Goal: Task Accomplishment & Management: Manage account settings

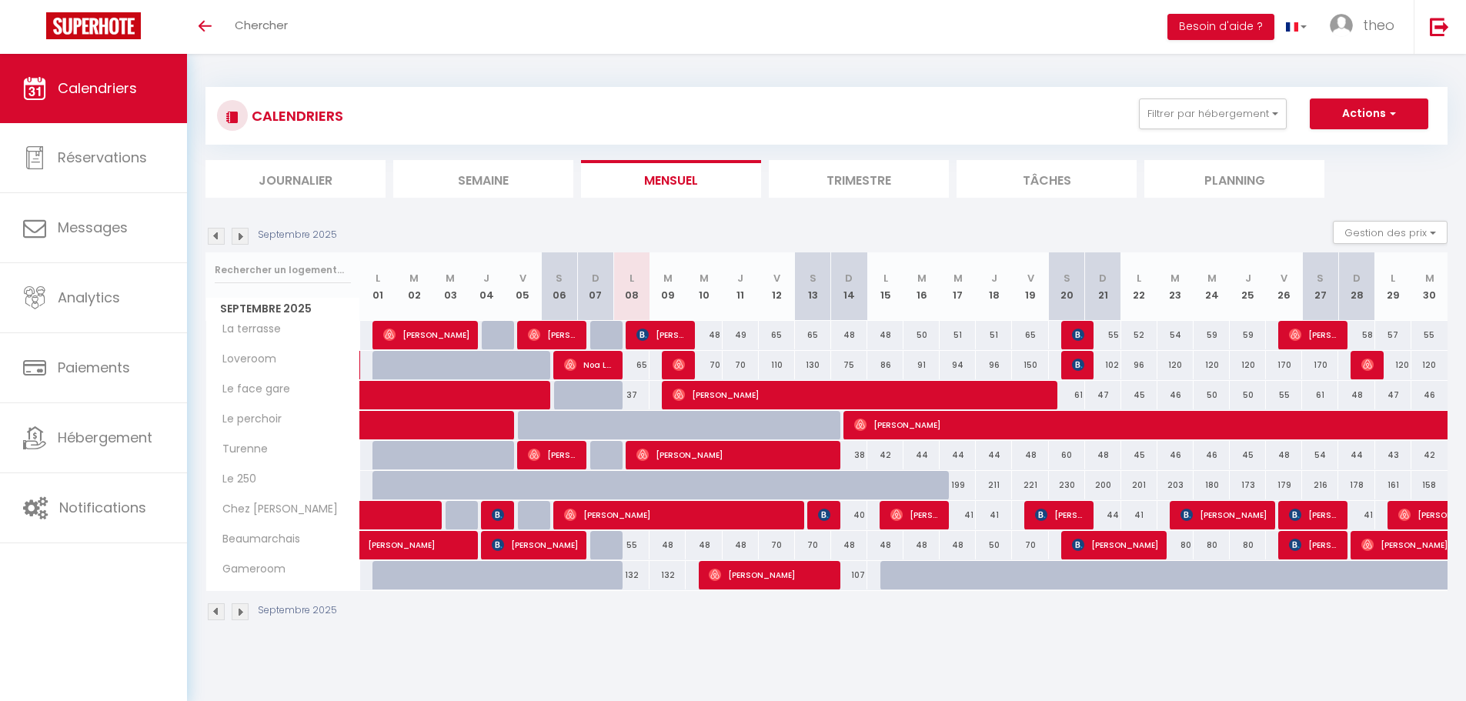
scroll to position [54, 0]
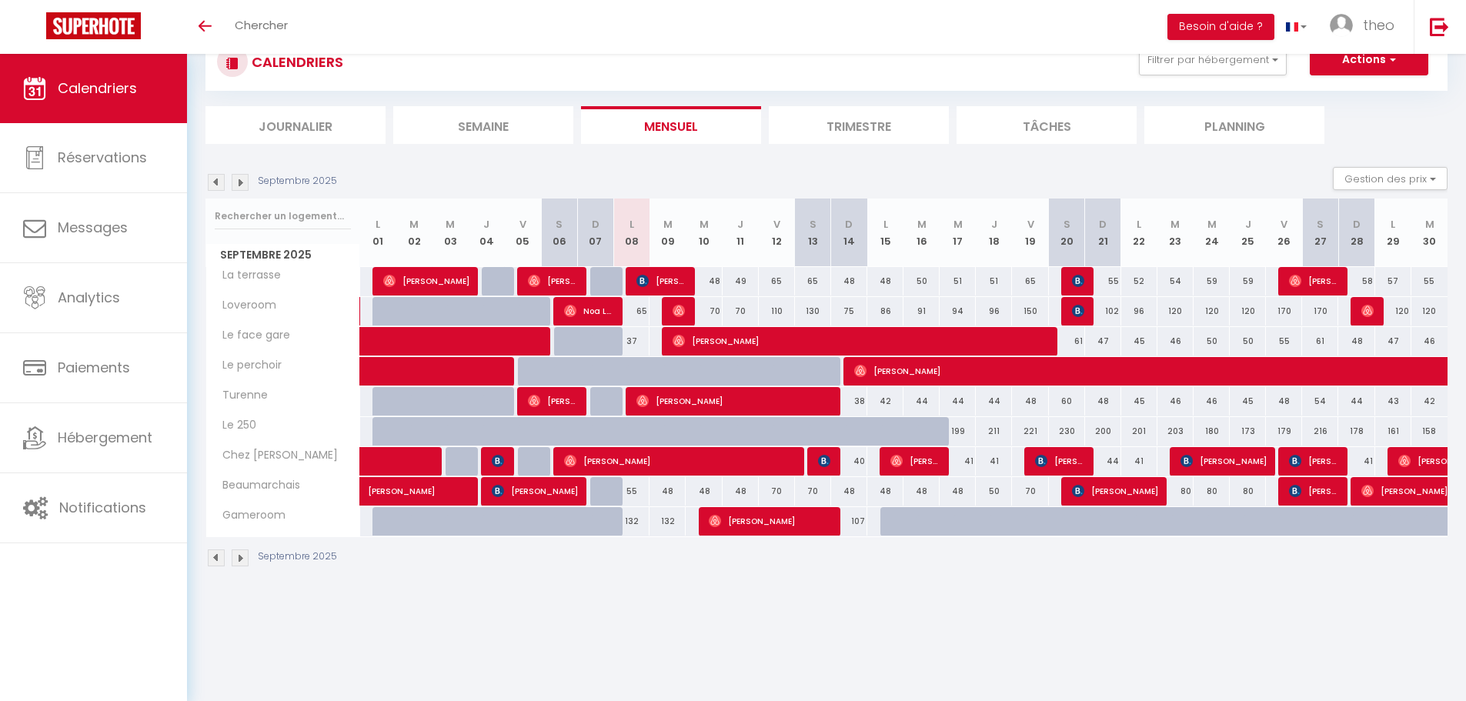
drag, startPoint x: 634, startPoint y: 519, endPoint x: 671, endPoint y: 522, distance: 37.1
click at [671, 522] on tr "Gameroom 81 113 113 127 150 132 132 132 131 [PERSON_NAME]" at bounding box center [827, 521] width 1242 height 30
click at [643, 519] on div "132" at bounding box center [631, 521] width 36 height 28
type input "132"
type input "Lun 08 Septembre 2025"
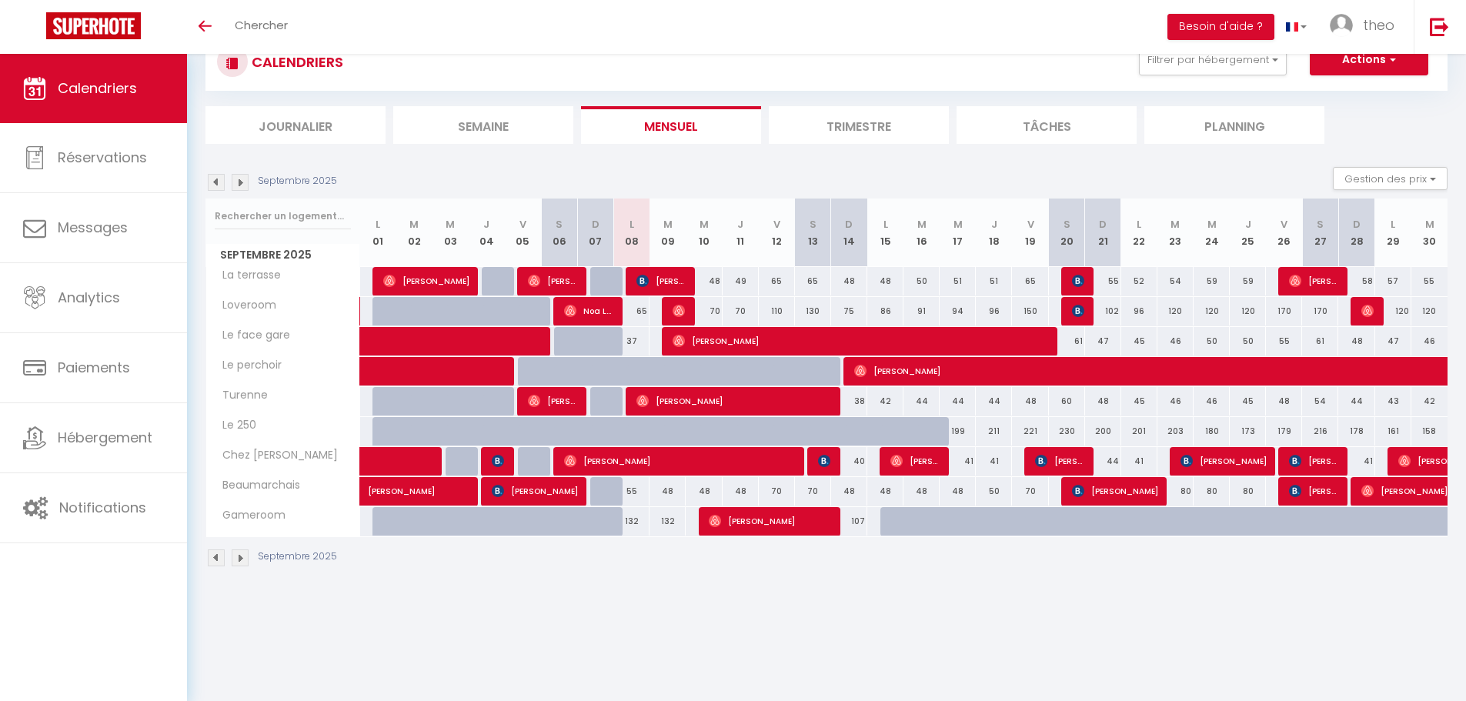
type input "[DATE]"
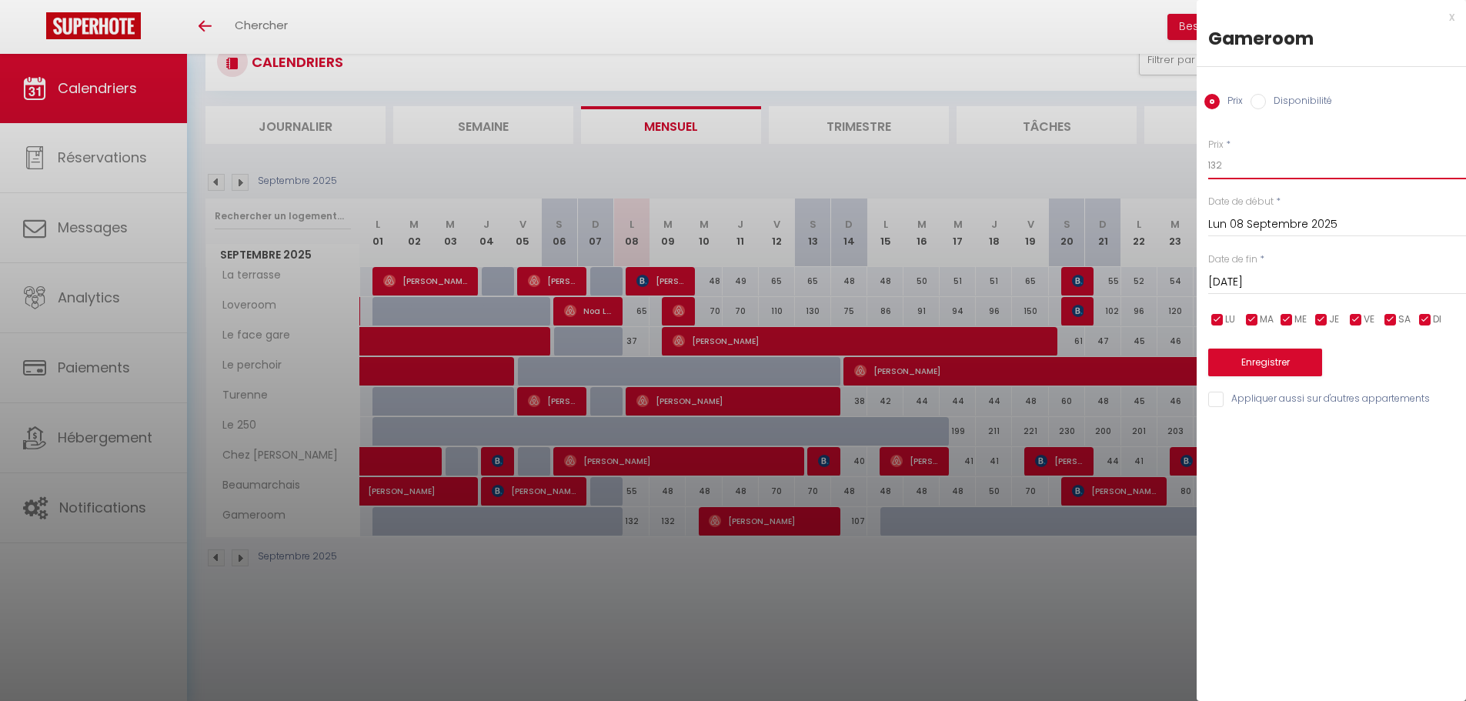
click at [1215, 164] on input "132" at bounding box center [1337, 166] width 258 height 28
click at [1216, 164] on input "132" at bounding box center [1337, 166] width 258 height 28
type input "90"
click at [1259, 365] on button "Enregistrer" at bounding box center [1265, 363] width 114 height 28
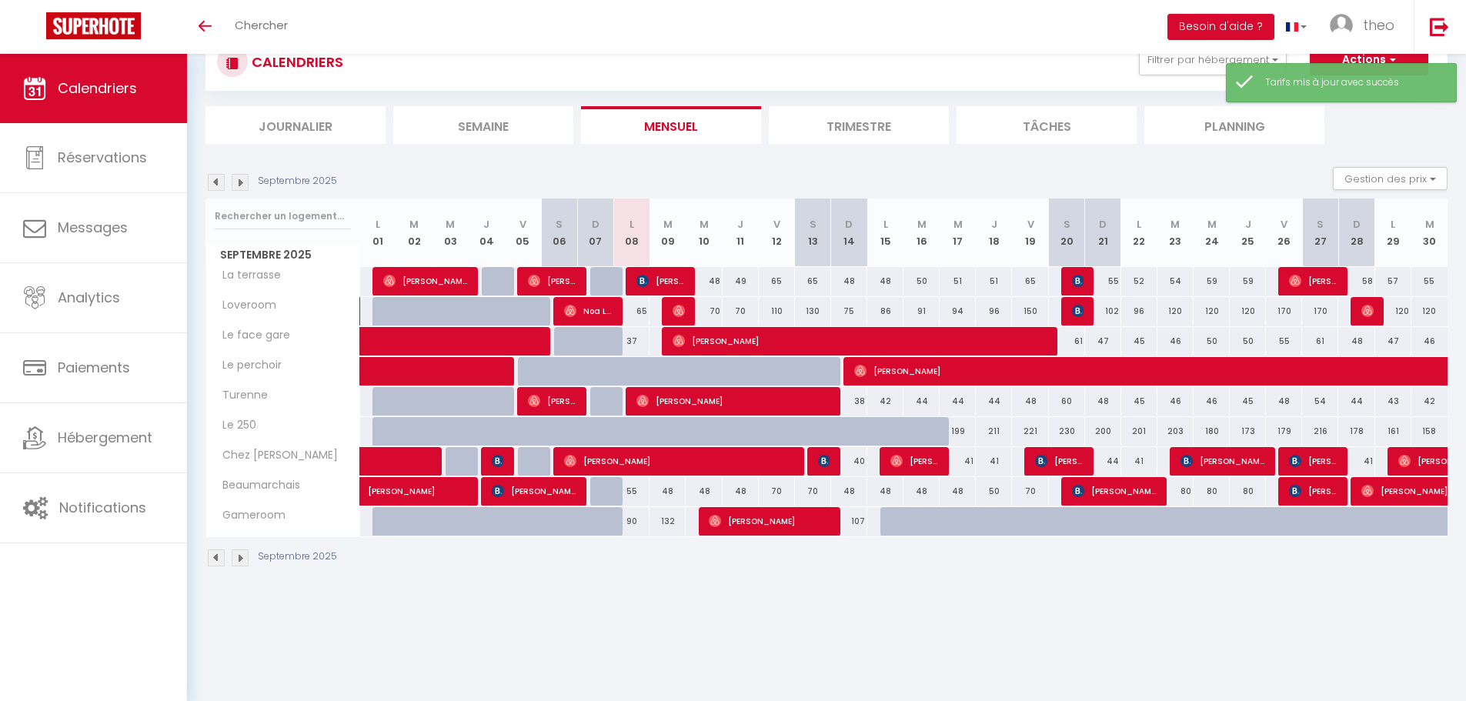
click at [667, 516] on div "132" at bounding box center [667, 521] width 36 height 28
type input "132"
type input "[DATE]"
type input "Mer 10 Septembre 2025"
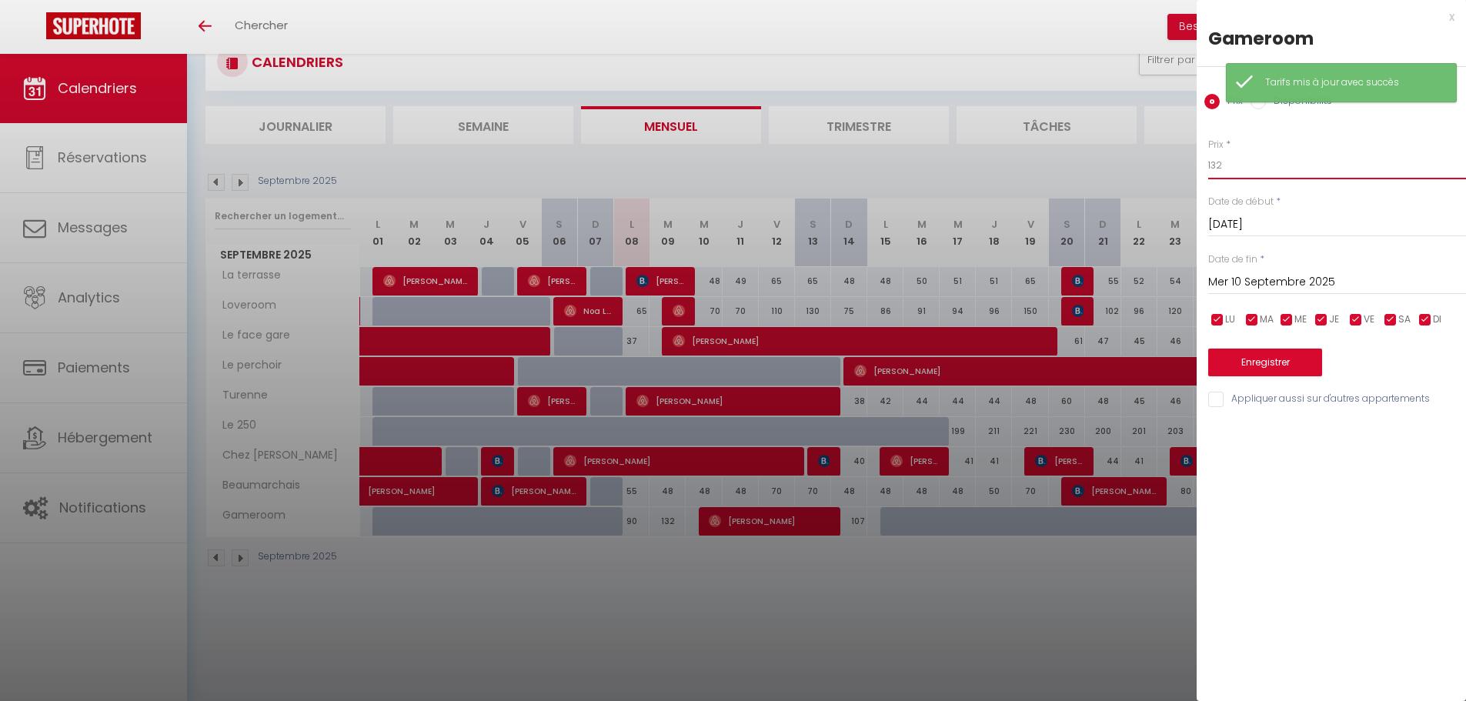
click at [1262, 158] on input "132" at bounding box center [1337, 166] width 258 height 28
click at [1262, 159] on input "132" at bounding box center [1337, 166] width 258 height 28
click at [1262, 161] on input "132" at bounding box center [1337, 166] width 258 height 28
type input "1"
type input "90"
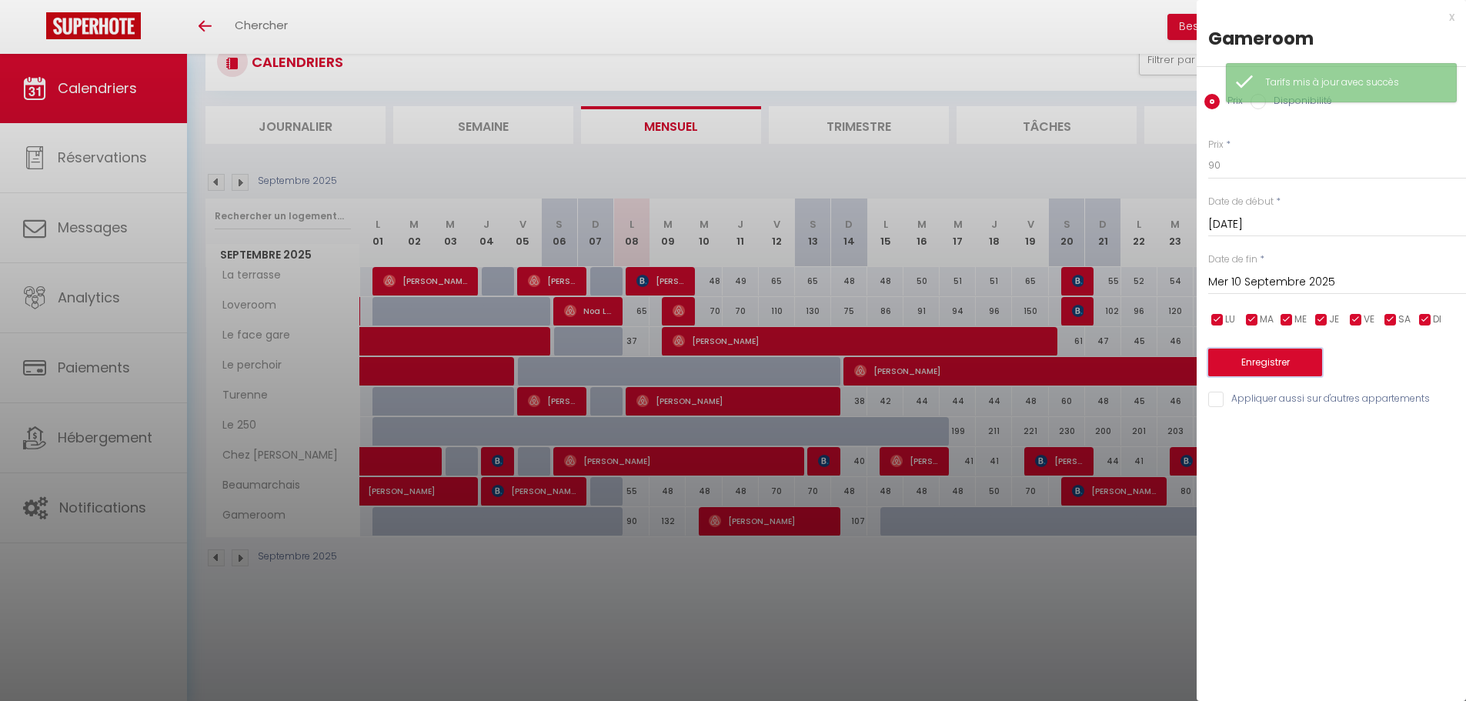
click at [1281, 369] on button "Enregistrer" at bounding box center [1265, 363] width 114 height 28
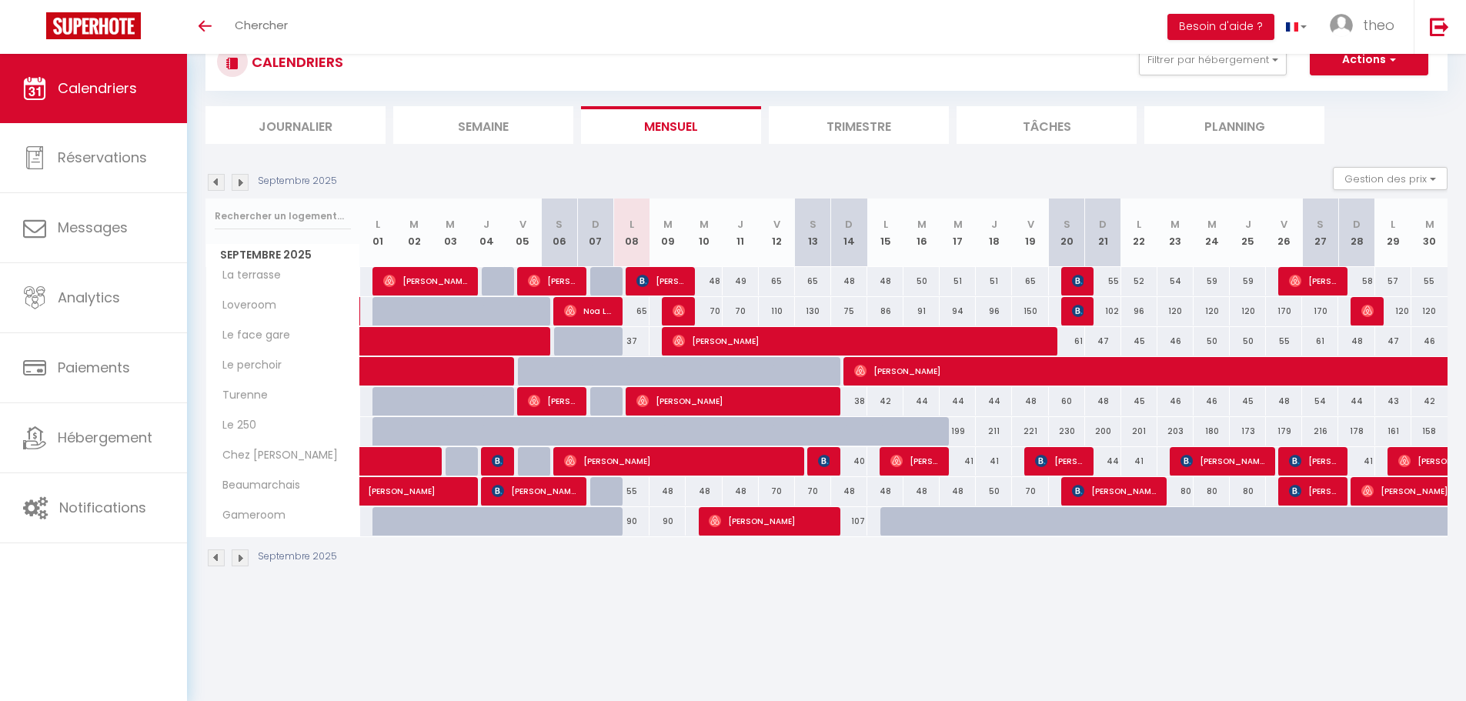
click at [863, 522] on div "107" at bounding box center [849, 521] width 36 height 28
type input "107"
select select "1"
type input "Dim 14 Septembre 2025"
type input "Lun 15 Septembre 2025"
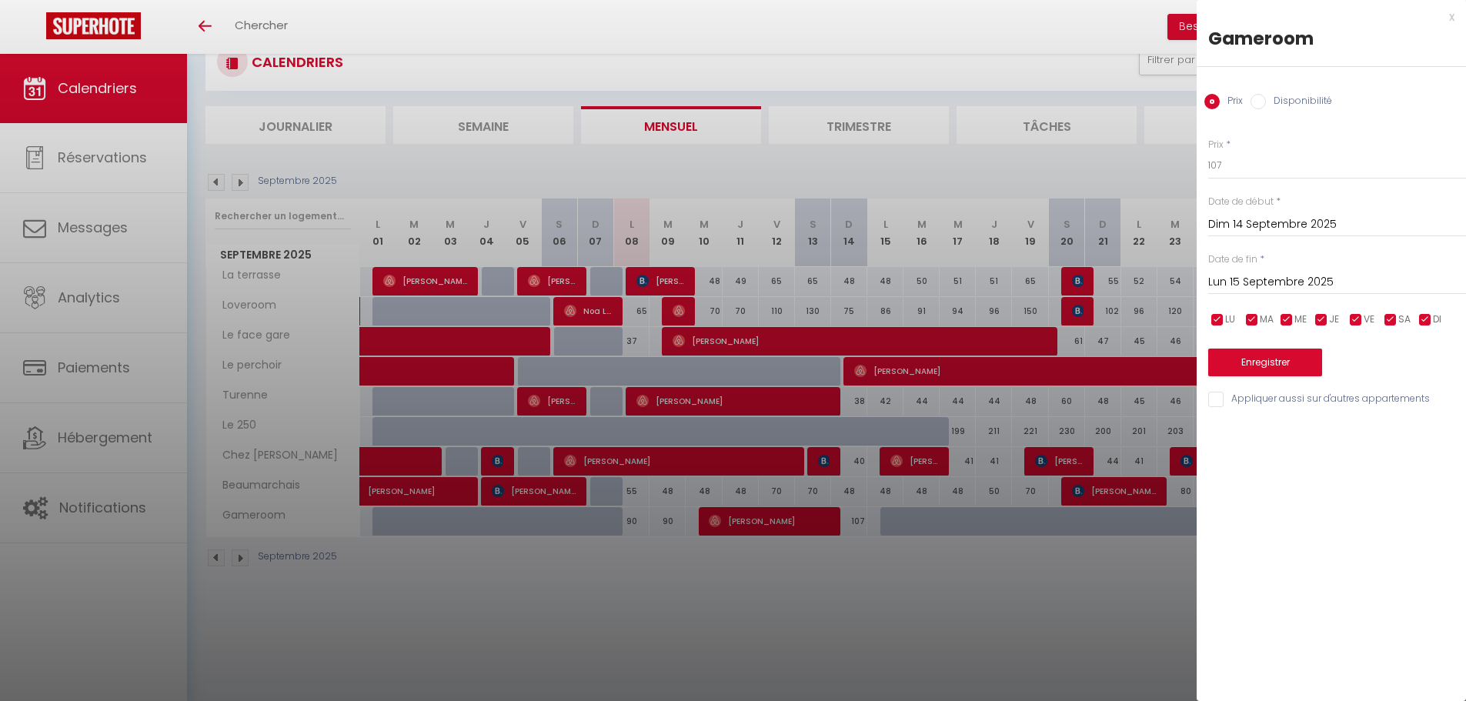
click at [1270, 110] on label "Disponibilité" at bounding box center [1299, 102] width 66 height 17
click at [1266, 109] on input "Disponibilité" at bounding box center [1257, 101] width 15 height 15
radio input "true"
radio input "false"
click at [1265, 164] on select "Disponible Indisponible" at bounding box center [1337, 166] width 258 height 29
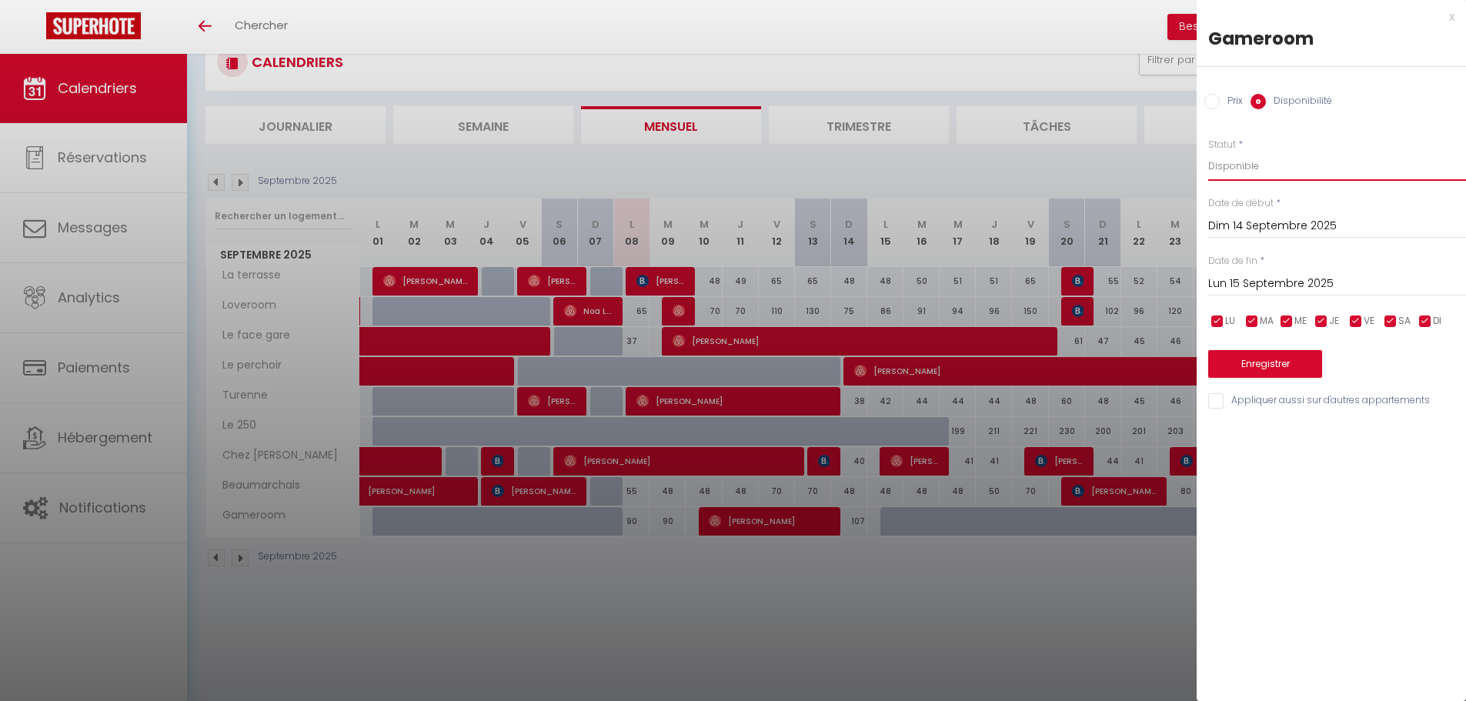
select select "0"
click at [1208, 152] on select "Disponible Indisponible" at bounding box center [1337, 166] width 258 height 29
click at [1274, 360] on button "Enregistrer" at bounding box center [1265, 364] width 114 height 28
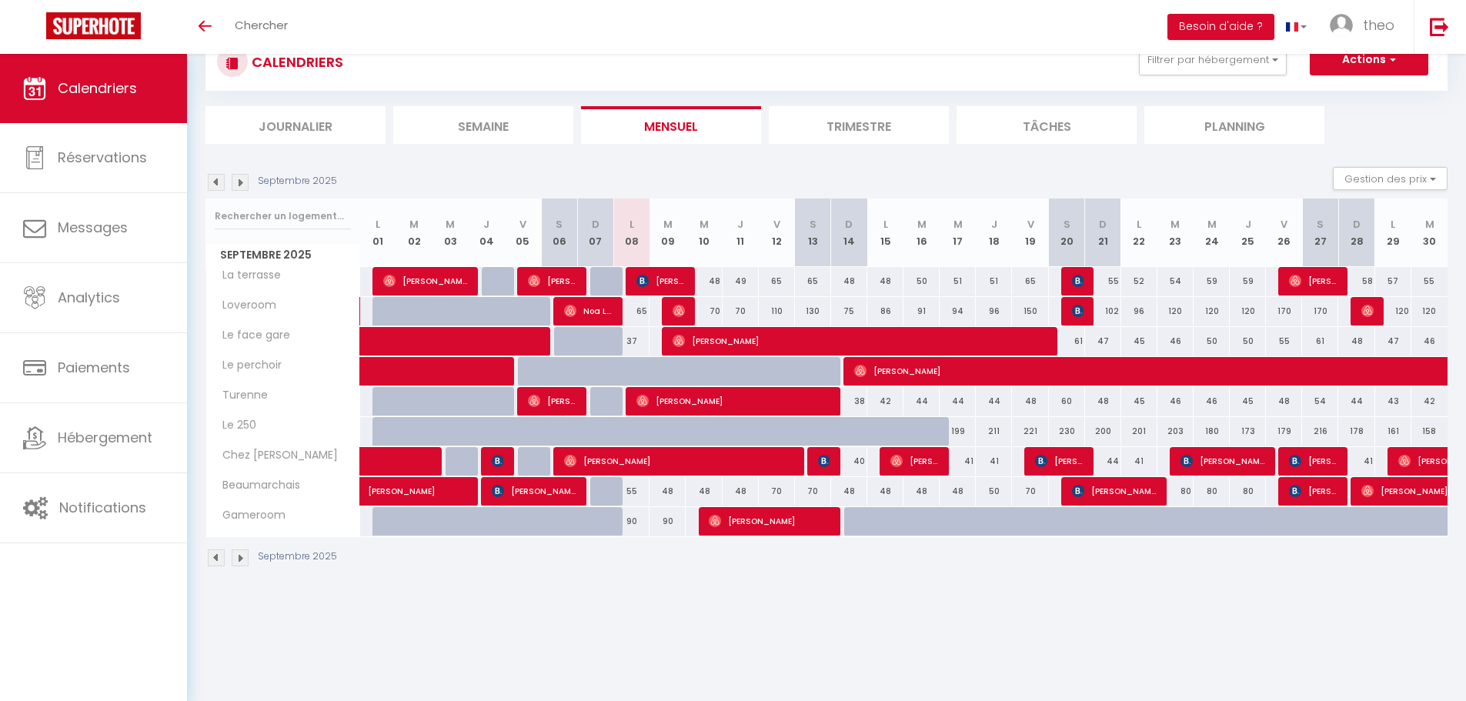
click at [152, 567] on div "Calendriers Réservations Messages Analytics Paiements Hébergement Notifications" at bounding box center [93, 379] width 187 height 650
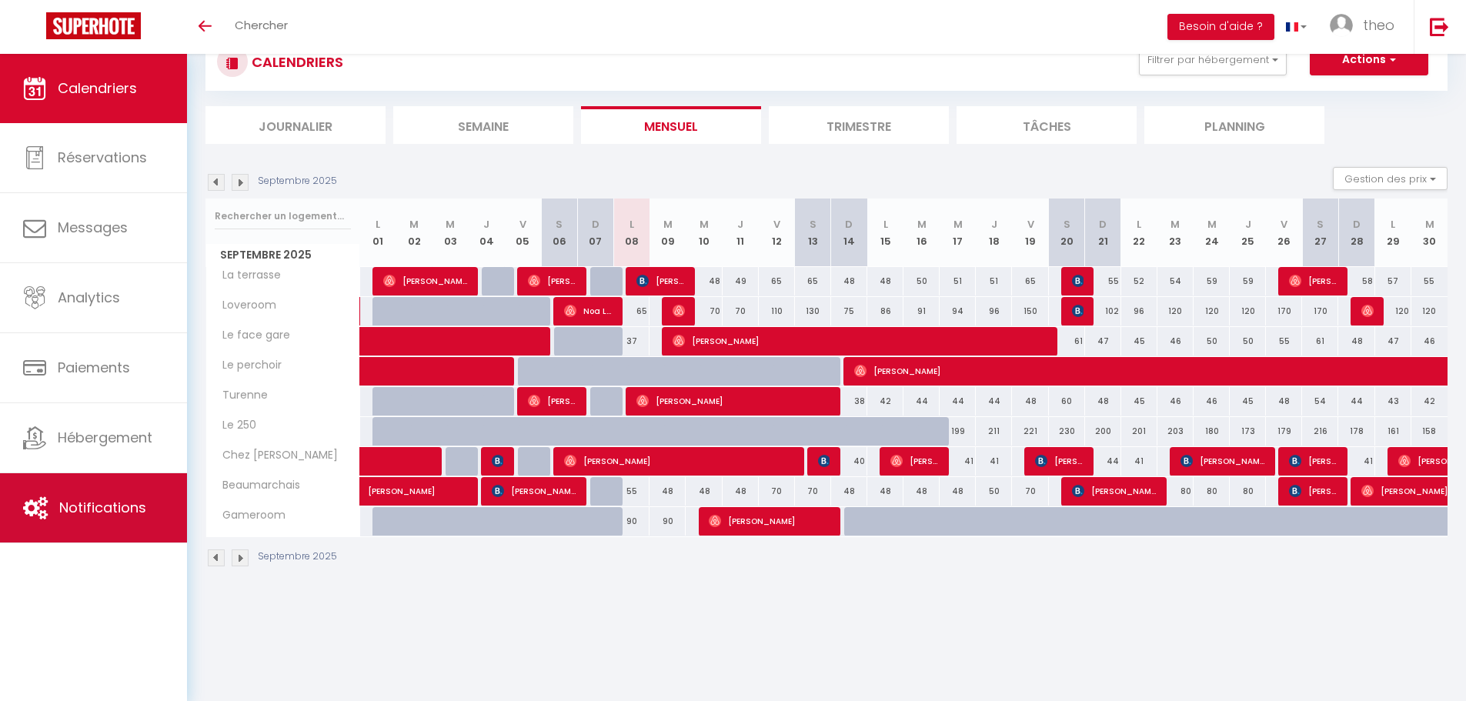
click at [131, 531] on link "Notifications" at bounding box center [93, 507] width 187 height 69
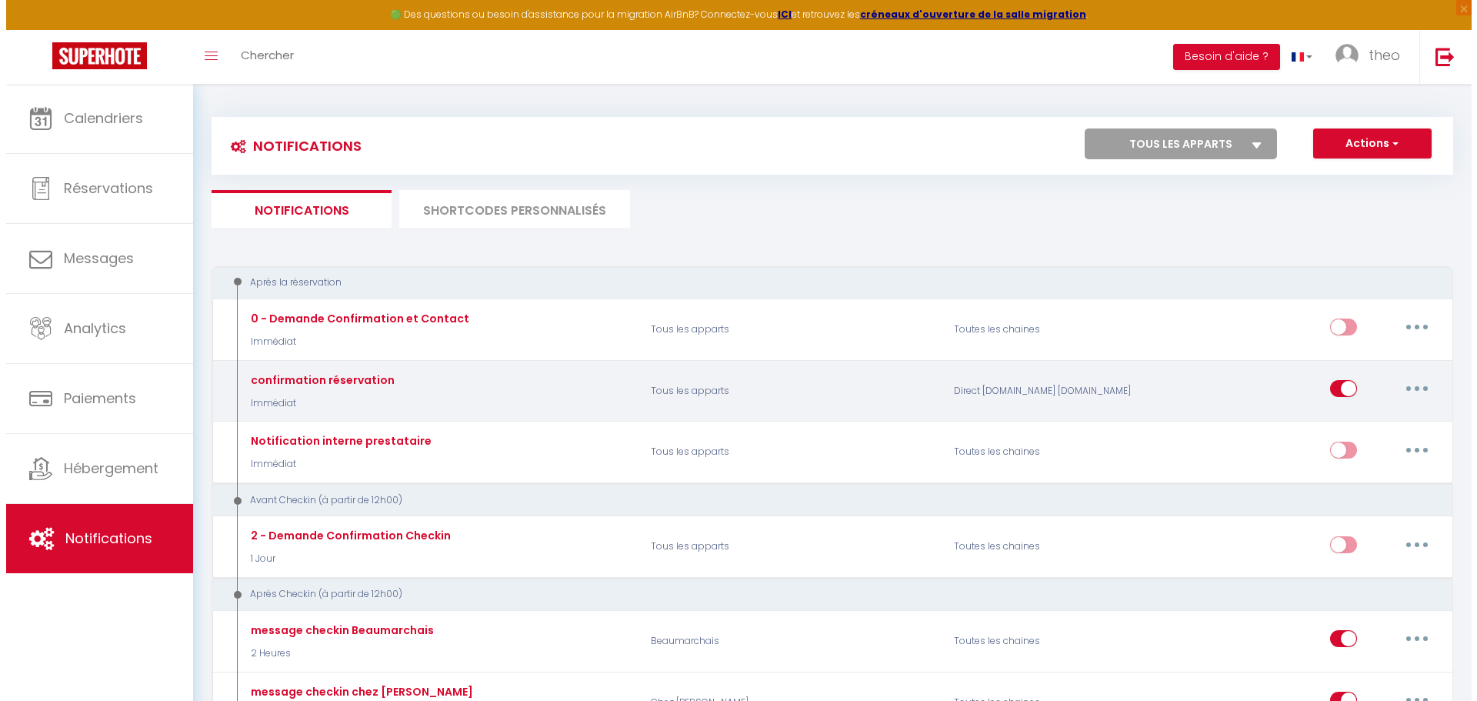
scroll to position [1, 0]
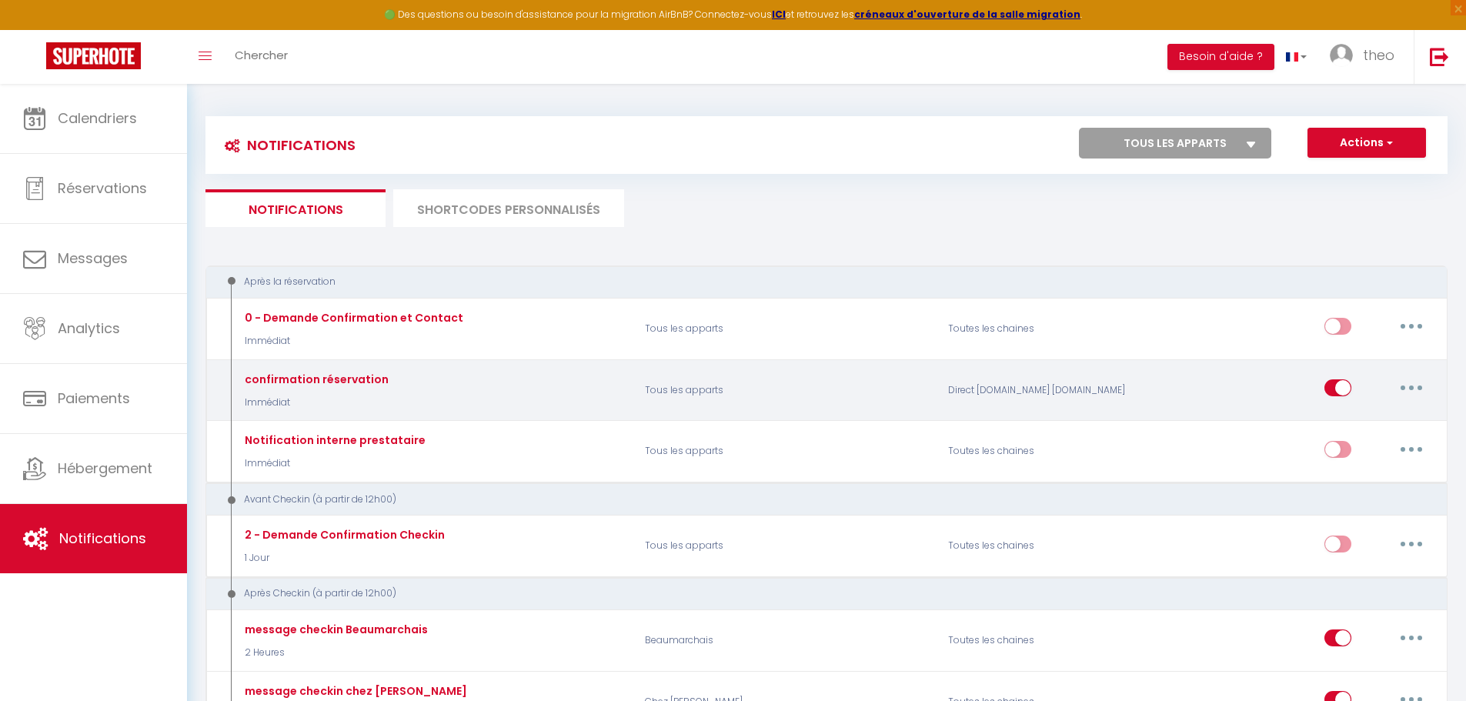
click at [1416, 389] on button "button" at bounding box center [1411, 388] width 43 height 25
click at [1340, 423] on link "Editer" at bounding box center [1371, 423] width 114 height 26
type input "confirmation réservation"
select select "Immédiat"
select select "if_booking_is_paid"
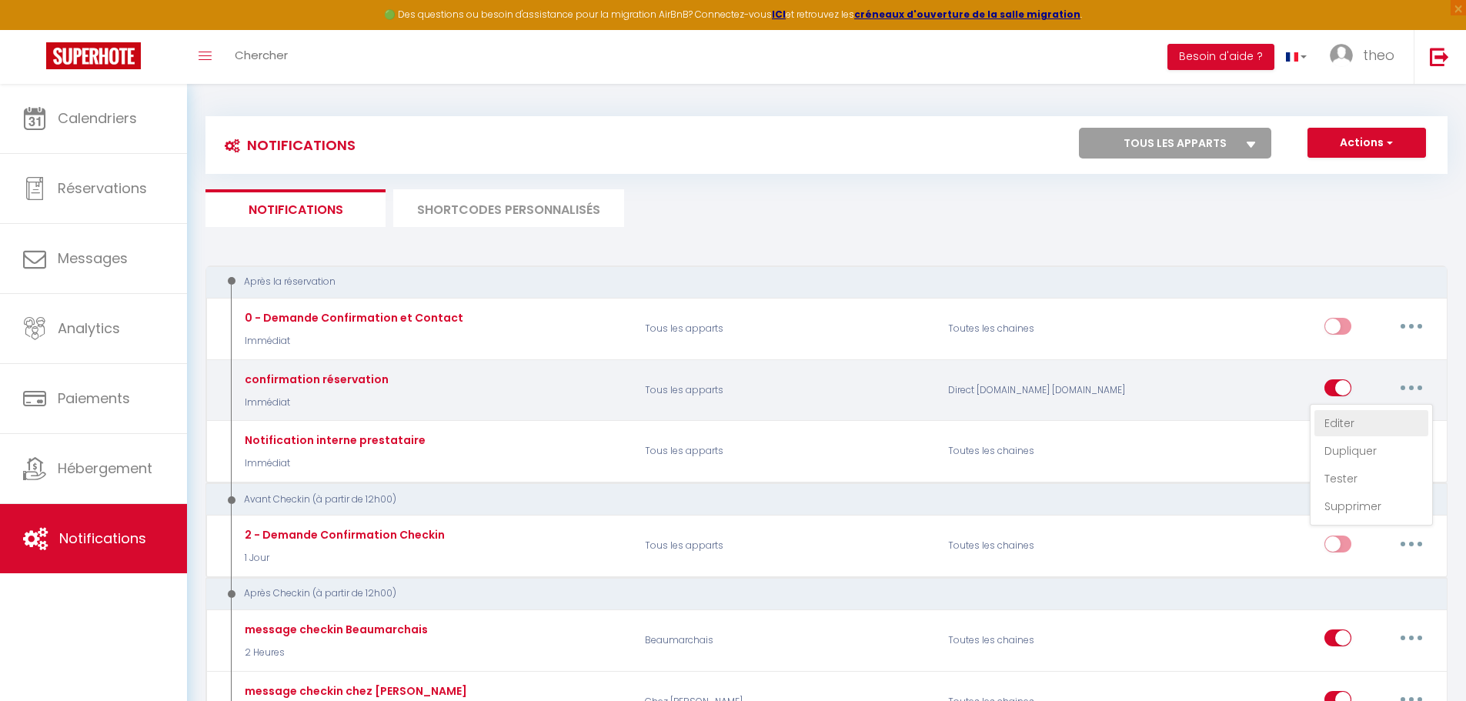
checkbox input "true"
checkbox input "false"
radio input "true"
type input "Confirmation de réservation"
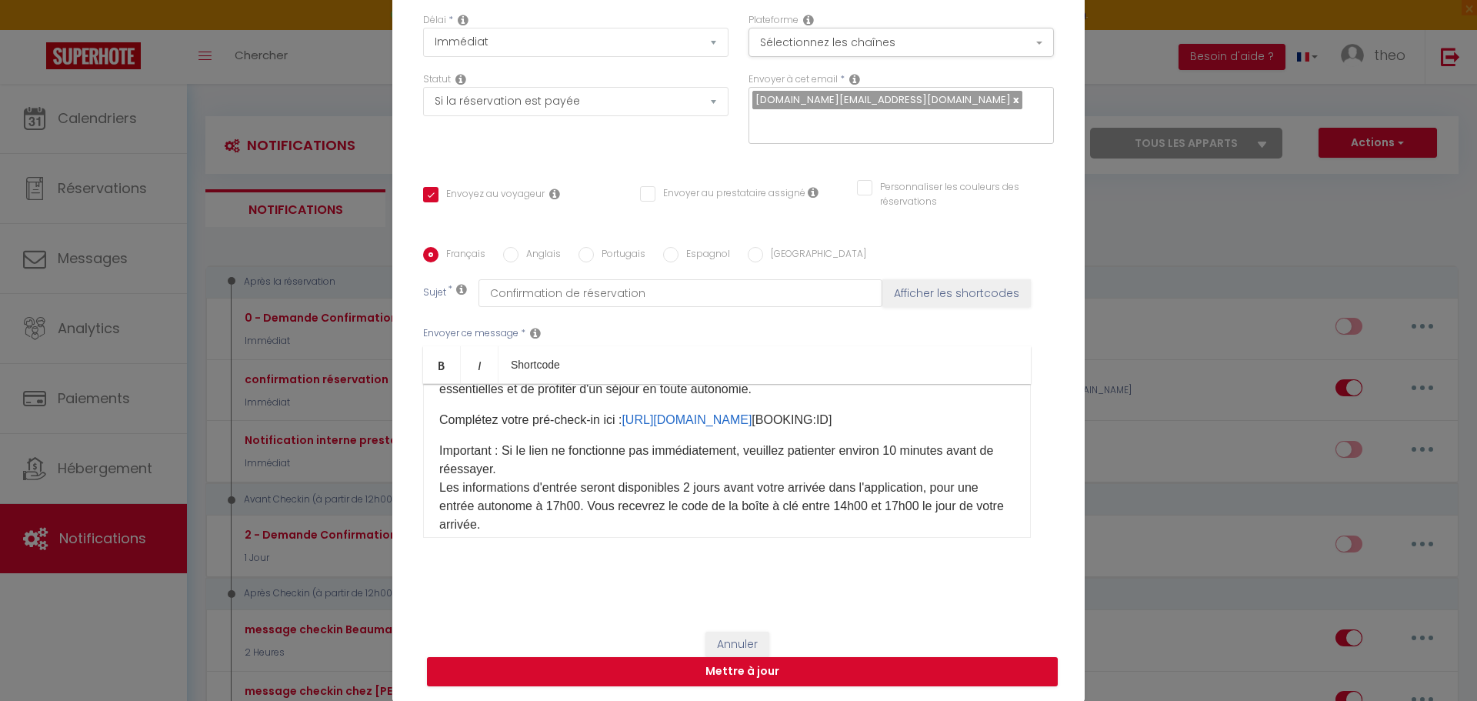
scroll to position [242, 0]
click at [856, 418] on p "Complétez votre pré-check-in ici : [URL][DOMAIN_NAME] [BOOKING:ID]​" at bounding box center [727, 419] width 576 height 18
click at [752, 420] on link "[URL][DOMAIN_NAME]" at bounding box center [687, 418] width 130 height 13
click at [939, 408] on div "Bonjour [GUEST:FIRST_NAME]​, Merci pour votre réservation ! Nous sommes ravis d…" at bounding box center [727, 461] width 608 height 154
click at [958, 406] on div "Bonjour [GUEST:FIRST_NAME]​, Merci pour votre réservation ! Nous sommes ravis d…" at bounding box center [727, 461] width 608 height 154
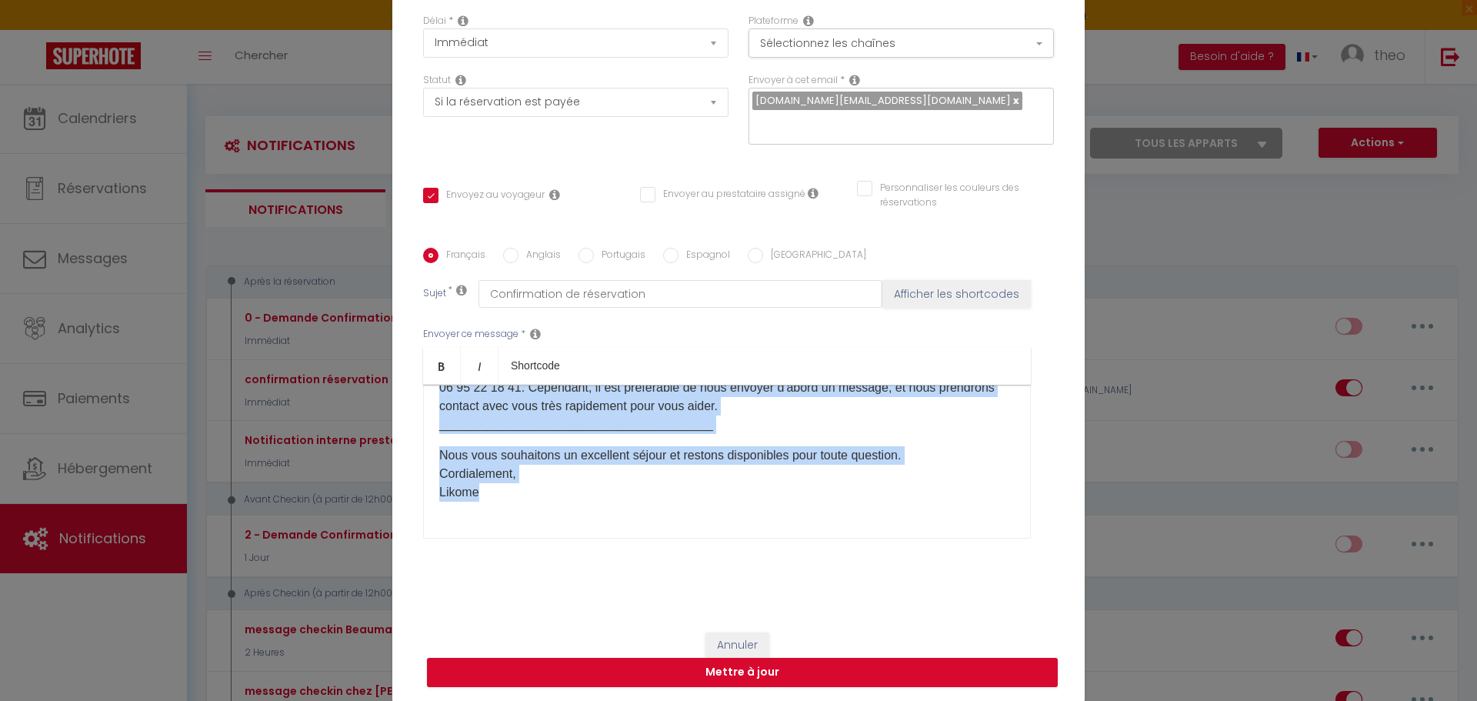
scroll to position [556, 0]
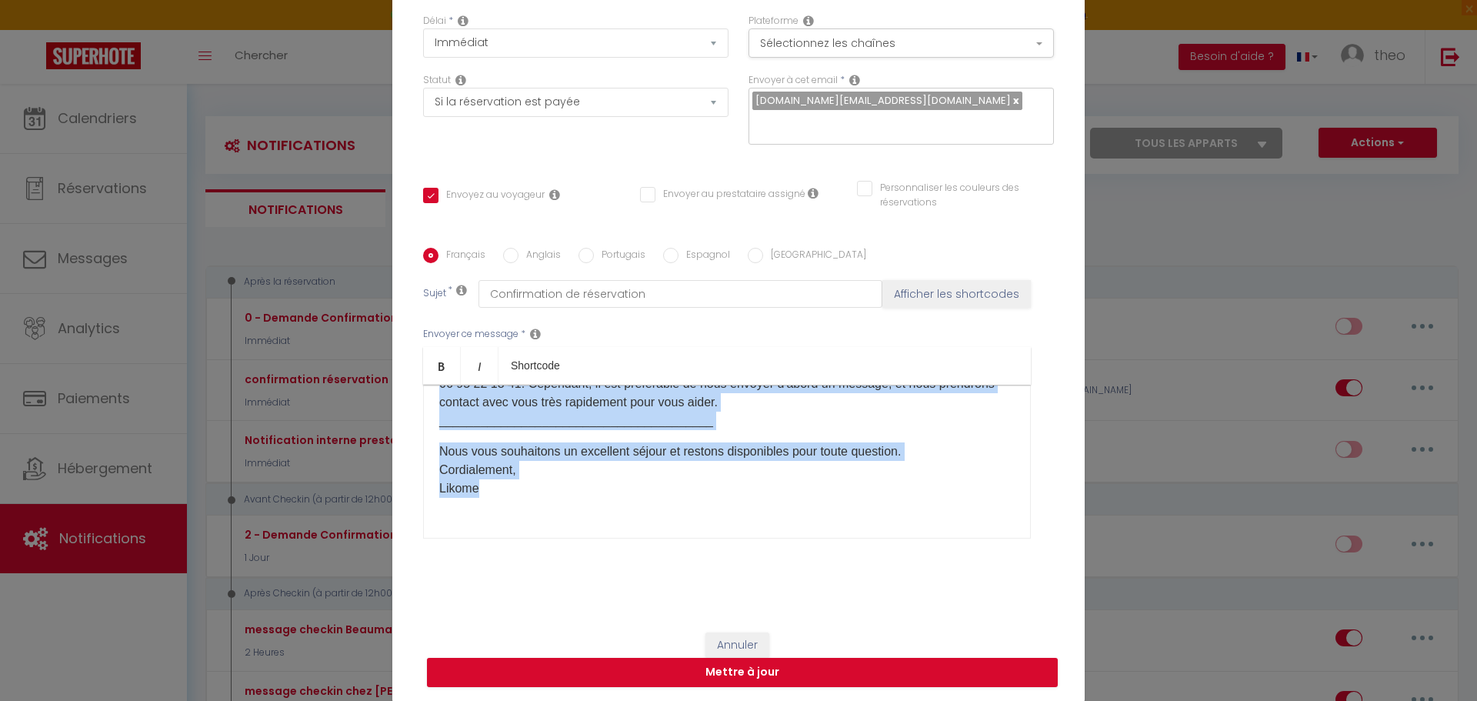
drag, startPoint x: 432, startPoint y: 416, endPoint x: 785, endPoint y: 497, distance: 361.7
click at [794, 497] on div "Bonjour [GUEST:FIRST_NAME]​, Merci pour votre réservation ! Nous sommes ravis d…" at bounding box center [727, 462] width 608 height 154
copy div "Loremip [DOLOR:SITAM_CONS]​, Adipi elit seddo eiusmodtemp ! Inci utlabo etdol m…"
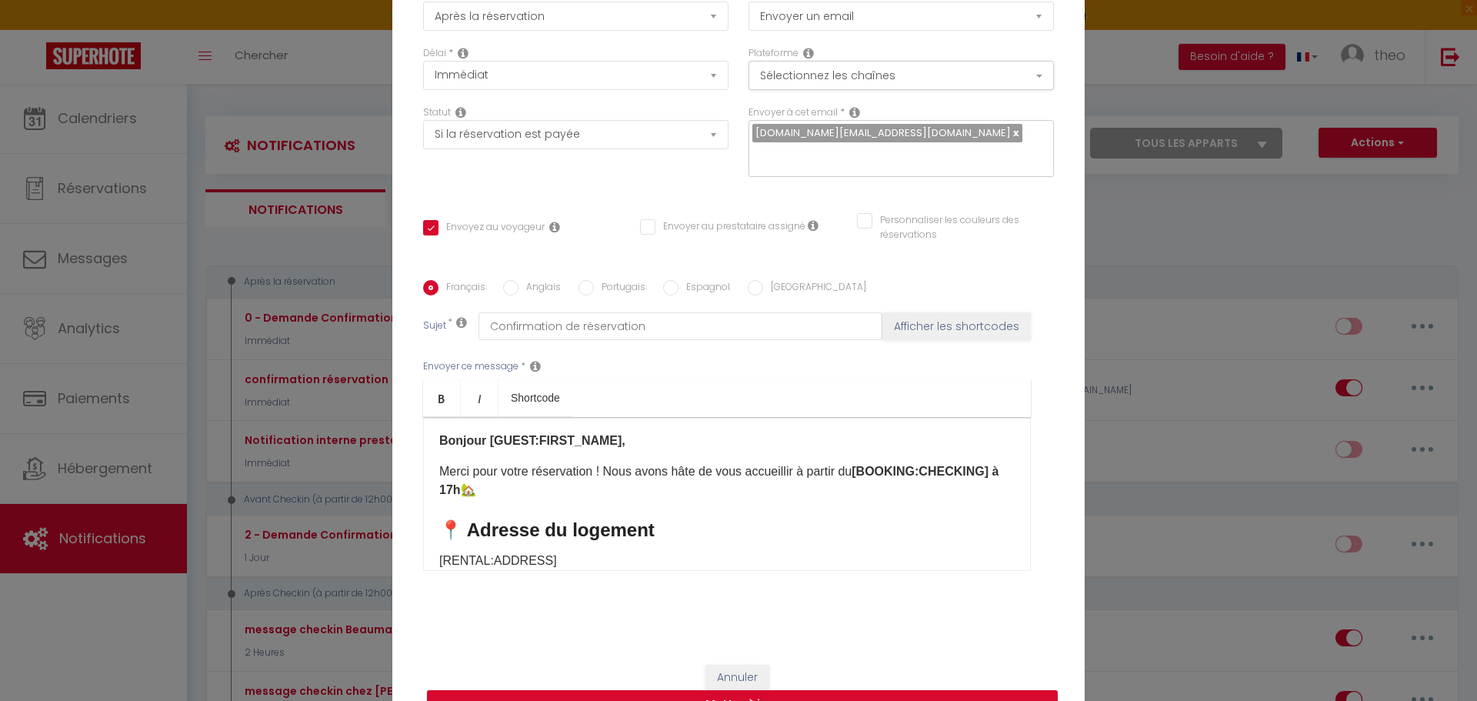
scroll to position [0, 0]
click at [579, 451] on p "Bonjour [GUEST:FIRST_NAME]," at bounding box center [727, 442] width 576 height 18
click at [616, 532] on h3 "📍 Adresse du logement" at bounding box center [727, 531] width 576 height 25
click at [681, 529] on h3 "📍 Adresse du logement" at bounding box center [727, 531] width 576 height 25
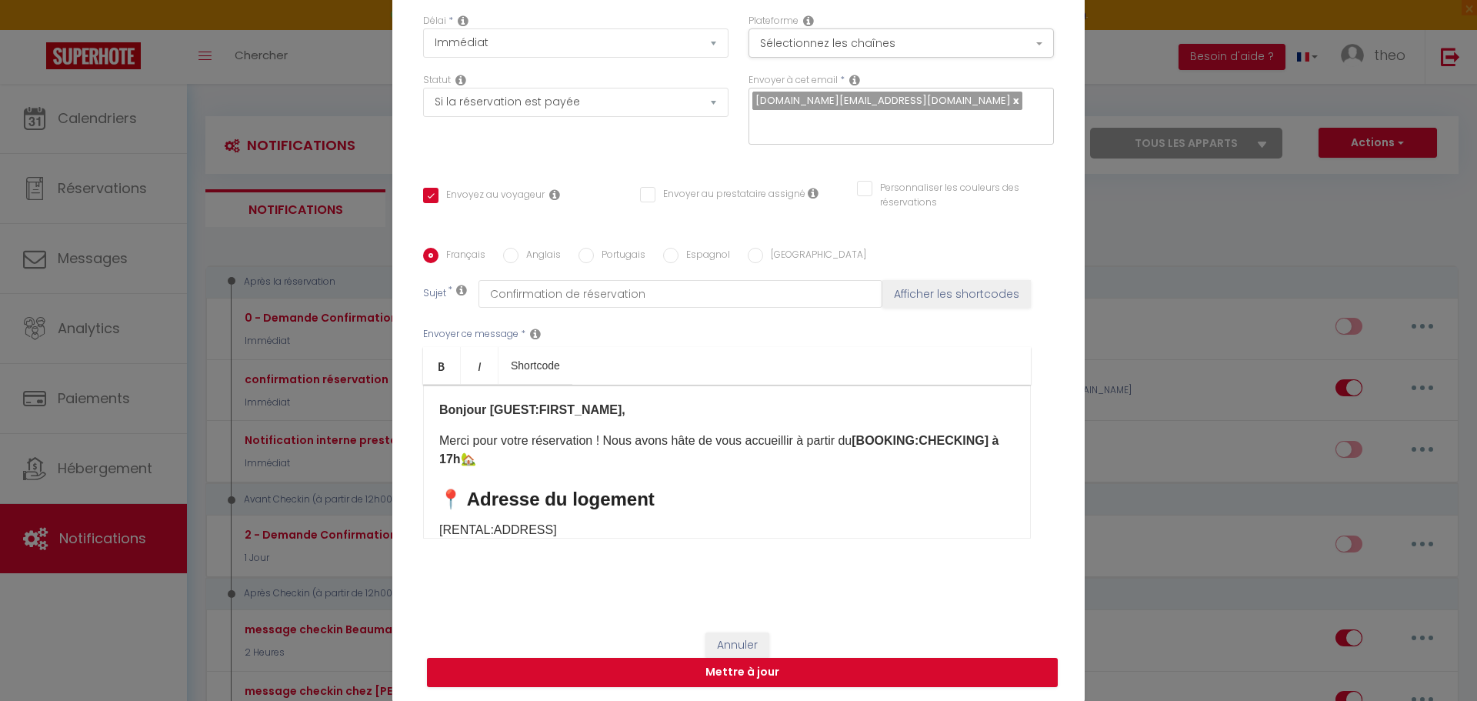
click at [620, 403] on p "Bonjour [GUEST:FIRST_NAME]," at bounding box center [727, 410] width 576 height 18
click at [479, 368] on icon "Italic" at bounding box center [479, 366] width 12 height 12
click at [428, 372] on link "Bold" at bounding box center [442, 365] width 38 height 37
click at [513, 409] on p "Bonjo ​" at bounding box center [727, 410] width 576 height 18
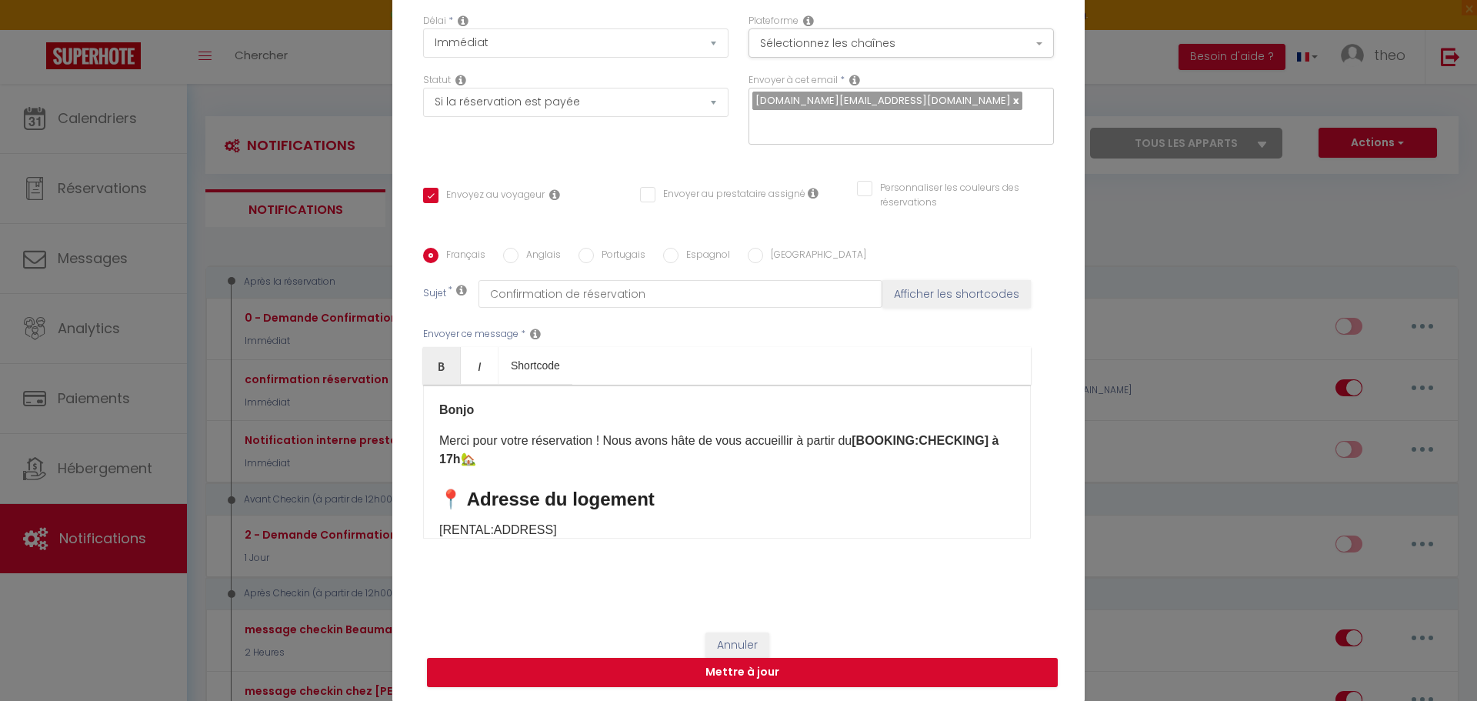
click at [513, 406] on p "Bonjo ​" at bounding box center [727, 410] width 576 height 18
click at [426, 372] on link "Bold" at bounding box center [442, 365] width 38 height 37
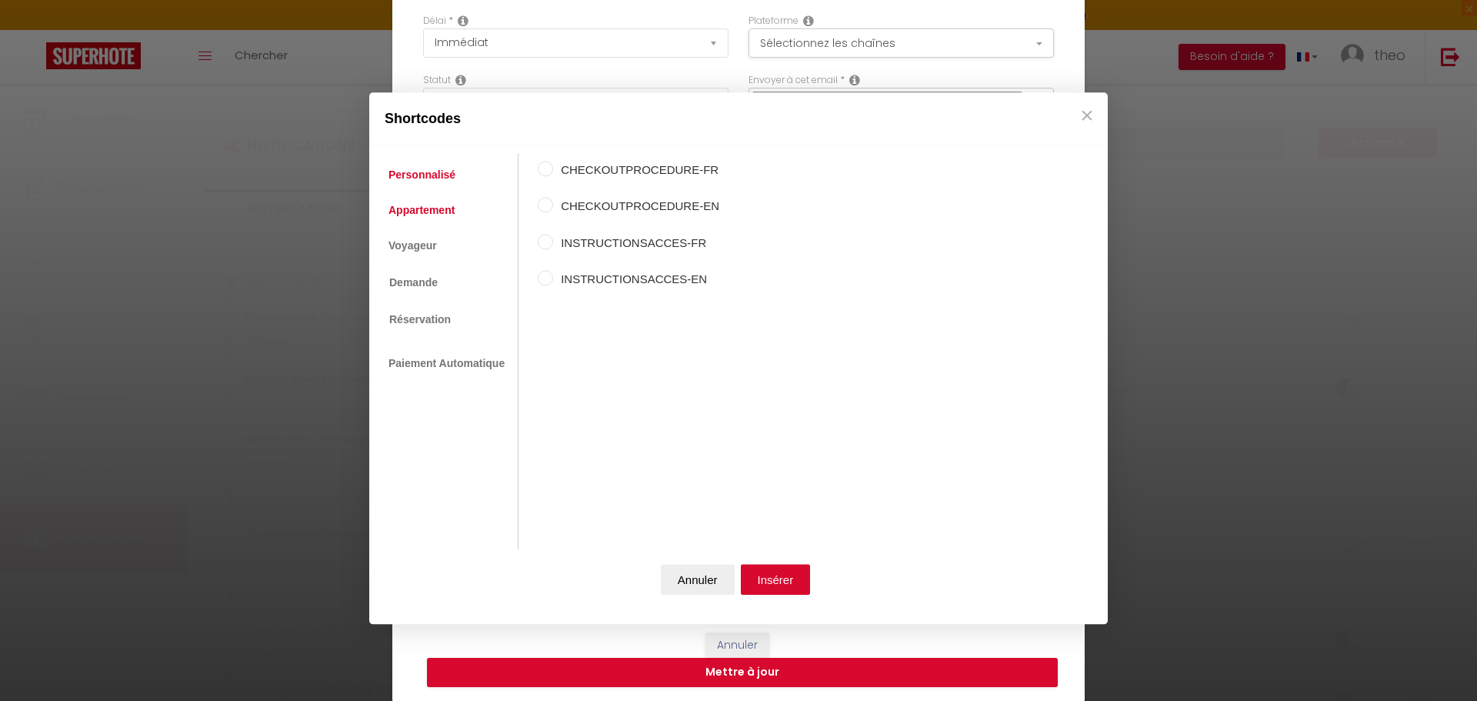
click at [411, 199] on link "Appartement" at bounding box center [422, 210] width 82 height 28
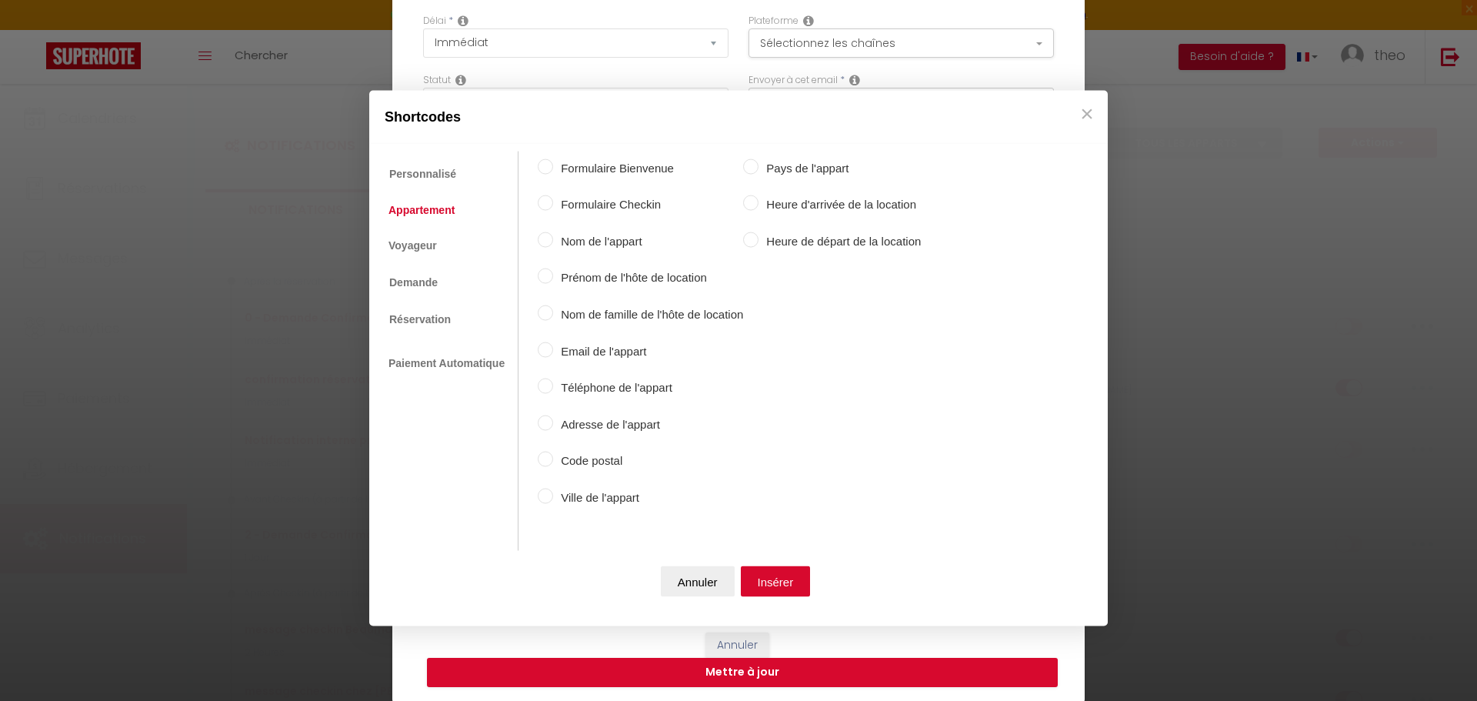
click at [446, 235] on ul "Personnalisé Appartement Voyageur Demande Réservation Lien De Paiement Paiement…" at bounding box center [448, 351] width 142 height 400
click at [442, 246] on link "Voyageur" at bounding box center [413, 246] width 64 height 28
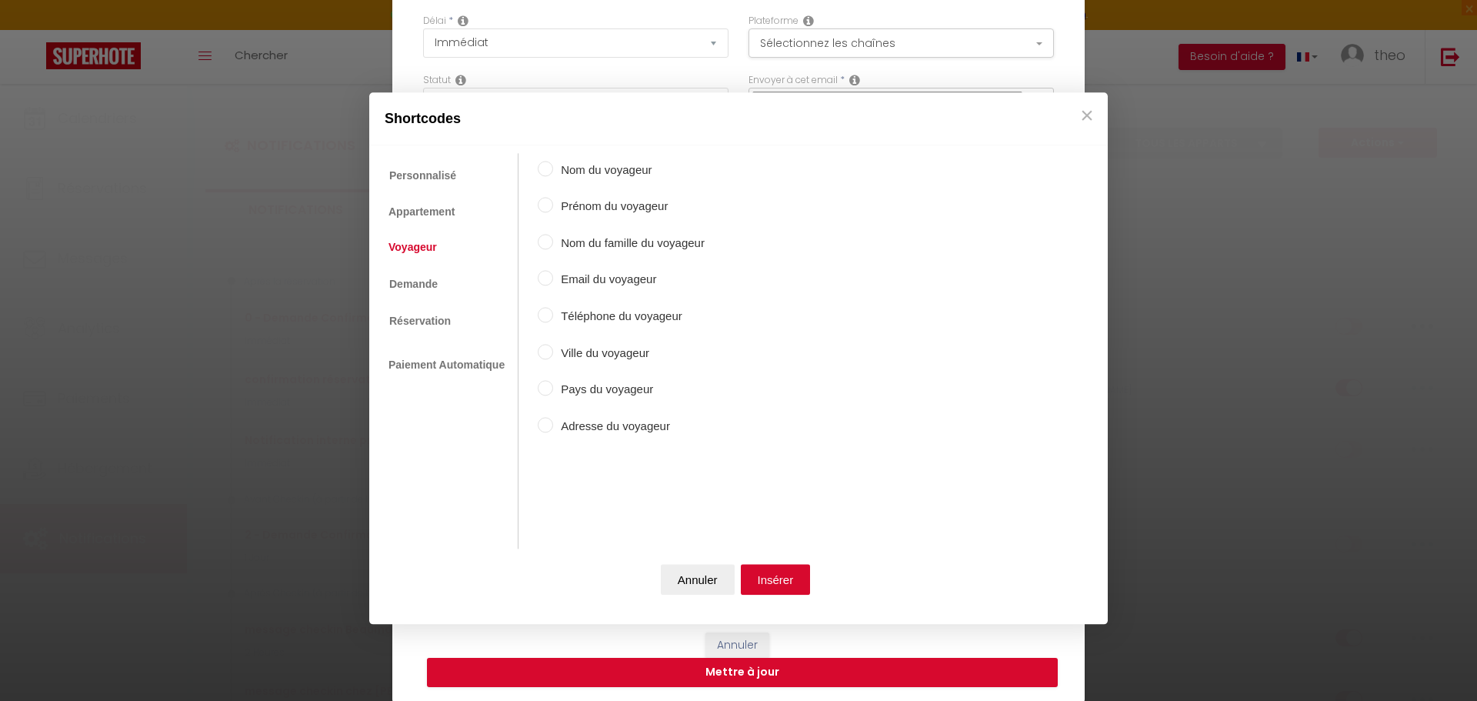
click at [582, 208] on label "Prénom du voyageur" at bounding box center [629, 207] width 152 height 18
click at [553, 208] on input "Prénom du voyageur" at bounding box center [545, 205] width 15 height 15
radio input "true"
click at [776, 572] on button "Insérer" at bounding box center [776, 579] width 70 height 31
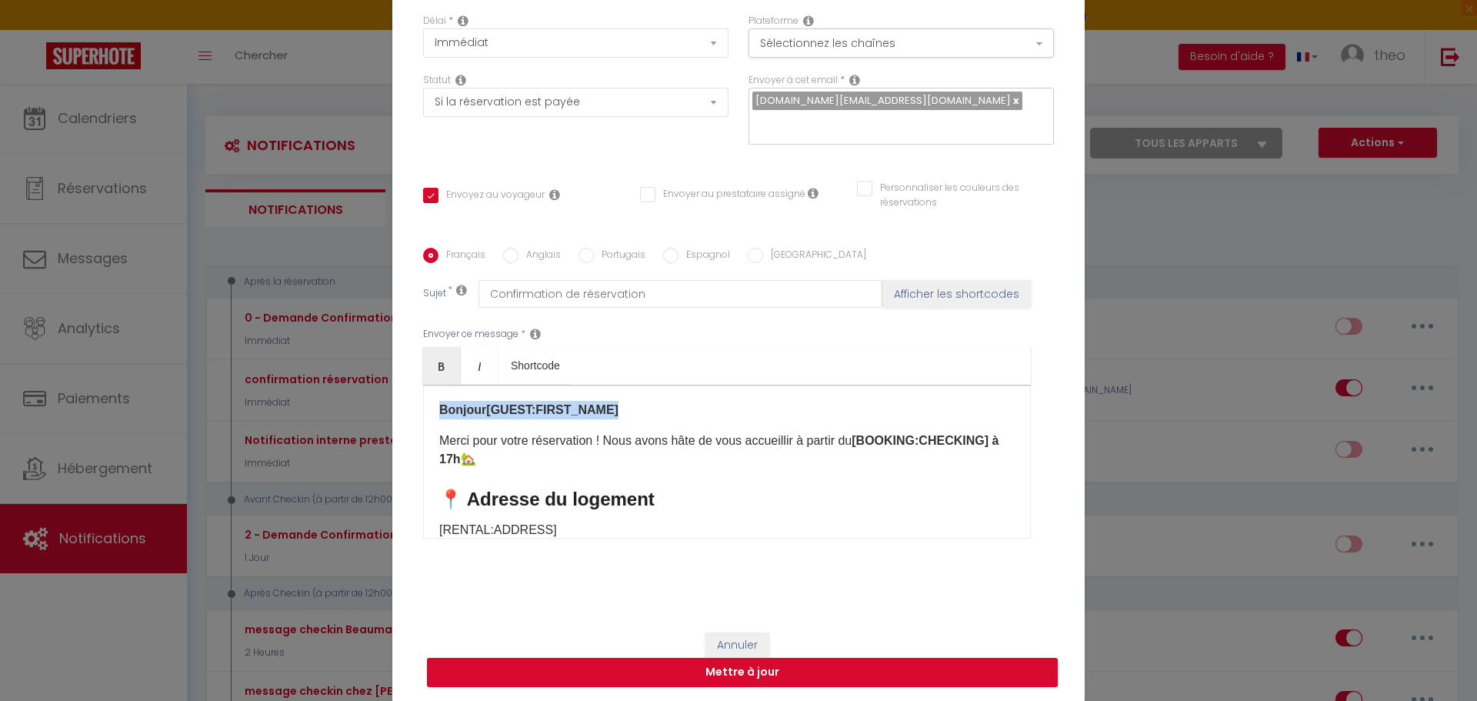
drag, startPoint x: 523, startPoint y: 404, endPoint x: 393, endPoint y: 404, distance: 130.0
click at [393, 404] on div "Titre * confirmation réservation Pour cet hébergement Sélectionner les hébergem…" at bounding box center [738, 249] width 693 height 736
click at [436, 363] on icon "Bold" at bounding box center [442, 366] width 12 height 12
click at [744, 412] on p "​Bonjour [GUEST:FIRST_NAME] ​ ​" at bounding box center [727, 410] width 576 height 18
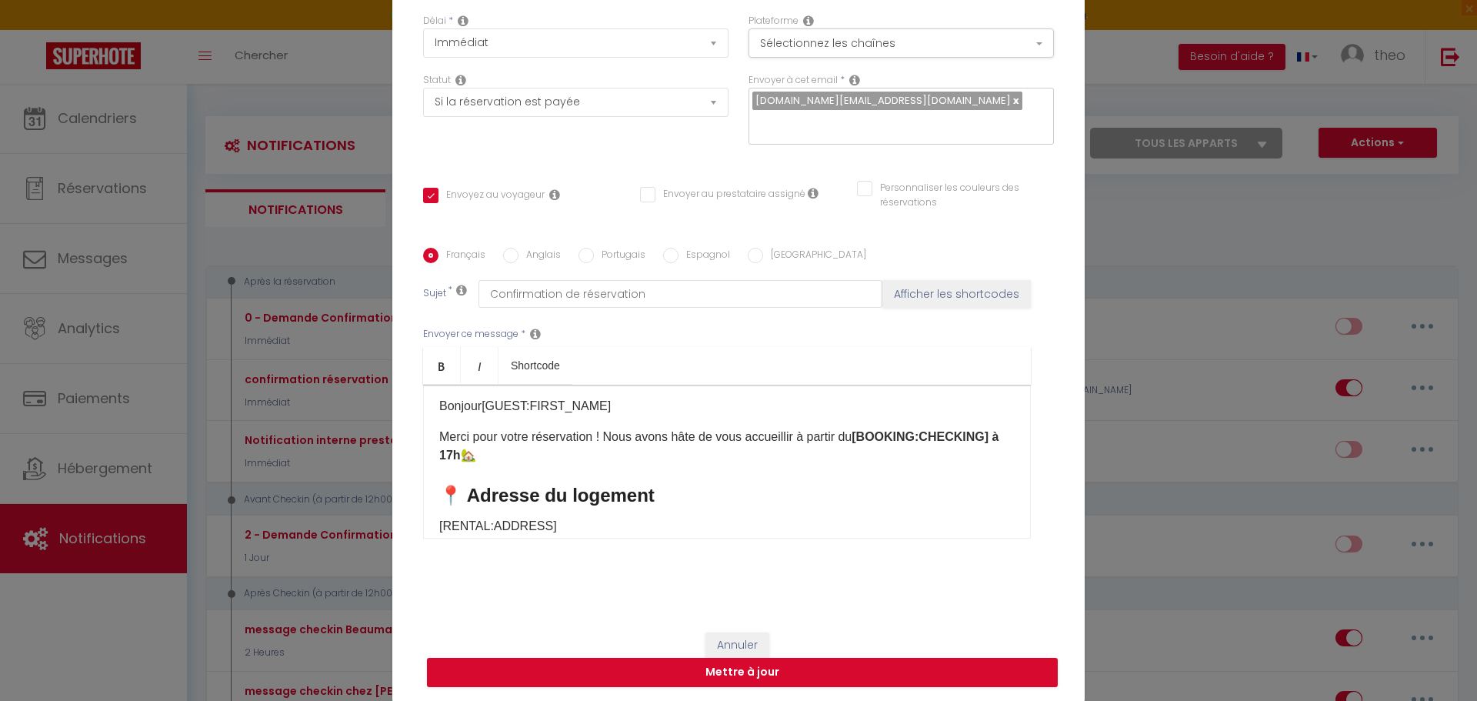
scroll to position [5, 0]
drag, startPoint x: 980, startPoint y: 437, endPoint x: 858, endPoint y: 427, distance: 122.8
click at [858, 427] on p "Merci pour votre réservation ! Nous avons hâte de vous accueillir à partir du […" at bounding box center [727, 445] width 576 height 37
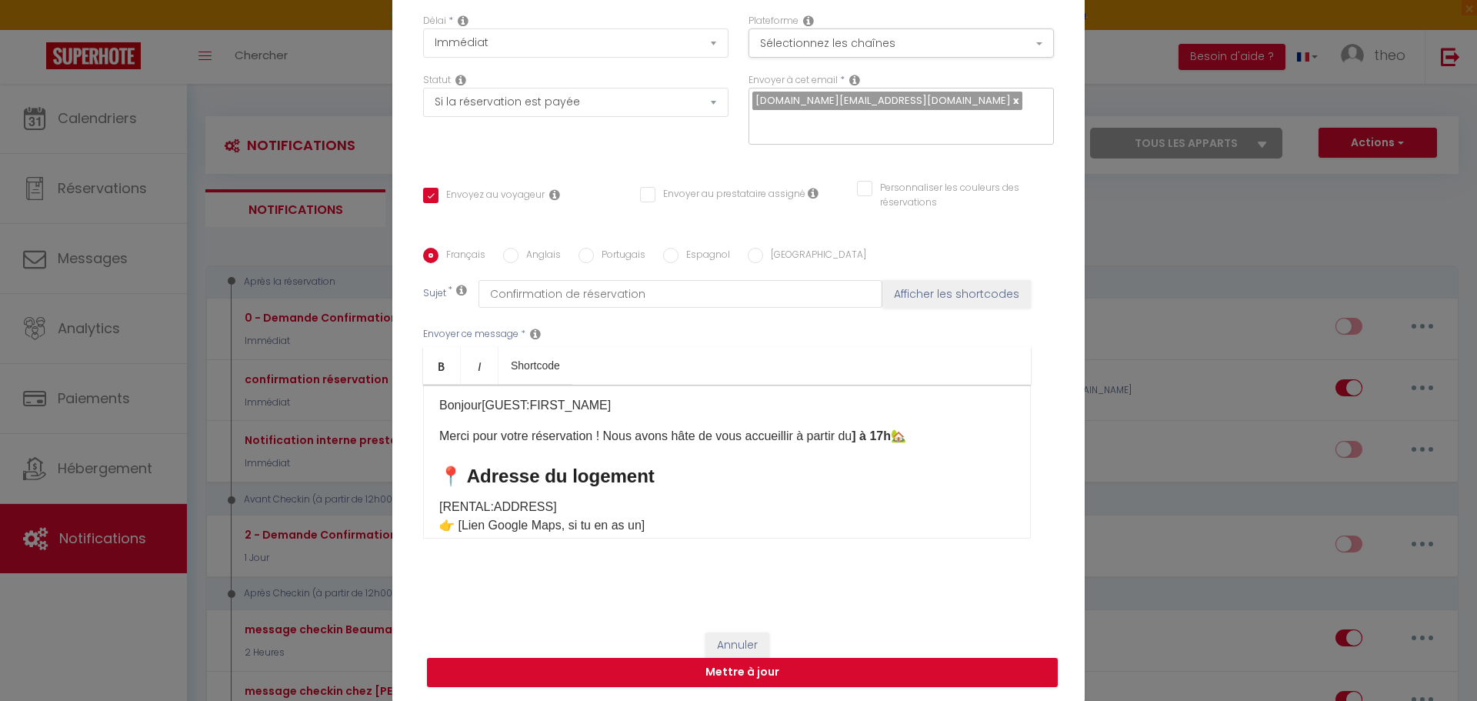
click at [865, 432] on strong "] à 17h" at bounding box center [871, 435] width 39 height 13
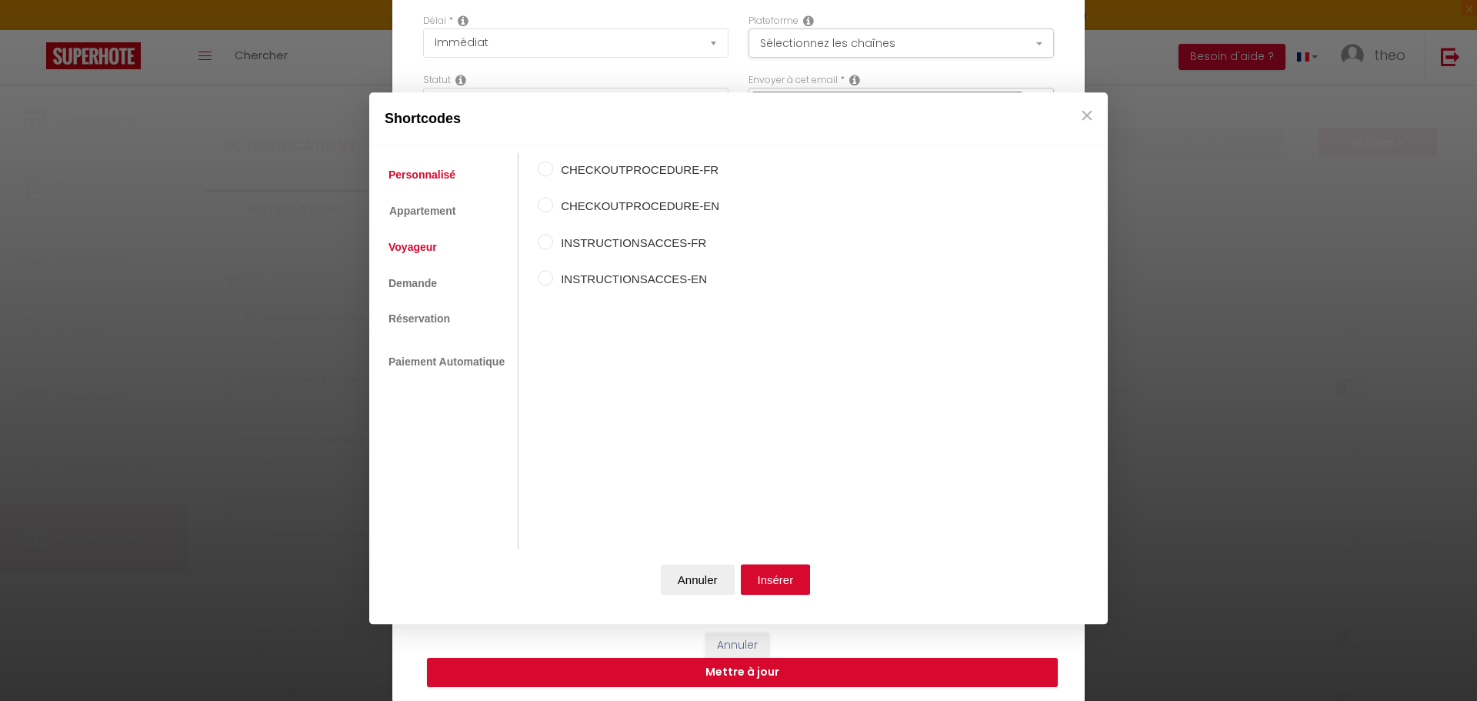
click at [431, 241] on link "Voyageur" at bounding box center [413, 248] width 64 height 28
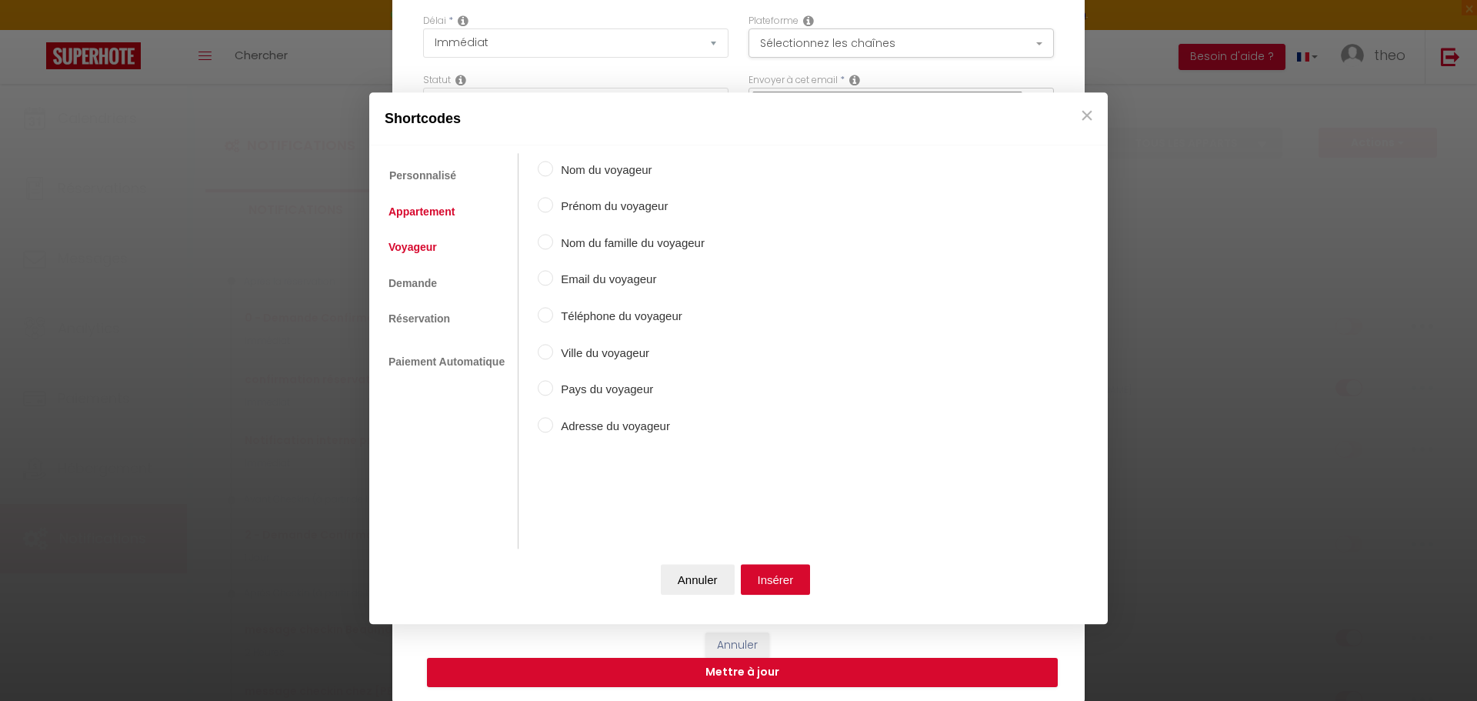
click at [436, 215] on link "Appartement" at bounding box center [422, 212] width 82 height 28
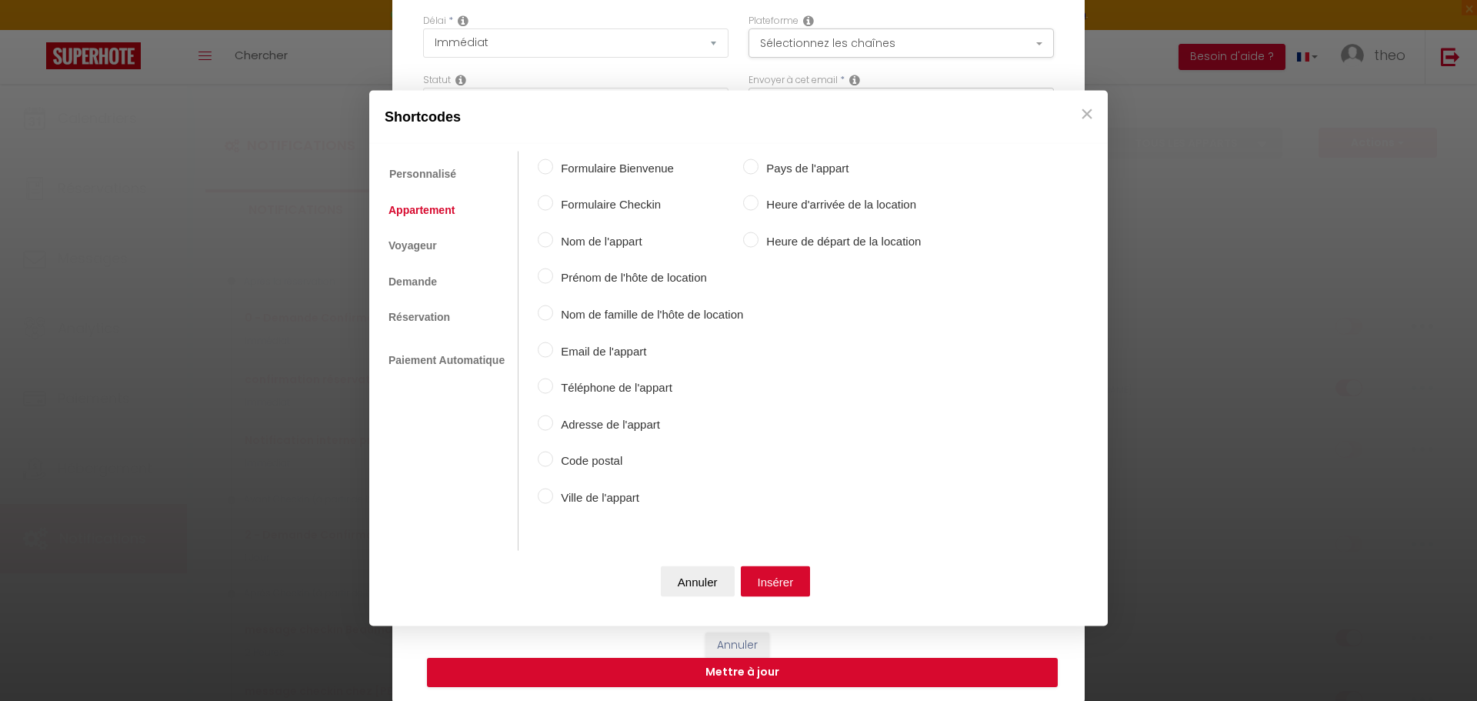
click at [455, 245] on ul "Personnalisé Appartement Voyageur Demande Réservation Lien De Paiement Paiement…" at bounding box center [448, 351] width 142 height 400
click at [432, 322] on link "Réservation" at bounding box center [419, 317] width 77 height 28
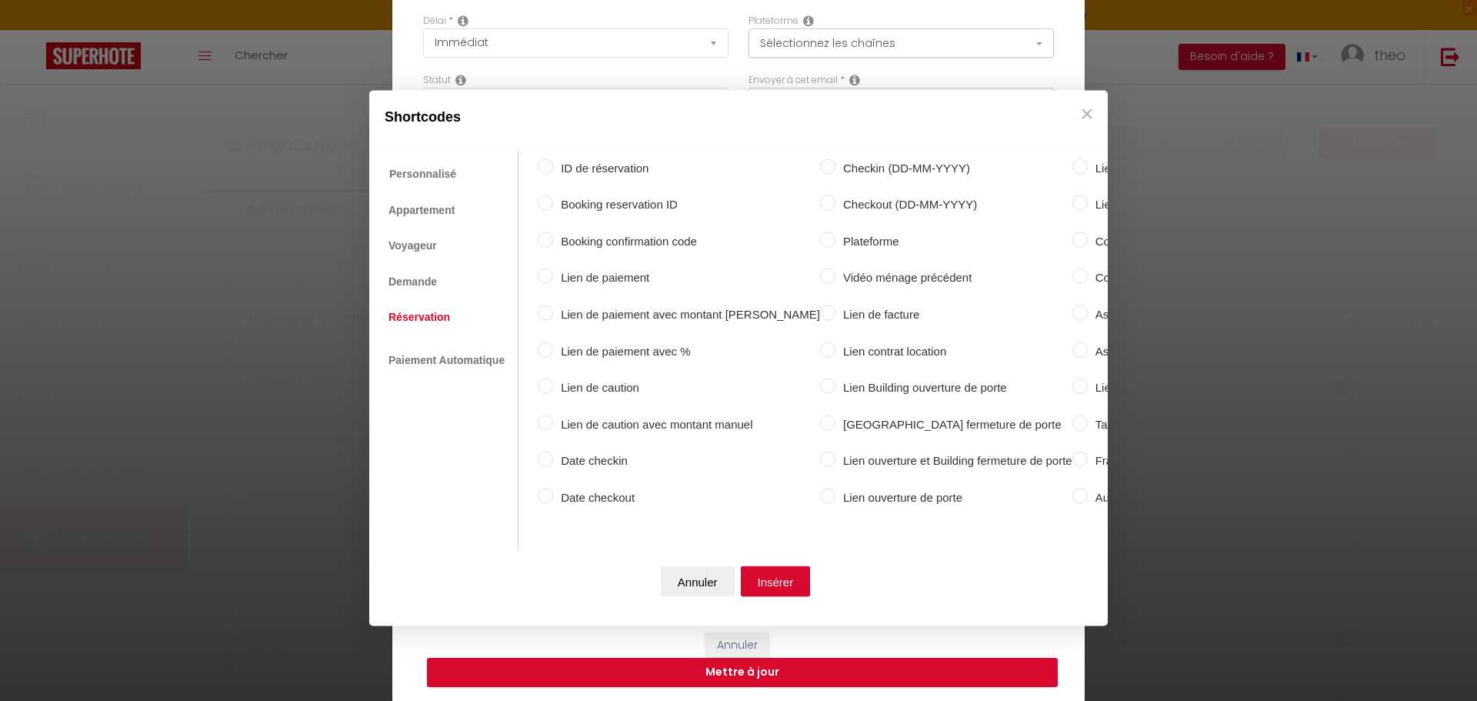
click at [863, 159] on label "Checkin (DD-MM-YYYY)" at bounding box center [954, 168] width 237 height 18
click at [836, 159] on input "Checkin (DD-MM-YYYY)" at bounding box center [827, 166] width 15 height 15
radio input "true"
click at [780, 567] on button "Insérer" at bounding box center [776, 581] width 70 height 31
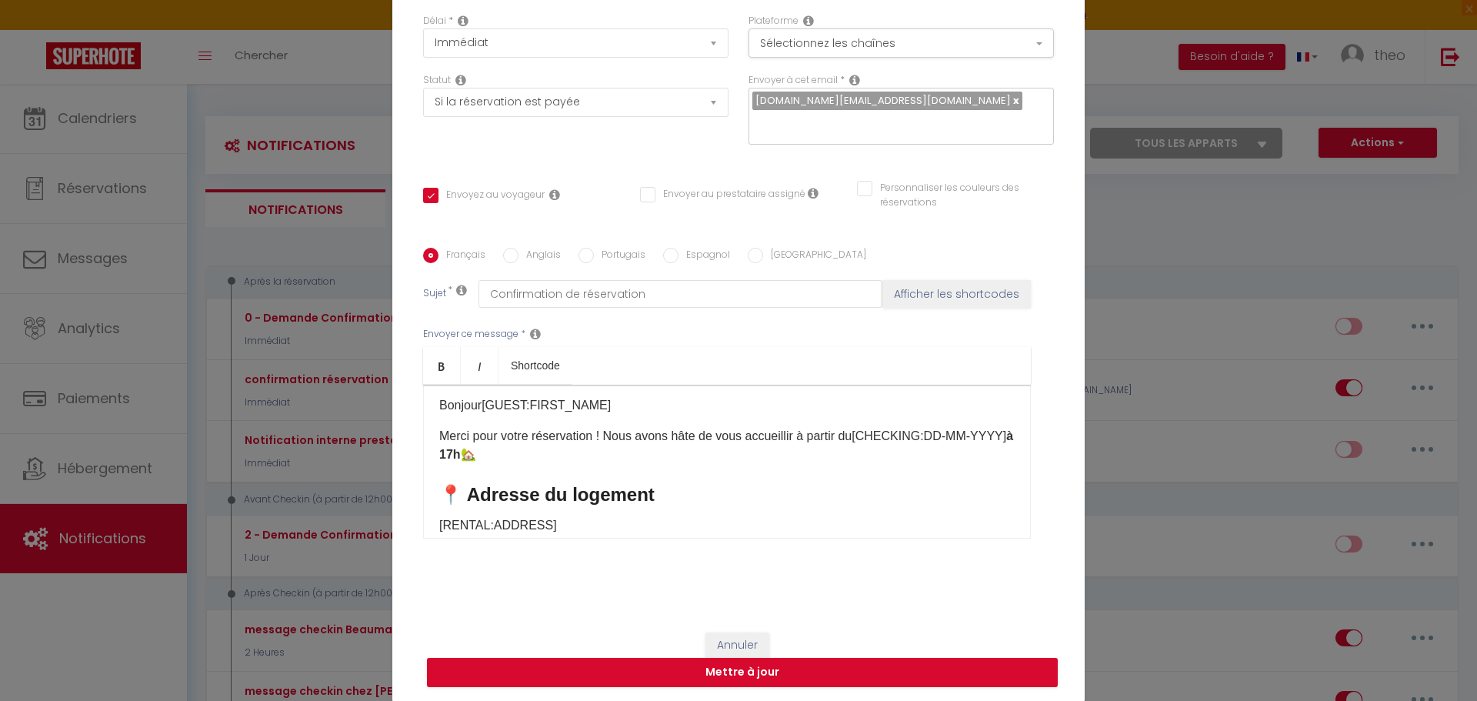
click at [675, 486] on h3 "📍 Adresse du logement" at bounding box center [727, 494] width 576 height 25
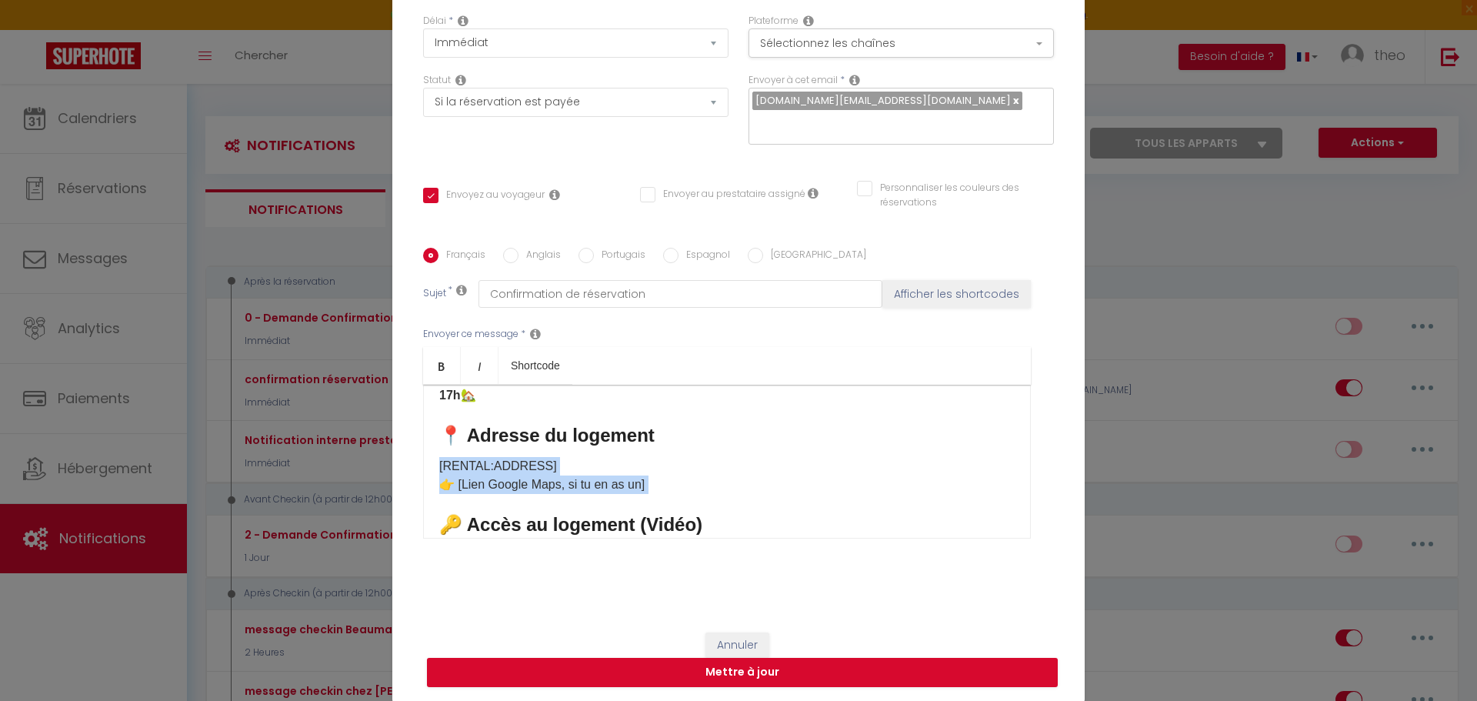
scroll to position [90, 0]
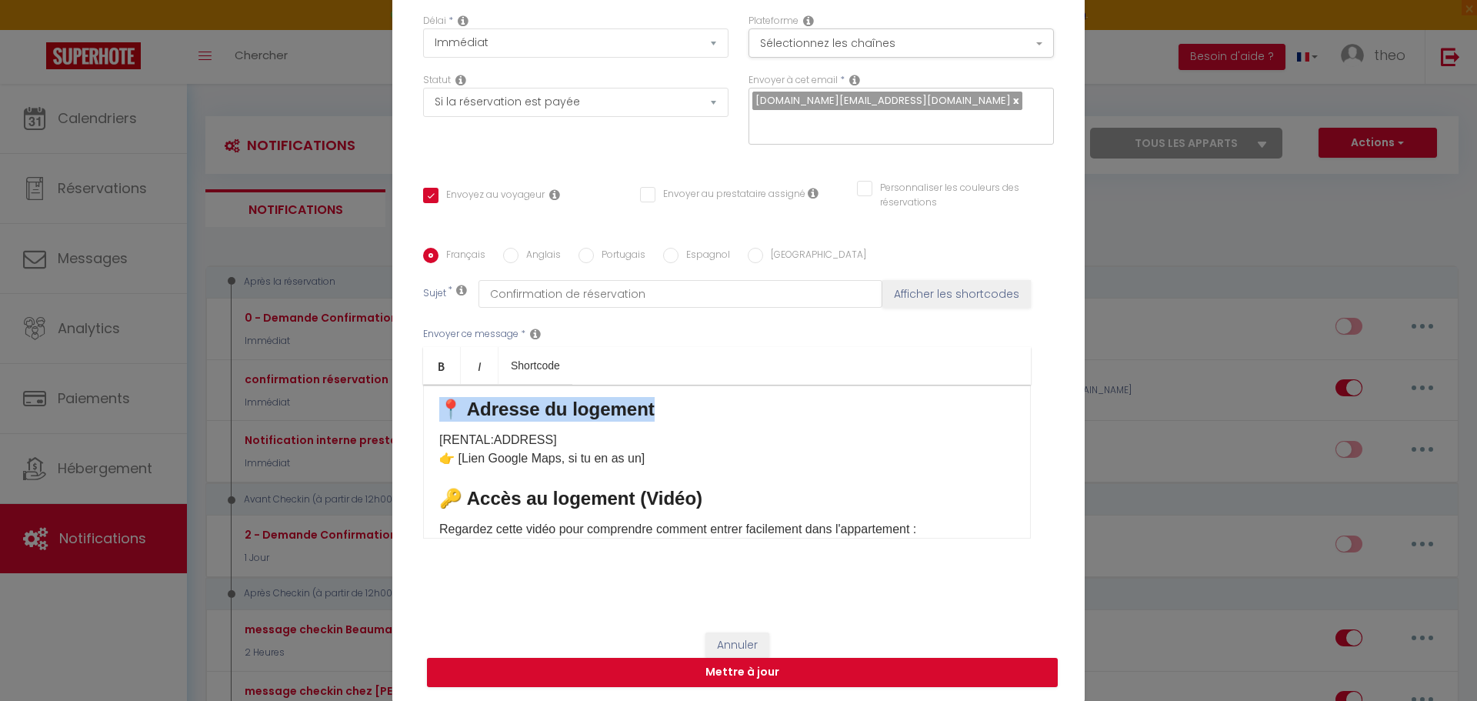
drag, startPoint x: 673, startPoint y: 495, endPoint x: 444, endPoint y: 414, distance: 242.4
click at [444, 414] on h3 "📍 Adresse du logement" at bounding box center [727, 409] width 576 height 25
click at [718, 442] on p "[RENTAL:ADDRESS] 👉 [Lien Google Maps, si tu en as un]" at bounding box center [727, 449] width 576 height 37
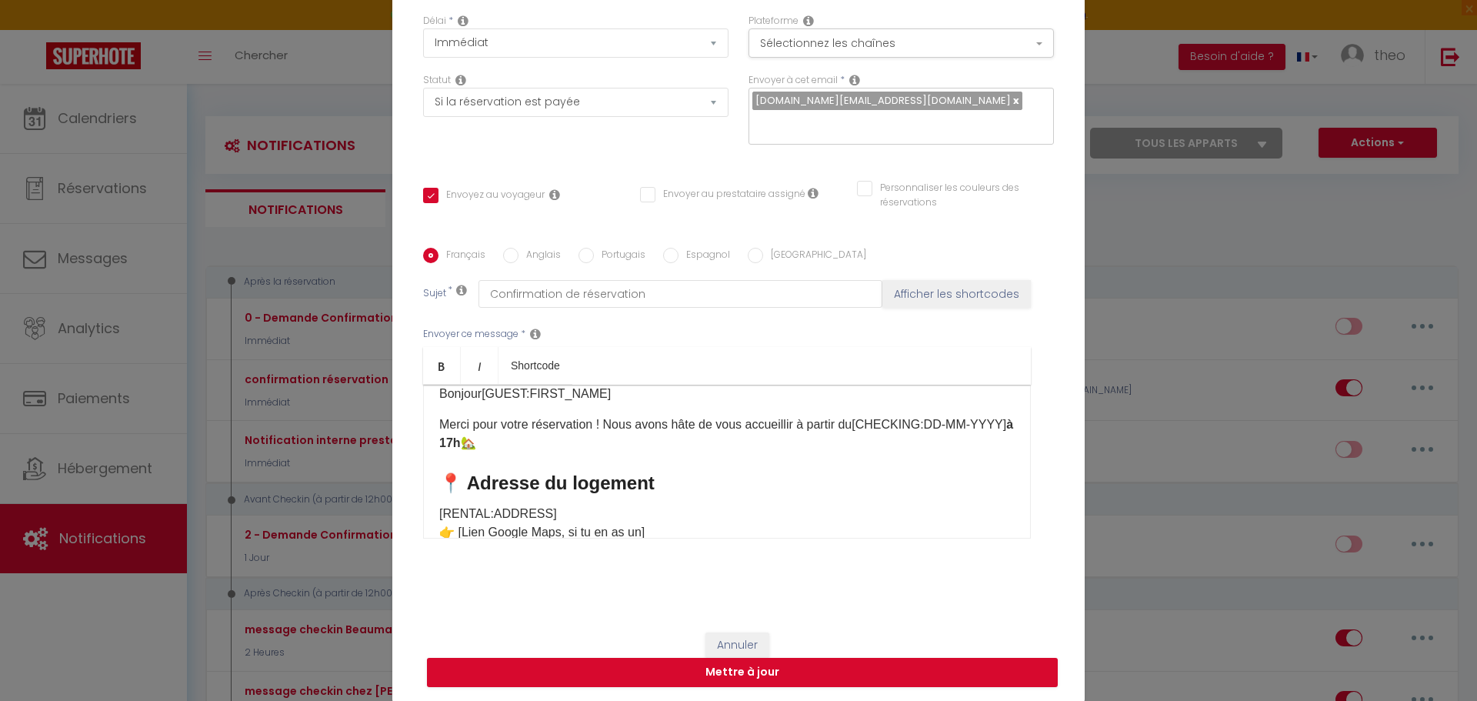
scroll to position [16, 0]
click at [666, 478] on h3 "📍 Adresse du logement" at bounding box center [727, 483] width 576 height 25
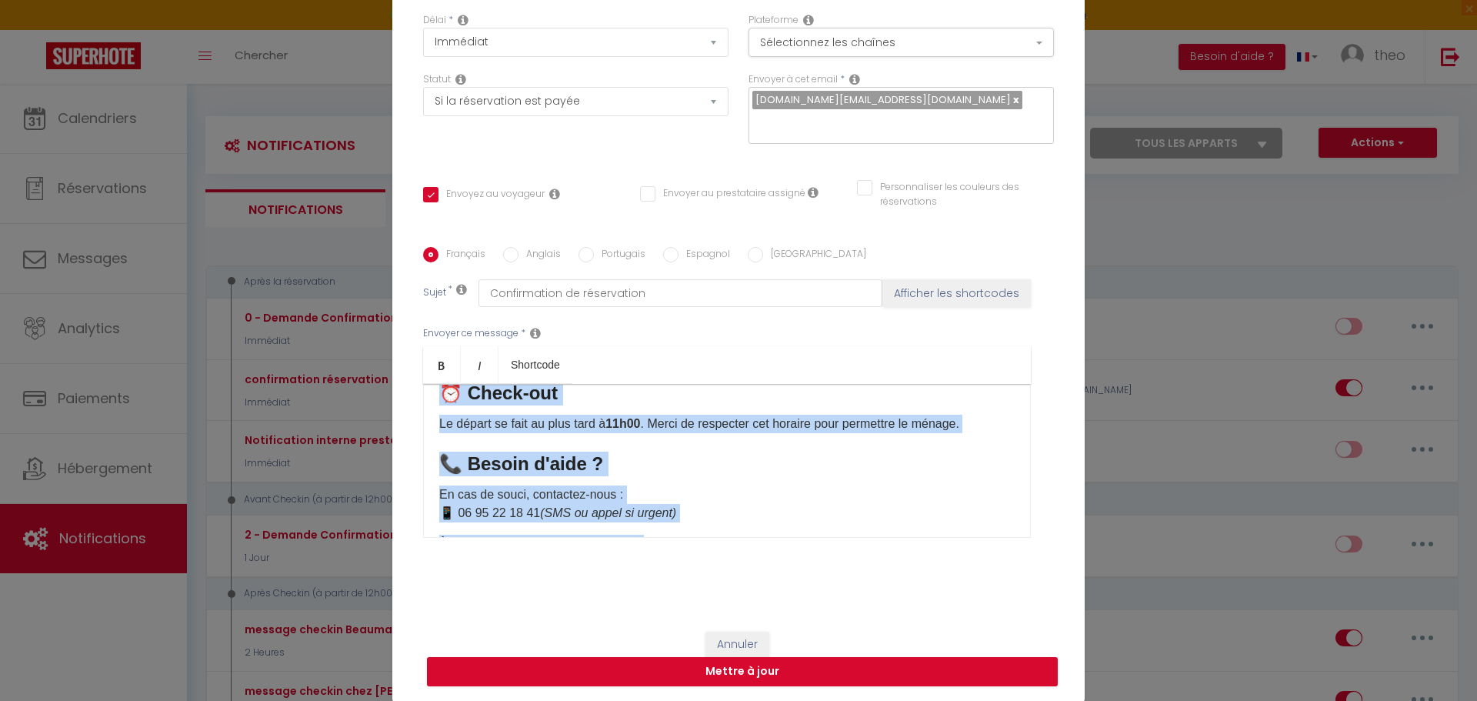
scroll to position [537, 0]
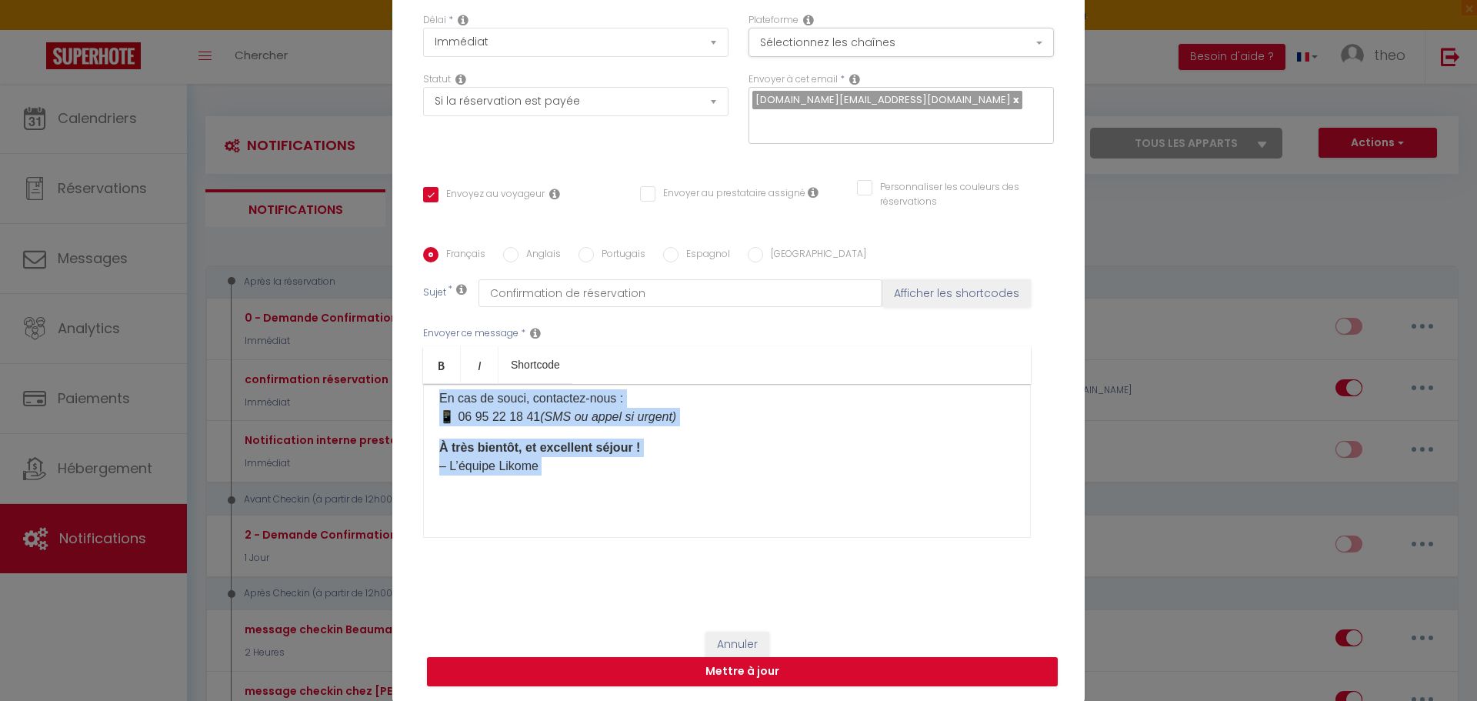
drag, startPoint x: 429, startPoint y: 407, endPoint x: 800, endPoint y: 504, distance: 383.4
click at [800, 504] on div "​Bonjour [GUEST:FIRST_NAME] ​ ​ Merci pour votre réservation ! Nous avons hâte …" at bounding box center [727, 461] width 608 height 154
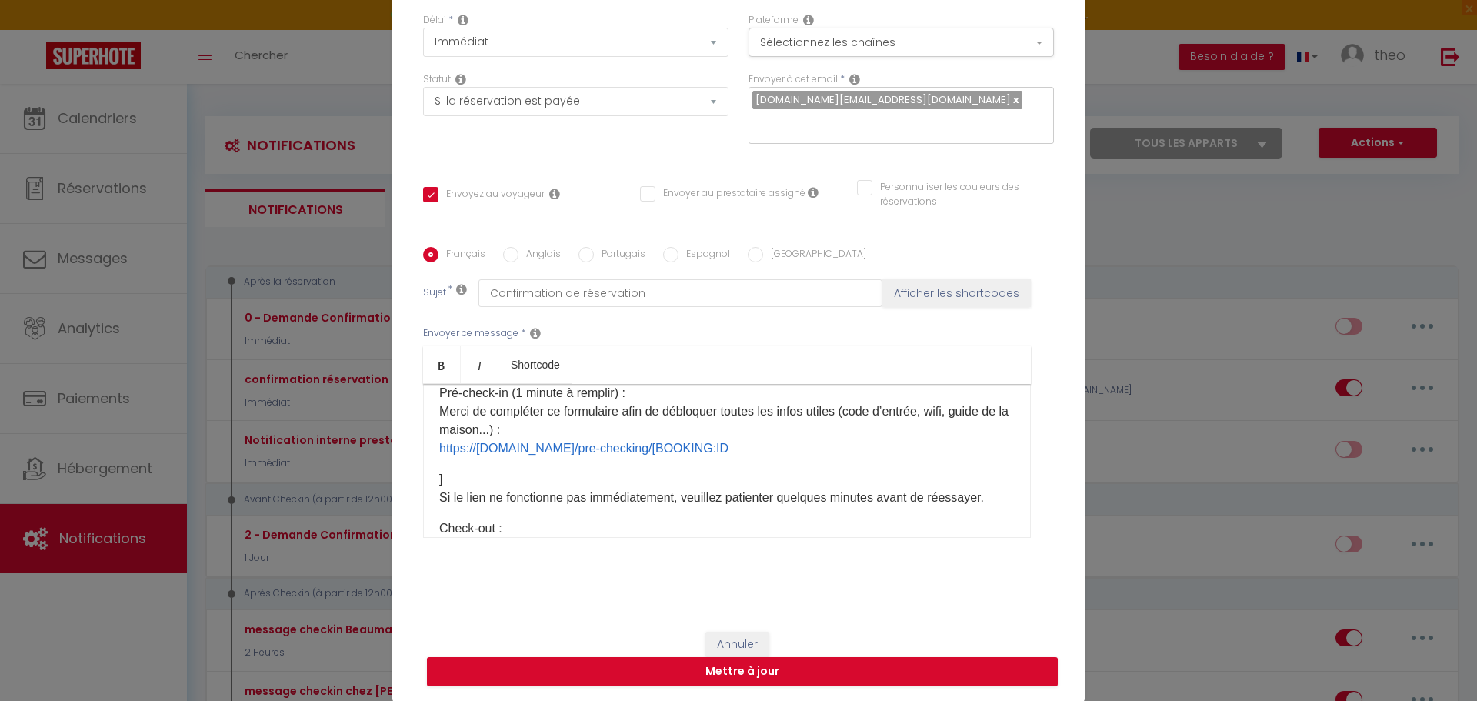
scroll to position [232, 0]
click at [492, 472] on p "] Si le lien ne fonctionne pas immédiatement, veuillez patienter quelques minut…" at bounding box center [727, 487] width 576 height 37
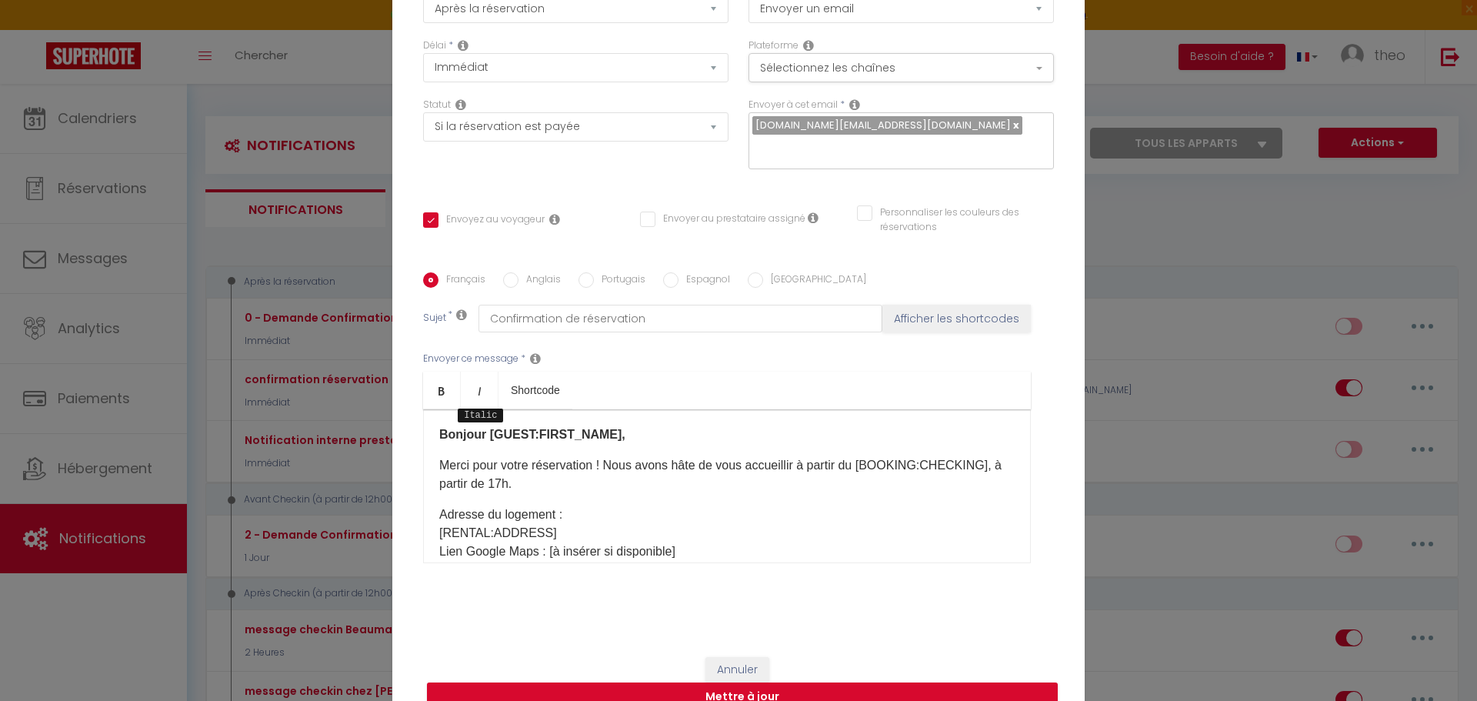
scroll to position [110, 0]
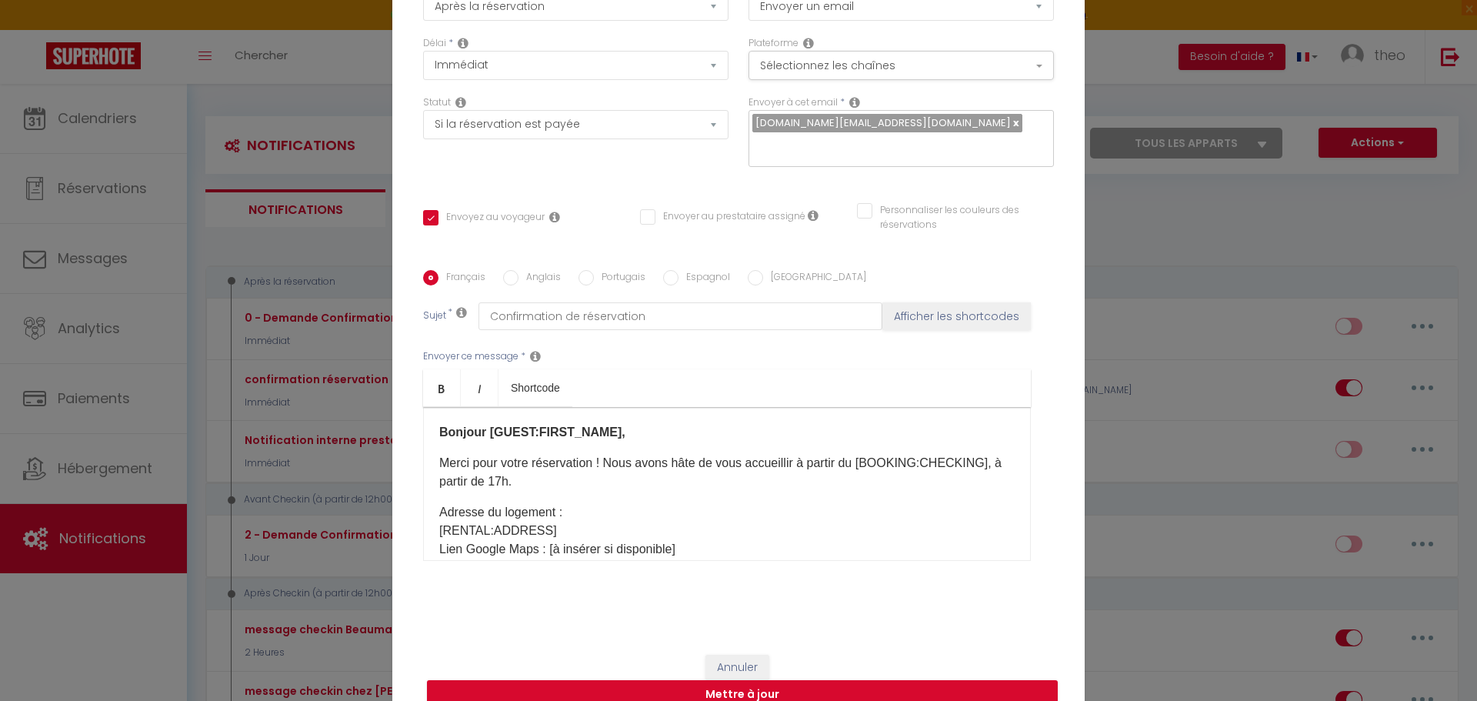
click at [603, 431] on strong "Bonjour [GUEST:FIRST_NAME]," at bounding box center [532, 432] width 186 height 13
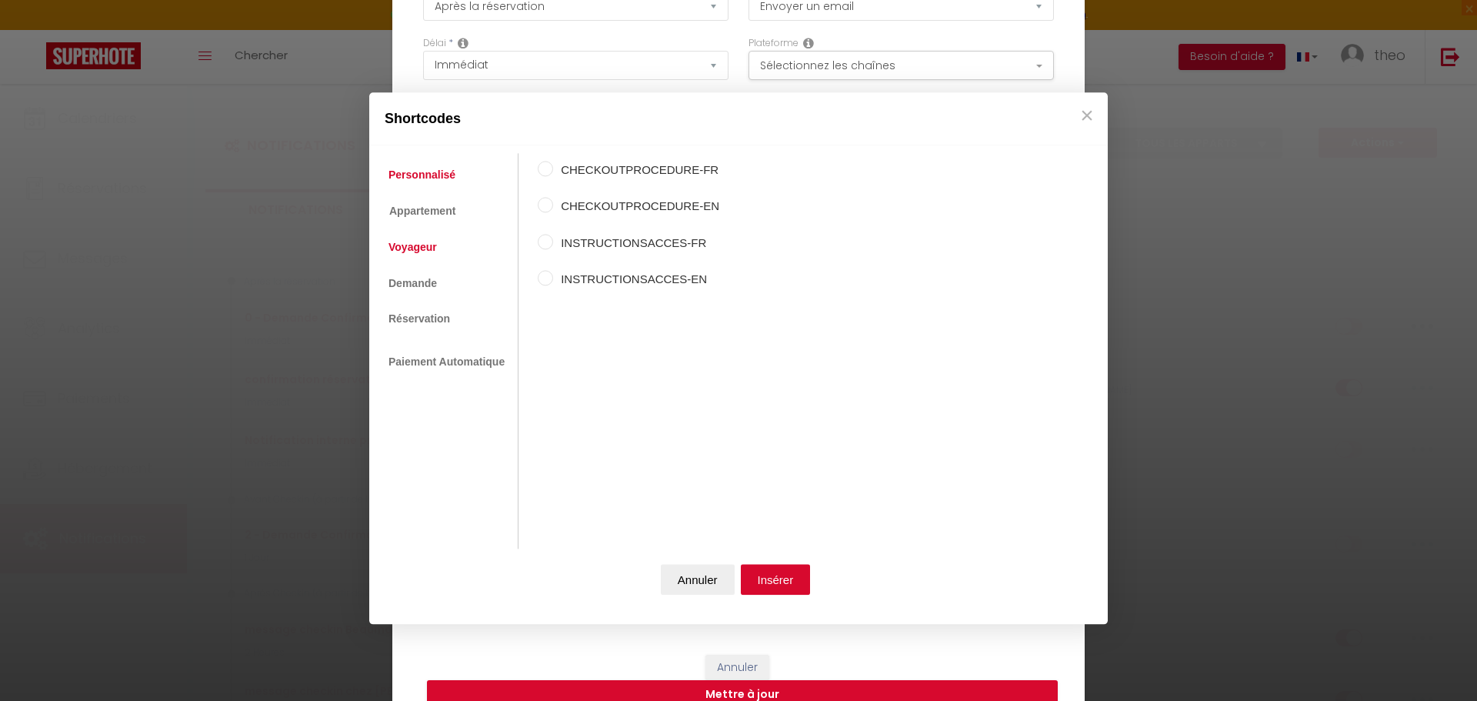
click at [420, 247] on link "Voyageur" at bounding box center [413, 248] width 64 height 28
click at [636, 199] on label "Prénom du voyageur" at bounding box center [629, 207] width 152 height 18
click at [553, 199] on input "Prénom du voyageur" at bounding box center [545, 205] width 15 height 15
radio input "true"
click at [790, 588] on button "Insérer" at bounding box center [776, 579] width 70 height 31
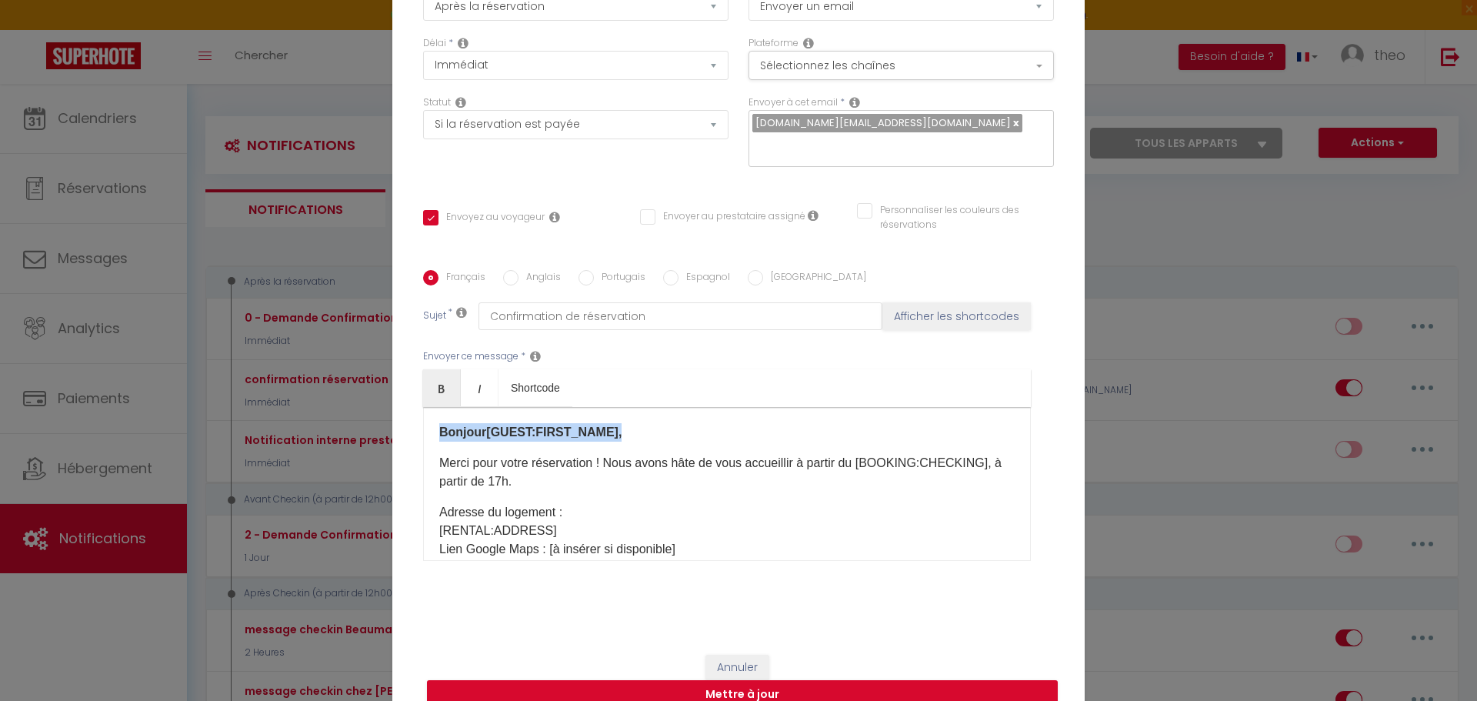
drag, startPoint x: 616, startPoint y: 434, endPoint x: 407, endPoint y: 432, distance: 208.5
click at [407, 432] on div "Titre * confirmation réservation Pour cet hébergement Sélectionner les hébergem…" at bounding box center [738, 271] width 693 height 736
click at [438, 395] on link "Bold" at bounding box center [442, 387] width 38 height 37
click at [668, 439] on p "Bonjour [GUEST:FIRST_NAME] ​ ," at bounding box center [727, 432] width 576 height 18
drag, startPoint x: 976, startPoint y: 460, endPoint x: 934, endPoint y: 479, distance: 45.8
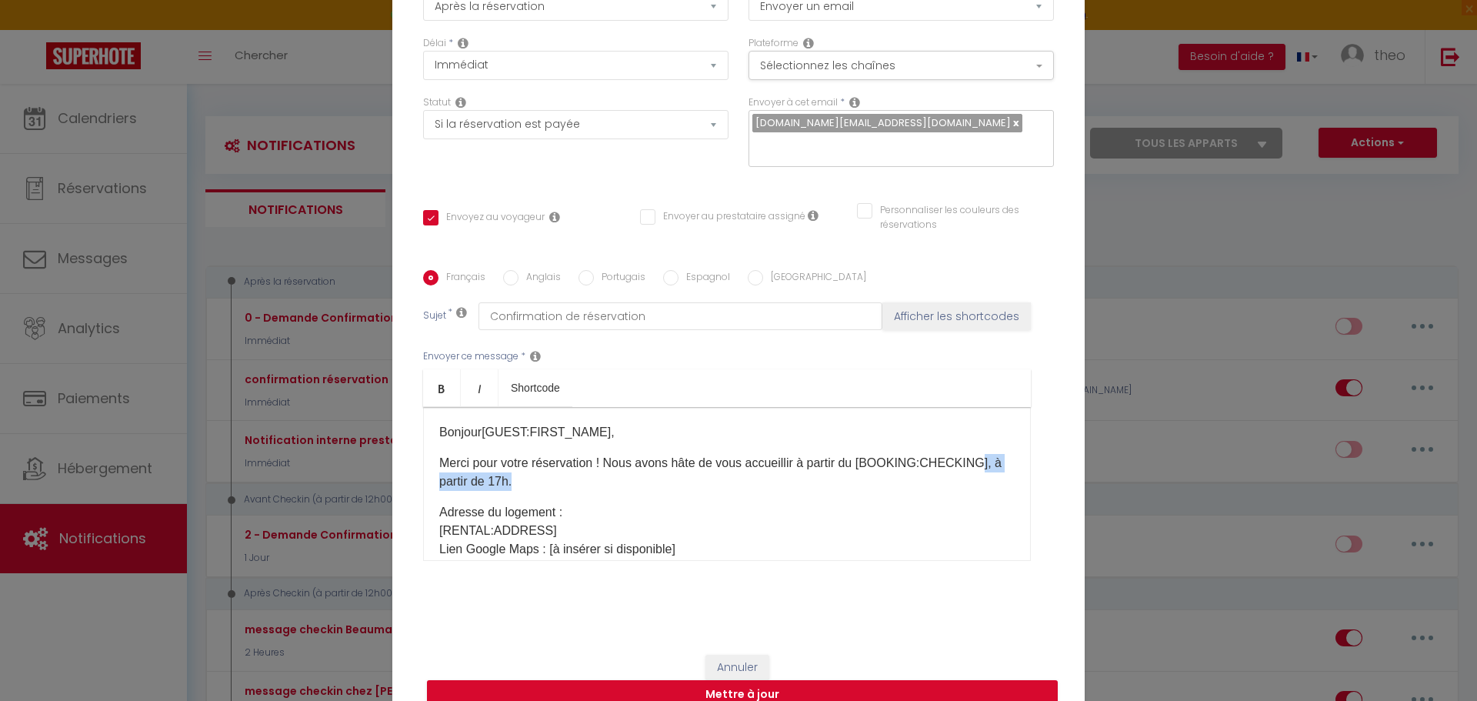
click at [934, 479] on p "Merci pour votre réservation ! Nous avons hâte de vous accueillir à partir du […" at bounding box center [727, 472] width 576 height 37
click at [1002, 461] on div "Bonjour [GUEST:FIRST_NAME] ​ , Merci pour votre réservation ! Nous avons hâte d…" at bounding box center [727, 484] width 608 height 154
drag, startPoint x: 980, startPoint y: 466, endPoint x: 860, endPoint y: 462, distance: 120.8
click at [860, 462] on p "Merci pour votre réservation ! Nous avons hâte de vous accueillir à partir du […" at bounding box center [727, 472] width 576 height 37
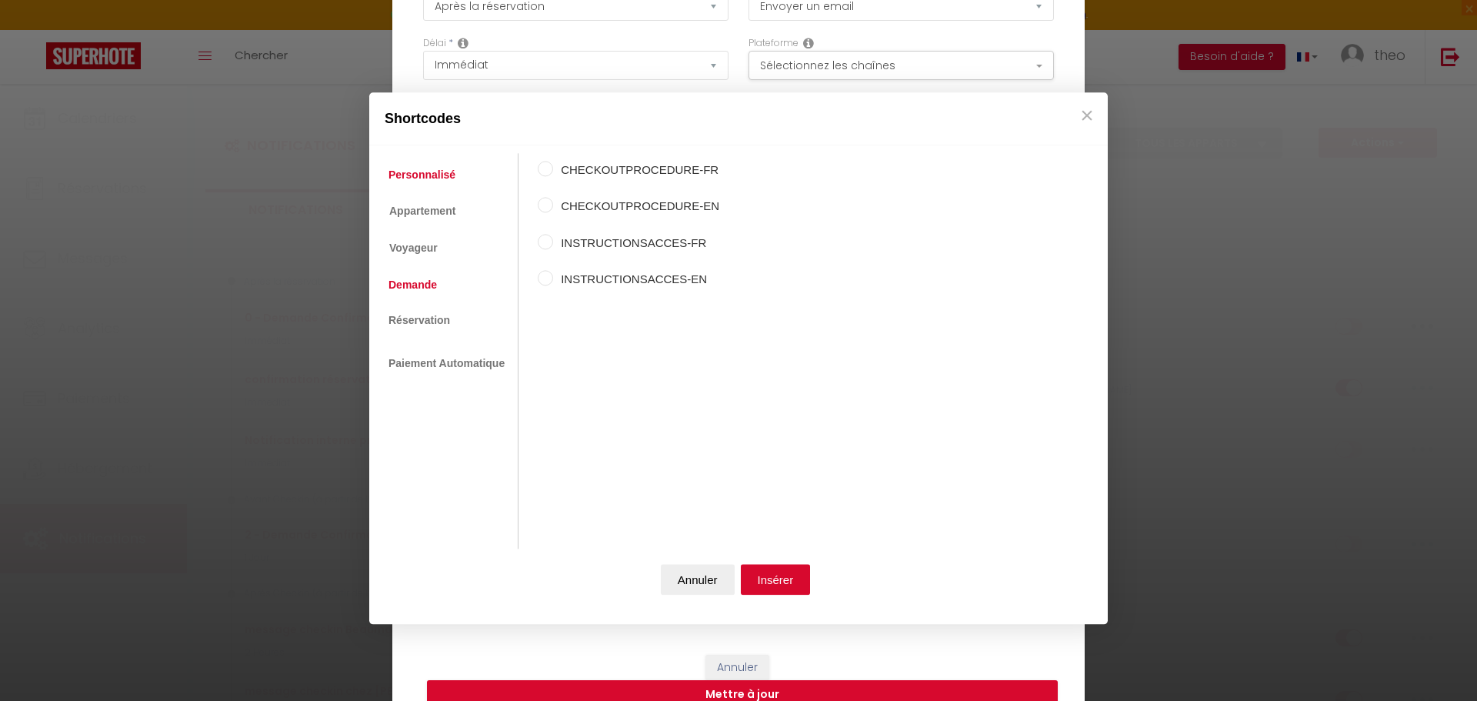
click at [440, 284] on link "Demande" at bounding box center [413, 285] width 64 height 28
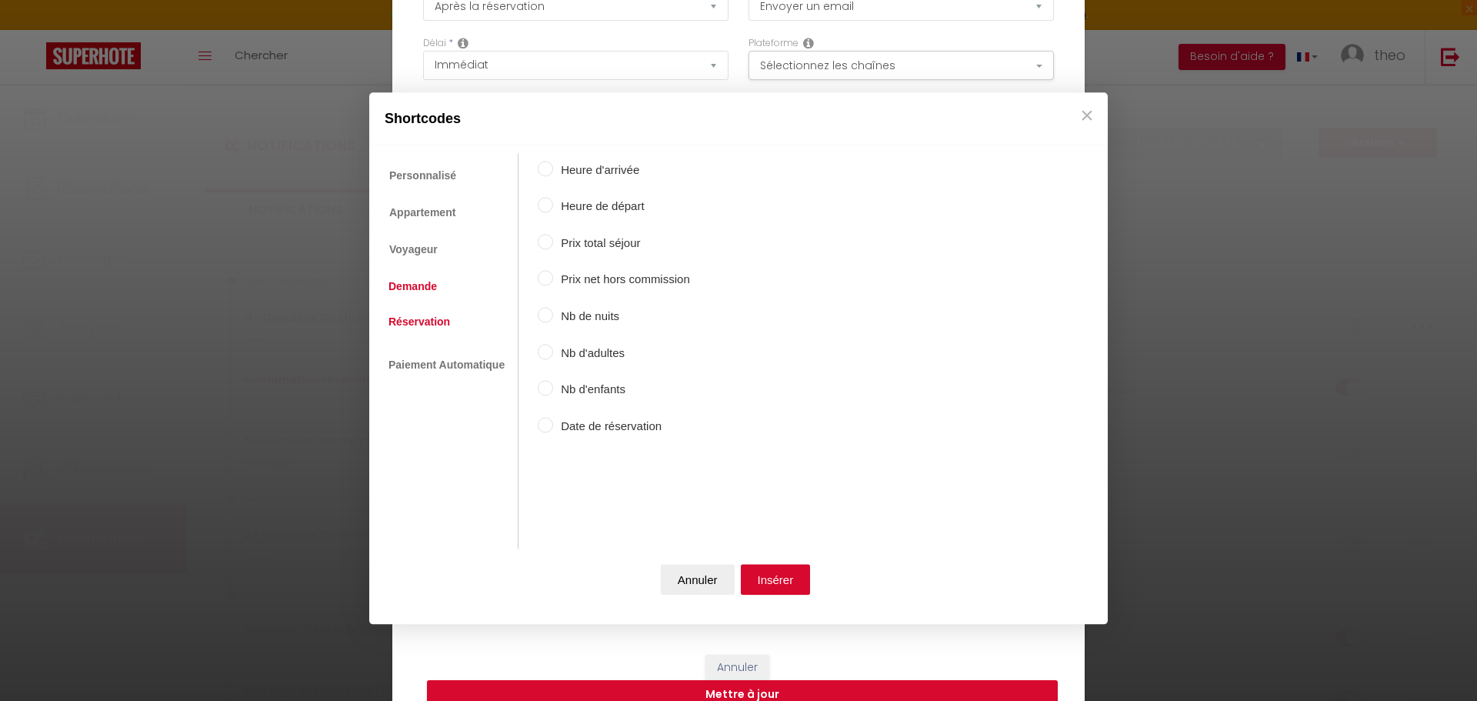
click at [440, 313] on link "Réservation" at bounding box center [419, 322] width 77 height 28
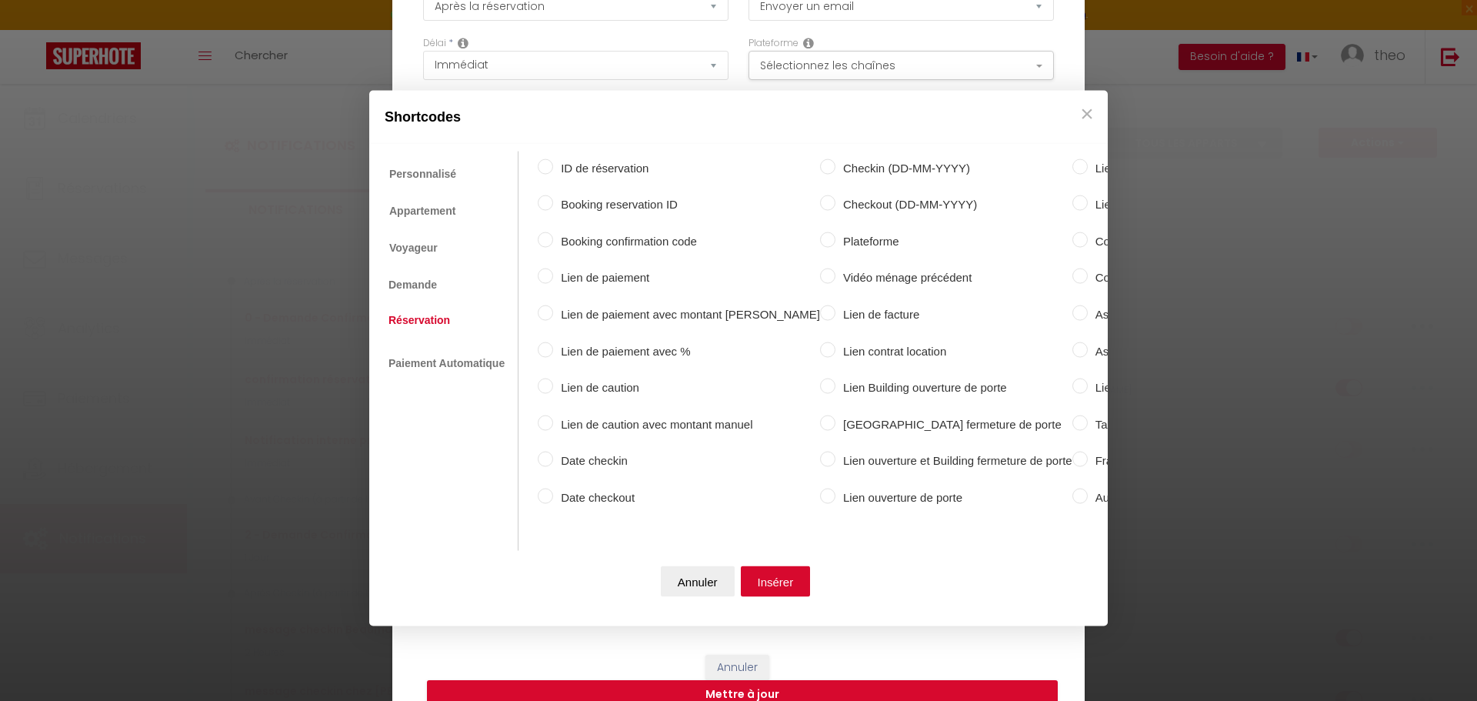
click at [443, 285] on li "Demande" at bounding box center [413, 284] width 65 height 28
click at [406, 286] on link "Demande" at bounding box center [413, 284] width 64 height 28
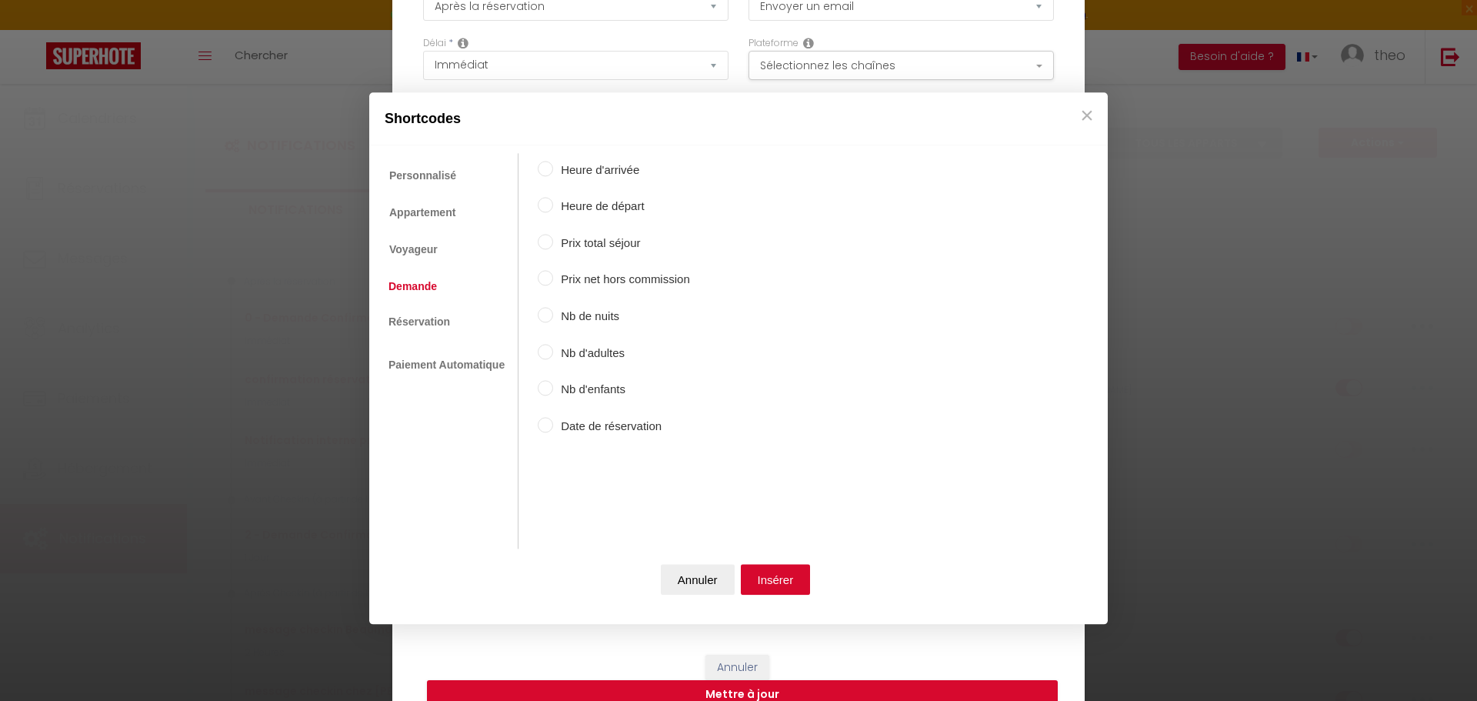
click at [555, 421] on label "Date de réservation" at bounding box center [621, 426] width 137 height 18
click at [553, 421] on input "Date de réservation" at bounding box center [545, 424] width 15 height 15
radio input "true"
click at [448, 319] on link "Réservation" at bounding box center [419, 322] width 77 height 28
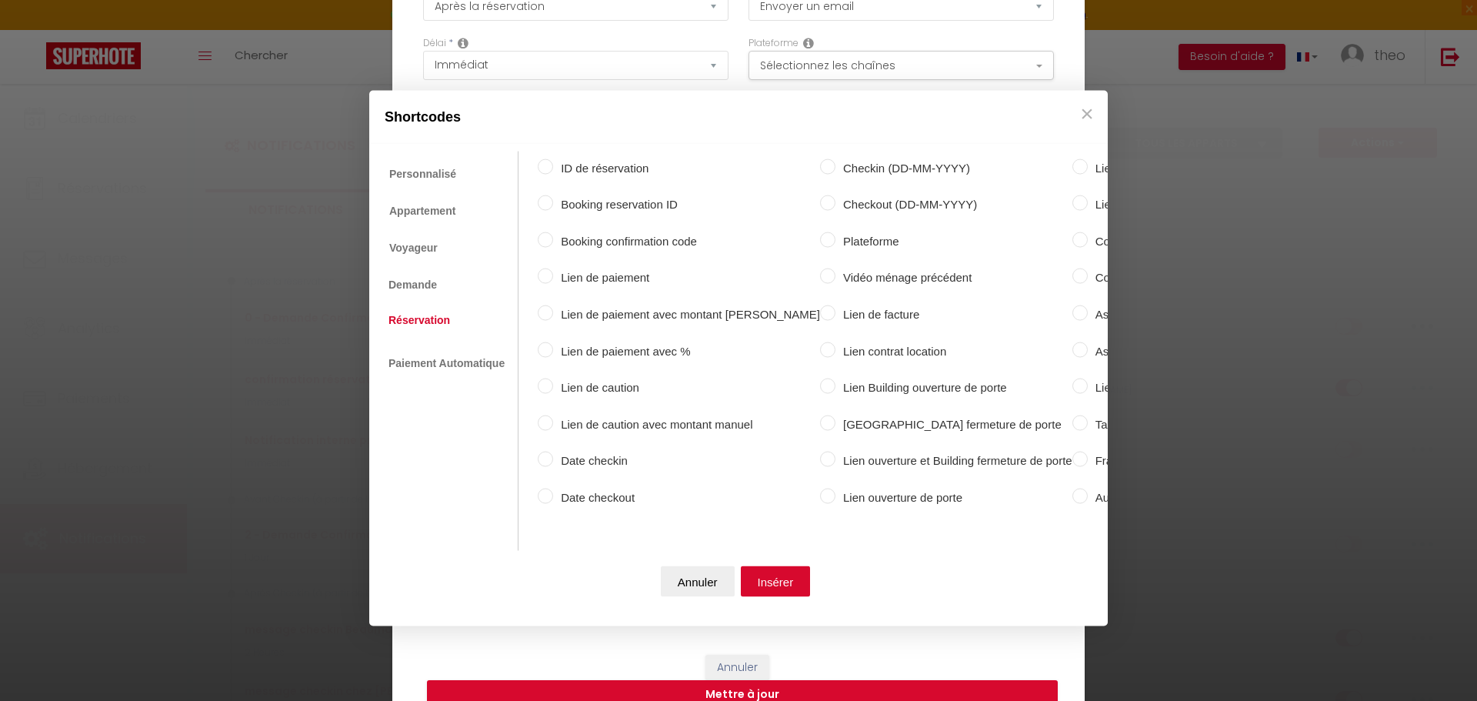
click at [836, 162] on label "Checkin (DD-MM-YYYY)" at bounding box center [954, 168] width 237 height 18
click at [835, 162] on input "Checkin (DD-MM-YYYY)" at bounding box center [827, 166] width 15 height 15
radio input "true"
click at [772, 573] on button "Insérer" at bounding box center [776, 581] width 70 height 31
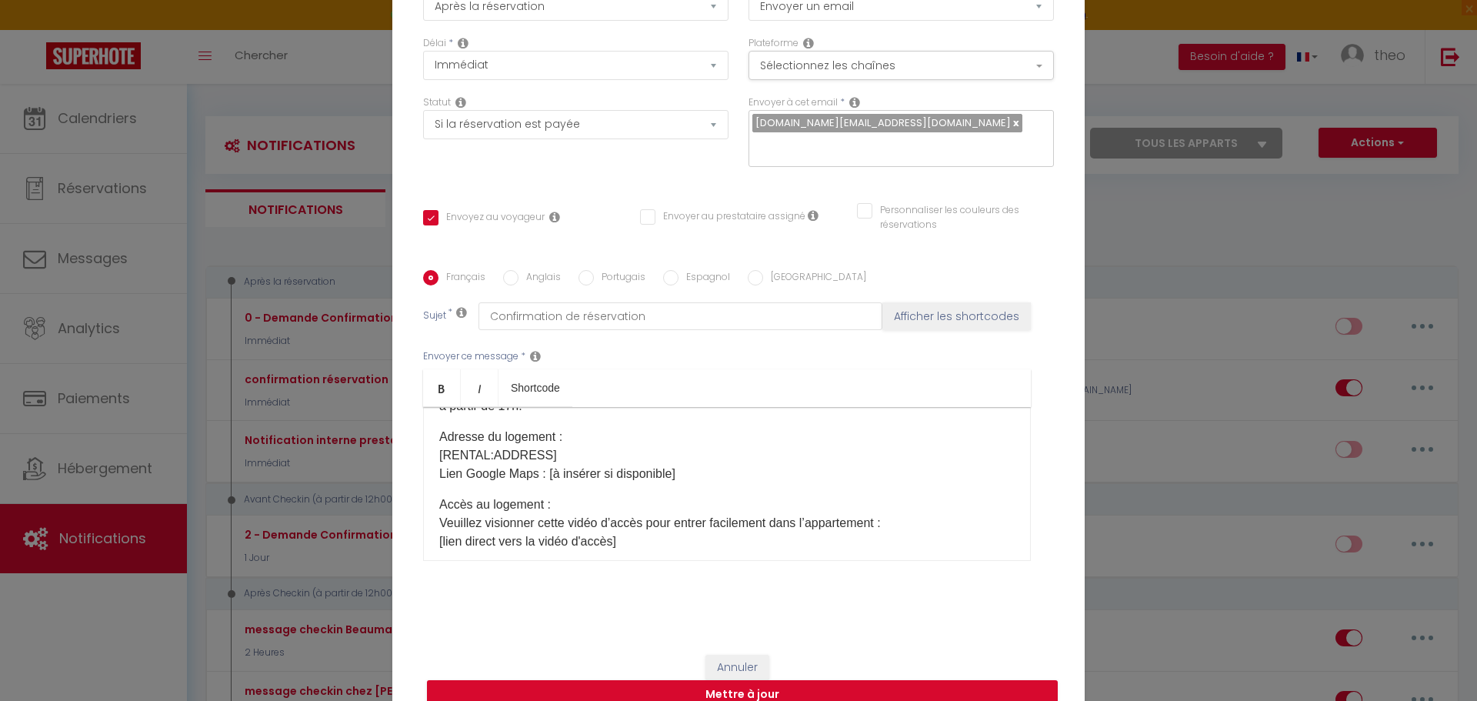
scroll to position [74, 0]
click at [712, 478] on p "Adresse du logement : [RENTAL:ADDRESS] Lien Google Maps : [à insérer si disponi…" at bounding box center [727, 456] width 576 height 55
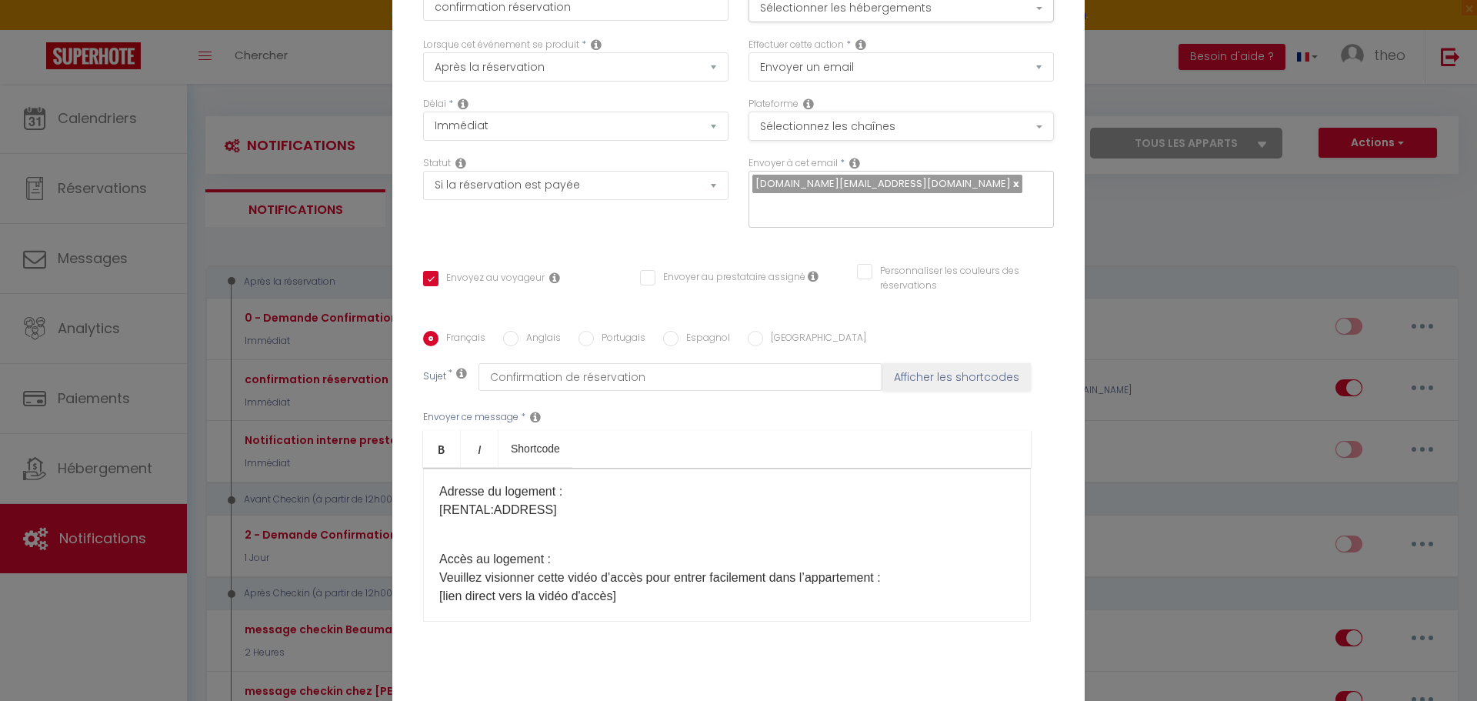
scroll to position [0, 0]
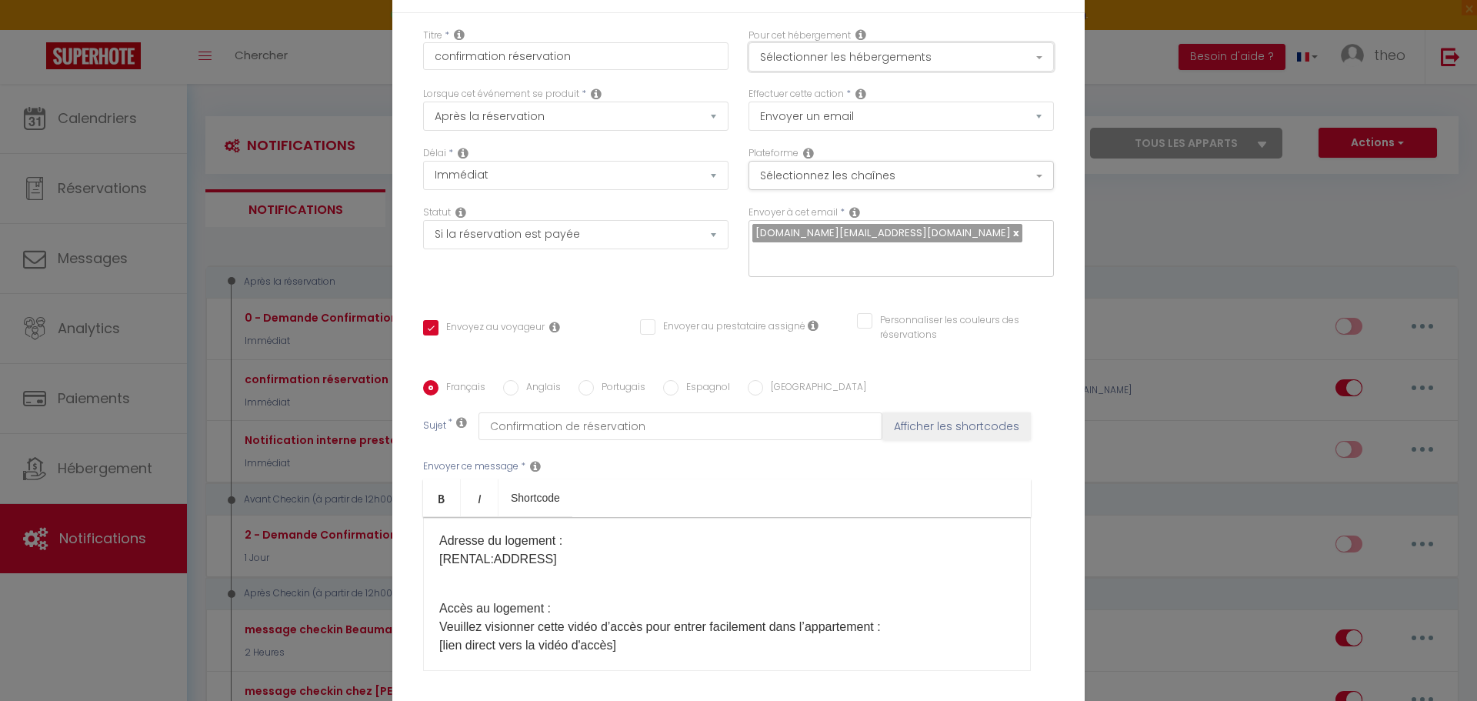
click at [956, 53] on button "Sélectionner les hébergements" at bounding box center [901, 56] width 305 height 29
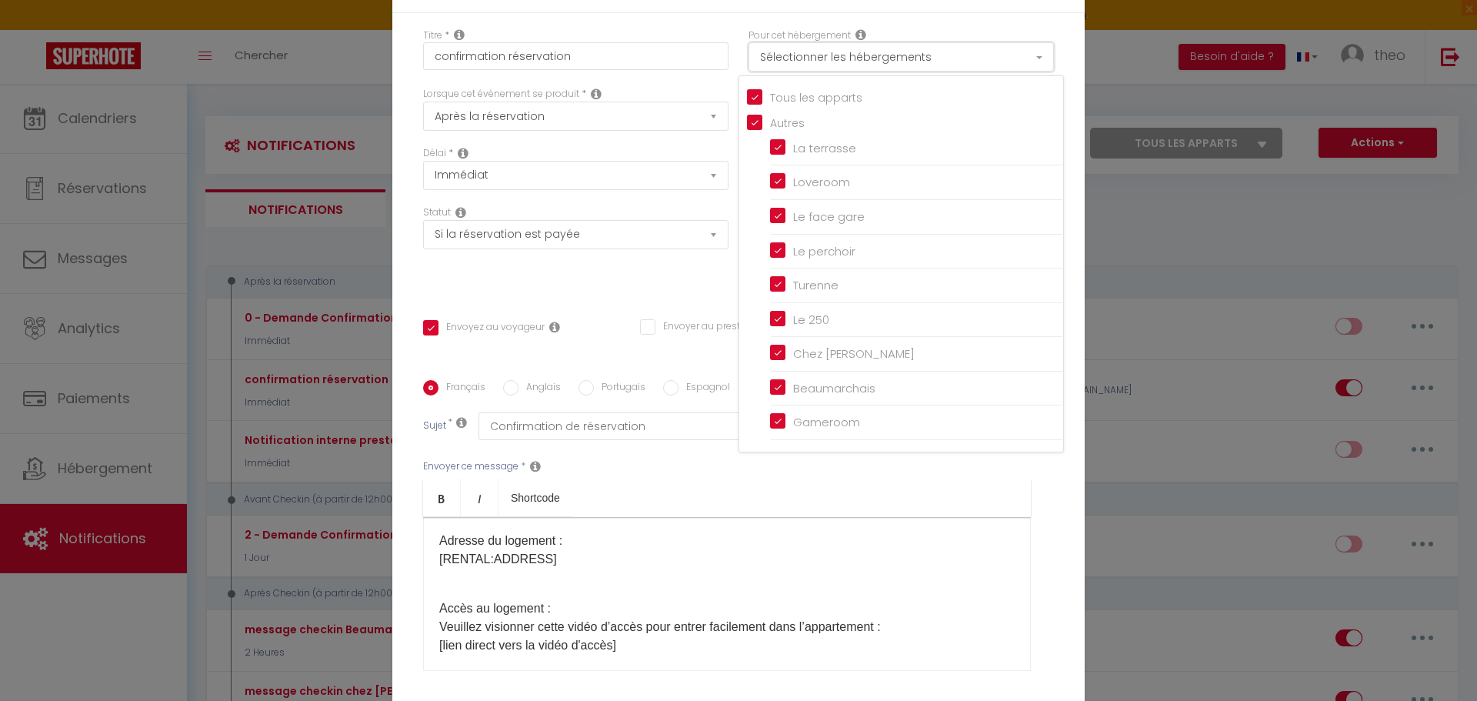
click at [956, 53] on button "Sélectionner les hébergements" at bounding box center [901, 56] width 305 height 29
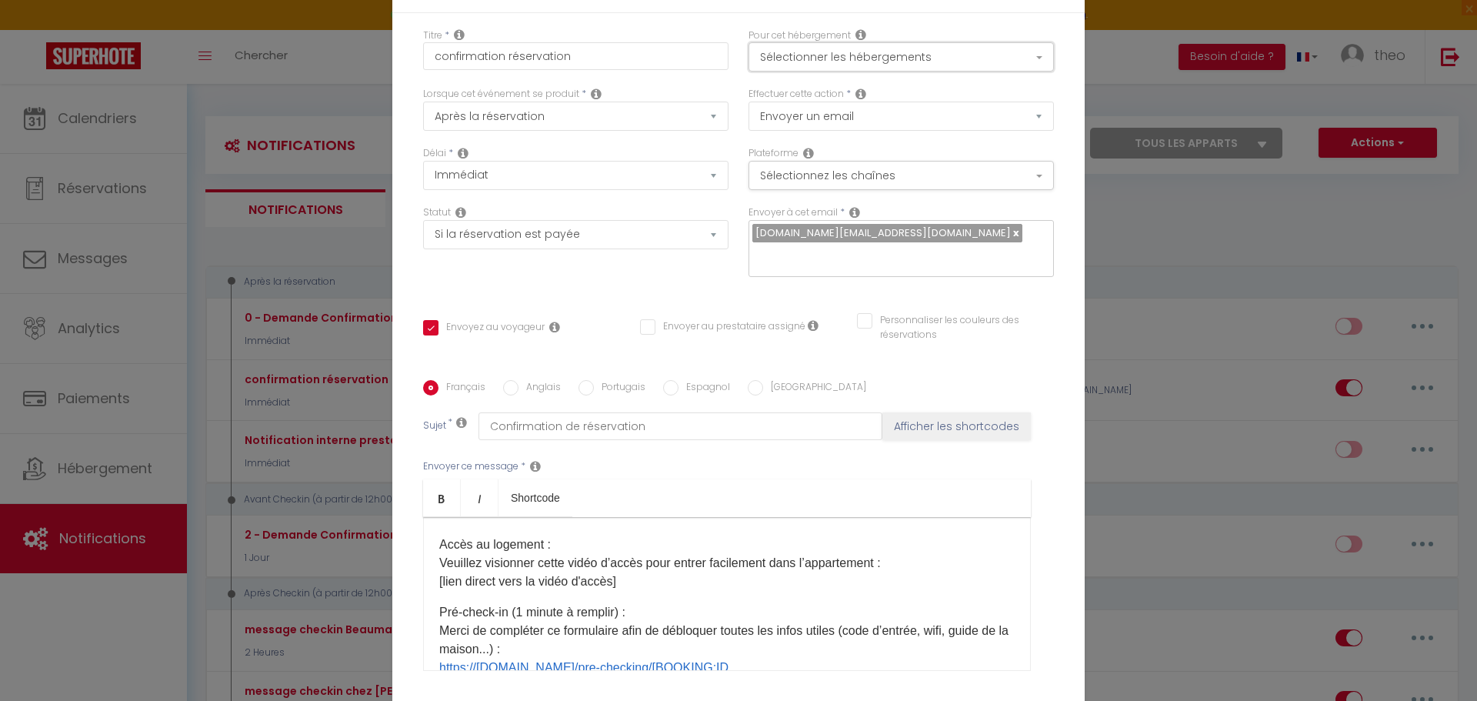
scroll to position [146, 0]
click at [546, 175] on select "Immédiat + 10 Minutes + 1 Heure + 2 Heures + 3 Heures + 4 Heures + 5 Heures + 6…" at bounding box center [575, 175] width 305 height 29
click at [559, 117] on select "Après la réservation Avant Checkin (à partir de 12h00) Après Checkin (à partir …" at bounding box center [575, 116] width 305 height 29
click at [848, 508] on ul "Bold Italic Shortcode" at bounding box center [727, 498] width 608 height 38
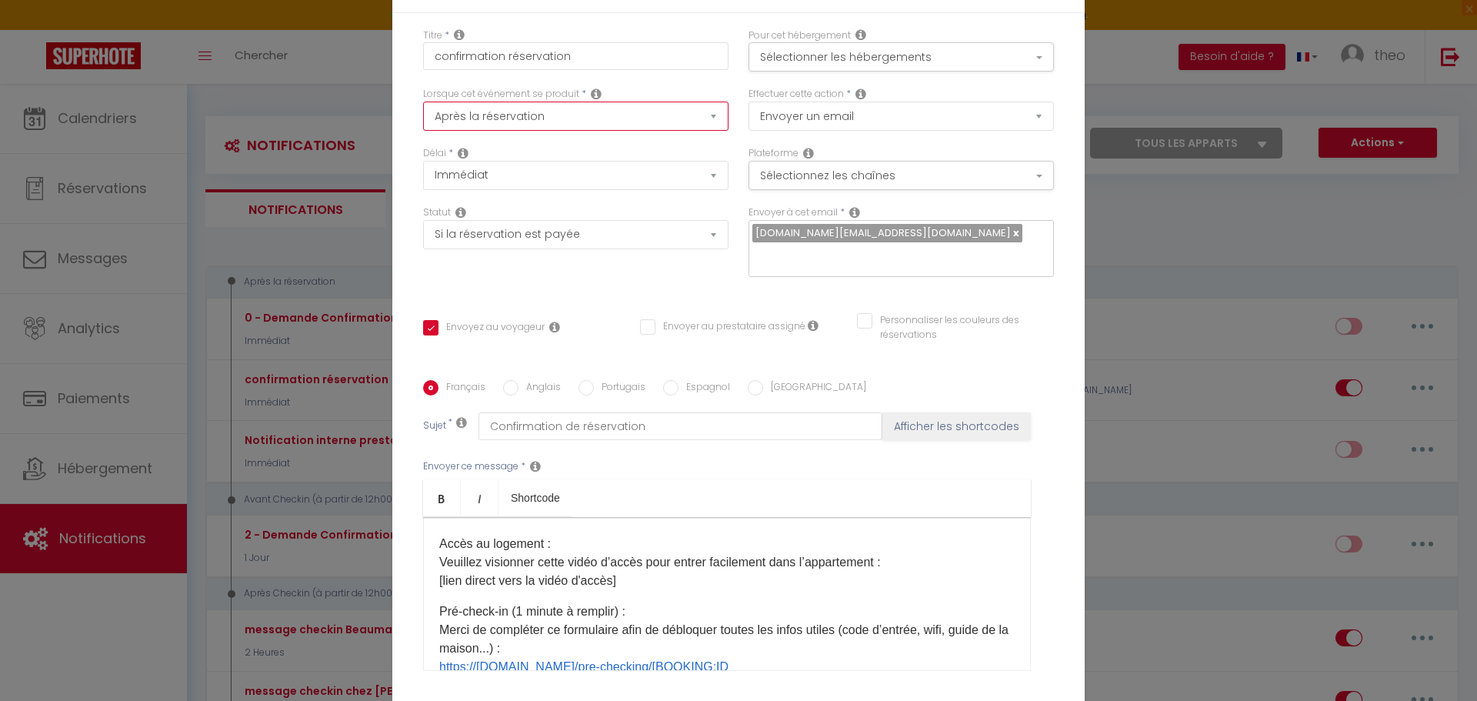
drag, startPoint x: 705, startPoint y: 111, endPoint x: 690, endPoint y: 115, distance: 15.1
click at [705, 111] on select "Après la réservation Avant Checkin (à partir de 12h00) Après Checkin (à partir …" at bounding box center [575, 116] width 305 height 29
select select "2"
click at [423, 102] on select "Après la réservation Avant Checkin (à partir de 12h00) Après Checkin (à partir …" at bounding box center [575, 116] width 305 height 29
checkbox input "true"
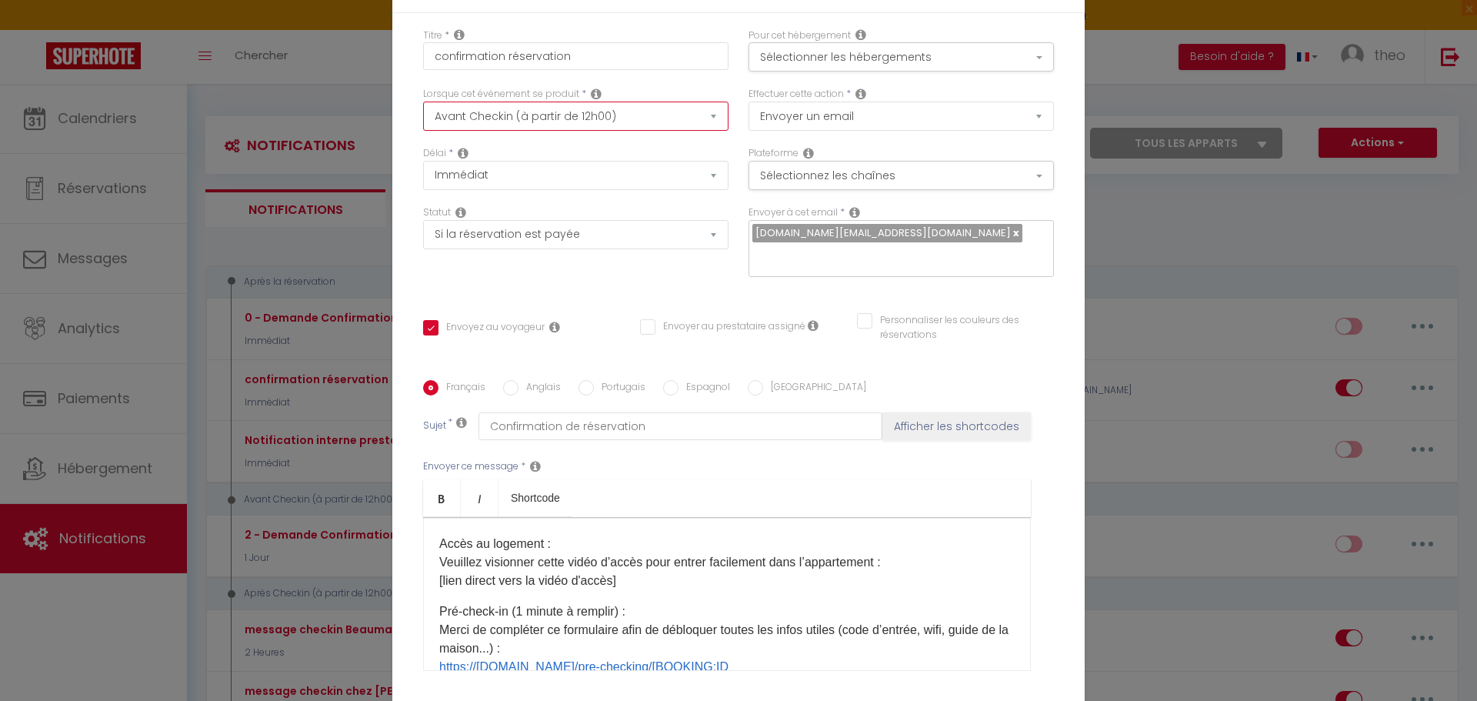
checkbox input "false"
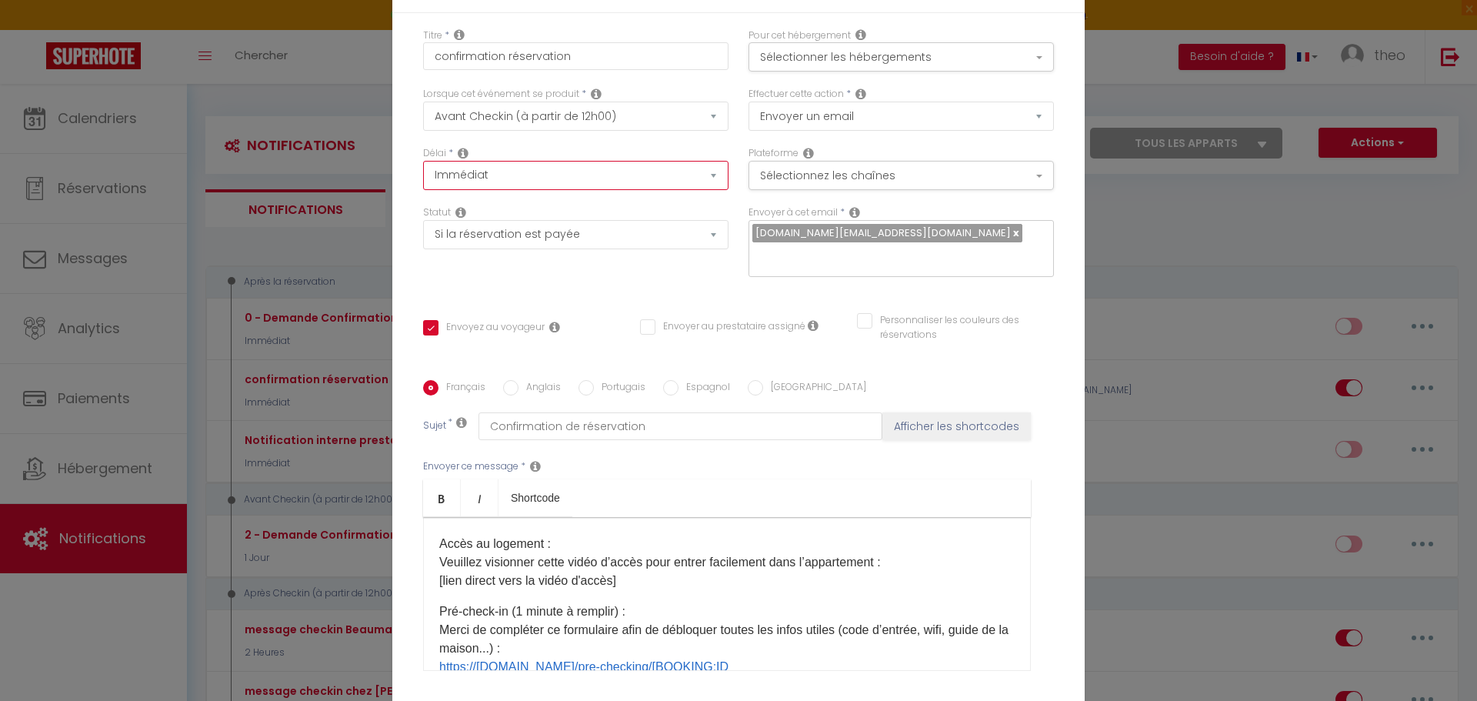
click at [586, 181] on select "Immédiat - 10 Minutes - 1 Heure - 2 Heures - 3 Heures - 4 Heures - 5 Heures - 6…" at bounding box center [575, 175] width 305 height 29
click at [826, 490] on ul "Bold Italic Shortcode" at bounding box center [727, 498] width 608 height 38
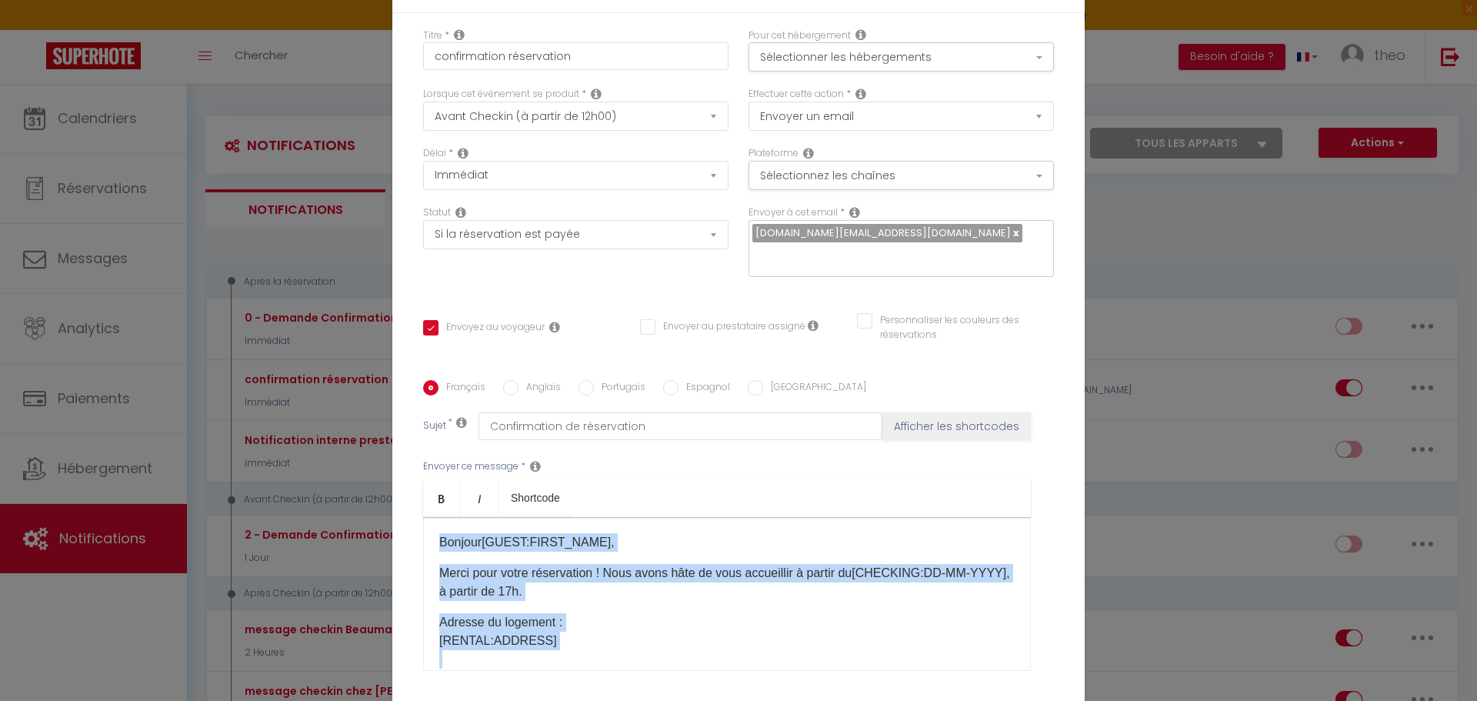
scroll to position [448, 0]
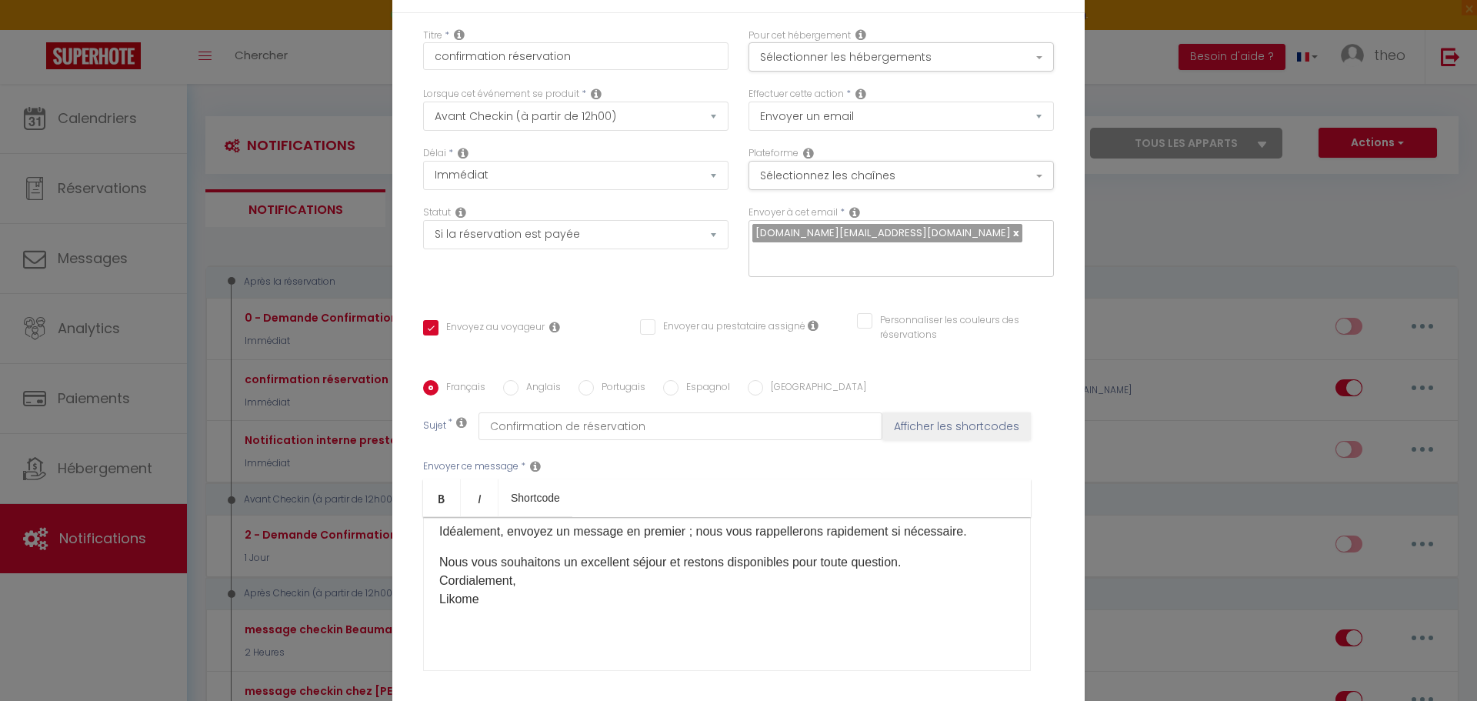
drag, startPoint x: 436, startPoint y: 547, endPoint x: 593, endPoint y: 592, distance: 163.2
click at [593, 592] on div "Bonjour [GUEST:FIRST_NAME] ​ , Merci pour votre réservation ! Nous avons hâte d…" at bounding box center [727, 594] width 608 height 154
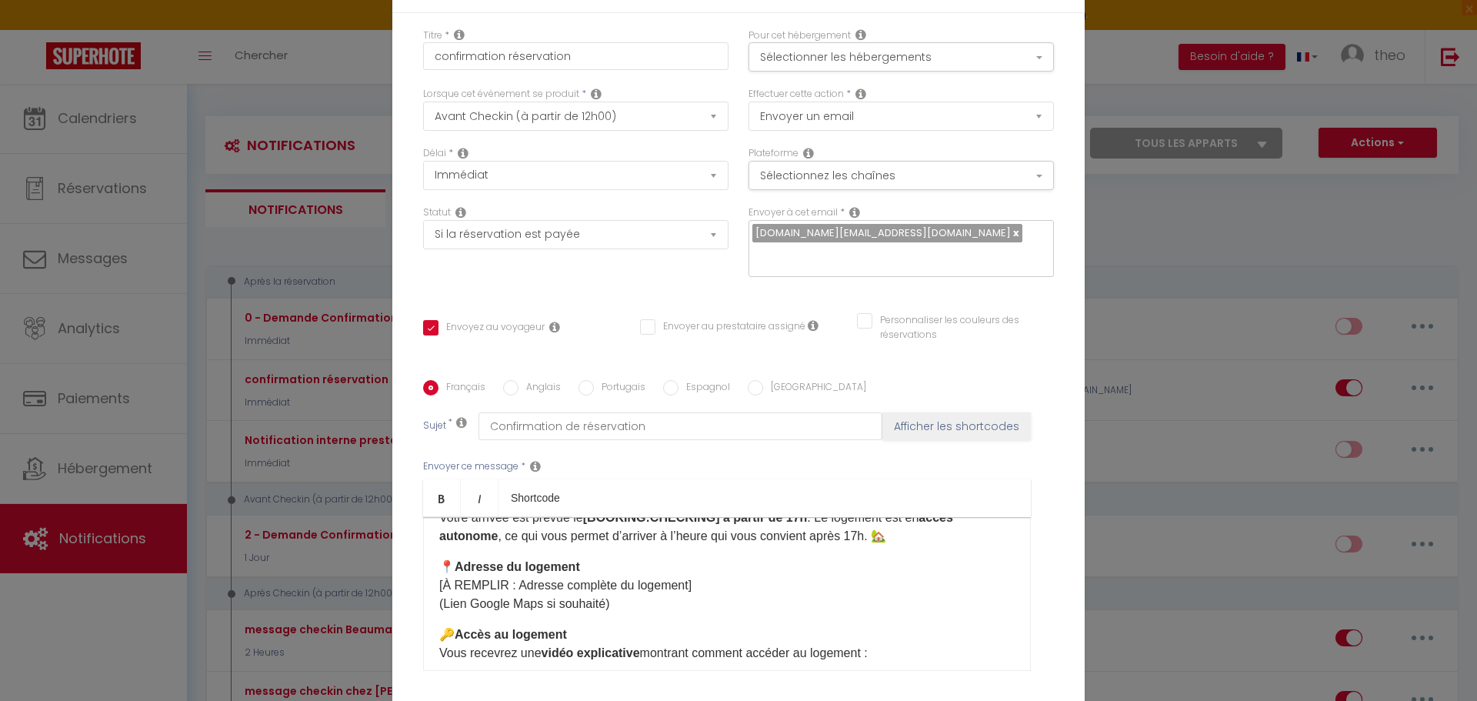
scroll to position [87, 0]
drag, startPoint x: 616, startPoint y: 606, endPoint x: 413, endPoint y: 583, distance: 203.7
click at [419, 583] on div "Français Anglais Portugais Espagnol Italien Sujet * Confirmation de réservation…" at bounding box center [738, 535] width 639 height 310
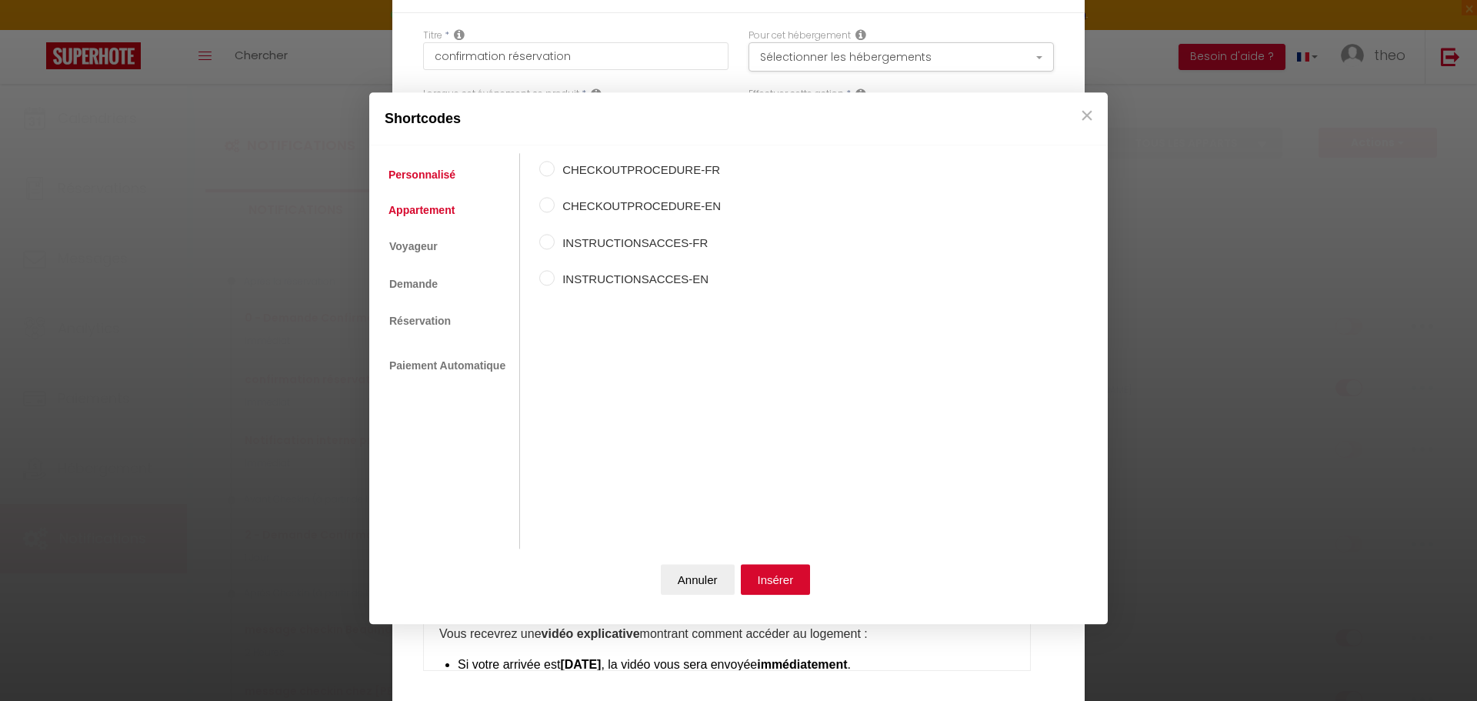
click at [445, 217] on link "Appartement" at bounding box center [422, 210] width 82 height 28
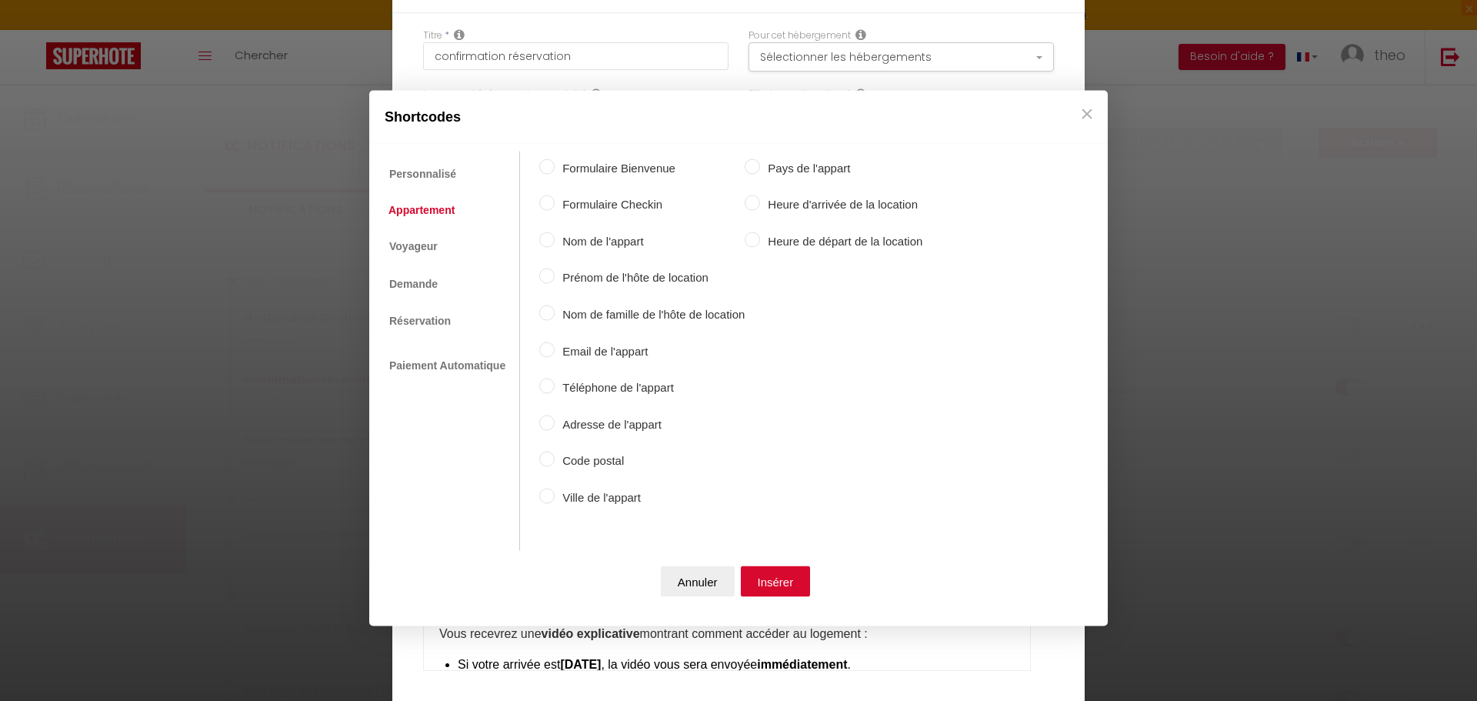
click at [612, 426] on label "Adresse de l'appart" at bounding box center [650, 424] width 190 height 18
click at [555, 426] on input "Adresse de l'appart" at bounding box center [546, 422] width 15 height 15
radio input "true"
click at [769, 595] on button "Insérer" at bounding box center [776, 581] width 70 height 31
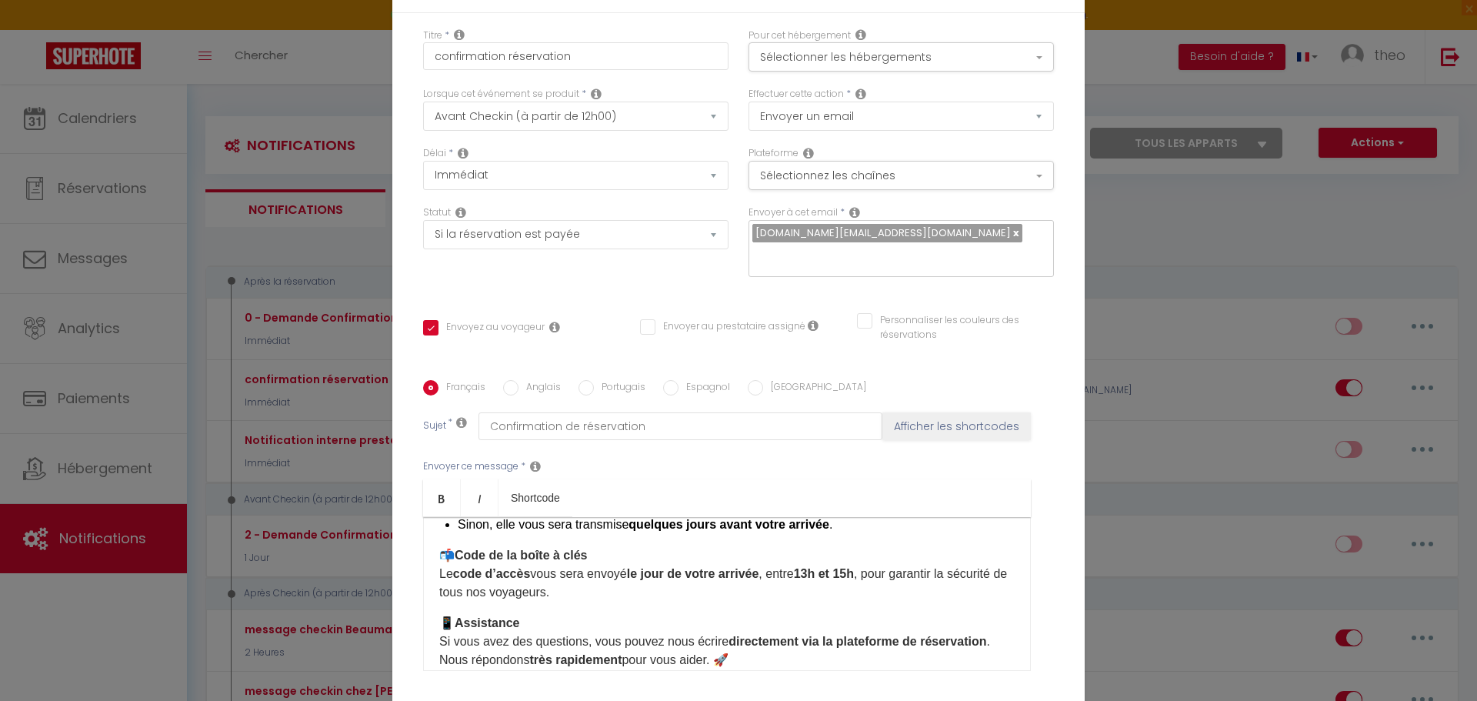
scroll to position [259, 0]
click at [820, 574] on strong "13h et 15h" at bounding box center [824, 572] width 60 height 13
click at [855, 579] on strong "h et 15h" at bounding box center [834, 572] width 46 height 13
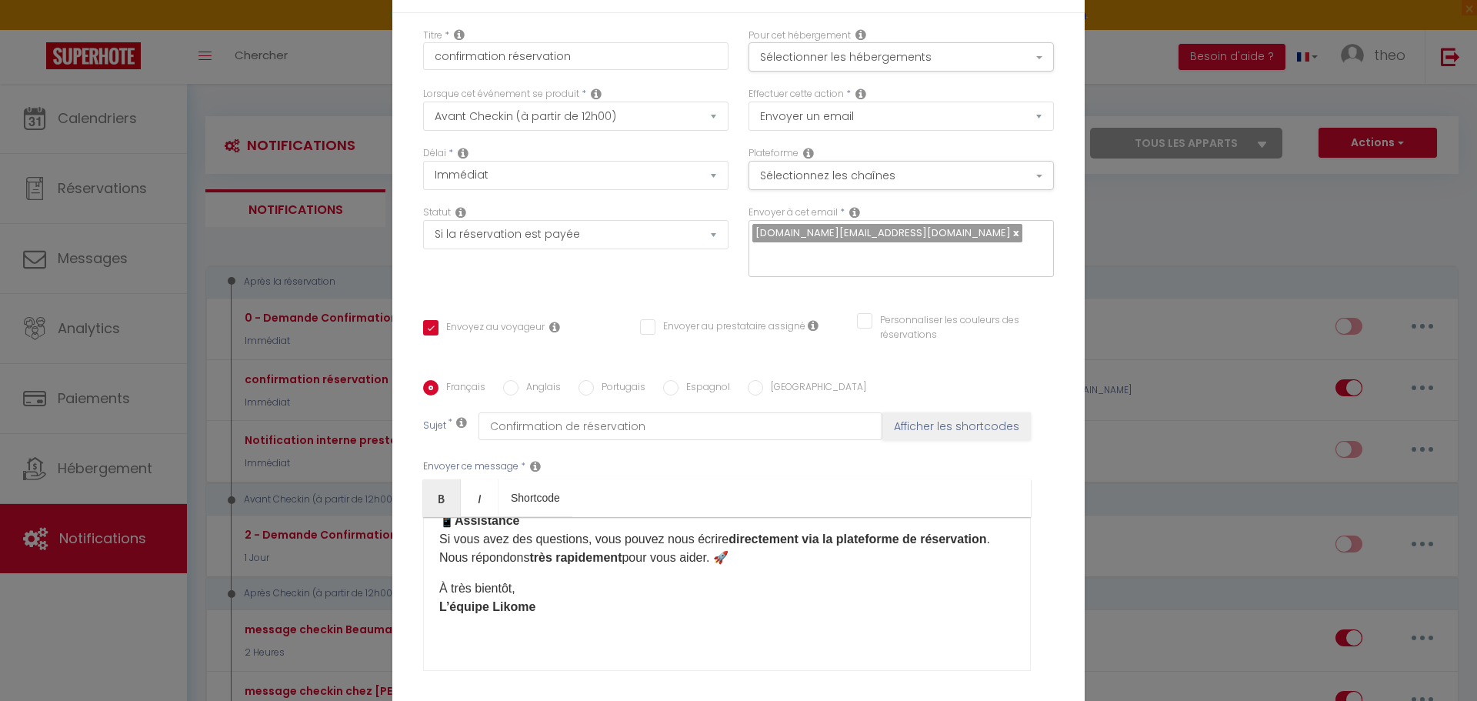
scroll to position [362, 0]
click at [520, 613] on p "À très bientôt, L’équipe Likome ​" at bounding box center [727, 596] width 576 height 37
click at [554, 612] on p "À très bientôt, L’équipe Likome ​" at bounding box center [727, 596] width 576 height 37
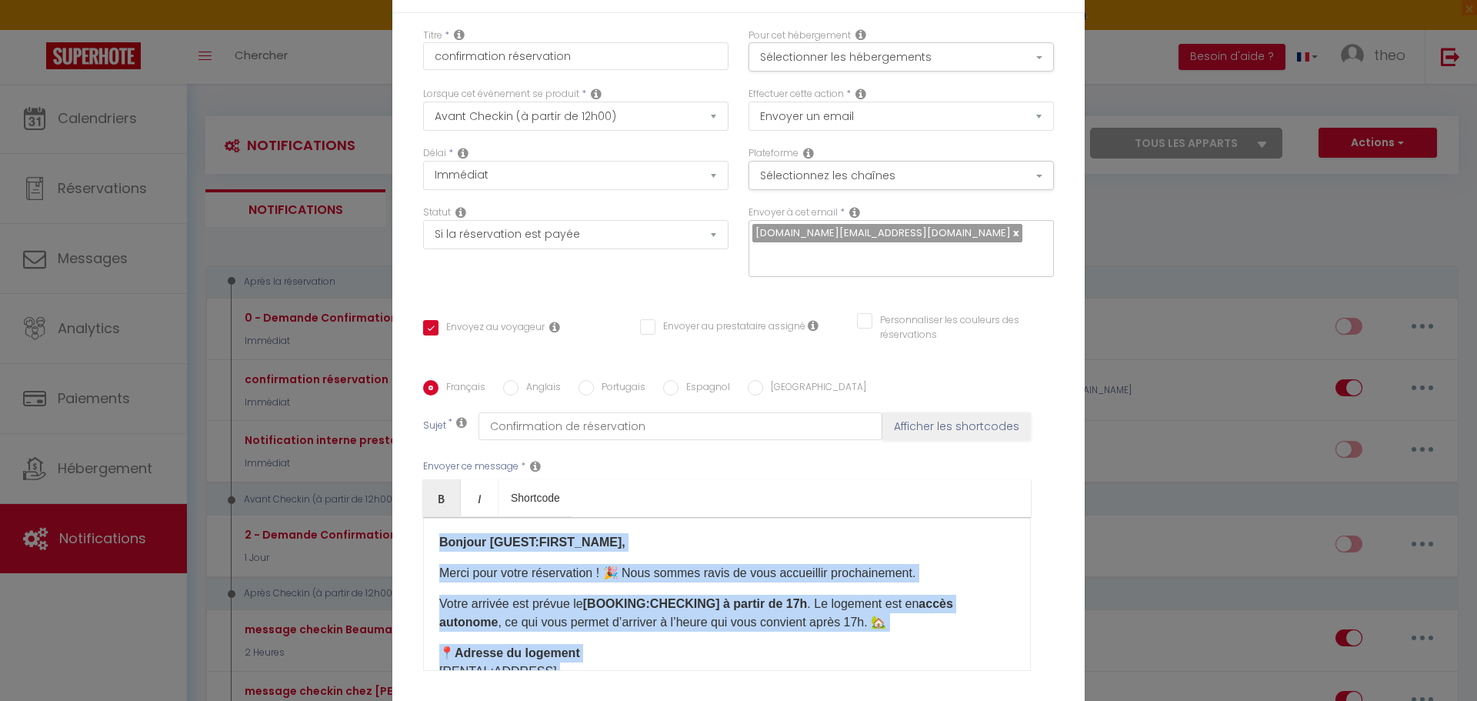
scroll to position [368, 0]
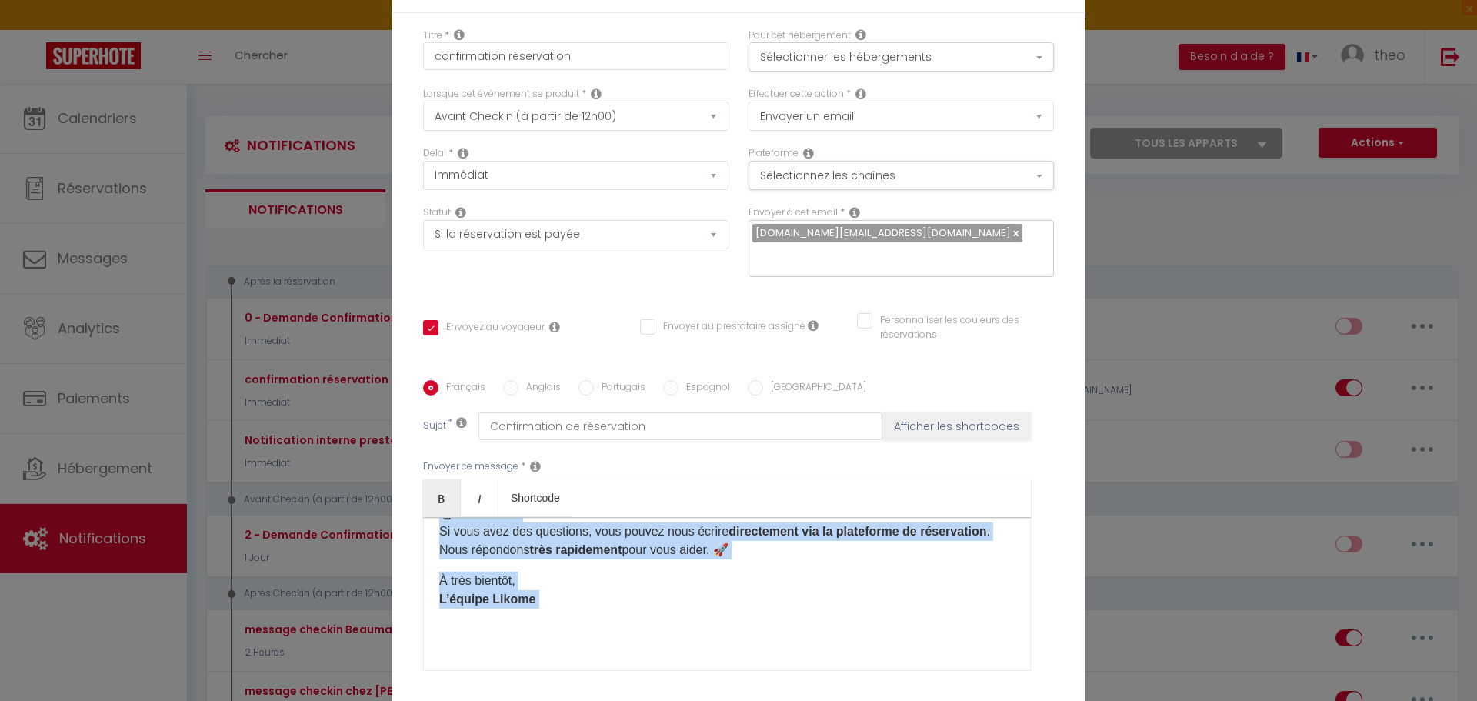
drag, startPoint x: 429, startPoint y: 542, endPoint x: 579, endPoint y: 610, distance: 164.6
click at [579, 610] on div "Bonjour [GUEST:FIRST_NAME], Merci pour votre réservation ! 🎉 Nous sommes ravis …" at bounding box center [727, 594] width 608 height 154
copy div "Loremip [DOLOR:SITAM_CONS], Adipi elit seddo eiusmodtemp ! 🎉 Inci utlabo etdol …"
click at [663, 627] on p "​" at bounding box center [727, 630] width 576 height 18
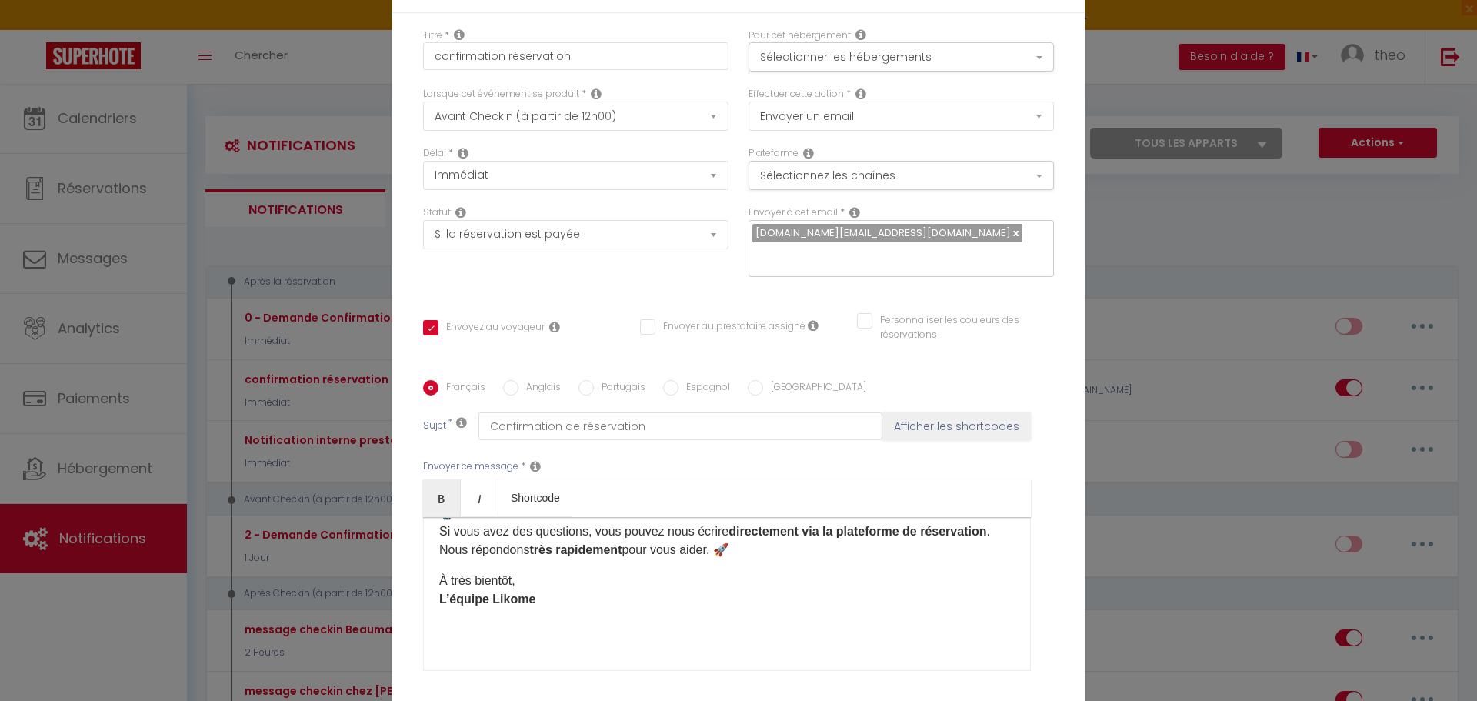
click at [506, 385] on input "Anglais" at bounding box center [510, 387] width 15 height 15
radio input "true"
checkbox input "true"
checkbox input "false"
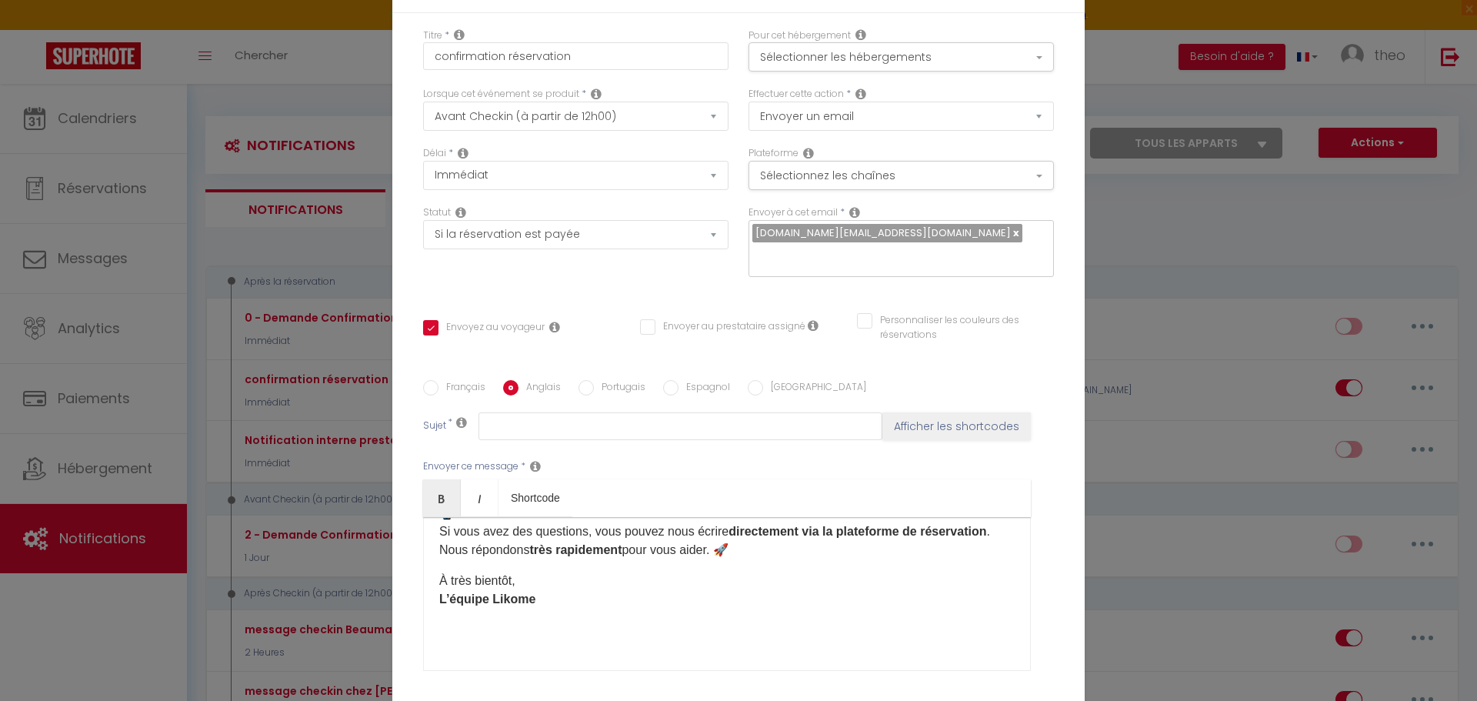
scroll to position [0, 0]
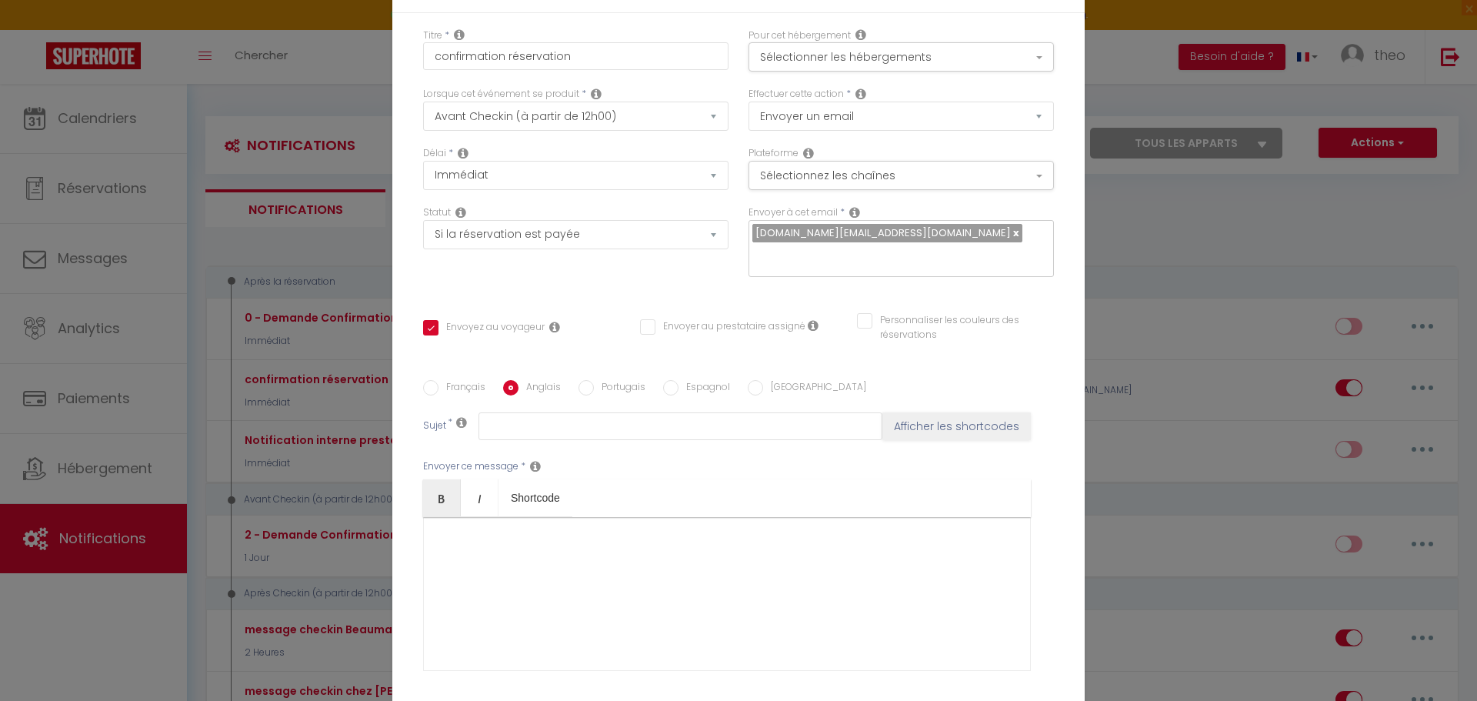
click at [506, 566] on div at bounding box center [727, 594] width 608 height 154
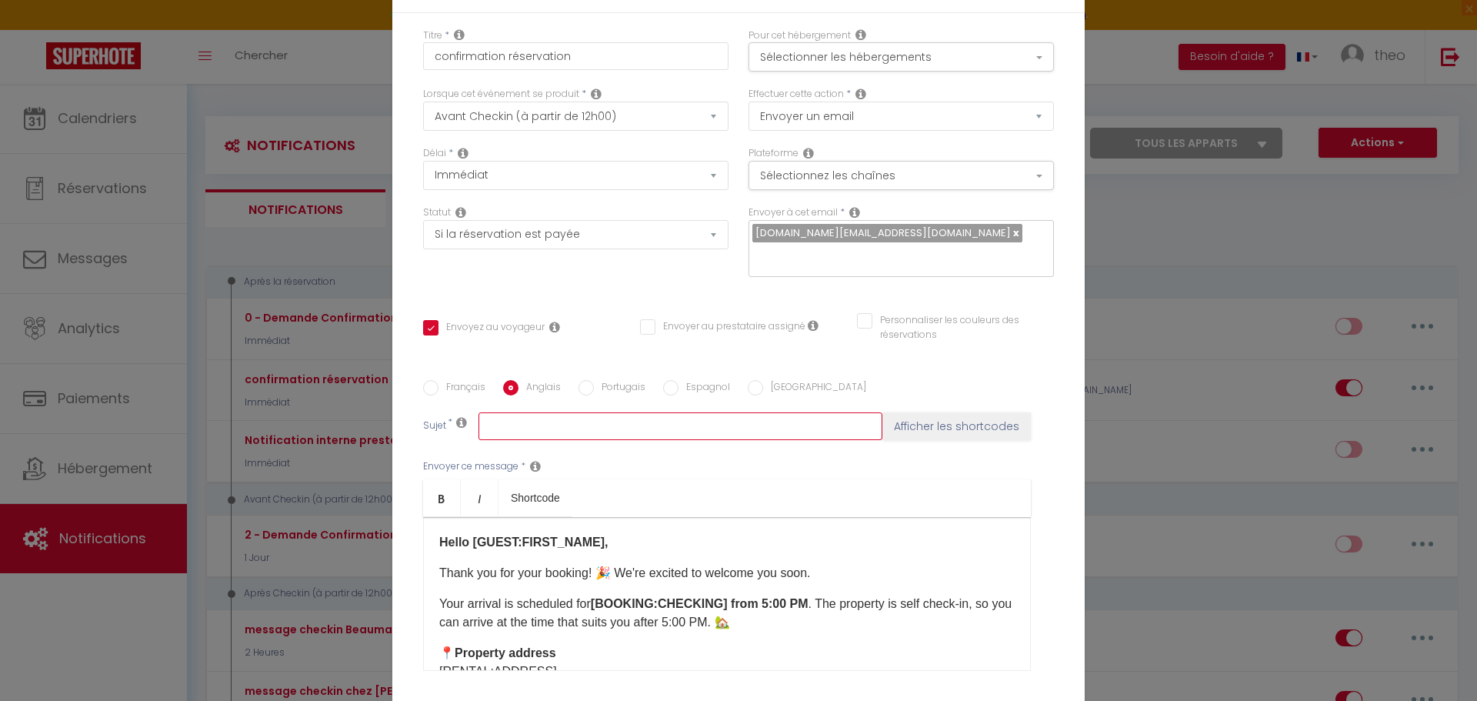
click at [576, 423] on input "text" at bounding box center [681, 426] width 404 height 28
type input "c"
checkbox input "true"
checkbox input "false"
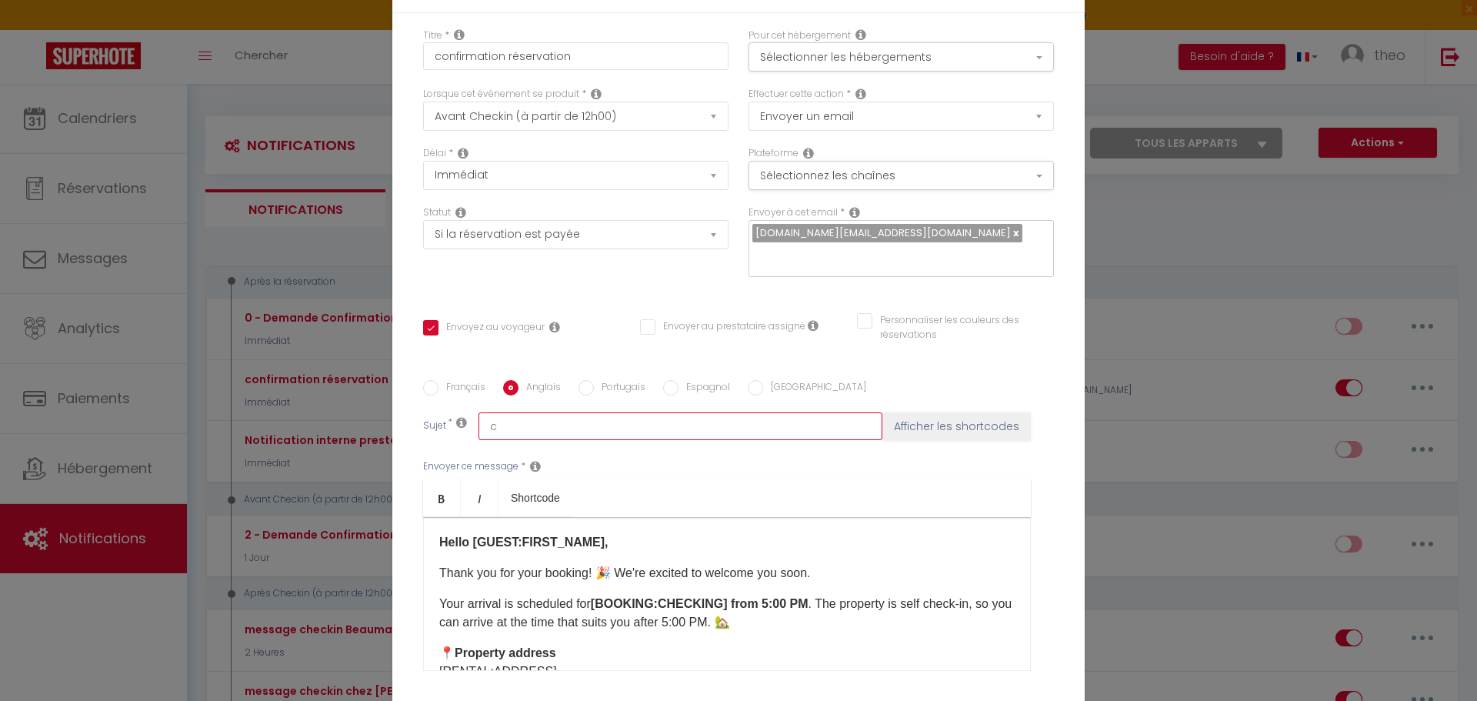
type input "co"
checkbox input "true"
checkbox input "false"
type input "con"
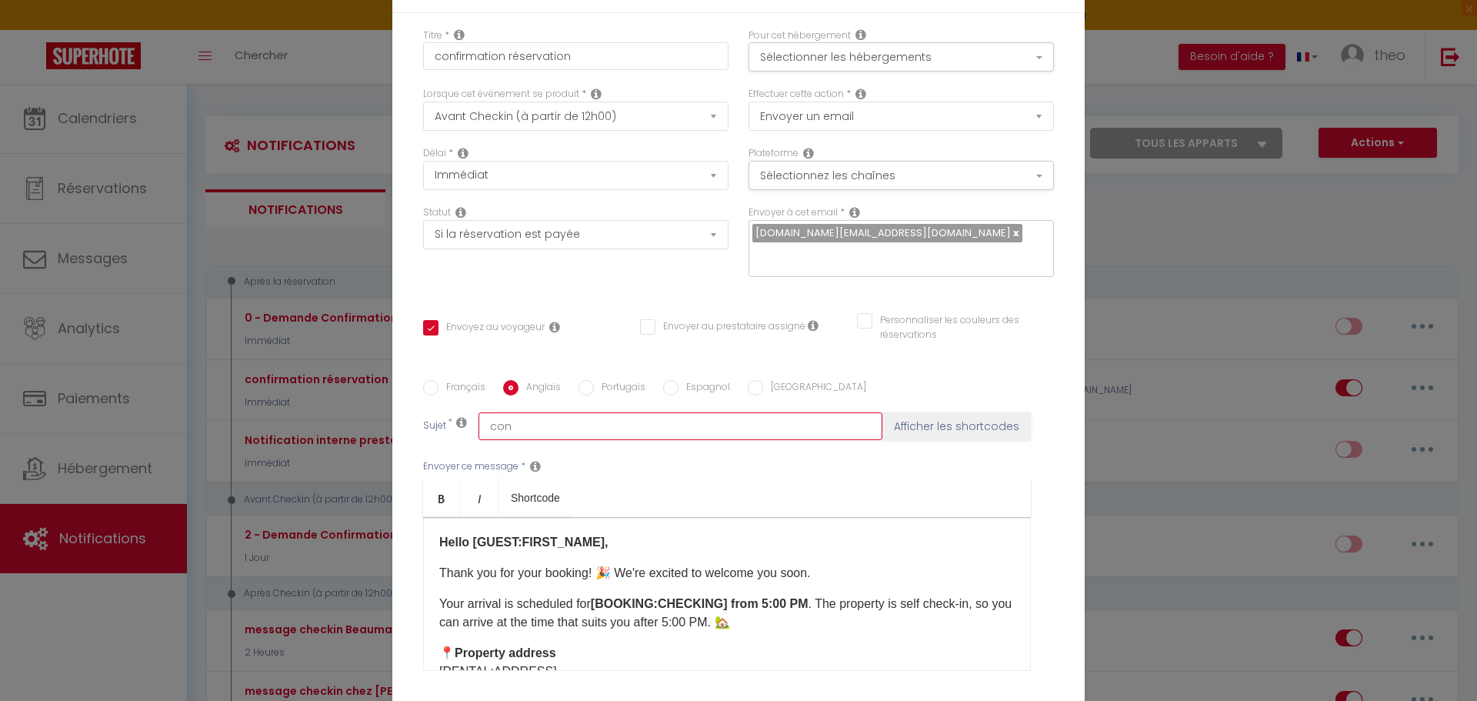
checkbox input "true"
checkbox input "false"
type input "conf"
checkbox input "true"
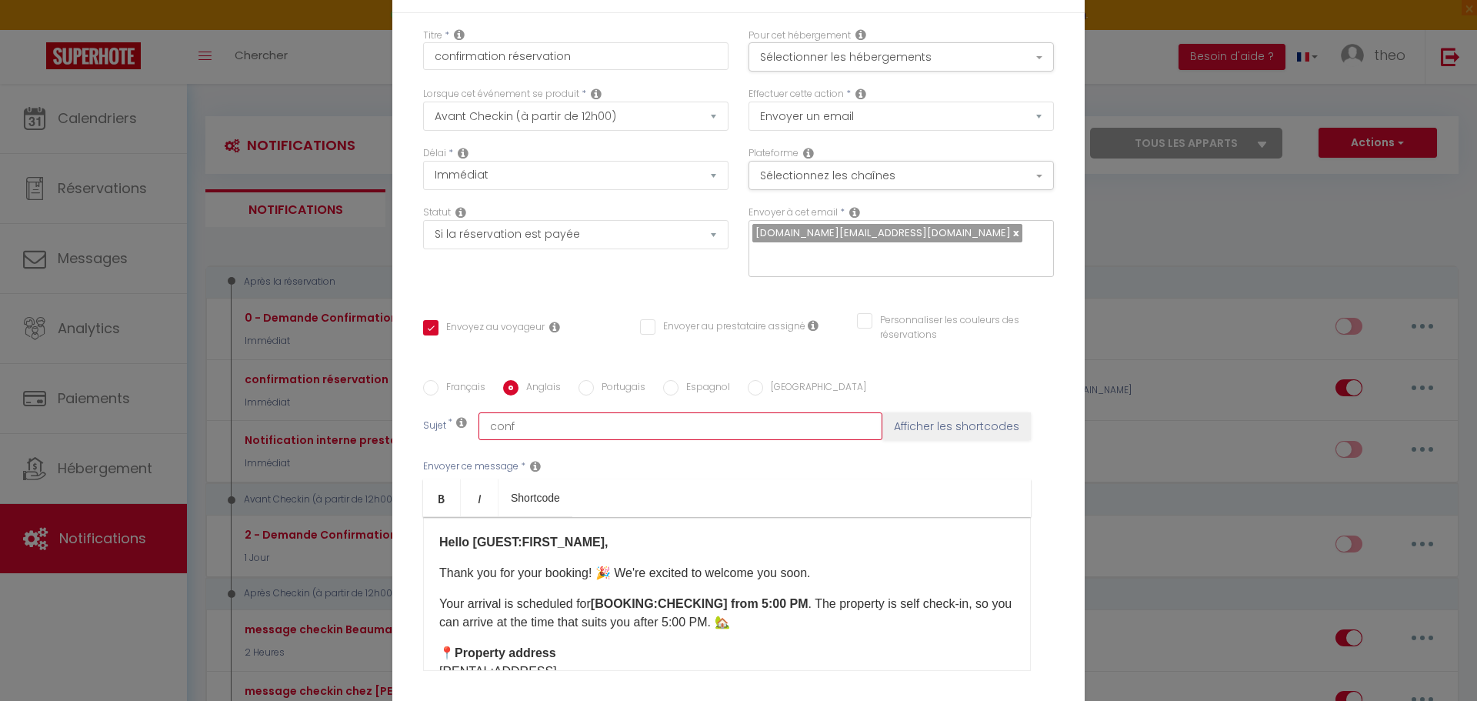
checkbox input "false"
type input "confi"
checkbox input "true"
checkbox input "false"
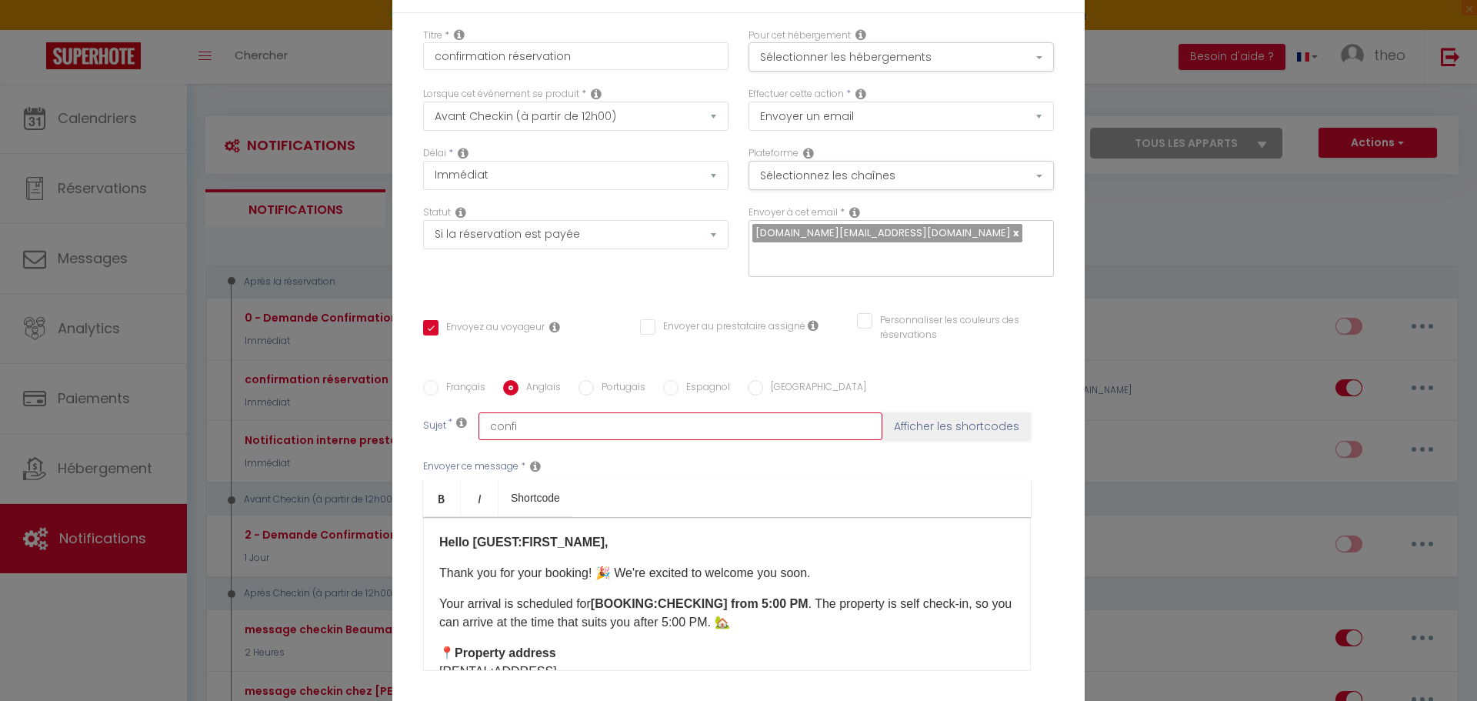
checkbox input "false"
type input "confir"
checkbox input "true"
checkbox input "false"
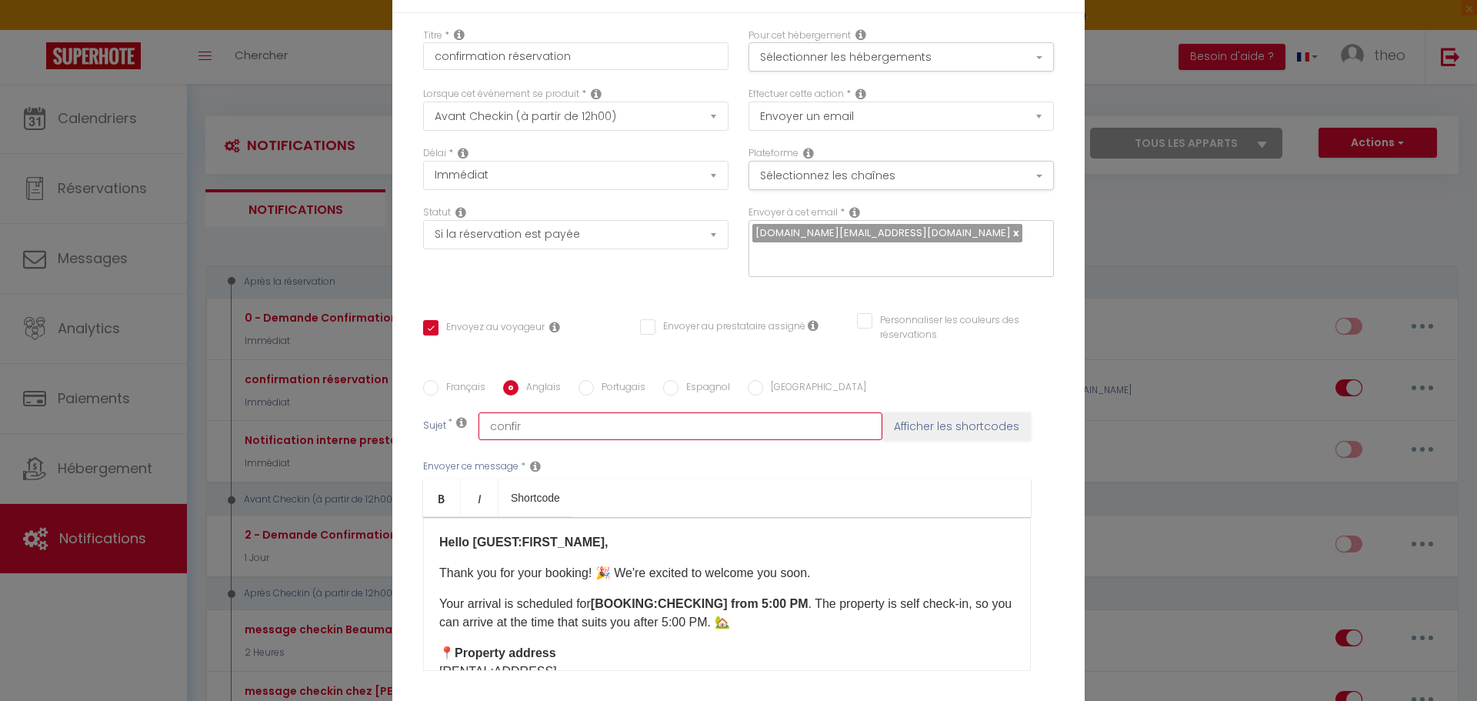
type input "confirm"
checkbox input "true"
checkbox input "false"
type input "confirma"
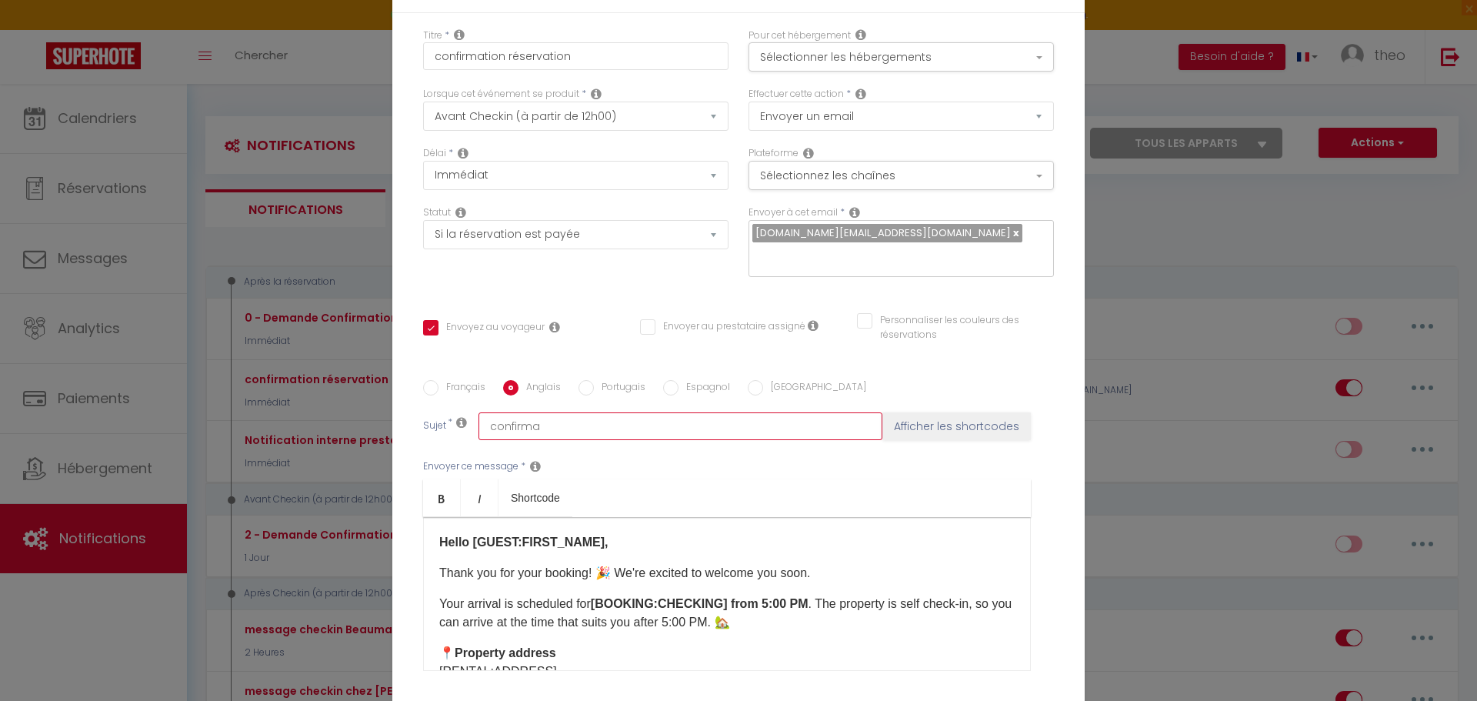
checkbox input "true"
checkbox input "false"
type input "confirmat"
checkbox input "true"
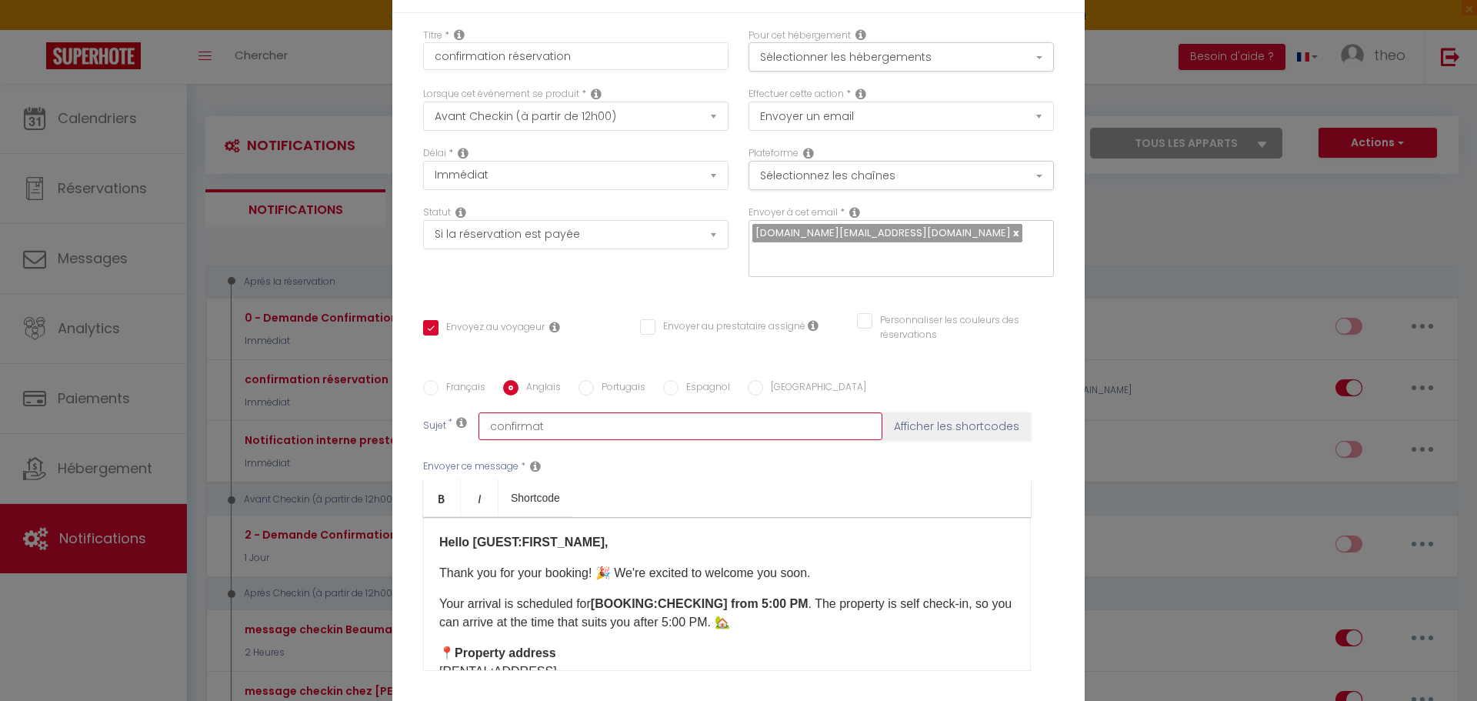
checkbox input "false"
type input "confirmati"
checkbox input "true"
checkbox input "false"
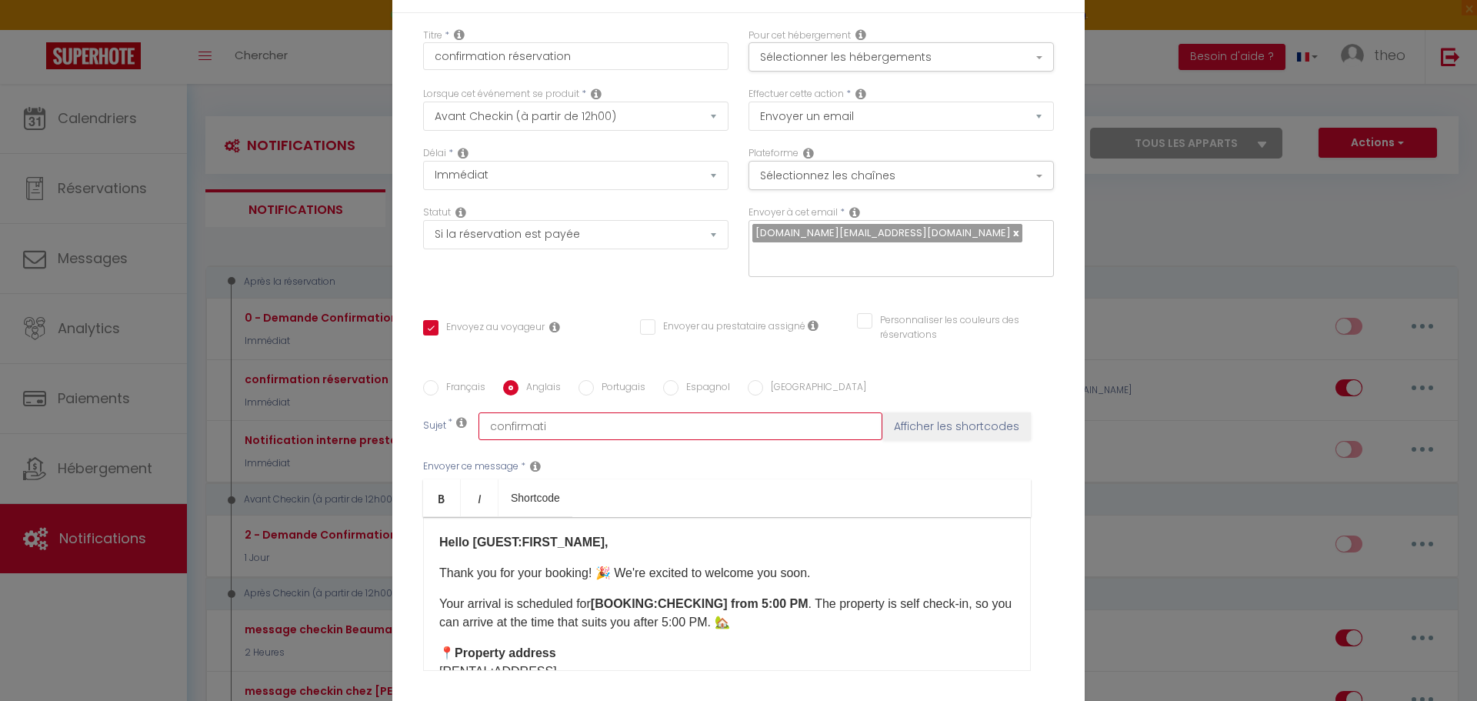
checkbox input "false"
type input "confirmatio"
checkbox input "true"
checkbox input "false"
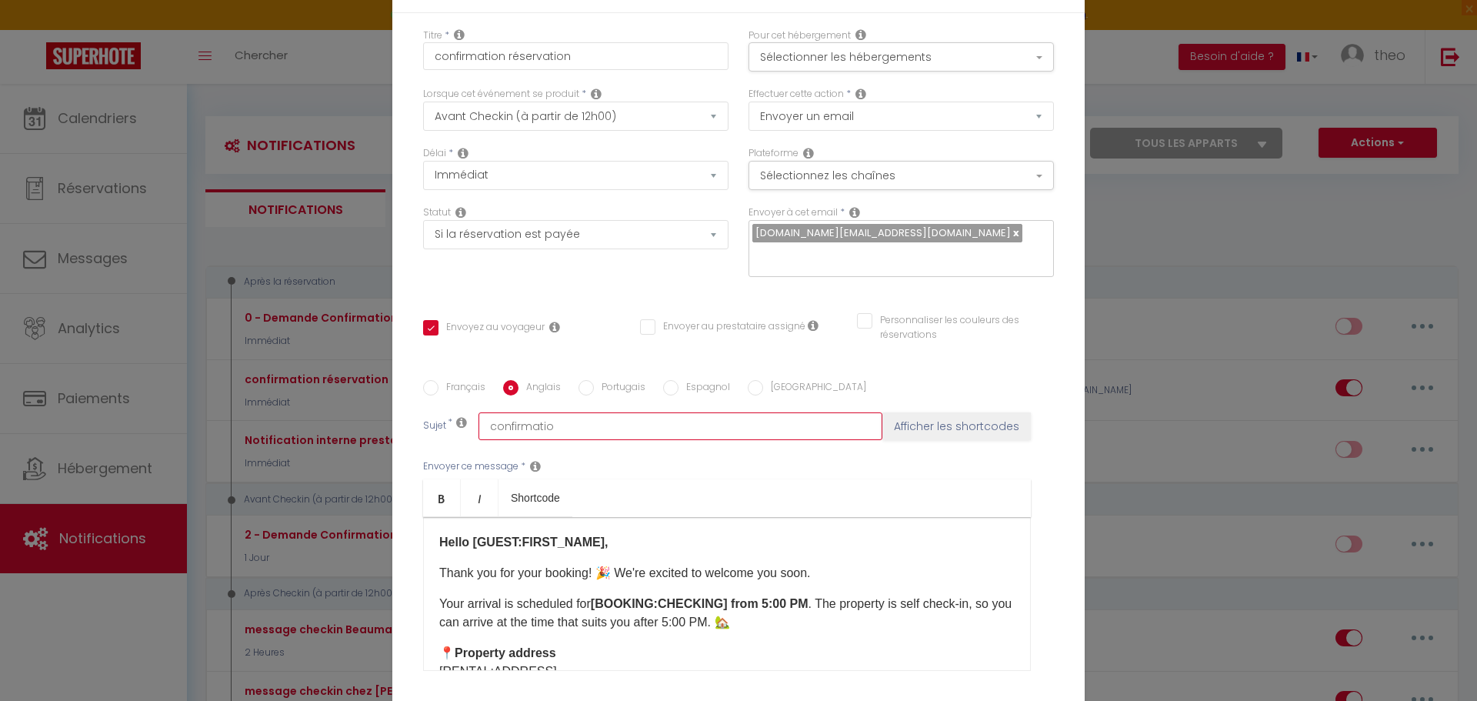
type input "confirmation"
checkbox input "true"
checkbox input "false"
type input "confirmation"
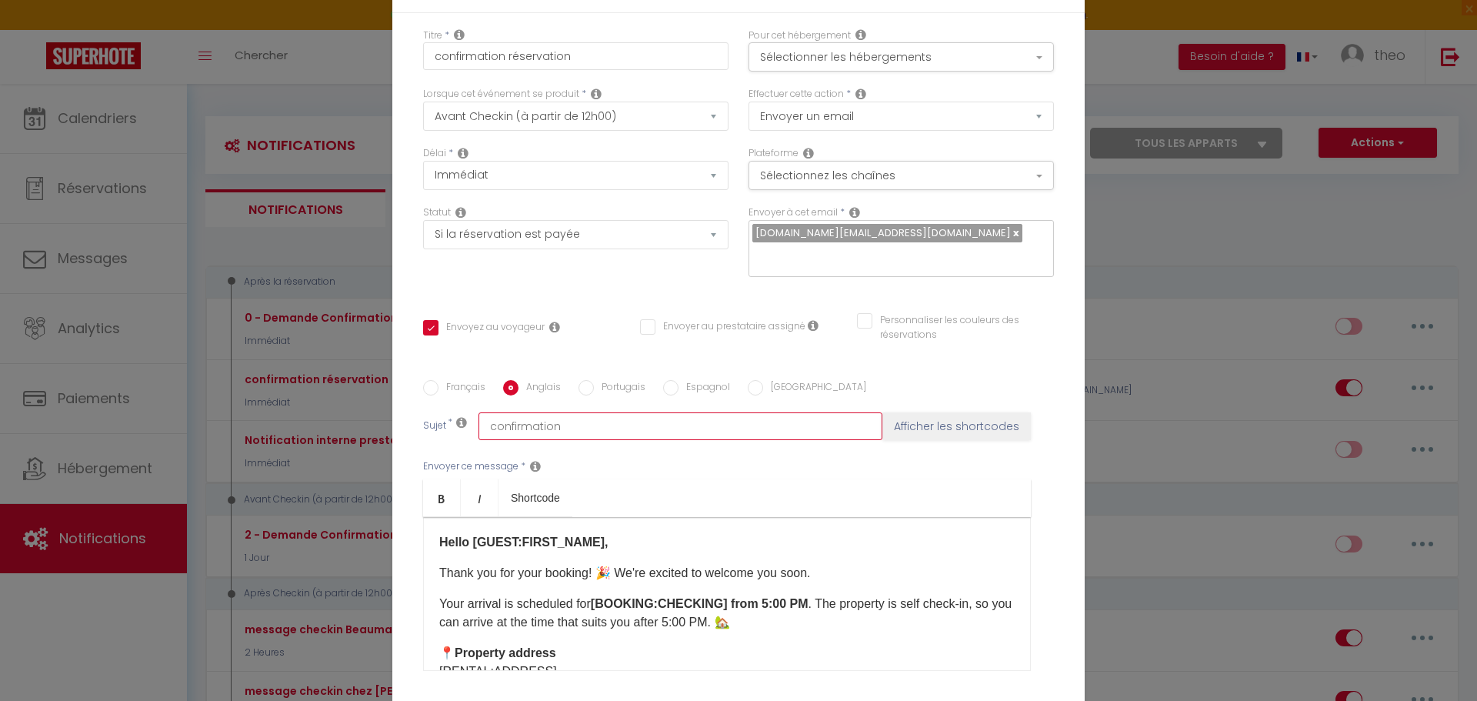
checkbox input "true"
checkbox input "false"
type input "confirmation d"
checkbox input "true"
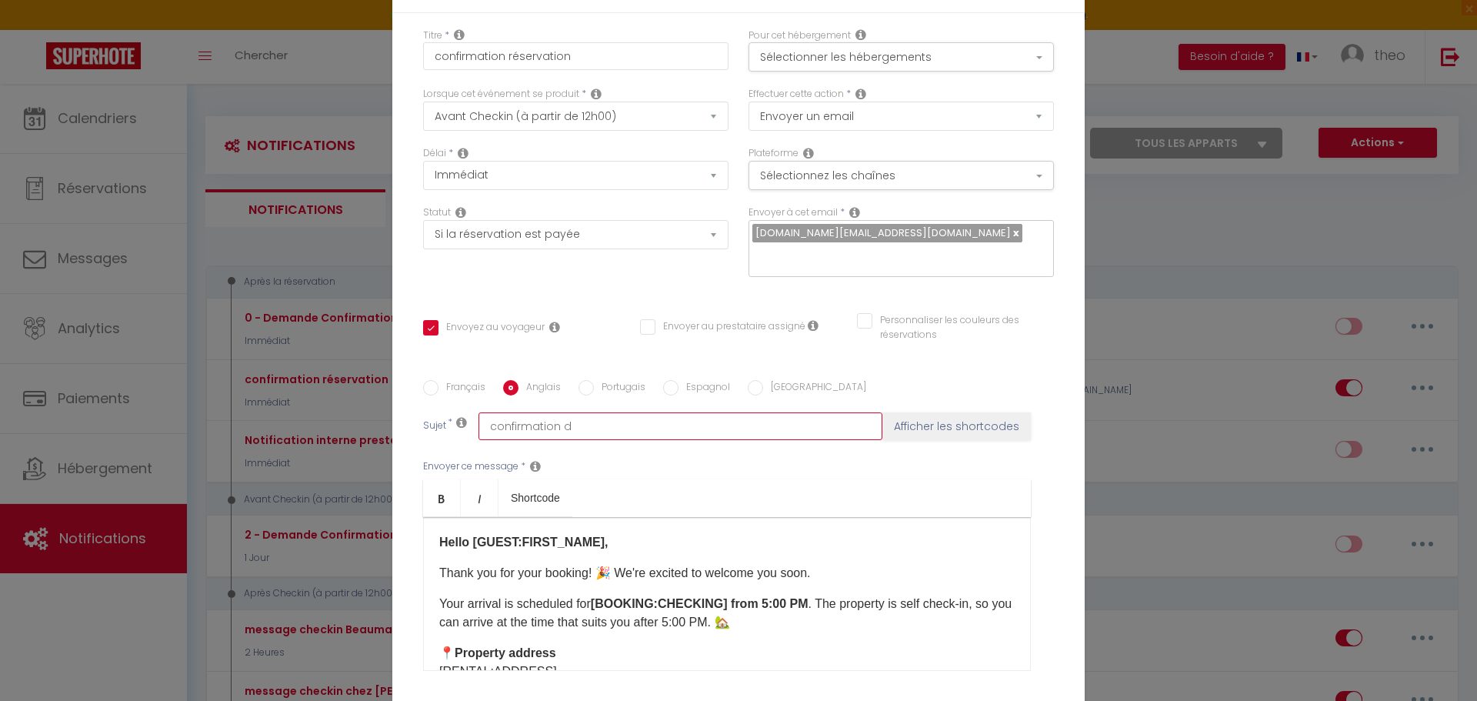
checkbox input "false"
type input "confirmation de"
checkbox input "true"
checkbox input "false"
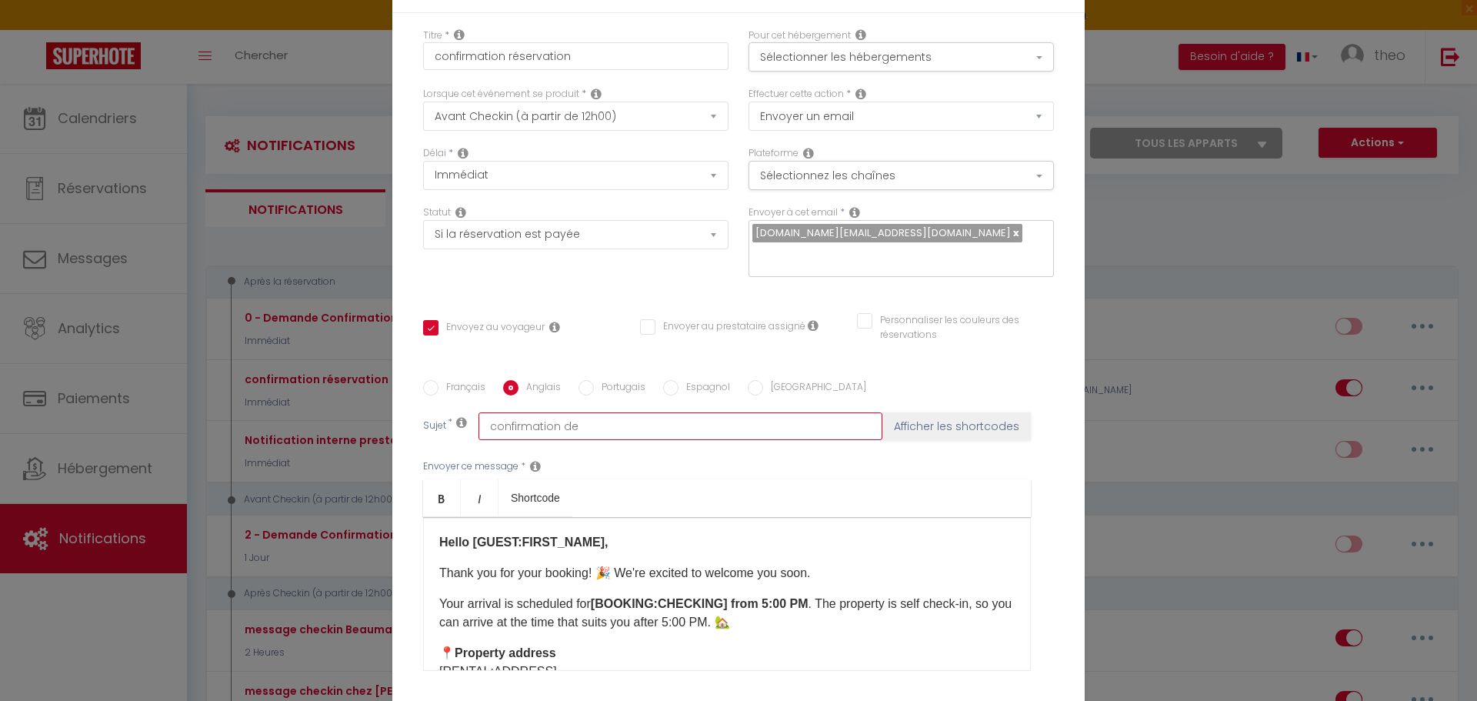
checkbox input "false"
type input "confirmation de"
checkbox input "true"
checkbox input "false"
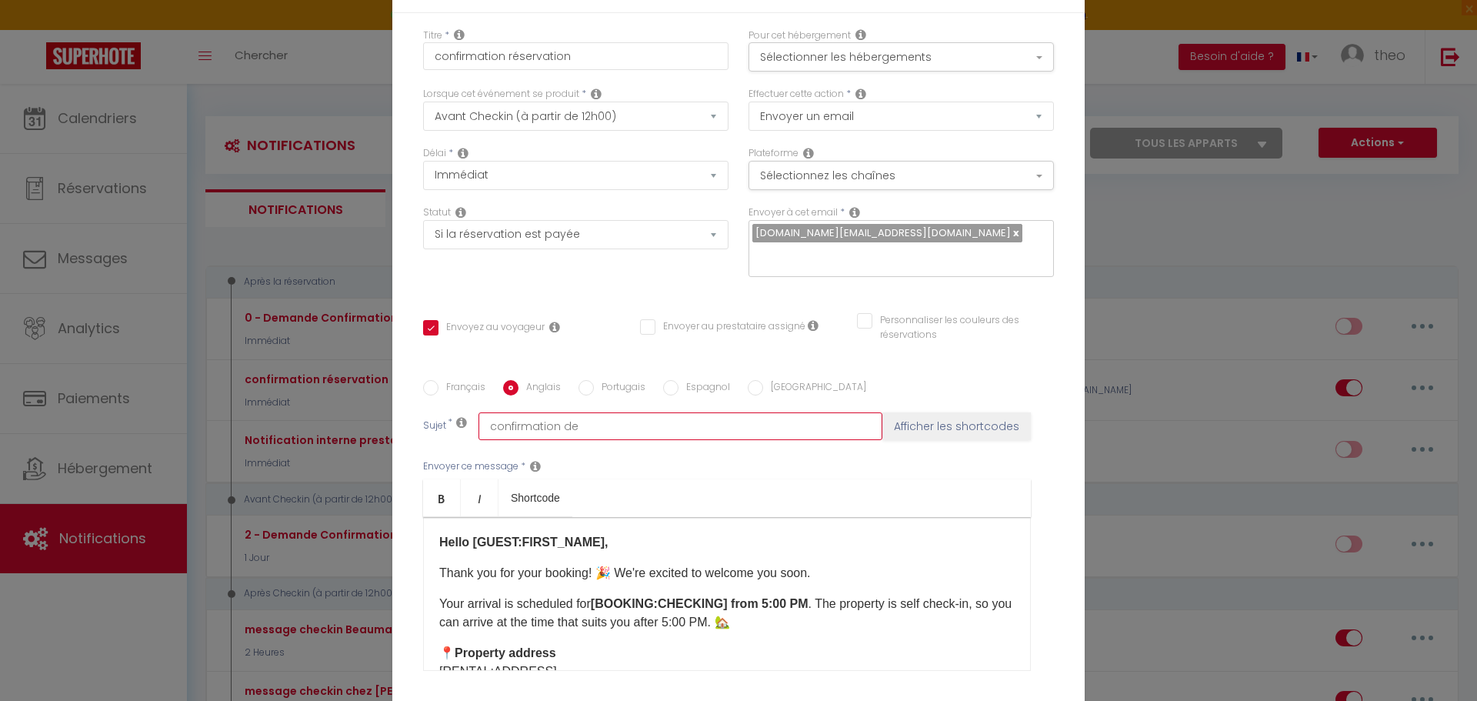
type input "confirmation de r"
checkbox input "true"
checkbox input "false"
type input "confirmation de re"
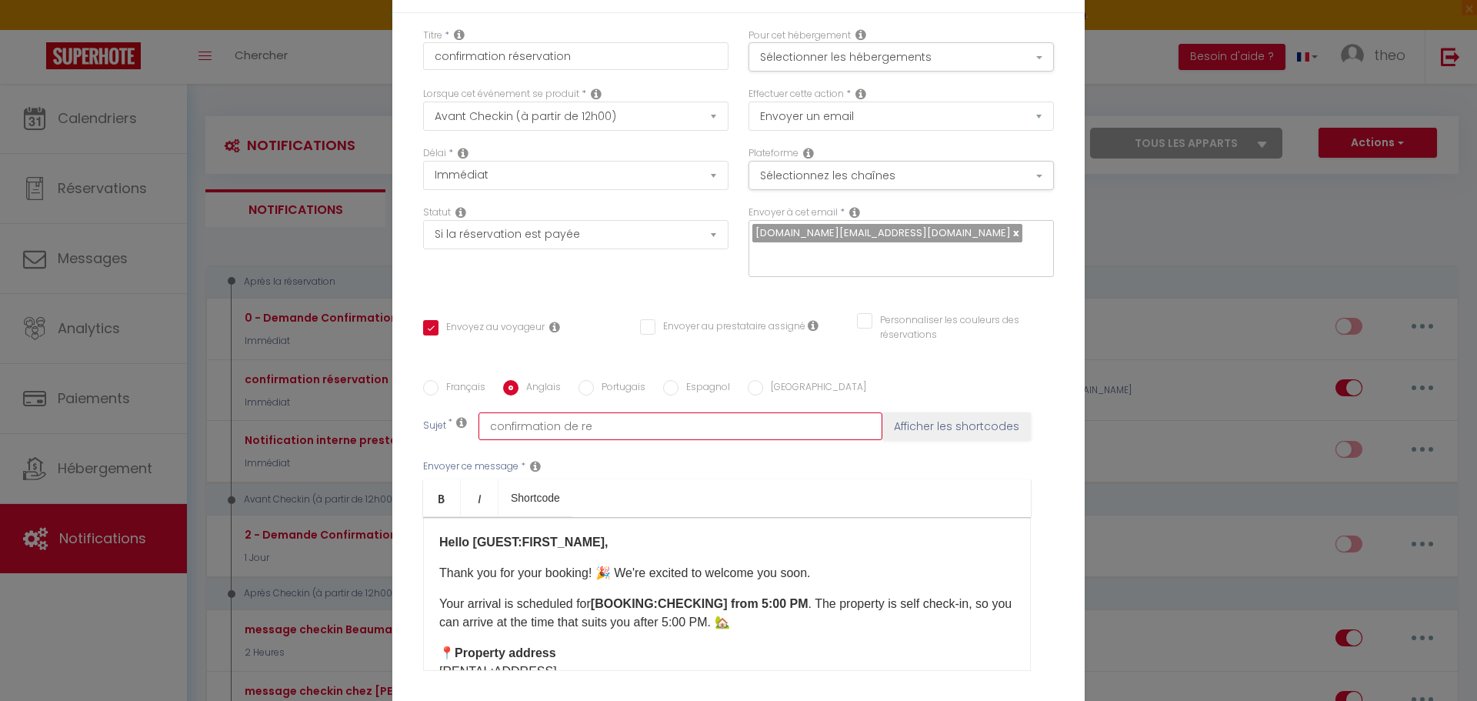
checkbox input "true"
checkbox input "false"
type input "confirmation de res"
checkbox input "true"
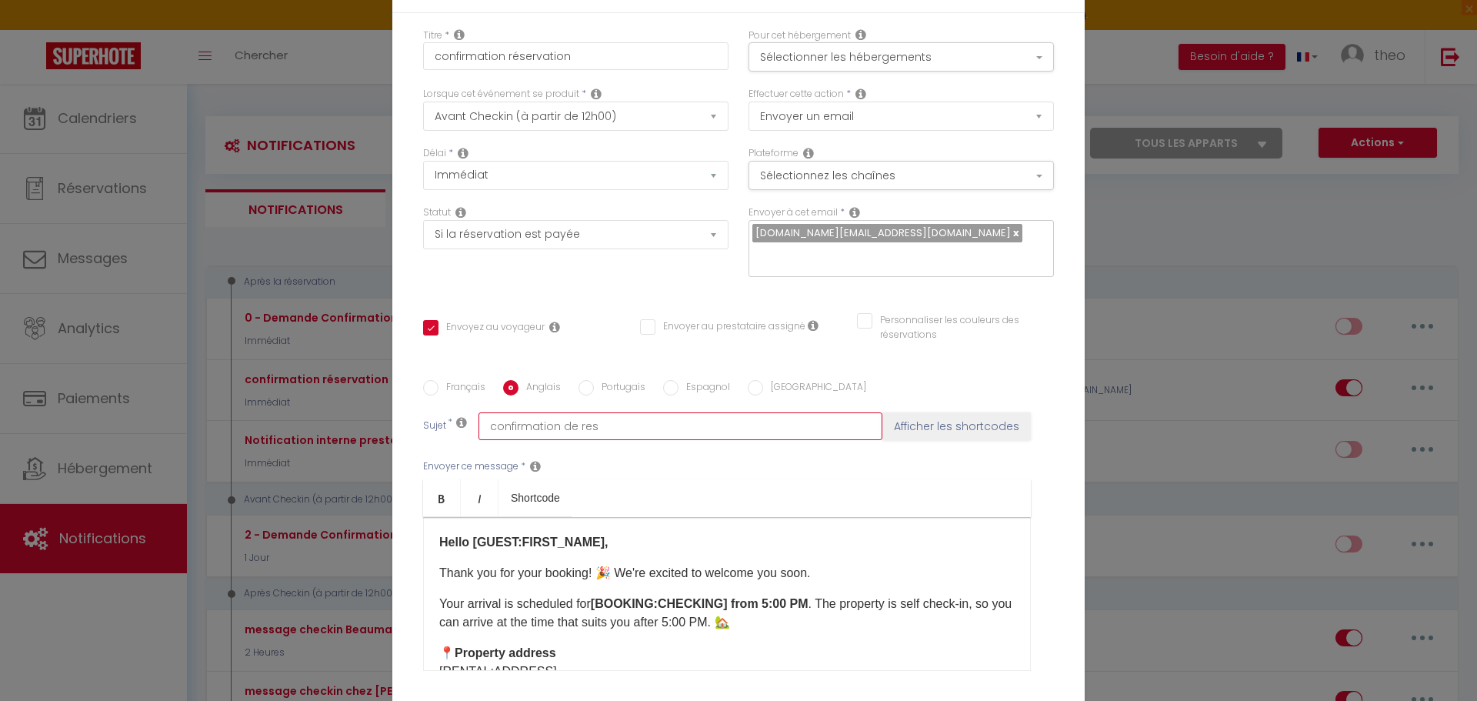
checkbox input "false"
type input "confirmation de rese"
checkbox input "true"
checkbox input "false"
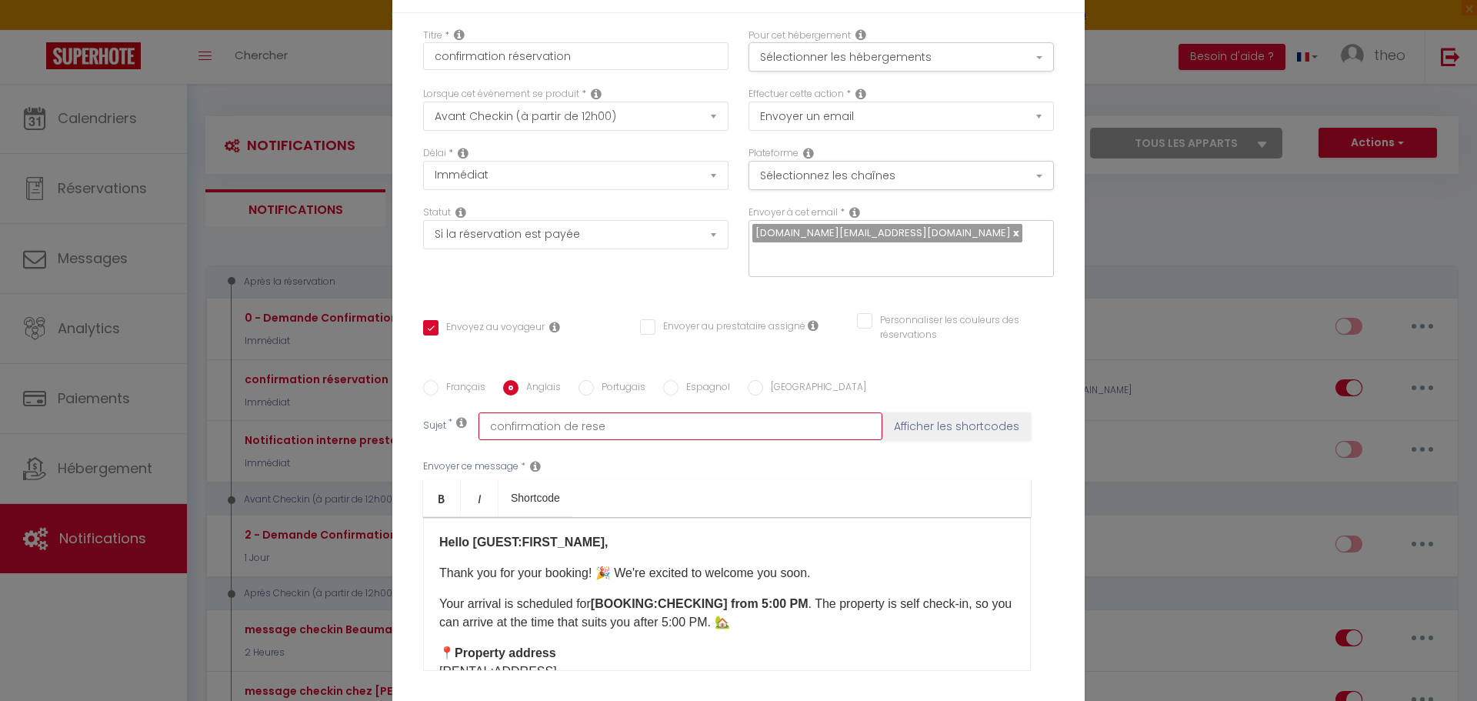
checkbox input "false"
type input "confirmation de reser"
checkbox input "true"
checkbox input "false"
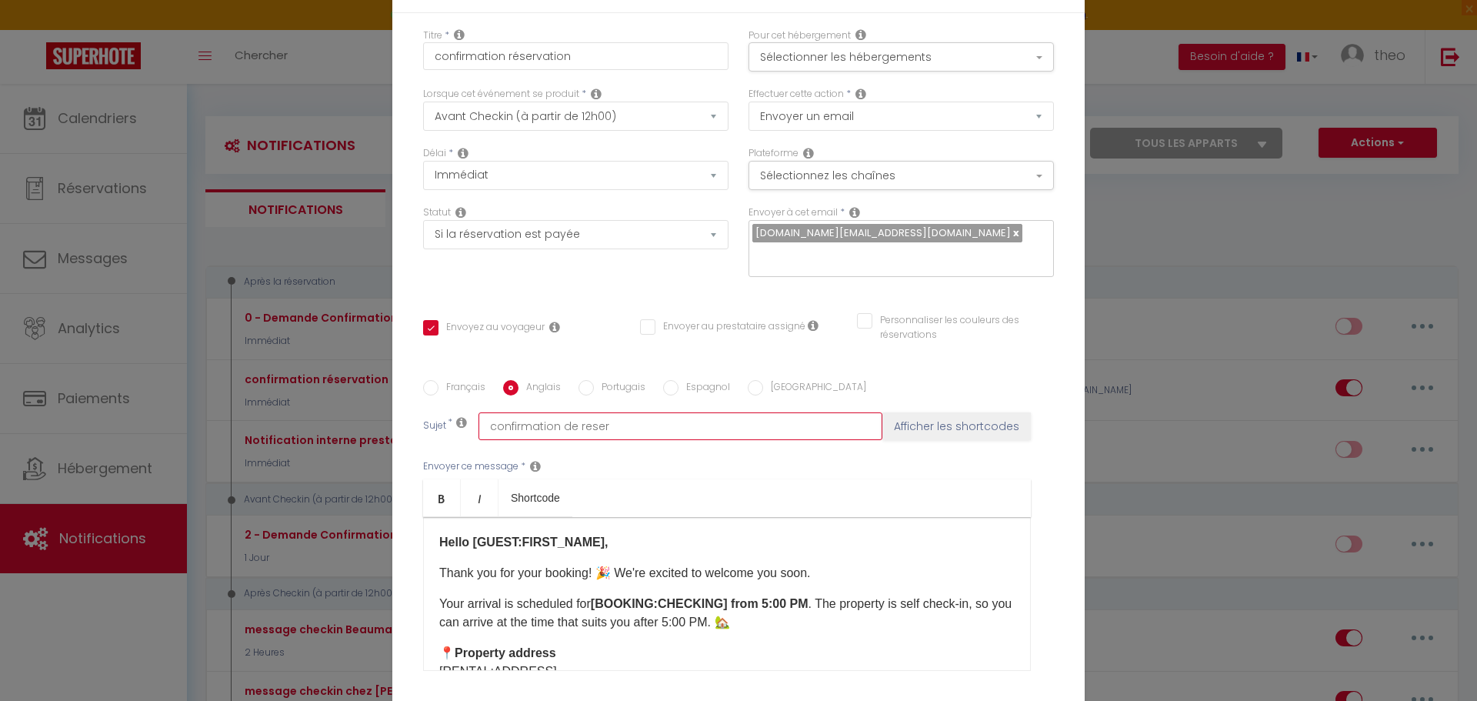
type input "confirmation de reserv"
checkbox input "true"
checkbox input "false"
type input "confirmation de reserva"
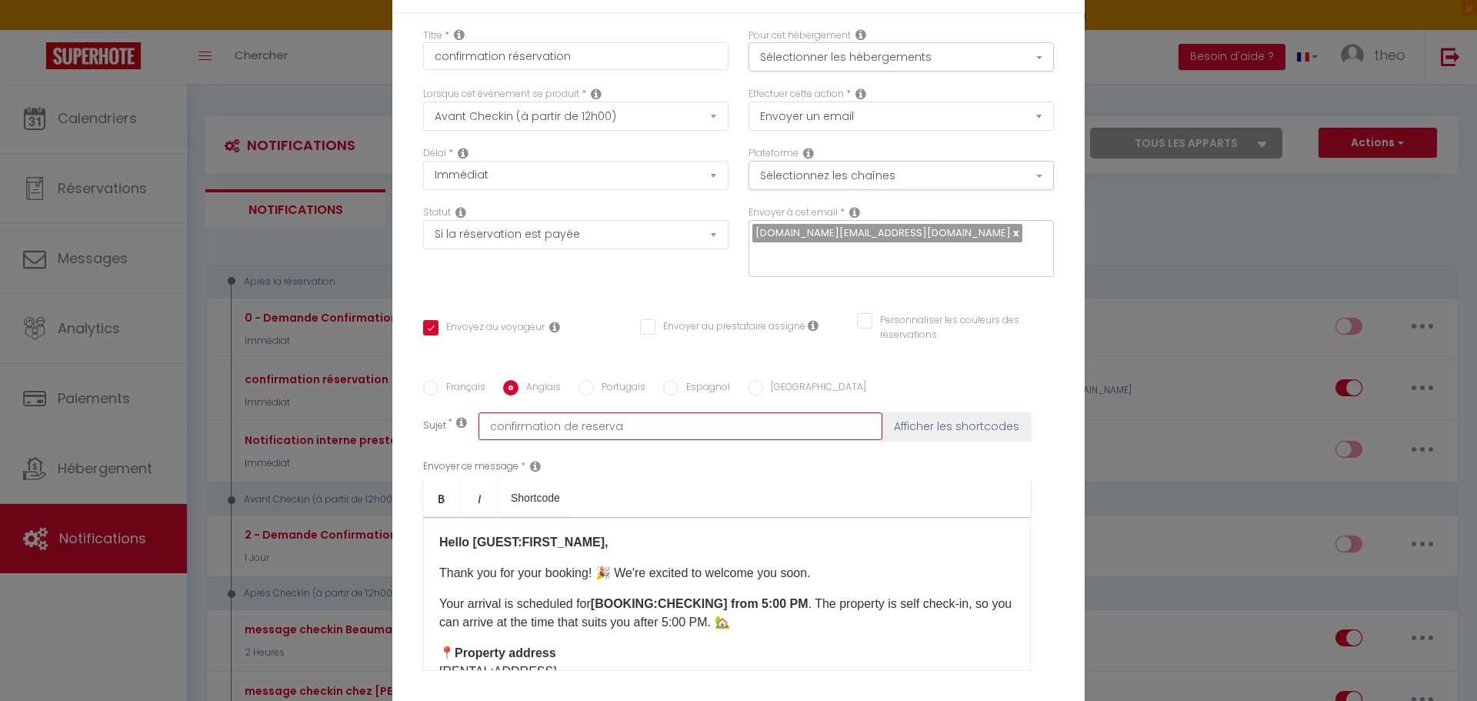
checkbox input "true"
checkbox input "false"
type input "confirmation de reservat"
checkbox input "true"
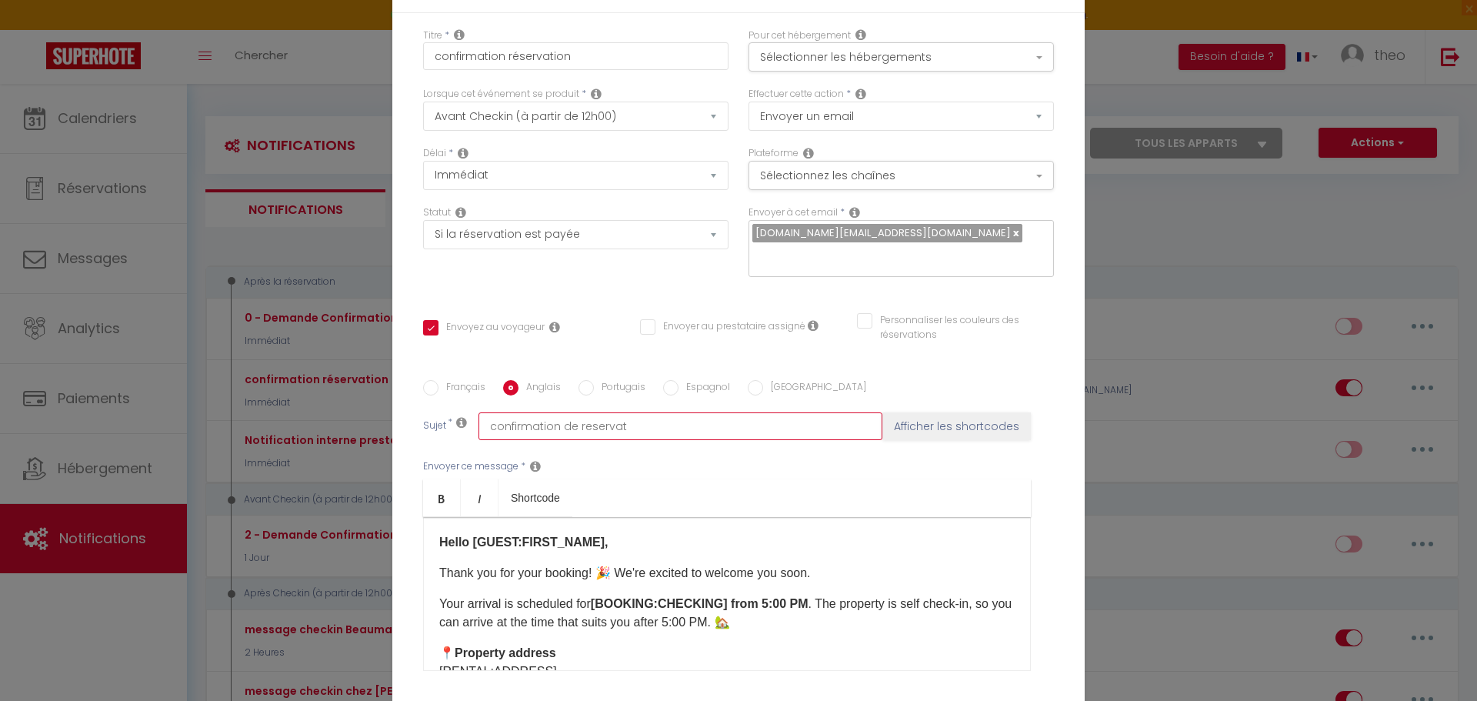
checkbox input "false"
type input "confirmation de reservati"
checkbox input "true"
checkbox input "false"
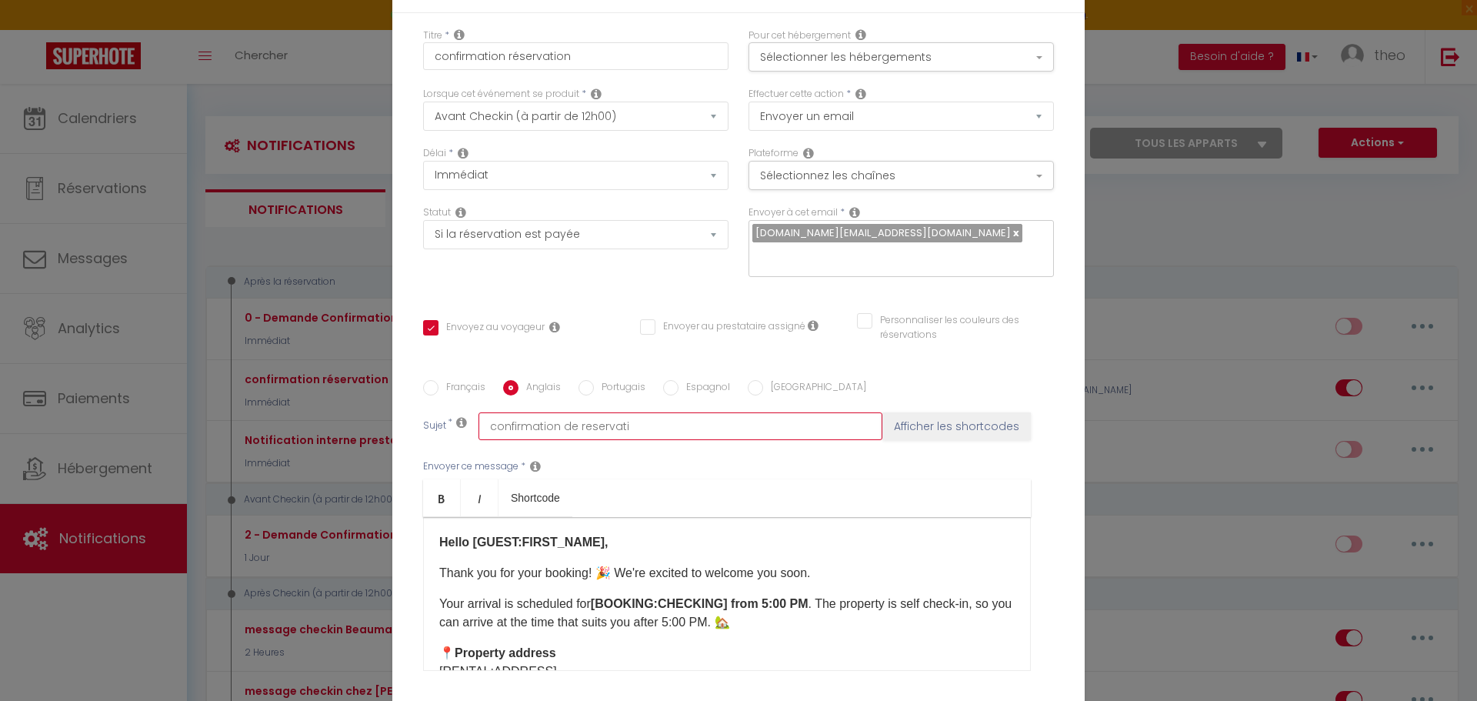
checkbox input "false"
type input "confirmation de reservatio"
checkbox input "true"
checkbox input "false"
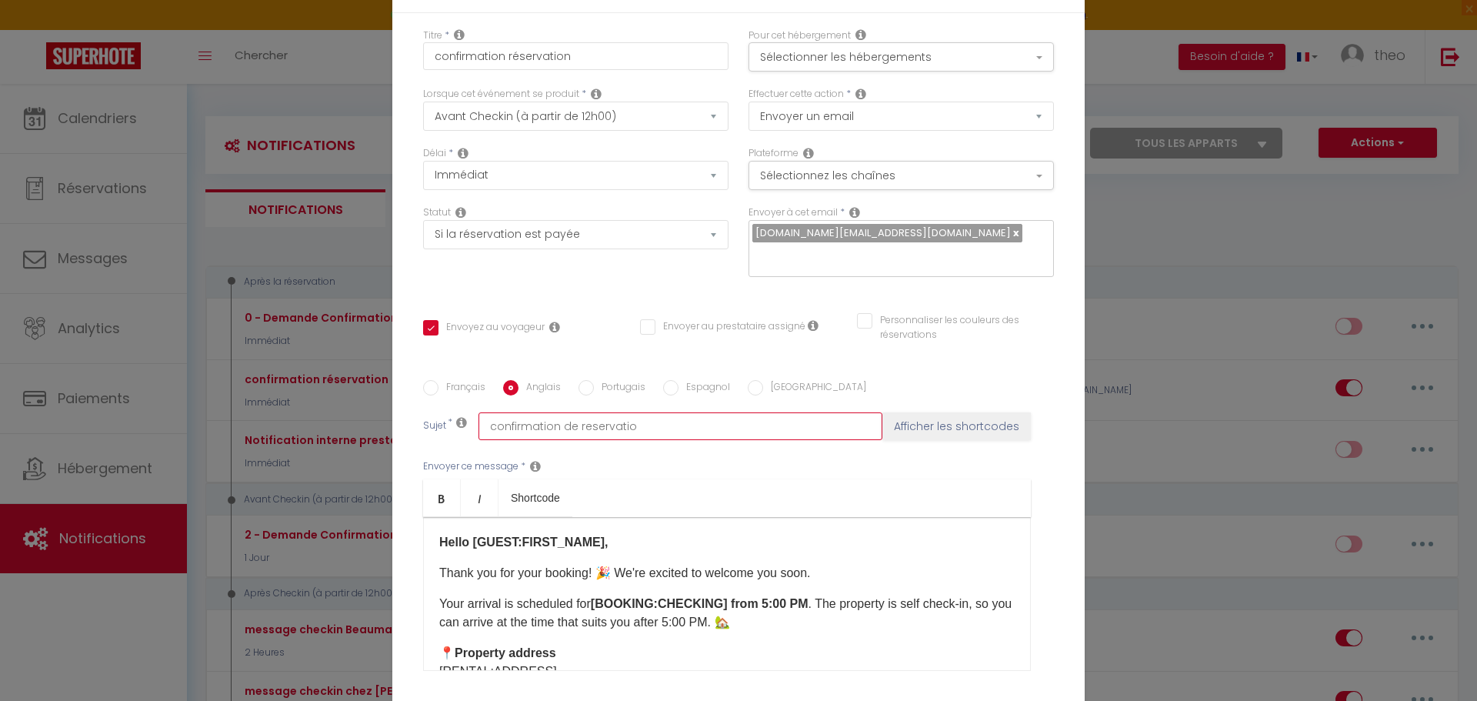
type input "confirmation de reservation"
checkbox input "true"
checkbox input "false"
type input "confirmation de reservation"
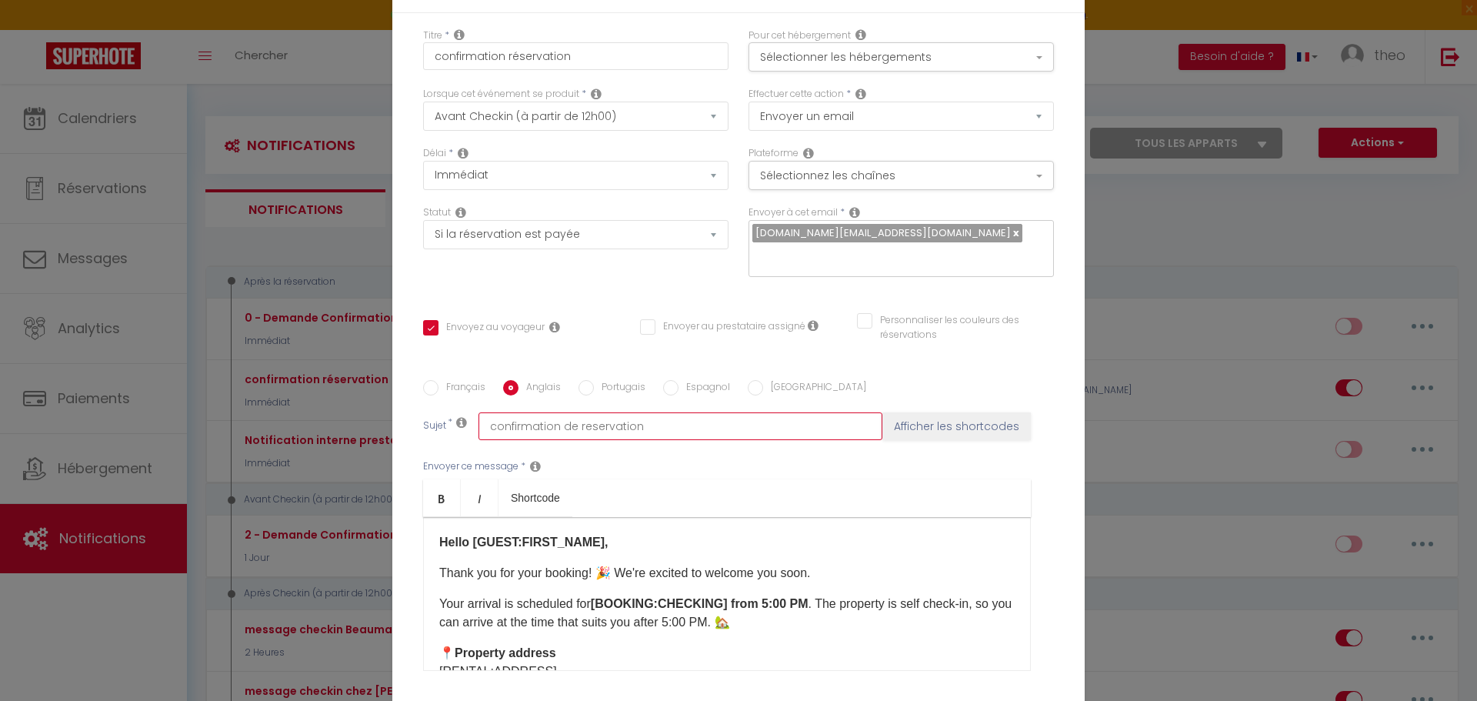
checkbox input "true"
checkbox input "false"
type input "confirmation de reservation A"
checkbox input "true"
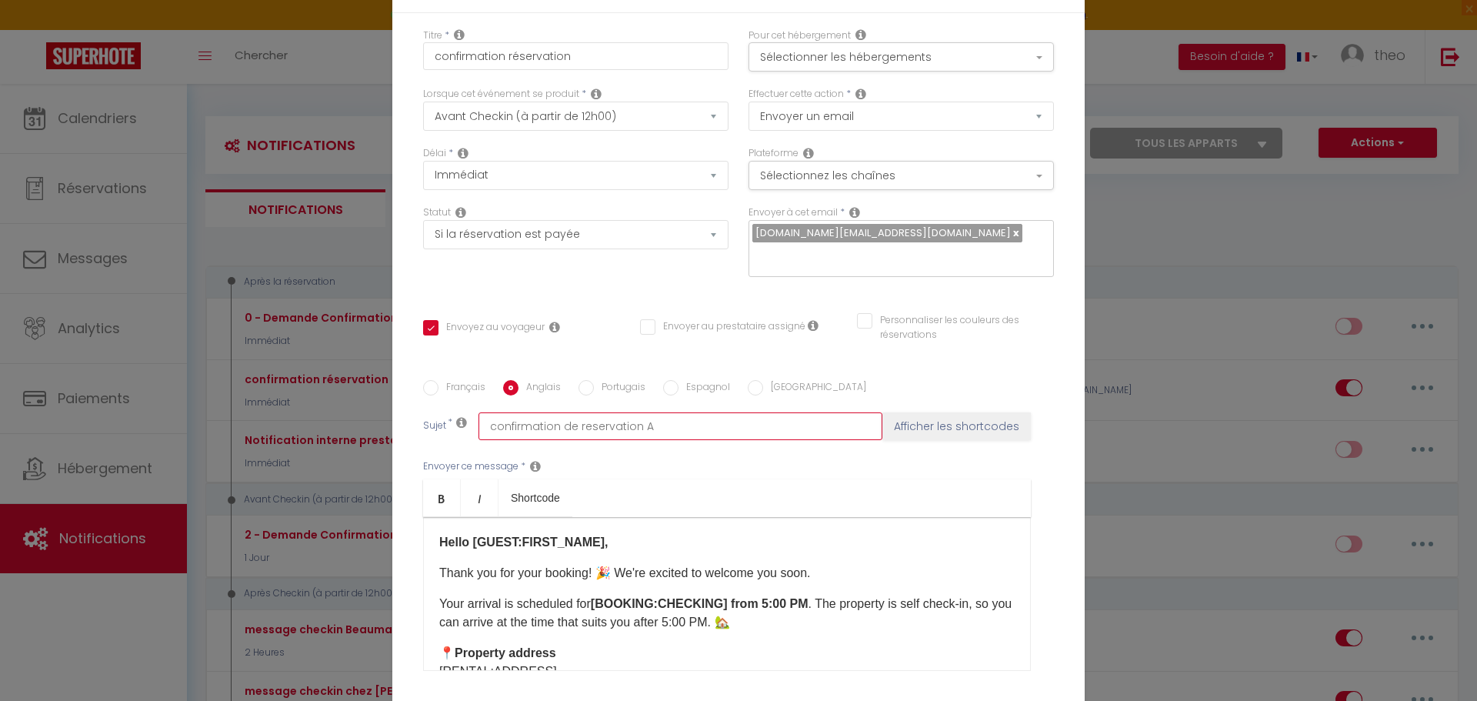
checkbox input "false"
type input "confirmation de reservation"
checkbox input "true"
checkbox input "false"
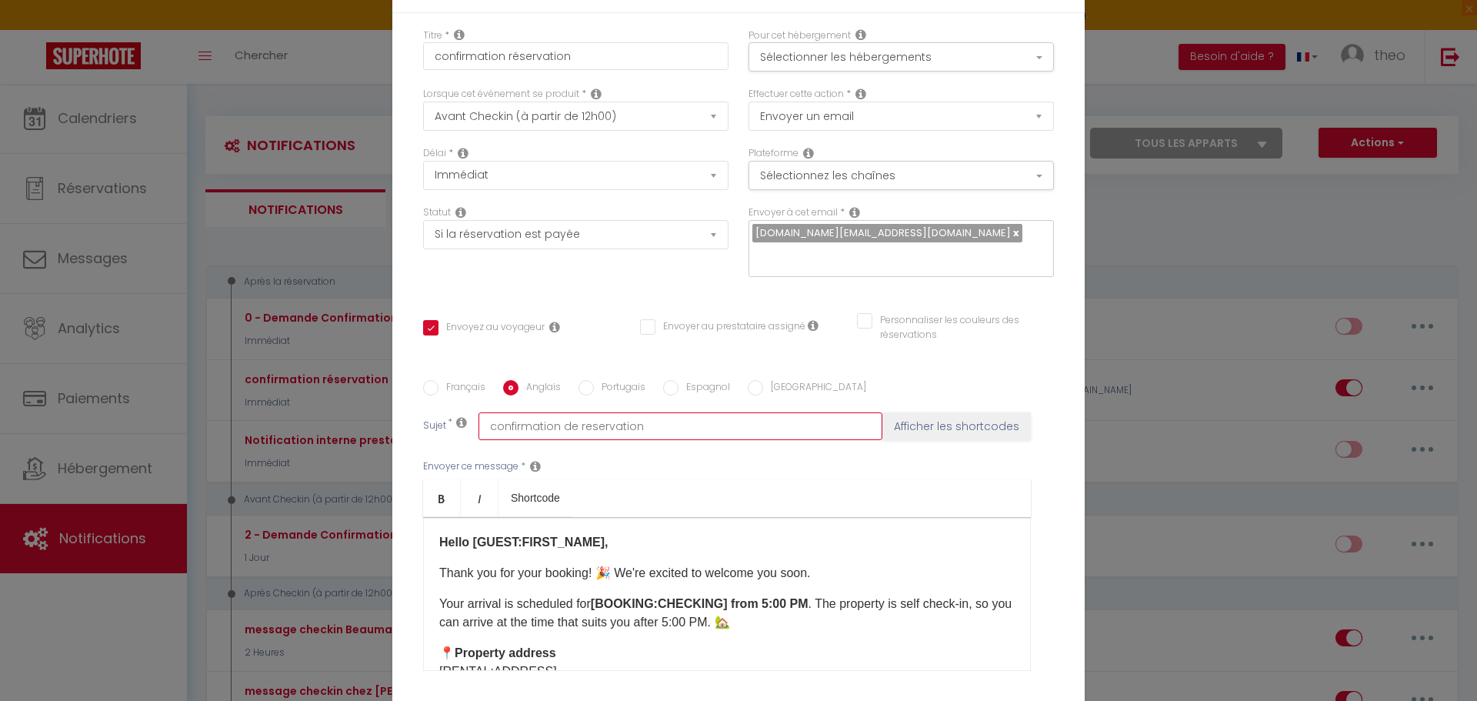
checkbox input "false"
type input "confirmation de reservation A"
checkbox input "true"
checkbox input "false"
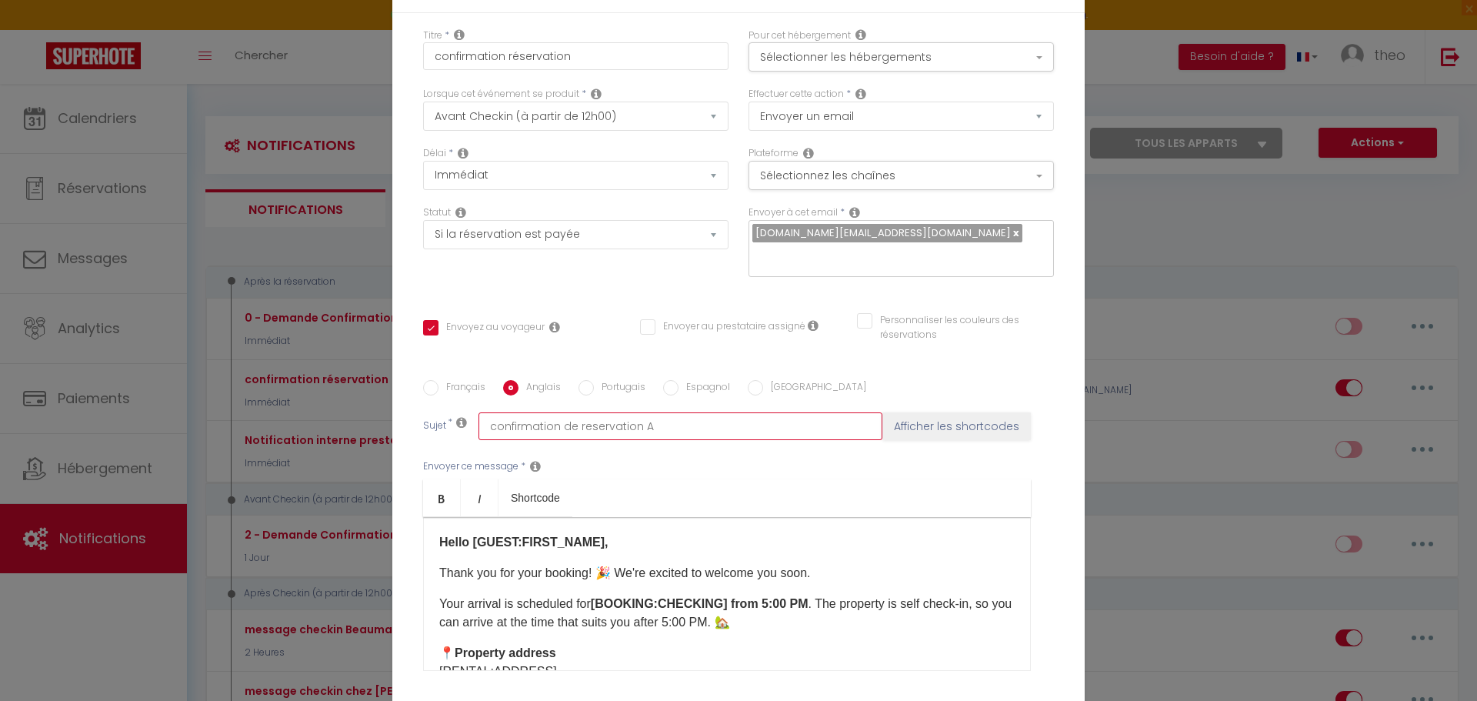
type input "confirmation de reservation AG"
checkbox input "true"
checkbox input "false"
type input "confirmation de reservation AGL"
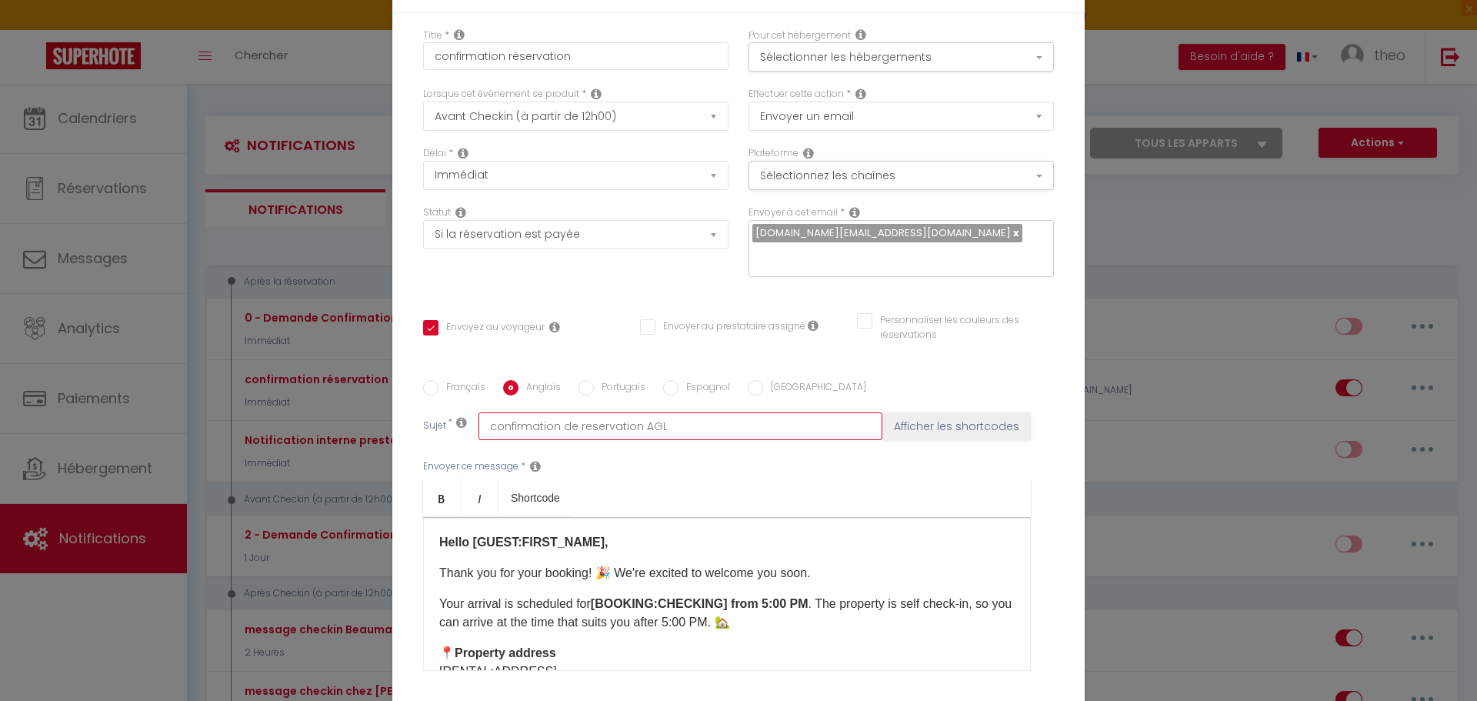
checkbox input "true"
checkbox input "false"
type input "confirmation de reservation AG"
checkbox input "true"
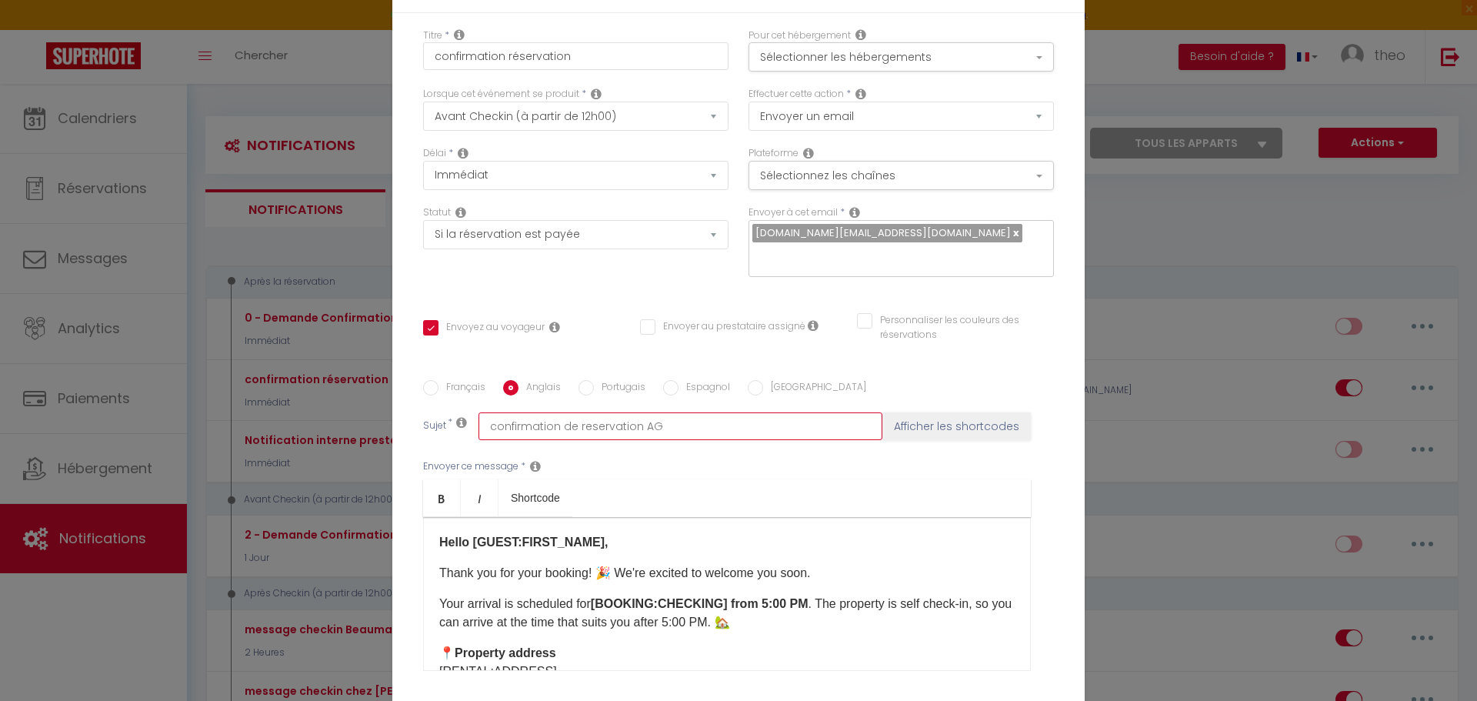
checkbox input "false"
type input "confirmation de reservation A"
checkbox input "true"
checkbox input "false"
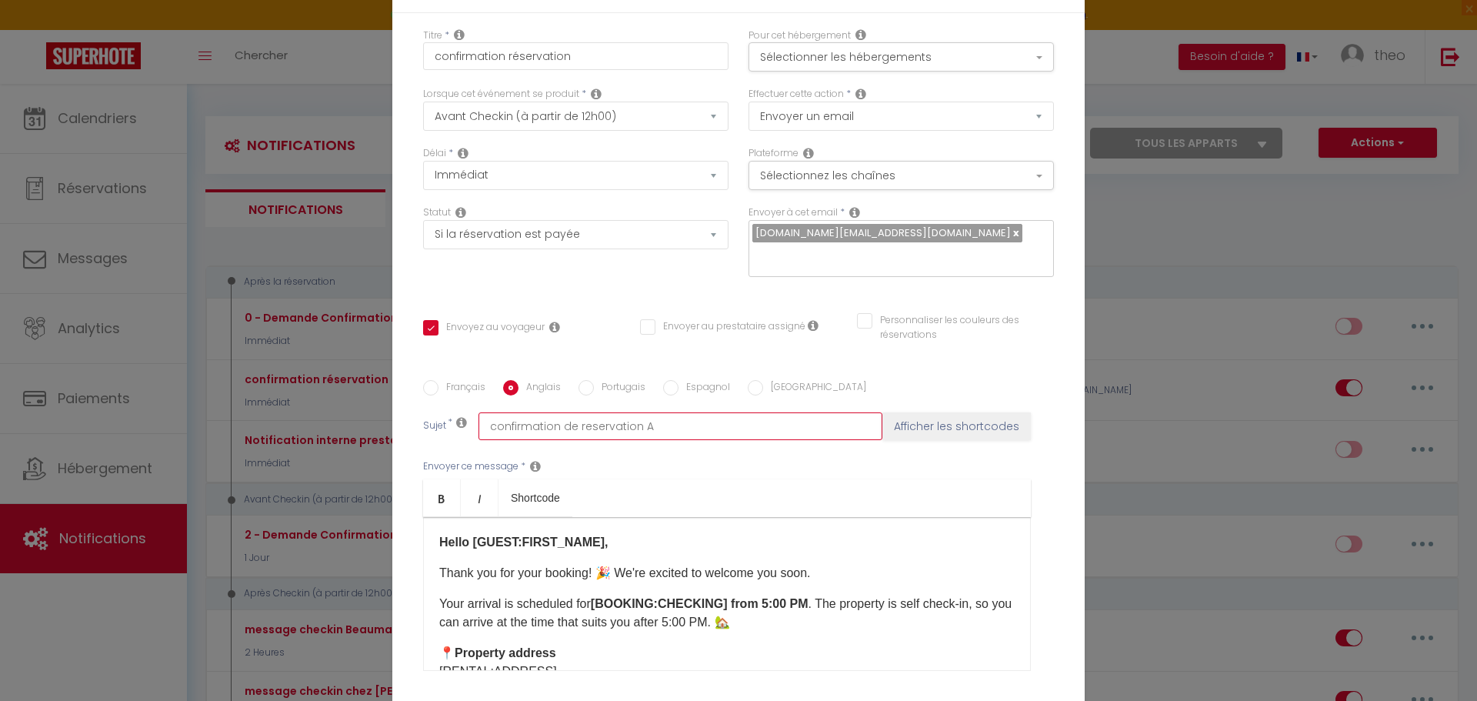
checkbox input "false"
type input "confirmation de reservation AN"
checkbox input "true"
checkbox input "false"
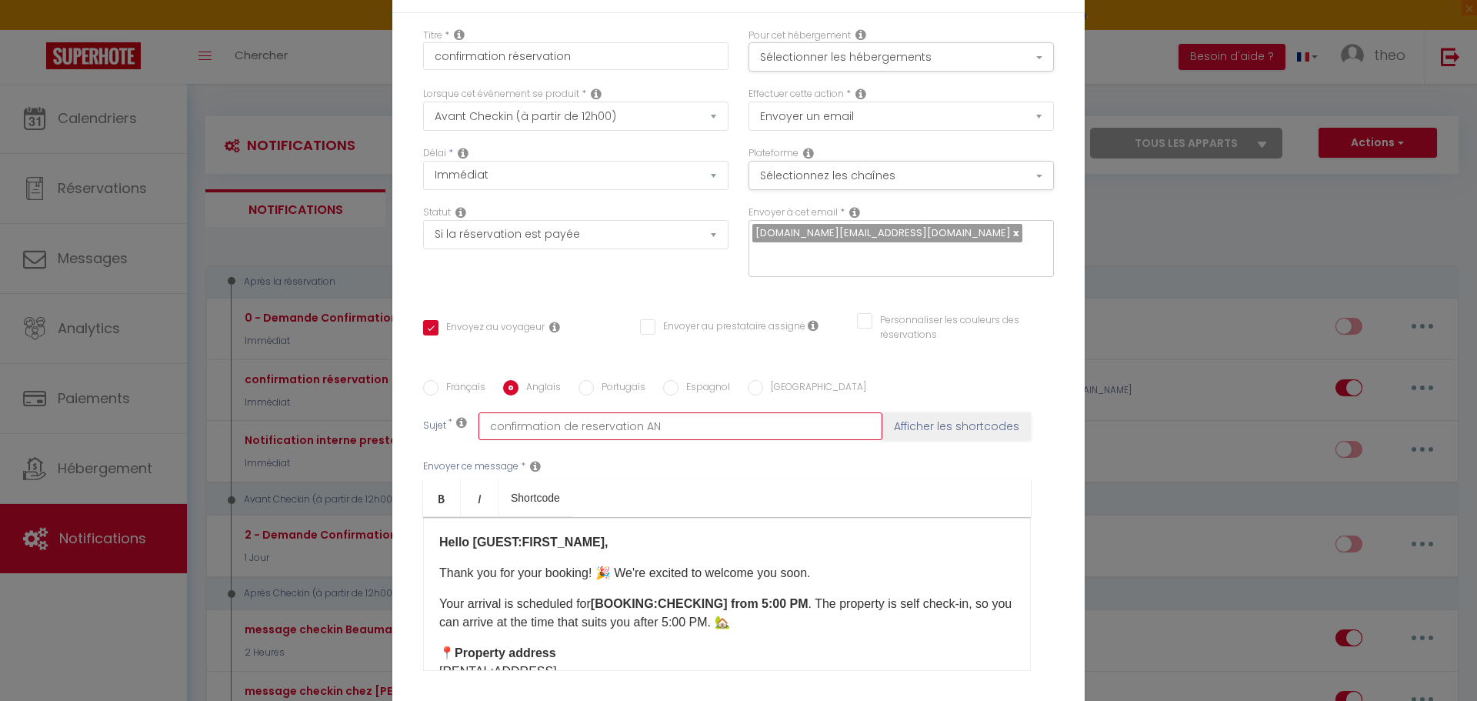
type input "confirmation de reservation ANG"
checkbox input "true"
checkbox input "false"
type input "confirmation de reservation ANGL"
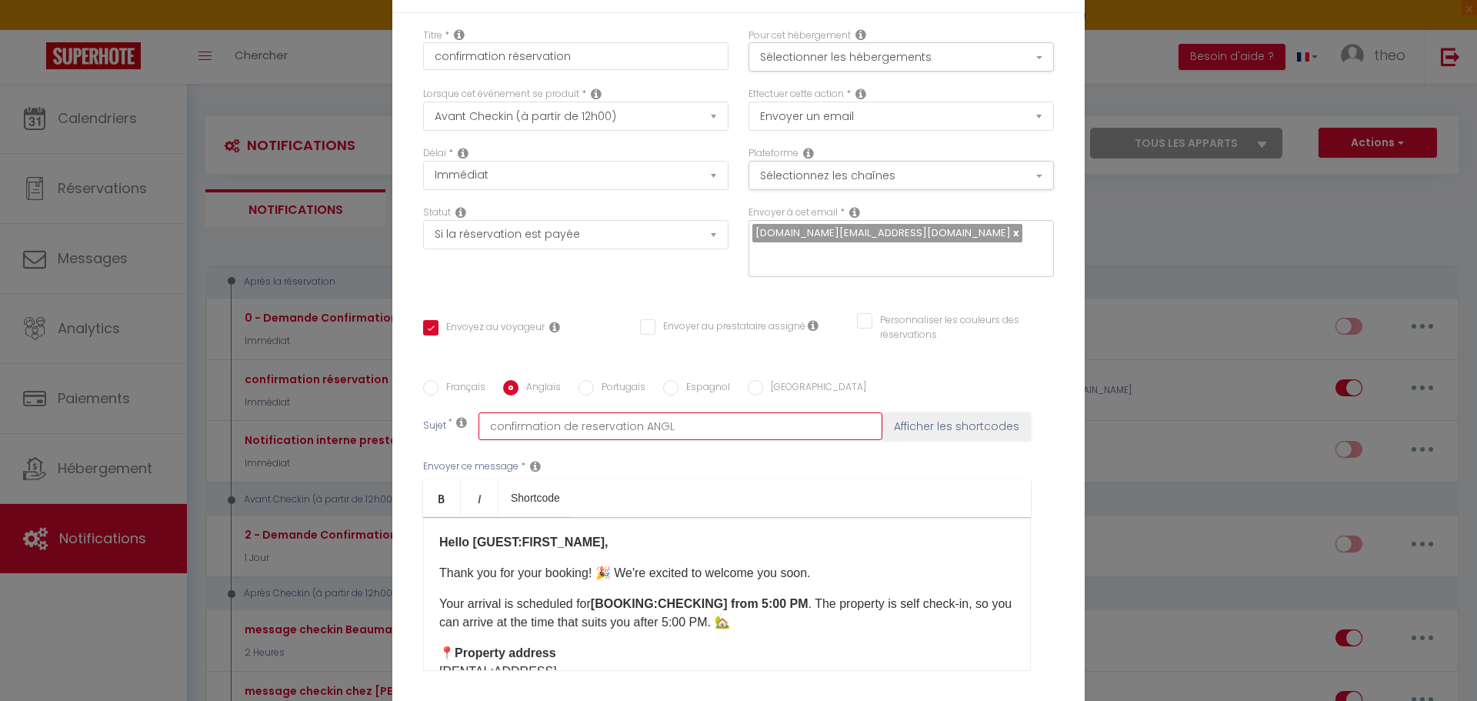
checkbox input "true"
checkbox input "false"
type input "confirmation de reservation [GEOGRAPHIC_DATA]"
checkbox input "true"
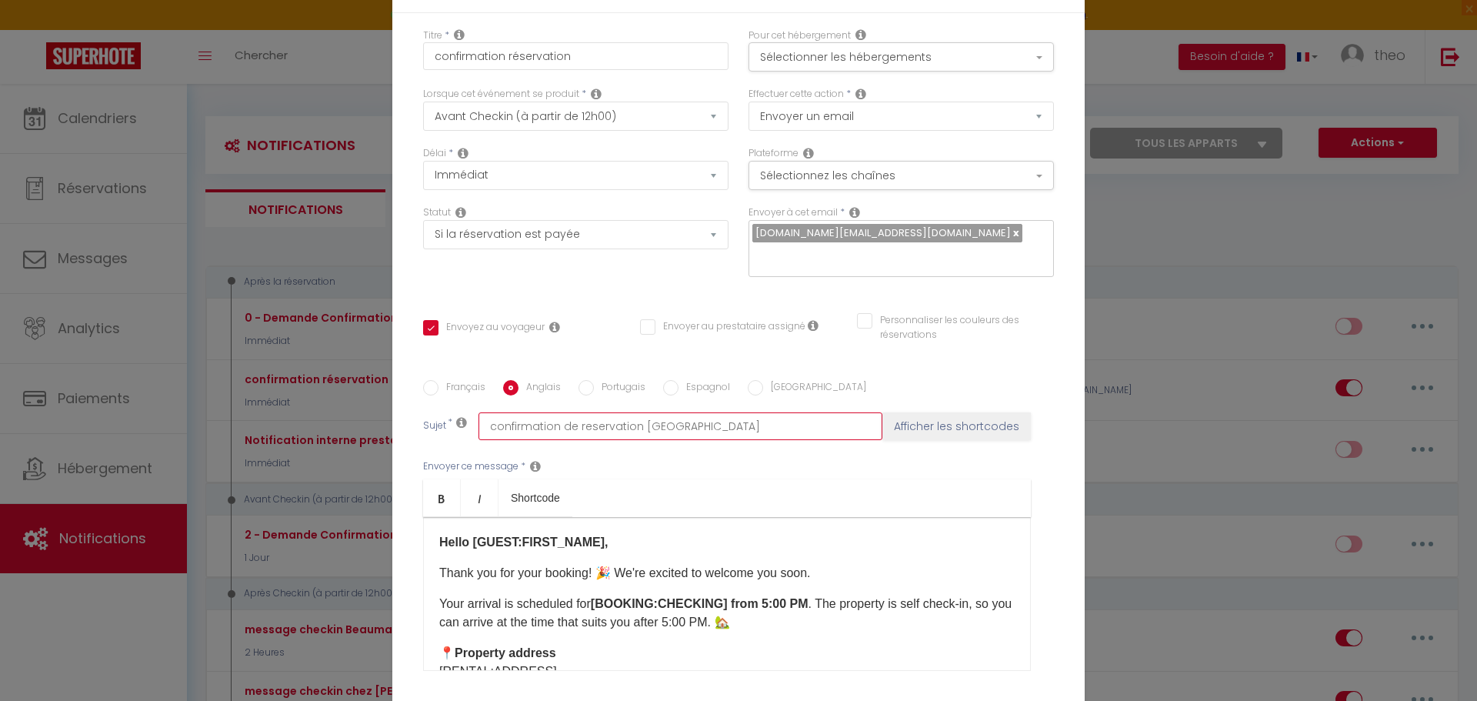
checkbox input "false"
type input "confirmation de reservation [DEMOGRAPHIC_DATA]"
checkbox input "true"
checkbox input "false"
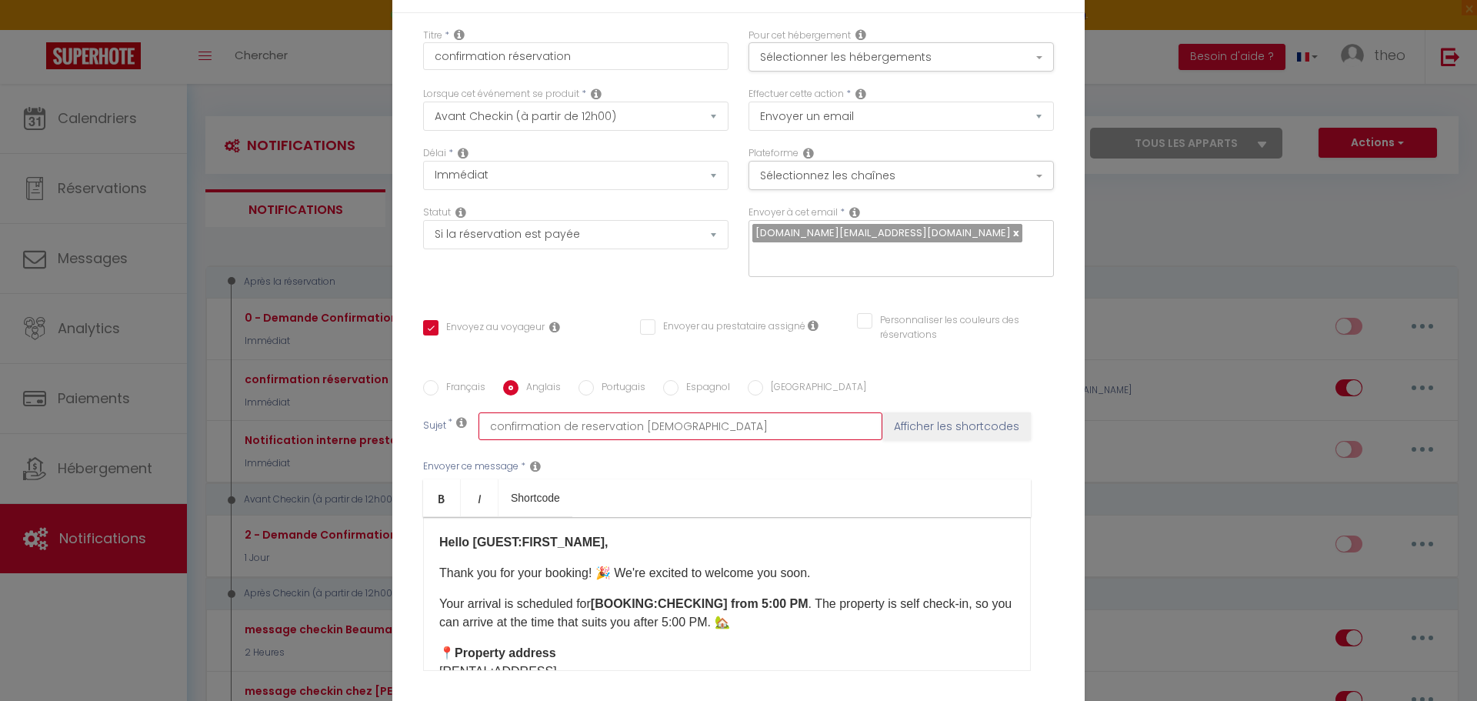
checkbox input "false"
type input "confirmation de reservation ANGLAIS"
drag, startPoint x: 538, startPoint y: 529, endPoint x: 801, endPoint y: 469, distance: 269.9
click at [814, 469] on div "Envoyer ce message * Bold Italic Shortcode Rich text editor Hello [GUEST:FIRST_…" at bounding box center [738, 565] width 631 height 250
drag, startPoint x: 623, startPoint y: 429, endPoint x: 663, endPoint y: 488, distance: 71.5
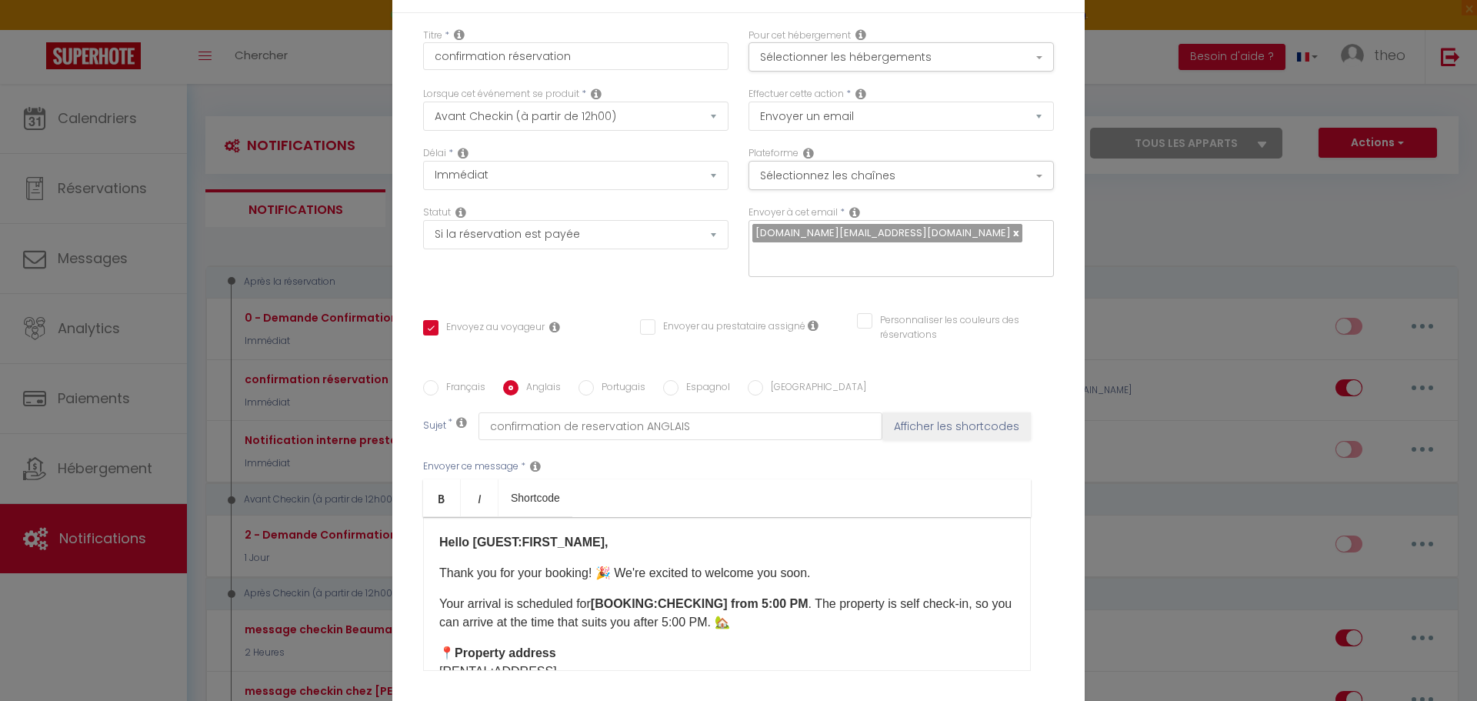
click at [663, 486] on ul "Bold Italic Shortcode" at bounding box center [727, 498] width 608 height 38
click at [899, 59] on button "Sélectionner les hébergements" at bounding box center [901, 56] width 305 height 29
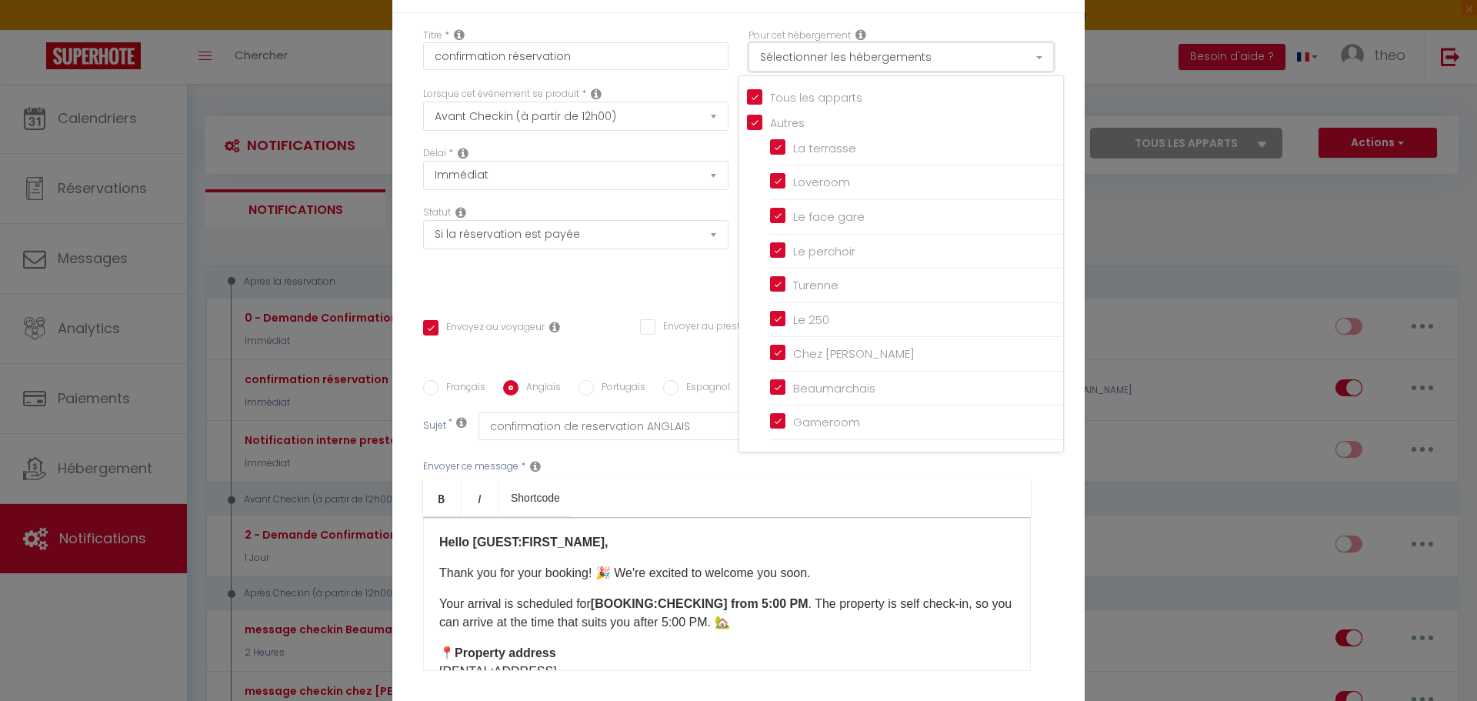
click at [899, 59] on button "Sélectionner les hébergements" at bounding box center [901, 56] width 305 height 29
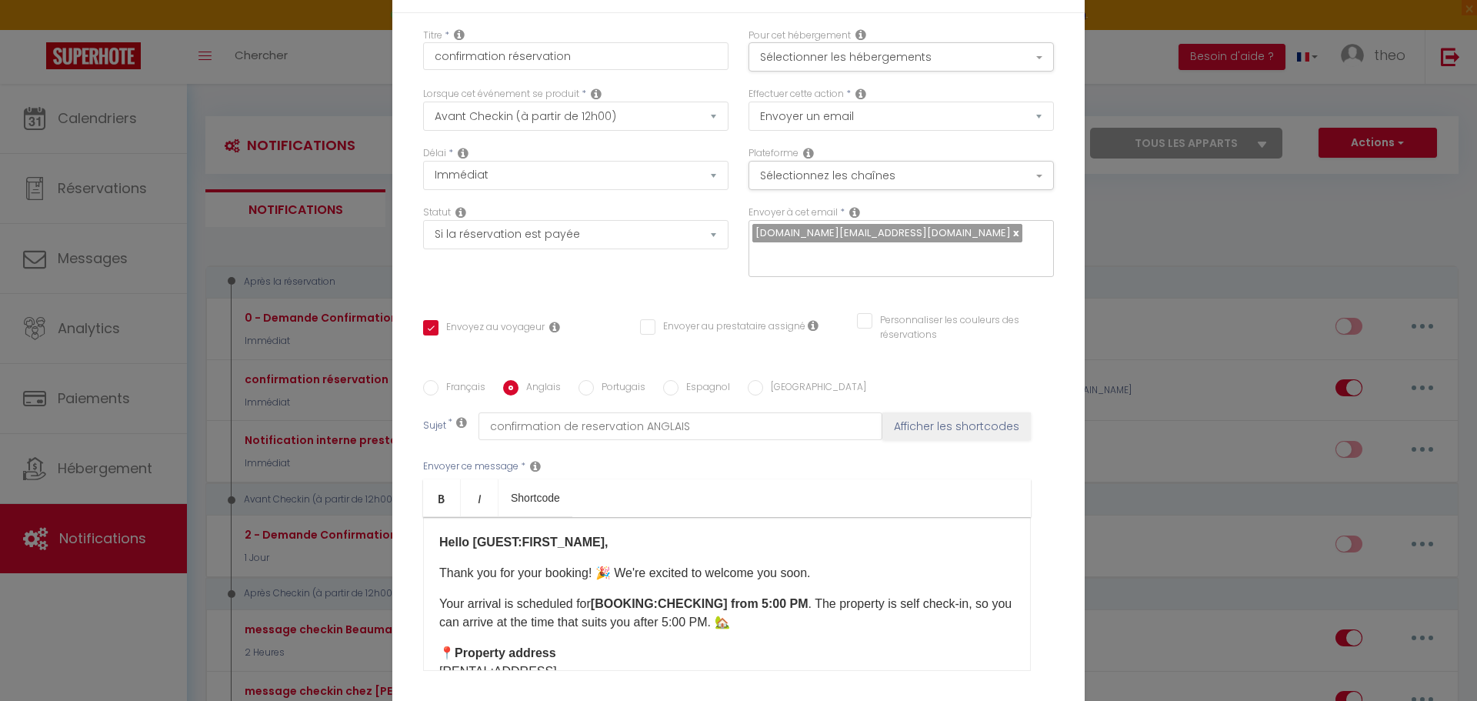
click at [439, 387] on label "Français" at bounding box center [462, 388] width 47 height 17
click at [435, 387] on input "Français" at bounding box center [430, 387] width 15 height 15
click at [506, 381] on input "Anglais" at bounding box center [510, 387] width 15 height 15
click at [452, 392] on label "Français" at bounding box center [462, 388] width 47 height 17
click at [439, 392] on input "Français" at bounding box center [430, 387] width 15 height 15
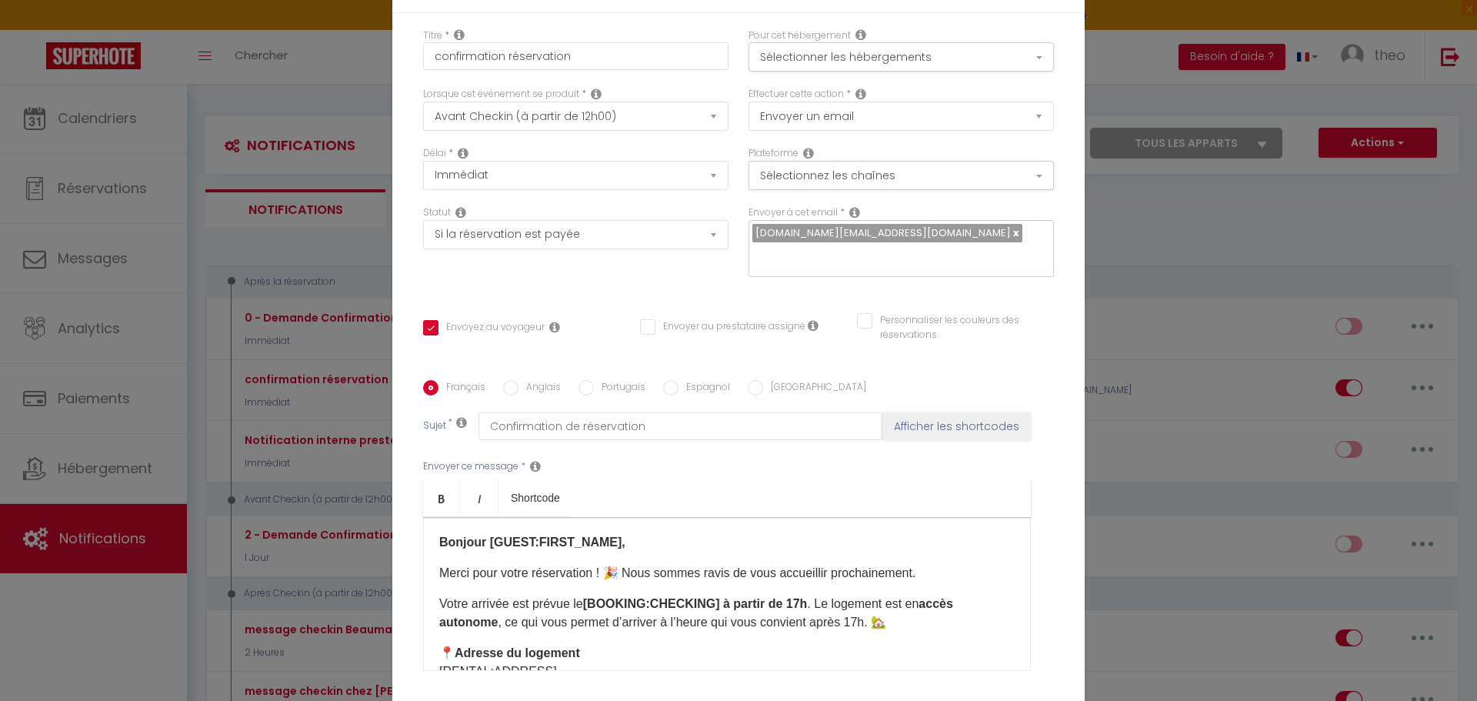
click at [504, 389] on input "Anglais" at bounding box center [510, 387] width 15 height 15
click at [439, 384] on label "Français" at bounding box center [462, 388] width 47 height 17
click at [436, 384] on input "Français" at bounding box center [430, 387] width 15 height 15
click at [519, 397] on label "Anglais" at bounding box center [540, 388] width 42 height 17
click at [519, 396] on input "Anglais" at bounding box center [510, 387] width 15 height 15
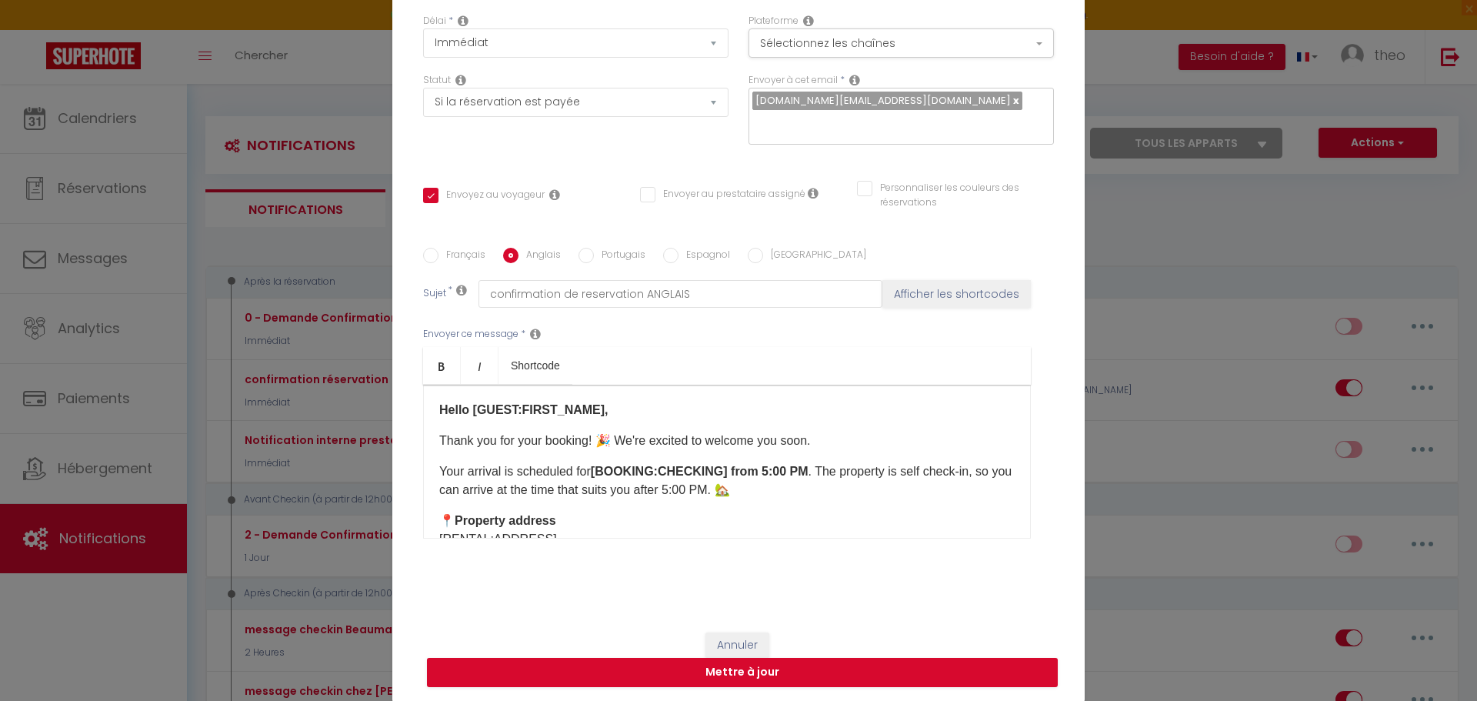
click at [426, 259] on input "Français" at bounding box center [430, 255] width 15 height 15
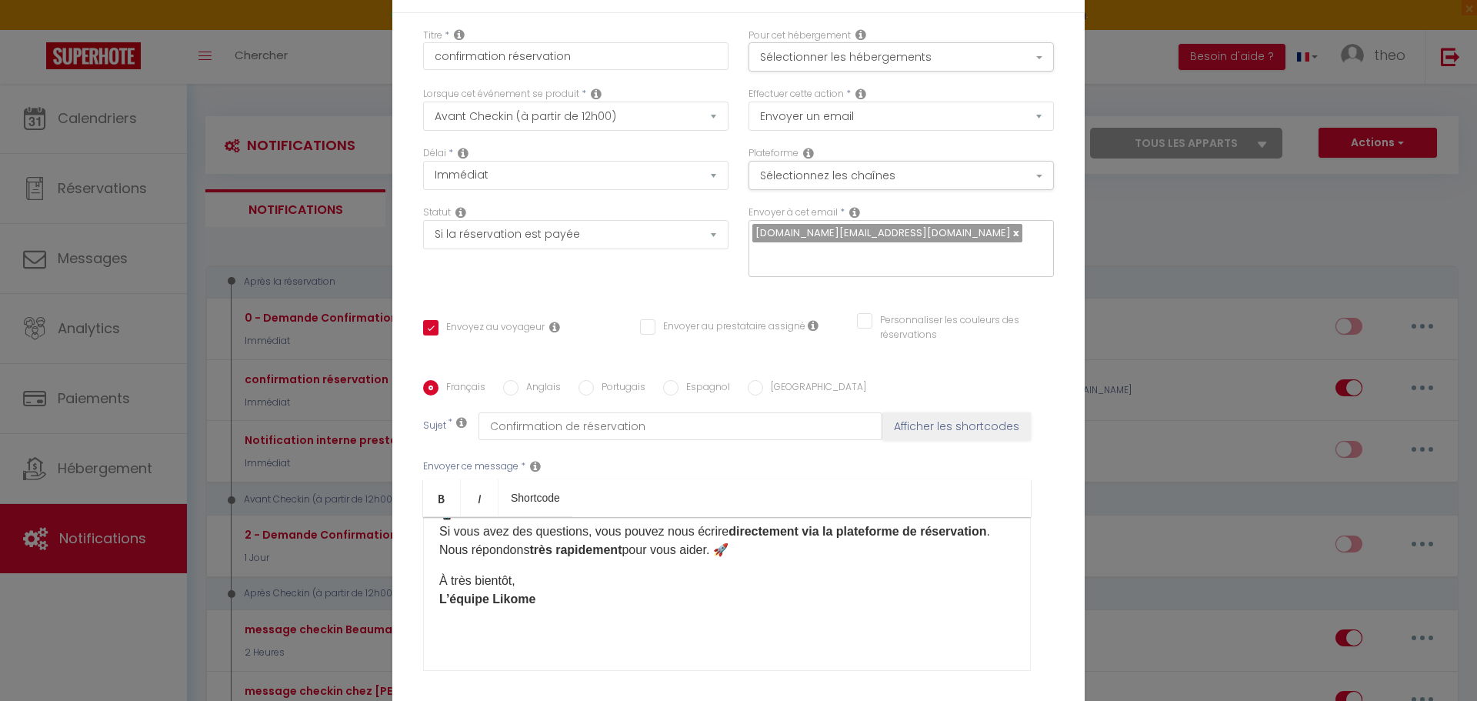
scroll to position [133, 0]
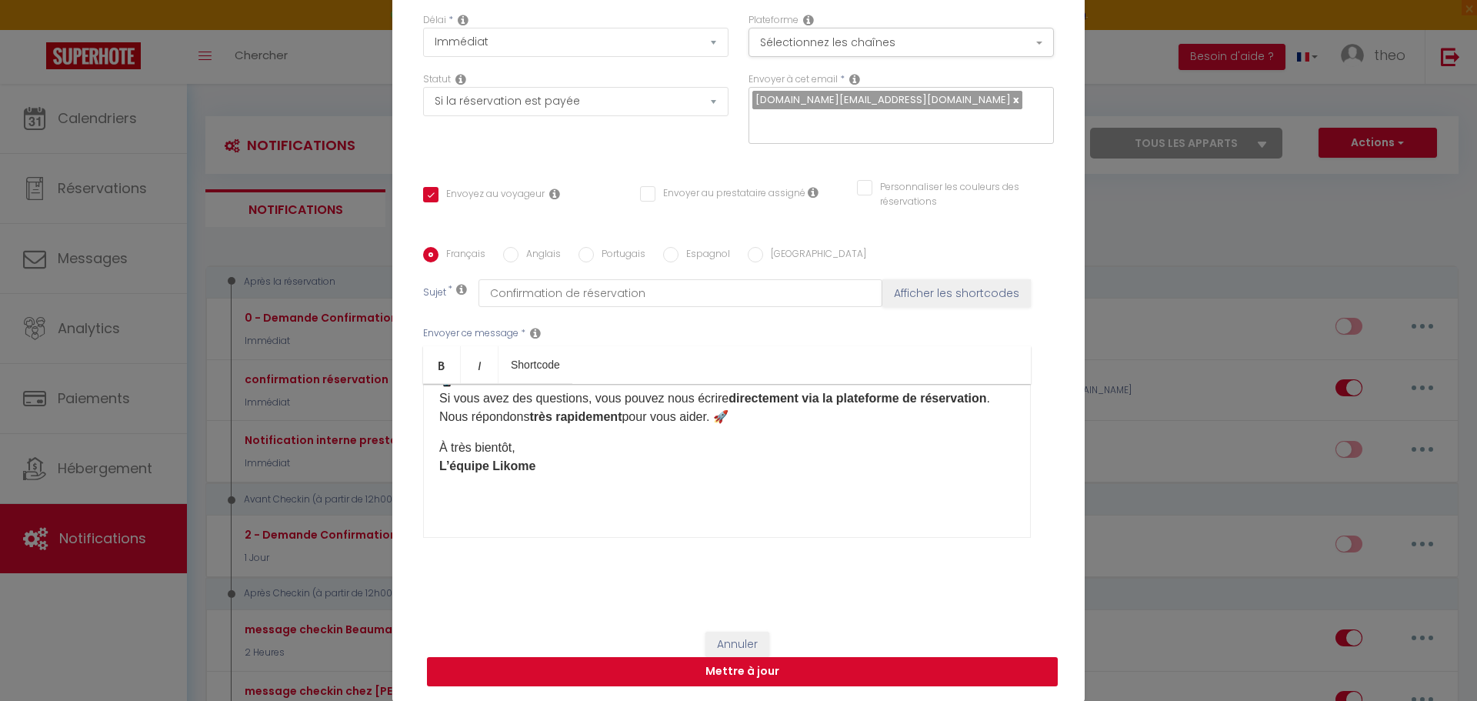
click at [739, 666] on button "Mettre à jour" at bounding box center [742, 671] width 631 height 29
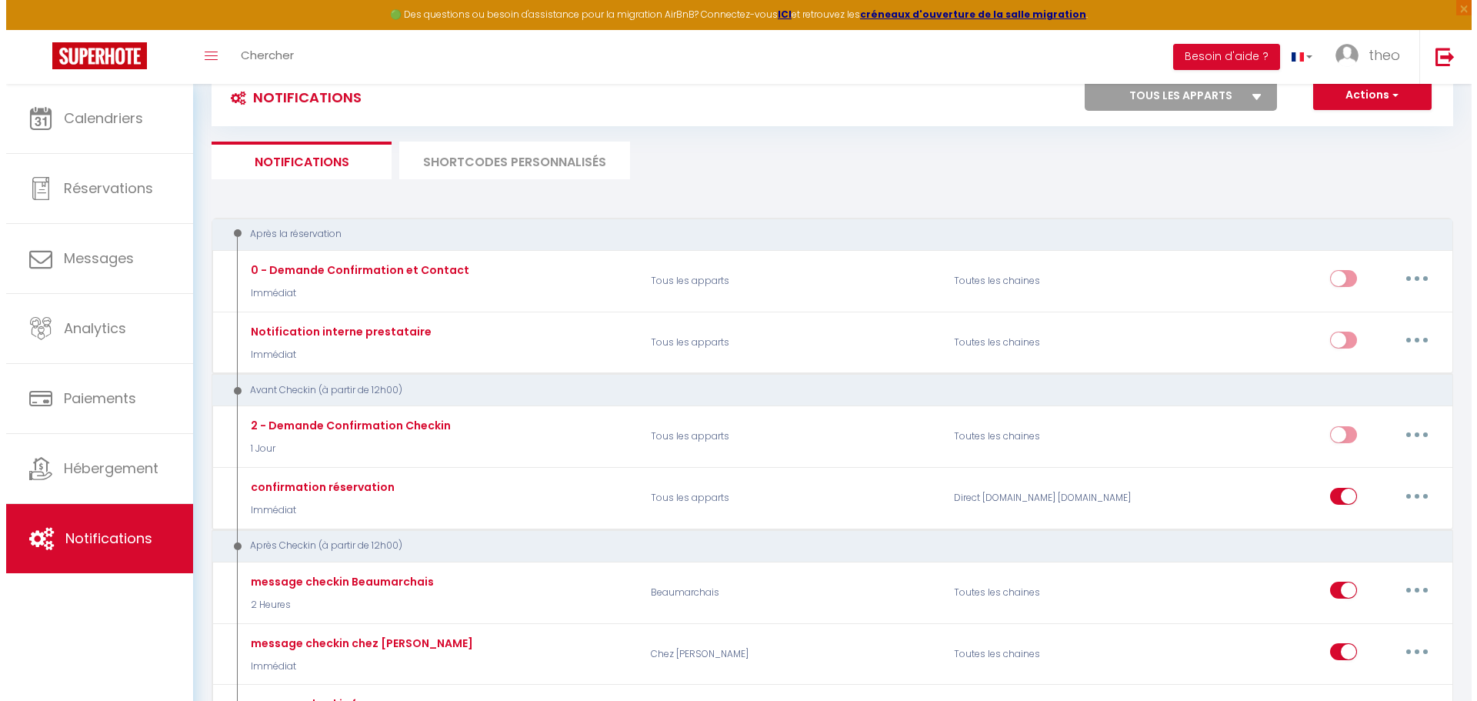
scroll to position [0, 0]
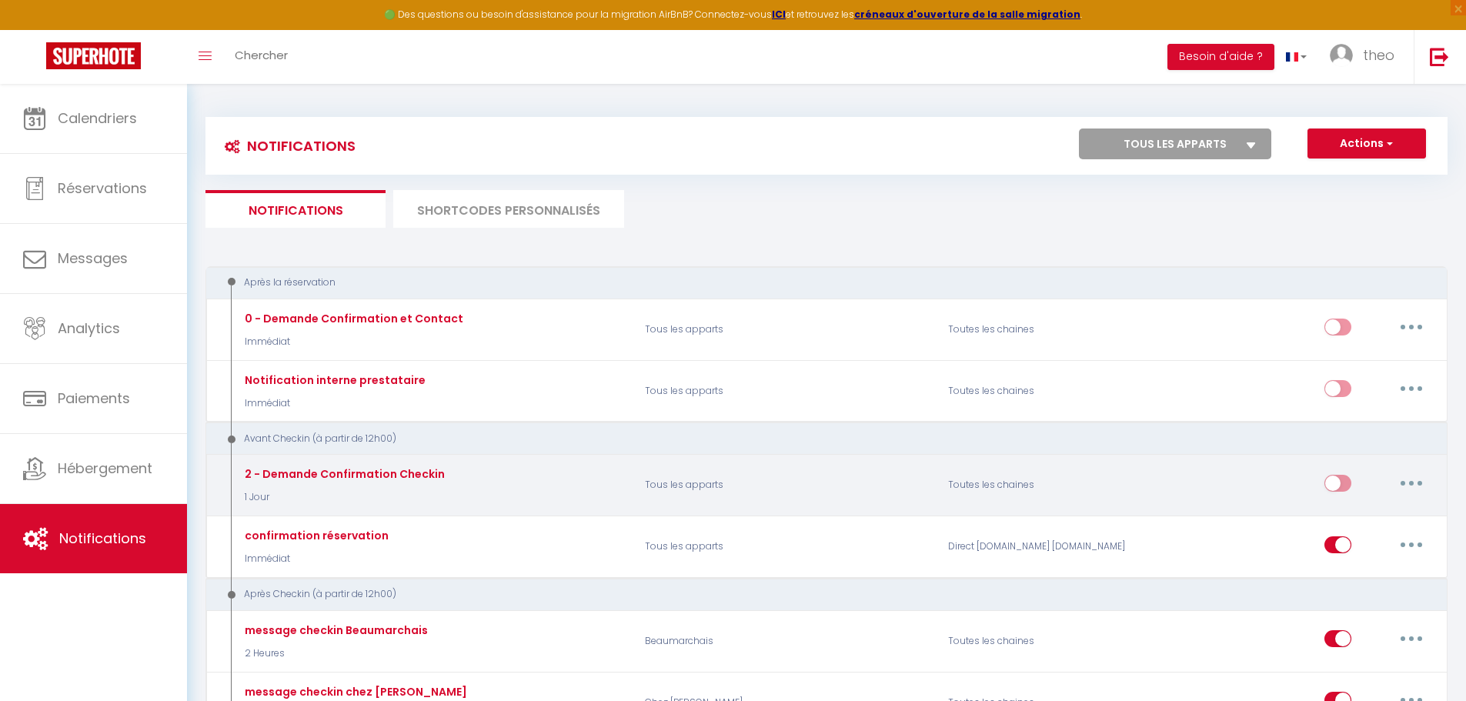
click at [1412, 496] on div "Editer Dupliquer Tester Supprimer" at bounding box center [1378, 485] width 108 height 45
click at [1412, 489] on button "button" at bounding box center [1411, 483] width 43 height 25
click at [1323, 511] on link "Editer" at bounding box center [1371, 518] width 114 height 26
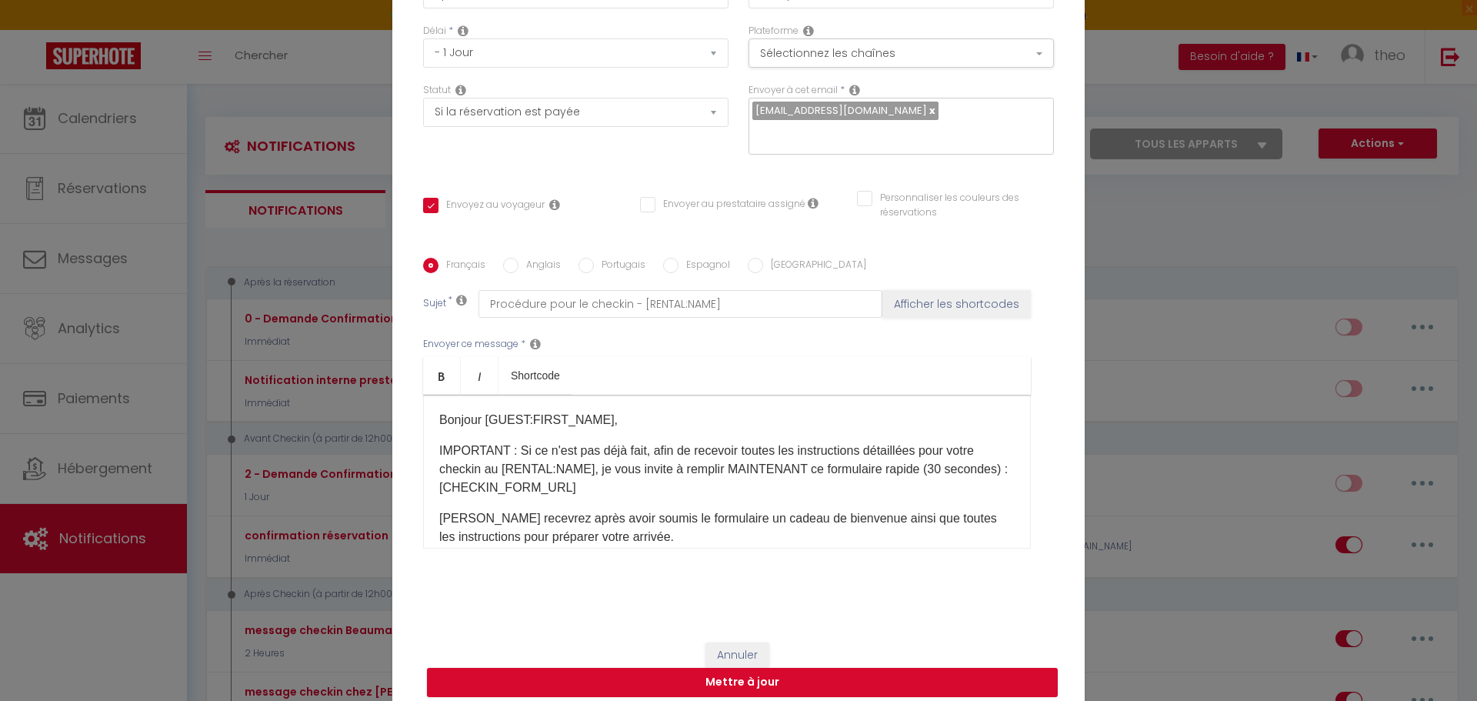
scroll to position [122, 0]
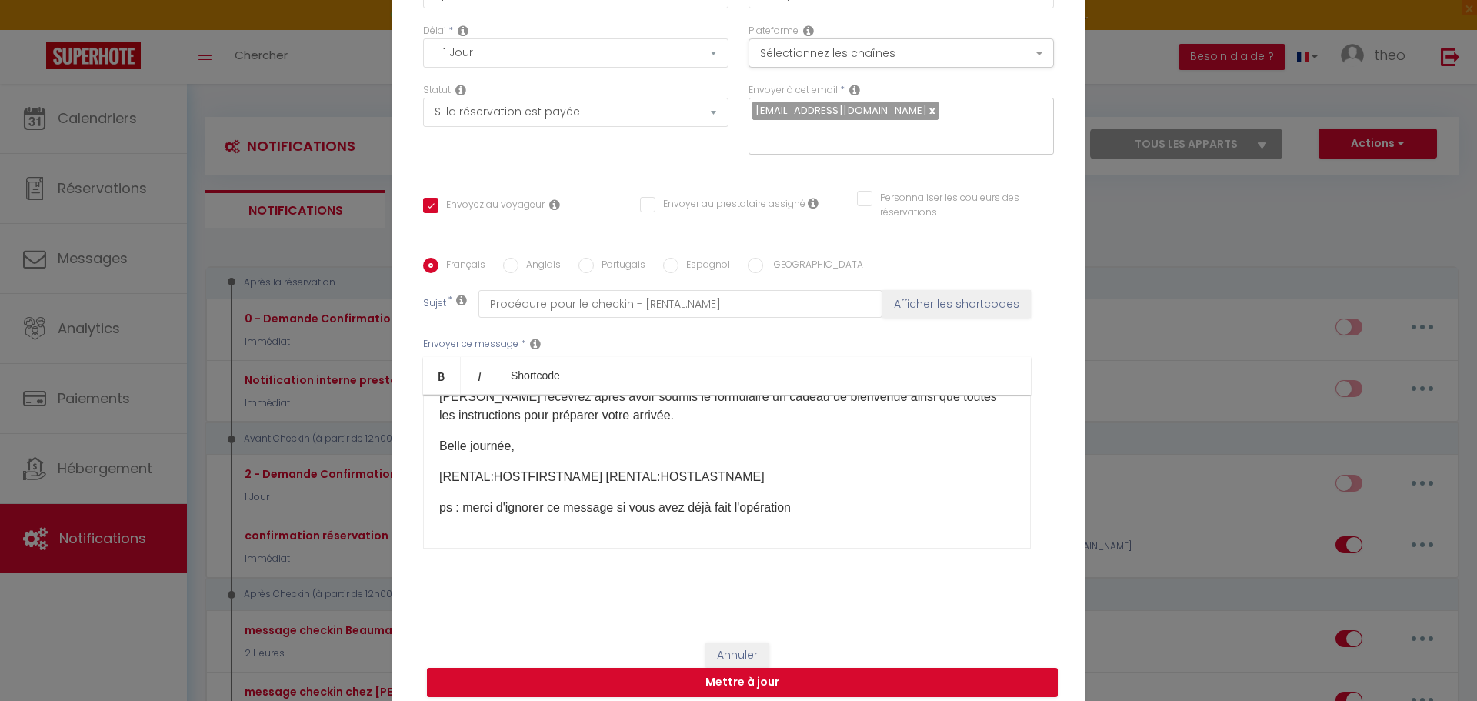
click at [1184, 524] on div "Modifier la notification × Titre * 2 - Demande Confirmation Checkin Pour cet hé…" at bounding box center [738, 350] width 1477 height 701
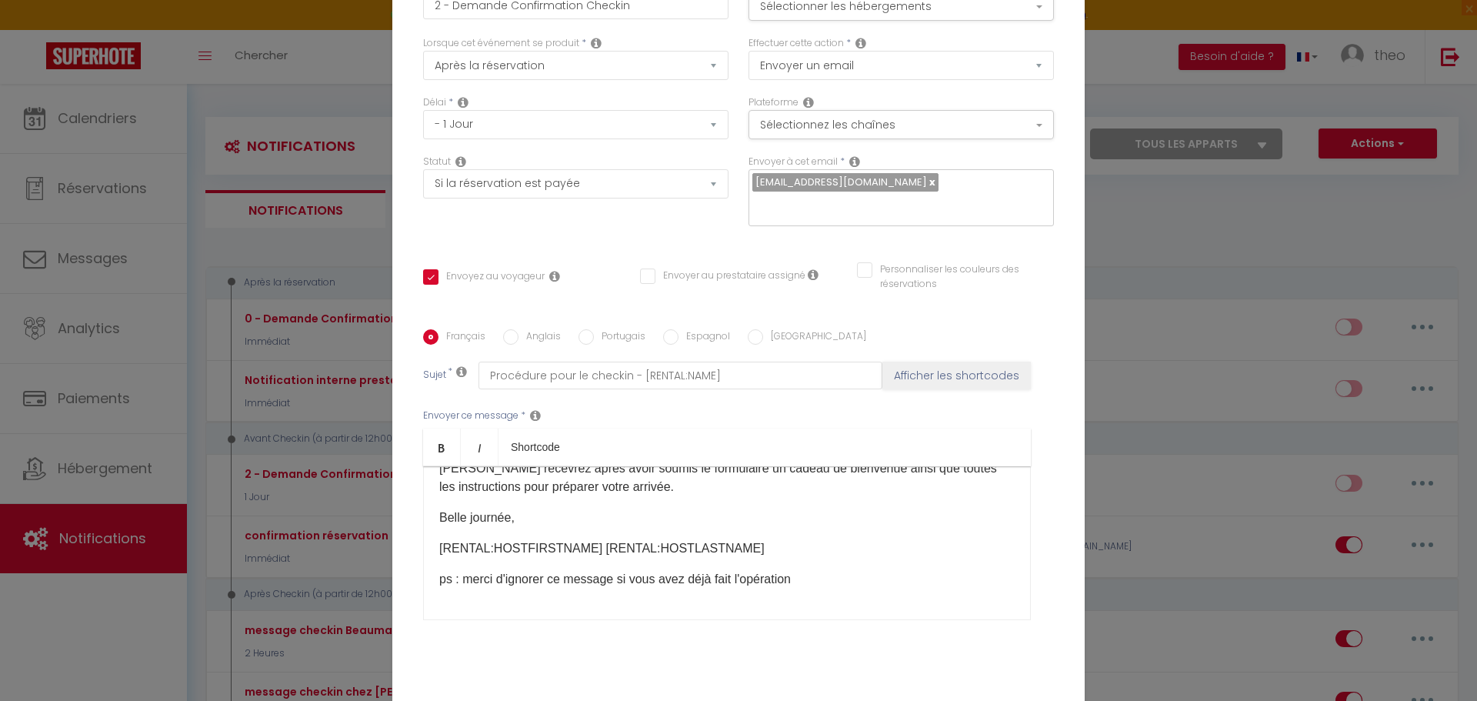
scroll to position [0, 0]
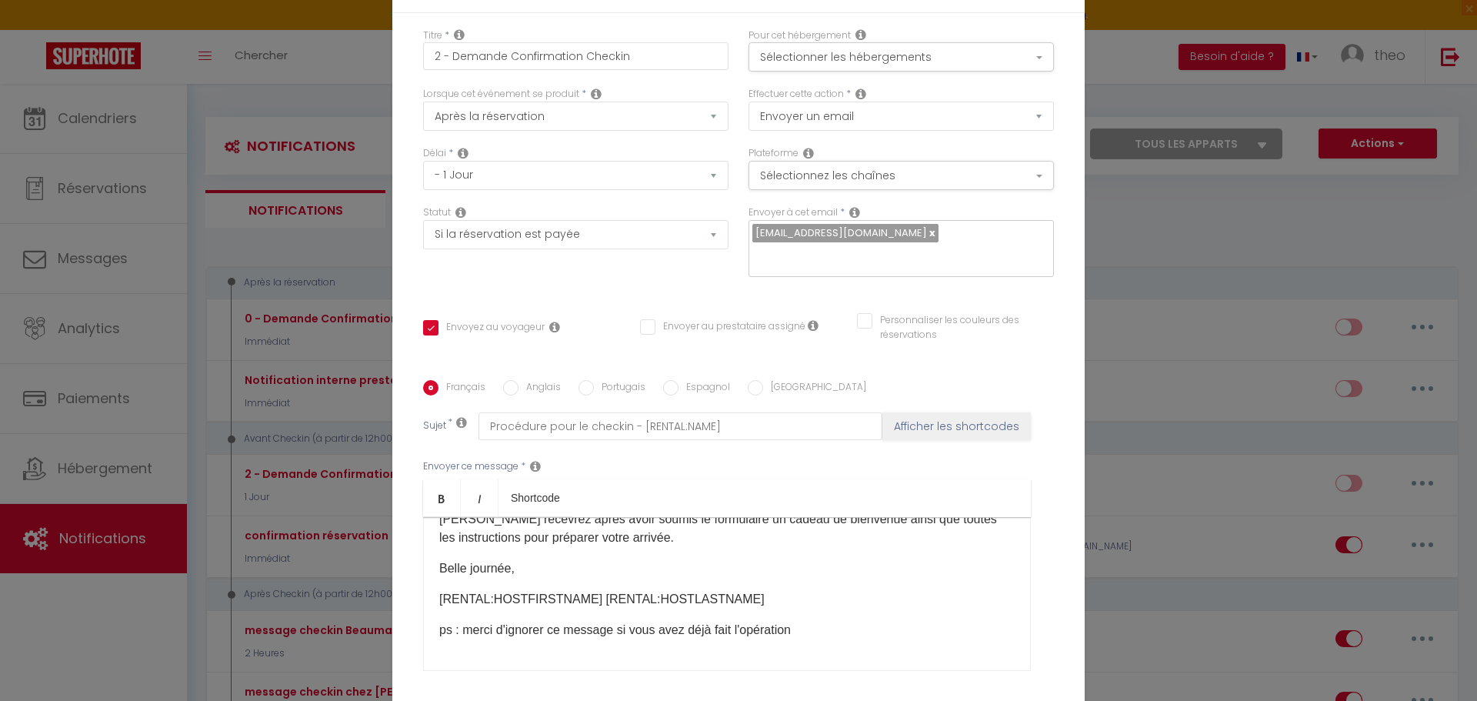
click at [1162, 192] on div "Modifier la notification × Titre * 2 - Demande Confirmation Checkin Pour cet hé…" at bounding box center [738, 350] width 1477 height 701
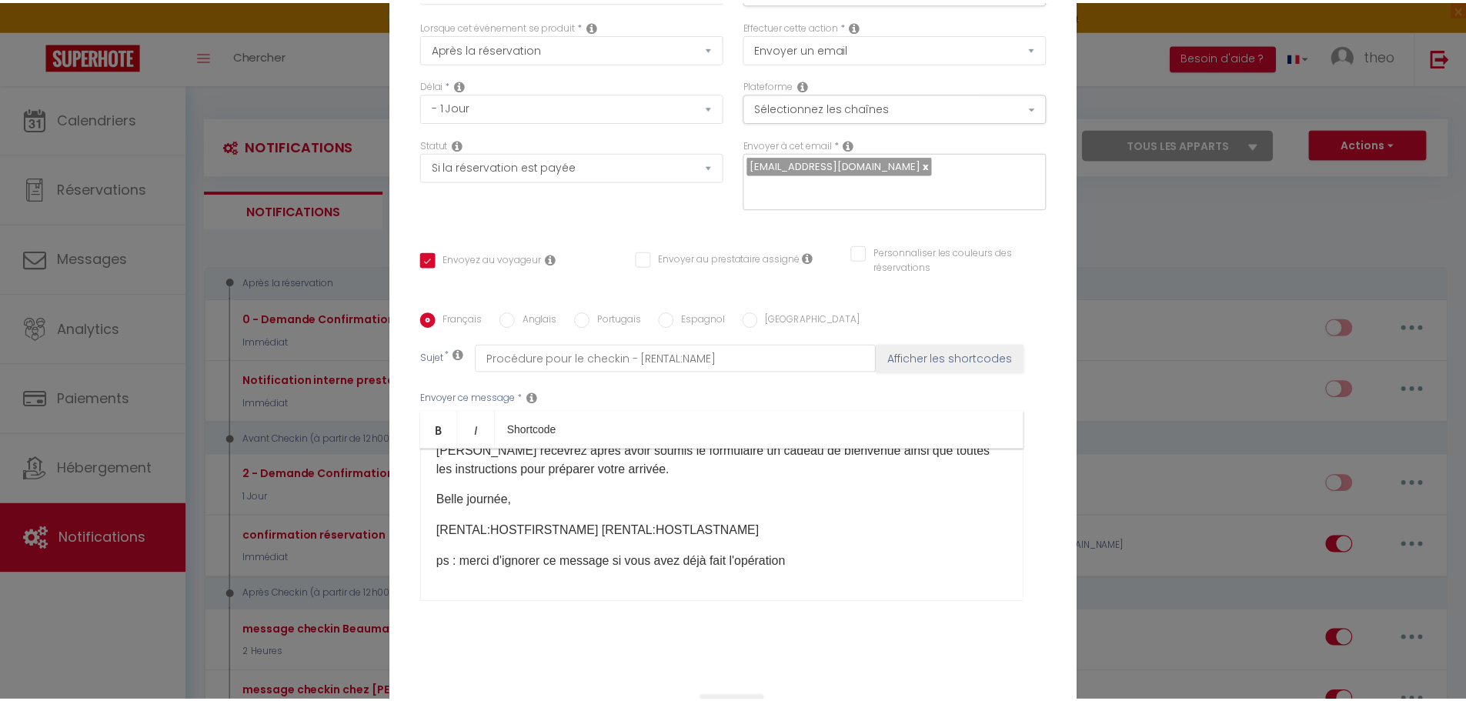
scroll to position [122, 0]
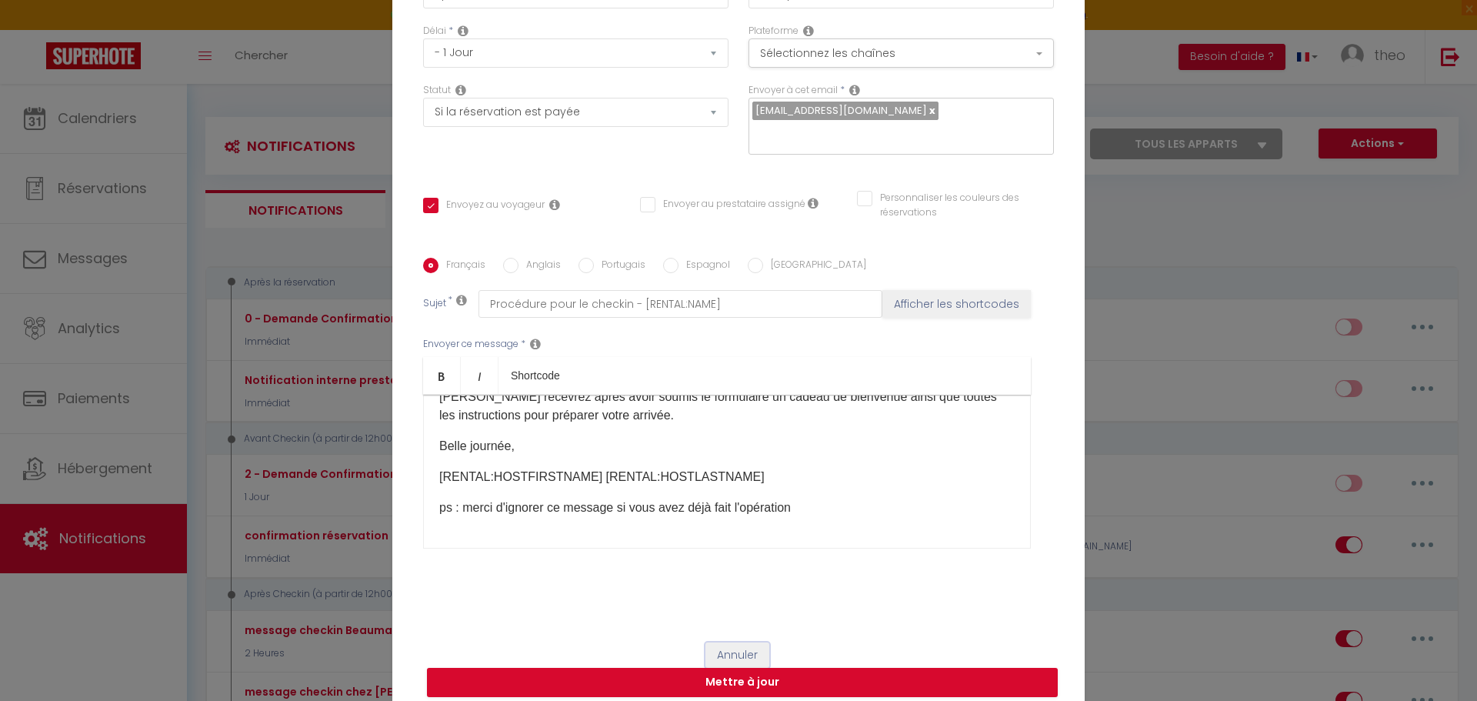
click at [728, 643] on button "Annuler" at bounding box center [738, 656] width 64 height 26
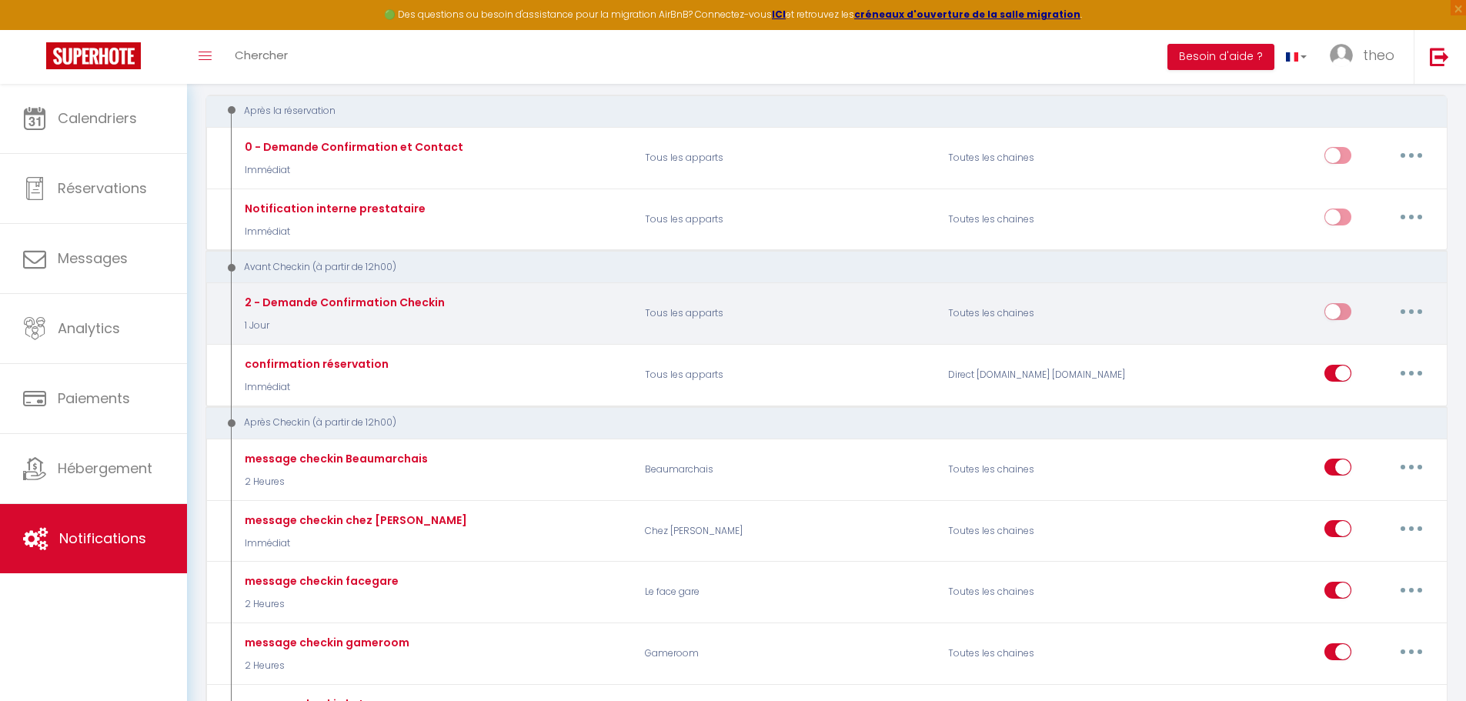
scroll to position [172, 0]
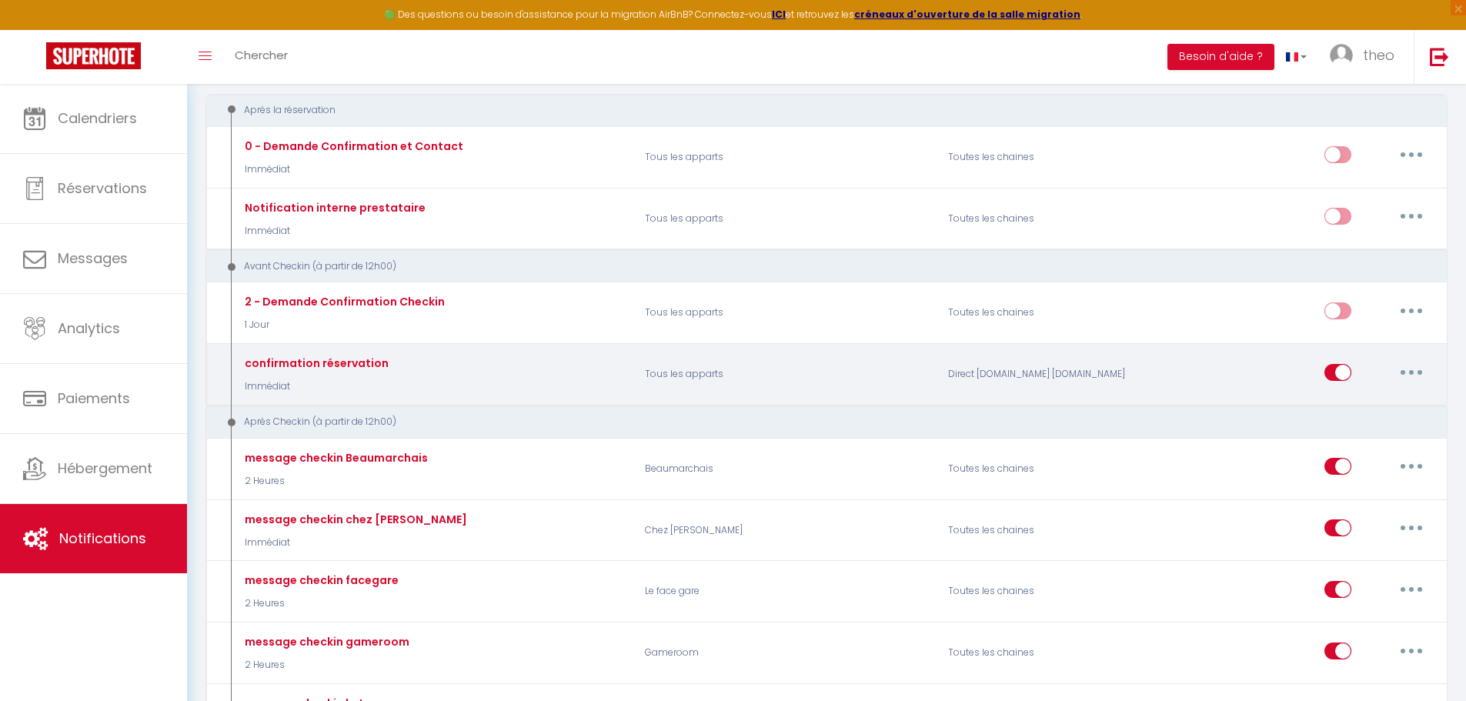
drag, startPoint x: 1454, startPoint y: 392, endPoint x: 1431, endPoint y: 404, distance: 25.5
click at [1431, 404] on div "confirmation réservation Immédiat Tous les apparts Direct [DOMAIN_NAME] [DOMAIN…" at bounding box center [826, 374] width 1242 height 62
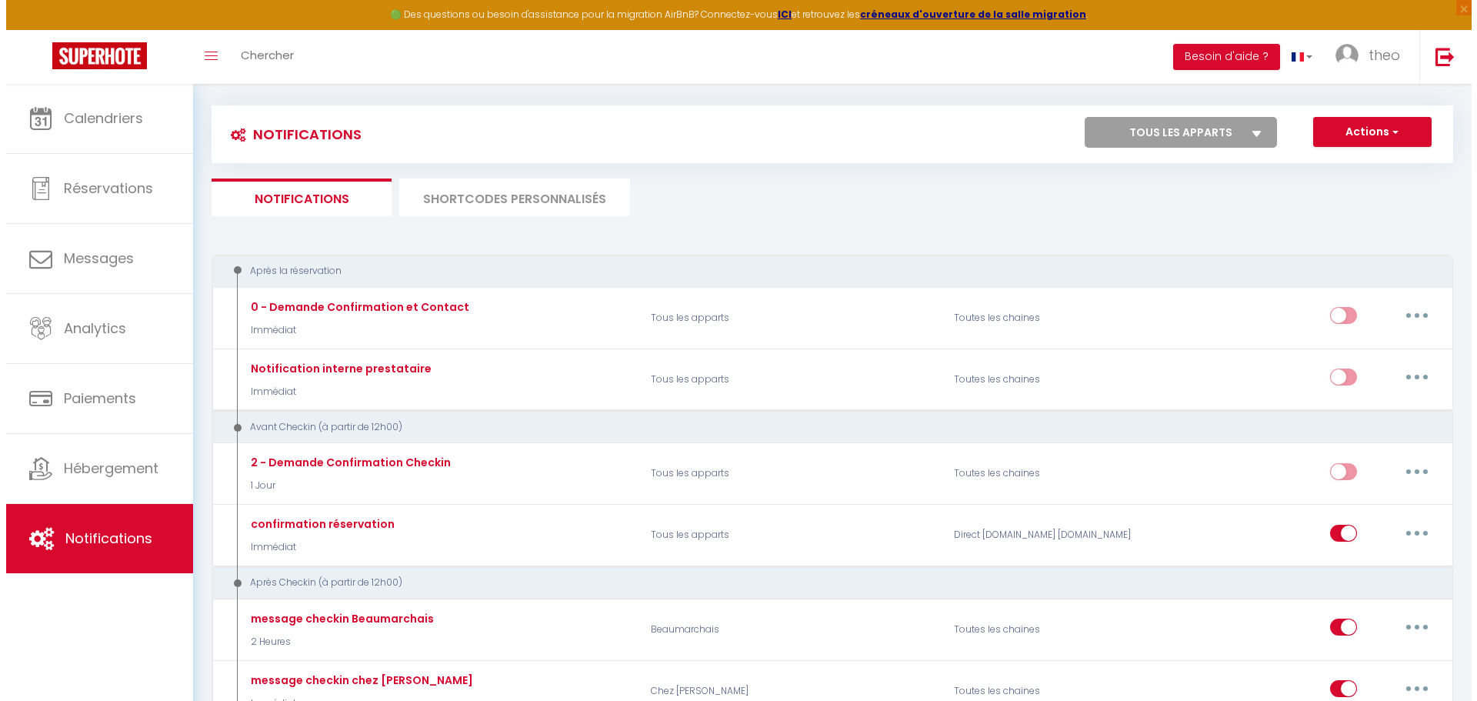
scroll to position [11, 0]
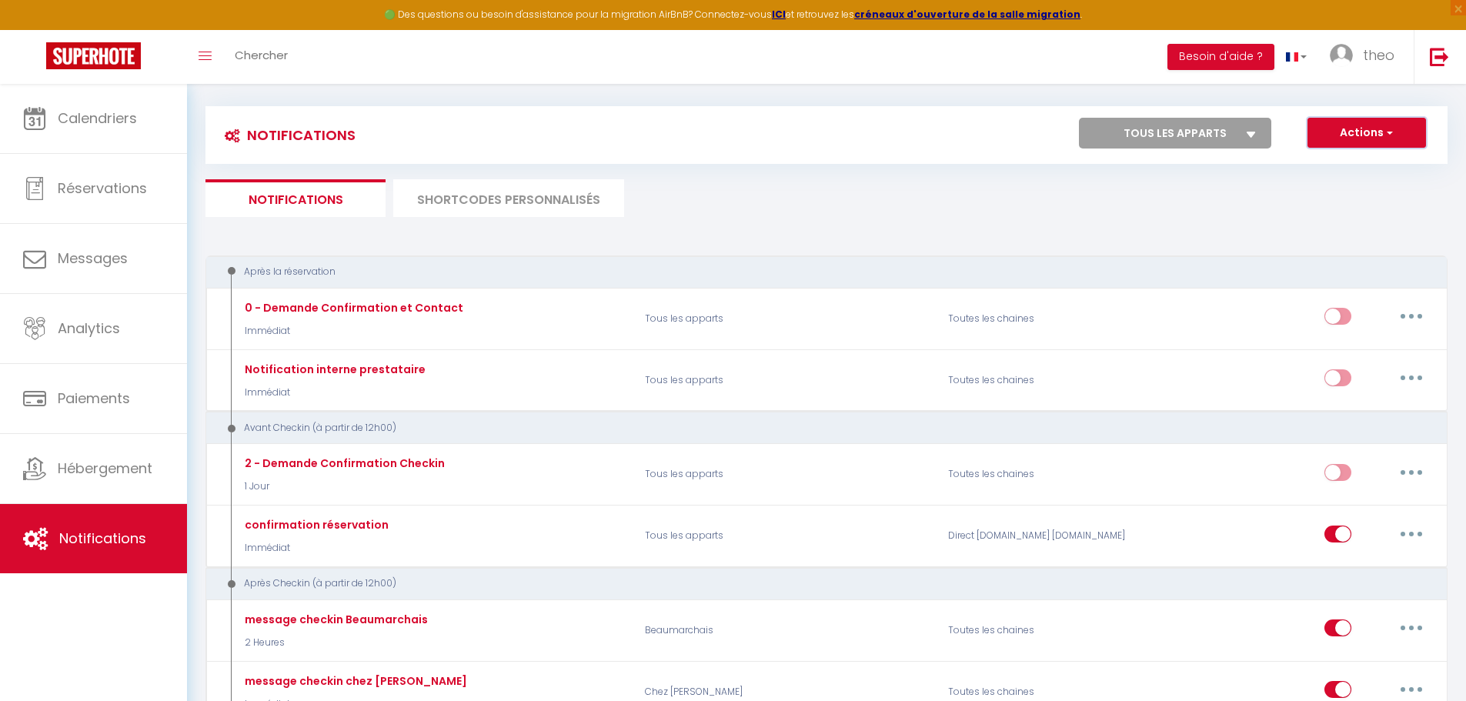
click at [1390, 129] on span "button" at bounding box center [1388, 132] width 9 height 15
click at [1354, 172] on link "Nouvelle Notification" at bounding box center [1345, 166] width 160 height 20
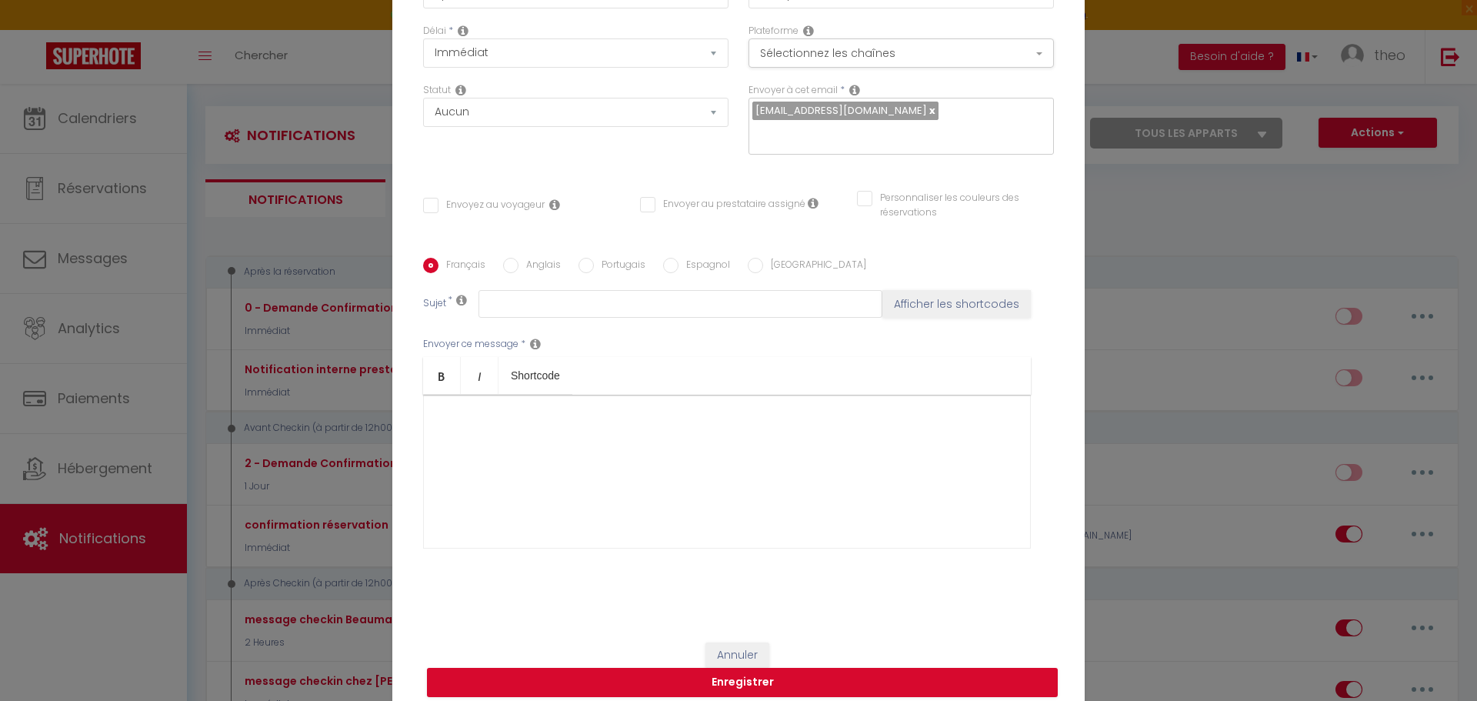
scroll to position [0, 0]
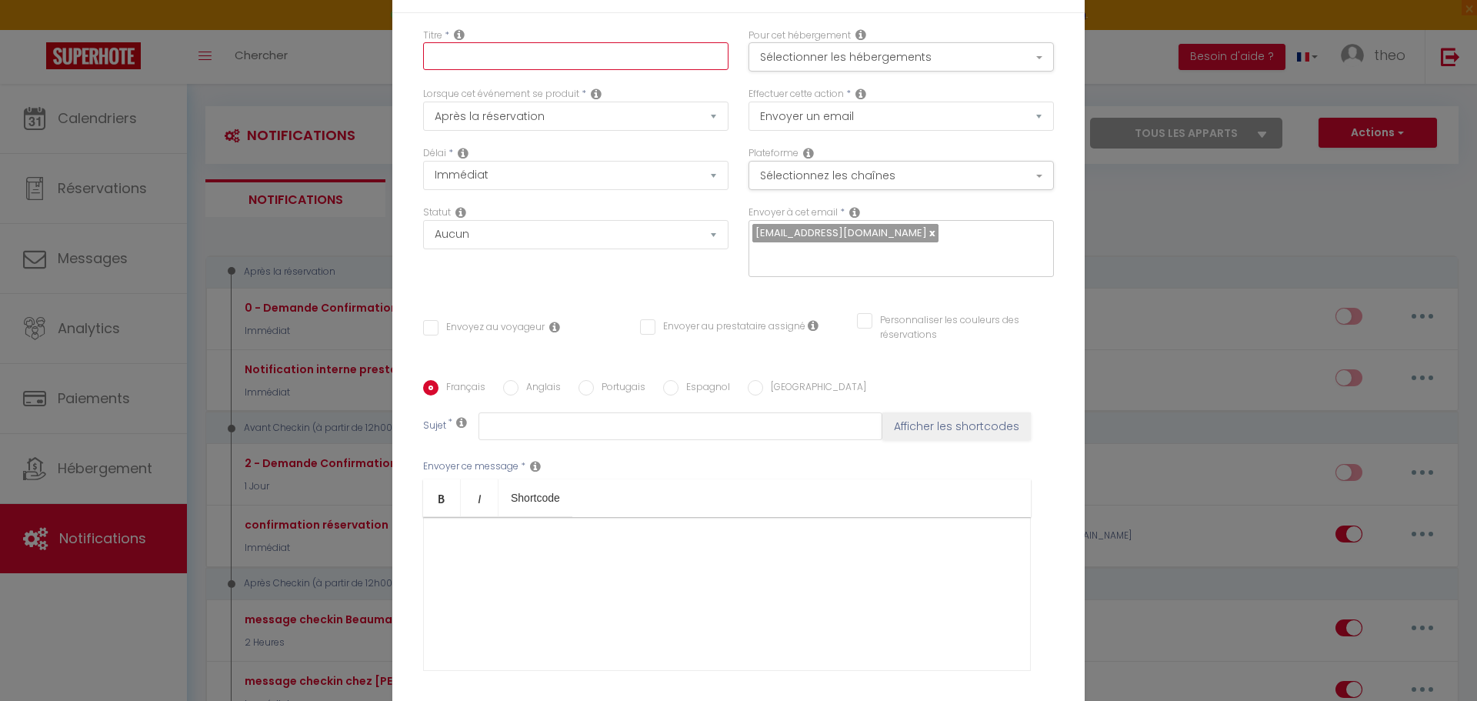
click at [617, 62] on input "text" at bounding box center [575, 56] width 305 height 28
drag, startPoint x: 575, startPoint y: 68, endPoint x: 501, endPoint y: 65, distance: 73.9
drag, startPoint x: 501, startPoint y: 65, endPoint x: 486, endPoint y: 68, distance: 14.9
click at [486, 68] on input "message video avant checkin" at bounding box center [575, 56] width 305 height 28
click at [639, 70] on input "message video avant checkin" at bounding box center [575, 56] width 305 height 28
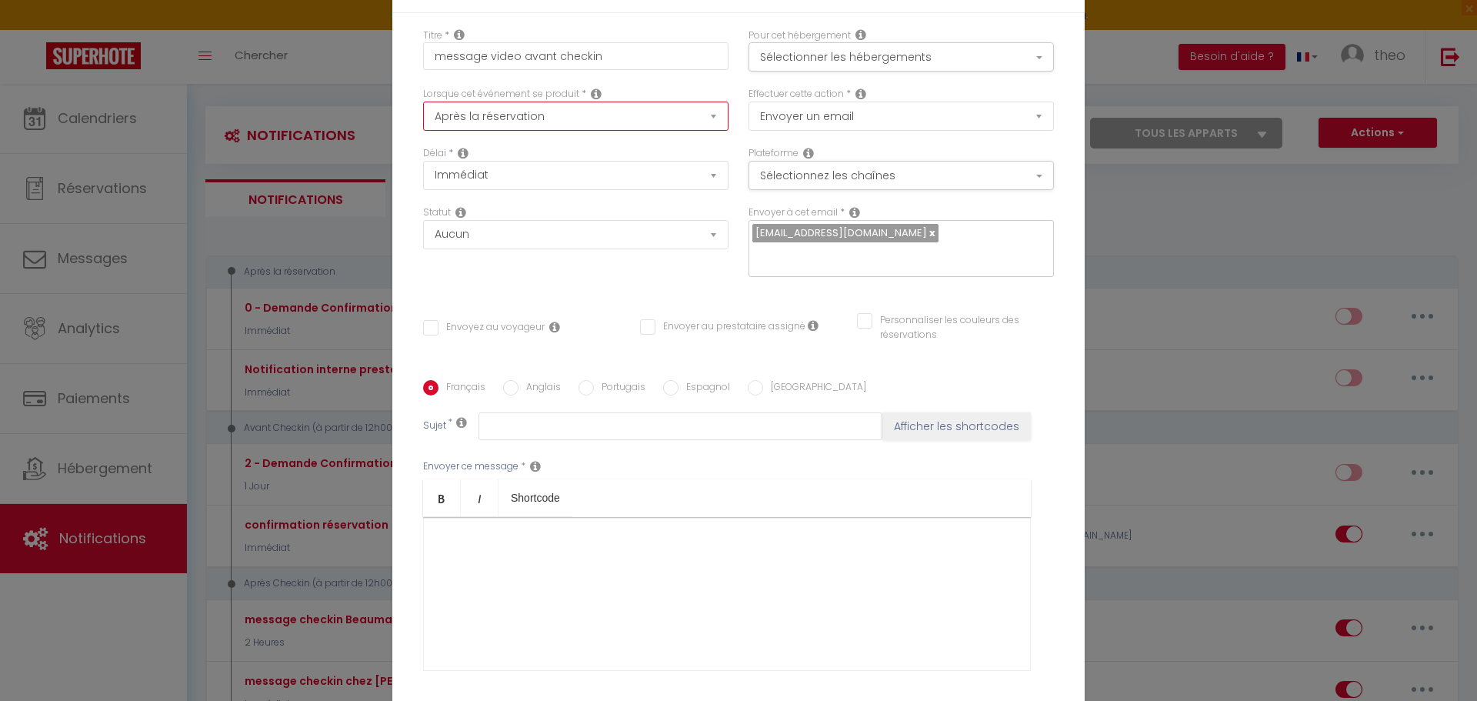
click at [604, 120] on select "Après la réservation Avant Checkin (à partir de 12h00) Après Checkin (à partir …" at bounding box center [575, 116] width 305 height 29
click at [594, 202] on div "Délai * Immédiat + 10 Minutes + 1 Heure + 2 Heures + 3 Heures + 4 Heures + 5 He…" at bounding box center [575, 175] width 325 height 59
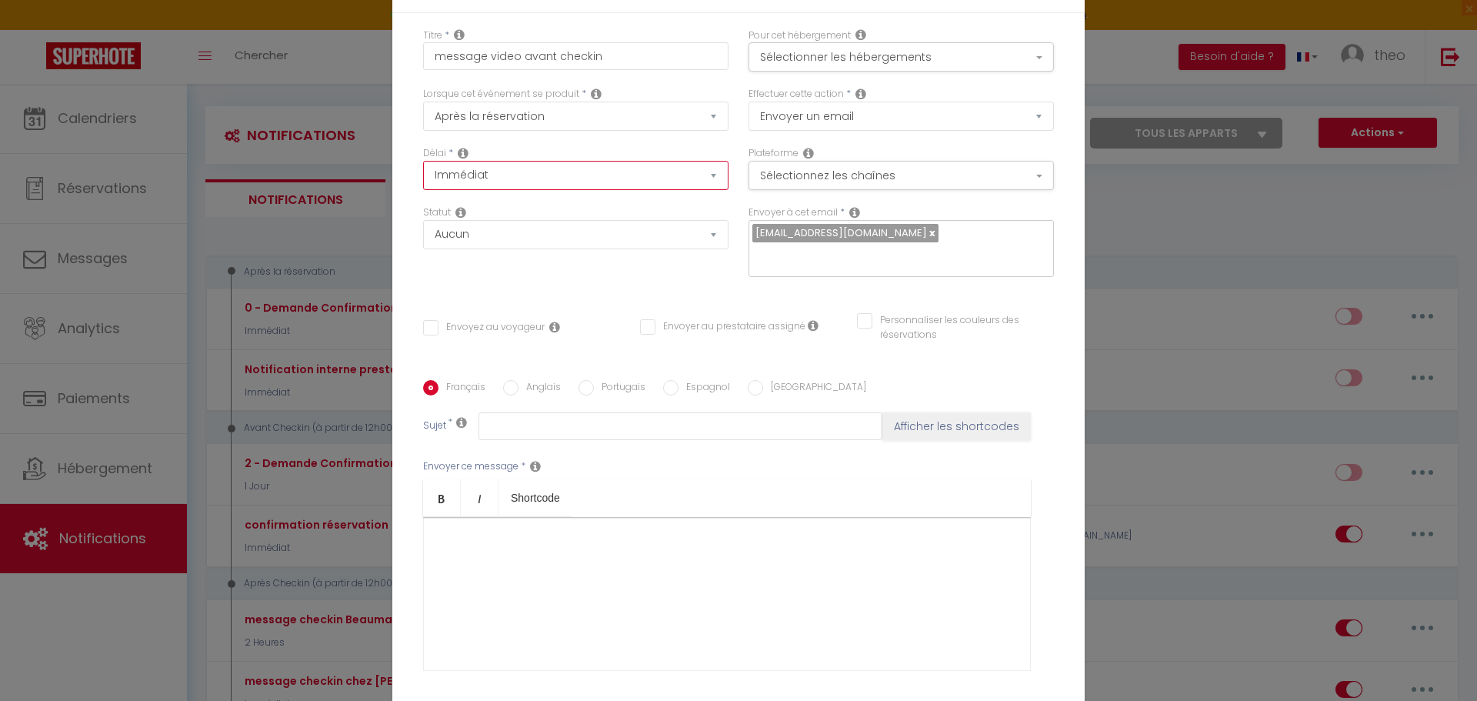
click at [600, 188] on select "Immédiat + 10 Minutes + 1 Heure + 2 Heures + 3 Heures + 4 Heures + 5 Heures + 6…" at bounding box center [575, 175] width 305 height 29
click at [600, 189] on select "Immédiat + 10 Minutes + 1 Heure + 2 Heures + 3 Heures + 4 Heures + 5 Heures + 6…" at bounding box center [575, 175] width 305 height 29
click at [566, 182] on select "Immédiat + 10 Minutes + 1 Heure + 2 Heures + 3 Heures + 4 Heures + 5 Heures + 6…" at bounding box center [575, 175] width 305 height 29
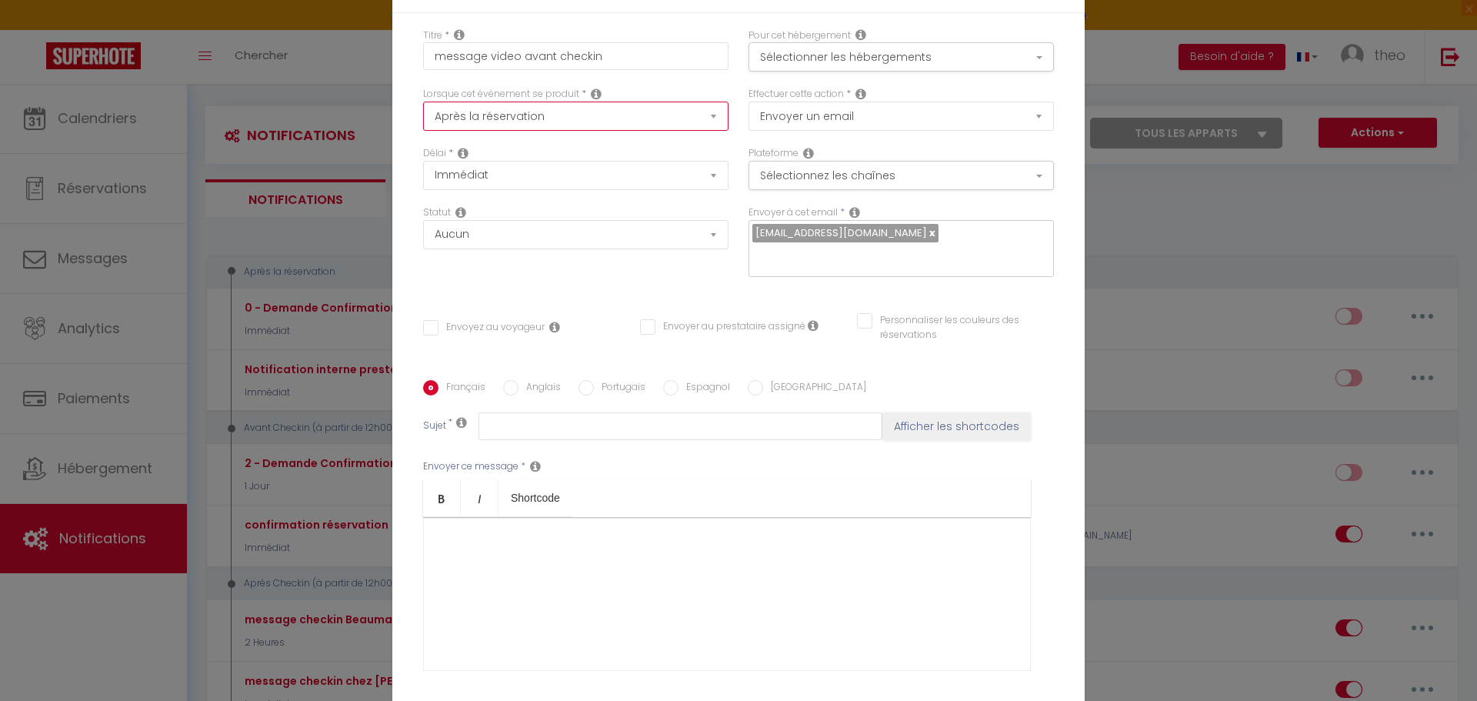
click at [576, 122] on select "Après la réservation Avant Checkin (à partir de 12h00) Après Checkin (à partir …" at bounding box center [575, 116] width 305 height 29
click at [423, 112] on select "Après la réservation Avant Checkin (à partir de 12h00) Après Checkin (à partir …" at bounding box center [575, 116] width 305 height 29
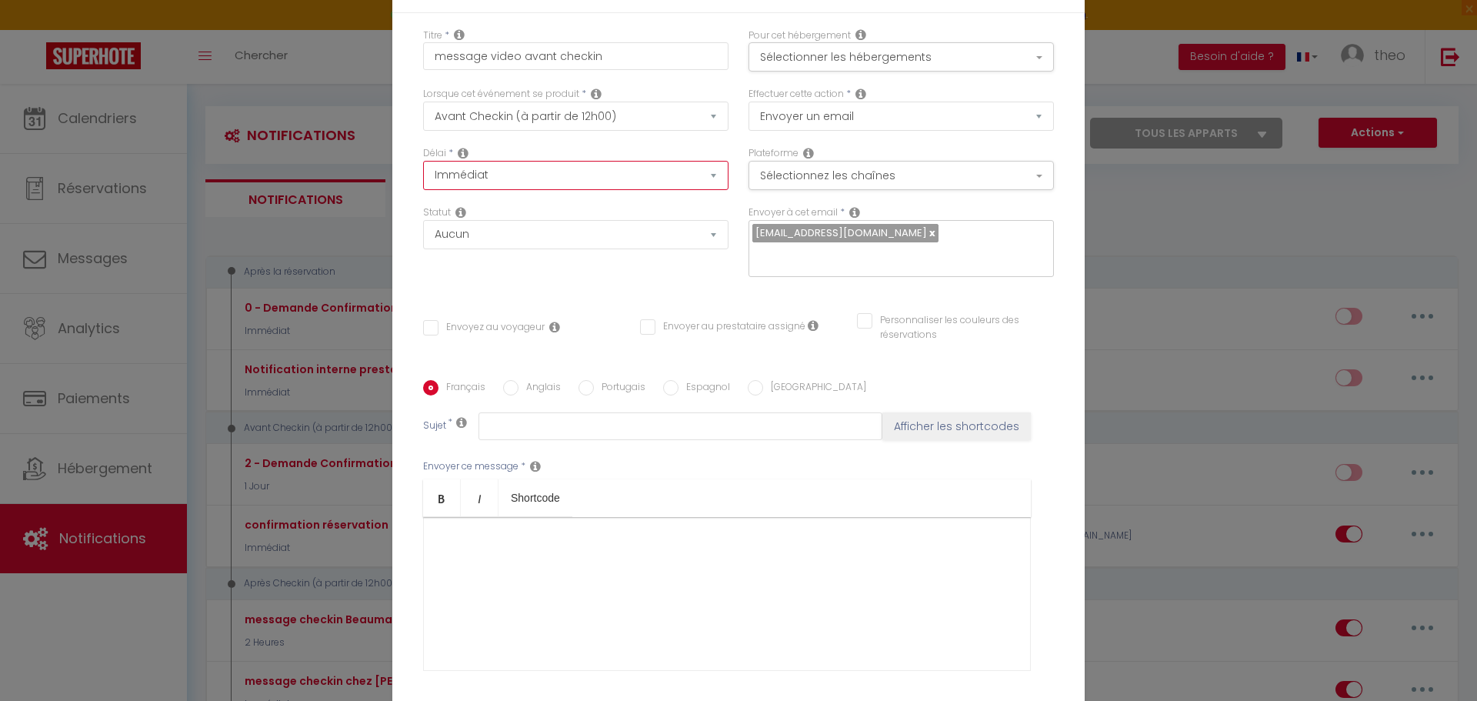
click at [570, 178] on select "Immédiat - 10 Minutes - 1 Heure - 2 Heures - 3 Heures - 4 Heures - 5 Heures - 6…" at bounding box center [575, 175] width 305 height 29
click at [423, 171] on select "Immédiat - 10 Minutes - 1 Heure - 2 Heures - 3 Heures - 4 Heures - 5 Heures - 6…" at bounding box center [575, 175] width 305 height 29
click at [576, 248] on select "Aucun Si la réservation est payée Si réservation non payée Si la caution a été …" at bounding box center [575, 234] width 305 height 29
click at [423, 230] on select "Aucun Si la réservation est payée Si réservation non payée Si la caution a été …" at bounding box center [575, 234] width 305 height 29
click at [478, 320] on input "Envoyez au voyageur" at bounding box center [484, 327] width 122 height 15
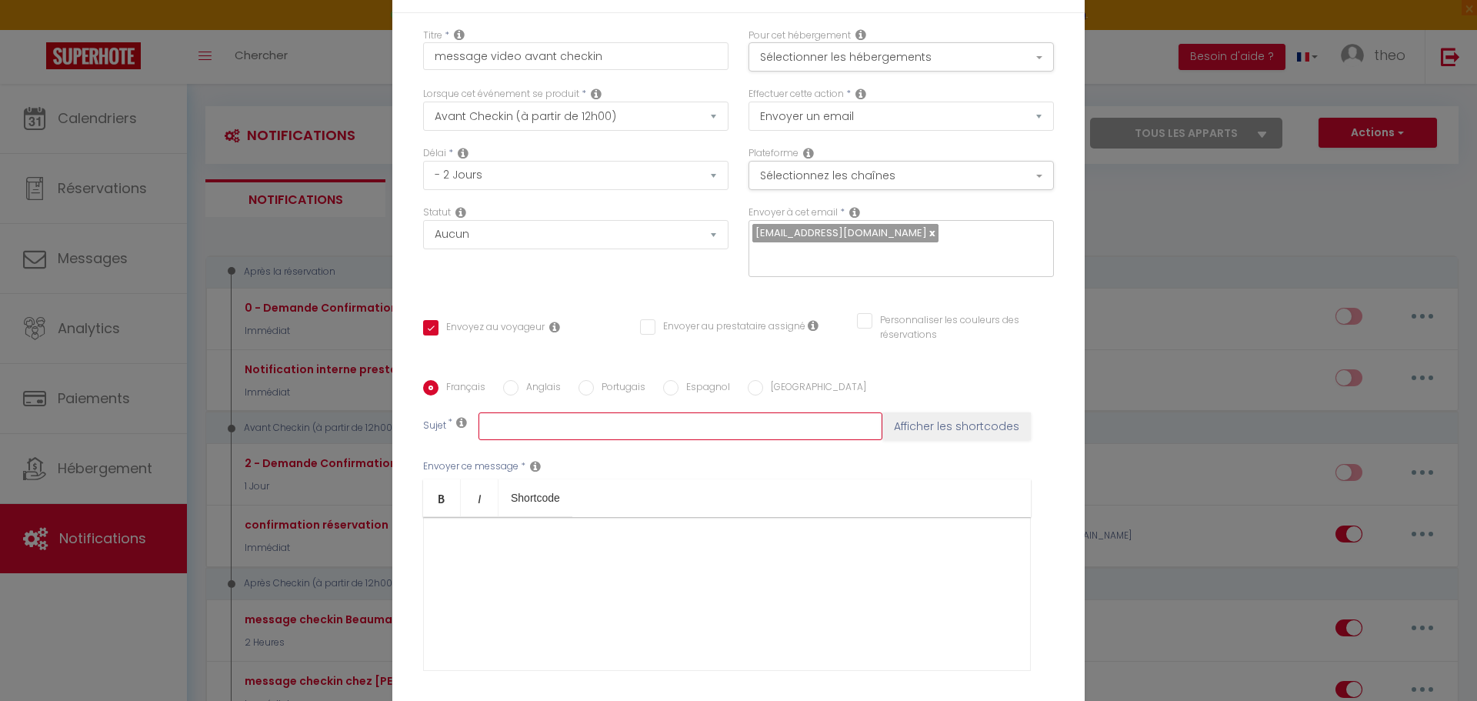
click at [502, 415] on input "text" at bounding box center [681, 426] width 404 height 28
click at [465, 547] on div at bounding box center [727, 594] width 608 height 154
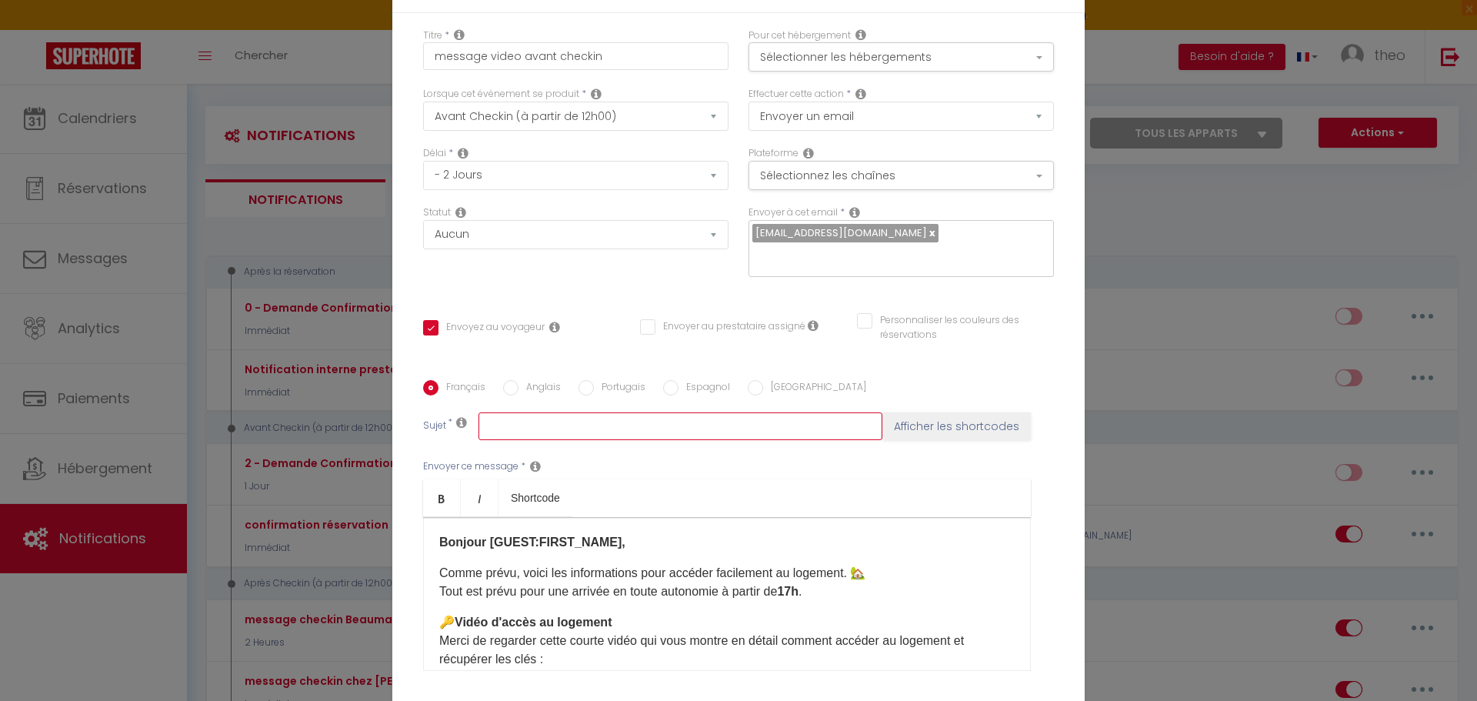
click at [575, 412] on input "text" at bounding box center [681, 426] width 404 height 28
paste input "Message d’accès au logement (avec lien vidéo)"
drag, startPoint x: 606, startPoint y: 525, endPoint x: 616, endPoint y: 533, distance: 12.5
click at [606, 536] on strong "Bonjour [GUEST:FIRST_NAME]," at bounding box center [532, 542] width 186 height 13
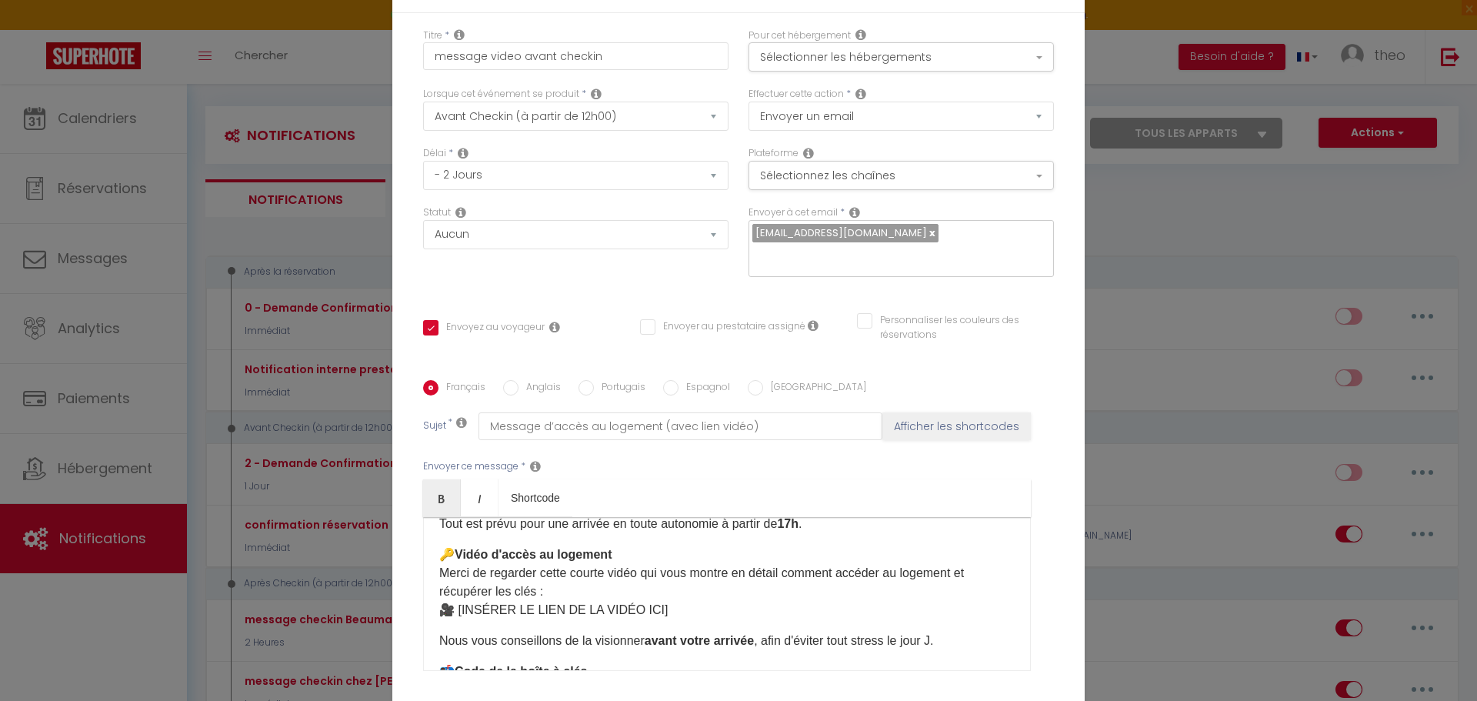
scroll to position [67, 0]
drag, startPoint x: 659, startPoint y: 598, endPoint x: 452, endPoint y: 602, distance: 207.0
click at [452, 602] on p "🔑 Vidéo d'accès au logement Merci de regarder cette courte vidéo qui vous montr…" at bounding box center [727, 583] width 576 height 74
click at [683, 612] on div "Bonjour [GUEST:FIRST_NAME], Comme prévu, voici les informations pour accéder fa…" at bounding box center [727, 594] width 608 height 154
drag, startPoint x: 656, startPoint y: 596, endPoint x: 462, endPoint y: 603, distance: 194.0
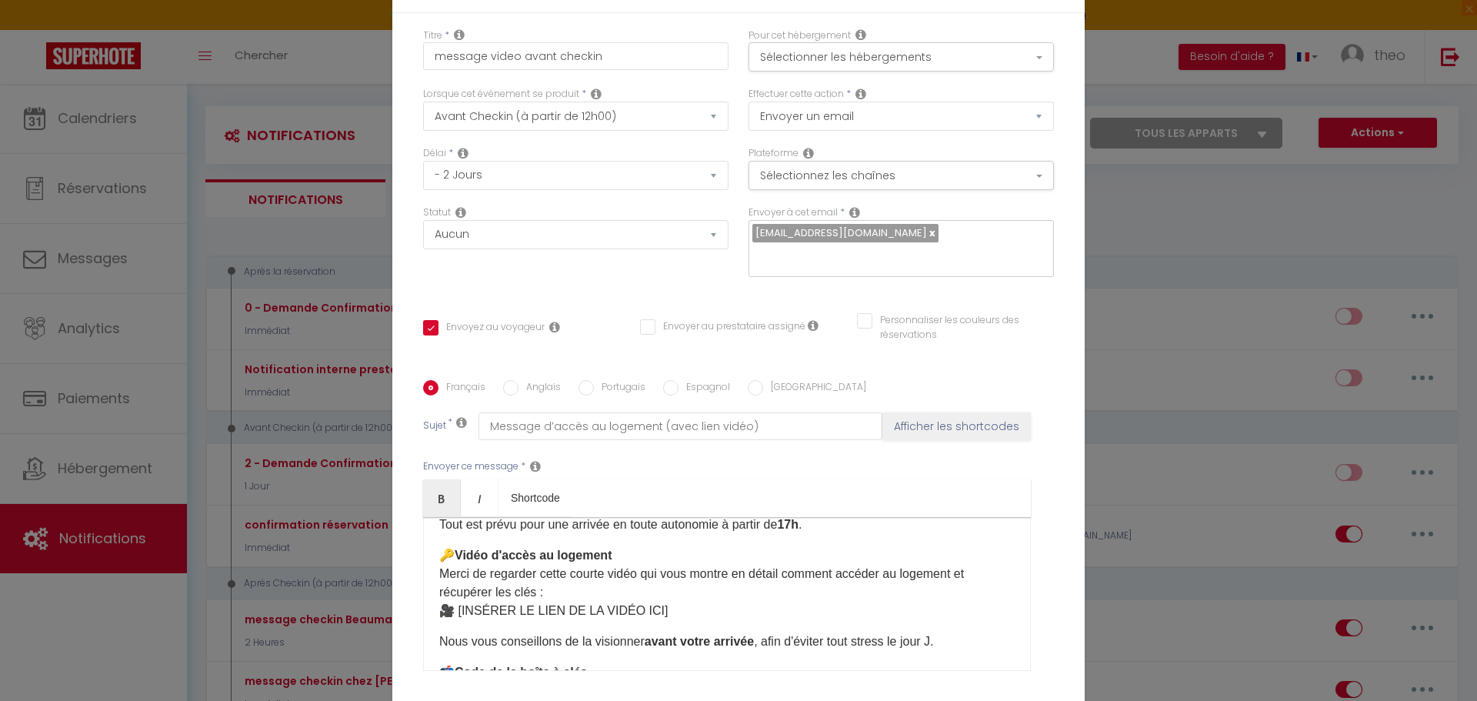
click at [452, 599] on p "🔑 Vidéo d'accès au logement Merci de regarder cette courte vidéo qui vous montr…" at bounding box center [727, 583] width 576 height 74
click at [876, 609] on div "Bonjour [GUEST:FIRST_NAME], Comme prévu, voici les informations pour accéder fa…" at bounding box center [727, 594] width 608 height 154
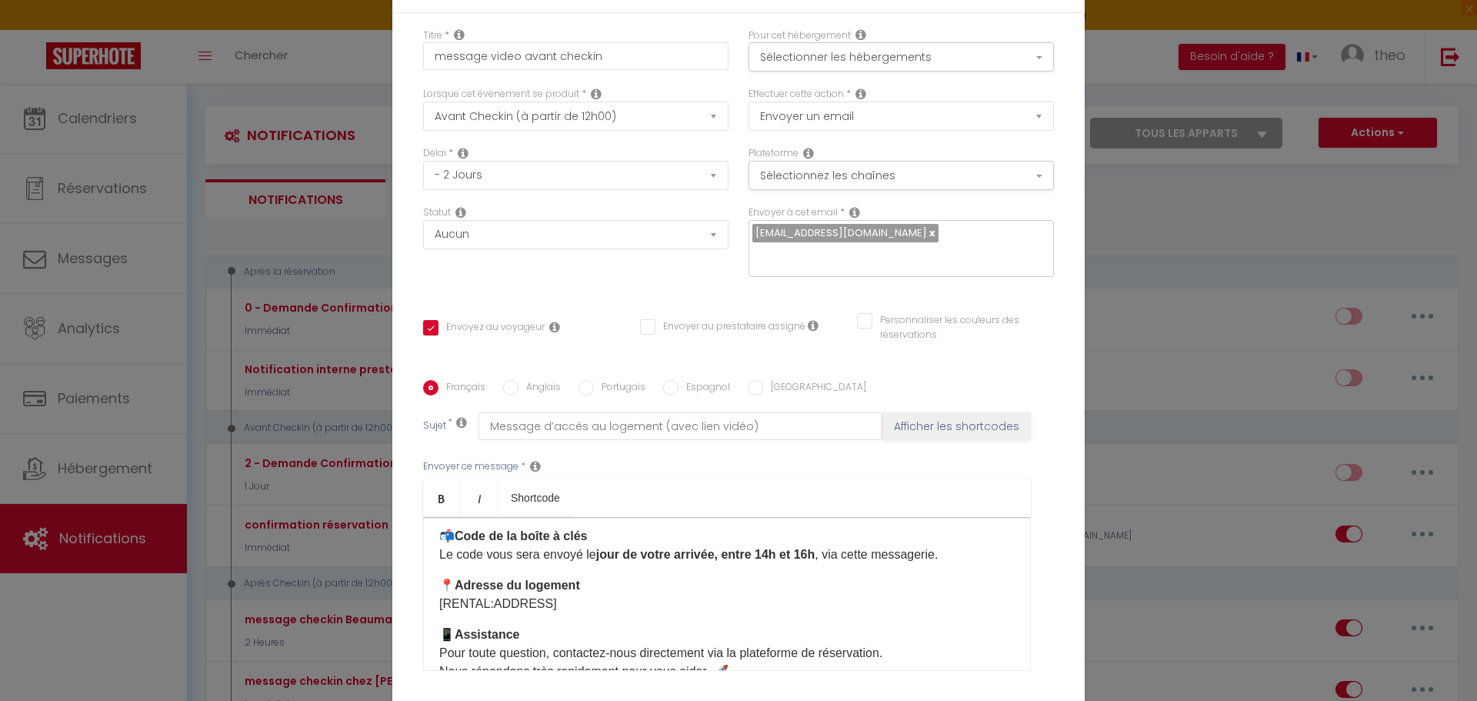
scroll to position [196, 0]
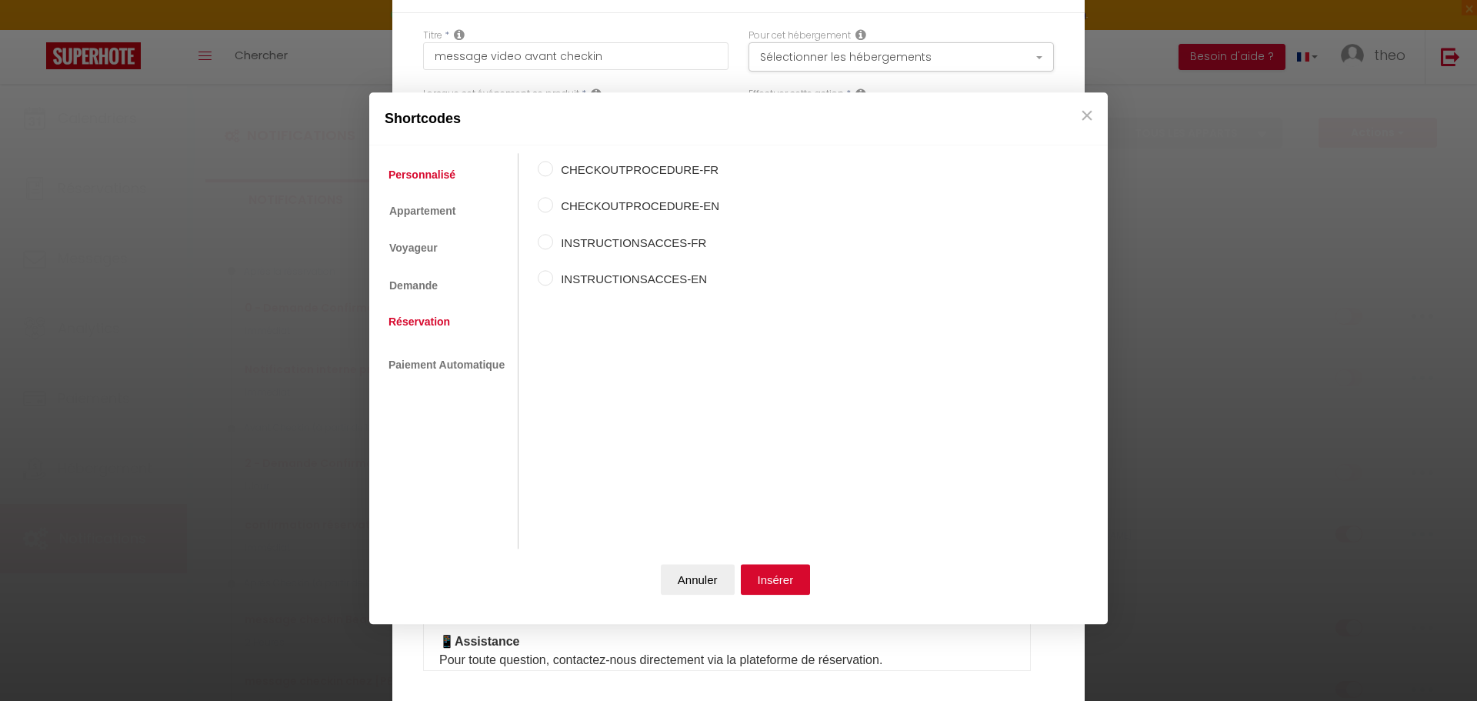
click at [446, 312] on link "Réservation" at bounding box center [419, 322] width 77 height 28
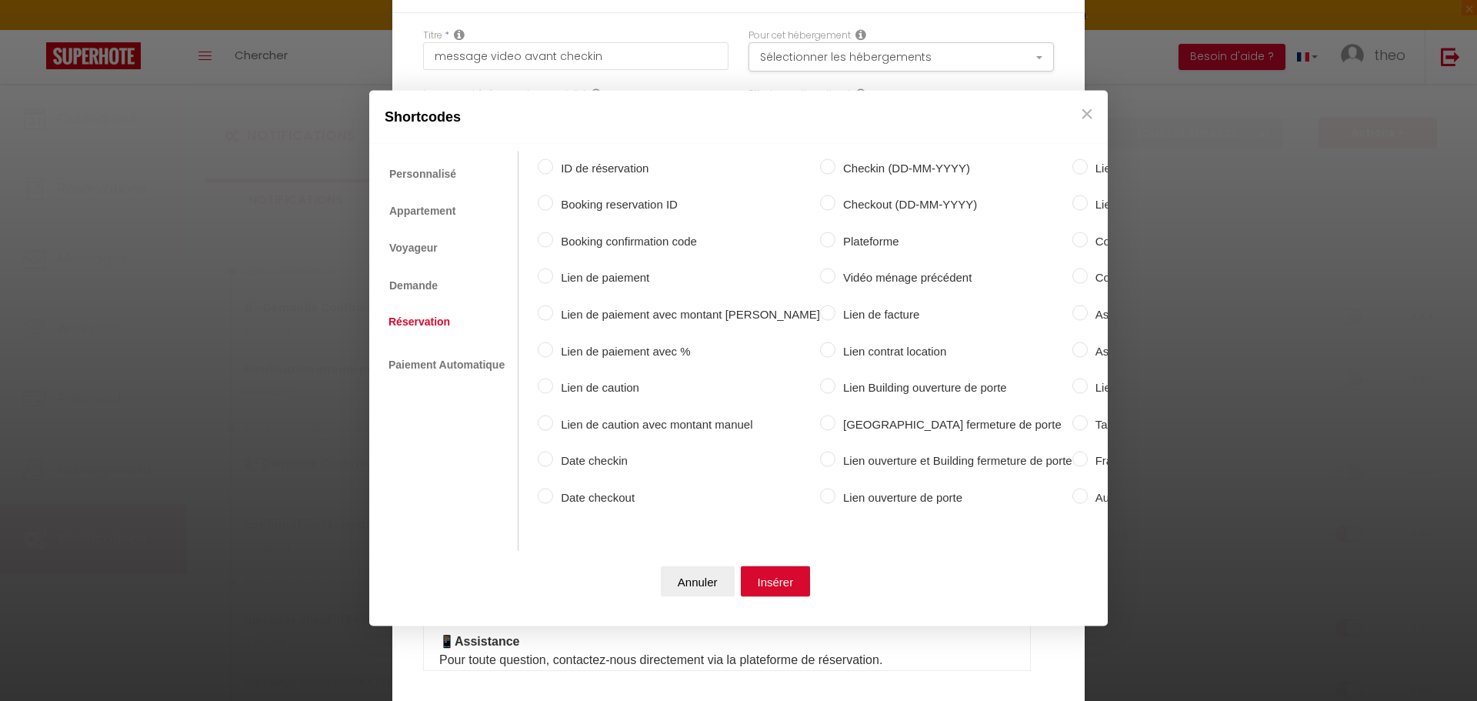
click at [452, 285] on ul "Personnalisé Appartement Voyageur Demande Réservation Lien De Paiement Paiement…" at bounding box center [448, 351] width 142 height 400
click at [413, 207] on link "Appartement" at bounding box center [422, 210] width 82 height 28
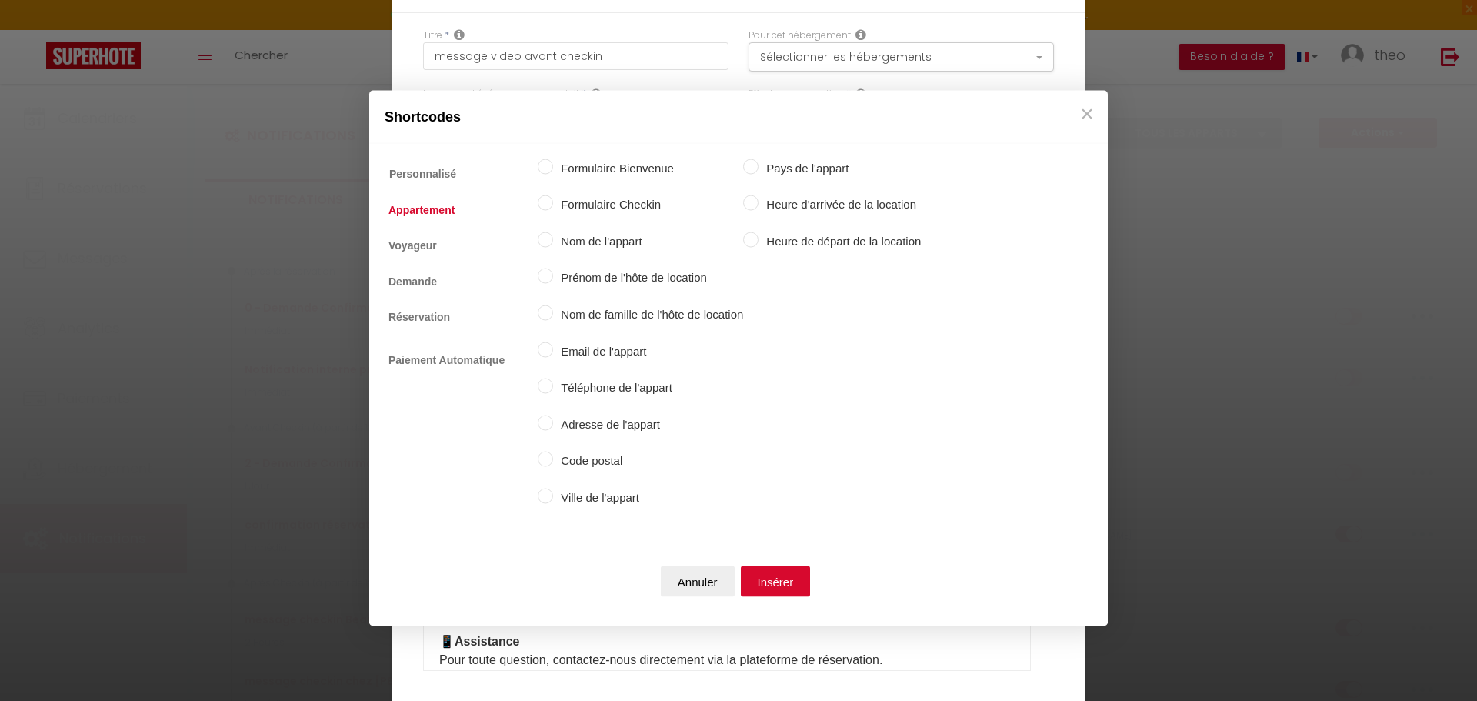
click at [596, 429] on label "Adresse de l'appart" at bounding box center [648, 424] width 190 height 18
click at [553, 429] on input "Adresse de l'appart" at bounding box center [545, 422] width 15 height 15
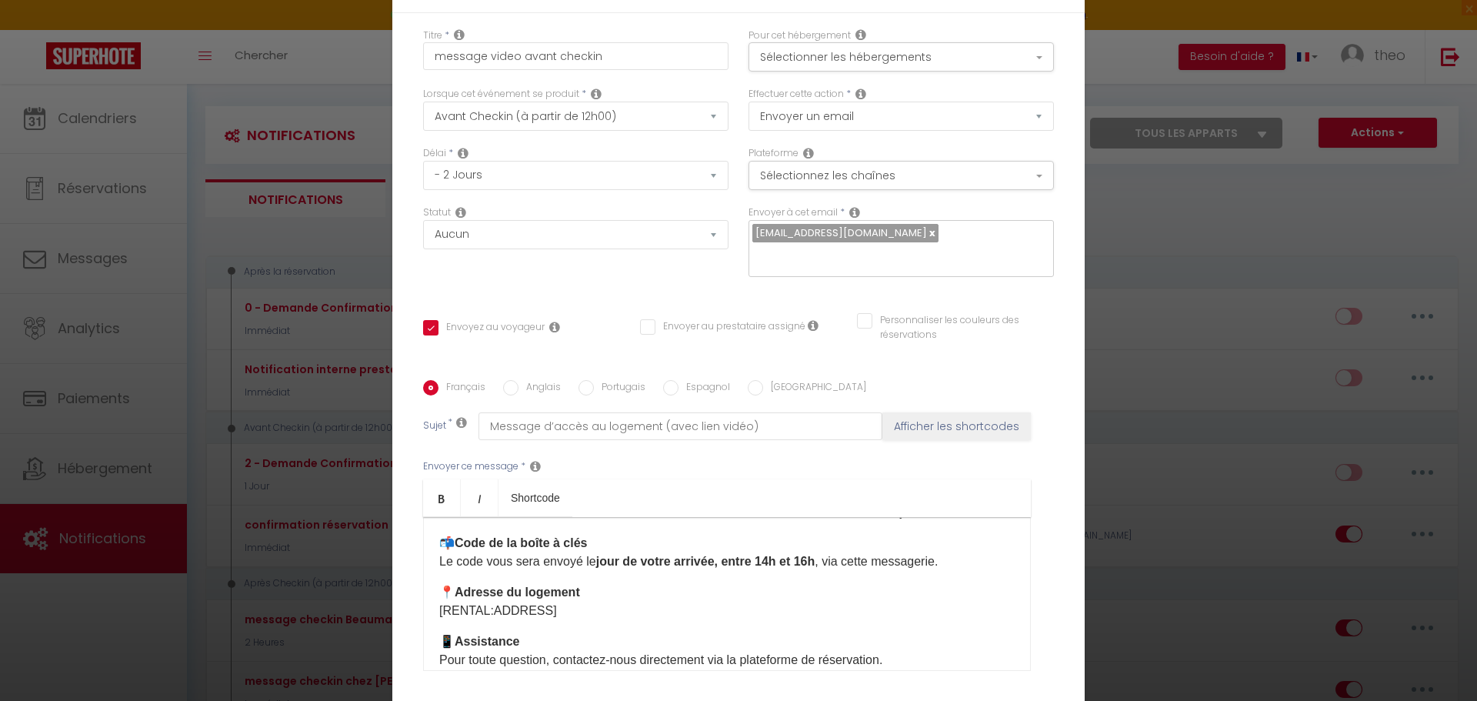
click at [706, 586] on button "Annuler" at bounding box center [698, 581] width 74 height 31
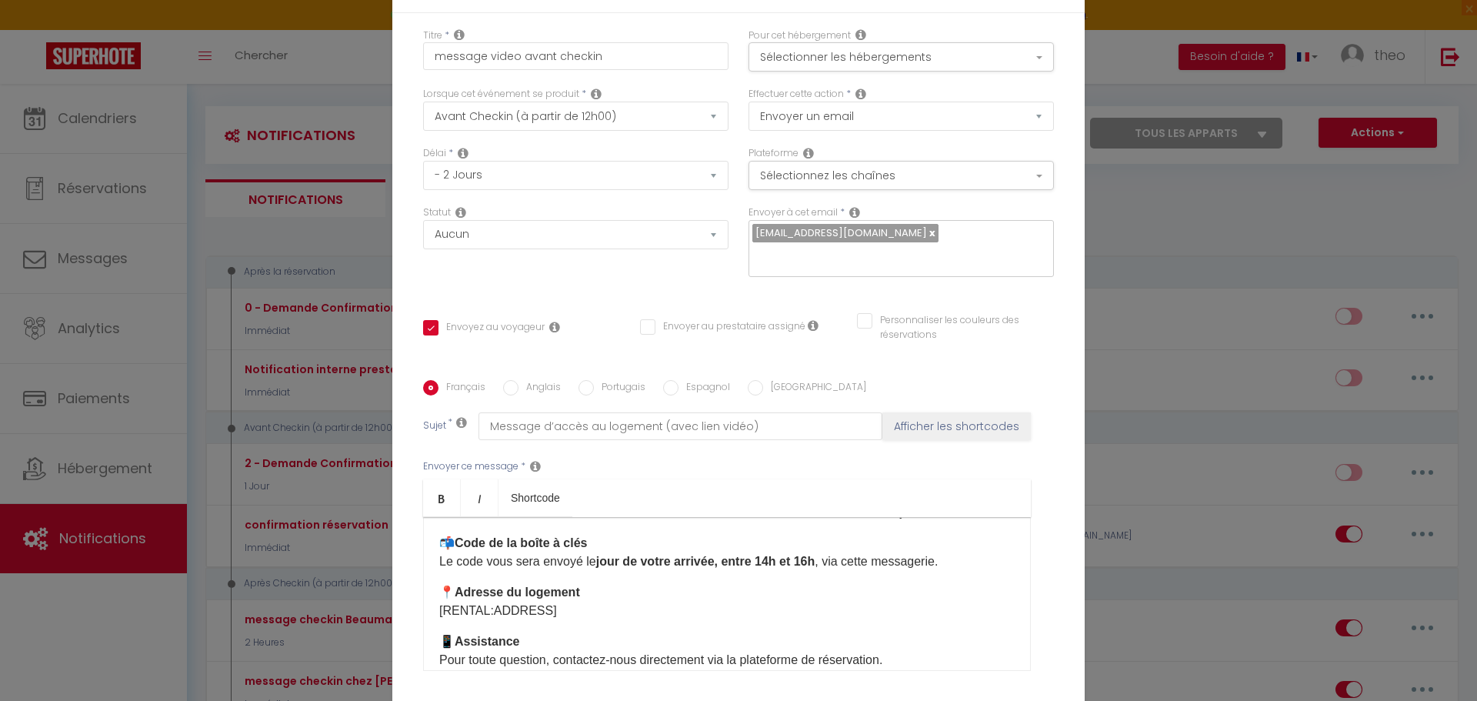
drag, startPoint x: 556, startPoint y: 600, endPoint x: 406, endPoint y: 596, distance: 149.3
click at [406, 596] on div "Titre * message video avant checkin Pour cet hébergement Sélectionner les héber…" at bounding box center [738, 381] width 693 height 736
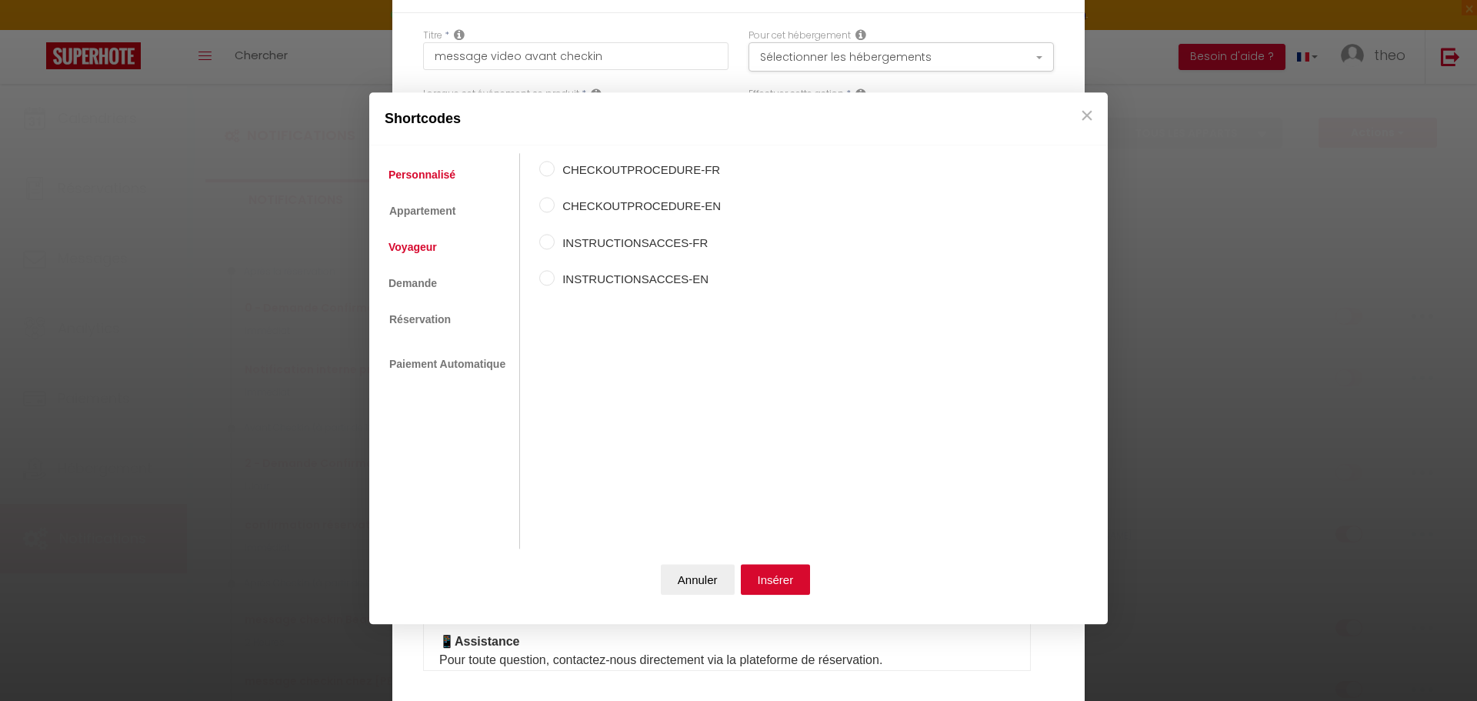
click at [411, 255] on link "Voyageur" at bounding box center [413, 248] width 64 height 28
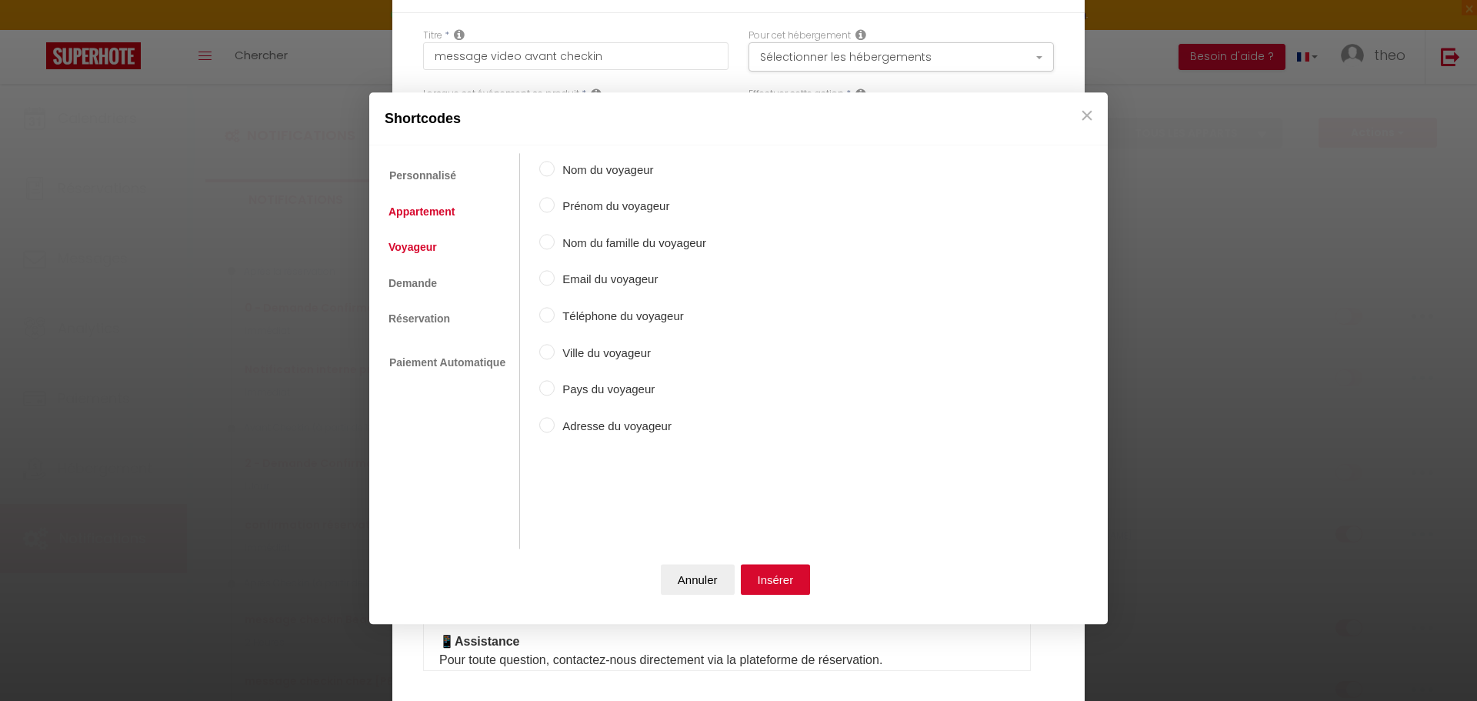
click at [422, 222] on link "Appartement" at bounding box center [422, 212] width 82 height 28
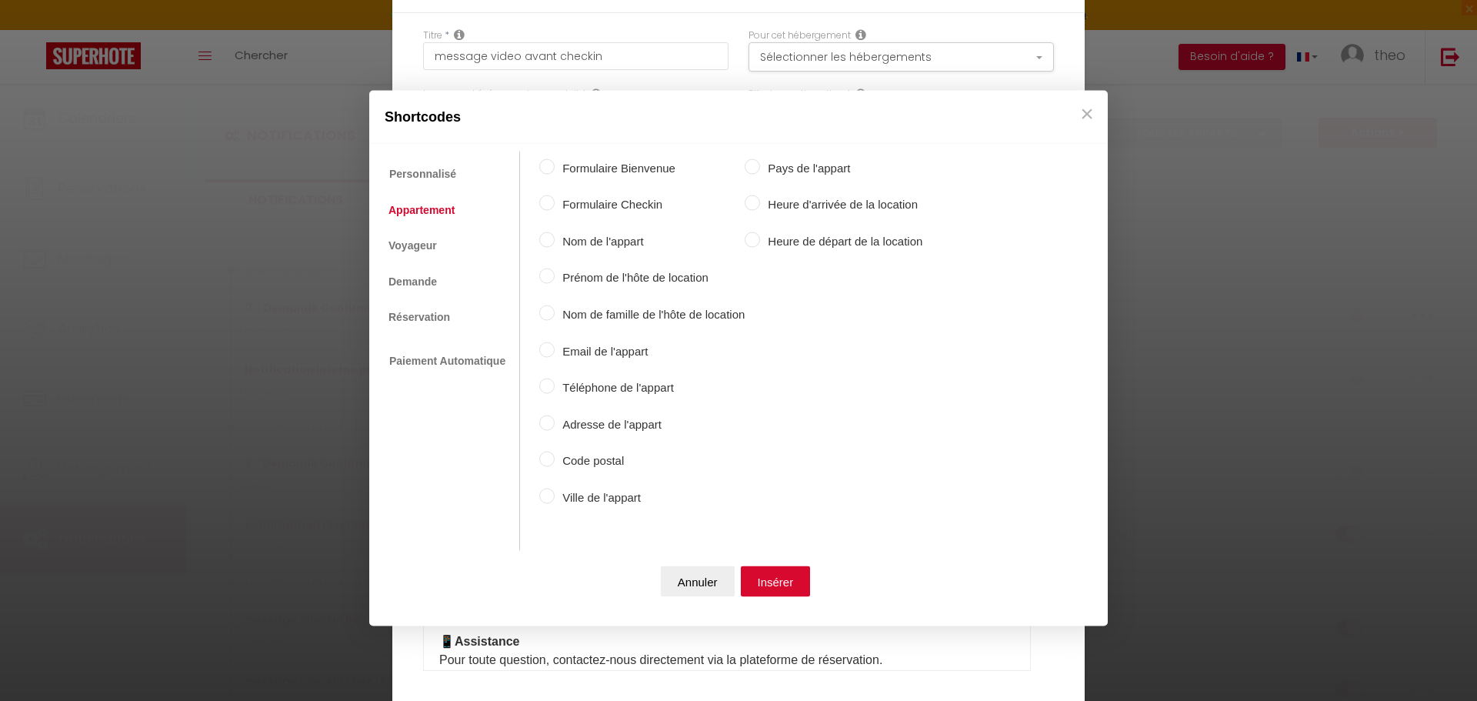
click at [593, 426] on label "Adresse de l'appart" at bounding box center [650, 424] width 190 height 18
click at [555, 426] on input "Adresse de l'appart" at bounding box center [546, 422] width 15 height 15
click at [753, 576] on button "Insérer" at bounding box center [776, 581] width 70 height 31
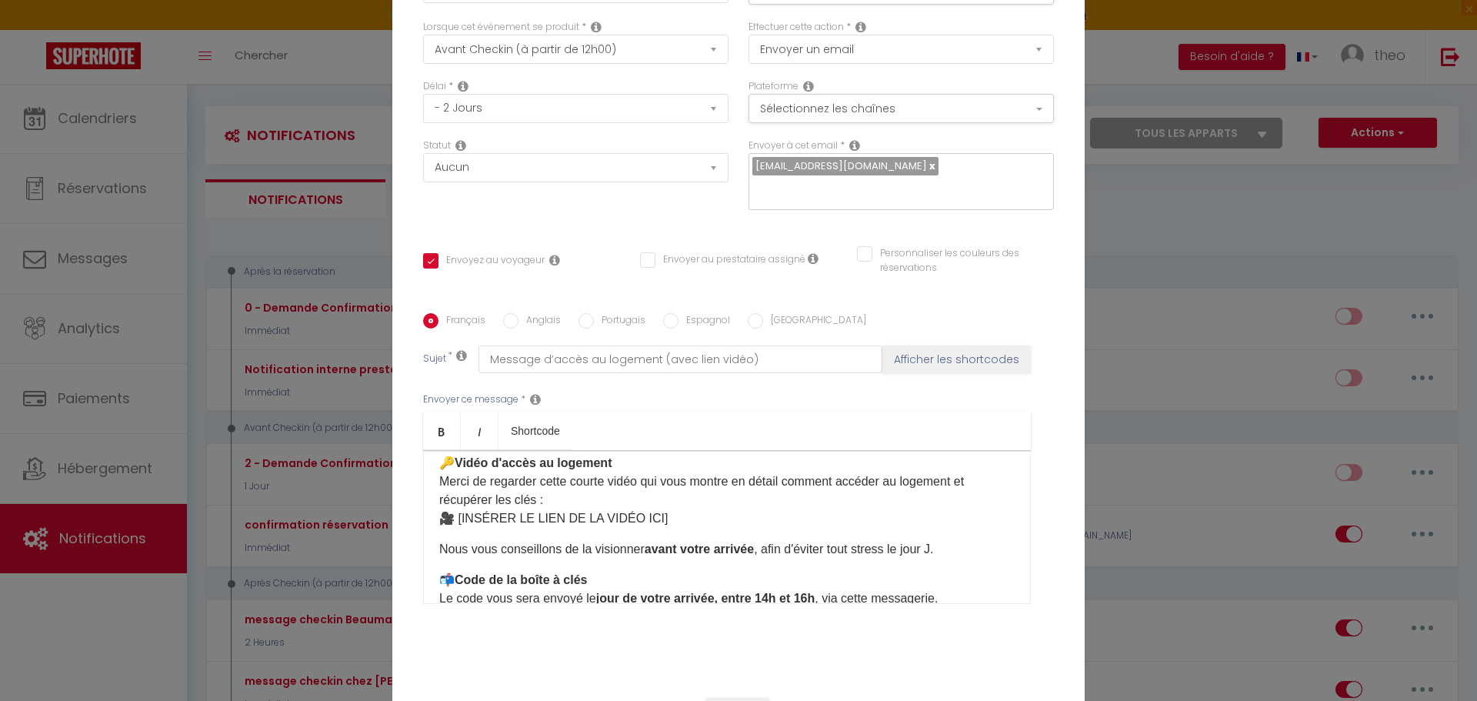
scroll to position [92, 0]
drag, startPoint x: 655, startPoint y: 505, endPoint x: 456, endPoint y: 502, distance: 199.3
click at [456, 502] on p "🔑 Vidéo d'accès au logement Merci de regarder cette courte vidéo qui vous montr…" at bounding box center [727, 491] width 576 height 74
click at [795, 519] on div "Bonjour [GUEST:FIRST_NAME], Comme prévu, voici les informations pour accéder fa…" at bounding box center [727, 527] width 608 height 154
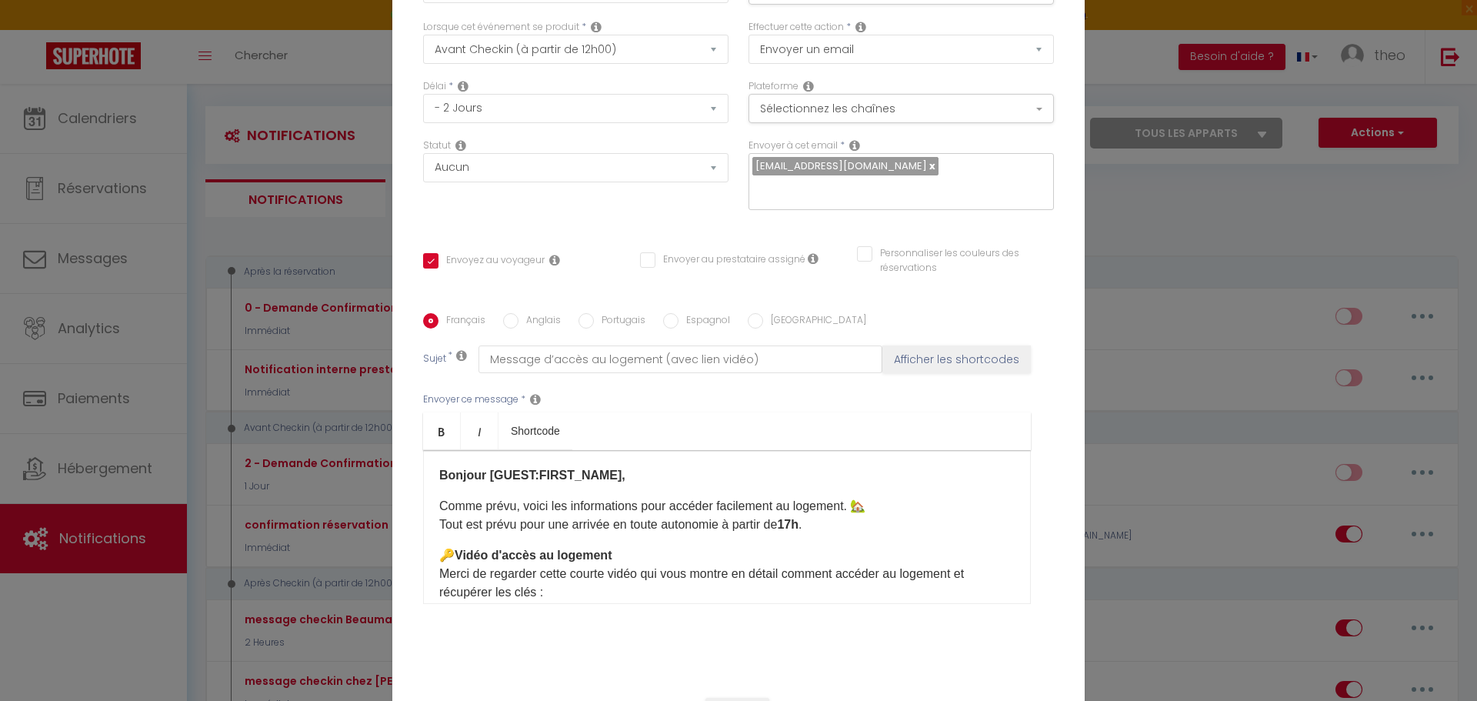
scroll to position [0, 0]
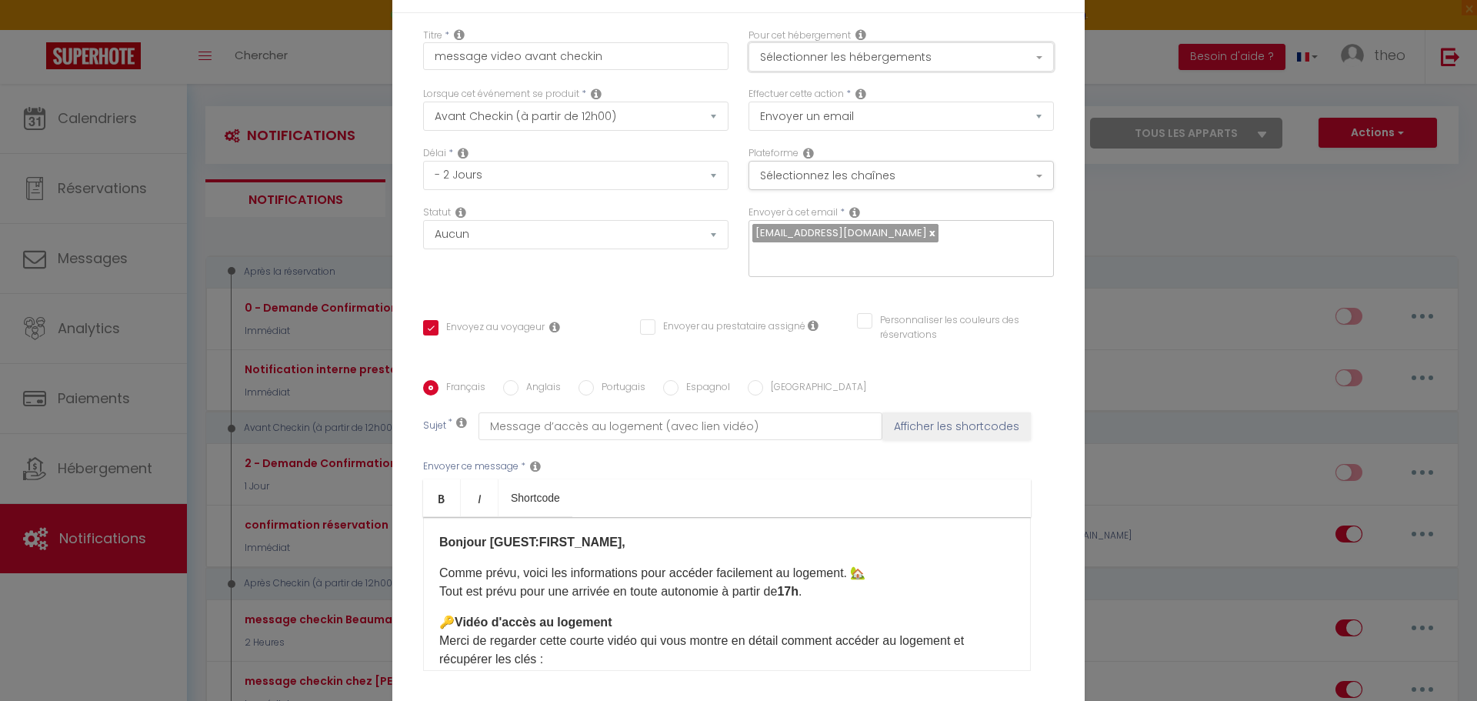
click at [906, 72] on button "Sélectionner les hébergements" at bounding box center [901, 56] width 305 height 29
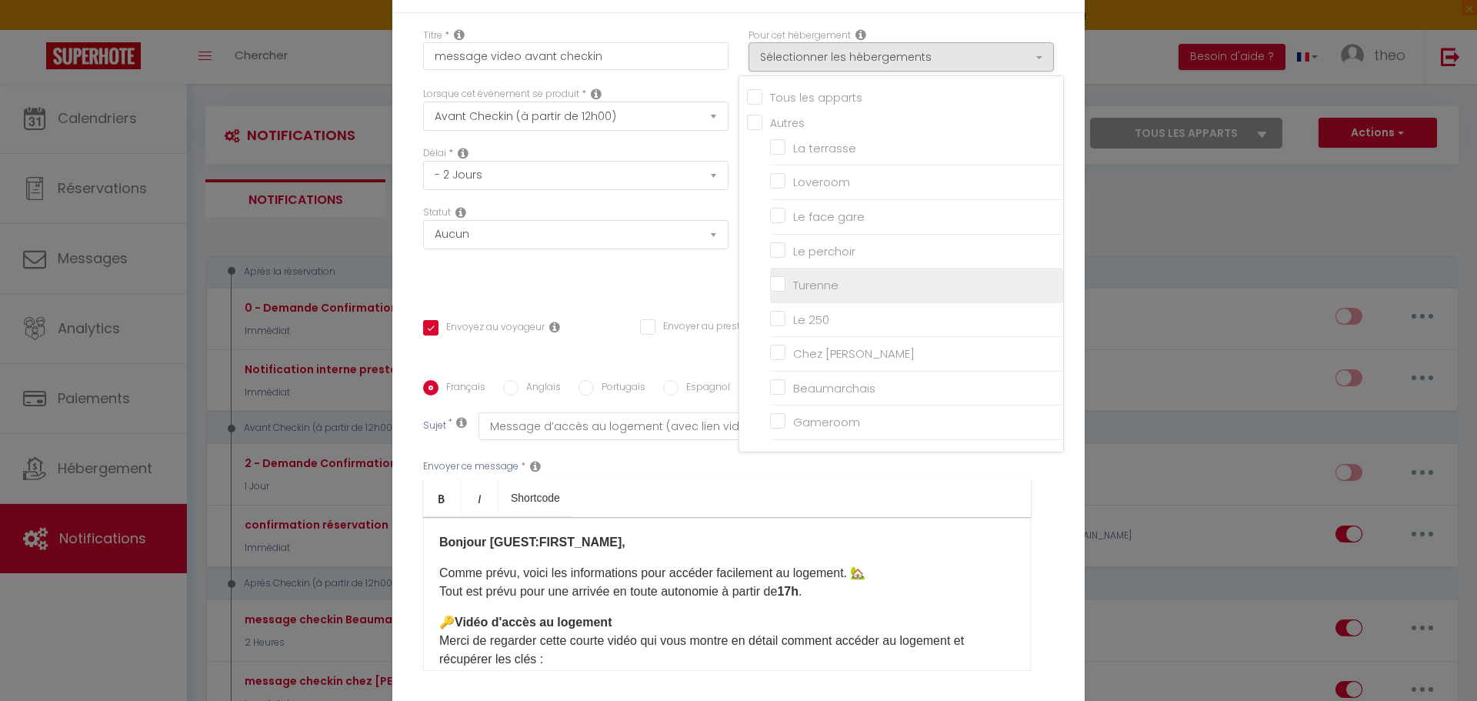
click at [822, 293] on input "Turenne" at bounding box center [916, 285] width 293 height 15
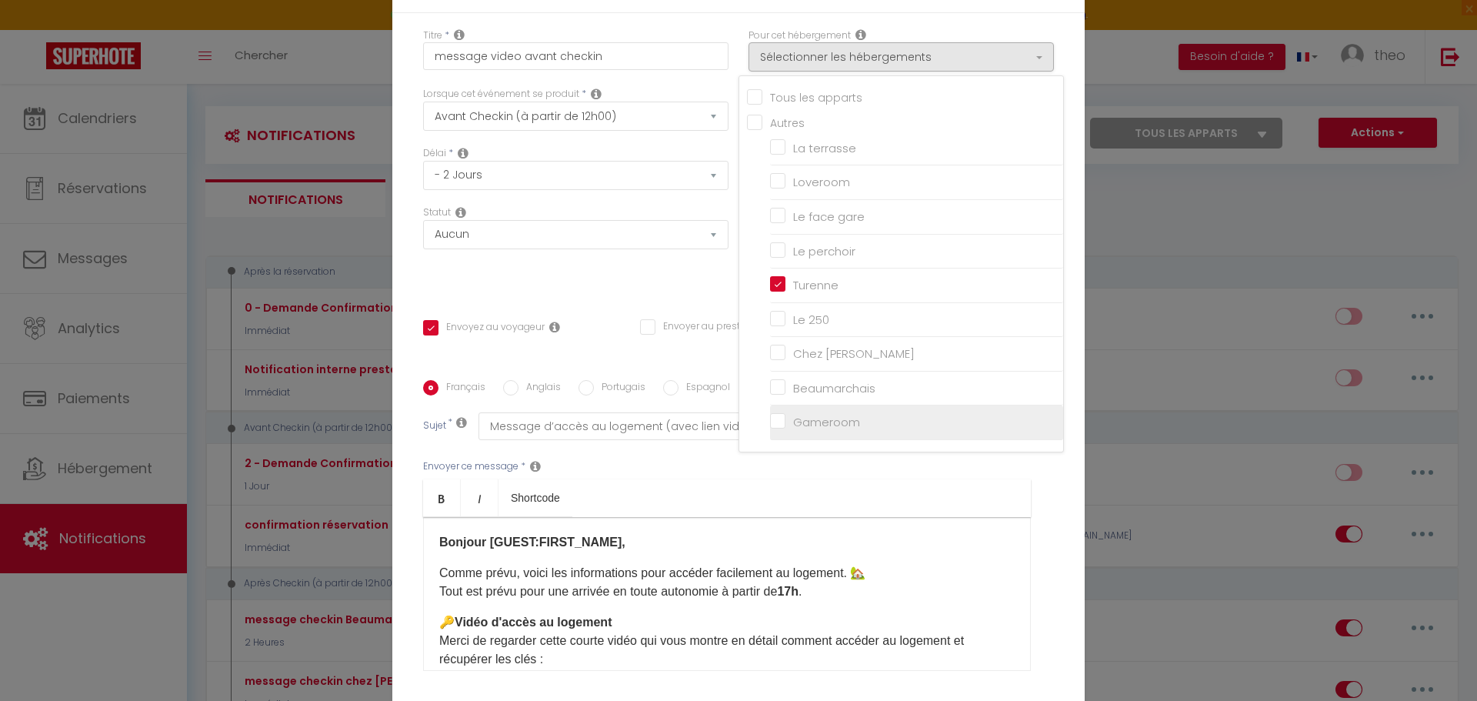
scroll to position [122, 0]
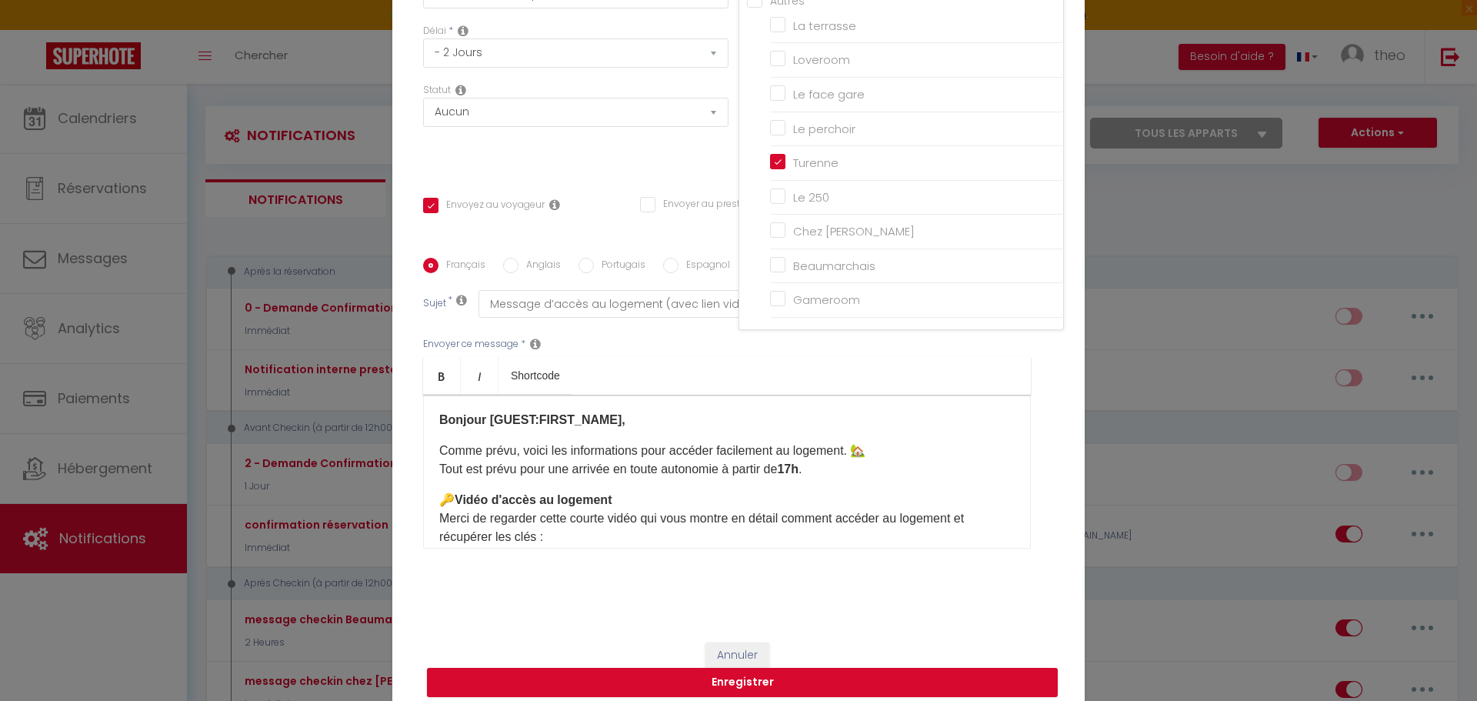
click at [691, 162] on div "Titre * message video avant checkin Pour cet hébergement Sélectionner les héber…" at bounding box center [738, 259] width 693 height 736
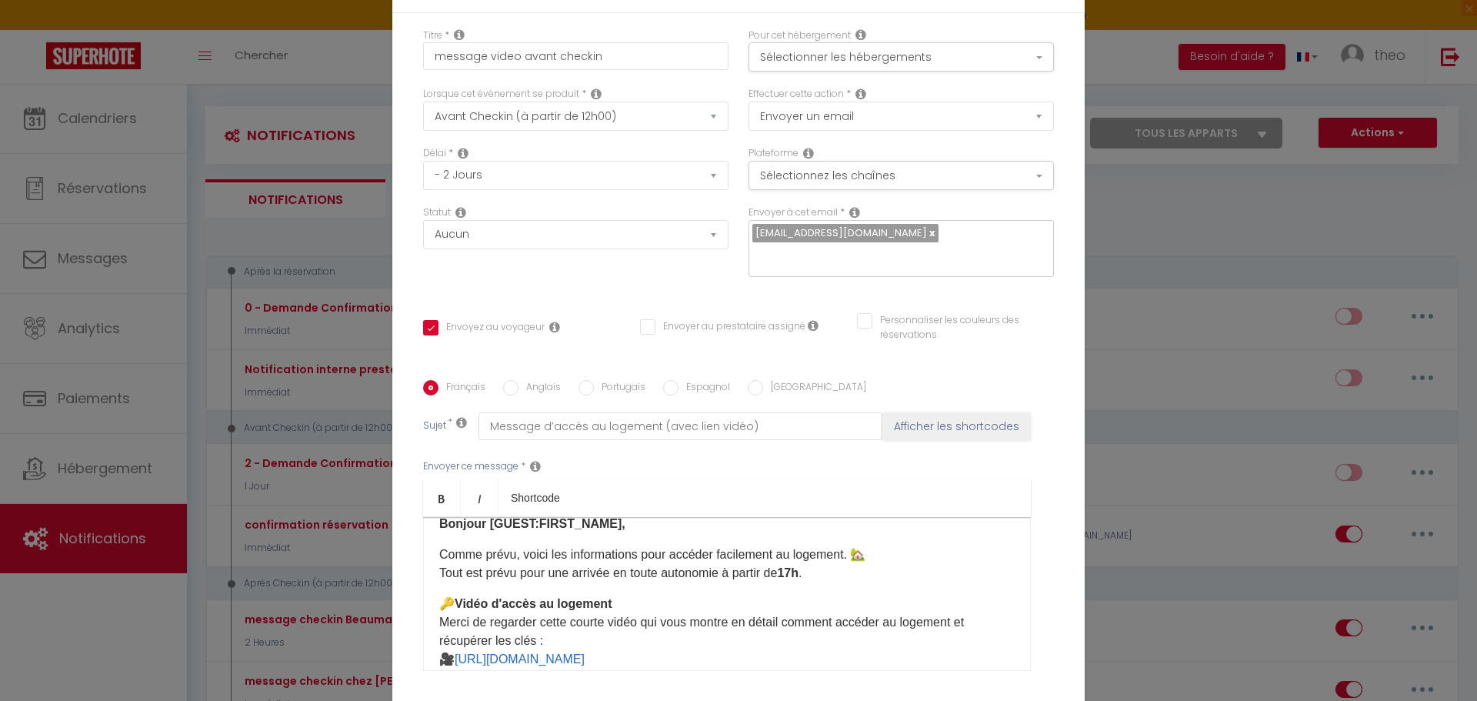
scroll to position [0, 0]
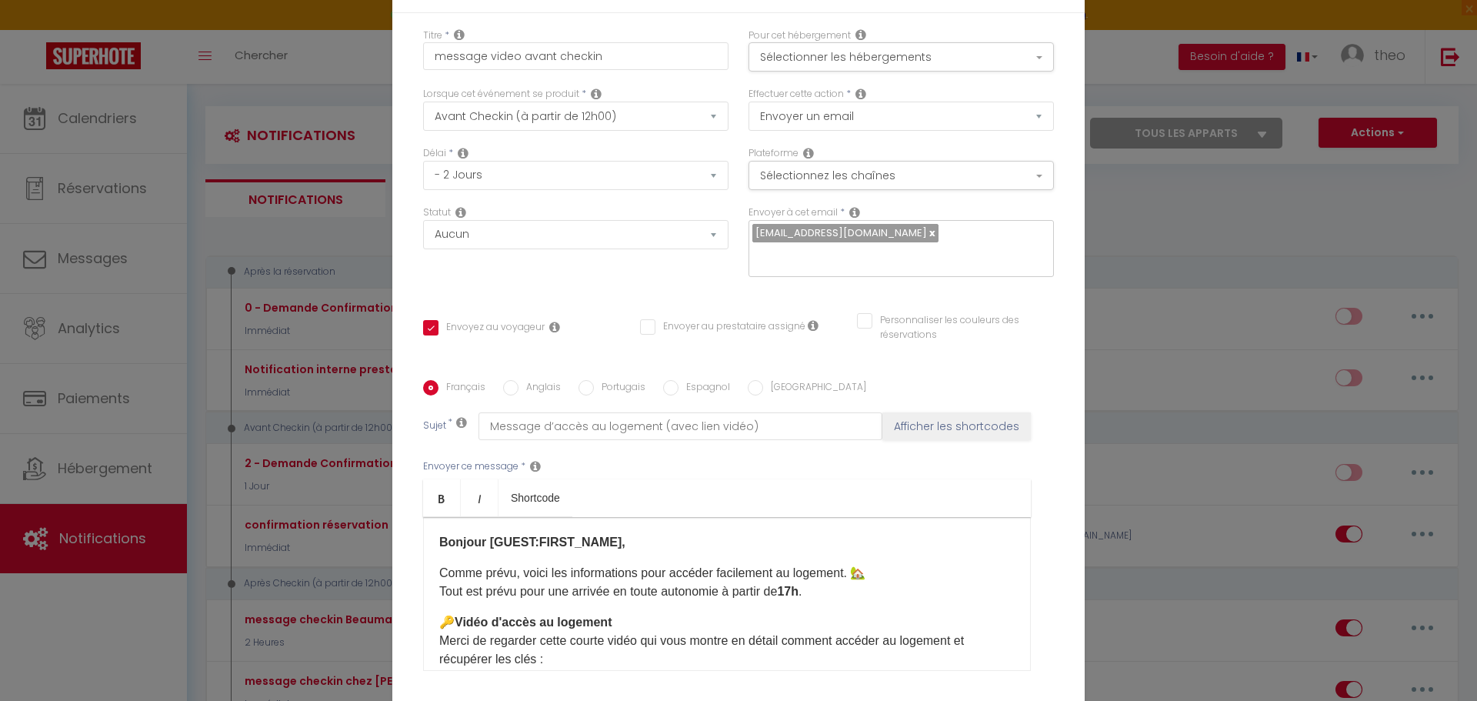
click at [927, 240] on link at bounding box center [931, 232] width 8 height 15
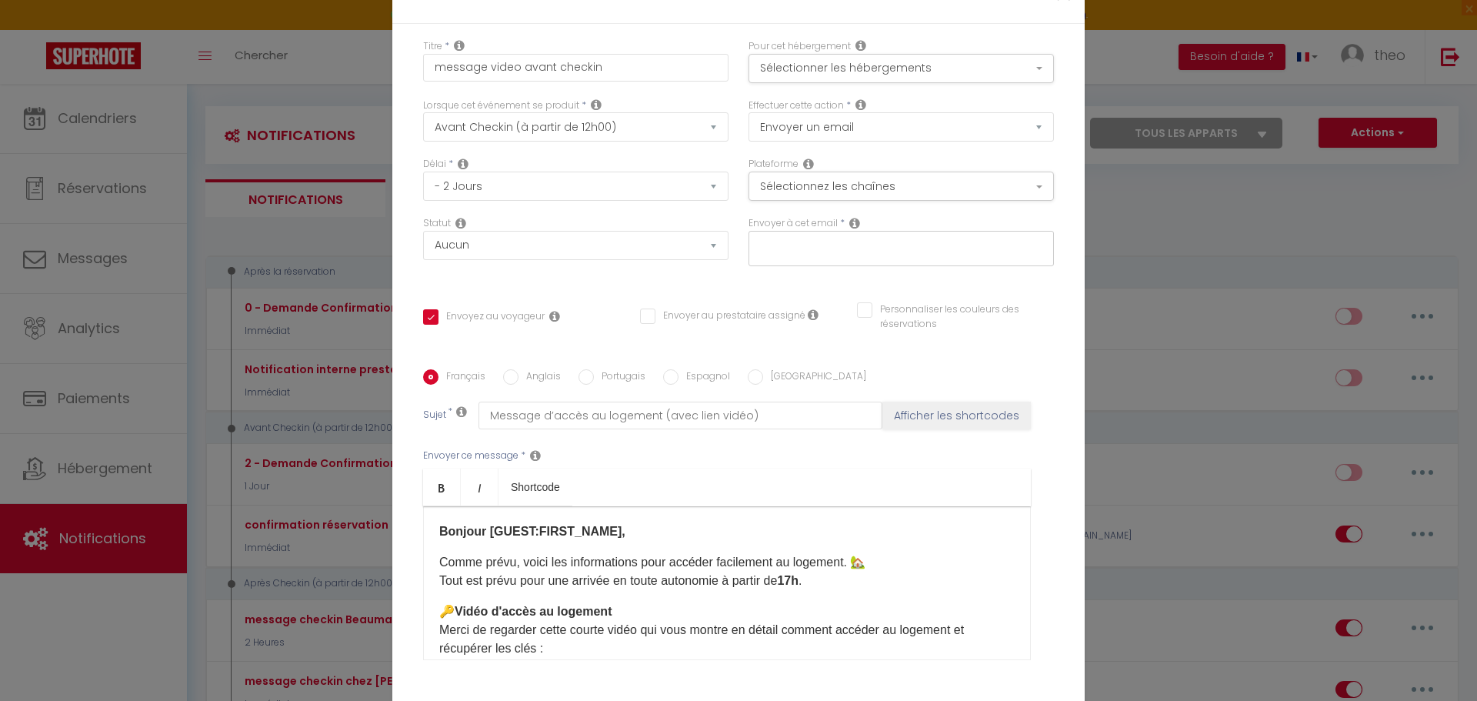
click at [848, 244] on input "text" at bounding box center [898, 245] width 290 height 20
click at [811, 196] on div "Plateforme Sélectionnez les chaînes Toutes les chaines Direct [DOMAIN_NAME] [DO…" at bounding box center [901, 186] width 325 height 59
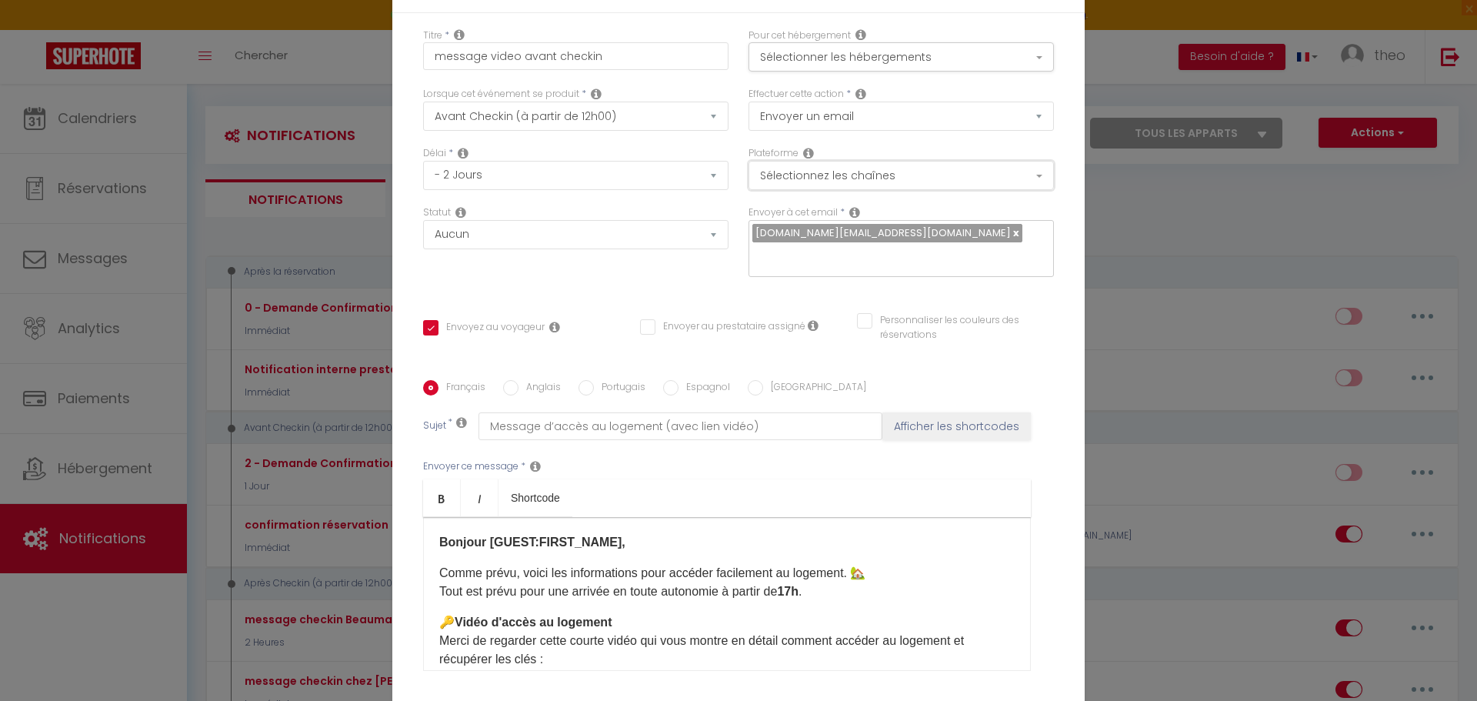
click at [817, 182] on button "Sélectionnez les chaînes" at bounding box center [901, 175] width 305 height 29
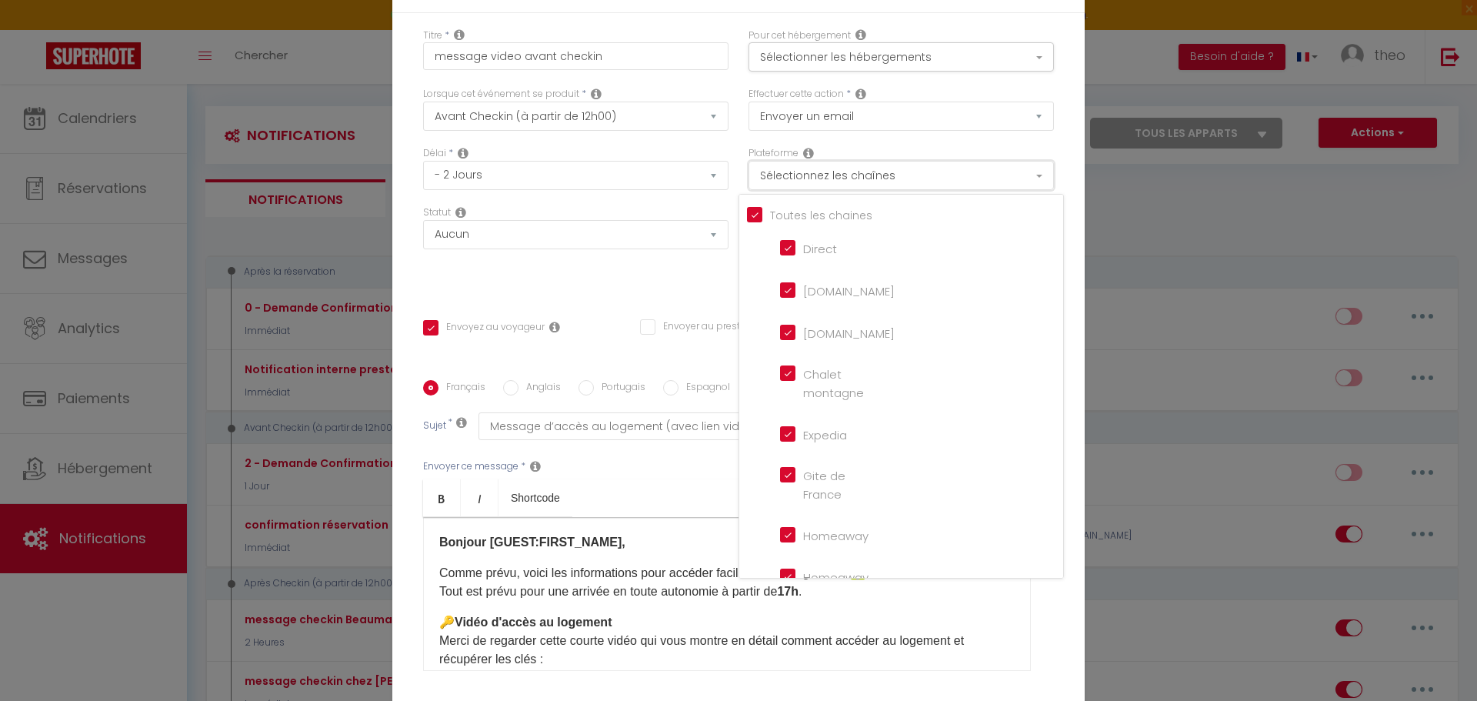
click at [817, 182] on button "Sélectionnez les chaînes" at bounding box center [901, 175] width 305 height 29
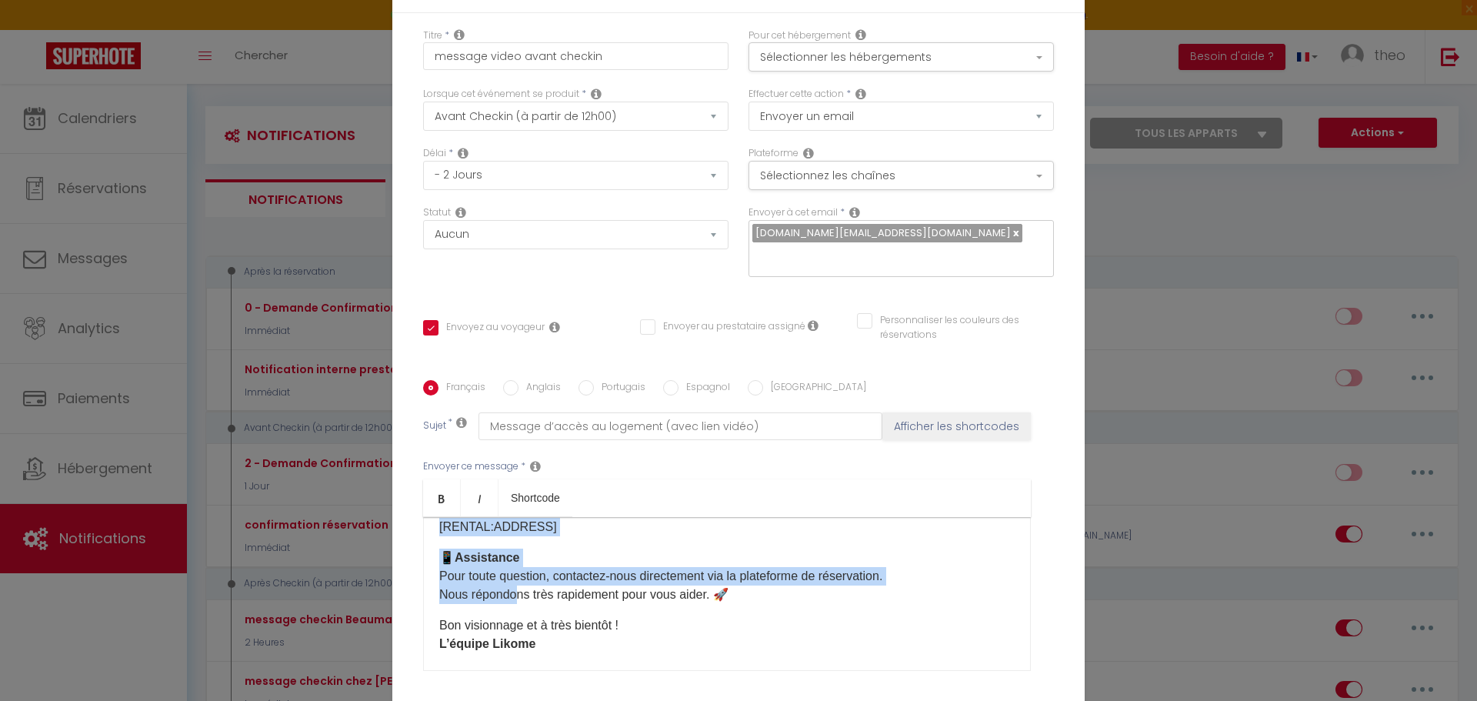
scroll to position [282, 0]
drag, startPoint x: 432, startPoint y: 543, endPoint x: 638, endPoint y: 636, distance: 226.0
click at [655, 636] on div "Bonjour [GUEST:FIRST_NAME], Comme prévu, voici les informations pour accéder fa…" at bounding box center [727, 594] width 608 height 154
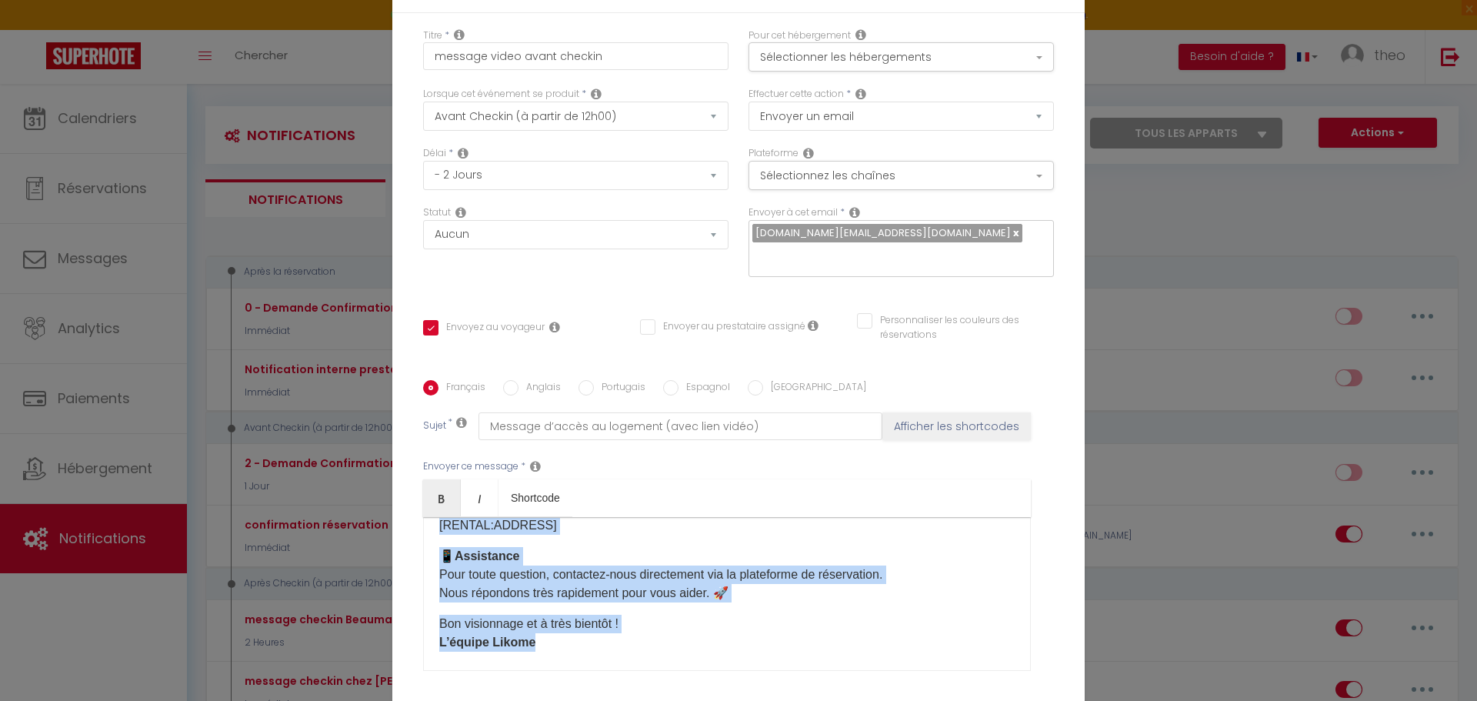
copy div "Bonjour [GUEST:FIRST_NAME], Comme prévu, voici les informations pour accéder fa…"
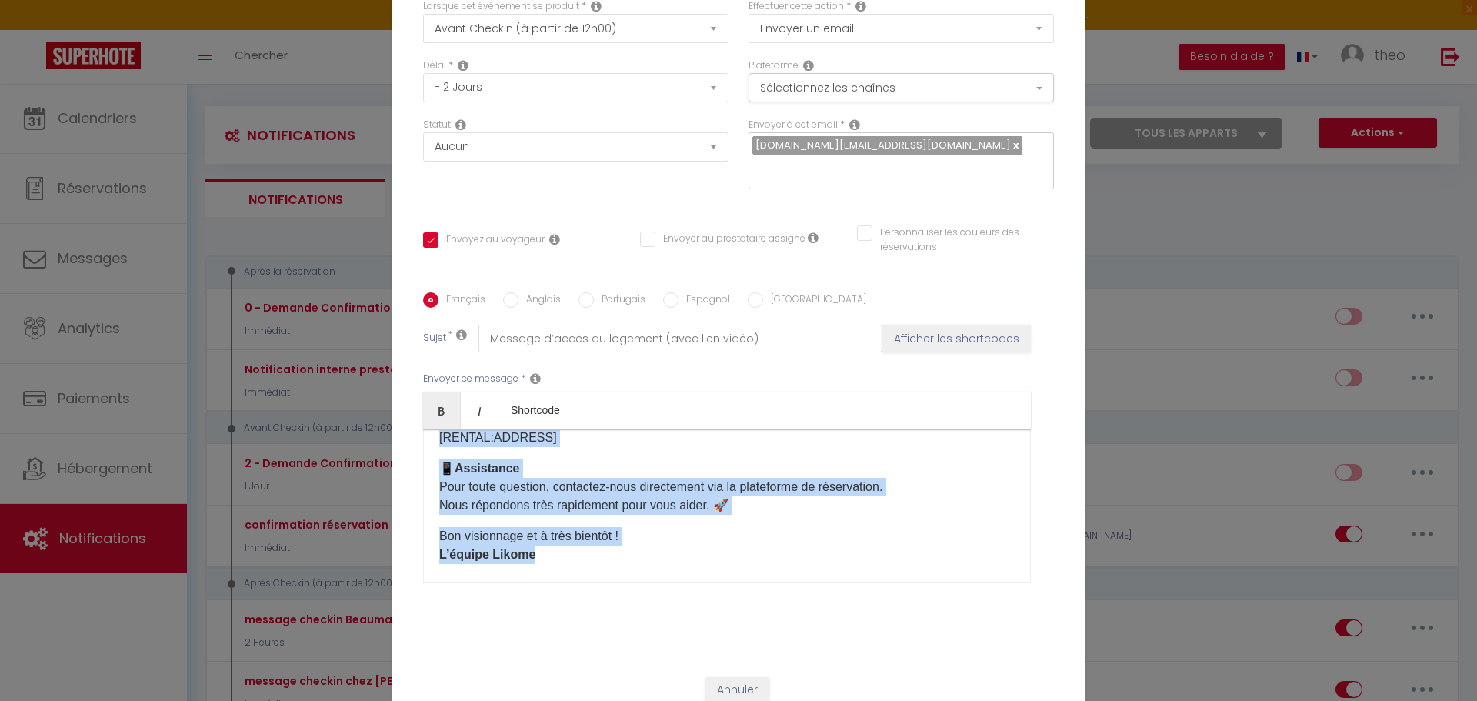
scroll to position [105, 0]
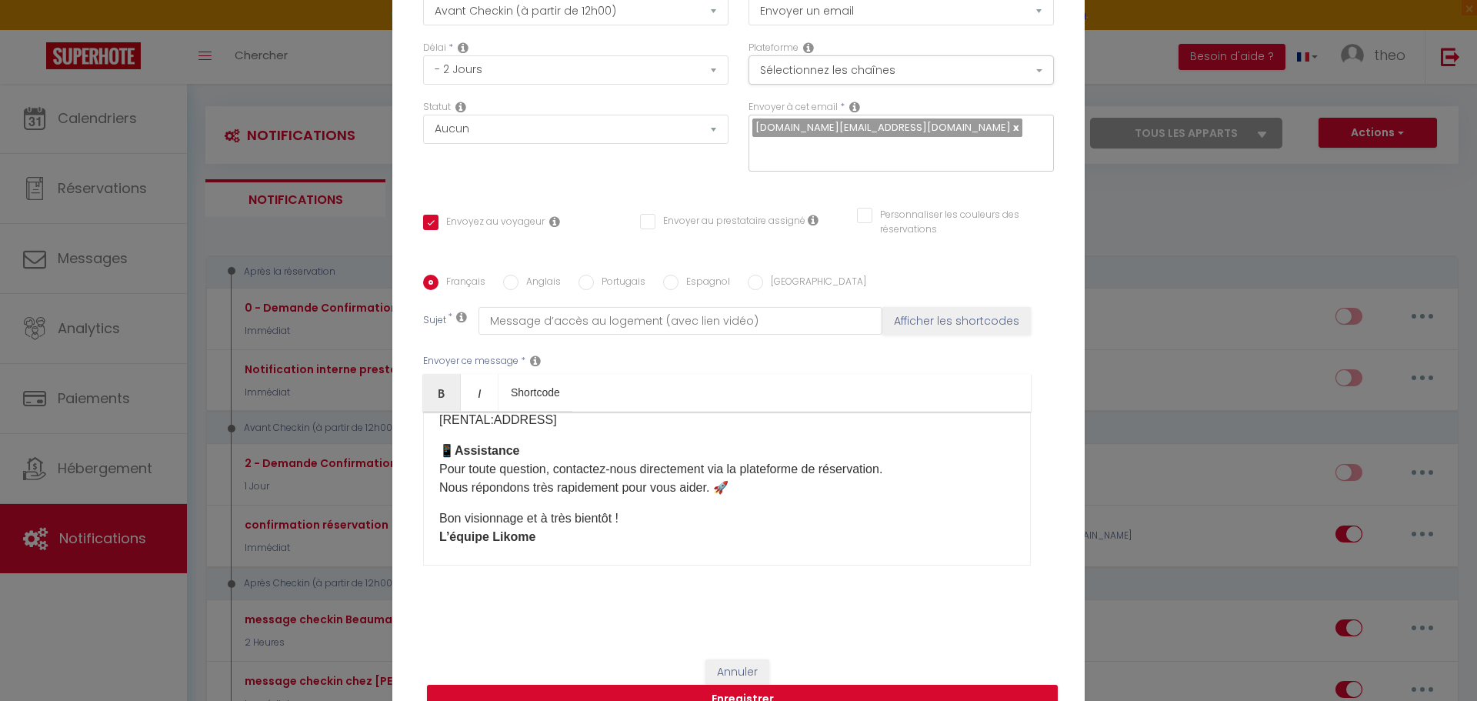
click at [529, 282] on label "Anglais" at bounding box center [540, 283] width 42 height 17
click at [519, 282] on input "Anglais" at bounding box center [510, 282] width 15 height 15
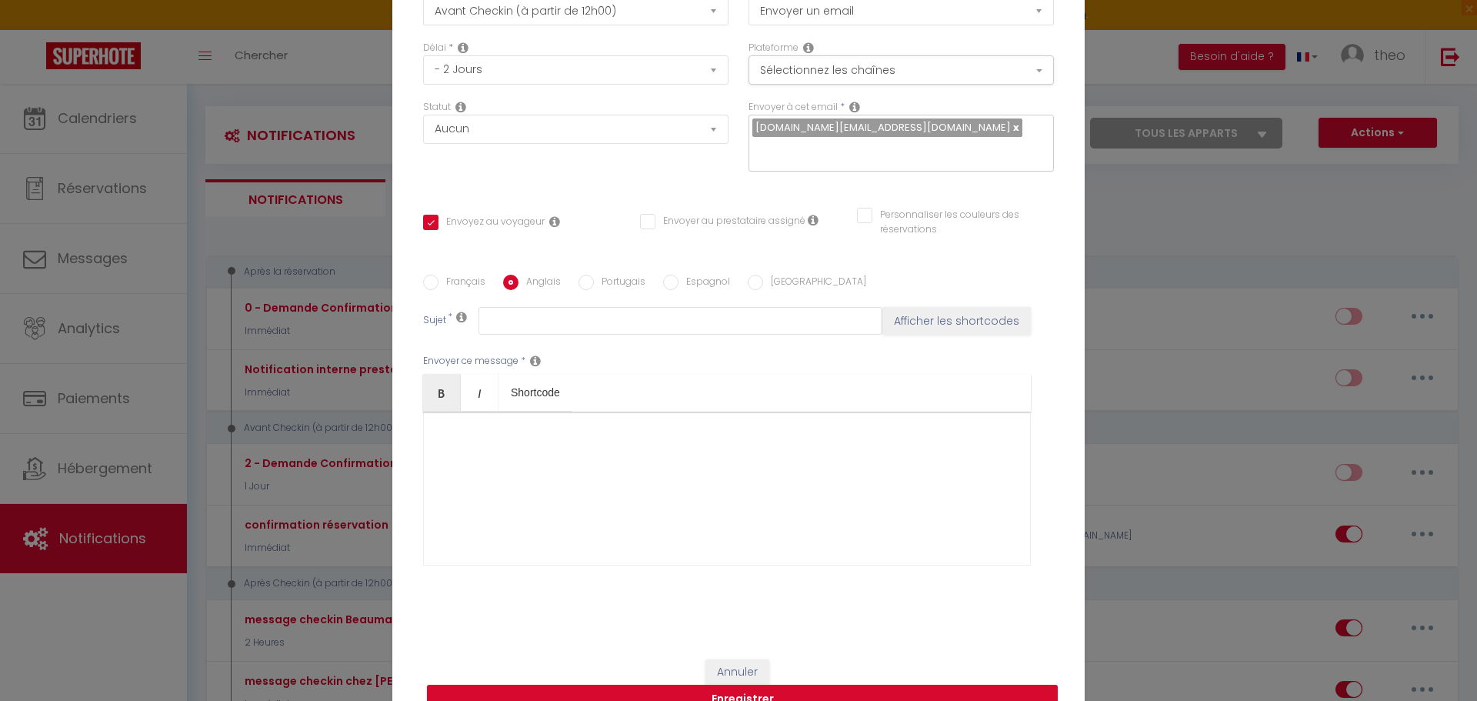
scroll to position [0, 0]
click at [446, 446] on div at bounding box center [727, 489] width 608 height 154
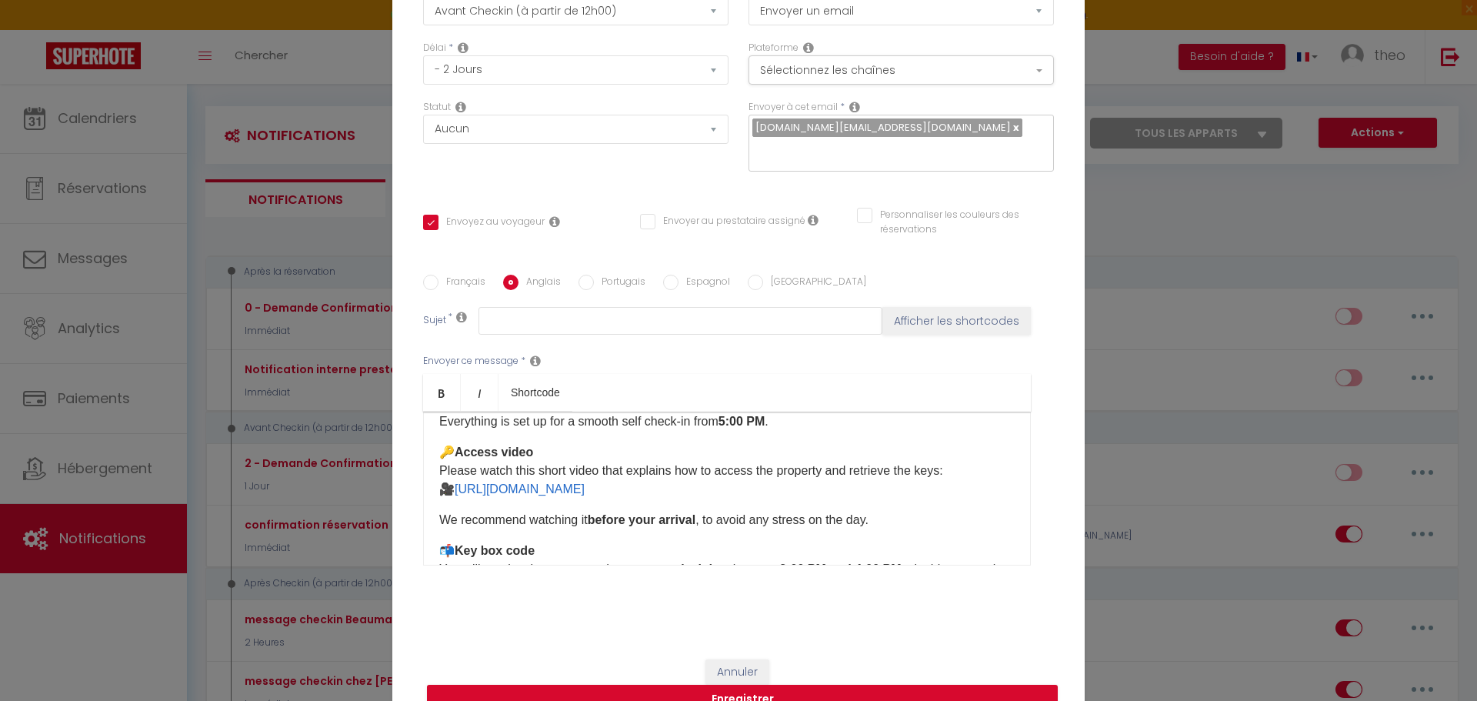
scroll to position [65, 0]
click at [786, 487] on p "🔑 Access video Please watch this short video that explains how to access the pr…" at bounding box center [727, 469] width 576 height 55
click at [440, 283] on label "Français" at bounding box center [462, 283] width 47 height 17
click at [439, 283] on input "Français" at bounding box center [430, 282] width 15 height 15
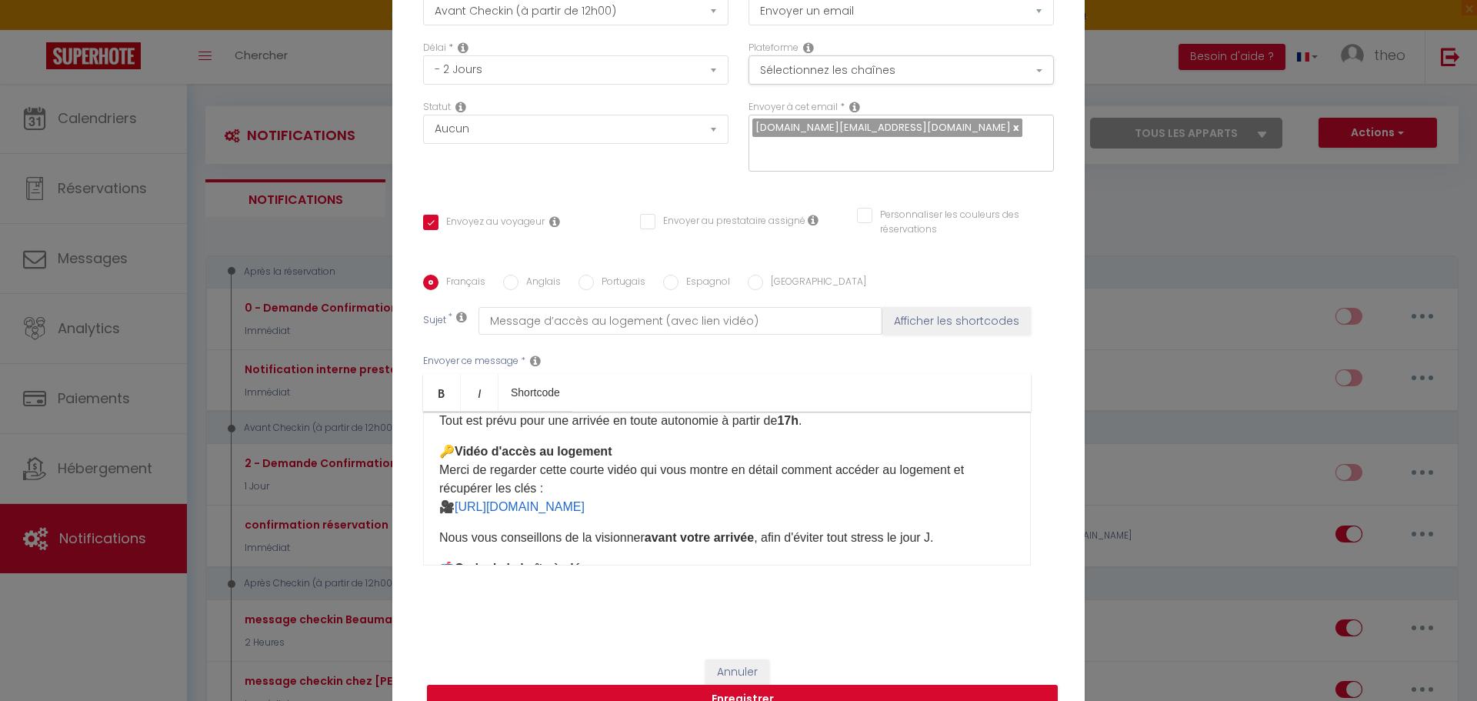
click at [529, 285] on label "Anglais" at bounding box center [540, 283] width 42 height 17
click at [519, 285] on input "Anglais" at bounding box center [510, 282] width 15 height 15
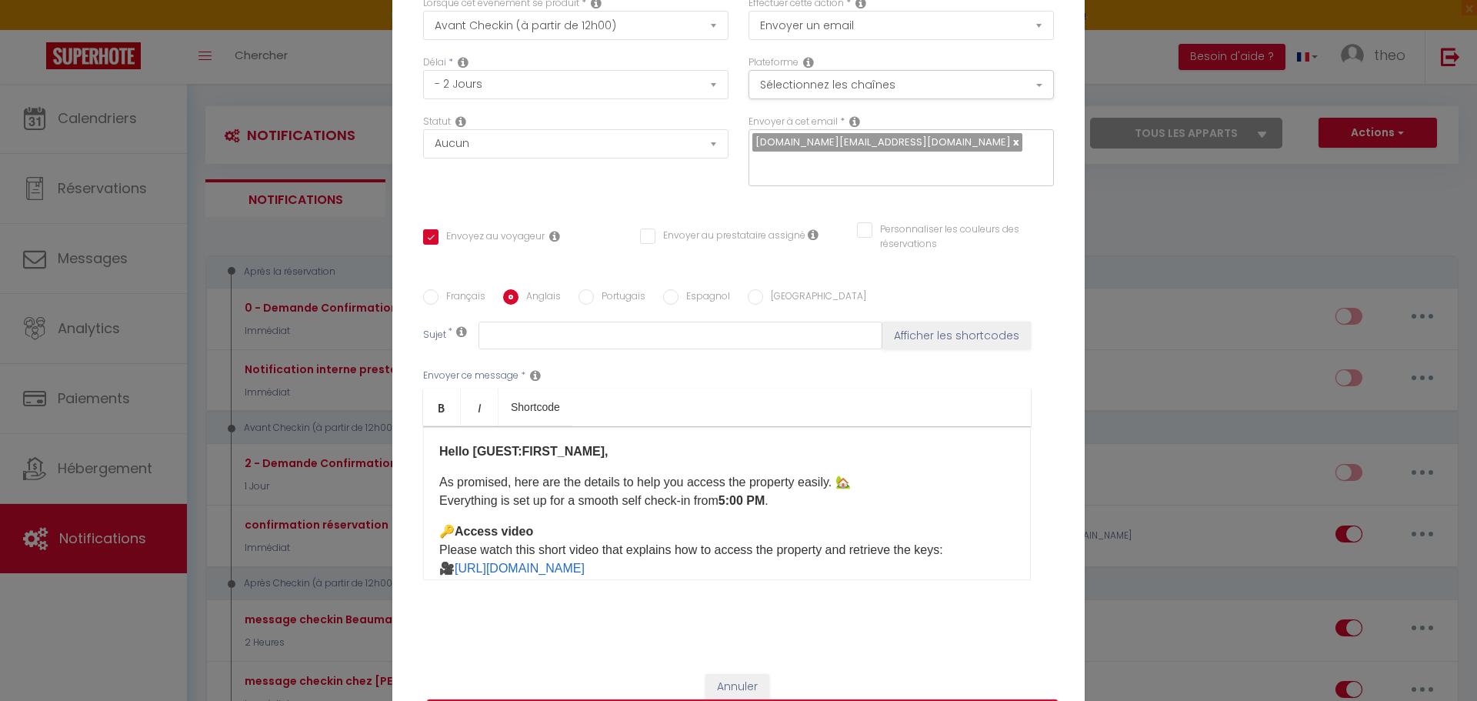
scroll to position [133, 0]
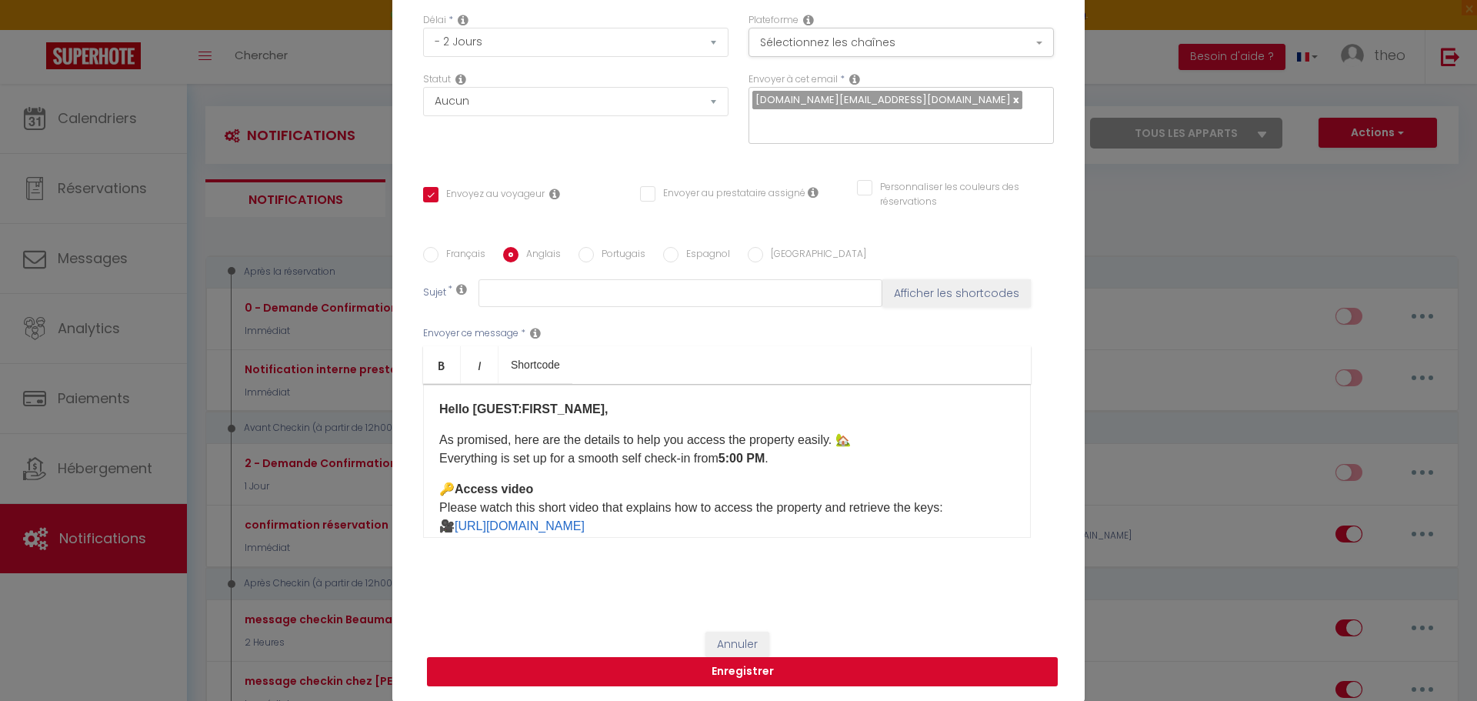
click at [796, 678] on button "Enregistrer" at bounding box center [742, 671] width 631 height 29
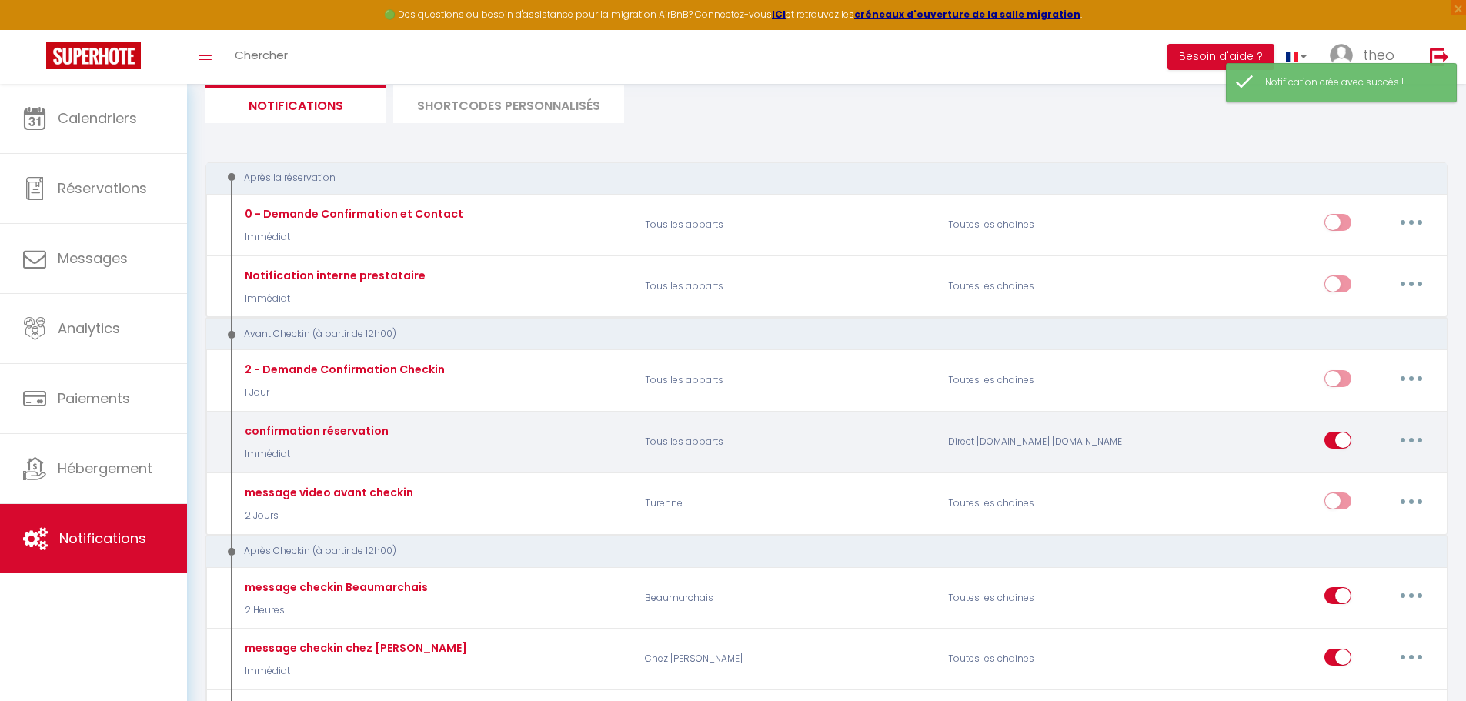
scroll to position [106, 0]
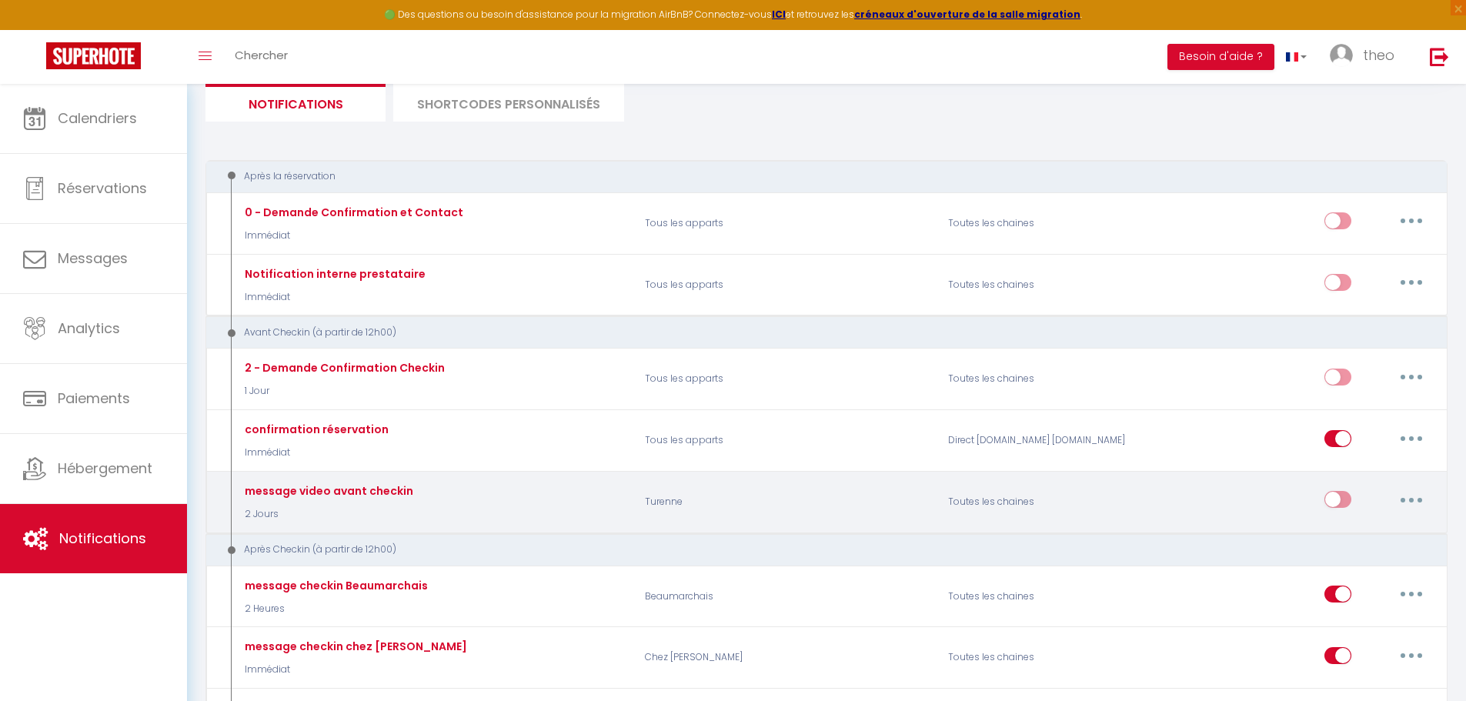
click at [1415, 495] on button "button" at bounding box center [1411, 499] width 43 height 25
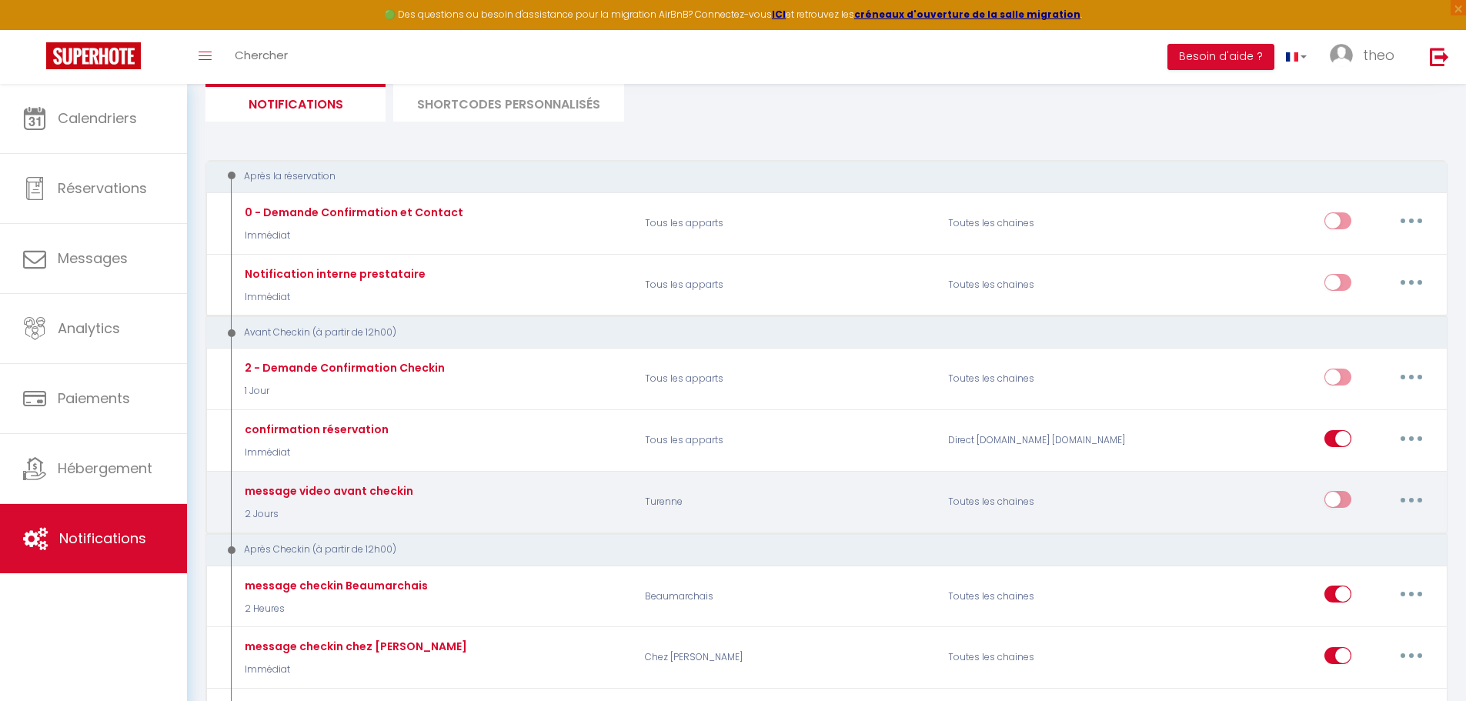
click at [1416, 506] on button "button" at bounding box center [1411, 499] width 43 height 25
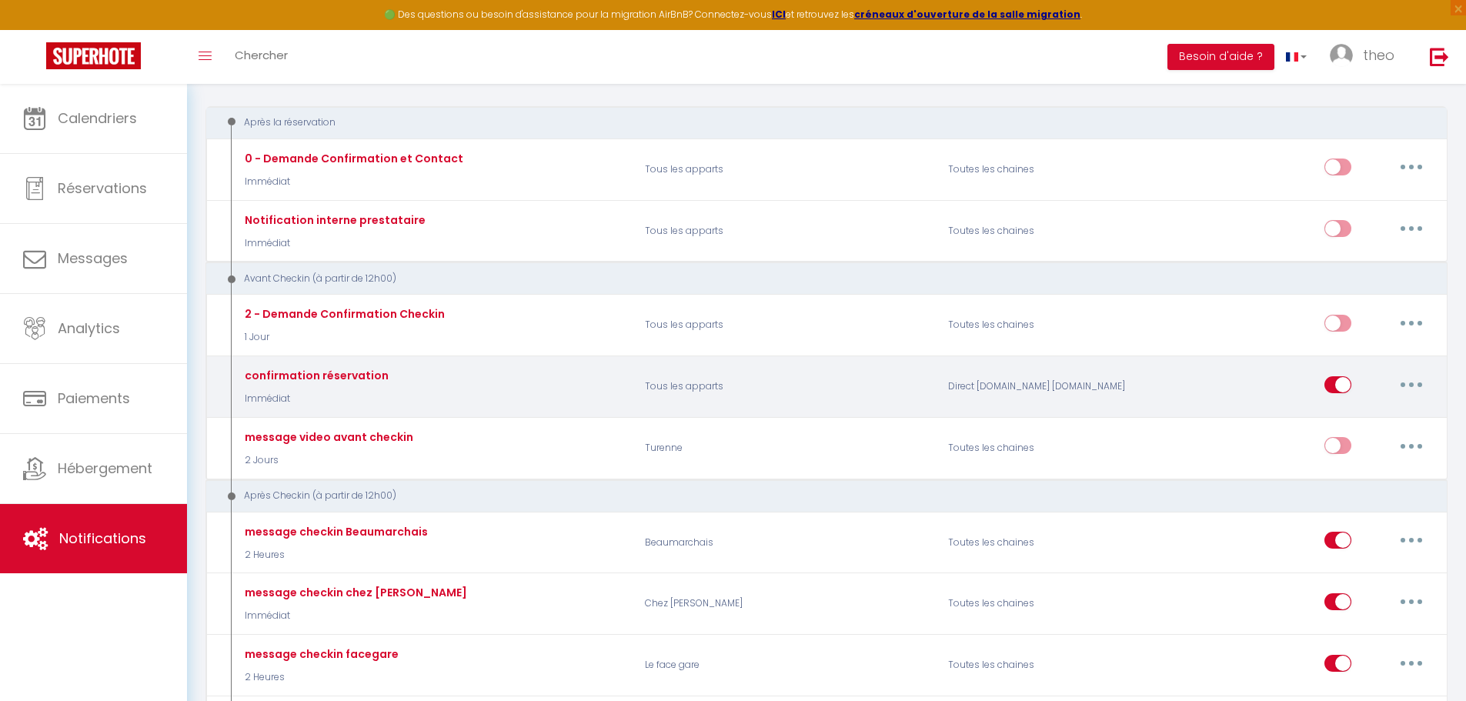
scroll to position [161, 0]
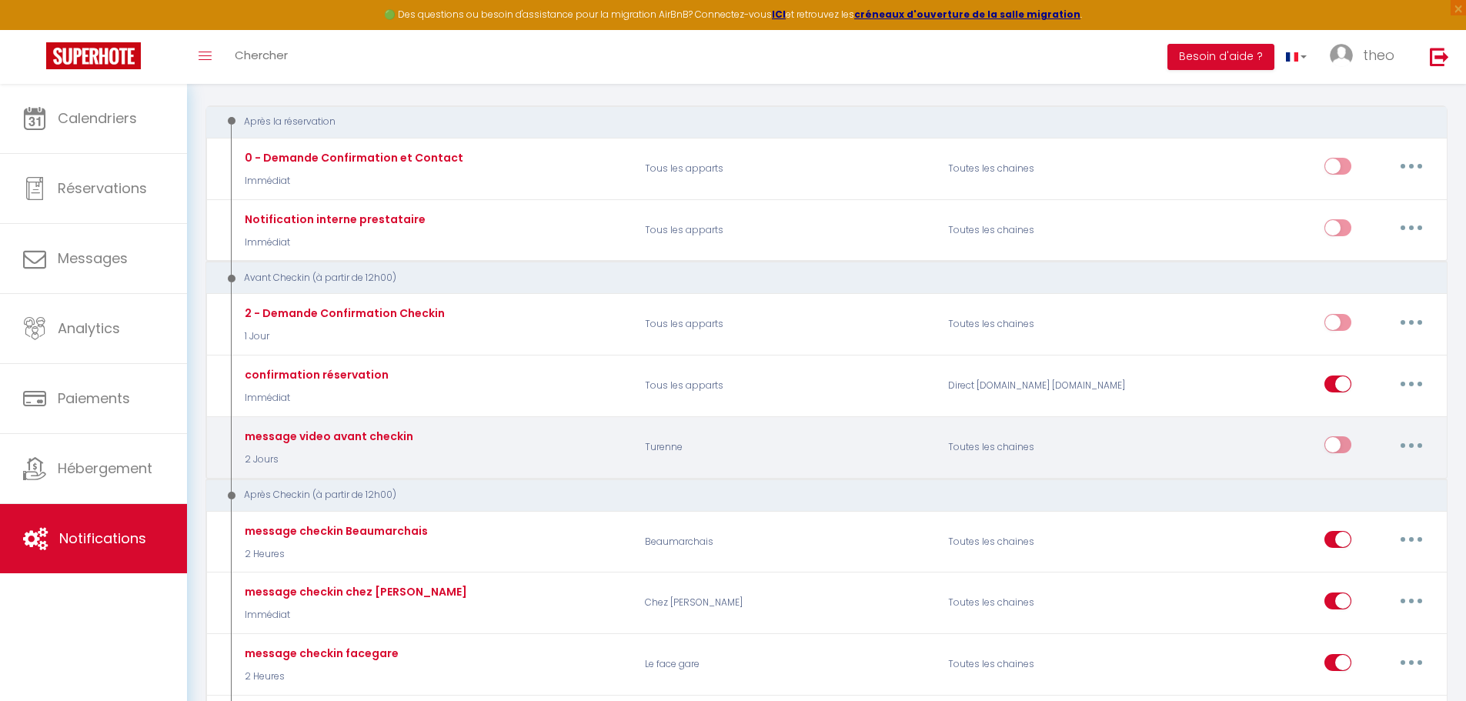
click at [1410, 449] on button "button" at bounding box center [1411, 444] width 43 height 25
click at [1359, 501] on link "Dupliquer" at bounding box center [1371, 508] width 114 height 26
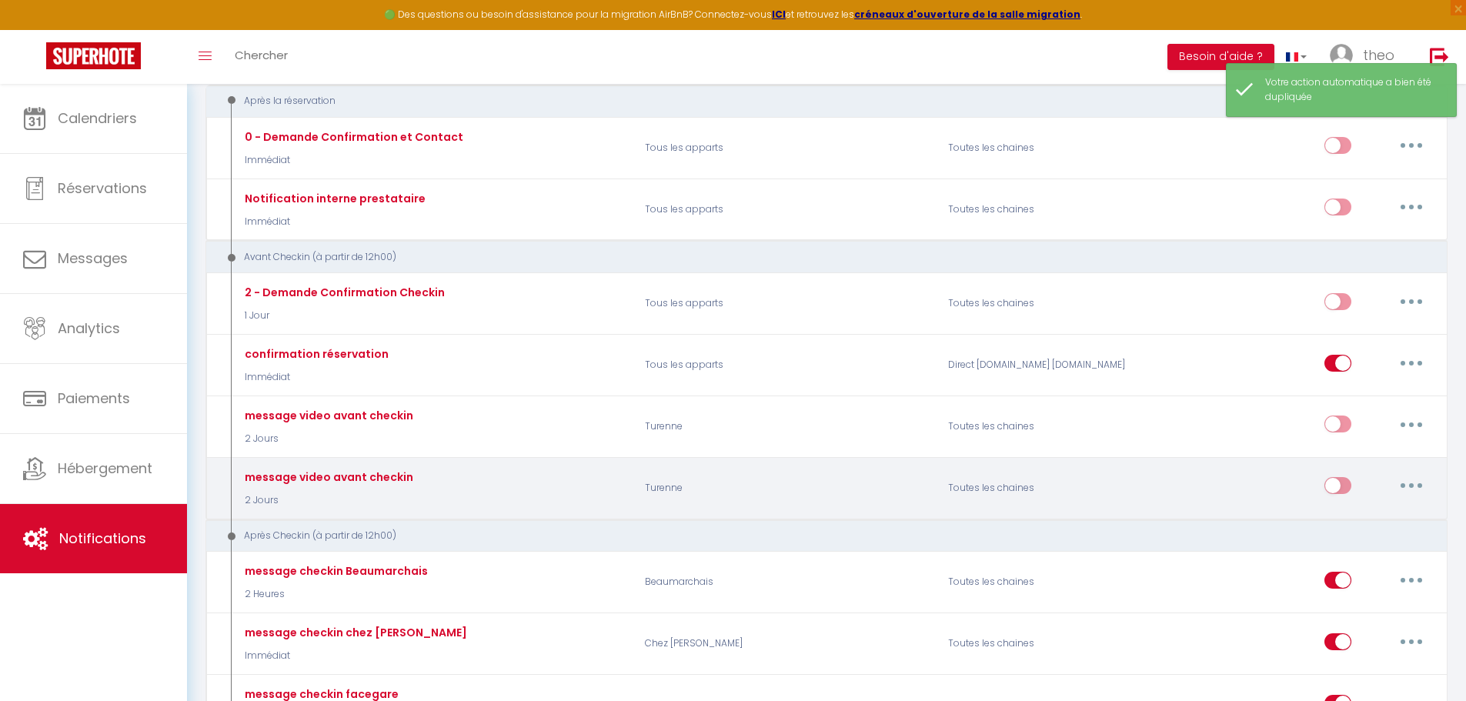
scroll to position [182, 0]
click at [1404, 494] on button "button" at bounding box center [1411, 484] width 43 height 25
click at [1348, 542] on link "Dupliquer" at bounding box center [1371, 548] width 114 height 26
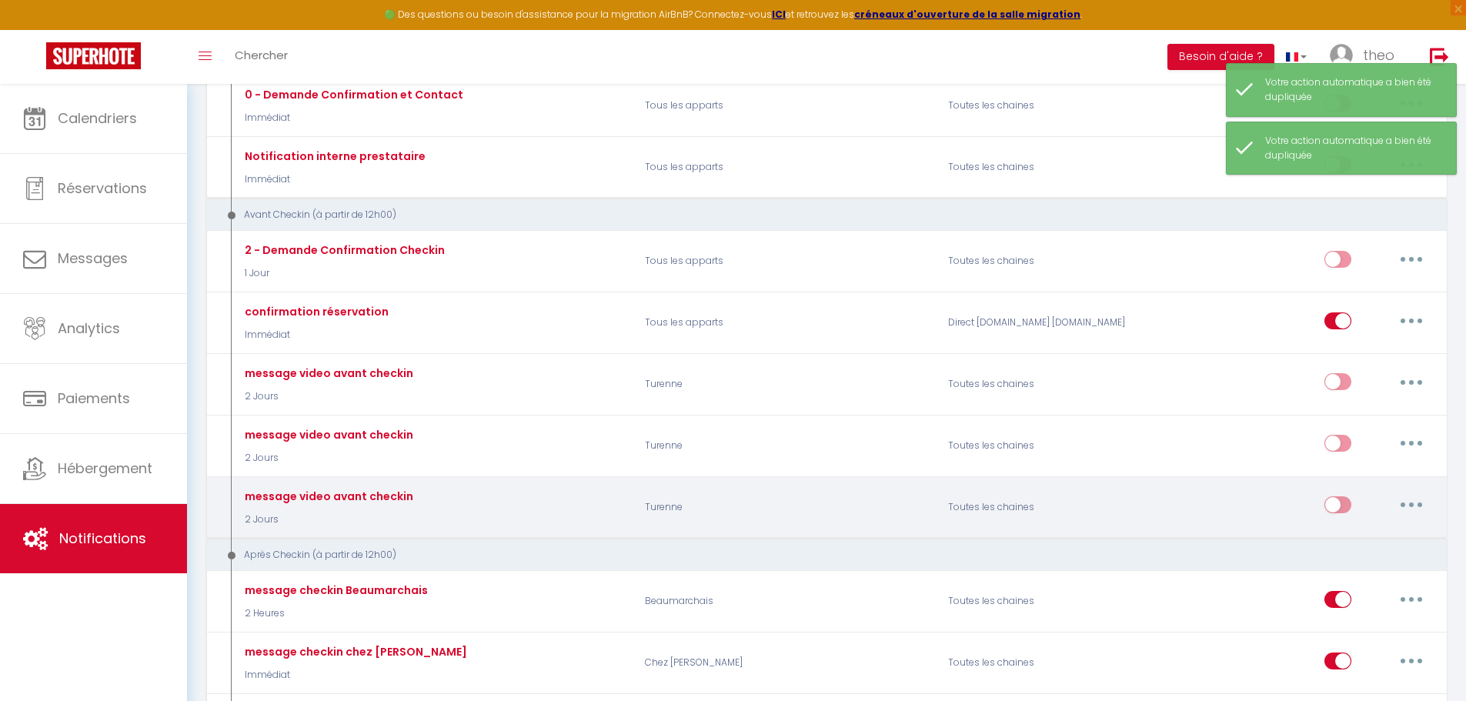
scroll to position [225, 0]
click at [1417, 506] on button "button" at bounding box center [1411, 504] width 43 height 25
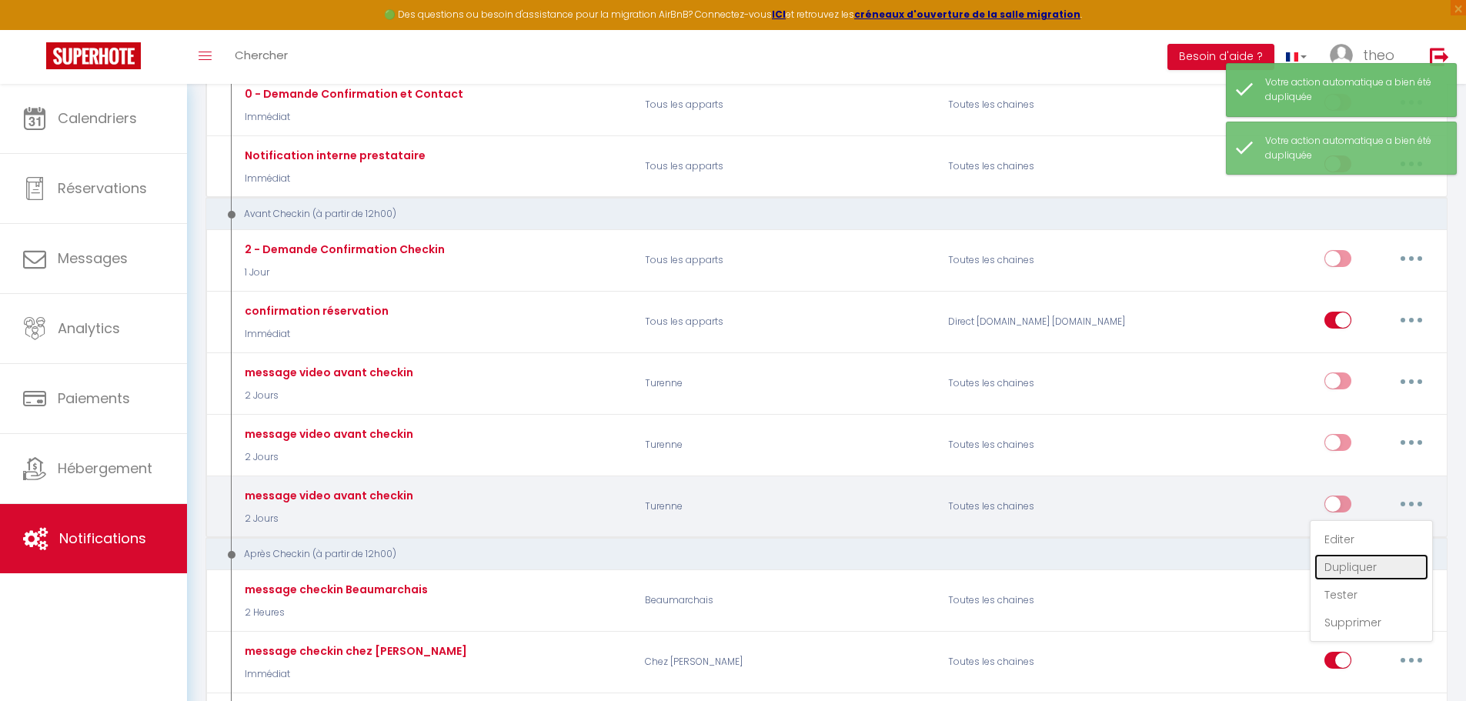
click at [1346, 571] on link "Dupliquer" at bounding box center [1371, 567] width 114 height 26
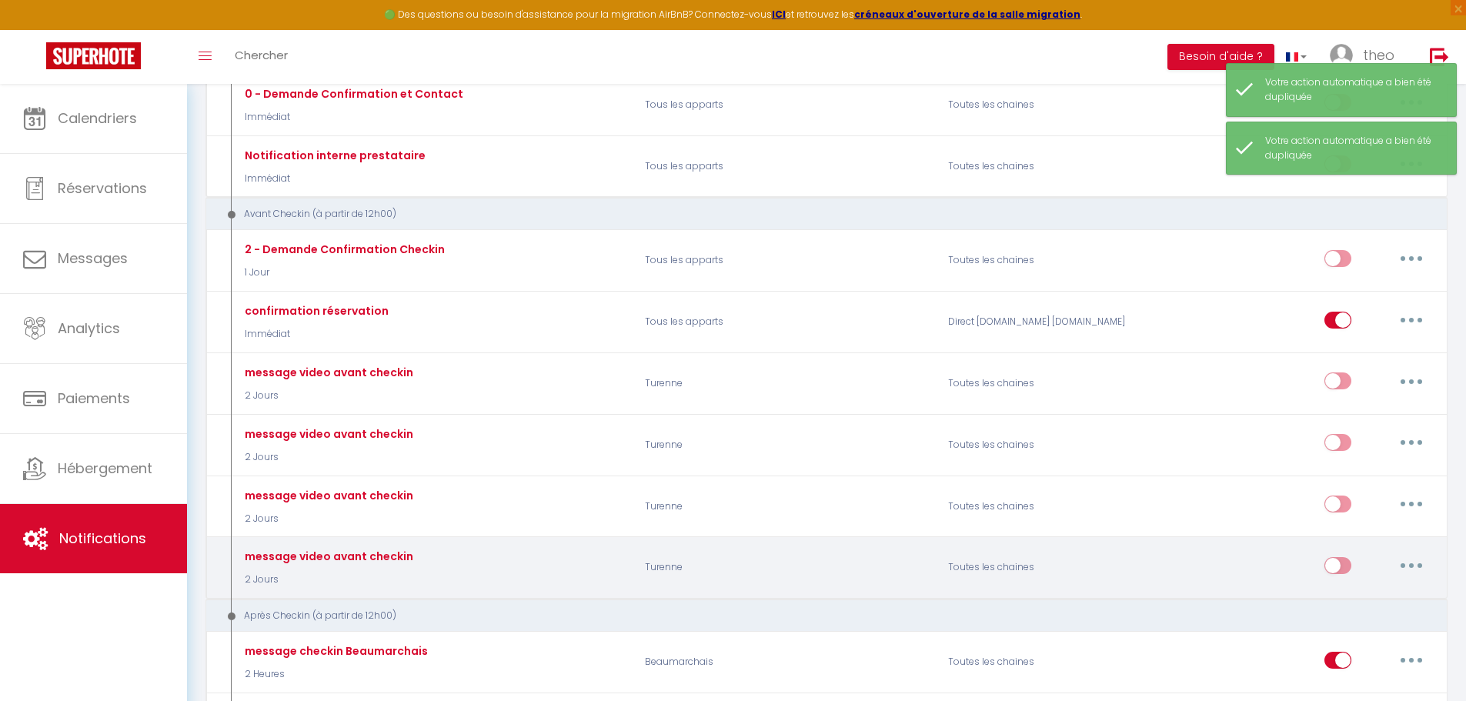
click at [1412, 569] on button "button" at bounding box center [1411, 565] width 43 height 25
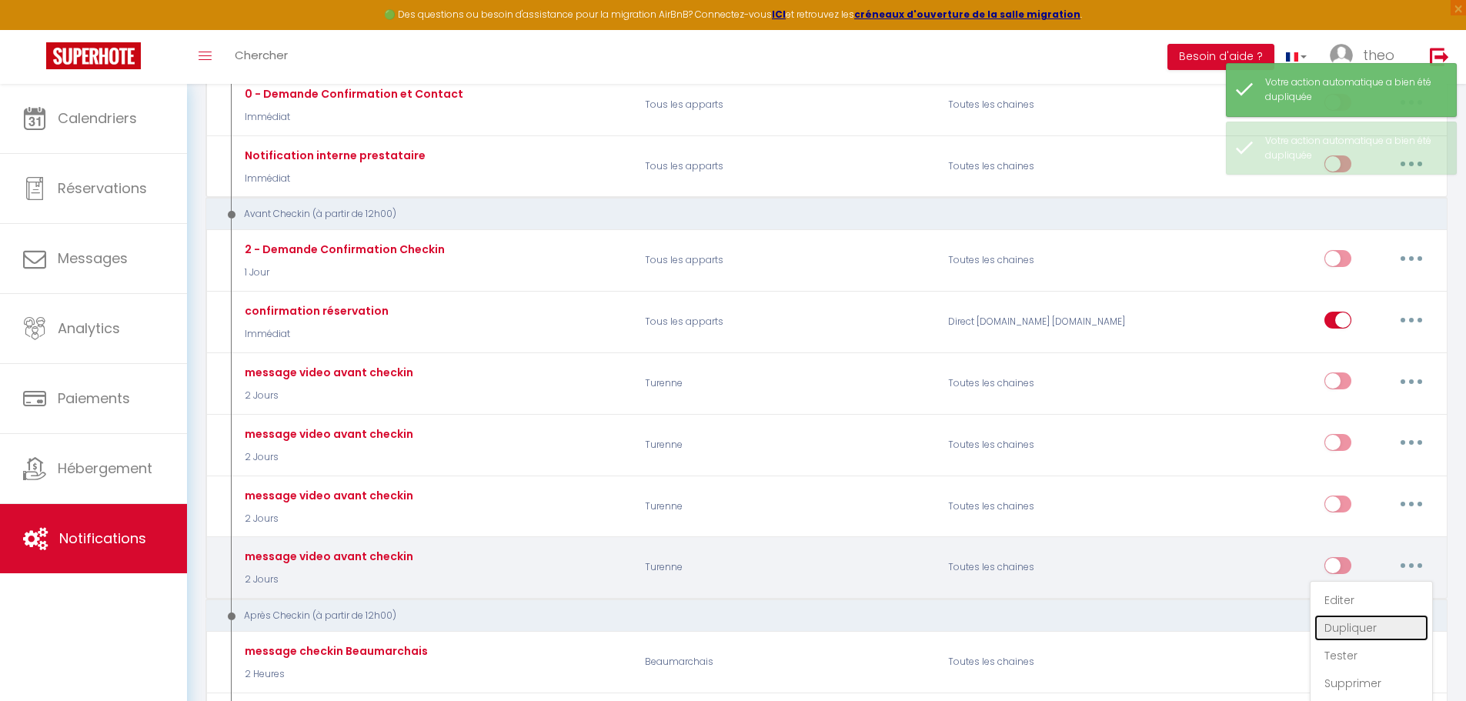
click at [1337, 626] on link "Dupliquer" at bounding box center [1371, 628] width 114 height 26
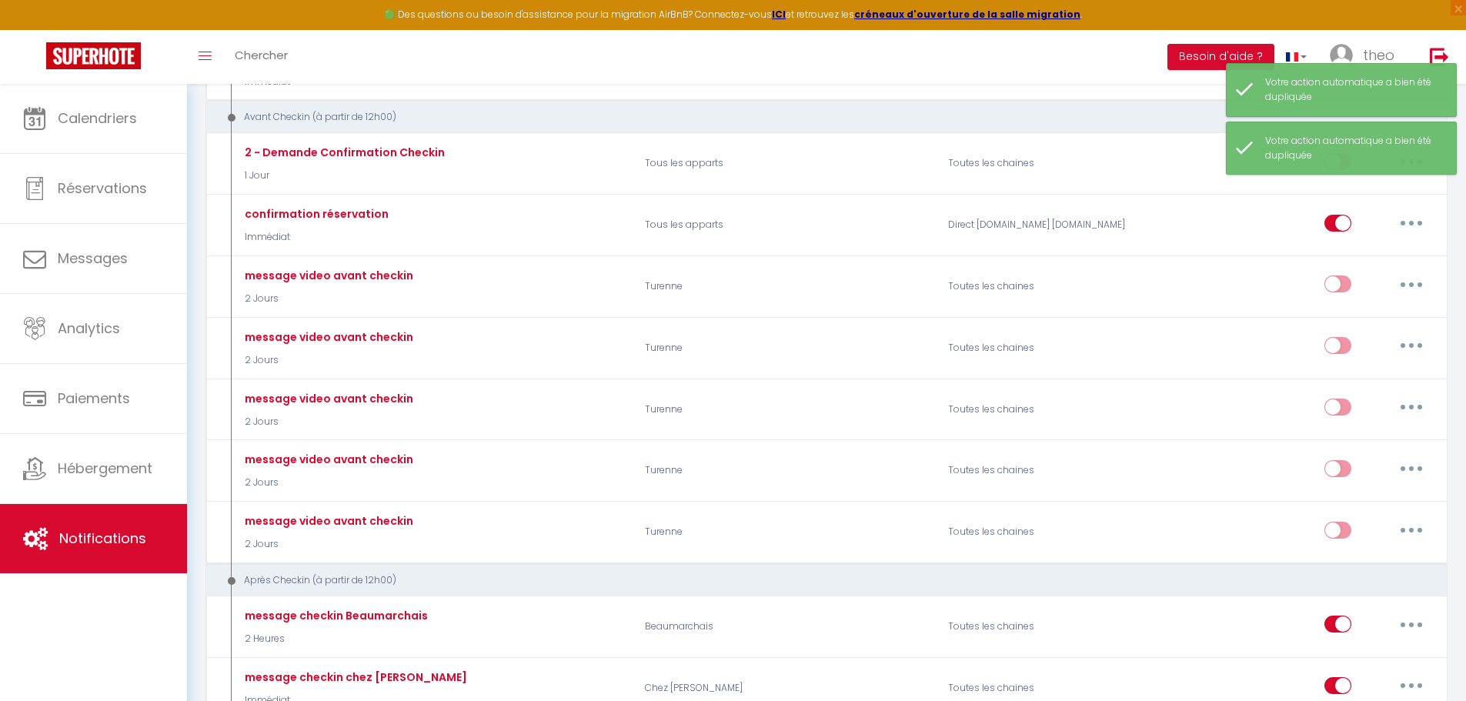
scroll to position [322, 0]
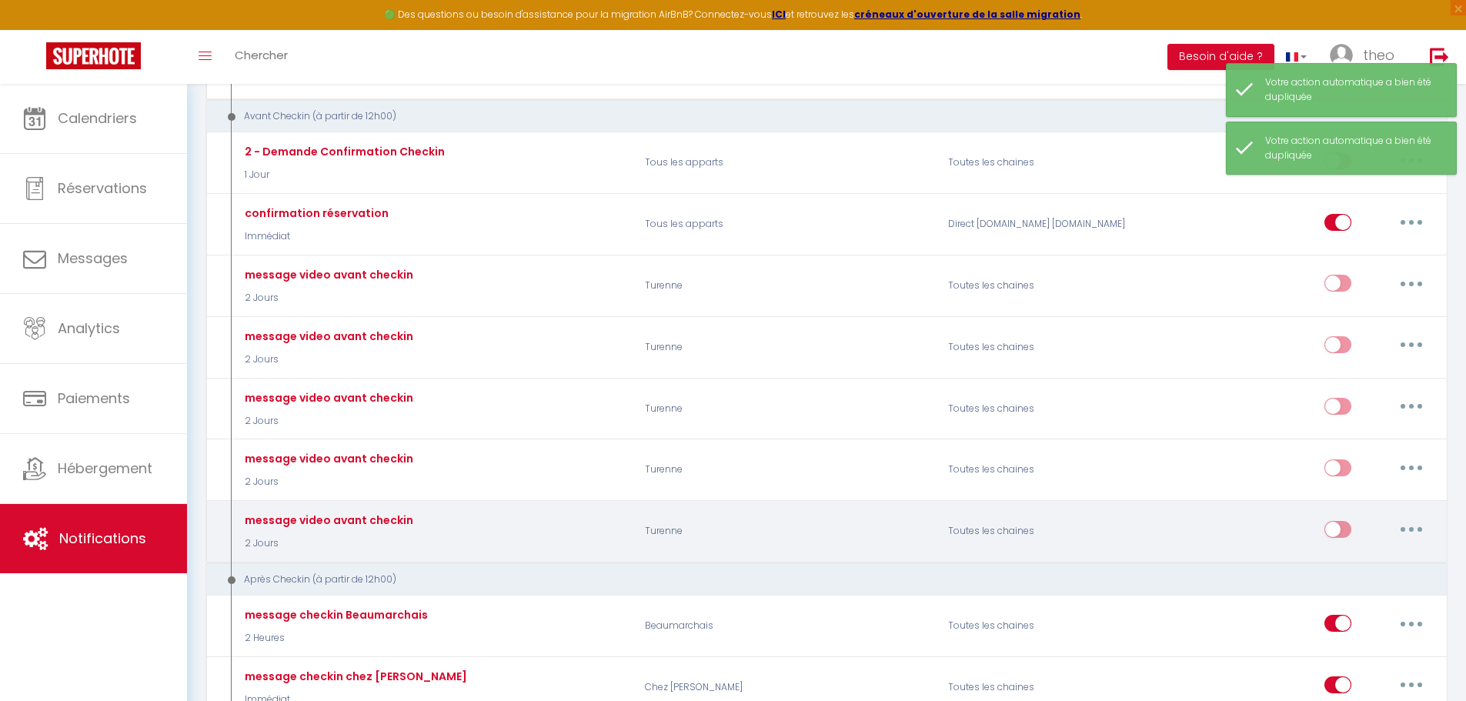
click at [1420, 535] on button "button" at bounding box center [1411, 529] width 43 height 25
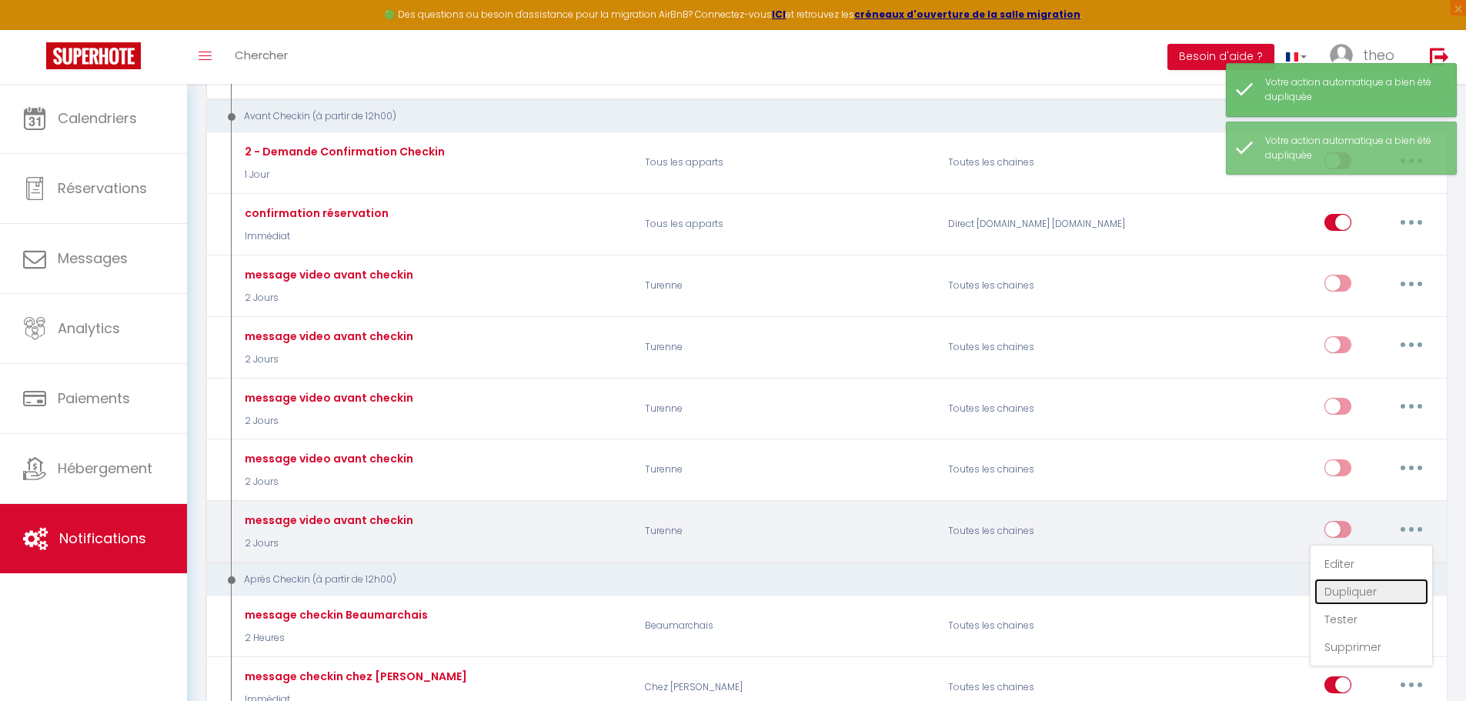
click at [1350, 595] on link "Dupliquer" at bounding box center [1371, 592] width 114 height 26
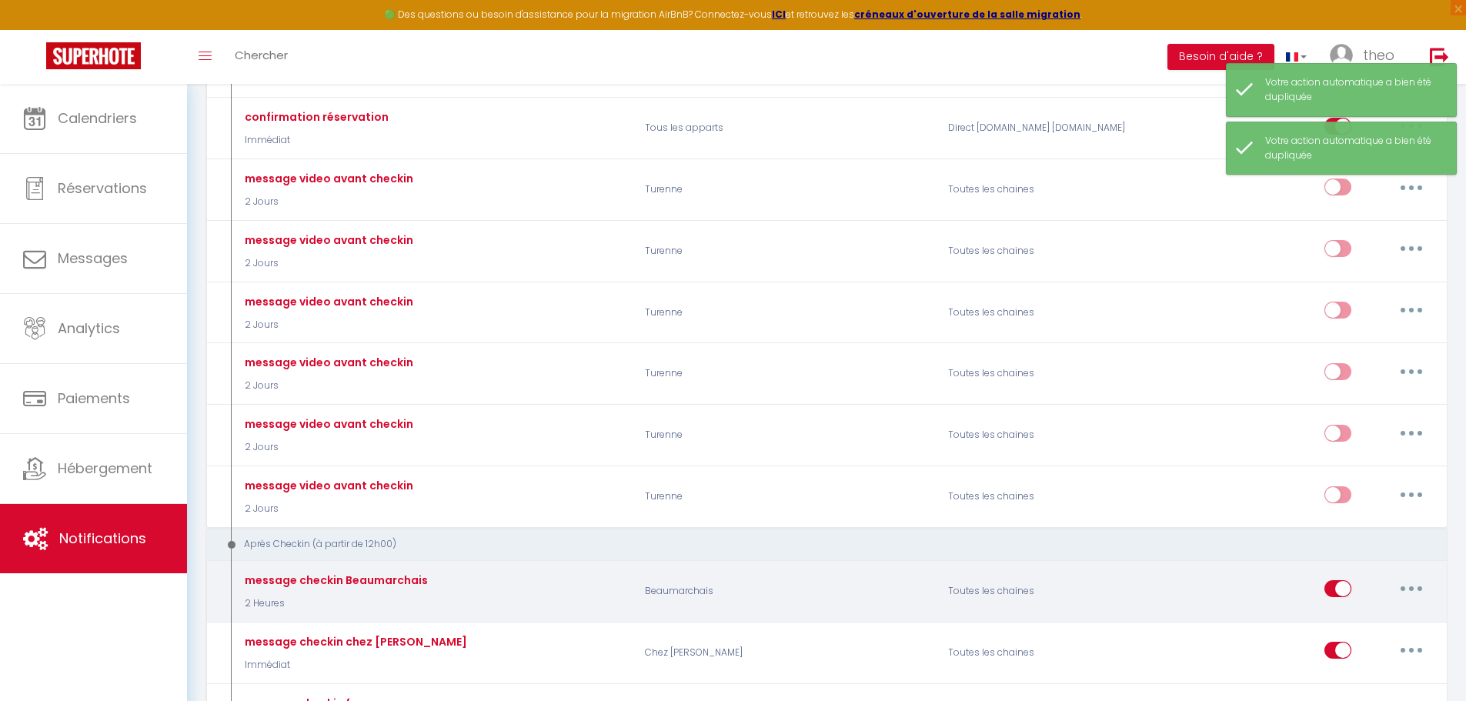
scroll to position [441, 0]
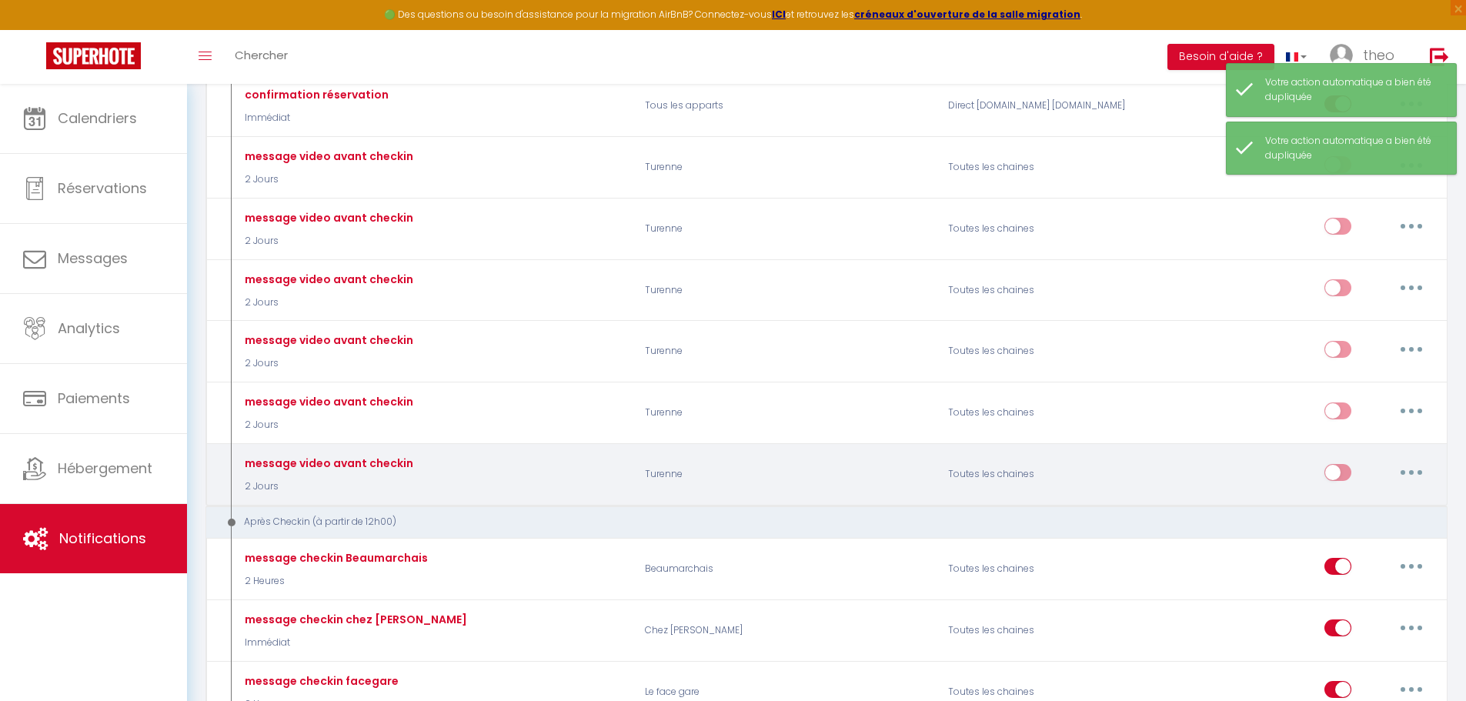
click at [1407, 476] on button "button" at bounding box center [1411, 472] width 43 height 25
click at [1362, 531] on link "Dupliquer" at bounding box center [1371, 535] width 114 height 26
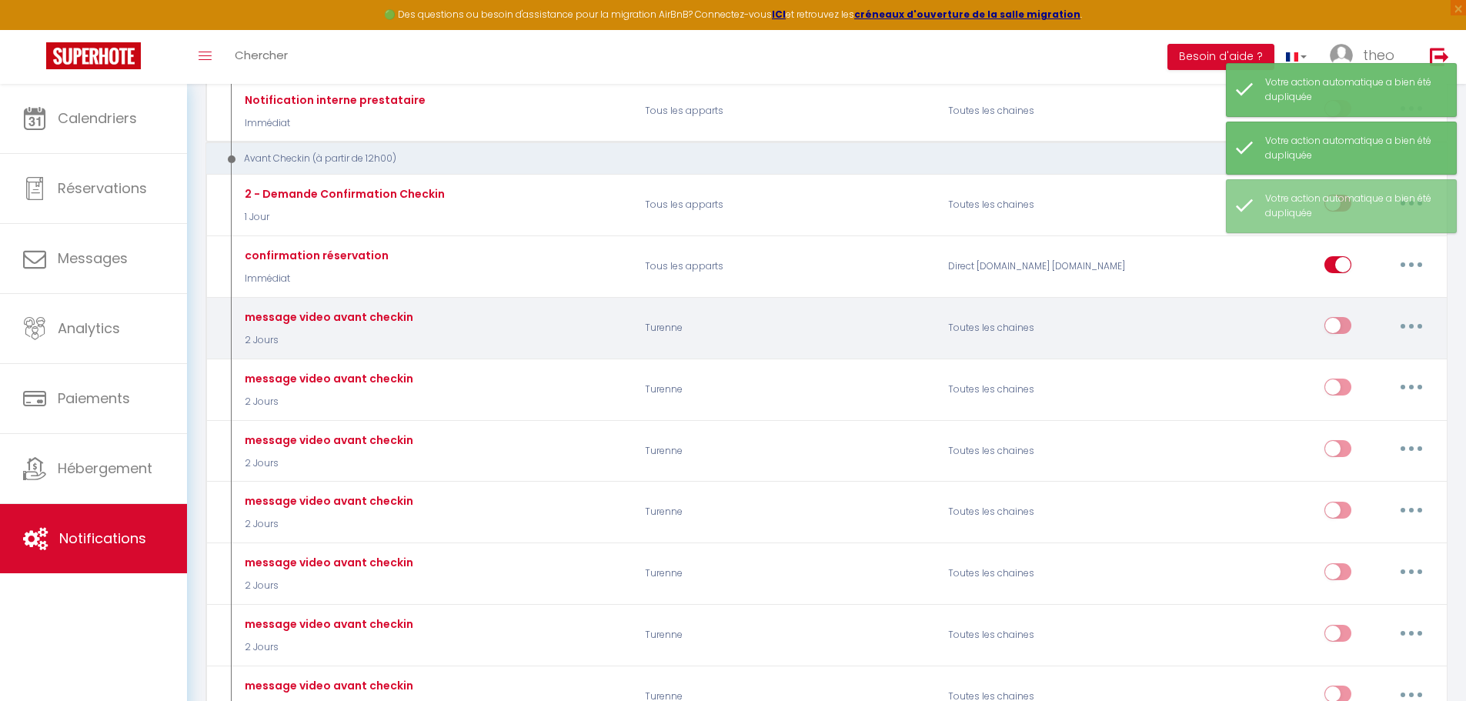
scroll to position [279, 0]
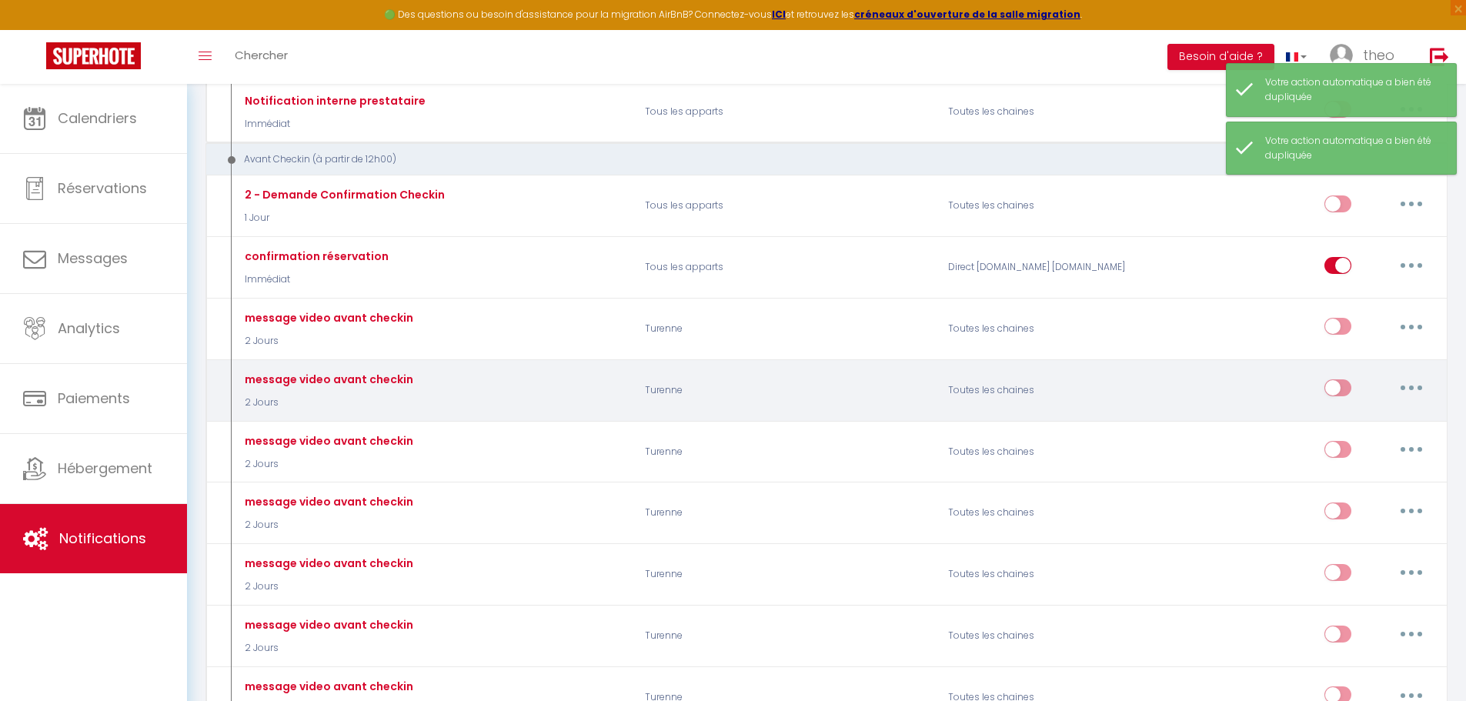
drag, startPoint x: 1170, startPoint y: 326, endPoint x: 1086, endPoint y: 402, distance: 112.8
click at [1086, 402] on div "Toutes les chaines" at bounding box center [1039, 390] width 202 height 45
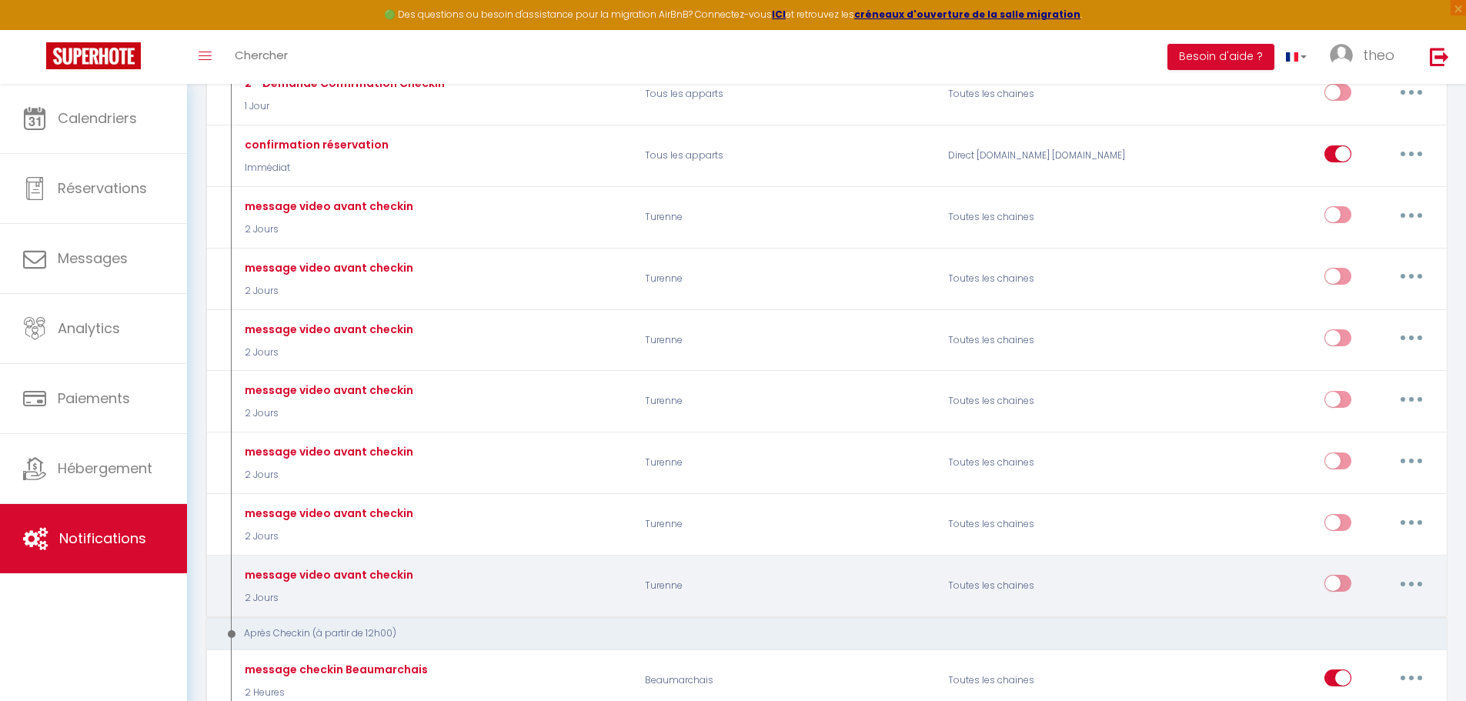
scroll to position [392, 0]
click at [1413, 586] on button "button" at bounding box center [1411, 582] width 43 height 25
click at [1348, 635] on link "Dupliquer" at bounding box center [1371, 646] width 114 height 26
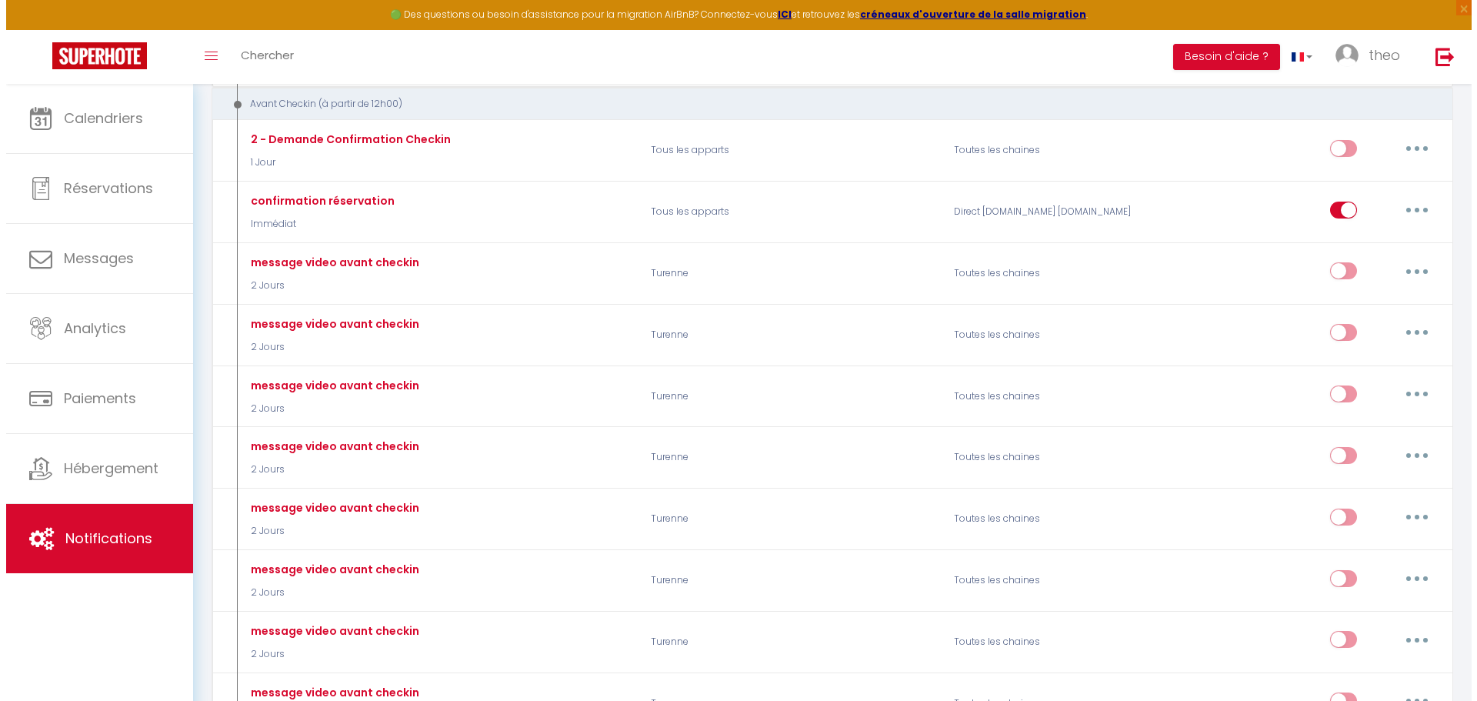
scroll to position [335, 0]
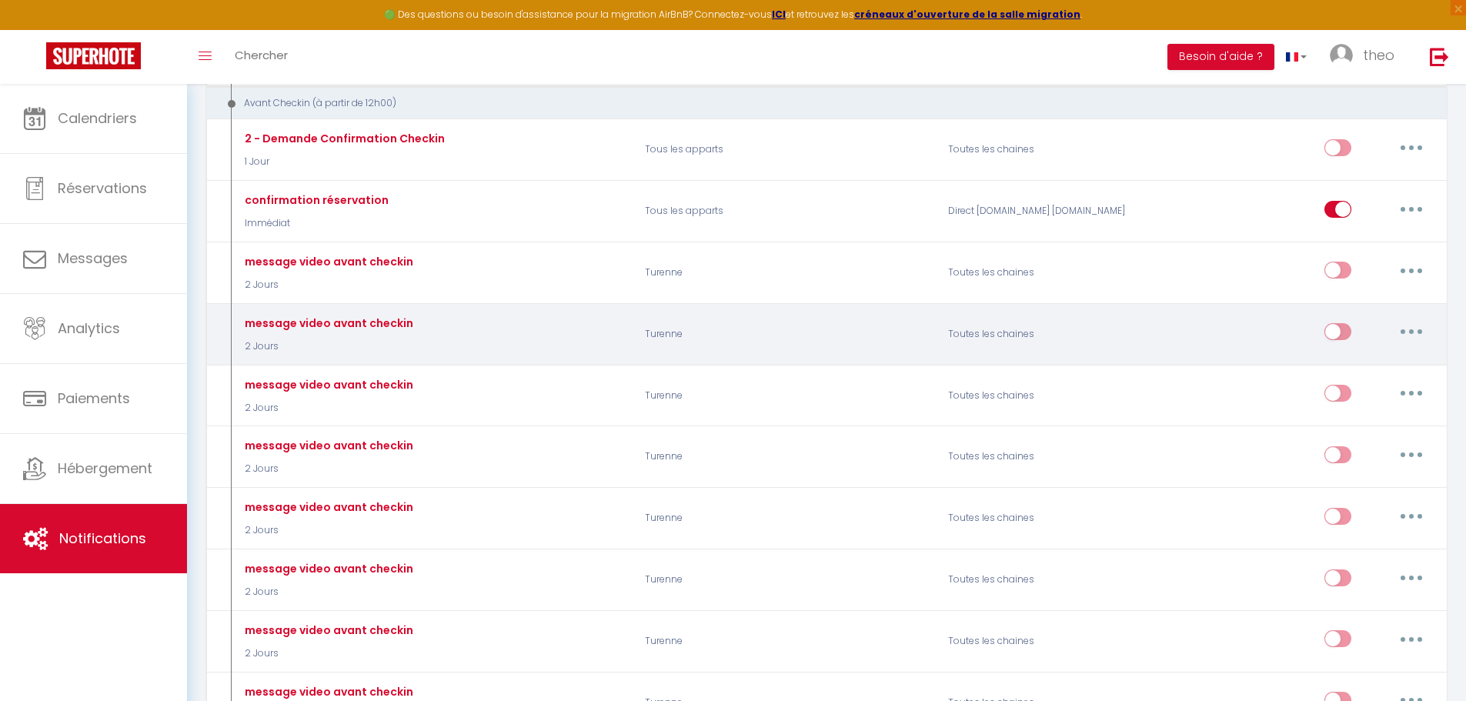
click at [1419, 331] on button "button" at bounding box center [1411, 331] width 43 height 25
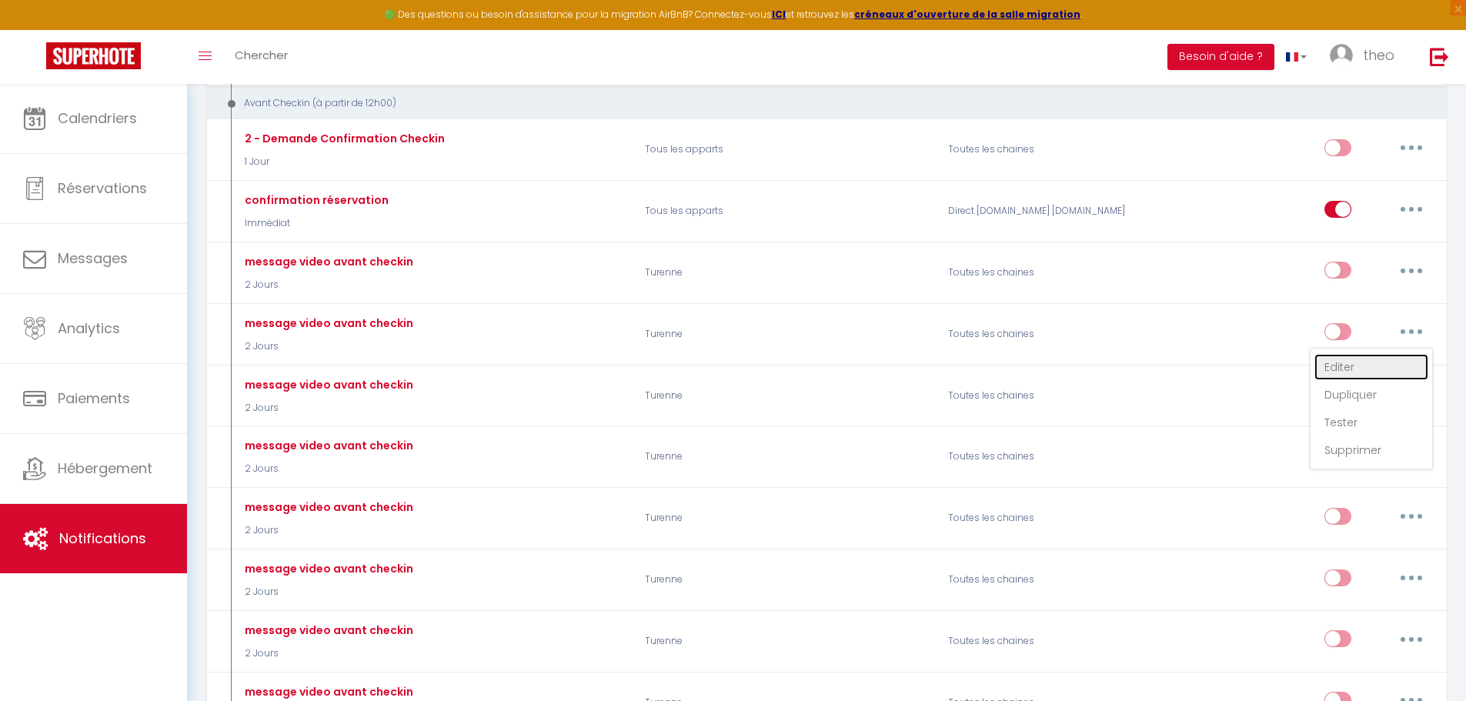
drag, startPoint x: 1347, startPoint y: 367, endPoint x: 1317, endPoint y: 381, distance: 33.8
click at [1347, 367] on link "Editer" at bounding box center [1371, 367] width 114 height 26
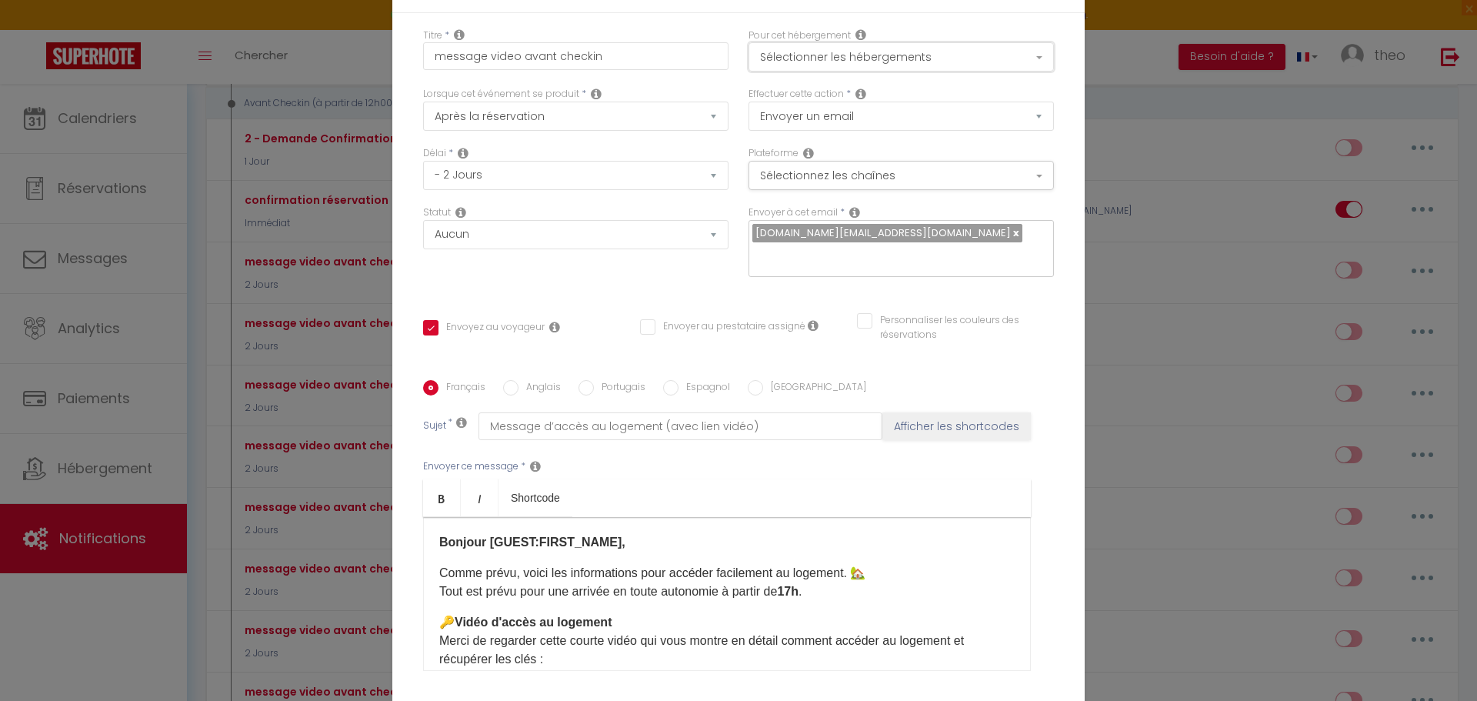
click at [853, 52] on button "Sélectionner les hébergements" at bounding box center [901, 56] width 305 height 29
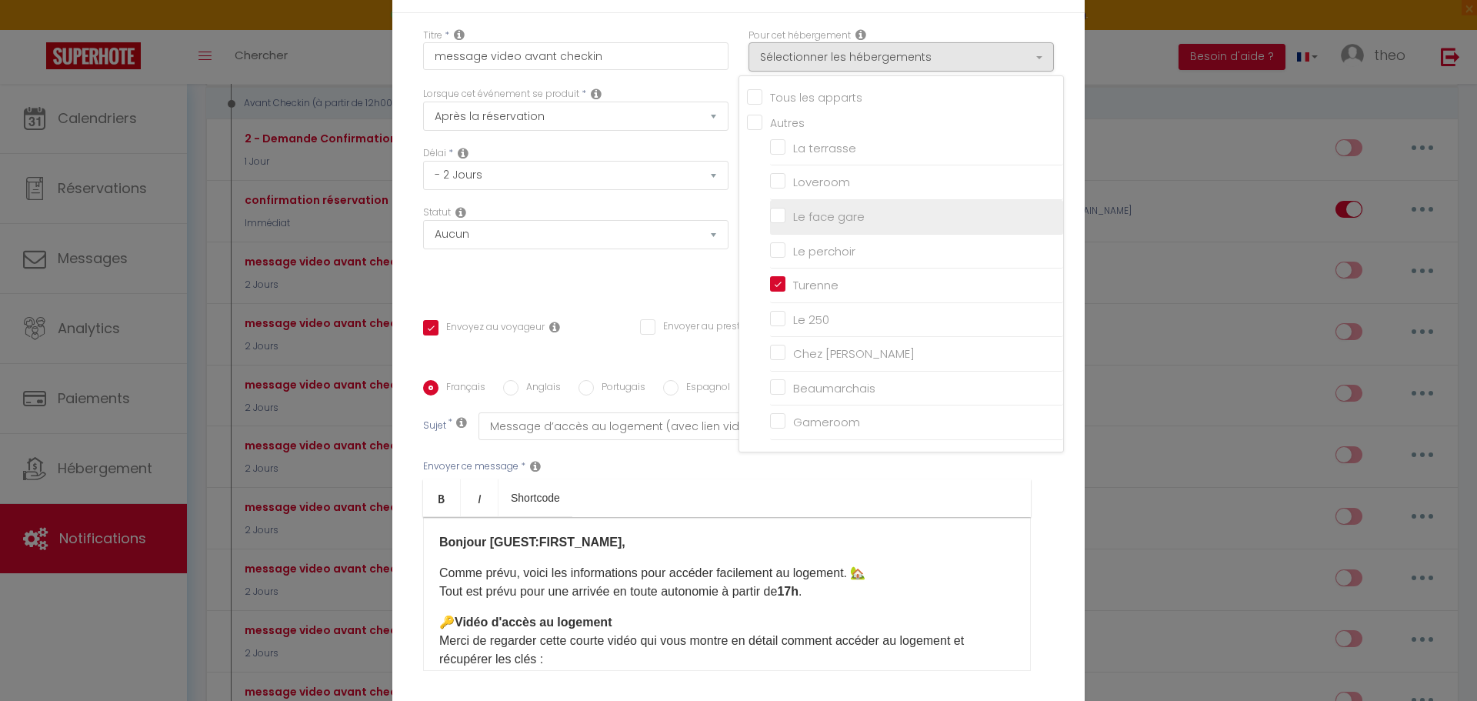
click at [833, 215] on input "Le face gare" at bounding box center [916, 216] width 293 height 15
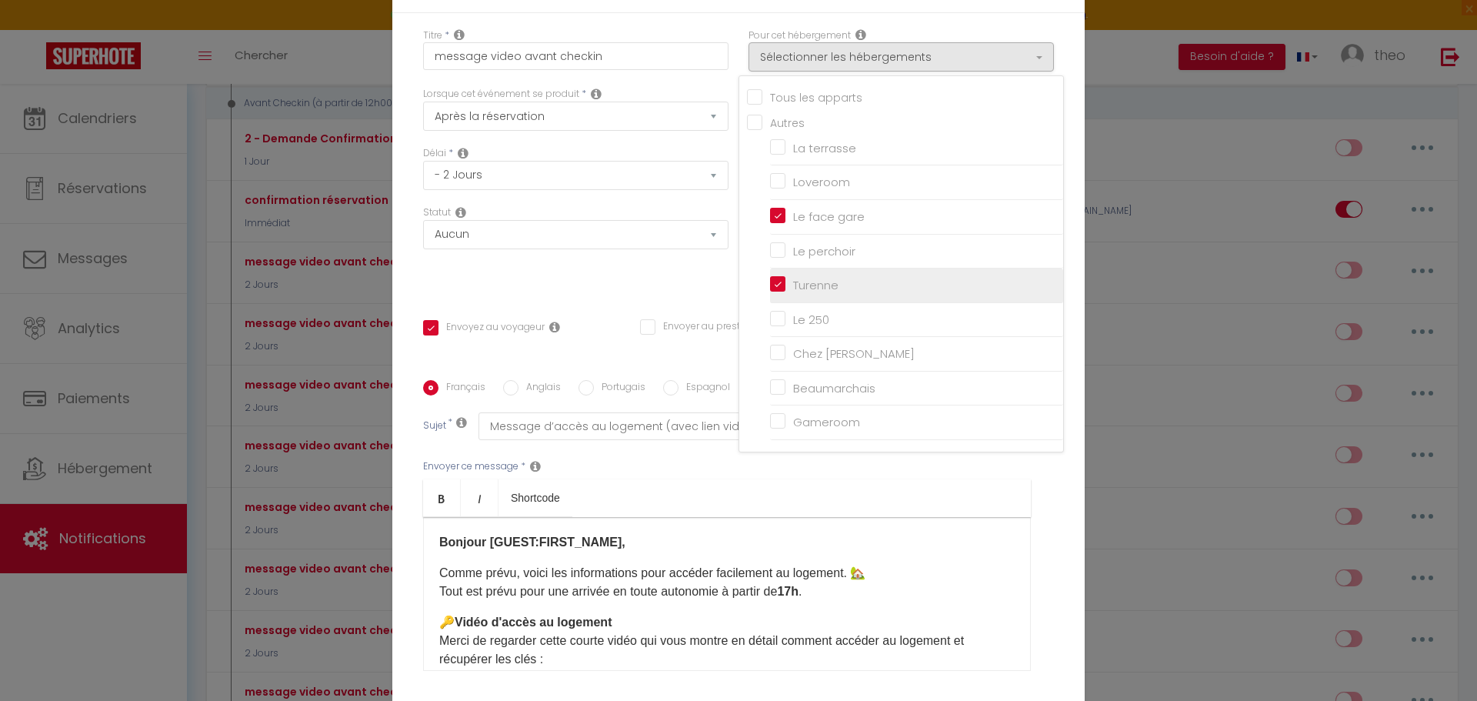
click at [778, 282] on input "Turenne" at bounding box center [916, 285] width 293 height 15
click at [652, 254] on div "Statut Aucun Si la réservation est payée Si réservation non payée Si la caution…" at bounding box center [575, 248] width 325 height 87
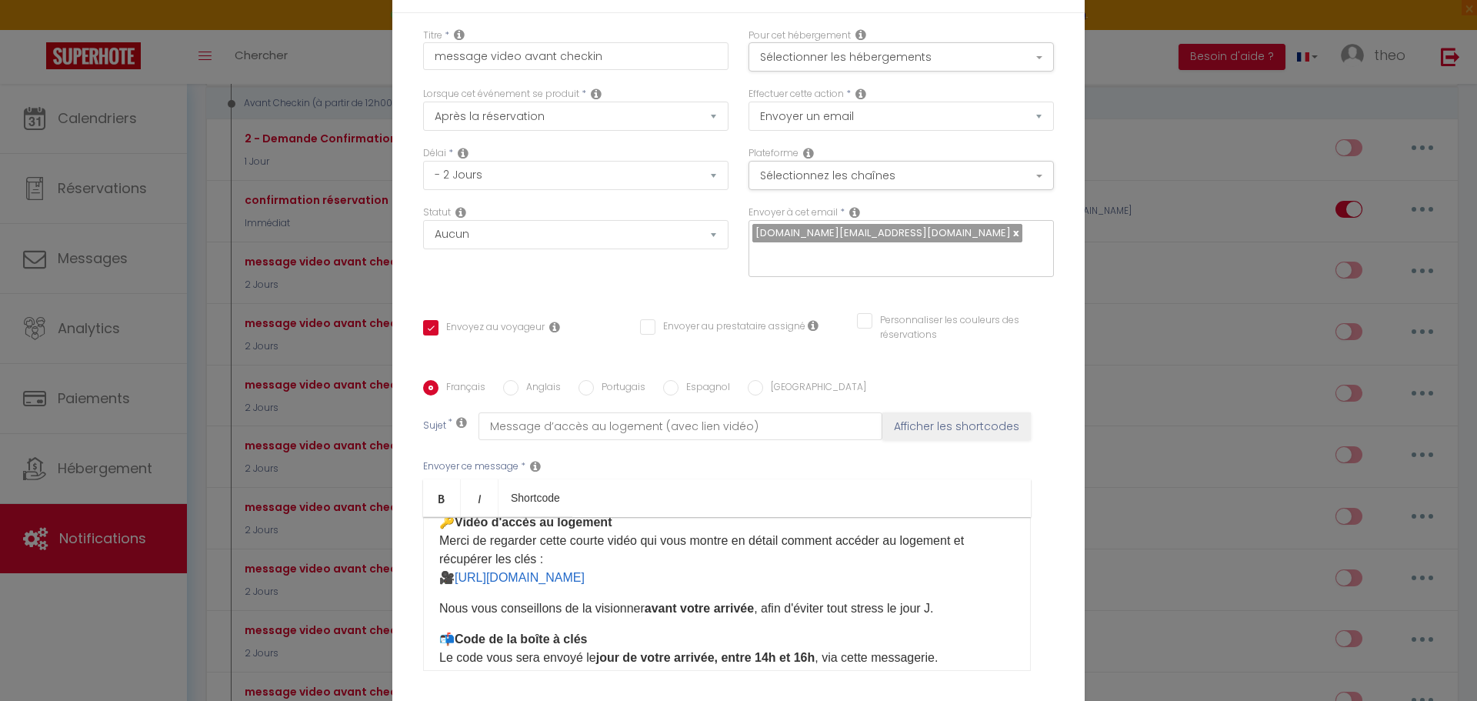
scroll to position [102, 0]
drag, startPoint x: 649, startPoint y: 574, endPoint x: 449, endPoint y: 574, distance: 199.3
click at [449, 574] on p "🔑 Vidéo d'accès au logement Merci de regarder cette courte vidéo qui vous montr…" at bounding box center [727, 549] width 576 height 74
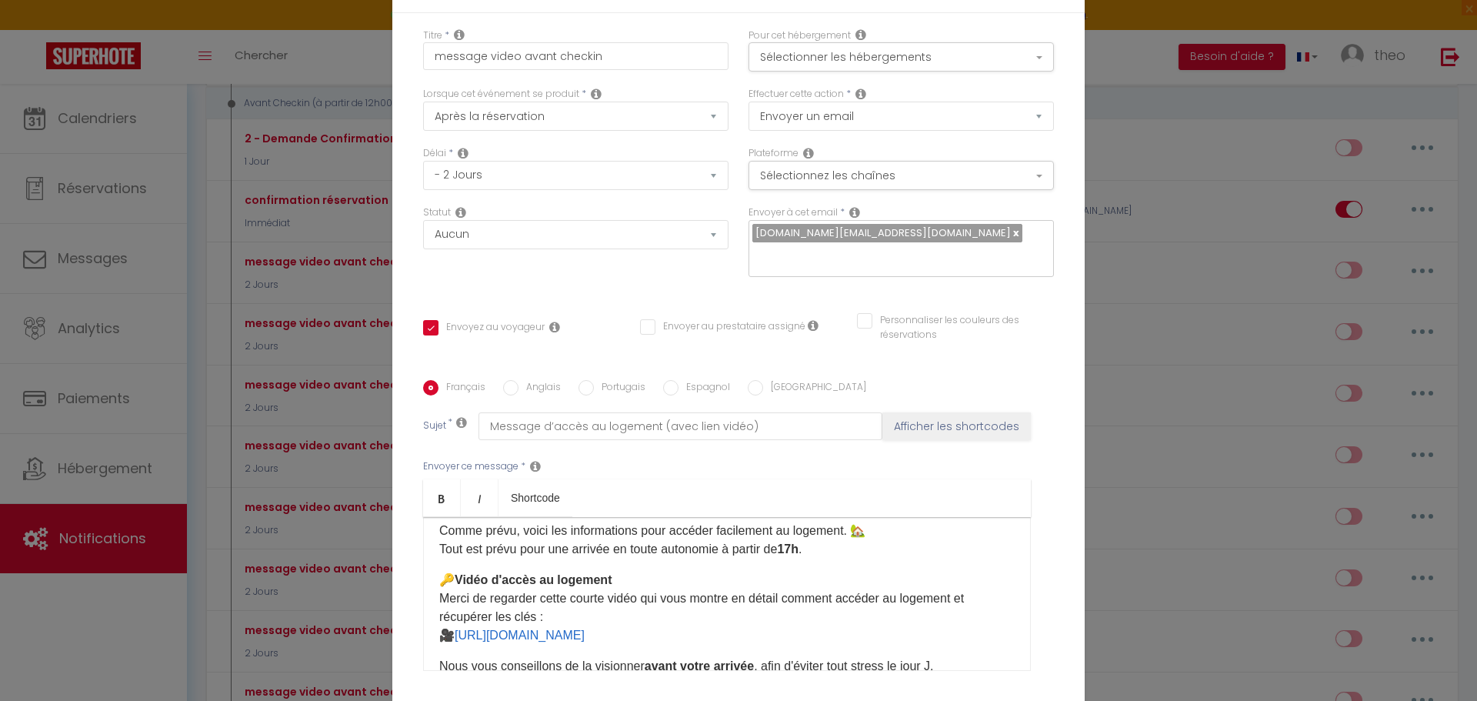
scroll to position [0, 0]
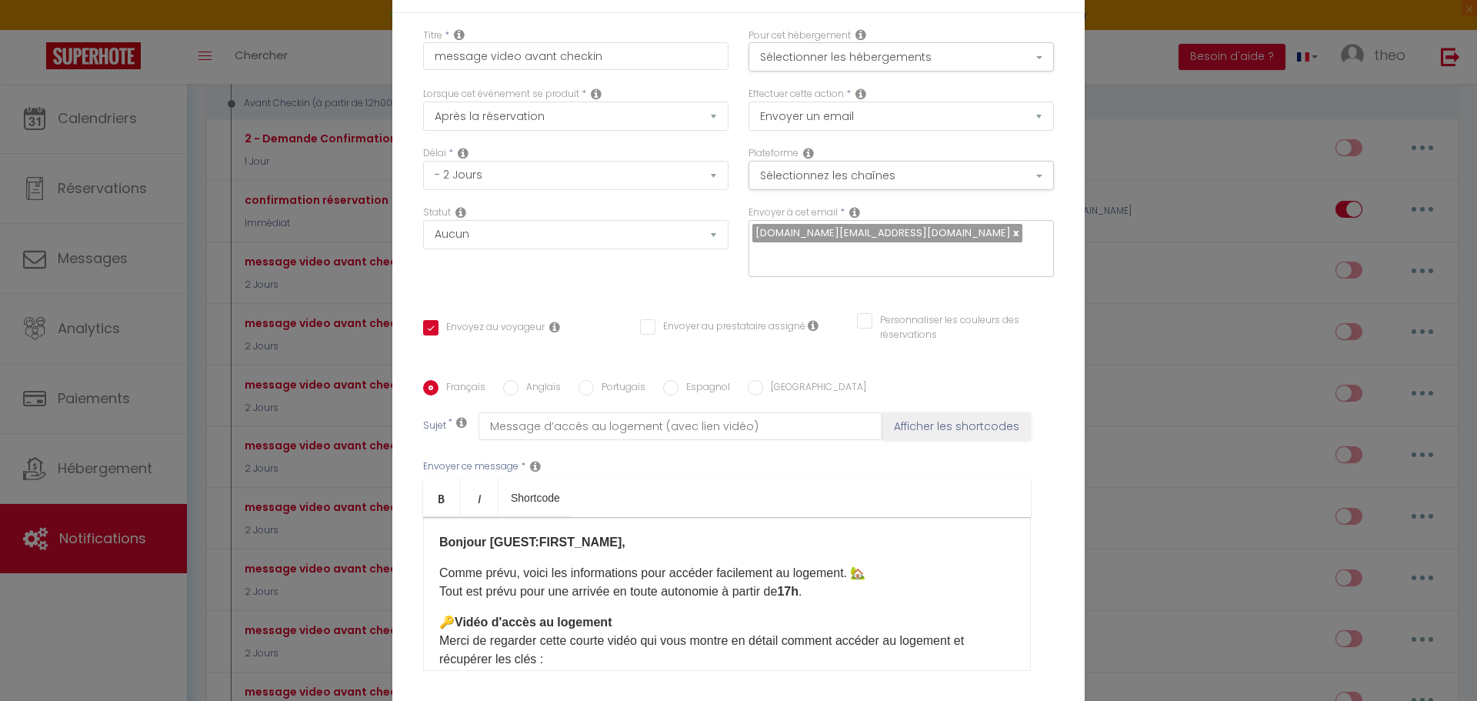
click at [505, 389] on input "Anglais" at bounding box center [510, 387] width 15 height 15
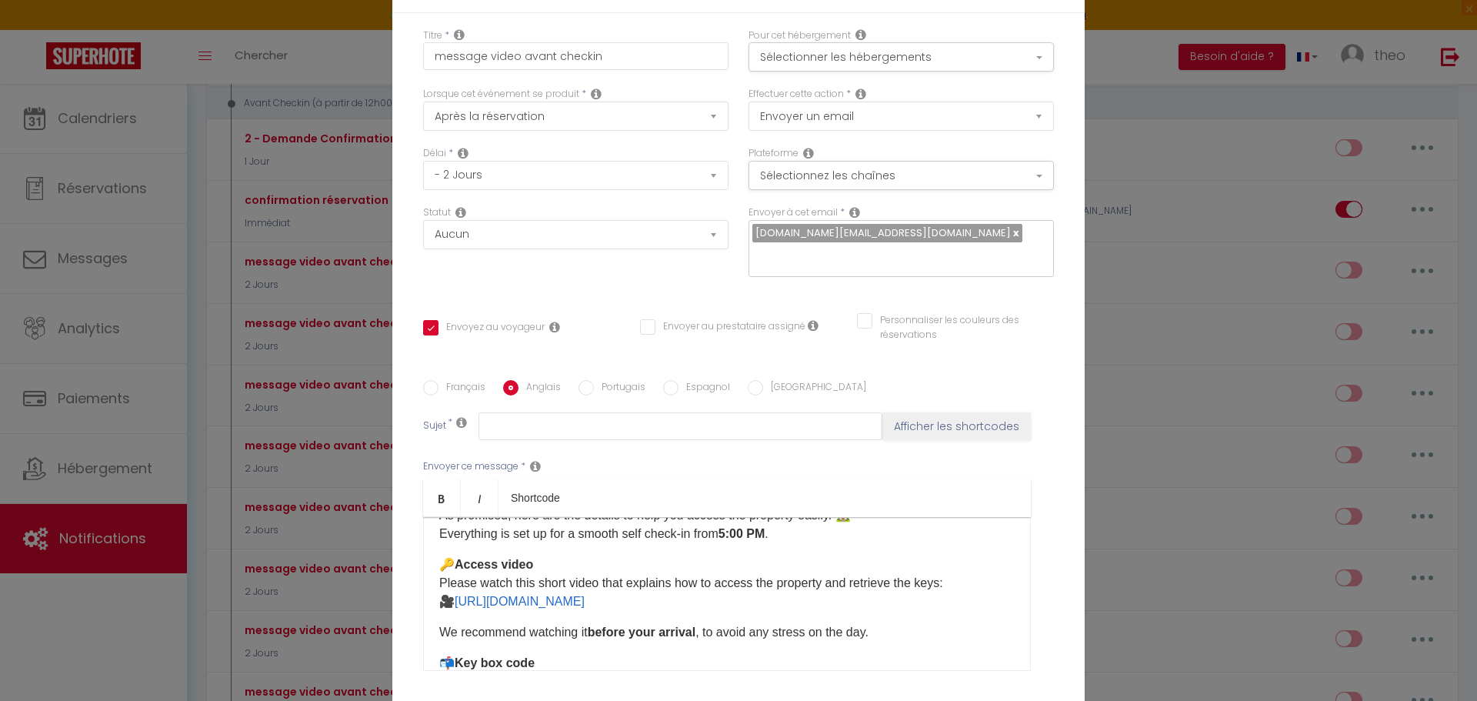
scroll to position [58, 0]
drag, startPoint x: 776, startPoint y: 600, endPoint x: 457, endPoint y: 593, distance: 318.6
click at [457, 593] on p "🔑 Access video Please watch this short video that explains how to access the pr…" at bounding box center [727, 582] width 576 height 55
click at [585, 605] on link "[URL][DOMAIN_NAME]" at bounding box center [520, 600] width 130 height 13
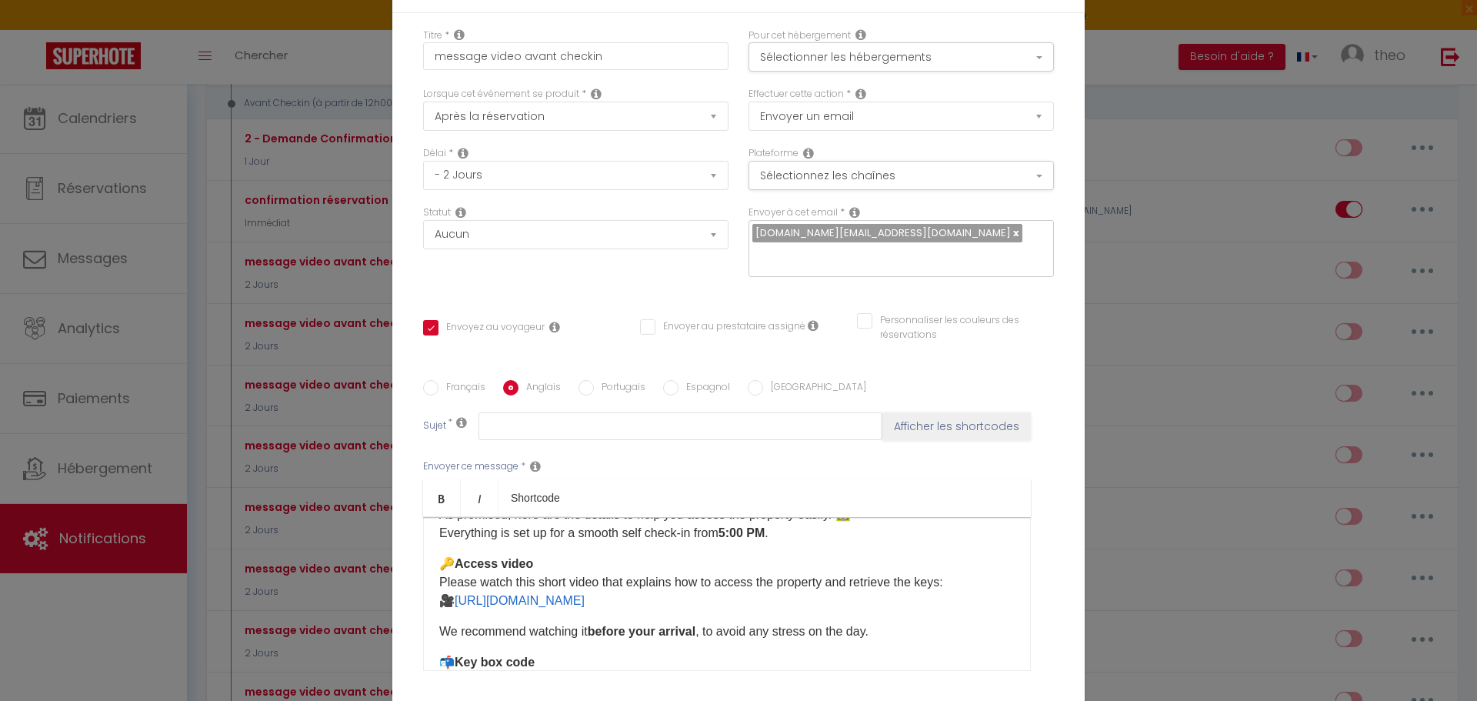
click at [826, 609] on p "🔑 Access video Please watch this short video that explains how to access the pr…" at bounding box center [727, 582] width 576 height 55
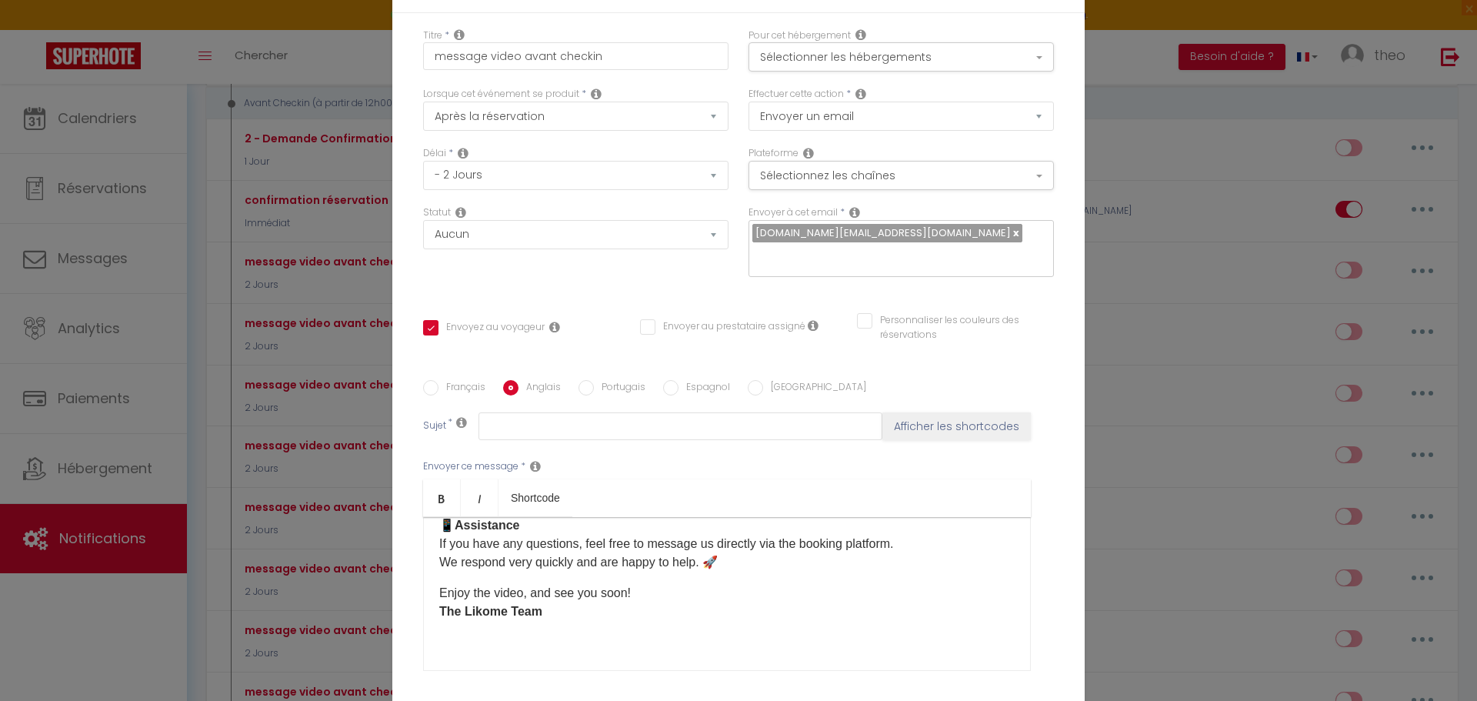
scroll to position [0, 0]
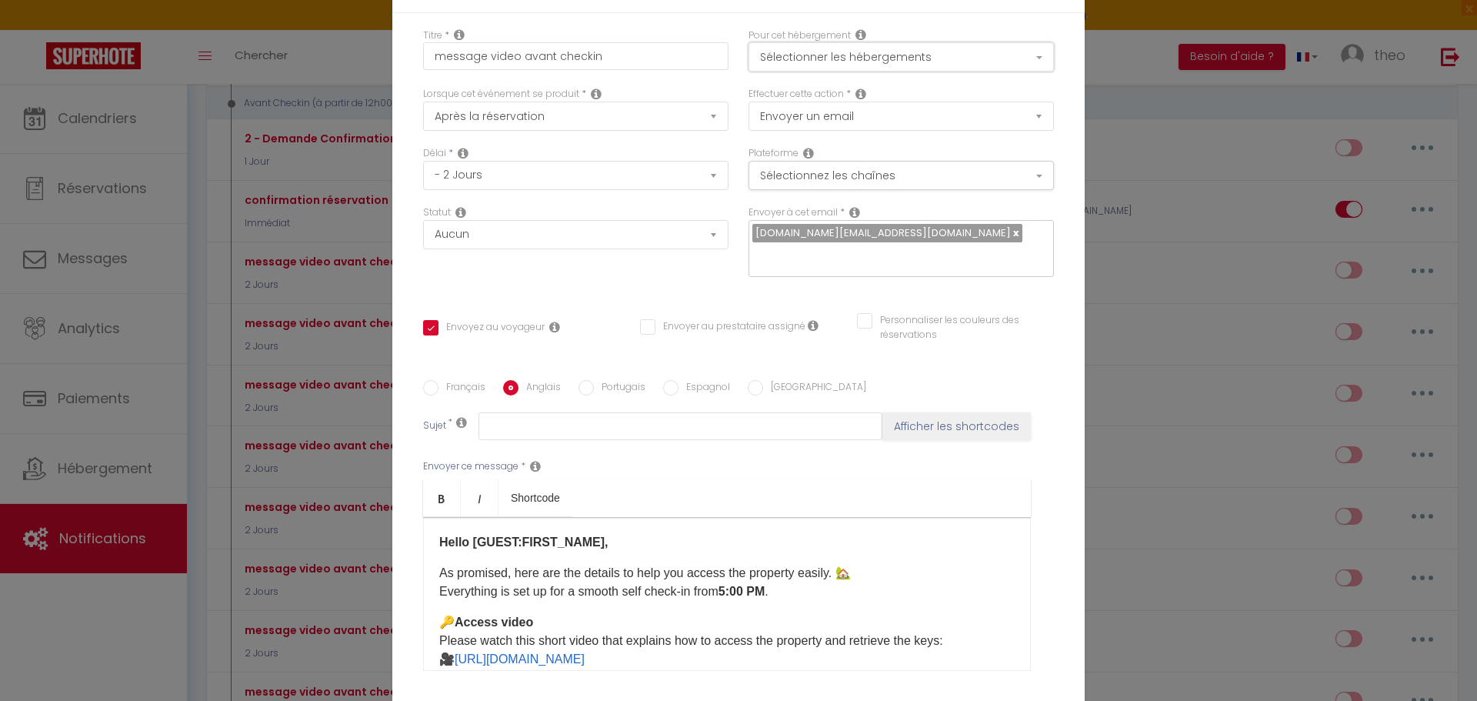
click at [883, 43] on button "Sélectionner les hébergements" at bounding box center [901, 56] width 305 height 29
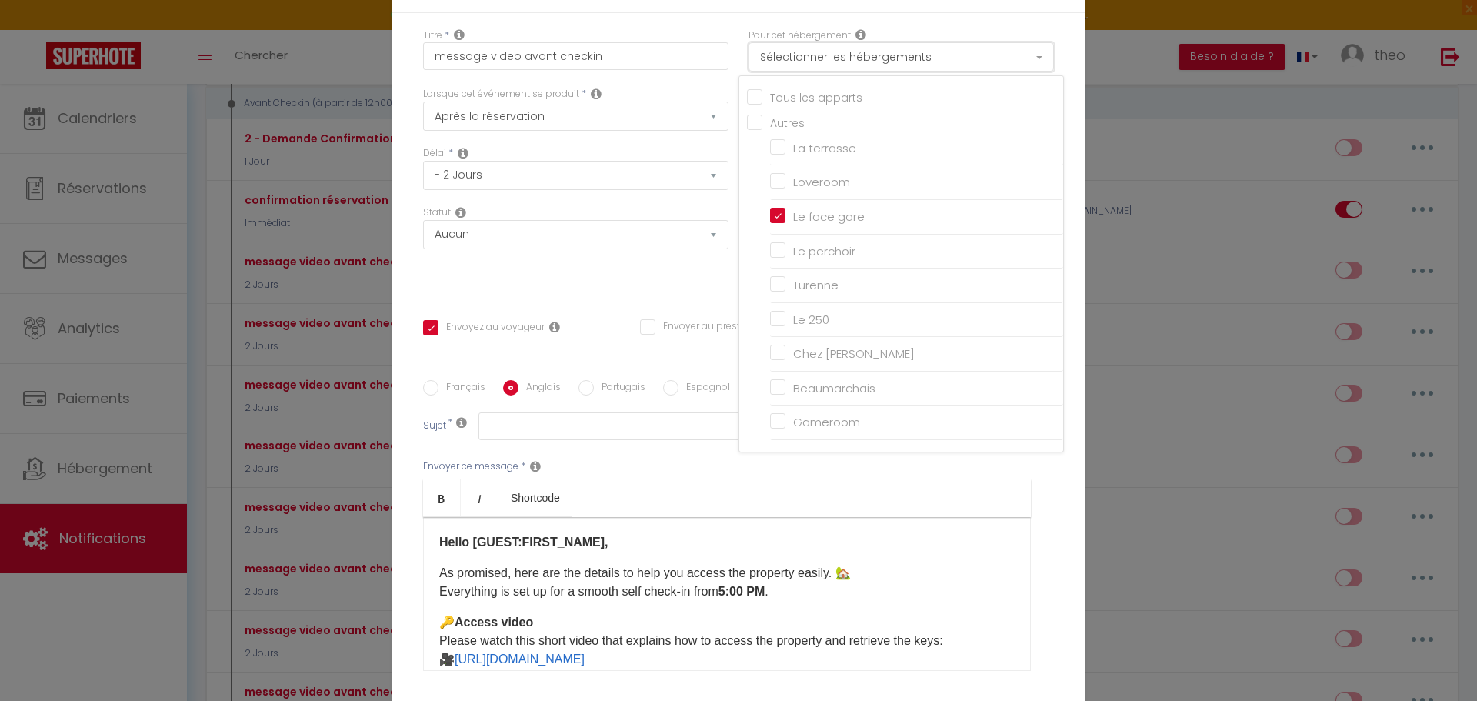
click at [886, 53] on button "Sélectionner les hébergements" at bounding box center [901, 56] width 305 height 29
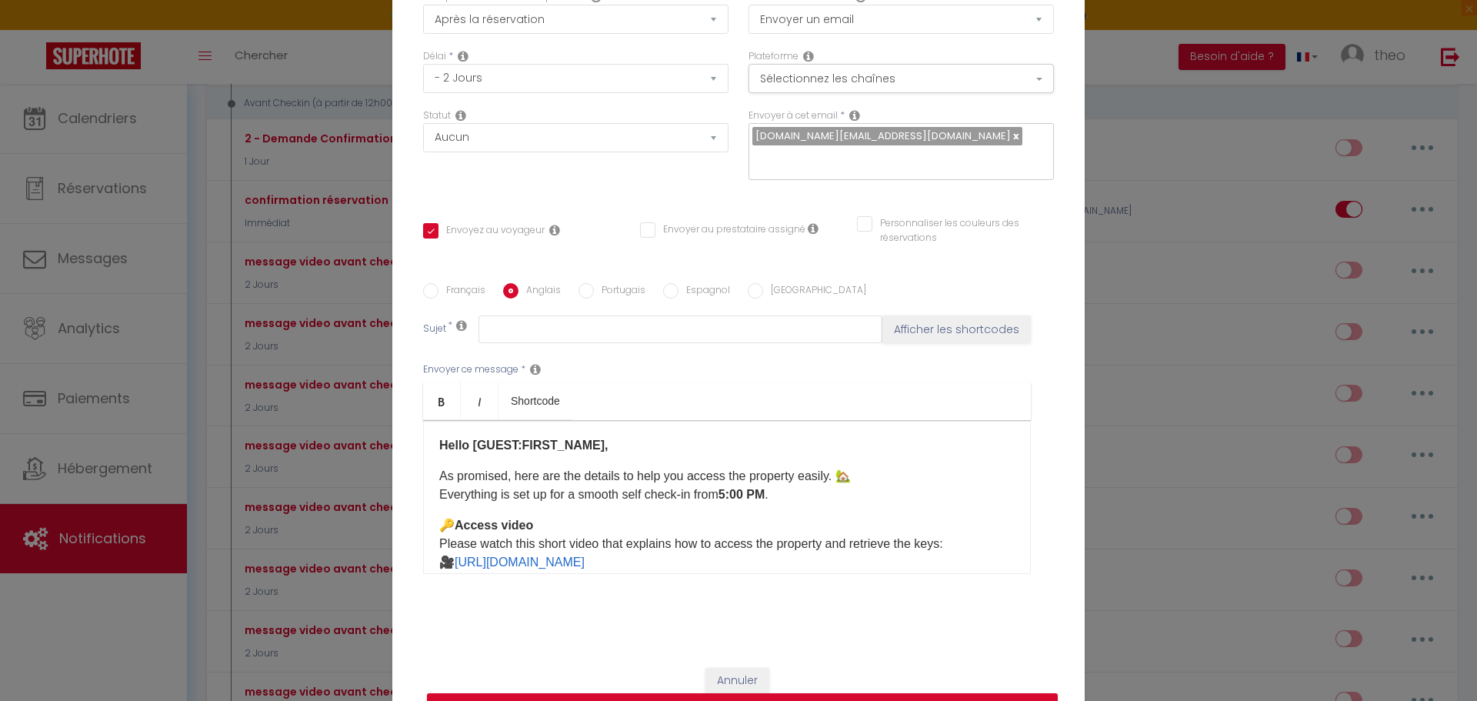
scroll to position [133, 0]
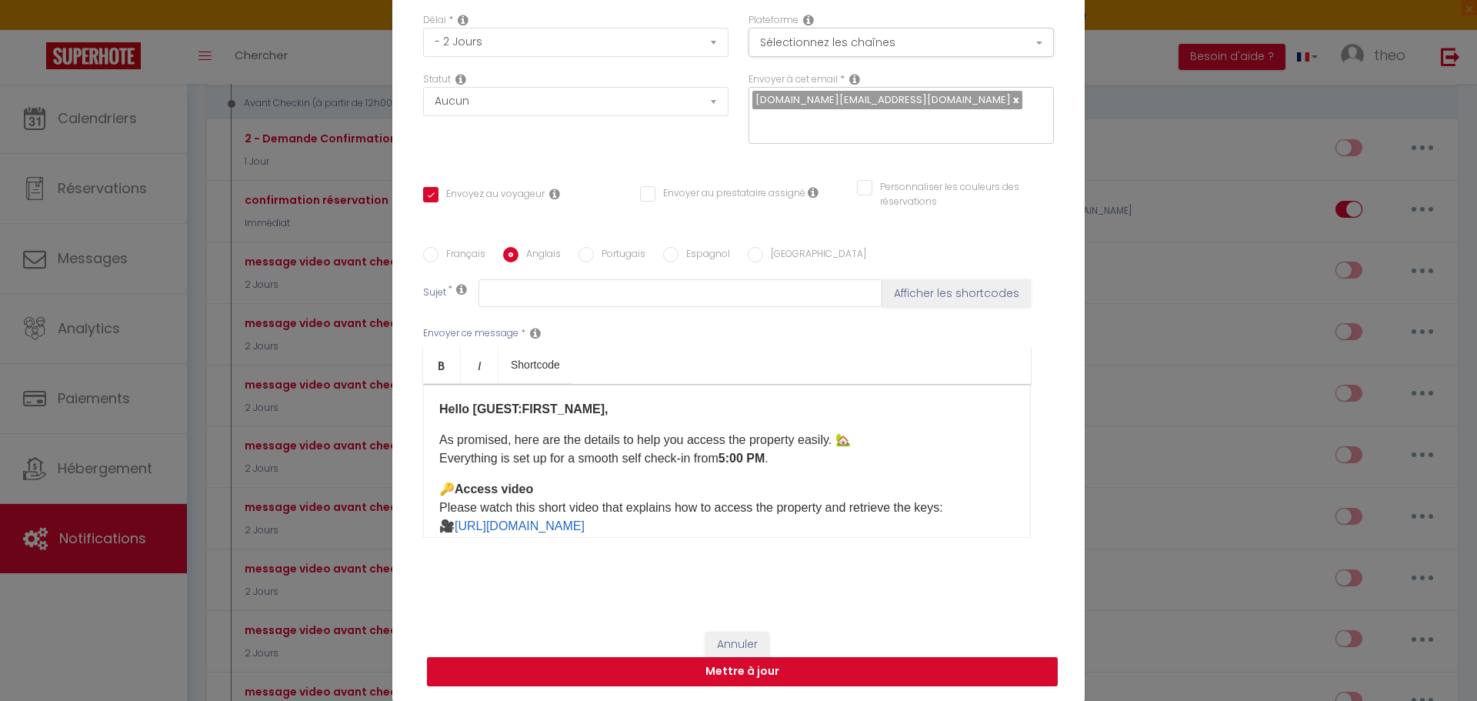
click at [759, 669] on button "Mettre à jour" at bounding box center [742, 671] width 631 height 29
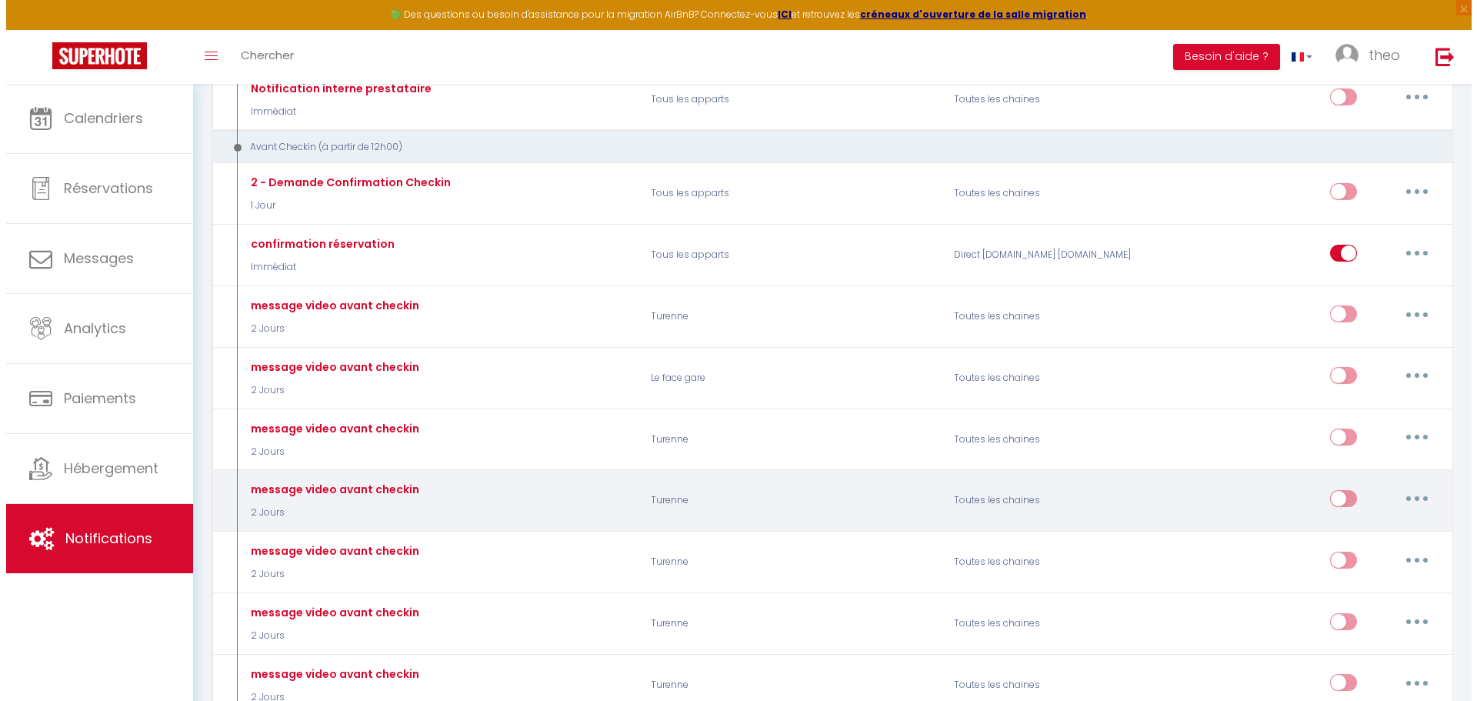
scroll to position [292, 0]
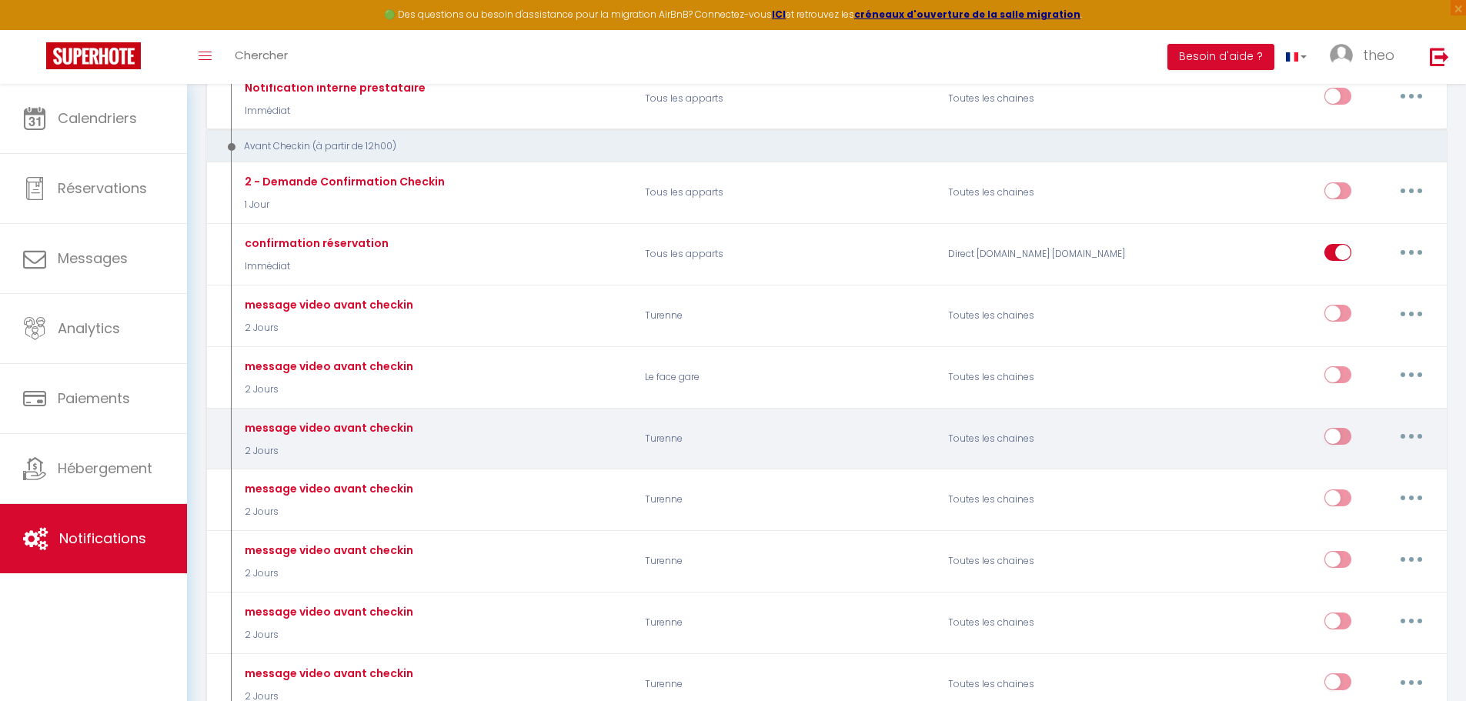
click at [1395, 438] on button "button" at bounding box center [1411, 436] width 43 height 25
click at [1334, 464] on link "Editer" at bounding box center [1371, 472] width 114 height 26
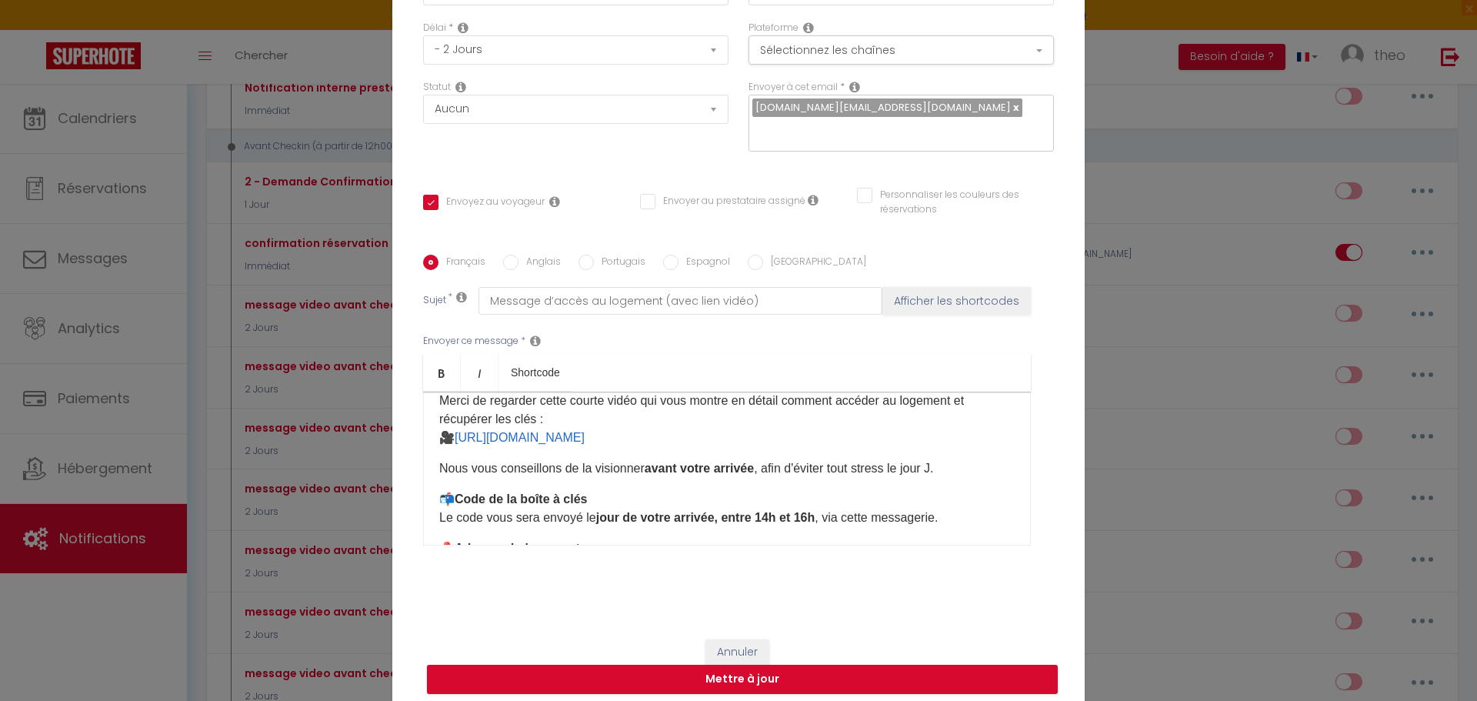
scroll to position [113, 0]
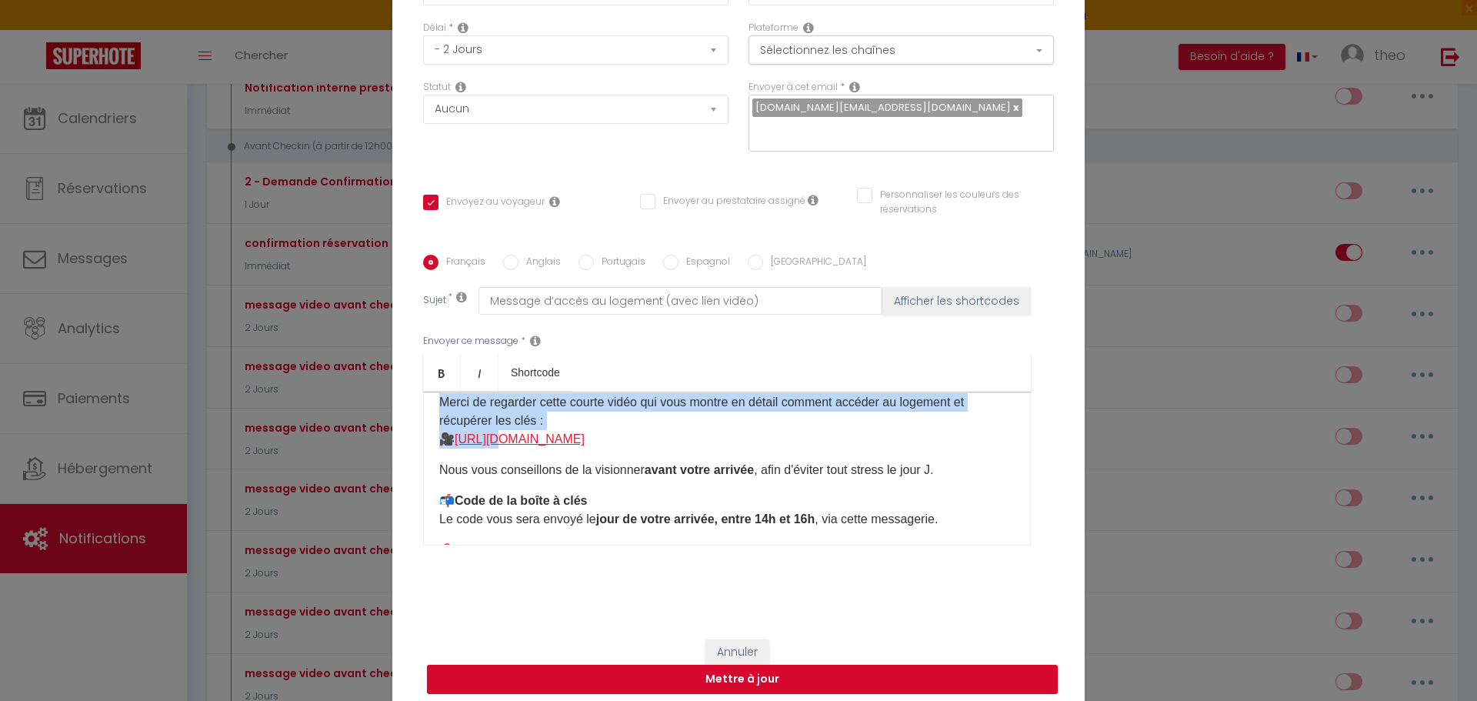
drag, startPoint x: 745, startPoint y: 436, endPoint x: 529, endPoint y: 439, distance: 215.5
click at [509, 437] on p "🔑 Vidéo d'accès au logement Merci de regarder cette courte vidéo qui vous montr…" at bounding box center [727, 412] width 576 height 74
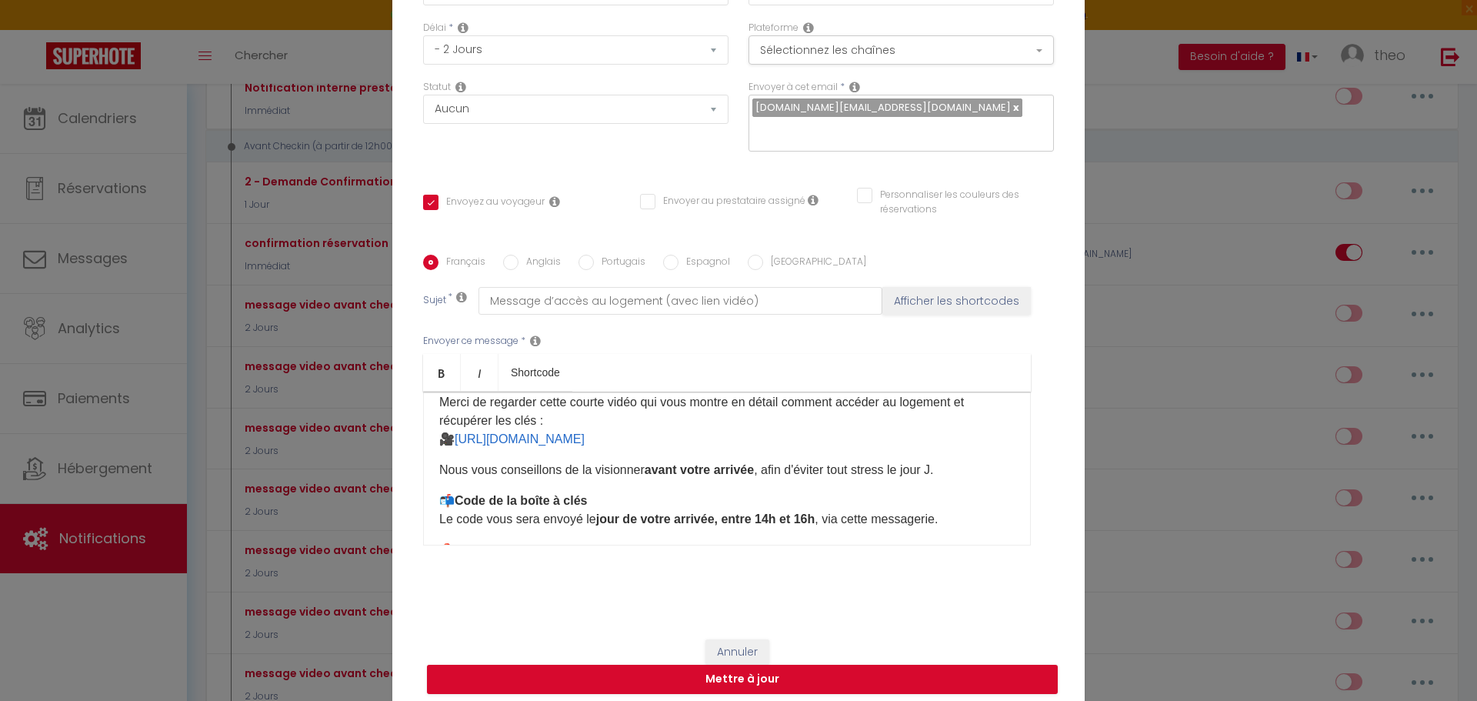
click at [791, 441] on p "🔑 Vidéo d'accès au logement Merci de regarder cette courte vidéo qui vous montr…" at bounding box center [727, 412] width 576 height 74
drag, startPoint x: 729, startPoint y: 441, endPoint x: 456, endPoint y: 439, distance: 273.2
click at [456, 439] on p "🔑 Vidéo d'accès au logement Merci de regarder cette courte vidéo qui vous montr…" at bounding box center [727, 412] width 576 height 74
click at [503, 261] on input "Anglais" at bounding box center [510, 262] width 15 height 15
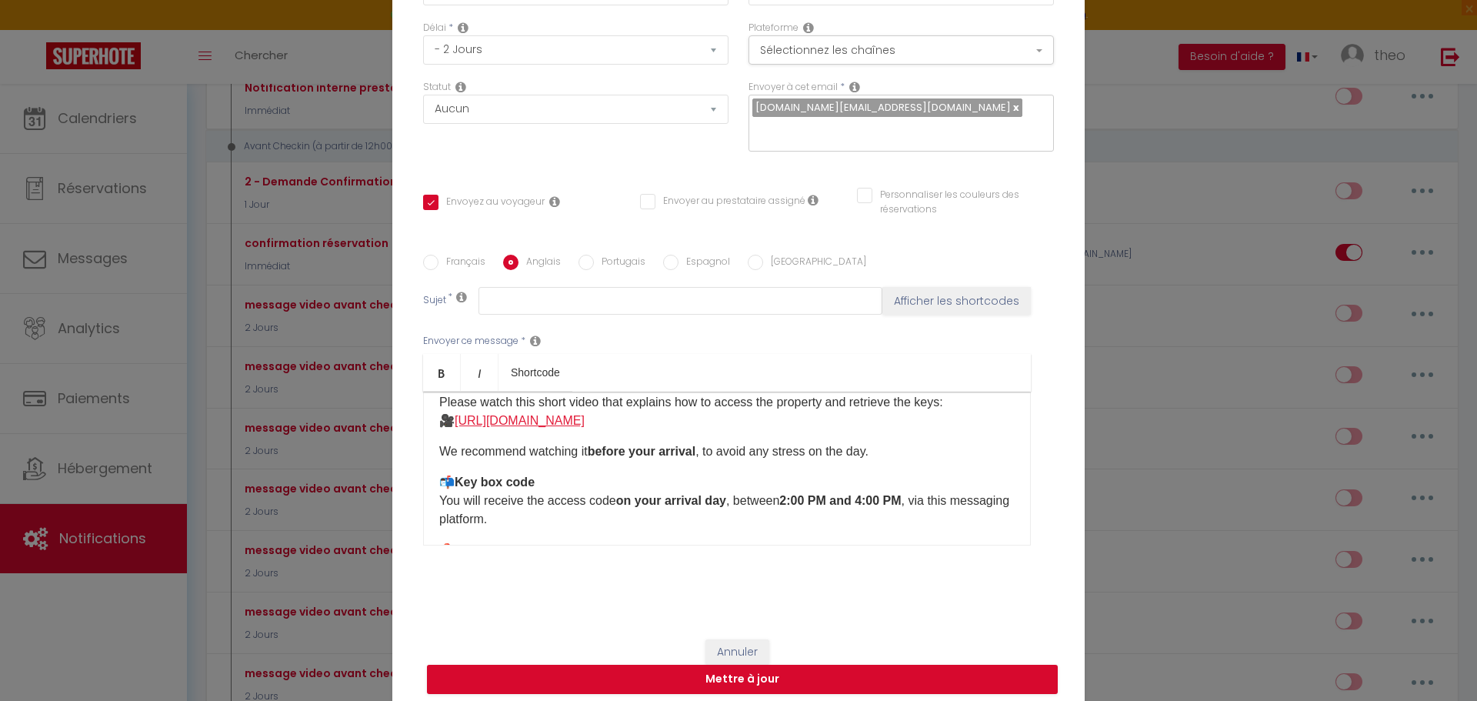
drag, startPoint x: 698, startPoint y: 422, endPoint x: 457, endPoint y: 425, distance: 240.9
click at [457, 425] on p "🔑 Access video Please watch this short video that explains how to access the pr…" at bounding box center [727, 402] width 576 height 55
click at [453, 268] on label "Français" at bounding box center [462, 263] width 47 height 17
click at [439, 268] on input "Français" at bounding box center [430, 262] width 15 height 15
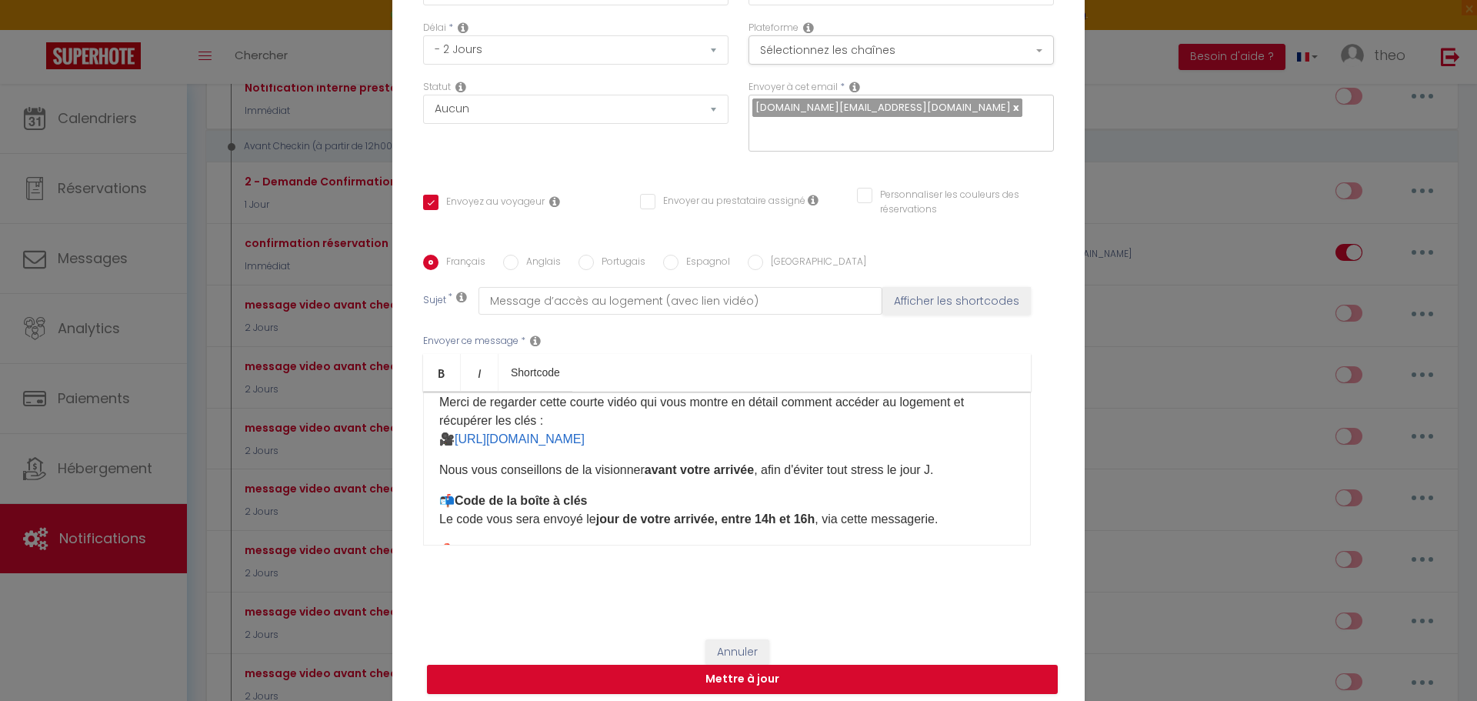
scroll to position [0, 0]
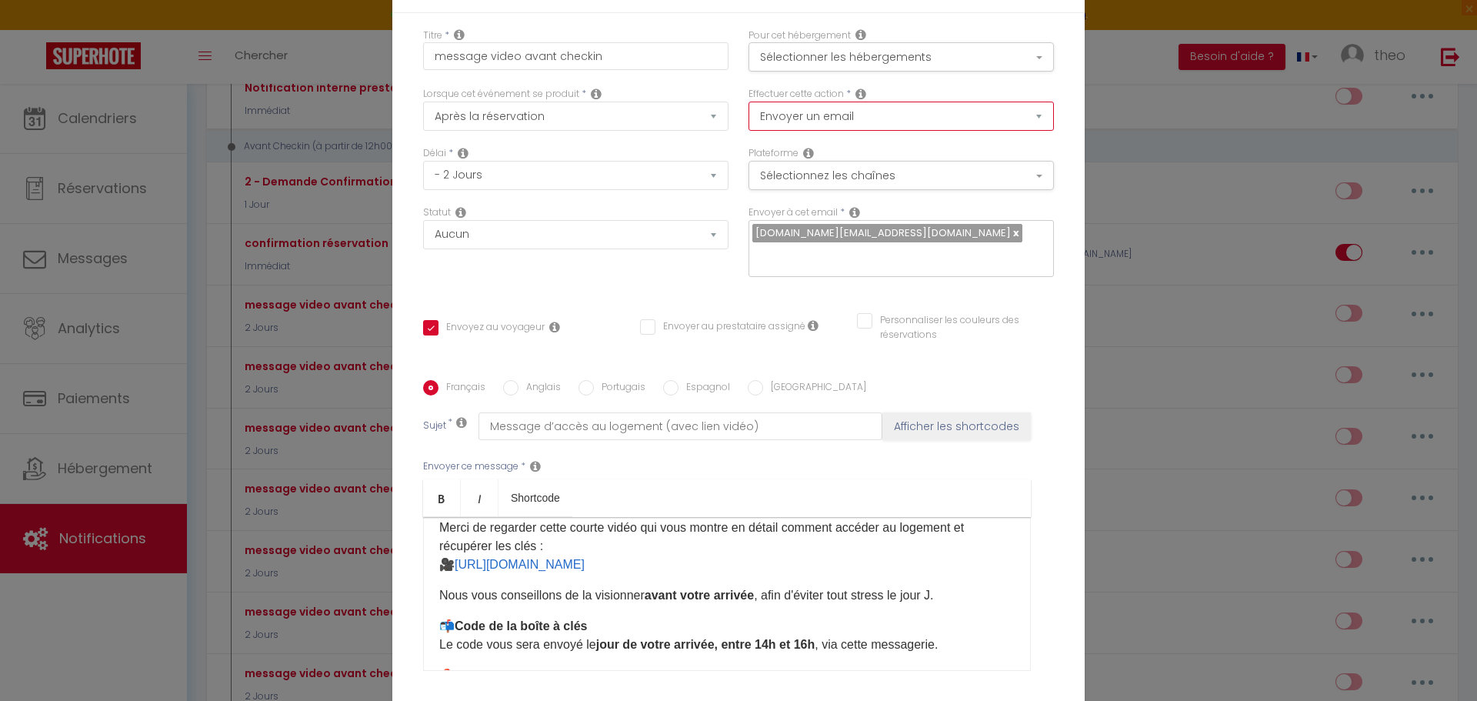
click at [965, 115] on select "Envoyer un email Envoyer un SMS Envoyer une notification push" at bounding box center [901, 116] width 305 height 29
click at [980, 61] on button "Sélectionner les hébergements" at bounding box center [901, 56] width 305 height 29
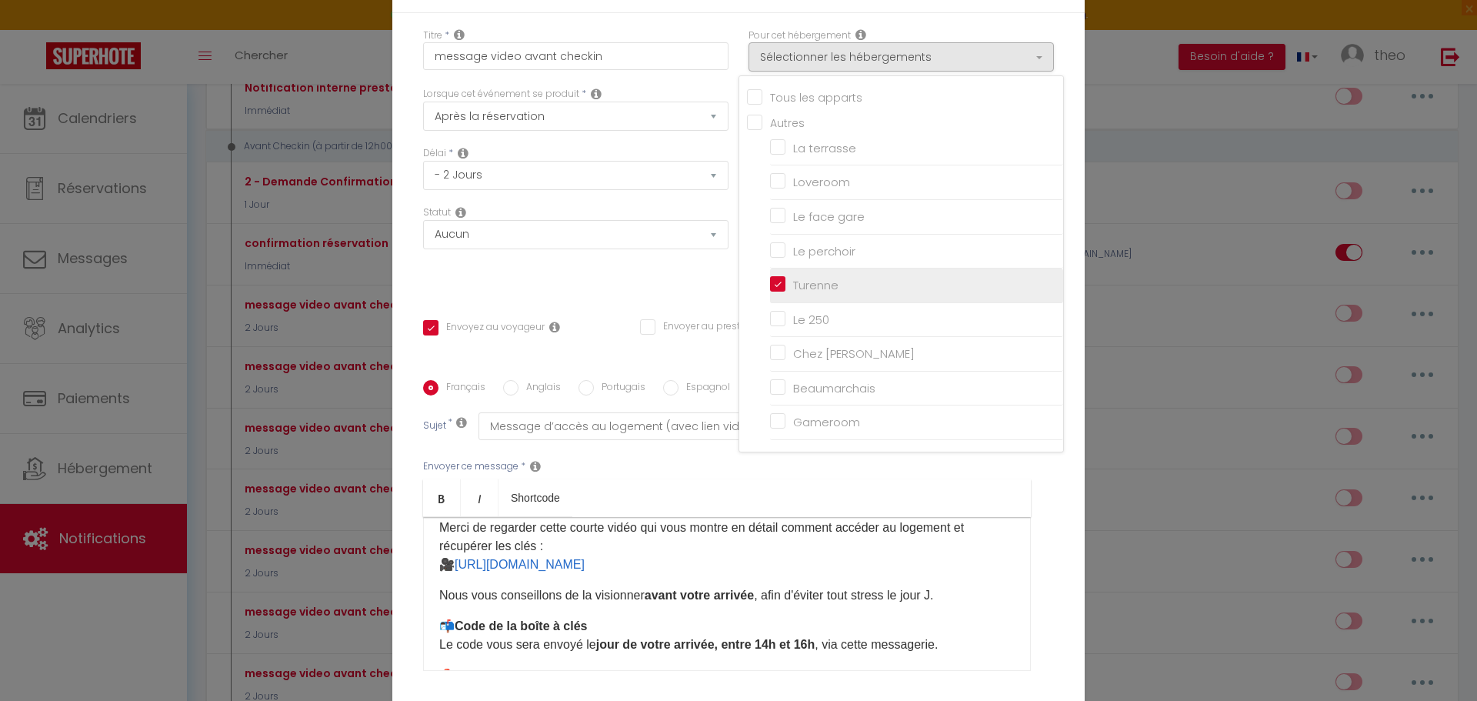
click at [772, 279] on input "Turenne" at bounding box center [916, 285] width 293 height 15
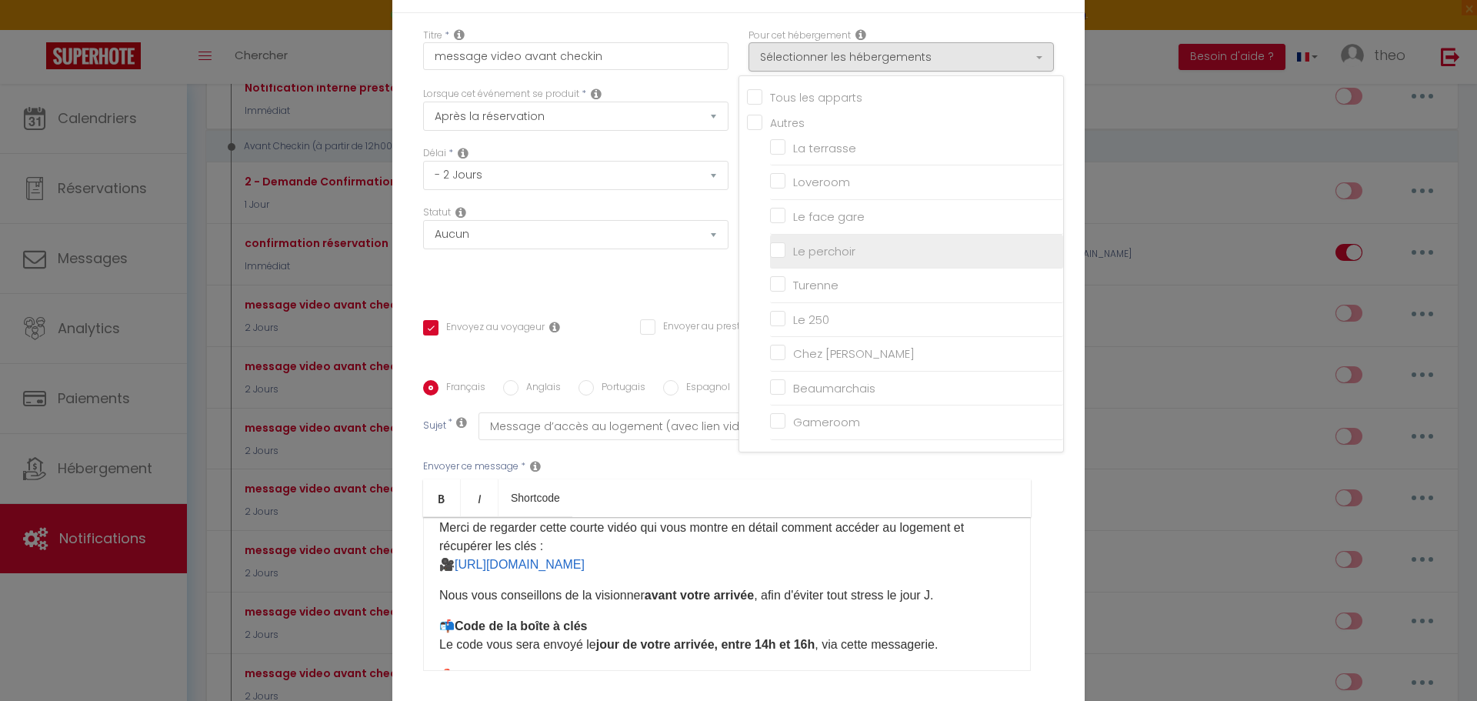
click at [776, 239] on li "Le perchoir" at bounding box center [916, 252] width 293 height 35
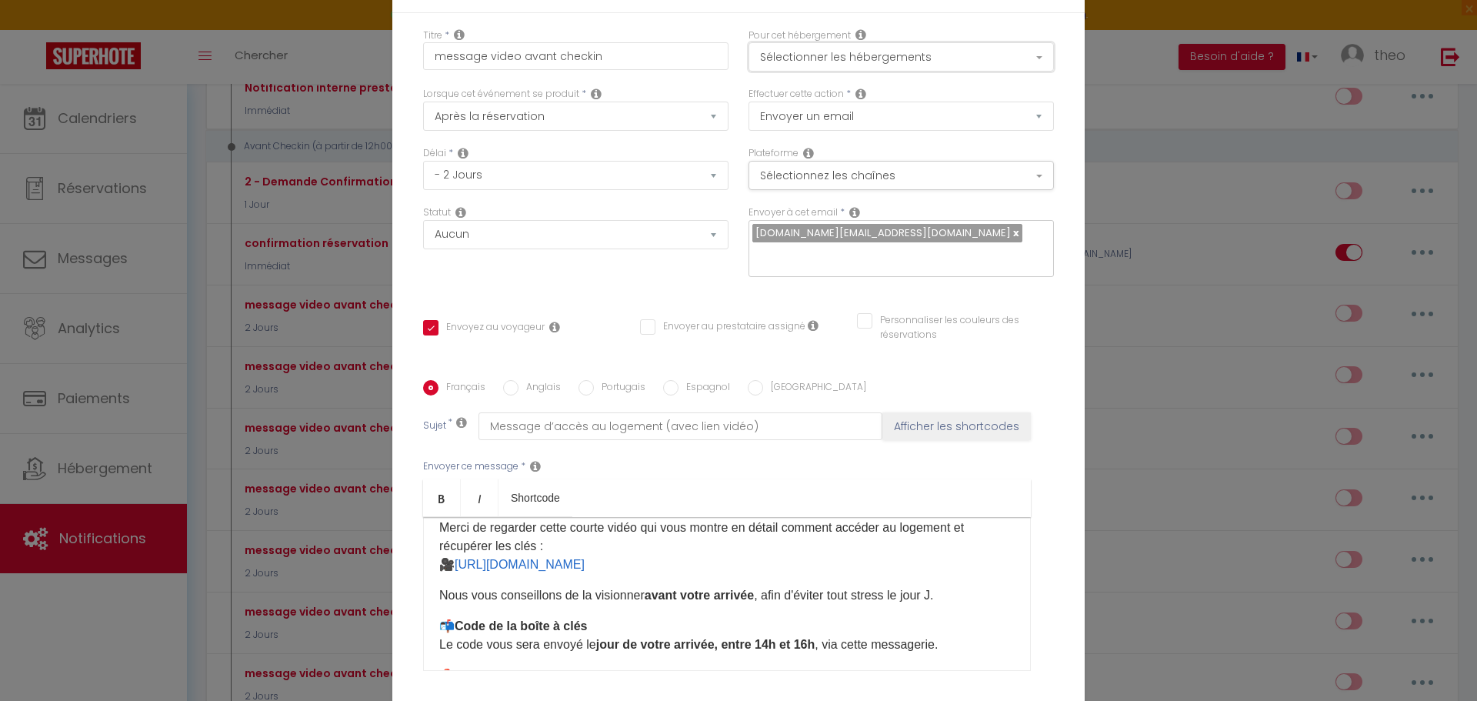
click at [954, 55] on button "Sélectionner les hébergements" at bounding box center [901, 56] width 305 height 29
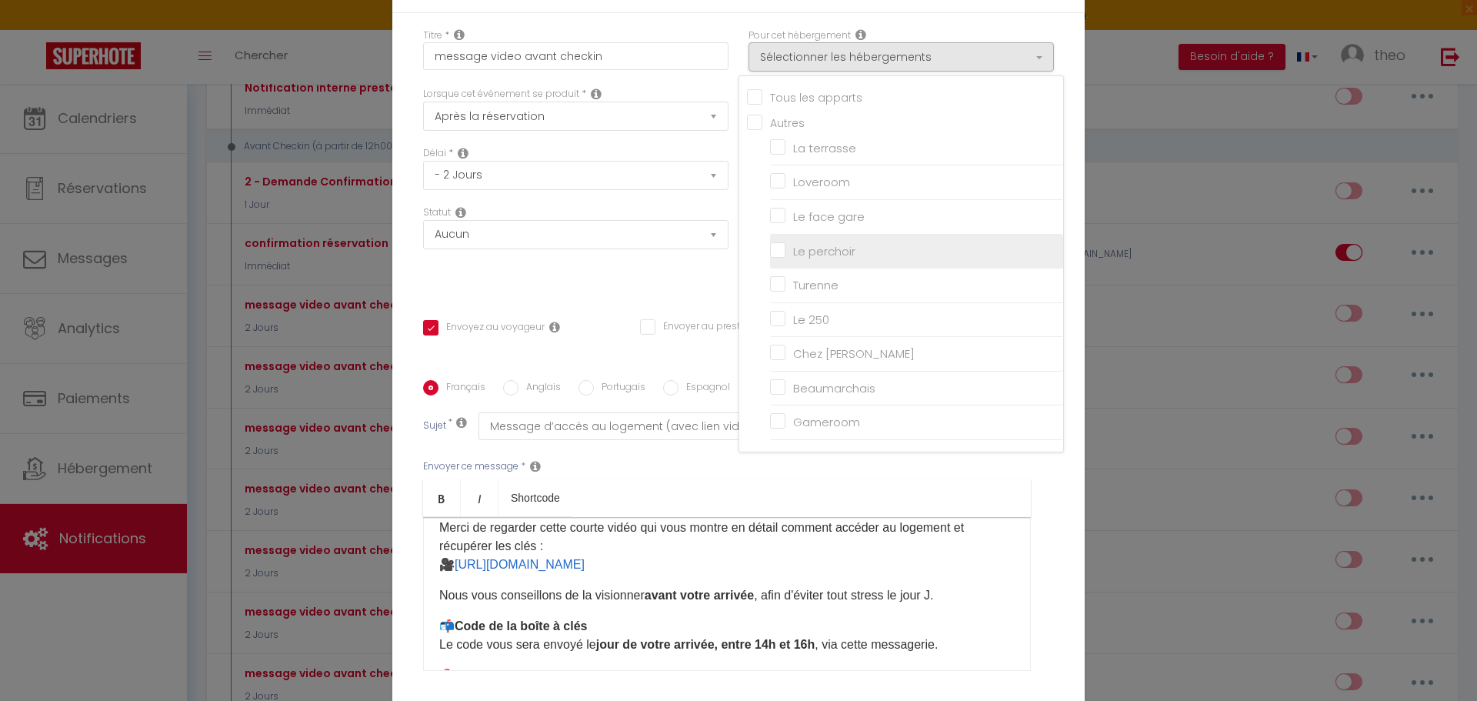
click at [776, 246] on input "Le perchoir" at bounding box center [916, 250] width 293 height 15
click at [663, 297] on div "Titre * message video avant checkin Pour cet hébergement Sélectionner les héber…" at bounding box center [738, 381] width 693 height 736
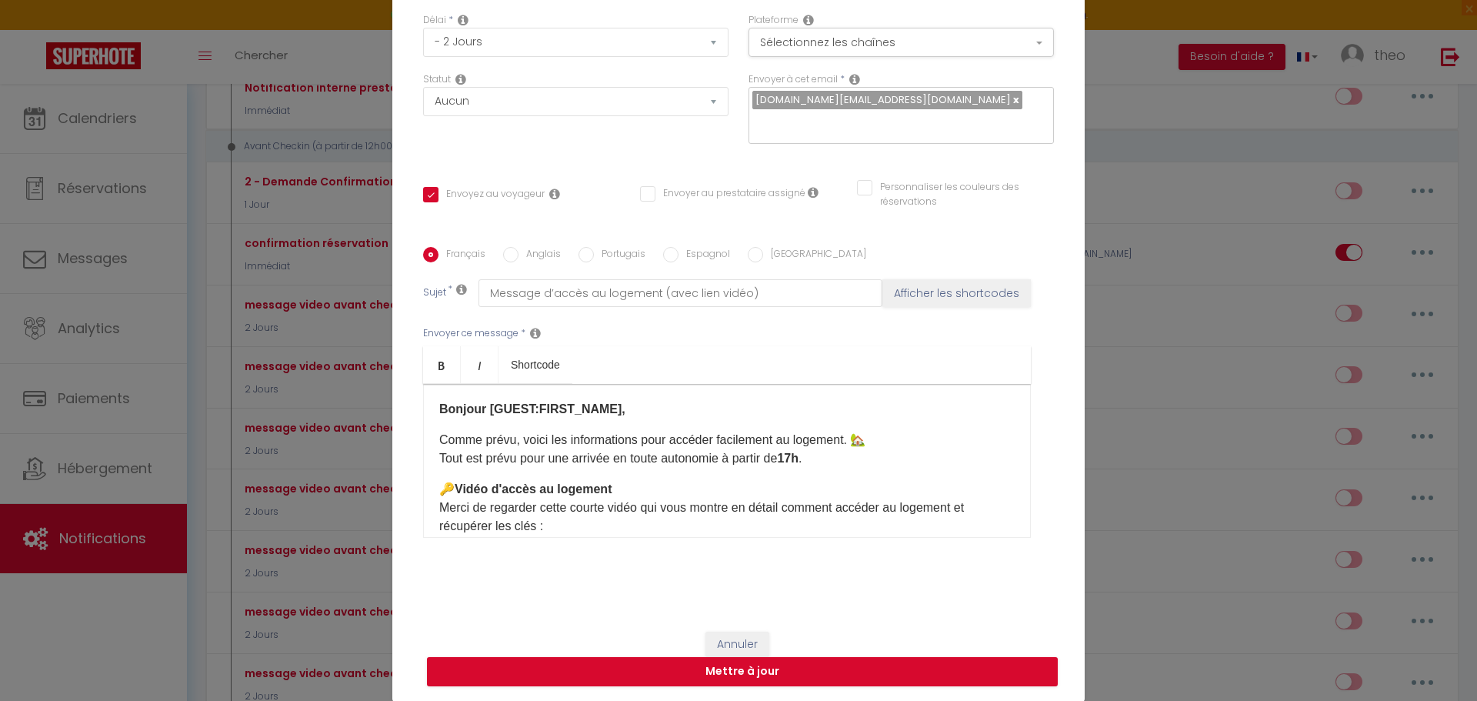
click at [522, 253] on label "Anglais" at bounding box center [540, 255] width 42 height 17
click at [519, 253] on input "Anglais" at bounding box center [510, 254] width 15 height 15
click at [446, 253] on label "Français" at bounding box center [462, 255] width 47 height 17
click at [439, 253] on input "Français" at bounding box center [430, 254] width 15 height 15
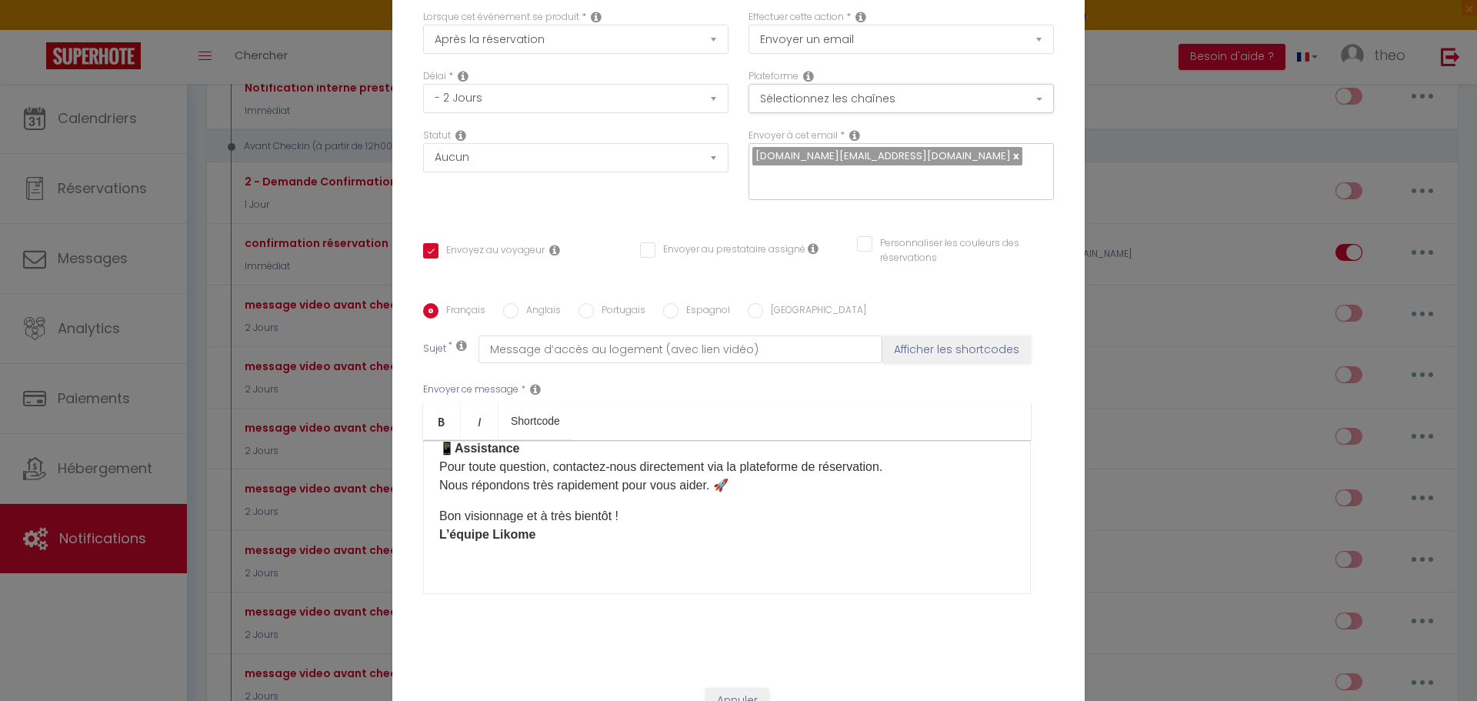
scroll to position [133, 0]
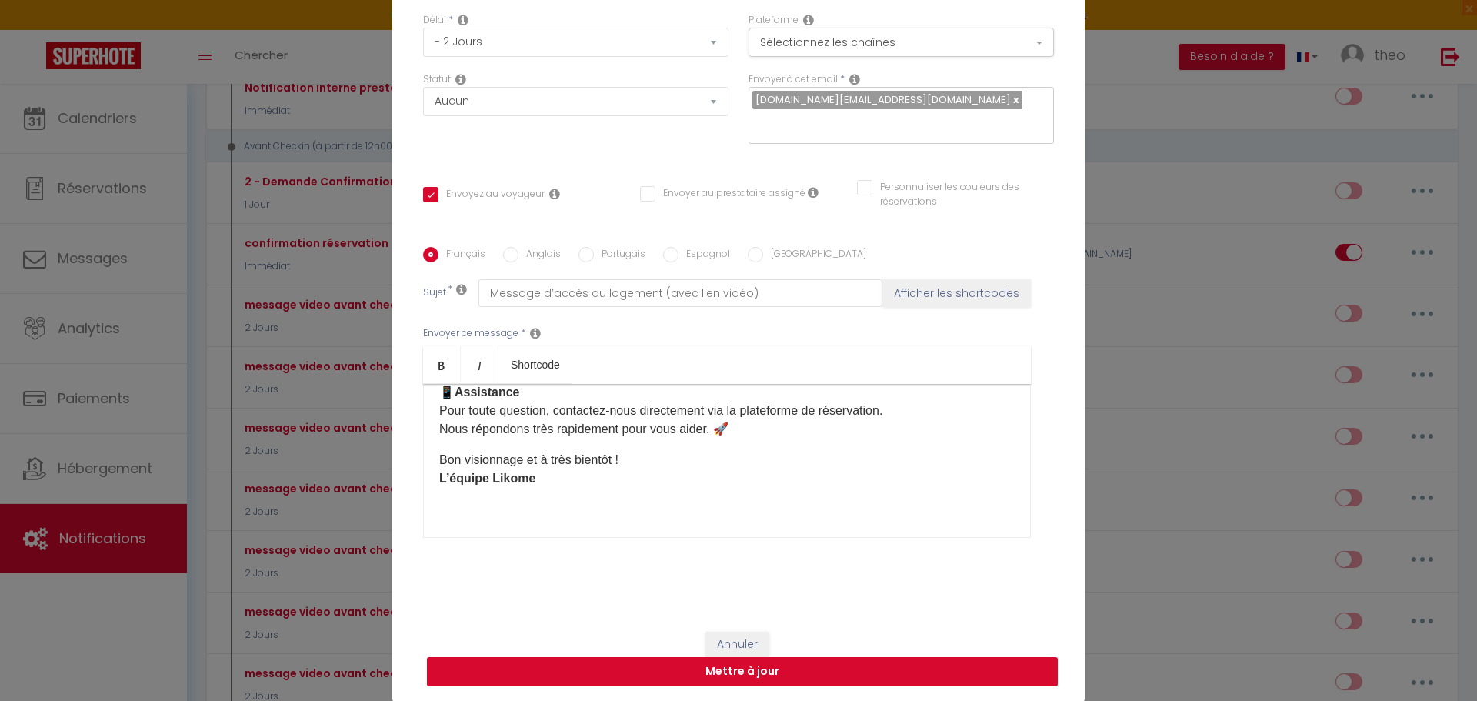
click at [763, 666] on button "Mettre à jour" at bounding box center [742, 671] width 631 height 29
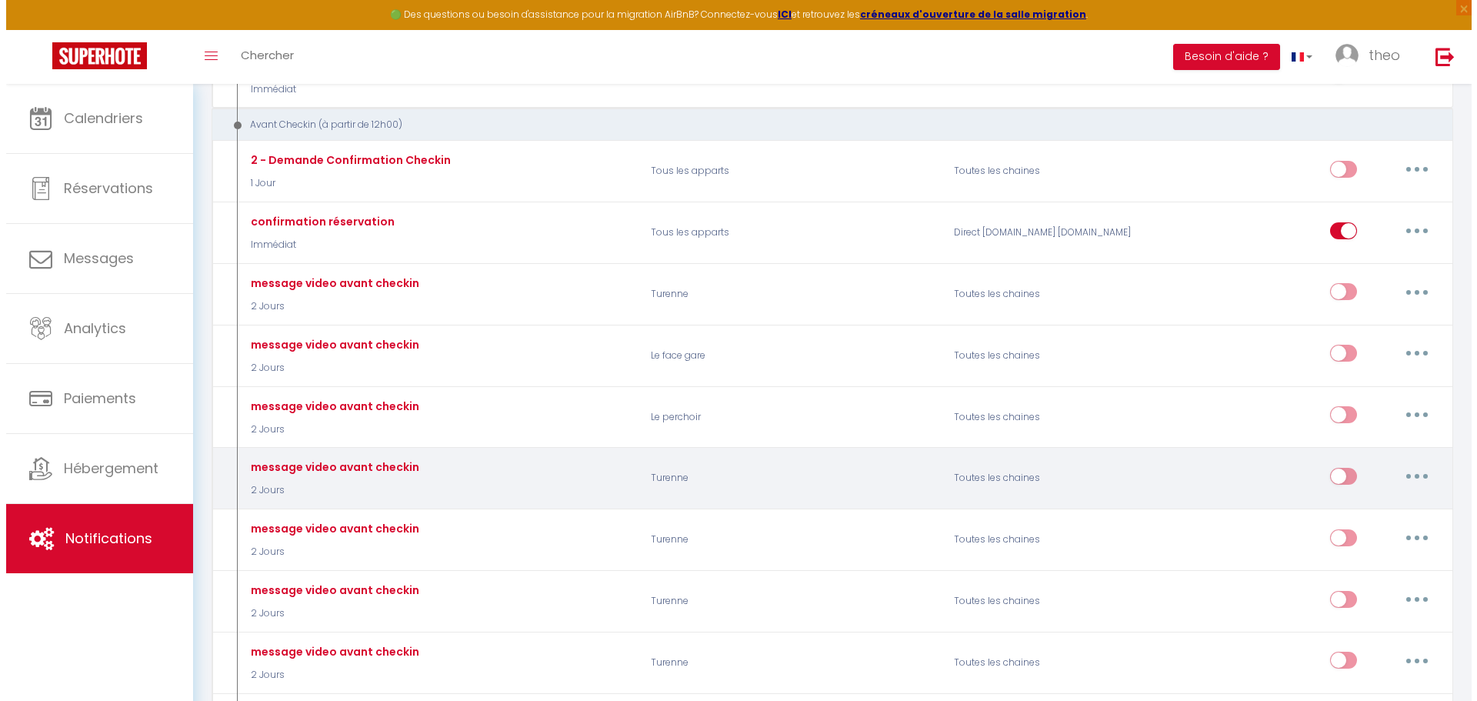
scroll to position [315, 0]
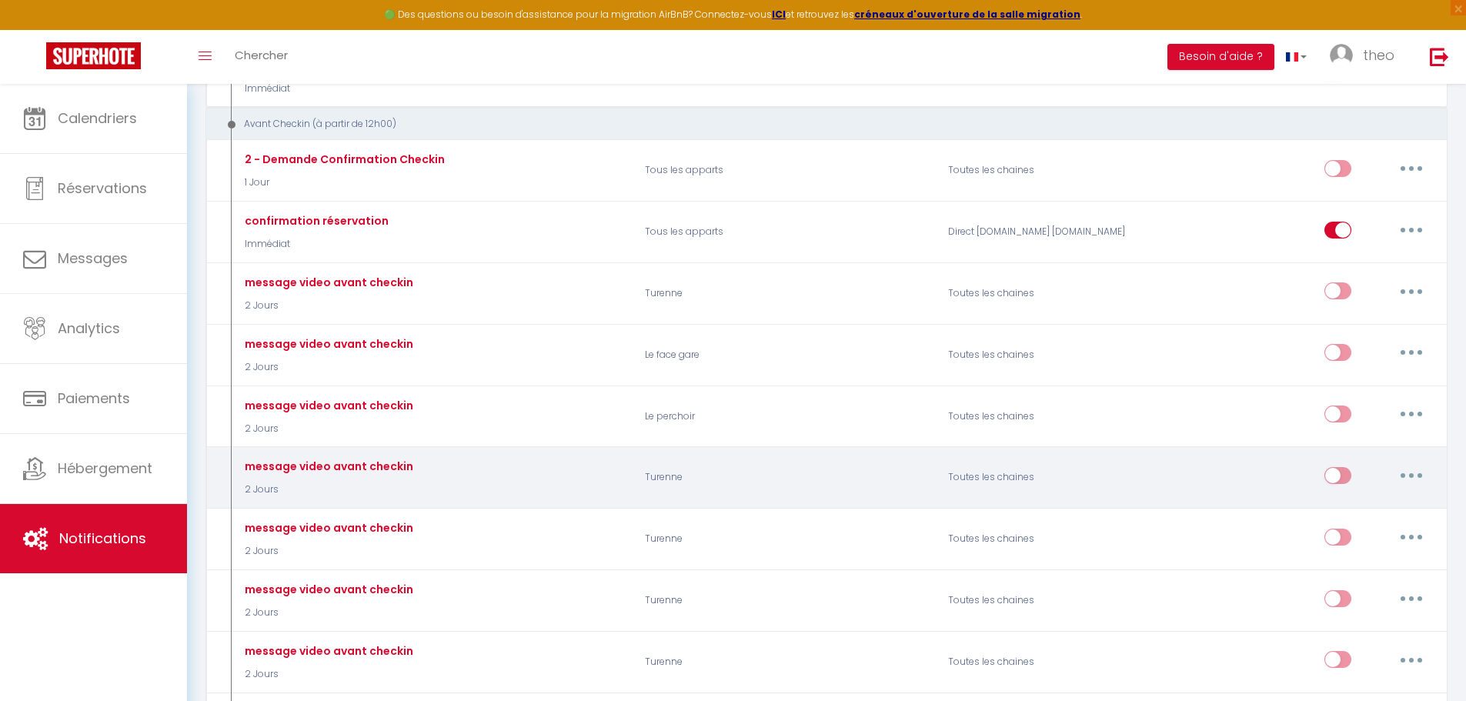
click at [1422, 489] on div "Editer Dupliquer Tester Supprimer" at bounding box center [1378, 478] width 108 height 45
click at [1420, 480] on button "button" at bounding box center [1411, 475] width 43 height 25
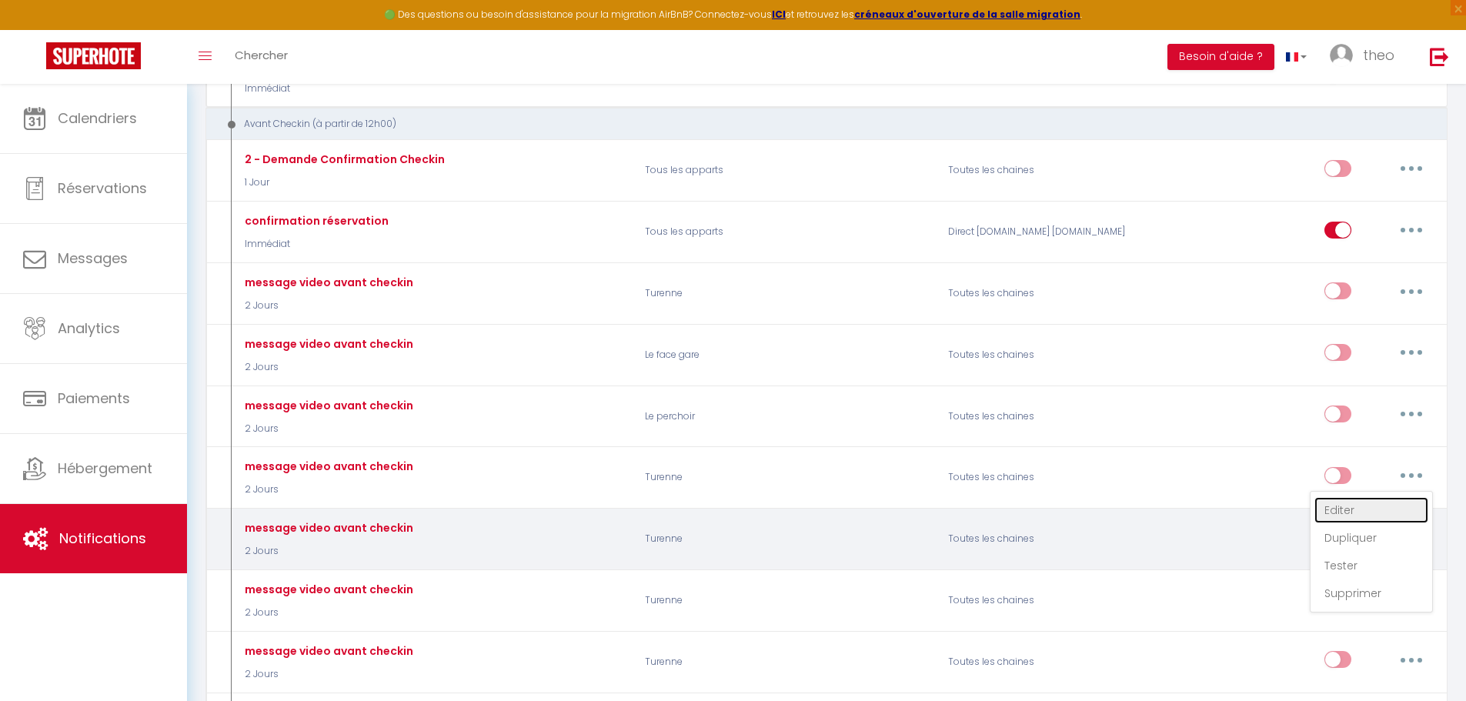
click at [1360, 511] on link "Editer" at bounding box center [1371, 510] width 114 height 26
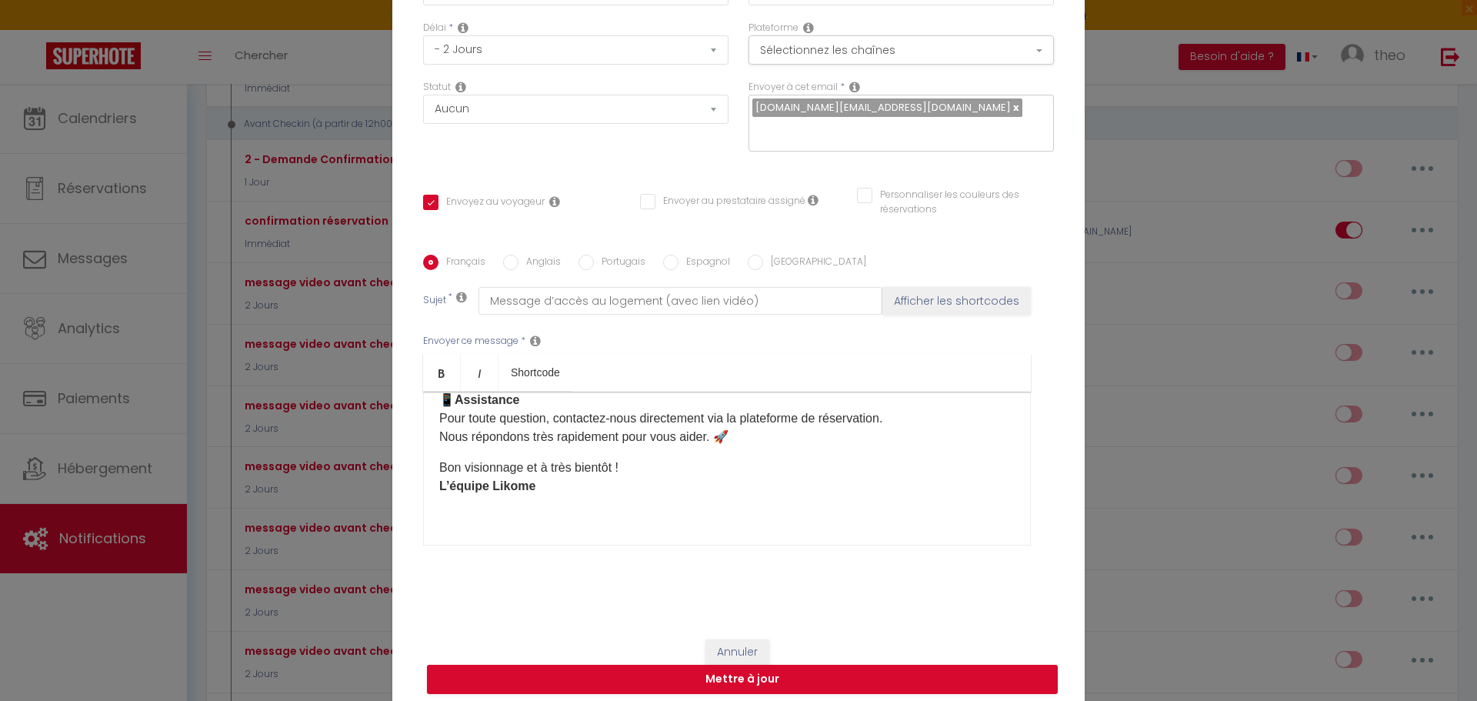
scroll to position [0, 0]
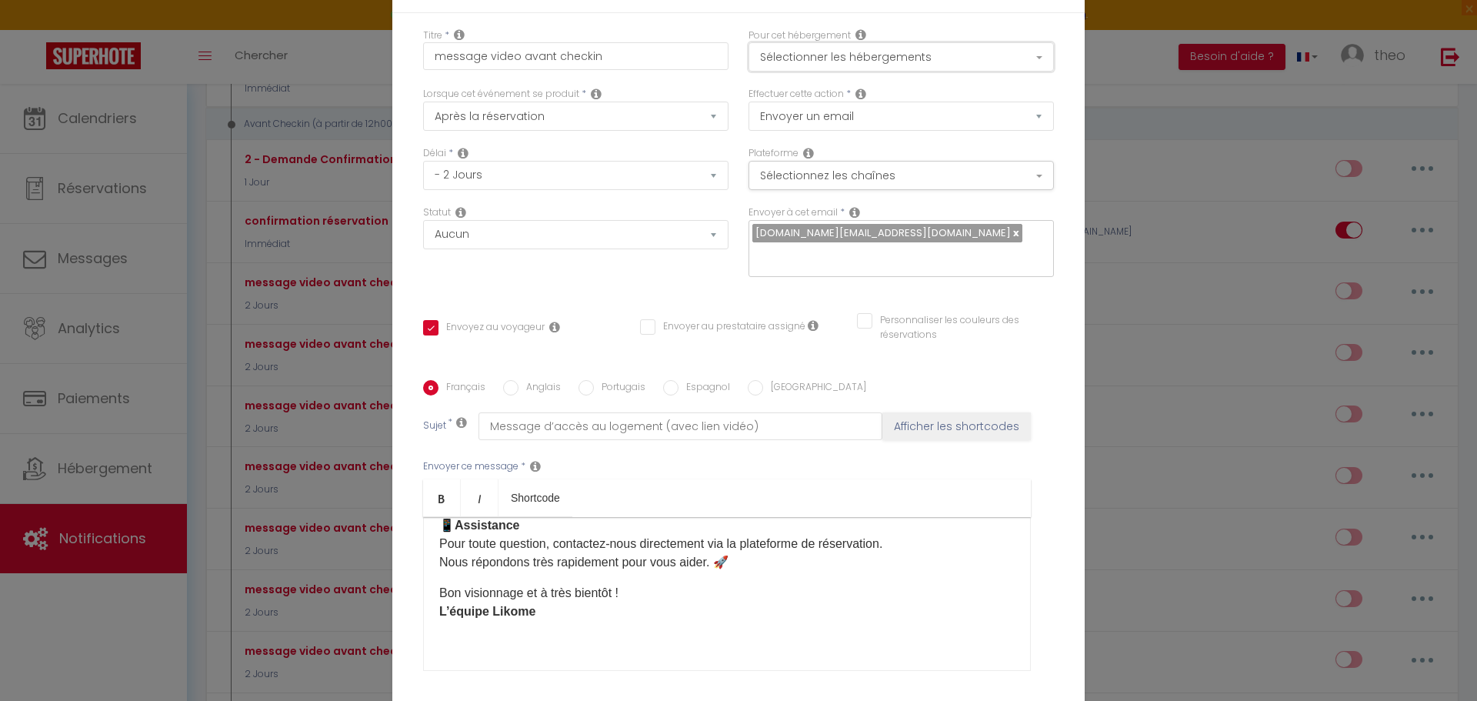
click at [930, 55] on button "Sélectionner les hébergements" at bounding box center [901, 56] width 305 height 29
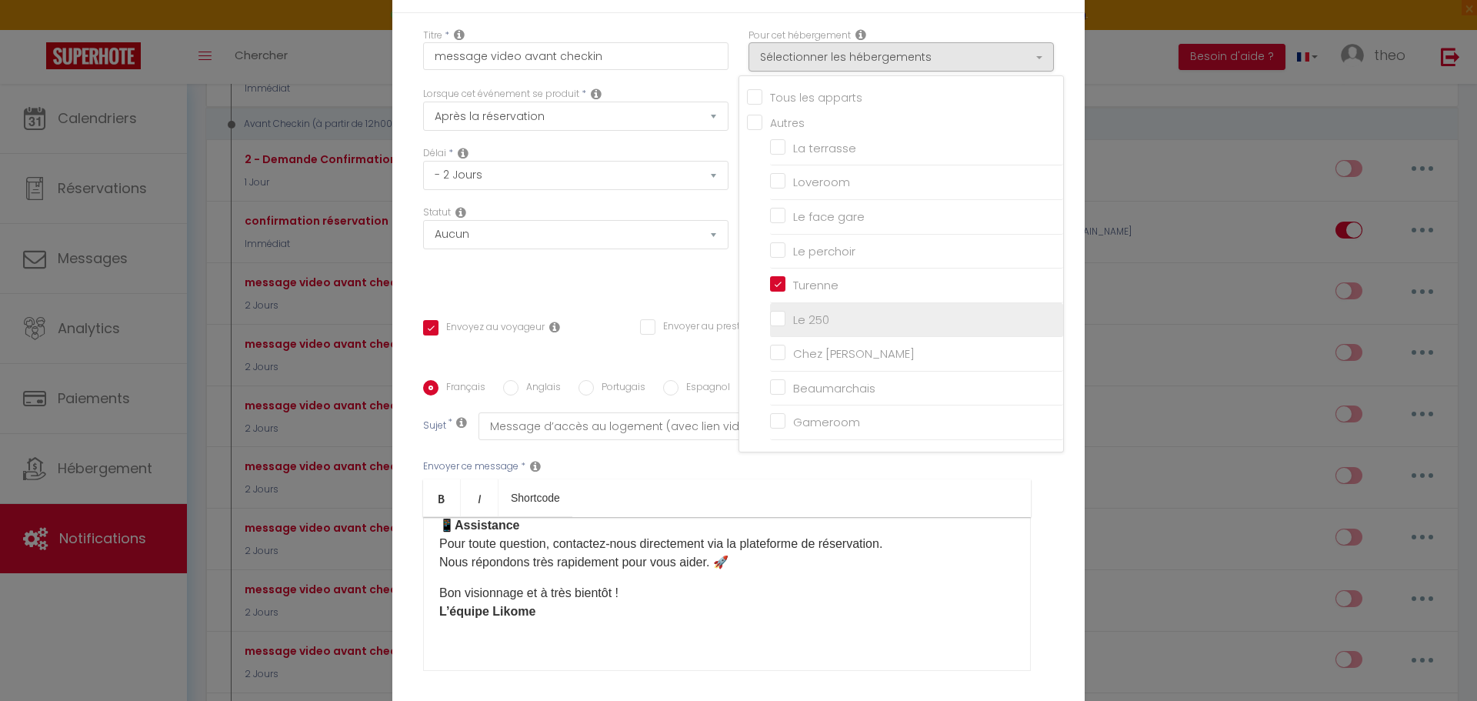
click at [772, 314] on input "Le 250" at bounding box center [916, 319] width 293 height 15
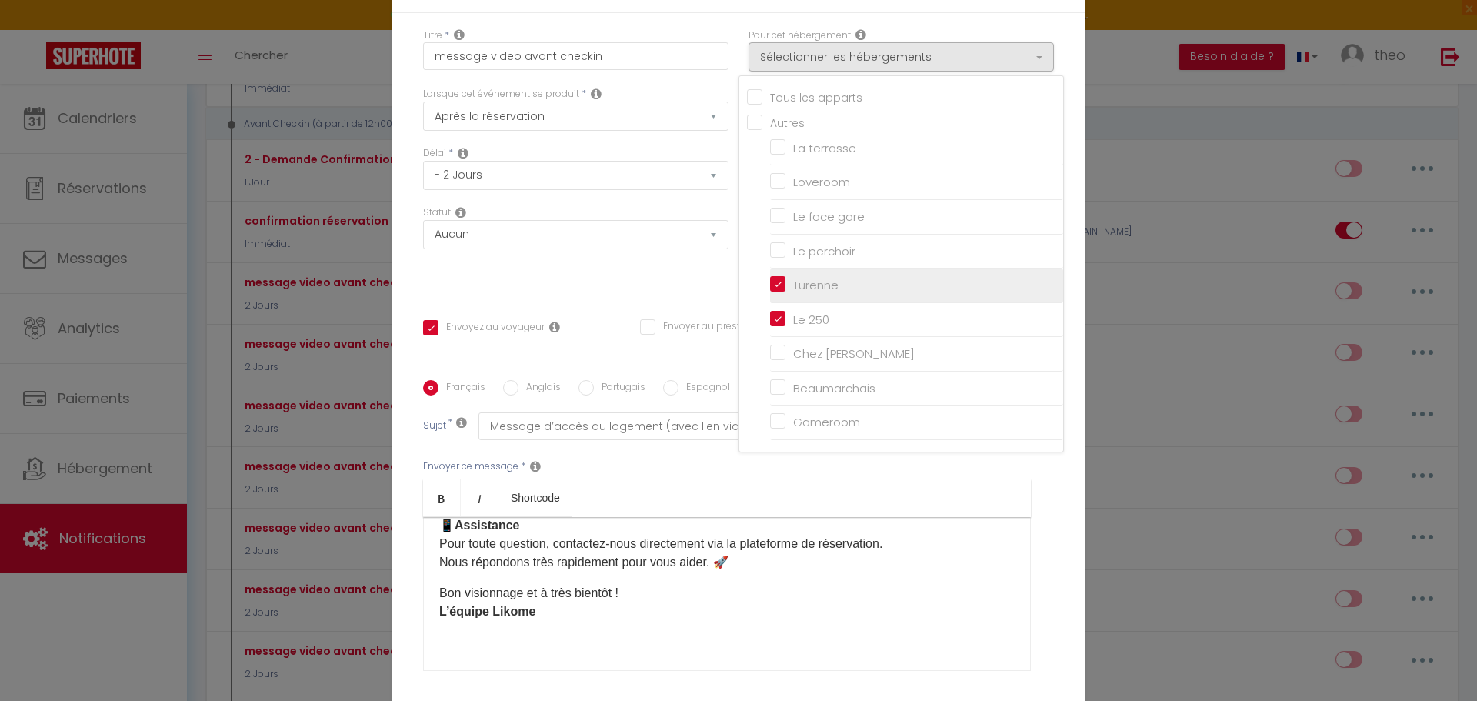
click at [772, 286] on input "Turenne" at bounding box center [916, 285] width 293 height 15
click at [691, 268] on div "Statut Aucun Si la réservation est payée Si réservation non payée Si la caution…" at bounding box center [575, 248] width 325 height 87
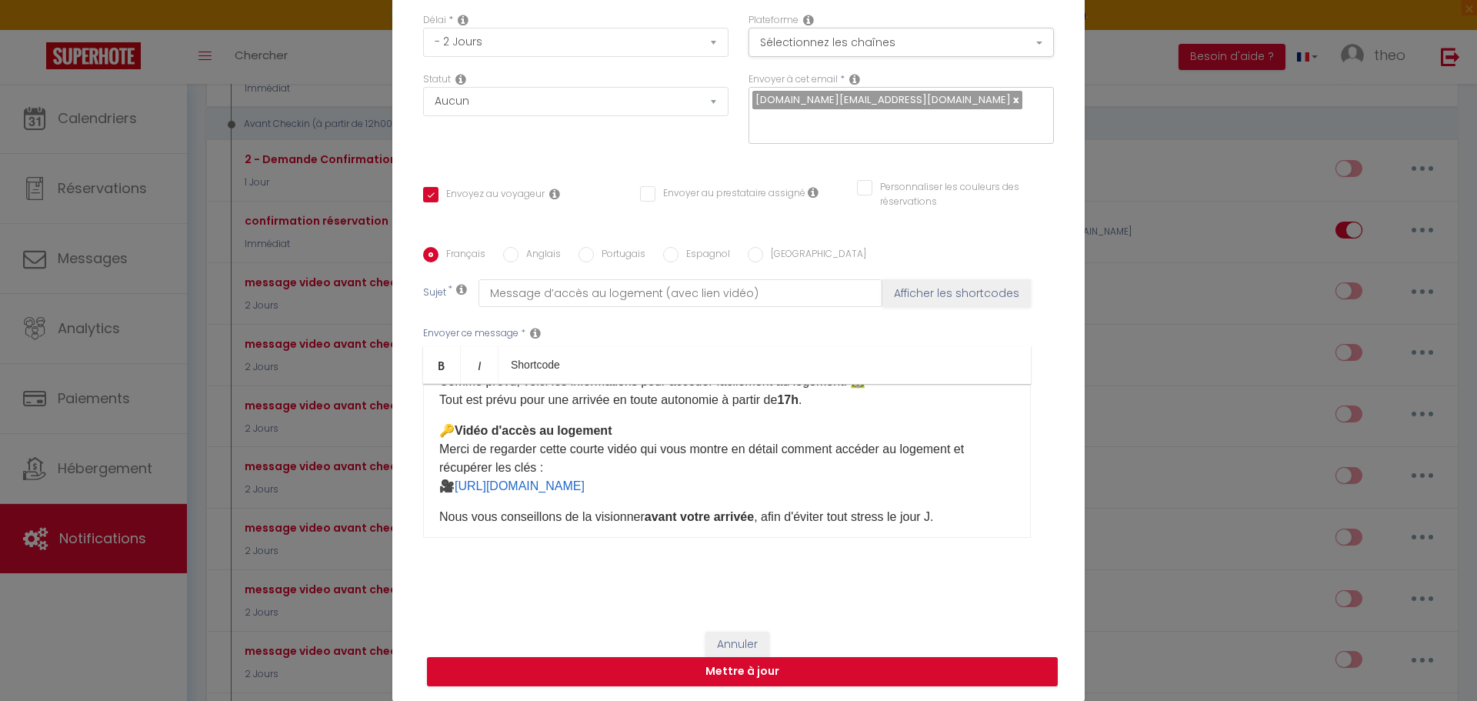
scroll to position [59, 0]
drag, startPoint x: 770, startPoint y: 482, endPoint x: 456, endPoint y: 477, distance: 314.8
click at [456, 477] on p "🔑 Vidéo d'accès au logement Merci de regarder cette courte vidéo qui vous montr…" at bounding box center [727, 458] width 576 height 74
click at [506, 245] on div "Français Anglais Portugais Espagnol Italien Sujet * Message d’accès au logement…" at bounding box center [738, 402] width 631 height 356
click at [503, 257] on input "Anglais" at bounding box center [510, 254] width 15 height 15
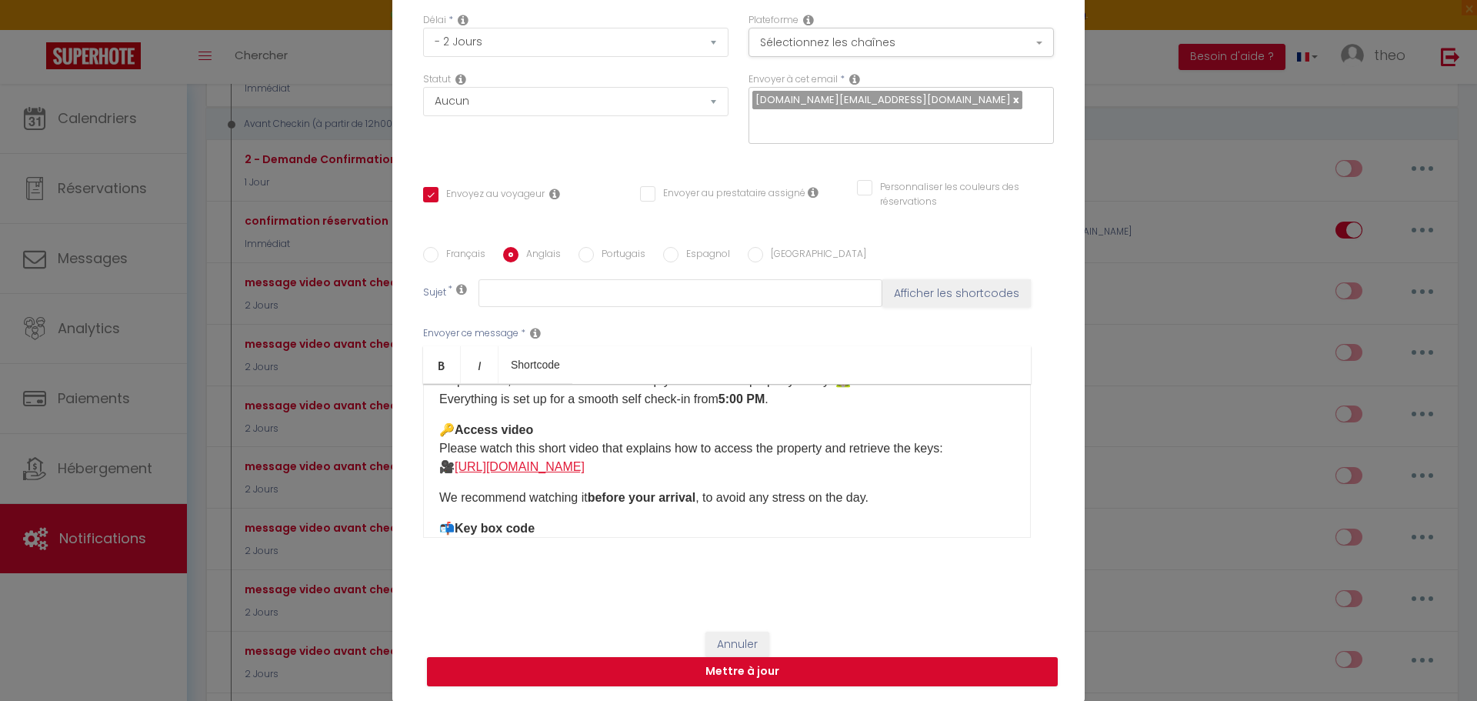
drag, startPoint x: 796, startPoint y: 462, endPoint x: 456, endPoint y: 472, distance: 340.3
click at [456, 472] on p "🔑 Access video Please watch this short video that explains how to access the pr…" at bounding box center [727, 448] width 576 height 55
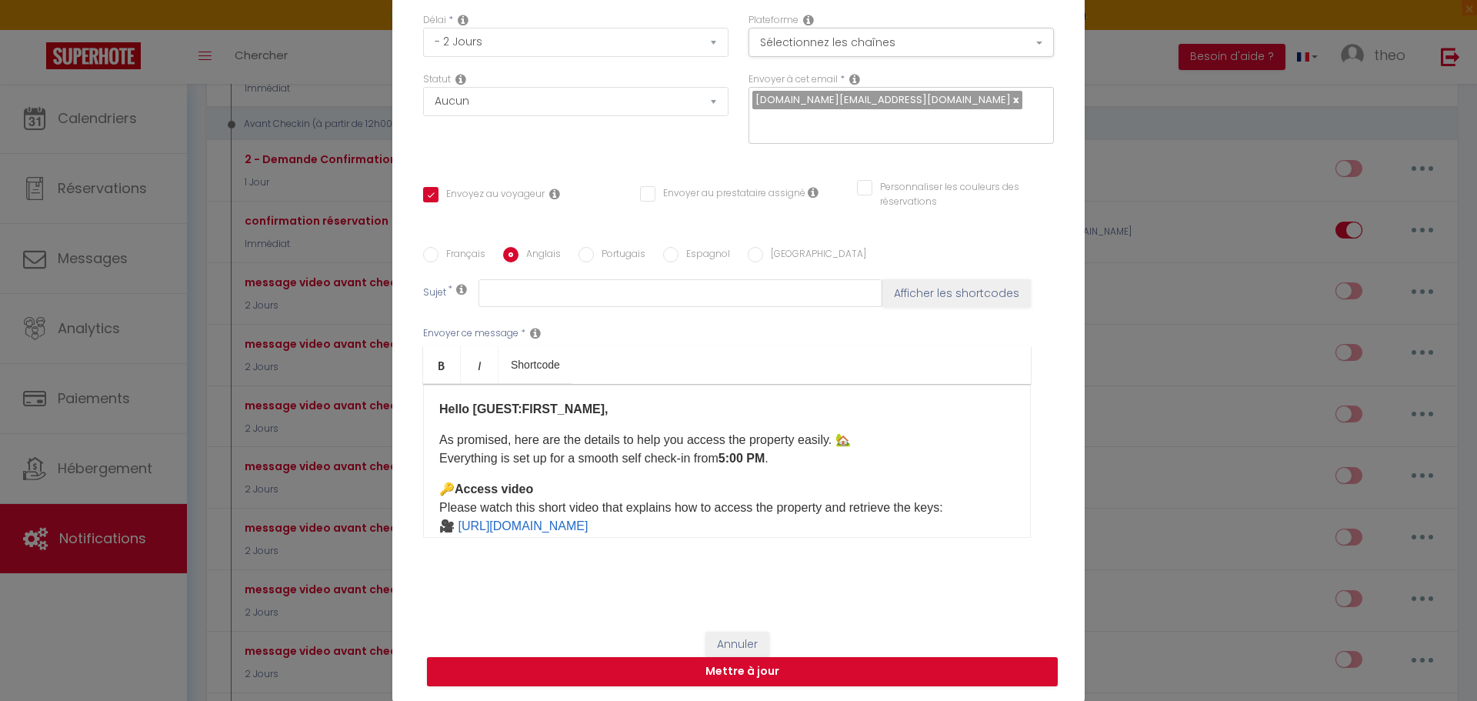
click at [448, 253] on label "Français" at bounding box center [462, 255] width 47 height 17
click at [439, 253] on input "Français" at bounding box center [430, 254] width 15 height 15
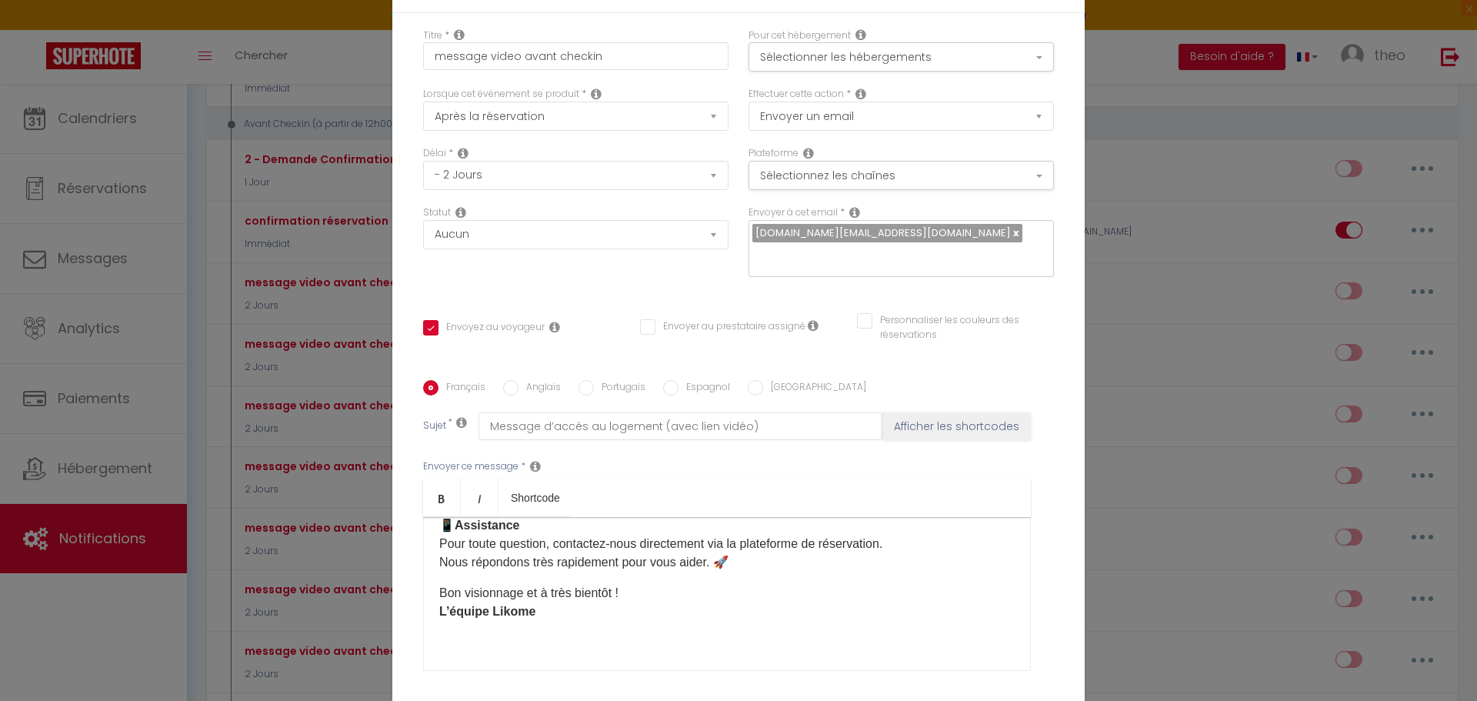
scroll to position [133, 0]
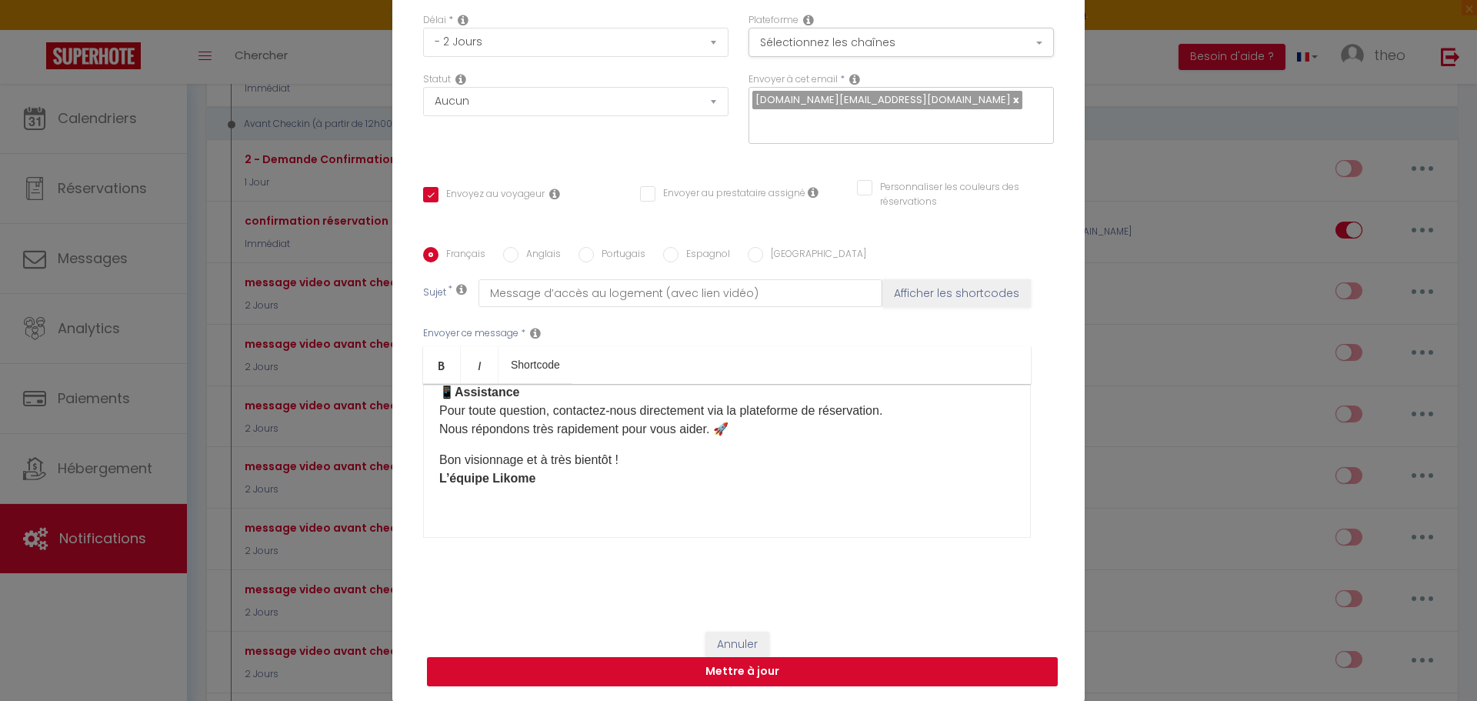
click at [771, 665] on button "Mettre à jour" at bounding box center [742, 671] width 631 height 29
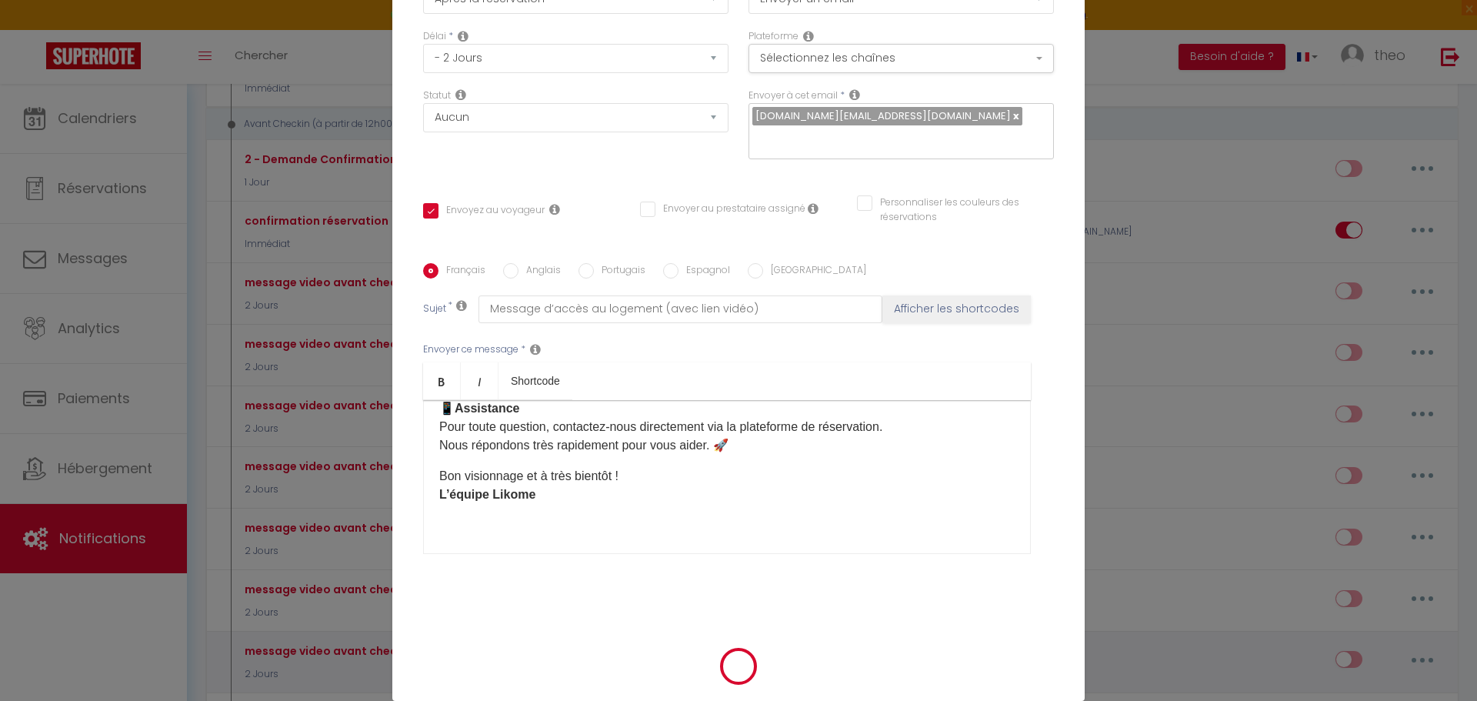
scroll to position [125, 0]
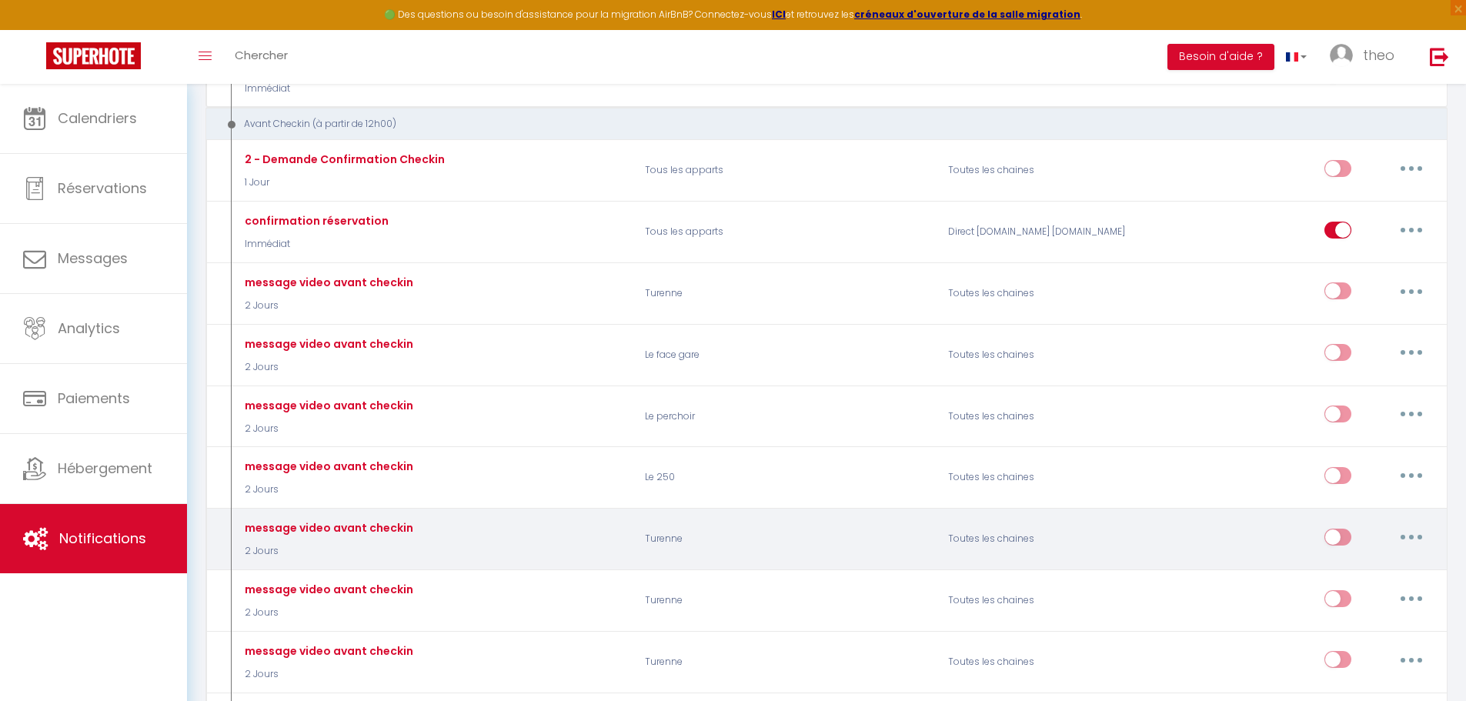
click at [1420, 541] on button "button" at bounding box center [1411, 537] width 43 height 25
click at [1368, 571] on link "Editer" at bounding box center [1371, 572] width 114 height 26
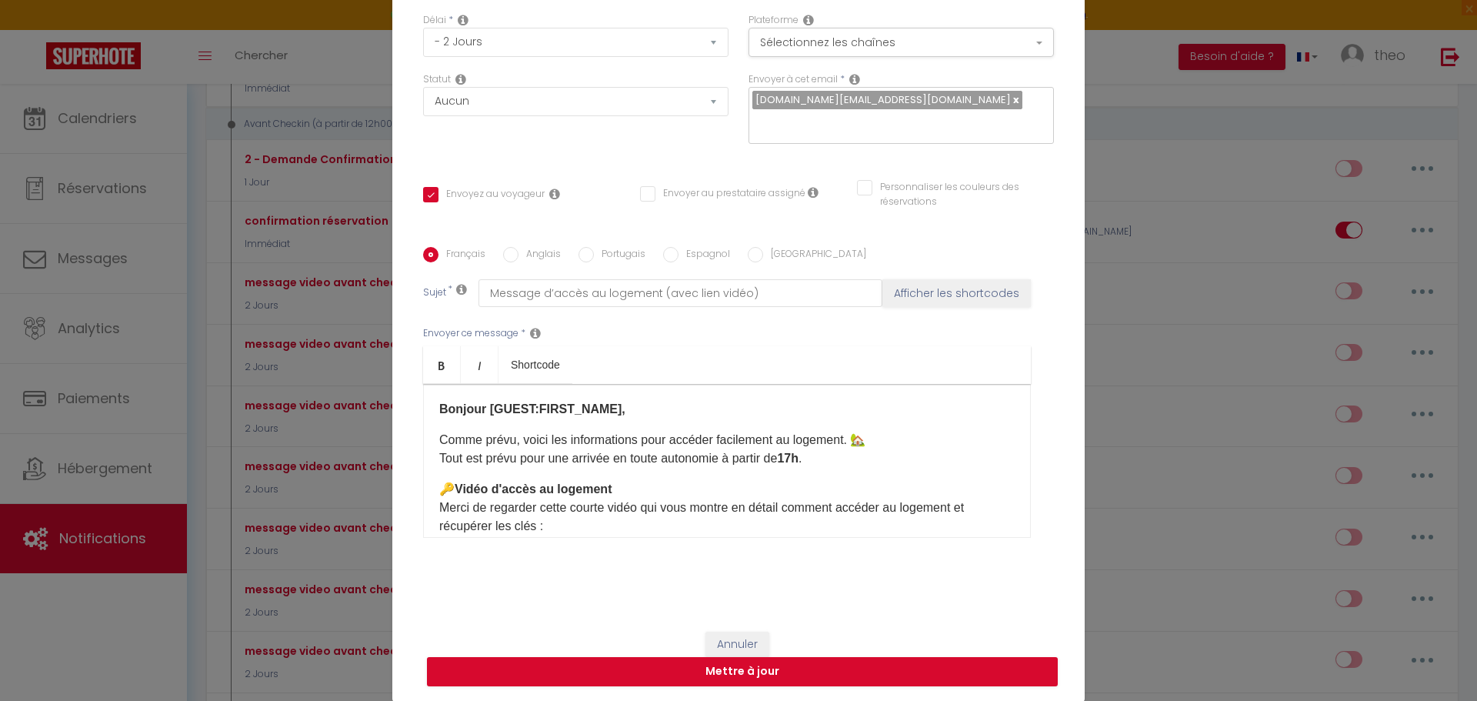
scroll to position [0, 0]
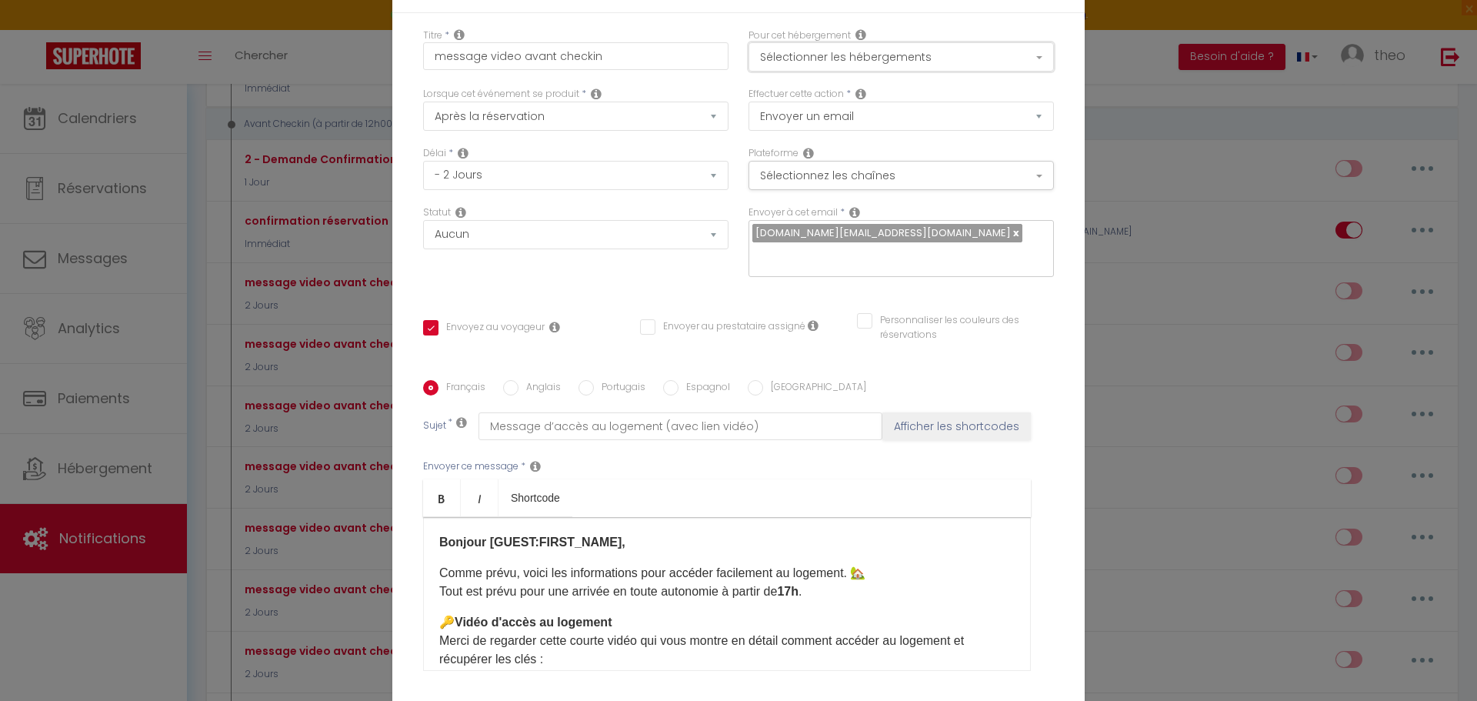
click at [979, 54] on button "Sélectionner les hébergements" at bounding box center [901, 56] width 305 height 29
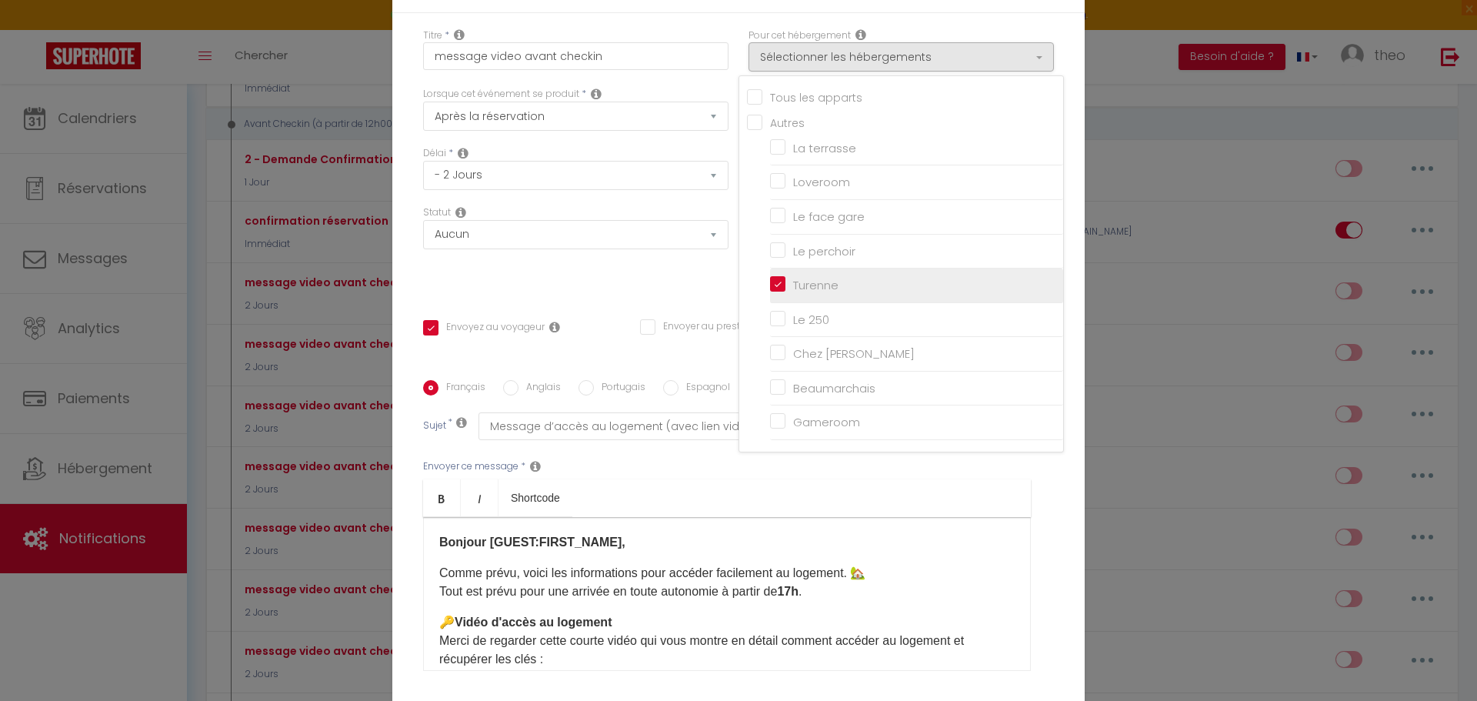
click at [773, 284] on input "Turenne" at bounding box center [916, 285] width 293 height 15
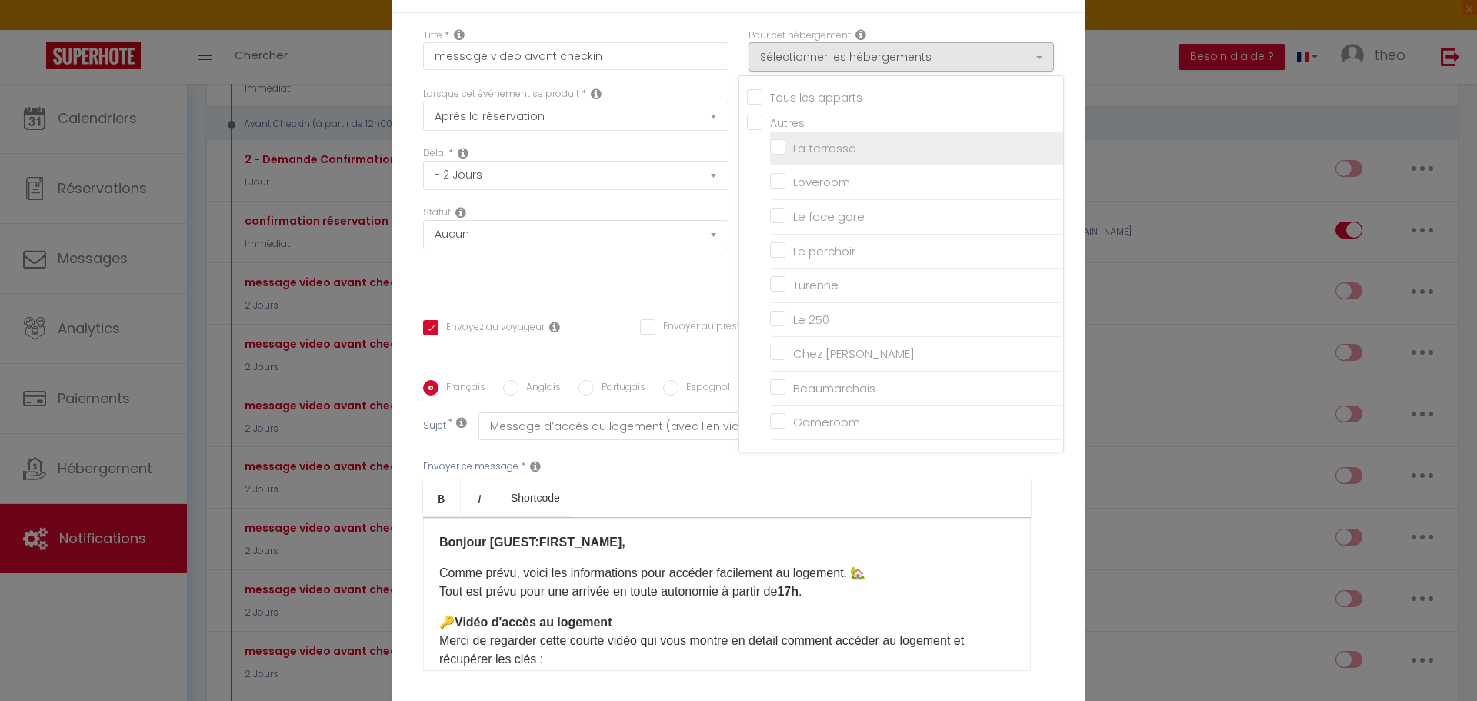
click at [777, 152] on input "La terrasse" at bounding box center [916, 148] width 293 height 15
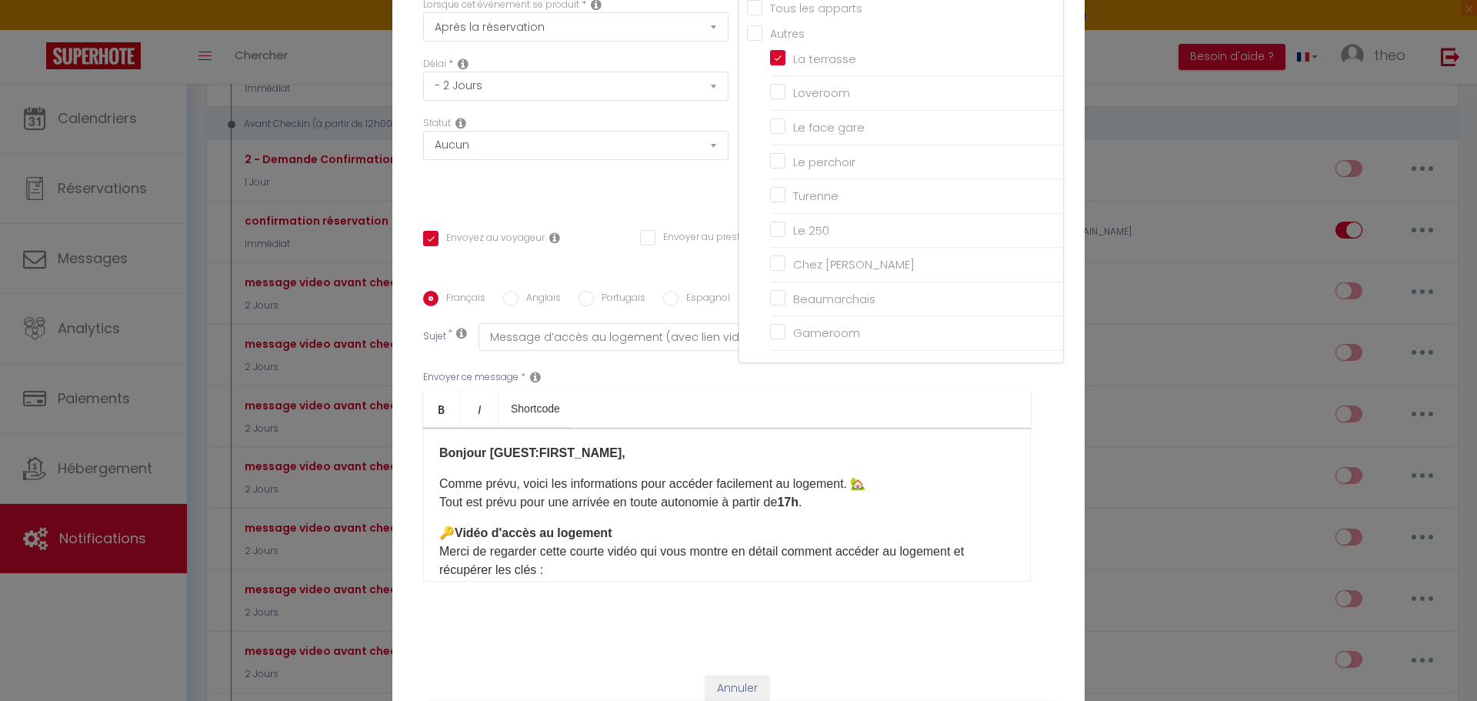
scroll to position [90, 0]
click at [693, 402] on ul "Bold Italic Shortcode" at bounding box center [727, 408] width 608 height 38
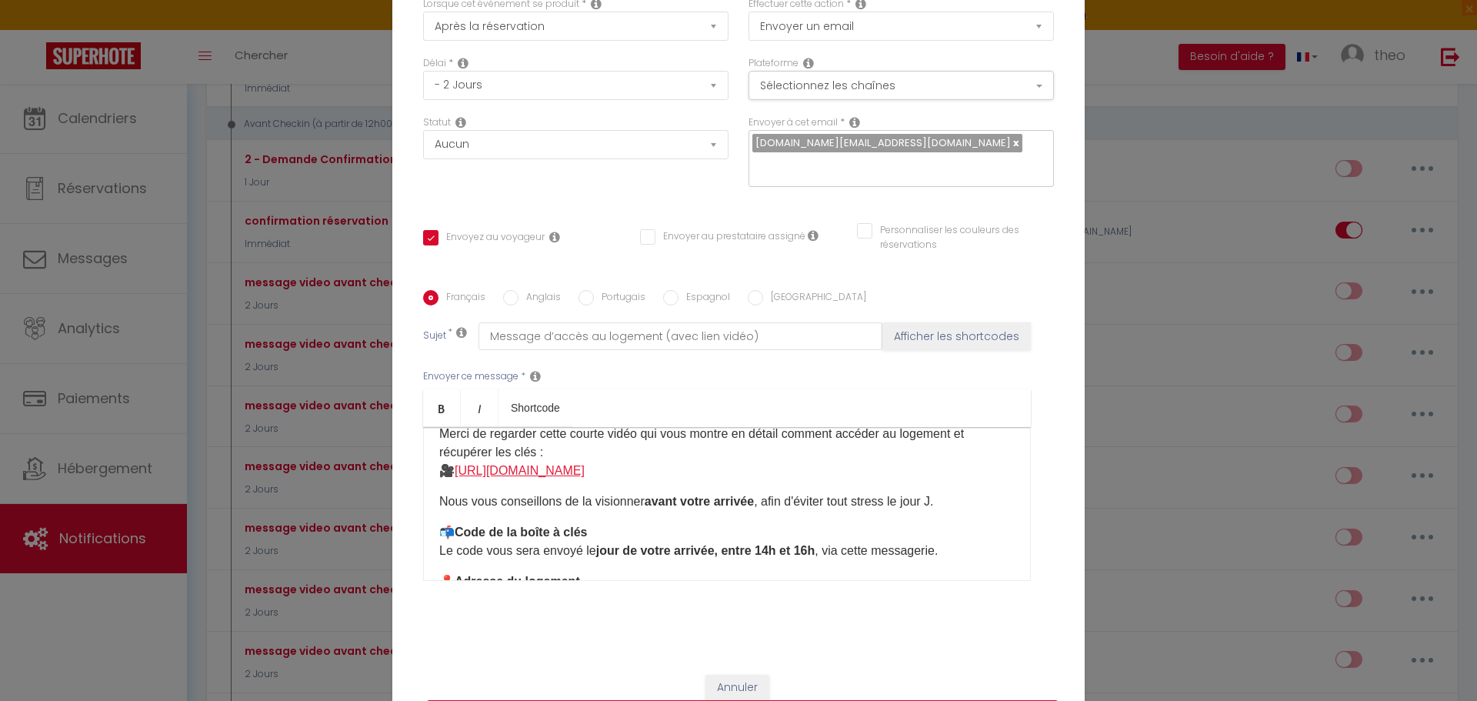
scroll to position [122, 0]
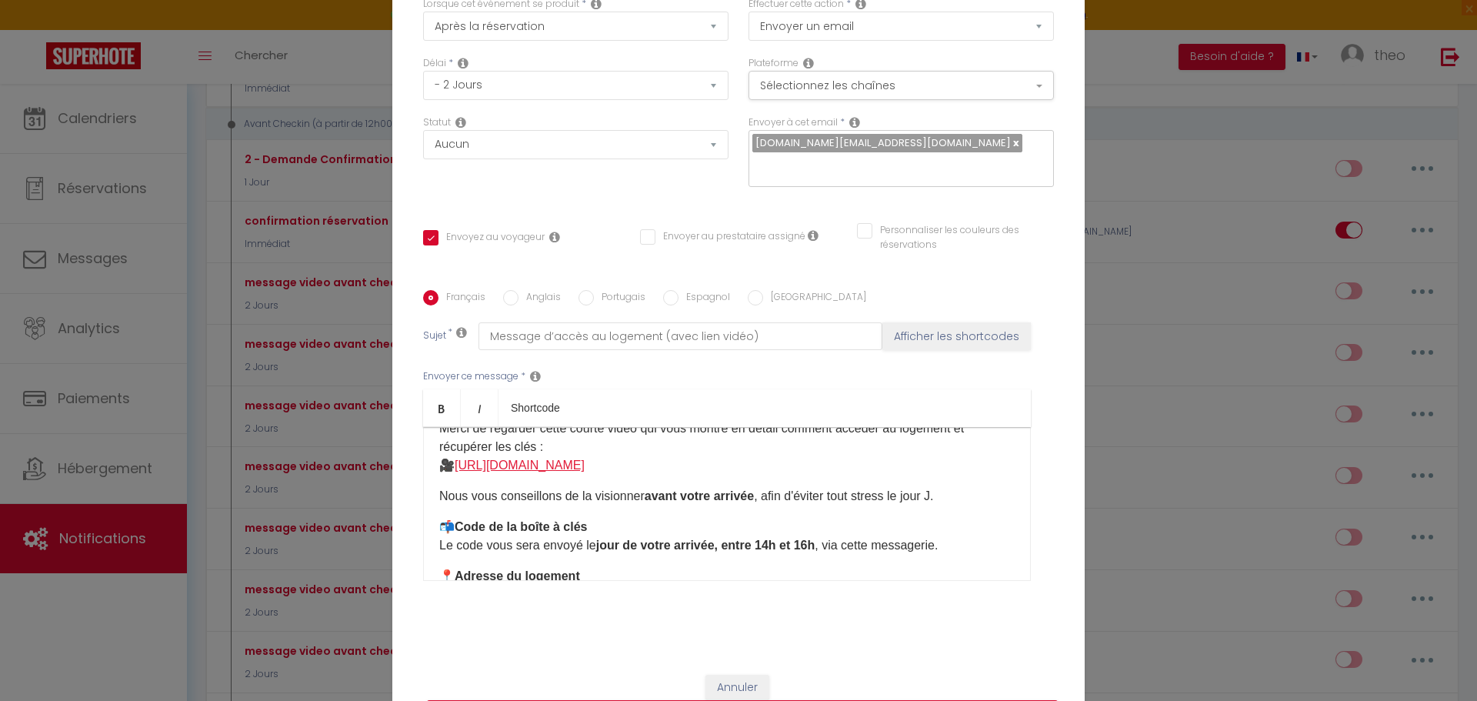
drag, startPoint x: 802, startPoint y: 461, endPoint x: 456, endPoint y: 472, distance: 346.4
click at [456, 472] on p "🔑 Vidéo d'accès au logement Merci de regarder cette courte vidéo qui vous montr…" at bounding box center [727, 438] width 576 height 74
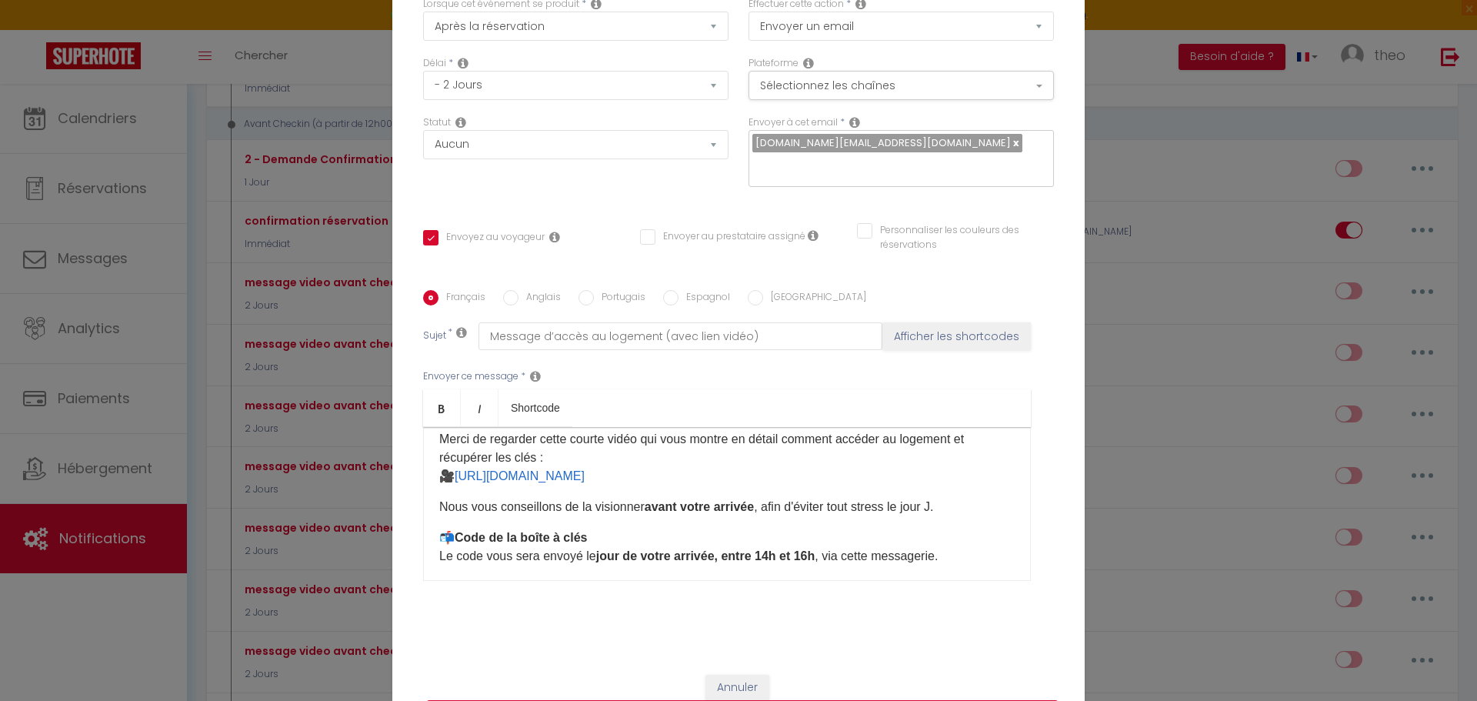
scroll to position [0, 0]
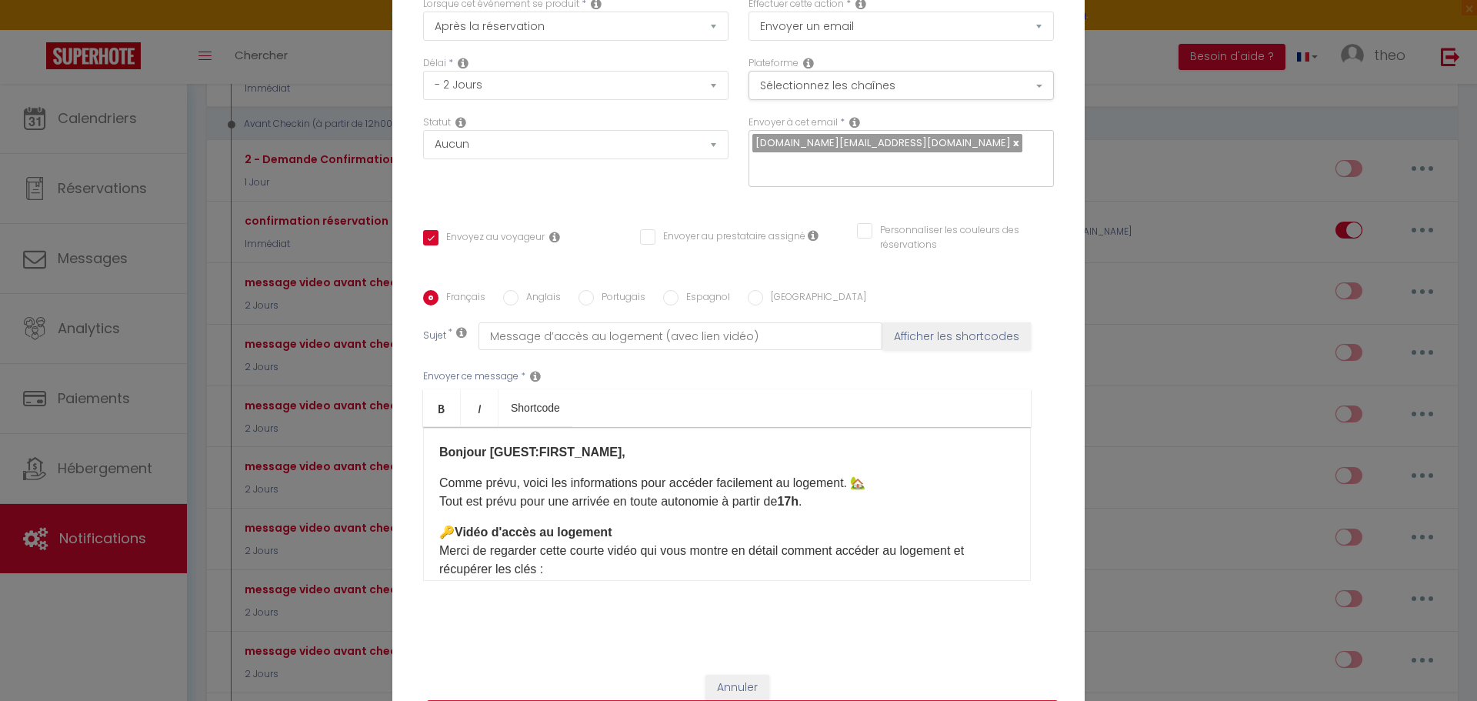
click at [511, 303] on input "Anglais" at bounding box center [510, 297] width 15 height 15
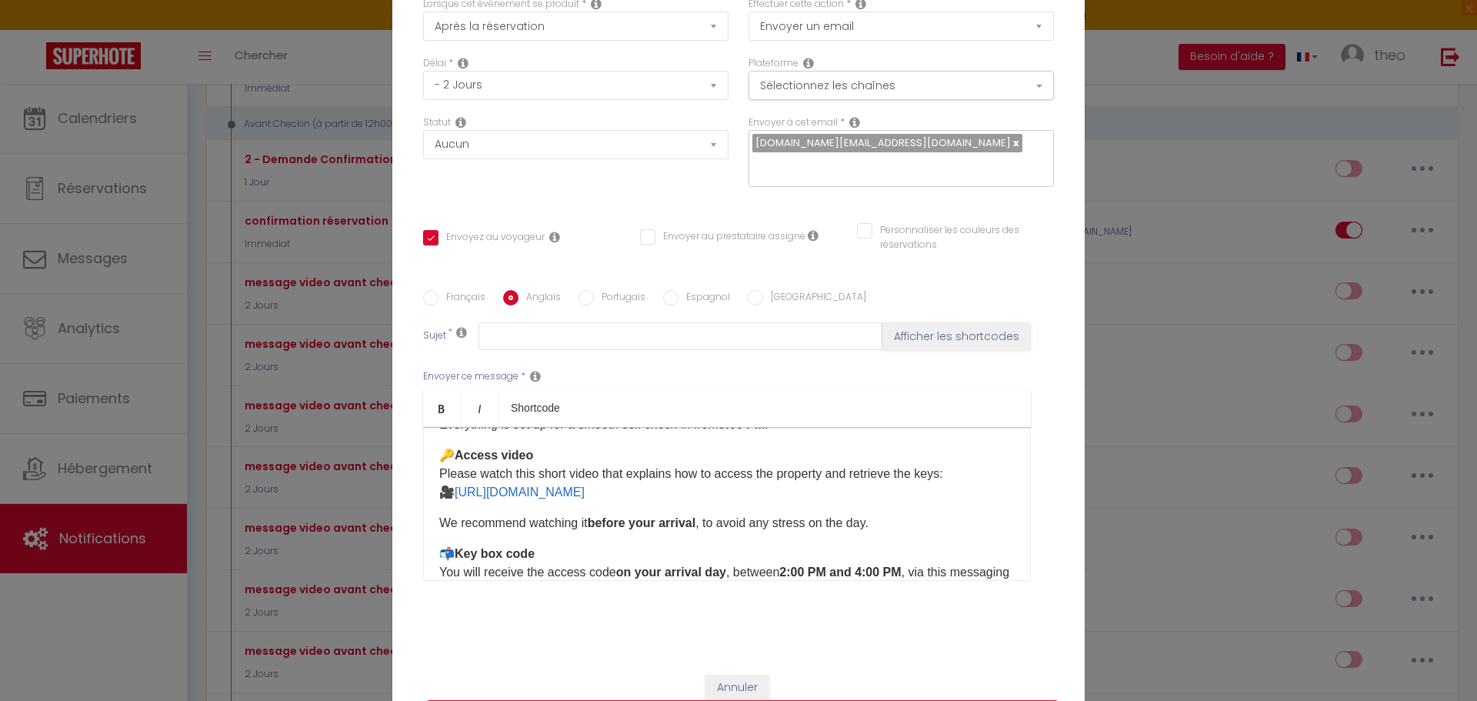
scroll to position [78, 0]
drag, startPoint x: 808, startPoint y: 499, endPoint x: 600, endPoint y: 482, distance: 208.5
click at [600, 482] on p "🔑 Access video Please watch this short video that explains how to access the pr…" at bounding box center [727, 472] width 576 height 55
click at [864, 510] on div "Hello [GUEST:FIRST_NAME], As promised, here are the details to help you access …" at bounding box center [727, 504] width 608 height 154
drag, startPoint x: 856, startPoint y: 487, endPoint x: 457, endPoint y: 487, distance: 398.6
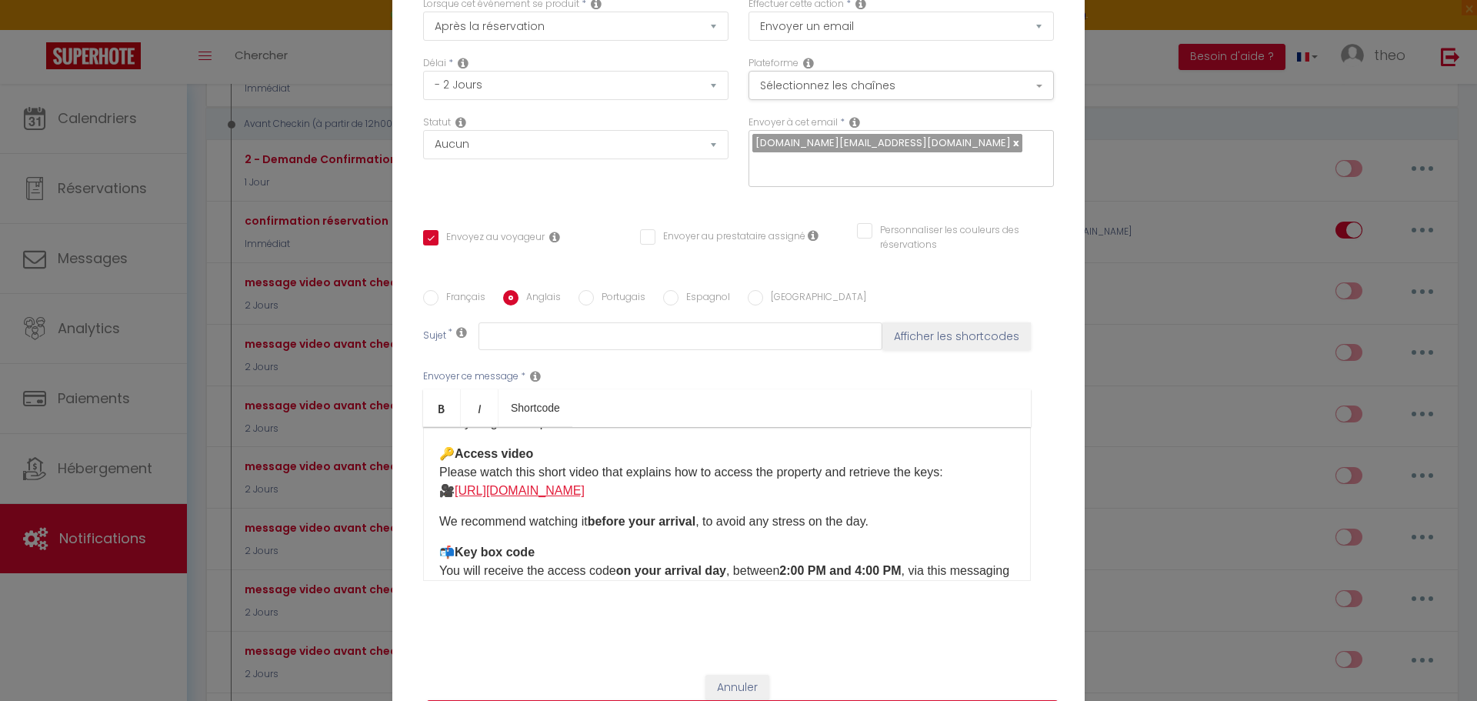
click at [457, 487] on p "🔑 Access video Please watch this short video that explains how to access the pr…" at bounding box center [727, 472] width 576 height 55
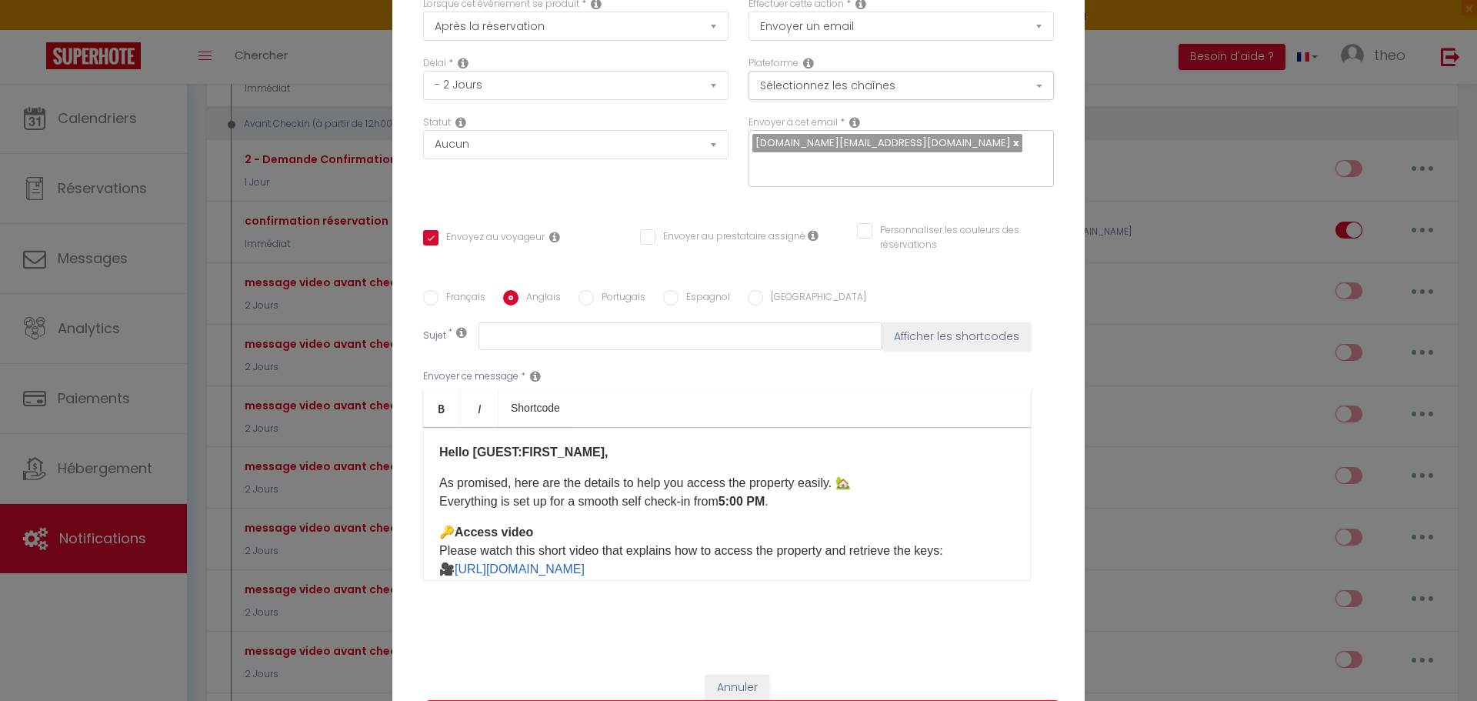
scroll to position [0, 0]
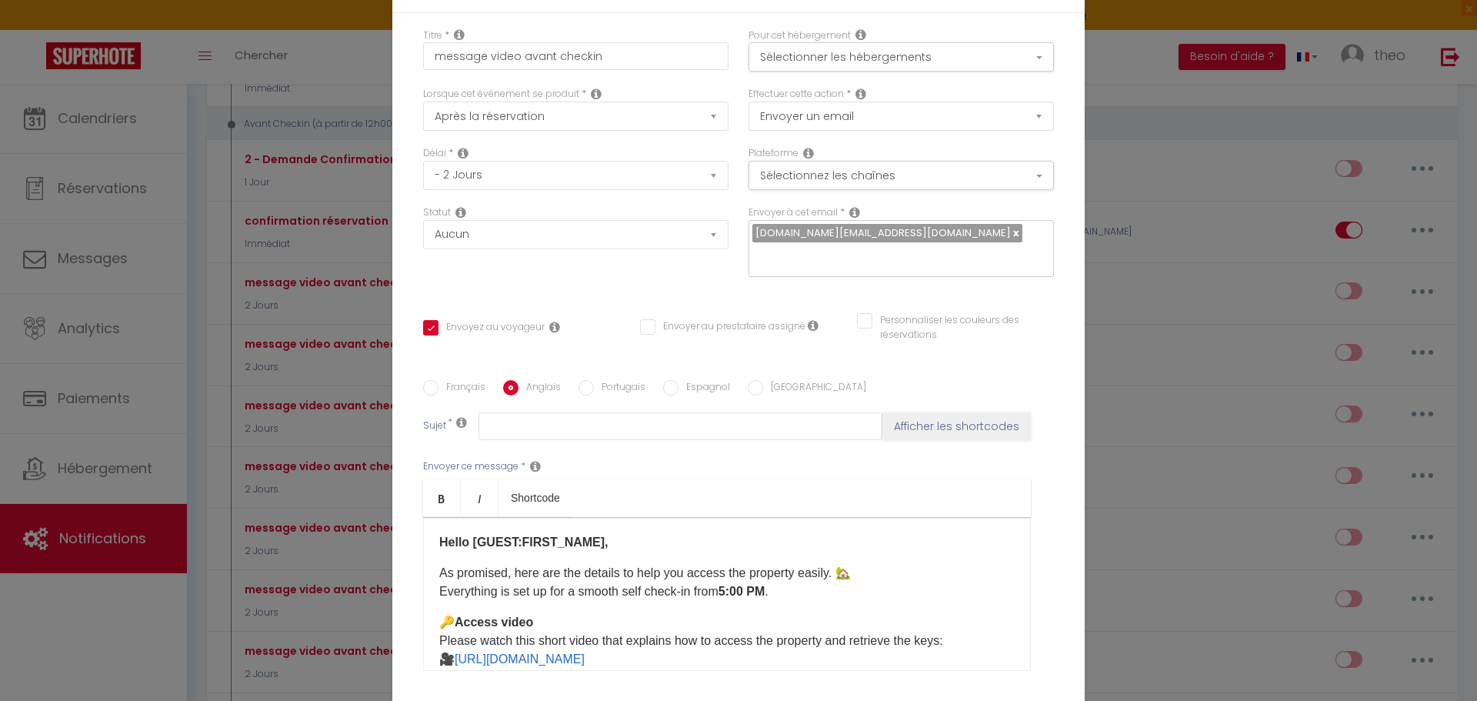
click at [466, 392] on label "Français" at bounding box center [462, 388] width 47 height 17
click at [439, 392] on input "Français" at bounding box center [430, 387] width 15 height 15
click at [528, 392] on label "Anglais" at bounding box center [540, 388] width 42 height 17
click at [519, 392] on input "Anglais" at bounding box center [510, 387] width 15 height 15
click at [952, 54] on button "Sélectionner les hébergements" at bounding box center [901, 56] width 305 height 29
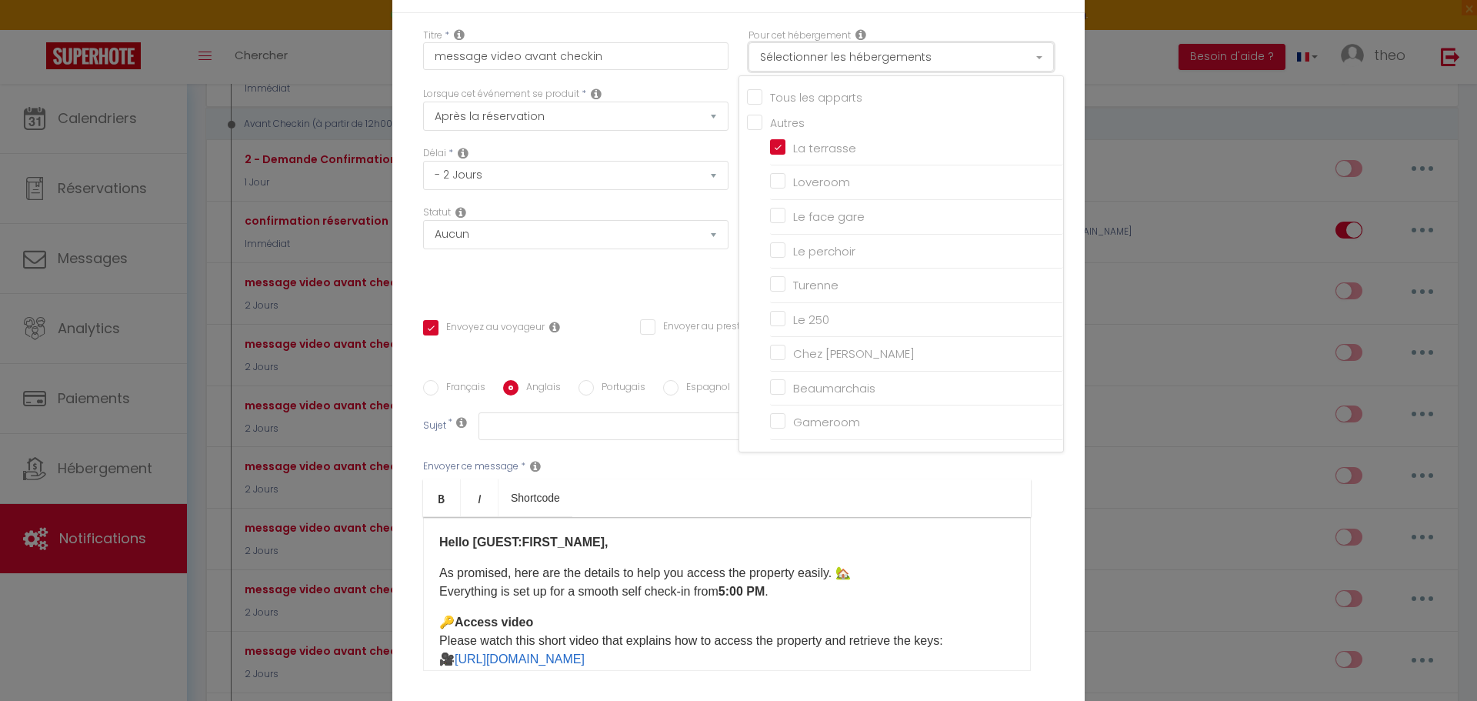
click at [952, 54] on button "Sélectionner les hébergements" at bounding box center [901, 56] width 305 height 29
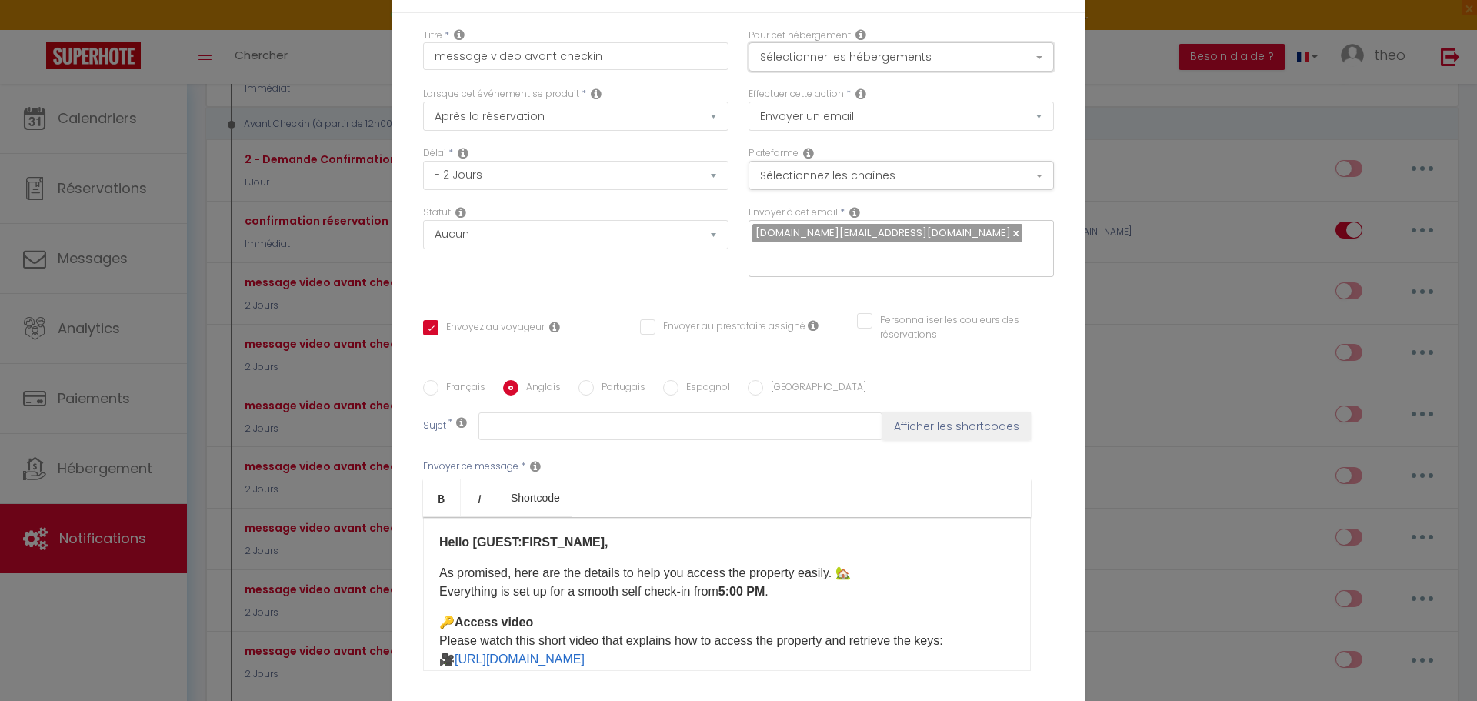
scroll to position [133, 0]
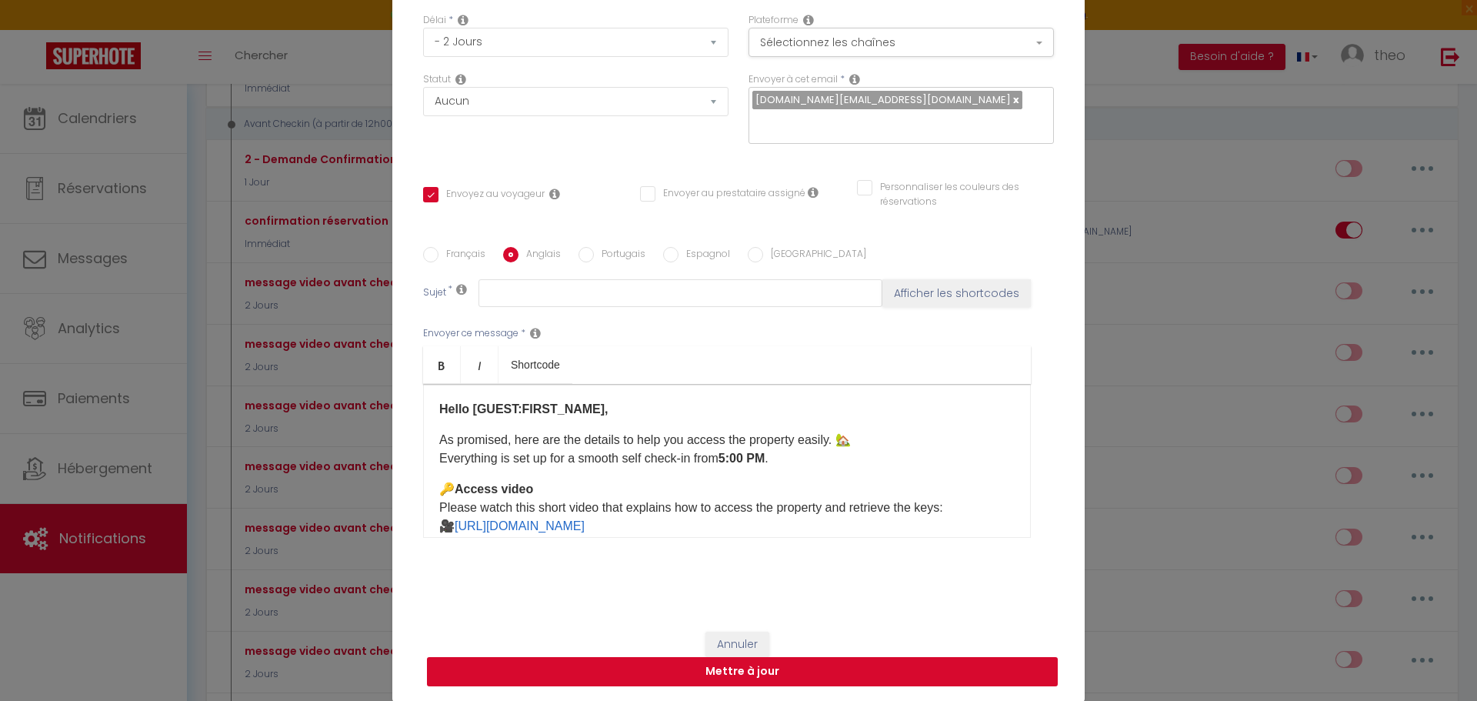
click at [792, 679] on button "Mettre à jour" at bounding box center [742, 671] width 631 height 29
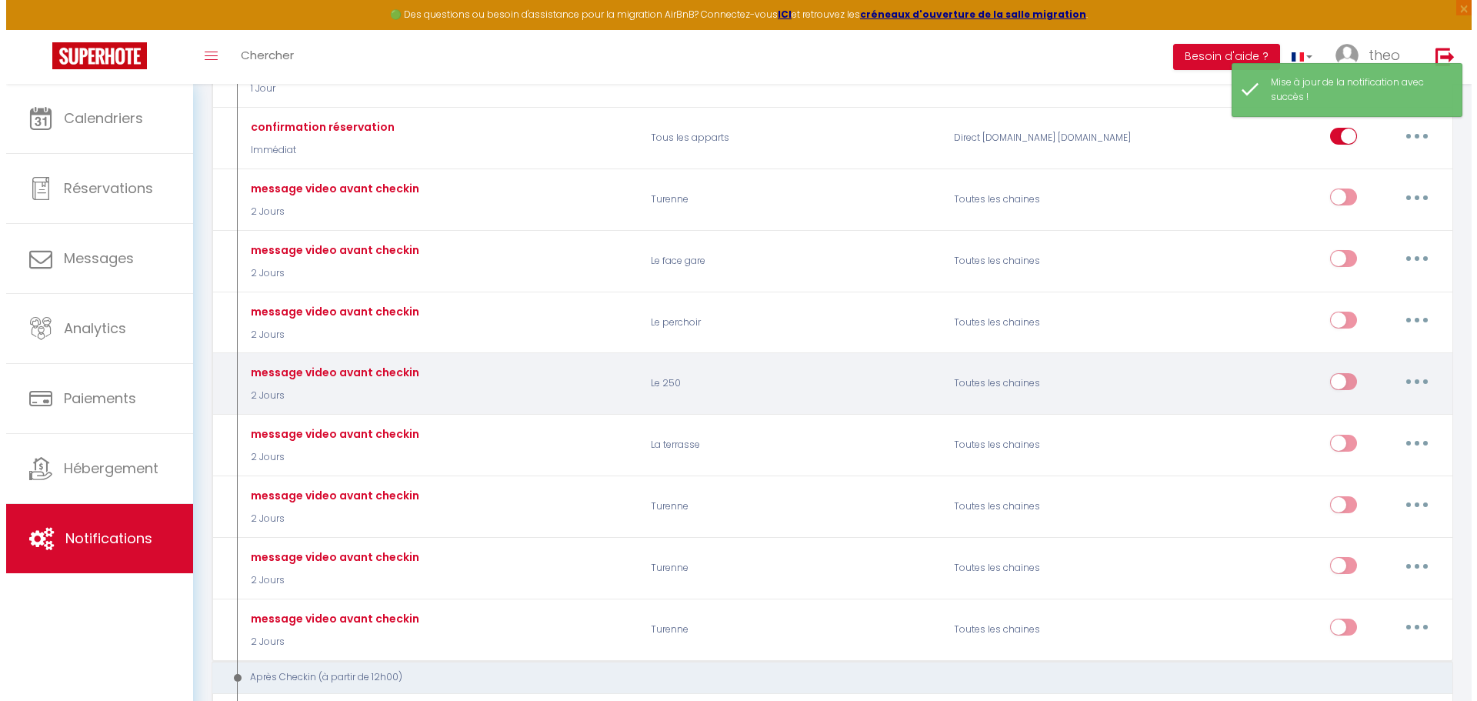
scroll to position [409, 0]
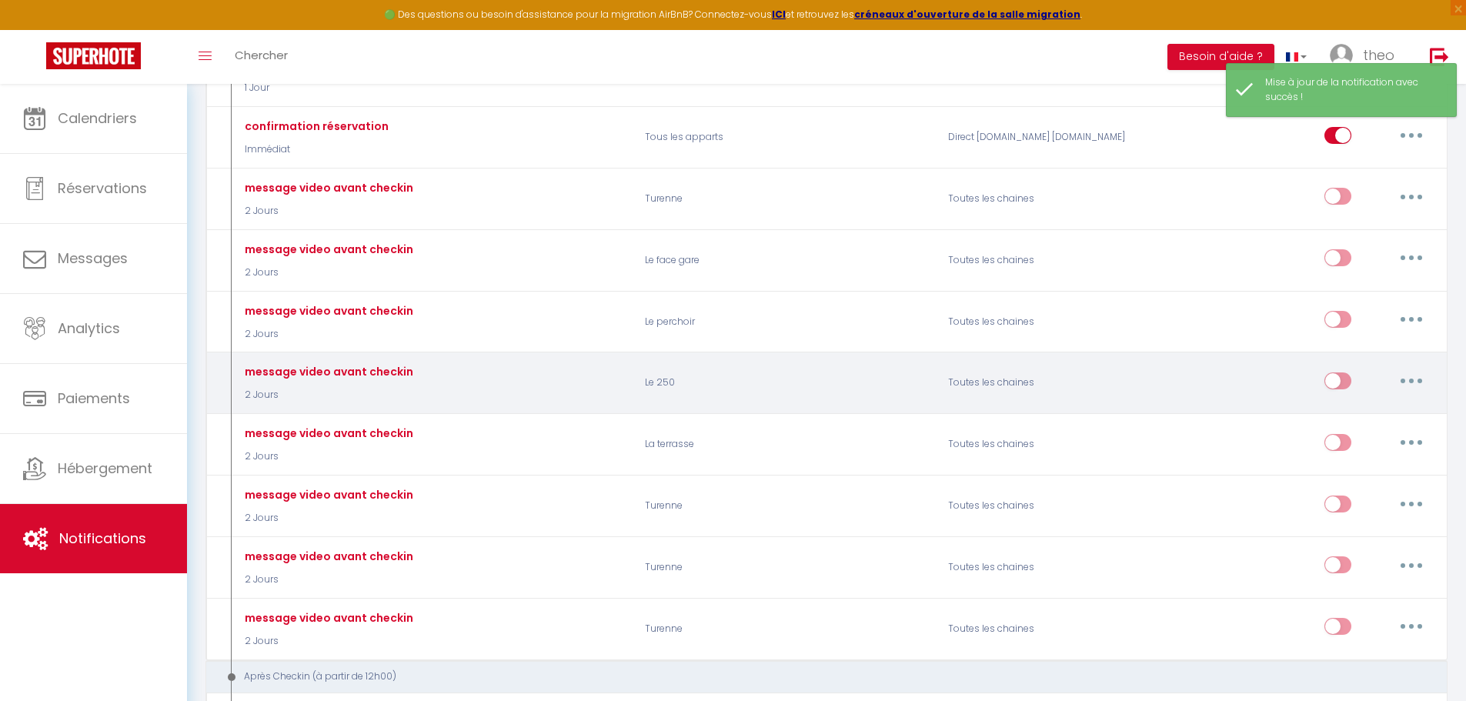
click at [1405, 379] on button "button" at bounding box center [1411, 381] width 43 height 25
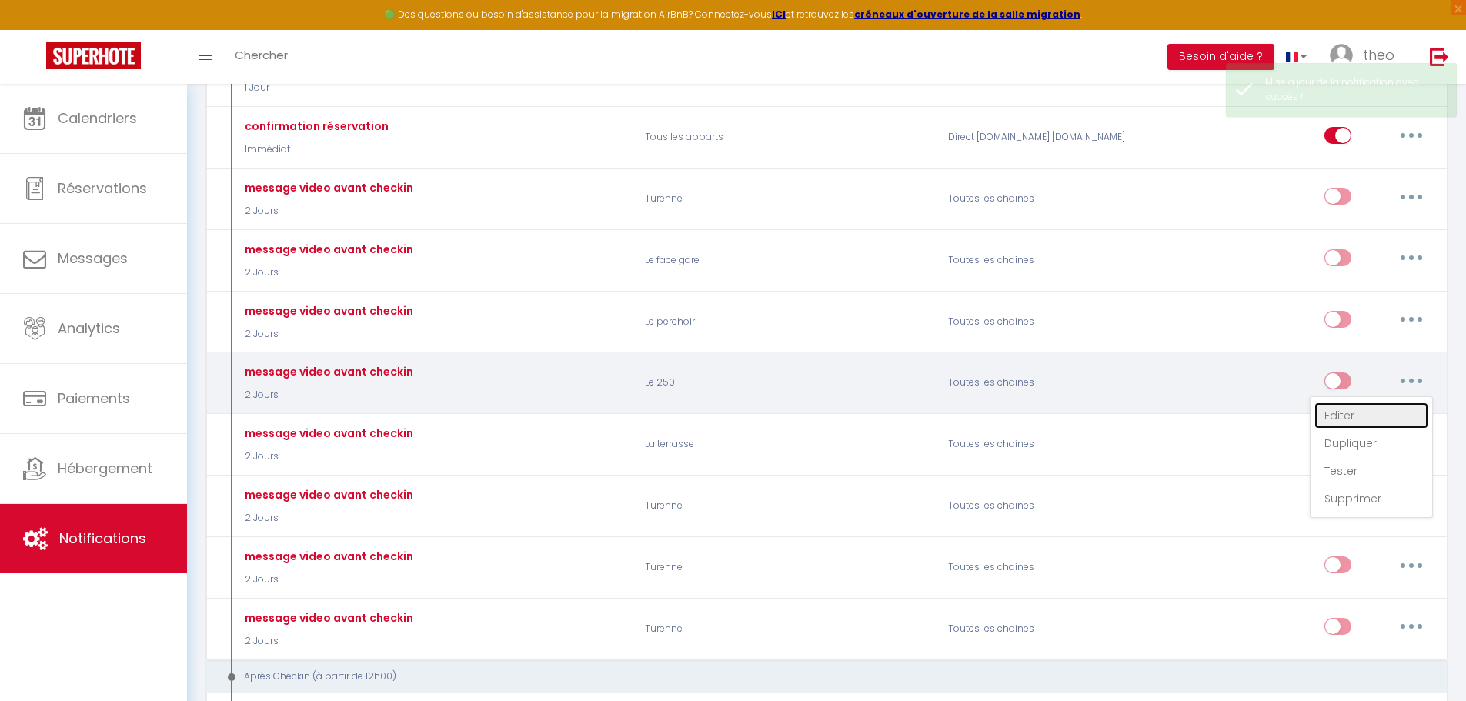
click at [1369, 419] on link "Editer" at bounding box center [1371, 415] width 114 height 26
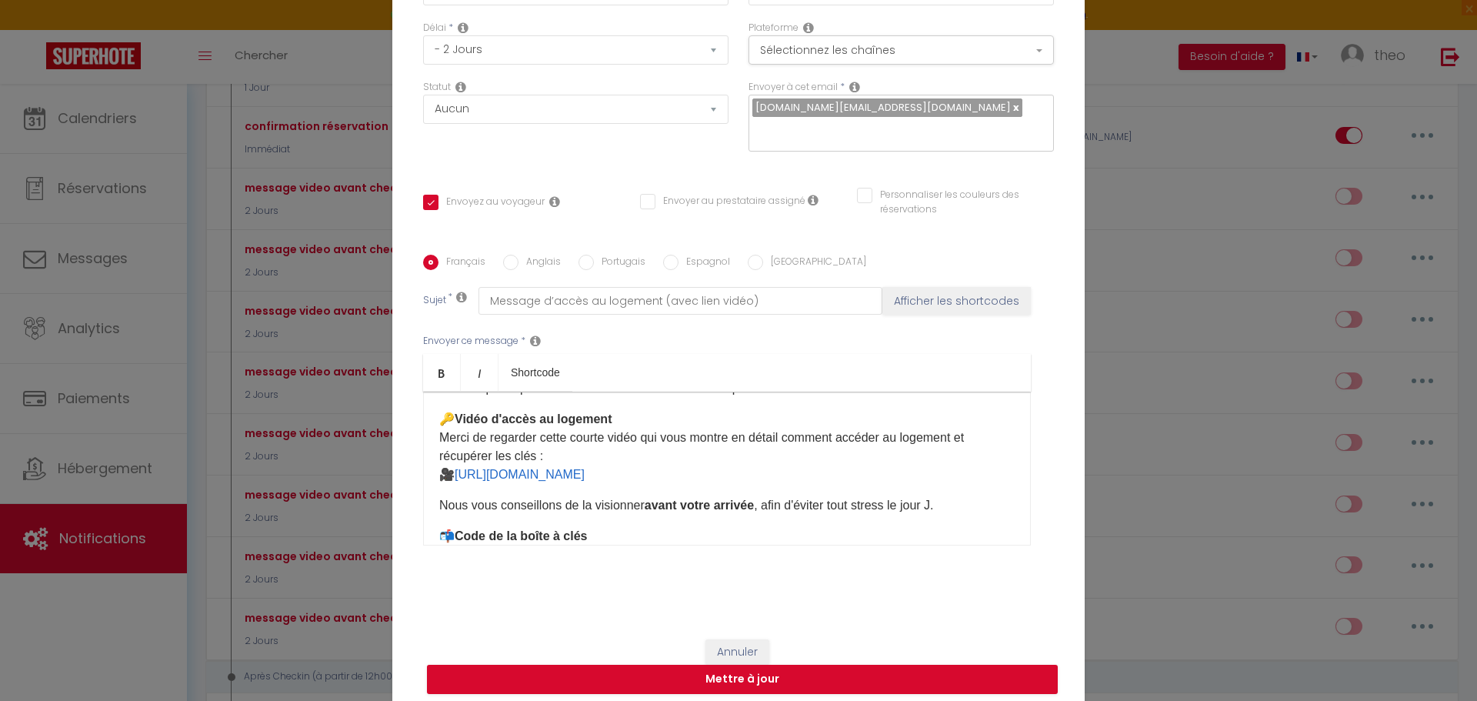
scroll to position [78, 0]
click at [809, 471] on p "🔑 Vidéo d'accès au logement Merci de regarder cette courte vidéo qui vous montr…" at bounding box center [727, 446] width 576 height 74
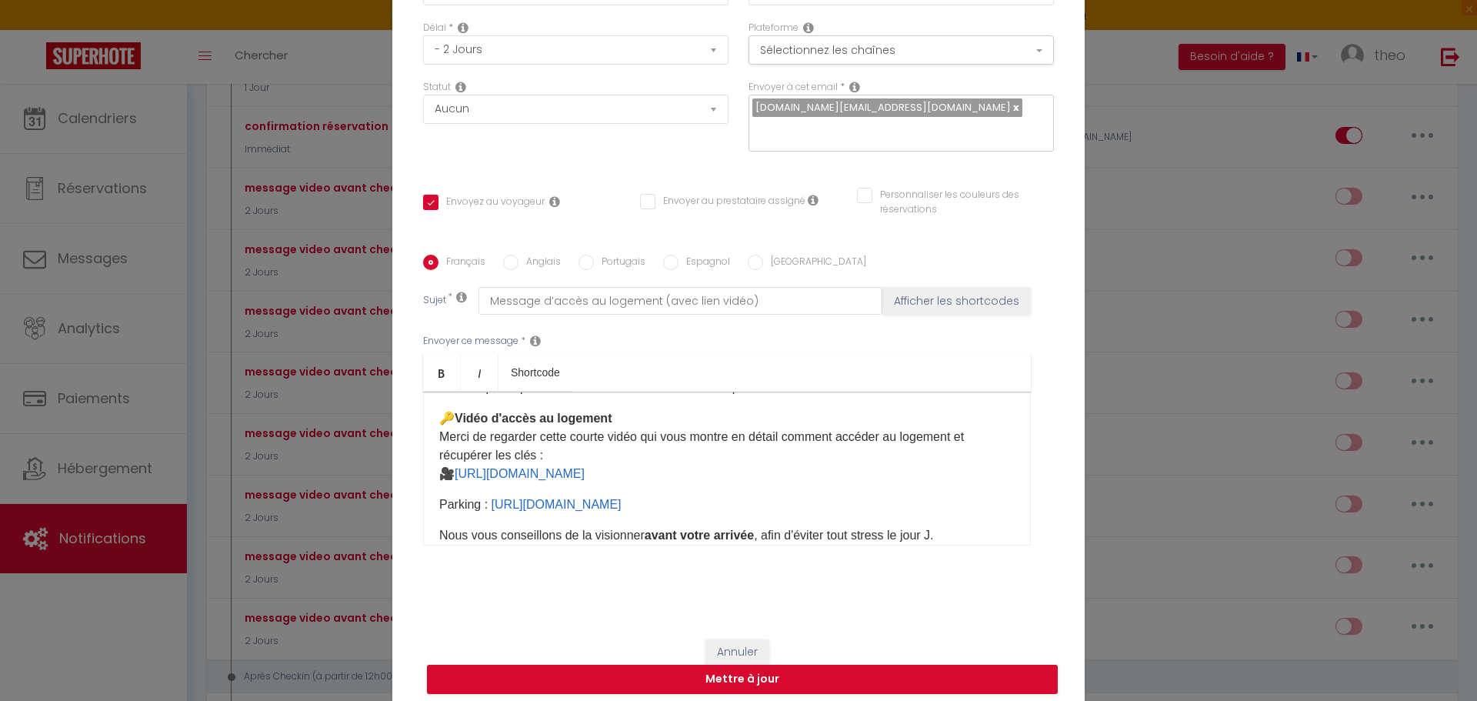
drag, startPoint x: 858, startPoint y: 502, endPoint x: 327, endPoint y: 508, distance: 531.0
click at [327, 508] on div "Modifier la notification × Titre * message video avant checkin Pour cet héberge…" at bounding box center [738, 350] width 1477 height 701
copy p "Parking : [URL][DOMAIN_NAME]"
click at [522, 262] on label "Anglais" at bounding box center [540, 263] width 42 height 17
click at [519, 262] on input "Anglais" at bounding box center [510, 262] width 15 height 15
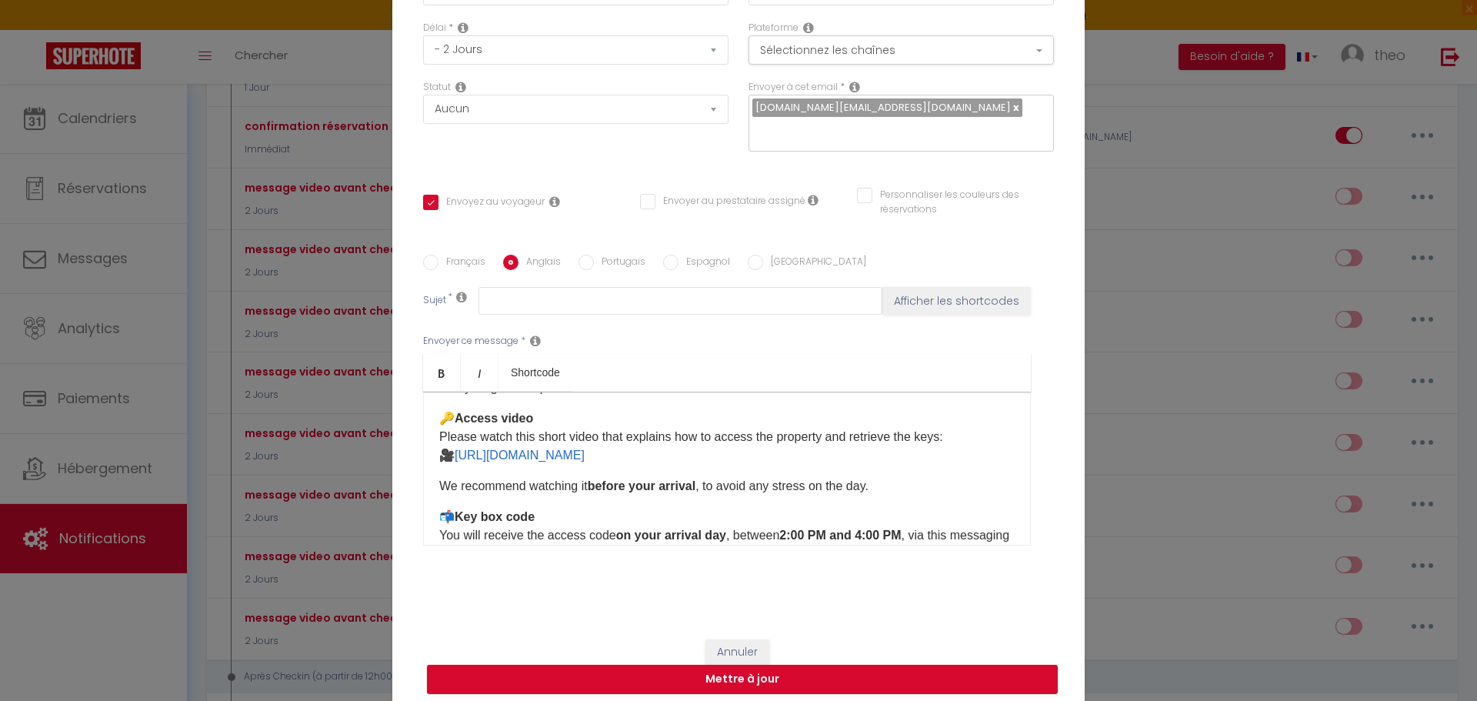
click at [854, 462] on p "🔑 Access video Please watch this short video that explains how to access the pr…" at bounding box center [727, 436] width 576 height 55
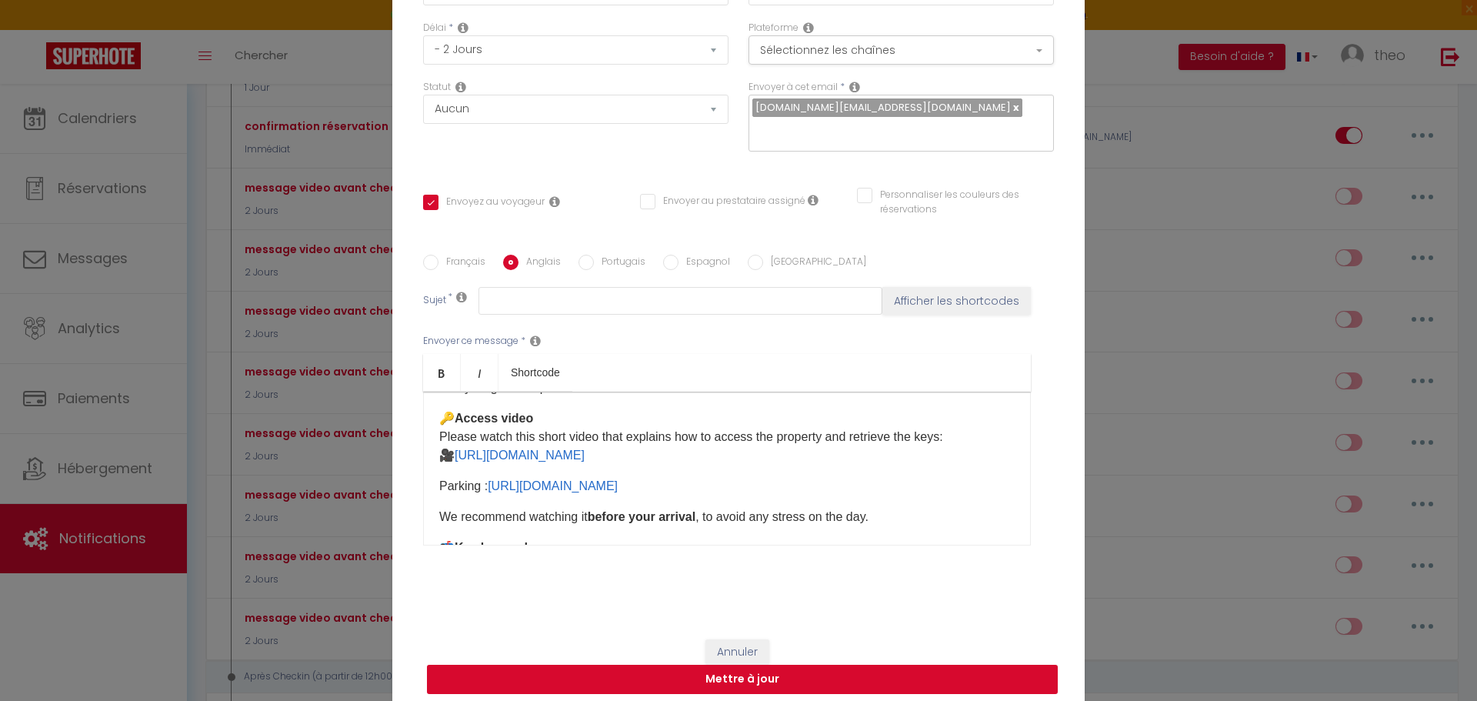
click at [785, 679] on button "Mettre à jour" at bounding box center [742, 679] width 631 height 29
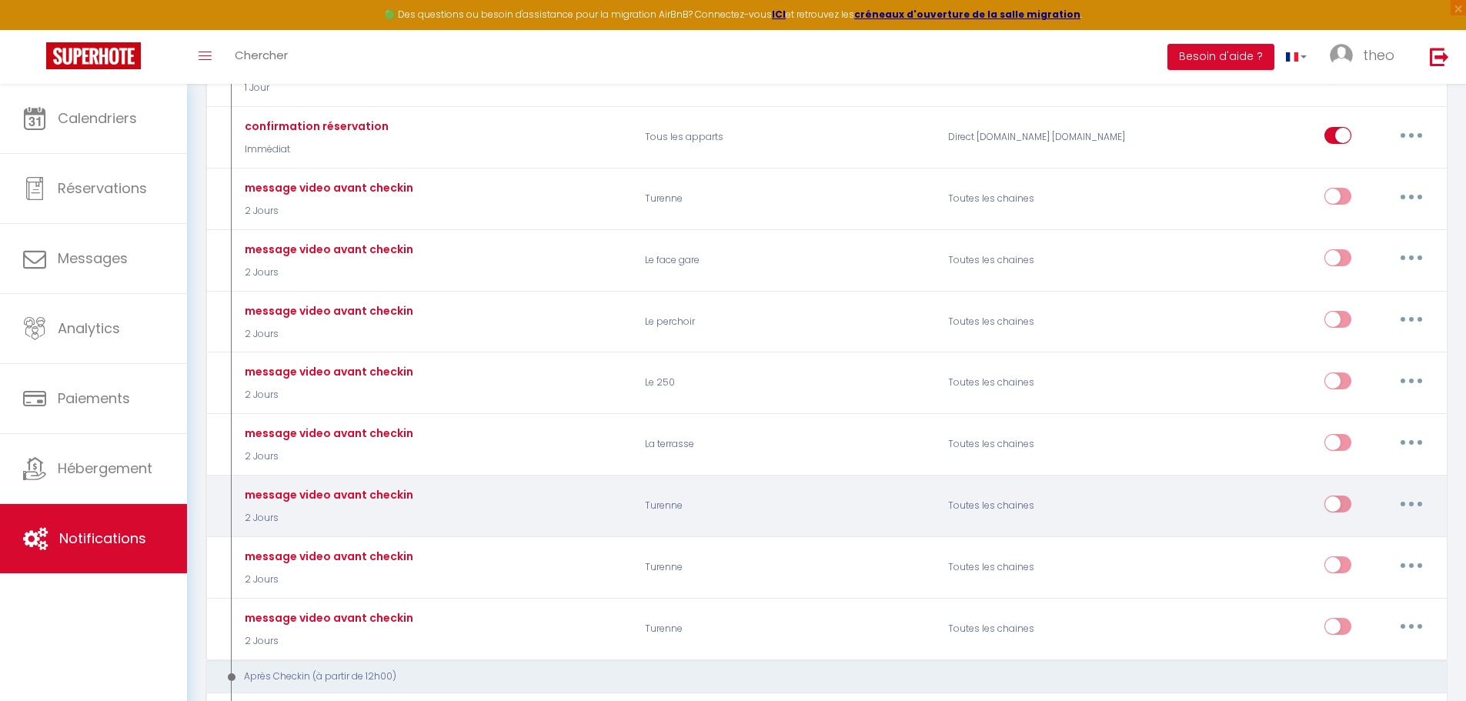
click at [1417, 499] on button "button" at bounding box center [1411, 504] width 43 height 25
click at [1360, 536] on link "Editer" at bounding box center [1371, 539] width 114 height 26
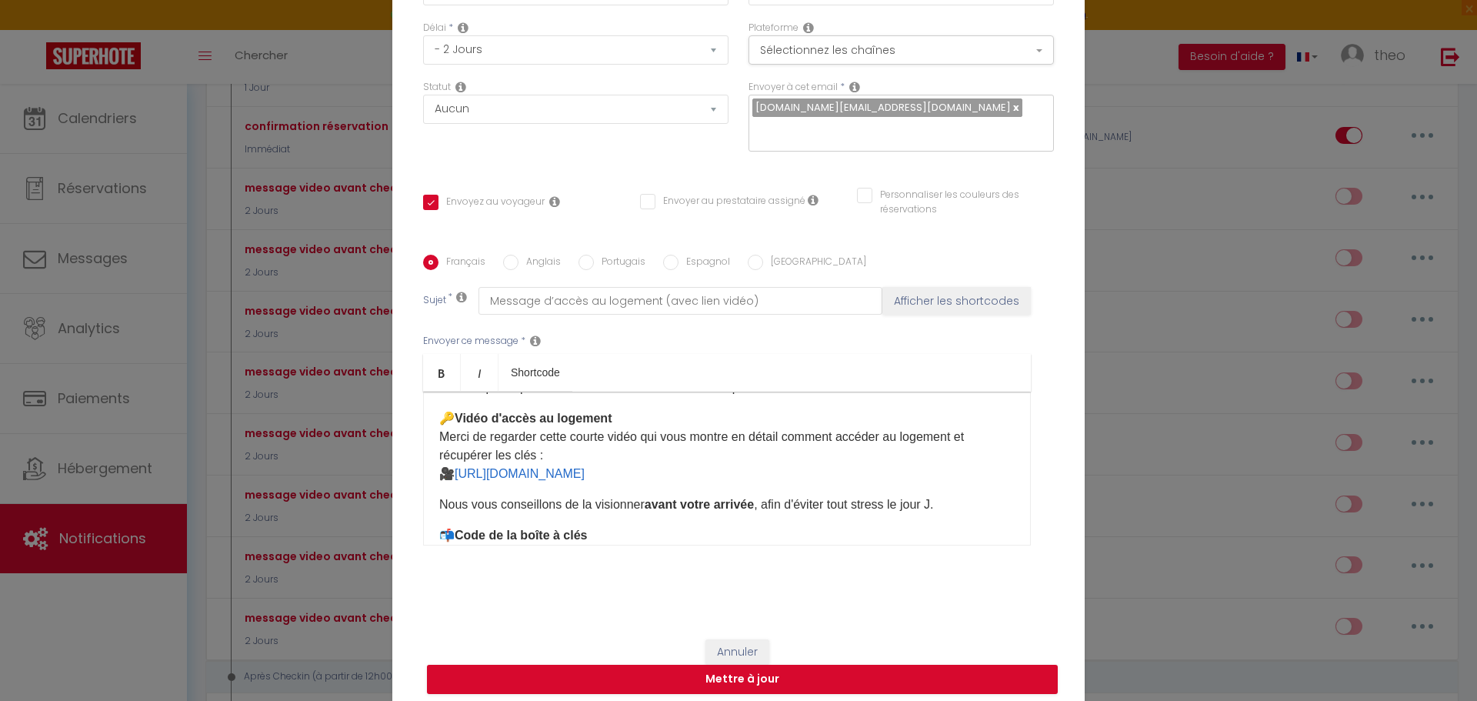
scroll to position [0, 0]
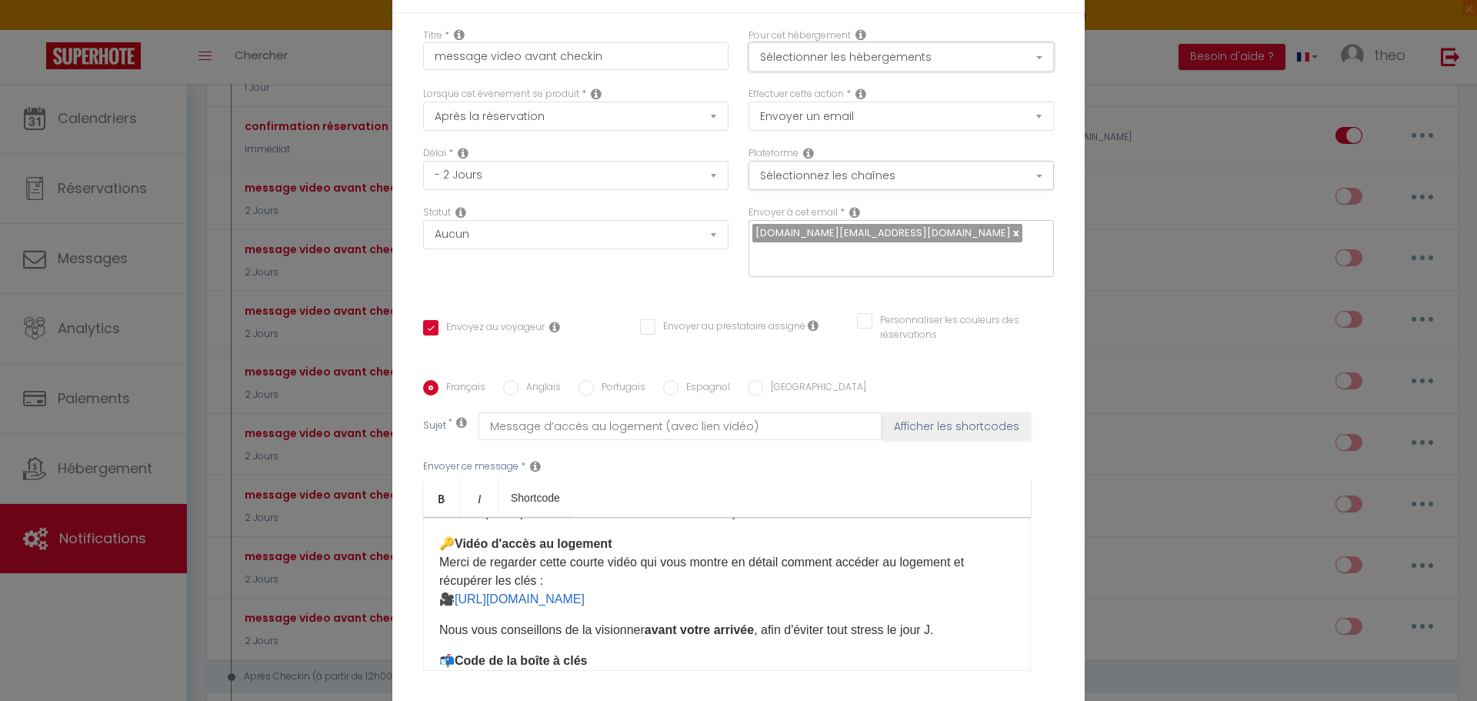
click at [951, 66] on button "Sélectionner les hébergements" at bounding box center [901, 56] width 305 height 29
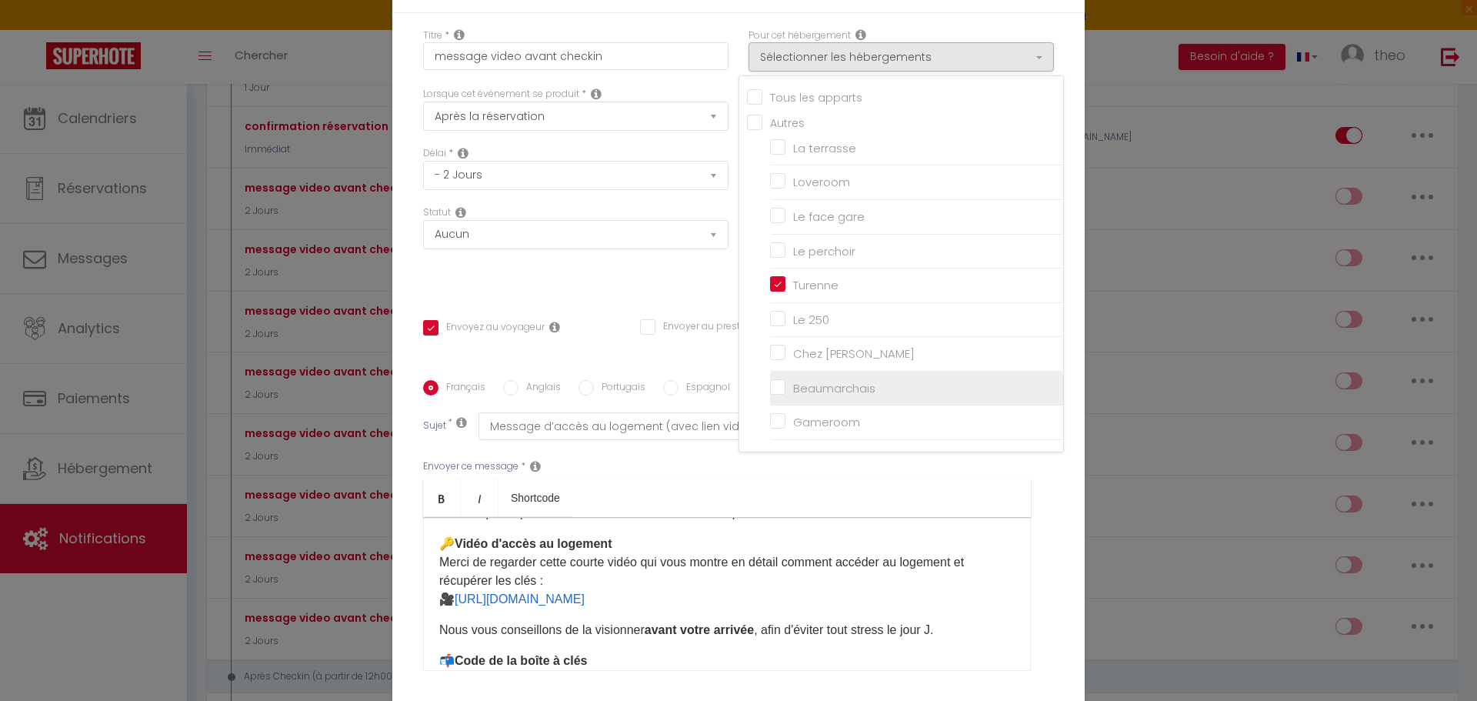
click at [869, 391] on input "Beaumarchais" at bounding box center [916, 388] width 293 height 15
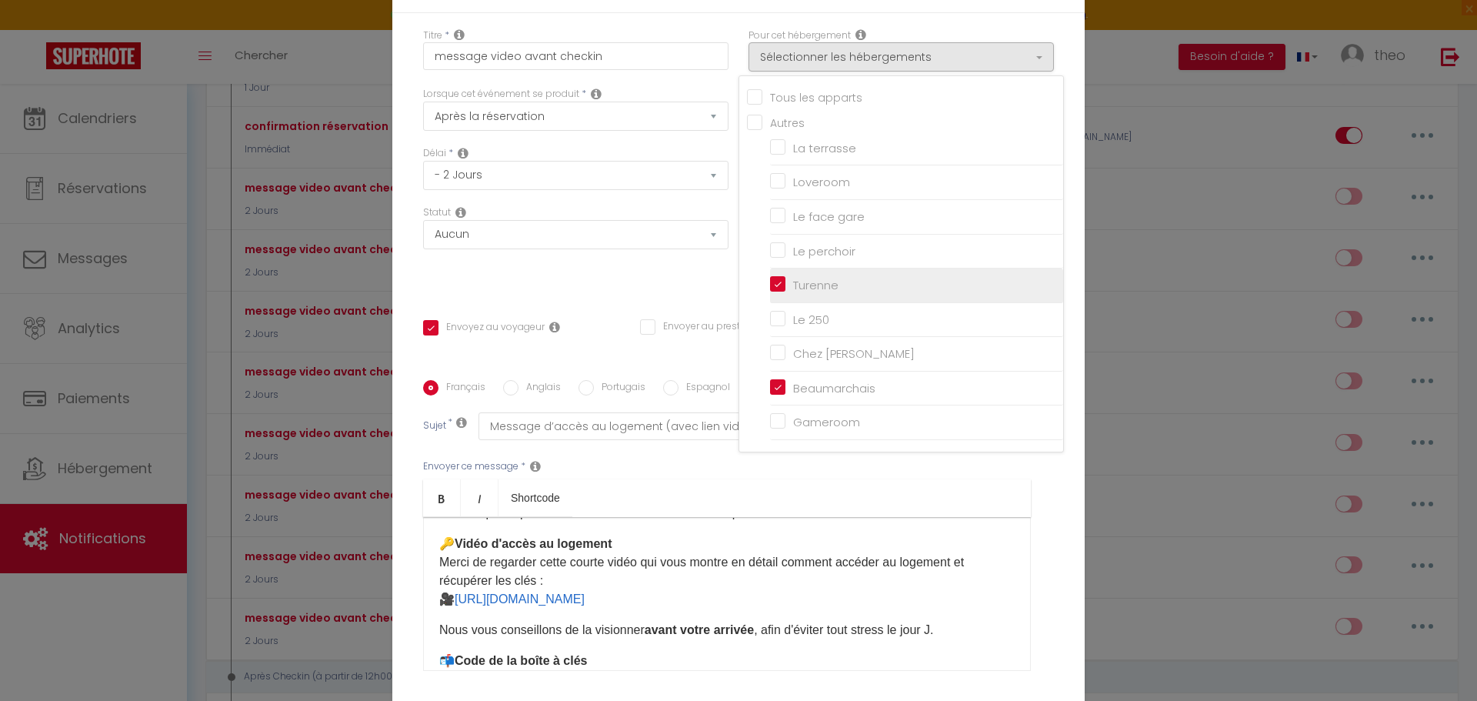
click at [780, 280] on input "Turenne" at bounding box center [916, 285] width 293 height 15
click at [659, 225] on select "Aucun Si la réservation est payée Si réservation non payée Si la caution a été …" at bounding box center [575, 234] width 305 height 29
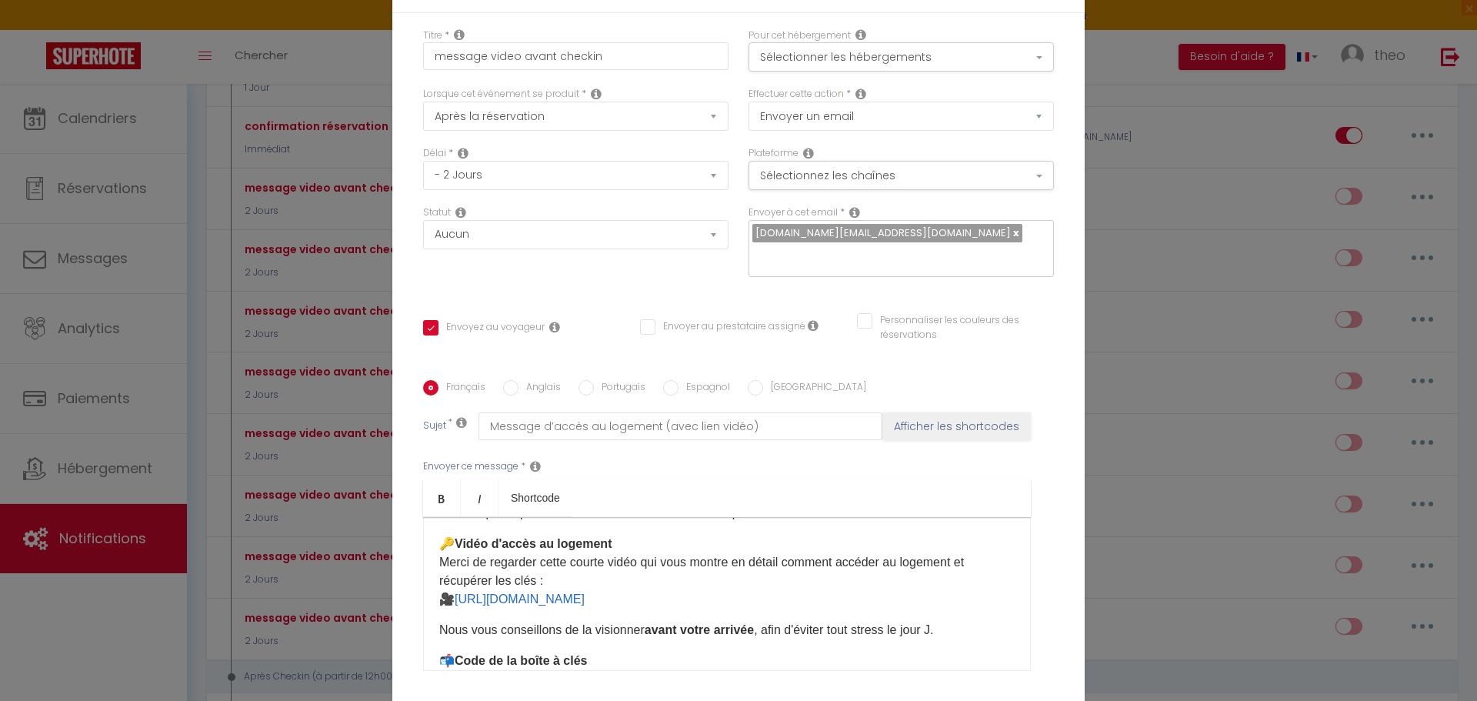
click at [873, 293] on div "Titre * message video avant checkin Pour cet hébergement Sélectionner les héber…" at bounding box center [738, 381] width 693 height 736
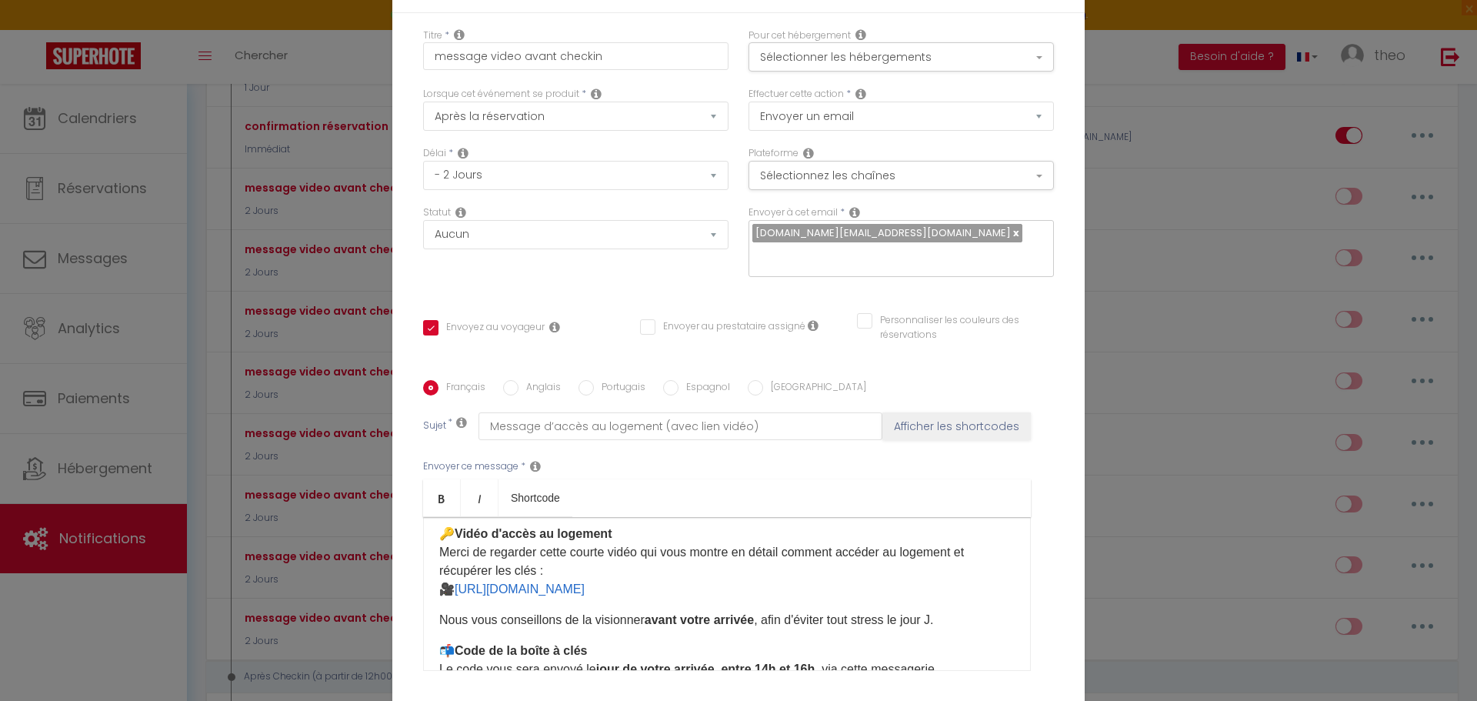
scroll to position [89, 0]
drag, startPoint x: 788, startPoint y: 595, endPoint x: 455, endPoint y: 588, distance: 333.3
click at [455, 588] on p "🔑 Vidéo d'accès au logement Merci de regarder cette courte vidéo qui vous montr…" at bounding box center [727, 561] width 576 height 74
click at [492, 382] on div "Français Anglais Portugais Espagnol [GEOGRAPHIC_DATA]" at bounding box center [738, 388] width 631 height 17
click at [503, 392] on input "Anglais" at bounding box center [510, 387] width 15 height 15
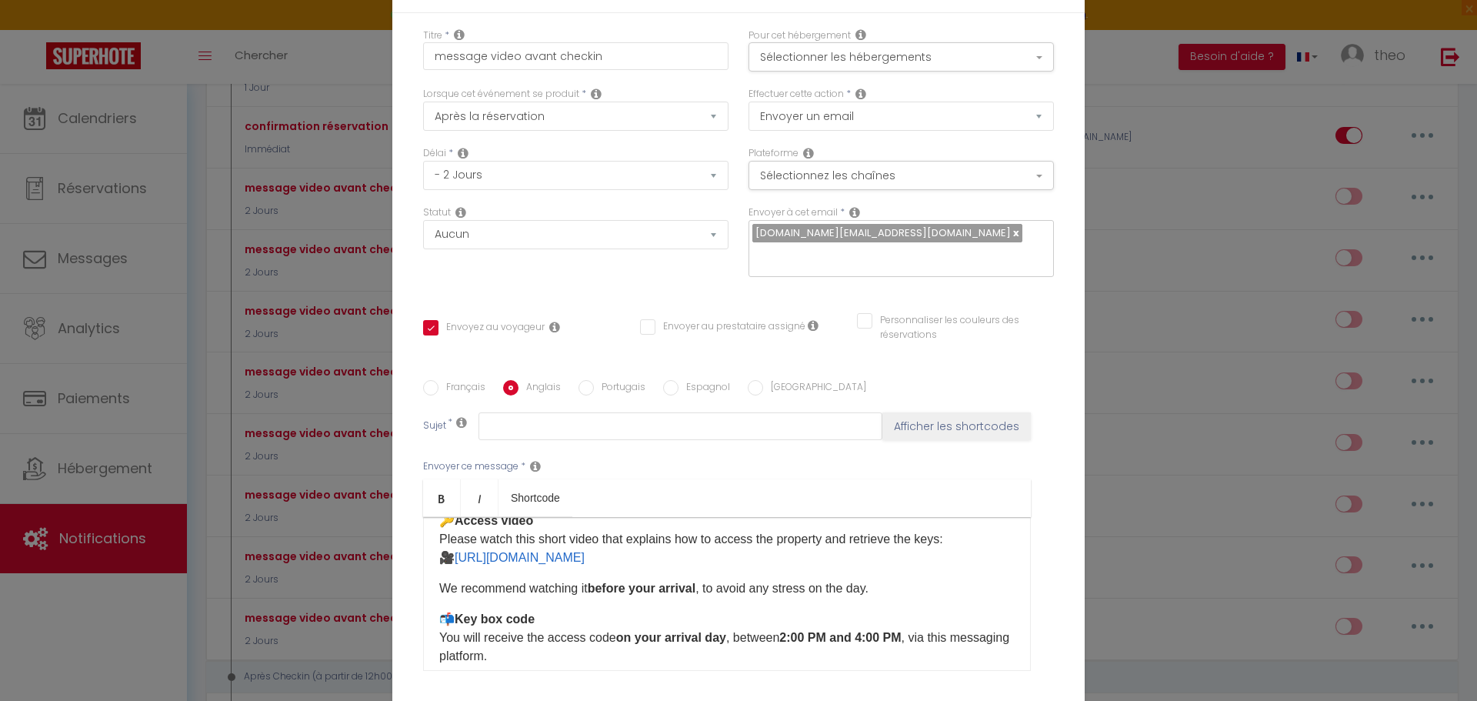
scroll to position [101, 0]
drag, startPoint x: 773, startPoint y: 572, endPoint x: 673, endPoint y: 570, distance: 100.8
click at [670, 570] on div "Hello [GUEST:FIRST_NAME], As promised, here are the details to help you access …" at bounding box center [727, 594] width 608 height 154
click at [794, 559] on p "🔑 Access video Please watch this short video that explains how to access the pr…" at bounding box center [727, 539] width 576 height 55
drag, startPoint x: 785, startPoint y: 555, endPoint x: 460, endPoint y: 553, distance: 324.7
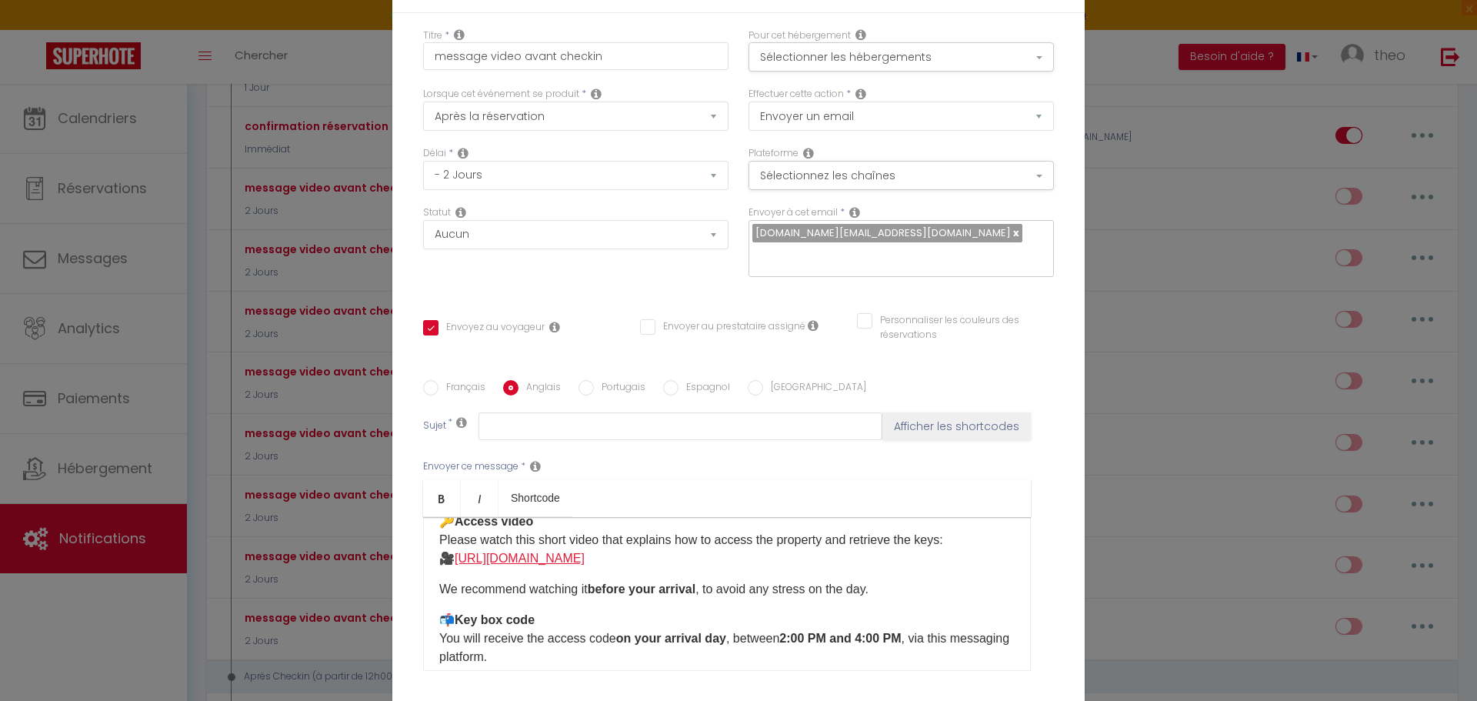
click at [457, 553] on p "🔑 Access video Please watch this short video that explains how to access the pr…" at bounding box center [727, 539] width 576 height 55
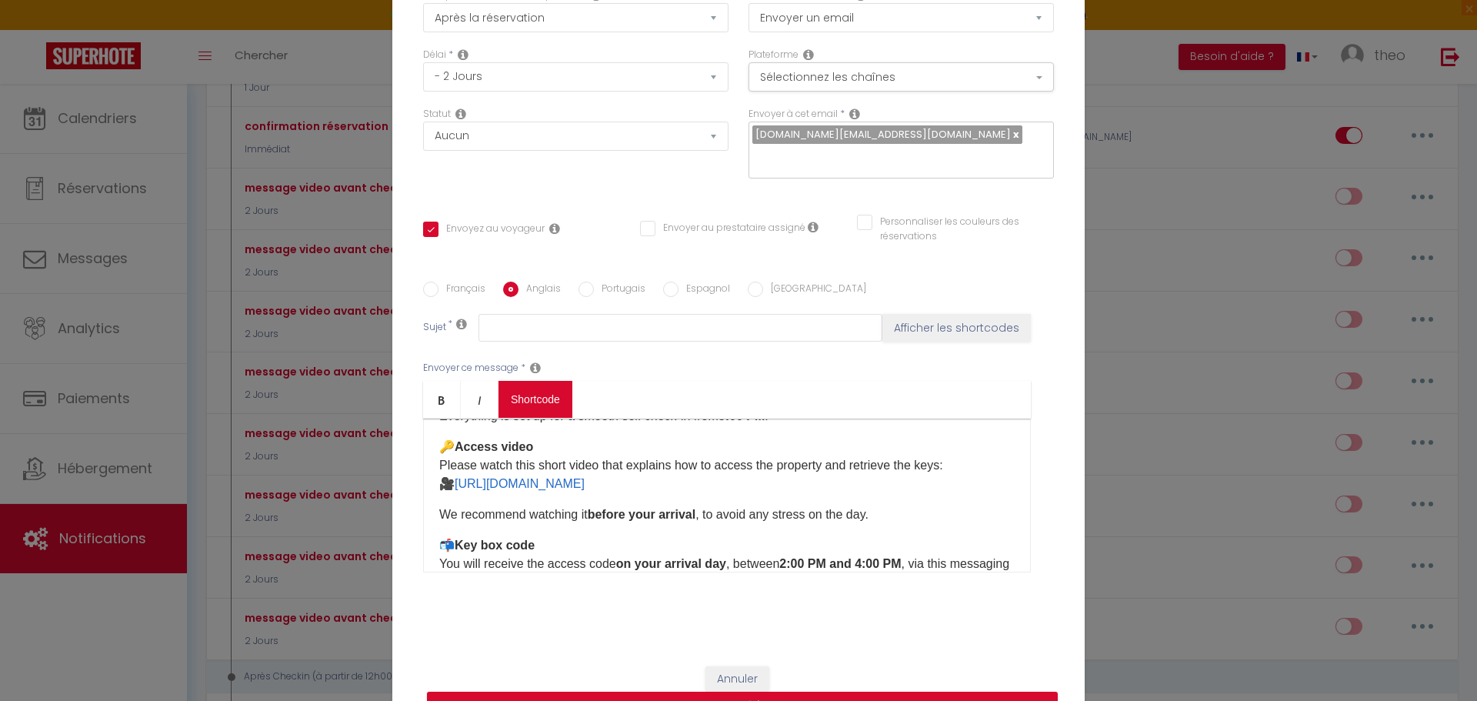
scroll to position [78, 0]
click at [441, 279] on div "Français Anglais Portugais Espagnol Italien Sujet * Afficher les shortcodes Env…" at bounding box center [738, 437] width 631 height 356
click at [441, 283] on label "Français" at bounding box center [462, 290] width 47 height 17
click at [439, 283] on input "Français" at bounding box center [430, 289] width 15 height 15
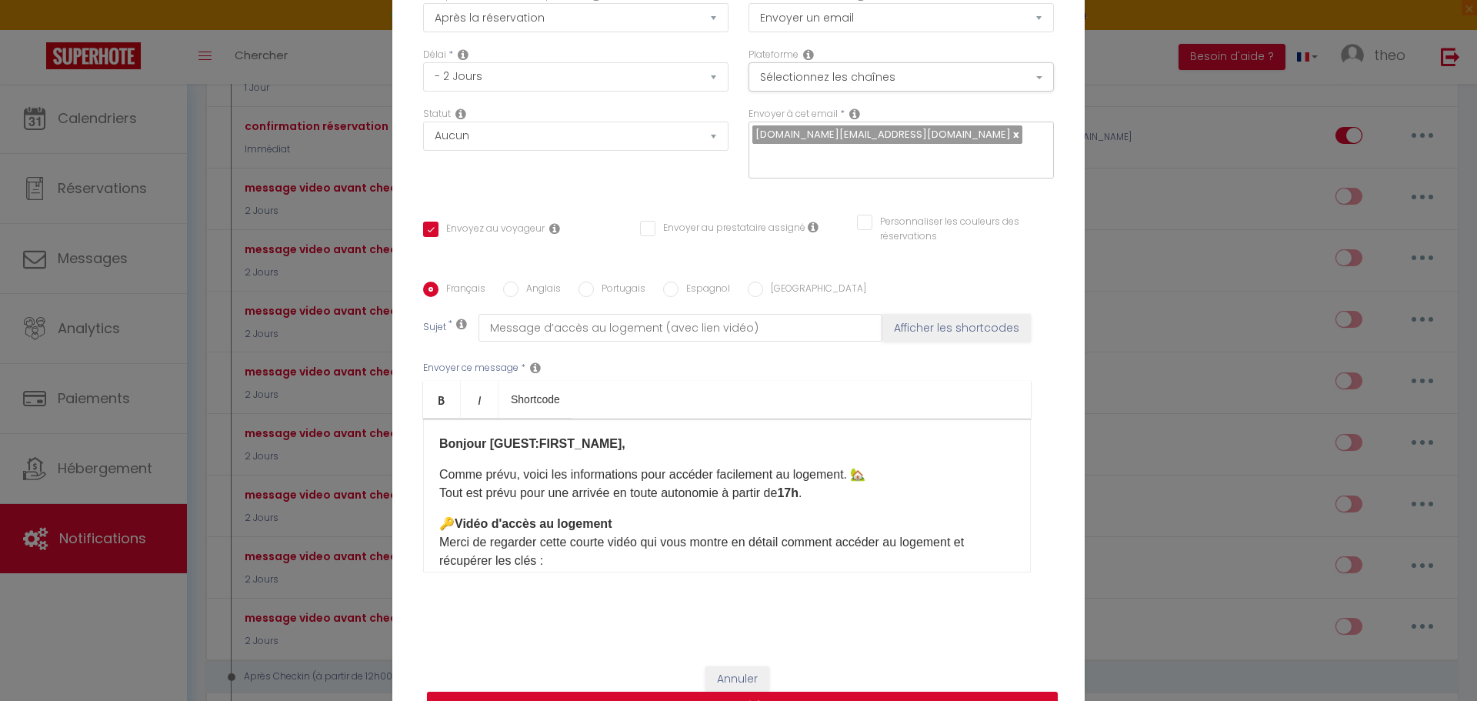
scroll to position [0, 0]
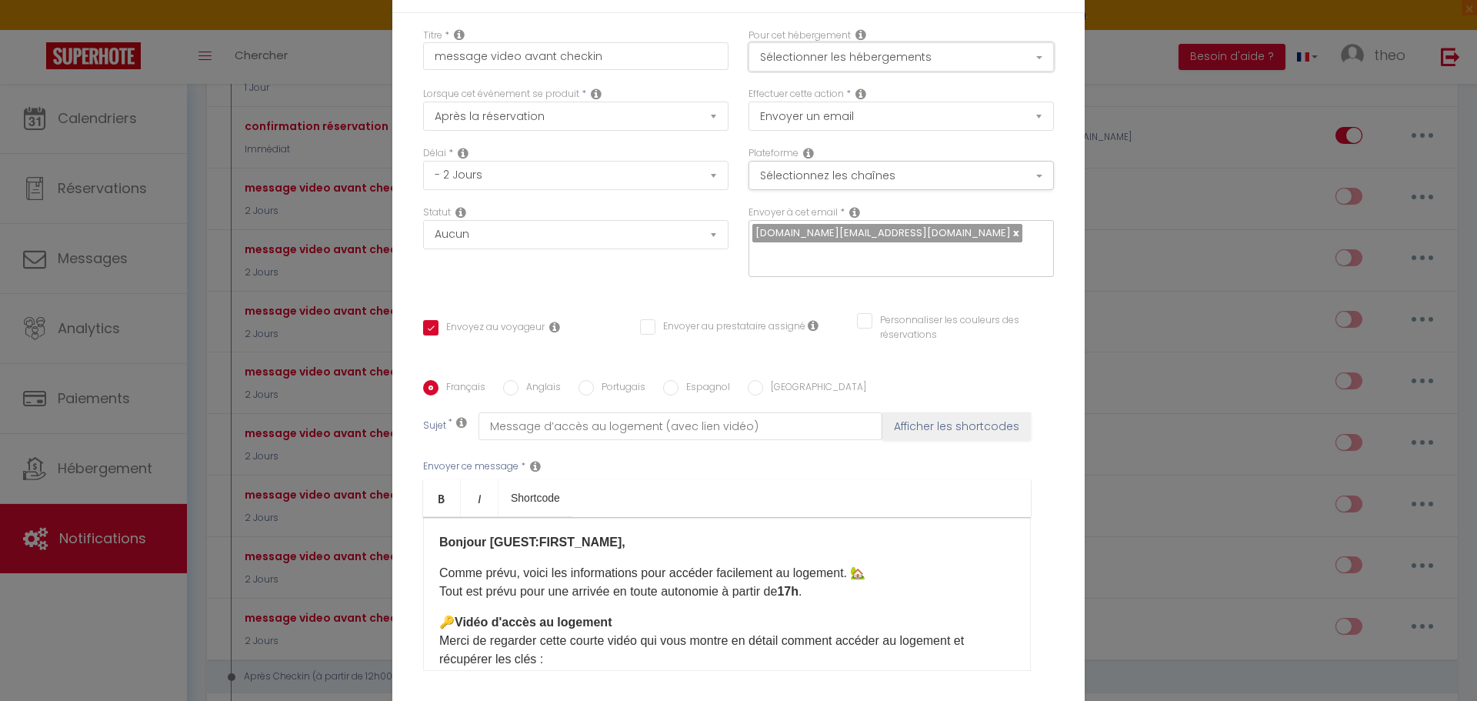
click at [953, 63] on button "Sélectionner les hébergements" at bounding box center [901, 56] width 305 height 29
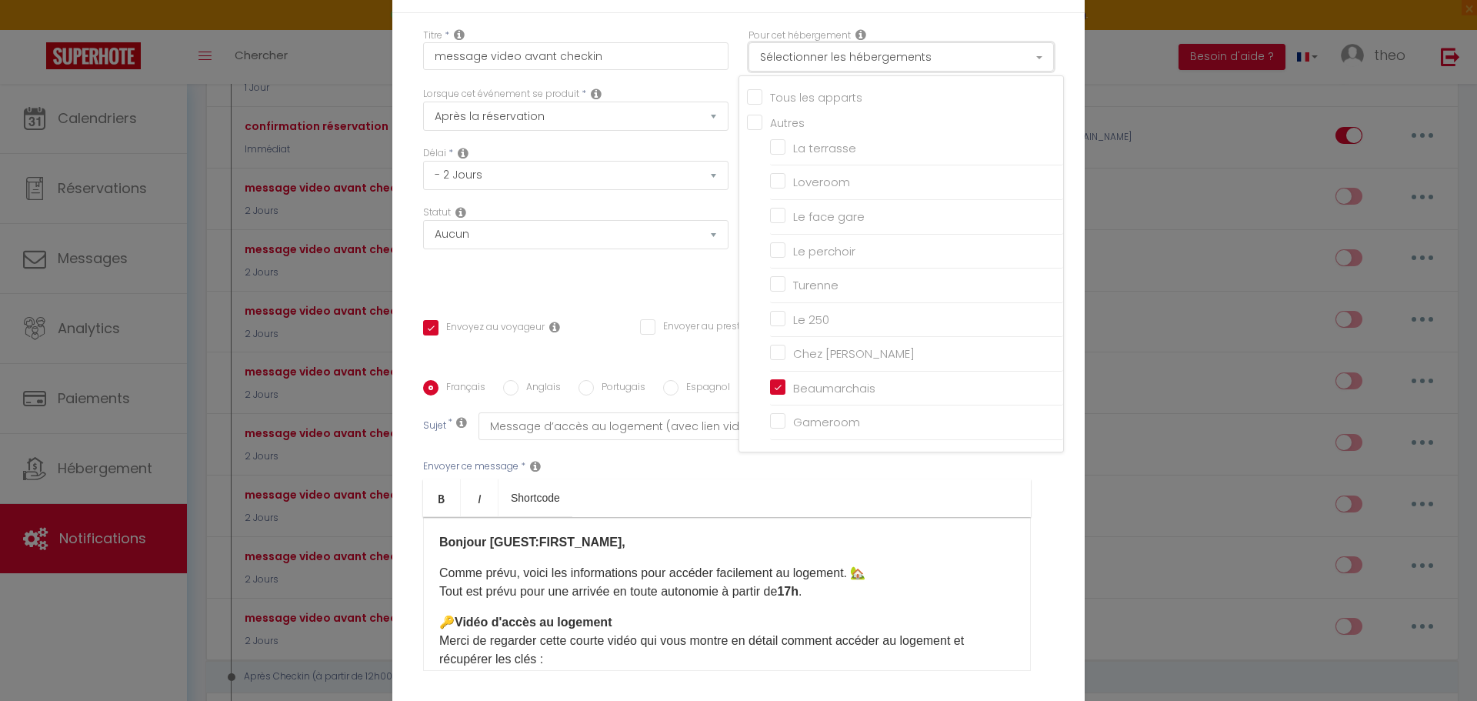
click at [953, 63] on button "Sélectionner les hébergements" at bounding box center [901, 56] width 305 height 29
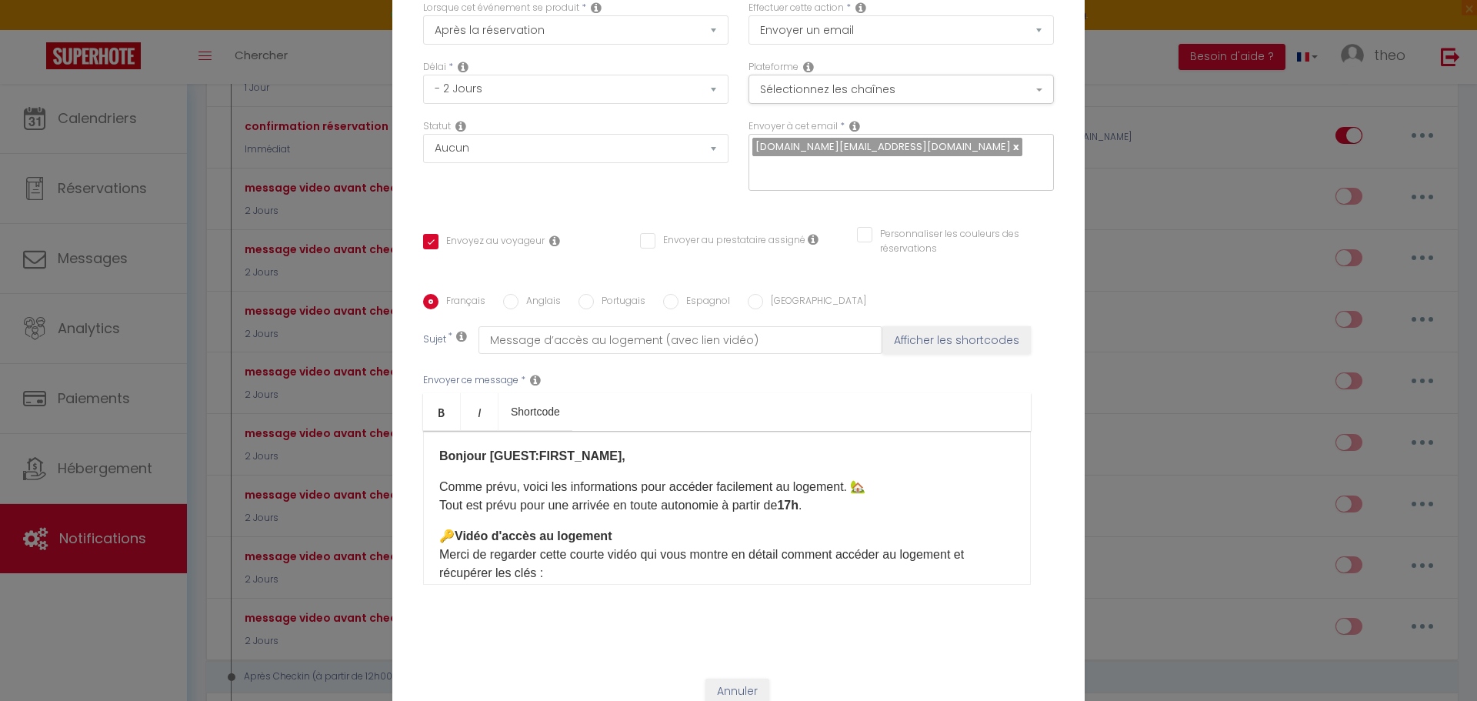
scroll to position [94, 0]
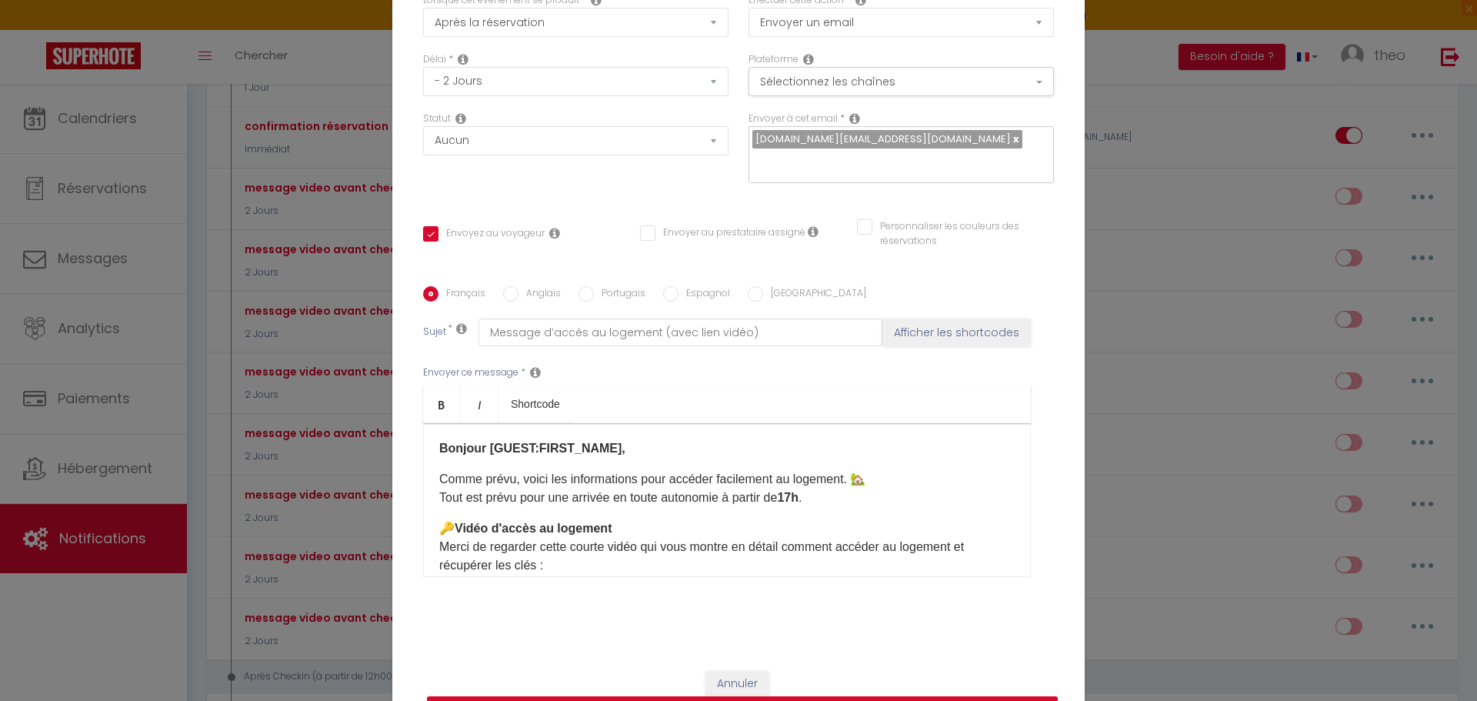
click at [535, 295] on label "Anglais" at bounding box center [540, 294] width 42 height 17
click at [519, 295] on input "Anglais" at bounding box center [510, 293] width 15 height 15
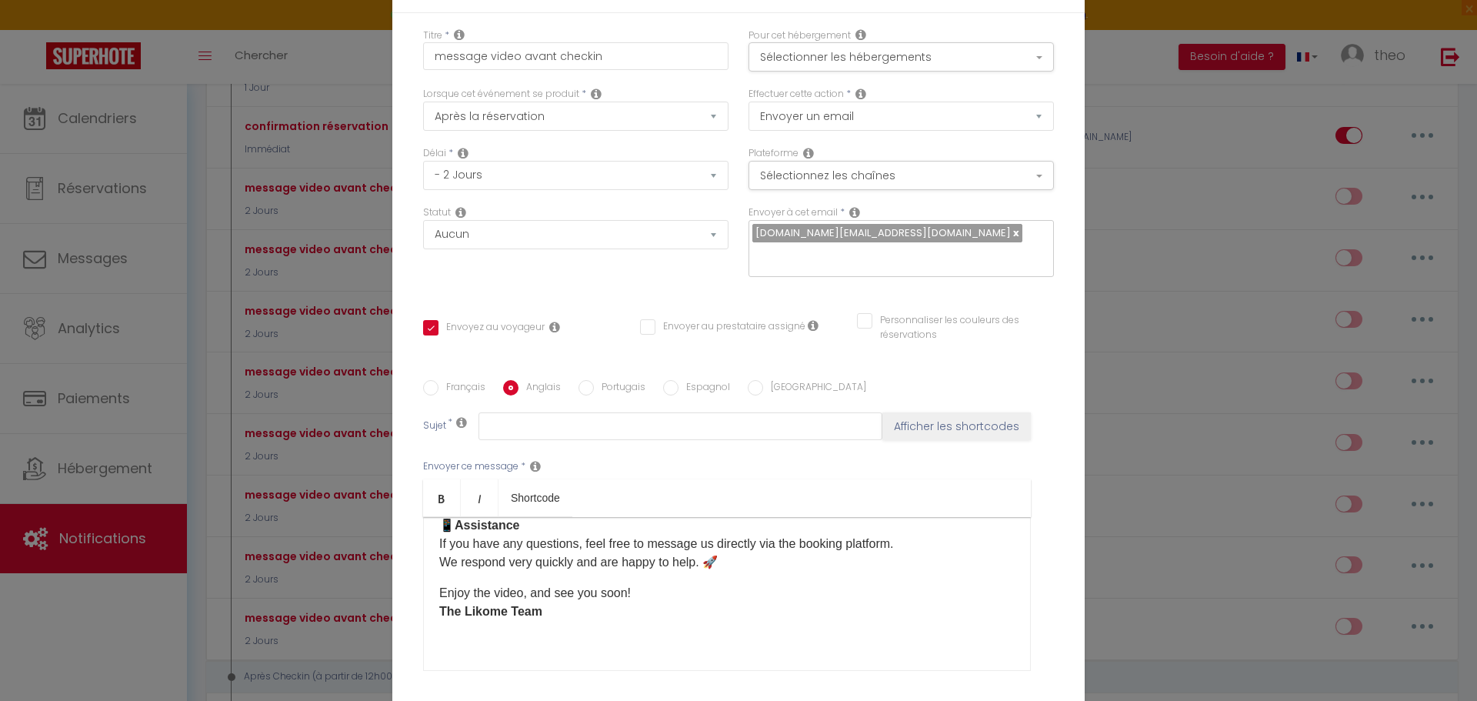
scroll to position [133, 0]
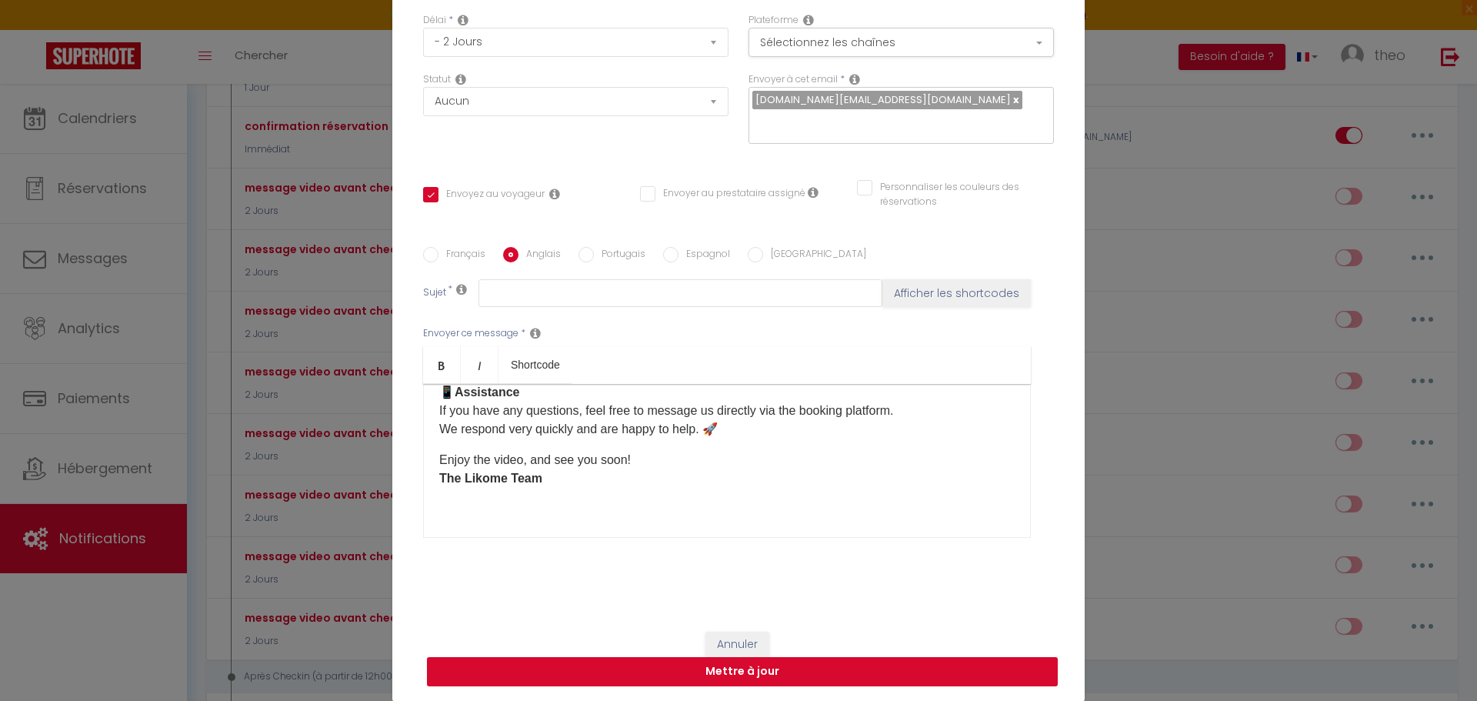
click at [717, 671] on button "Mettre à jour" at bounding box center [742, 671] width 631 height 29
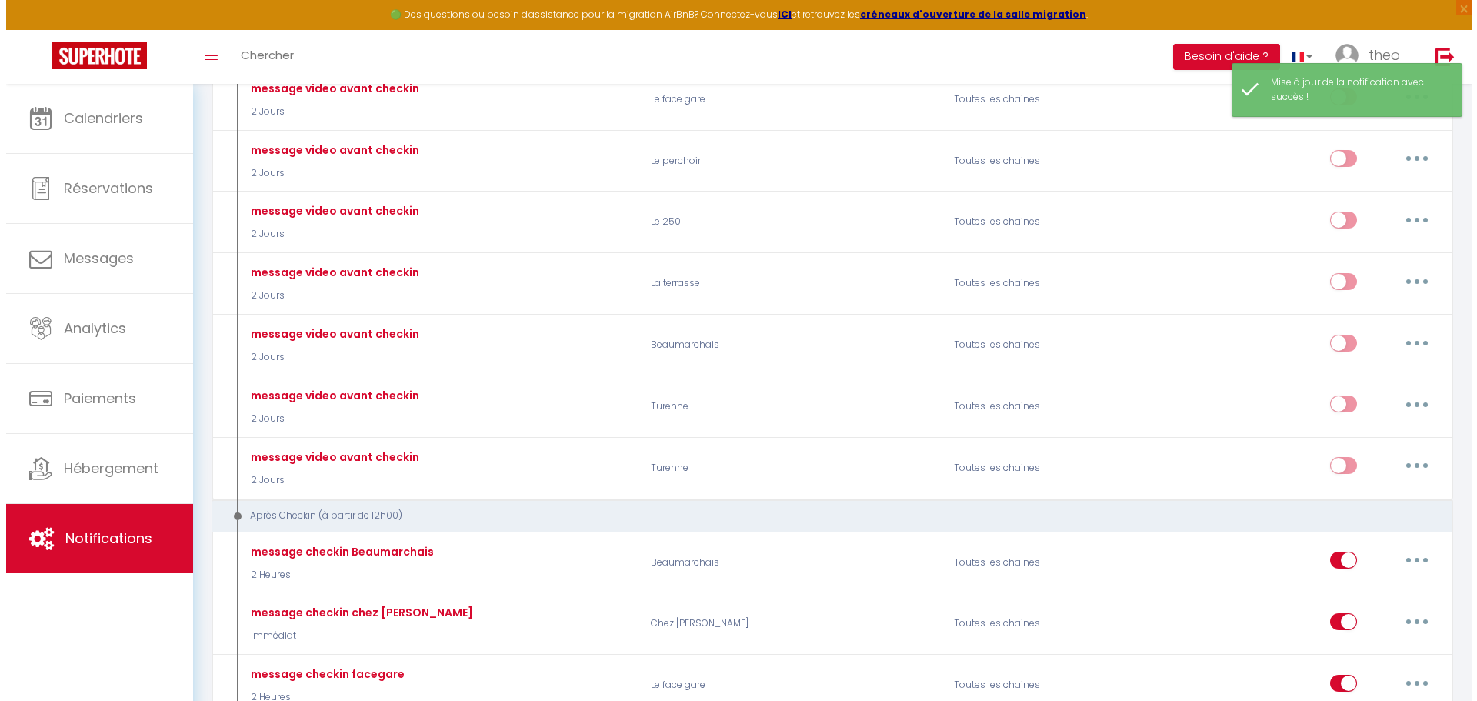
scroll to position [572, 0]
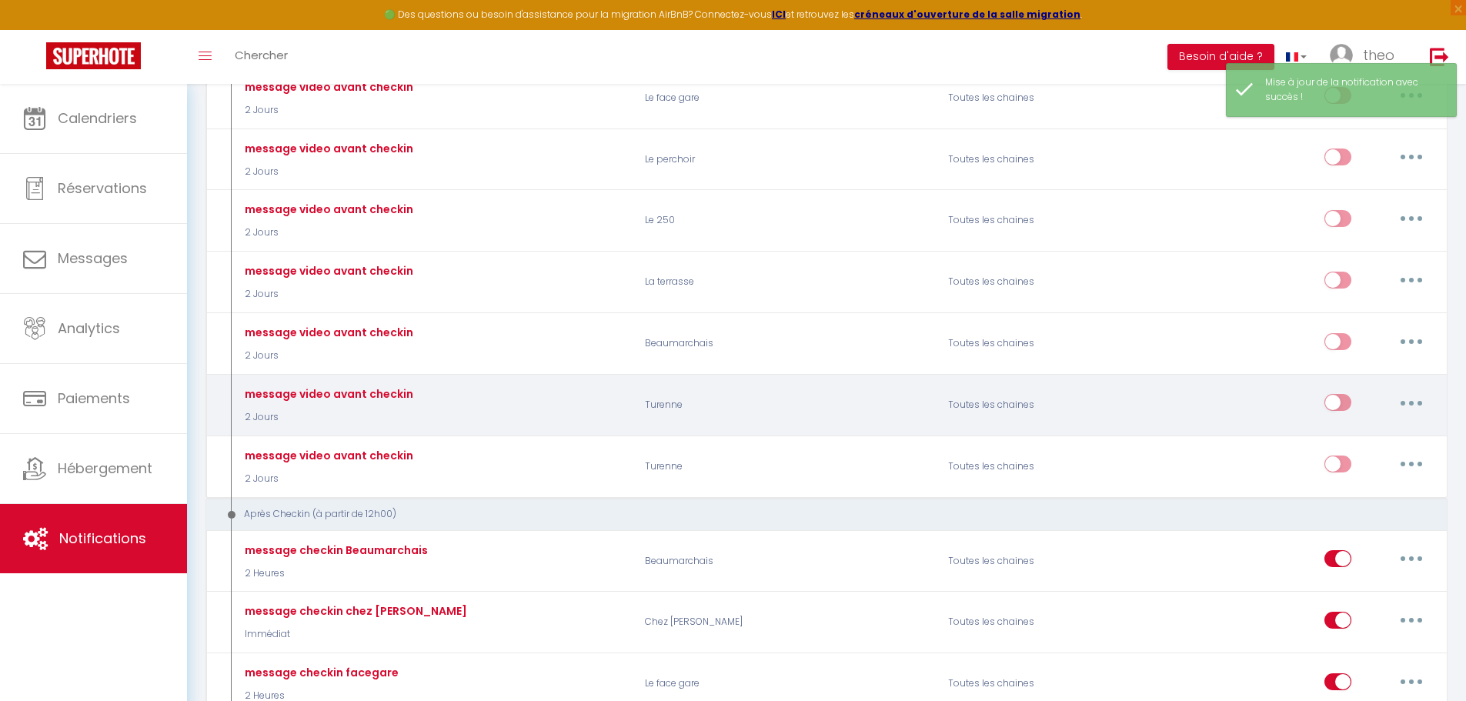
click at [1416, 401] on button "button" at bounding box center [1411, 402] width 43 height 25
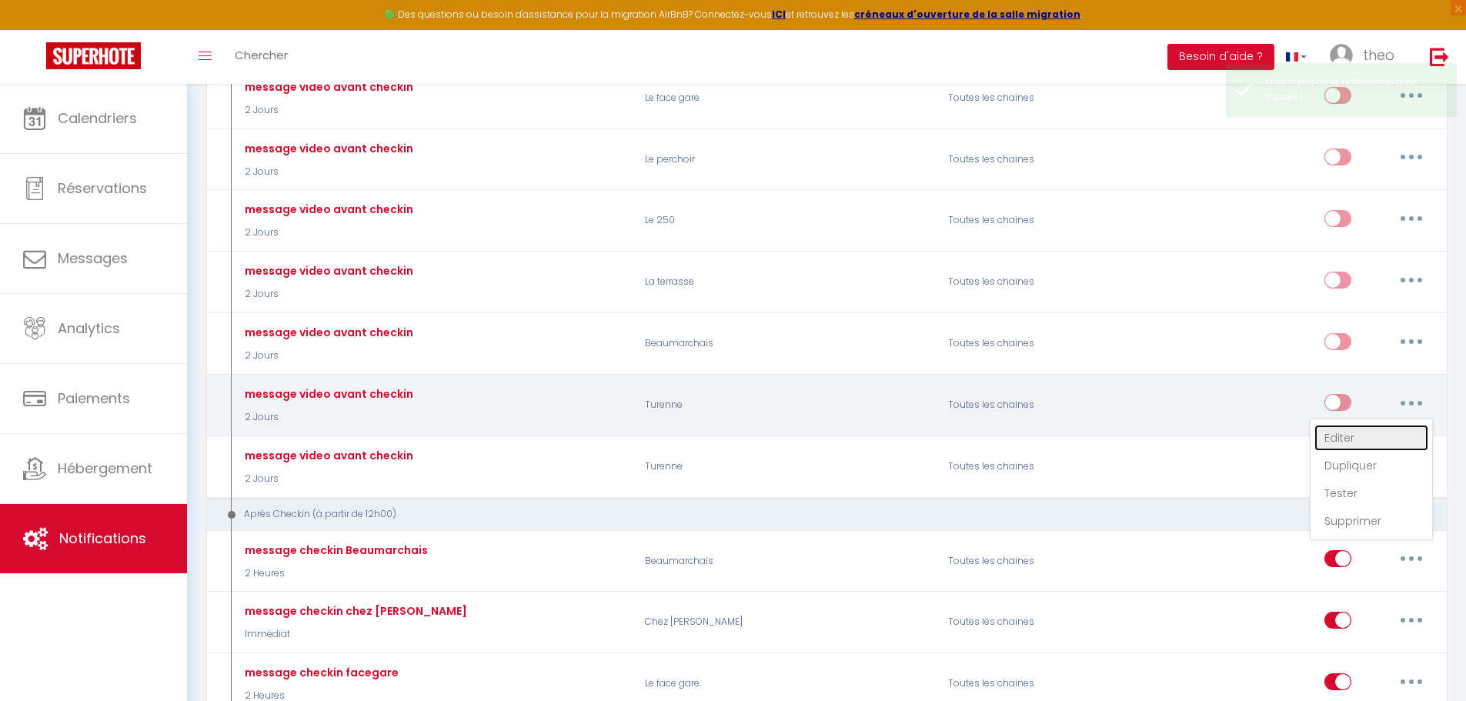
click at [1337, 438] on link "Editer" at bounding box center [1371, 438] width 114 height 26
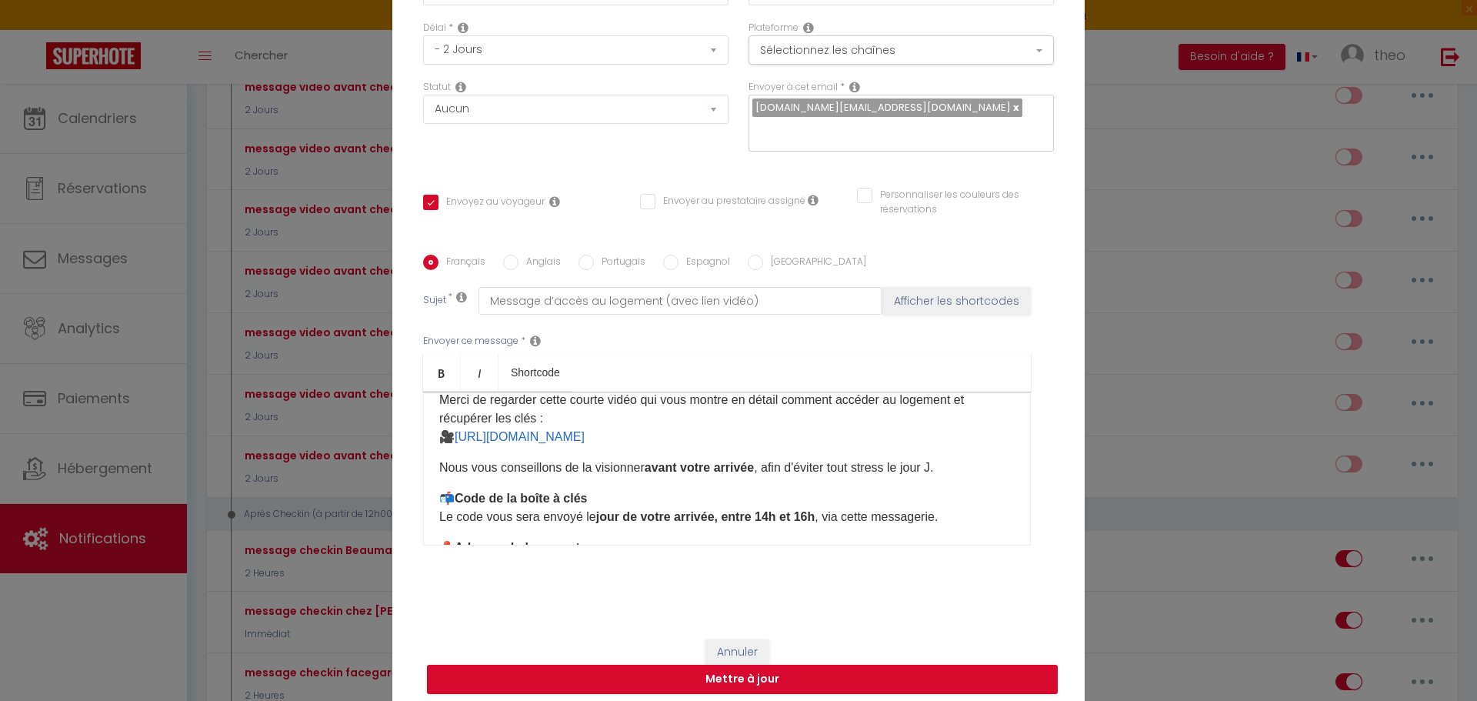
scroll to position [116, 0]
drag, startPoint x: 775, startPoint y: 435, endPoint x: 454, endPoint y: 431, distance: 320.9
click at [454, 431] on p "🔑 Vidéo d'accès au logement Merci de regarder cette courte vidéo qui vous montr…" at bounding box center [727, 409] width 576 height 74
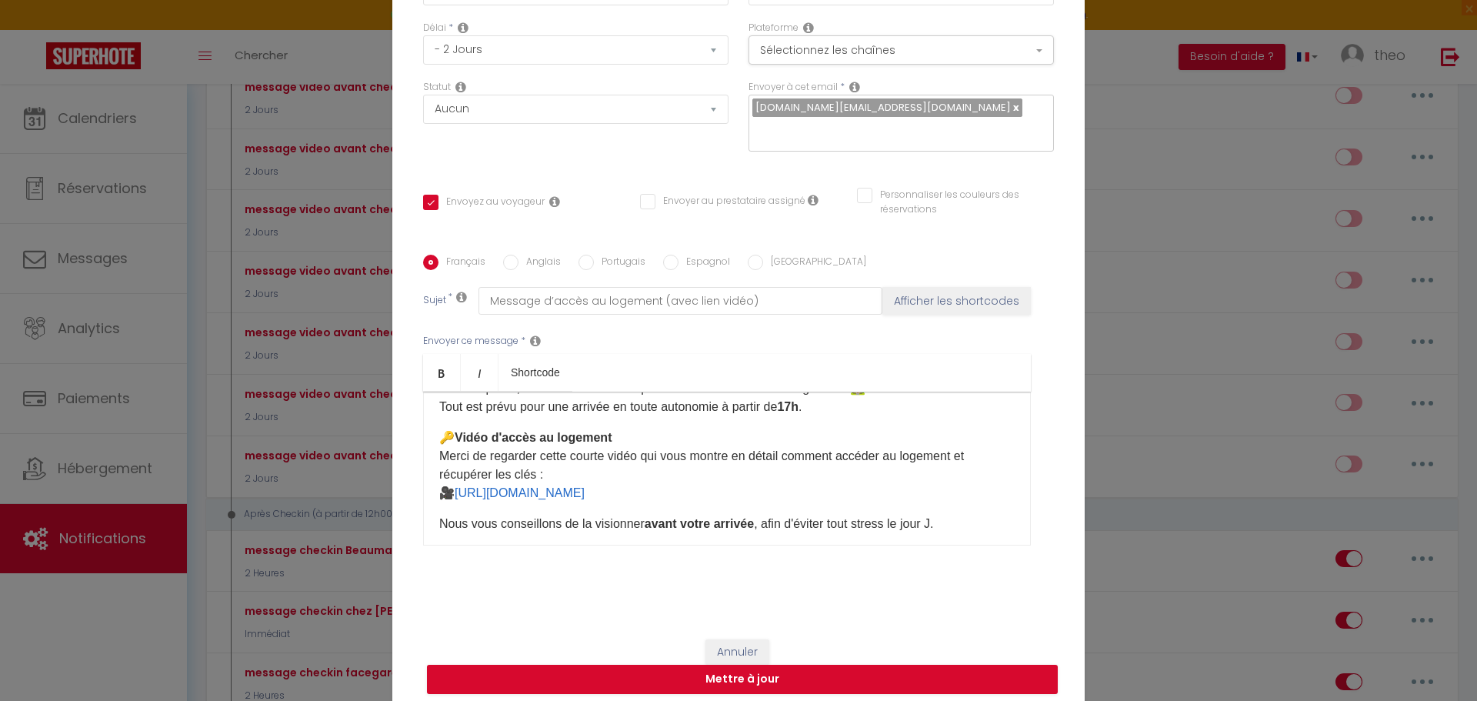
scroll to position [52, 0]
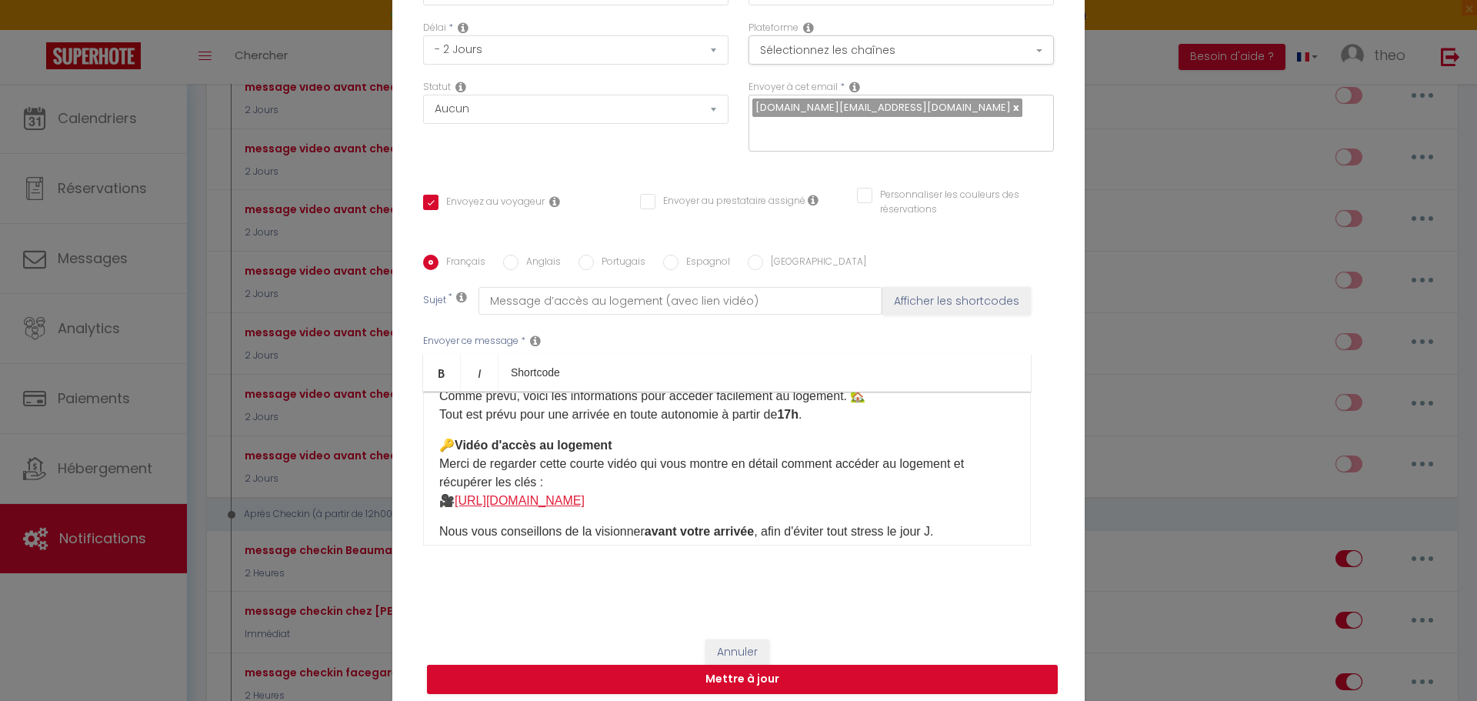
drag, startPoint x: 733, startPoint y: 505, endPoint x: 456, endPoint y: 504, distance: 277.0
click at [456, 504] on p "🔑 Vidéo d'accès au logement Merci de regarder cette courte vidéo qui vous montr…" at bounding box center [727, 473] width 576 height 74
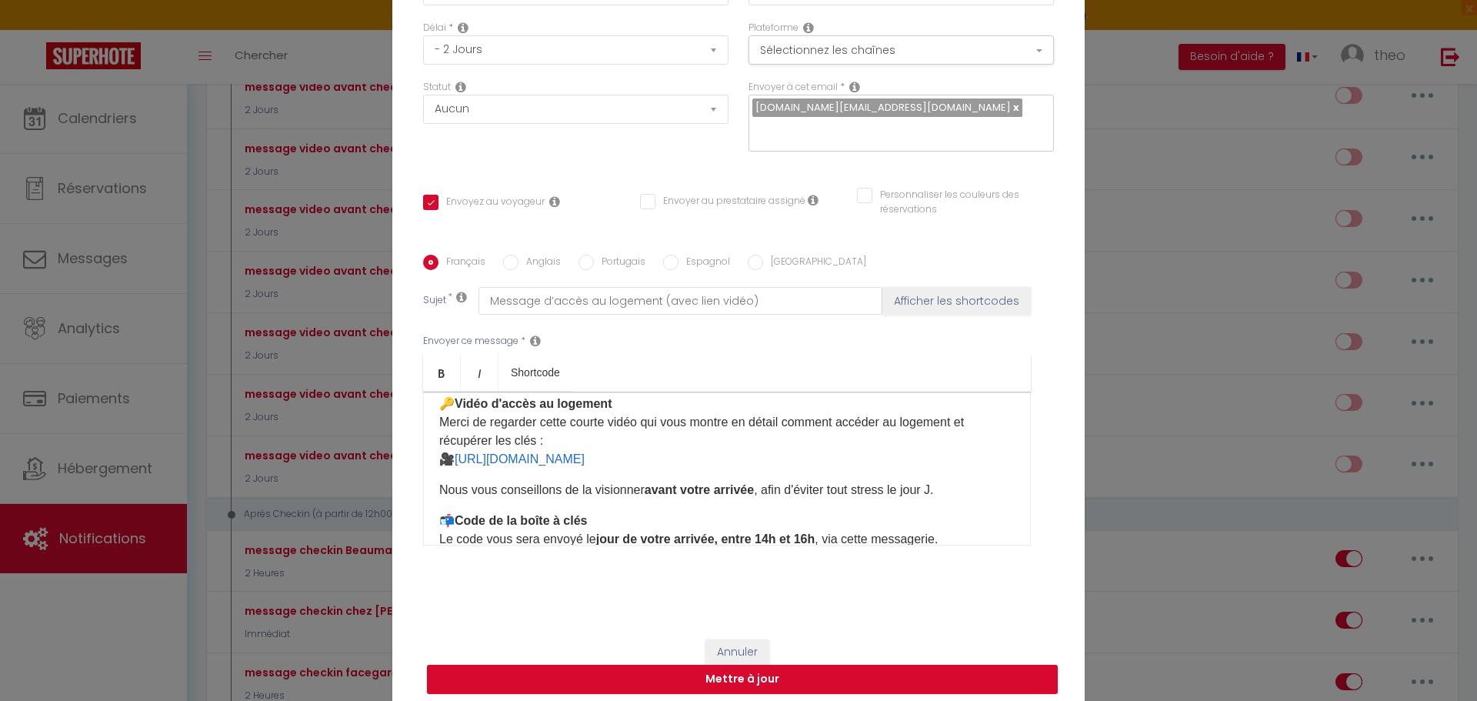
scroll to position [91, 0]
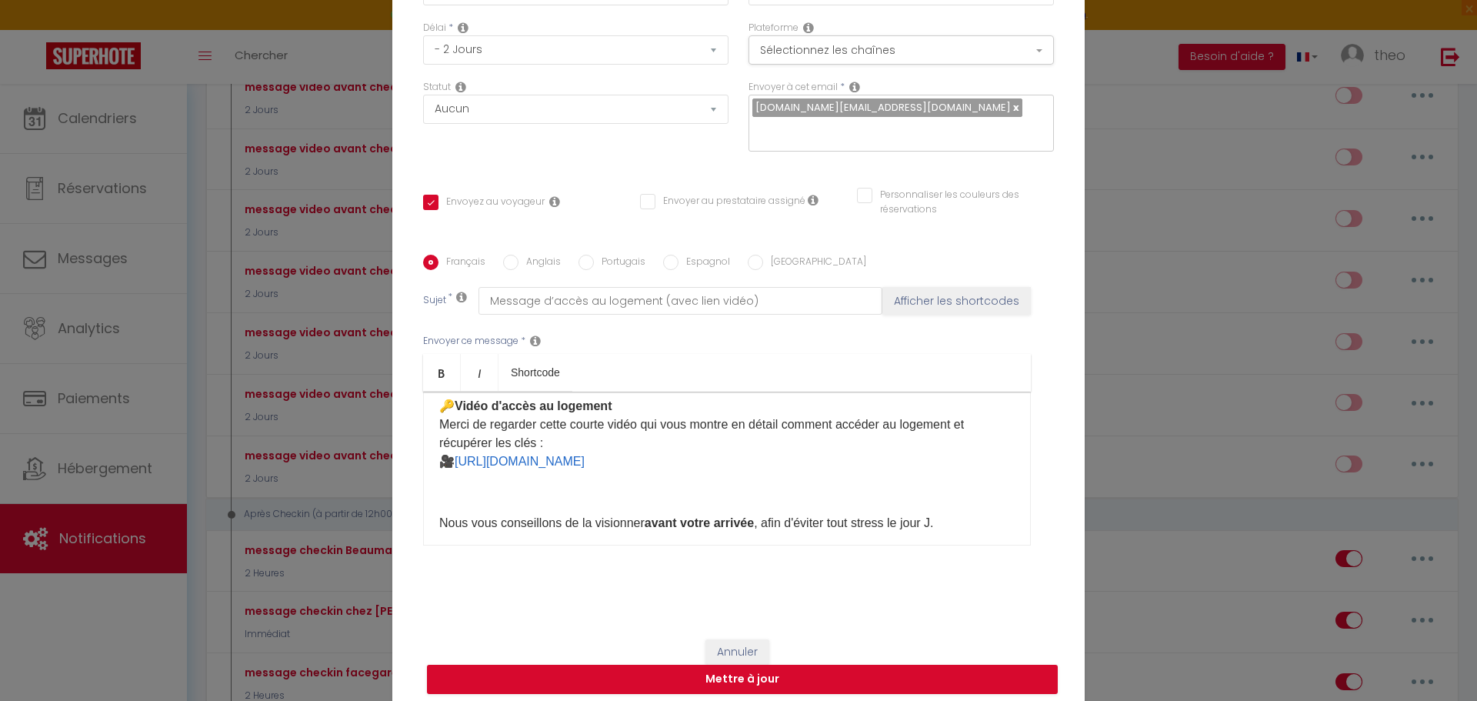
click at [505, 262] on input "Anglais" at bounding box center [510, 262] width 15 height 15
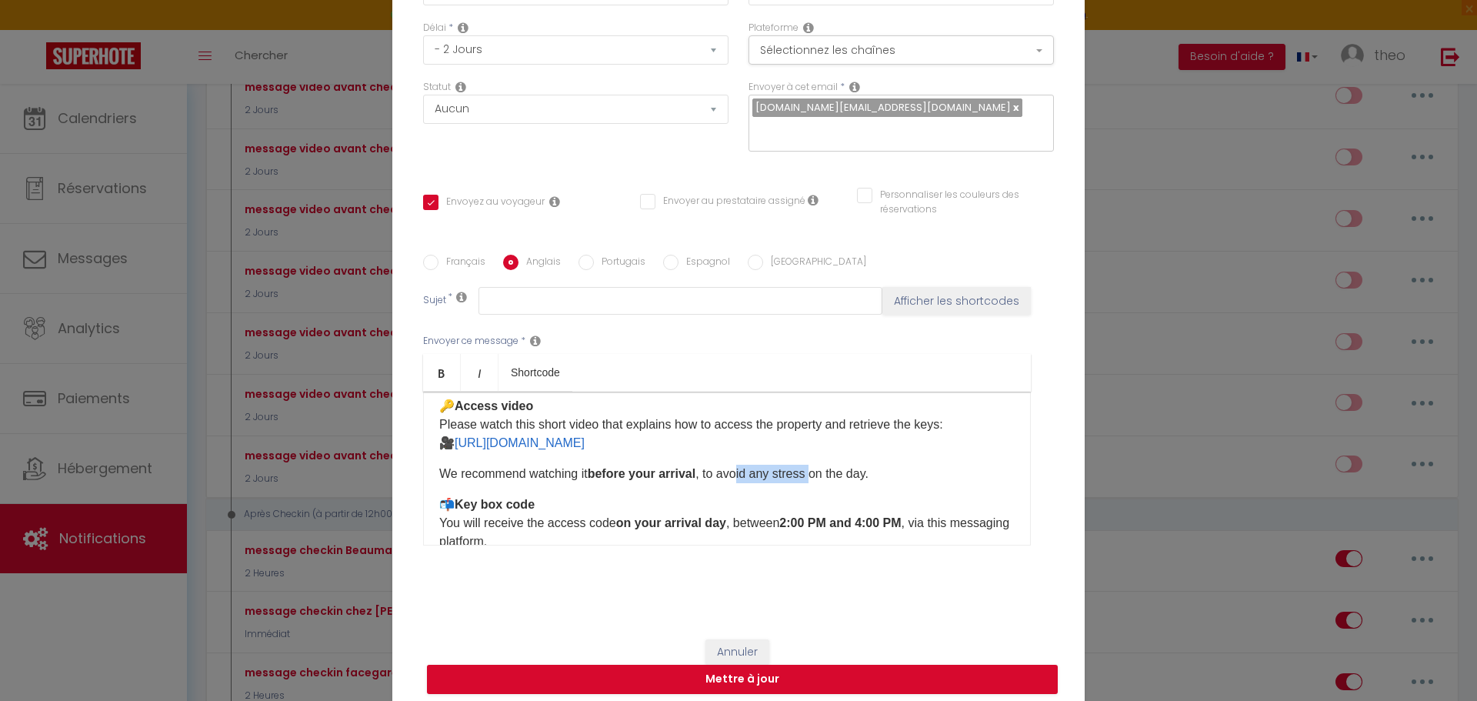
drag, startPoint x: 810, startPoint y: 453, endPoint x: 738, endPoint y: 453, distance: 72.3
click at [738, 453] on div "Hello [GUEST:FIRST_NAME], As promised, here are the details to help you access …" at bounding box center [727, 469] width 608 height 154
click at [783, 442] on p "🔑 Access video Please watch this short video that explains how to access the pr…" at bounding box center [727, 424] width 576 height 55
drag, startPoint x: 743, startPoint y: 445, endPoint x: 455, endPoint y: 443, distance: 288.6
click at [455, 443] on p "🔑 Access video Please watch this short video that explains how to access the pr…" at bounding box center [727, 424] width 576 height 55
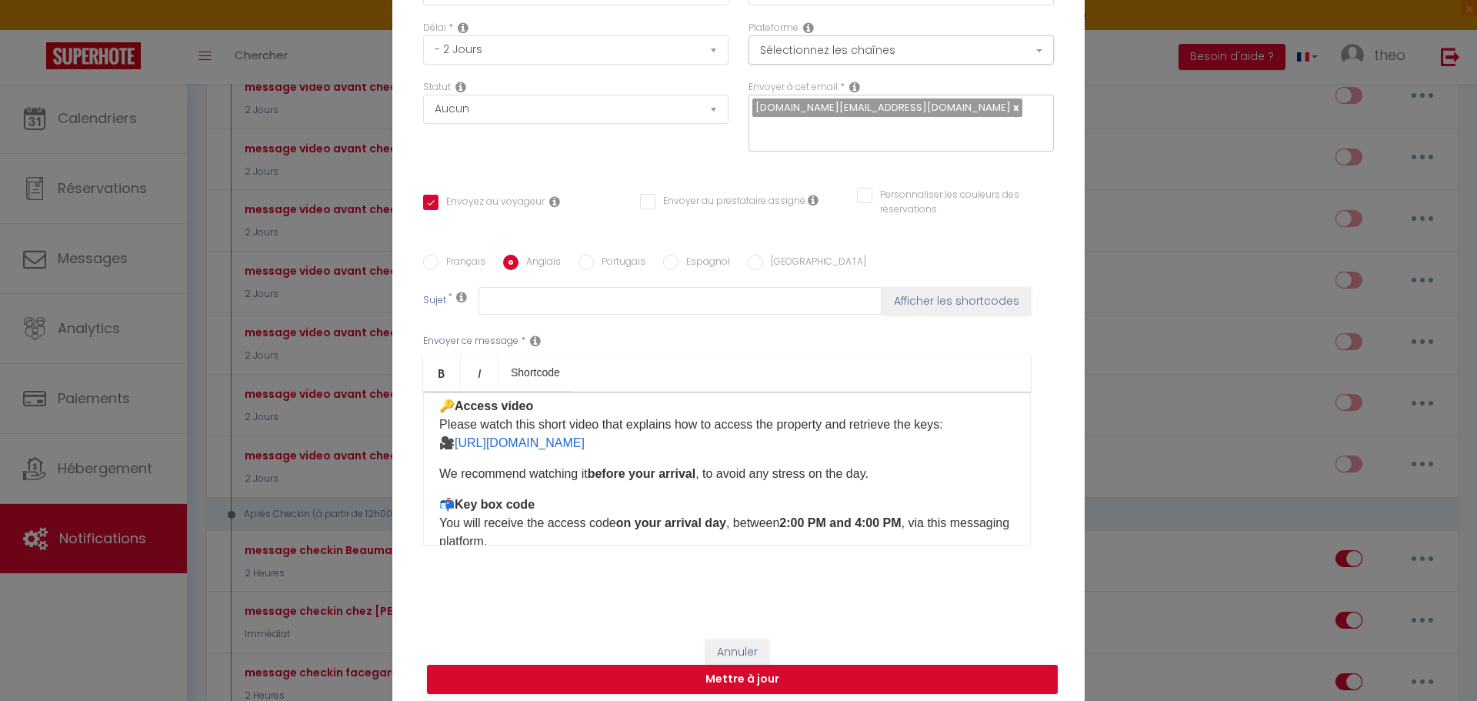
click at [469, 259] on label "Français" at bounding box center [462, 263] width 47 height 17
click at [439, 259] on input "Français" at bounding box center [430, 262] width 15 height 15
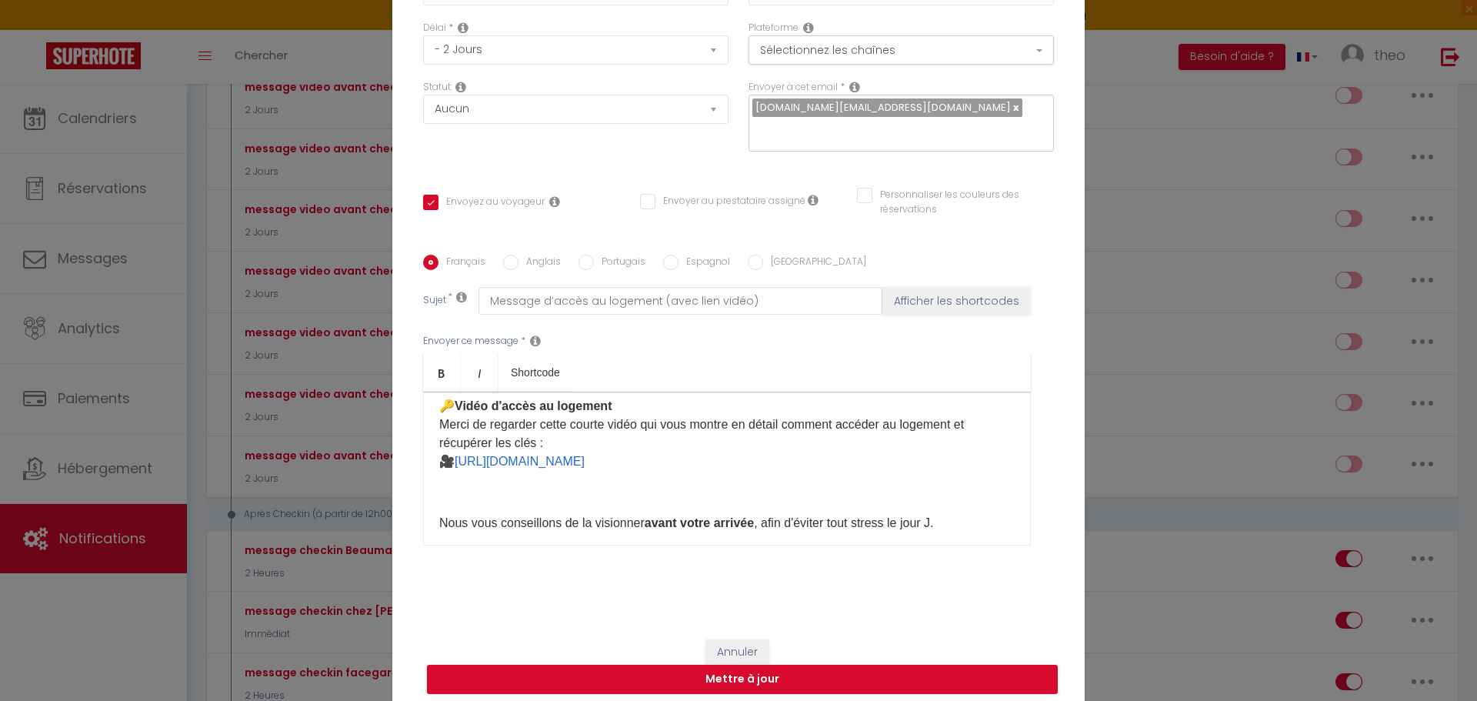
click at [812, 469] on p "🔑 Vidéo d'accès au logement Merci de regarder cette courte vidéo qui vous montr…" at bounding box center [727, 434] width 576 height 74
click at [786, 499] on p "​​​" at bounding box center [727, 492] width 576 height 18
click at [519, 265] on label "Anglais" at bounding box center [540, 263] width 42 height 17
click at [519, 265] on input "Anglais" at bounding box center [510, 262] width 15 height 15
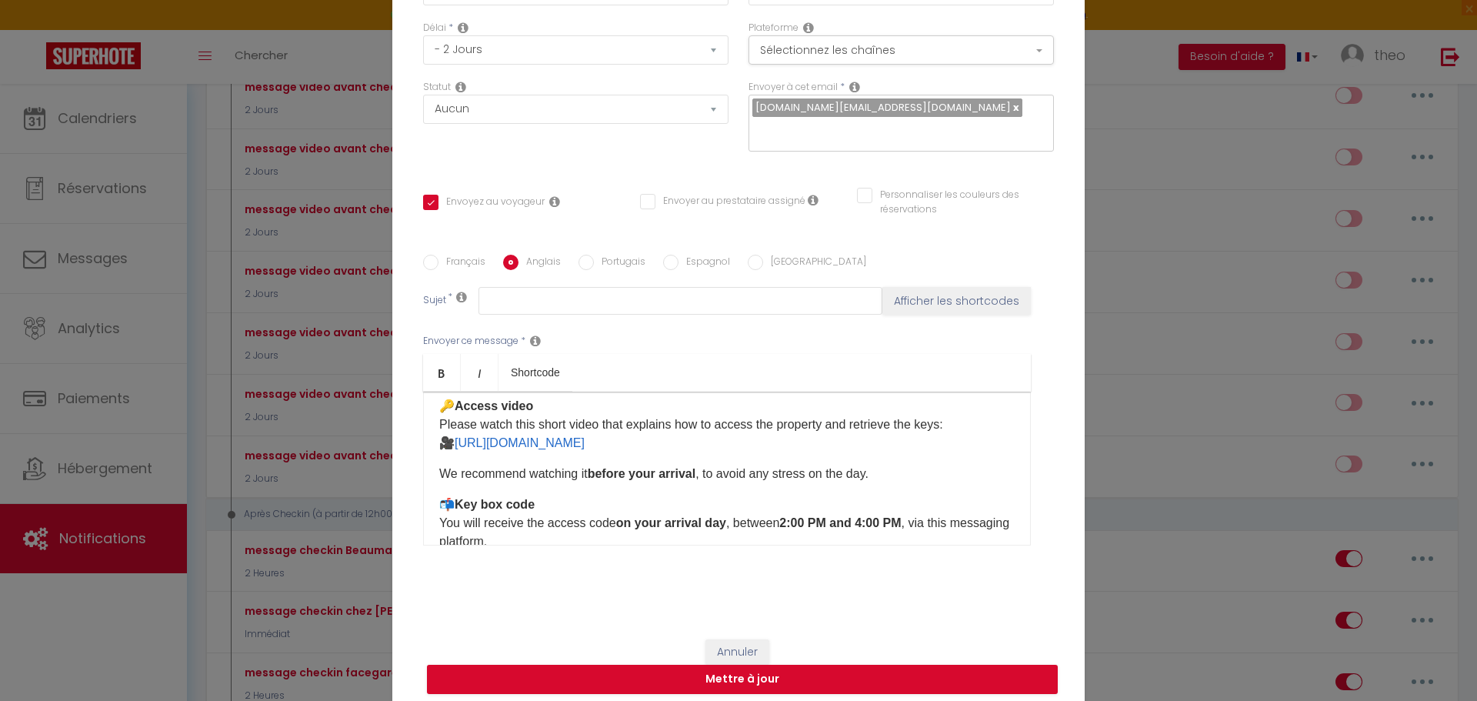
click at [819, 445] on p "🔑 Access video Please watch this short video that explains how to access the pr…" at bounding box center [727, 424] width 576 height 55
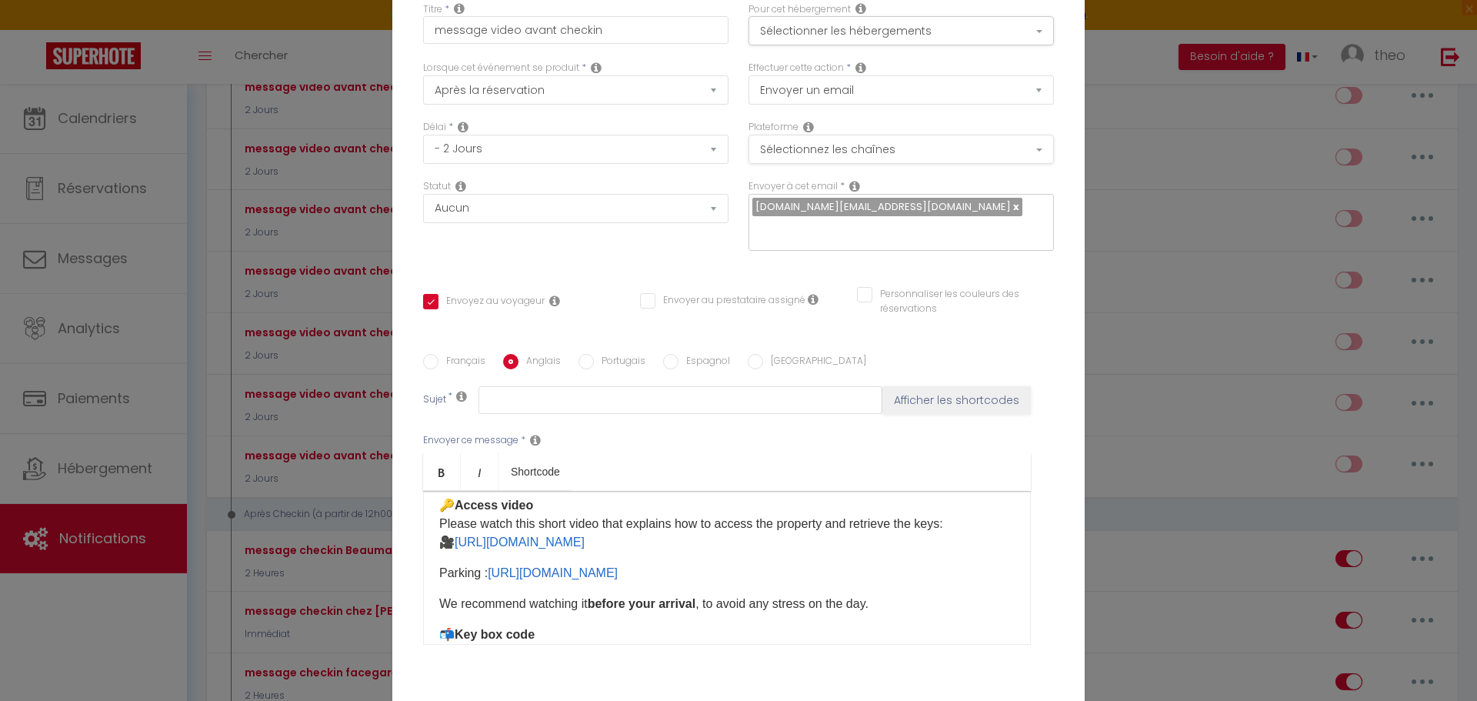
scroll to position [0, 0]
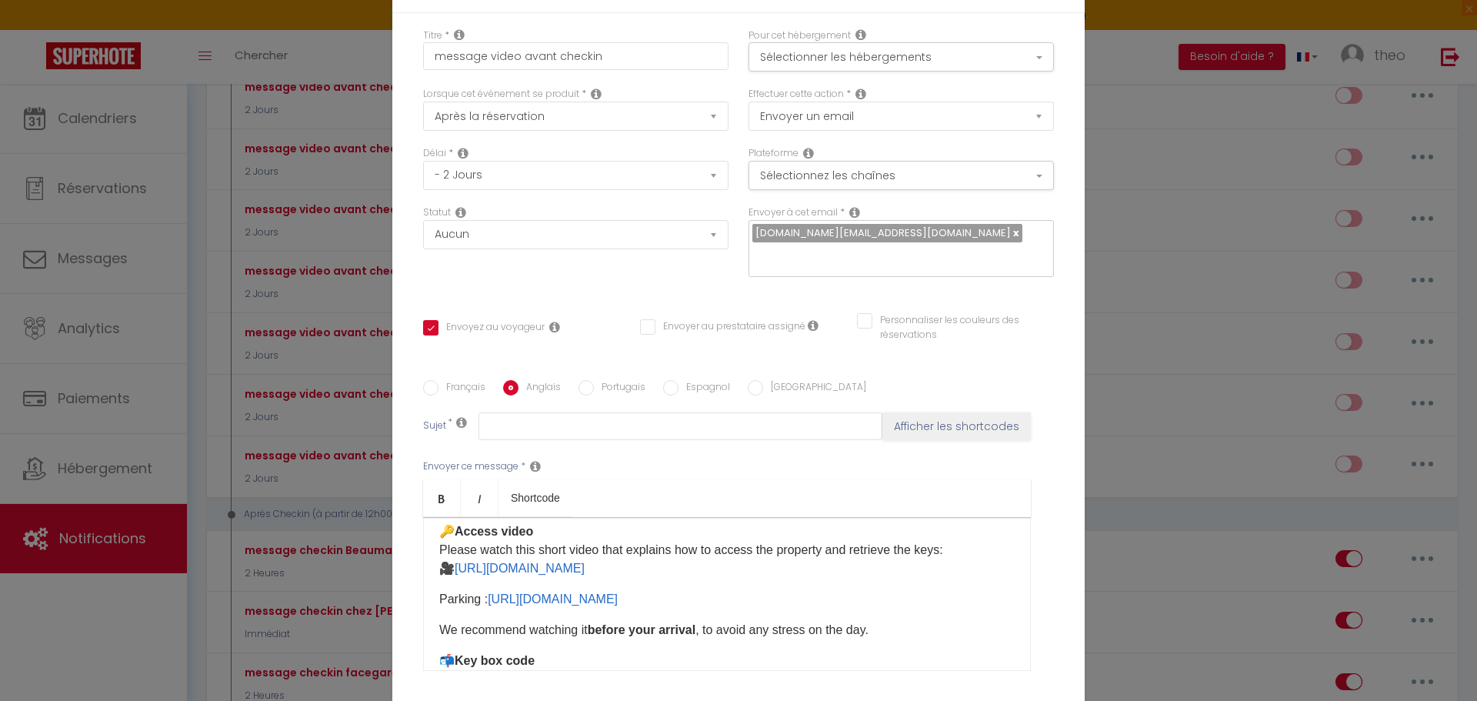
click at [945, 41] on div "Pour cet hébergement Sélectionner les hébergements Tous les apparts Autres La t…" at bounding box center [901, 50] width 305 height 44
click at [945, 45] on button "Sélectionner les hébergements" at bounding box center [901, 56] width 305 height 29
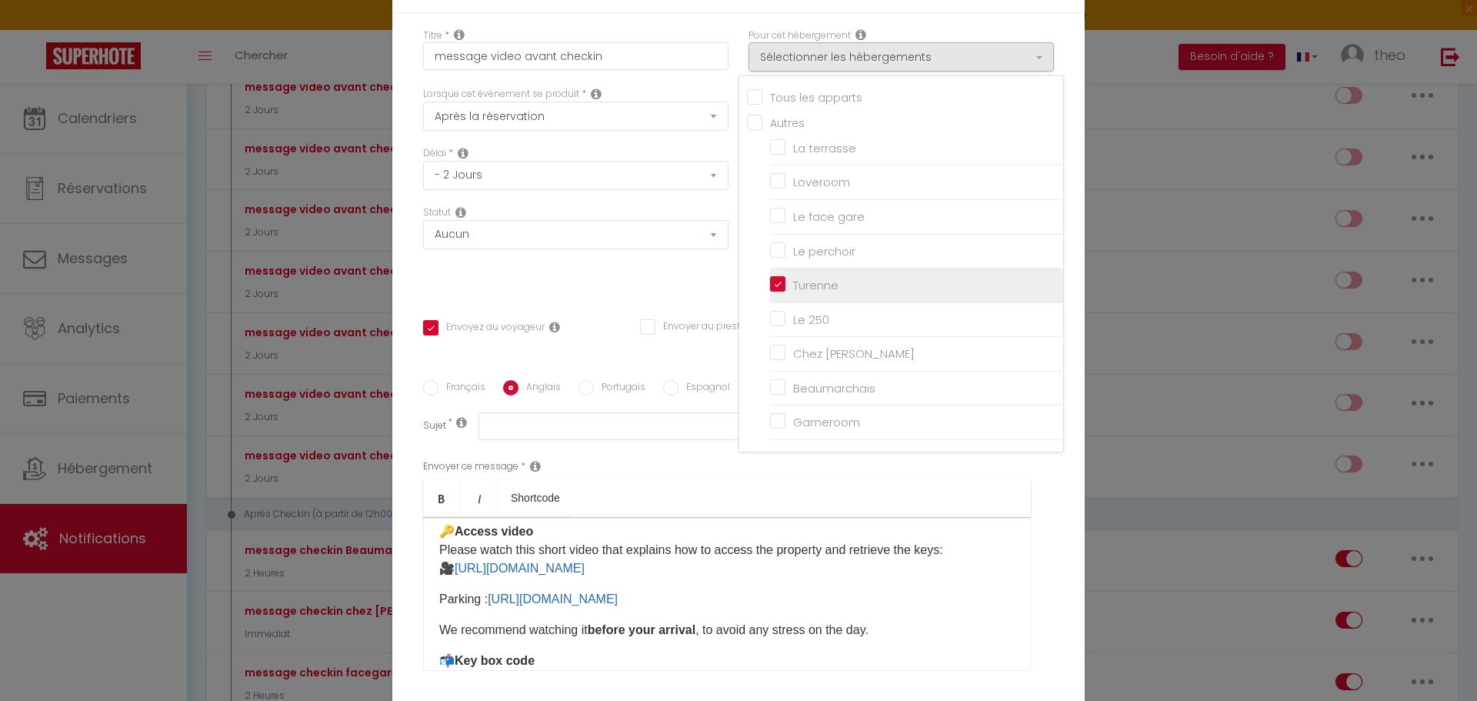
click at [776, 286] on input "Turenne" at bounding box center [916, 285] width 293 height 15
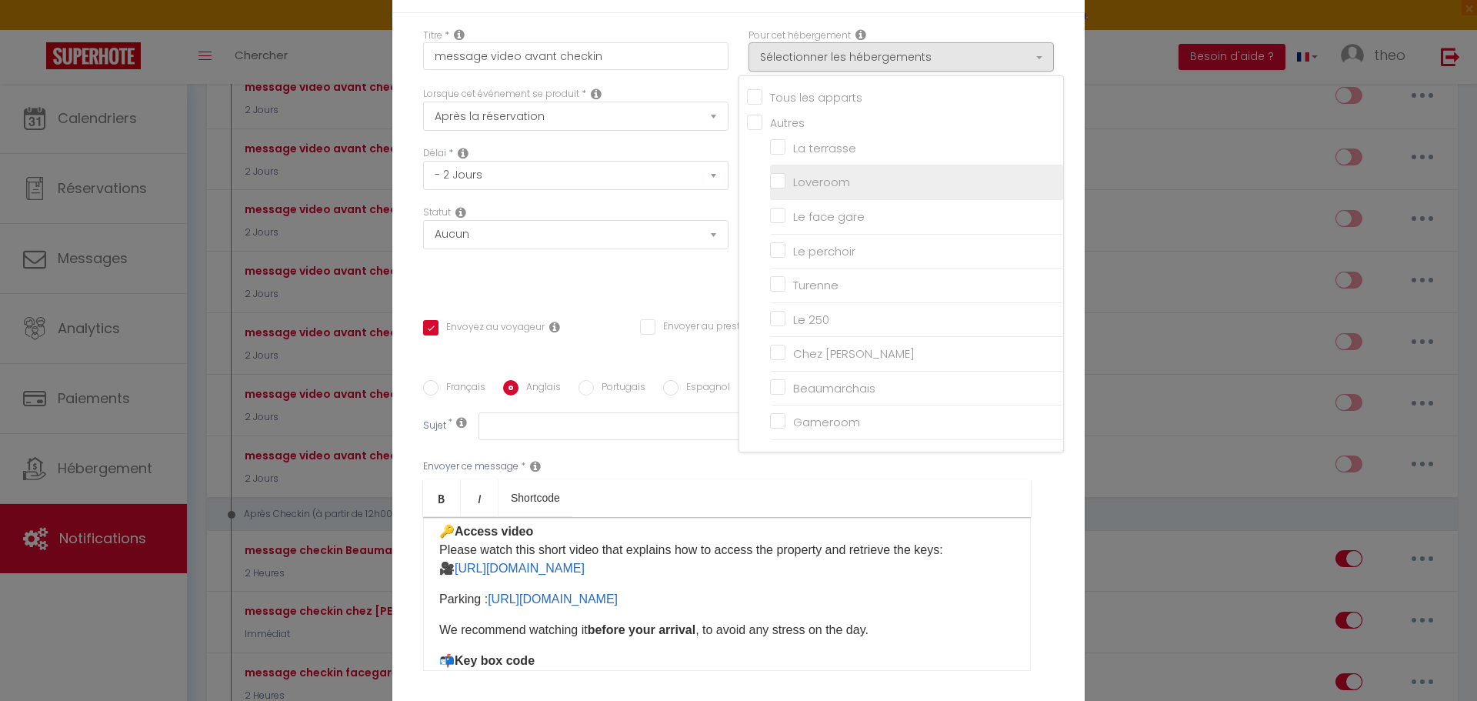
click at [792, 182] on input "Loveroom" at bounding box center [916, 182] width 293 height 15
click at [675, 265] on div "Statut Aucun Si la réservation est payée Si réservation non payée Si la caution…" at bounding box center [575, 248] width 325 height 87
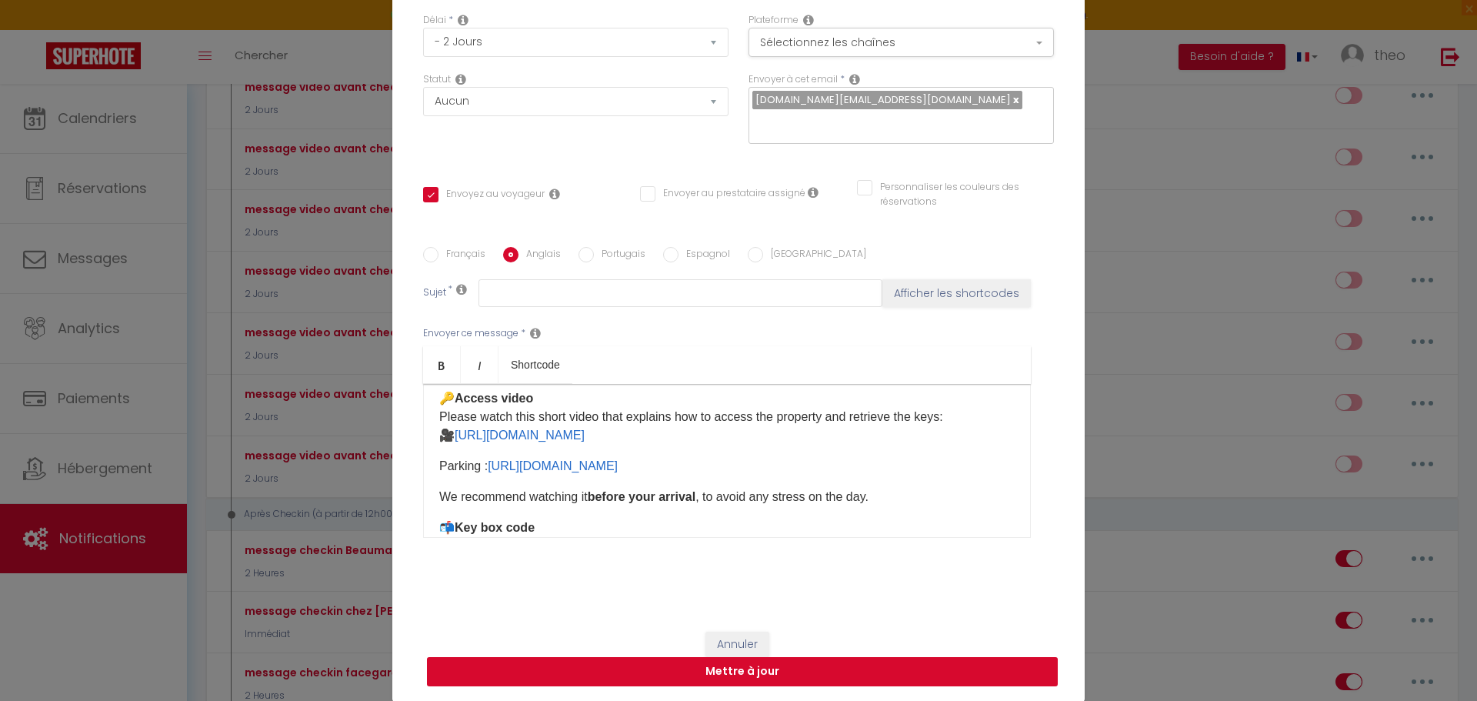
click at [749, 682] on button "Mettre à jour" at bounding box center [742, 671] width 631 height 29
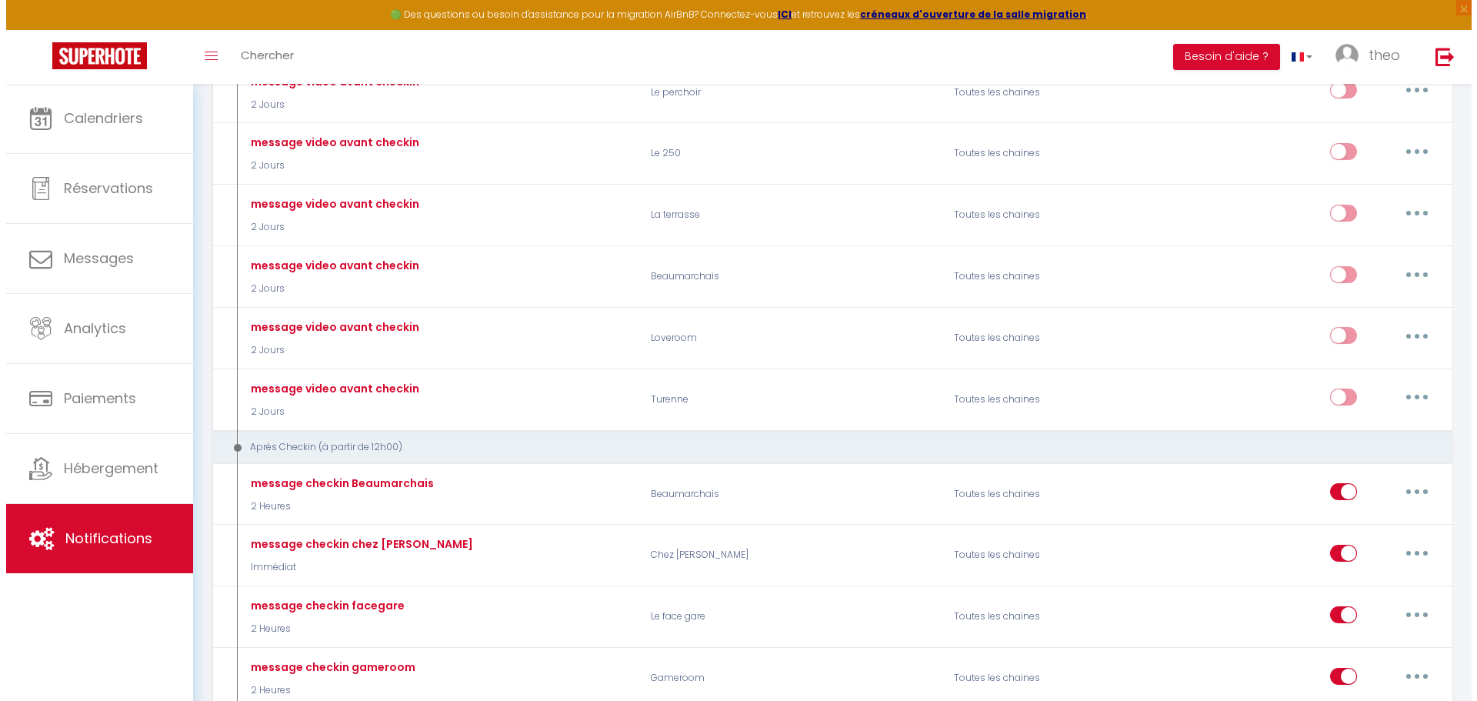
scroll to position [639, 0]
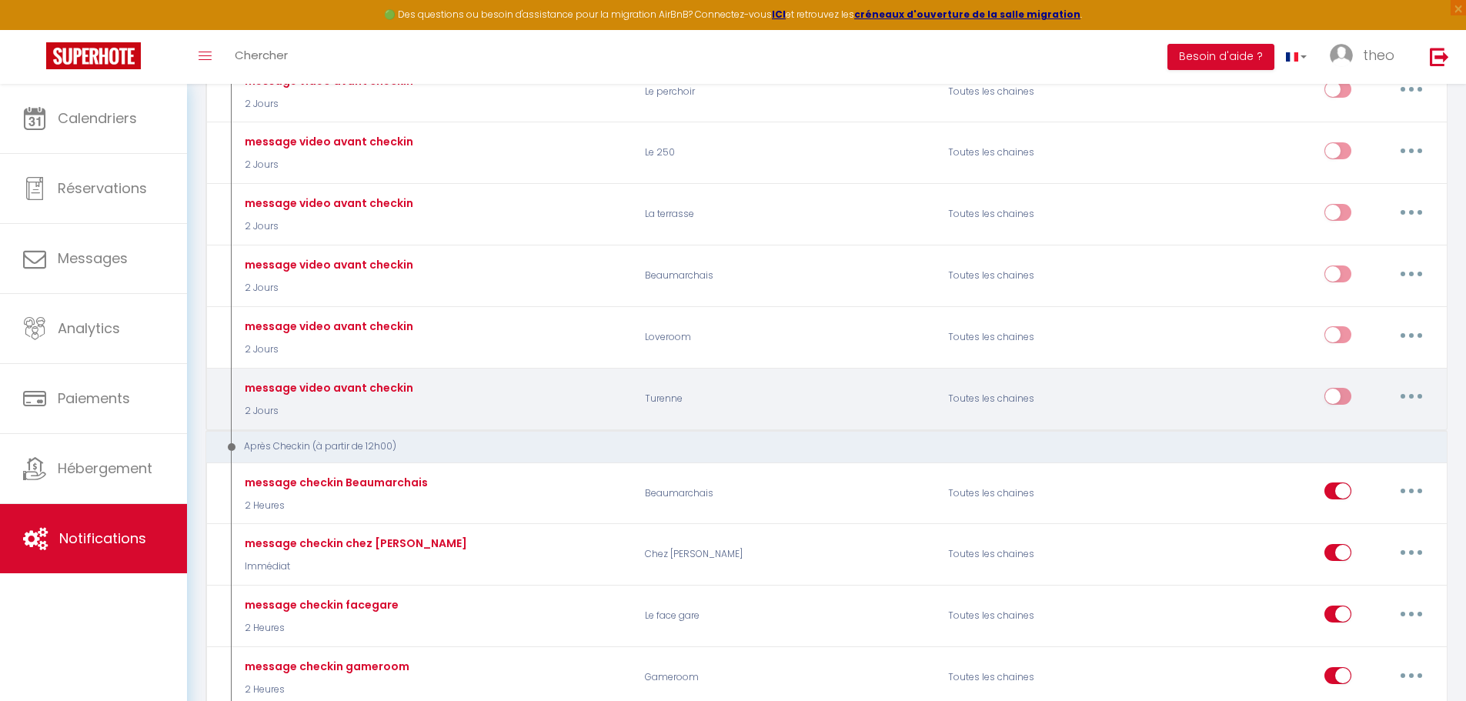
click at [1414, 402] on button "button" at bounding box center [1411, 396] width 43 height 25
click at [1370, 426] on link "Editer" at bounding box center [1371, 432] width 114 height 26
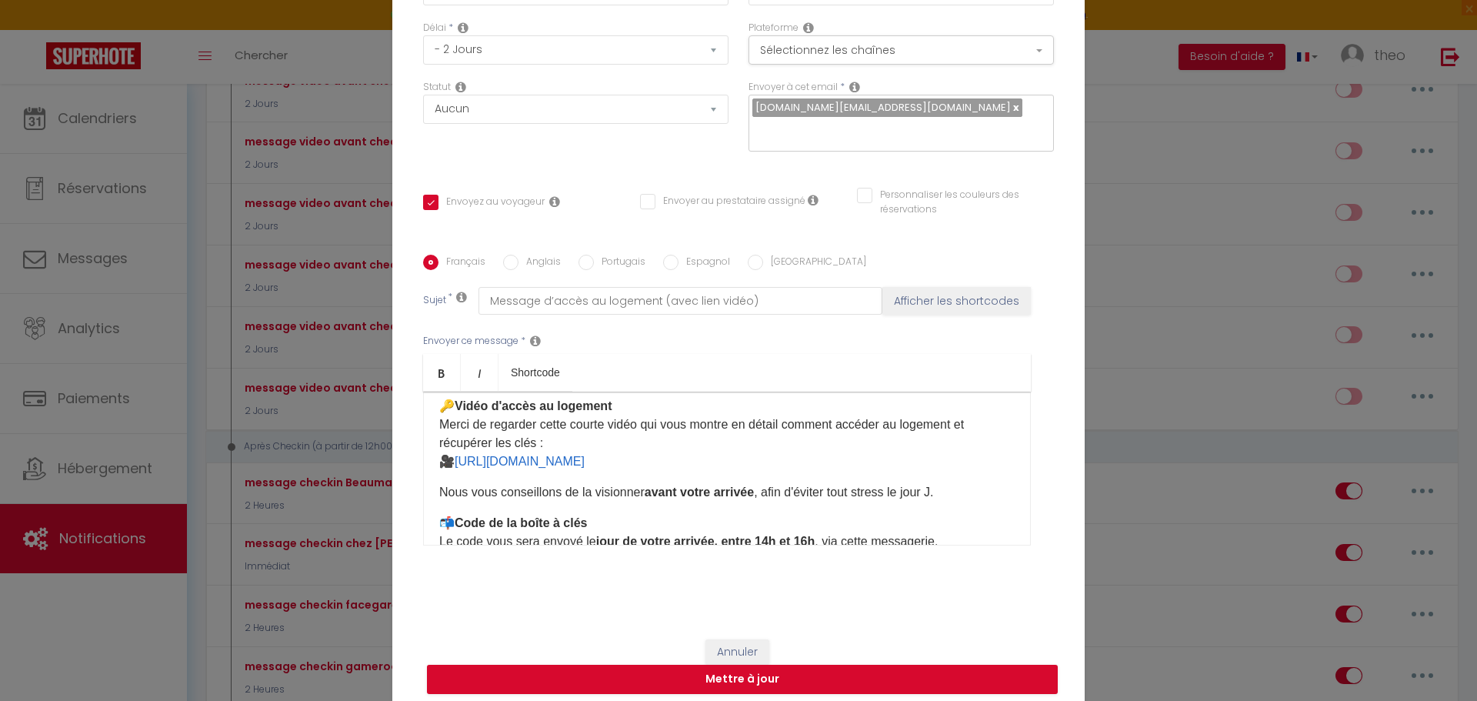
drag, startPoint x: 566, startPoint y: 463, endPoint x: 450, endPoint y: 464, distance: 115.4
click at [450, 464] on p "🔑 Vidéo d'accès au logement Merci de regarder cette courte vidéo qui vous montr…" at bounding box center [727, 434] width 576 height 74
click at [816, 482] on div "Bonjour [GUEST:FIRST_NAME], Comme prévu, voici les informations pour accéder fa…" at bounding box center [727, 469] width 608 height 154
click at [794, 469] on p "🔑 Vidéo d'accès au logement Merci de regarder cette courte vidéo qui vous montr…" at bounding box center [727, 434] width 576 height 74
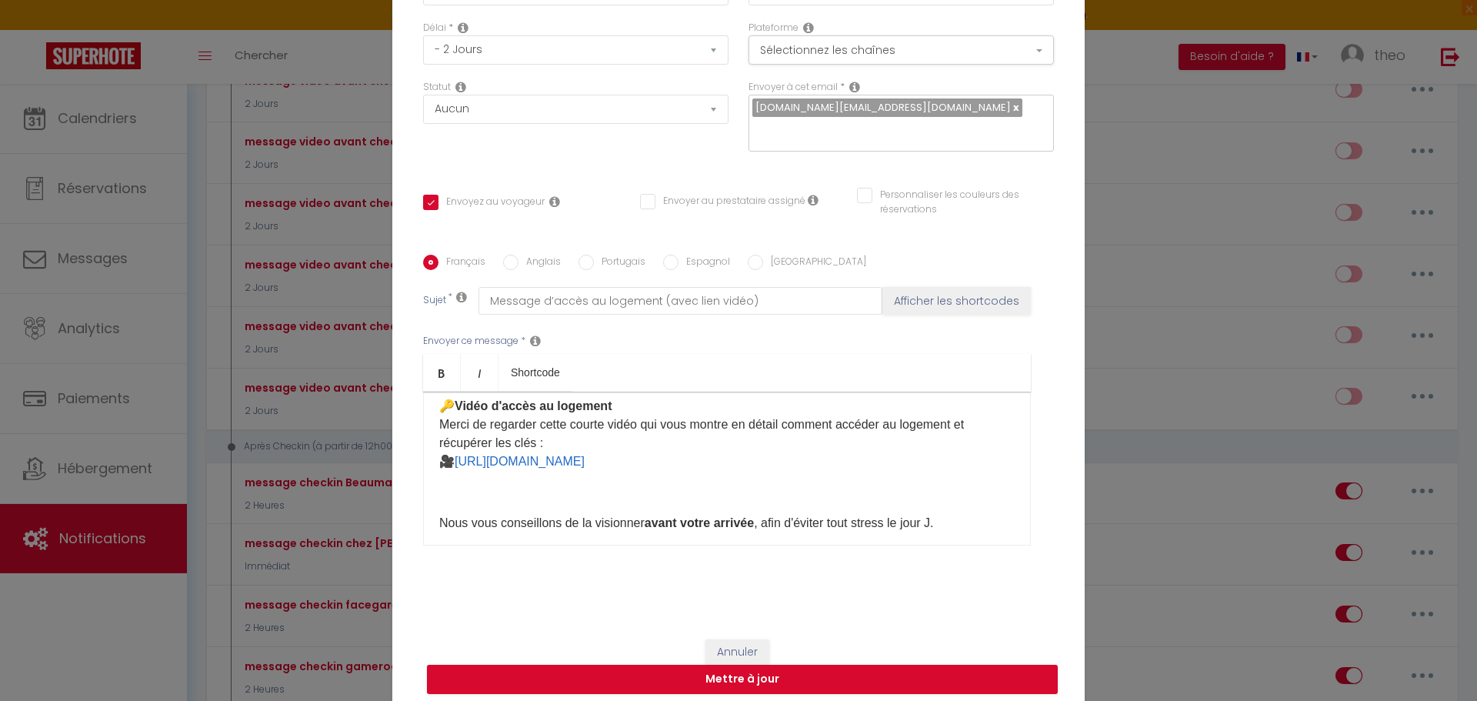
click at [500, 249] on div "Français Anglais Portugais Espagnol Italien Sujet * Message d’accès au logement…" at bounding box center [738, 410] width 631 height 356
click at [503, 255] on input "Anglais" at bounding box center [510, 262] width 15 height 15
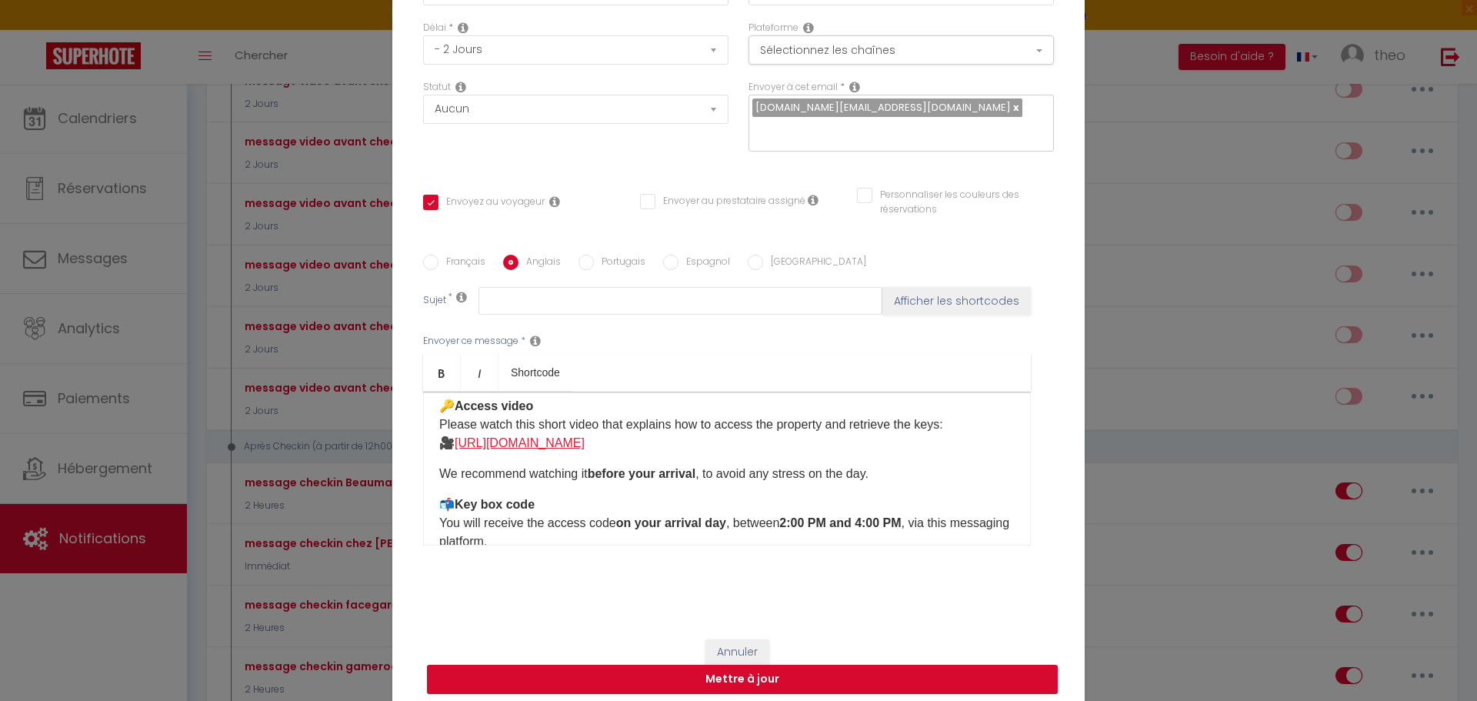
drag, startPoint x: 753, startPoint y: 449, endPoint x: 454, endPoint y: 449, distance: 298.6
click at [454, 449] on p "🔑 Access video Please watch this short video that explains how to access the pr…" at bounding box center [727, 424] width 576 height 55
click at [798, 449] on p "🔑 Access video Please watch this short video that explains how to access the pr…" at bounding box center [727, 424] width 576 height 55
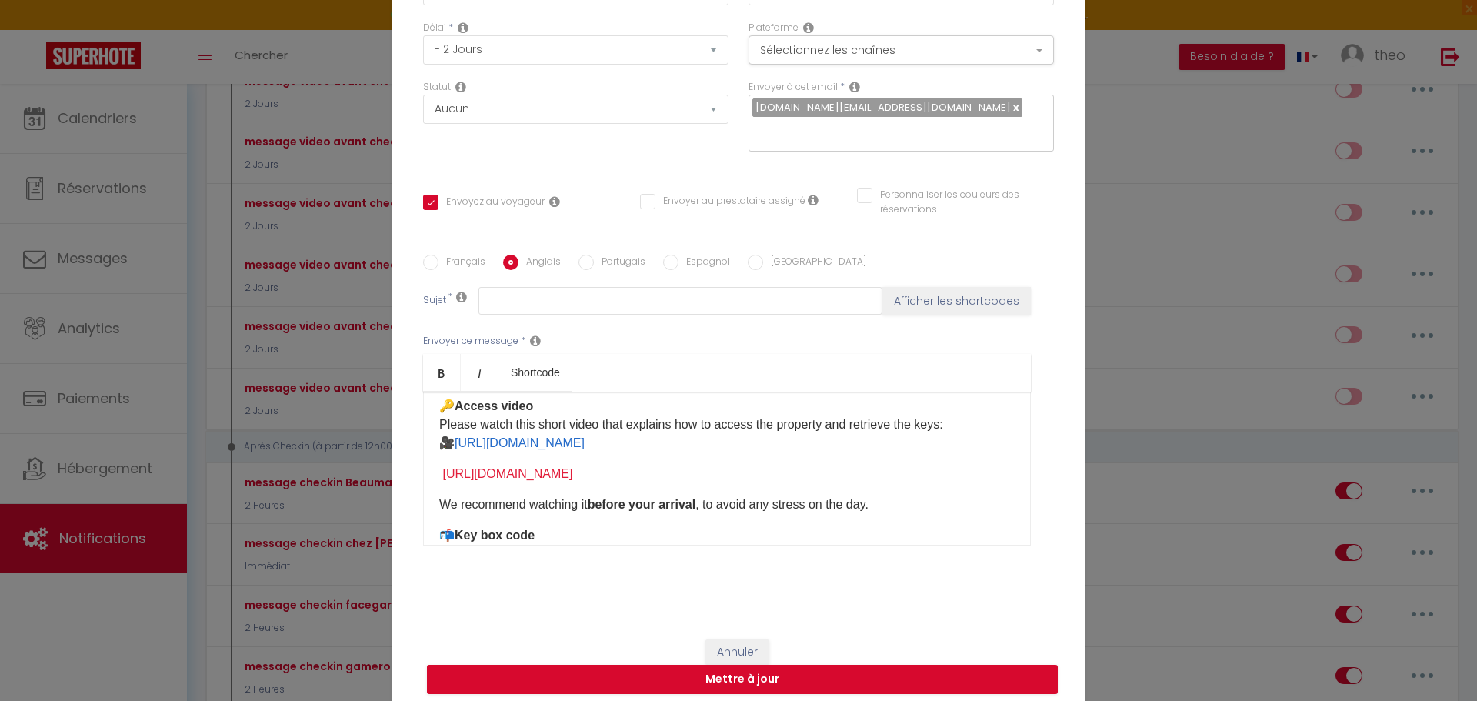
click at [442, 471] on link "[URL][DOMAIN_NAME]" at bounding box center [507, 473] width 130 height 13
click at [439, 260] on label "Français" at bounding box center [462, 263] width 47 height 17
click at [436, 260] on input "Français" at bounding box center [430, 262] width 15 height 15
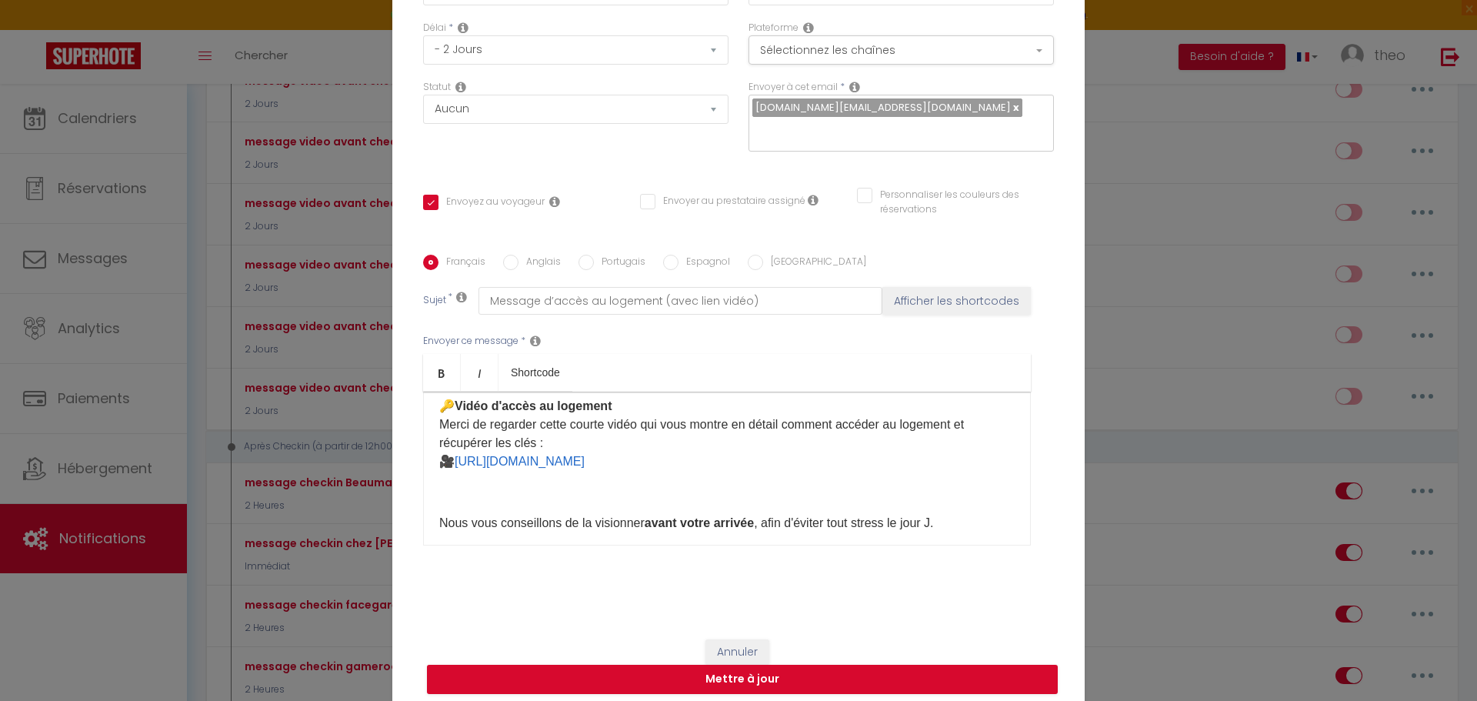
click at [449, 492] on p "​​" at bounding box center [727, 492] width 576 height 18
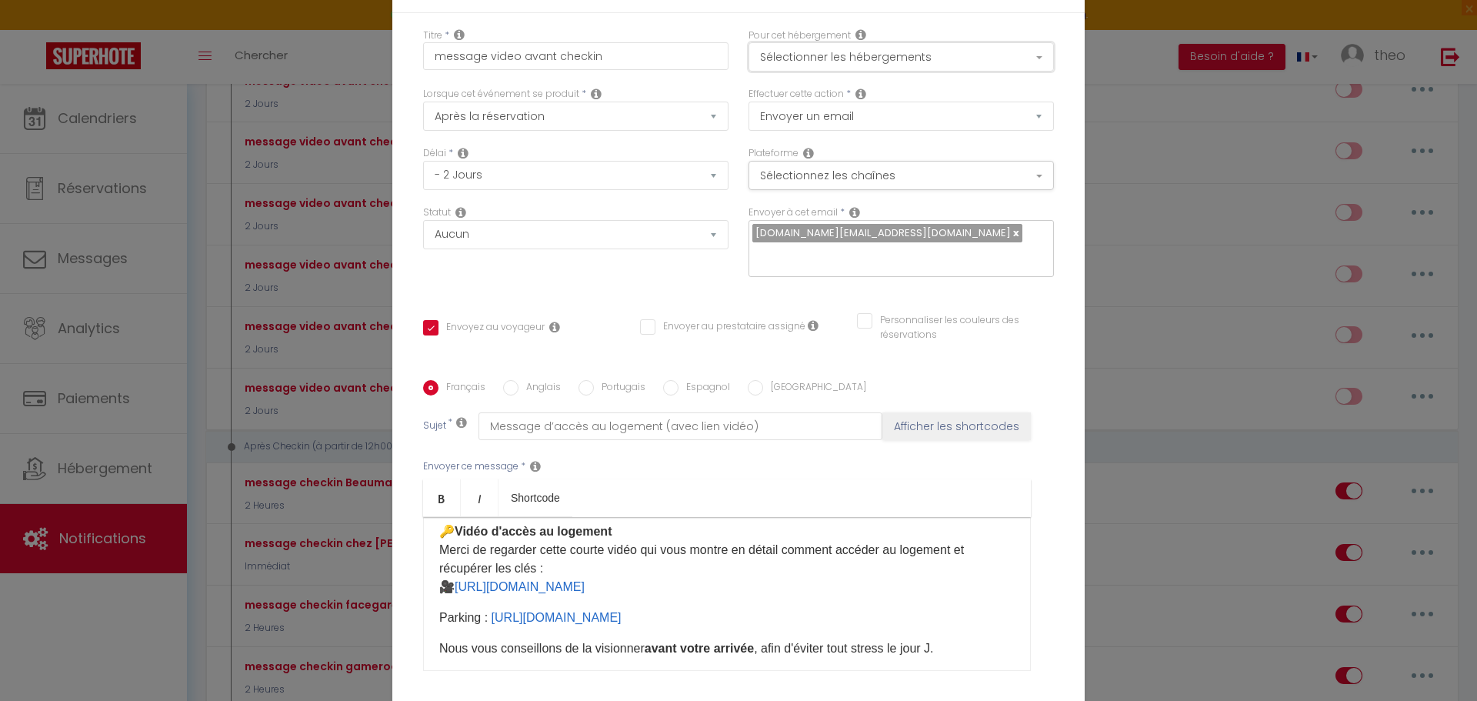
click at [939, 55] on button "Sélectionner les hébergements" at bounding box center [901, 56] width 305 height 29
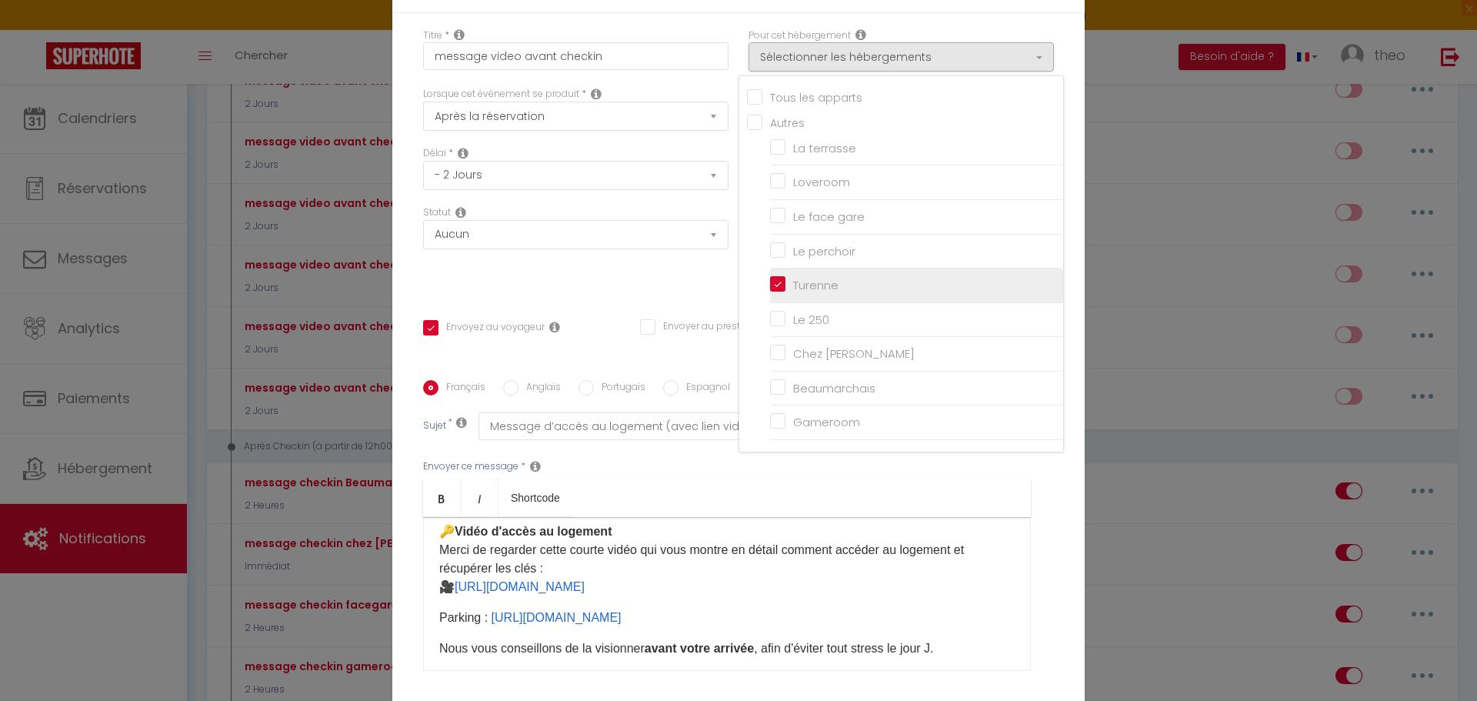
click at [777, 290] on input "Turenne" at bounding box center [916, 285] width 293 height 15
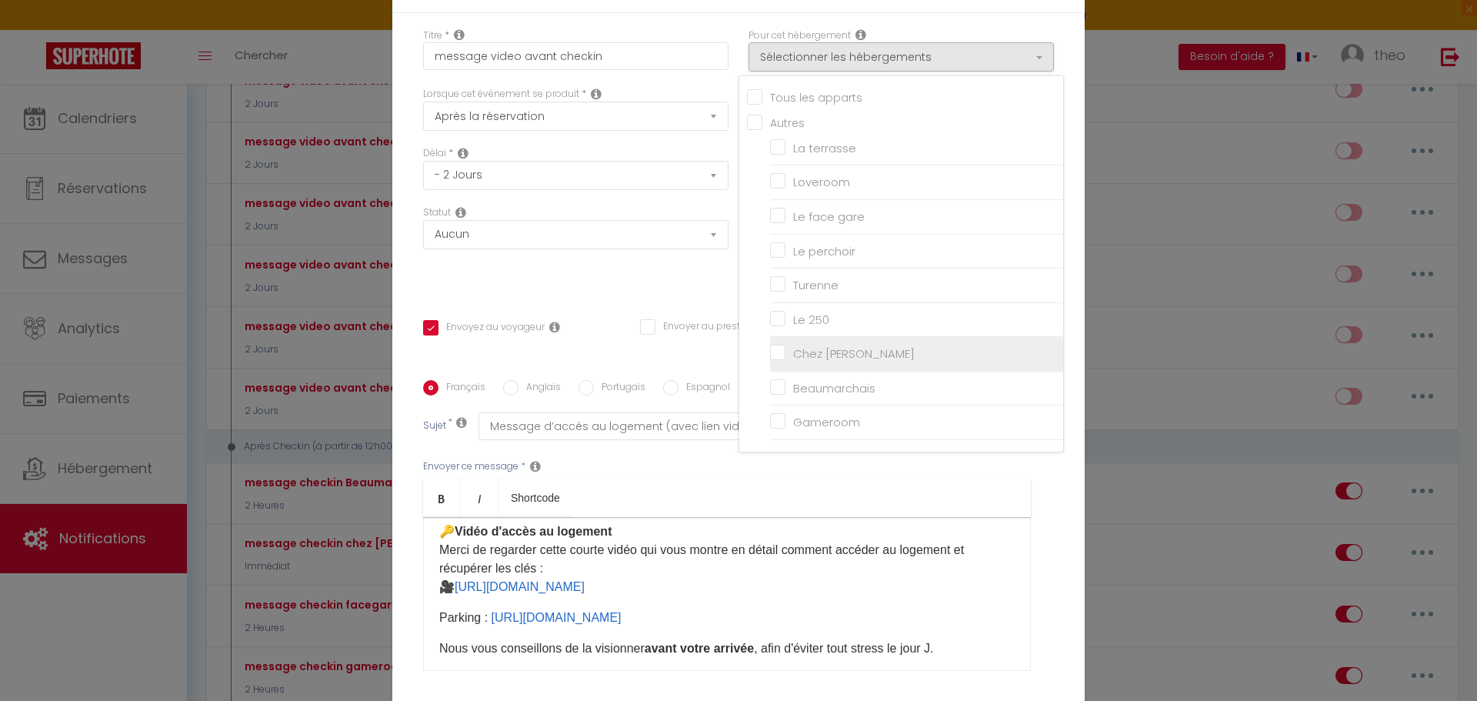
click at [782, 359] on input "Chez [PERSON_NAME]" at bounding box center [916, 353] width 293 height 15
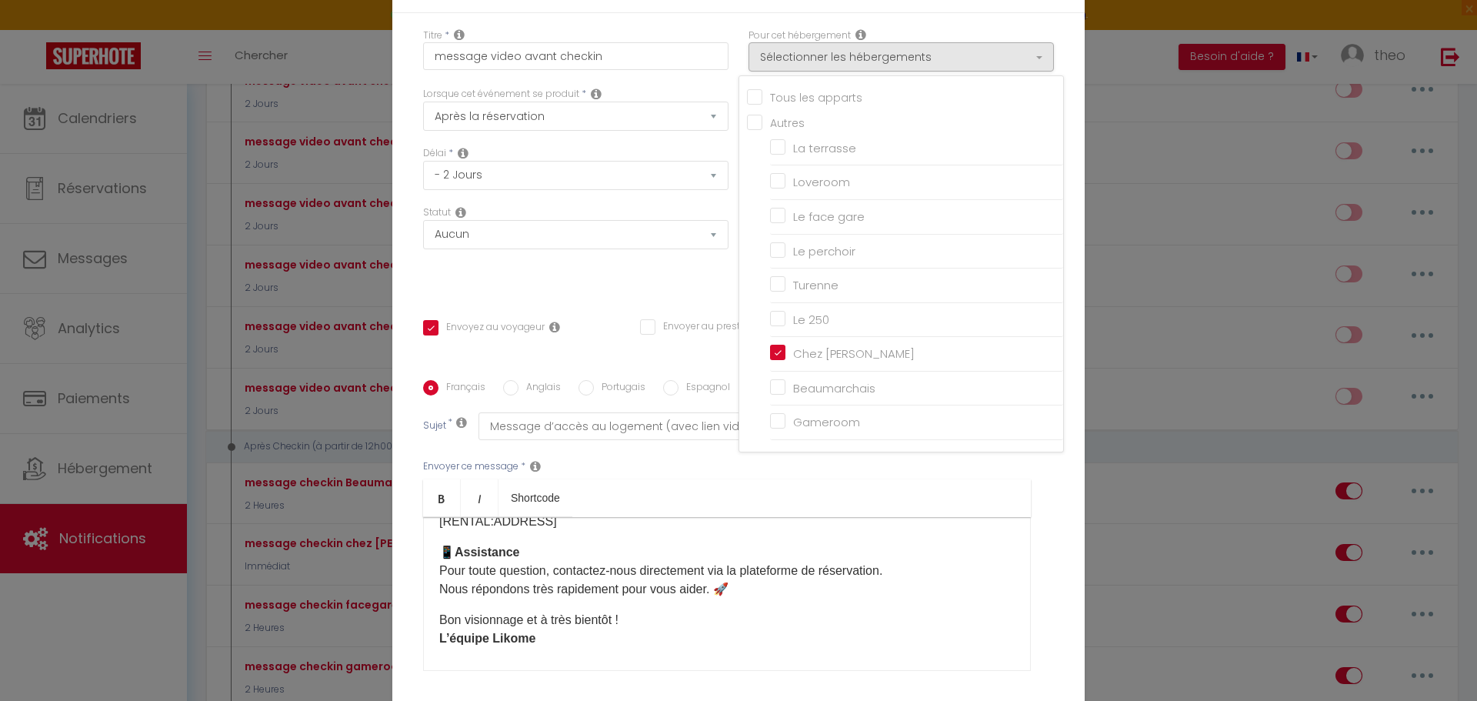
scroll to position [343, 0]
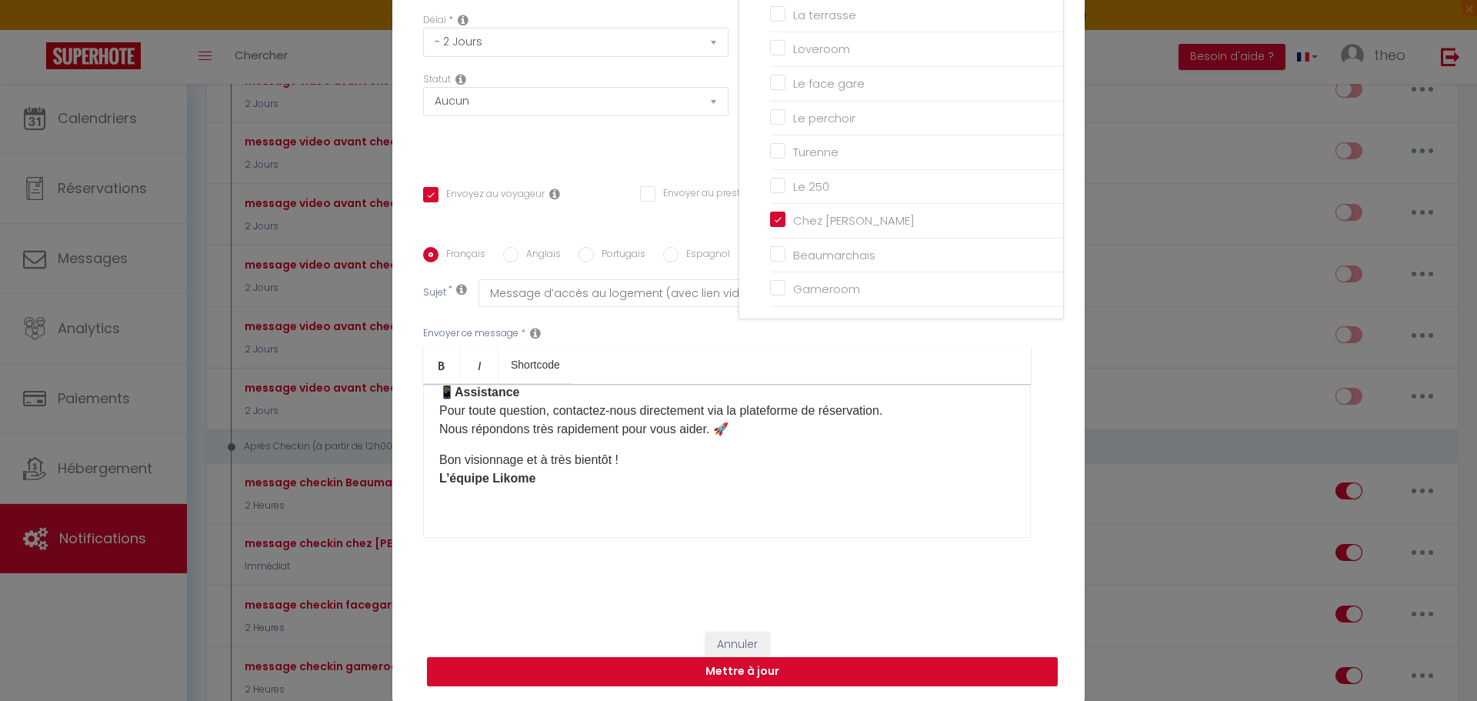
click at [846, 668] on button "Mettre à jour" at bounding box center [742, 671] width 631 height 29
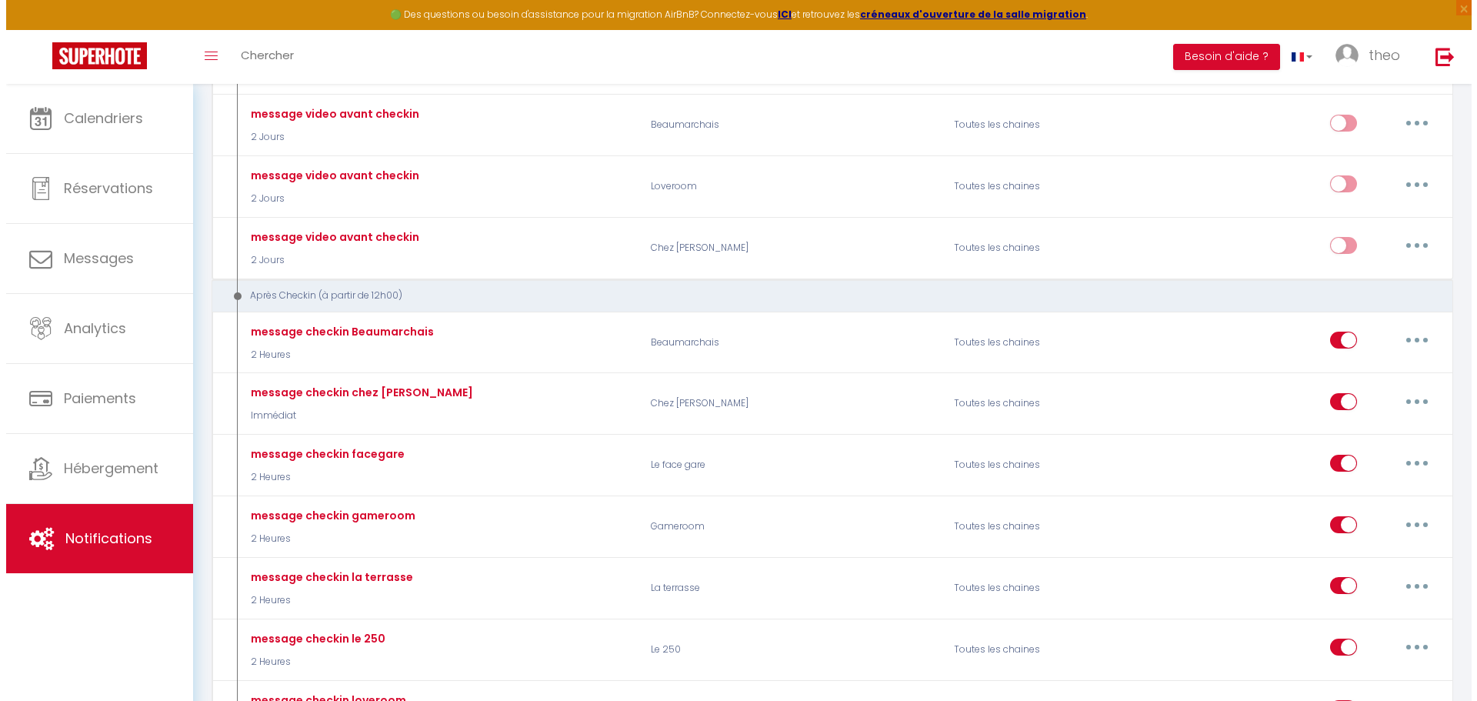
scroll to position [803, 0]
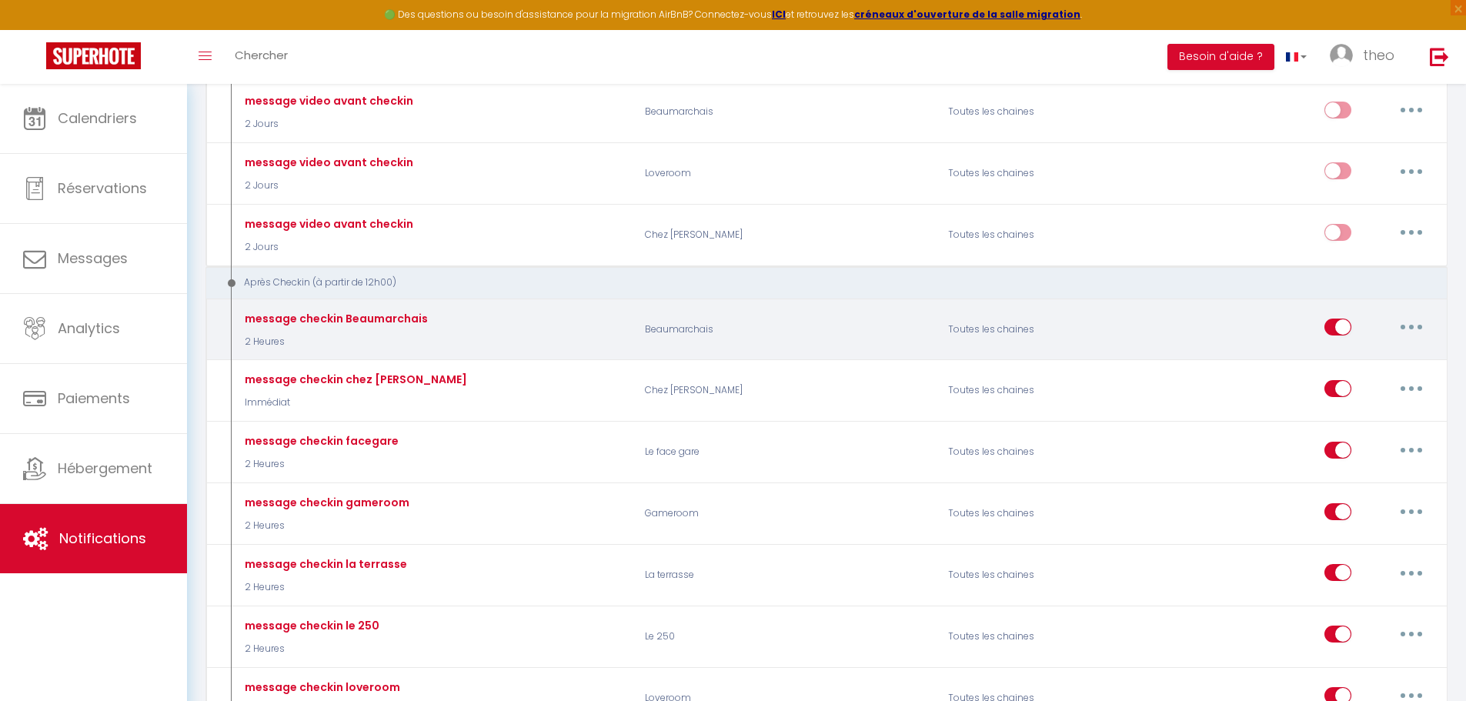
click at [1406, 327] on button "button" at bounding box center [1411, 327] width 43 height 25
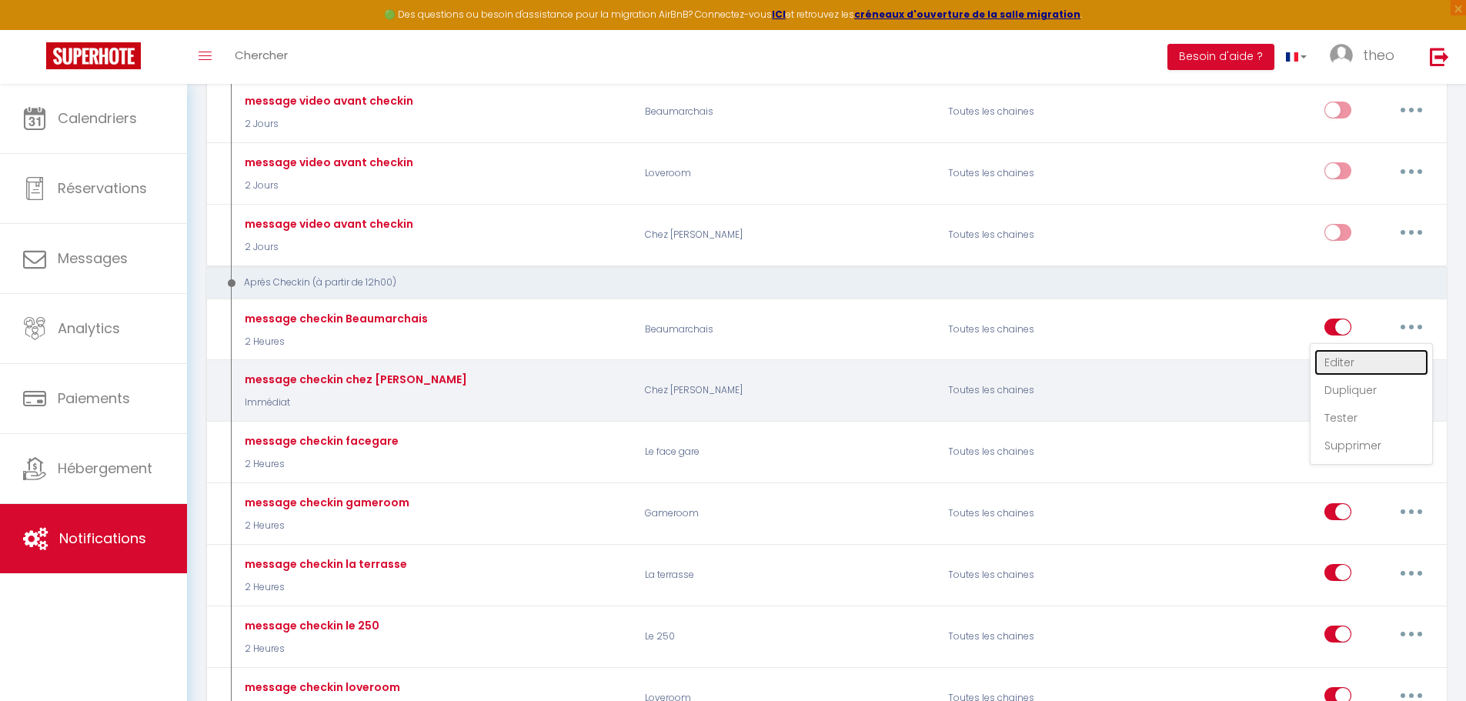
click at [1366, 368] on link "Editer" at bounding box center [1371, 362] width 114 height 26
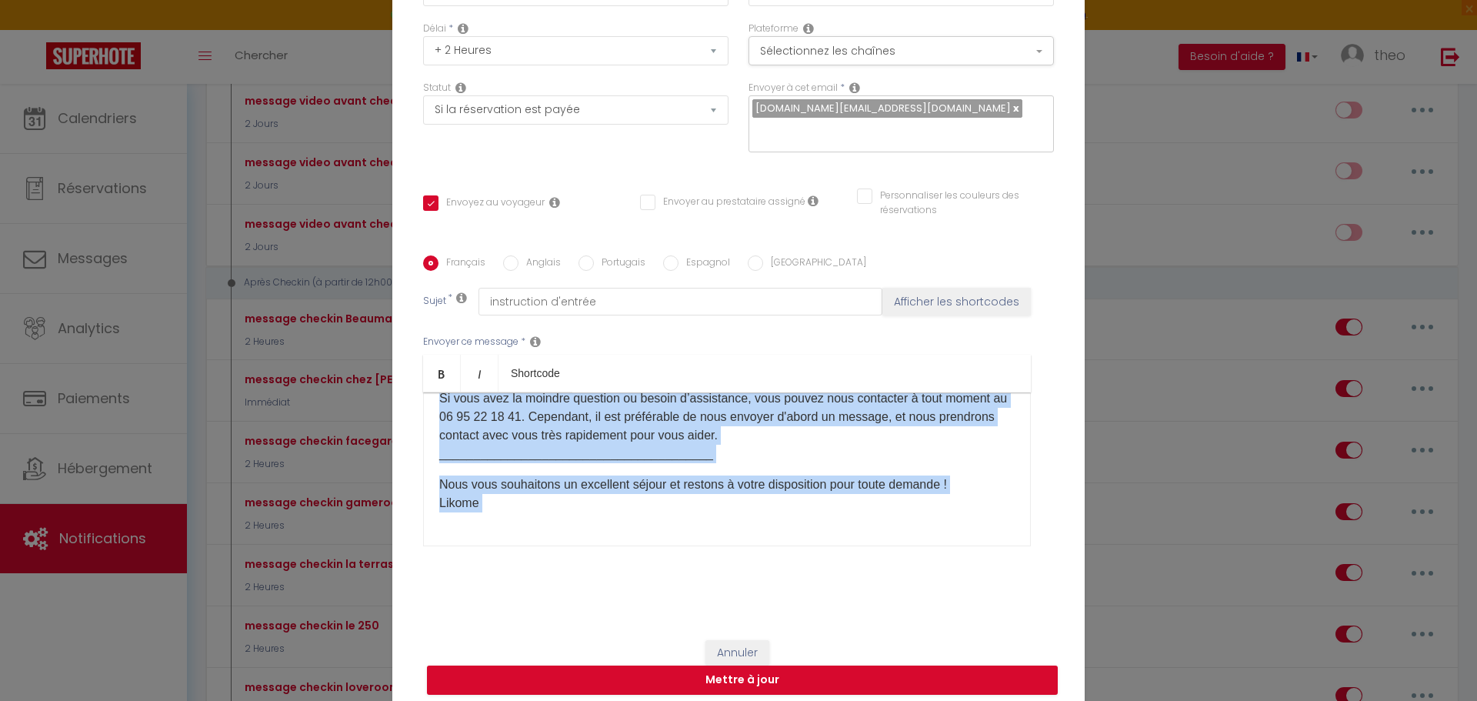
scroll to position [565, 0]
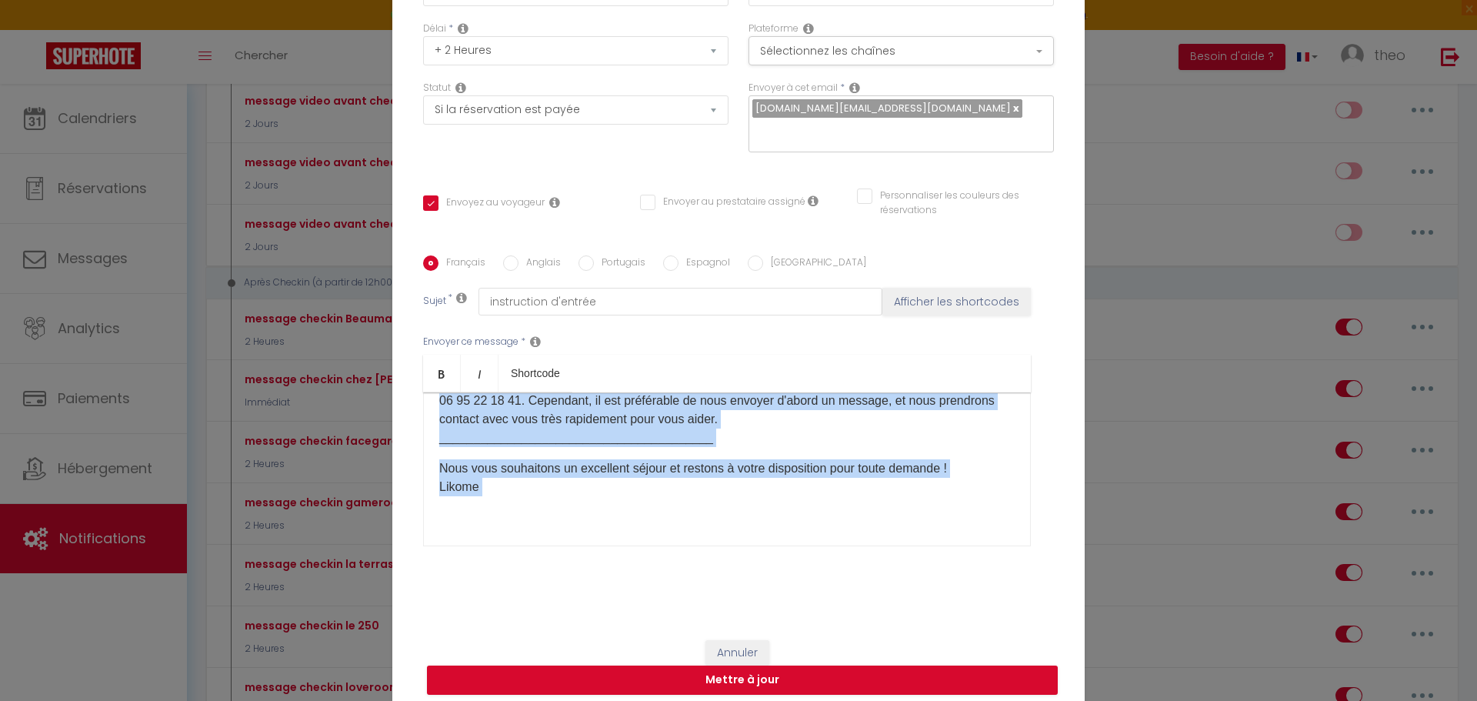
drag, startPoint x: 435, startPoint y: 415, endPoint x: 810, endPoint y: 507, distance: 386.0
click at [810, 507] on div "Bonjour [GUEST:FIRST_NAME]​, Nous sommes ravis de vous accueillir ! Voici les i…" at bounding box center [727, 469] width 608 height 154
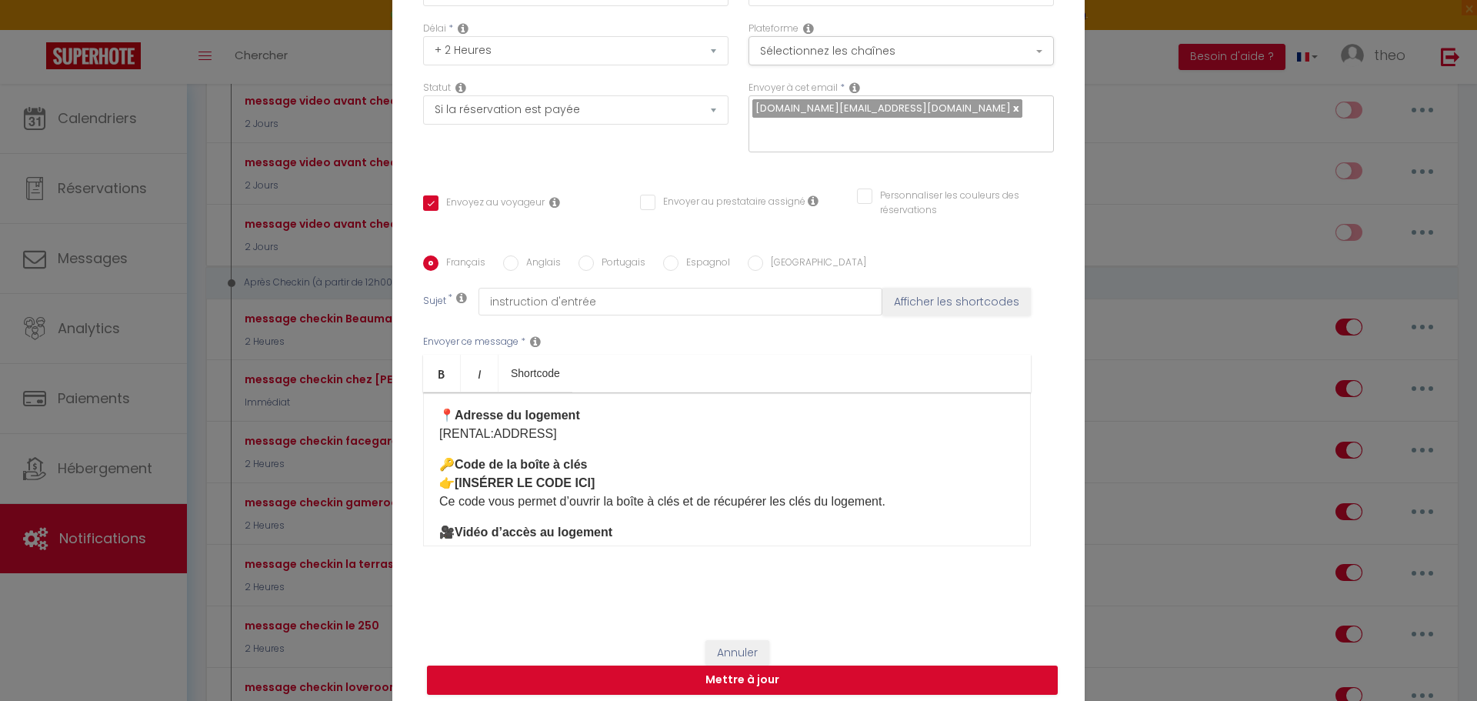
scroll to position [109, 0]
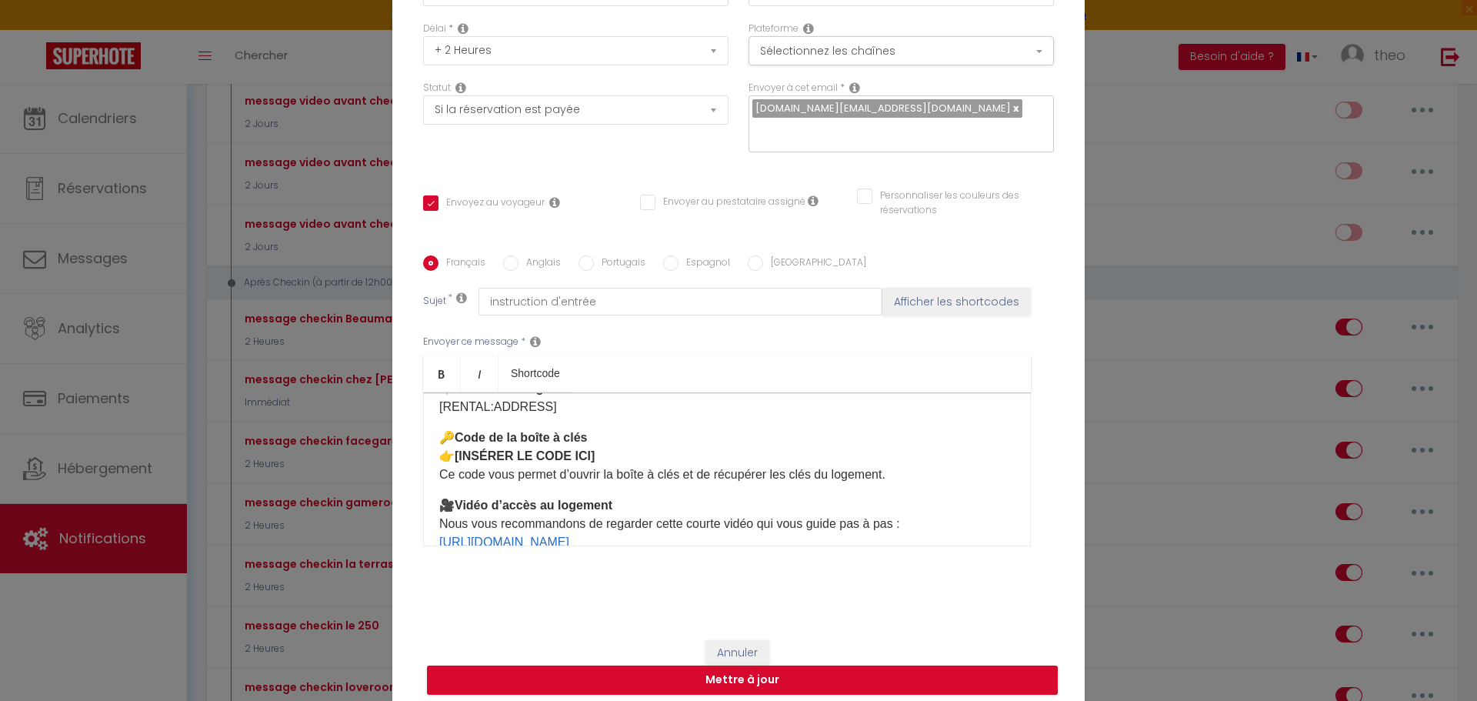
click at [629, 444] on p "🔑 Code de la boîte à clés 👉 [INSÉRER LE CODE ICI] Ce code vous permet d’ouvrir …" at bounding box center [727, 456] width 576 height 55
click at [629, 453] on p "🔑 Code de la boîte à clés 👉 [INSÉRER LE CODE ICI] Ce code vous permet d’ouvrir …" at bounding box center [727, 456] width 576 height 55
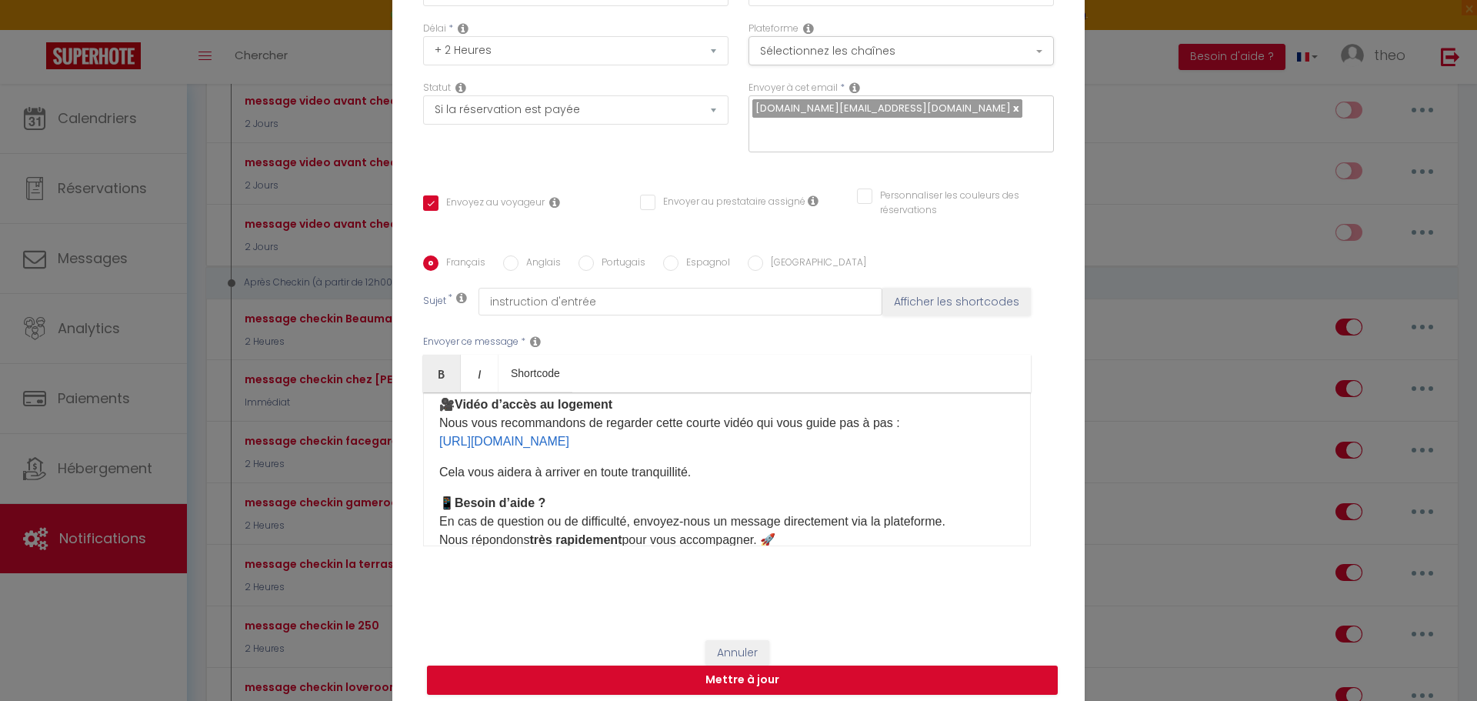
scroll to position [211, 0]
drag, startPoint x: 748, startPoint y: 440, endPoint x: 429, endPoint y: 442, distance: 319.3
click at [429, 442] on div "Bonjour [GUEST:FIRST_NAME], Voici toutes les informations pour votre arrivée [D…" at bounding box center [727, 469] width 608 height 154
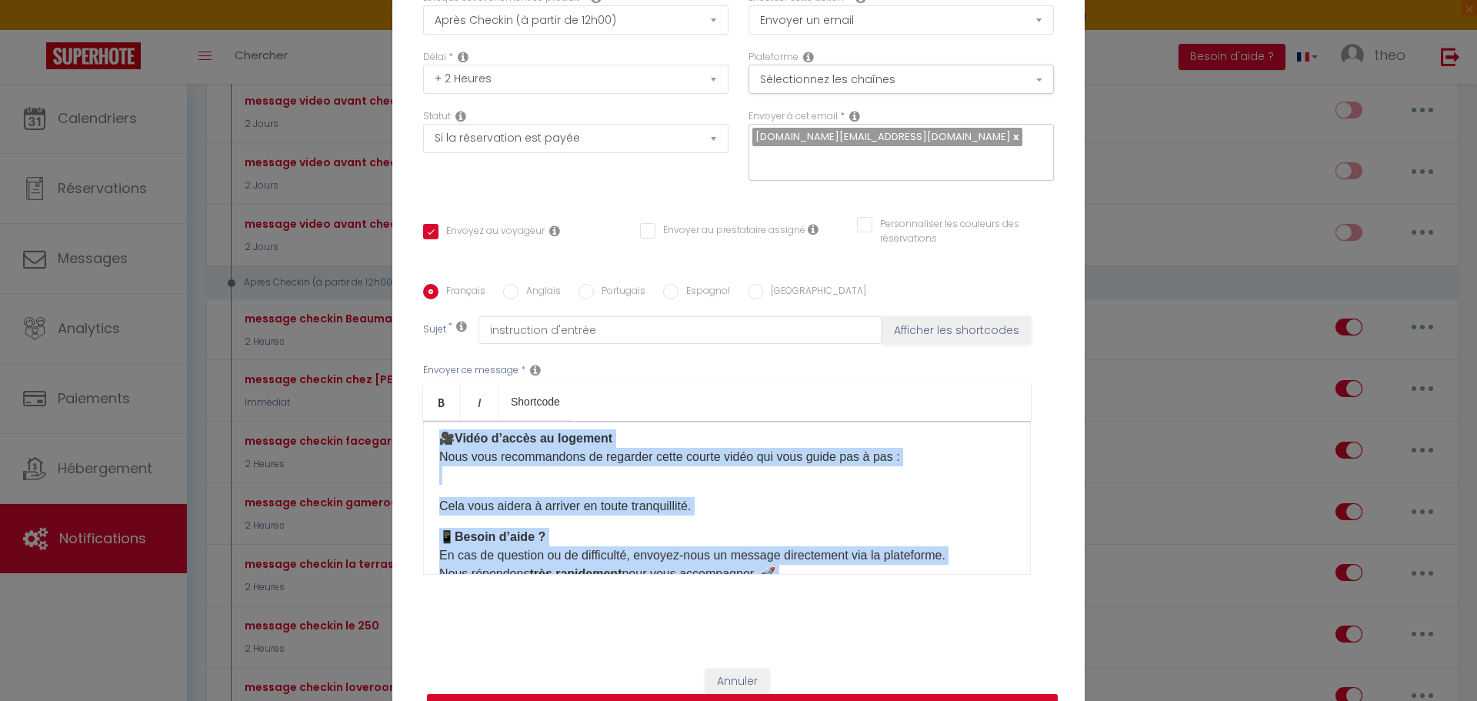
scroll to position [325, 0]
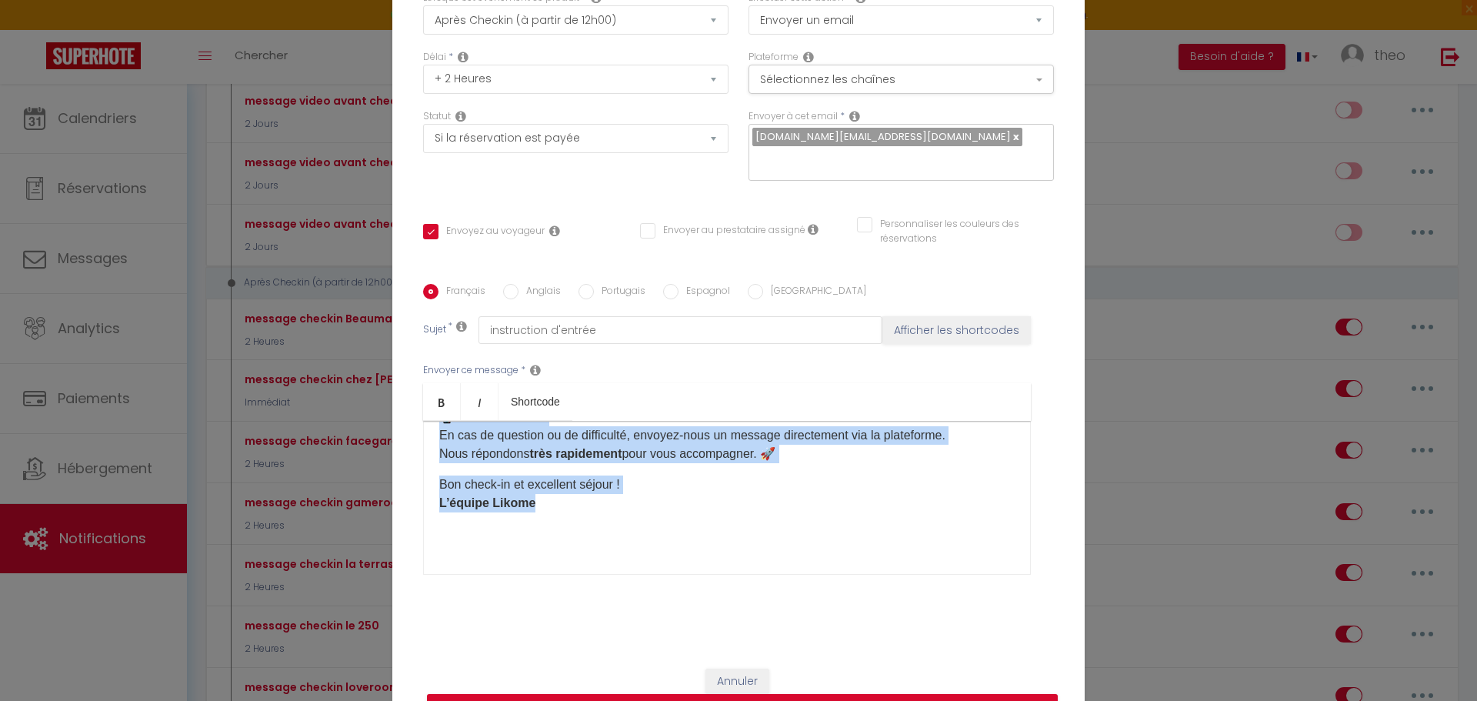
drag, startPoint x: 435, startPoint y: 444, endPoint x: 635, endPoint y: 510, distance: 210.7
click at [635, 510] on div "Bonjour [GUEST:FIRST_NAME], Voici toutes les informations pour votre arrivée [D…" at bounding box center [727, 498] width 608 height 154
copy div "Bonjour [GUEST:FIRST_NAME], Voici toutes les informations pour votre arrivée [D…"
click at [700, 501] on p "Bon check-in et excellent séjour ! L’équipe Likome ​" at bounding box center [727, 494] width 576 height 37
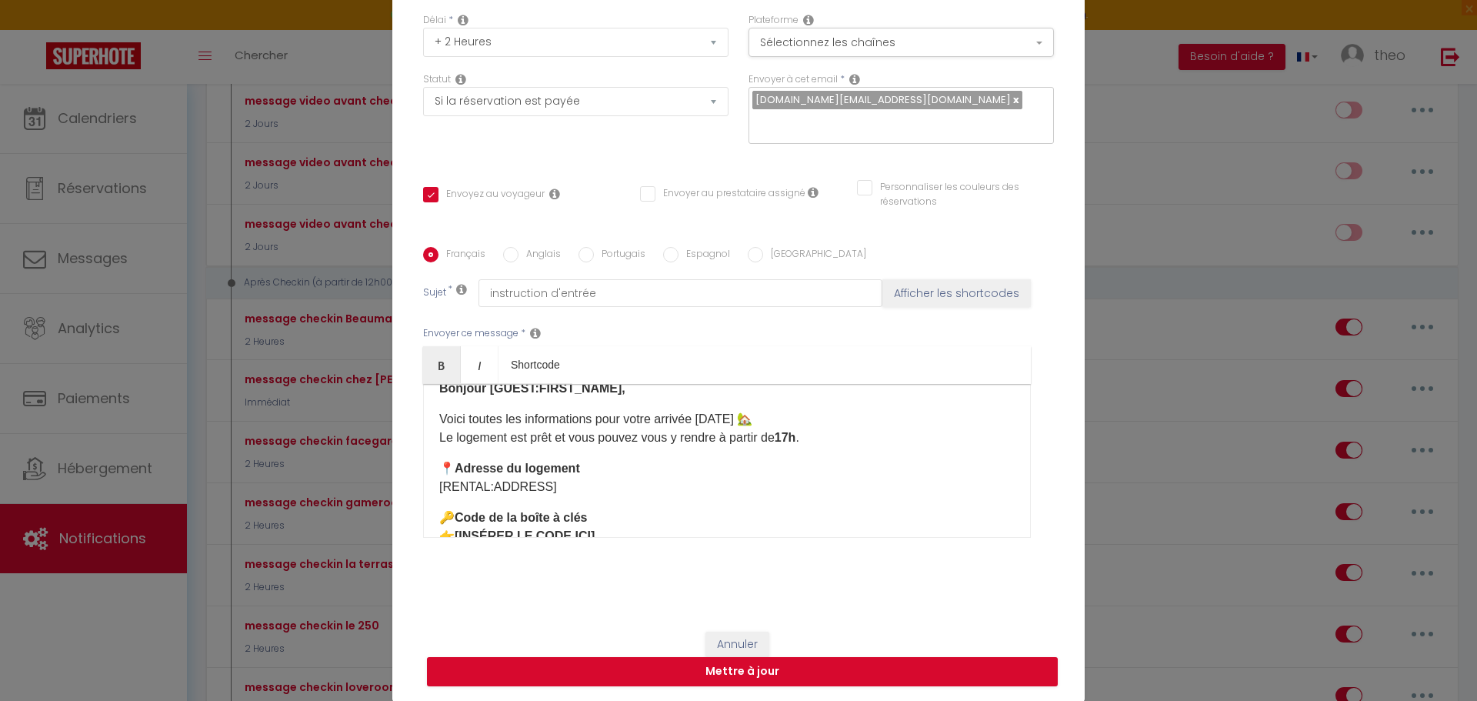
scroll to position [0, 0]
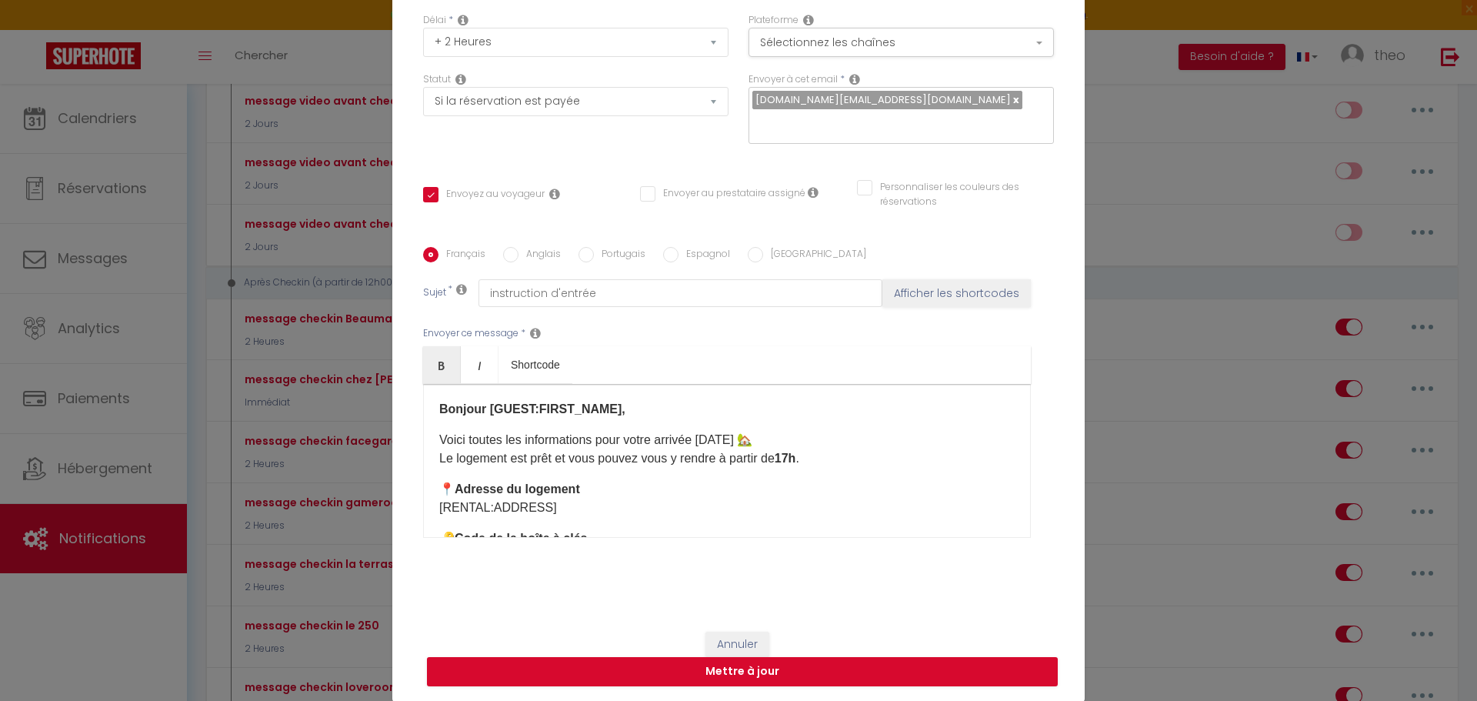
click at [519, 261] on label "Anglais" at bounding box center [540, 255] width 42 height 17
click at [515, 261] on input "Anglais" at bounding box center [510, 254] width 15 height 15
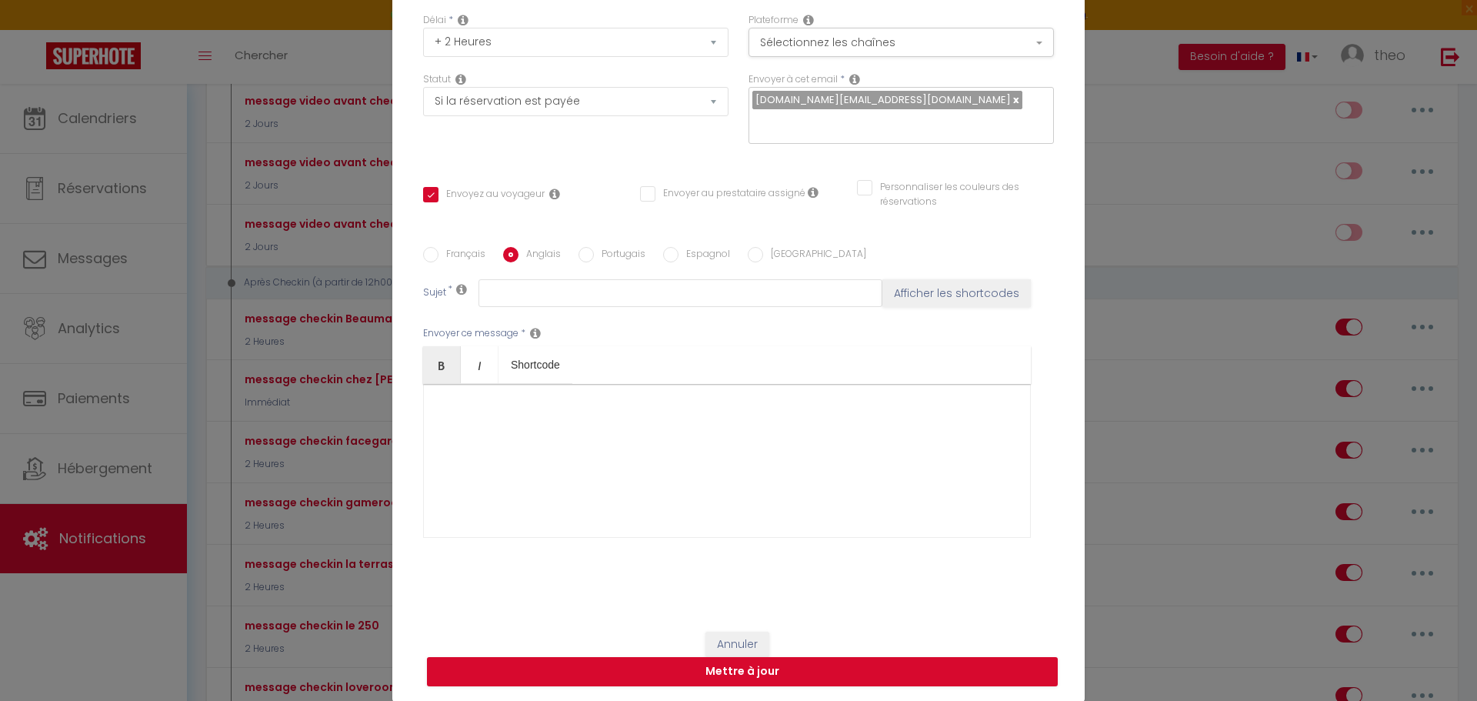
click at [524, 426] on div at bounding box center [727, 461] width 608 height 154
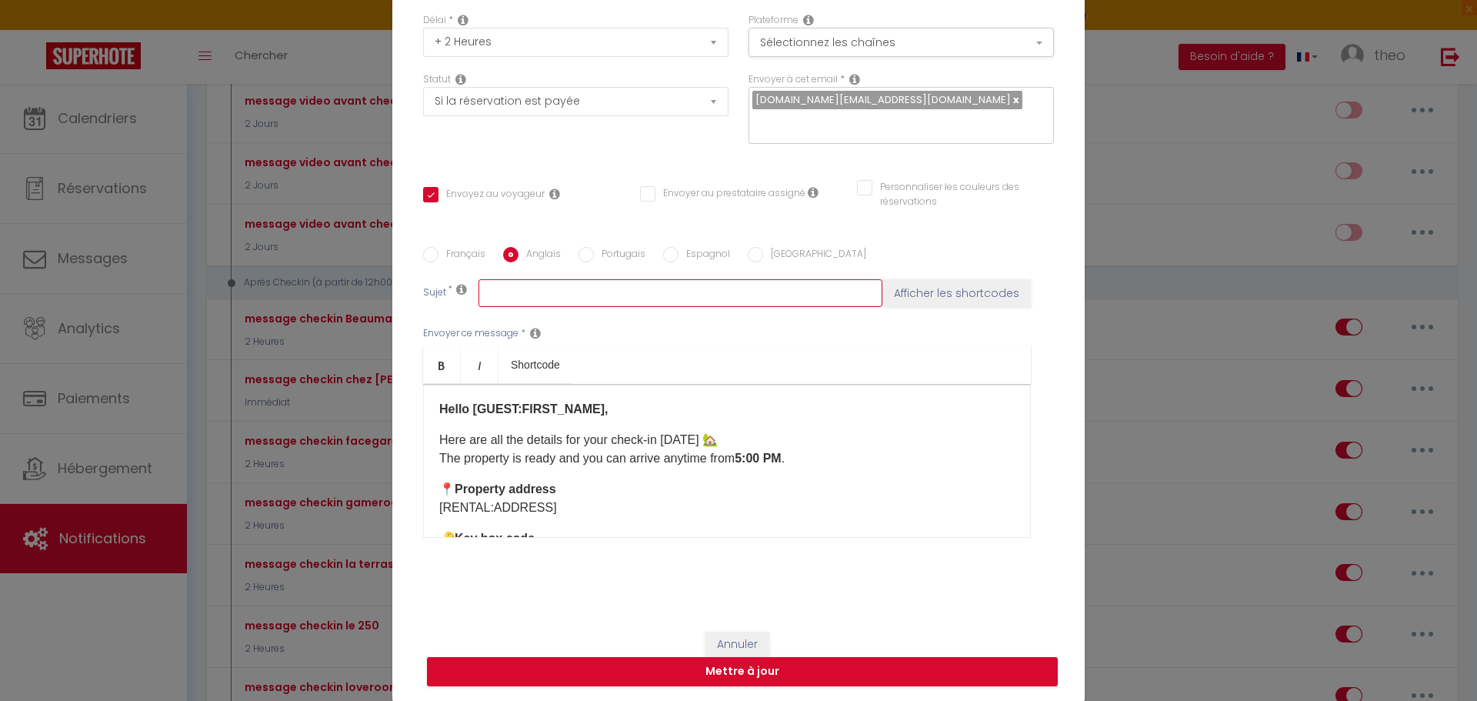
click at [582, 292] on input "text" at bounding box center [681, 293] width 404 height 28
drag, startPoint x: 582, startPoint y: 292, endPoint x: 554, endPoint y: 304, distance: 30.0
paste input "Message de Check-in – Jour J (avec code et vidéo)"
click at [448, 256] on label "Français" at bounding box center [462, 255] width 47 height 17
click at [439, 256] on input "Français" at bounding box center [430, 254] width 15 height 15
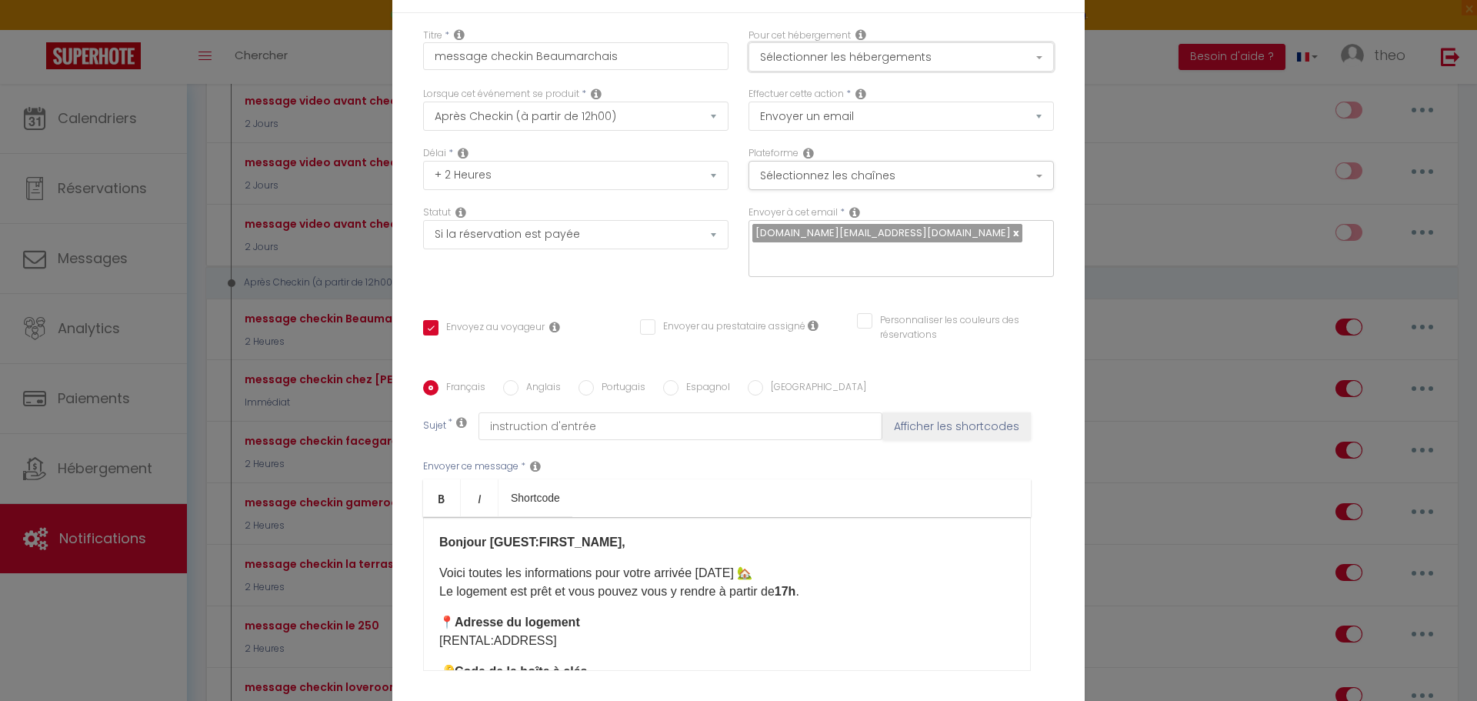
click at [926, 58] on button "Sélectionner les hébergements" at bounding box center [901, 56] width 305 height 29
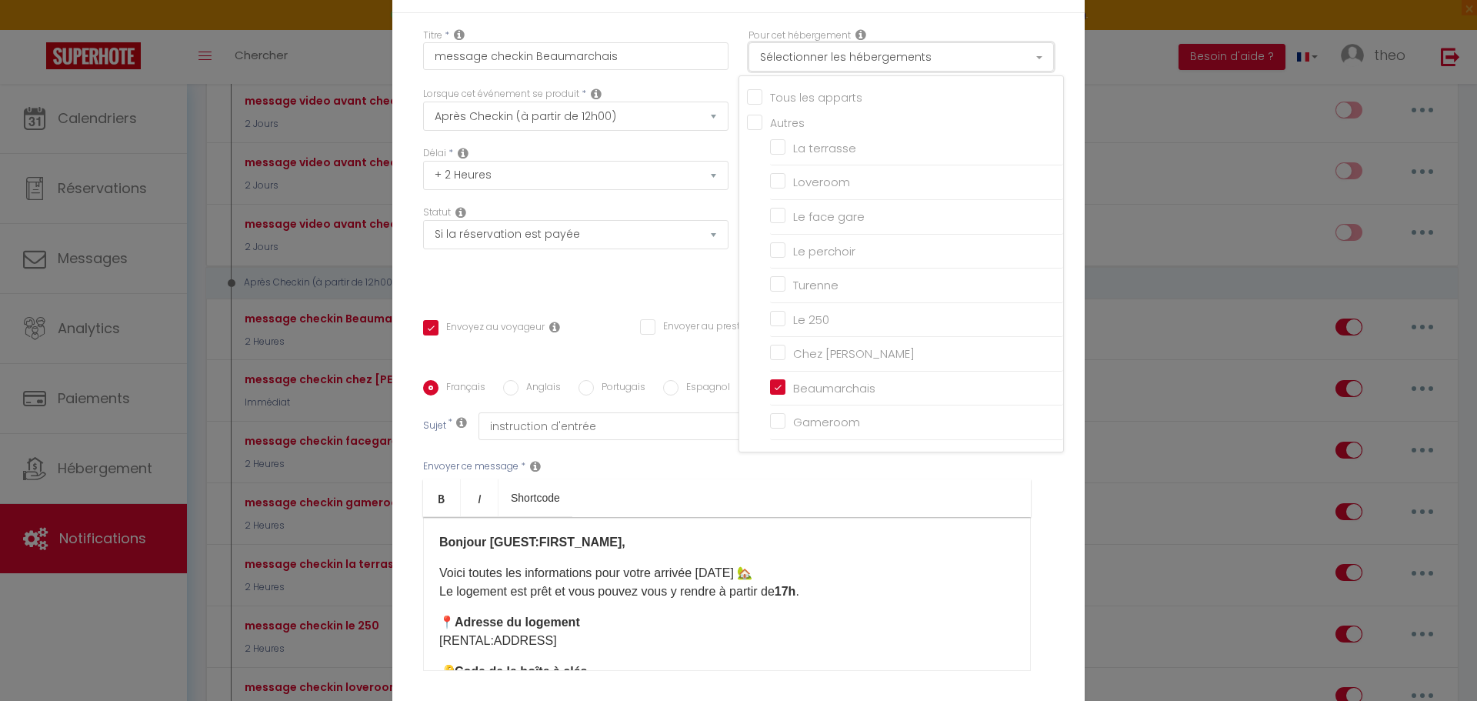
click at [926, 58] on button "Sélectionner les hébergements" at bounding box center [901, 56] width 305 height 29
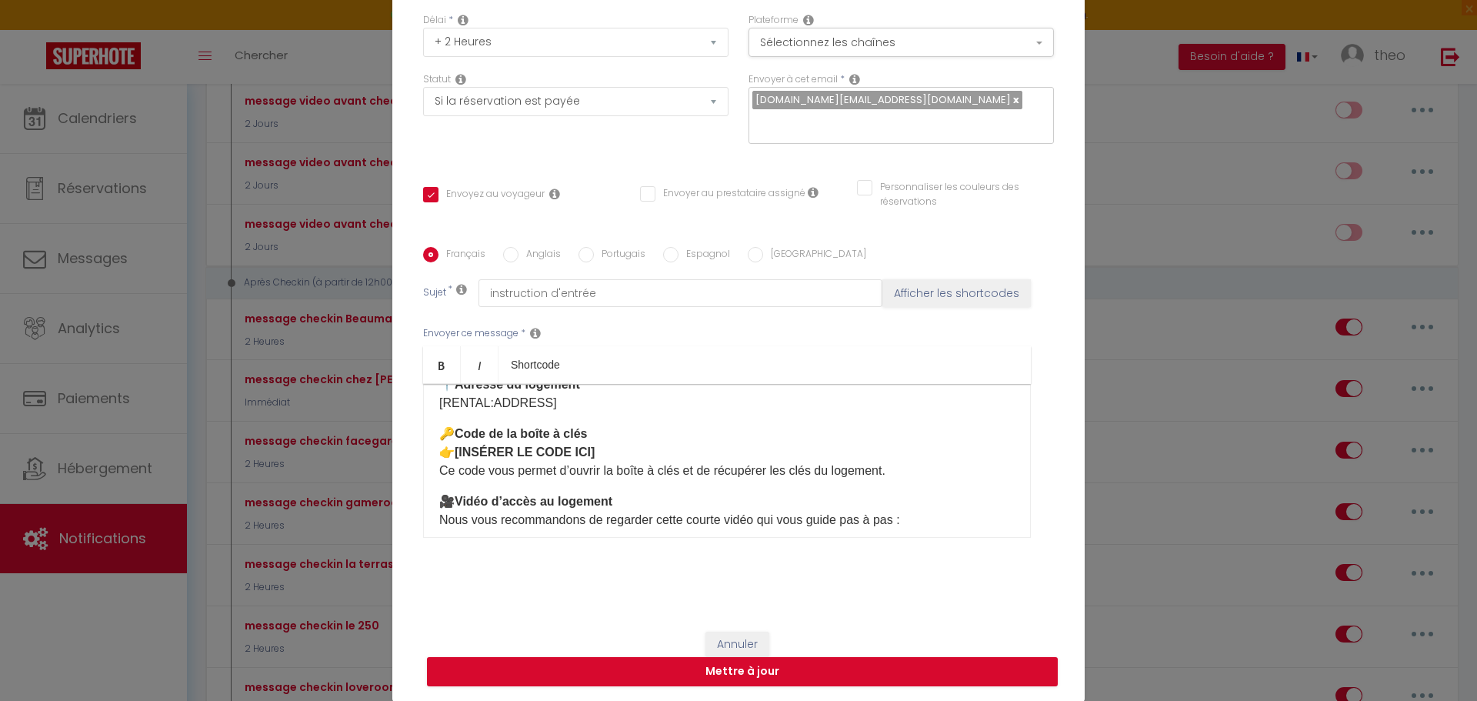
scroll to position [109, 0]
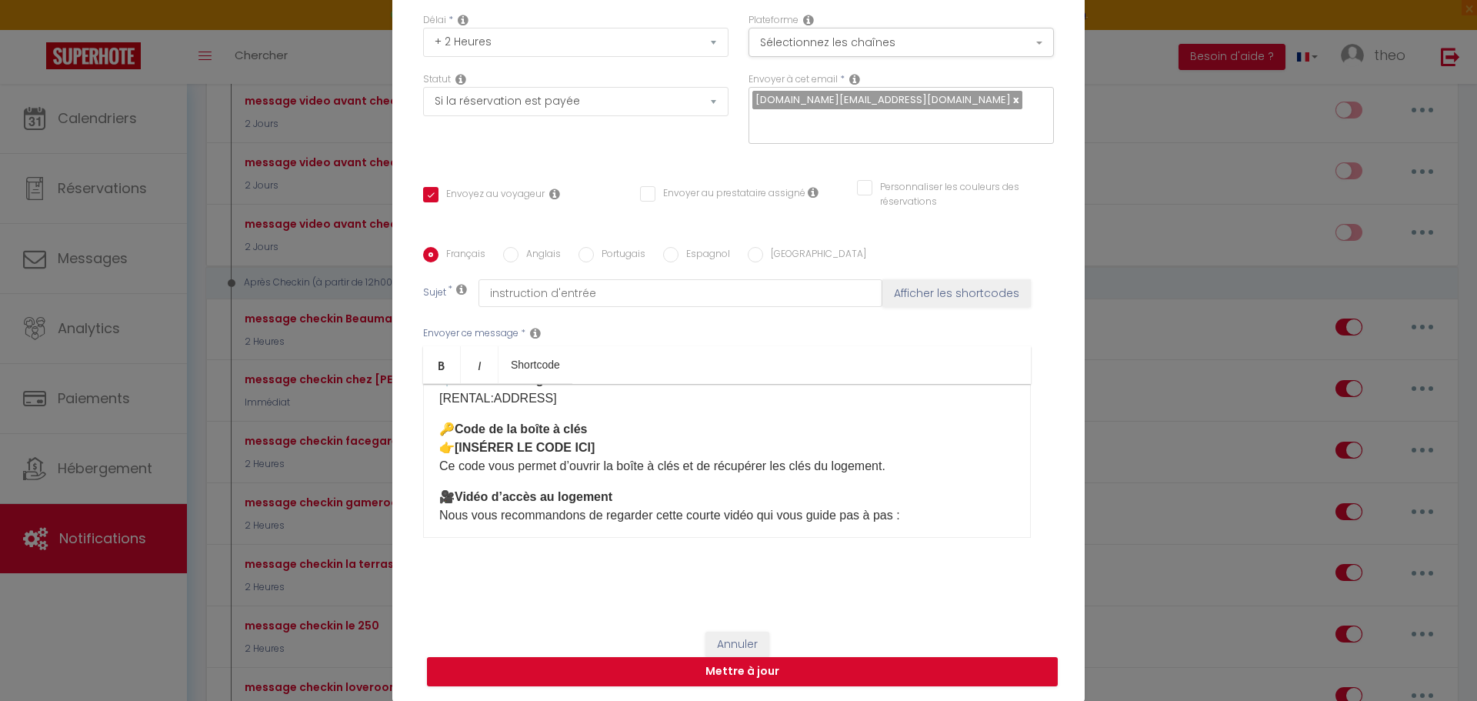
click at [597, 444] on p "🔑 Code de la boîte à clés 👉 [INSÉRER LE CODE ICI] Ce code vous permet d’ouvrir …" at bounding box center [727, 447] width 576 height 55
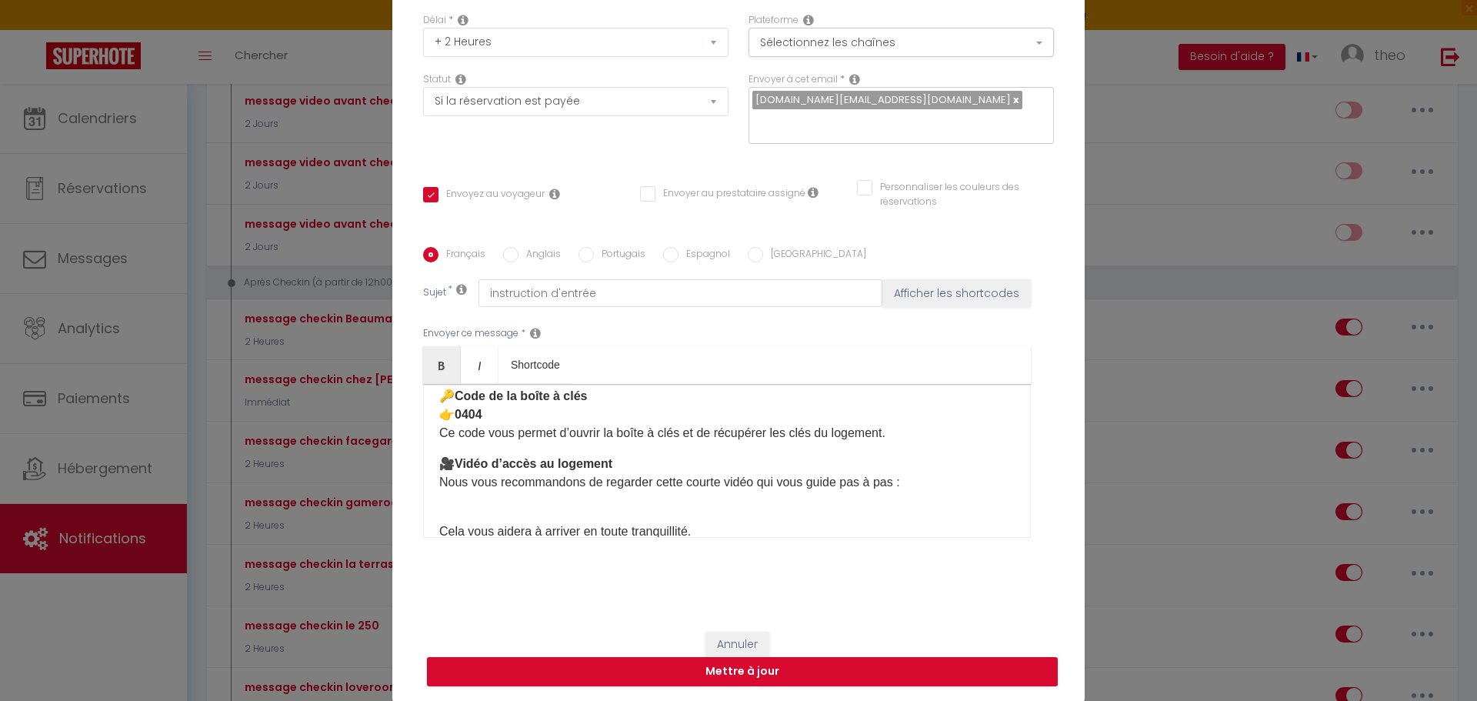
scroll to position [145, 0]
click at [603, 499] on p "🎥 Vidéo d’accès au logement Nous vous recommandons de regarder cette courte vid…" at bounding box center [727, 479] width 576 height 55
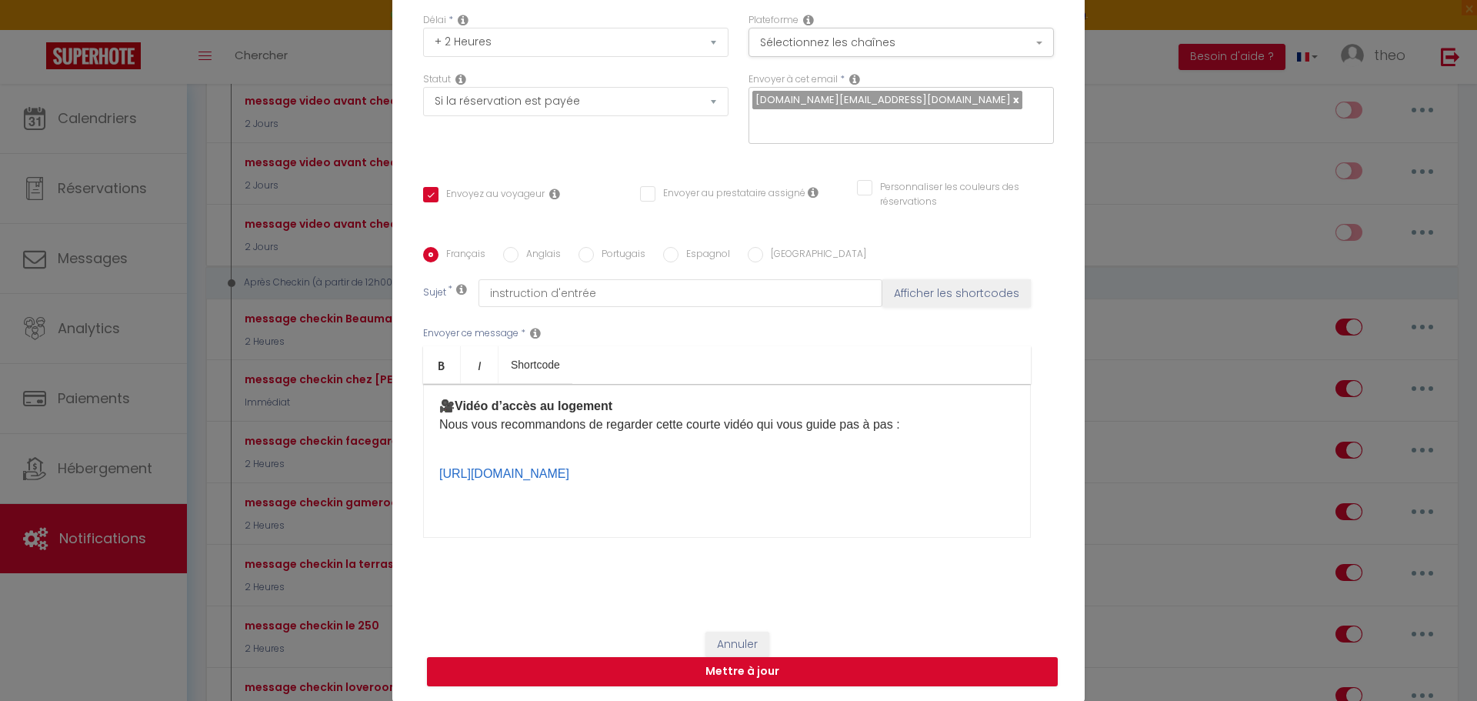
scroll to position [200, 0]
click at [439, 446] on p "🎥 Vidéo d’accès au logement Nous vous recommandons de regarder cette courte vid…" at bounding box center [727, 424] width 576 height 55
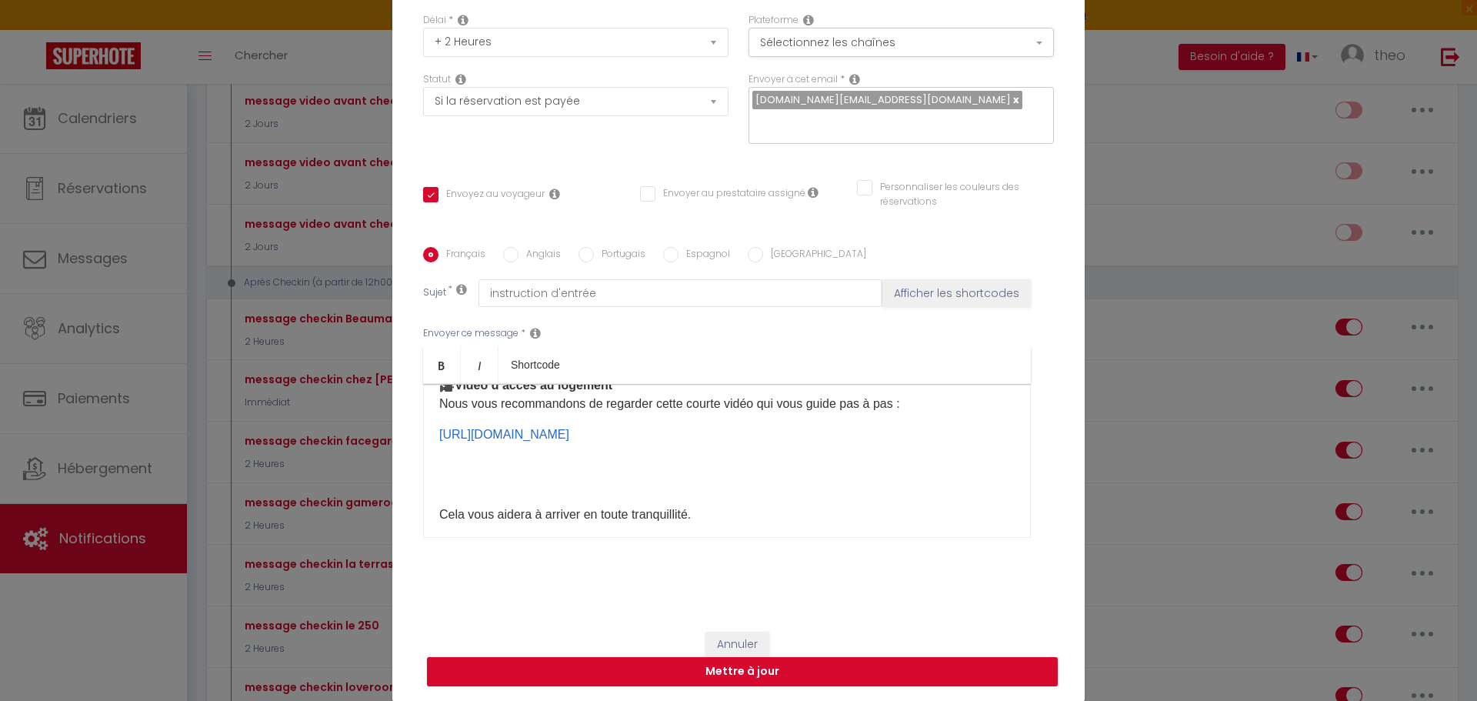
click at [521, 481] on p "​" at bounding box center [727, 474] width 576 height 37
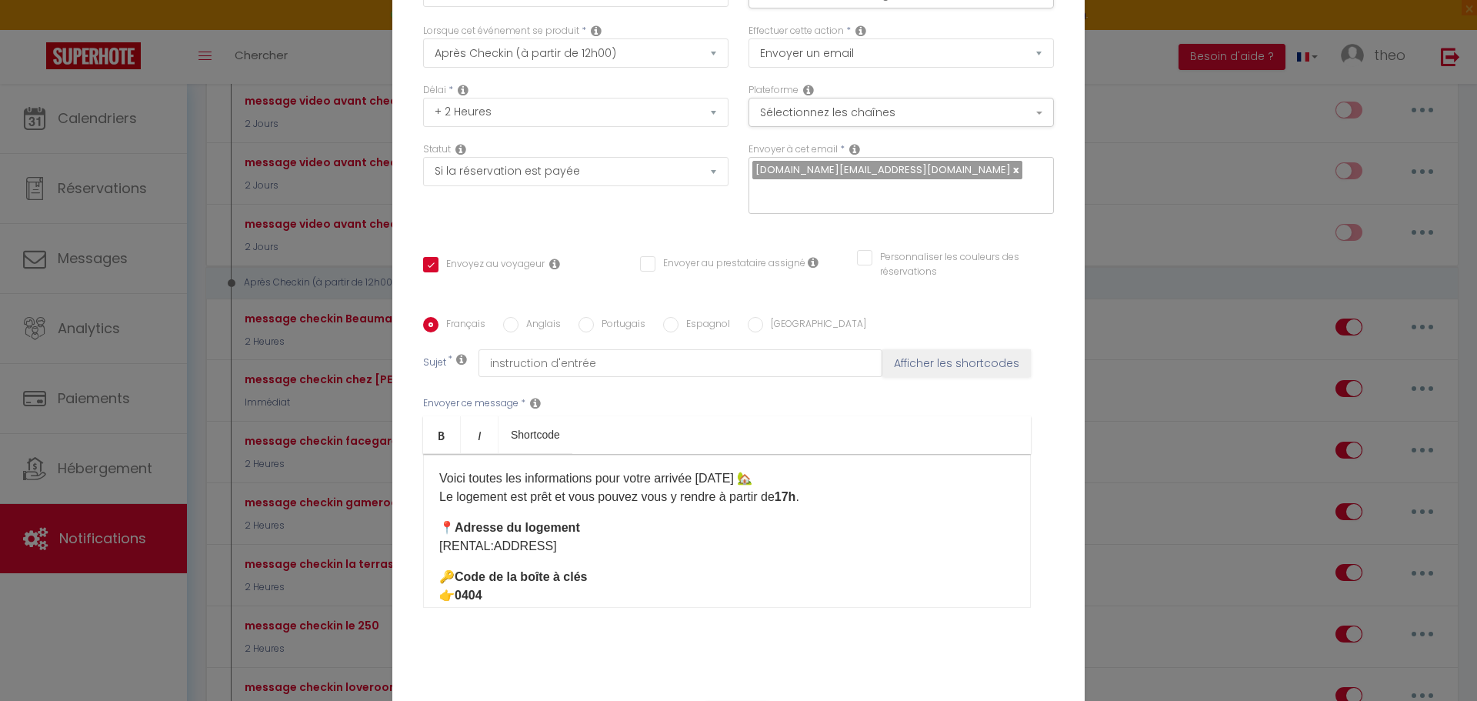
scroll to position [0, 0]
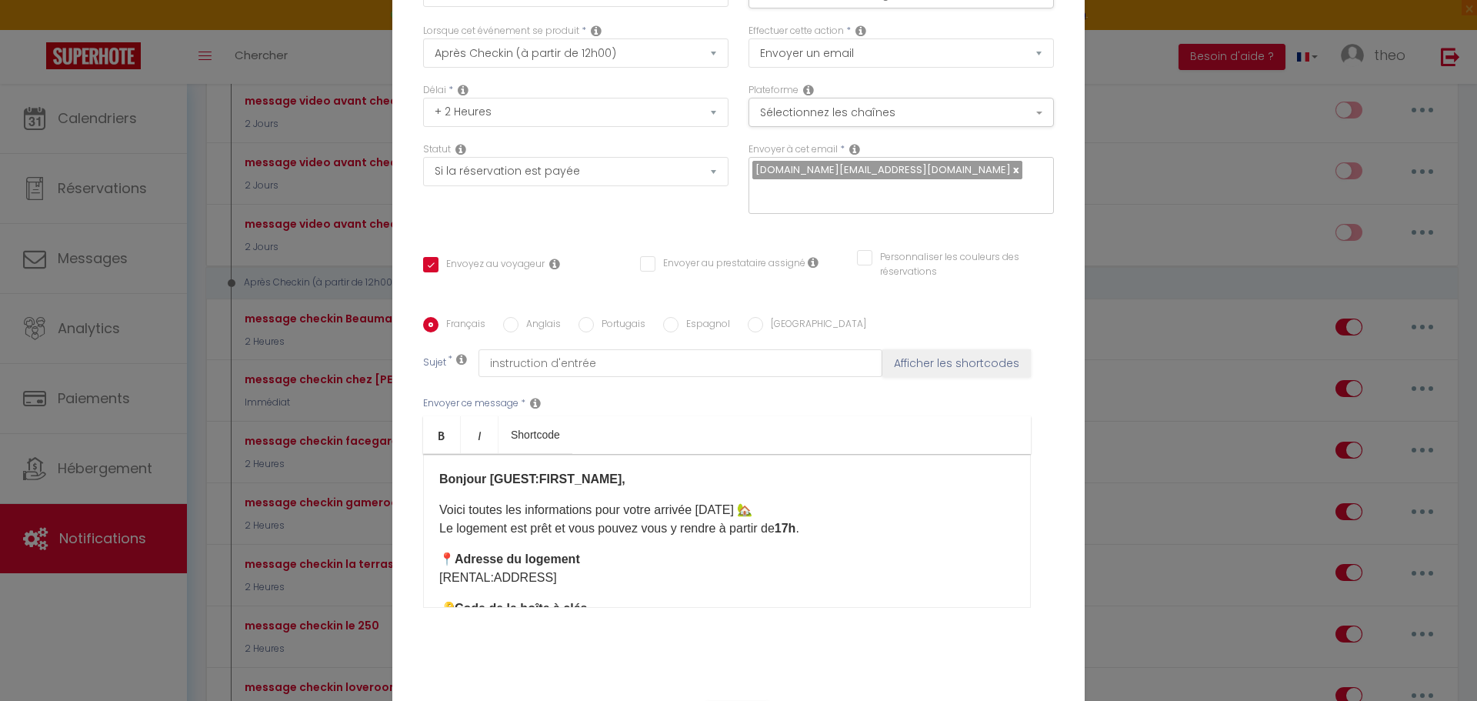
click at [503, 330] on input "Anglais" at bounding box center [510, 324] width 15 height 15
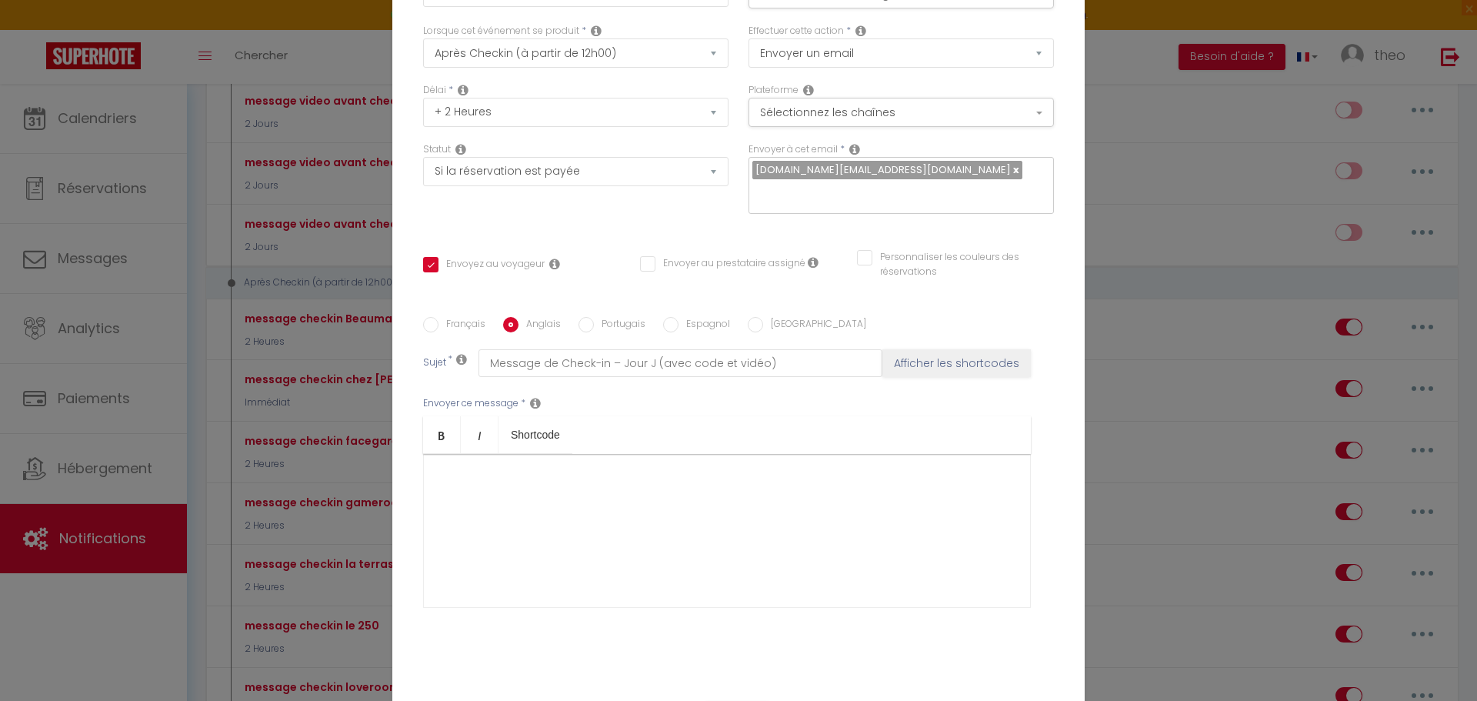
click at [529, 479] on div at bounding box center [727, 531] width 608 height 154
click at [439, 325] on label "Français" at bounding box center [462, 325] width 47 height 17
click at [433, 325] on input "Français" at bounding box center [430, 324] width 15 height 15
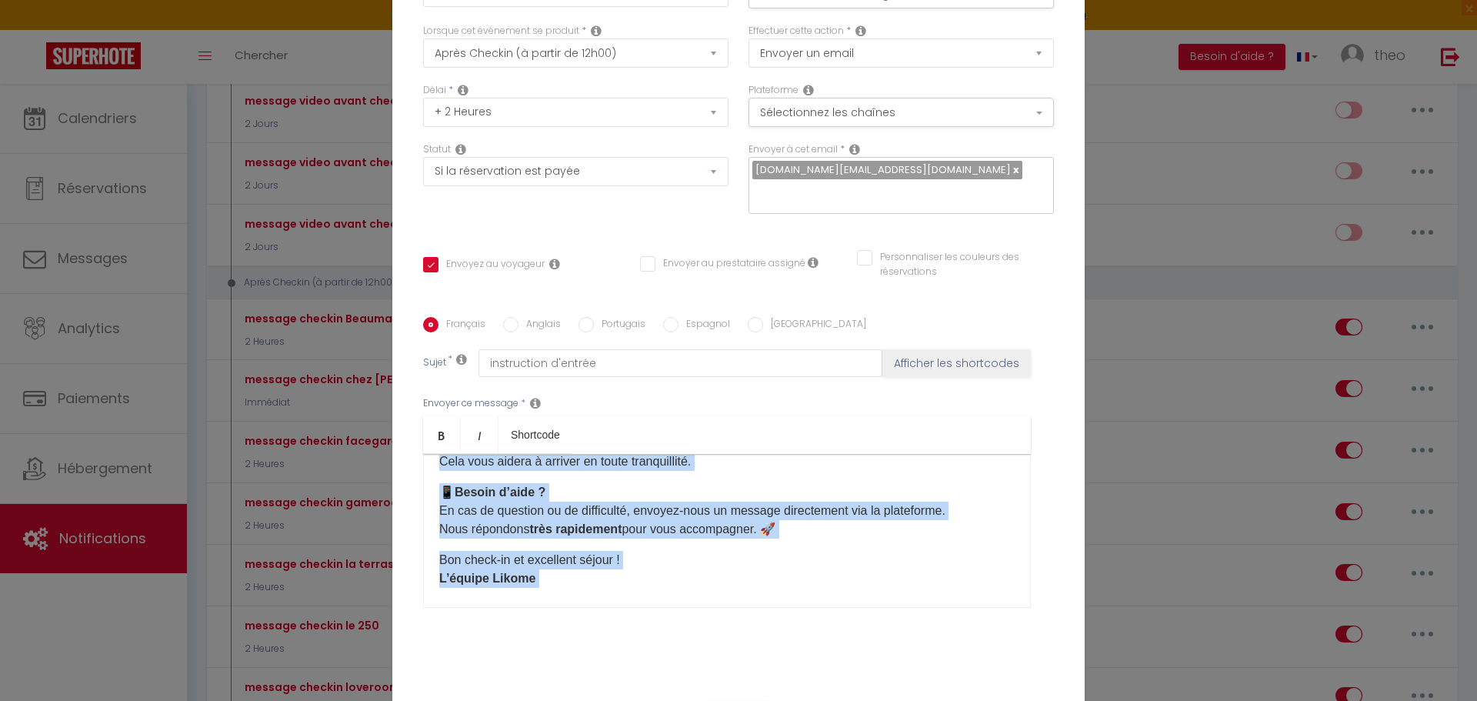
scroll to position [337, 0]
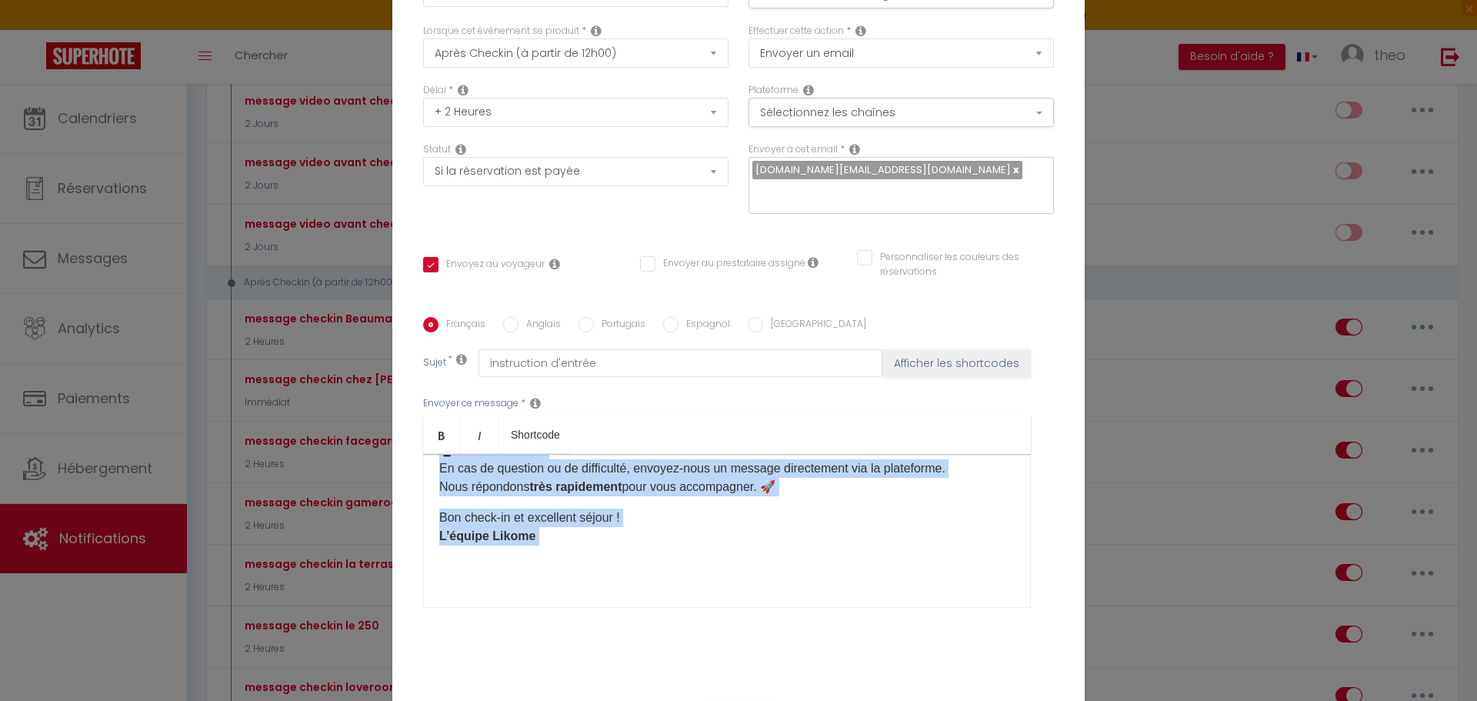
drag, startPoint x: 454, startPoint y: 503, endPoint x: 689, endPoint y: 594, distance: 252.4
click at [689, 594] on div "Bonjour [GUEST:FIRST_NAME], Voici toutes les informations pour votre arrivée [D…" at bounding box center [727, 531] width 608 height 154
copy div "Bonjour [GUEST:FIRST_NAME], Voici toutes les informations pour votre arrivée [D…"
click at [503, 319] on input "Anglais" at bounding box center [510, 324] width 15 height 15
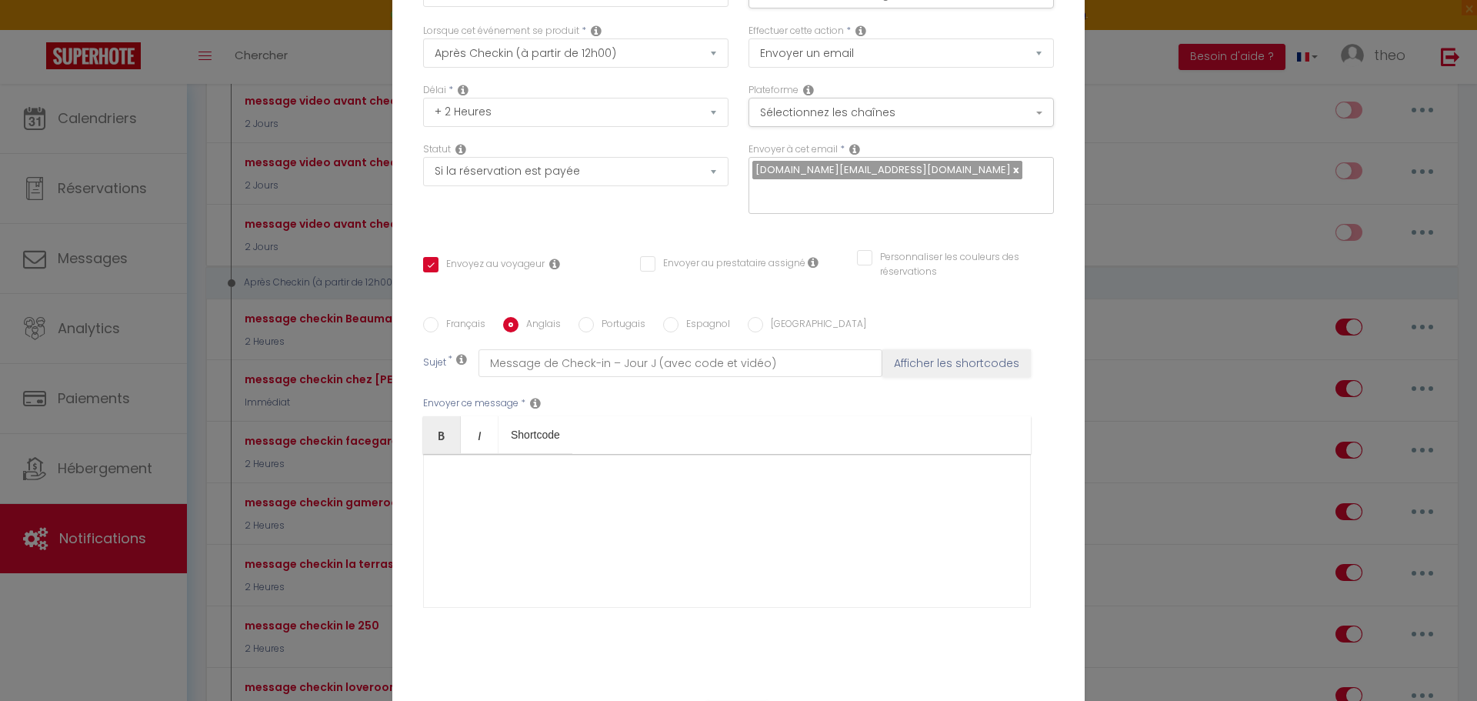
scroll to position [0, 0]
click at [561, 516] on div at bounding box center [727, 531] width 608 height 154
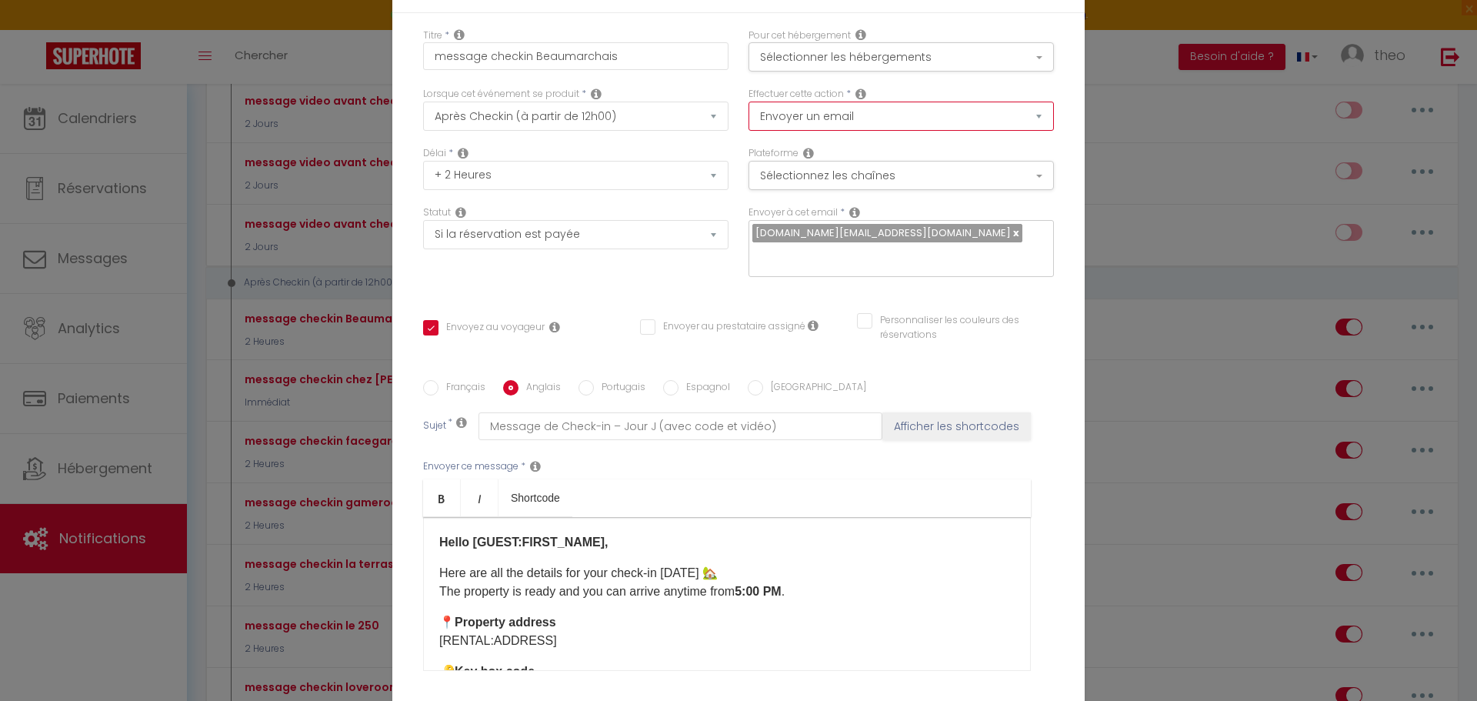
click at [969, 125] on select "Envoyer un email Envoyer un SMS Envoyer une notification push" at bounding box center [901, 116] width 305 height 29
click at [971, 125] on select "Envoyer un email Envoyer un SMS Envoyer une notification push" at bounding box center [901, 116] width 305 height 29
click at [956, 183] on button "Sélectionnez les chaînes" at bounding box center [901, 175] width 305 height 29
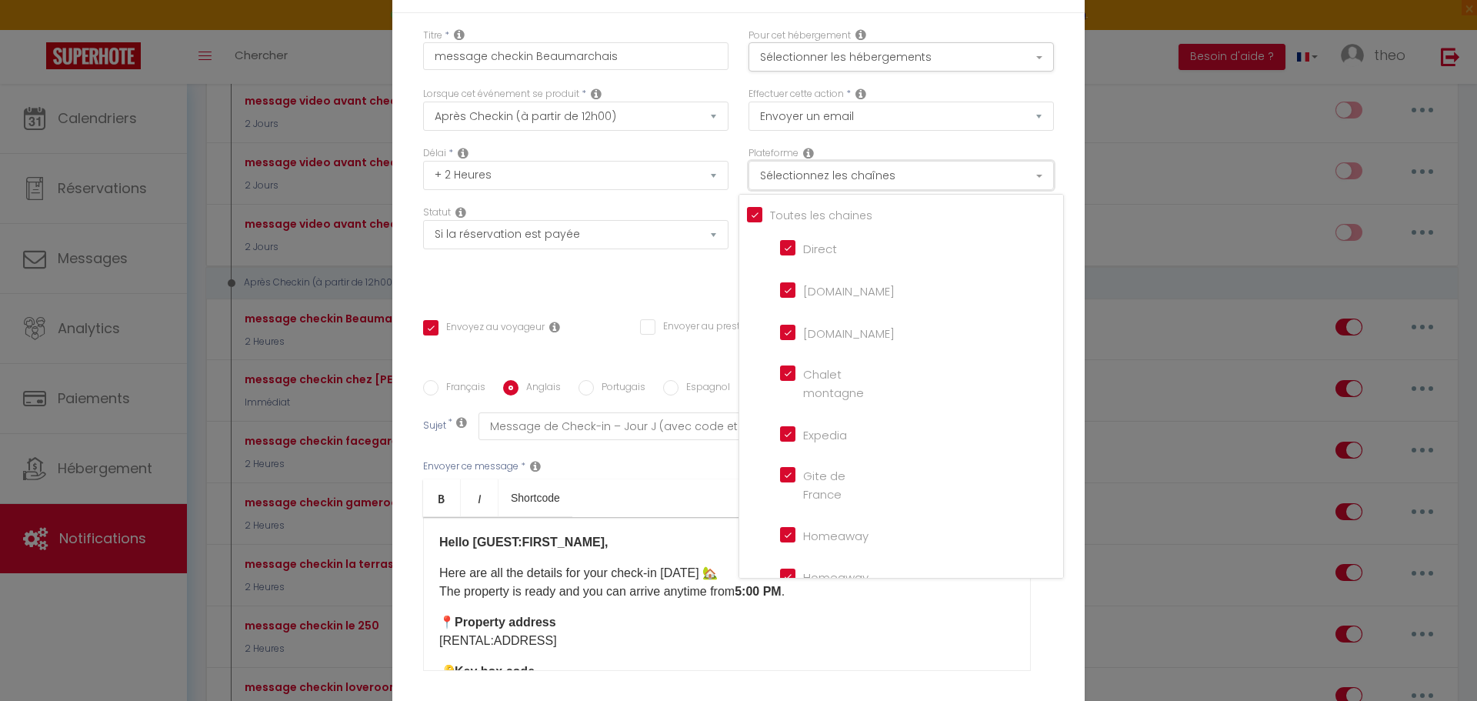
click at [956, 183] on button "Sélectionnez les chaînes" at bounding box center [901, 175] width 305 height 29
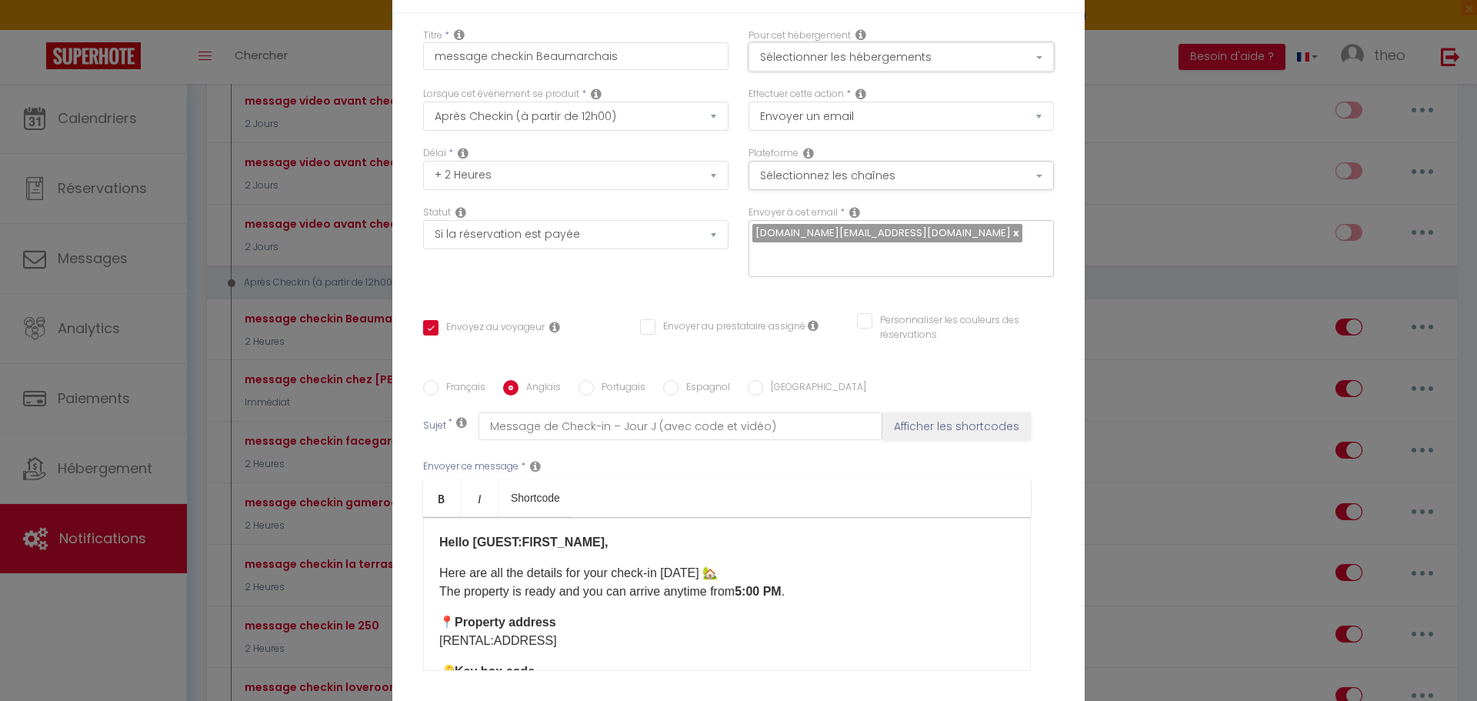
click at [951, 60] on button "Sélectionner les hébergements" at bounding box center [901, 56] width 305 height 29
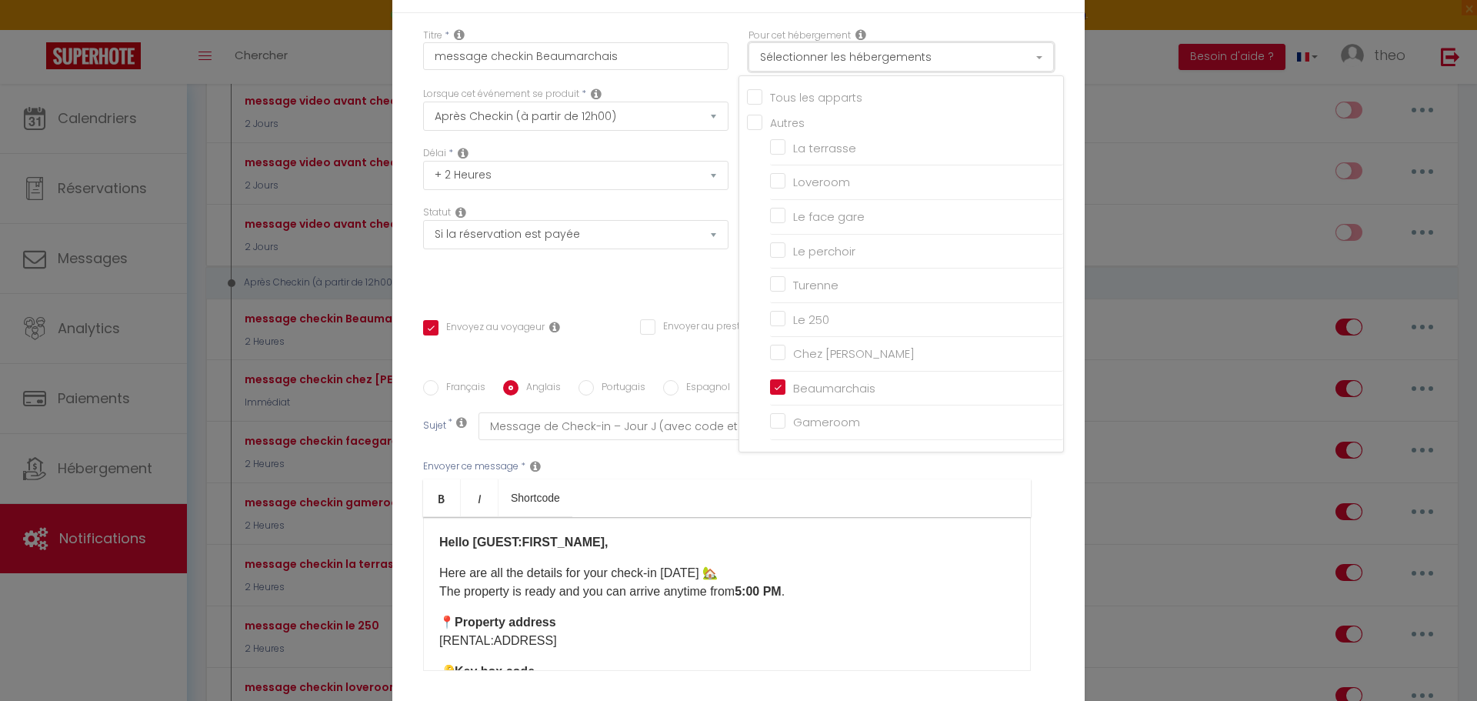
click at [951, 60] on button "Sélectionner les hébergements" at bounding box center [901, 56] width 305 height 29
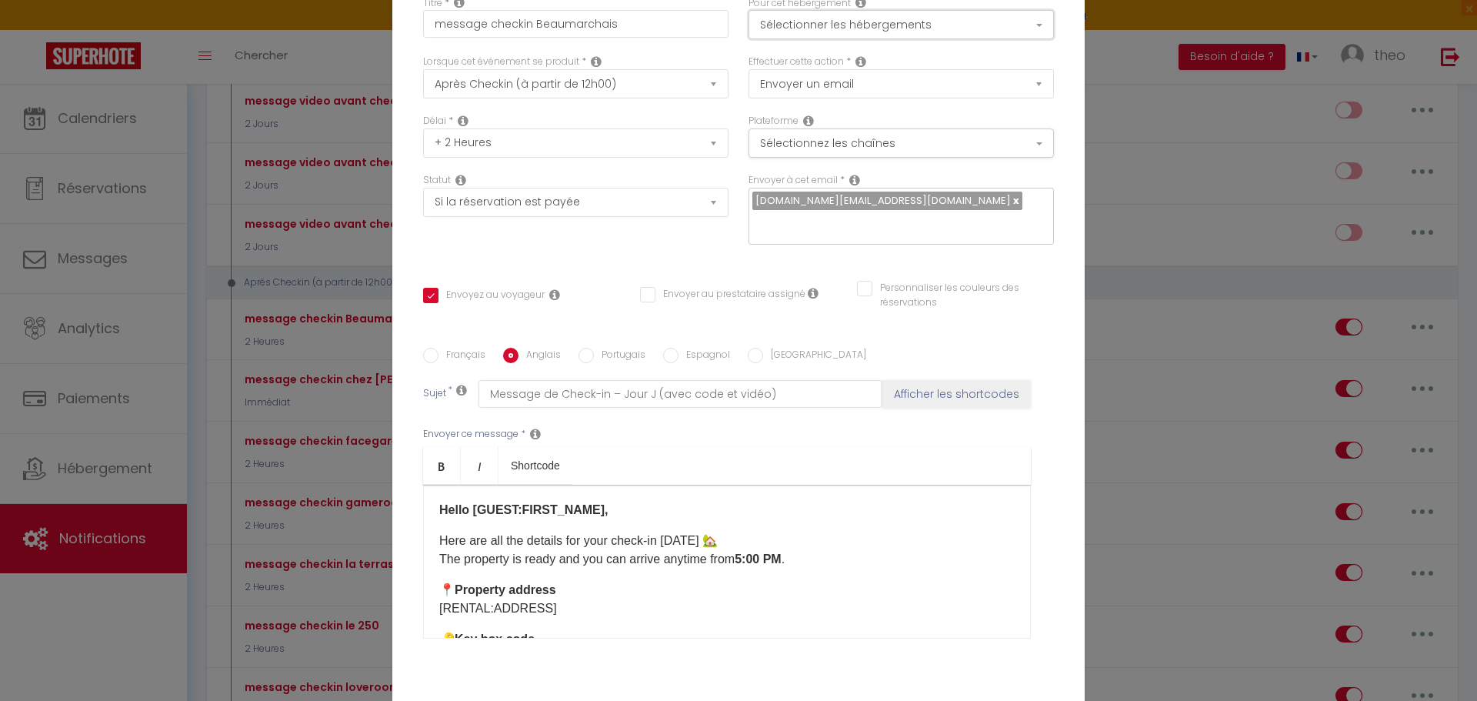
scroll to position [133, 0]
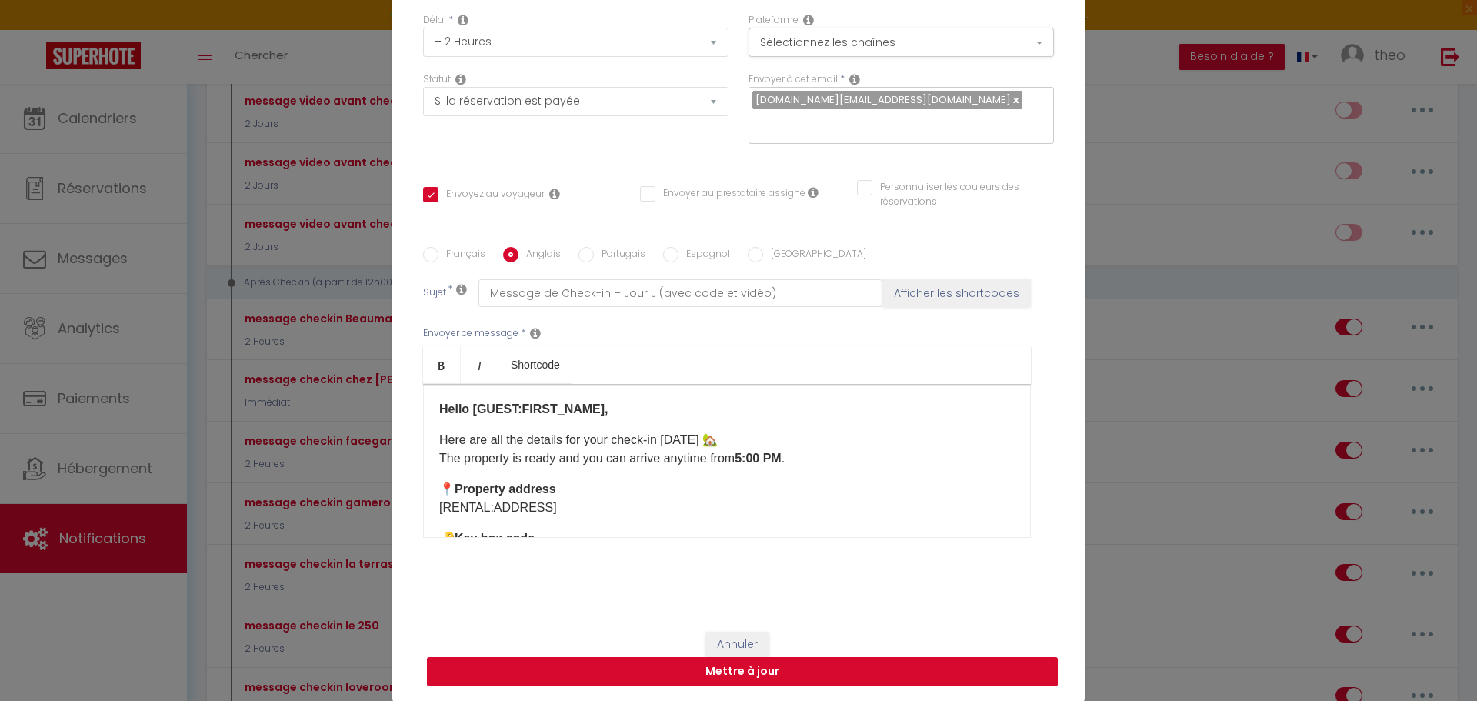
click at [756, 681] on button "Mettre à jour" at bounding box center [742, 671] width 631 height 29
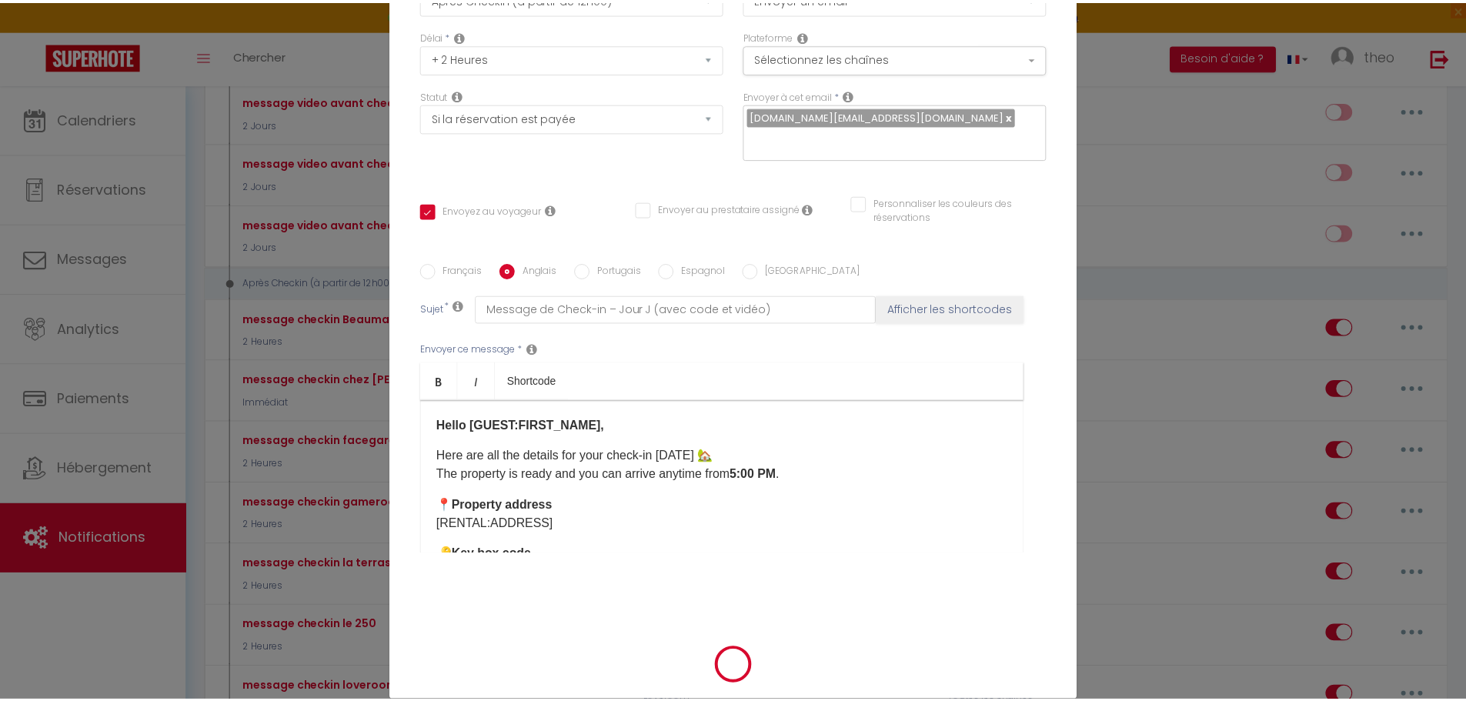
scroll to position [125, 0]
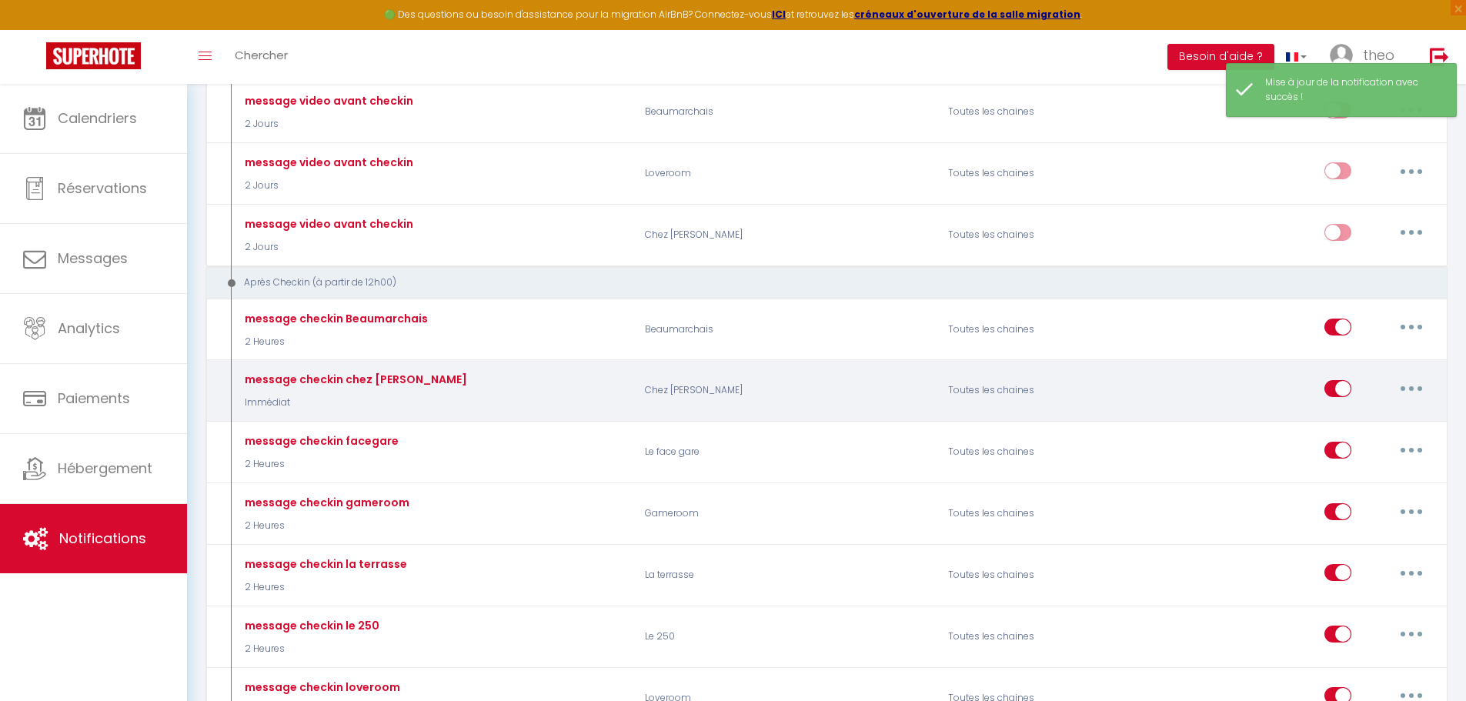
click at [1412, 392] on button "button" at bounding box center [1411, 388] width 43 height 25
click at [1358, 502] on link "Supprimer" at bounding box center [1371, 506] width 114 height 26
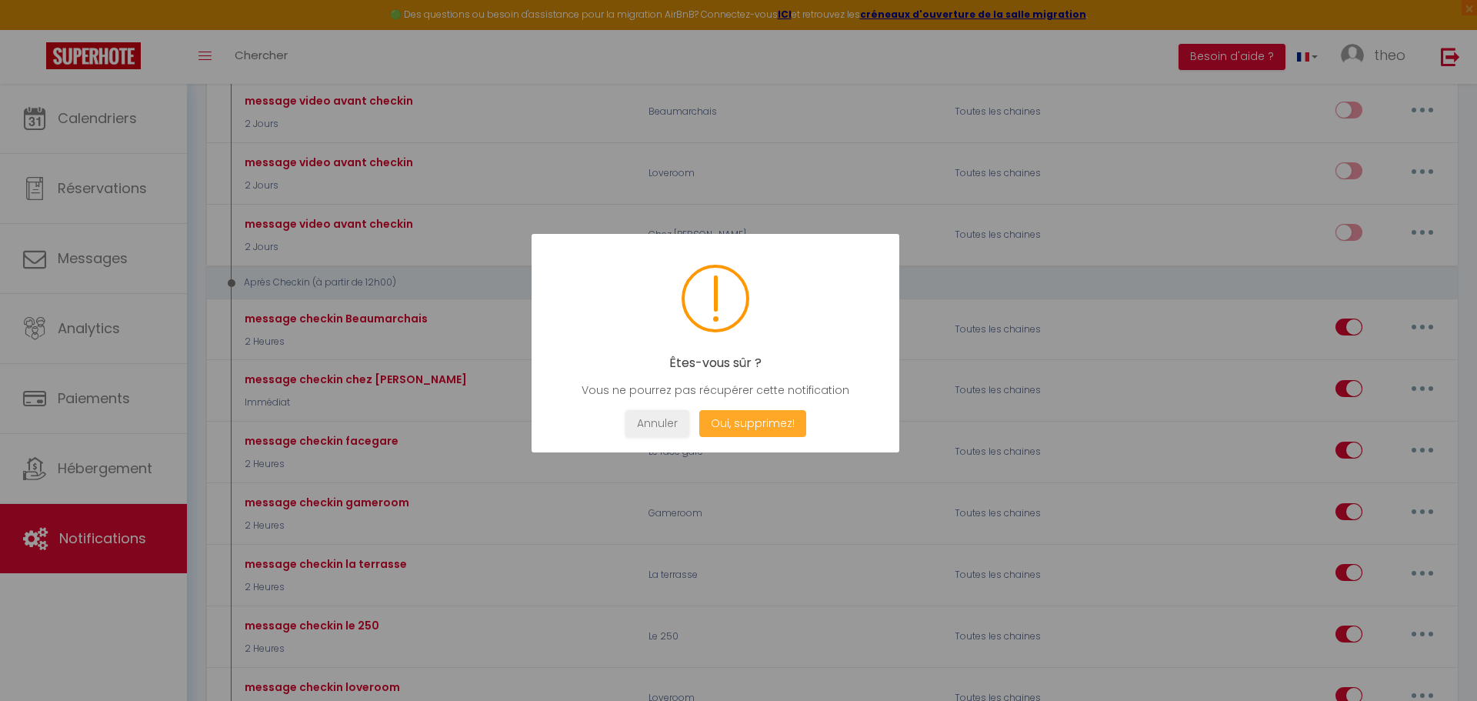
click at [776, 422] on button "Oui, supprimez!" at bounding box center [752, 423] width 107 height 27
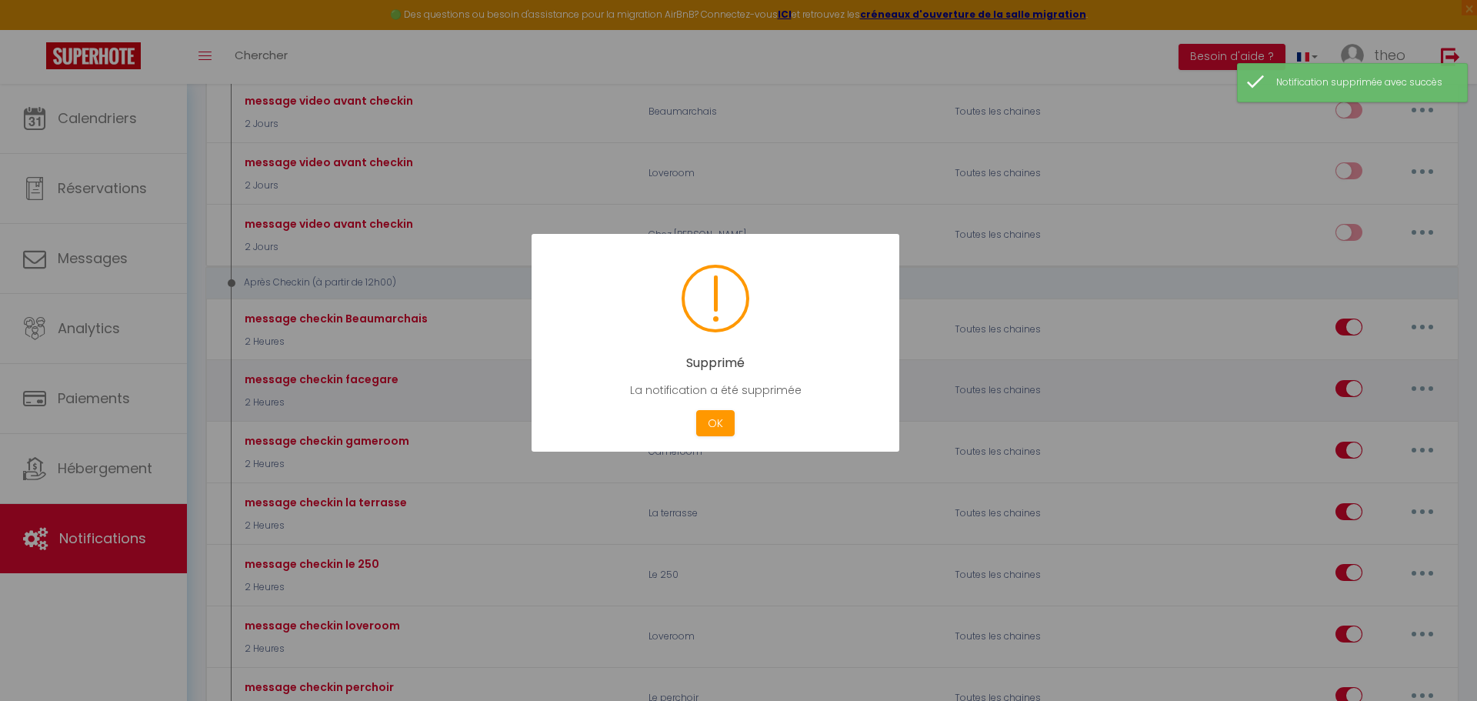
drag, startPoint x: 728, startPoint y: 420, endPoint x: 743, endPoint y: 419, distance: 15.4
click at [729, 420] on button "OK" at bounding box center [715, 423] width 38 height 27
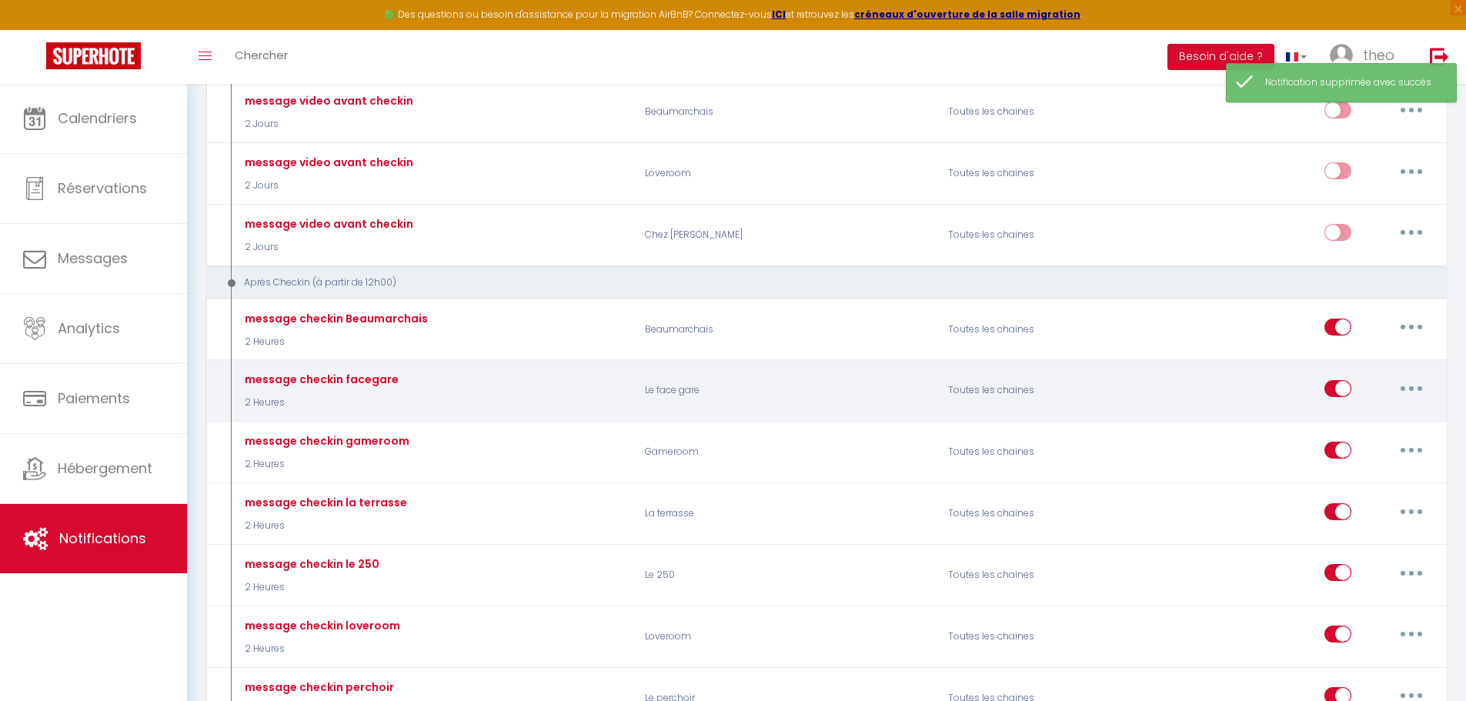
click at [1424, 387] on button "button" at bounding box center [1411, 388] width 43 height 25
click at [1351, 505] on link "Supprimer" at bounding box center [1371, 506] width 114 height 26
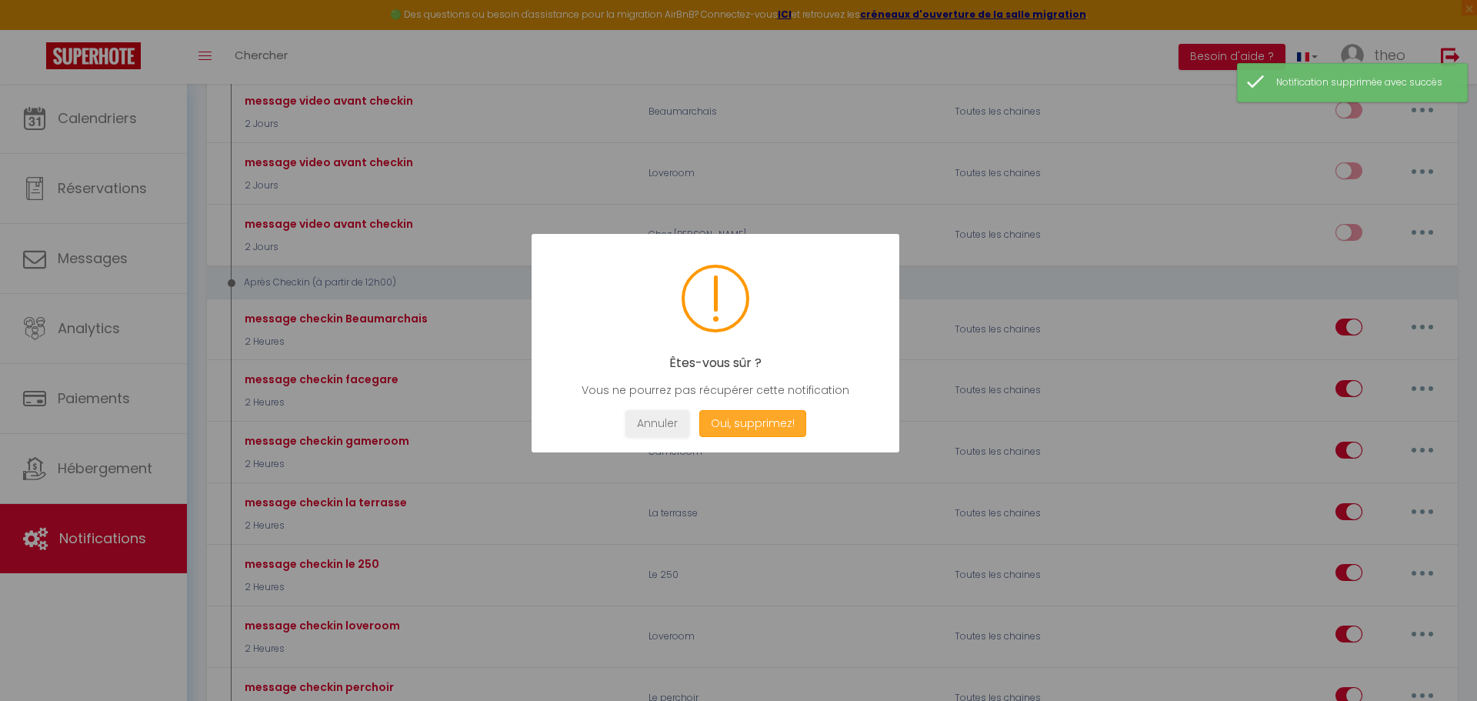
drag, startPoint x: 746, startPoint y: 433, endPoint x: 759, endPoint y: 429, distance: 13.9
click at [751, 433] on button "Oui, supprimez!" at bounding box center [752, 423] width 107 height 27
drag, startPoint x: 715, startPoint y: 432, endPoint x: 789, endPoint y: 424, distance: 74.4
click at [720, 432] on button "OK" at bounding box center [715, 423] width 38 height 27
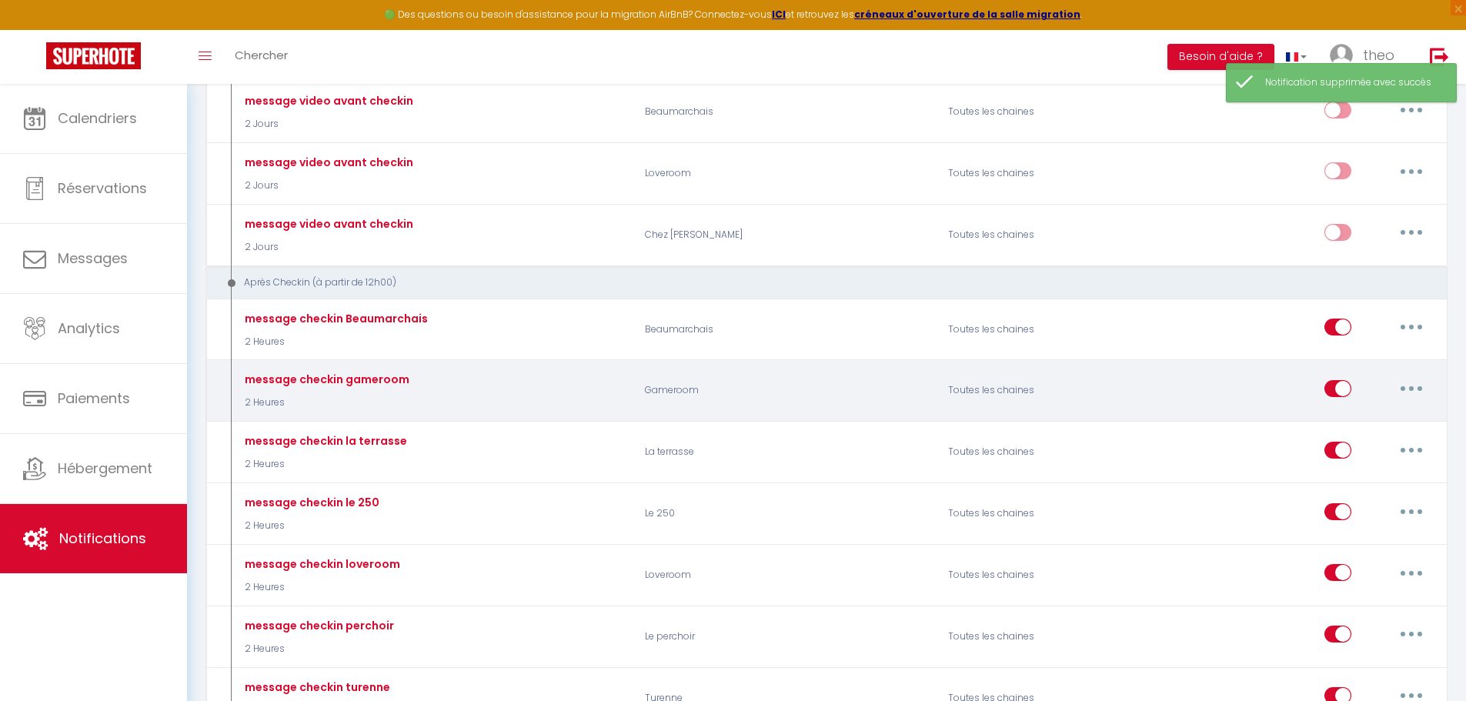
click at [1395, 395] on button "button" at bounding box center [1411, 388] width 43 height 25
click at [1348, 496] on link "Supprimer" at bounding box center [1371, 506] width 114 height 26
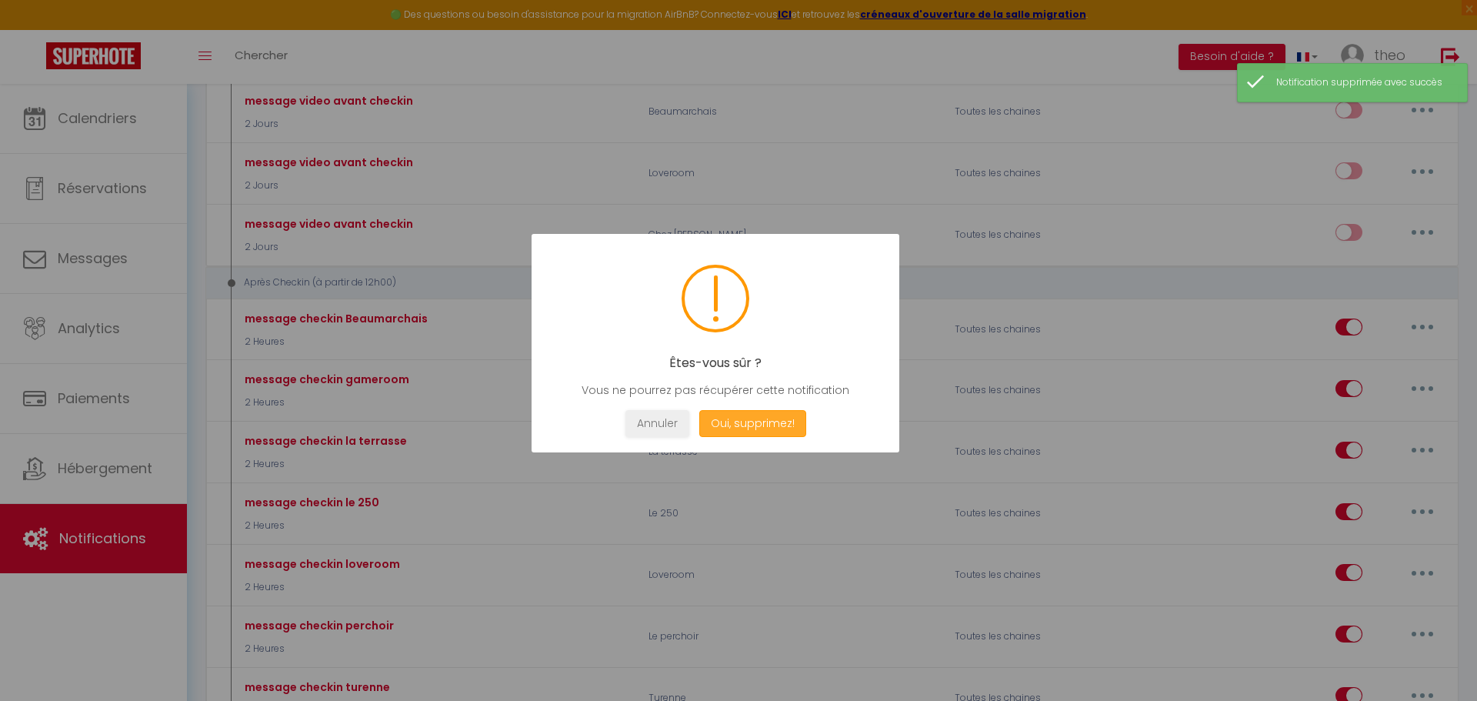
click at [763, 418] on button "Oui, supprimez!" at bounding box center [752, 423] width 107 height 27
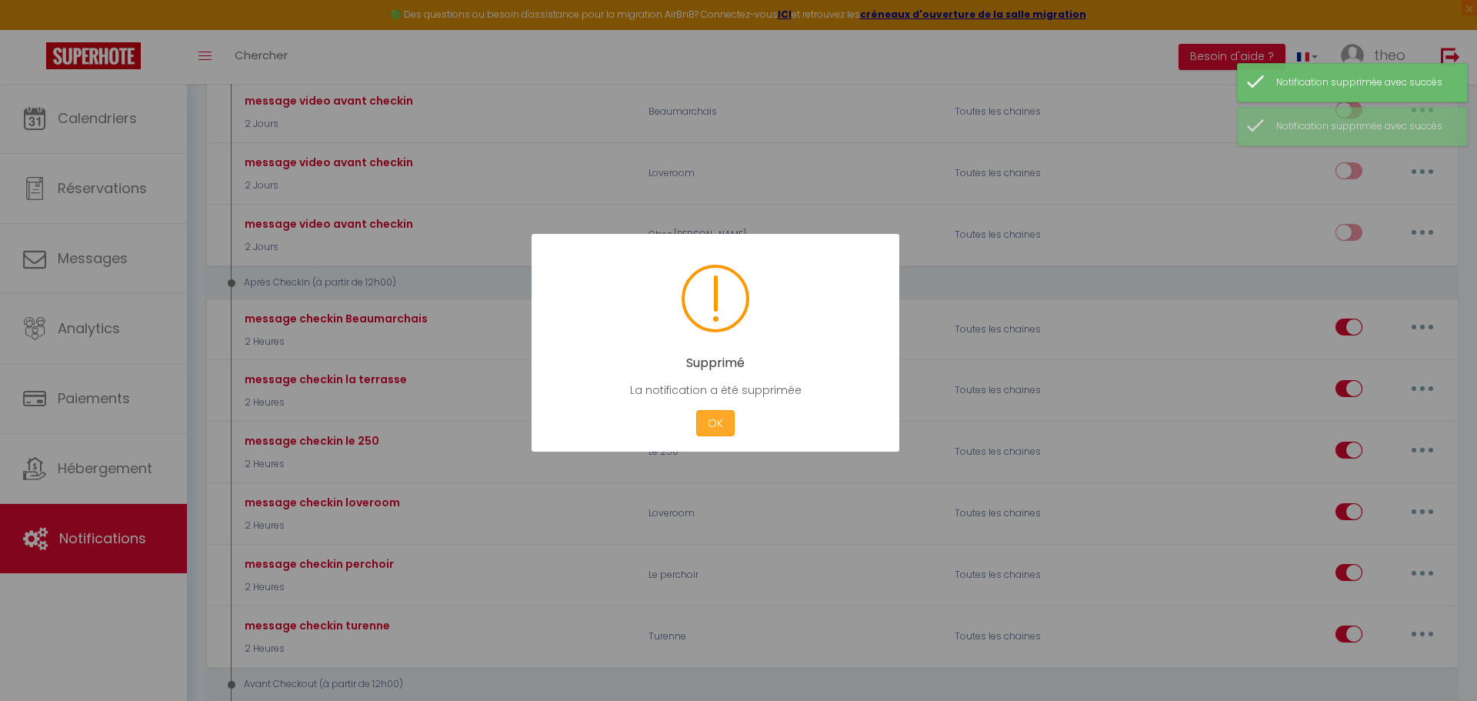
click at [706, 419] on button "OK" at bounding box center [715, 423] width 38 height 27
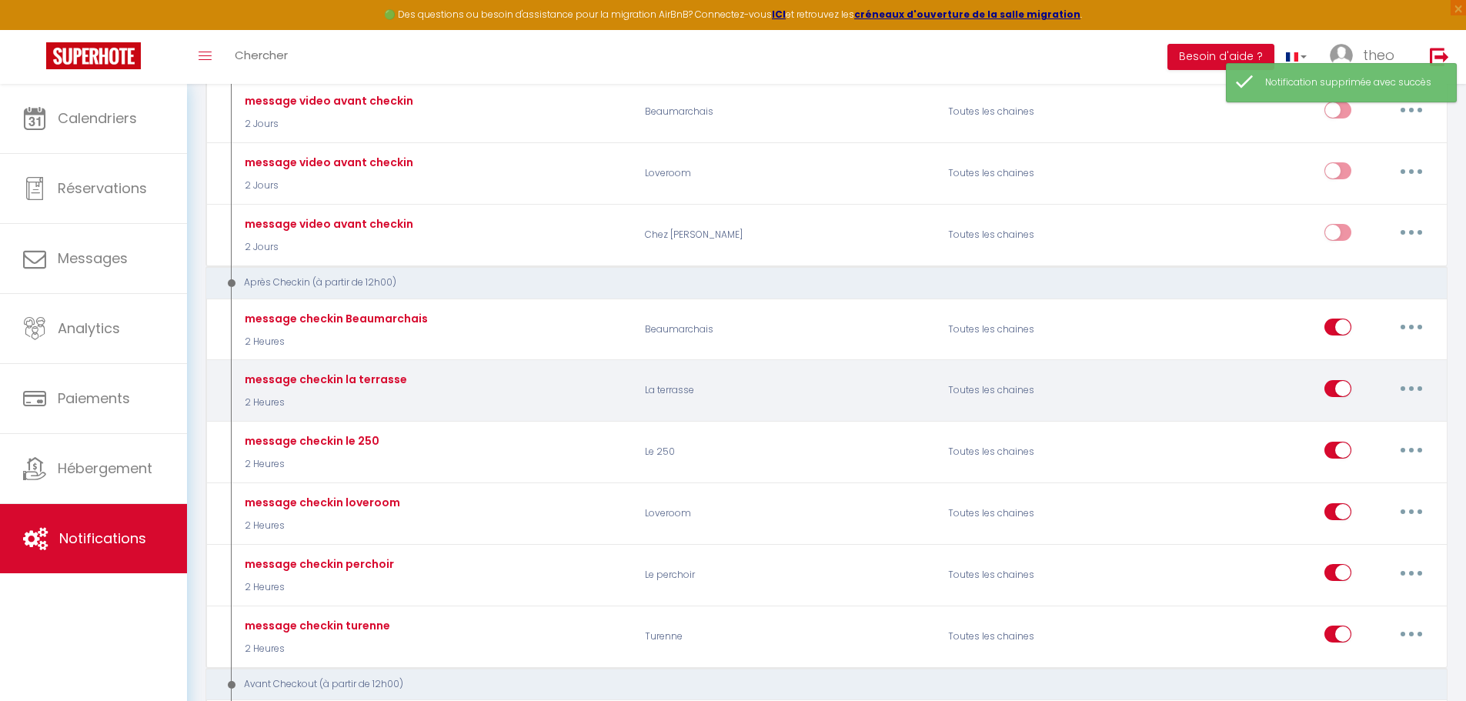
click at [1410, 403] on div "Editer Dupliquer Tester Supprimer" at bounding box center [1378, 391] width 108 height 45
click at [1419, 386] on button "button" at bounding box center [1411, 388] width 43 height 25
click at [1345, 504] on link "Supprimer" at bounding box center [1371, 506] width 114 height 26
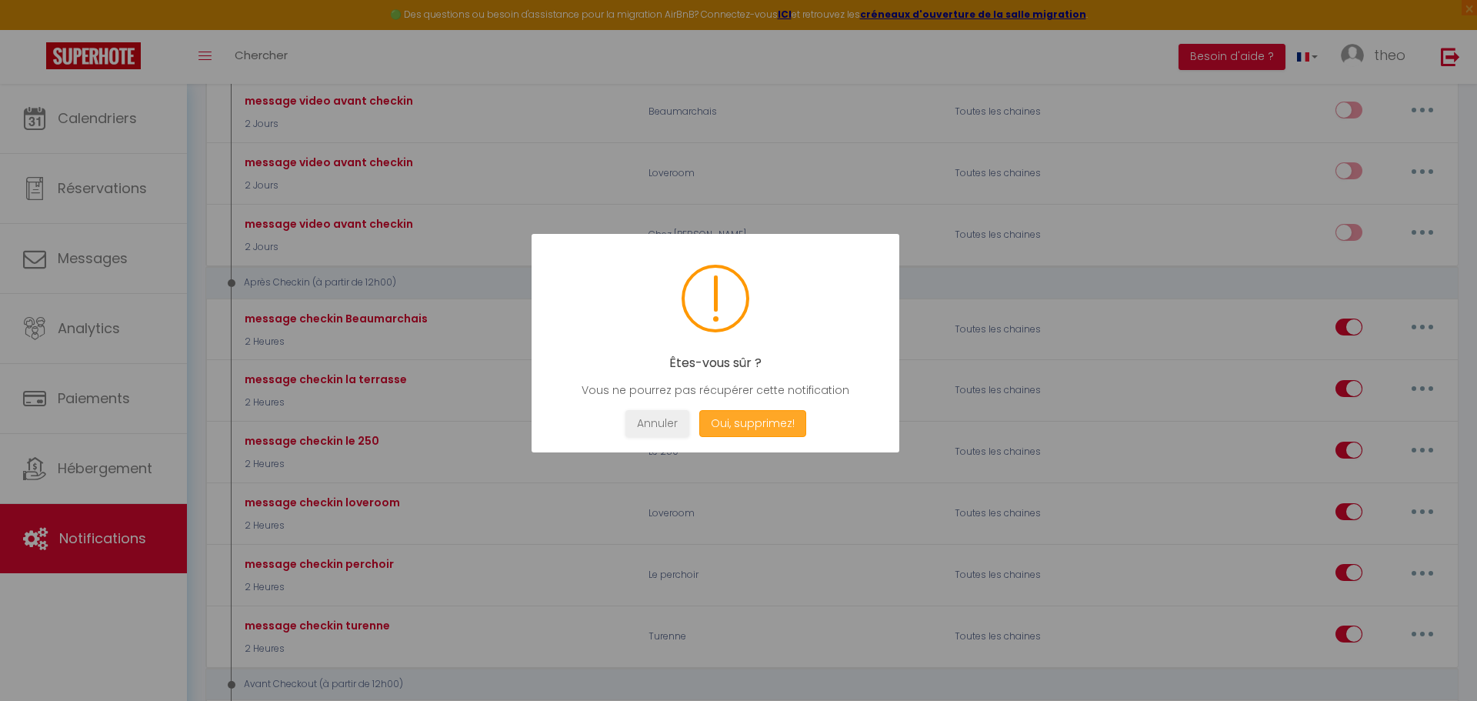
click at [794, 417] on button "Oui, supprimez!" at bounding box center [752, 423] width 107 height 27
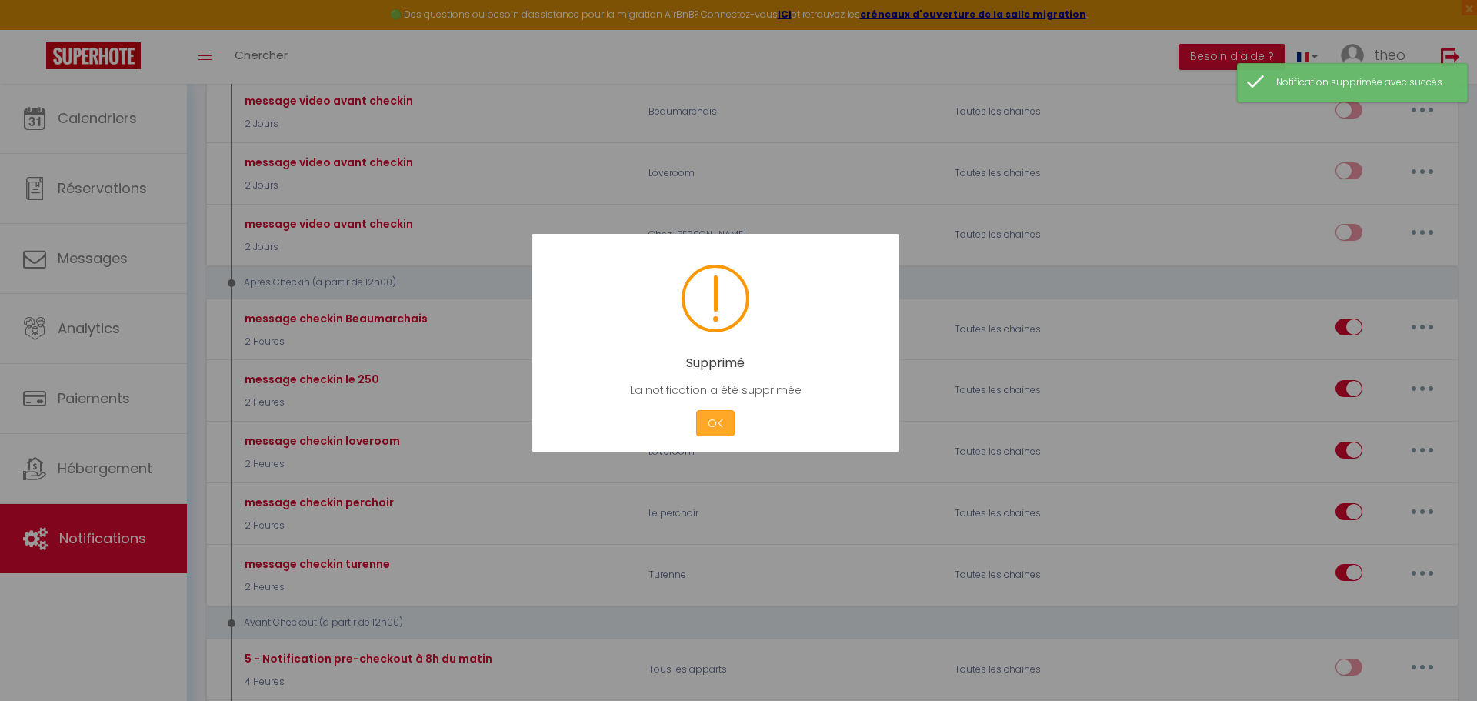
click at [723, 429] on button "OK" at bounding box center [715, 423] width 38 height 27
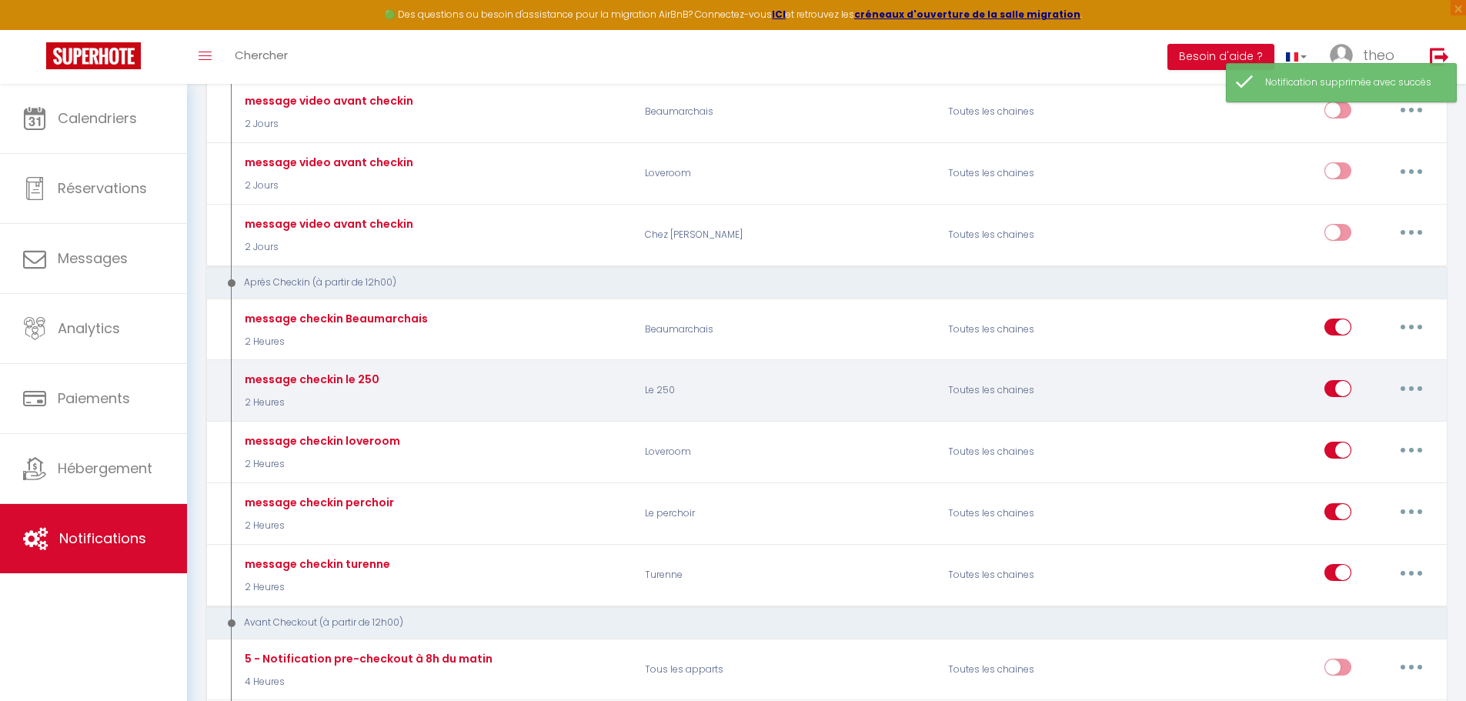
click at [1414, 383] on button "button" at bounding box center [1411, 388] width 43 height 25
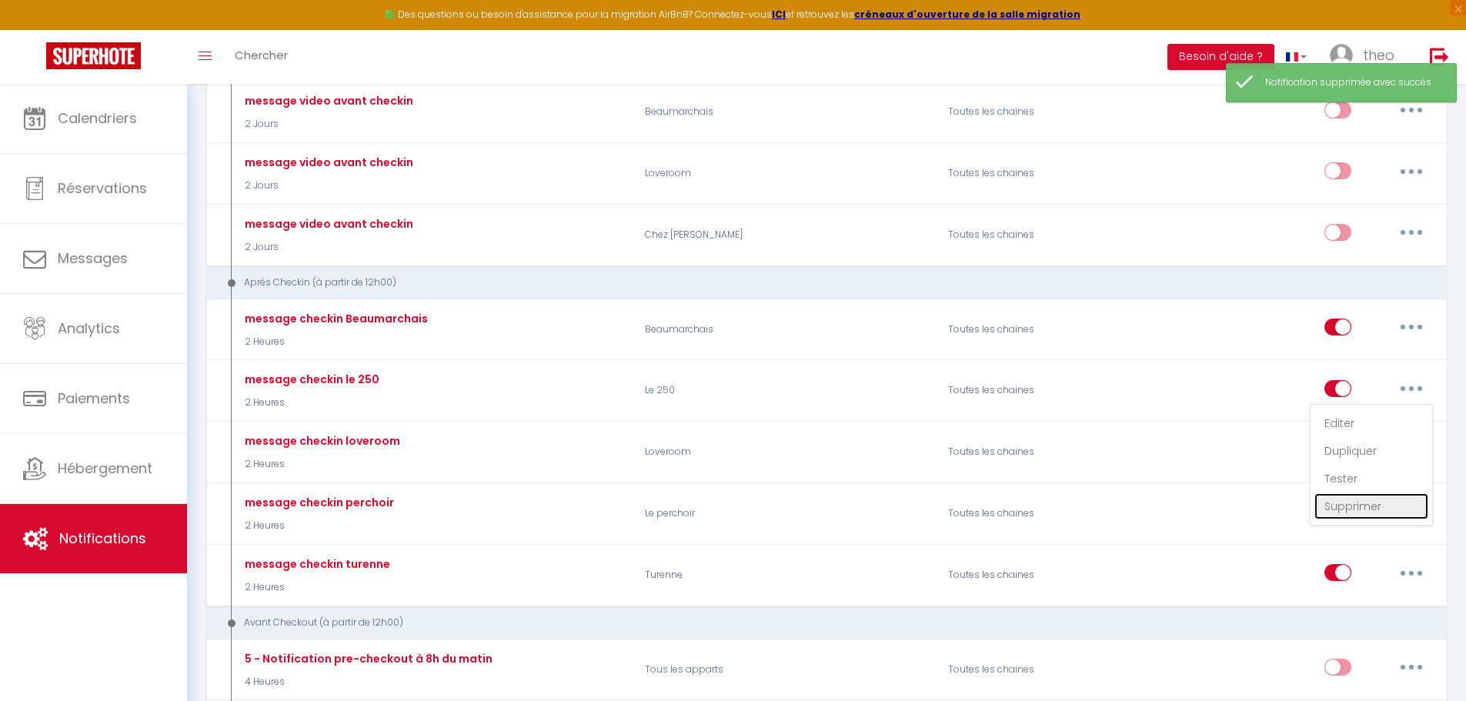
click at [1350, 500] on link "Supprimer" at bounding box center [1371, 506] width 114 height 26
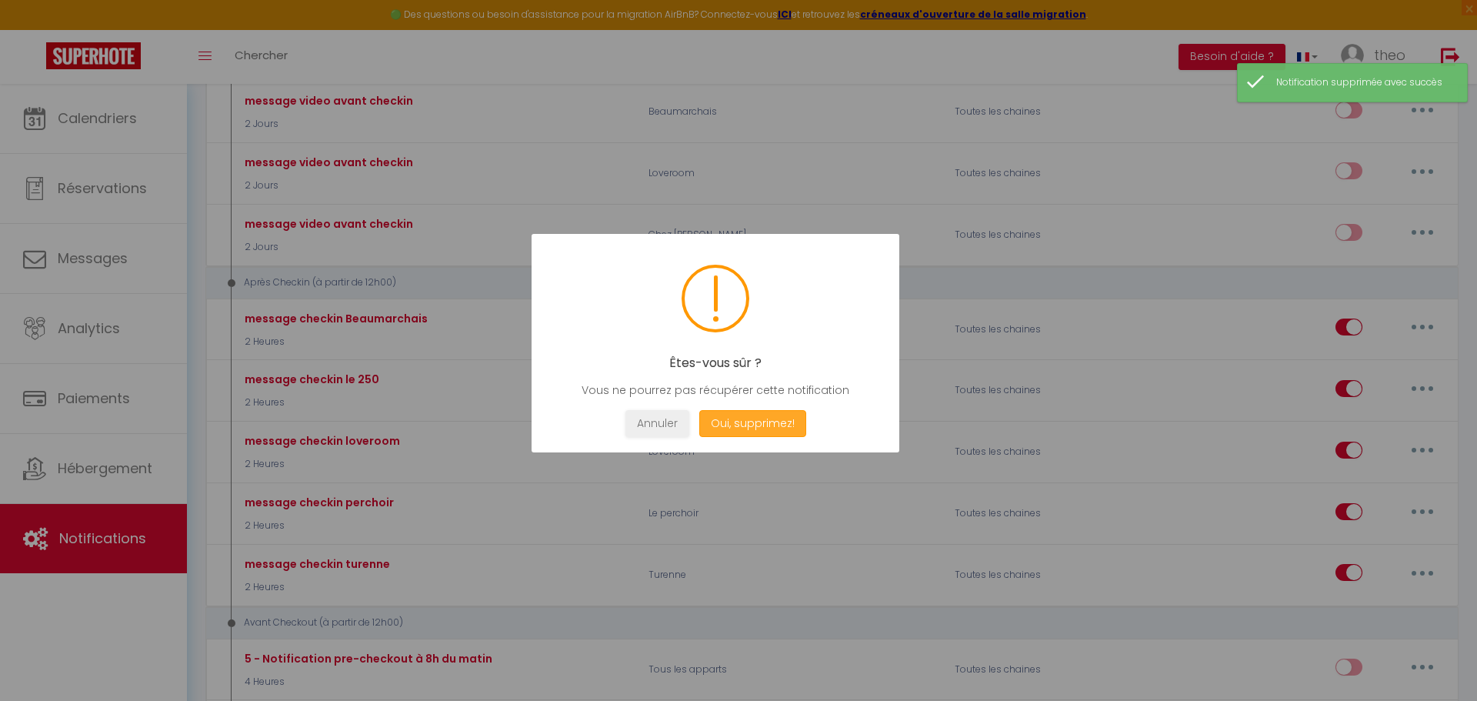
click at [711, 428] on button "Oui, supprimez!" at bounding box center [752, 423] width 107 height 27
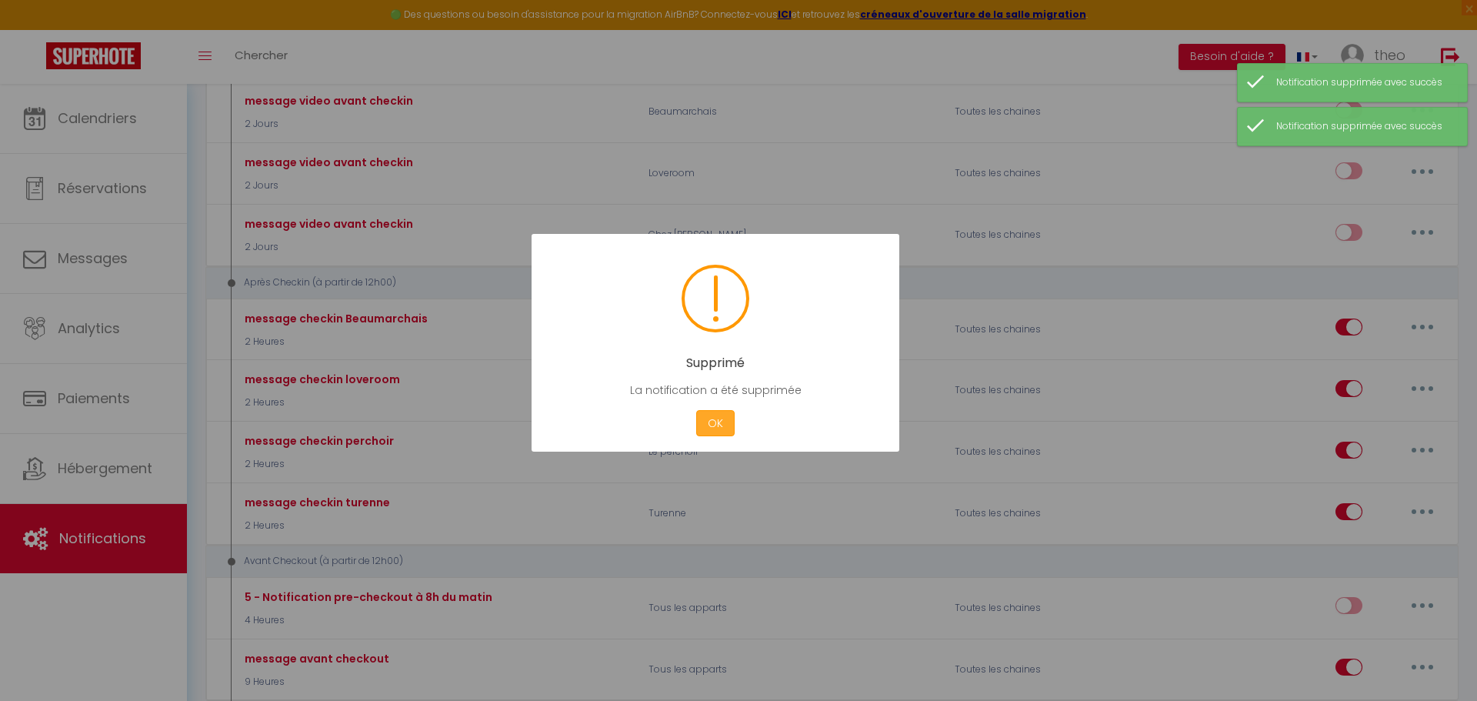
click at [713, 430] on button "OK" at bounding box center [715, 423] width 38 height 27
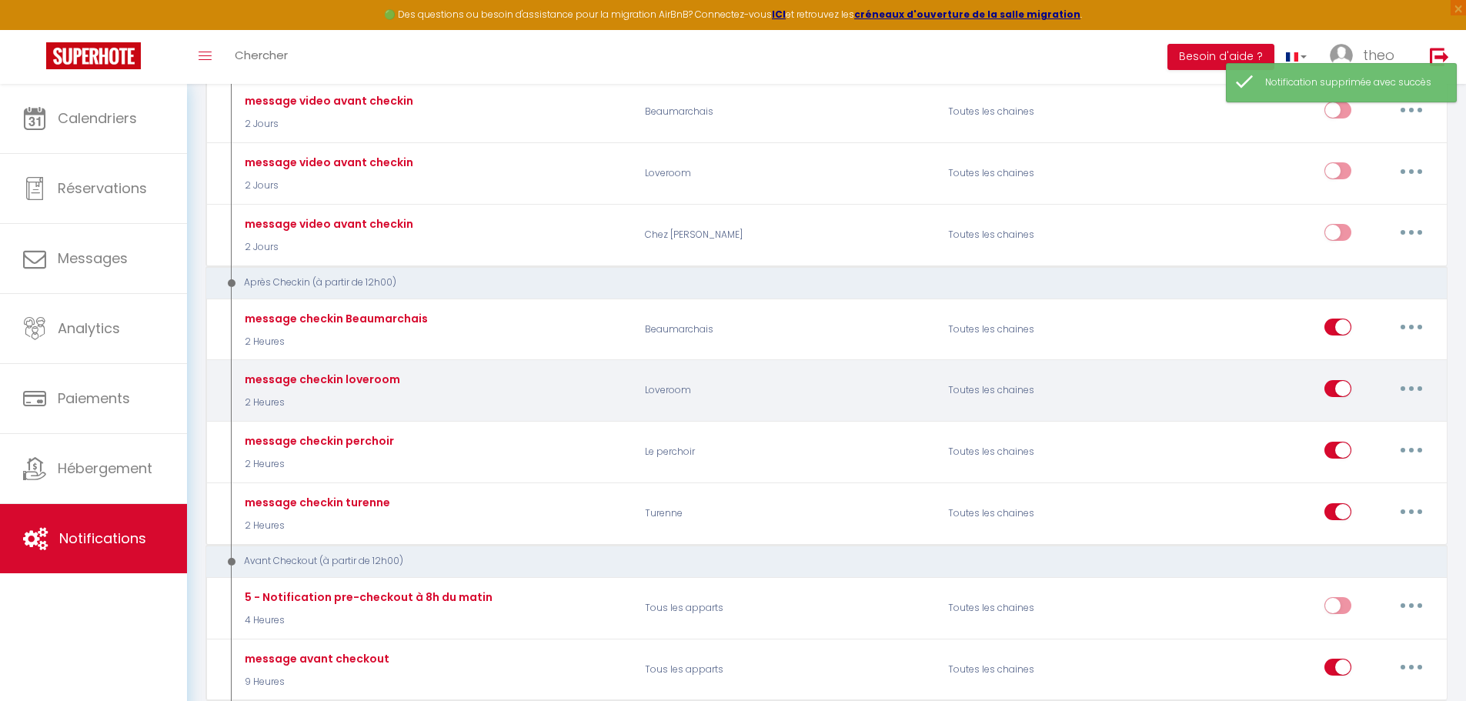
click at [1403, 388] on button "button" at bounding box center [1411, 388] width 43 height 25
click at [1353, 499] on link "Supprimer" at bounding box center [1371, 506] width 114 height 26
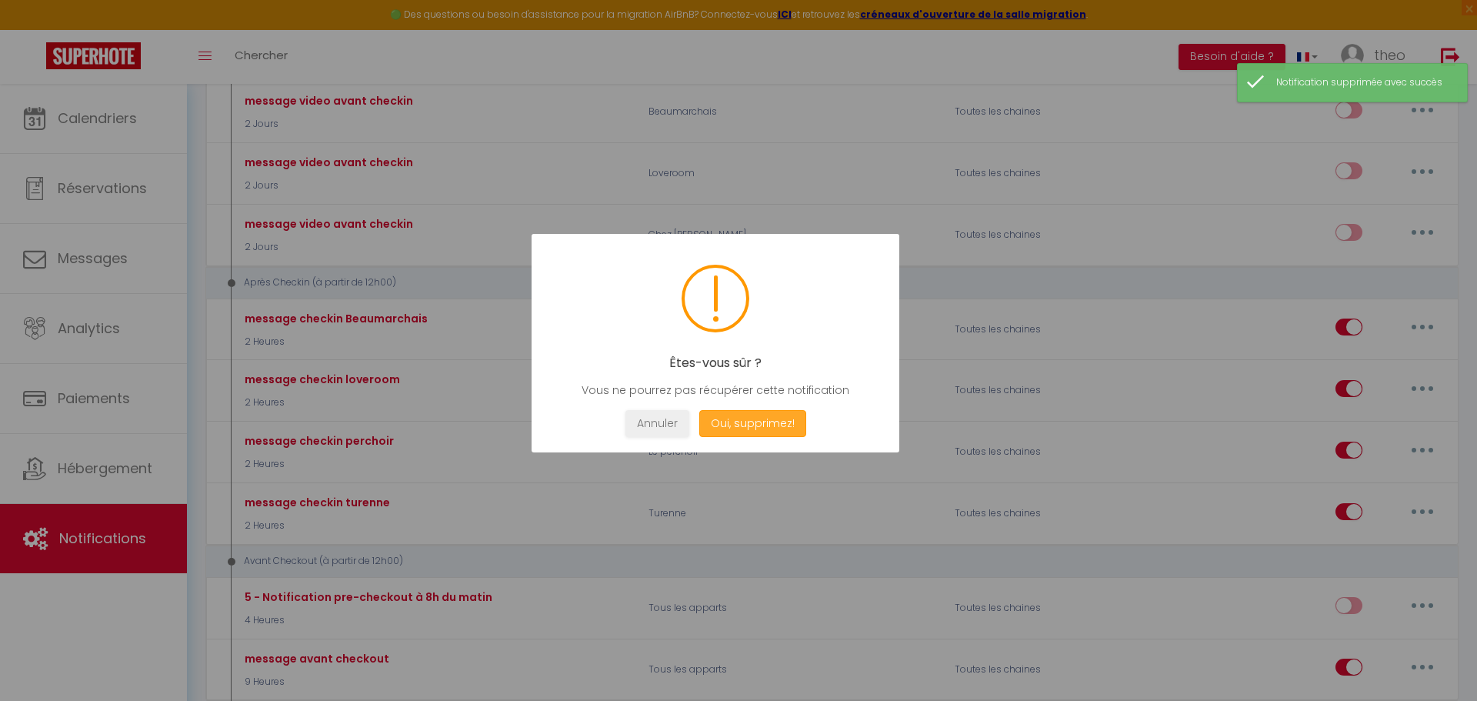
click at [779, 416] on button "Oui, supprimez!" at bounding box center [752, 423] width 107 height 27
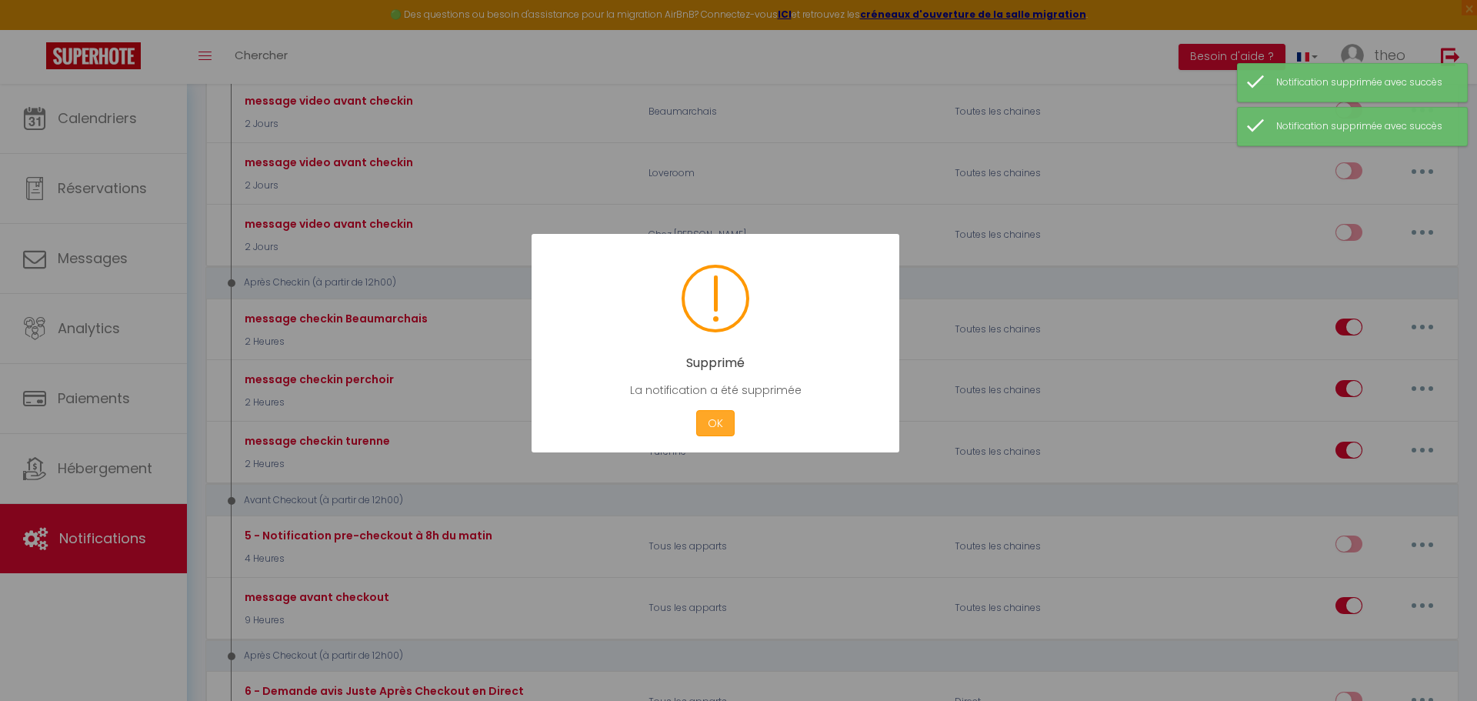
click at [718, 426] on button "OK" at bounding box center [715, 423] width 38 height 27
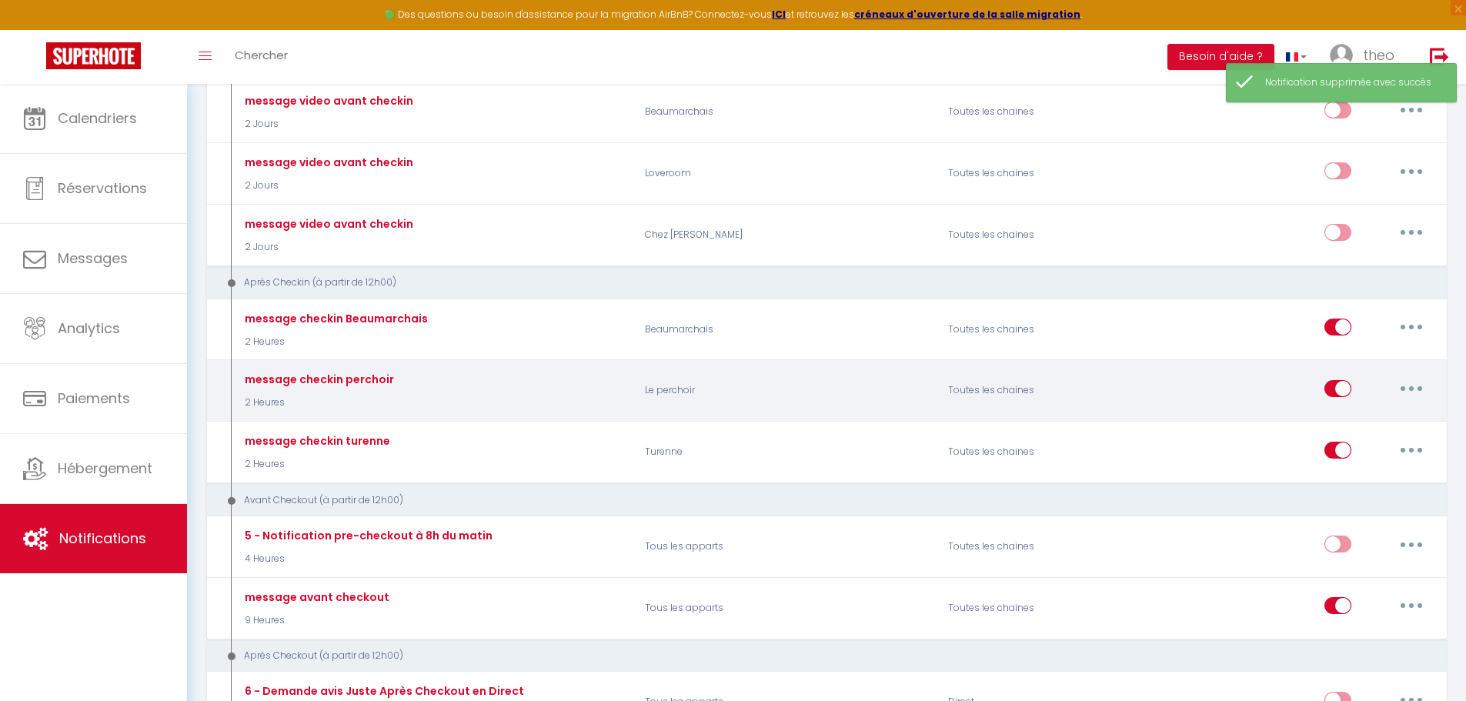
click at [1409, 379] on button "button" at bounding box center [1411, 388] width 43 height 25
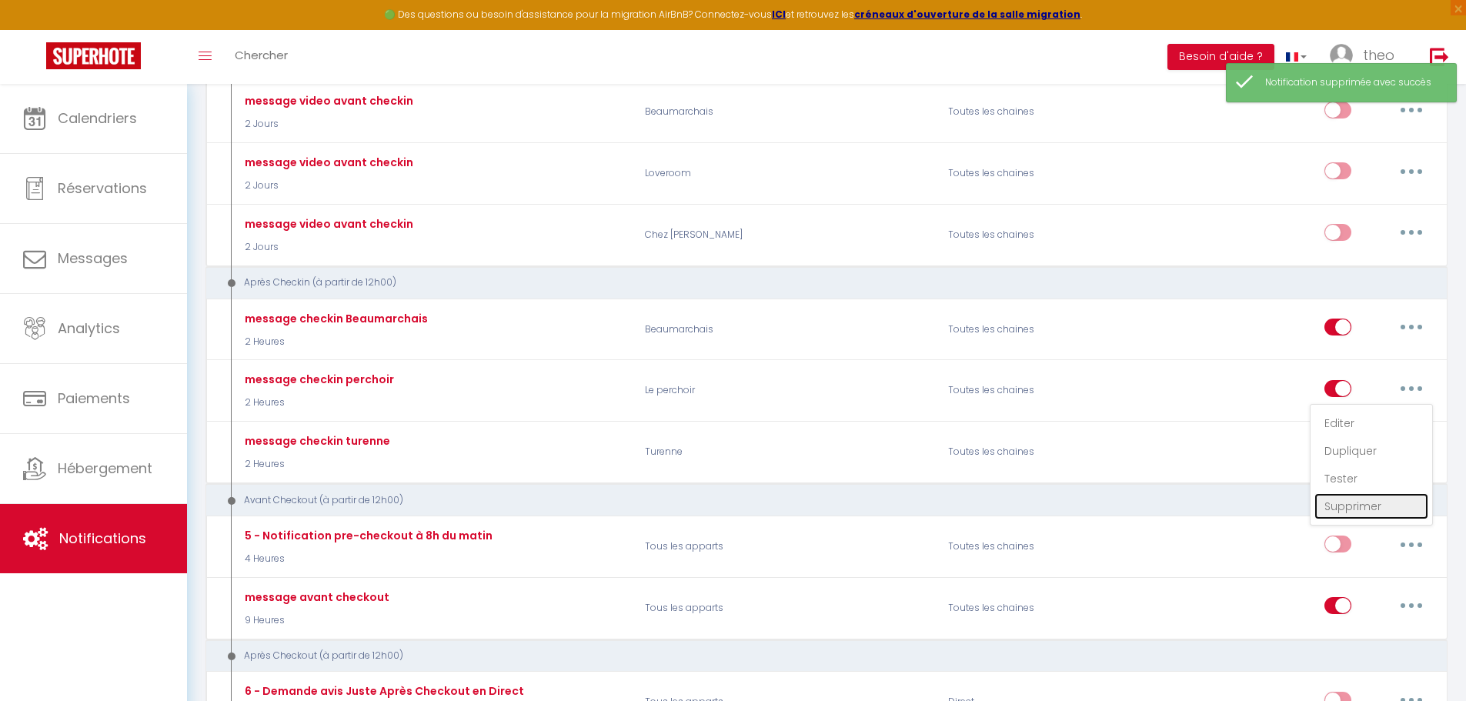
drag, startPoint x: 1344, startPoint y: 501, endPoint x: 1327, endPoint y: 498, distance: 17.2
click at [1343, 502] on link "Supprimer" at bounding box center [1371, 506] width 114 height 26
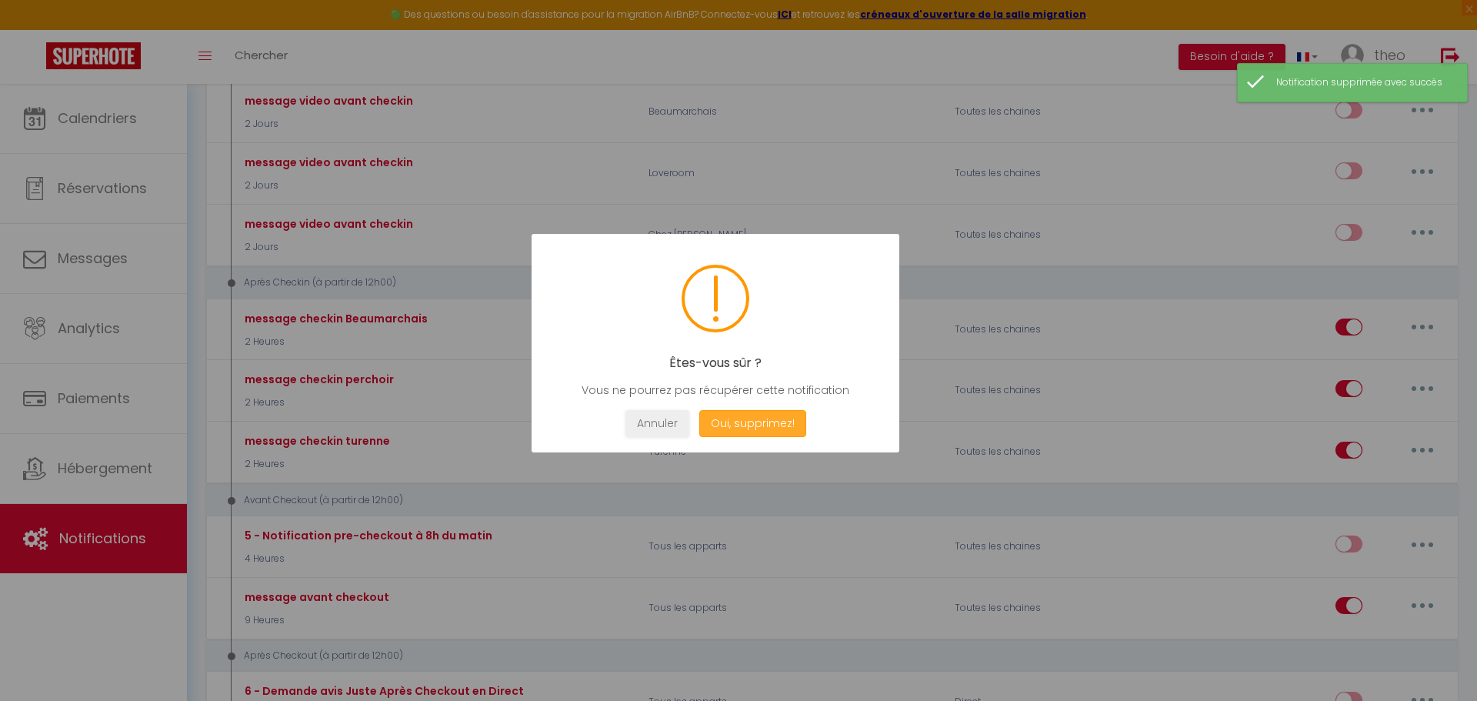
drag, startPoint x: 776, startPoint y: 414, endPoint x: 799, endPoint y: 411, distance: 22.5
click at [776, 416] on button "Oui, supprimez!" at bounding box center [752, 423] width 107 height 27
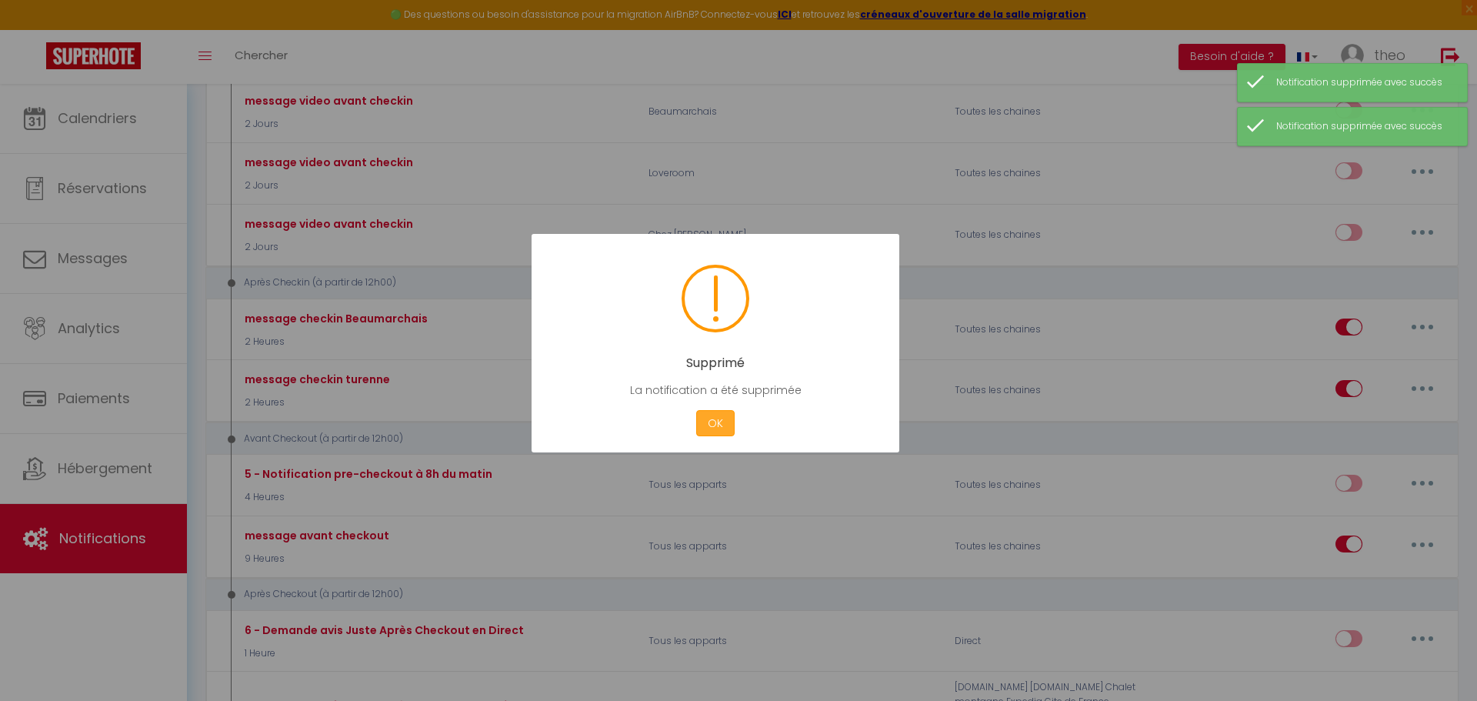
drag, startPoint x: 723, startPoint y: 423, endPoint x: 784, endPoint y: 422, distance: 61.6
click at [724, 423] on button "OK" at bounding box center [715, 423] width 38 height 27
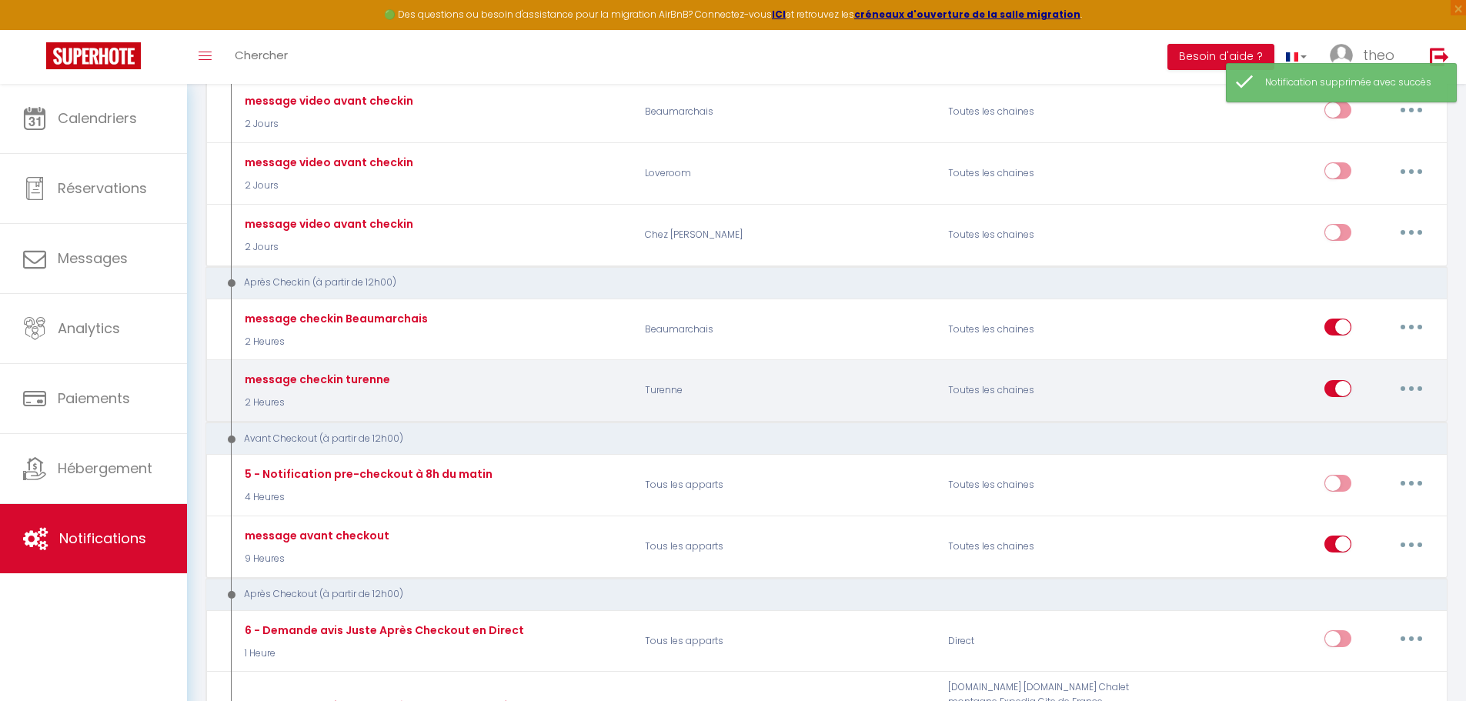
click at [1403, 382] on button "button" at bounding box center [1411, 388] width 43 height 25
click at [1344, 509] on link "Supprimer" at bounding box center [1371, 506] width 114 height 26
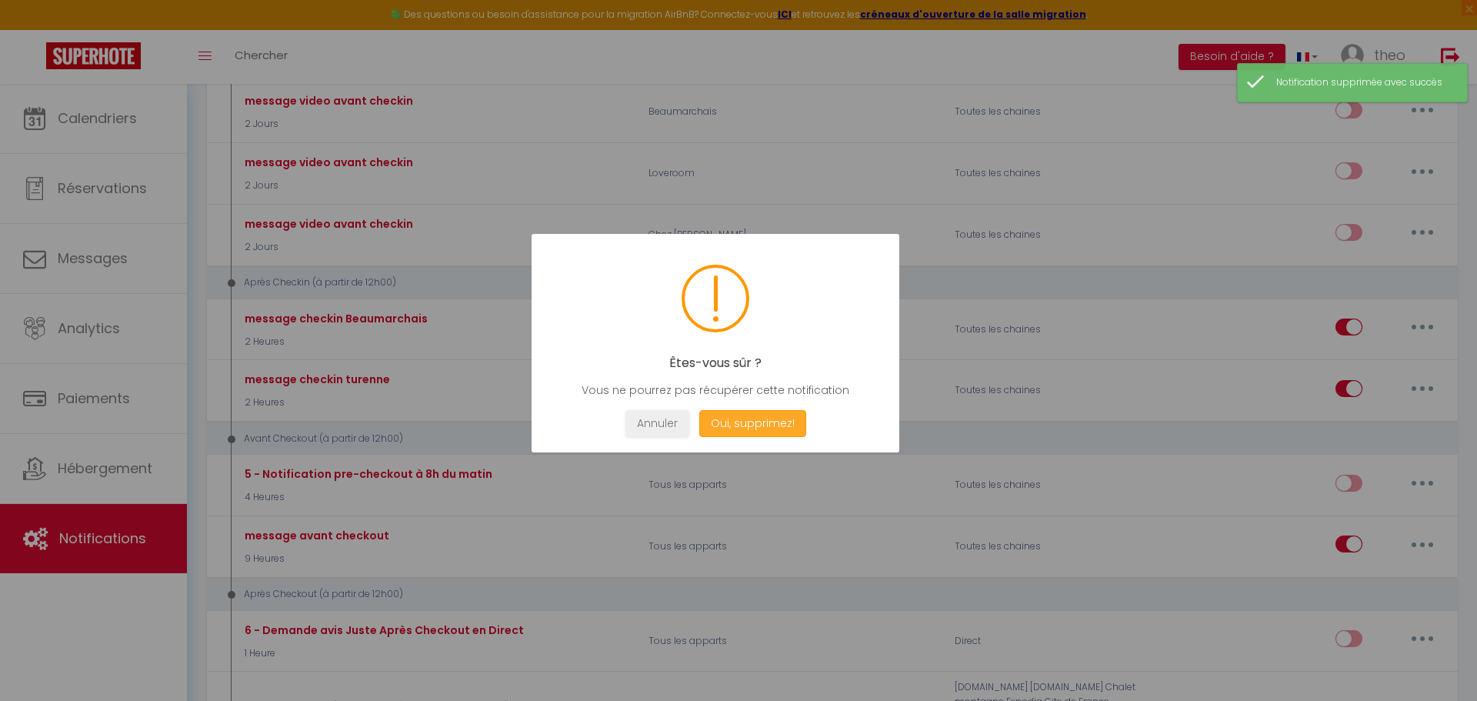
click at [783, 419] on button "Oui, supprimez!" at bounding box center [752, 423] width 107 height 27
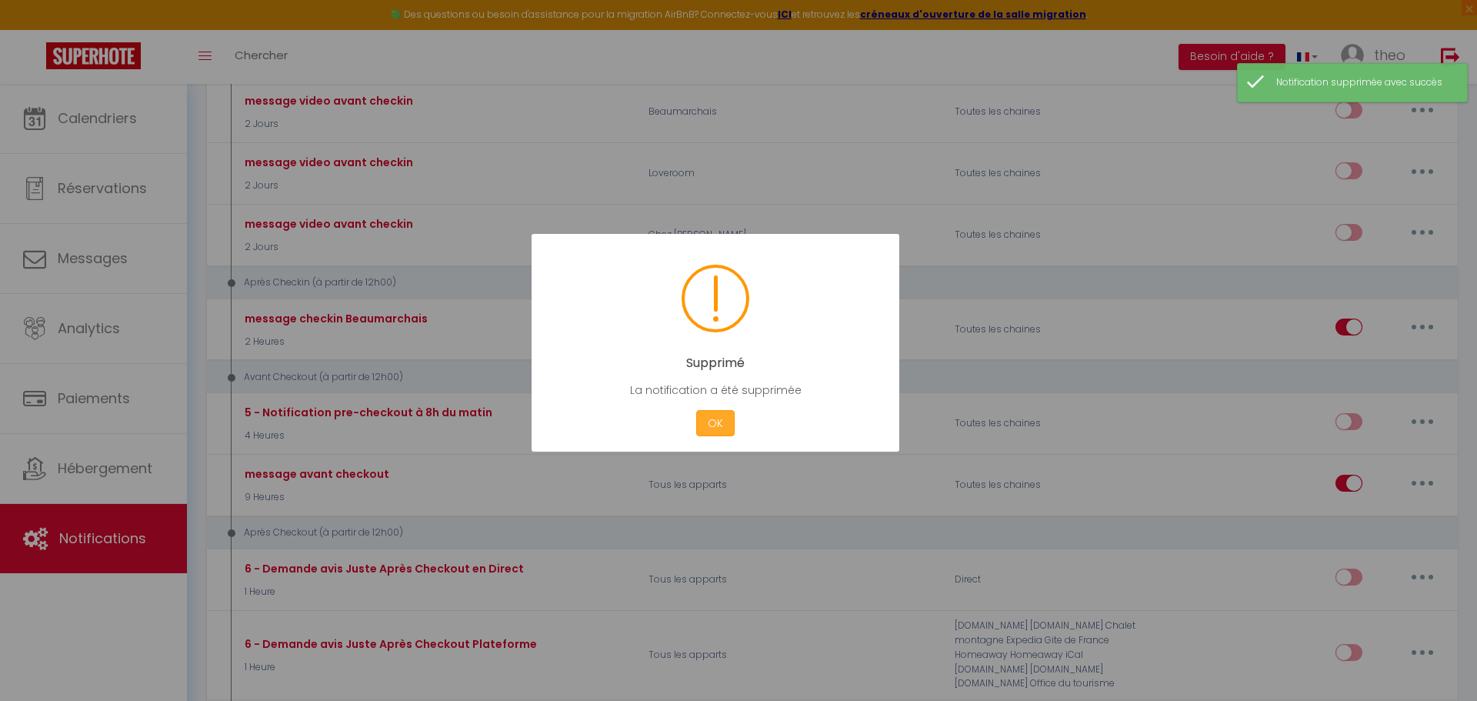
click at [709, 426] on button "OK" at bounding box center [715, 423] width 38 height 27
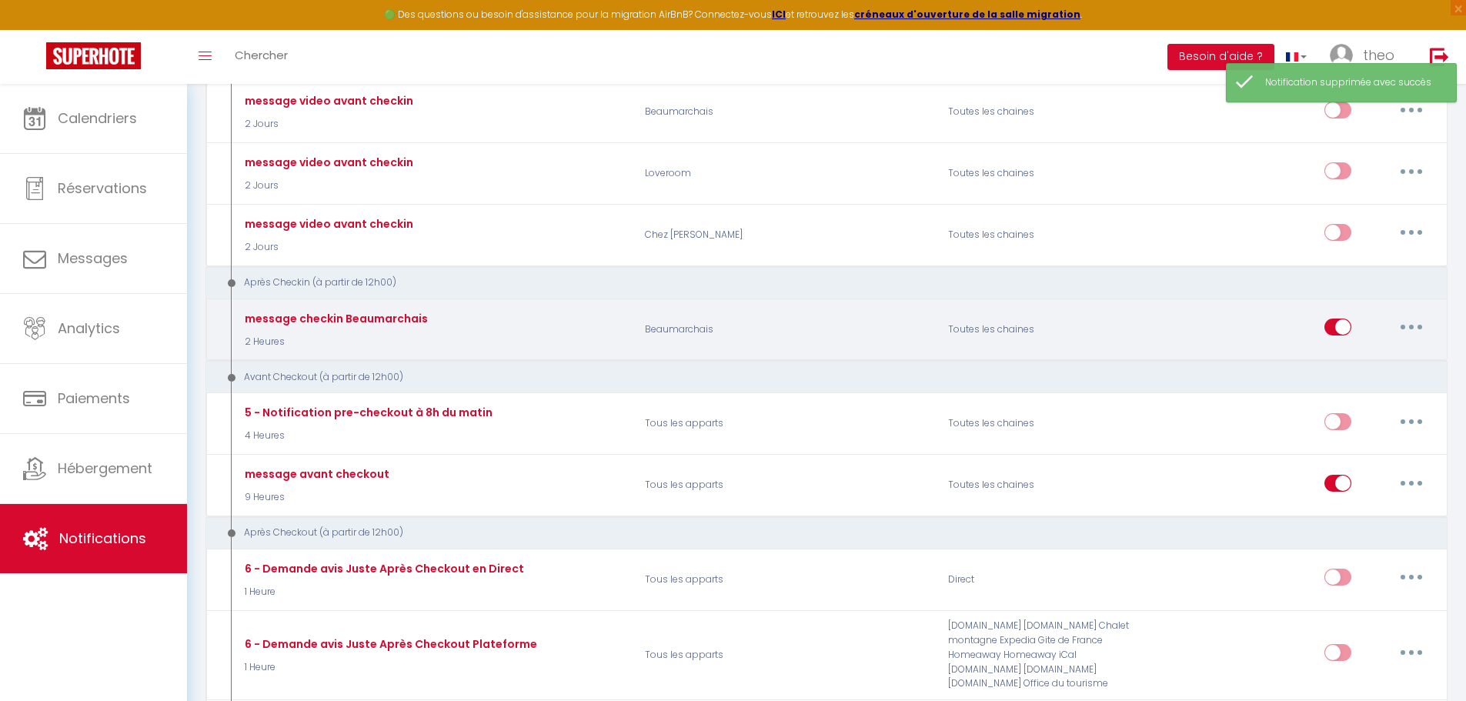
click at [1418, 329] on button "button" at bounding box center [1411, 327] width 43 height 25
click at [1370, 380] on link "Dupliquer" at bounding box center [1371, 390] width 114 height 26
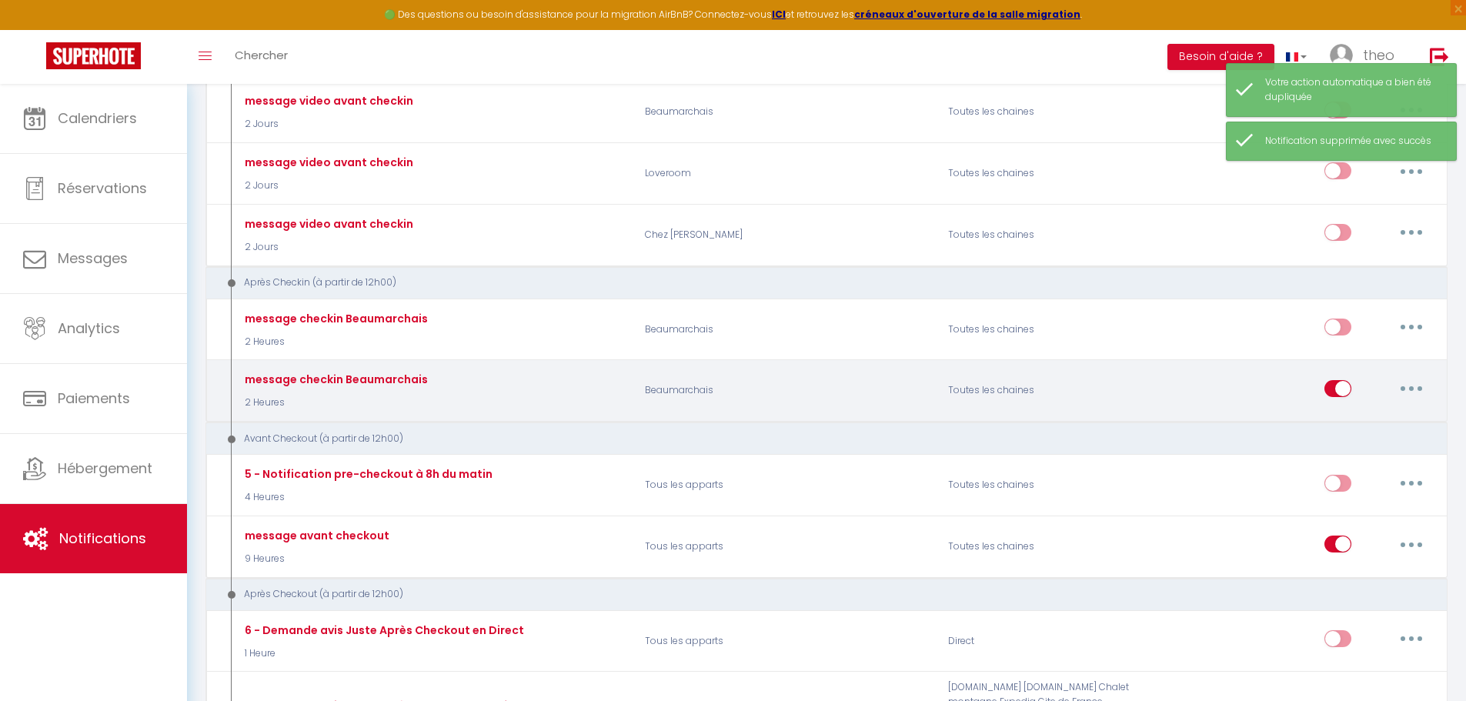
click at [1417, 387] on button "button" at bounding box center [1411, 388] width 43 height 25
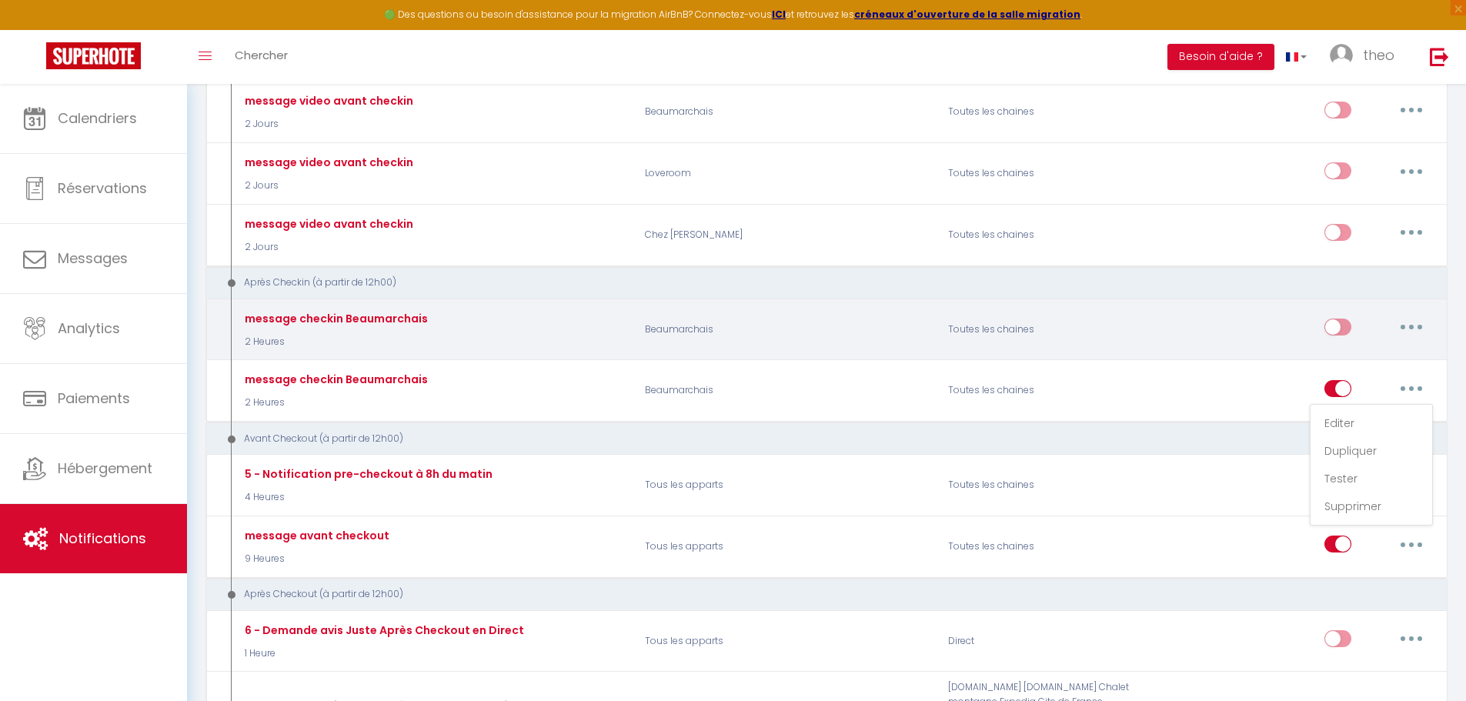
click at [1409, 335] on button "button" at bounding box center [1411, 327] width 43 height 25
click at [1374, 389] on link "Dupliquer" at bounding box center [1371, 390] width 114 height 26
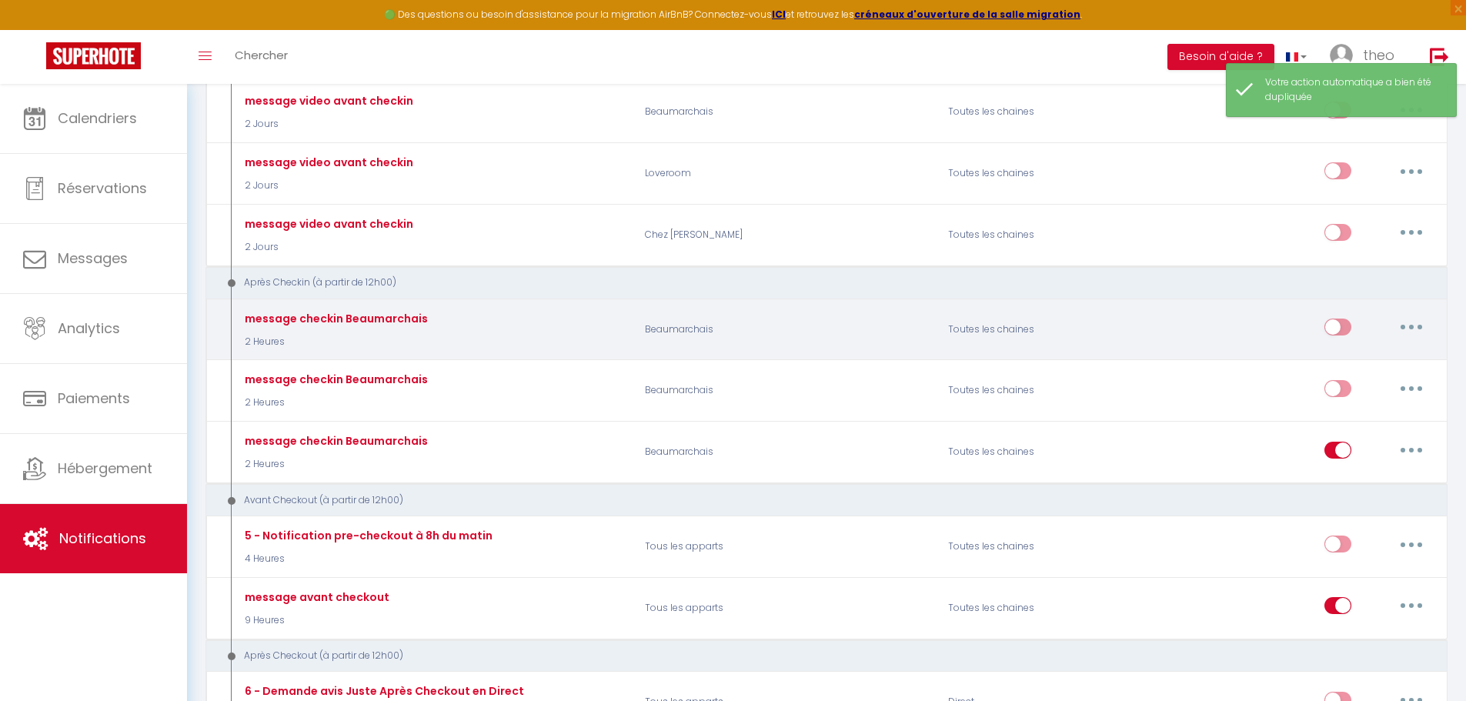
click at [1411, 325] on icon "button" at bounding box center [1411, 327] width 5 height 5
click at [1390, 386] on link "Dupliquer" at bounding box center [1371, 390] width 114 height 26
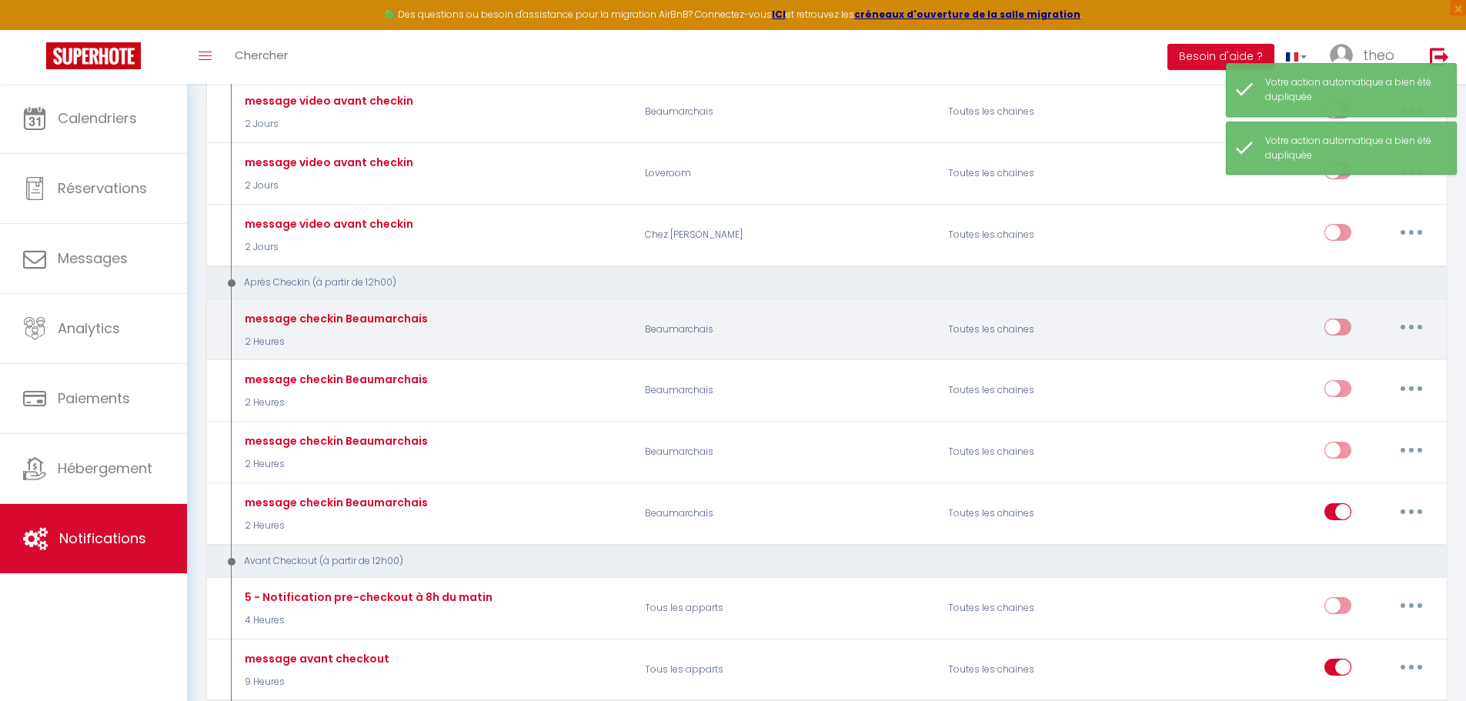
click at [1414, 332] on button "button" at bounding box center [1411, 327] width 43 height 25
click at [1377, 392] on link "Dupliquer" at bounding box center [1371, 390] width 114 height 26
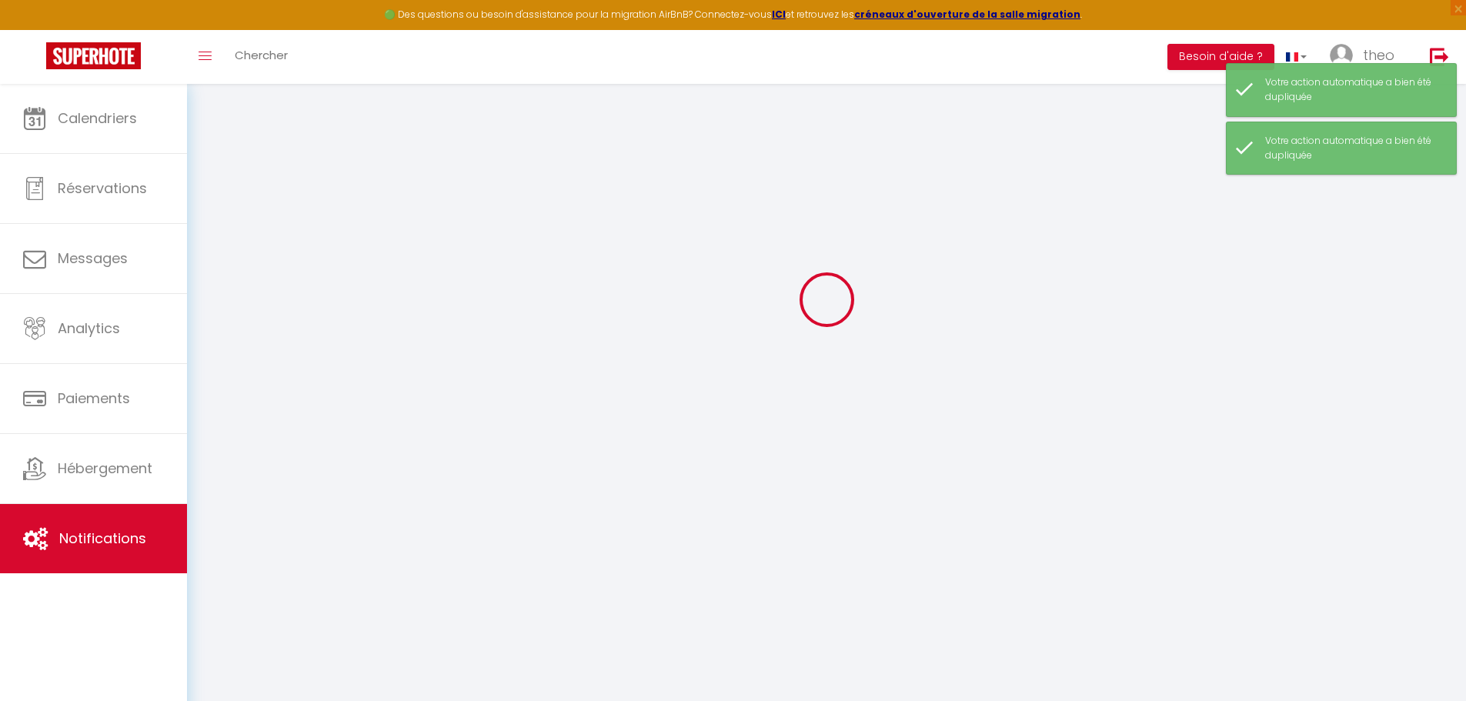
scroll to position [803, 0]
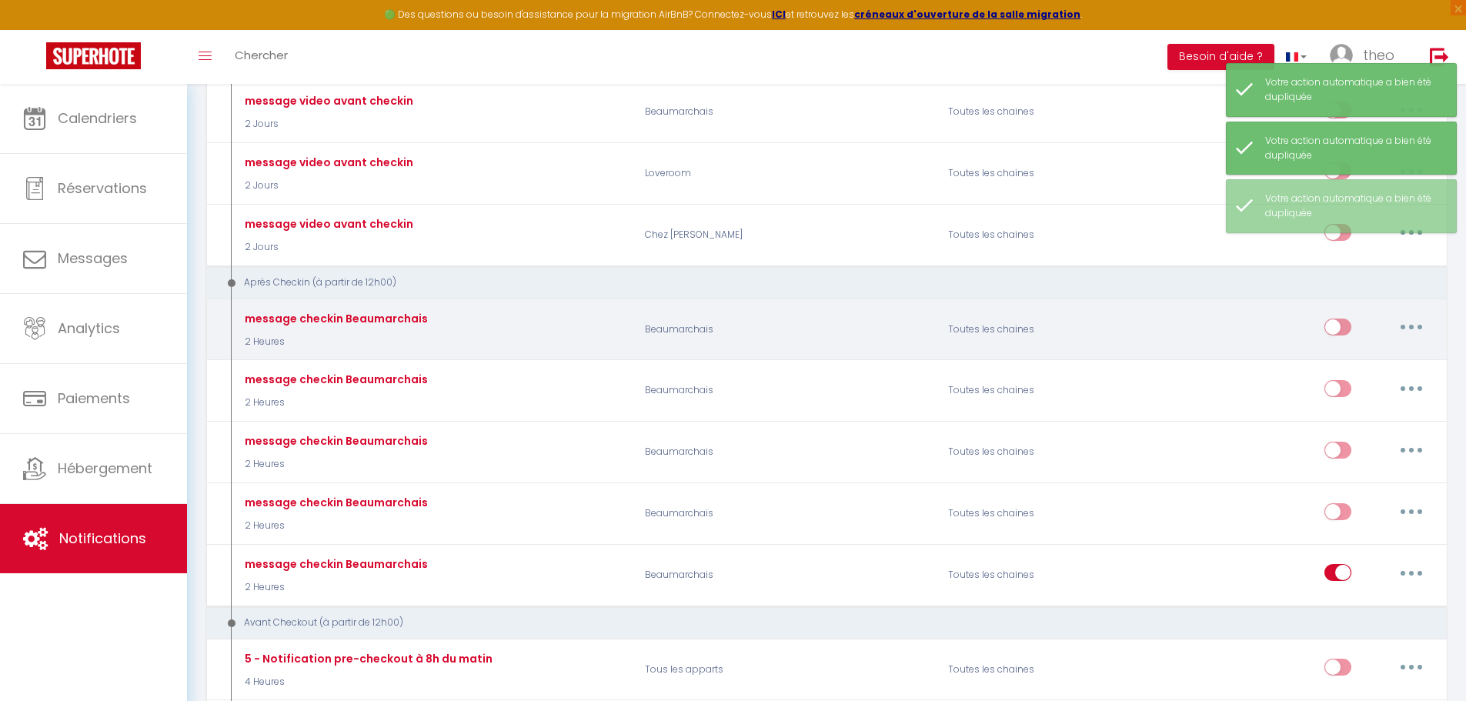
click at [1418, 330] on button "button" at bounding box center [1411, 327] width 43 height 25
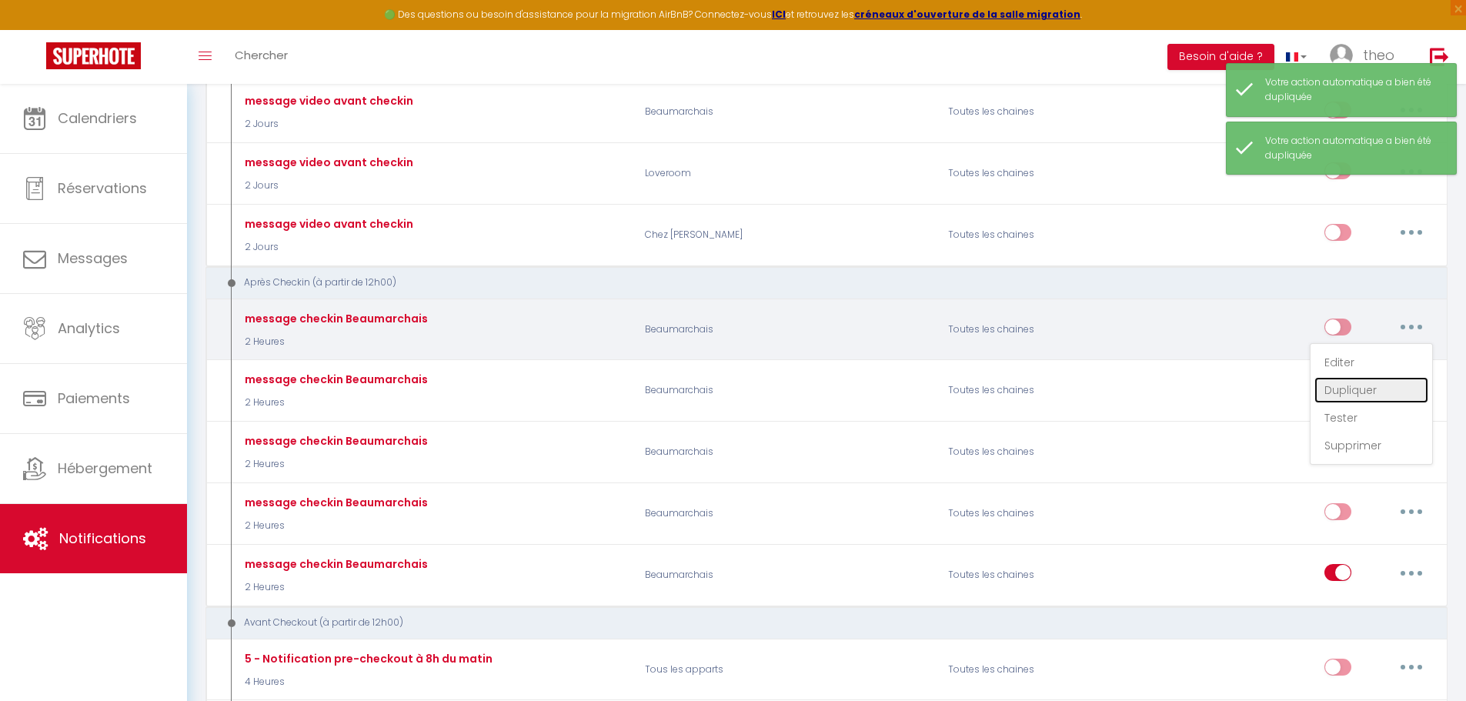
click at [1390, 386] on link "Dupliquer" at bounding box center [1371, 390] width 114 height 26
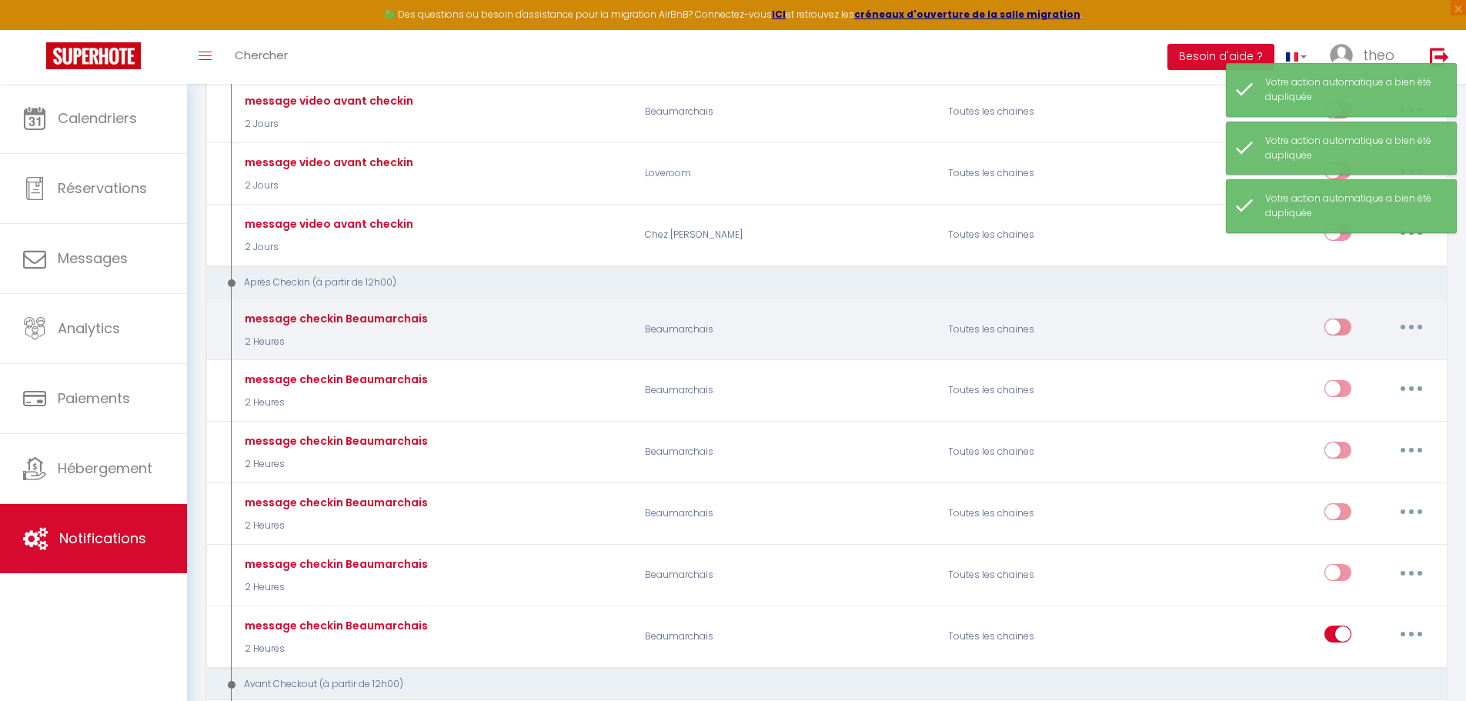
click at [1406, 328] on button "button" at bounding box center [1411, 327] width 43 height 25
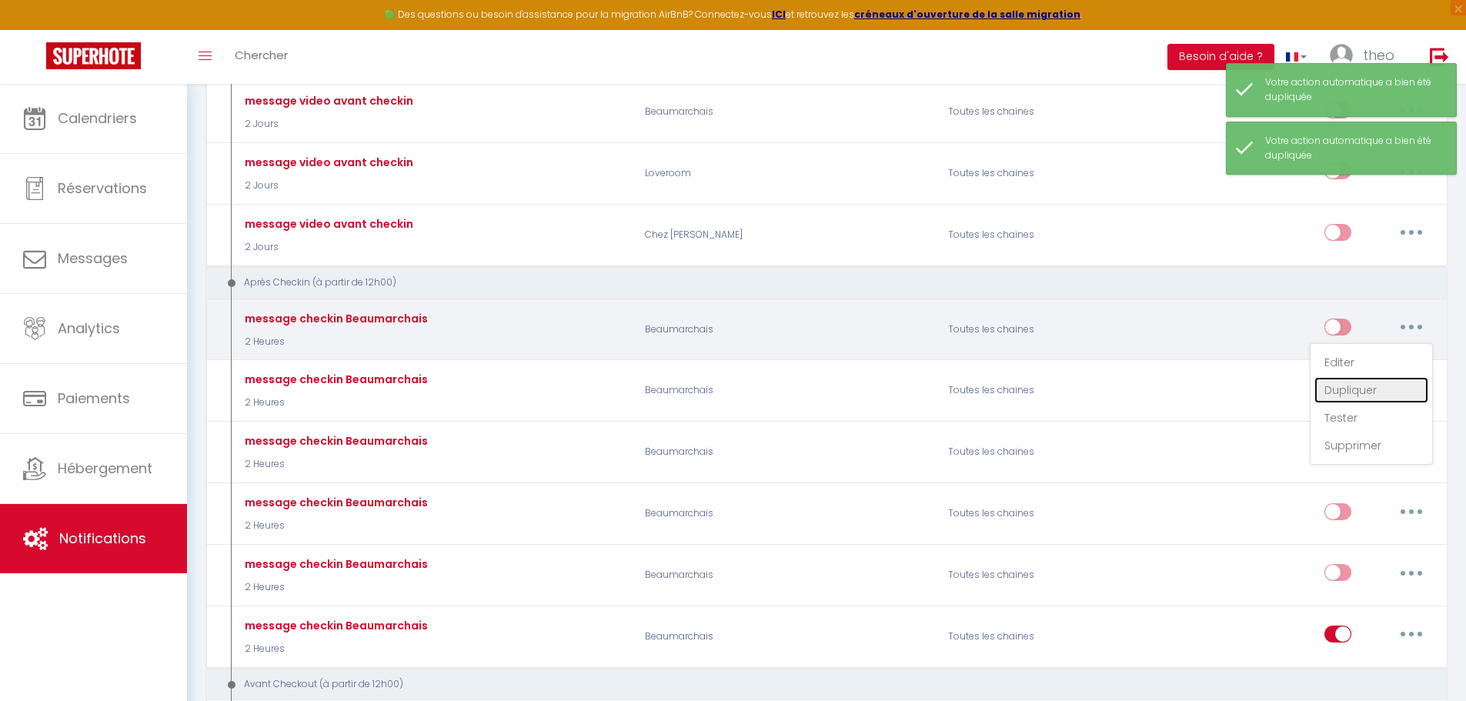
click at [1387, 396] on link "Dupliquer" at bounding box center [1371, 390] width 114 height 26
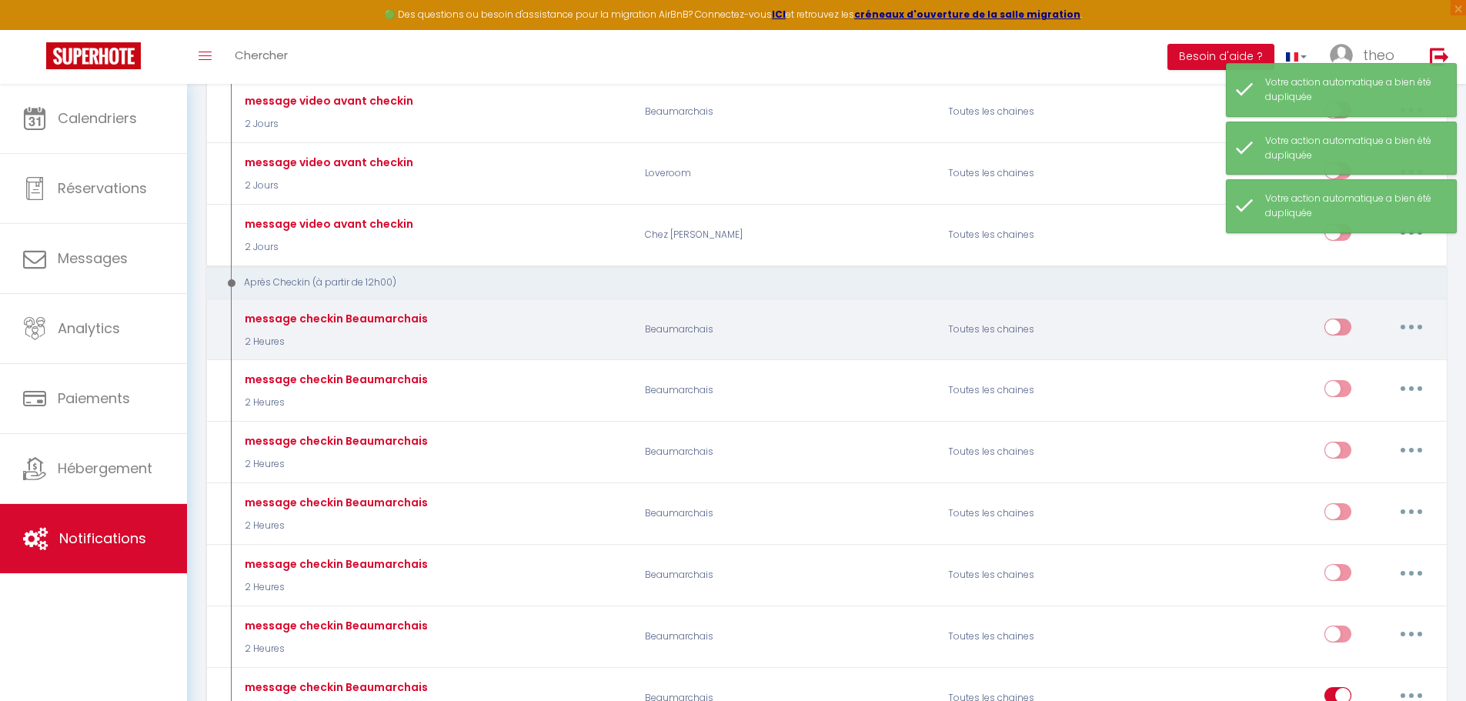
click at [1410, 326] on icon "button" at bounding box center [1411, 327] width 5 height 5
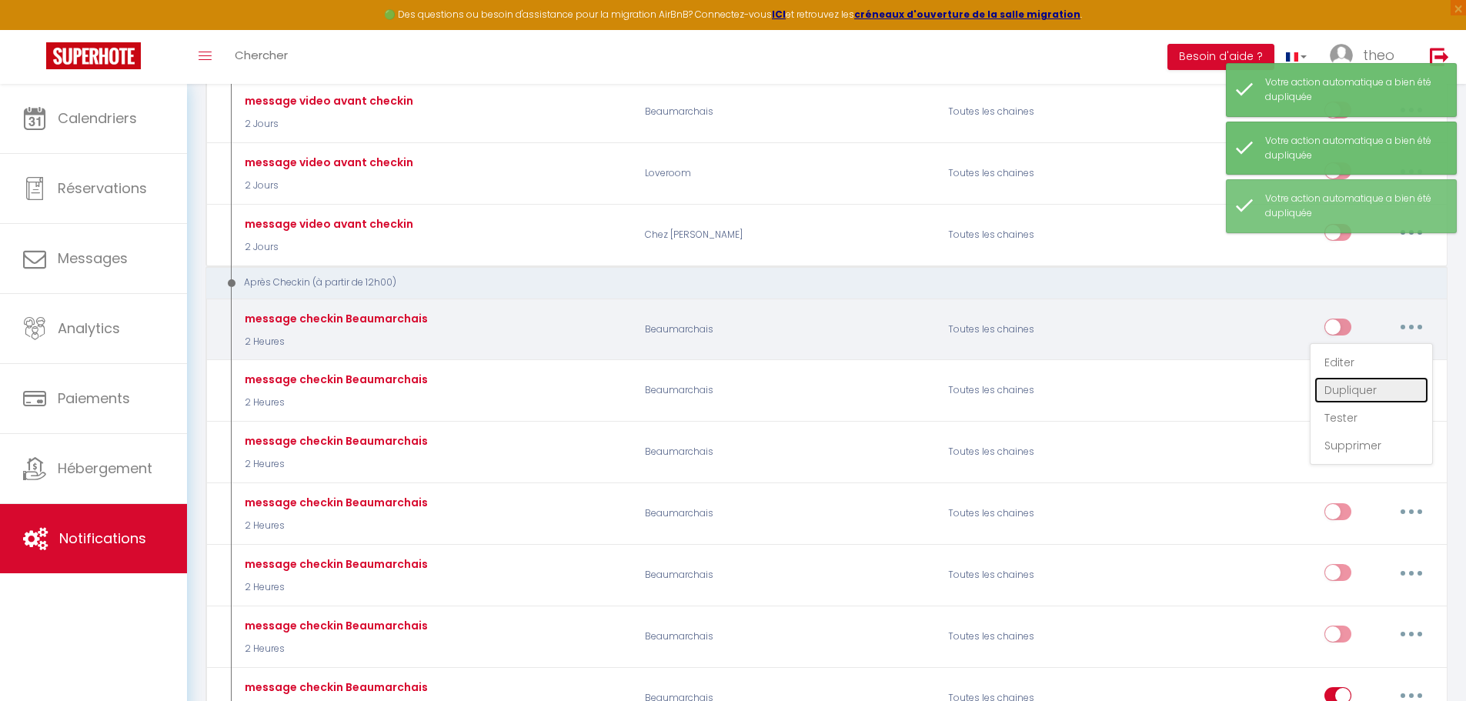
click at [1390, 379] on link "Dupliquer" at bounding box center [1371, 390] width 114 height 26
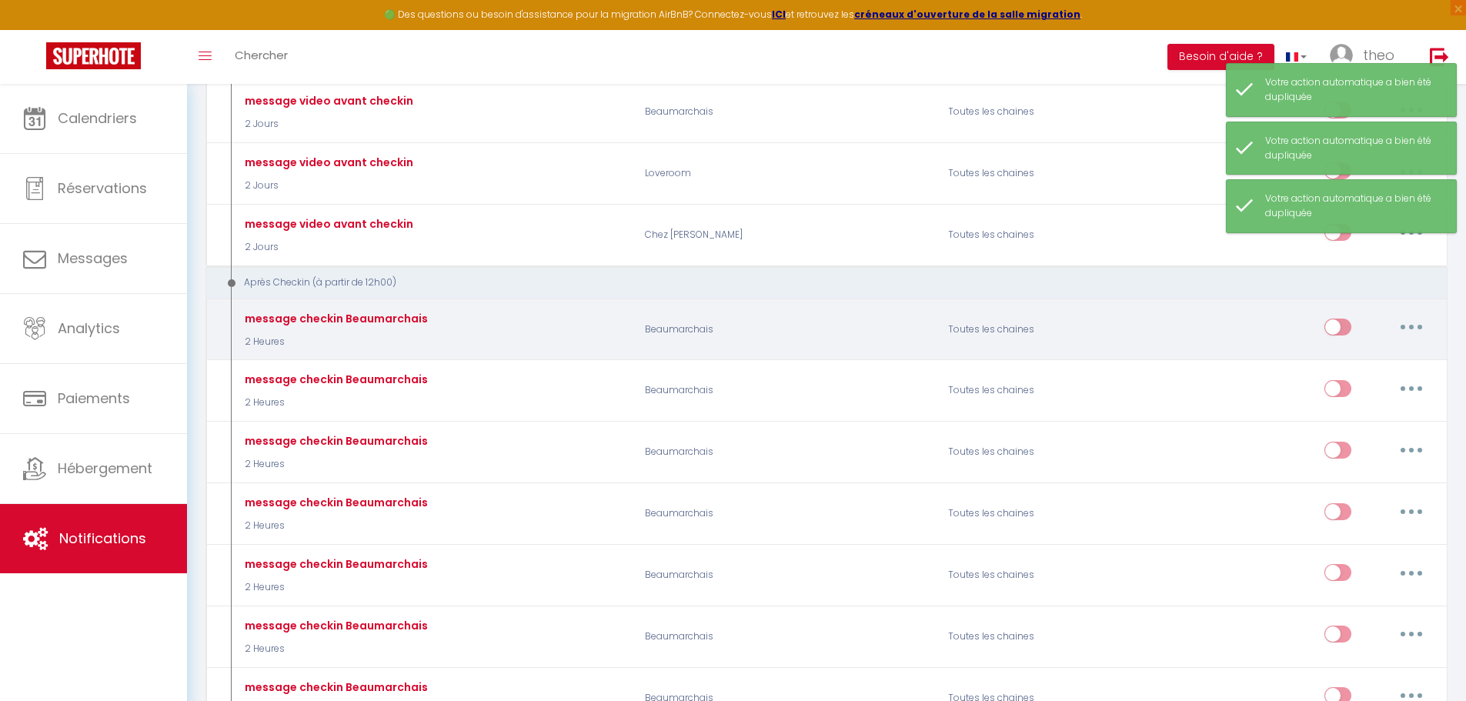
click at [1406, 326] on button "button" at bounding box center [1411, 327] width 43 height 25
click at [1364, 356] on link "Editer" at bounding box center [1371, 362] width 114 height 26
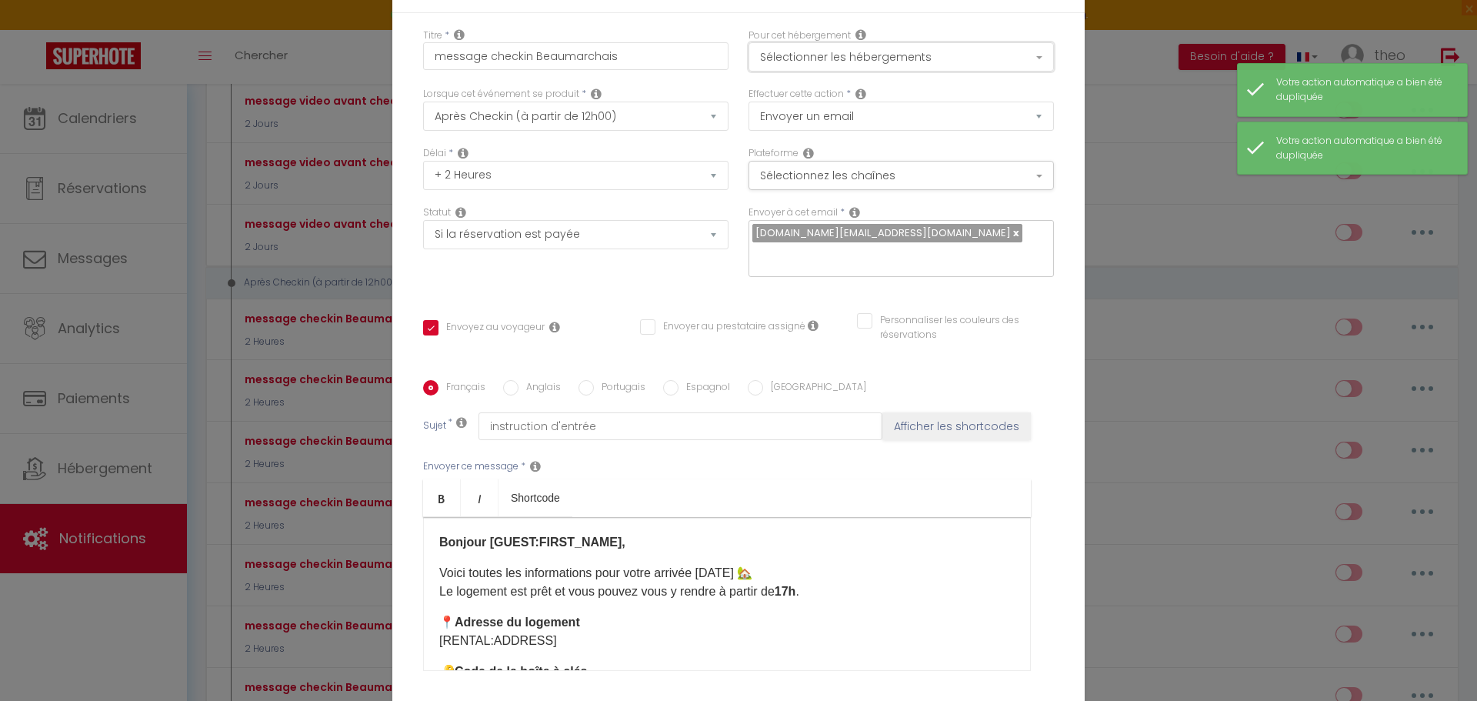
click at [978, 58] on button "Sélectionner les hébergements" at bounding box center [901, 56] width 305 height 29
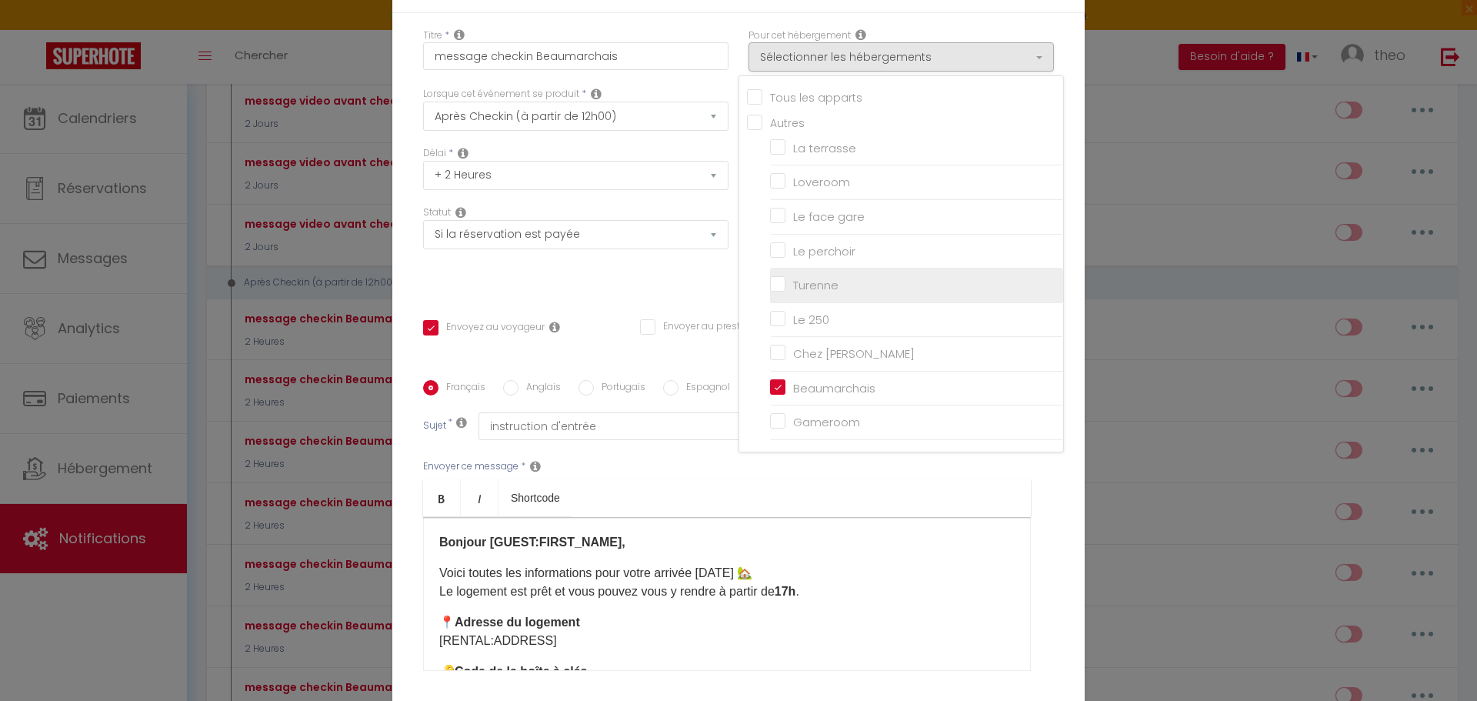
click at [786, 276] on label "Turenne" at bounding box center [812, 285] width 53 height 18
click at [770, 278] on input "Turenne" at bounding box center [916, 285] width 293 height 15
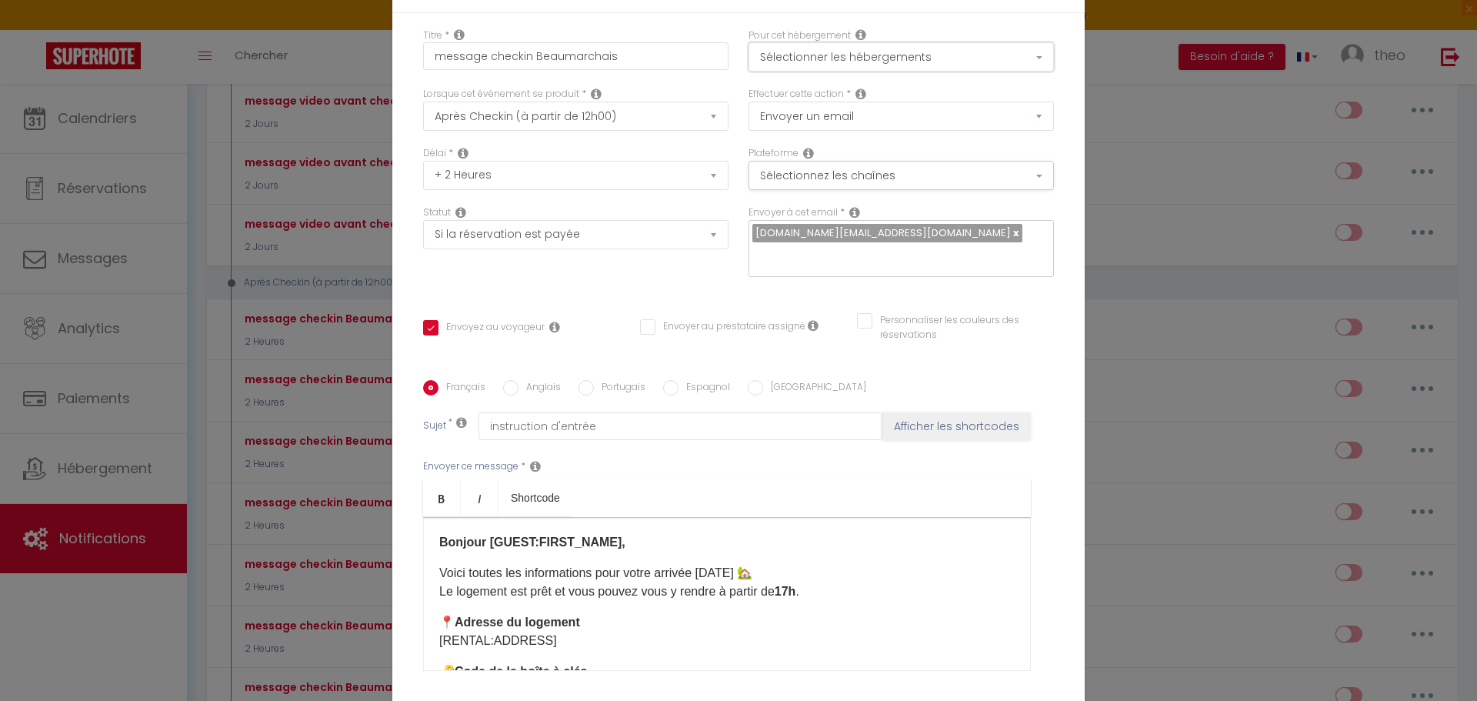
click at [886, 60] on button "Sélectionner les hébergements" at bounding box center [901, 56] width 305 height 29
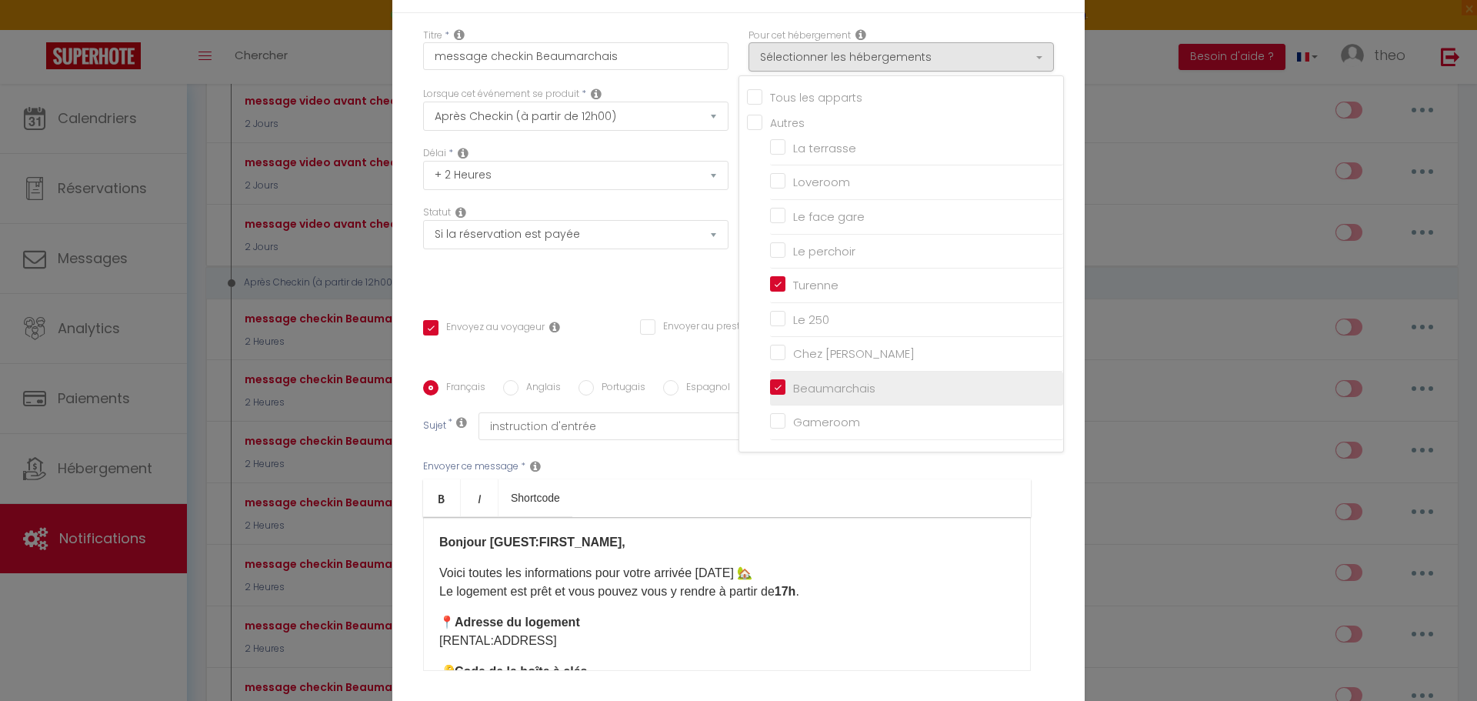
click at [783, 389] on input "Beaumarchais" at bounding box center [916, 388] width 293 height 15
click at [622, 452] on div "Envoyer ce message * Bold Italic Shortcode Rich text editor Bonjour [GUEST:FIRS…" at bounding box center [738, 565] width 631 height 250
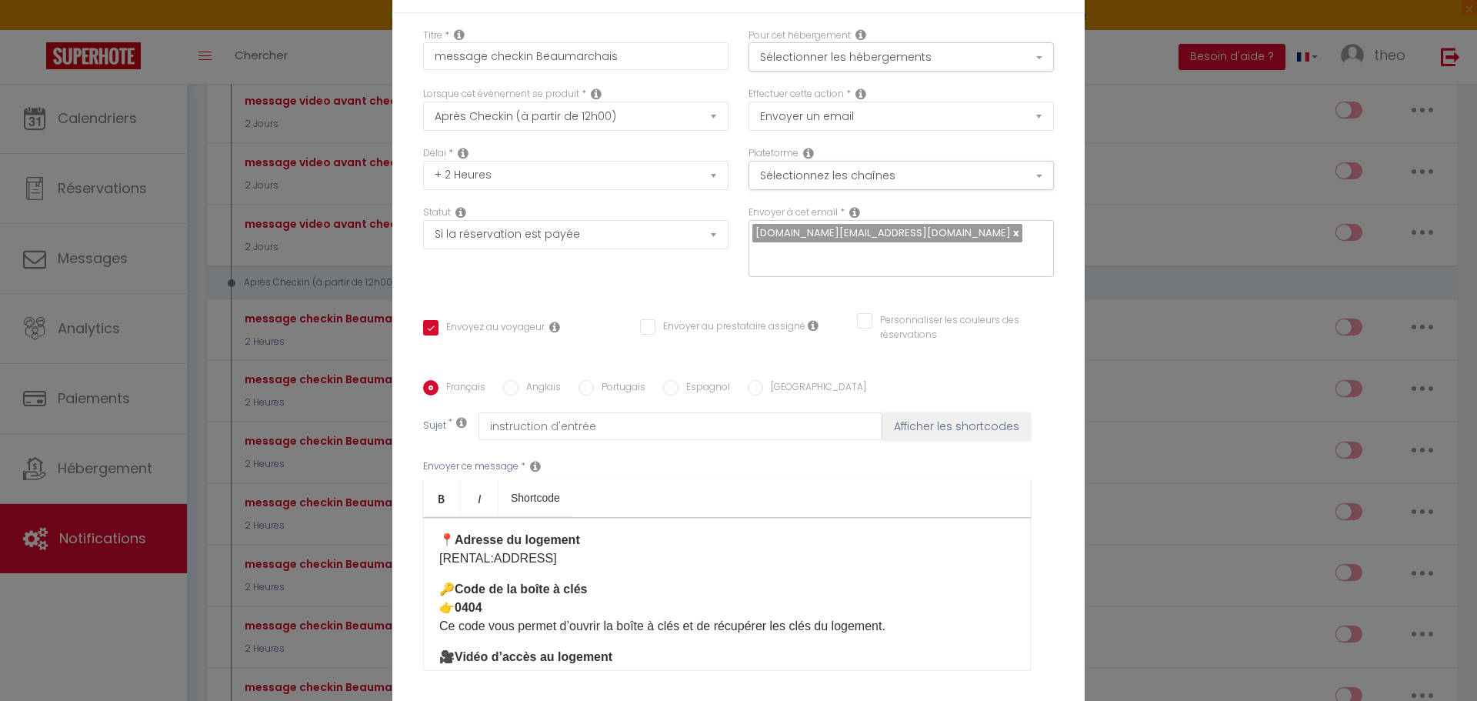
scroll to position [83, 0]
click at [516, 607] on p "🔑 Code de la boîte à clés 👉 [DATE] code vous permet d’ouvrir la boîte à clés et…" at bounding box center [727, 606] width 576 height 55
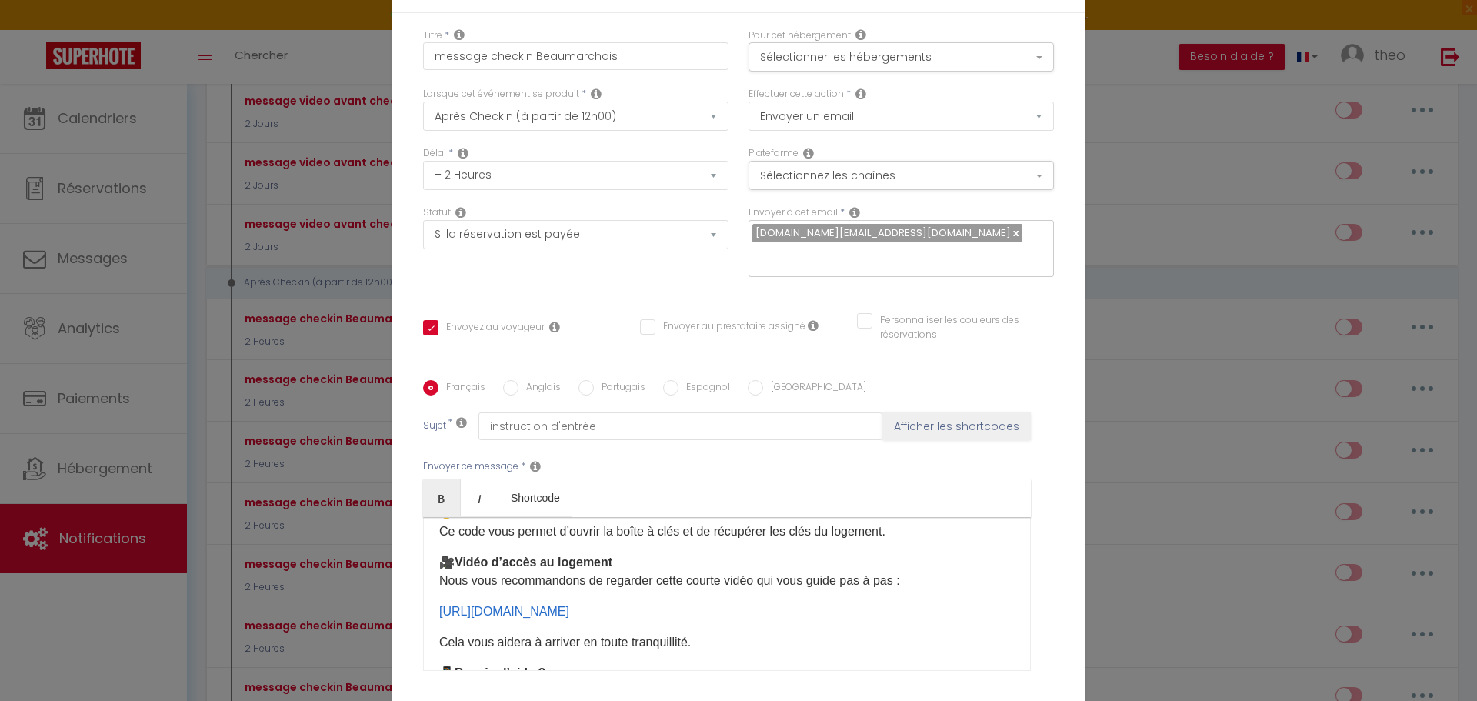
scroll to position [185, 0]
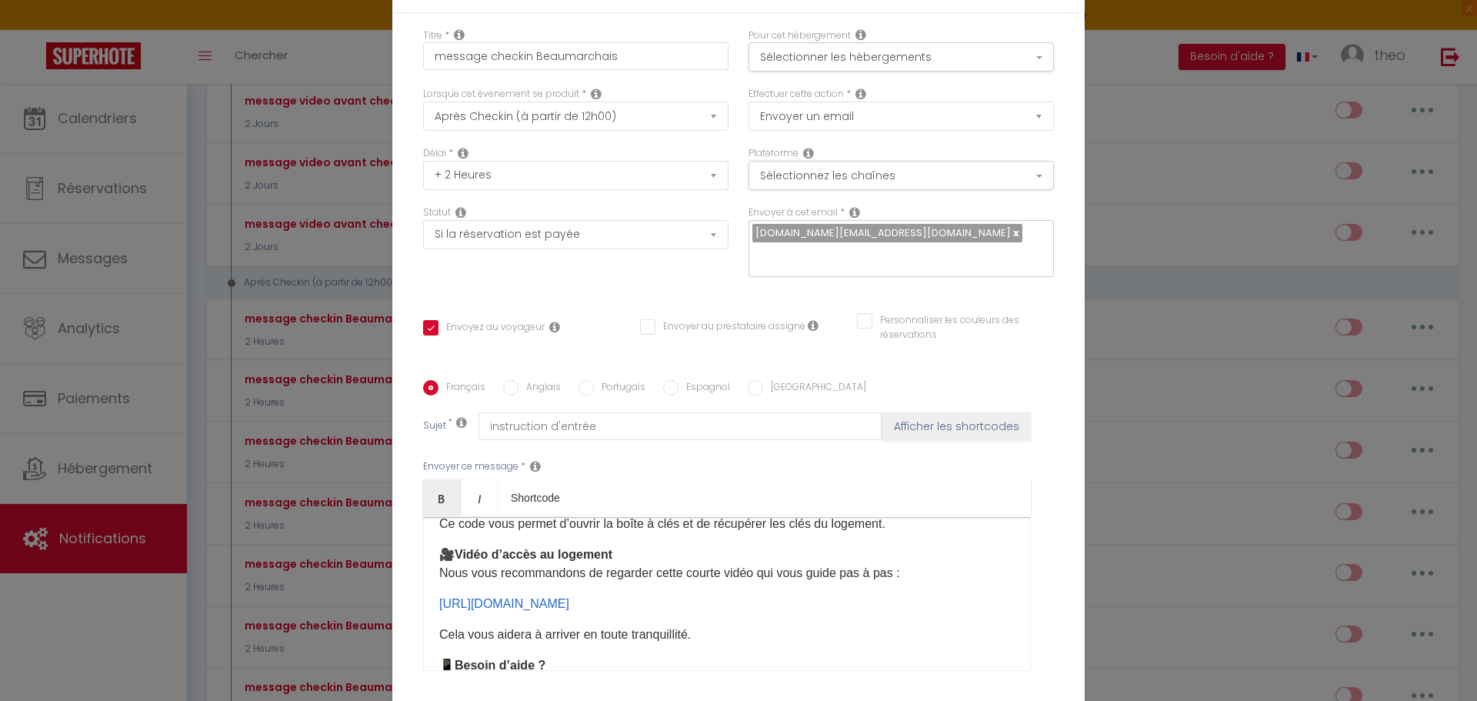
drag, startPoint x: 813, startPoint y: 607, endPoint x: 392, endPoint y: 605, distance: 420.9
click at [392, 605] on div "Titre * message checkin [PERSON_NAME] Pour cet hébergement Sélectionner les héb…" at bounding box center [738, 381] width 693 height 736
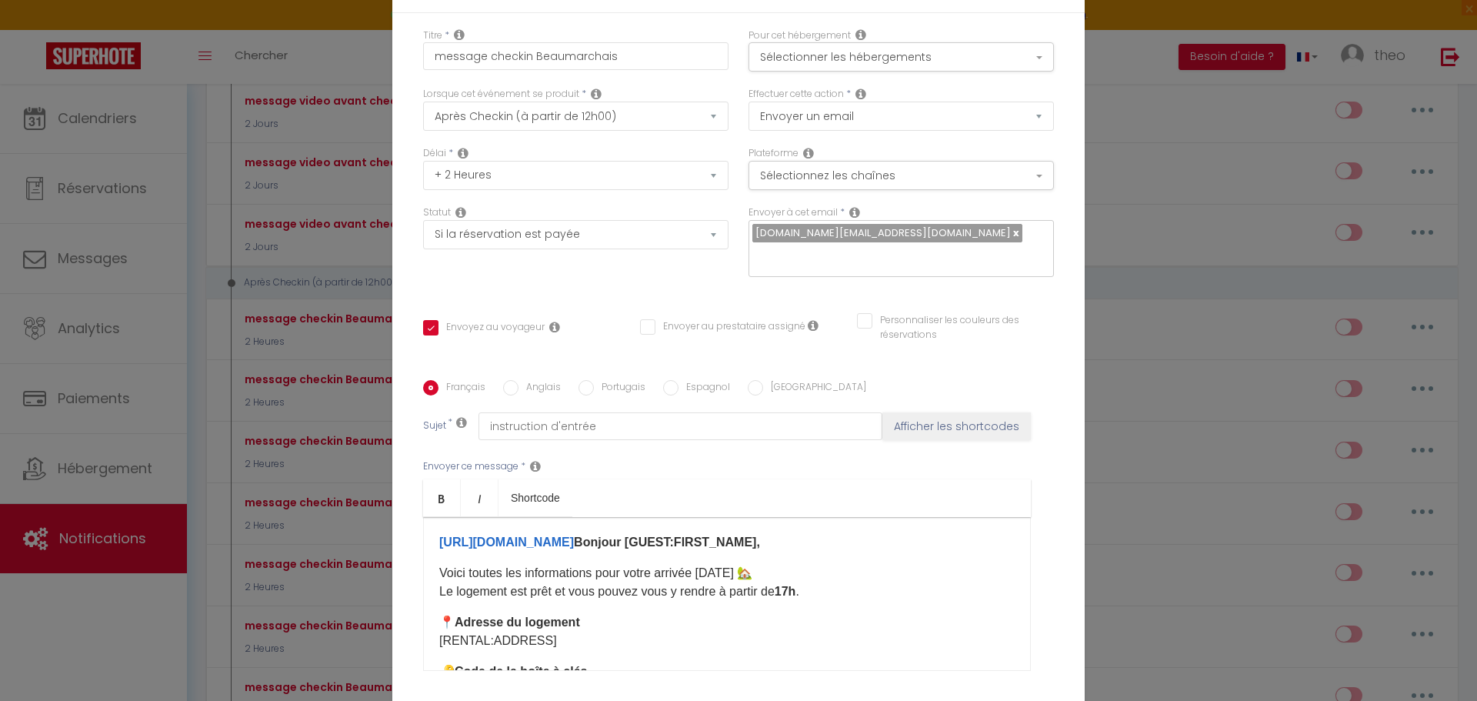
click at [760, 546] on strong "[URL][DOMAIN_NAME] ​ Bonjour [GUEST:FIRST_NAME]," at bounding box center [599, 542] width 321 height 13
drag, startPoint x: 756, startPoint y: 542, endPoint x: 773, endPoint y: 552, distance: 20.3
click at [574, 542] on link "[URL][DOMAIN_NAME]" at bounding box center [506, 542] width 135 height 13
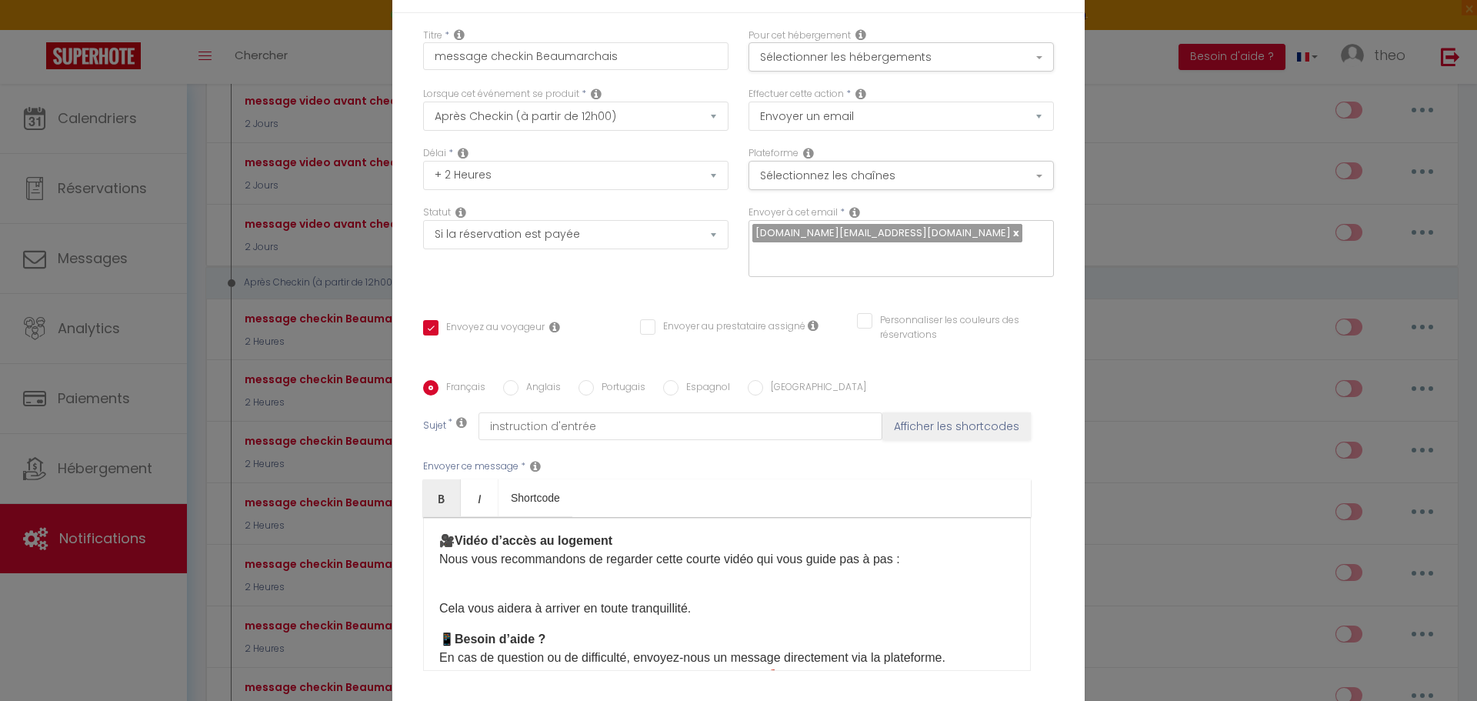
scroll to position [199, 0]
click at [573, 583] on div "​ Bonjour [GUEST:FIRST_NAME], Voici toutes les informations pour votre arrivée …" at bounding box center [727, 594] width 608 height 154
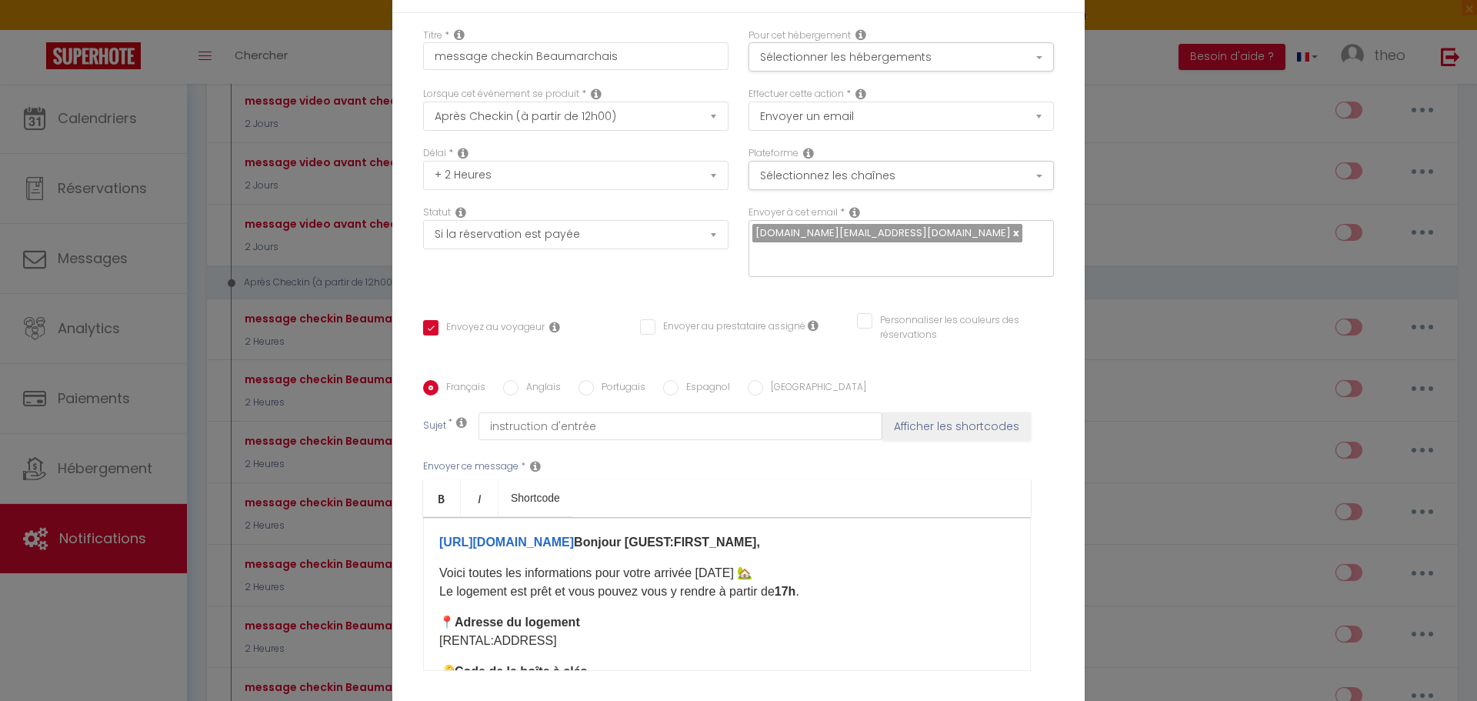
click at [760, 546] on strong "[URL][DOMAIN_NAME] ​ ​ Bonjour [GUEST:FIRST_NAME]," at bounding box center [599, 542] width 321 height 13
click at [574, 540] on link "[URL][DOMAIN_NAME]" at bounding box center [506, 542] width 135 height 13
drag, startPoint x: 757, startPoint y: 540, endPoint x: 346, endPoint y: 550, distance: 411.8
click at [346, 550] on div "Modifier la notification × Titre * message checkin Beaumarchais Pour cet héberg…" at bounding box center [738, 350] width 1477 height 701
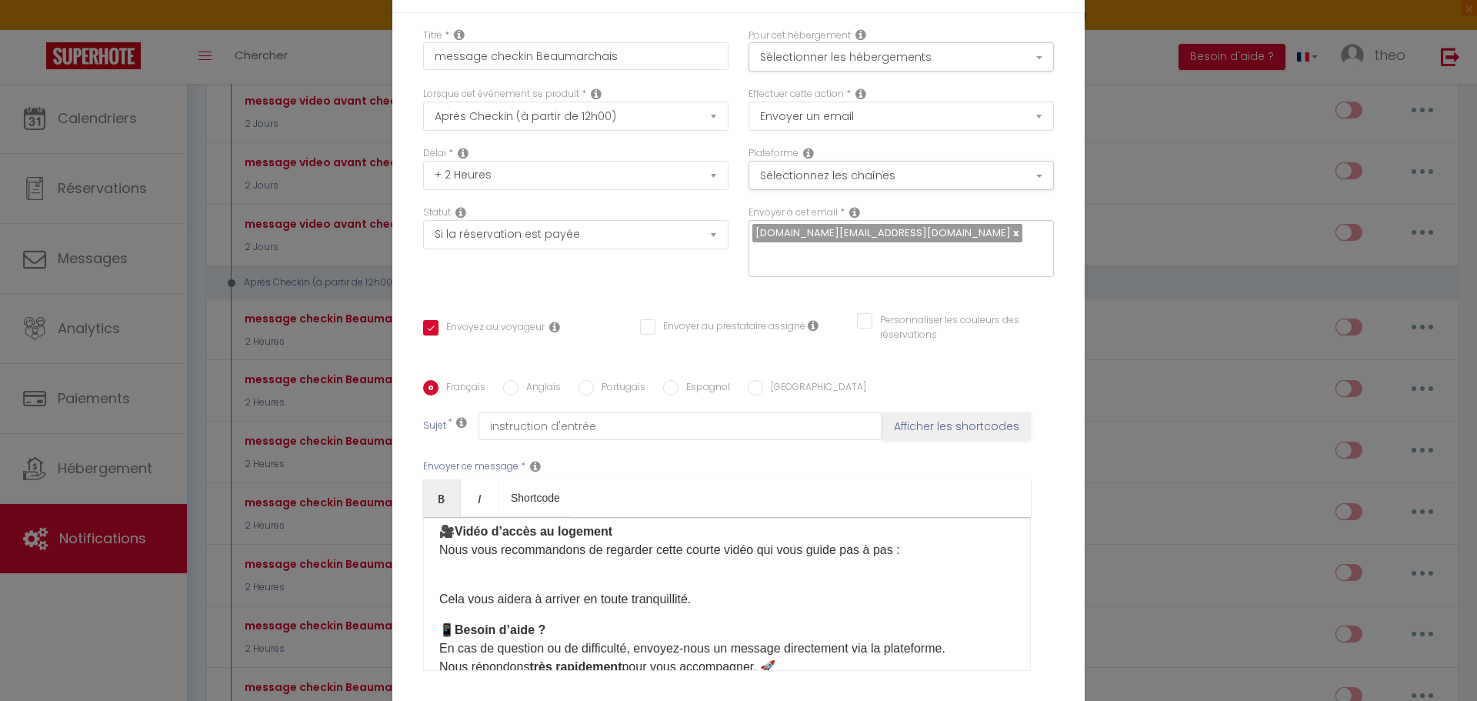
scroll to position [209, 0]
click at [584, 573] on div "​ Bonjour [GUEST:FIRST_NAME], Voici toutes les informations pour votre arrivée …" at bounding box center [727, 594] width 608 height 154
click at [871, 566] on div "​ Bonjour [GUEST:FIRST_NAME], Voici toutes les informations pour votre arrivée …" at bounding box center [727, 594] width 608 height 154
click at [462, 564] on div "​ Bonjour [GUEST:FIRST_NAME], Voici toutes les informations pour votre arrivée …" at bounding box center [727, 594] width 608 height 154
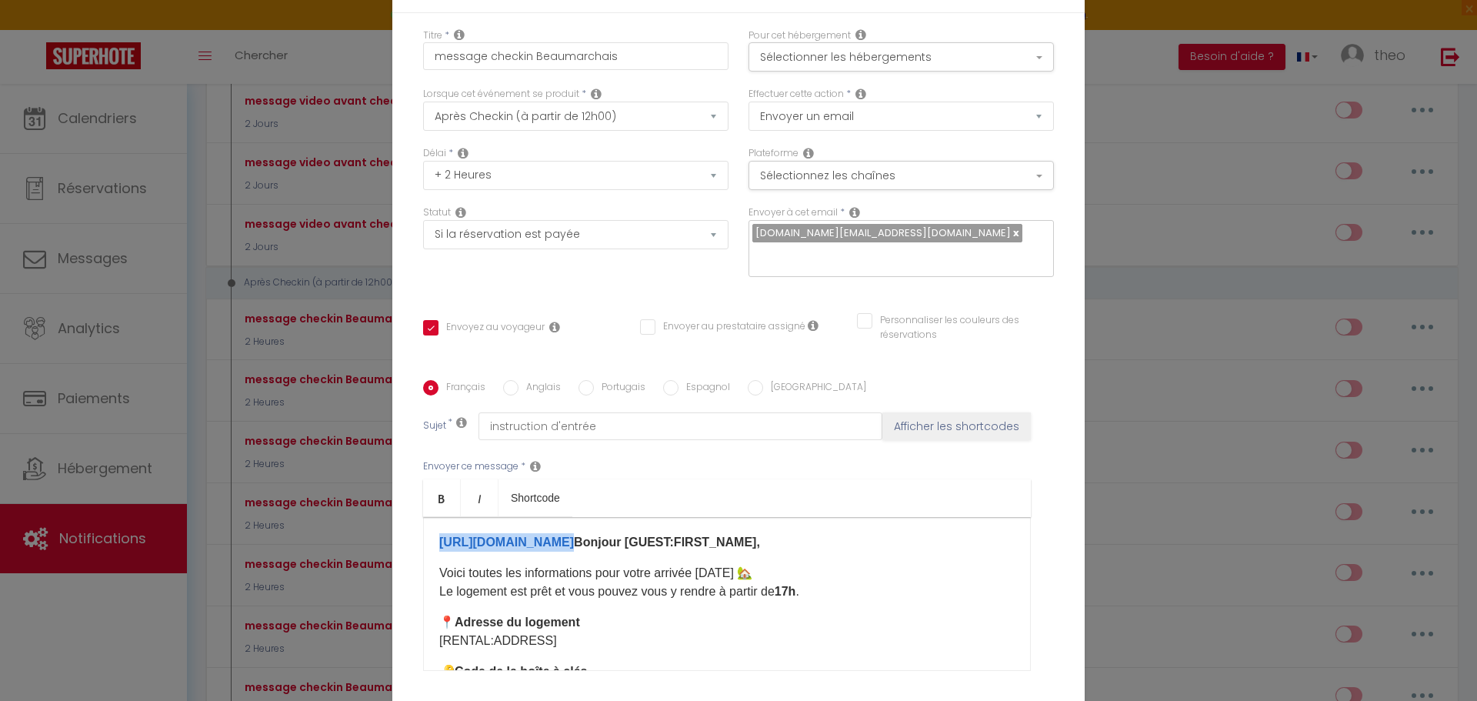
drag, startPoint x: 756, startPoint y: 548, endPoint x: 341, endPoint y: 526, distance: 416.1
click at [341, 526] on div "Modifier la notification × Titre * message checkin Beaumarchais Pour cet héberg…" at bounding box center [738, 350] width 1477 height 701
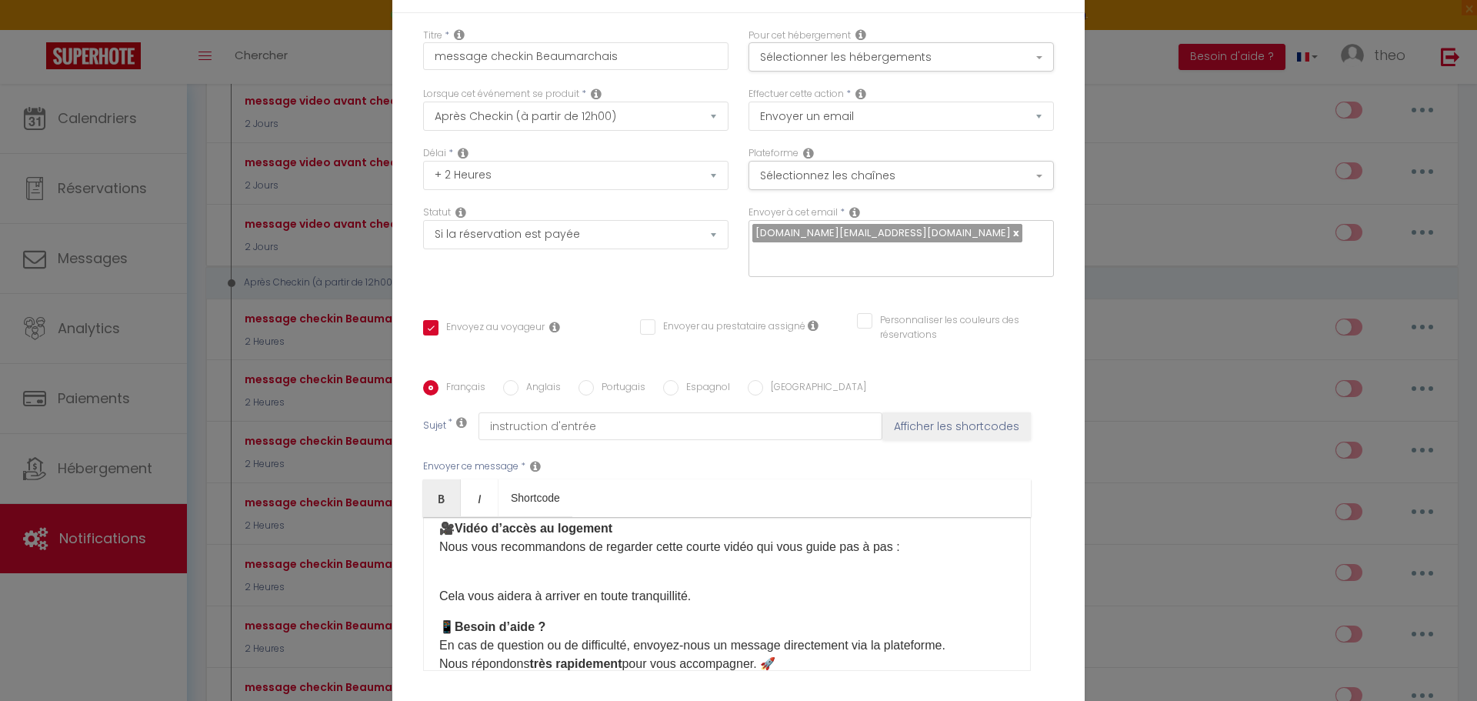
scroll to position [210, 0]
click at [752, 575] on div "Bonjour [GUEST:FIRST_NAME], Voici toutes les informations pour votre arrivée [D…" at bounding box center [727, 594] width 608 height 154
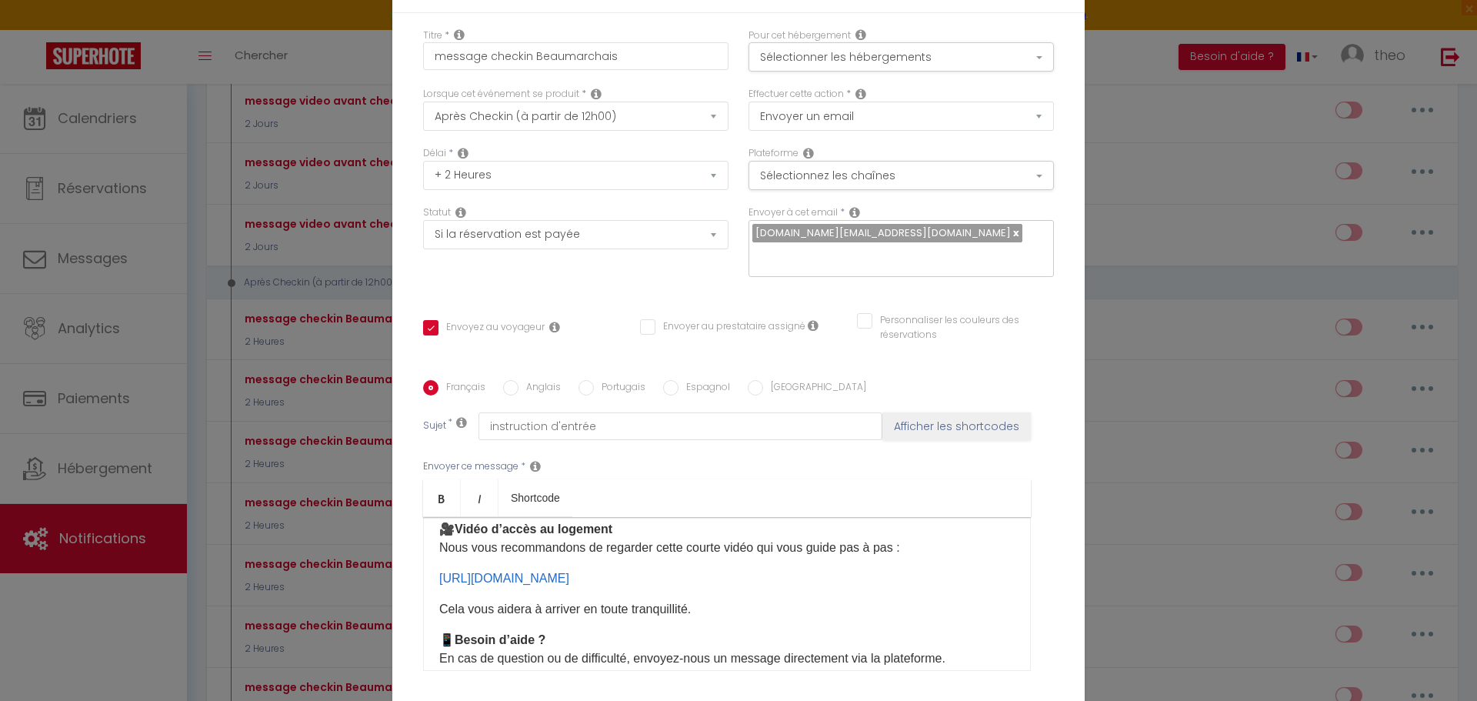
click at [528, 395] on label "Anglais" at bounding box center [540, 388] width 42 height 17
click at [519, 395] on input "Anglais" at bounding box center [510, 387] width 15 height 15
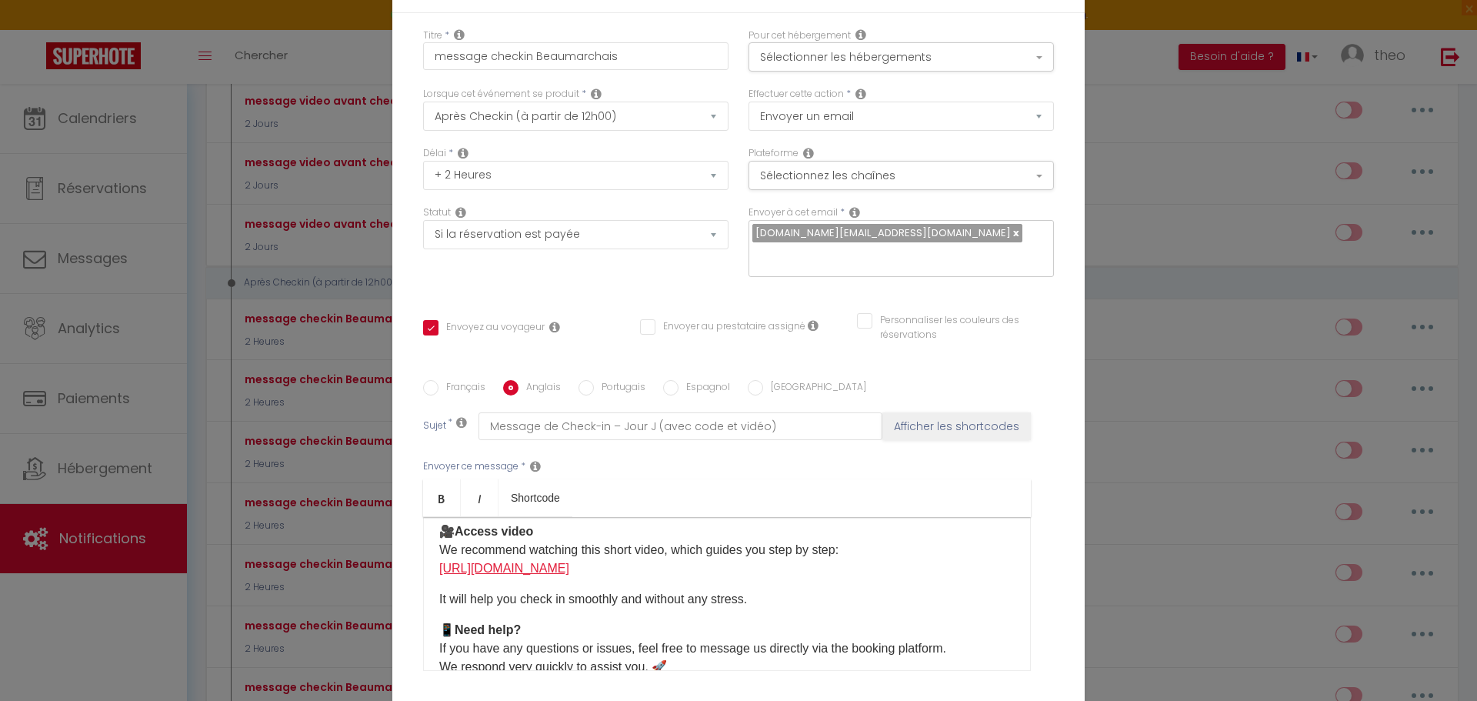
scroll to position [207, 0]
drag, startPoint x: 569, startPoint y: 566, endPoint x: 332, endPoint y: 566, distance: 237.8
click at [332, 566] on div "Modifier la notification × Titre * message checkin Beaumarchais Pour cet héberg…" at bounding box center [738, 350] width 1477 height 701
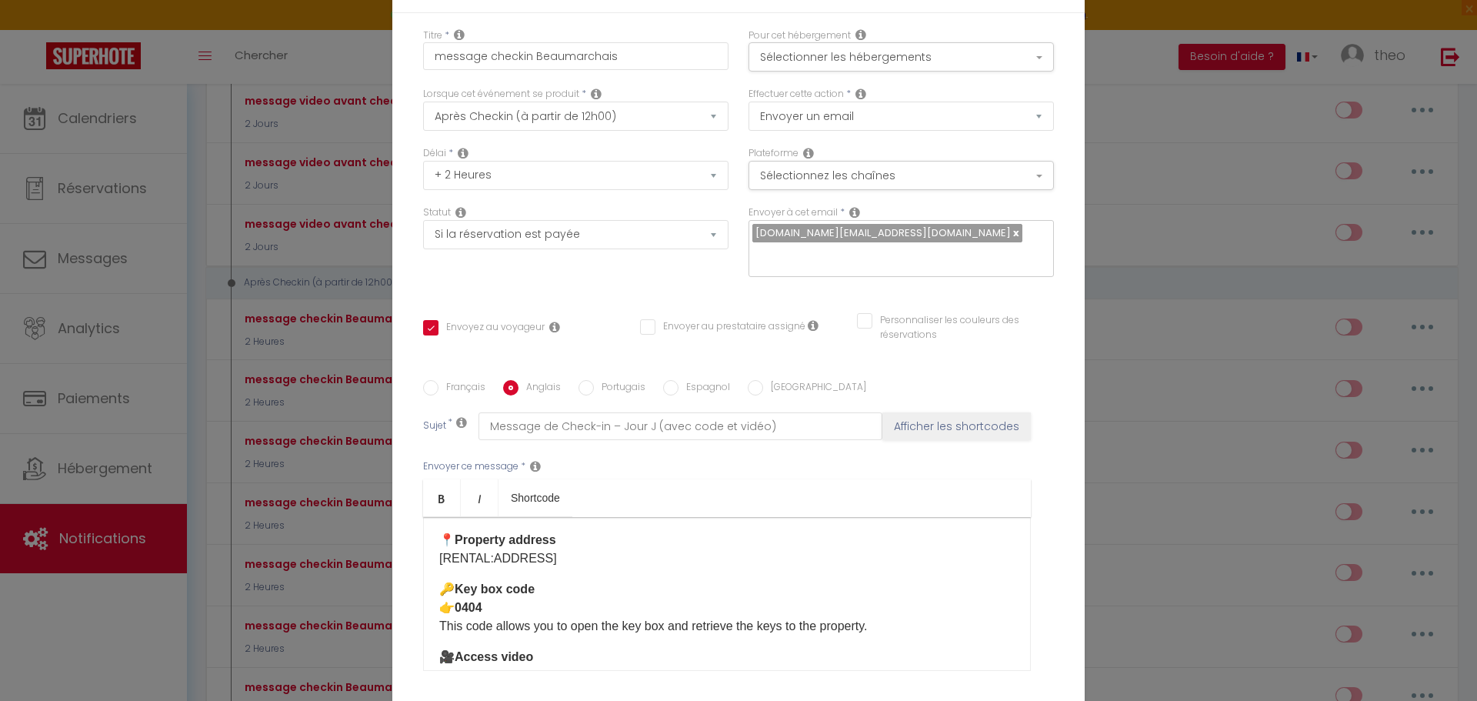
scroll to position [82, 0]
click at [499, 609] on p "🔑 Key box code 👉 0404 This code allows you to open the key box and retrieve the…" at bounding box center [727, 608] width 576 height 55
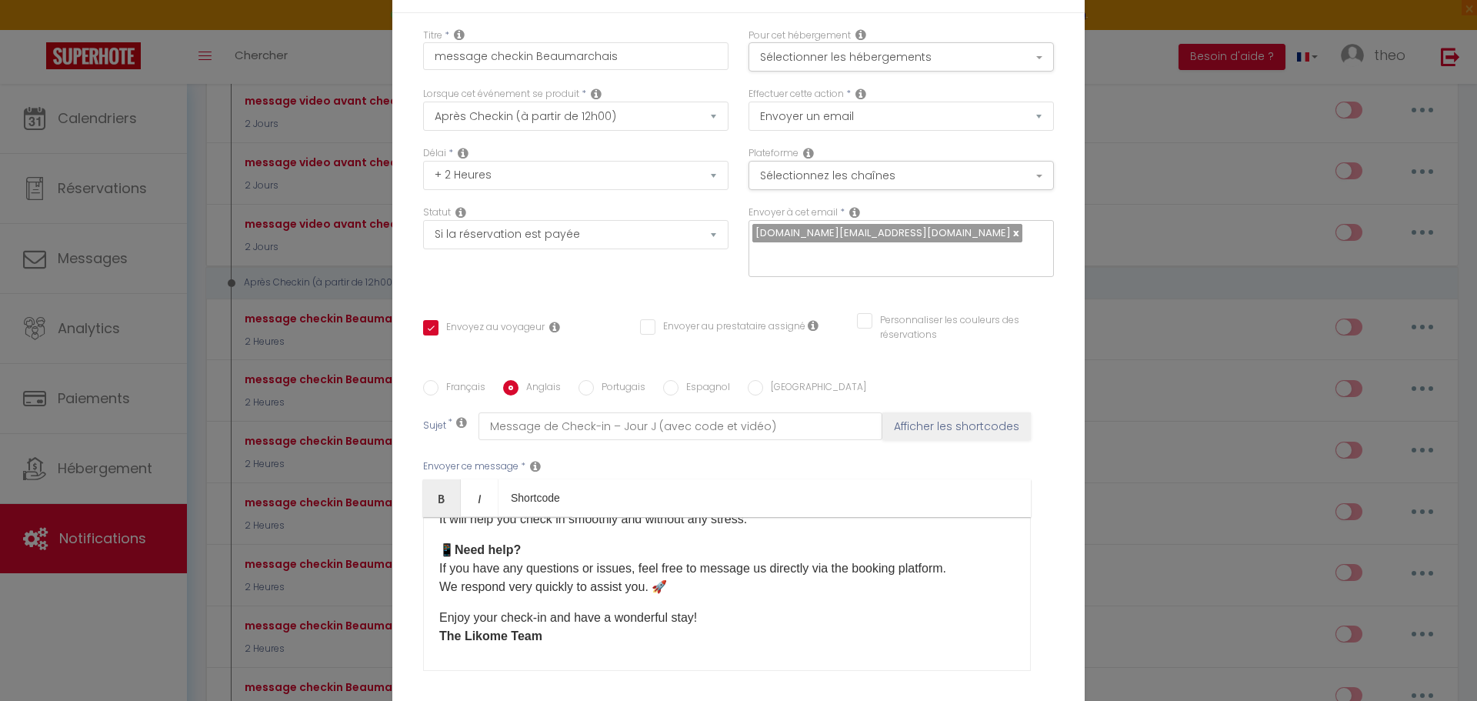
scroll to position [325, 0]
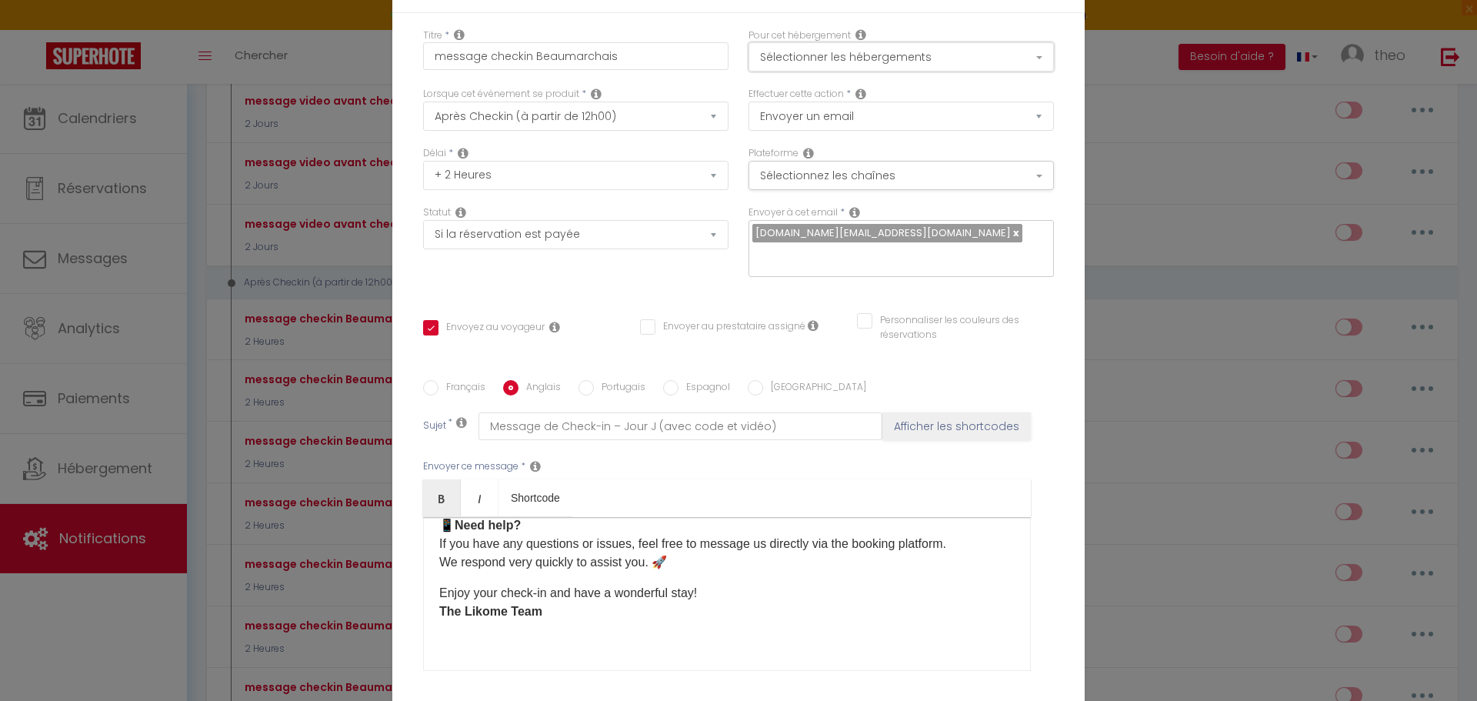
click at [933, 52] on button "Sélectionner les hébergements" at bounding box center [901, 56] width 305 height 29
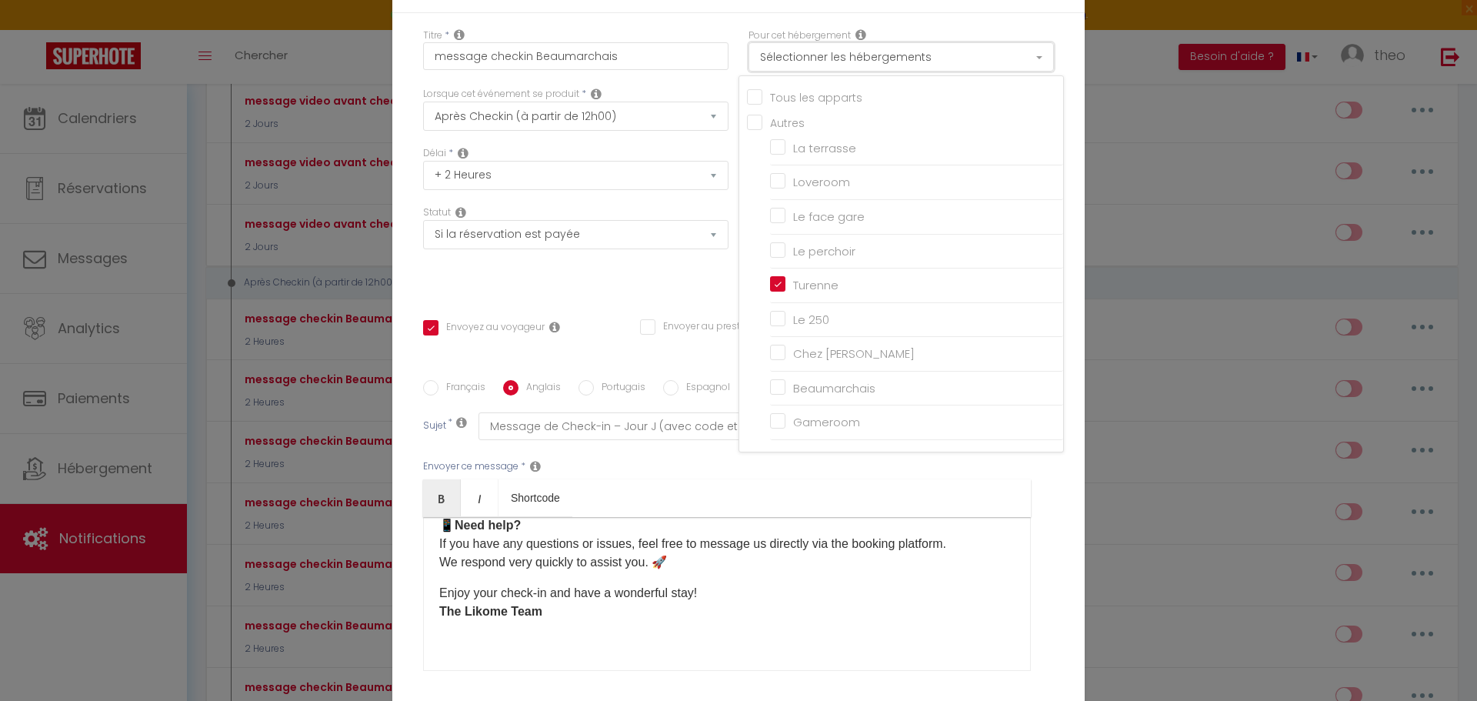
click at [933, 52] on button "Sélectionner les hébergements" at bounding box center [901, 56] width 305 height 29
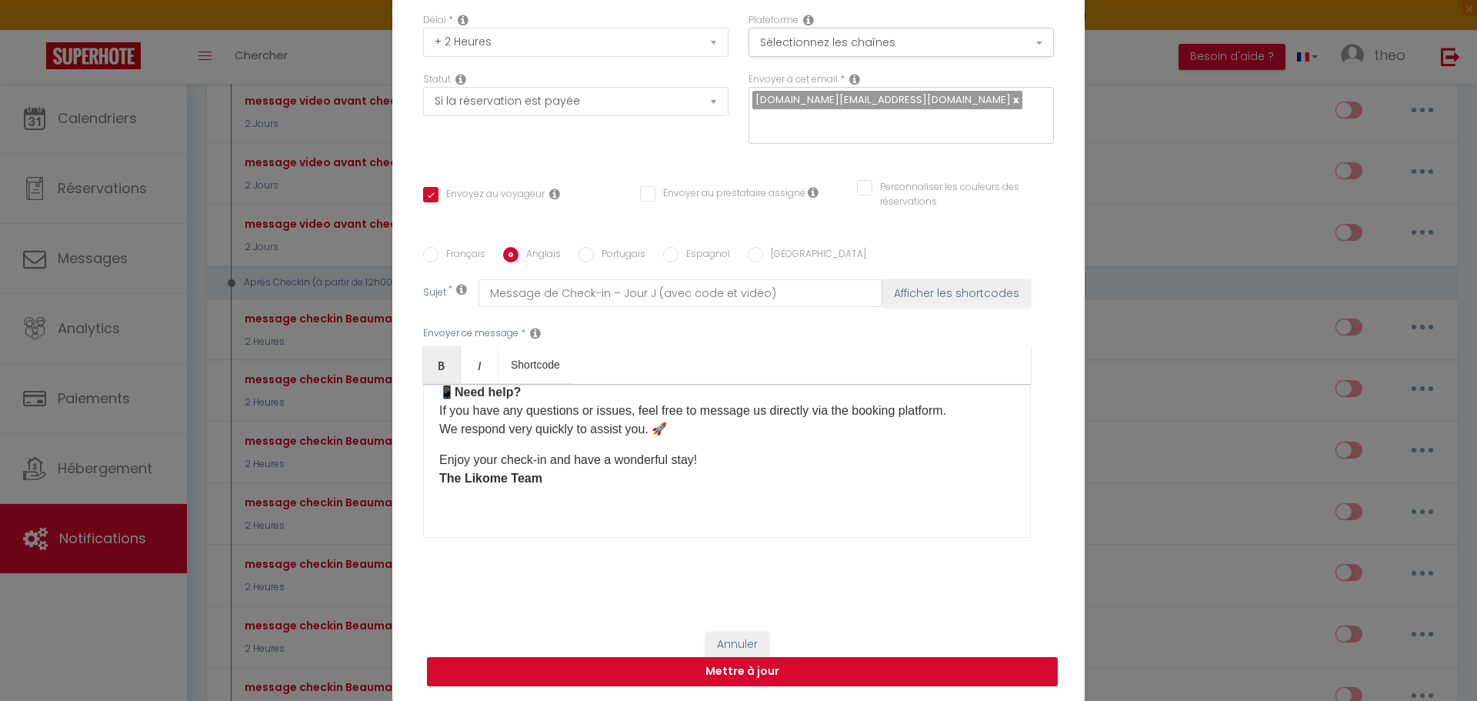
click at [661, 667] on button "Mettre à jour" at bounding box center [742, 671] width 631 height 29
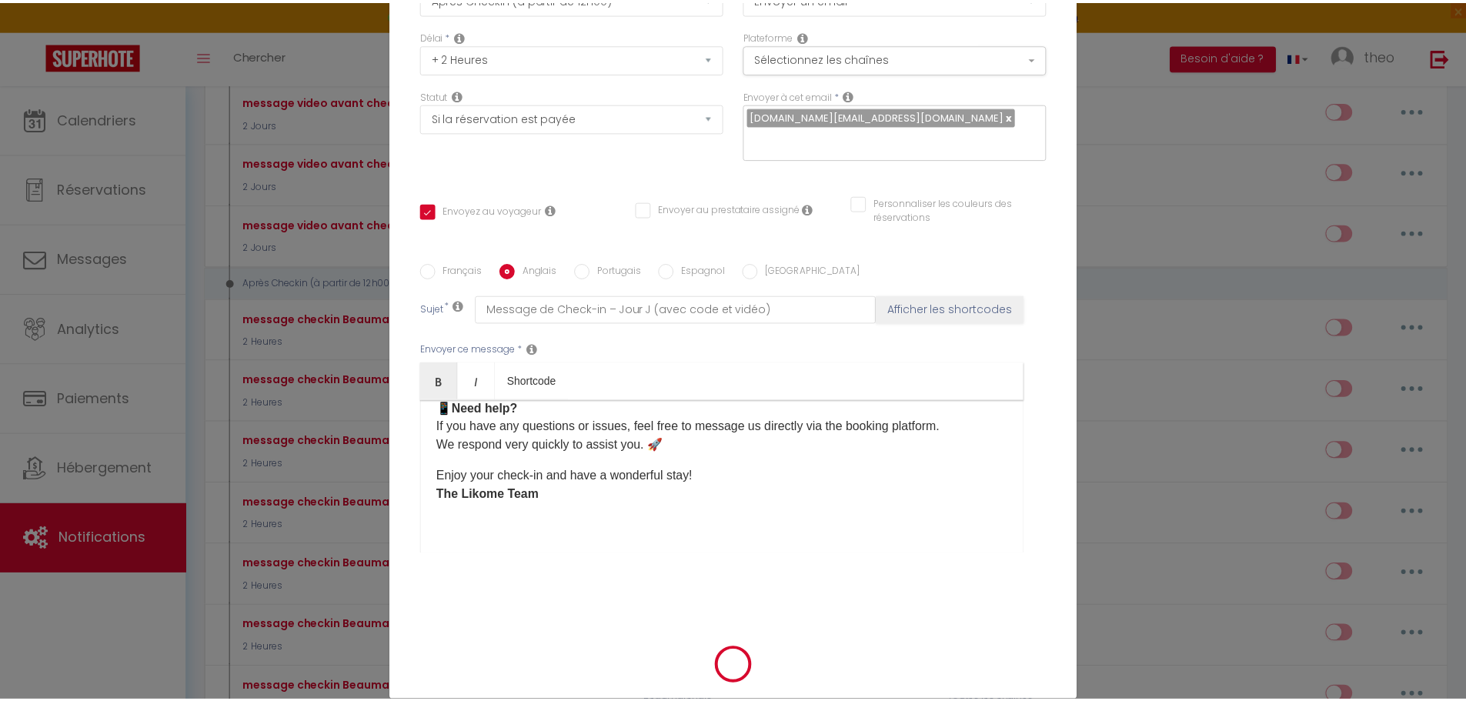
scroll to position [125, 0]
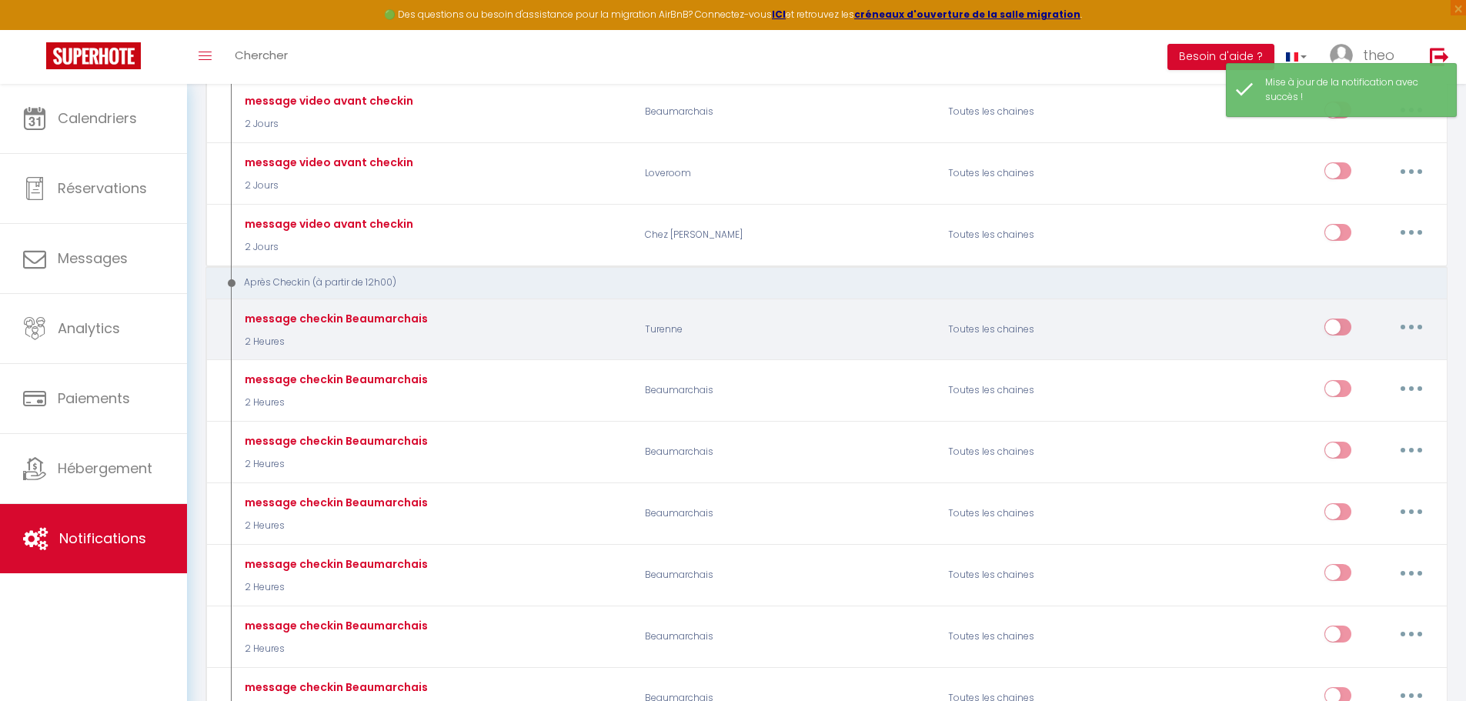
click at [1337, 322] on input "checkbox" at bounding box center [1337, 330] width 27 height 23
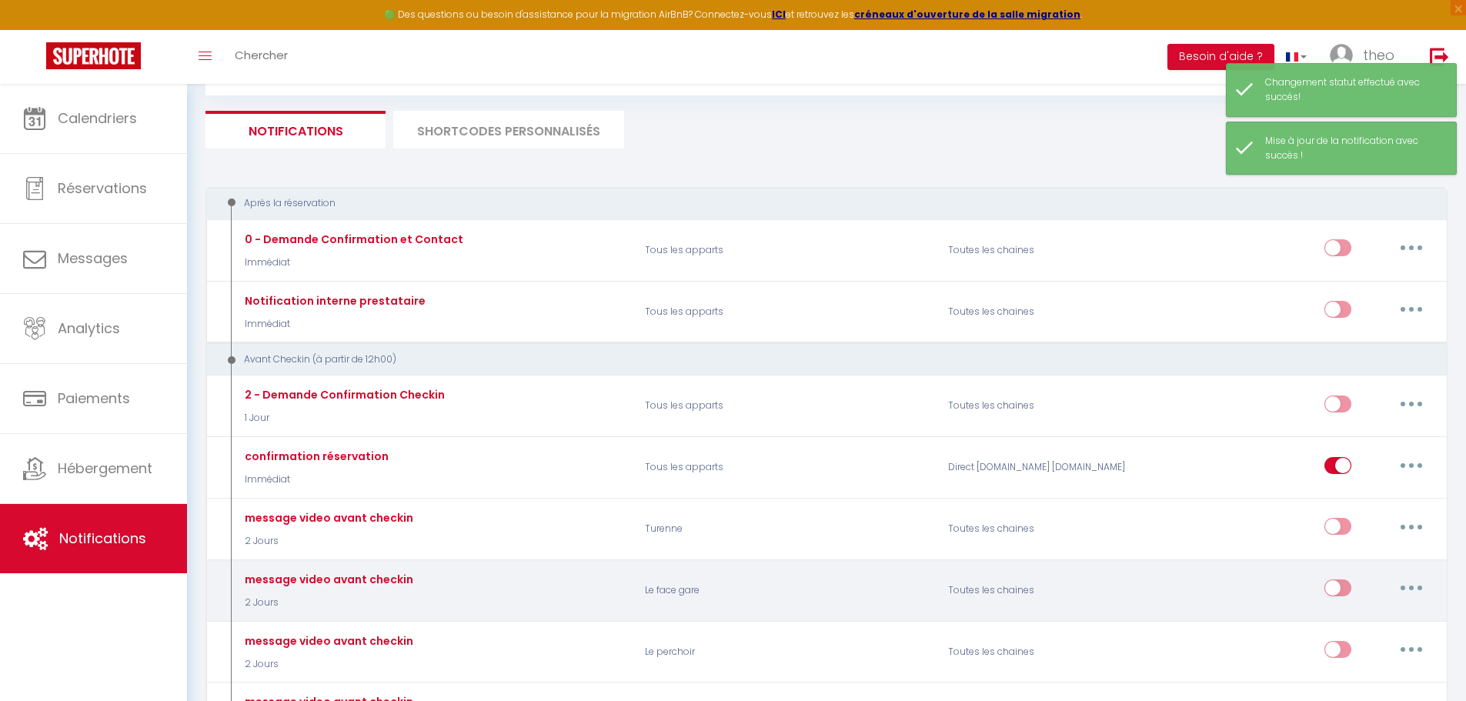
scroll to position [229, 0]
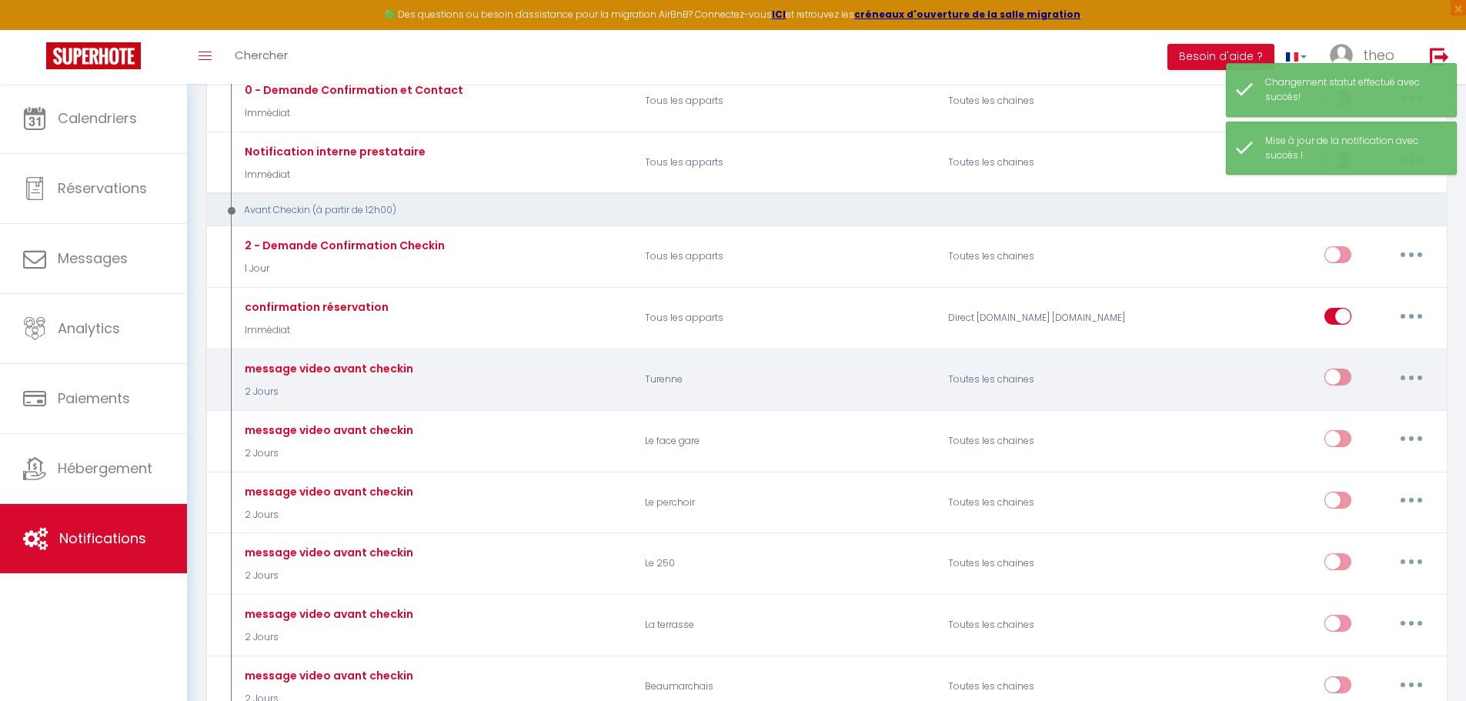
click at [1340, 369] on input "checkbox" at bounding box center [1337, 380] width 27 height 23
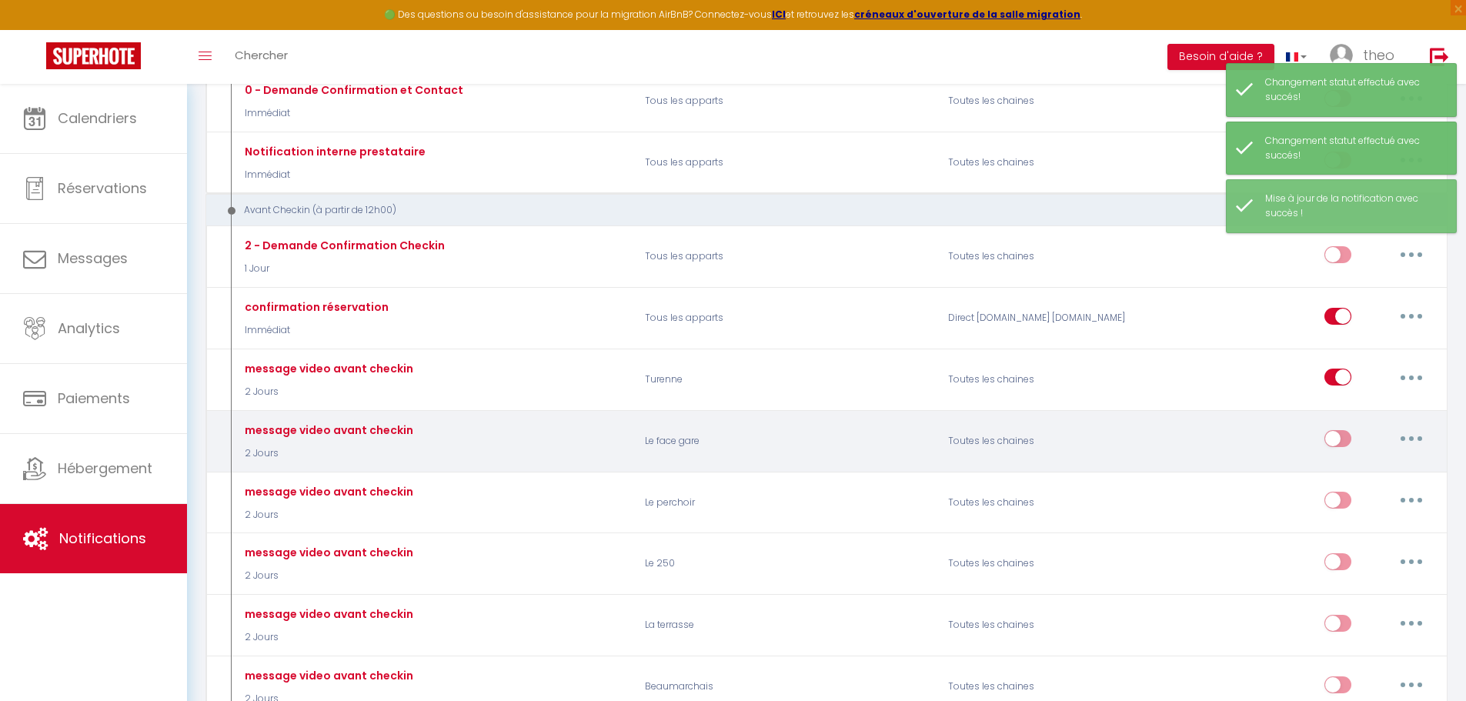
click at [1334, 422] on div "Editer Dupliquer Tester Supprimer" at bounding box center [1378, 441] width 108 height 45
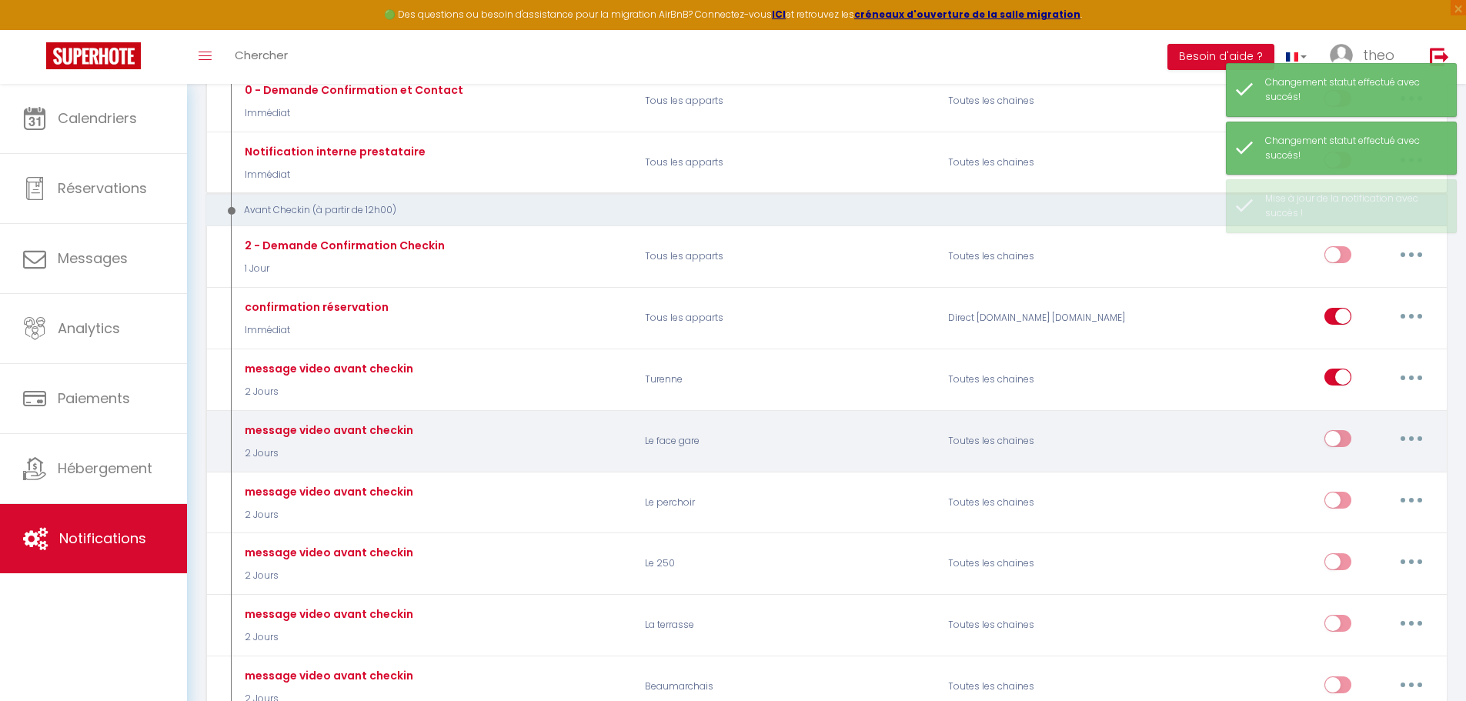
click at [1334, 444] on input "checkbox" at bounding box center [1337, 441] width 27 height 23
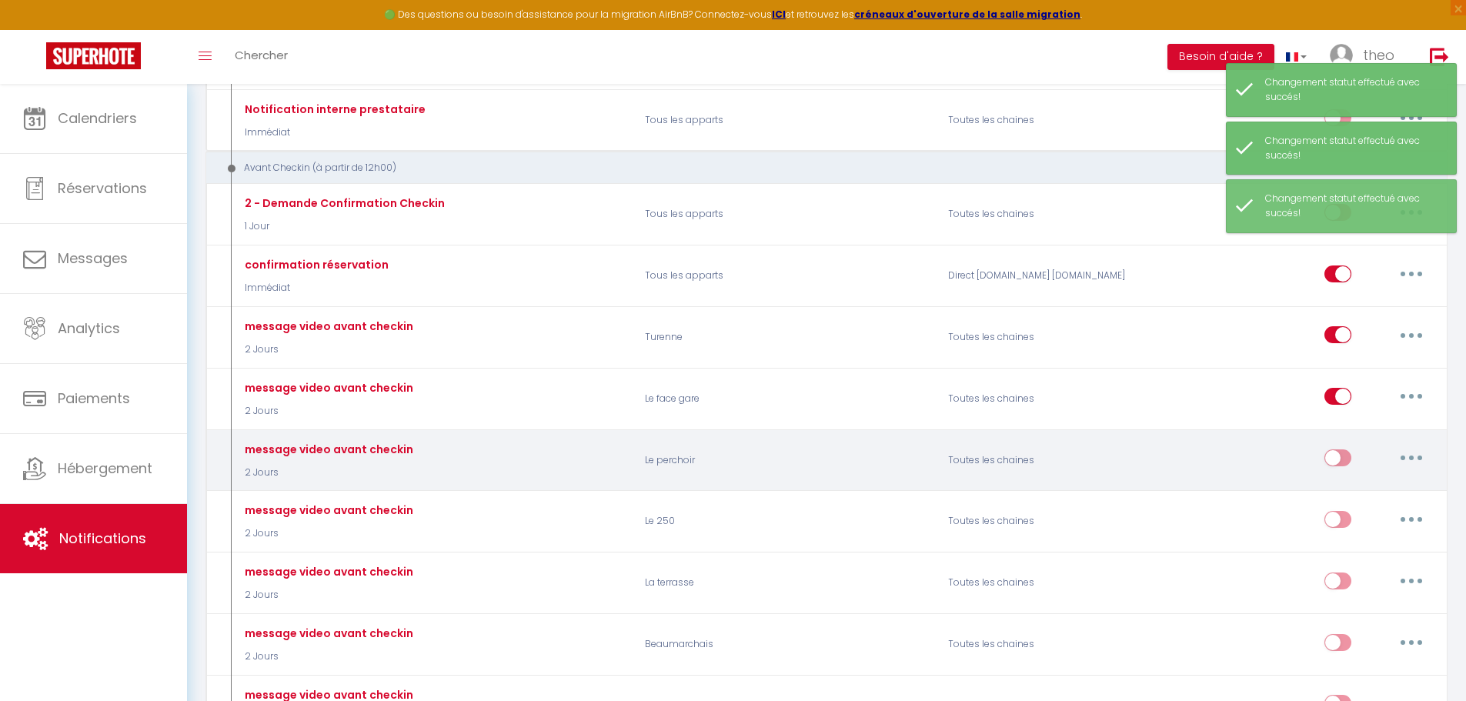
click at [1342, 452] on input "checkbox" at bounding box center [1337, 460] width 27 height 23
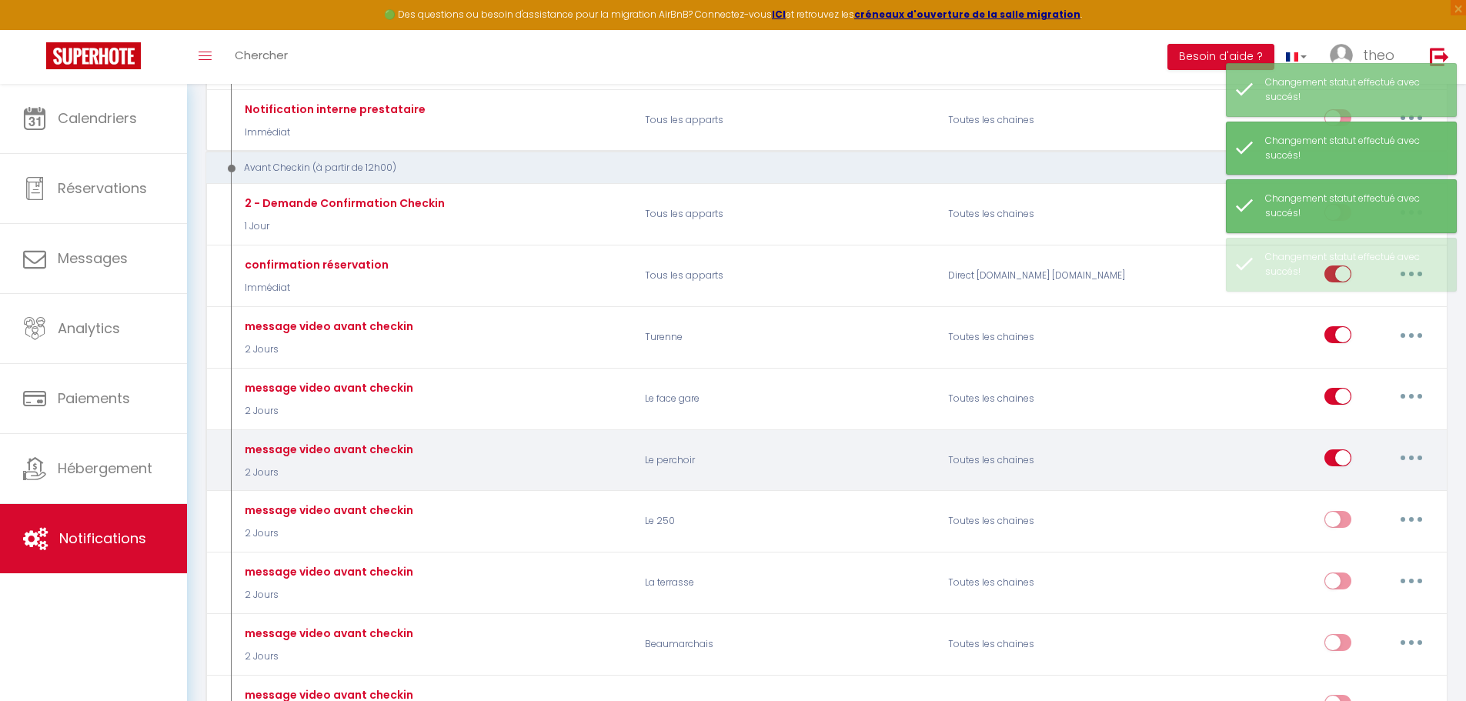
scroll to position [300, 0]
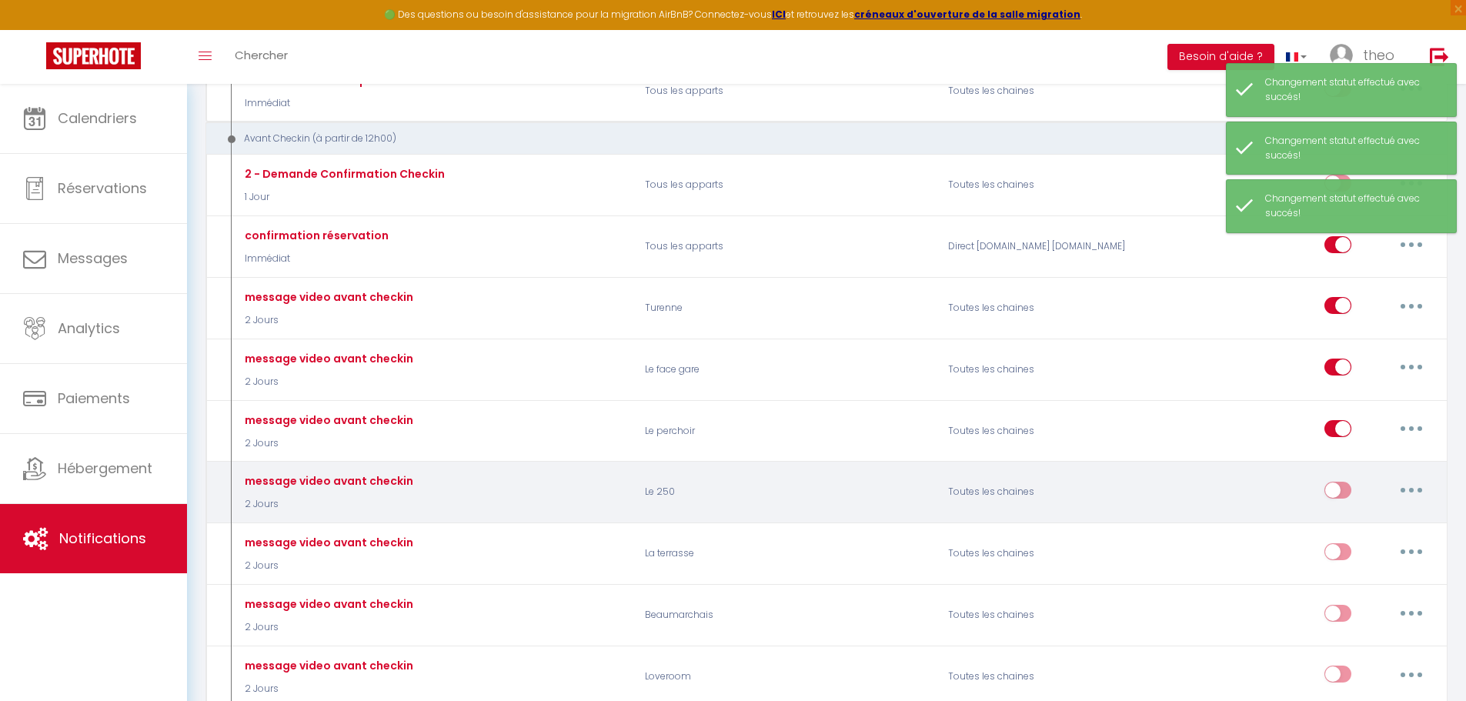
click at [1337, 492] on input "checkbox" at bounding box center [1337, 493] width 27 height 23
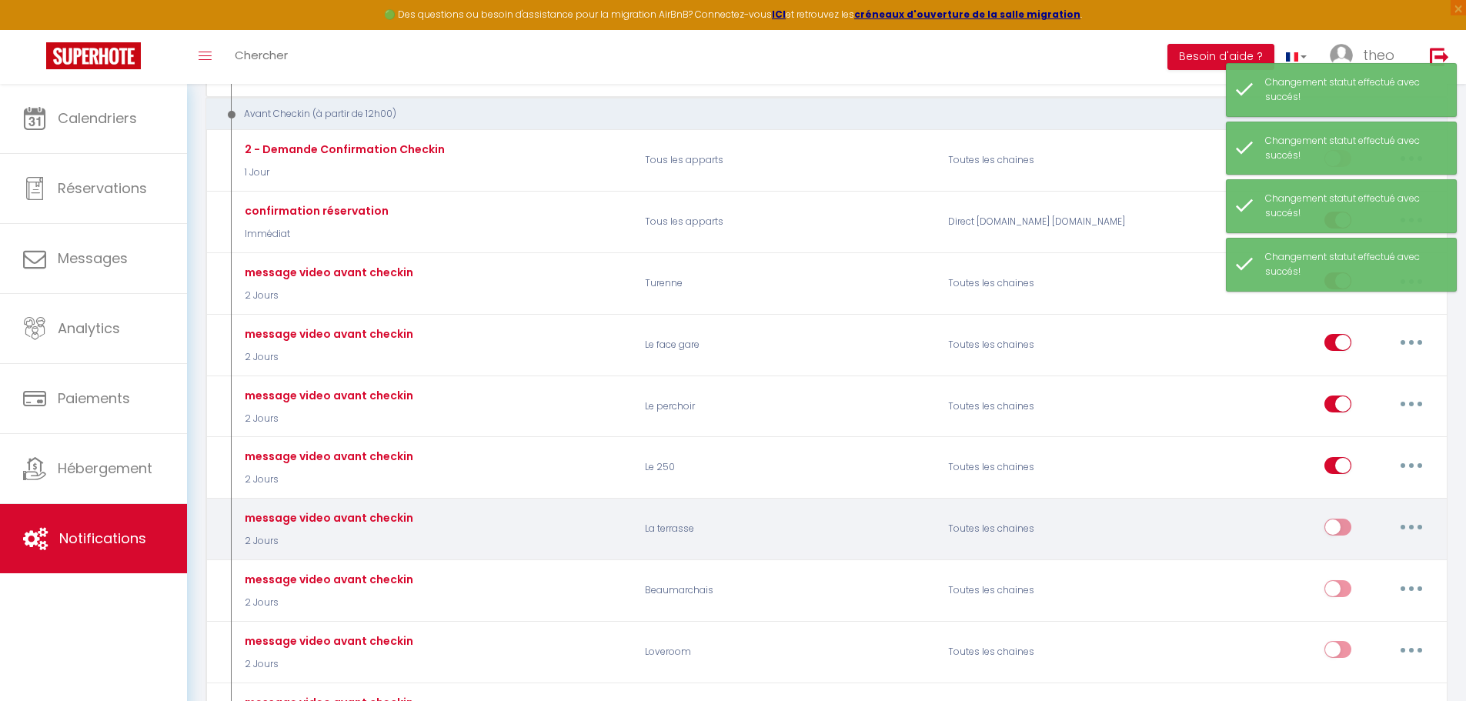
click at [1334, 526] on input "checkbox" at bounding box center [1337, 530] width 27 height 23
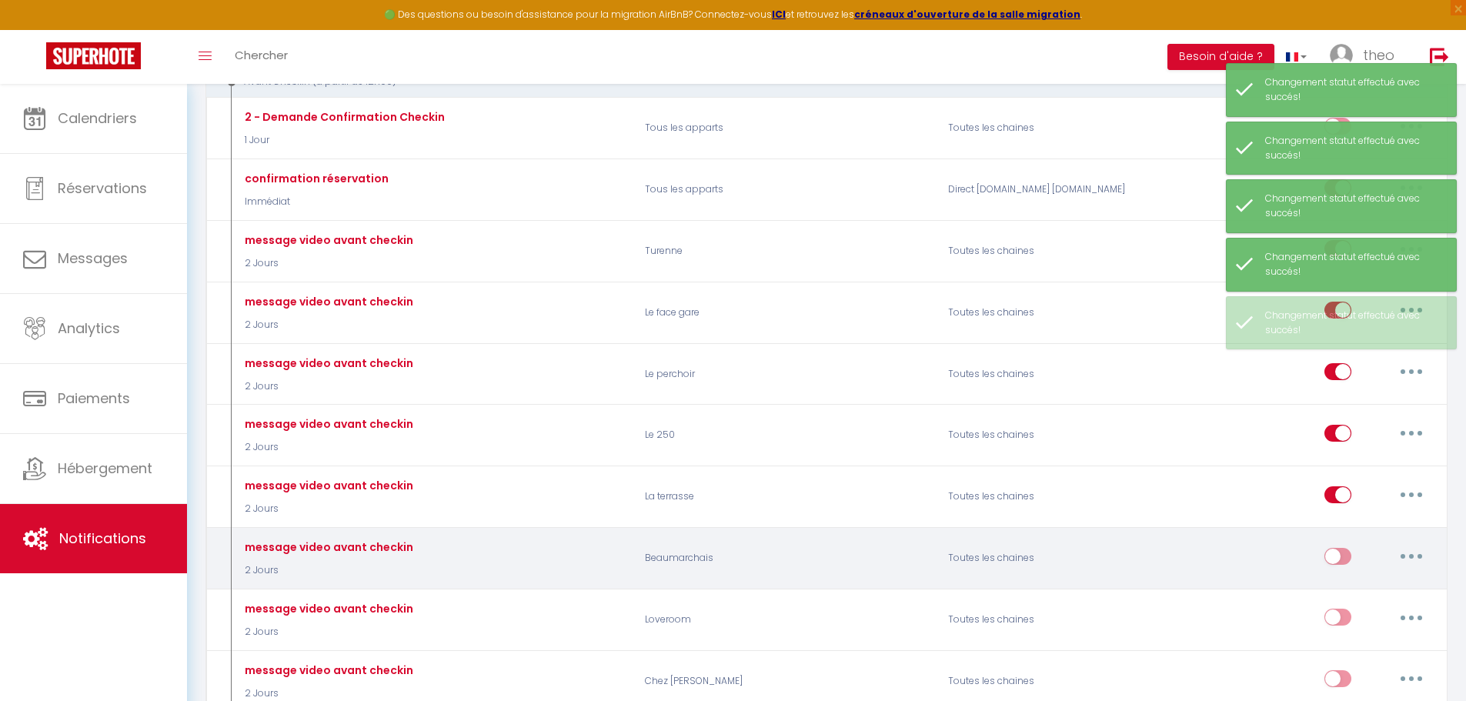
click at [1333, 556] on input "checkbox" at bounding box center [1337, 559] width 27 height 23
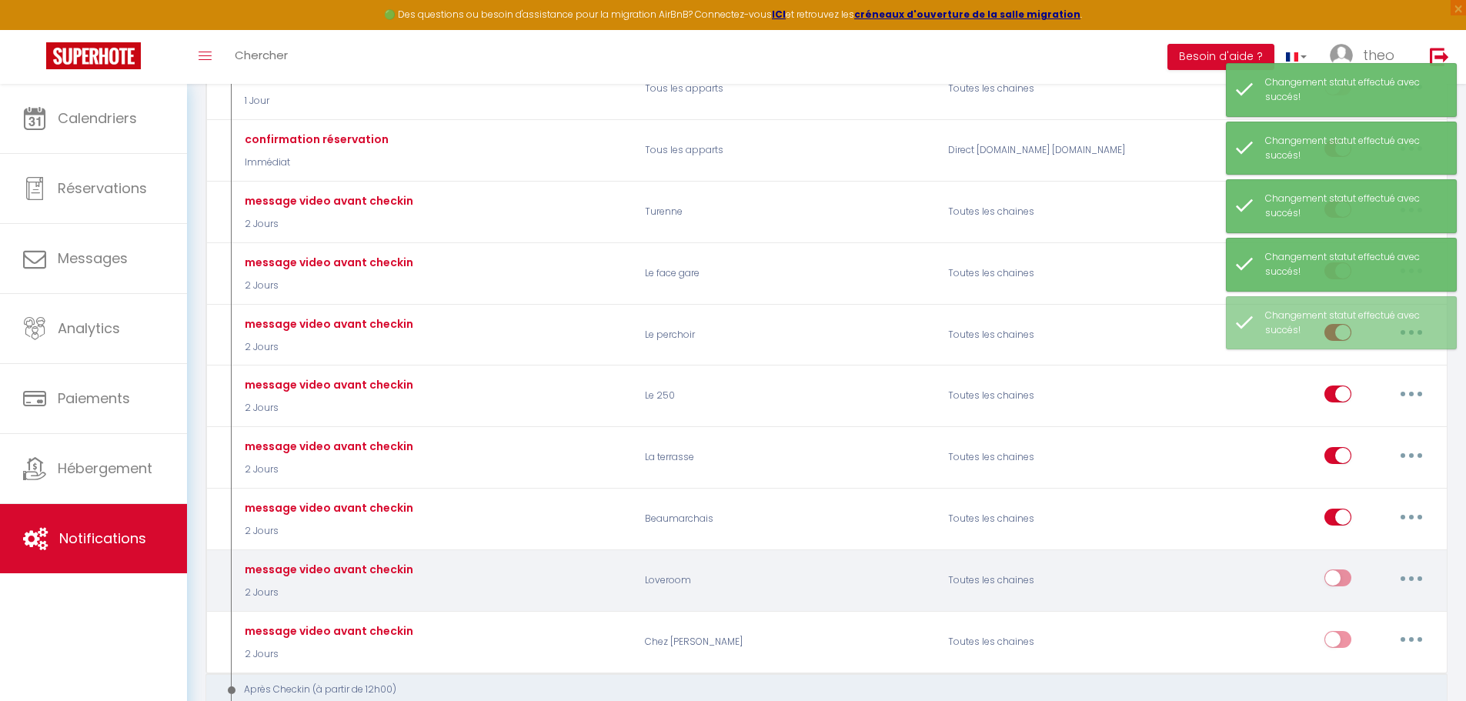
click at [1335, 572] on input "checkbox" at bounding box center [1337, 580] width 27 height 23
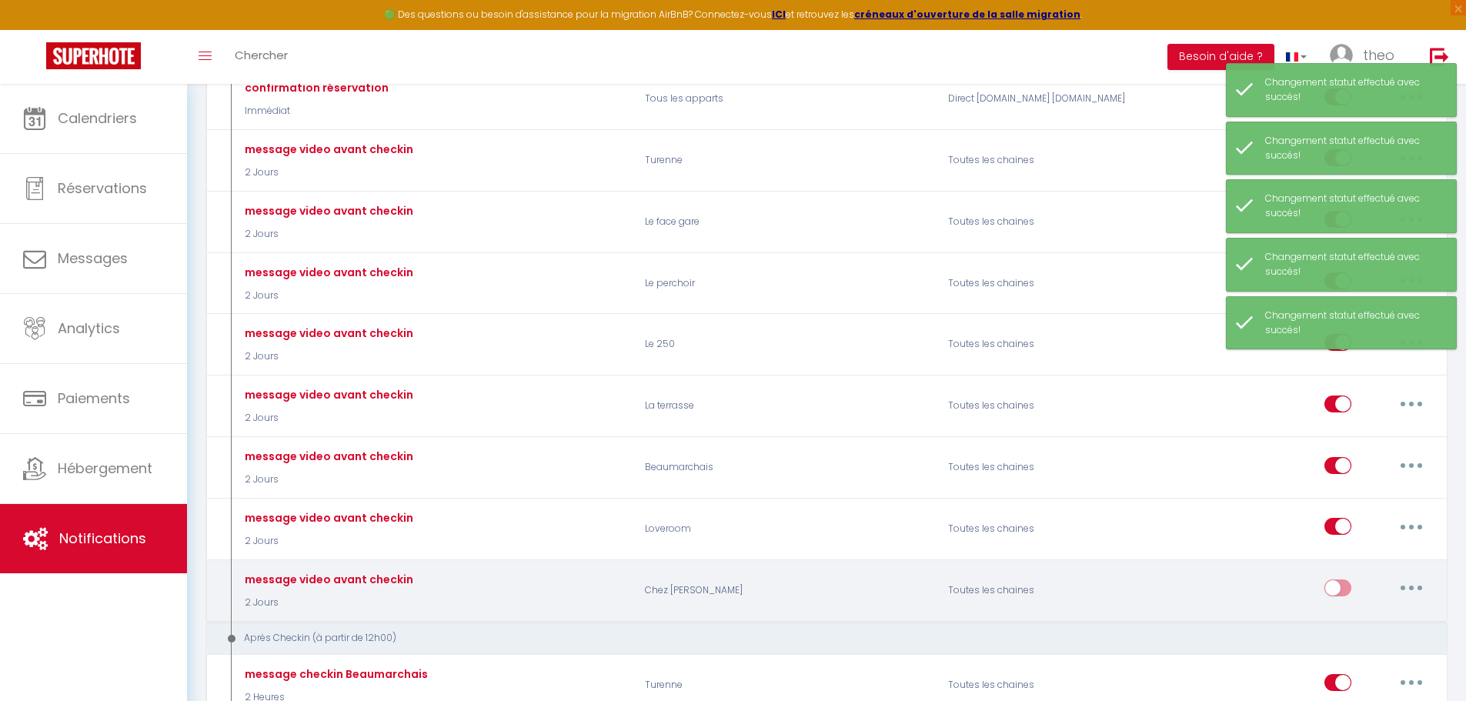
click at [1337, 586] on input "checkbox" at bounding box center [1337, 590] width 27 height 23
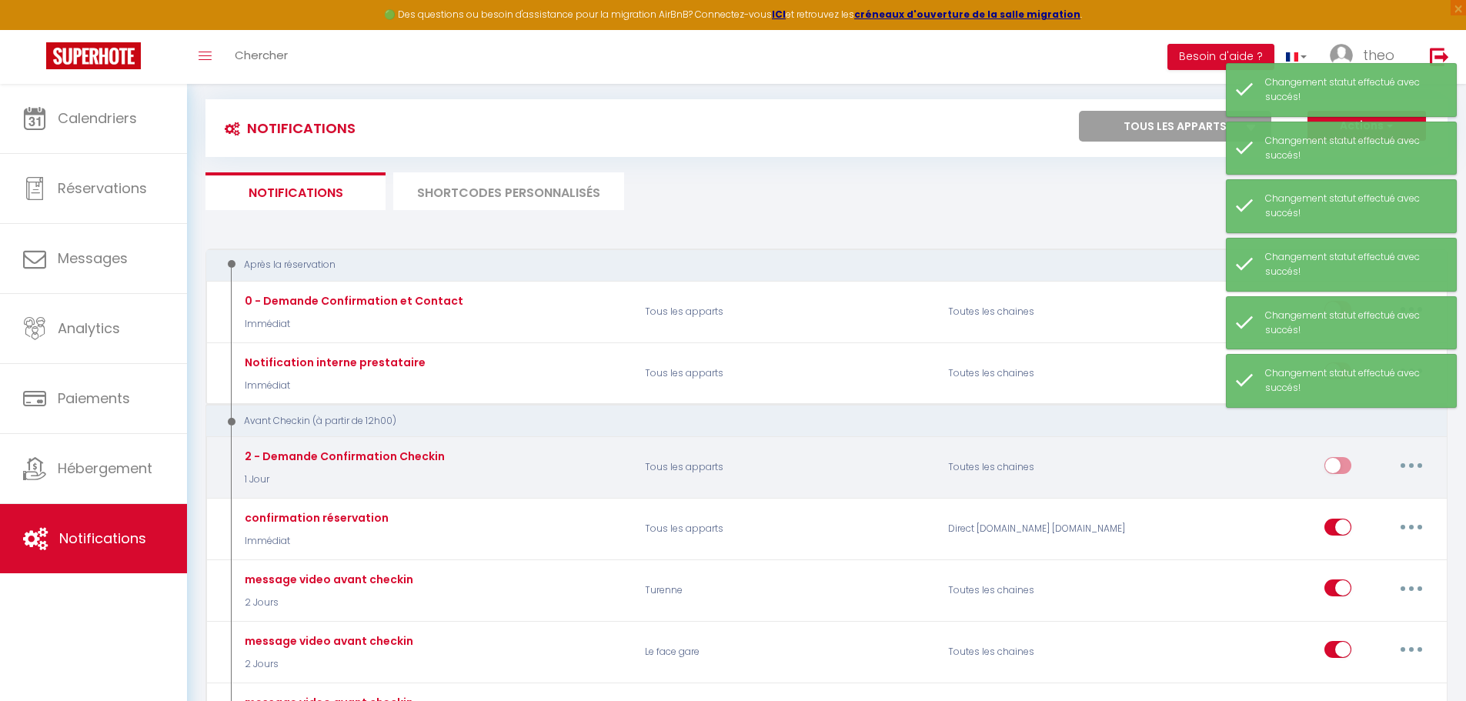
scroll to position [2, 0]
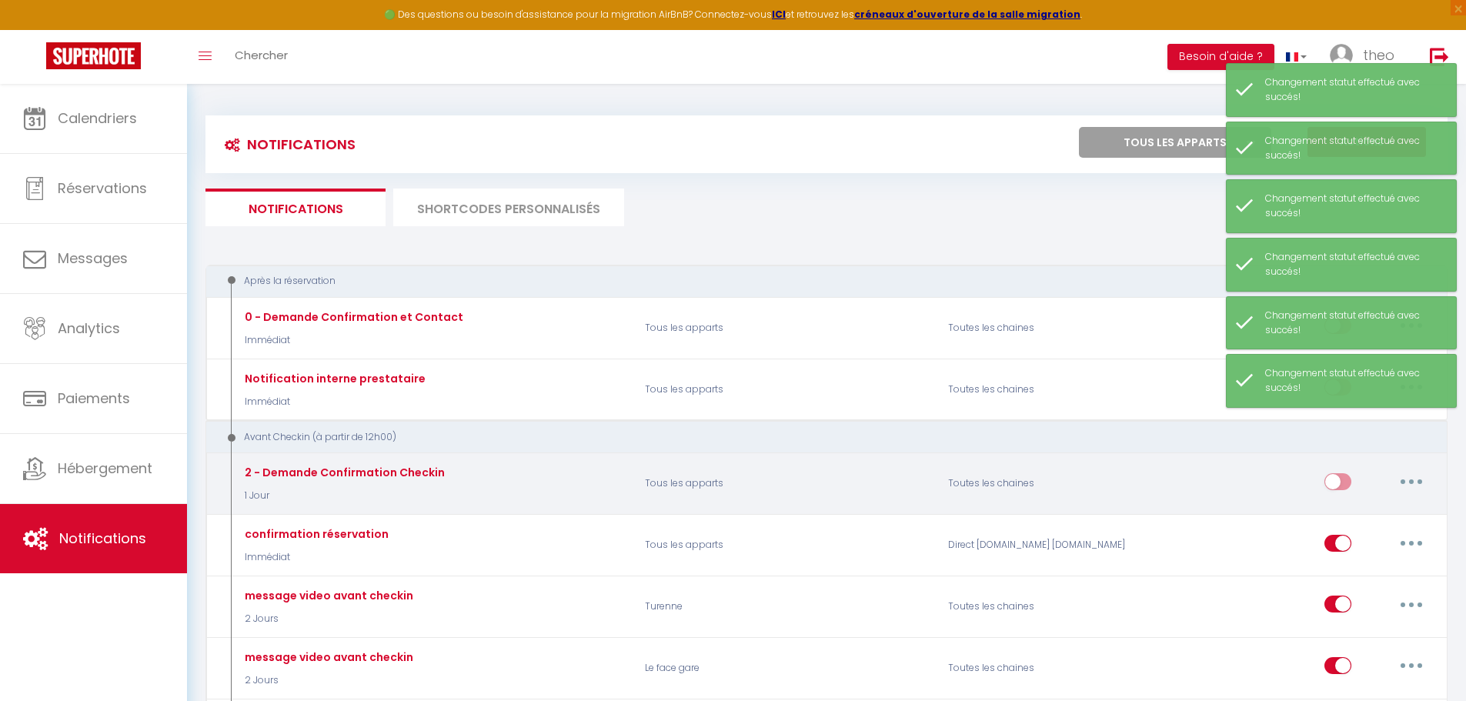
click at [1410, 478] on button "button" at bounding box center [1411, 481] width 43 height 25
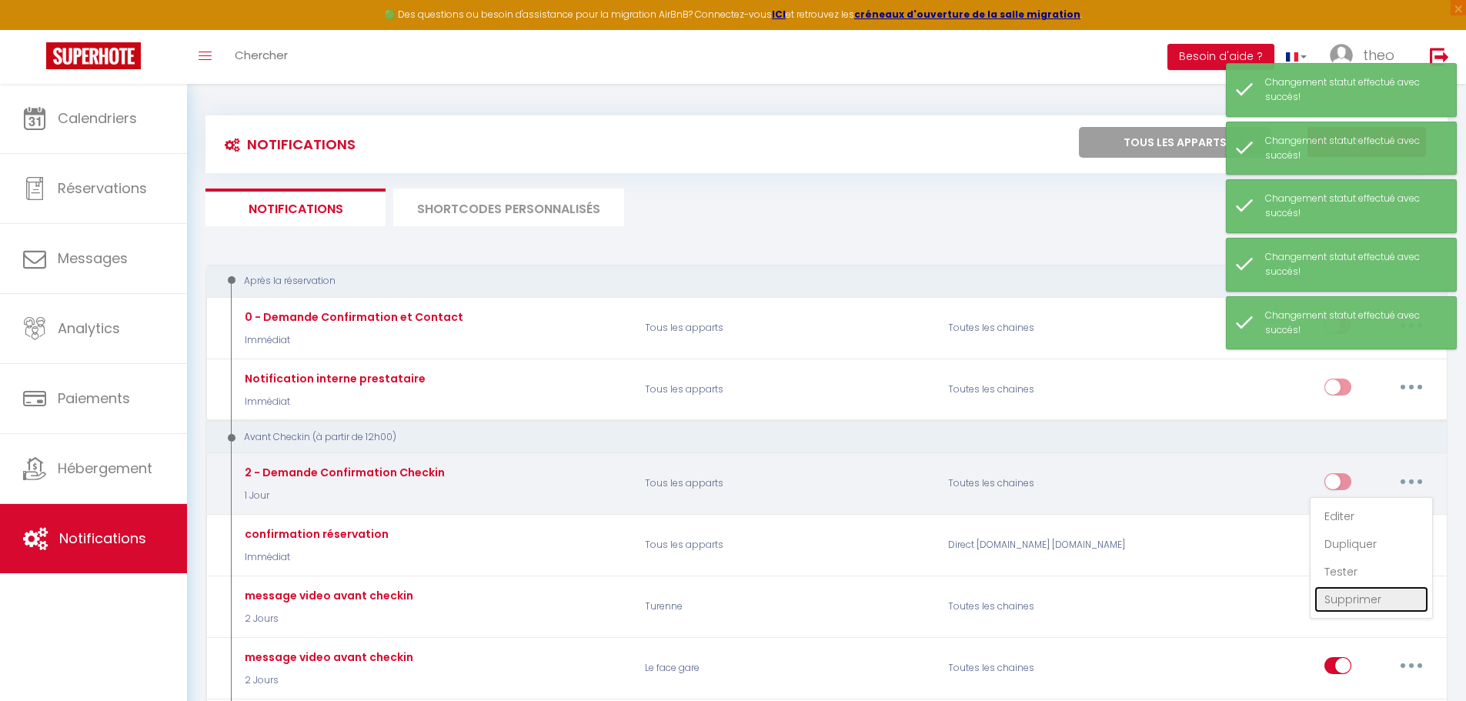
click at [1351, 600] on link "Supprimer" at bounding box center [1371, 599] width 114 height 26
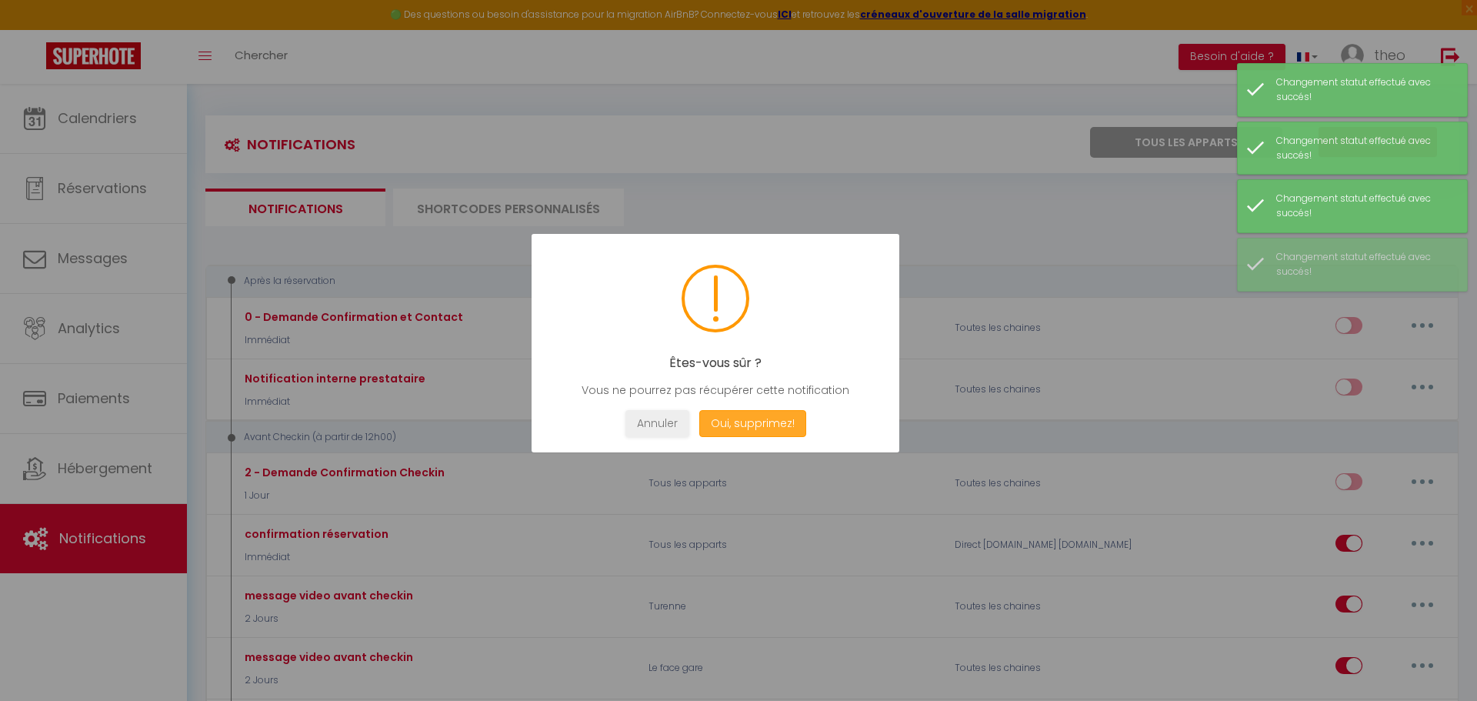
click at [732, 432] on button "Oui, supprimez!" at bounding box center [752, 423] width 107 height 27
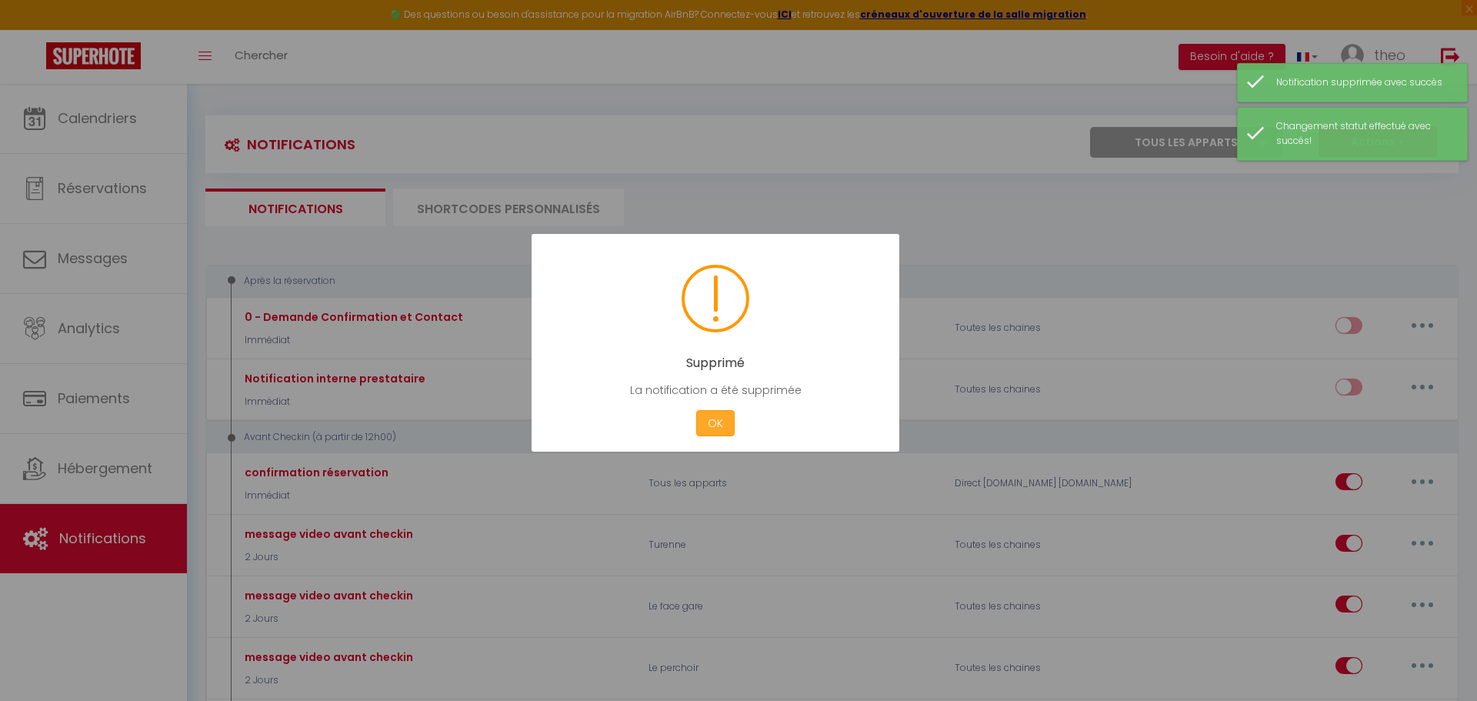
click at [724, 427] on button "OK" at bounding box center [715, 423] width 38 height 27
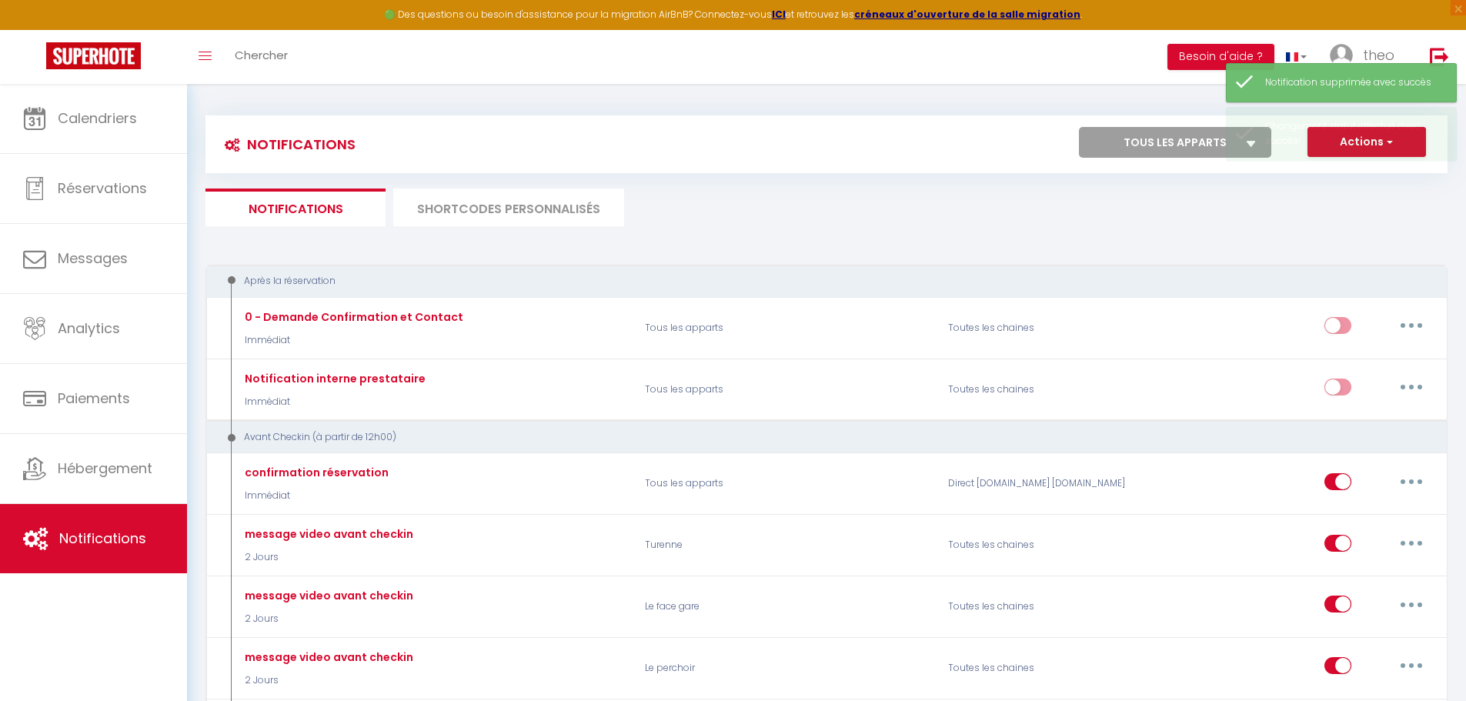
click at [776, 191] on ul "Notifications SHORTCODES PERSONNALISÉS" at bounding box center [826, 208] width 1242 height 38
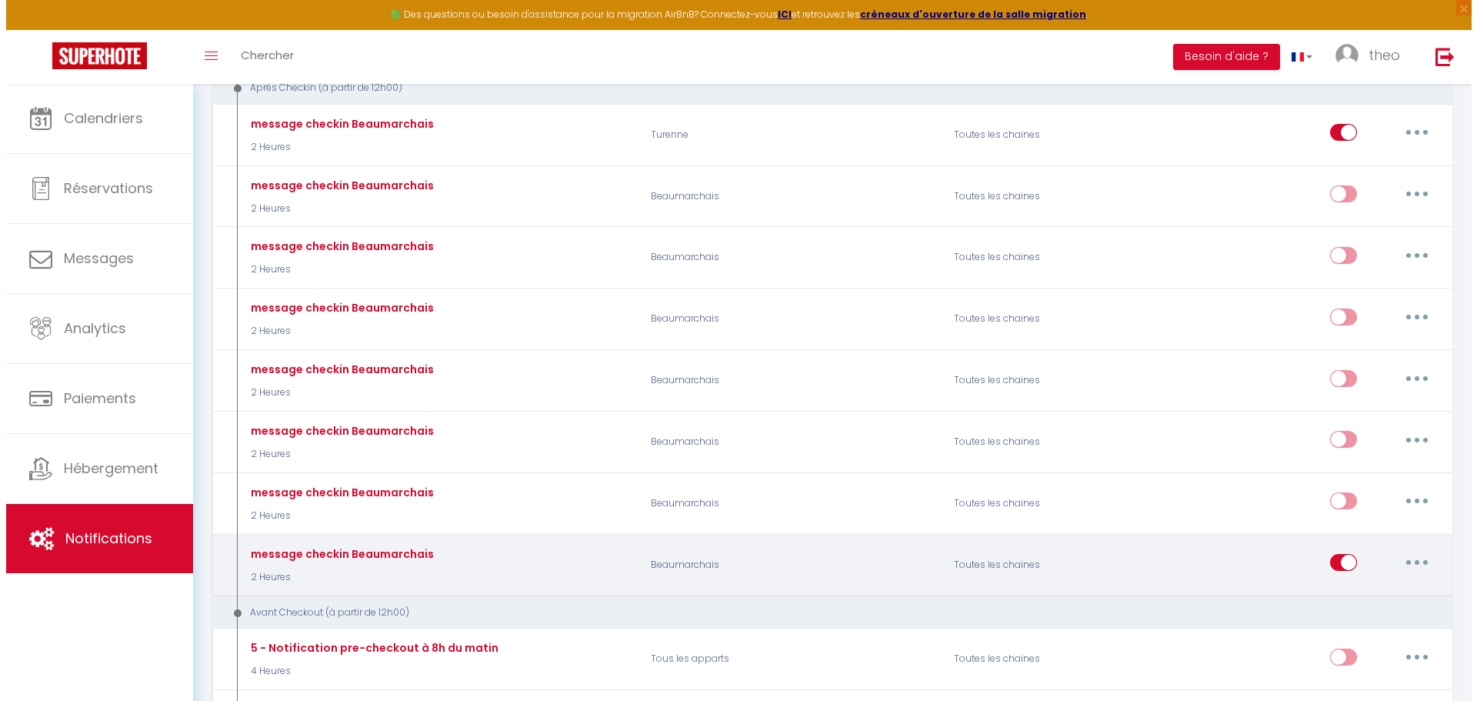
scroll to position [936, 0]
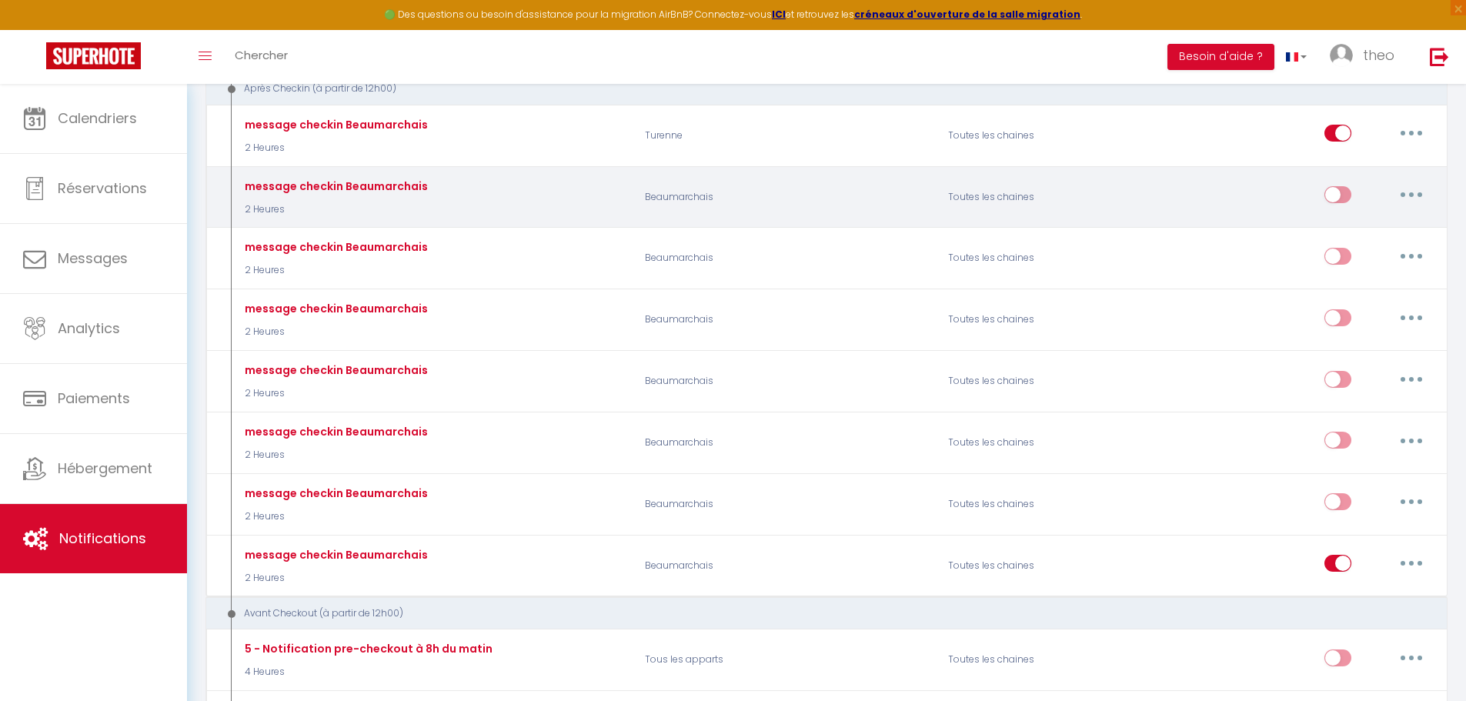
click at [1417, 205] on button "button" at bounding box center [1411, 194] width 43 height 25
click at [1394, 220] on link "Editer" at bounding box center [1371, 230] width 114 height 26
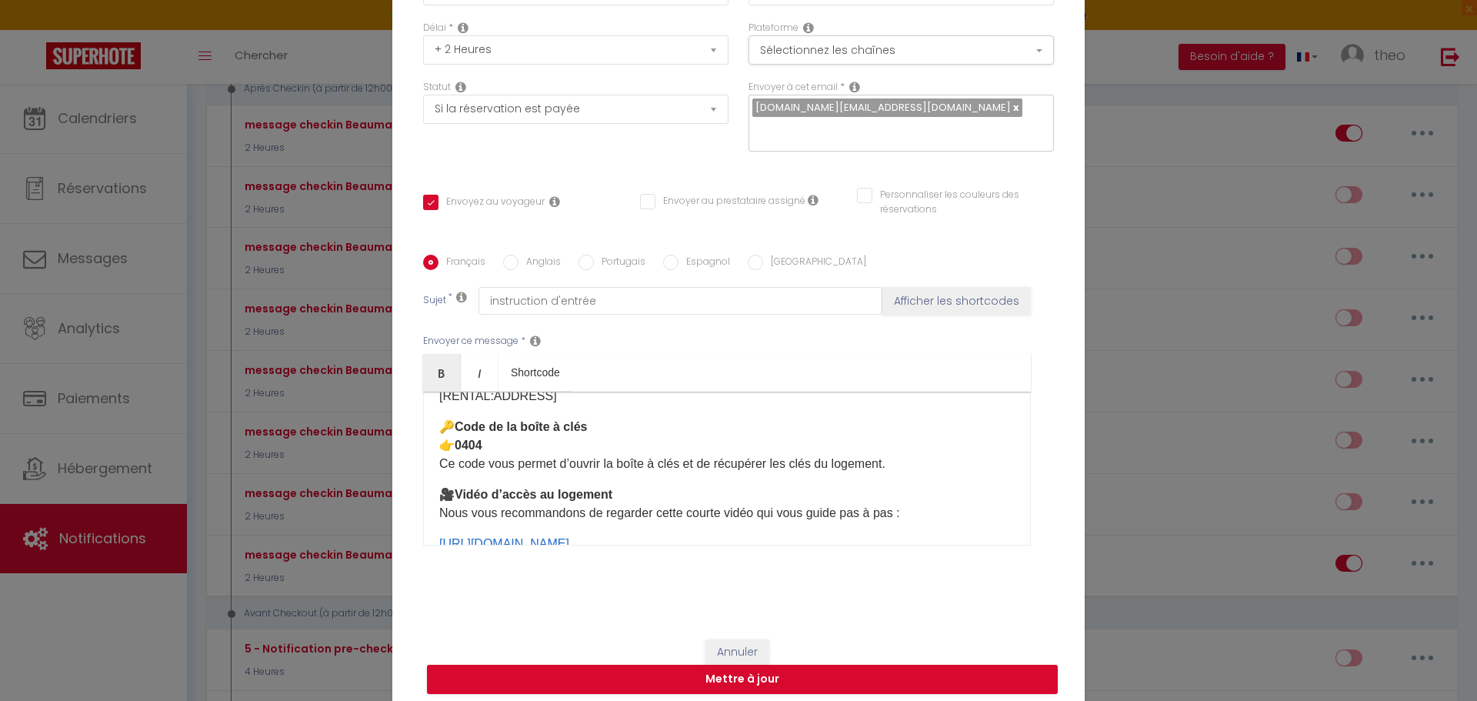
scroll to position [170, 0]
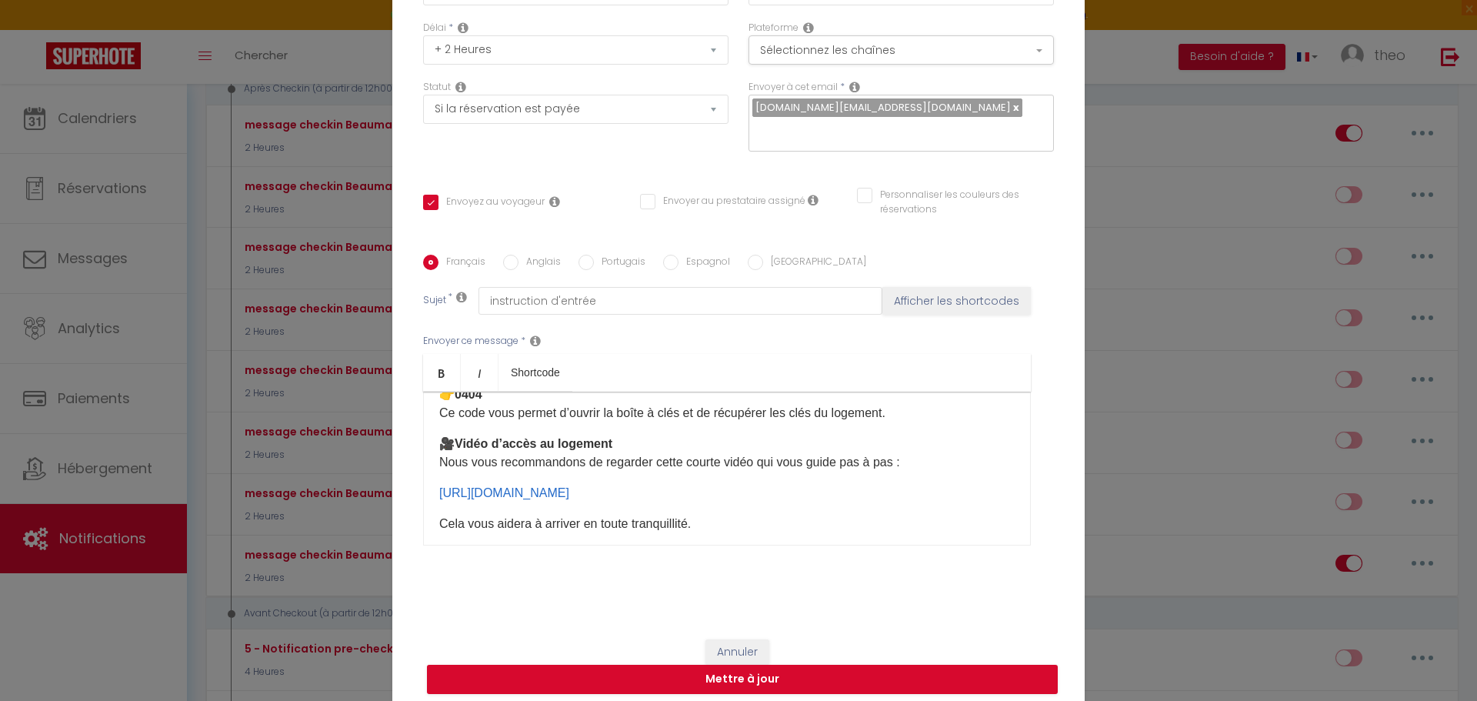
drag, startPoint x: 786, startPoint y: 497, endPoint x: 430, endPoint y: 502, distance: 355.5
click at [430, 502] on div "Bonjour [GUEST:FIRST_NAME], Voici toutes les informations pour votre arrivée [D…" at bounding box center [727, 469] width 608 height 154
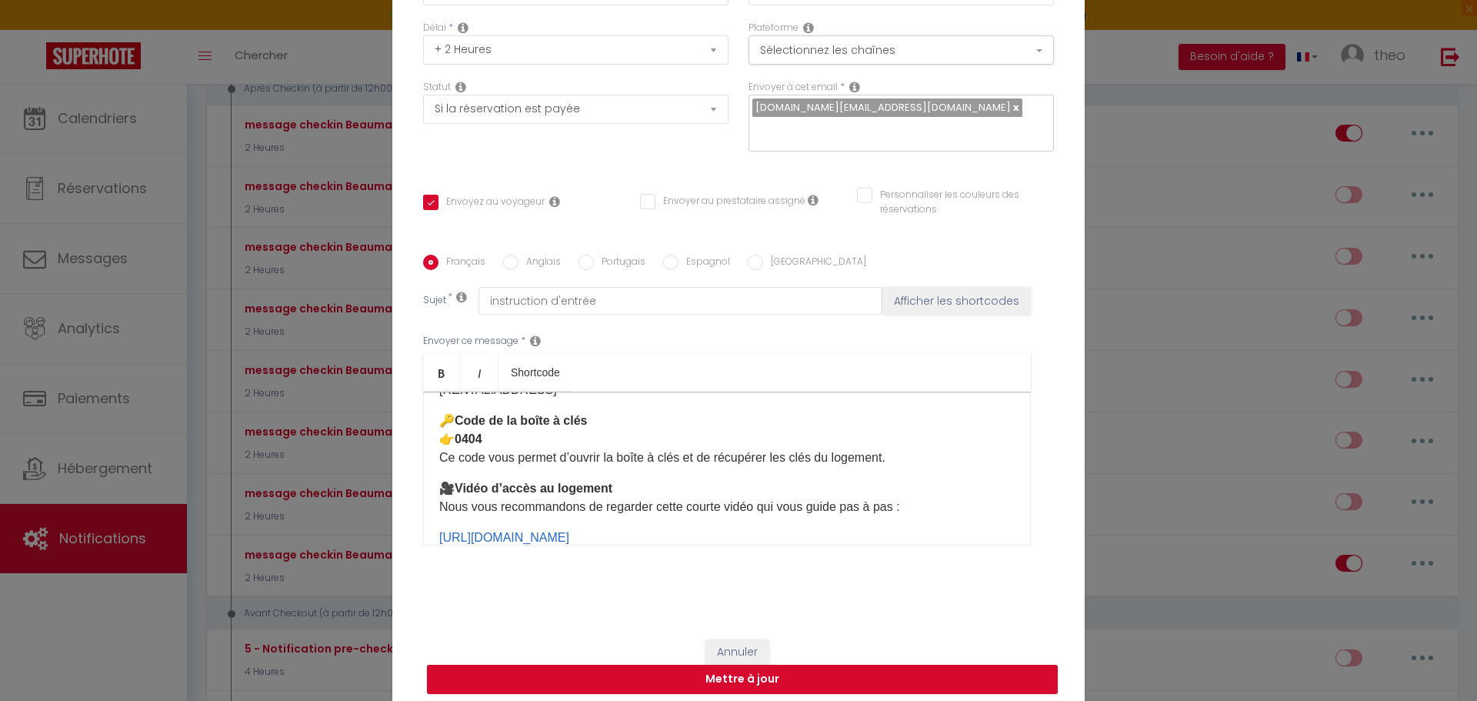
scroll to position [126, 0]
click at [629, 434] on p "🔑 Code de la boîte à clés 👉 [DATE] code vous permet d’ouvrir la boîte à clés et…" at bounding box center [727, 438] width 576 height 55
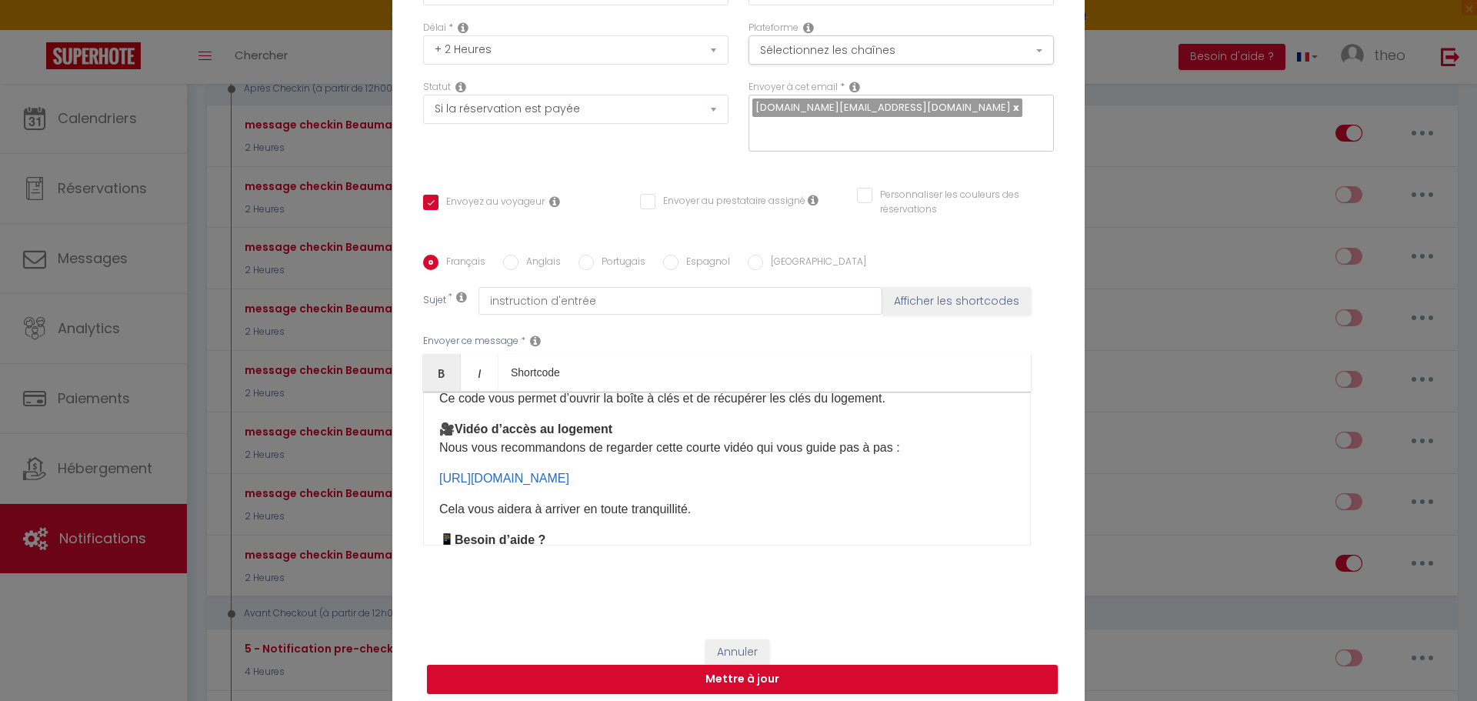
scroll to position [185, 0]
click at [764, 476] on p "[URL][DOMAIN_NAME] ​" at bounding box center [727, 478] width 576 height 18
click at [496, 259] on div "Français Anglais Portugais Espagnol [GEOGRAPHIC_DATA]" at bounding box center [738, 263] width 631 height 17
click at [503, 260] on input "Anglais" at bounding box center [510, 262] width 15 height 15
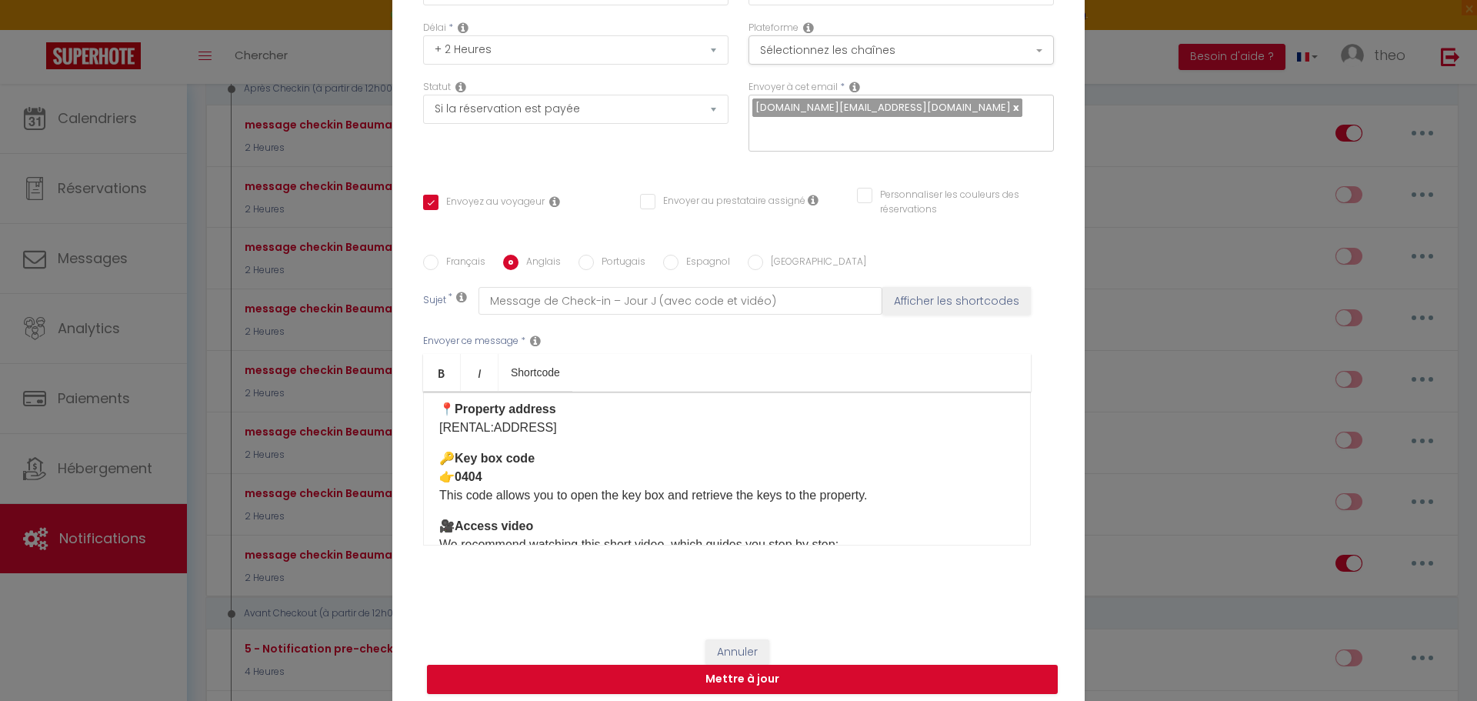
scroll to position [85, 0]
click at [559, 482] on p "🔑 Key box code 👉 0404 This code allows you to open the key box and retrieve the…" at bounding box center [727, 479] width 576 height 55
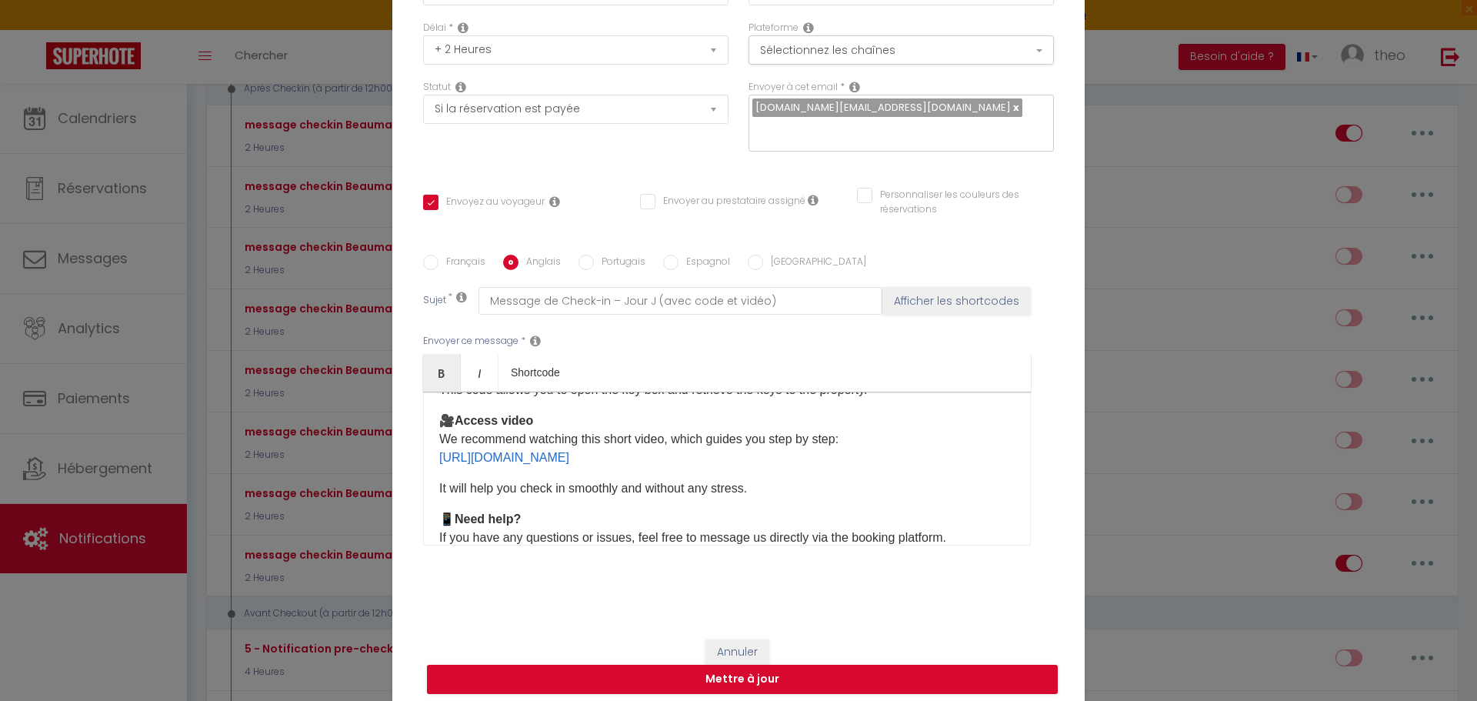
scroll to position [195, 0]
drag, startPoint x: 769, startPoint y: 461, endPoint x: 430, endPoint y: 451, distance: 339.5
click at [430, 451] on div "Hello [GUEST:FIRST_NAME], Here are all the details for your check-in [DATE] 🏡 T…" at bounding box center [727, 469] width 608 height 154
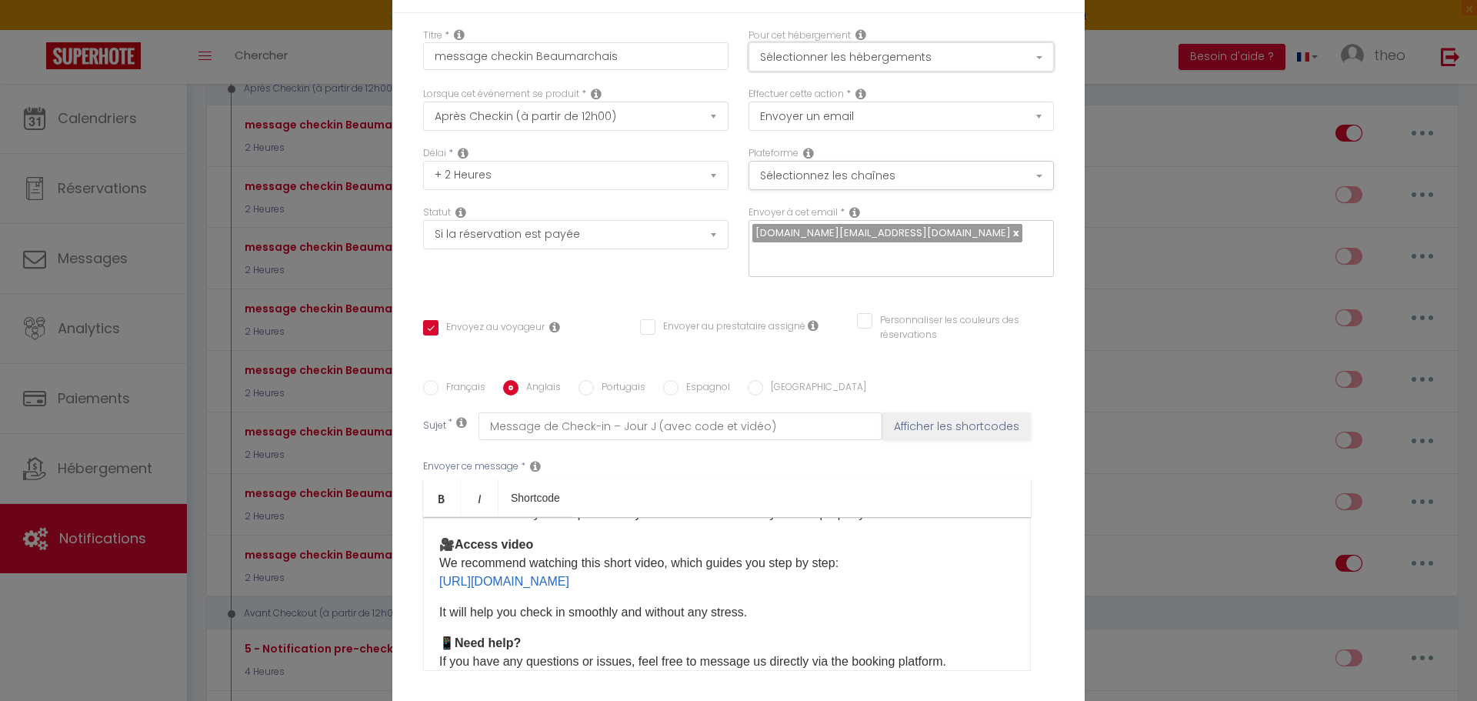
click at [938, 52] on button "Sélectionner les hébergements" at bounding box center [901, 56] width 305 height 29
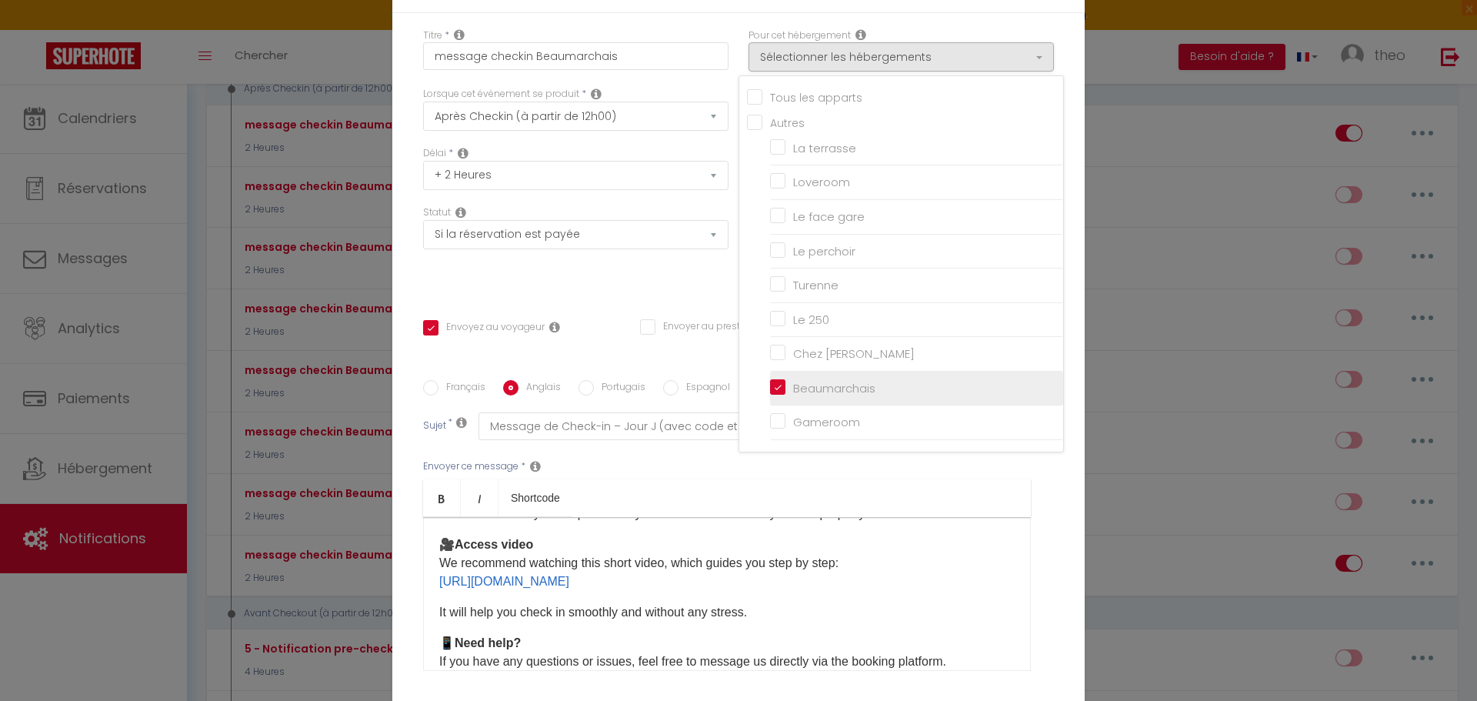
click at [773, 377] on li "Beaumarchais" at bounding box center [916, 389] width 293 height 35
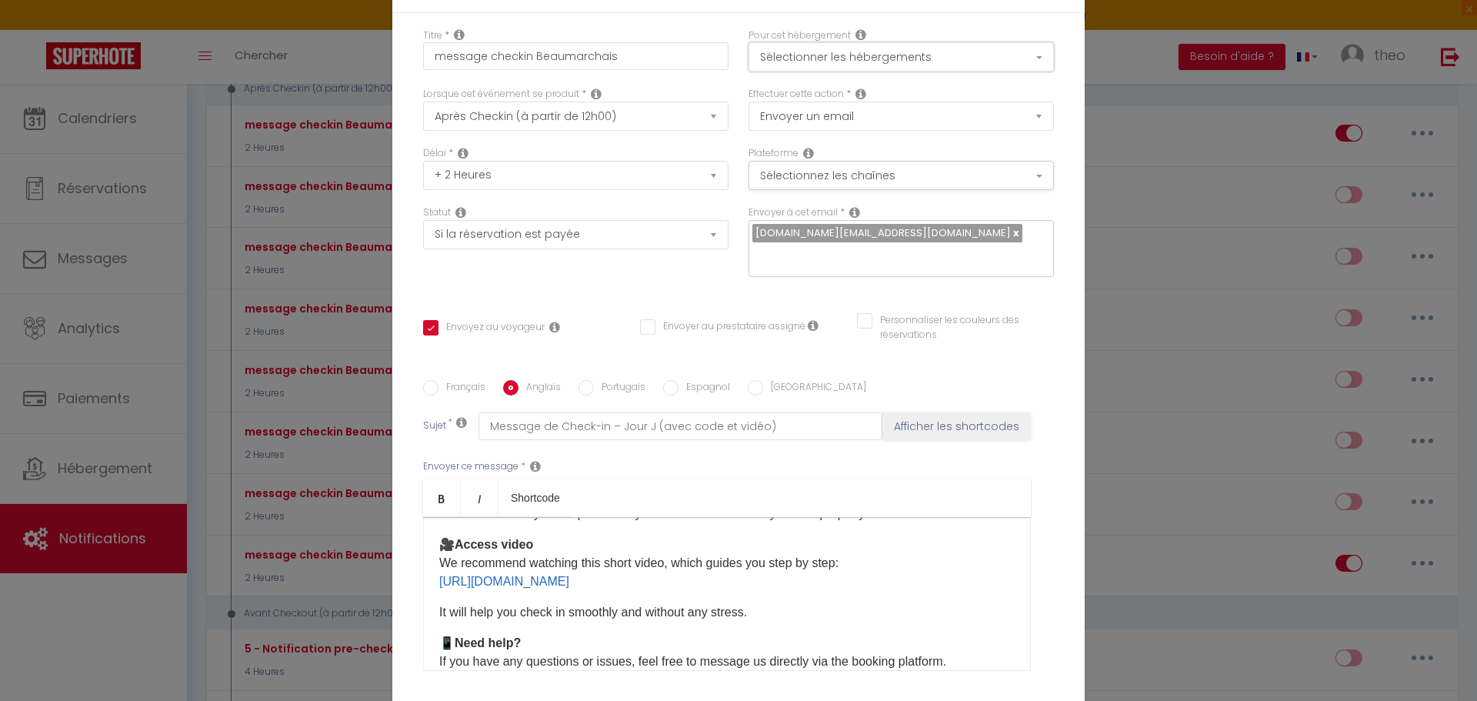
click at [810, 59] on button "Sélectionner les hébergements" at bounding box center [901, 56] width 305 height 29
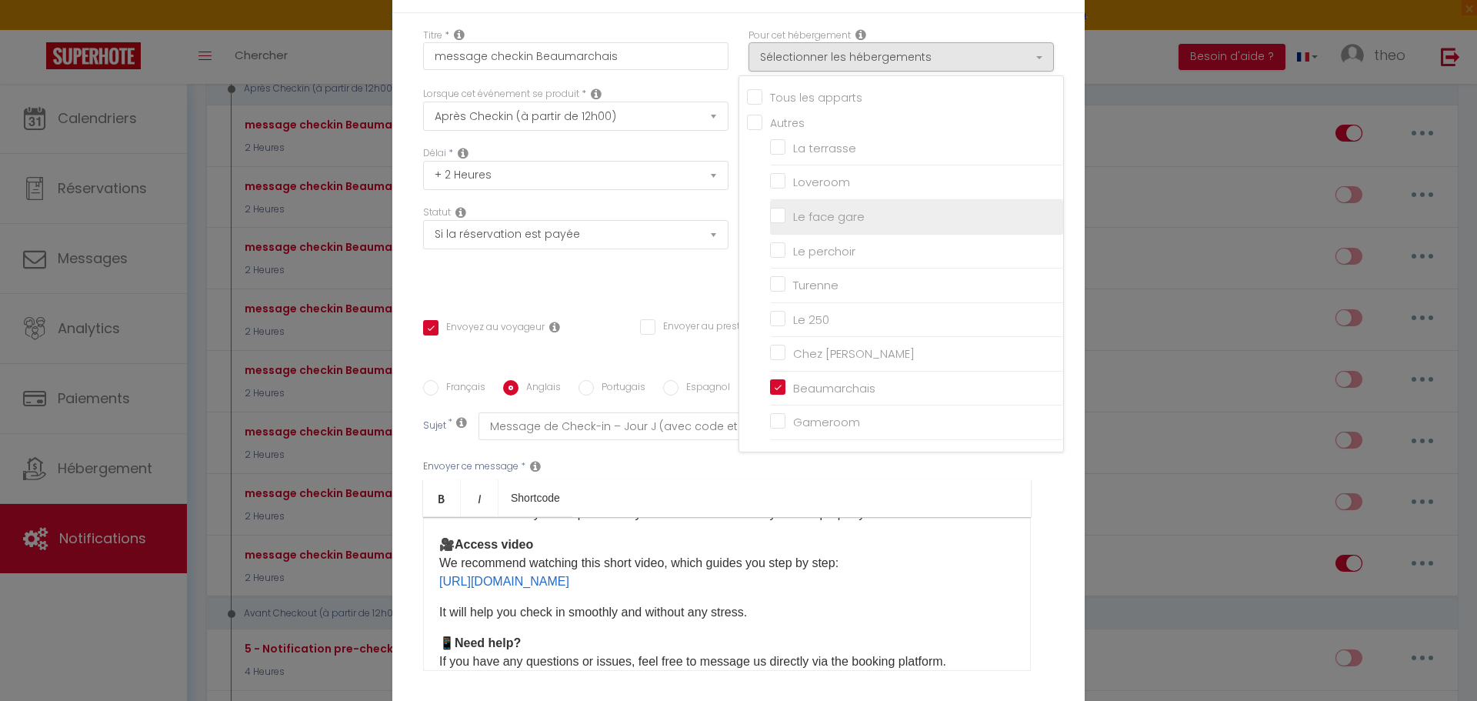
click at [776, 210] on input "Le face gare" at bounding box center [916, 216] width 293 height 15
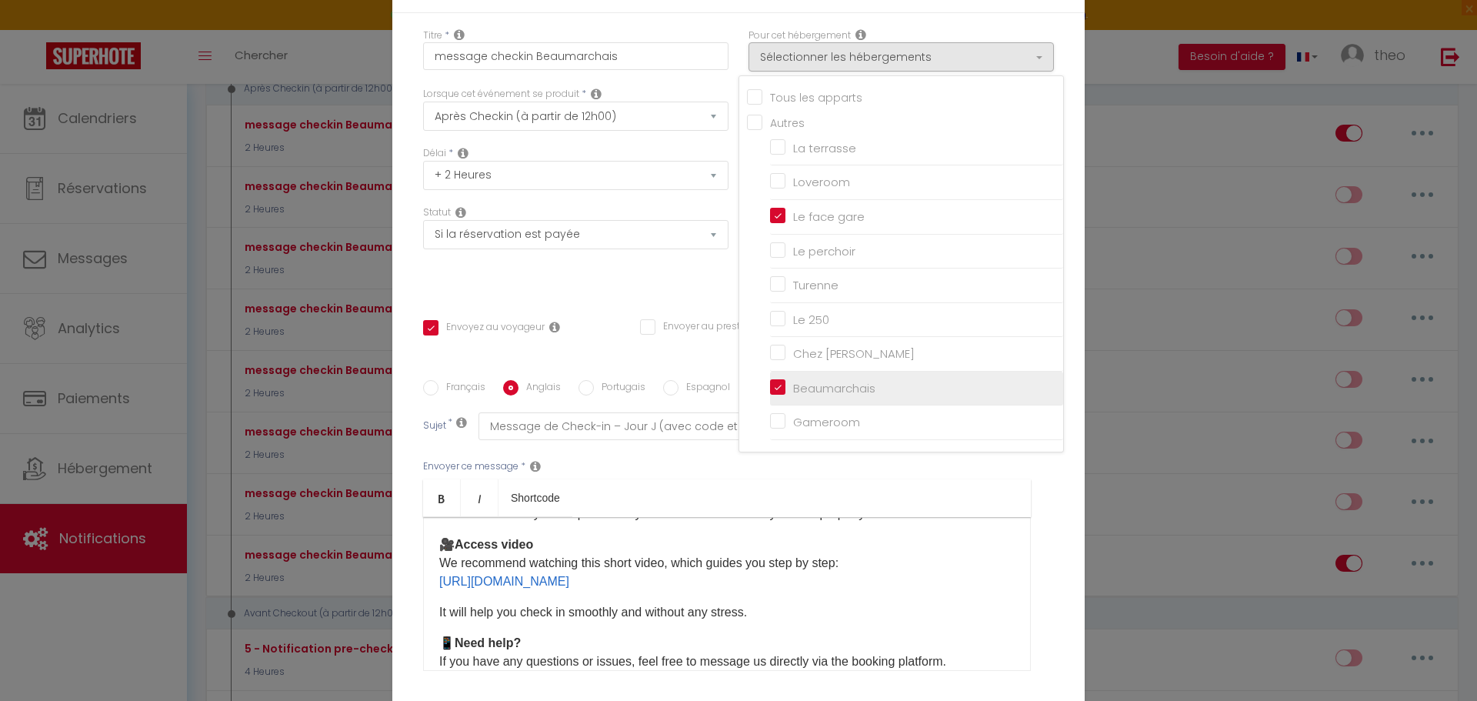
click at [775, 389] on input "Beaumarchais" at bounding box center [916, 388] width 293 height 15
click at [669, 282] on div "Statut Aucun Si la réservation est payée Si réservation non payée Si la caution…" at bounding box center [575, 248] width 325 height 87
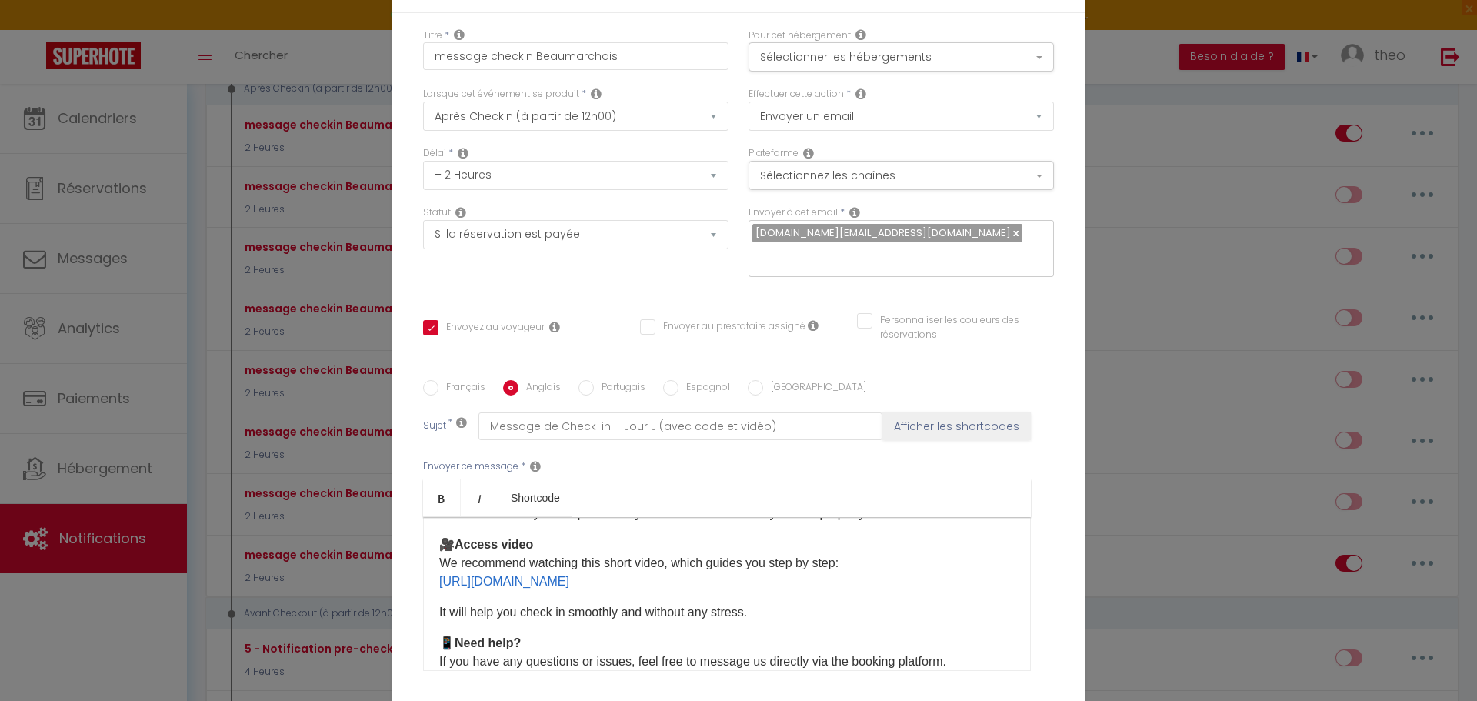
scroll to position [133, 0]
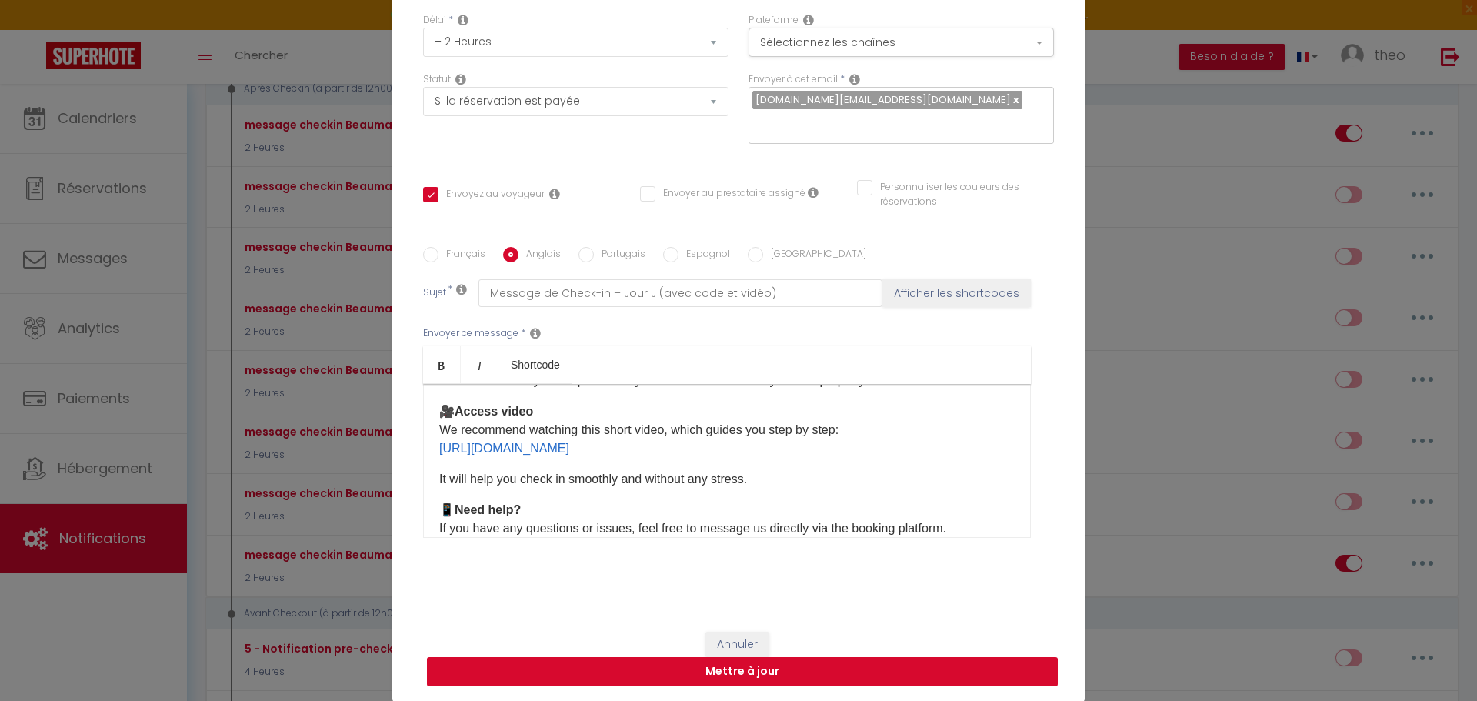
click at [753, 669] on button "Mettre à jour" at bounding box center [742, 671] width 631 height 29
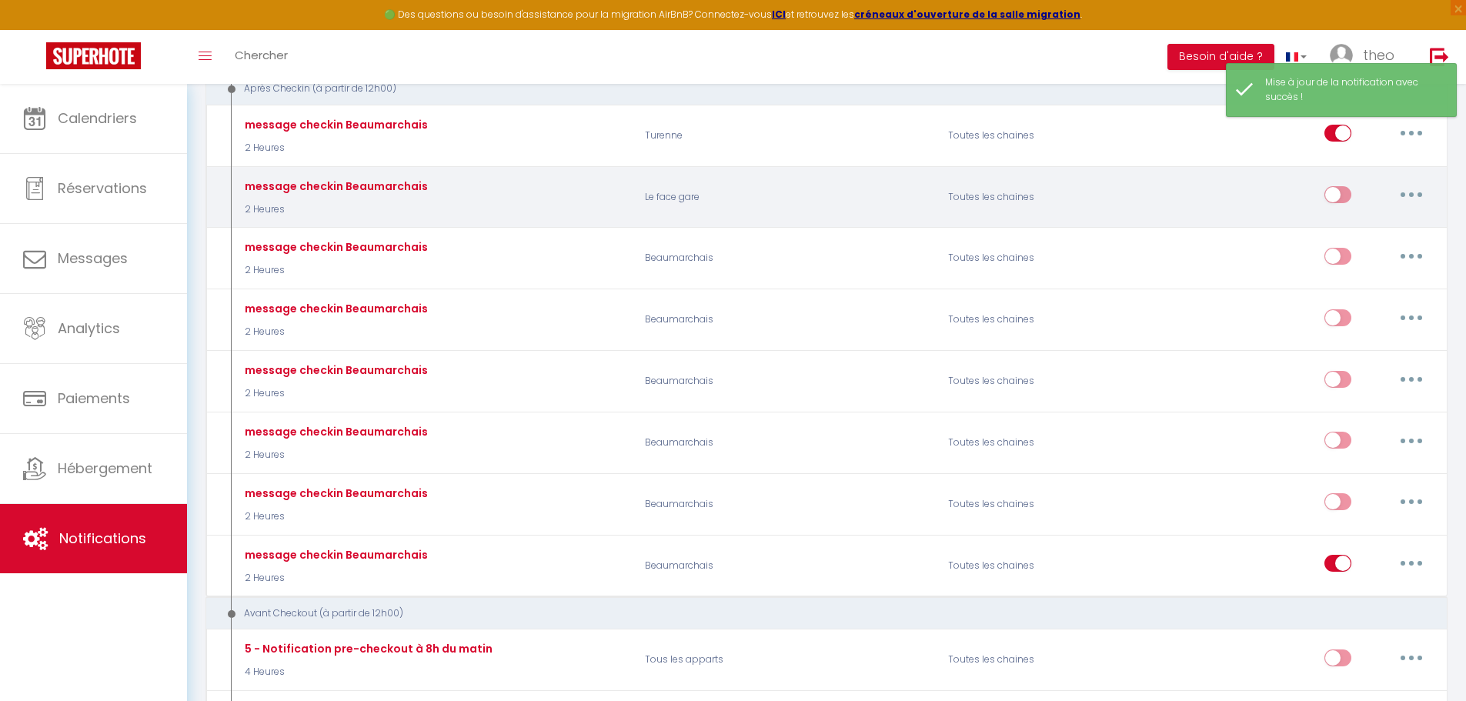
click at [1344, 196] on input "checkbox" at bounding box center [1337, 197] width 27 height 23
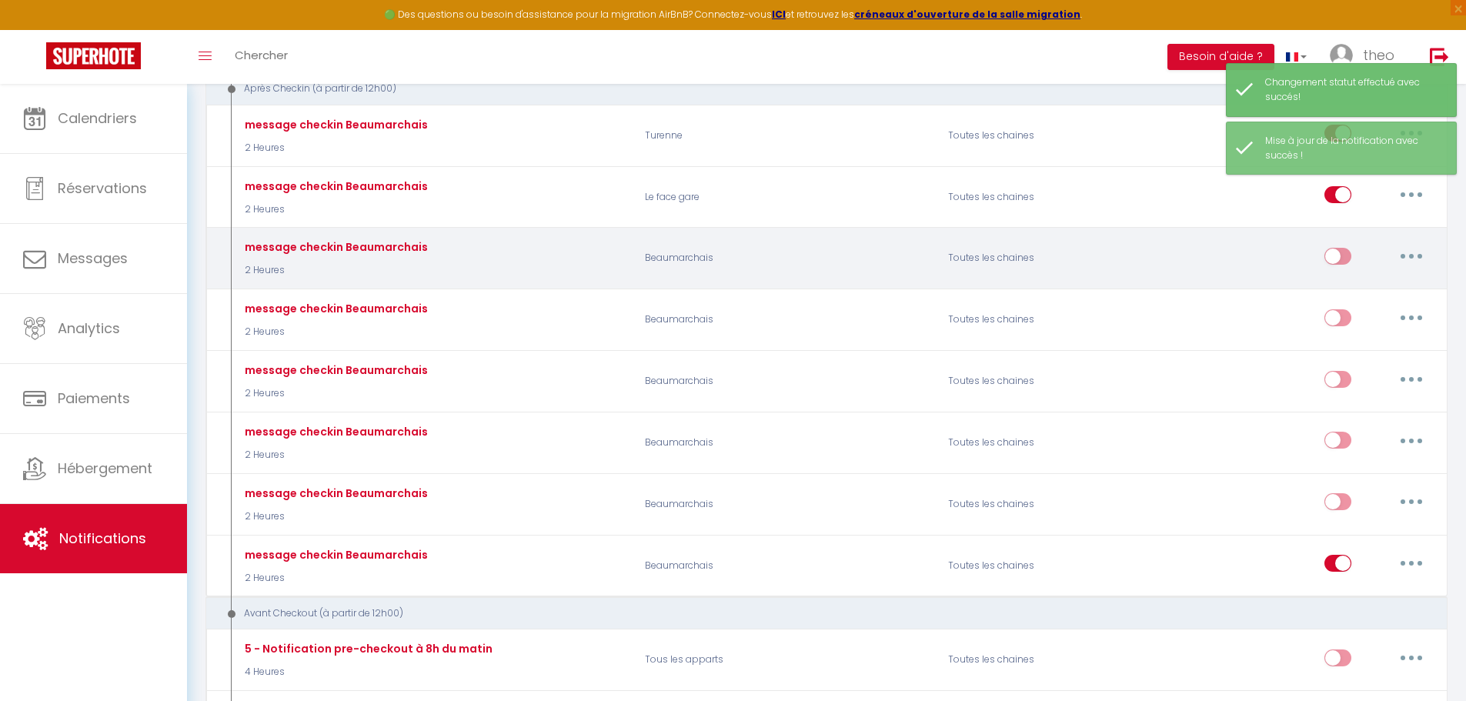
click at [1403, 259] on button "button" at bounding box center [1411, 256] width 43 height 25
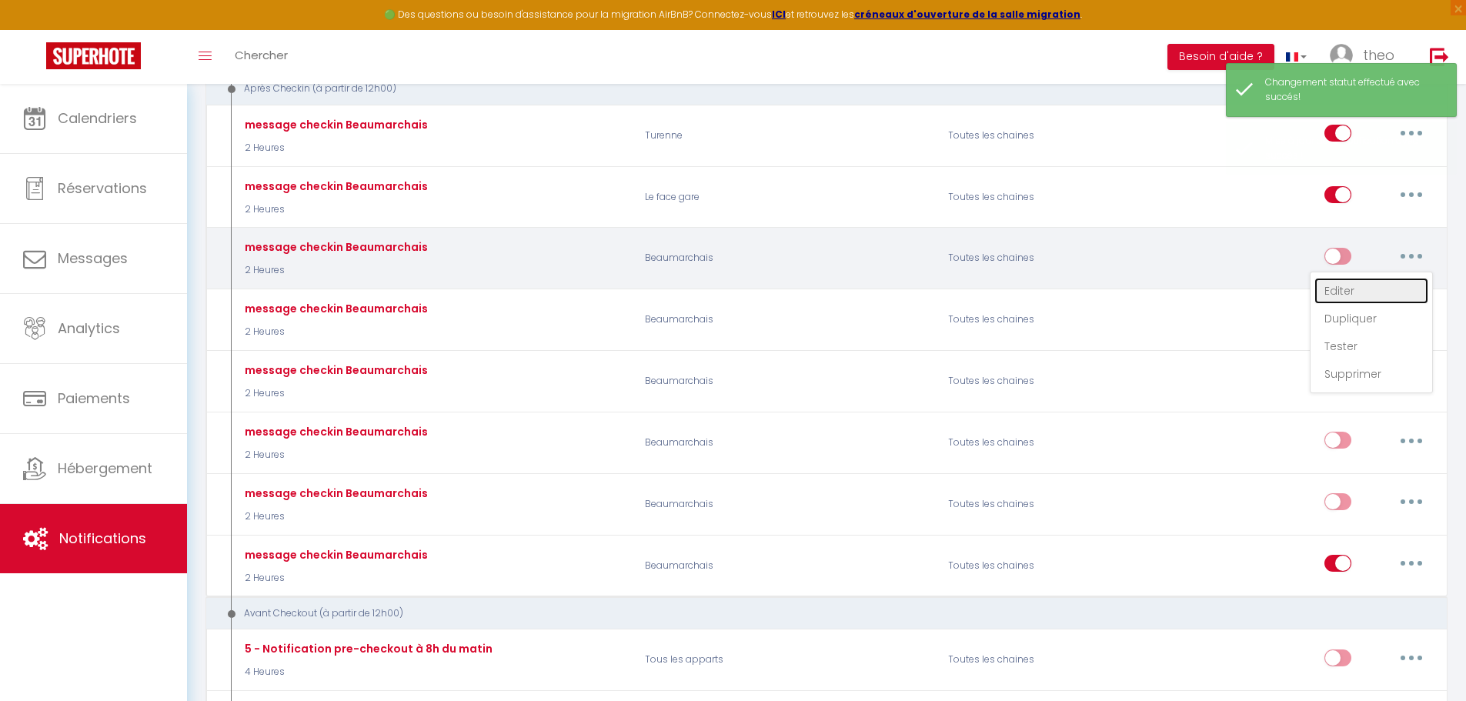
click at [1370, 285] on link "Editer" at bounding box center [1371, 291] width 114 height 26
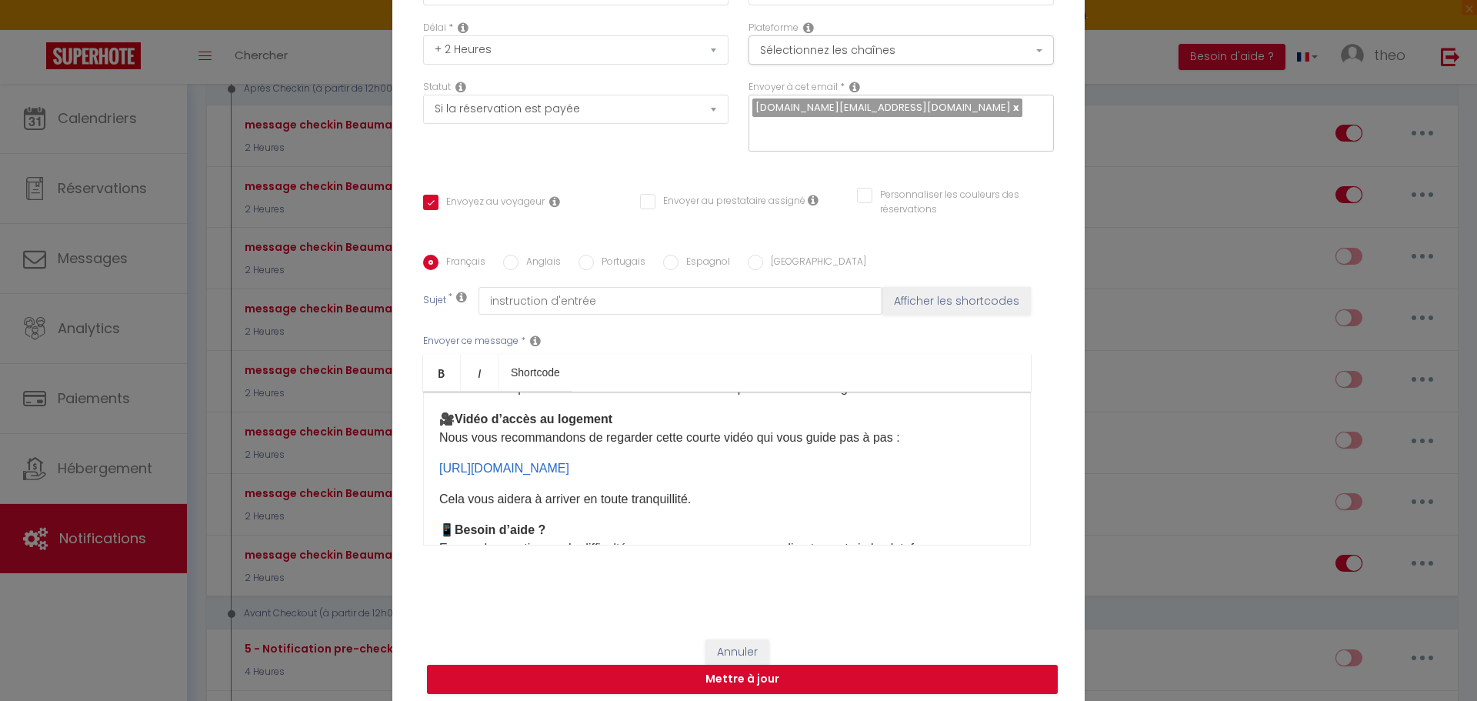
drag, startPoint x: 788, startPoint y: 470, endPoint x: 382, endPoint y: 456, distance: 406.6
click at [382, 454] on div "Modifier la notification × Titre * message checkin Beaumarchais Pour cet héberg…" at bounding box center [738, 350] width 1477 height 701
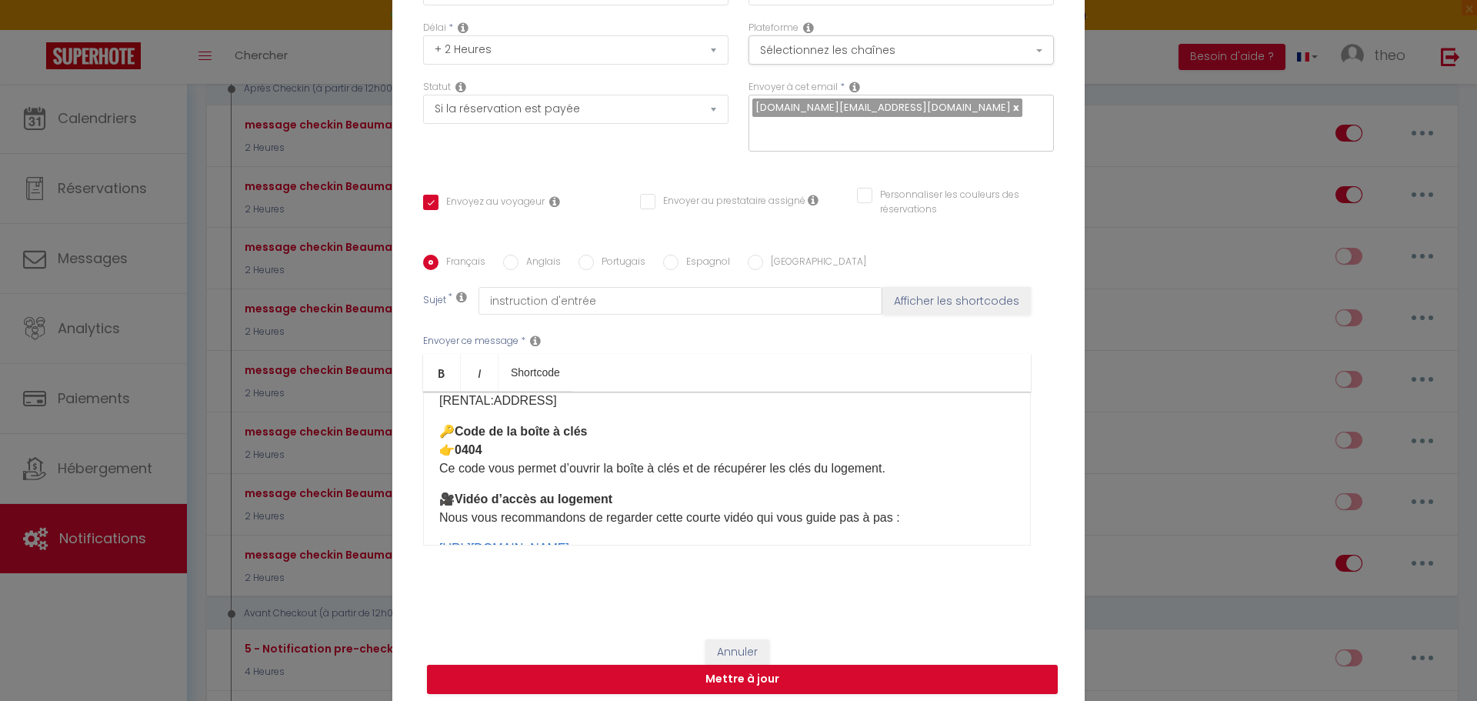
scroll to position [108, 0]
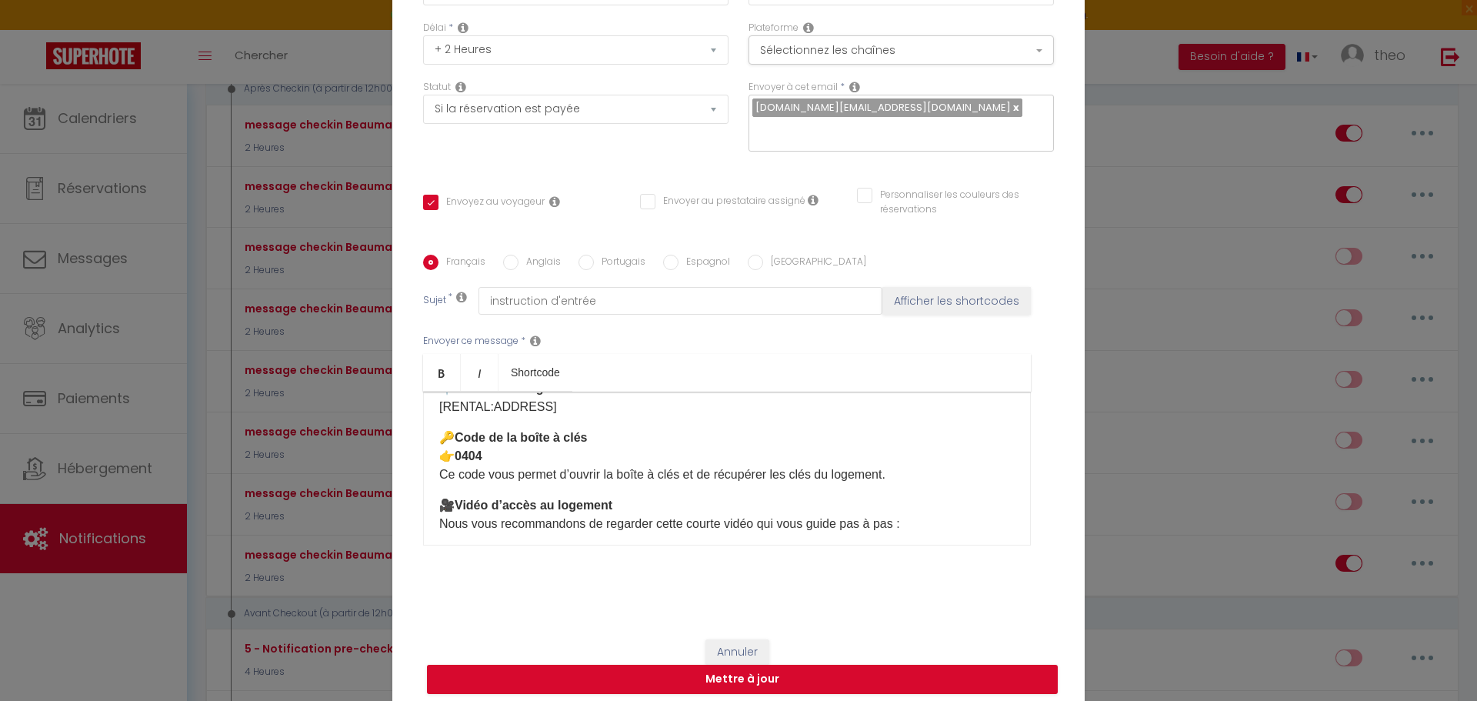
click at [600, 458] on p "🔑 Code de la boîte à clés 👉 [DATE] code vous permet d’ouvrir la boîte à clés et…" at bounding box center [727, 456] width 576 height 55
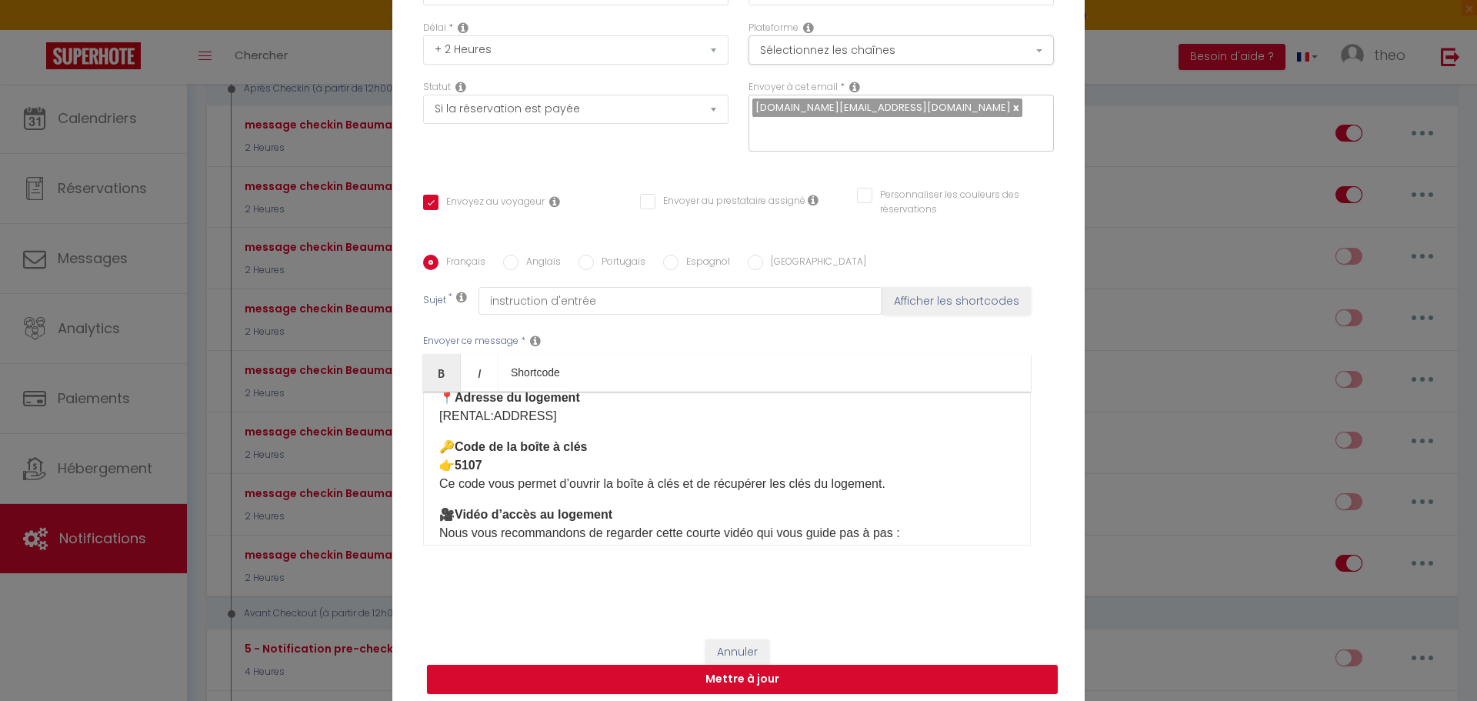
scroll to position [98, 0]
click at [504, 259] on input "Anglais" at bounding box center [510, 262] width 15 height 15
click at [549, 456] on p "🔑 Key box code 👉 0404 This code allows you to open the key box and retrieve the…" at bounding box center [727, 466] width 576 height 55
click at [549, 473] on p "🔑 Key box code 👉 0404 This code allows you to open the key box and retrieve the…" at bounding box center [727, 466] width 576 height 55
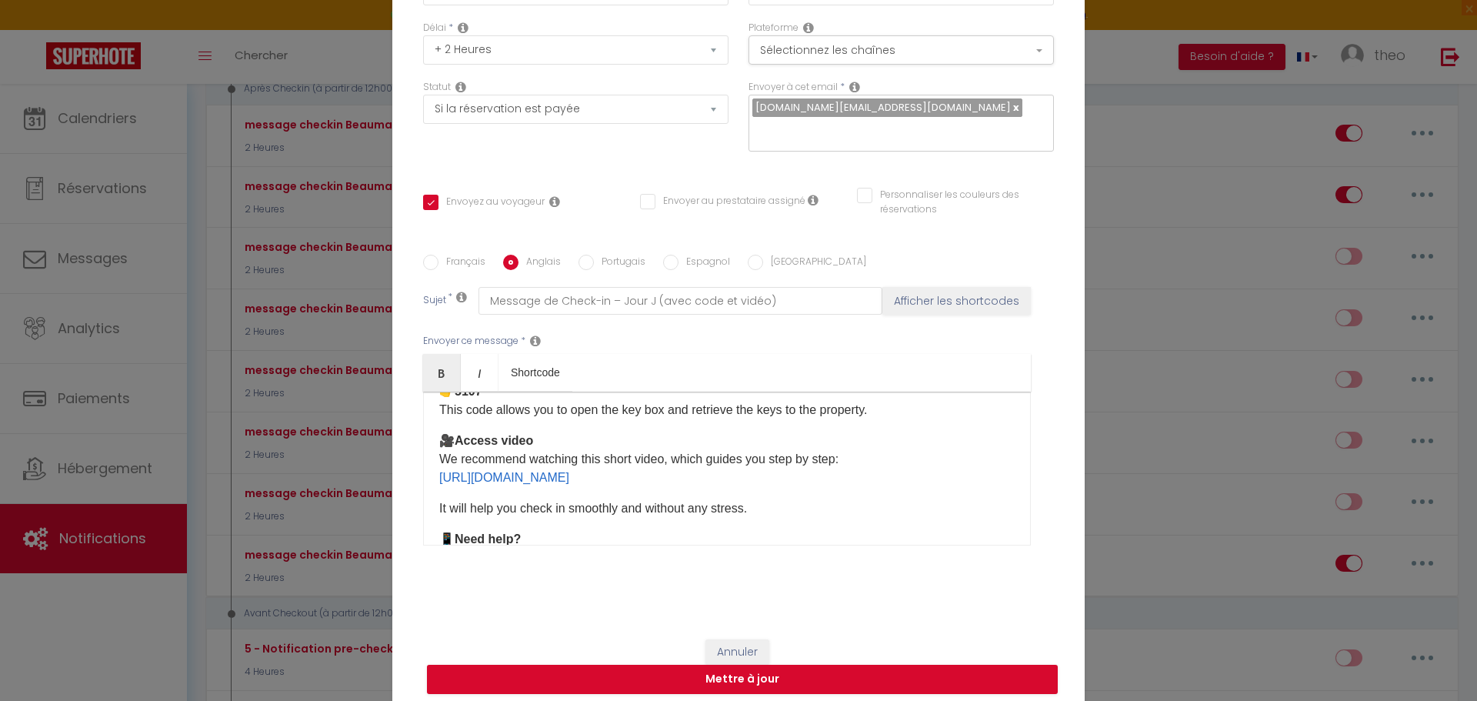
scroll to position [175, 0]
drag, startPoint x: 778, startPoint y: 475, endPoint x: 414, endPoint y: 472, distance: 364.0
click at [419, 472] on div "Français Anglais Portugais Espagnol Italien Sujet * Message de Check-in – Jour …" at bounding box center [738, 410] width 639 height 310
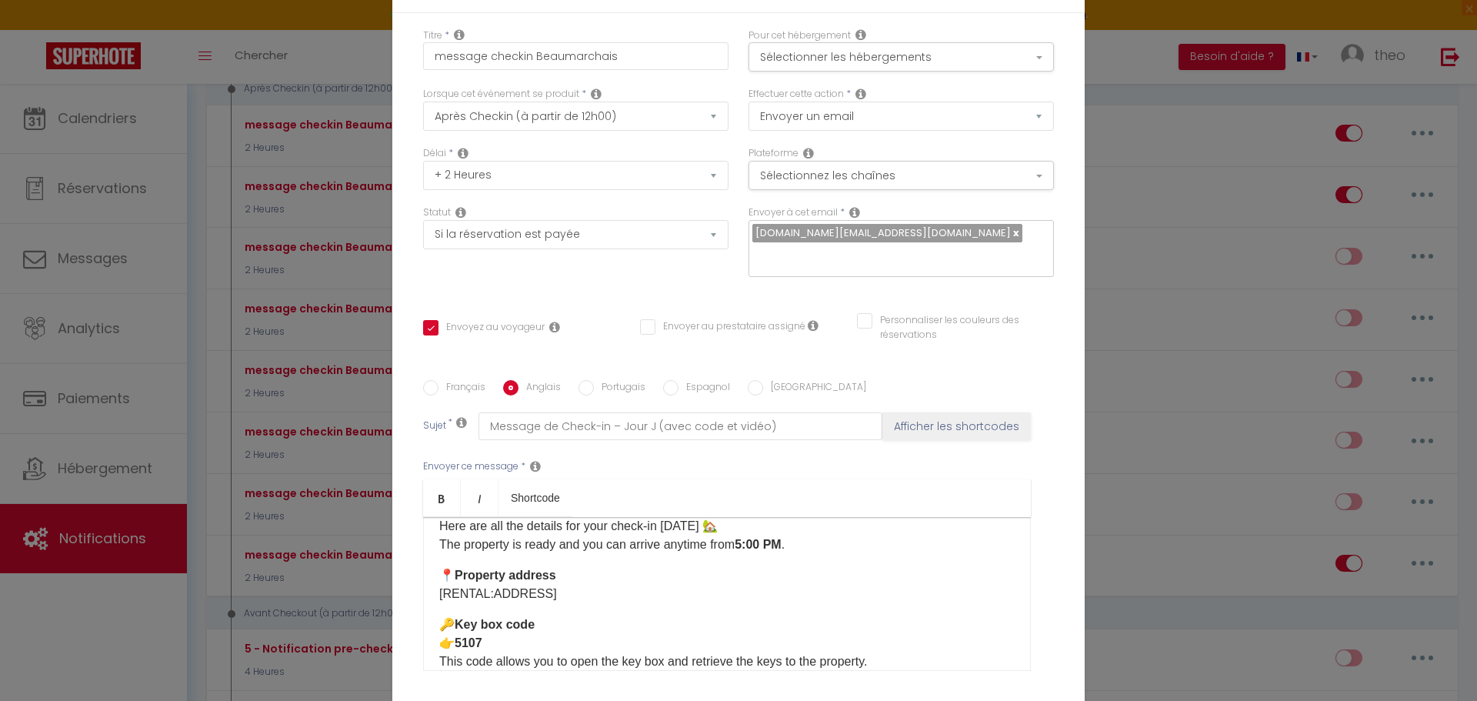
scroll to position [0, 0]
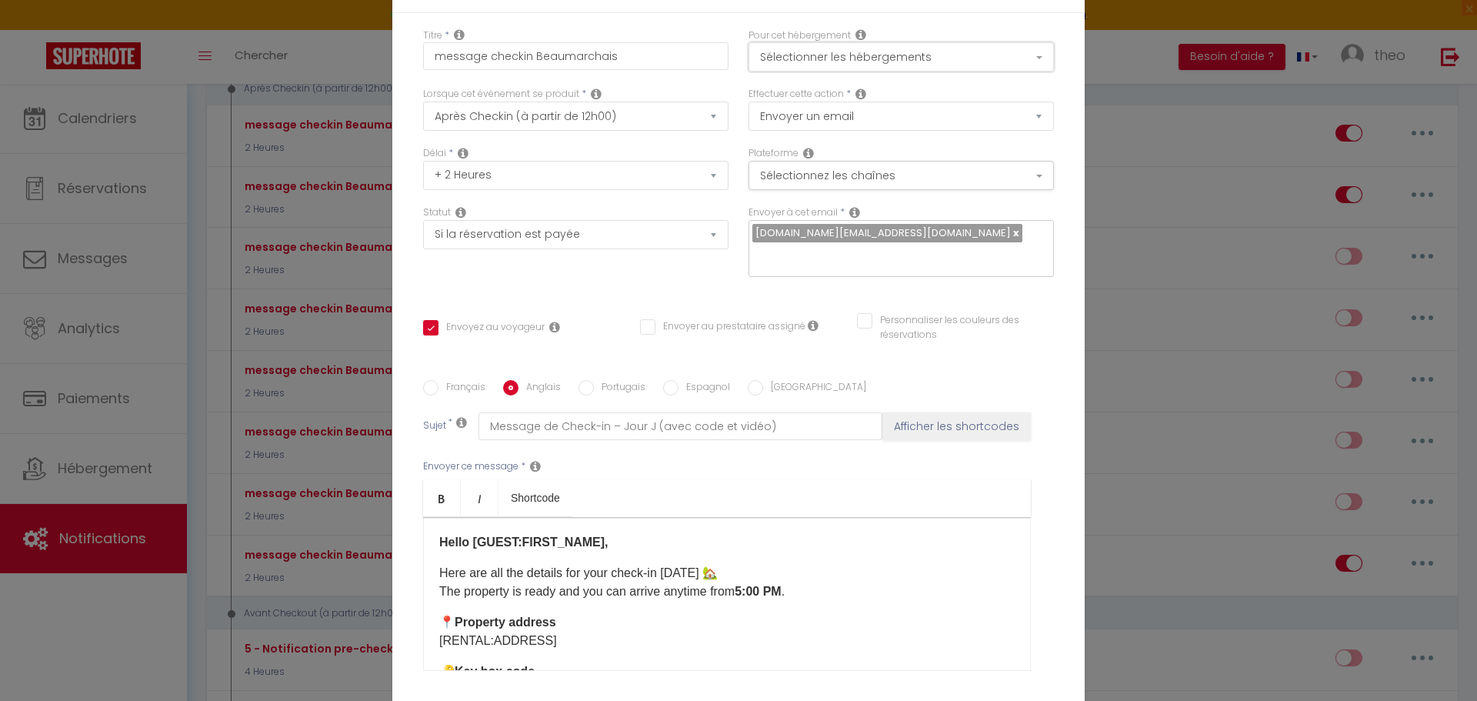
click at [916, 45] on button "Sélectionner les hébergements" at bounding box center [901, 56] width 305 height 29
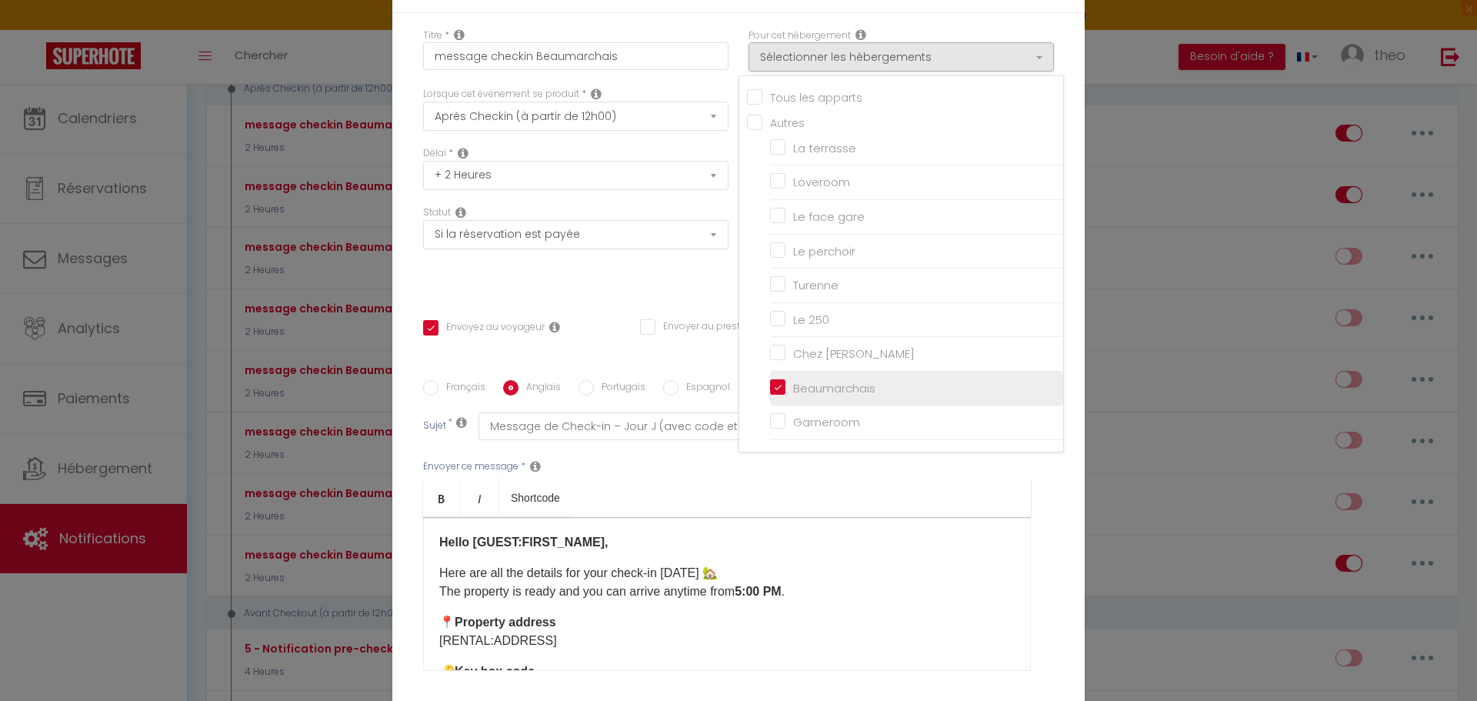
click at [776, 384] on input "Beaumarchais" at bounding box center [916, 388] width 293 height 15
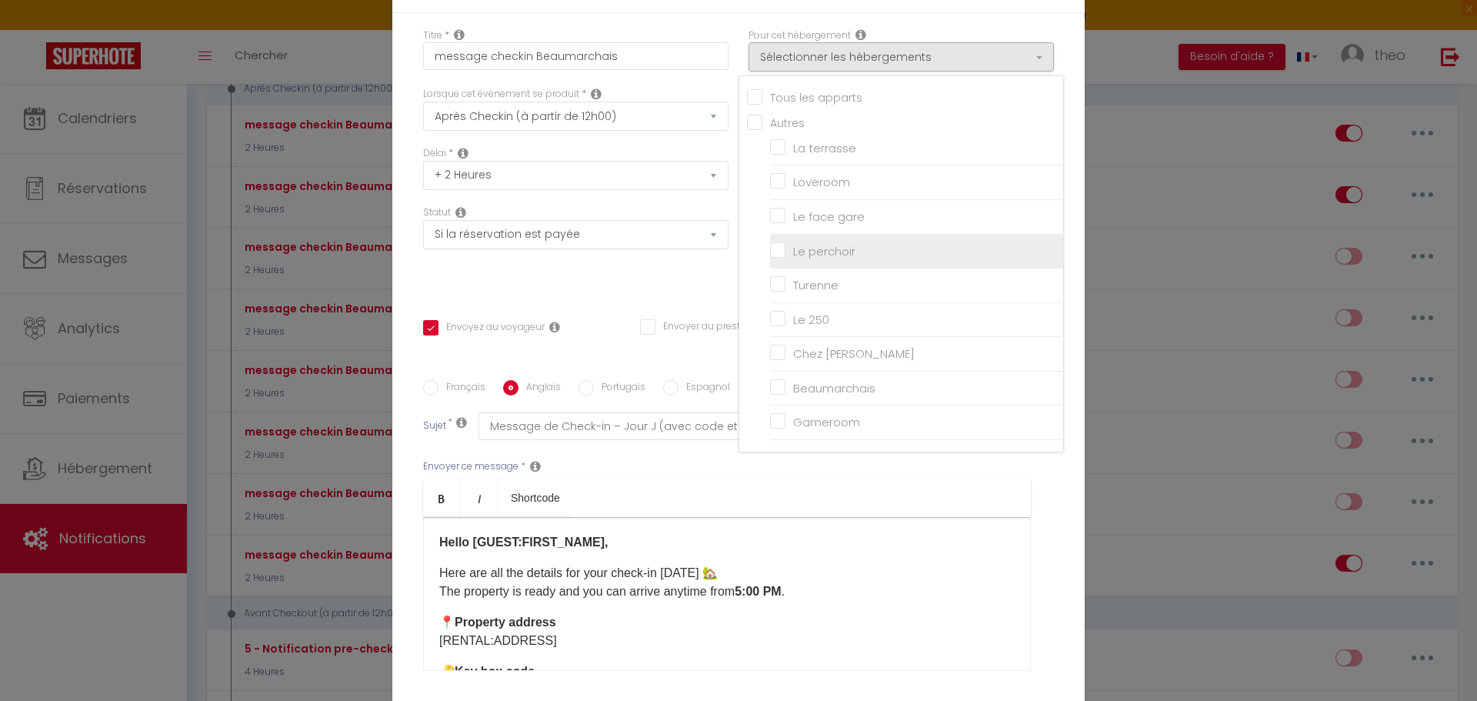
click at [770, 245] on input "Le perchoir" at bounding box center [916, 250] width 293 height 15
click at [1031, 474] on div "Envoyer ce message * Bold Italic Shortcode Rich text editor Hello [GUEST:FIRST_…" at bounding box center [738, 565] width 631 height 250
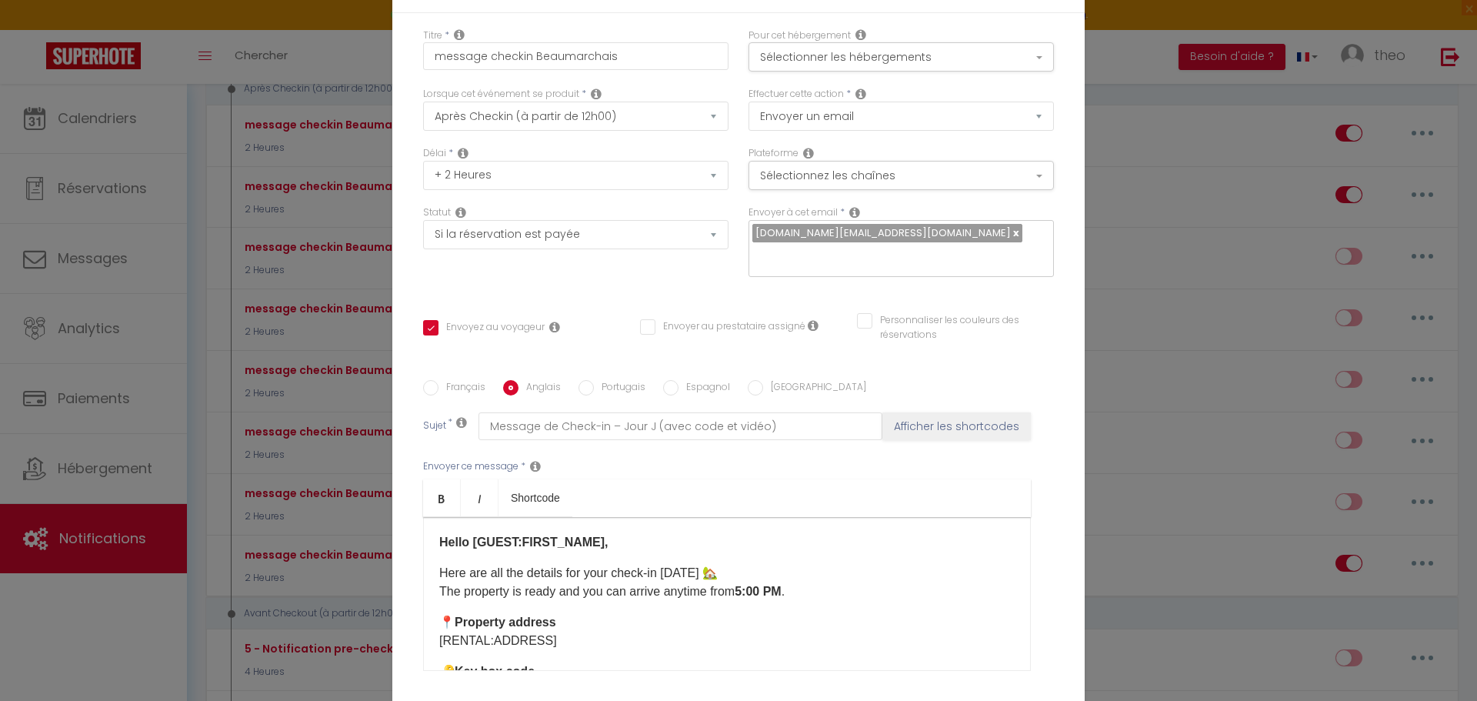
scroll to position [133, 0]
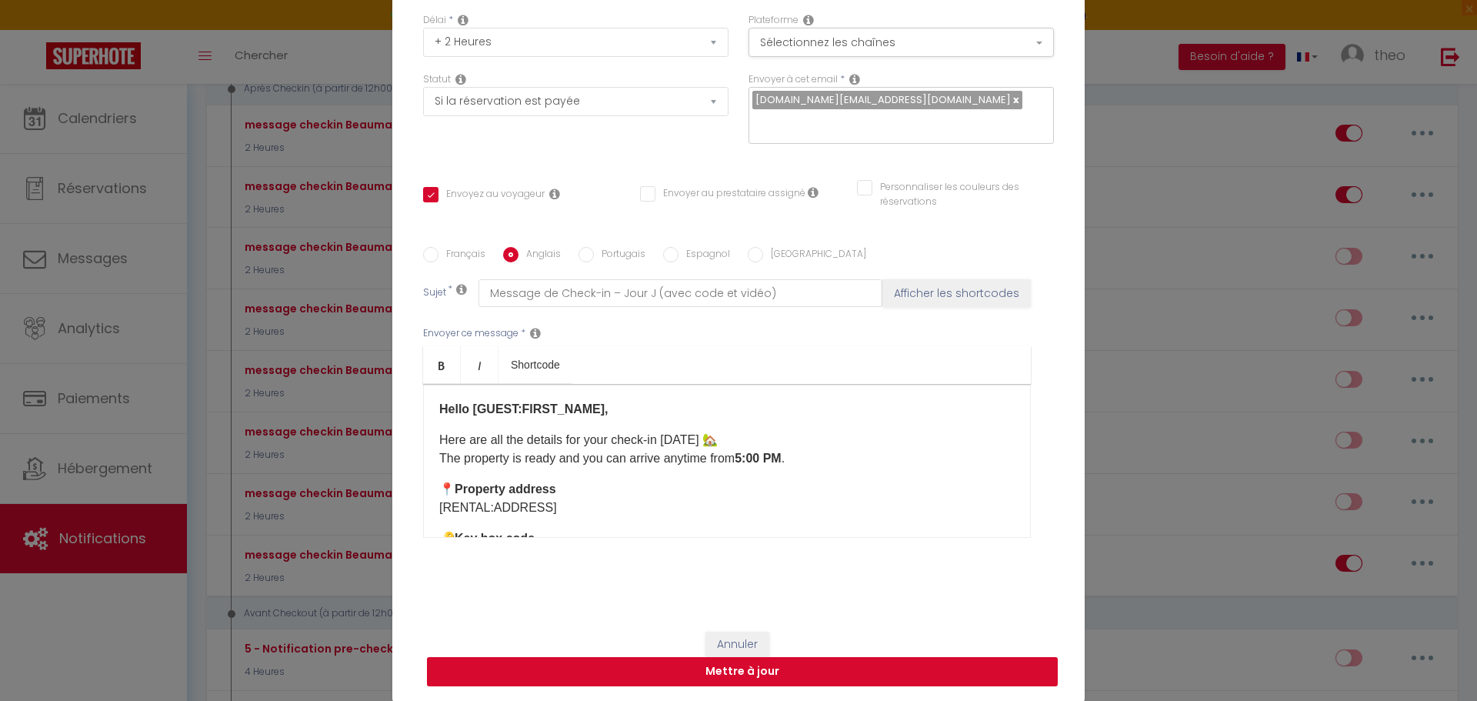
click at [733, 665] on button "Mettre à jour" at bounding box center [742, 671] width 631 height 29
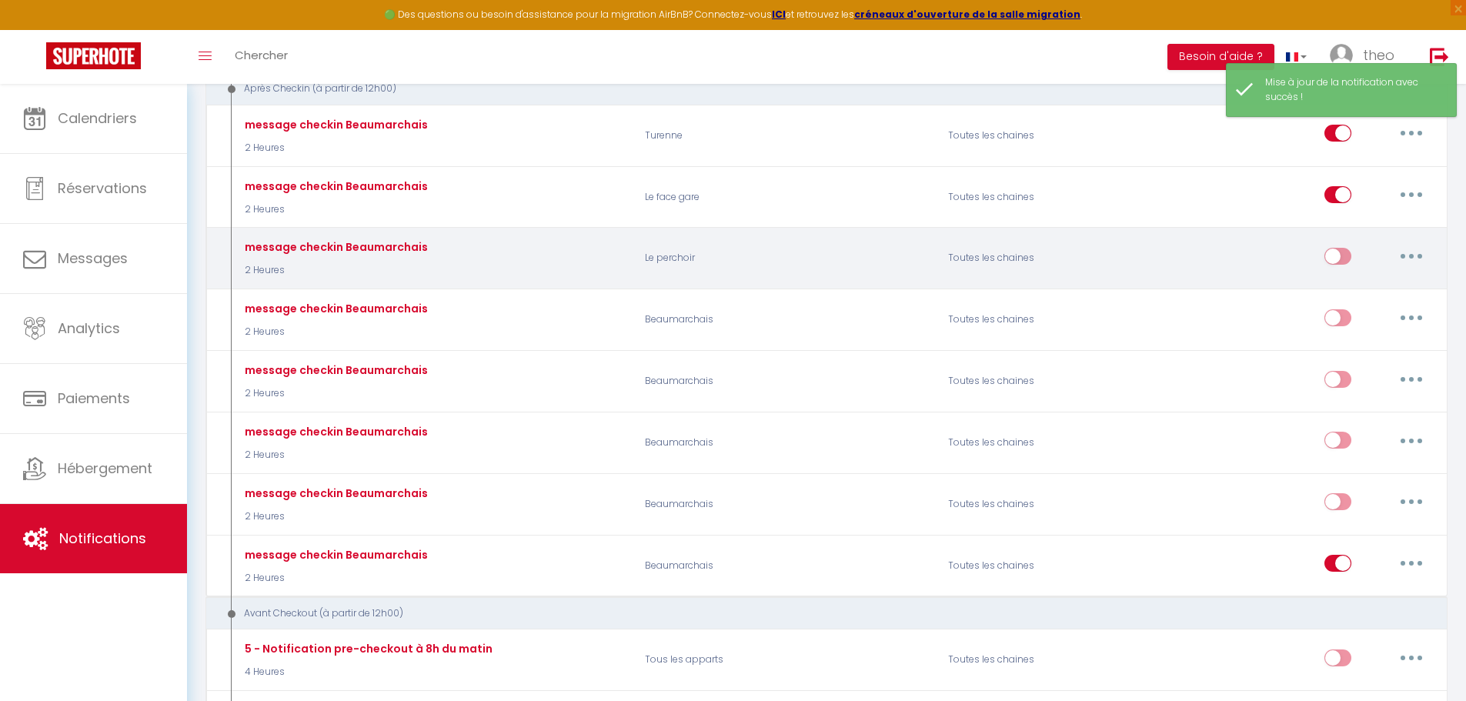
click at [1335, 257] on input "checkbox" at bounding box center [1337, 259] width 27 height 23
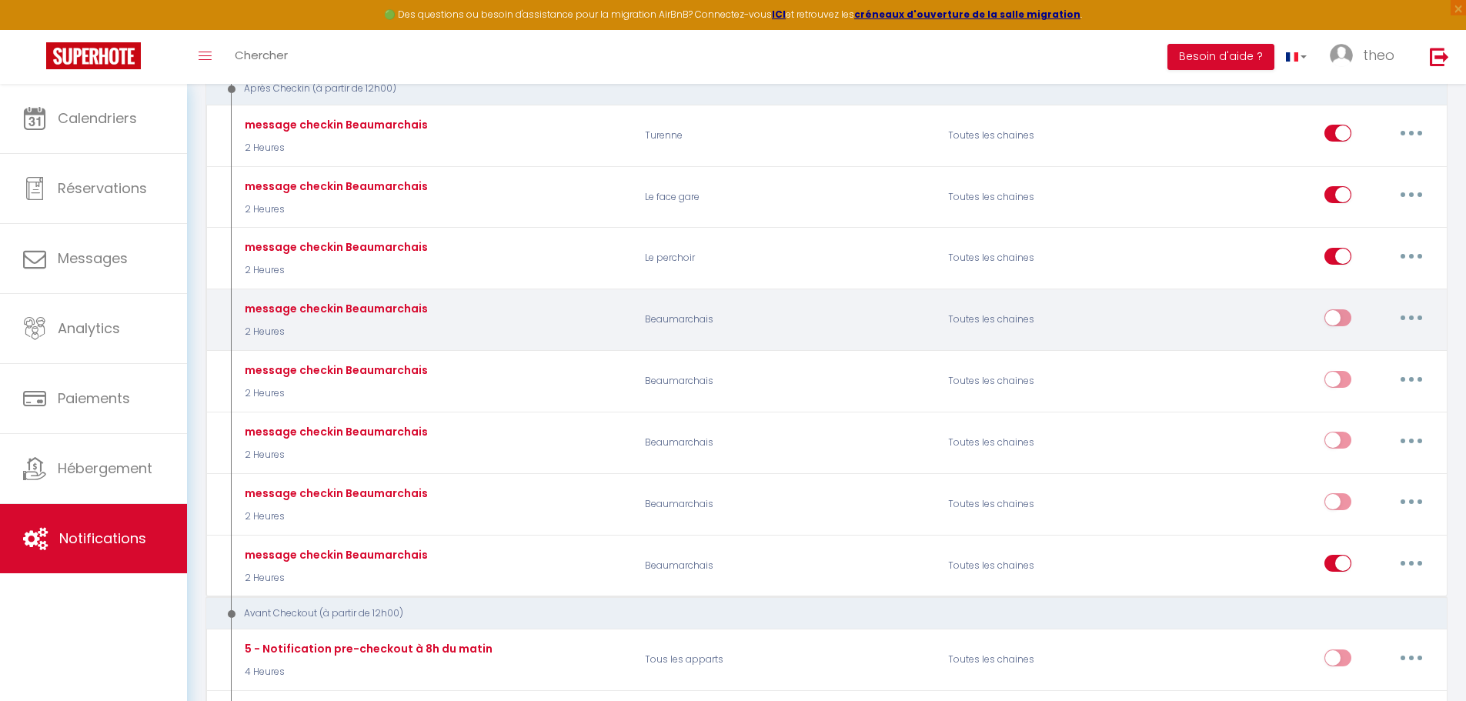
click at [1415, 317] on button "button" at bounding box center [1411, 317] width 43 height 25
click at [1360, 346] on link "Editer" at bounding box center [1371, 352] width 114 height 26
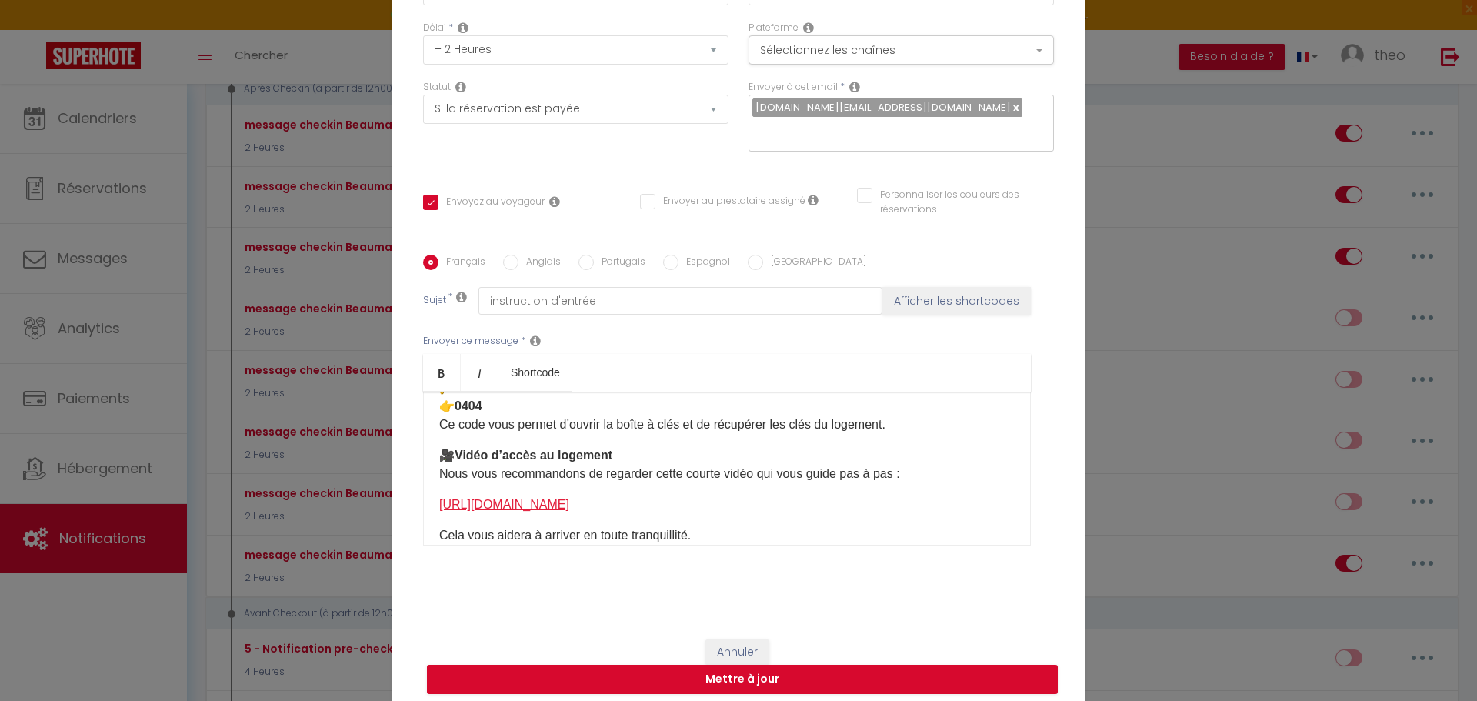
scroll to position [169, 0]
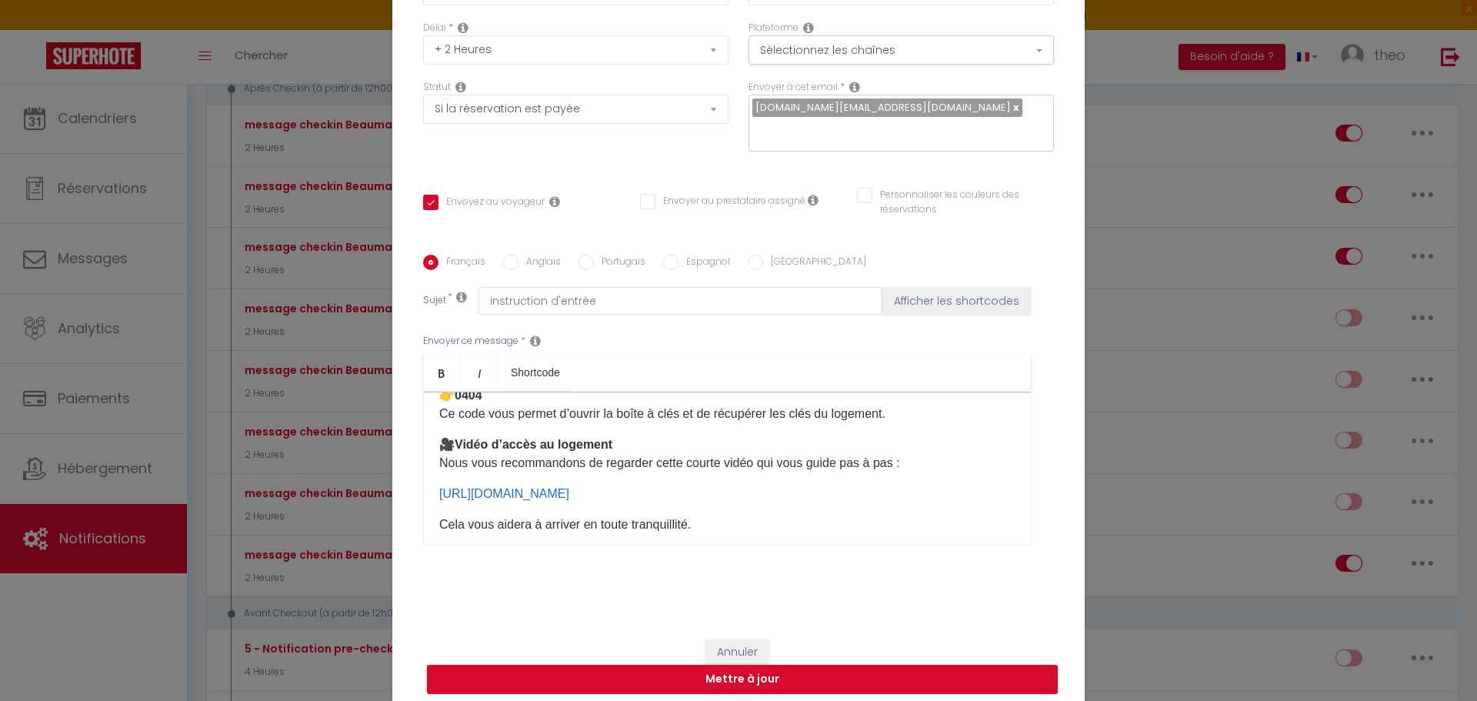
drag, startPoint x: 757, startPoint y: 497, endPoint x: 414, endPoint y: 488, distance: 343.3
click at [419, 488] on div "Français Anglais Portugais Espagnol Italien Sujet * instruction d'entrée Affich…" at bounding box center [738, 410] width 639 height 310
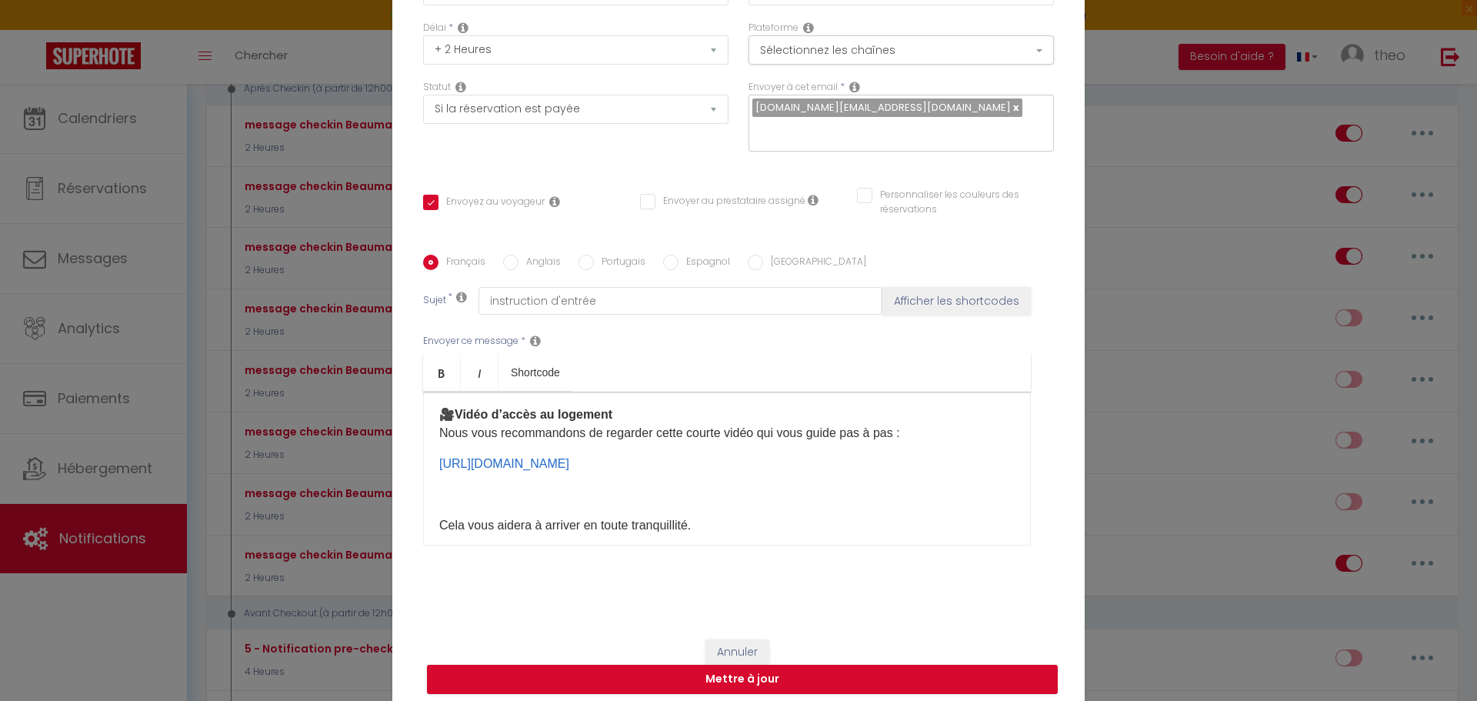
scroll to position [200, 0]
click at [649, 506] on div "Bonjour [GUEST:FIRST_NAME], Voici toutes les informations pour votre arrivée [D…" at bounding box center [727, 469] width 608 height 154
click at [428, 515] on div "Bonjour [GUEST:FIRST_NAME], Voici toutes les informations pour votre arrivée [D…" at bounding box center [727, 469] width 608 height 154
click at [744, 493] on p "Cela vous aidera à arriver en toute tranquillité." at bounding box center [727, 494] width 576 height 18
click at [846, 467] on p "[URL][DOMAIN_NAME] ​" at bounding box center [727, 463] width 576 height 18
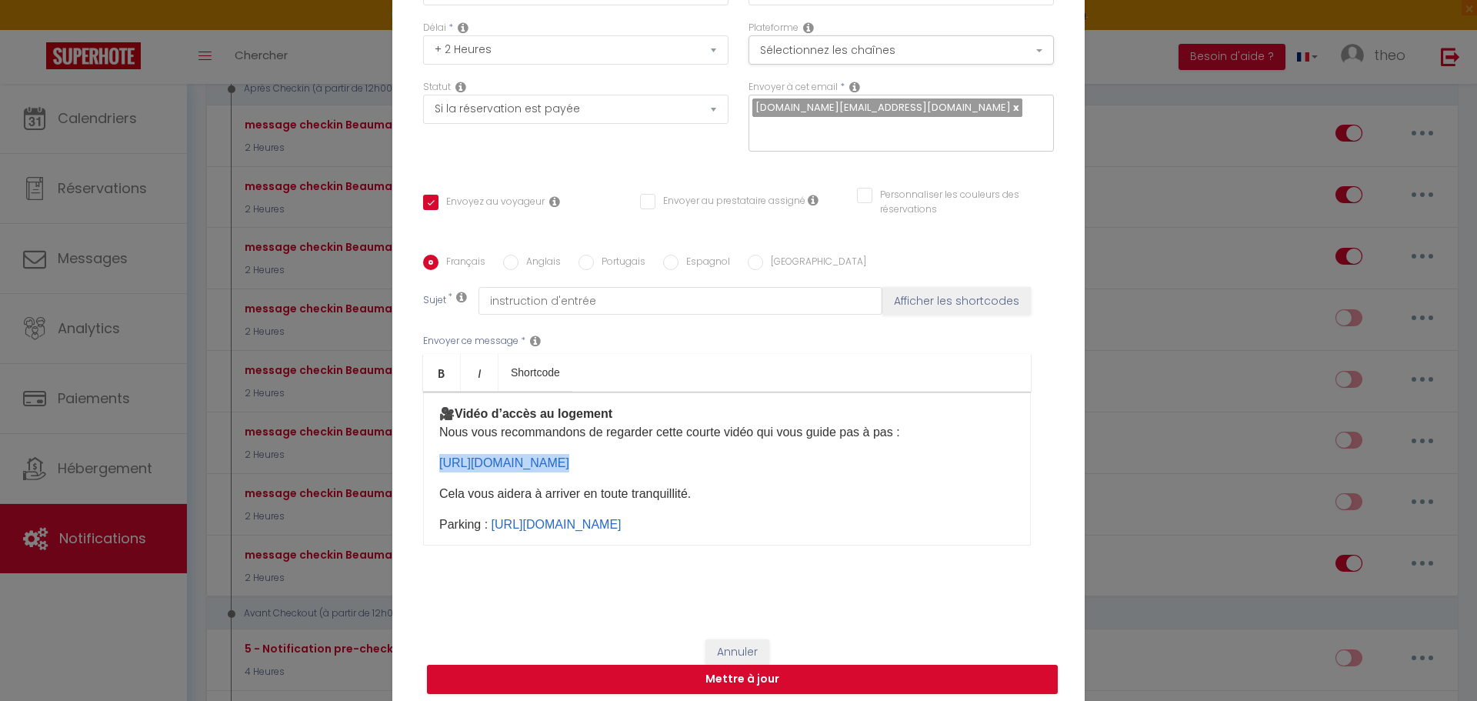
drag, startPoint x: 846, startPoint y: 467, endPoint x: 376, endPoint y: 459, distance: 470.2
click at [376, 459] on div "Modifier la notification × Titre * message checkin Beaumarchais Pour cet héberg…" at bounding box center [738, 350] width 1477 height 701
click at [796, 462] on p "[URL][DOMAIN_NAME] ​" at bounding box center [727, 463] width 576 height 18
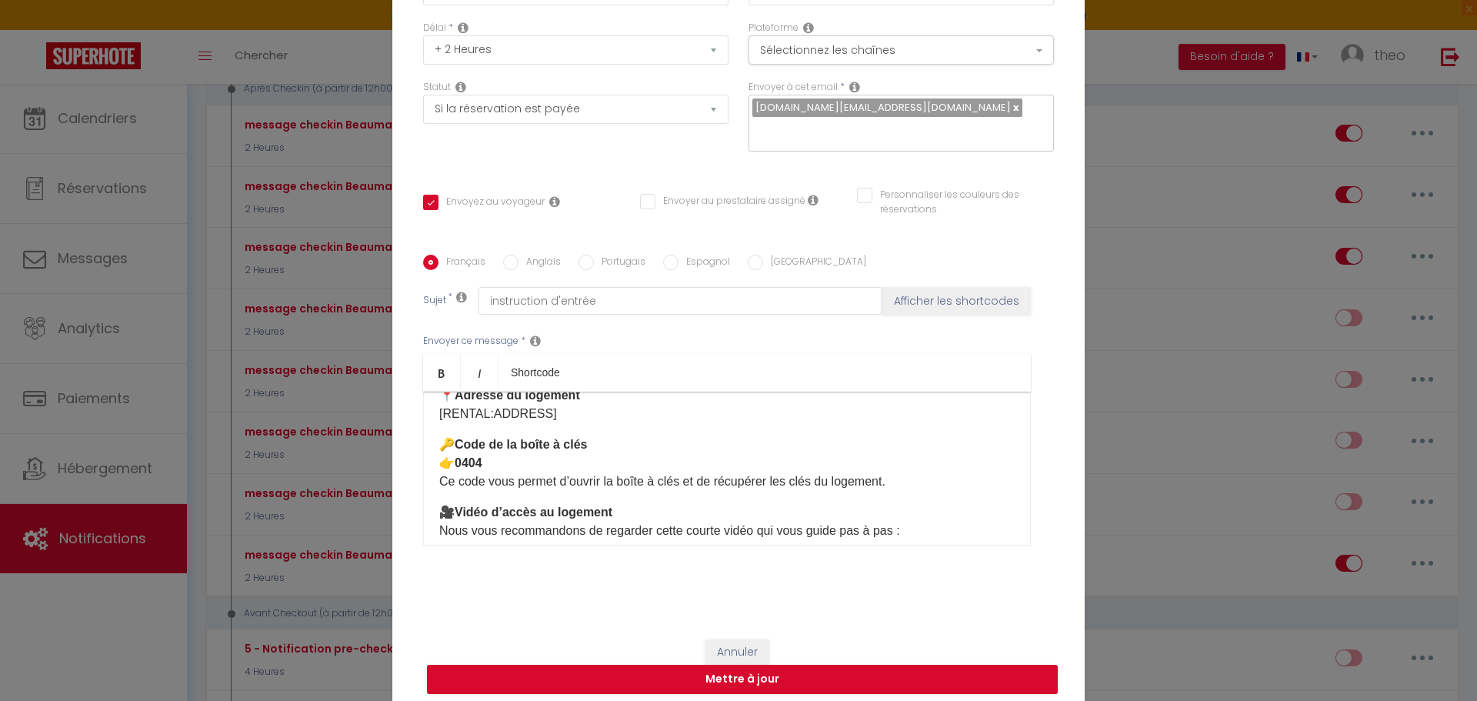
scroll to position [101, 0]
click at [556, 469] on p "🔑 Code de la boîte à clés 👉 [DATE] code vous permet d’ouvrir la boîte à clés et…" at bounding box center [727, 463] width 576 height 55
click at [608, 445] on p "🔑 Code de la boîte à clés 👉 [DATE] code vous permet d’ouvrir la boîte à clés et…" at bounding box center [727, 463] width 576 height 55
click at [530, 464] on p "🔑 Code de la boîte à clés 👉 [DATE] code vous permet d’ouvrir la boîte à clés et…" at bounding box center [727, 463] width 576 height 55
click at [611, 439] on p "🔑 Code de la boîte à clés 👉 [DATE] code vous permet d’ouvrir la boîte à clés et…" at bounding box center [727, 463] width 576 height 55
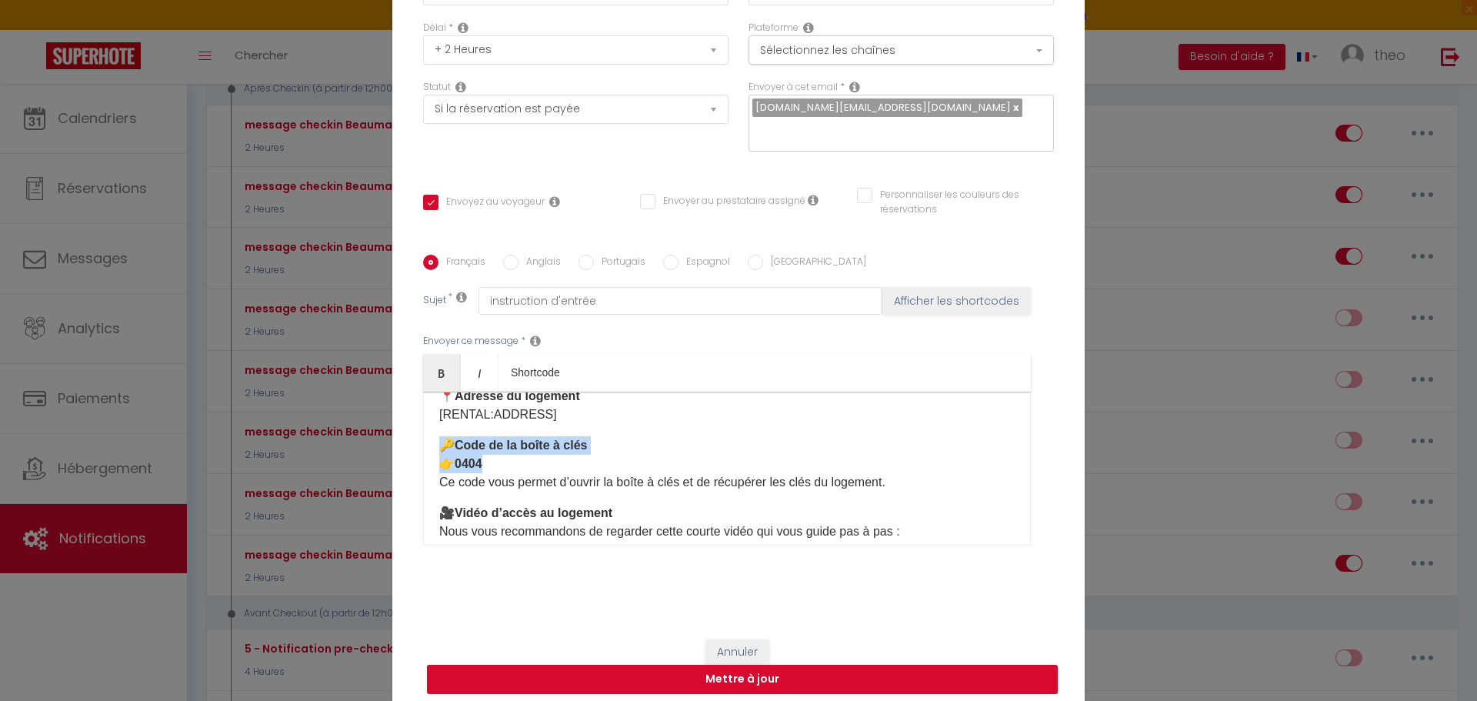
drag, startPoint x: 437, startPoint y: 442, endPoint x: 501, endPoint y: 459, distance: 65.9
click at [501, 459] on p "🔑 Code de la boîte à clés 👉 [DATE] code vous permet d’ouvrir la boîte à clés et…" at bounding box center [727, 463] width 576 height 55
copy p "🔑 Code de la boîte à clés 👉 0404"
click at [559, 410] on p "📍 Adresse du logement [RENTAL:ADDRESS]" at bounding box center [727, 405] width 576 height 37
click at [432, 441] on div "Bonjour [GUEST:FIRST_NAME], Voici toutes les informations pour votre arrivée [D…" at bounding box center [727, 469] width 608 height 154
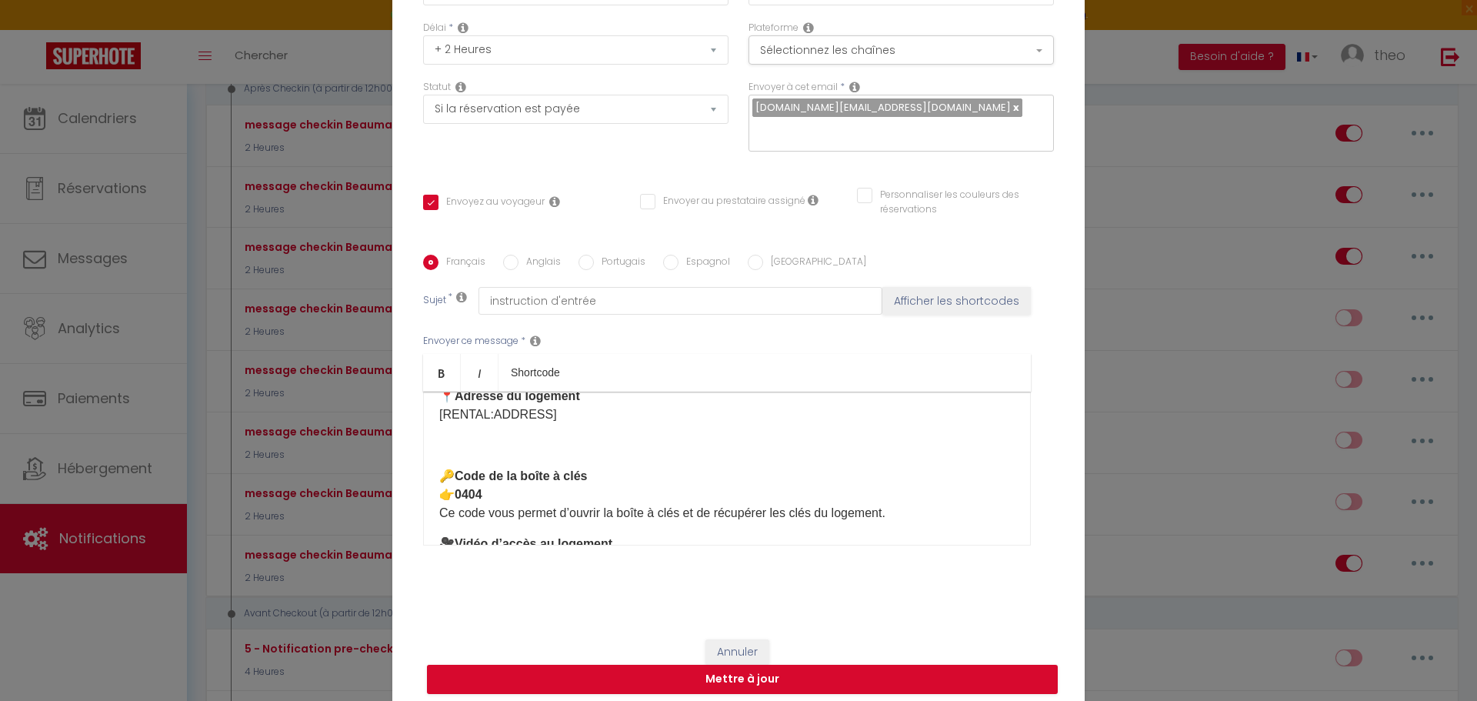
click at [435, 466] on div "Bonjour [GUEST:FIRST_NAME], Voici toutes les informations pour votre arrivée [D…" at bounding box center [727, 469] width 608 height 154
click at [442, 449] on p at bounding box center [727, 445] width 576 height 18
click at [442, 456] on div "Bonjour [GUEST:FIRST_NAME], Voici toutes les informations pour votre arrivée [D…" at bounding box center [727, 469] width 608 height 154
click at [499, 462] on div "Bonjour [GUEST:FIRST_NAME], Voici toutes les informations pour votre arrivée [D…" at bounding box center [727, 469] width 608 height 154
click at [455, 453] on p at bounding box center [727, 445] width 576 height 18
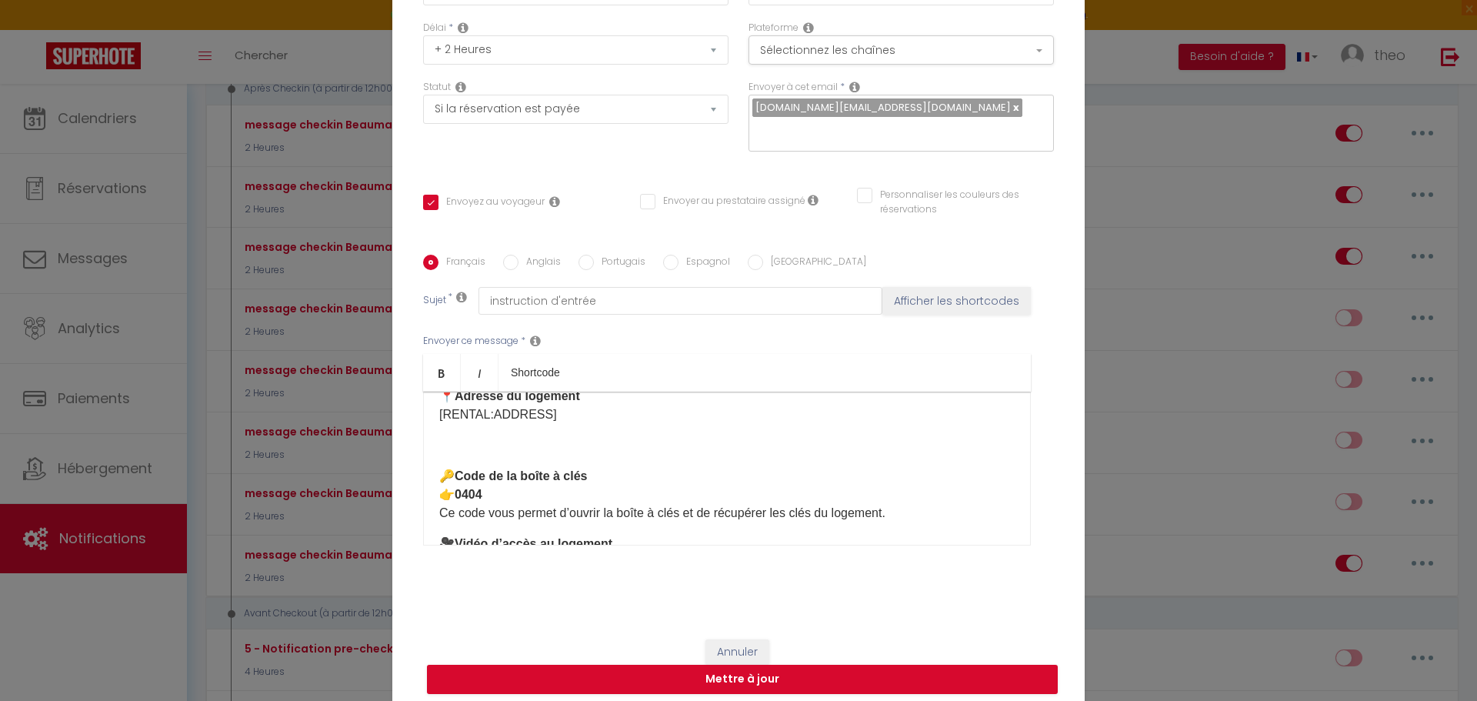
click at [498, 491] on p "🔑 Code de la boîte à clés 👉 [DATE] code vous permet d’ouvrir la boîte à clés et…" at bounding box center [727, 494] width 576 height 55
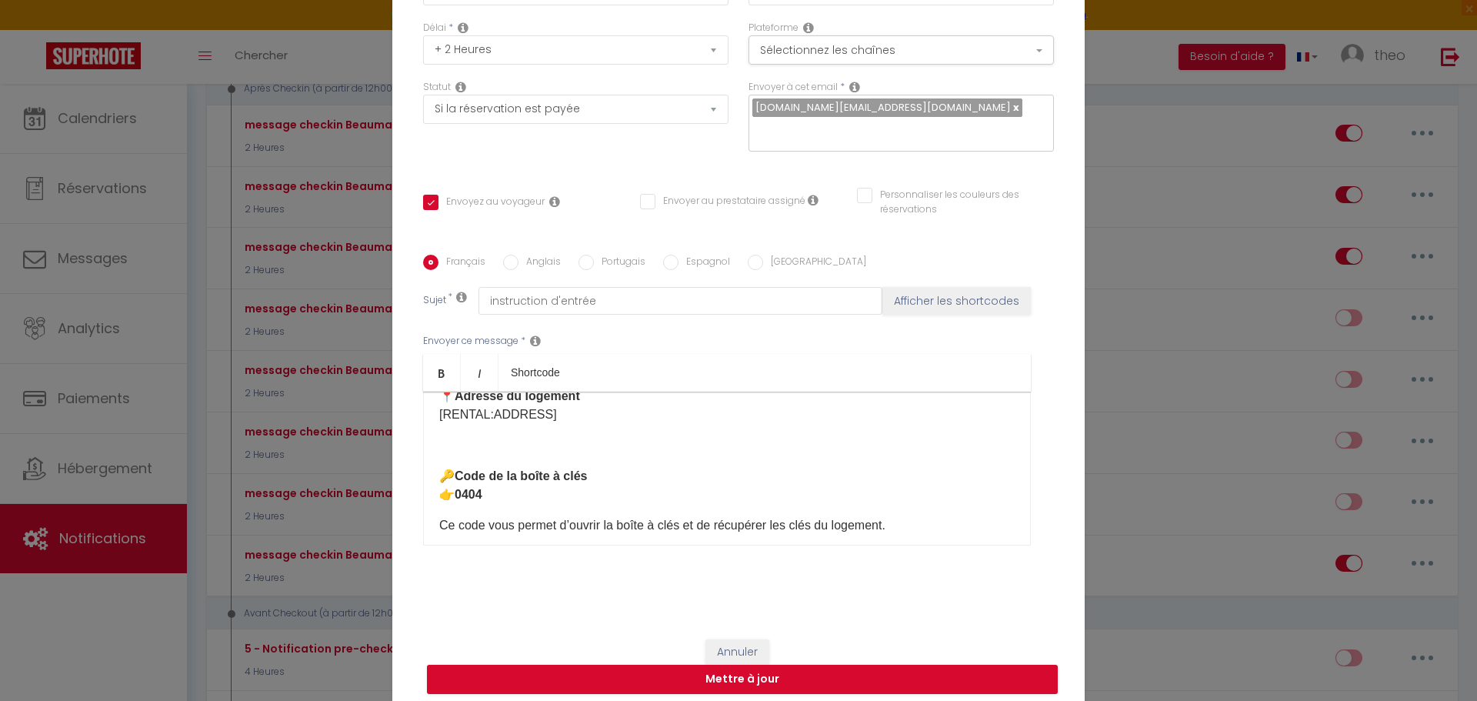
click at [471, 509] on div "Bonjour [GUEST:FIRST_NAME], Voici toutes les informations pour votre arrivée [D…" at bounding box center [727, 469] width 608 height 154
click at [490, 497] on p "🔑 Code de la boîte à clés 👉 0404" at bounding box center [727, 485] width 576 height 37
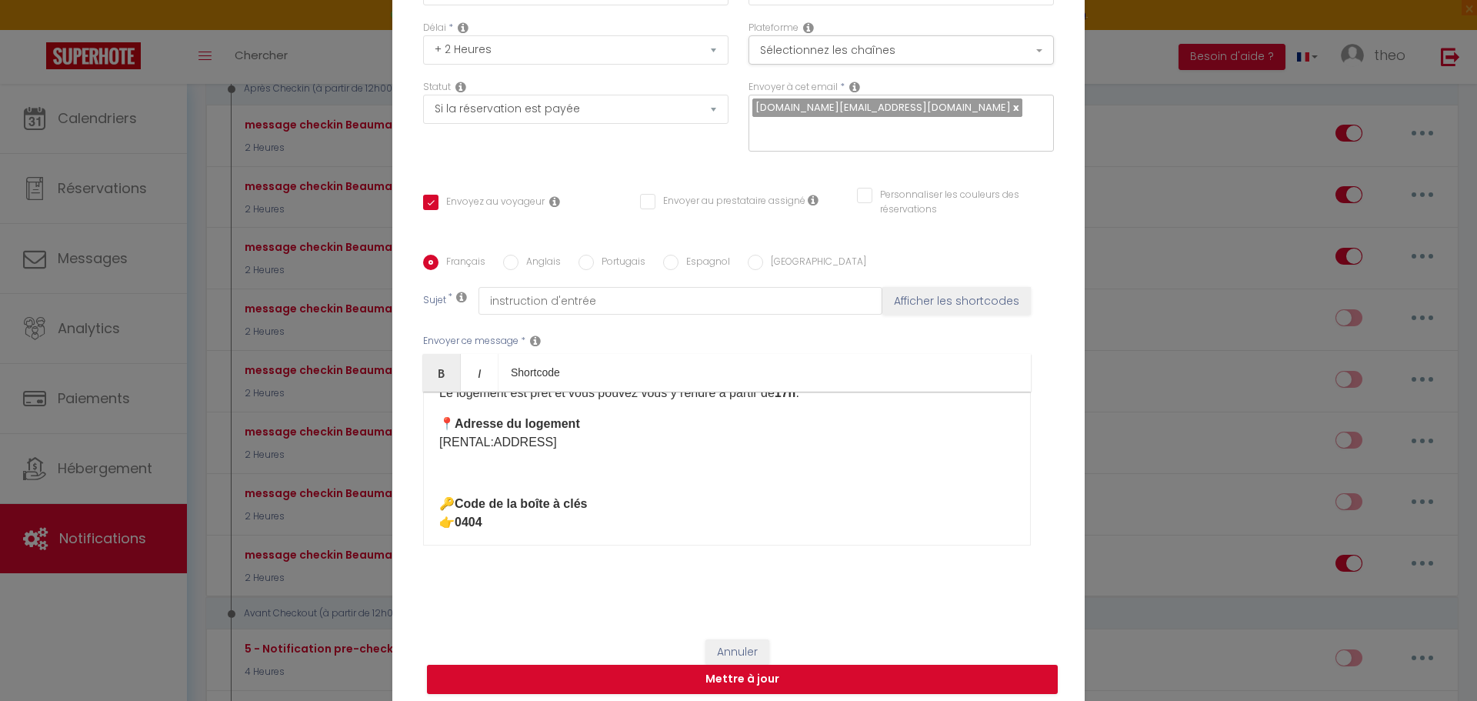
scroll to position [73, 0]
click at [510, 476] on p at bounding box center [727, 473] width 576 height 18
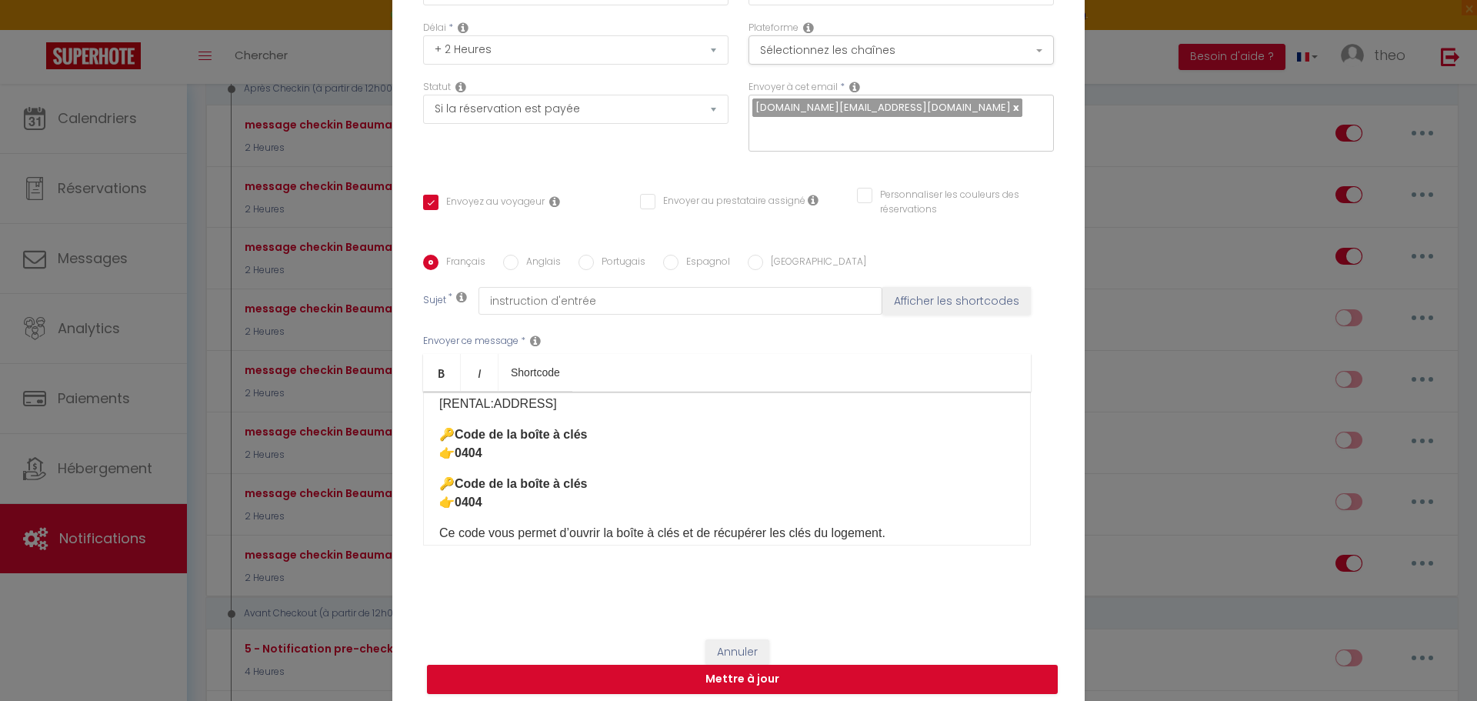
scroll to position [112, 0]
click at [595, 428] on p "🔑 Code de la boîte à clés 👉 0404" at bounding box center [727, 443] width 576 height 37
click at [559, 437] on strong "Code de la boîte à clés" at bounding box center [521, 433] width 133 height 13
click at [607, 432] on p "🔑 Code de la boîte à clés 👉 0404" at bounding box center [727, 443] width 576 height 37
click at [524, 451] on p "🔑 Code Immeuble 👉 0404" at bounding box center [727, 443] width 576 height 37
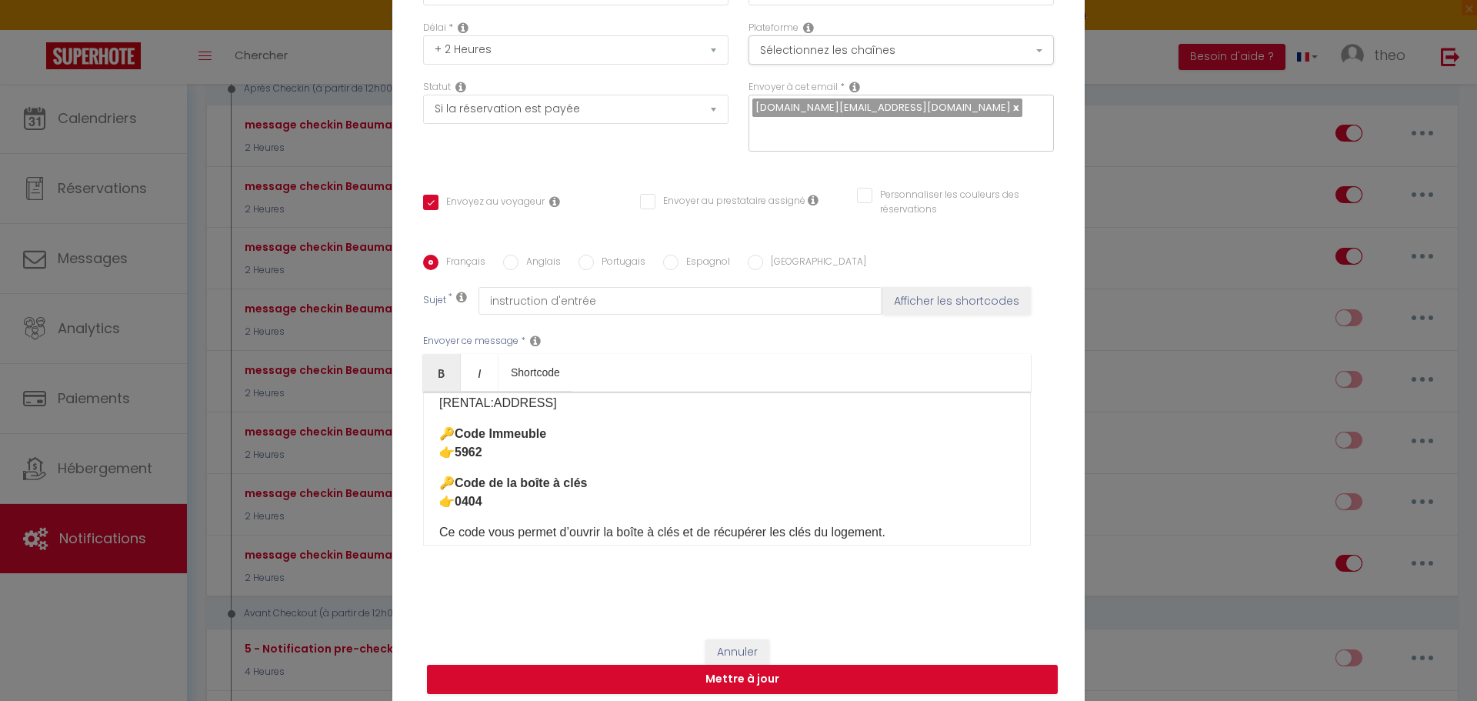
click at [510, 498] on p "​ 🔑 Code de la boîte à clés 👉 0404 ​" at bounding box center [727, 492] width 576 height 37
drag, startPoint x: 433, startPoint y: 438, endPoint x: 498, endPoint y: 458, distance: 67.7
click at [498, 458] on p "🔑 Code Immeuble 👉 5962" at bounding box center [727, 443] width 576 height 37
copy p "🔑 Code Immeuble 👉 5962"
click at [529, 492] on p "​ 🔑 Code de la boîte à clés 👉 1019 ​" at bounding box center [727, 492] width 576 height 37
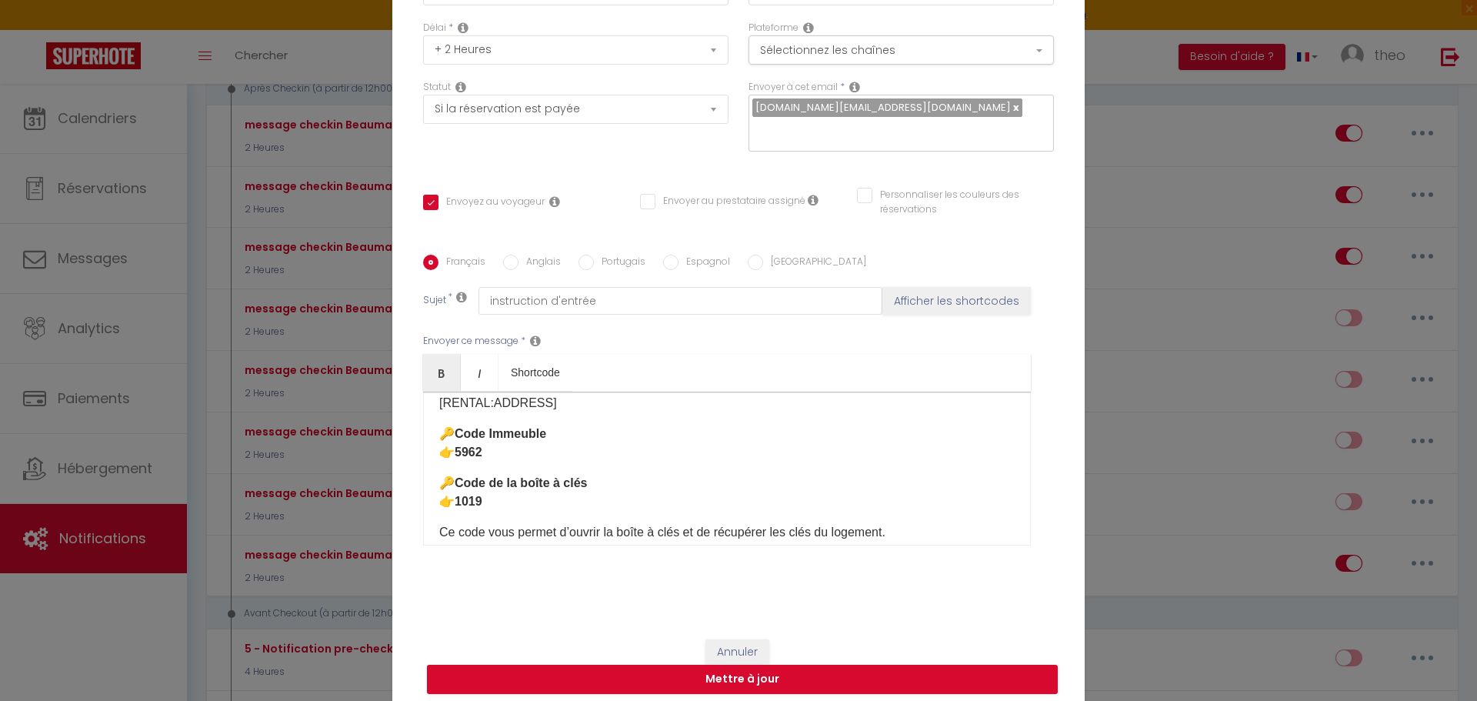
click at [508, 269] on input "Anglais" at bounding box center [510, 262] width 15 height 15
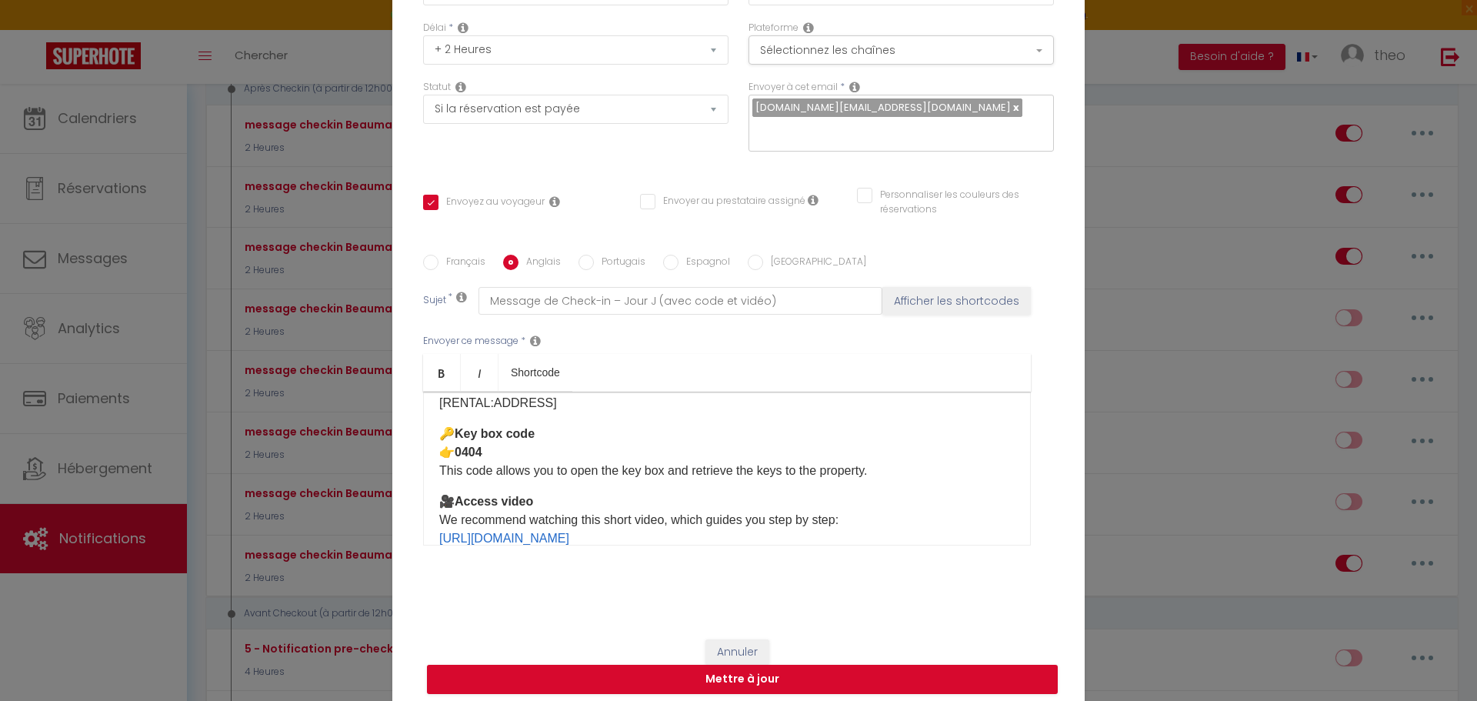
click at [548, 420] on div "Hello [GUEST:FIRST_NAME], Here are all the details for your check-in [DATE] 🏡 T…" at bounding box center [727, 469] width 608 height 154
click at [556, 400] on p "📍 Property address [RENTAL:ADDRESS]" at bounding box center [727, 394] width 576 height 37
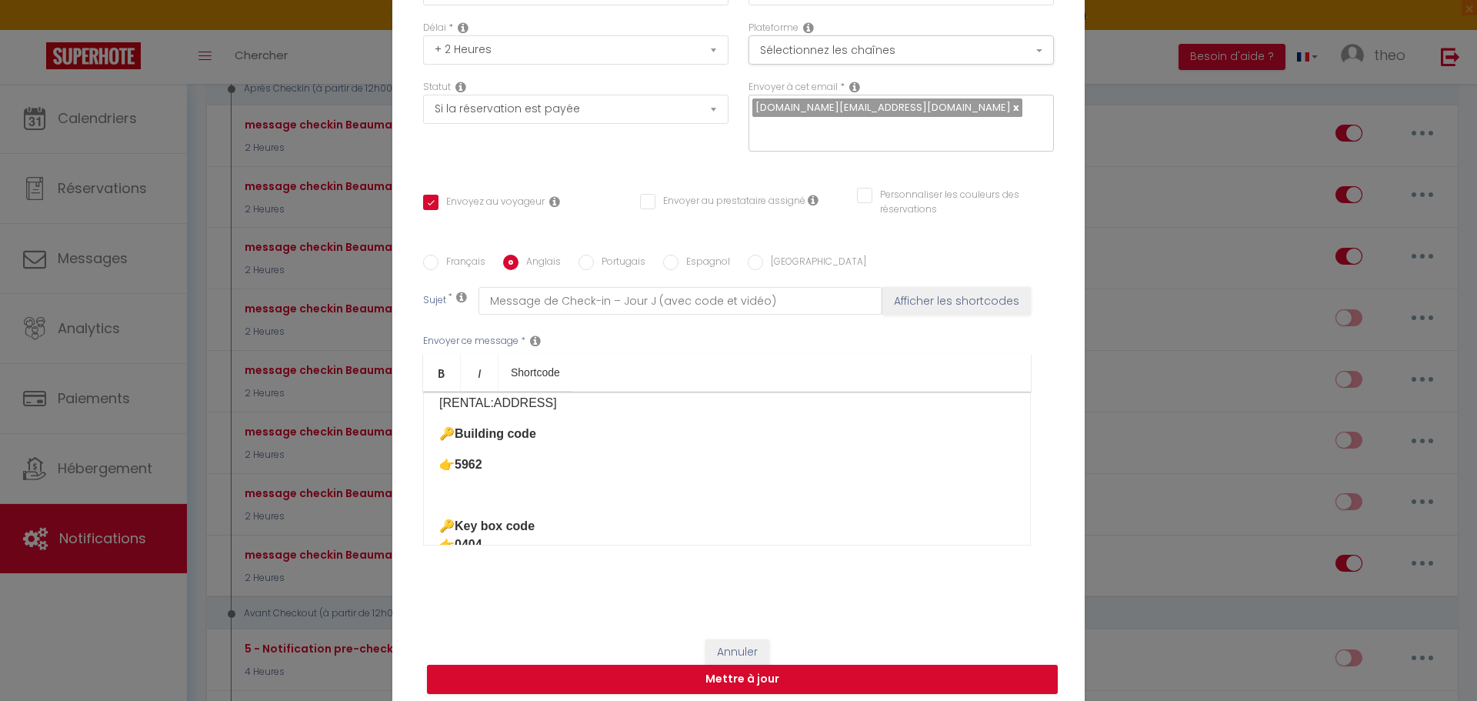
click at [491, 490] on p "🔑 Building code 👉 5962 ​ ​" at bounding box center [727, 465] width 576 height 80
click at [488, 442] on p "🔑 Building code" at bounding box center [727, 434] width 576 height 18
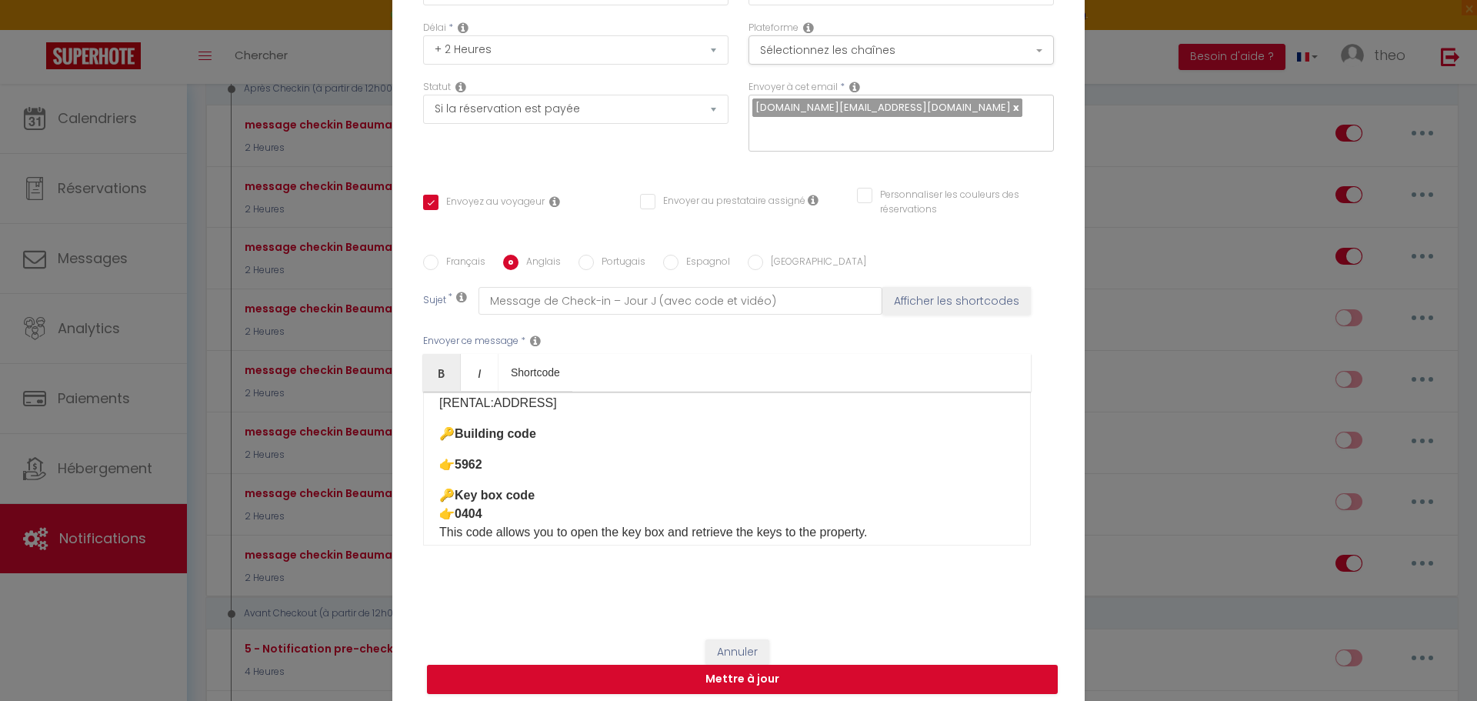
click at [419, 453] on div "Français Anglais Portugais Espagnol Italien Sujet * Message de Check-in – Jour …" at bounding box center [738, 410] width 639 height 310
click at [439, 464] on p "👉 5962 ​" at bounding box center [727, 465] width 576 height 18
click at [442, 443] on p "🔑 Building code 👉 5962 ​" at bounding box center [727, 449] width 576 height 49
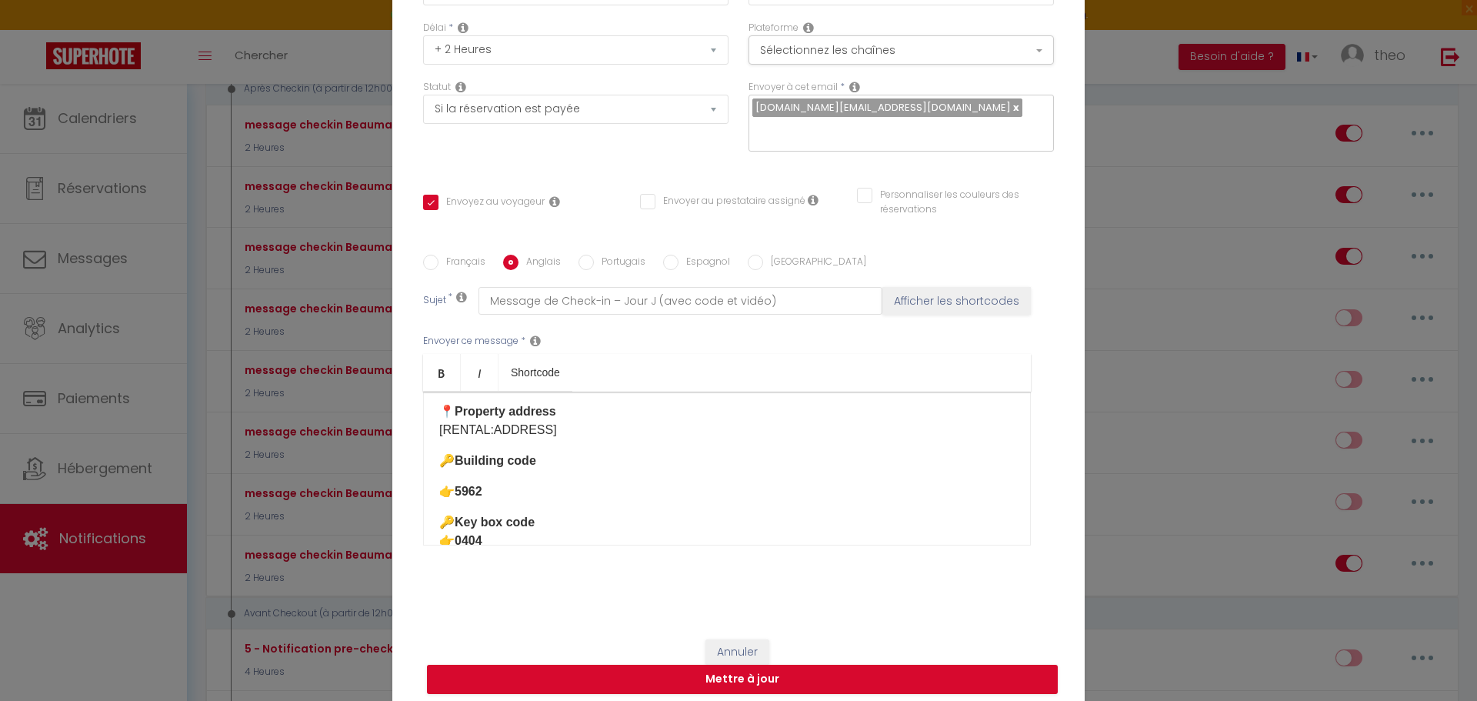
scroll to position [84, 0]
click at [465, 472] on p "🔑 Building code 👉 5962 ​" at bounding box center [727, 477] width 576 height 49
click at [439, 464] on p "🔑 Building code" at bounding box center [727, 462] width 576 height 18
click at [432, 523] on div "Hello [GUEST:FIRST_NAME], Here are all the details for your check-in [DATE] 🏡 T…" at bounding box center [727, 469] width 608 height 154
click at [431, 488] on div "Hello [GUEST:FIRST_NAME], Here are all the details for your check-in [DATE] 🏡 T…" at bounding box center [727, 469] width 608 height 154
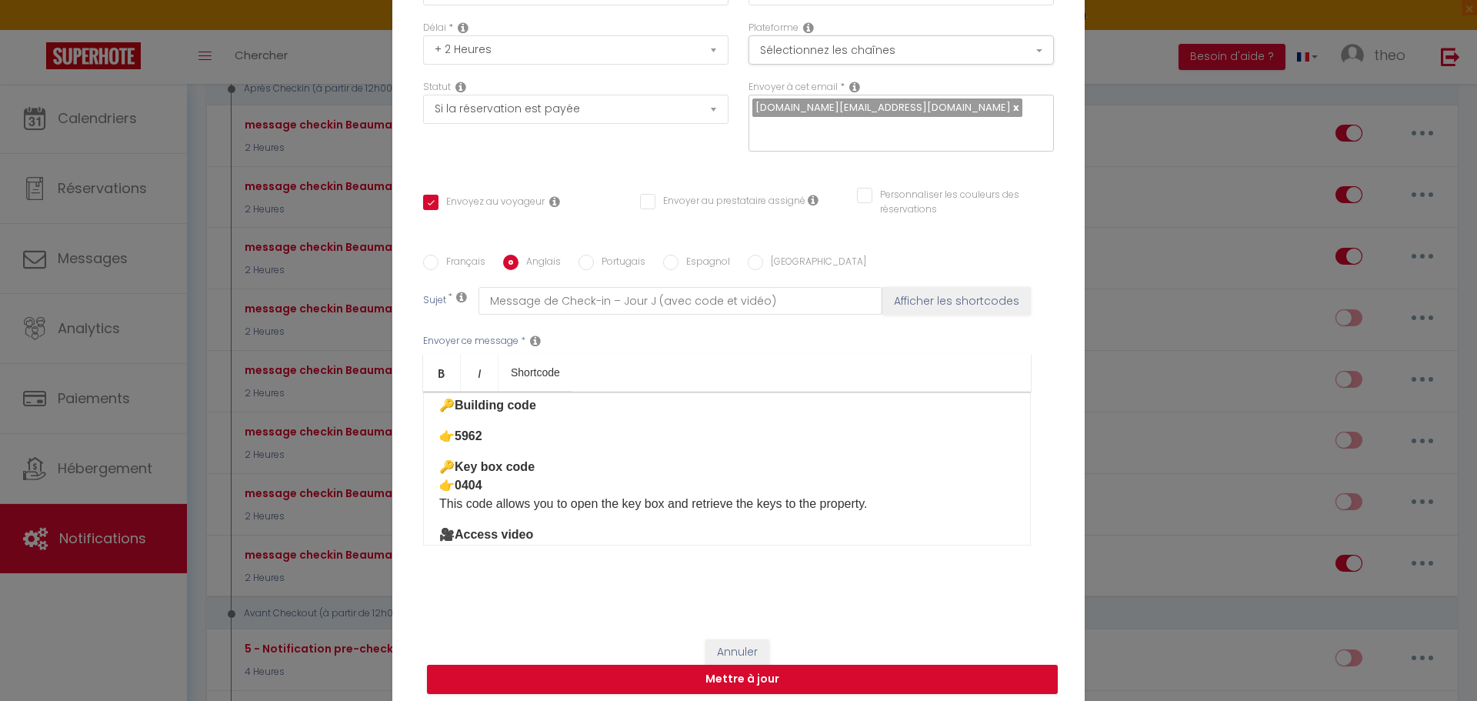
scroll to position [142, 0]
click at [536, 496] on p "🔑 Key box code 👉 0404 This code allows you to open the key box and retrieve the…" at bounding box center [727, 484] width 576 height 55
click at [531, 483] on p "🔑 Key box code 👉 0404 This code allows you to open the key box and retrieve the…" at bounding box center [727, 484] width 576 height 55
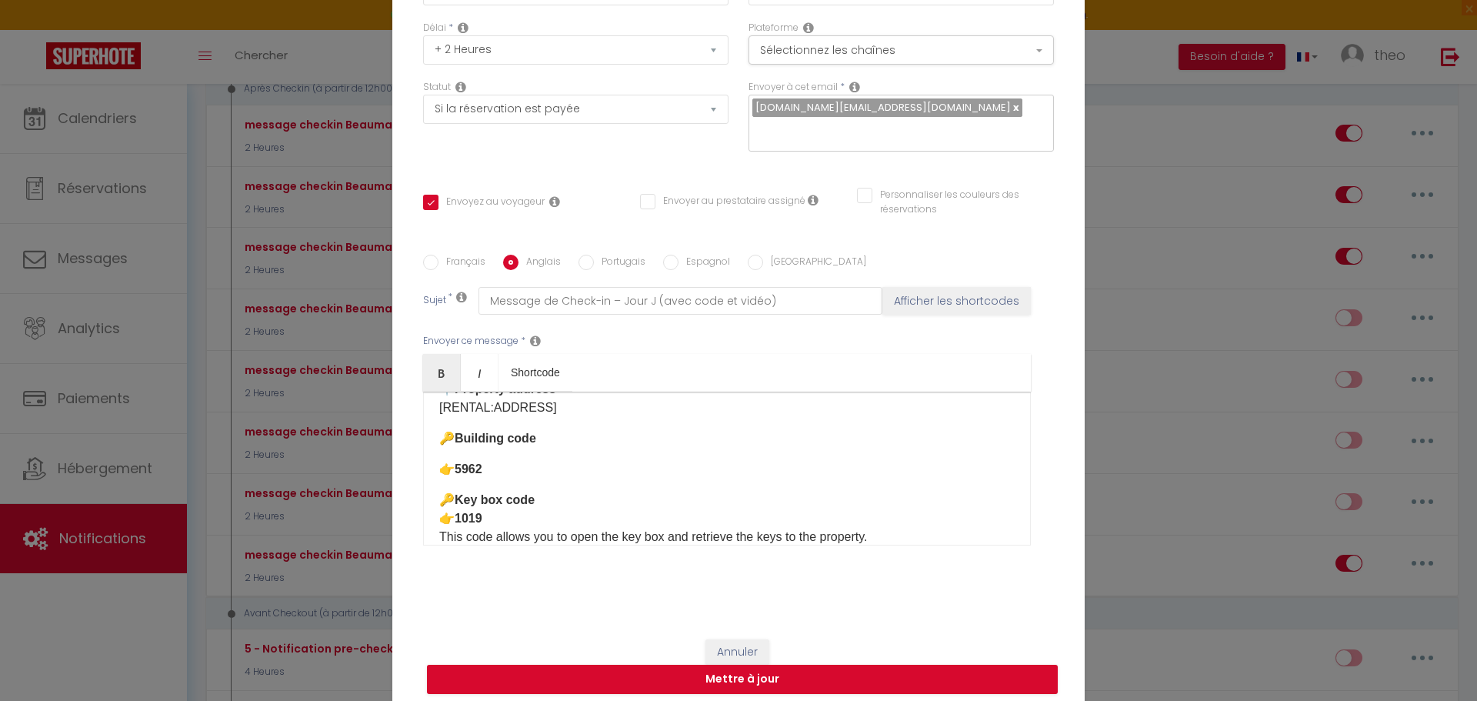
scroll to position [105, 0]
click at [471, 259] on label "Français" at bounding box center [462, 263] width 47 height 17
click at [439, 259] on input "Français" at bounding box center [430, 262] width 15 height 15
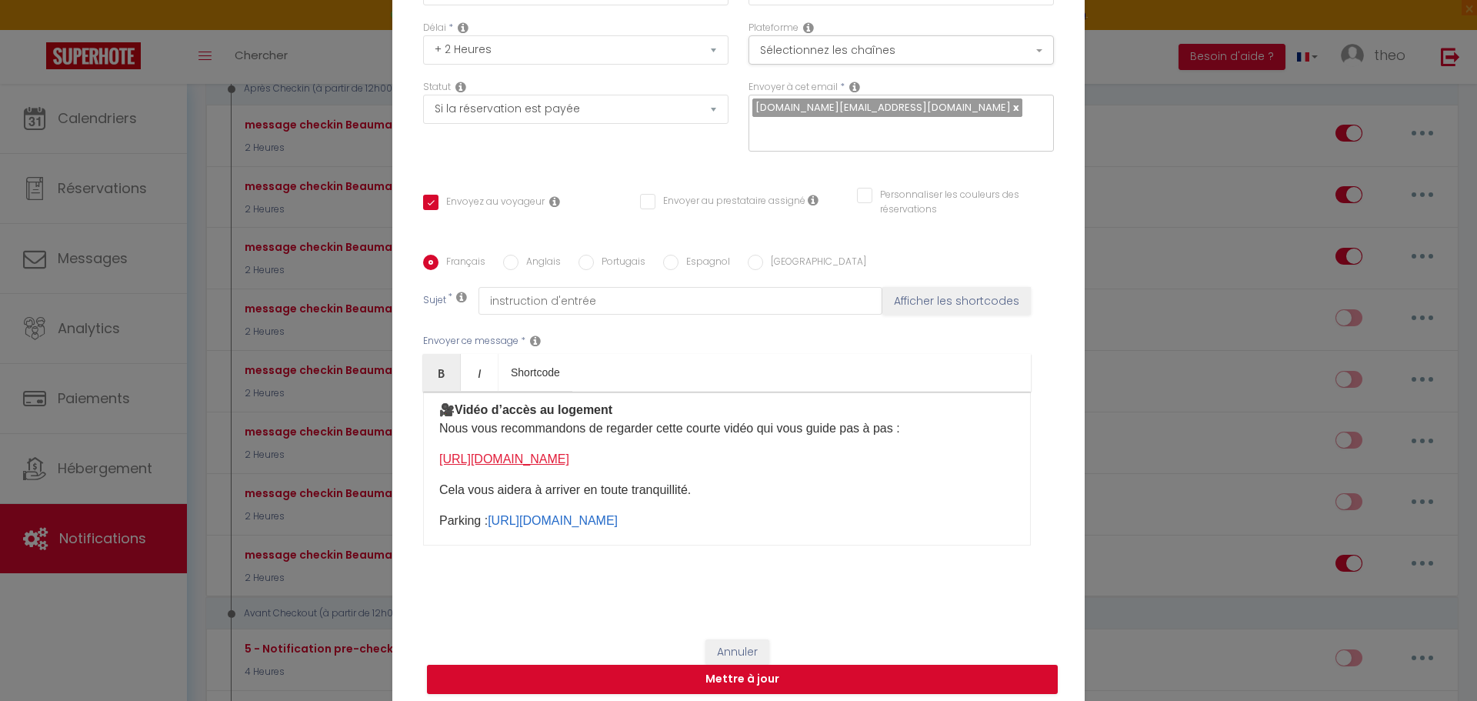
scroll to position [265, 0]
drag, startPoint x: 783, startPoint y: 461, endPoint x: 383, endPoint y: 459, distance: 399.4
click at [383, 459] on div "Modifier la notification × Titre * message checkin Beaumarchais Pour cet héberg…" at bounding box center [738, 350] width 1477 height 701
copy link "[URL][DOMAIN_NAME]"
click at [503, 261] on input "Anglais" at bounding box center [510, 262] width 15 height 15
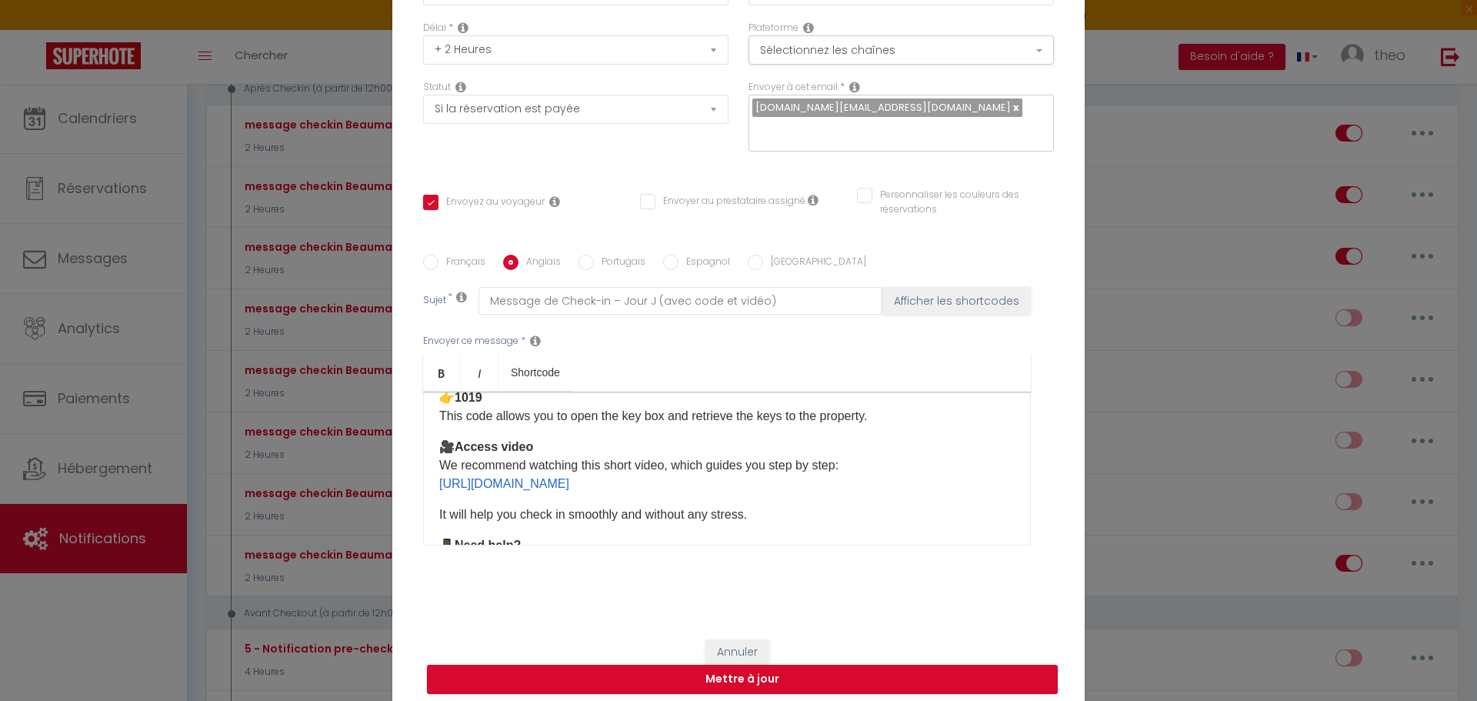
scroll to position [291, 0]
drag, startPoint x: 752, startPoint y: 484, endPoint x: 393, endPoint y: 484, distance: 358.6
click at [393, 484] on div "Titre * message checkin [PERSON_NAME] Pour cet hébergement Sélectionner les héb…" at bounding box center [738, 256] width 693 height 736
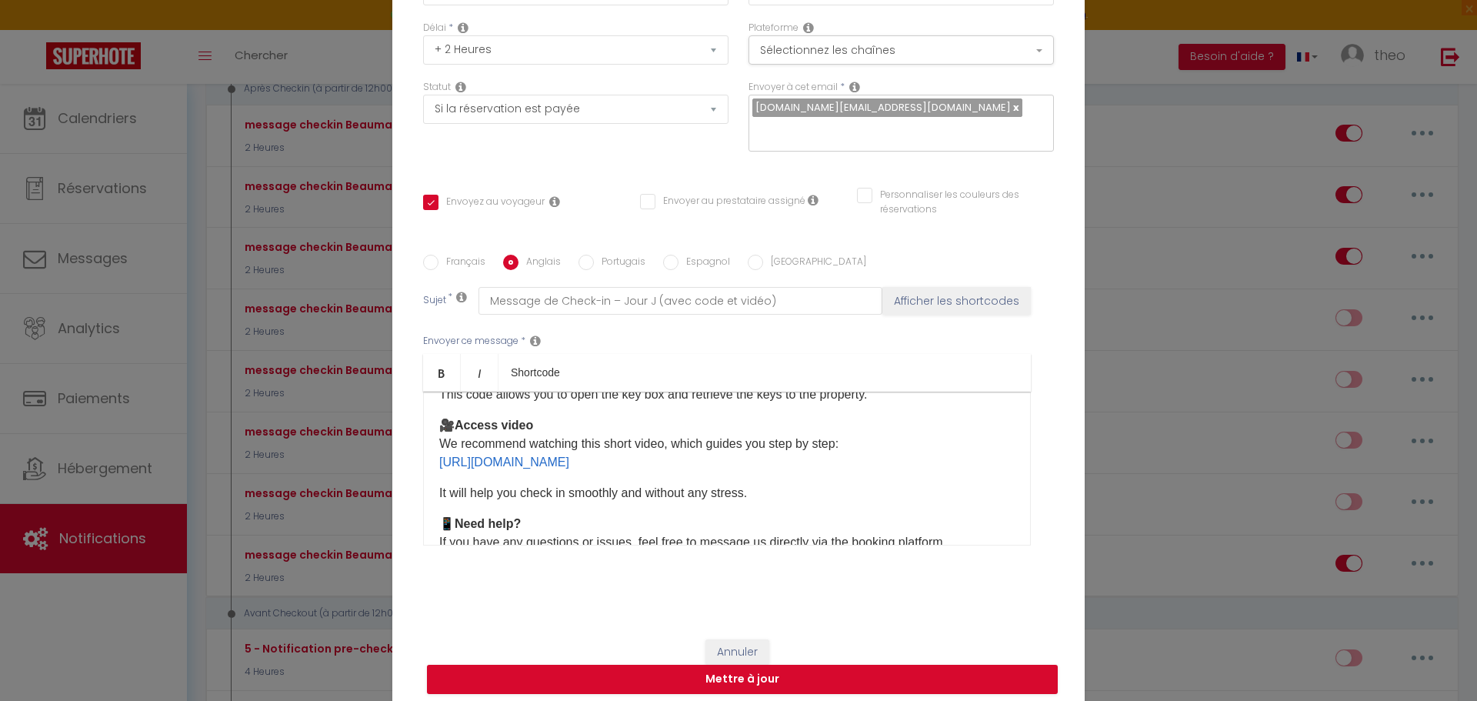
scroll to position [312, 0]
click at [780, 497] on p "It will help you check in smoothly and without any stress." at bounding box center [727, 492] width 576 height 18
click at [426, 253] on div "Français Anglais Portugais Espagnol Italien Sujet * Message de Check-in – Jour …" at bounding box center [738, 410] width 631 height 356
click at [439, 260] on label "Français" at bounding box center [462, 263] width 47 height 17
click at [433, 260] on input "Français" at bounding box center [430, 262] width 15 height 15
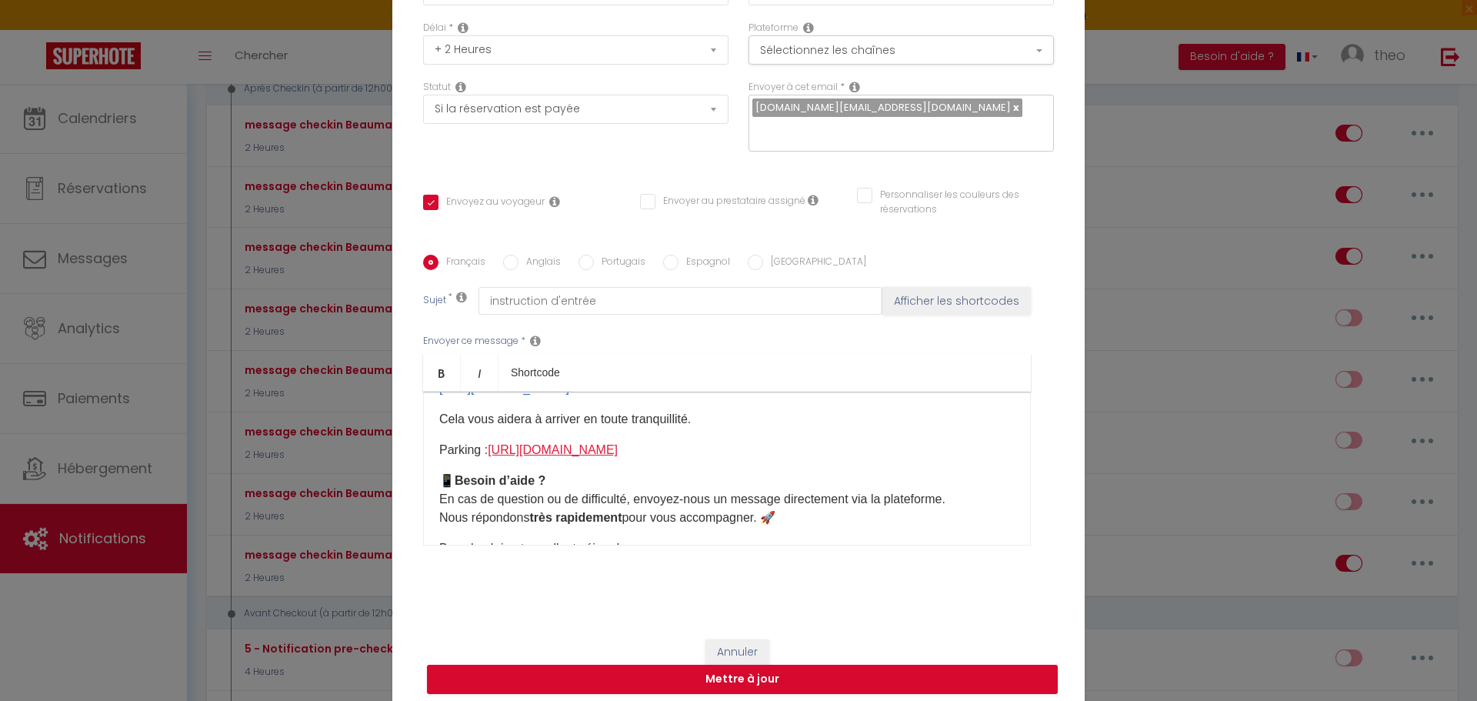
scroll to position [336, 0]
drag, startPoint x: 482, startPoint y: 450, endPoint x: 886, endPoint y: 451, distance: 403.2
click at [886, 451] on p "Parking : [URL][DOMAIN_NAME] ​" at bounding box center [727, 450] width 576 height 18
copy p "[URL][DOMAIN_NAME]"
click at [519, 261] on label "Anglais" at bounding box center [540, 263] width 42 height 17
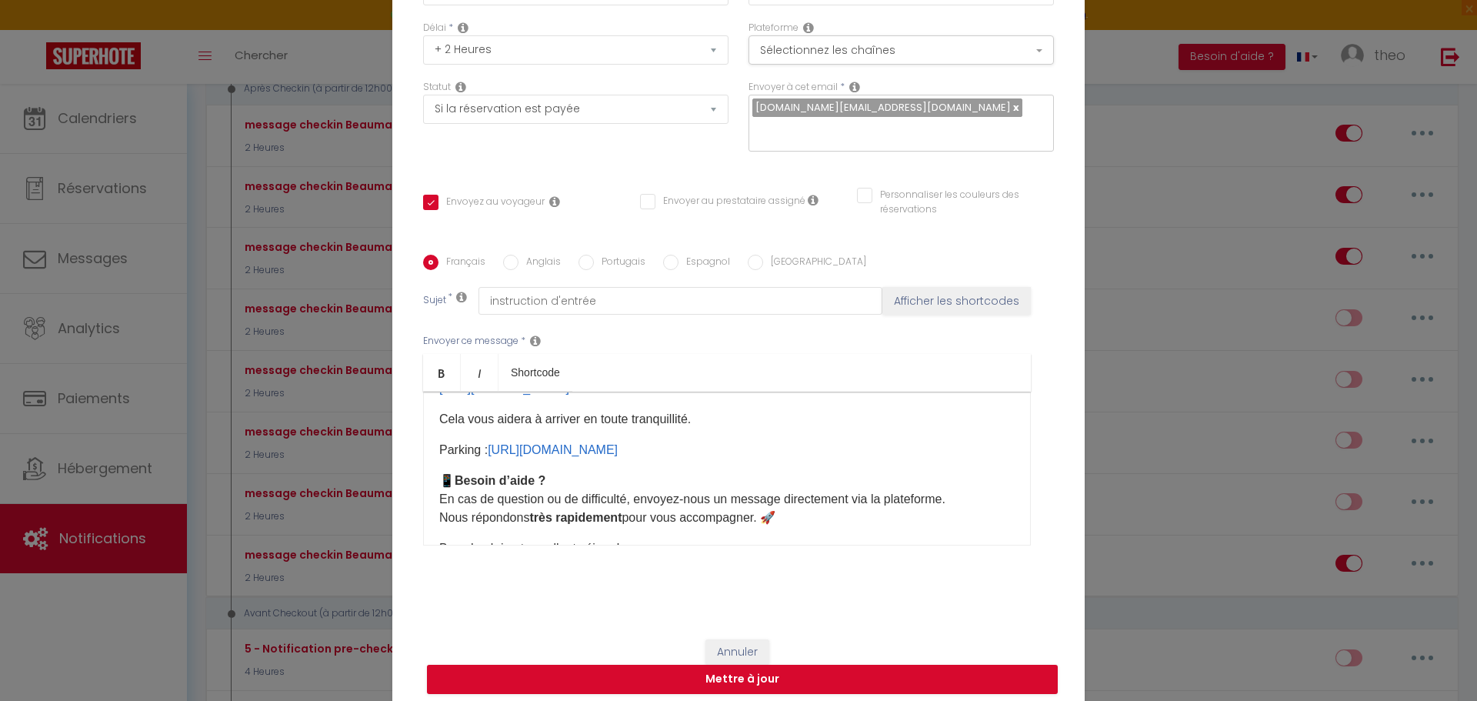
click at [516, 261] on input "Anglais" at bounding box center [510, 262] width 15 height 15
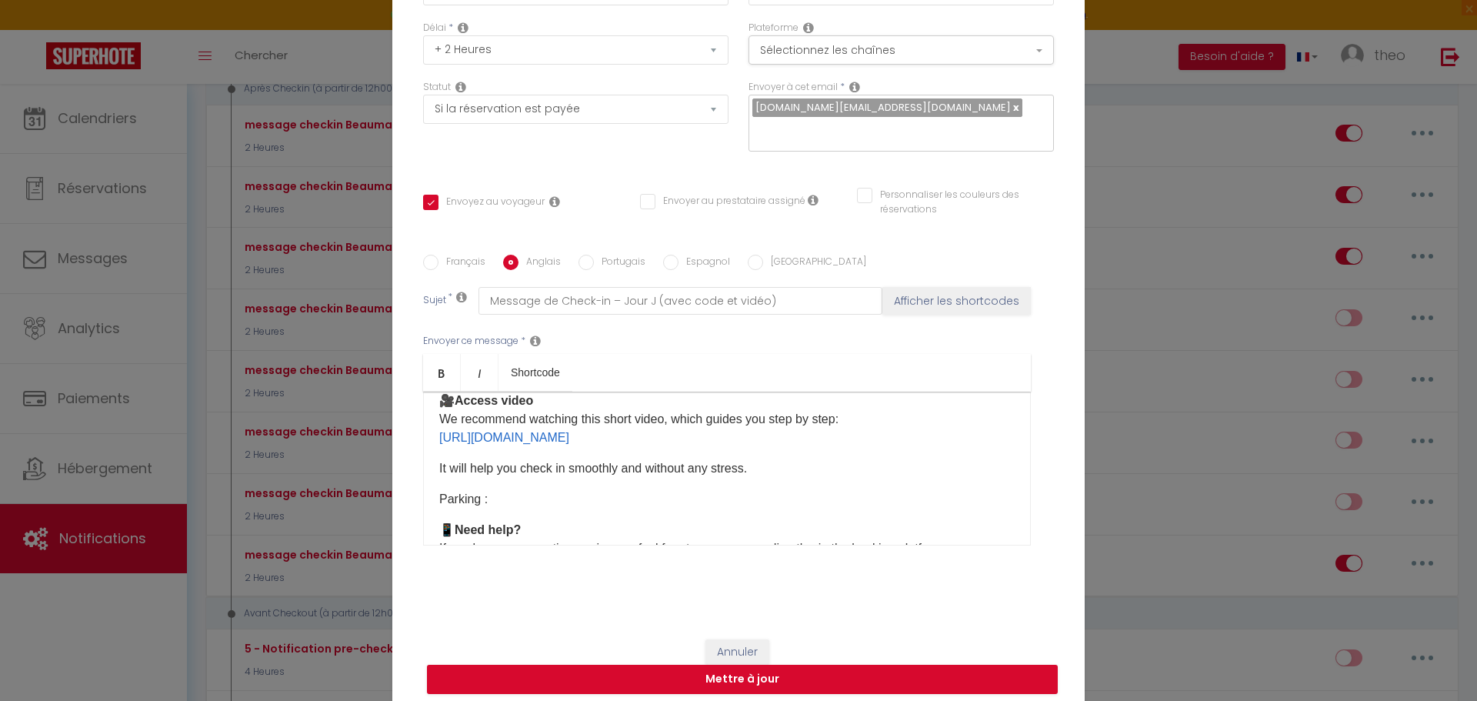
click at [552, 486] on div "Hello [GUEST:FIRST_NAME], Here are all the details for your check-in [DATE] 🏡 T…" at bounding box center [727, 469] width 608 height 154
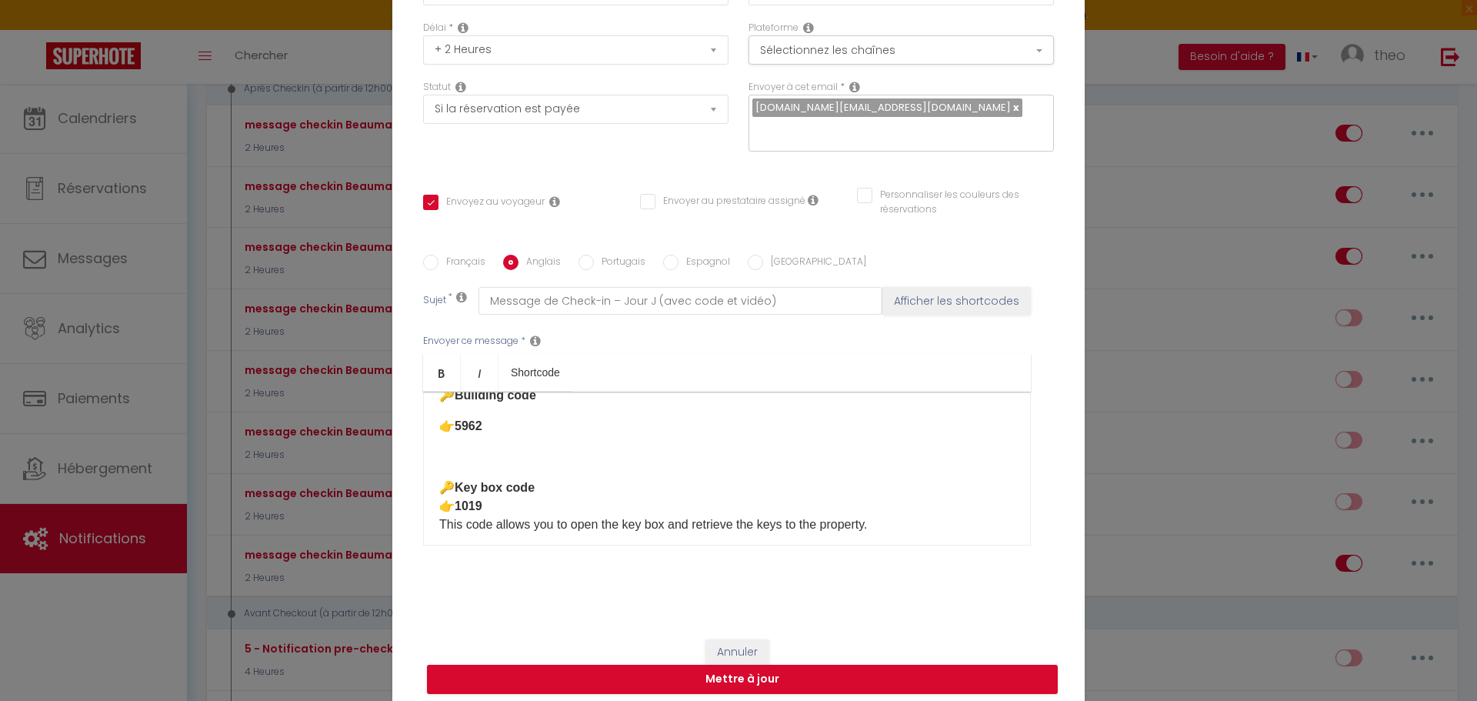
scroll to position [182, 0]
click at [477, 460] on p at bounding box center [727, 457] width 576 height 18
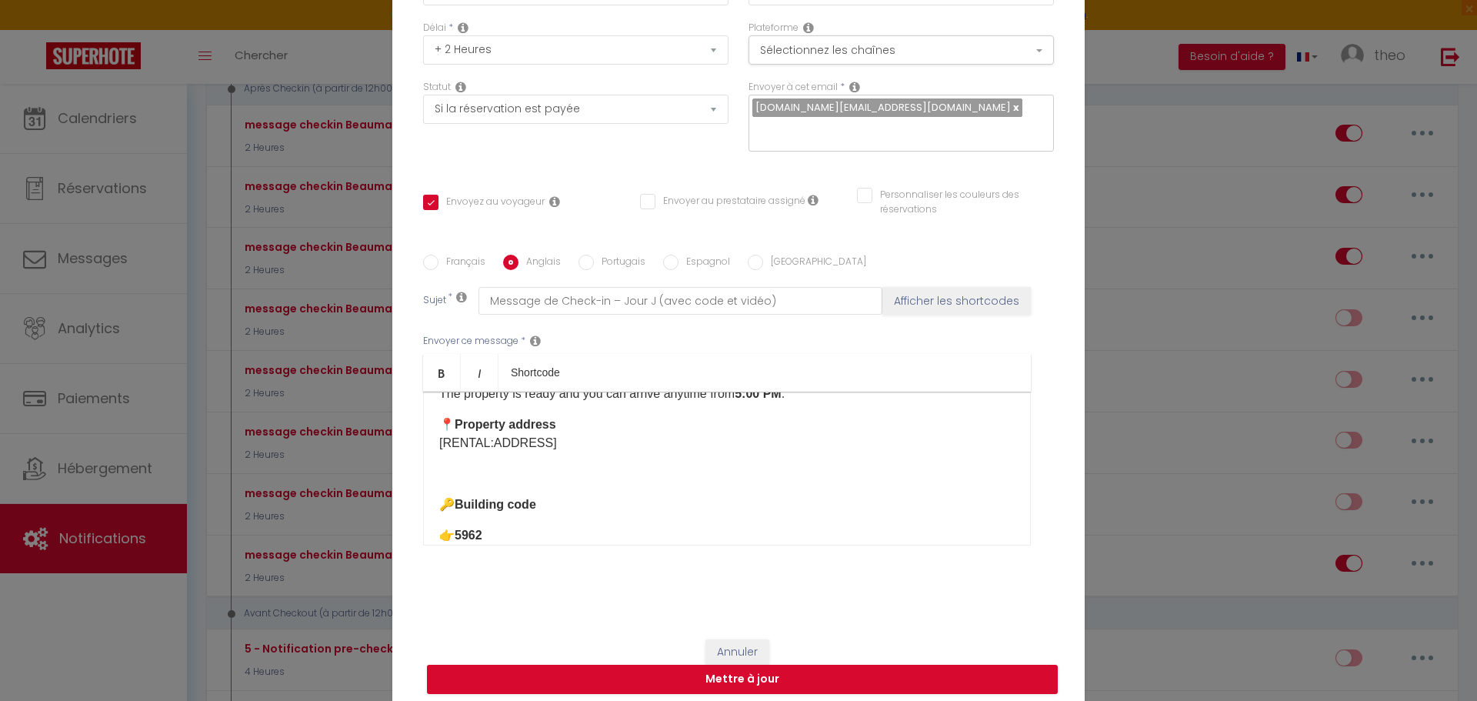
scroll to position [72, 0]
click at [516, 470] on p at bounding box center [727, 475] width 576 height 18
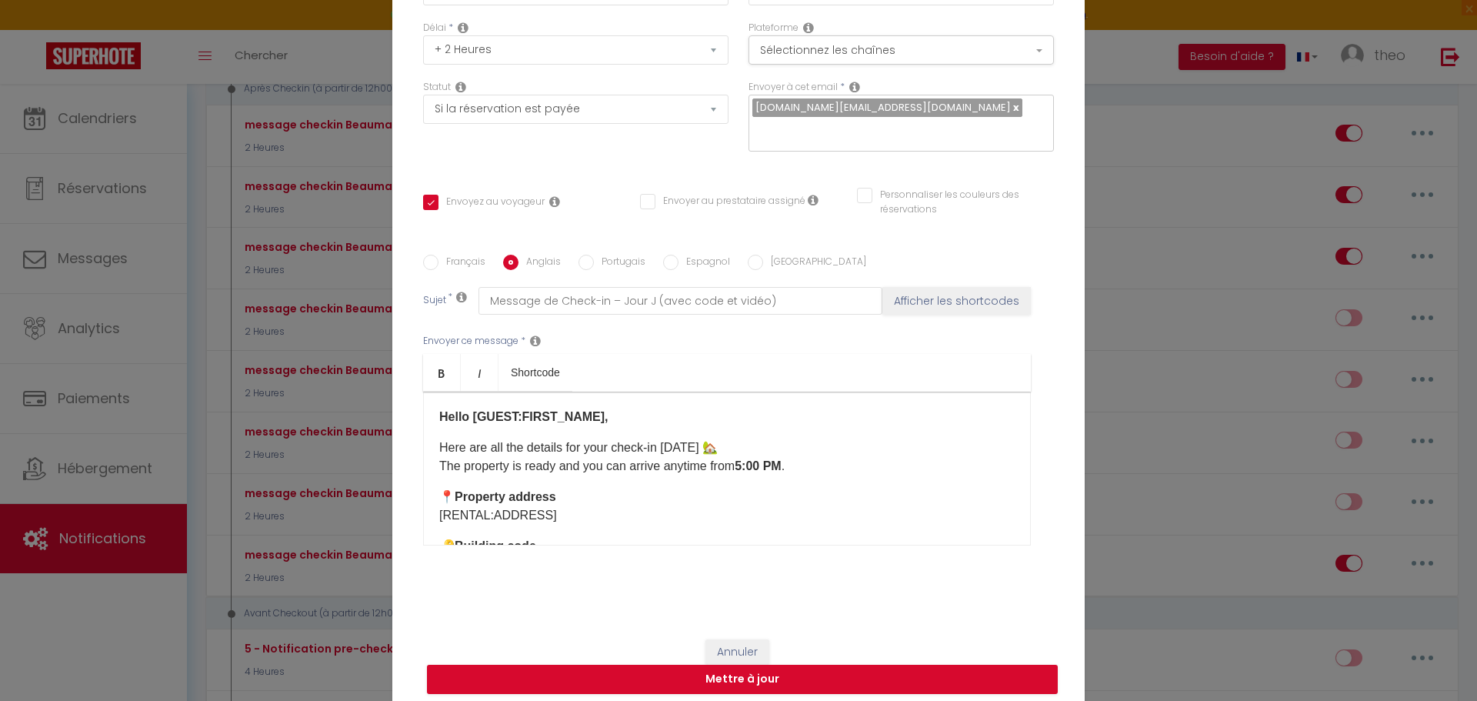
scroll to position [0, 0]
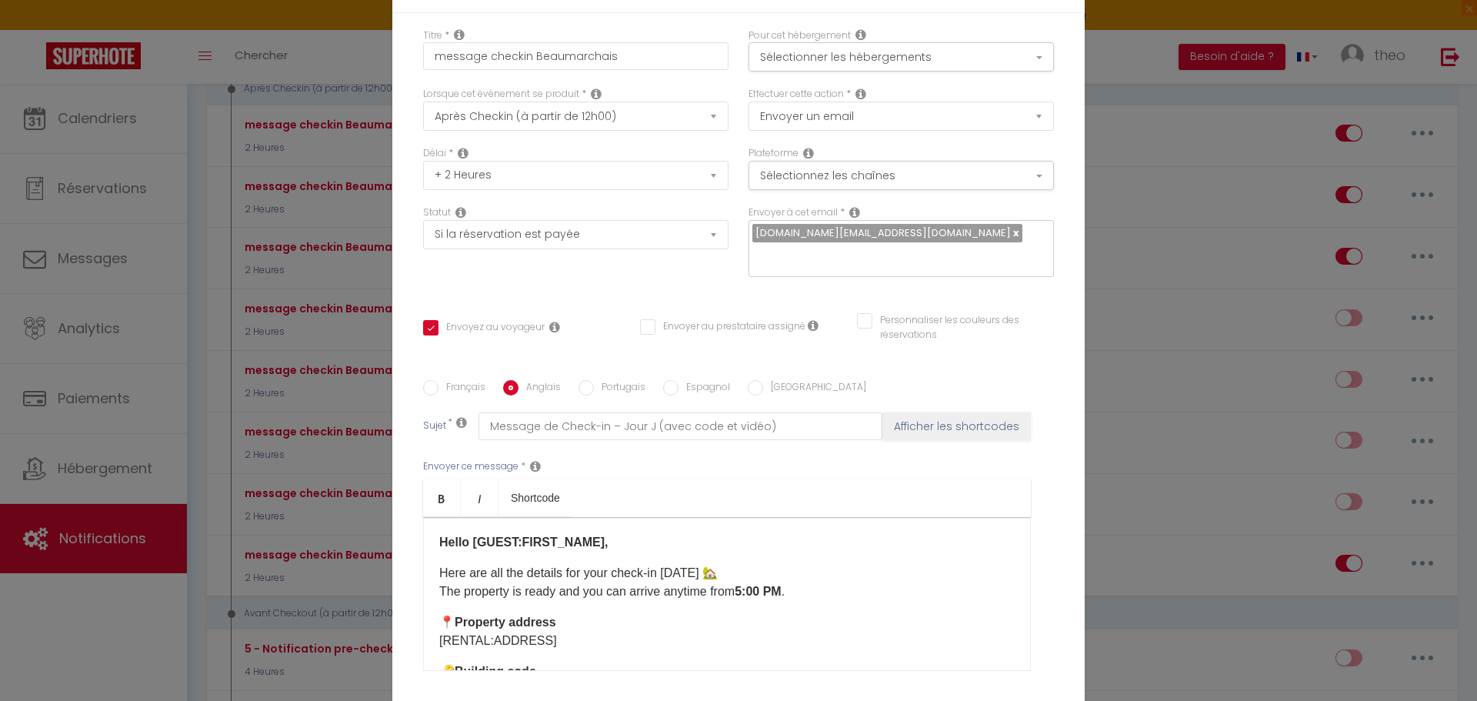
click at [466, 386] on label "Français" at bounding box center [462, 388] width 47 height 17
click at [439, 386] on input "Français" at bounding box center [430, 387] width 15 height 15
click at [931, 57] on button "Sélectionner les hébergements" at bounding box center [901, 56] width 305 height 29
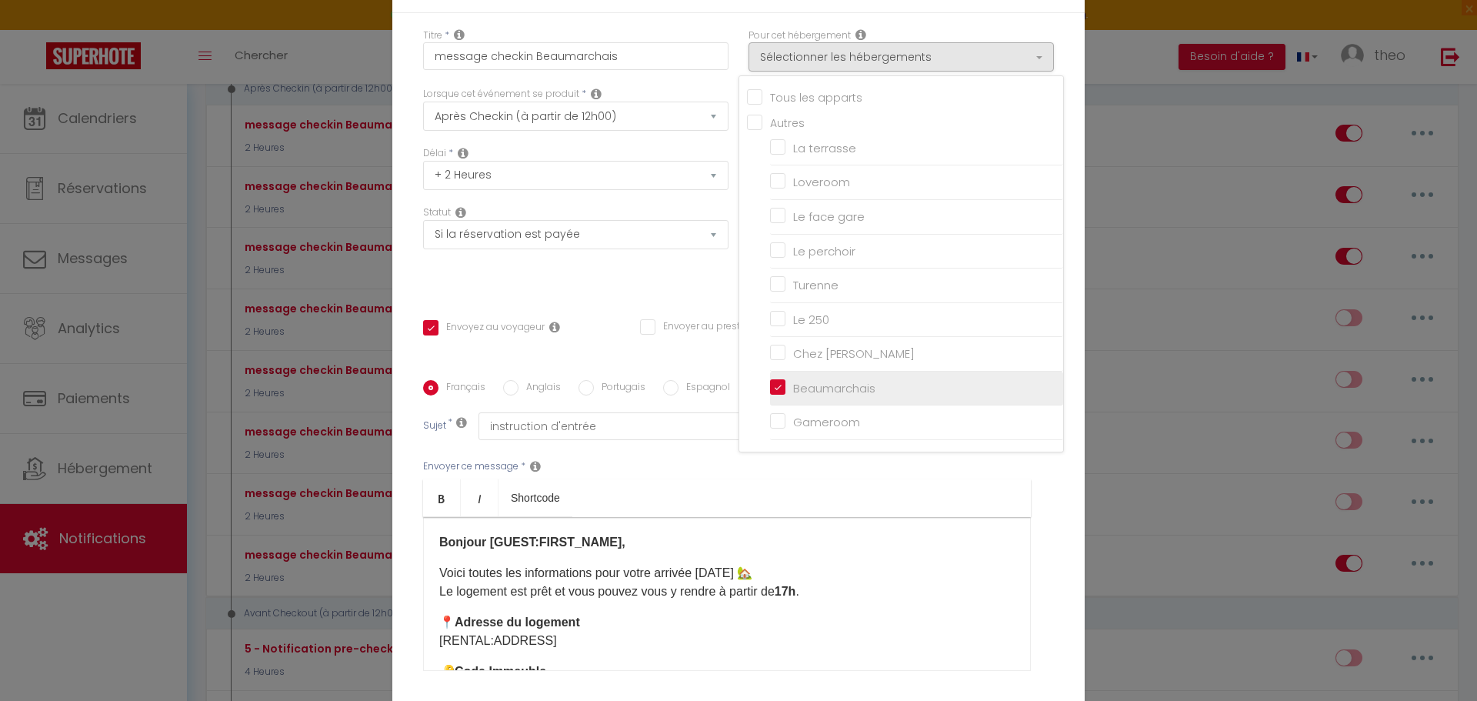
click at [770, 377] on li "Beaumarchais" at bounding box center [916, 389] width 293 height 35
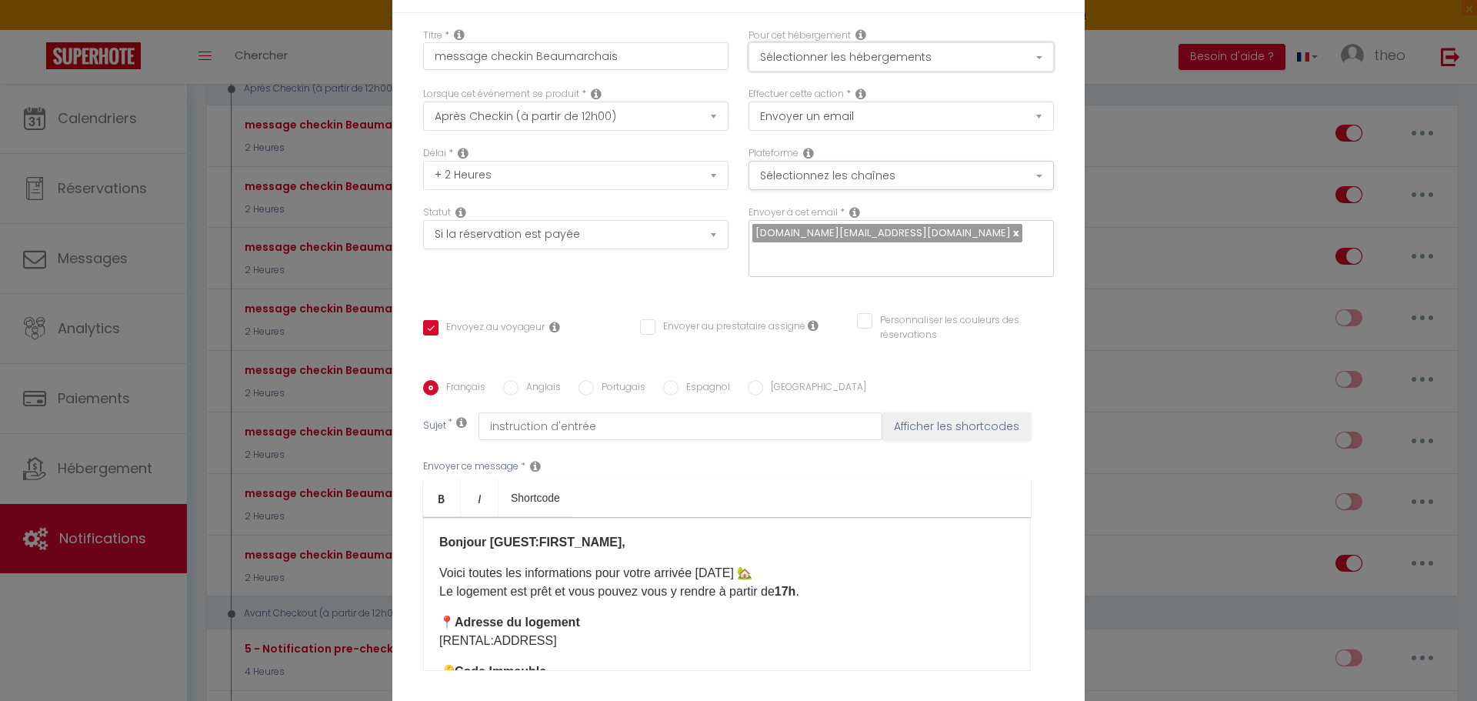
click at [886, 50] on button "Sélectionner les hébergements" at bounding box center [901, 56] width 305 height 29
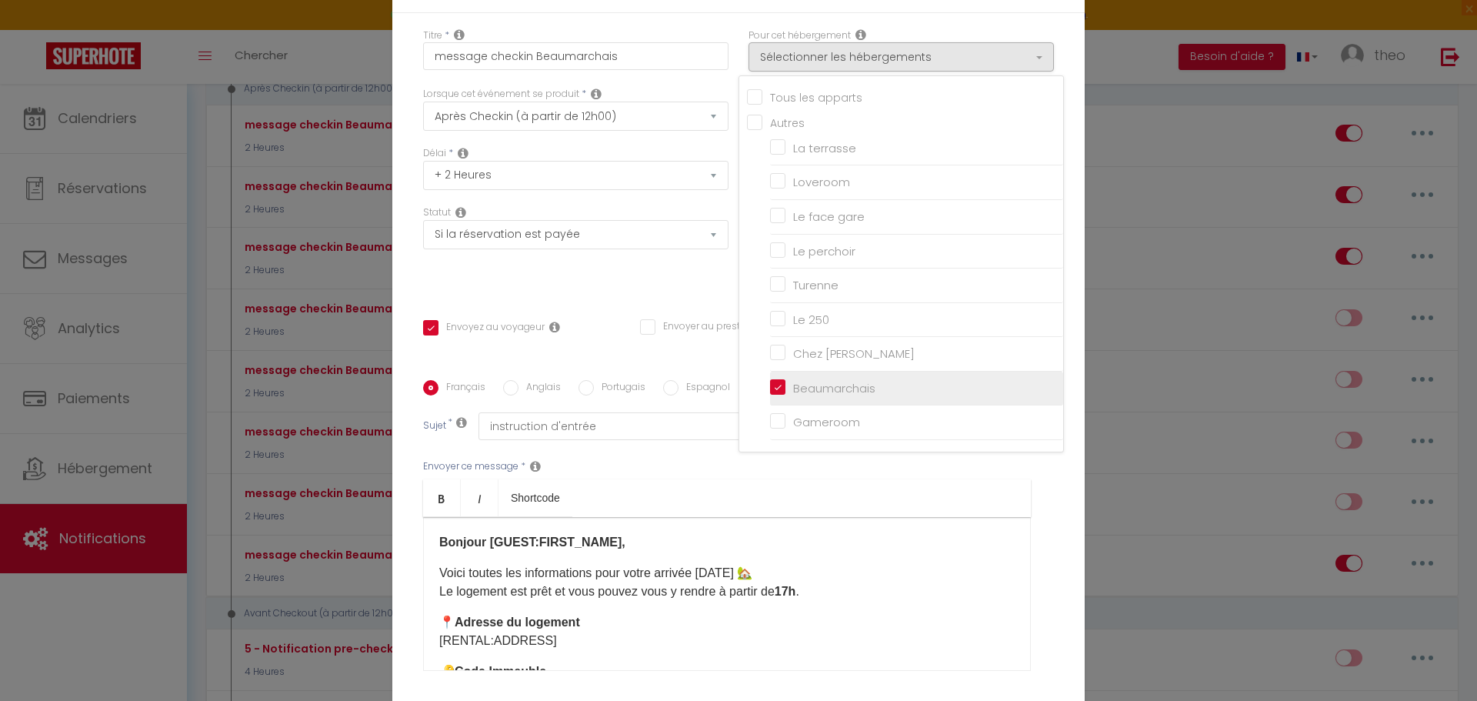
click at [783, 386] on input "Beaumarchais" at bounding box center [916, 388] width 293 height 15
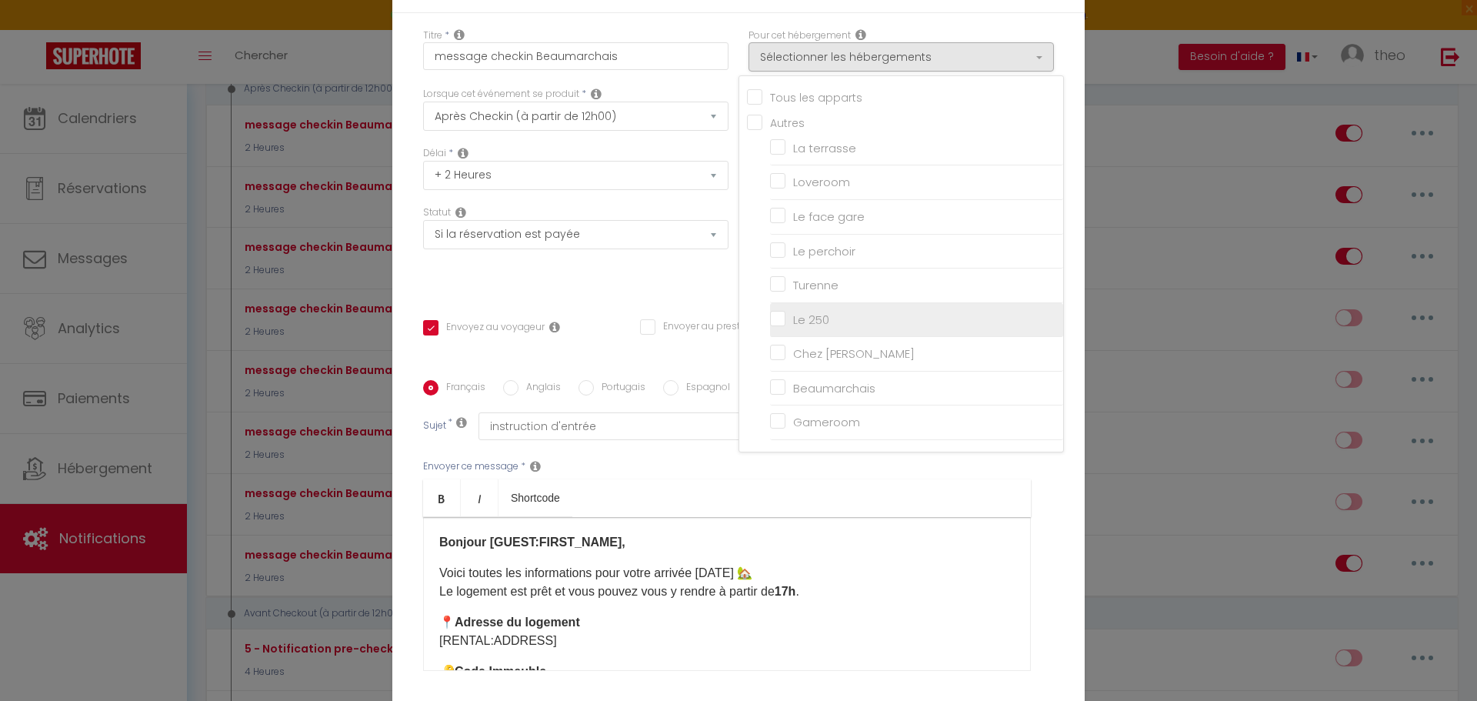
click at [780, 312] on input "Le 250" at bounding box center [916, 319] width 293 height 15
click at [593, 279] on div "Statut Aucun Si la réservation est payée Si réservation non payée Si la caution…" at bounding box center [575, 248] width 325 height 87
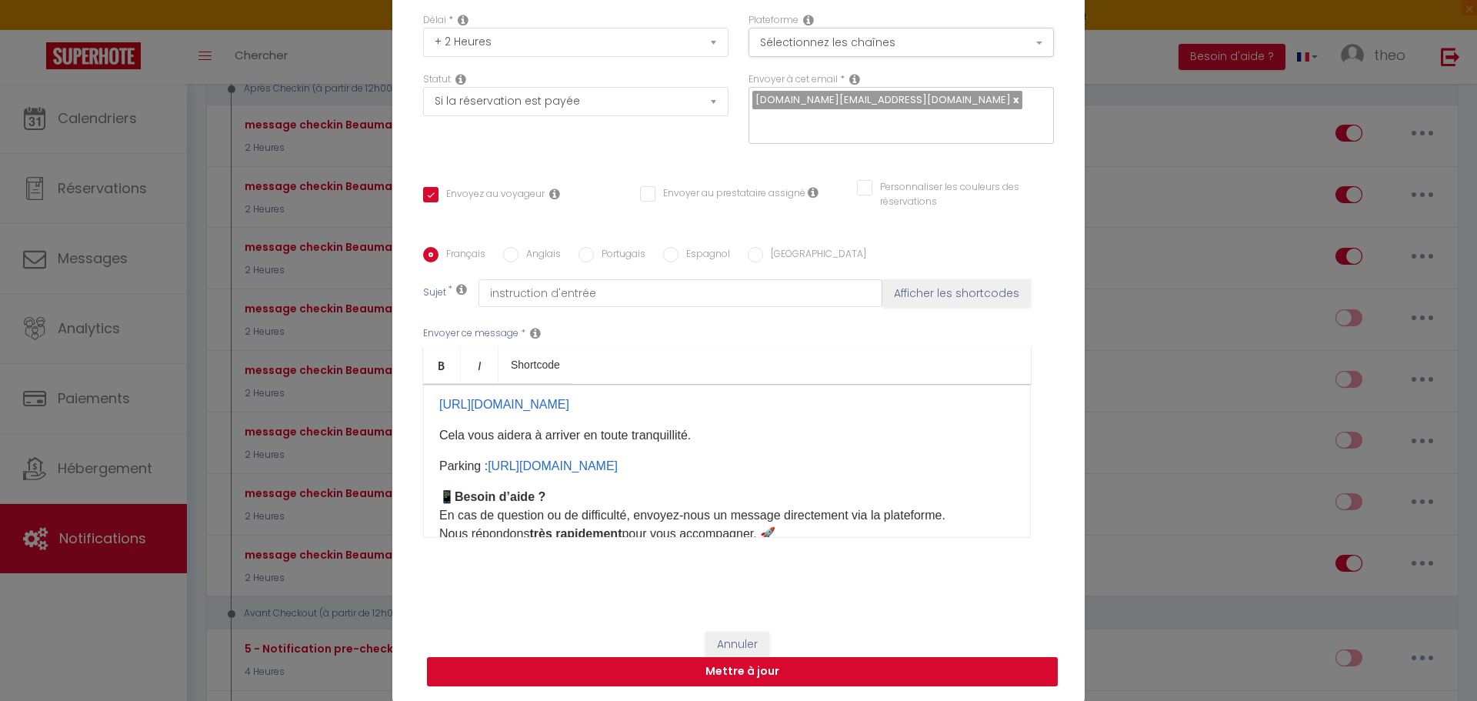
scroll to position [321, 0]
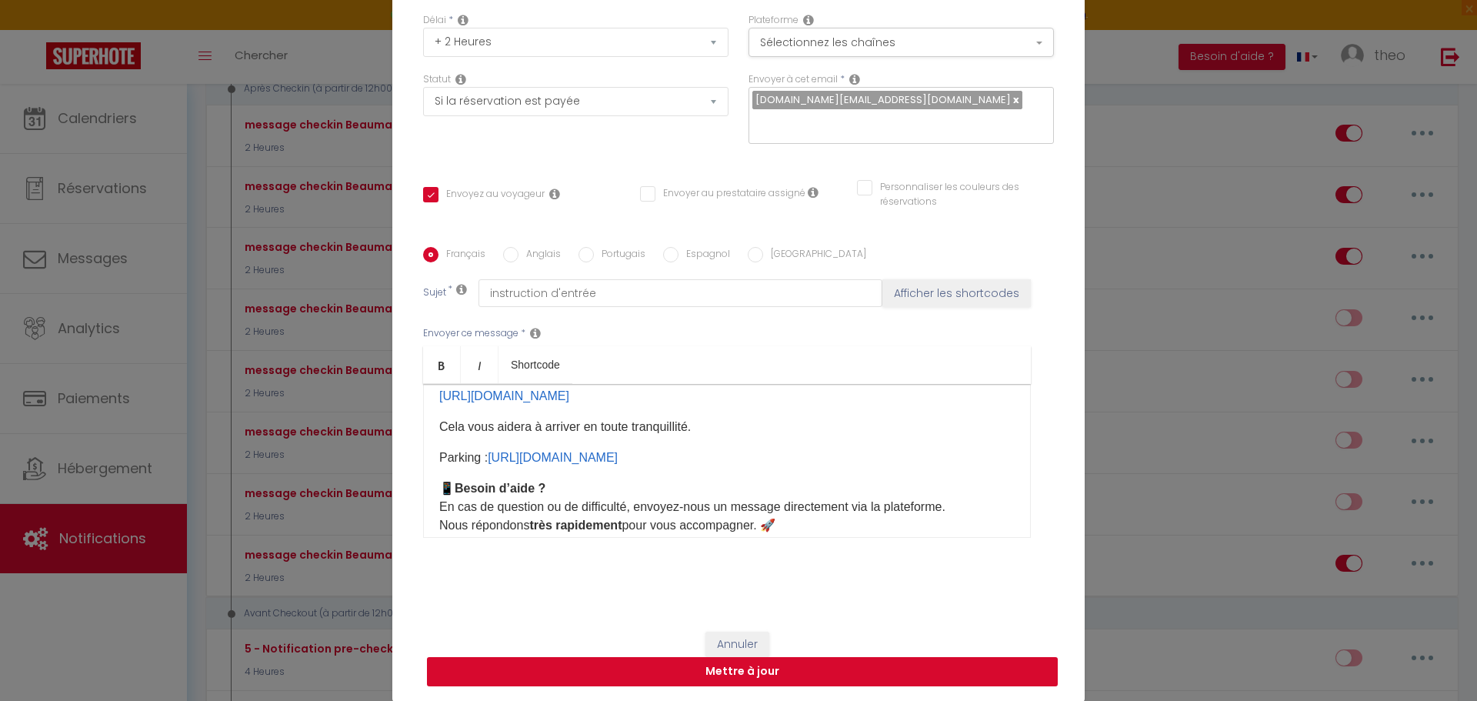
click at [707, 668] on button "Mettre à jour" at bounding box center [742, 671] width 631 height 29
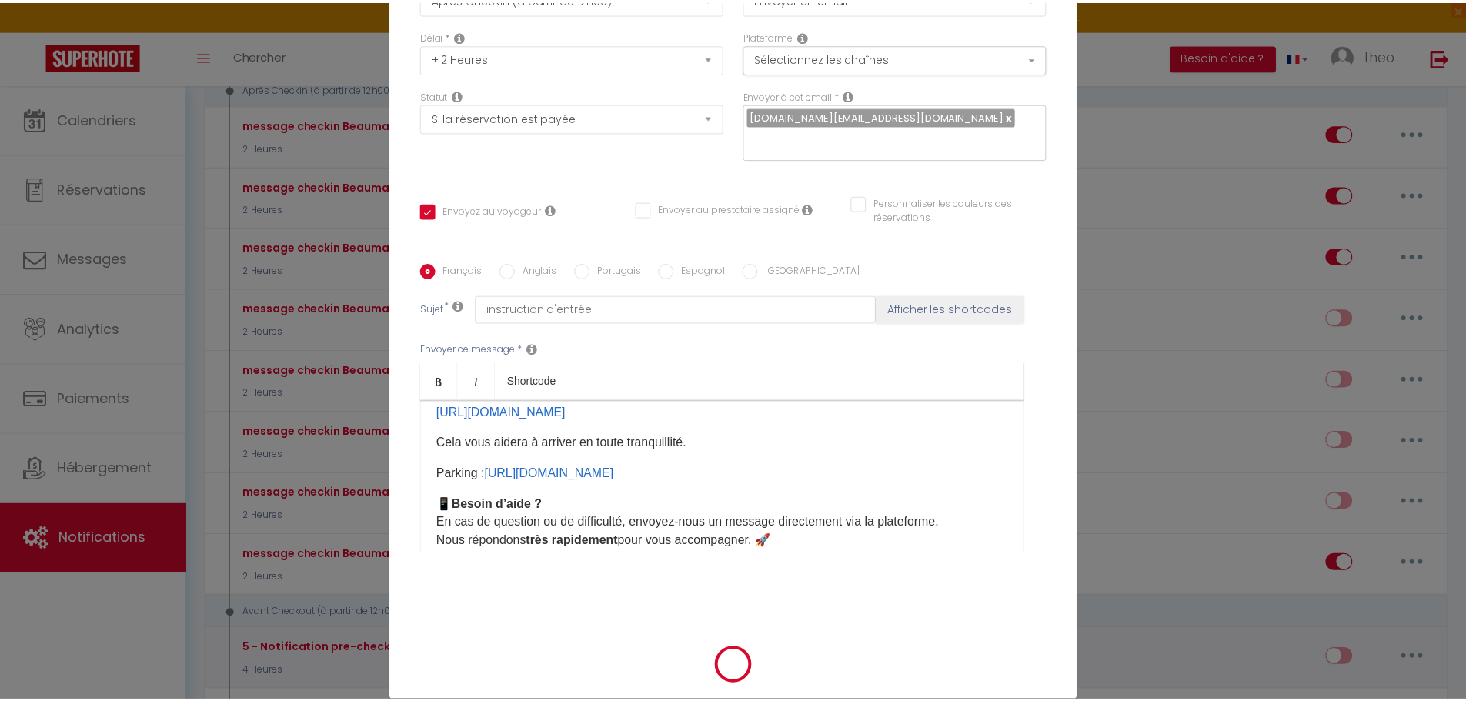
scroll to position [125, 0]
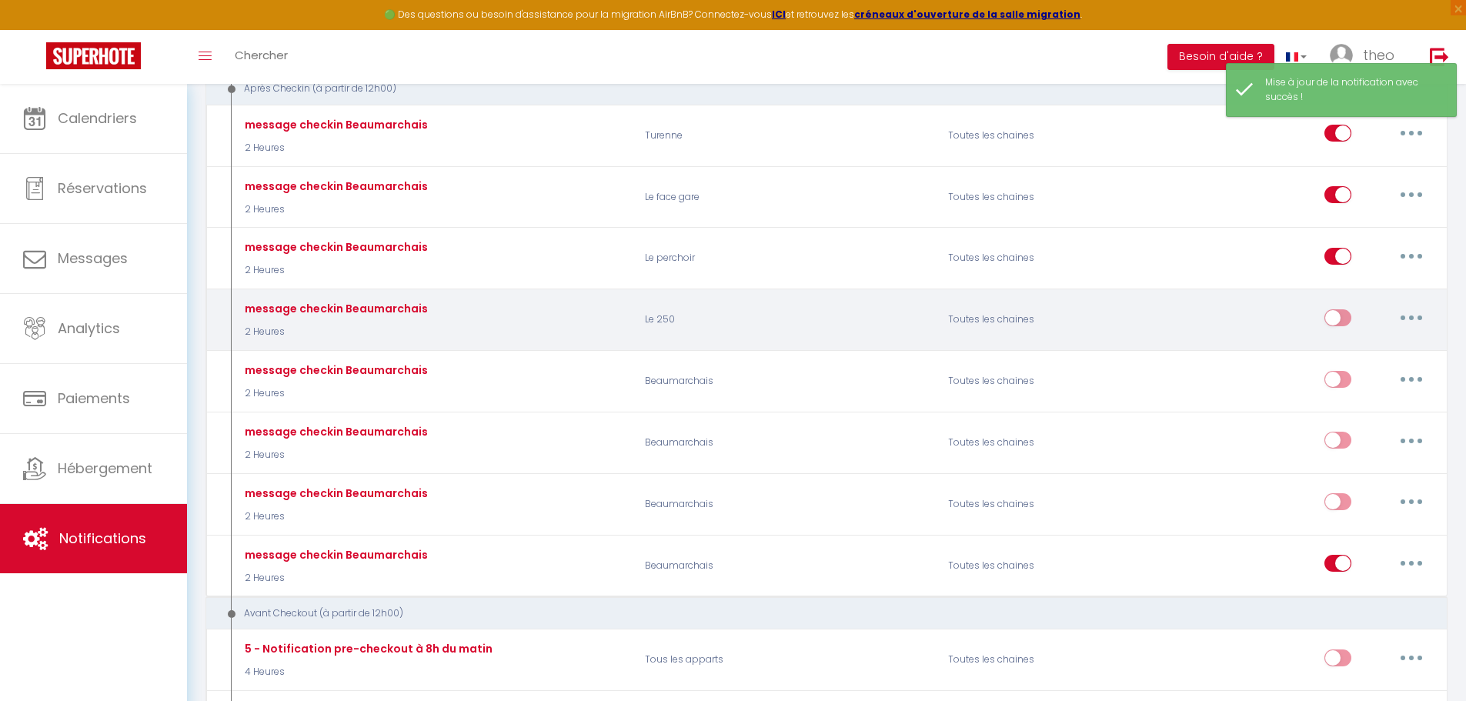
click at [1340, 323] on input "checkbox" at bounding box center [1337, 320] width 27 height 23
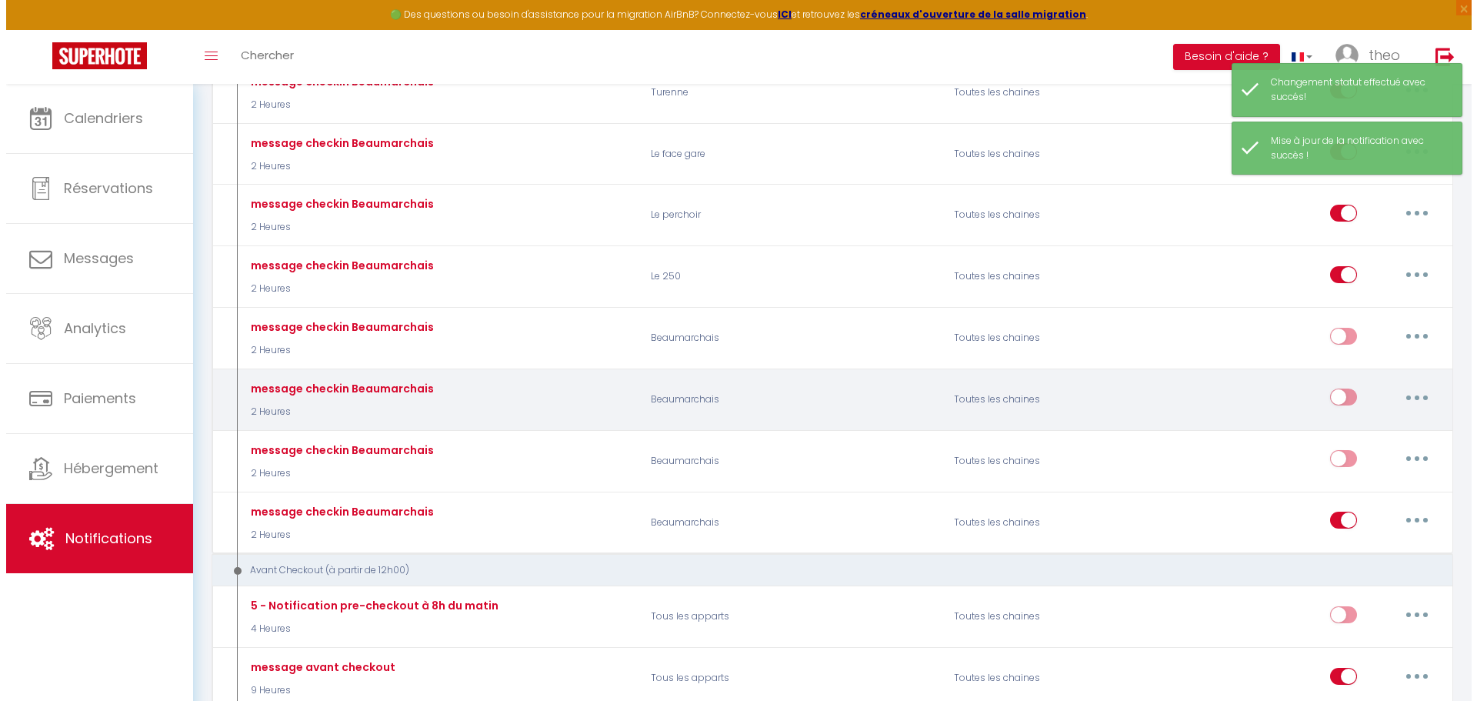
scroll to position [980, 0]
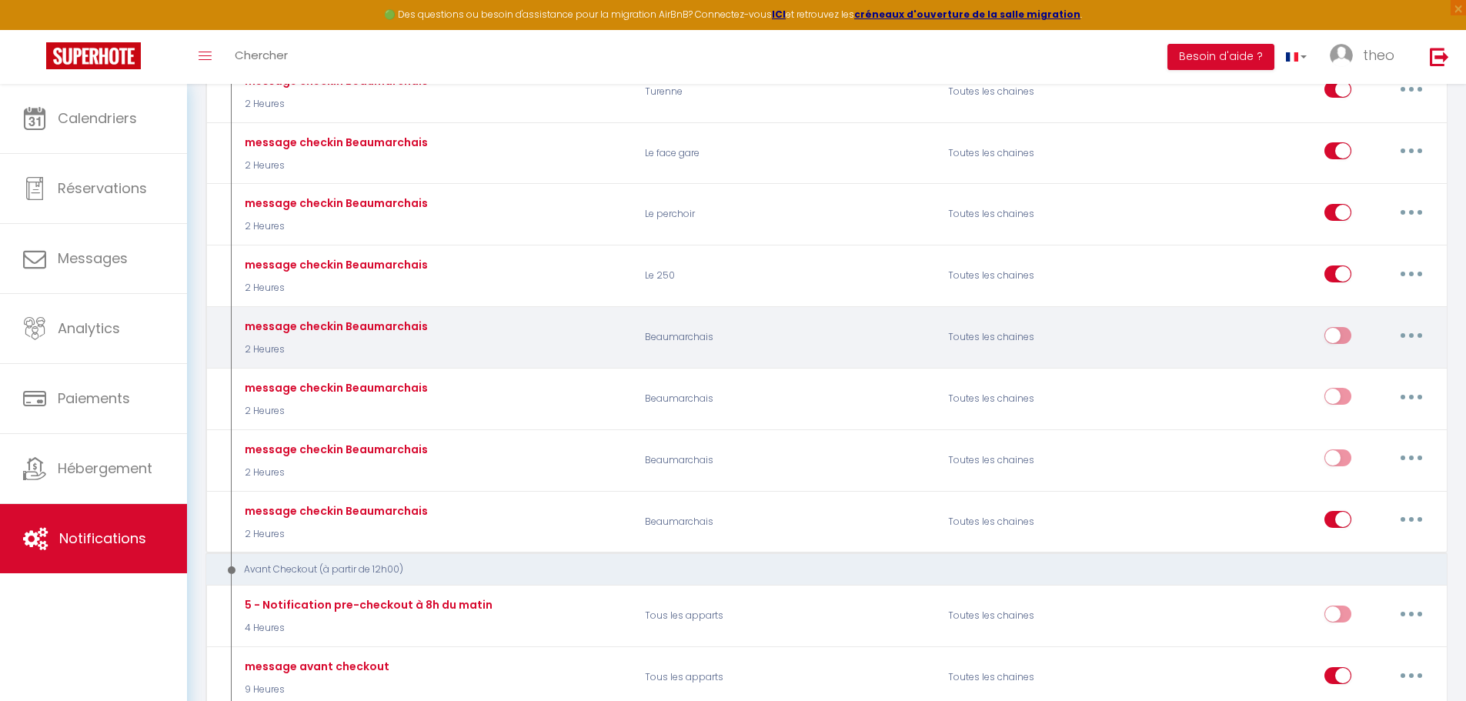
click at [1421, 332] on button "button" at bounding box center [1411, 335] width 43 height 25
click at [1373, 362] on link "Editer" at bounding box center [1371, 370] width 114 height 26
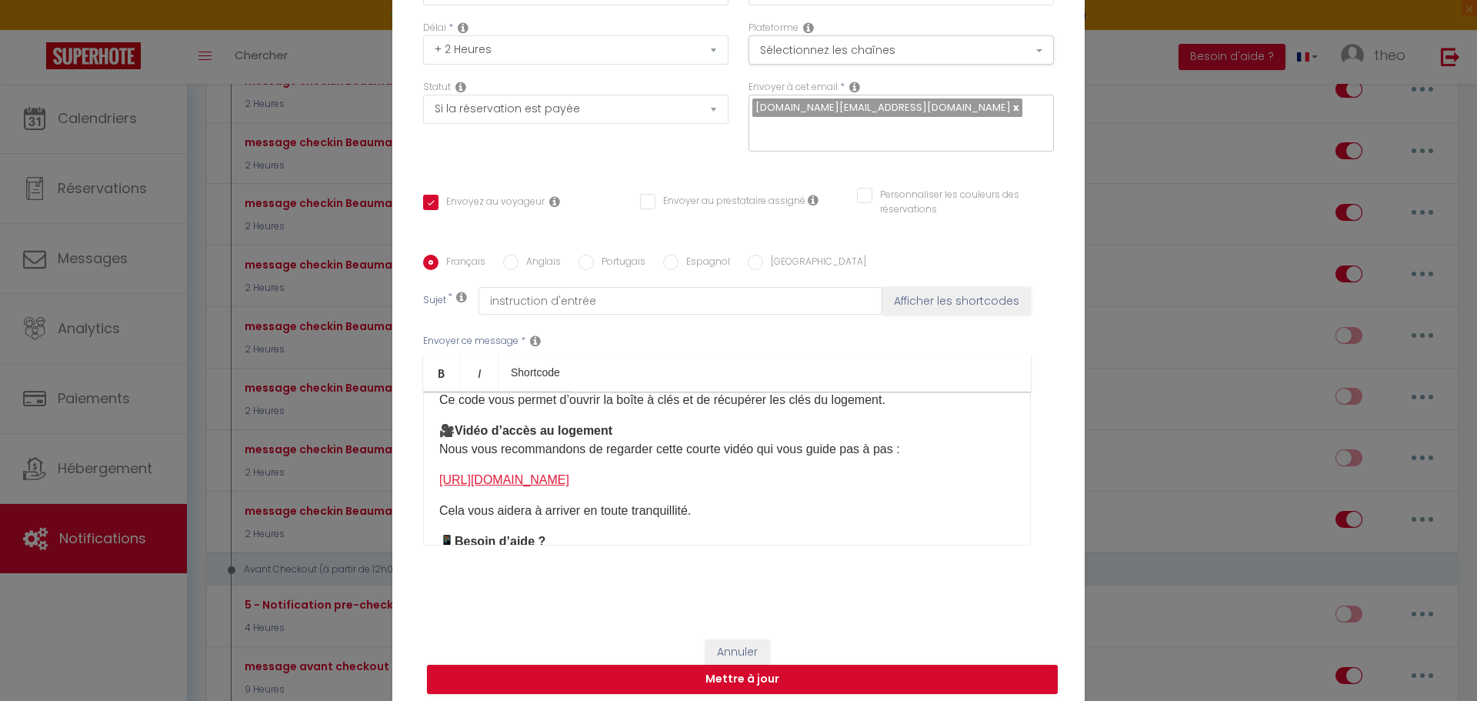
scroll to position [181, 0]
drag, startPoint x: 791, startPoint y: 484, endPoint x: 383, endPoint y: 480, distance: 407.8
click at [383, 480] on div "Modifier la notification × Titre * message checkin Beaumarchais Pour cet héberg…" at bounding box center [738, 350] width 1477 height 701
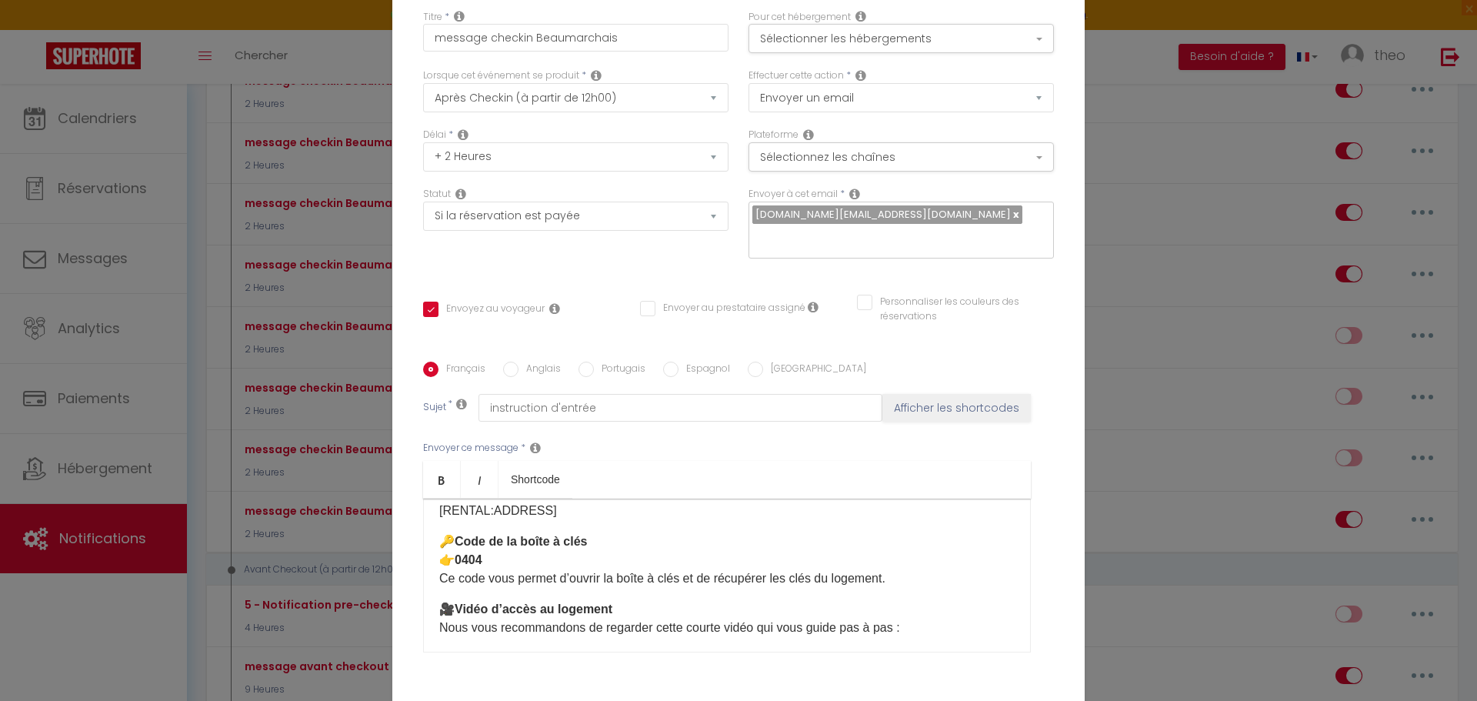
scroll to position [110, 0]
click at [588, 562] on p "🔑 Code de la boîte à clés 👉 [DATE] code vous permet d’ouvrir la boîte à clés et…" at bounding box center [727, 561] width 576 height 55
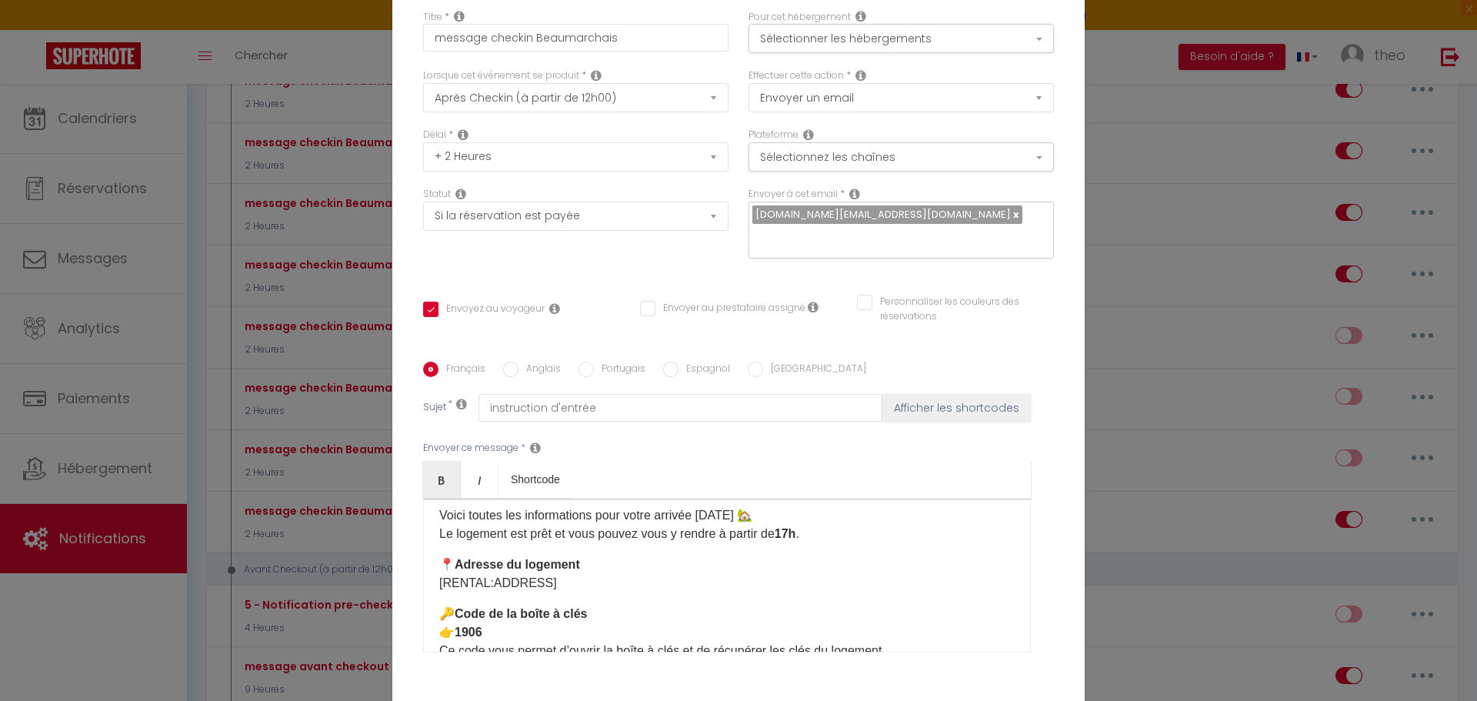
scroll to position [0, 0]
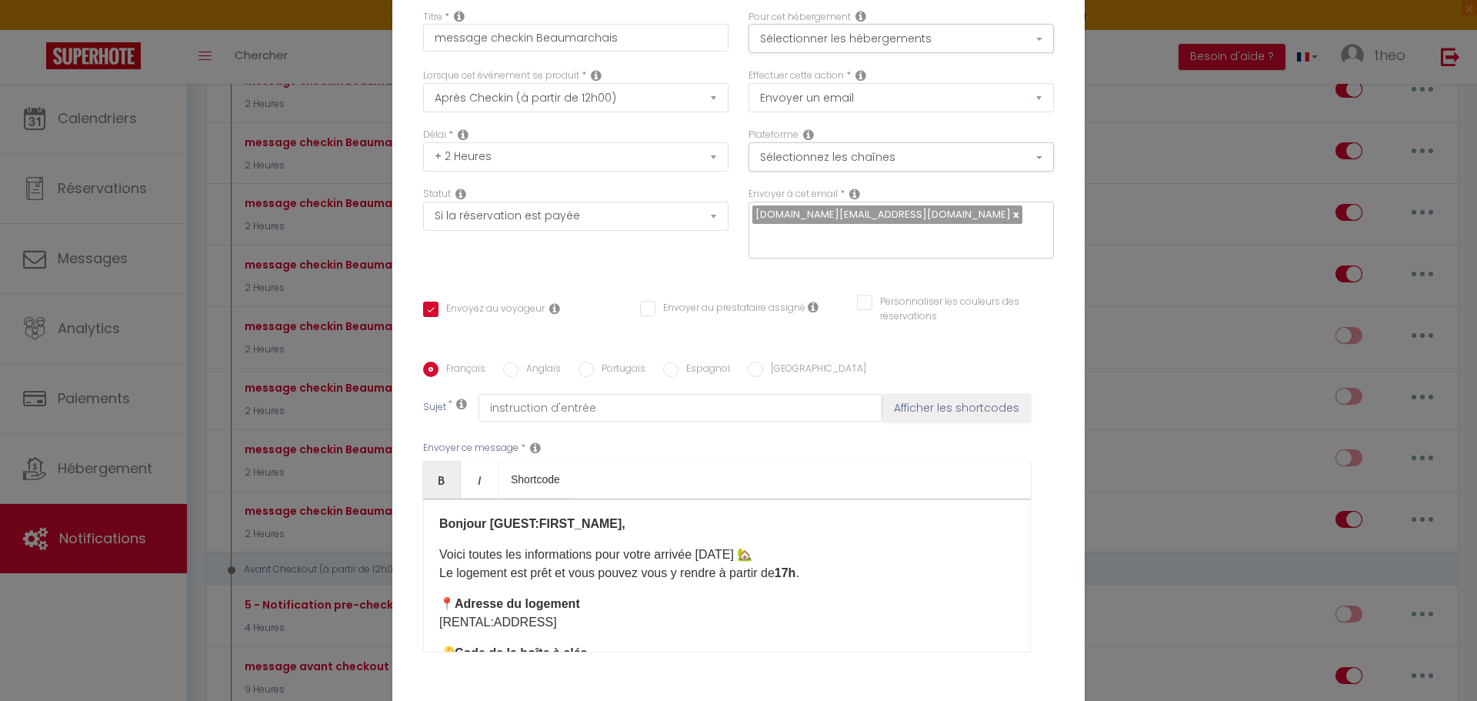
click at [503, 368] on input "Anglais" at bounding box center [510, 369] width 15 height 15
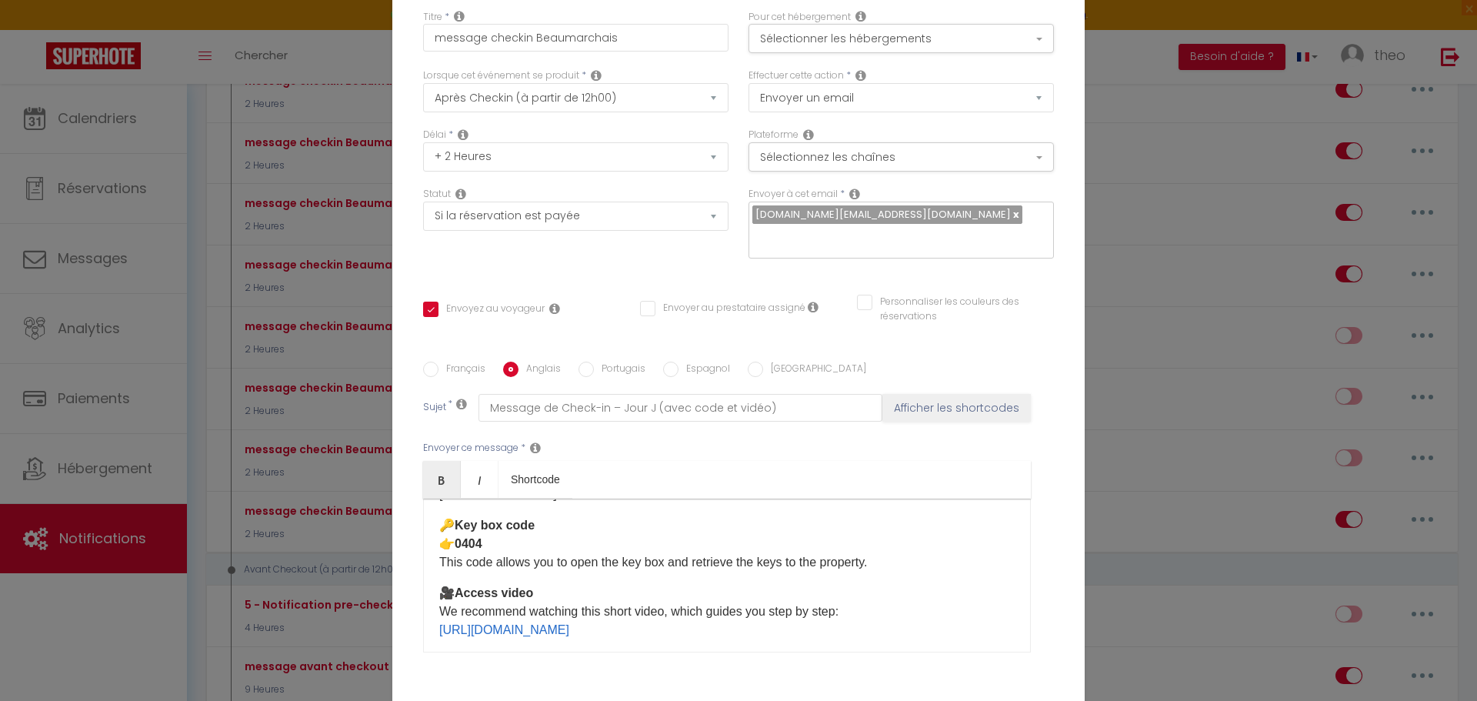
scroll to position [125, 0]
click at [556, 550] on p "🔑 Key box code 👉 0404 This code allows you to open the key box and retrieve the…" at bounding box center [727, 546] width 576 height 55
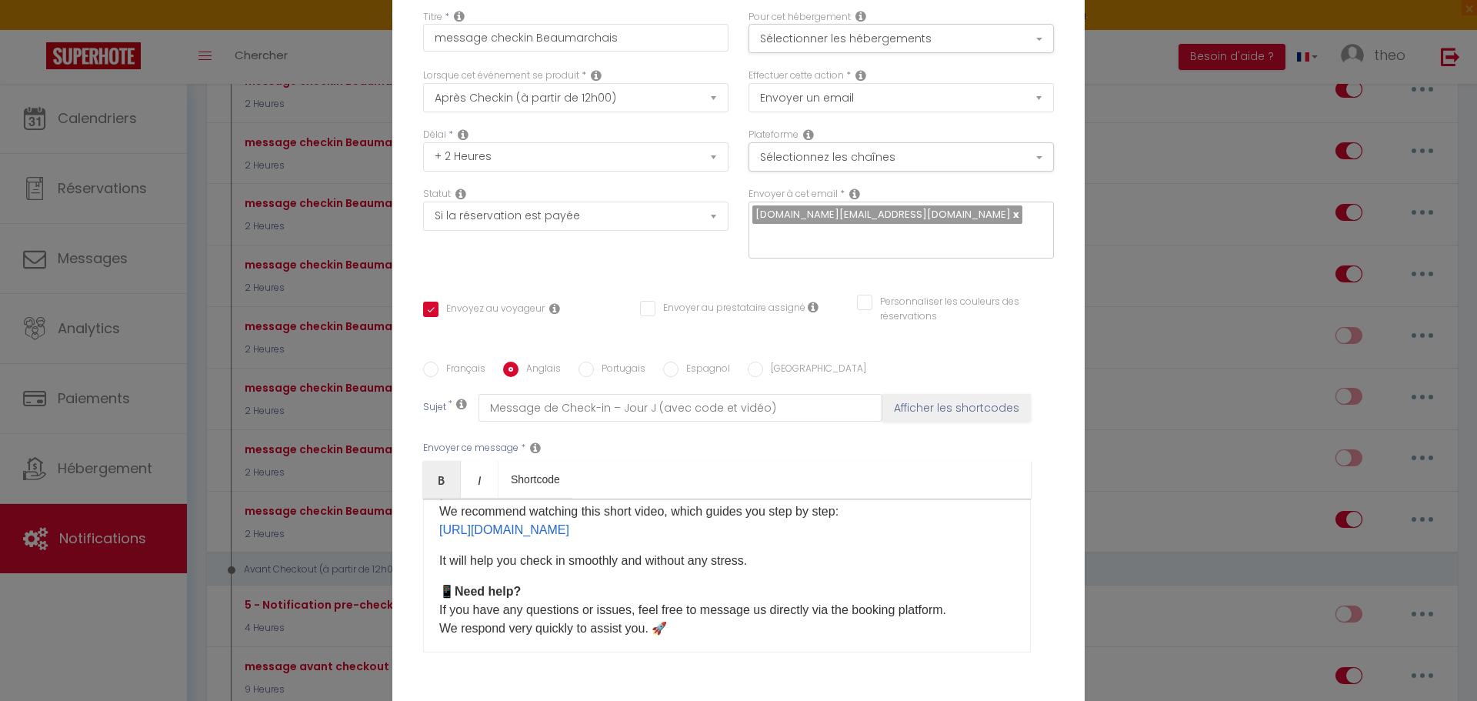
scroll to position [211, 0]
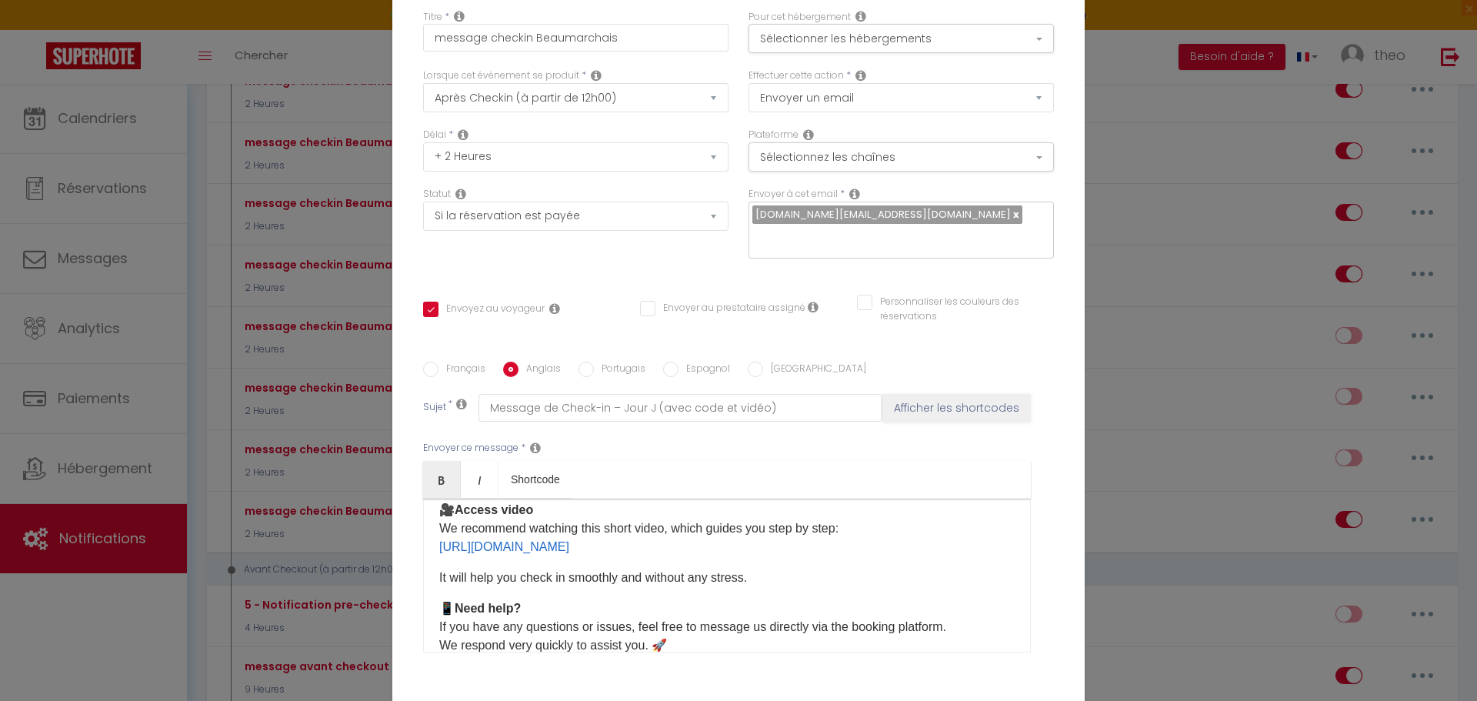
drag, startPoint x: 762, startPoint y: 553, endPoint x: 380, endPoint y: 546, distance: 381.7
click at [380, 546] on div "Modifier la notification × Titre * message checkin Beaumarchais Pour cet héberg…" at bounding box center [738, 350] width 1477 height 701
click at [1012, 37] on button "Sélectionner les hébergements" at bounding box center [901, 38] width 305 height 29
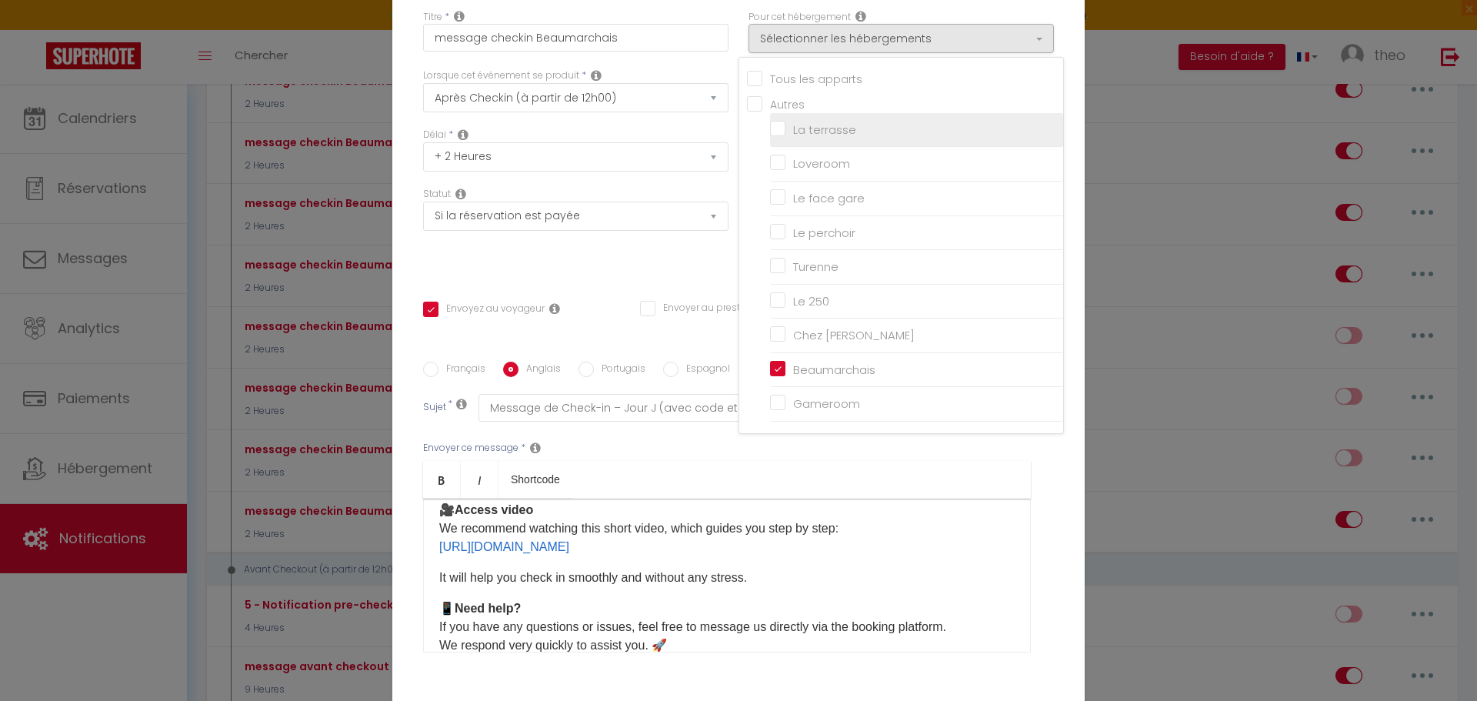
click at [825, 132] on input "La terrasse" at bounding box center [916, 129] width 293 height 15
click at [632, 339] on div "Français Anglais Portugais Espagnol Italien Sujet * Message de Check-in – Jour …" at bounding box center [738, 517] width 631 height 356
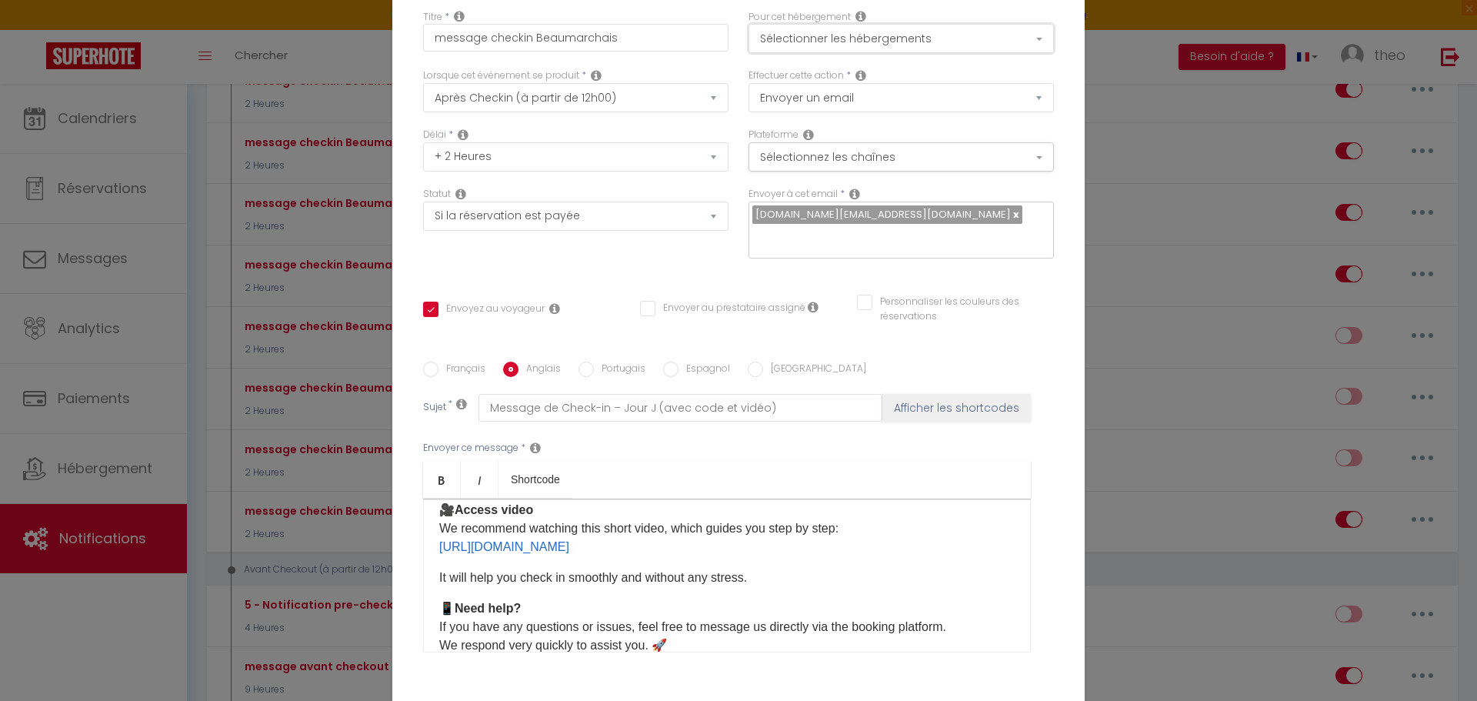
click at [935, 43] on button "Sélectionner les hébergements" at bounding box center [901, 38] width 305 height 29
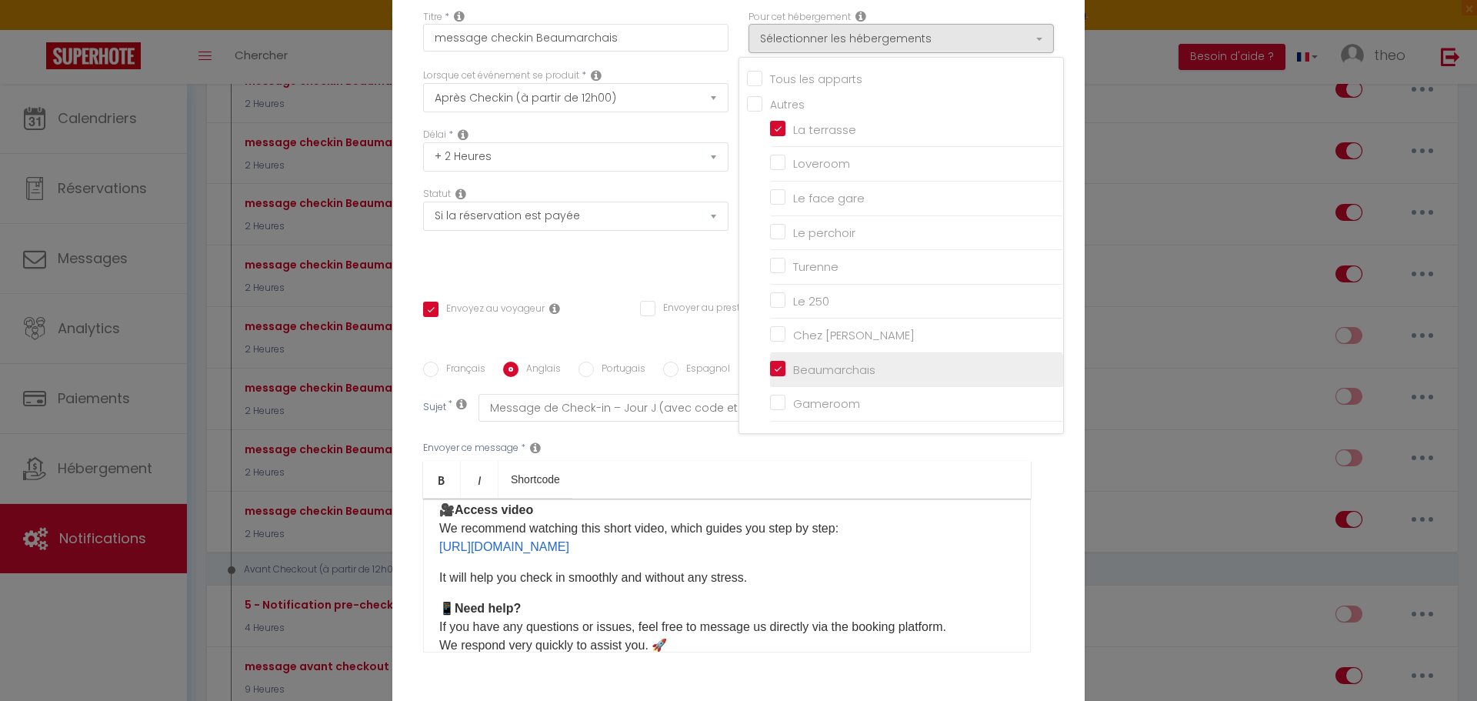
click at [779, 371] on input "Beaumarchais" at bounding box center [916, 369] width 293 height 15
click at [648, 275] on div "Titre * message checkin [PERSON_NAME] Pour cet hébergement Sélectionner les héb…" at bounding box center [738, 363] width 693 height 736
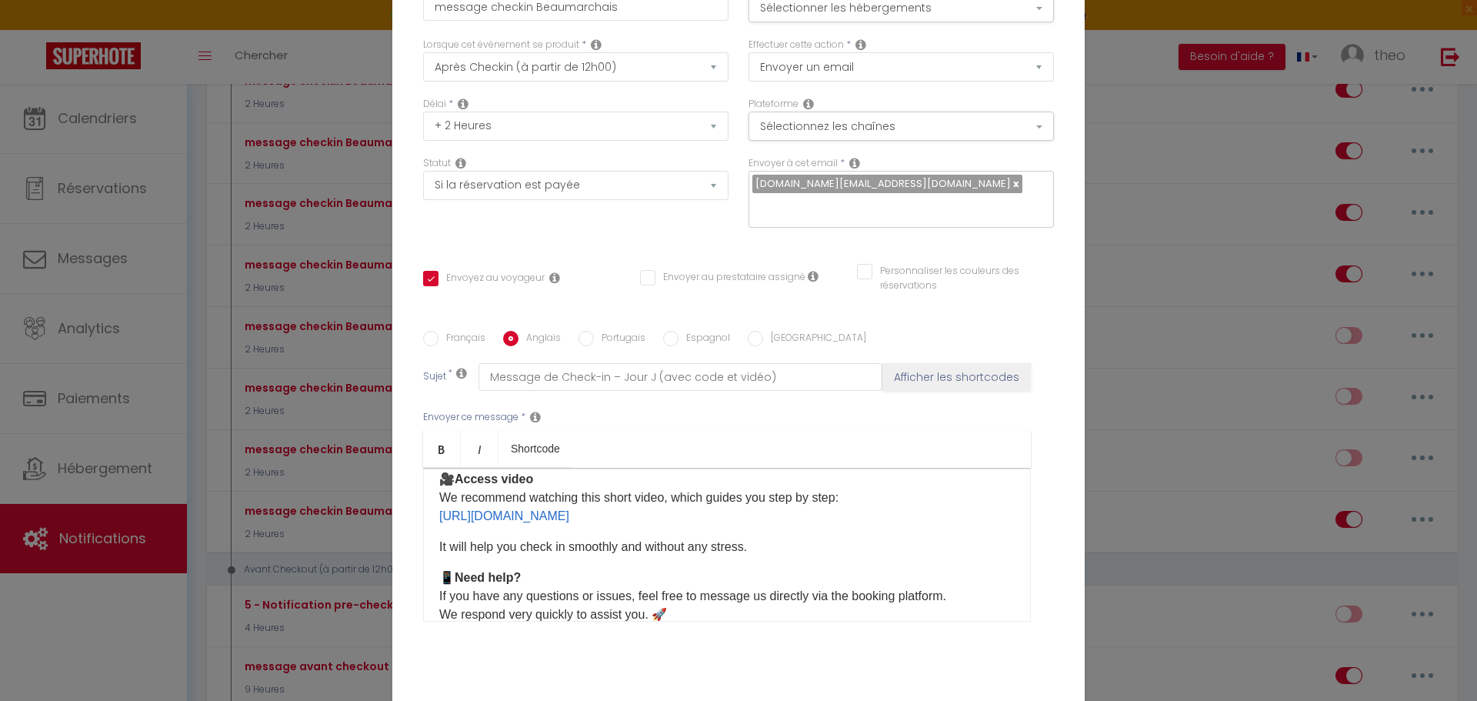
scroll to position [312, 0]
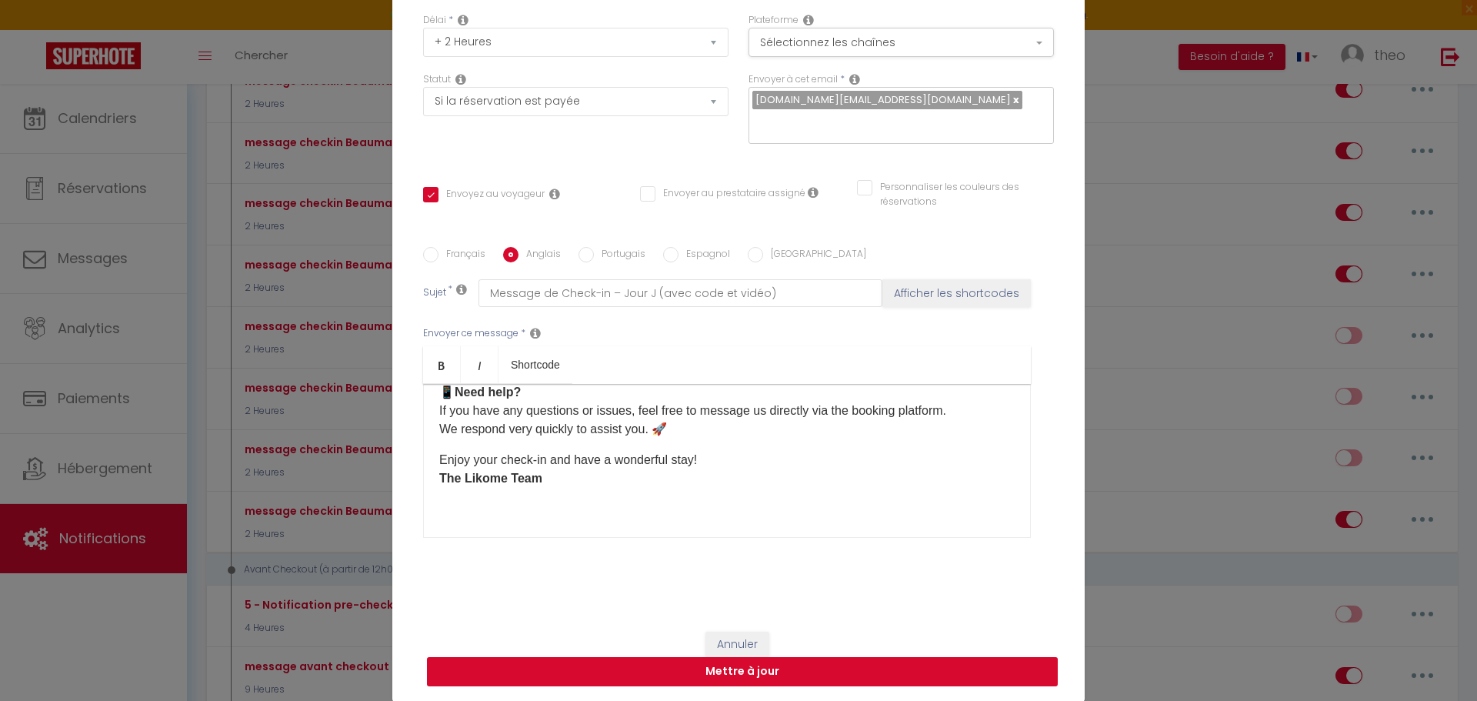
click at [730, 669] on button "Mettre à jour" at bounding box center [742, 671] width 631 height 29
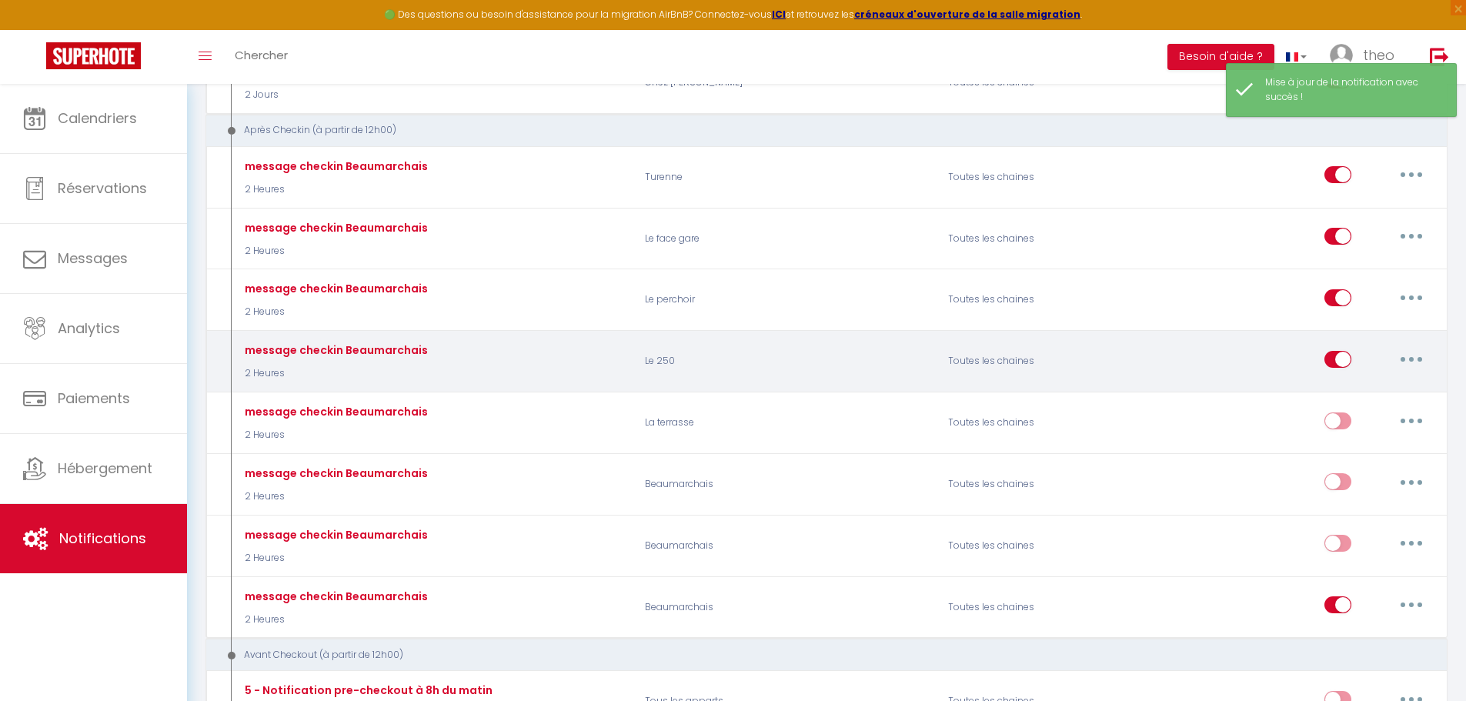
scroll to position [889, 0]
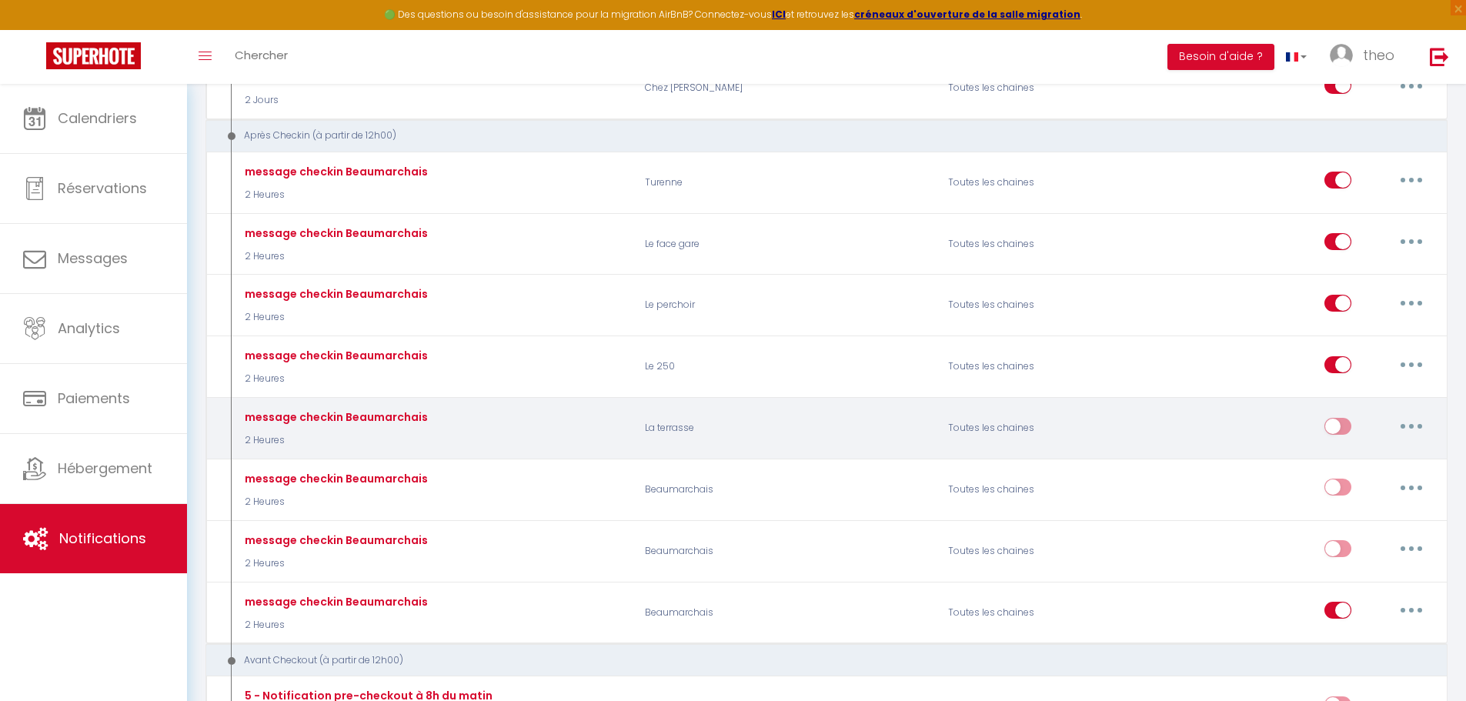
click at [1327, 426] on input "checkbox" at bounding box center [1337, 429] width 27 height 23
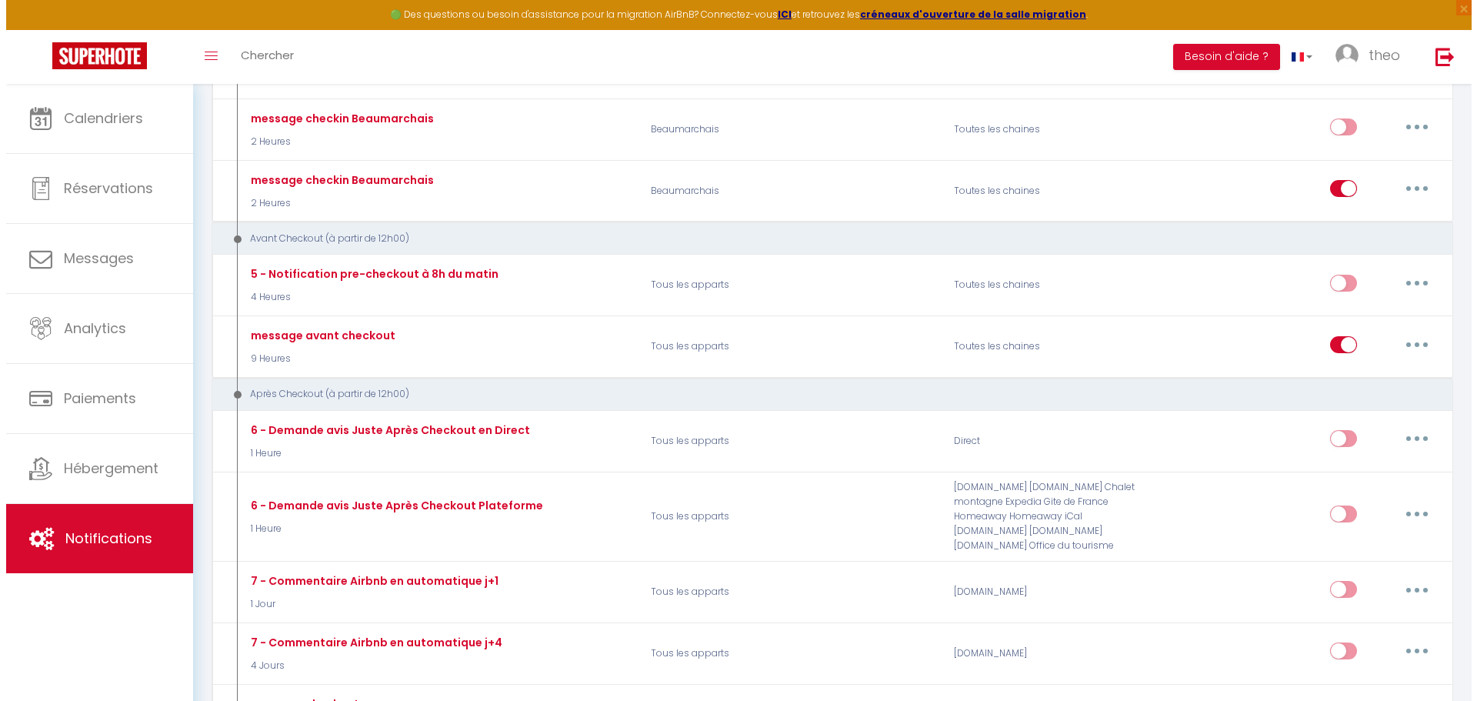
scroll to position [1307, 0]
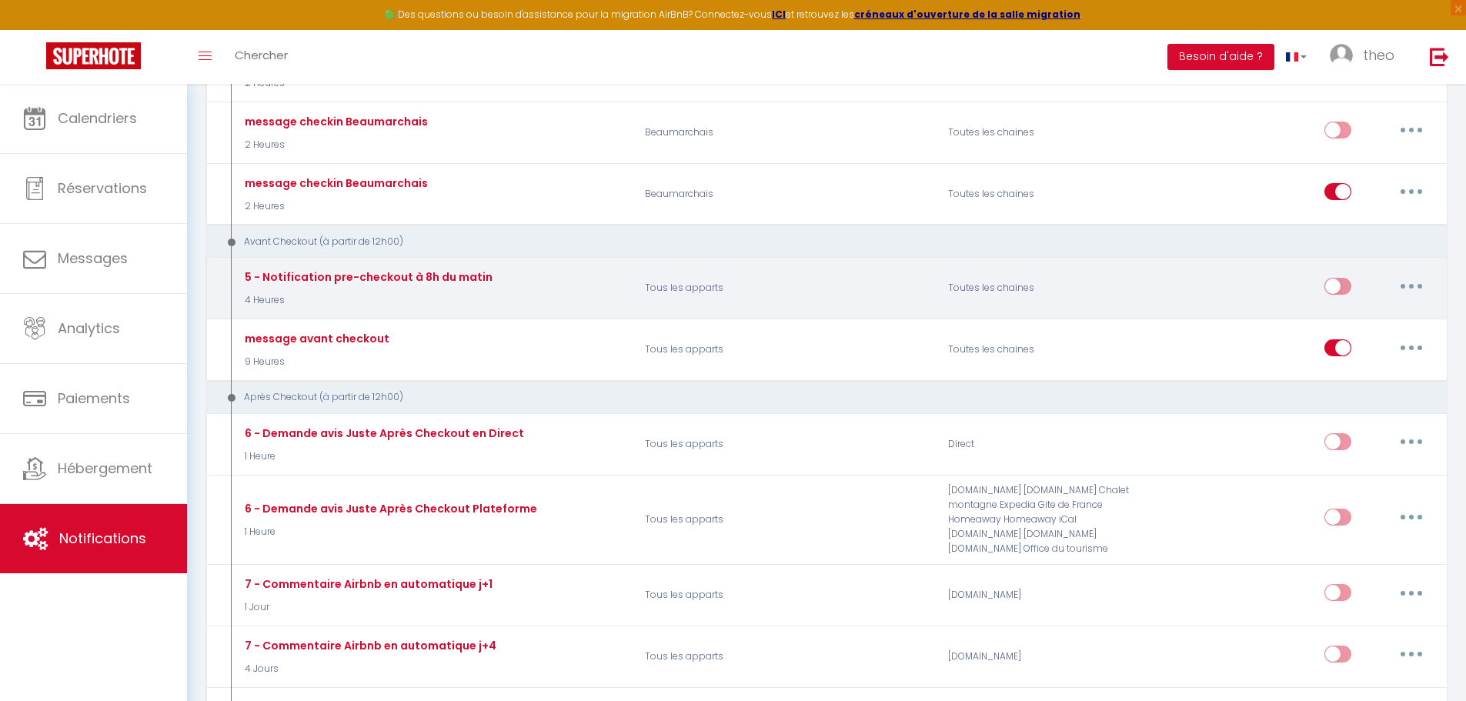
click at [1410, 279] on button "button" at bounding box center [1411, 286] width 43 height 25
click at [1374, 325] on link "Editer" at bounding box center [1371, 321] width 114 height 26
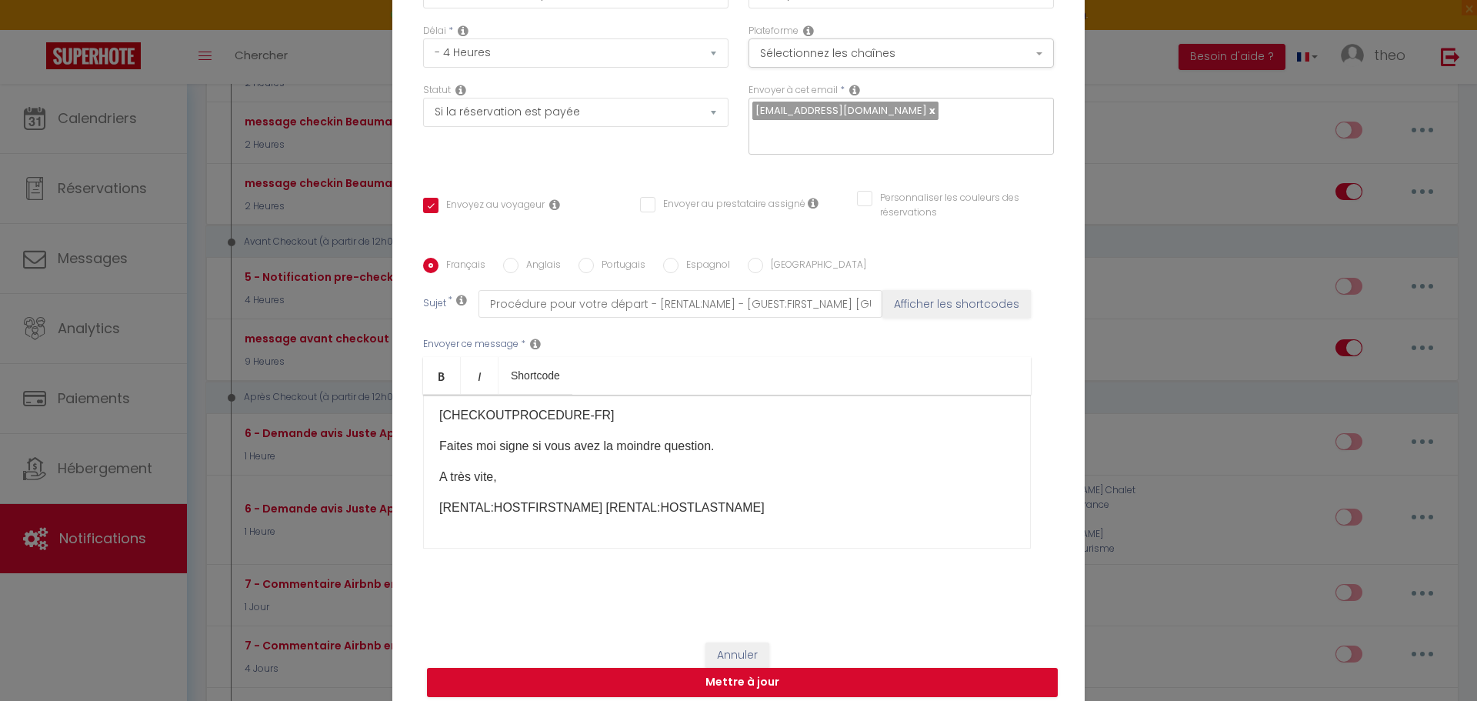
scroll to position [0, 0]
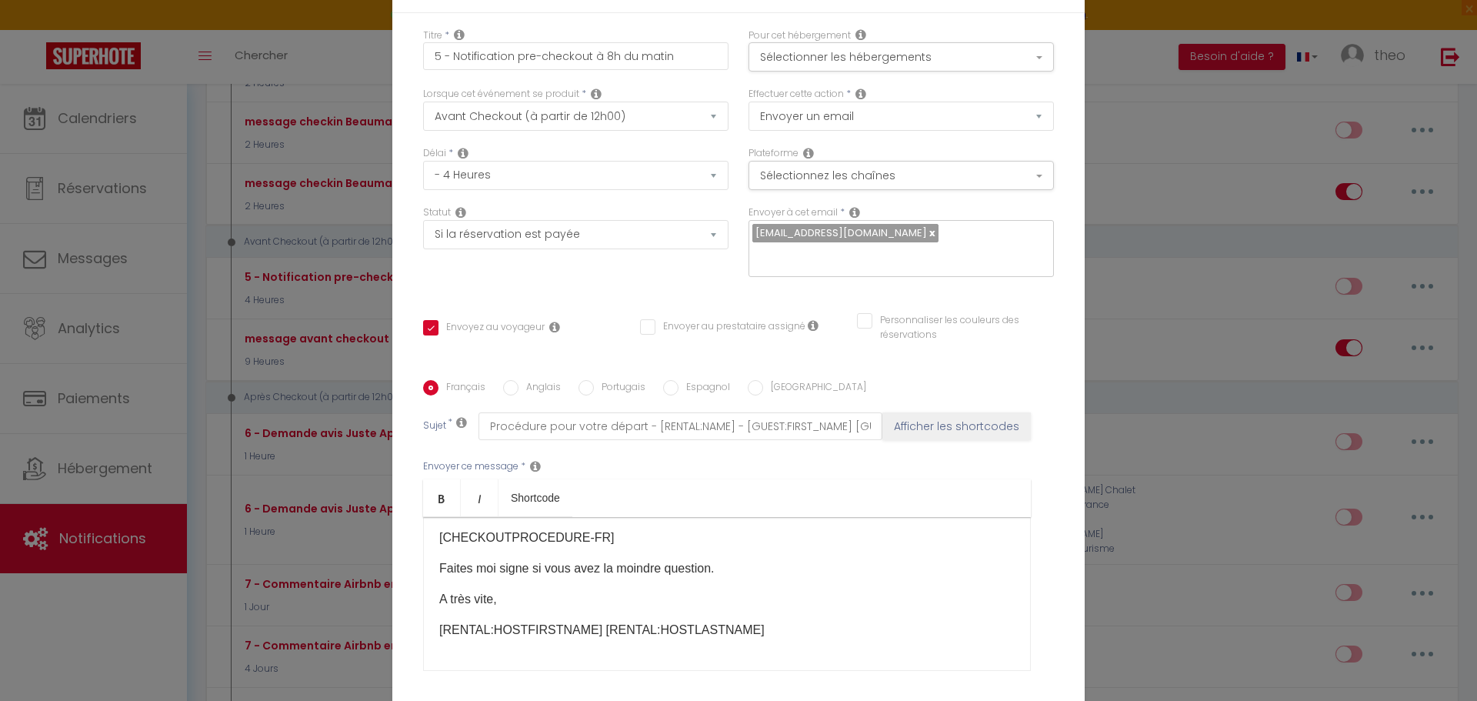
click at [1130, 345] on div "Modifier la notification × Titre * 5 - Notification pre-checkout à 8h du matin …" at bounding box center [738, 350] width 1477 height 701
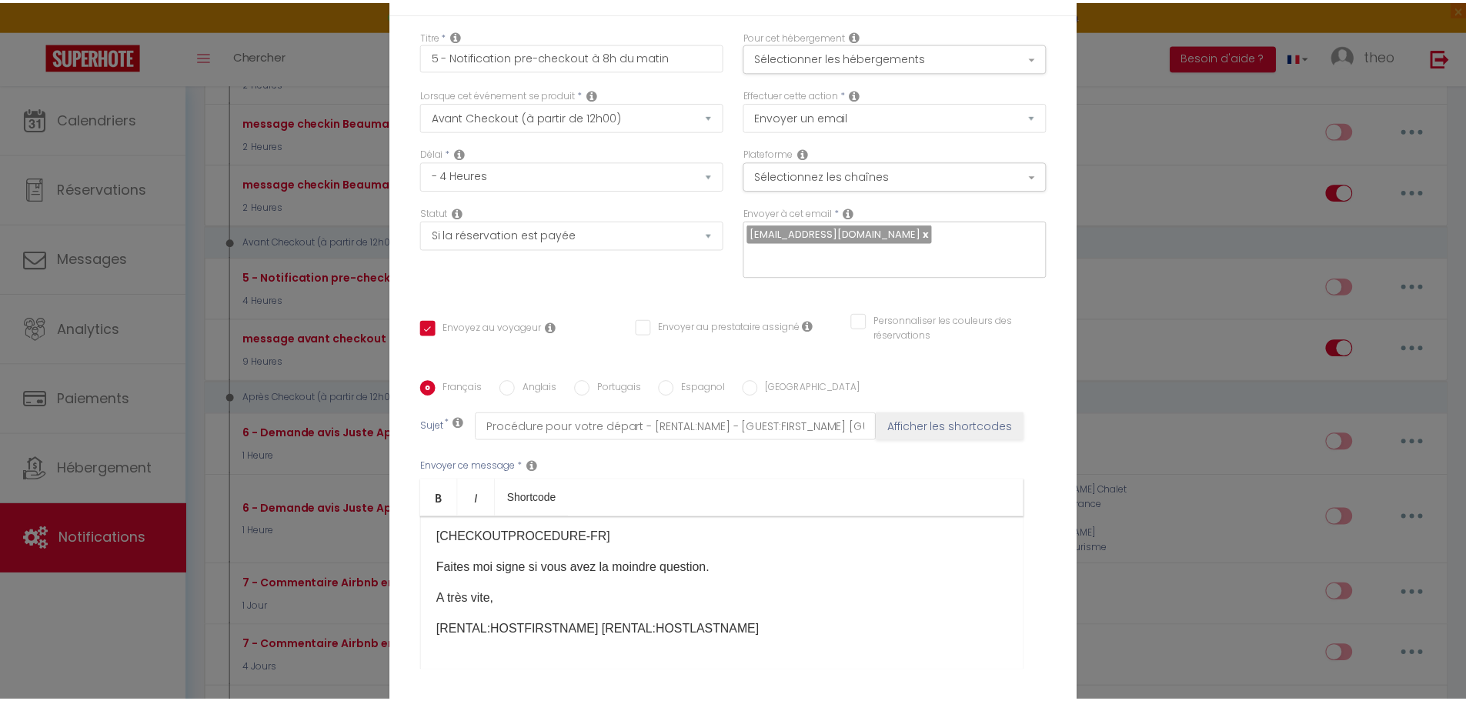
scroll to position [122, 0]
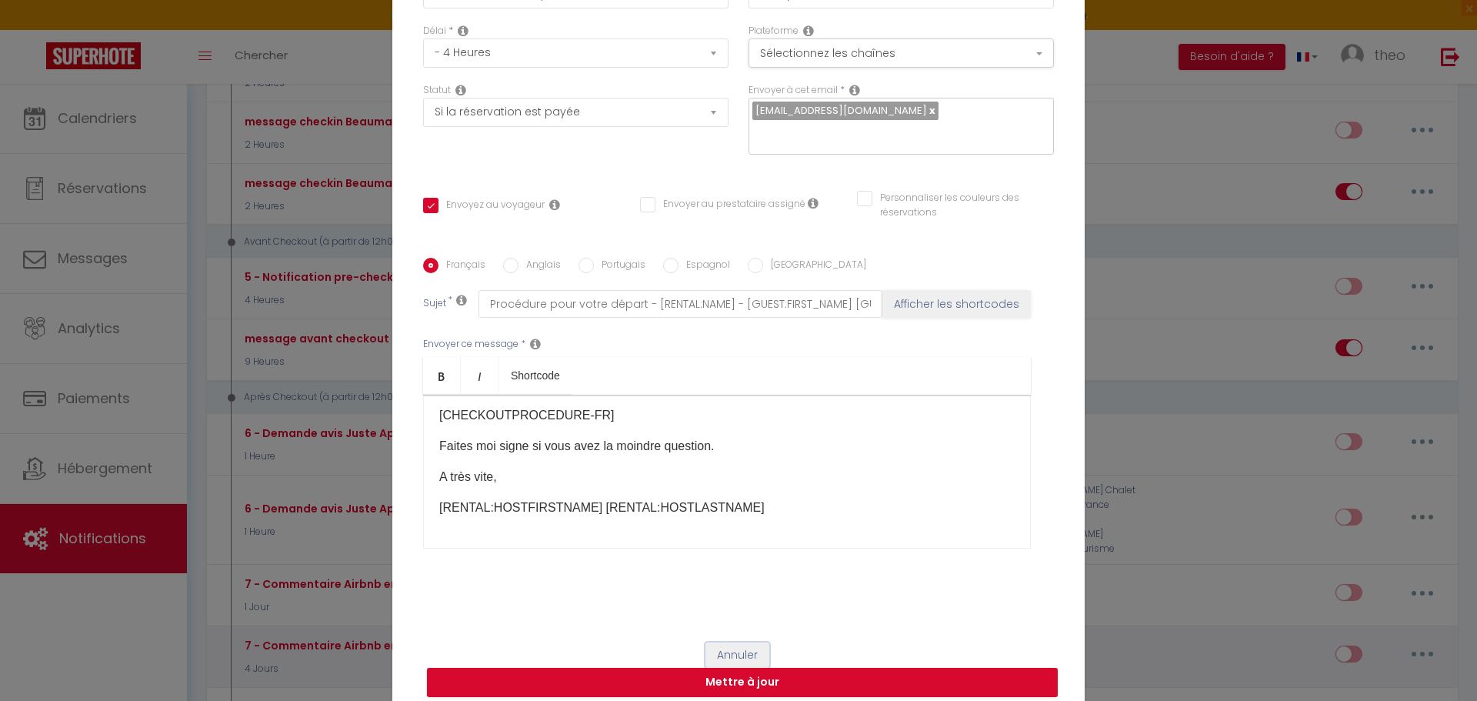
click at [736, 643] on button "Annuler" at bounding box center [738, 656] width 64 height 26
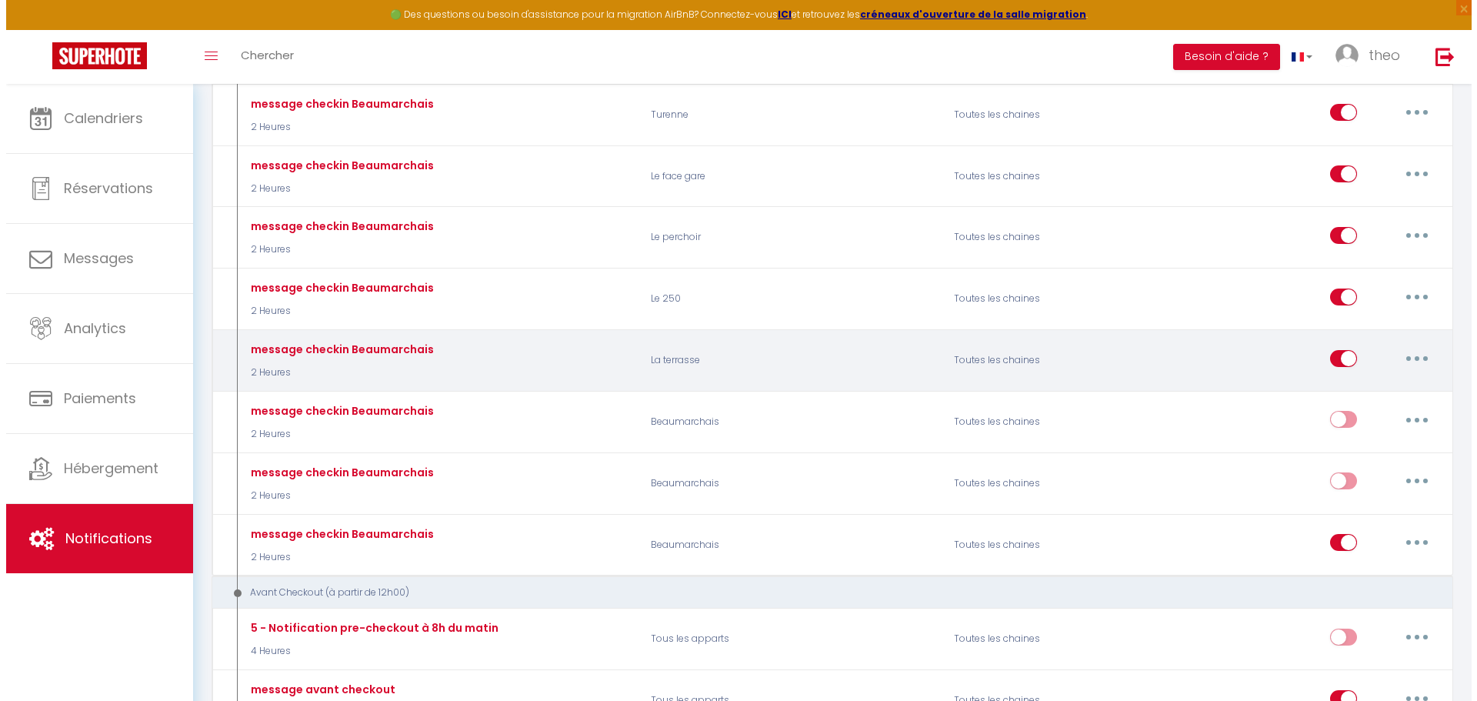
scroll to position [956, 0]
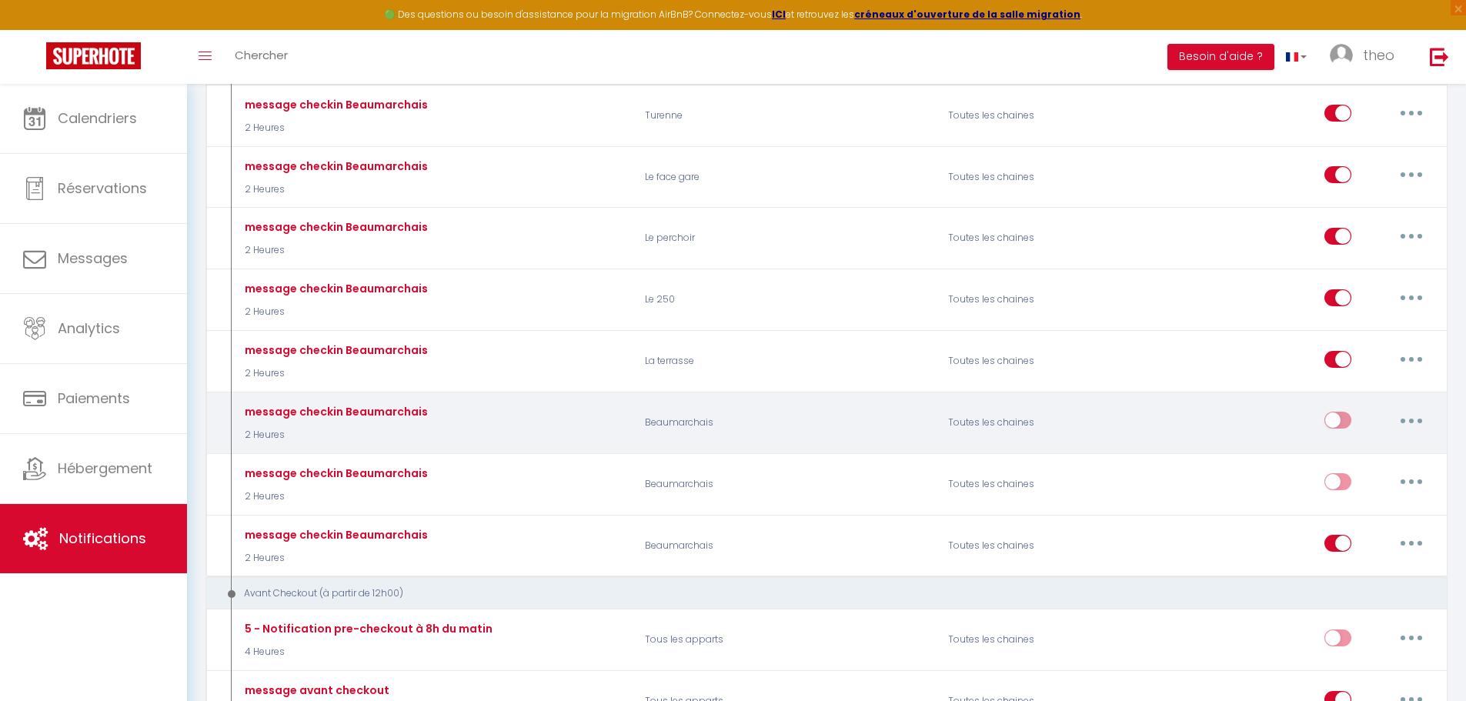
click at [1412, 418] on button "button" at bounding box center [1411, 420] width 43 height 25
click at [1354, 449] on link "Editer" at bounding box center [1371, 455] width 114 height 26
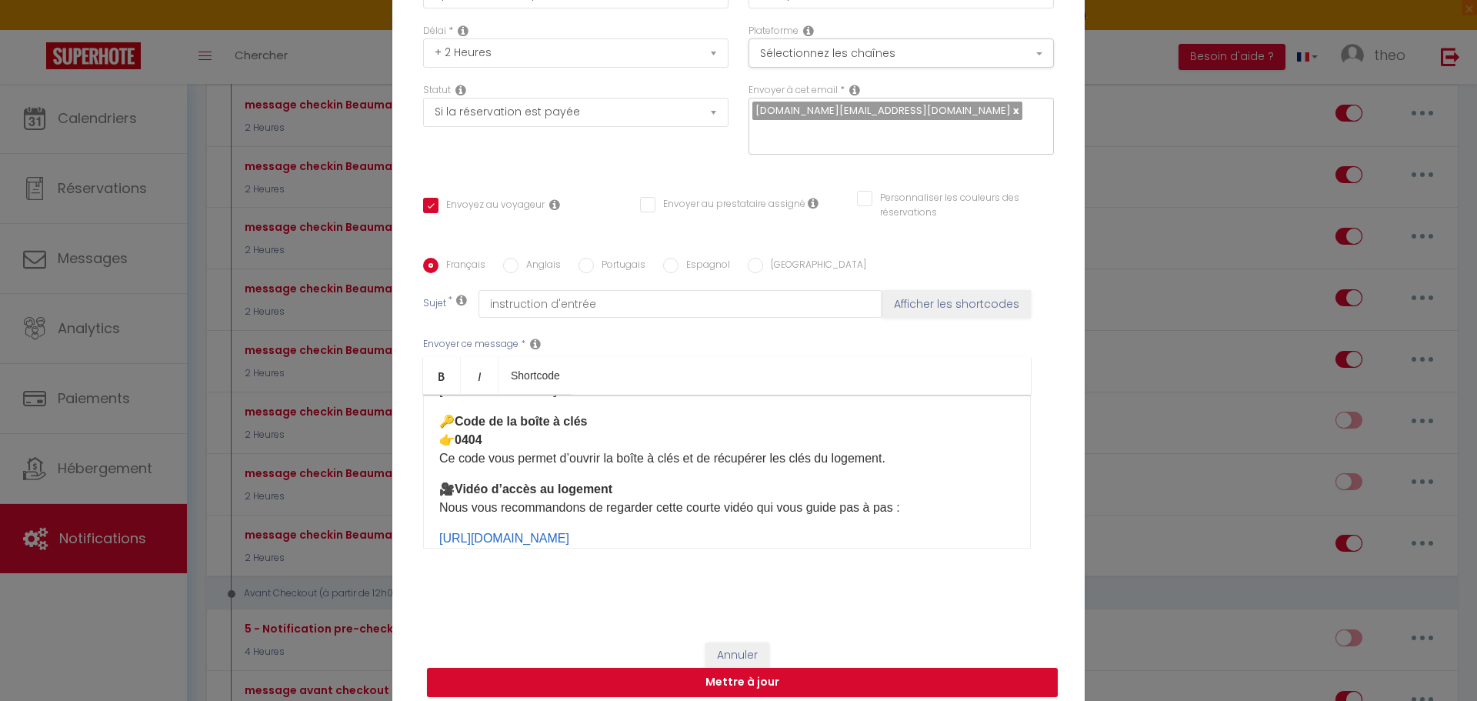
scroll to position [0, 0]
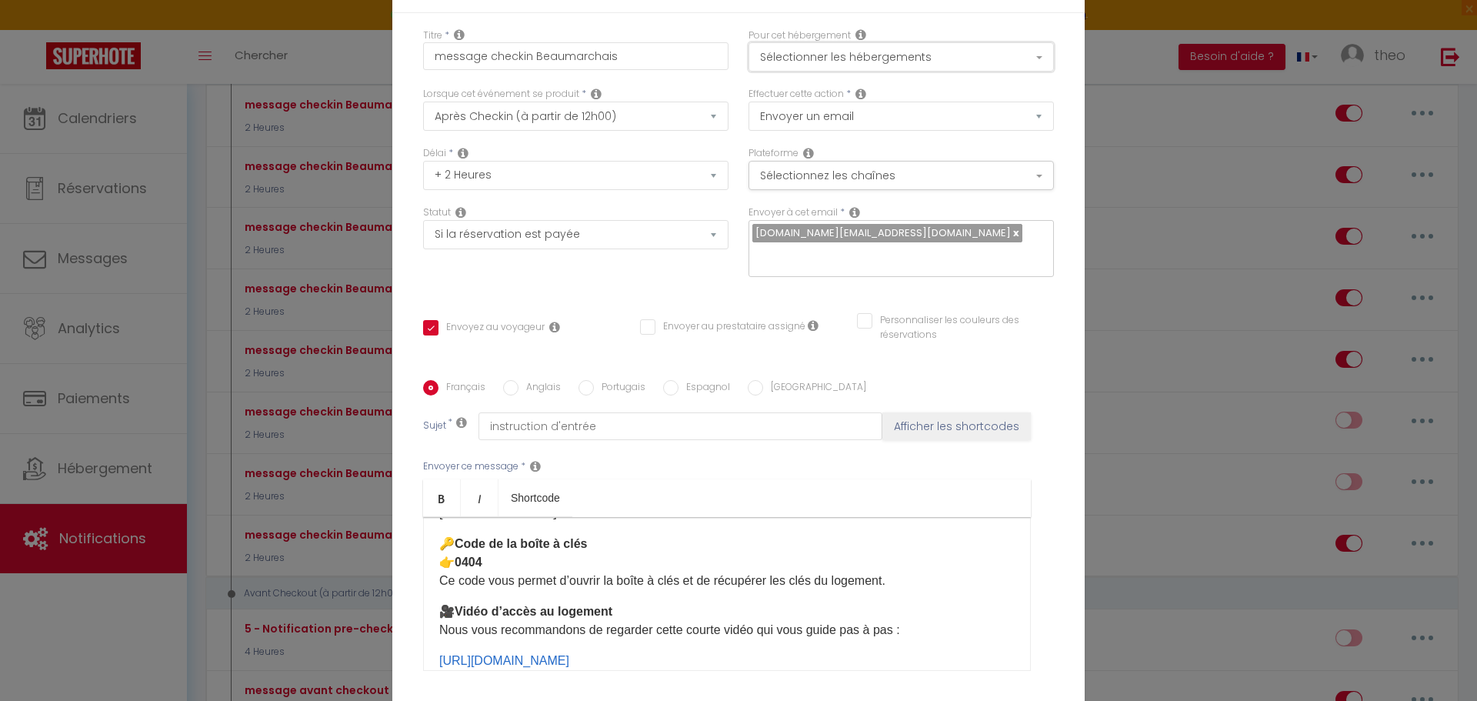
click at [877, 58] on button "Sélectionner les hébergements" at bounding box center [901, 56] width 305 height 29
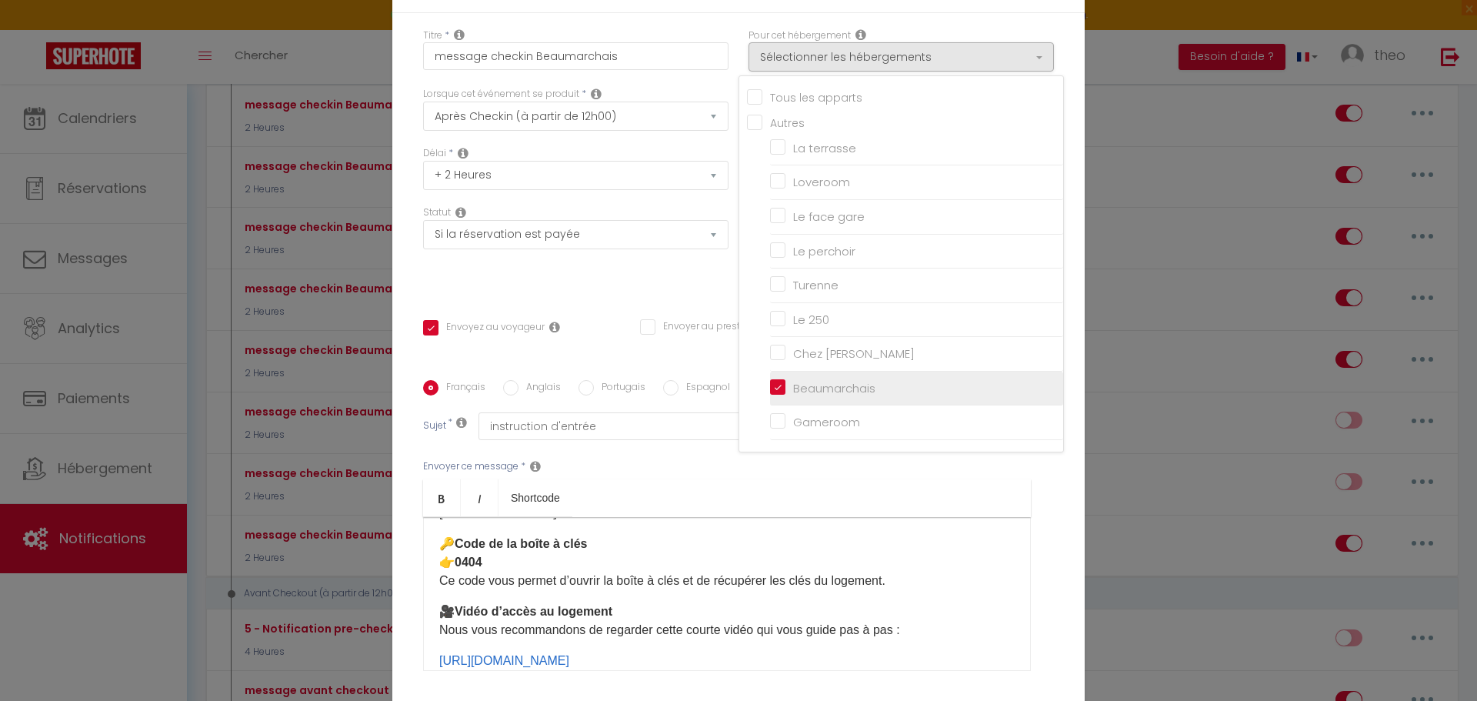
click at [773, 391] on input "Beaumarchais" at bounding box center [916, 388] width 293 height 15
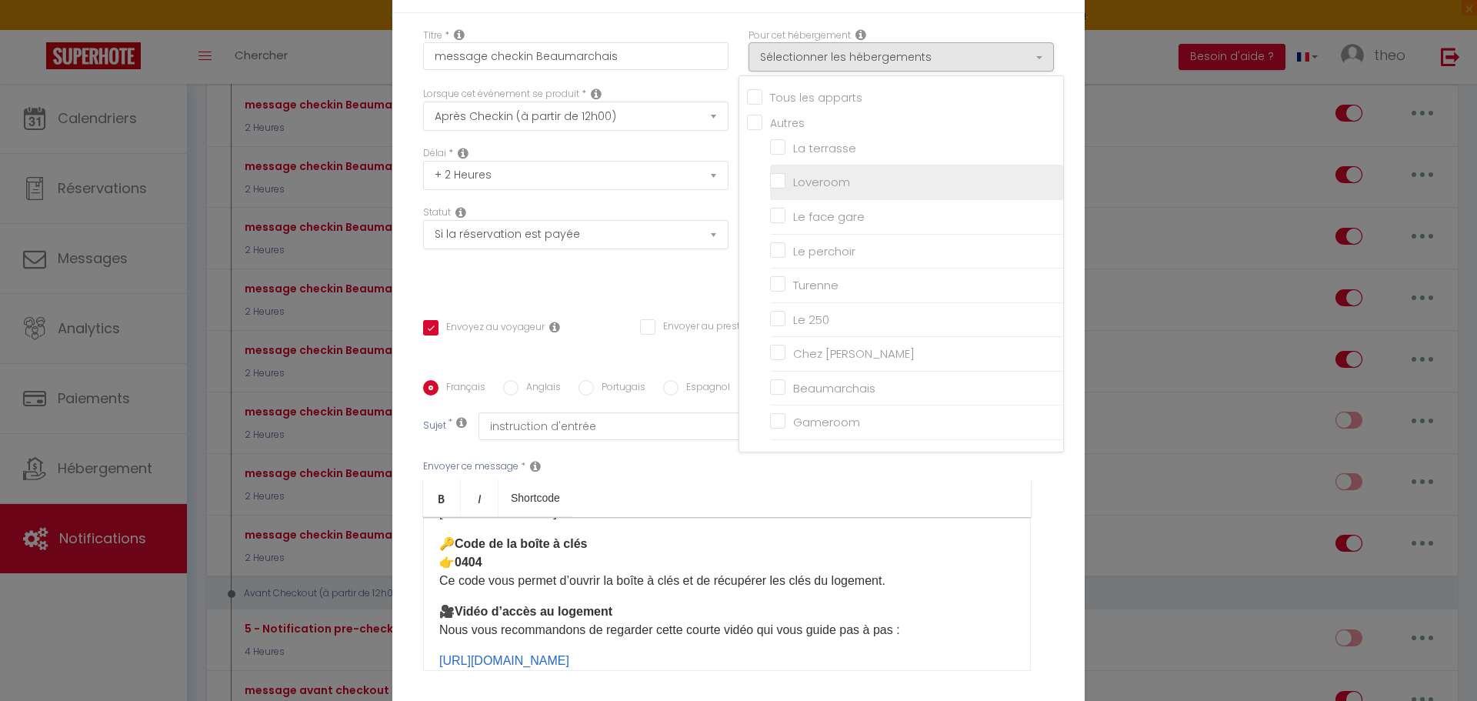
click at [779, 189] on input "Loveroom" at bounding box center [916, 182] width 293 height 15
click at [867, 467] on div "Envoyer ce message * Bold Italic Shortcode Rich text editor Bonjour [GUEST:FIRS…" at bounding box center [738, 565] width 631 height 250
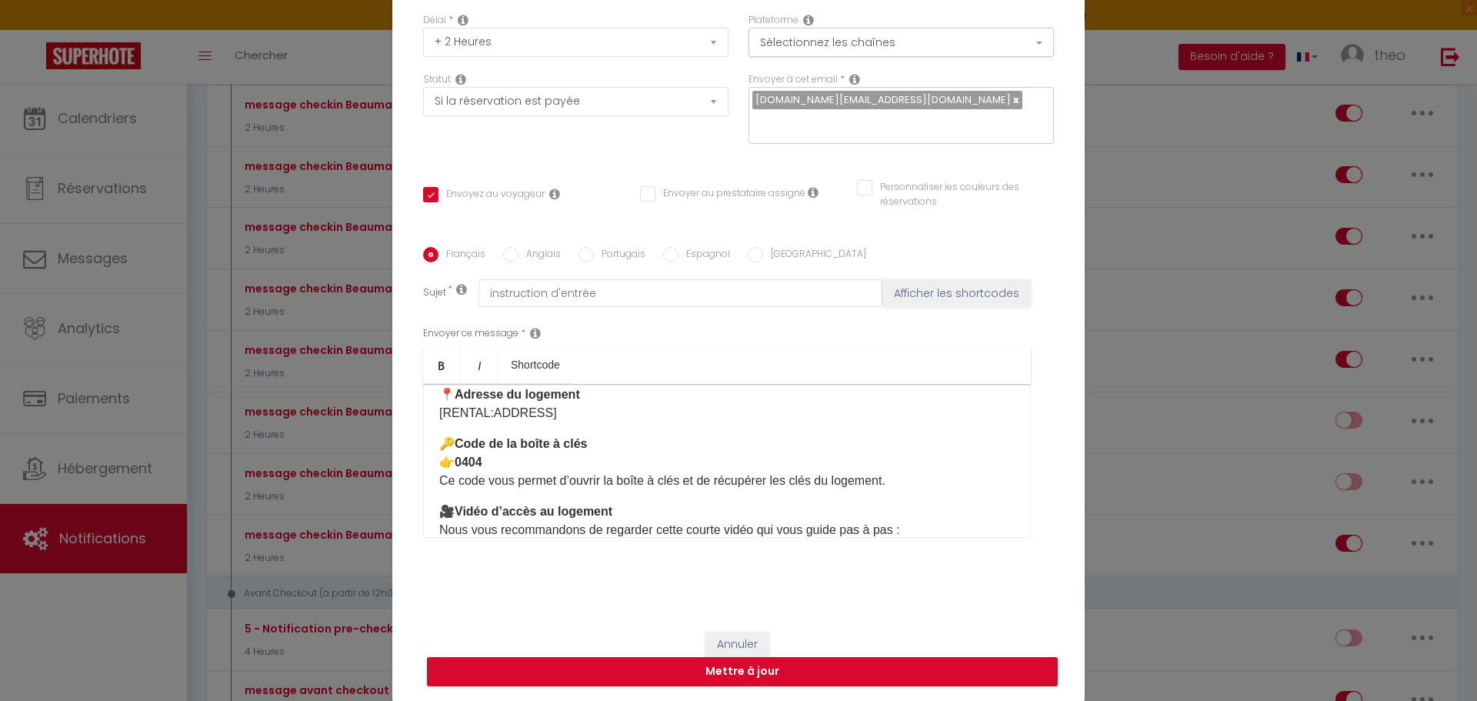
scroll to position [95, 0]
click at [636, 462] on p "🔑 Code de la boîte à clés 👉 [DATE] code vous permet d’ouvrir la boîte à clés et…" at bounding box center [727, 462] width 576 height 55
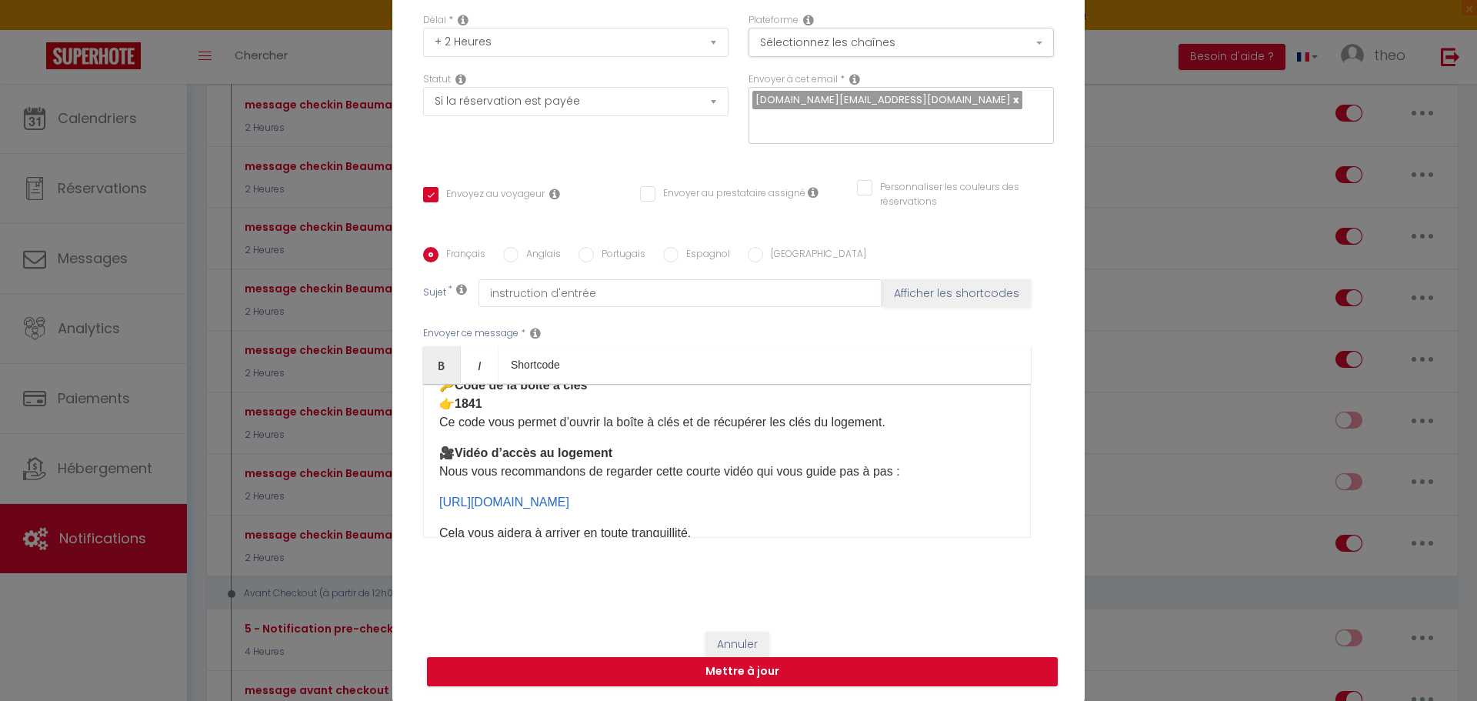
scroll to position [172, 0]
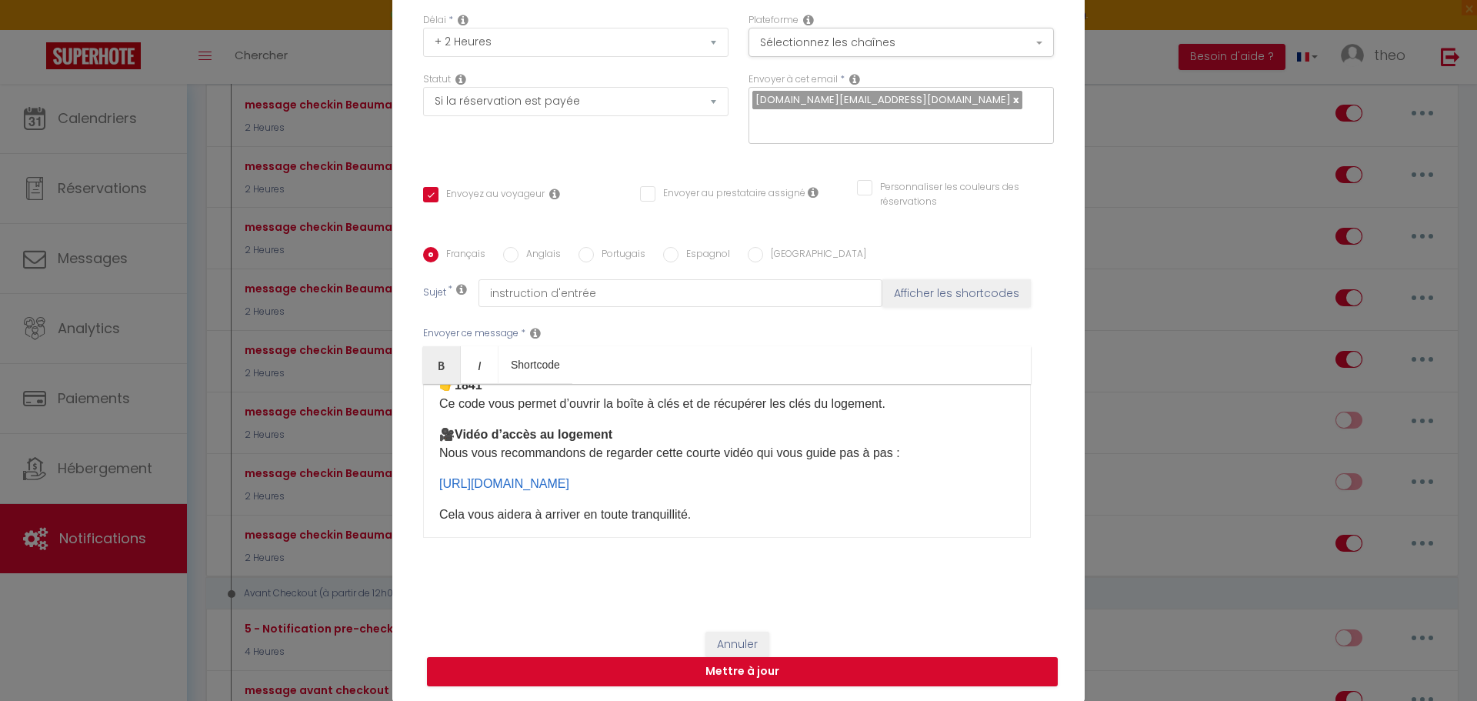
drag, startPoint x: 768, startPoint y: 486, endPoint x: 407, endPoint y: 486, distance: 360.9
click at [407, 486] on div "Titre * message checkin [PERSON_NAME] Pour cet hébergement Sélectionner les héb…" at bounding box center [738, 248] width 693 height 736
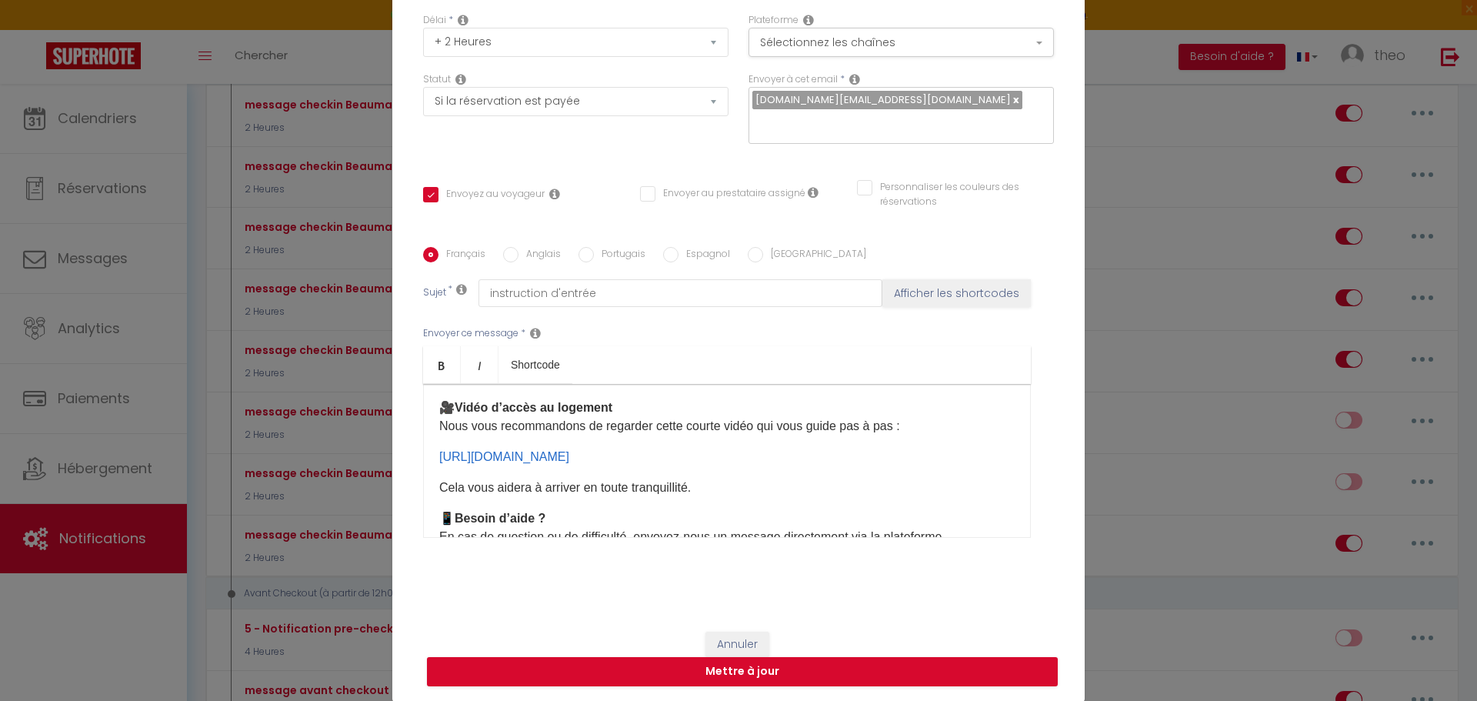
scroll to position [225, 0]
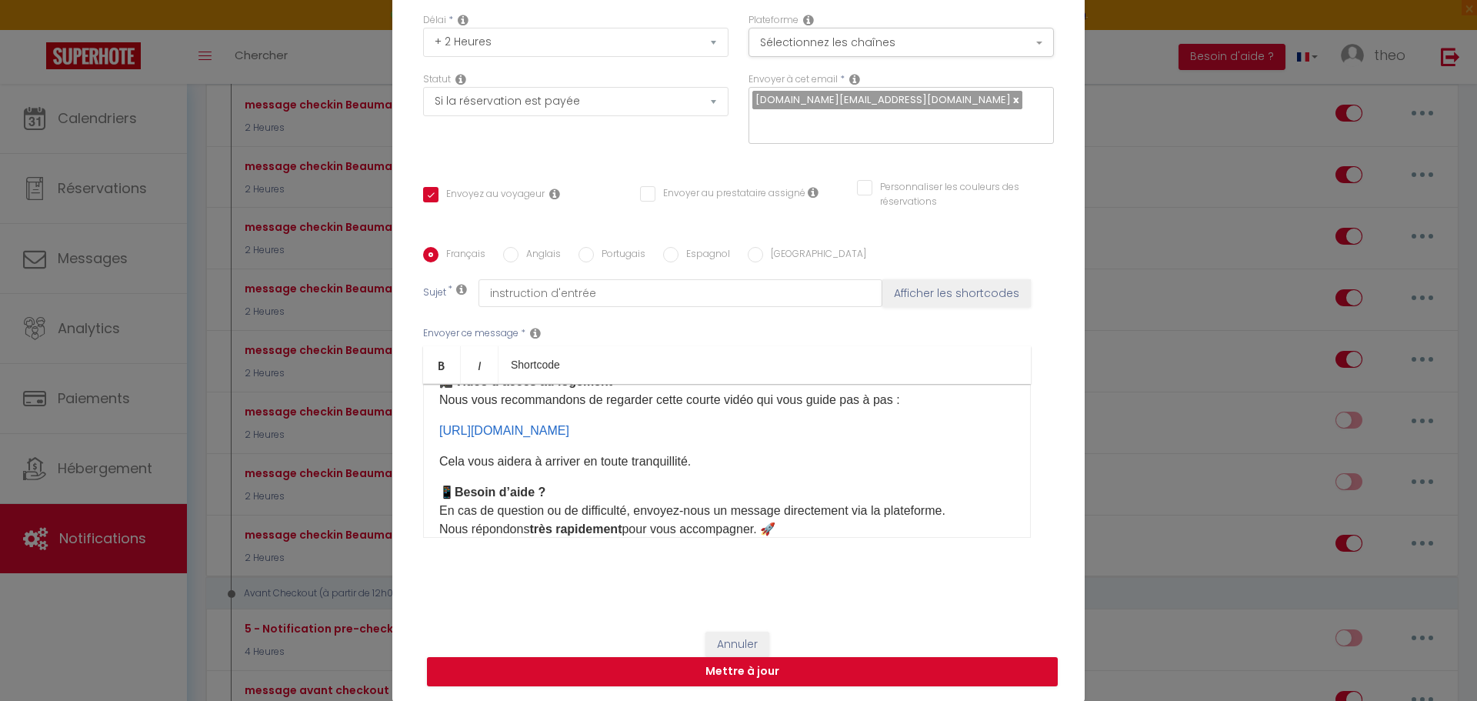
click at [753, 464] on p "Cela vous aidera à arriver en toute tranquillité." at bounding box center [727, 461] width 576 height 18
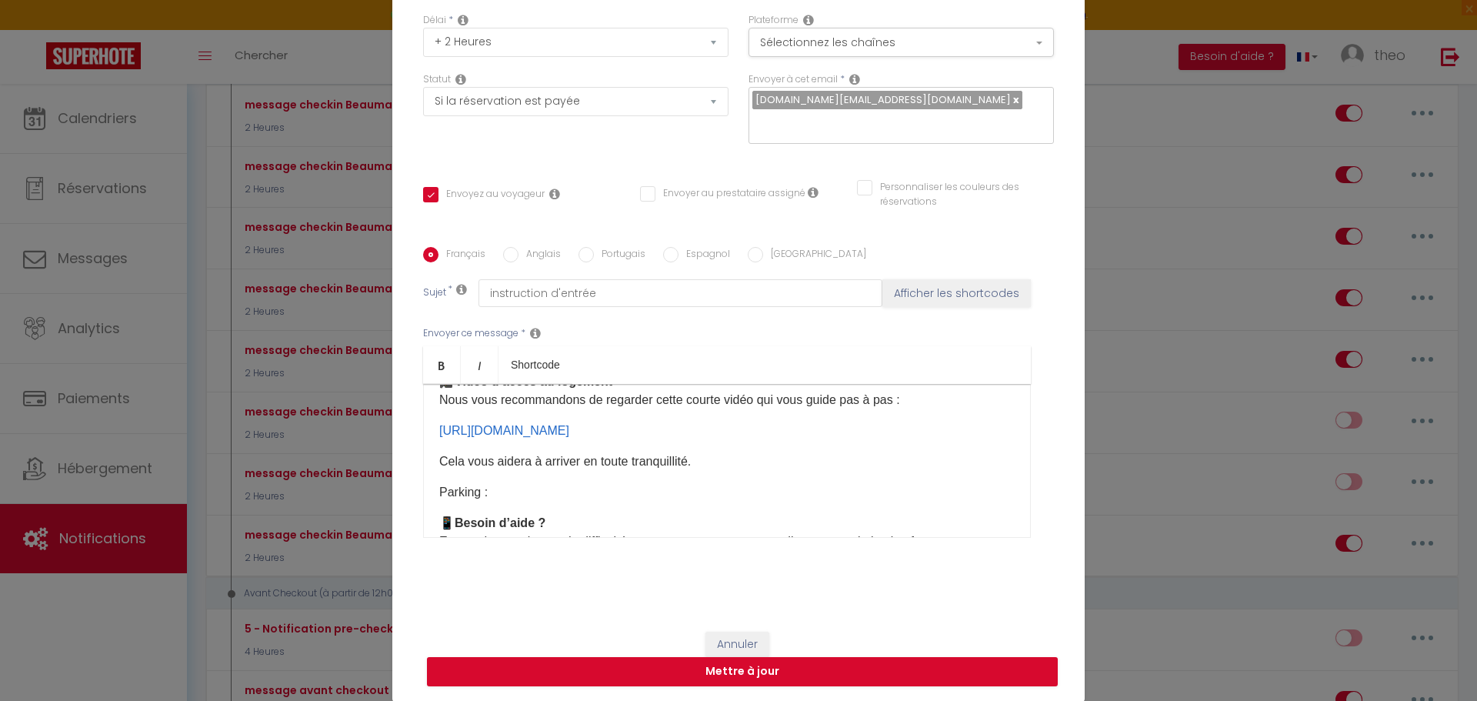
click at [519, 257] on label "Anglais" at bounding box center [540, 255] width 42 height 17
click at [517, 257] on input "Anglais" at bounding box center [510, 254] width 15 height 15
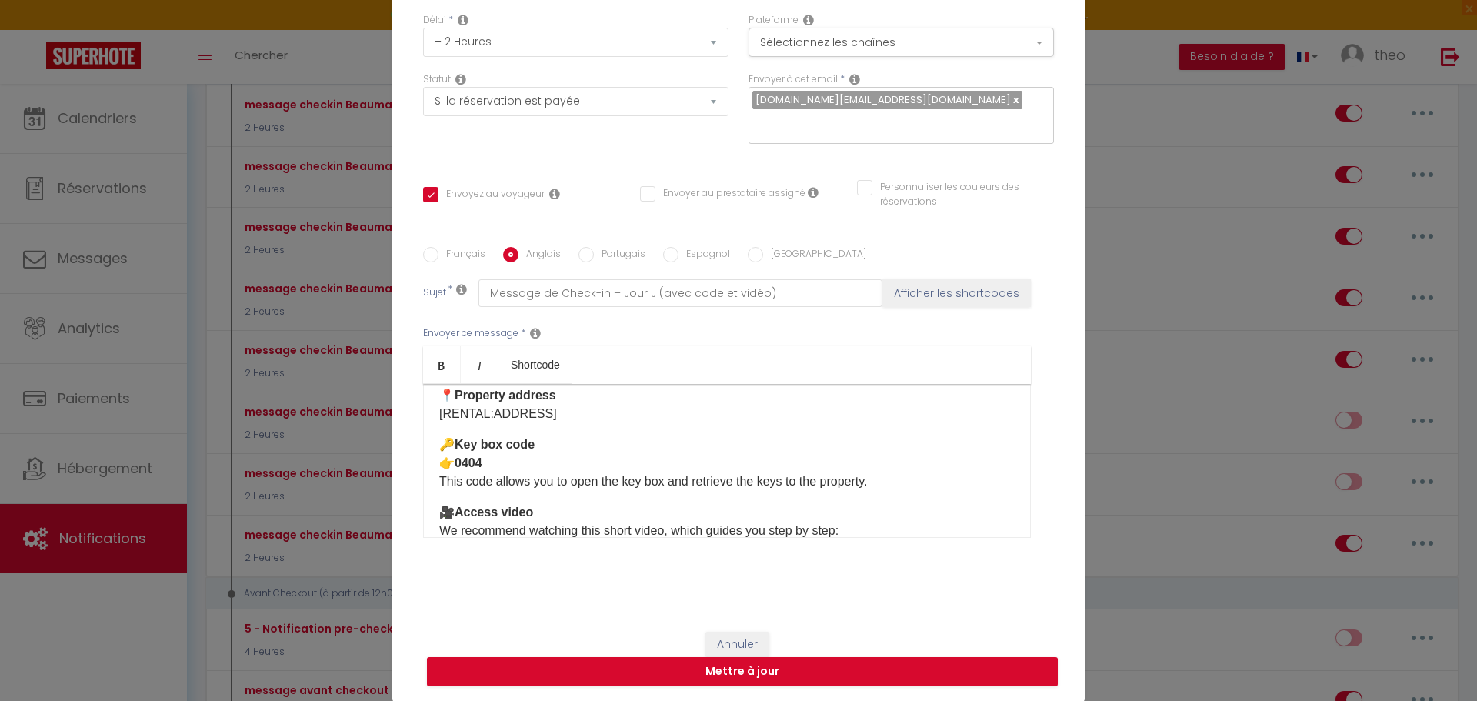
scroll to position [93, 0]
click at [566, 472] on p "🔑 Key box code 👉 0404 This code allows you to open the key box and retrieve the…" at bounding box center [727, 463] width 576 height 55
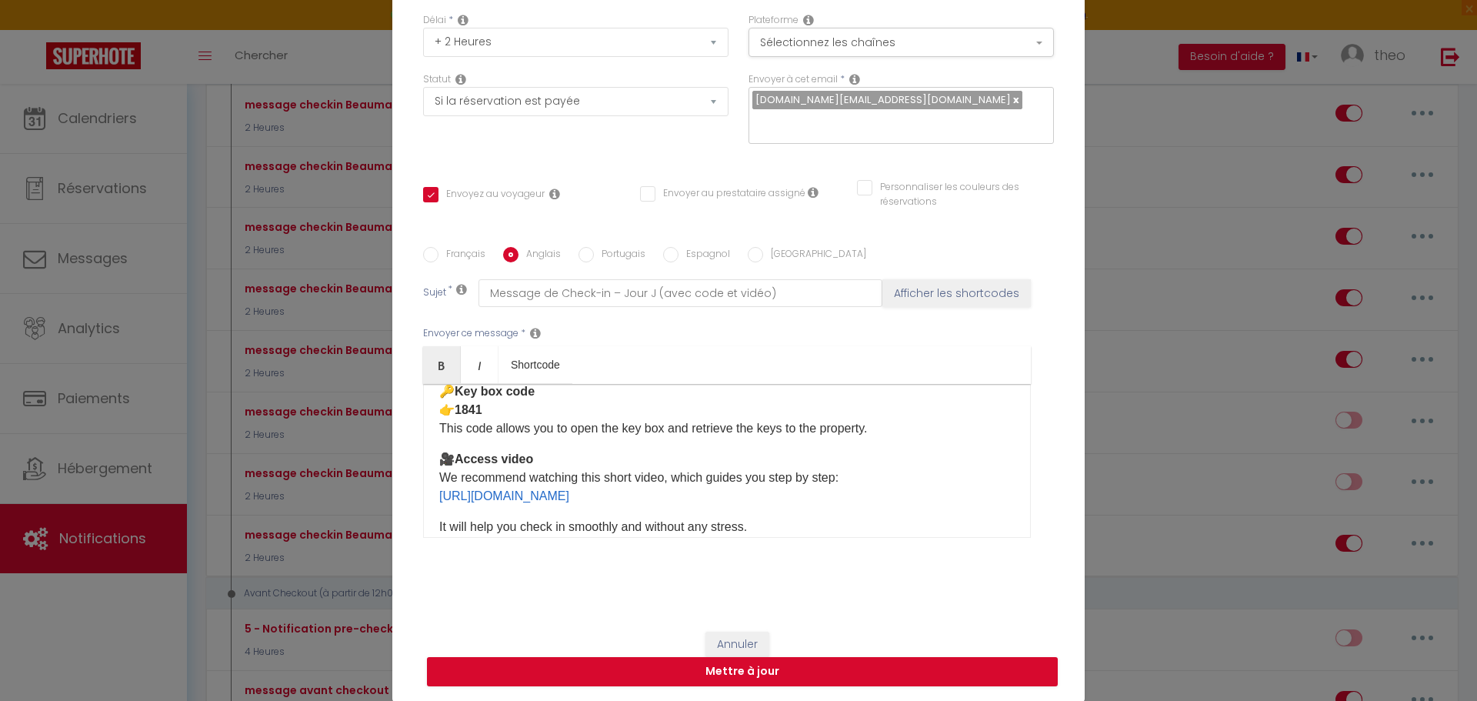
scroll to position [148, 0]
drag, startPoint x: 702, startPoint y: 502, endPoint x: 329, endPoint y: 502, distance: 372.4
click at [329, 502] on div "Modifier la notification × Titre * message checkin Beaumarchais Pour cet héberg…" at bounding box center [738, 350] width 1477 height 701
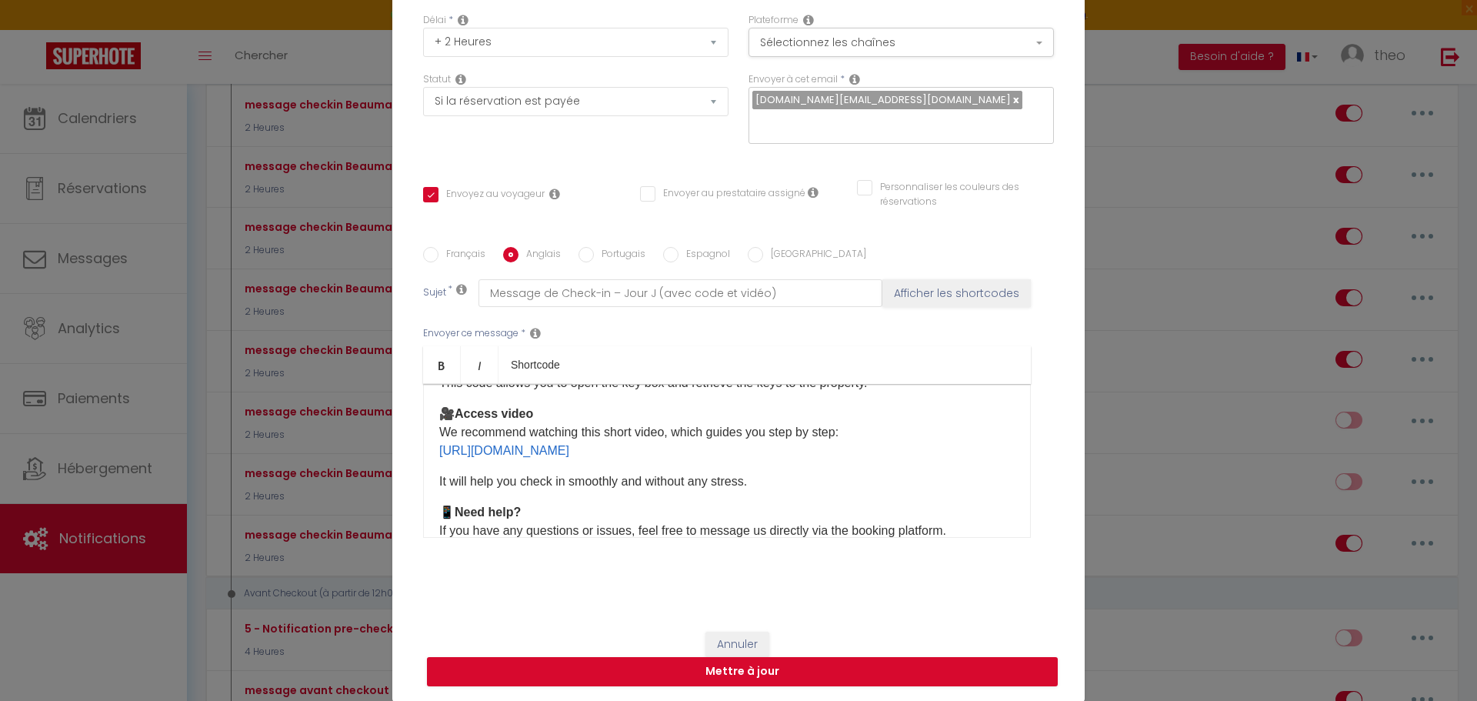
scroll to position [192, 0]
click at [804, 492] on div "Hello [GUEST:FIRST_NAME], Here are all the details for your check-in [DATE] 🏡 T…" at bounding box center [727, 461] width 608 height 154
click at [795, 475] on p "It will help you check in smoothly and without any stress." at bounding box center [727, 481] width 576 height 18
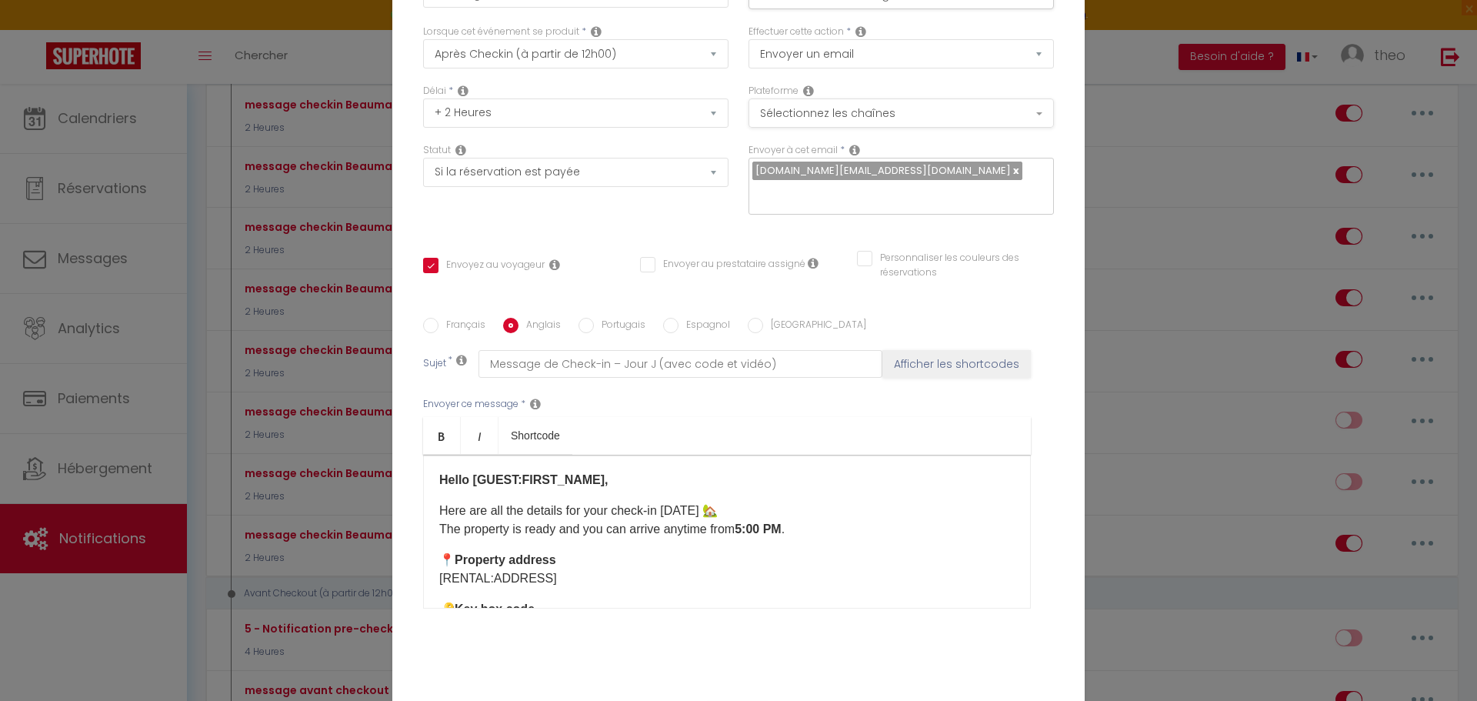
scroll to position [0, 0]
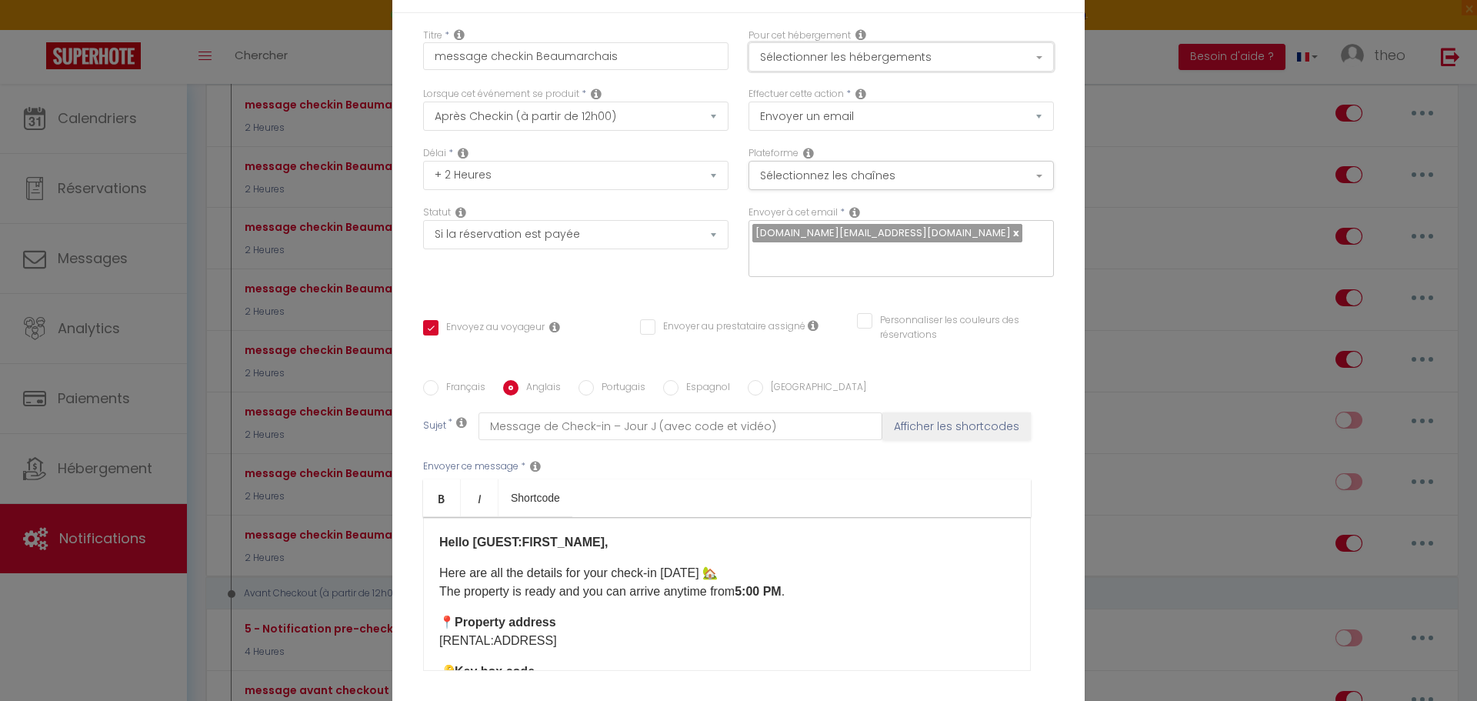
click at [823, 71] on button "Sélectionner les hébergements" at bounding box center [901, 56] width 305 height 29
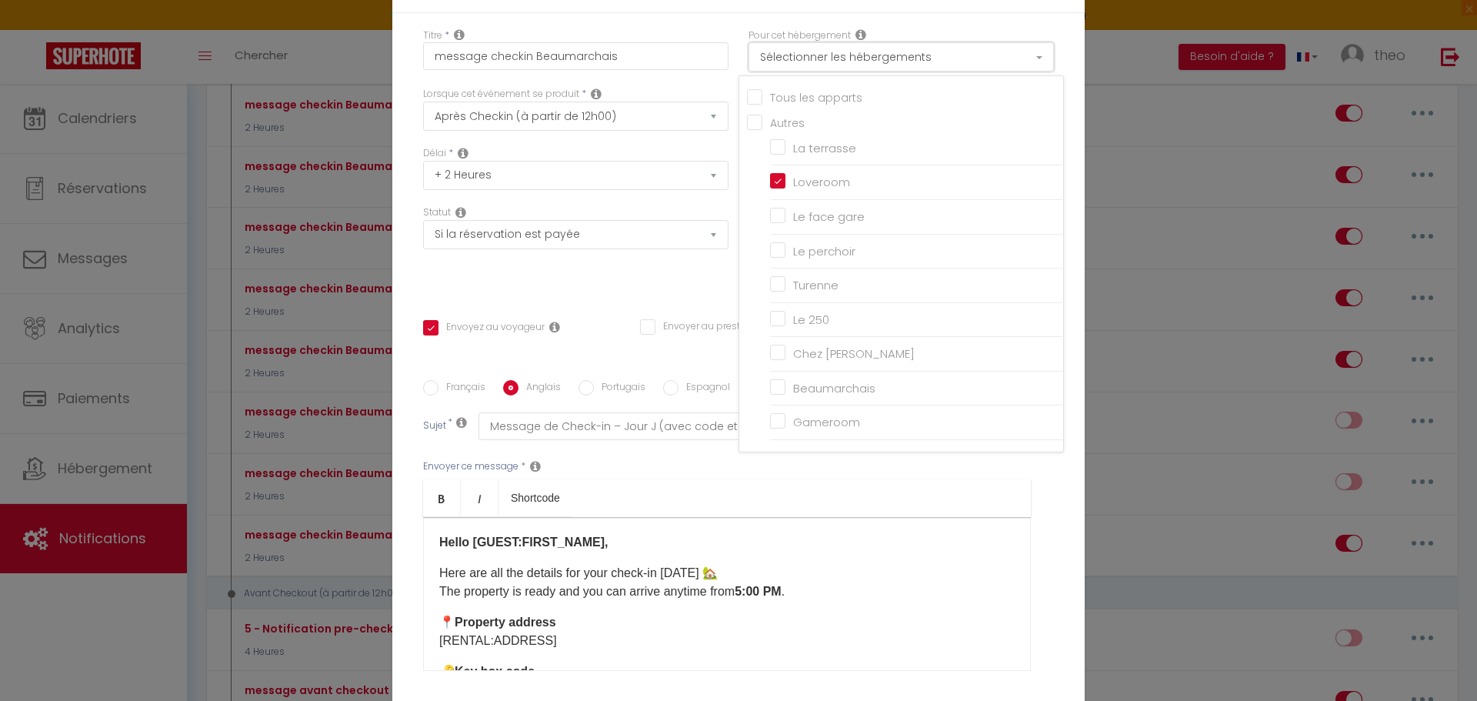
click at [823, 71] on button "Sélectionner les hébergements" at bounding box center [901, 56] width 305 height 29
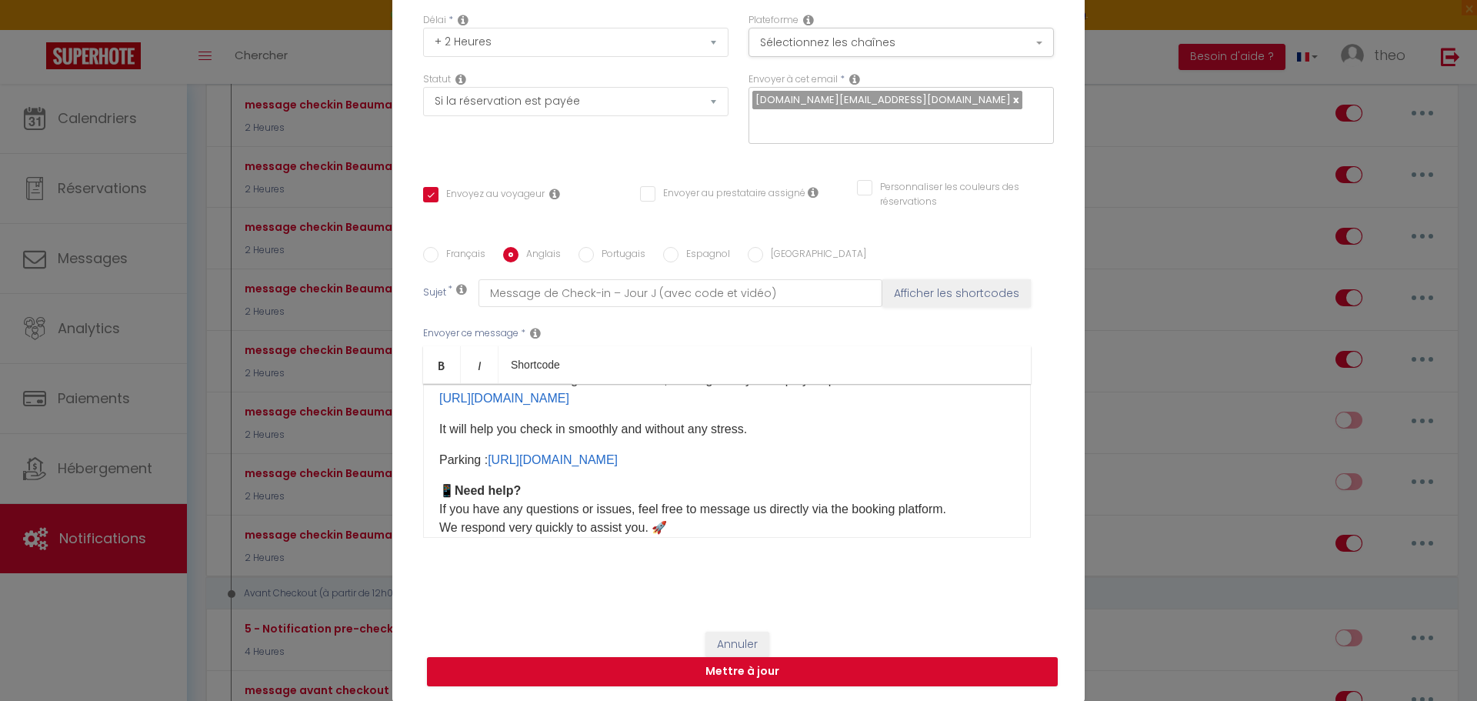
scroll to position [343, 0]
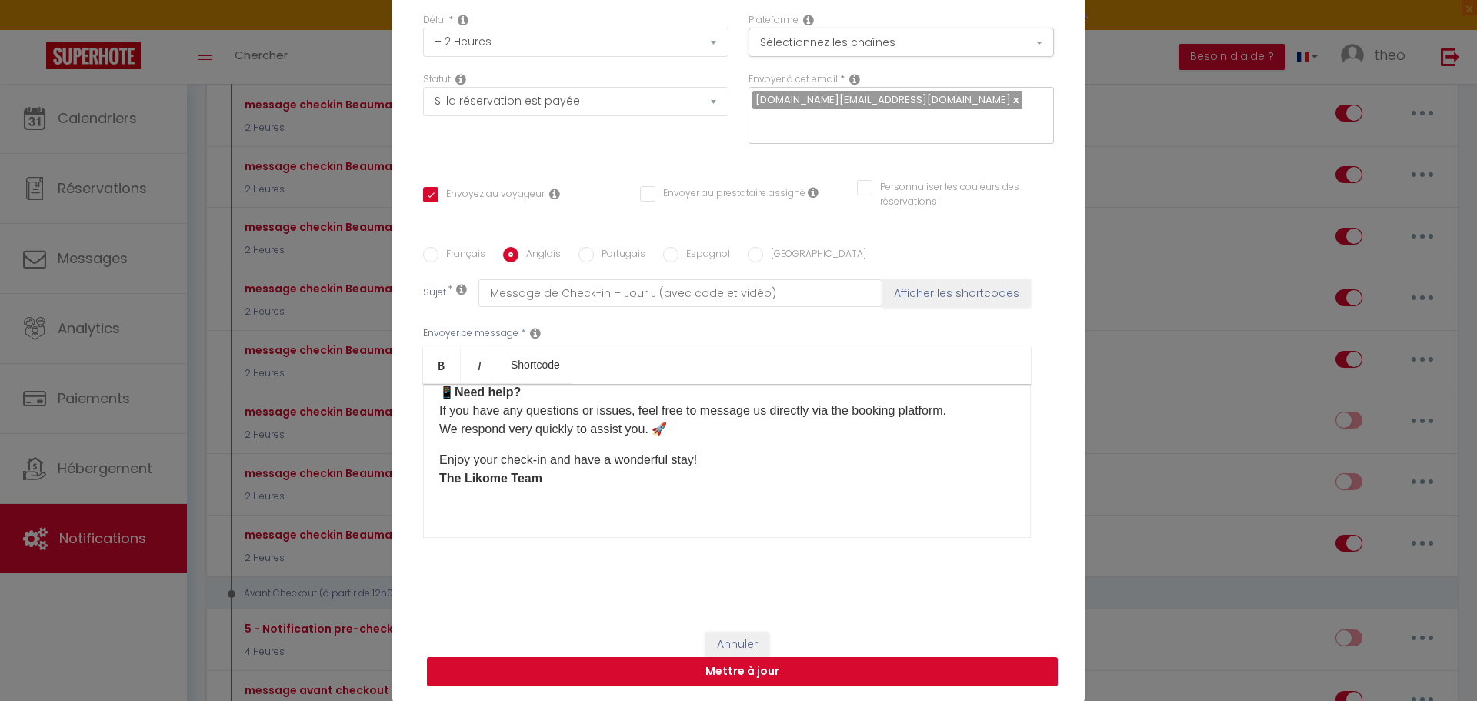
click at [690, 668] on button "Mettre à jour" at bounding box center [742, 671] width 631 height 29
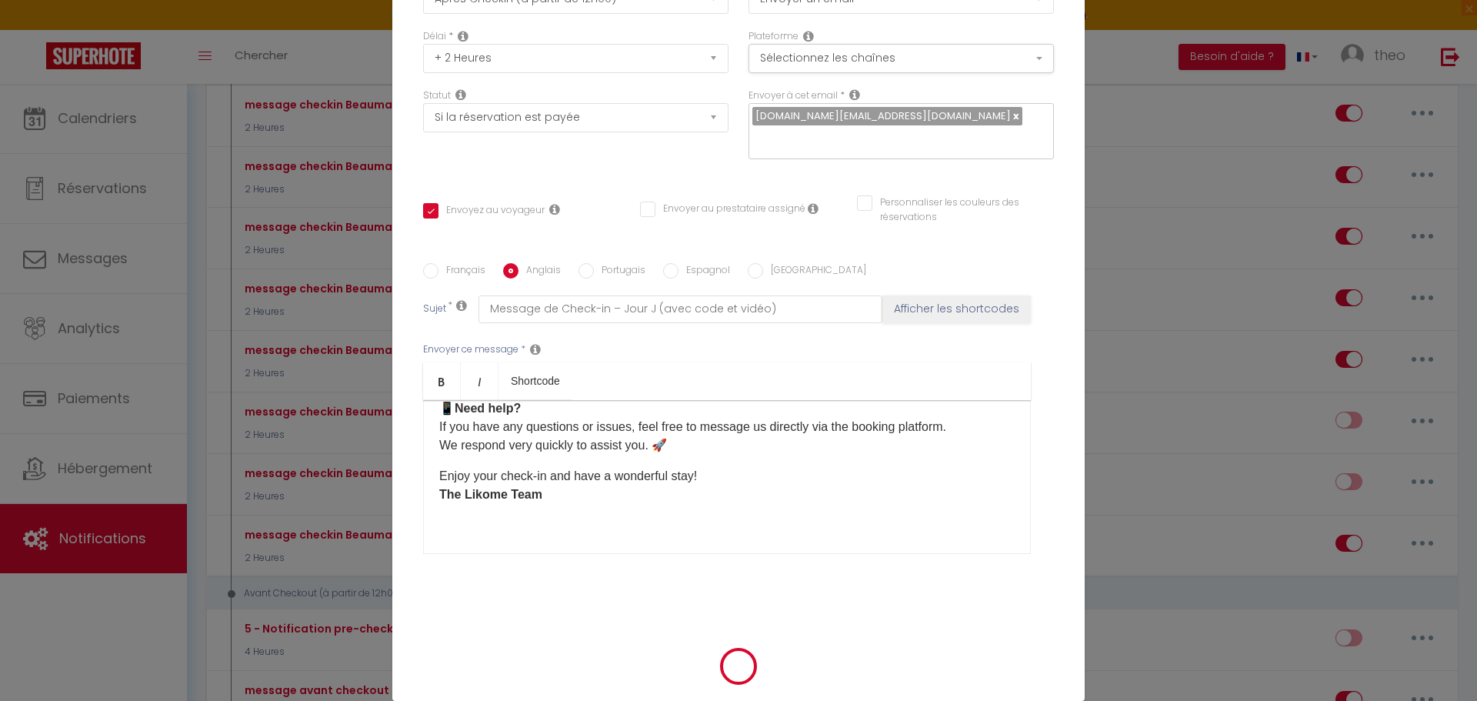
scroll to position [125, 0]
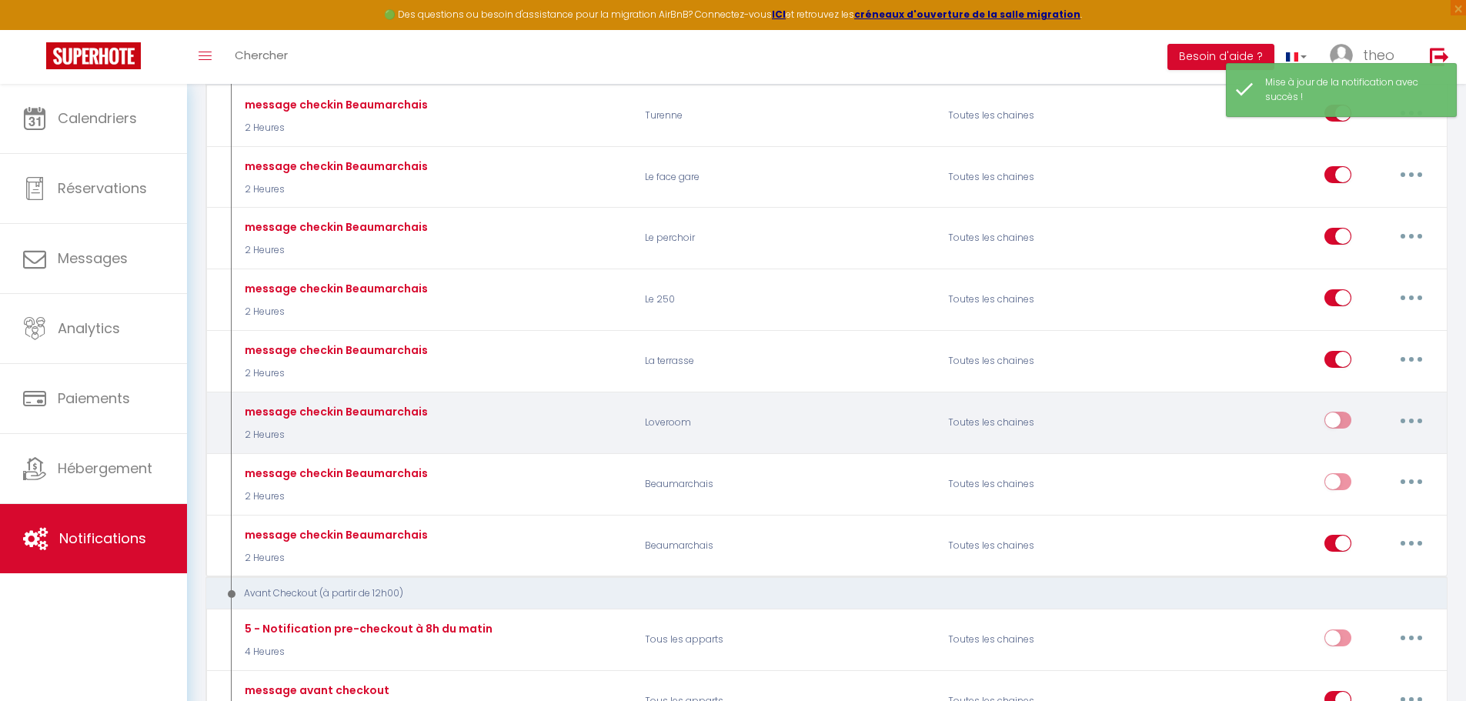
drag, startPoint x: 1328, startPoint y: 425, endPoint x: 1347, endPoint y: 448, distance: 30.0
click at [1329, 425] on input "checkbox" at bounding box center [1337, 423] width 27 height 23
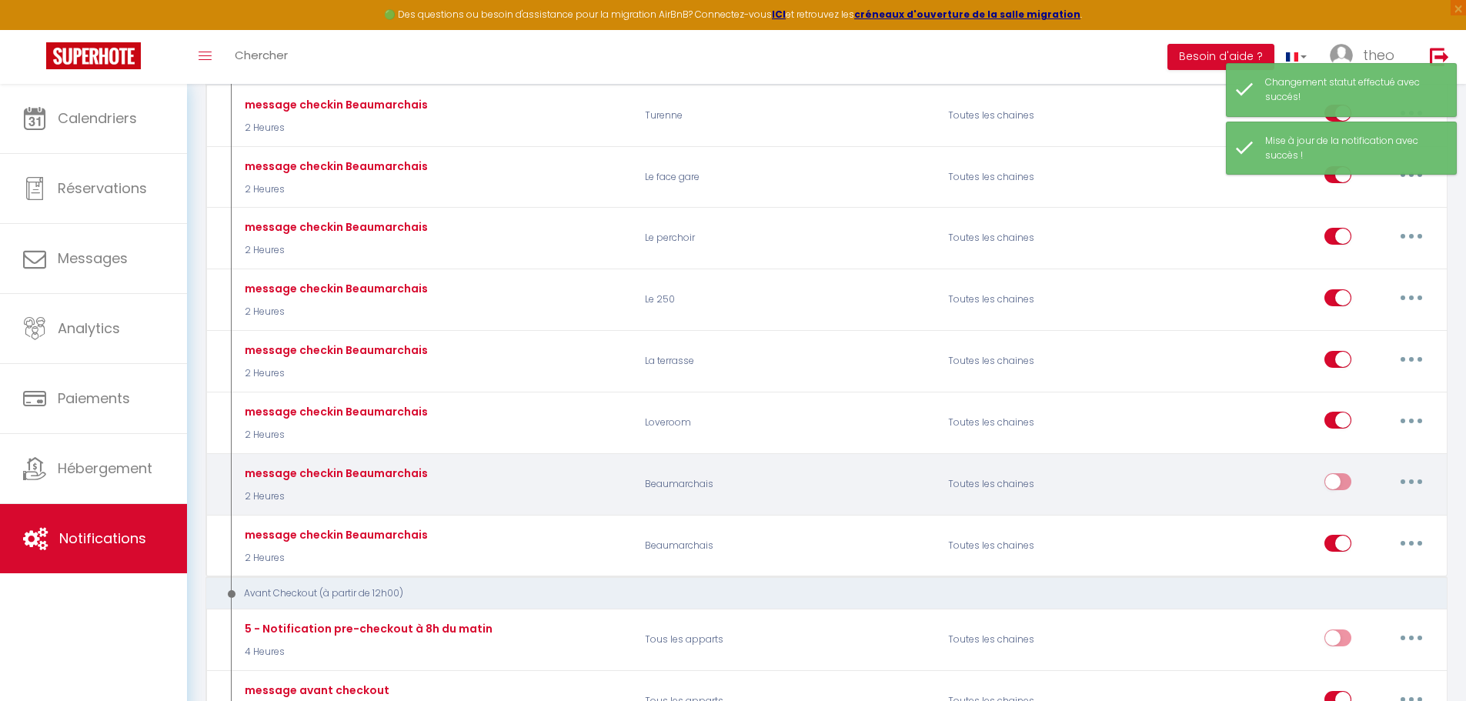
click at [1402, 484] on button "button" at bounding box center [1411, 481] width 43 height 25
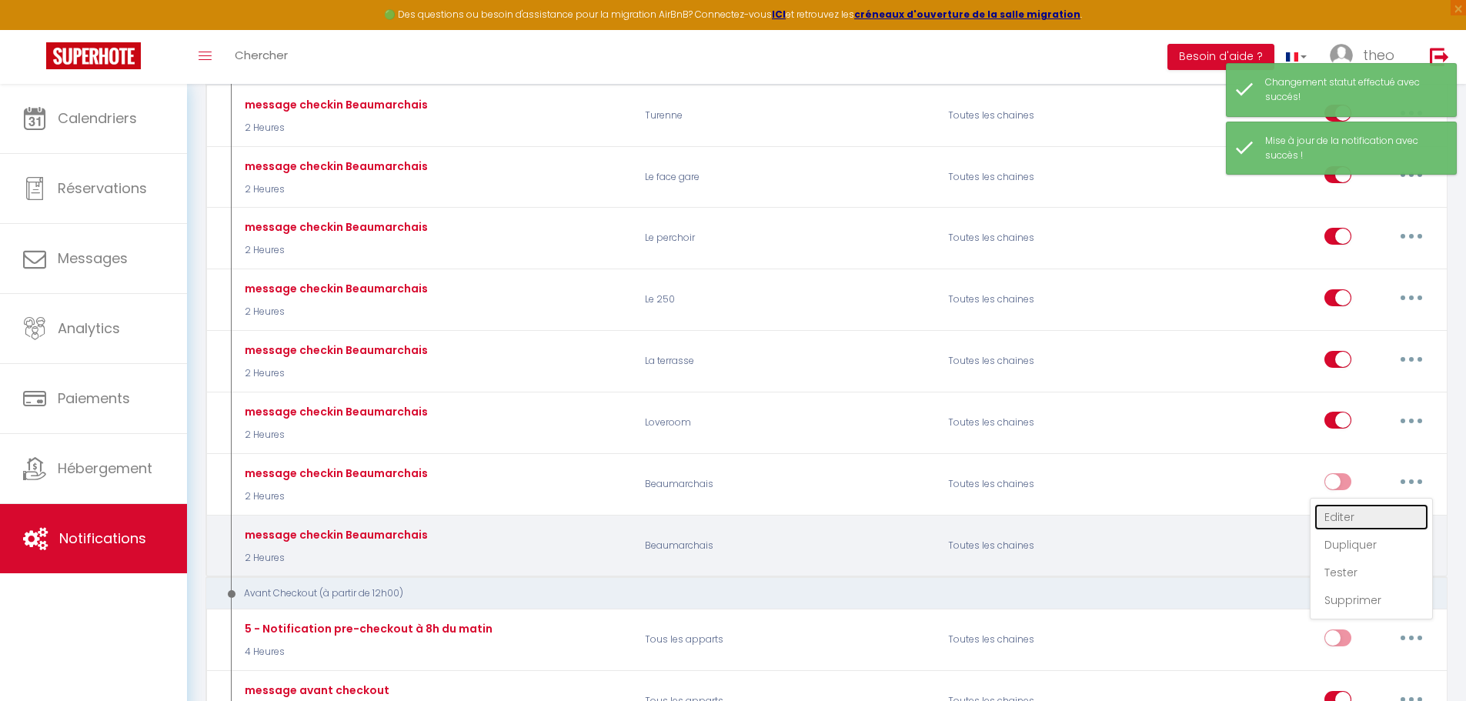
click at [1370, 515] on link "Editer" at bounding box center [1371, 517] width 114 height 26
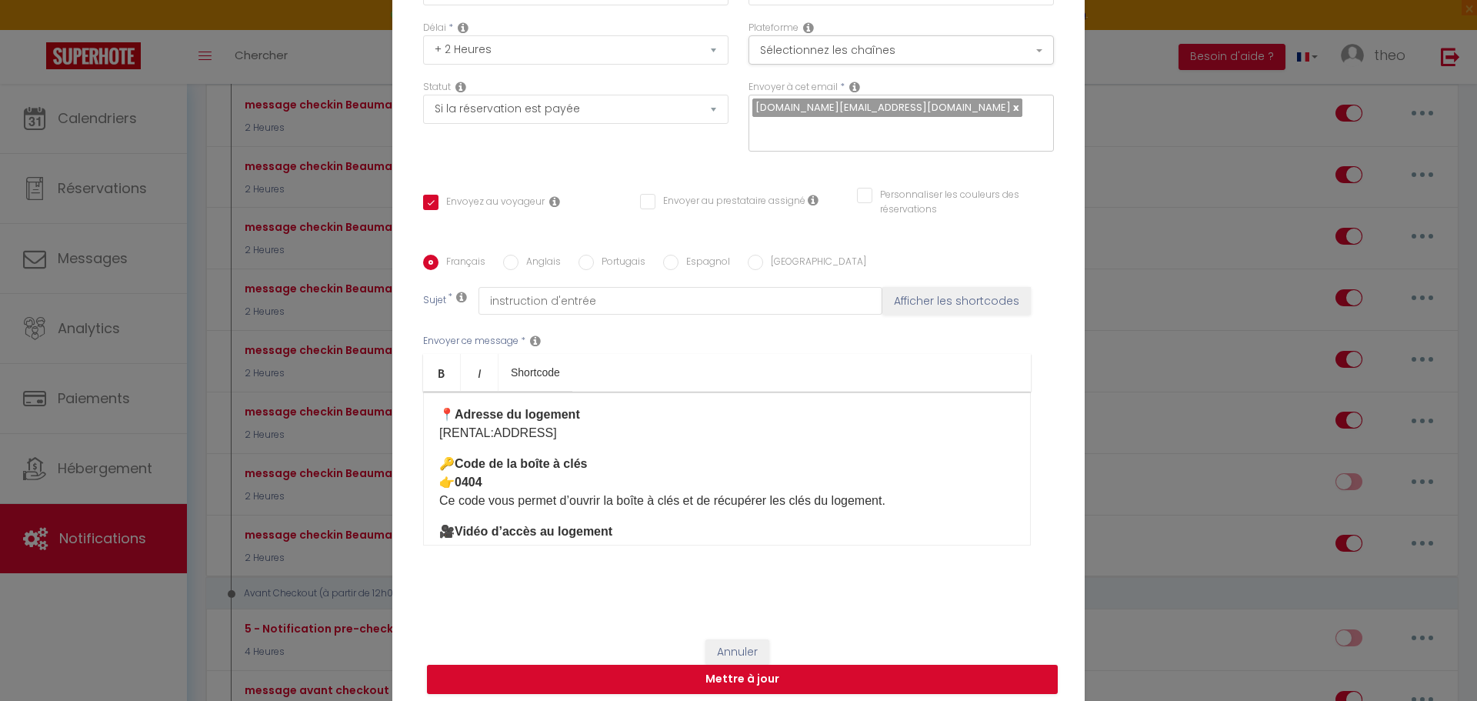
scroll to position [83, 0]
click at [617, 478] on p "🔑 Code de la boîte à clés 👉 [DATE] code vous permet d’ouvrir la boîte à clés et…" at bounding box center [727, 481] width 576 height 55
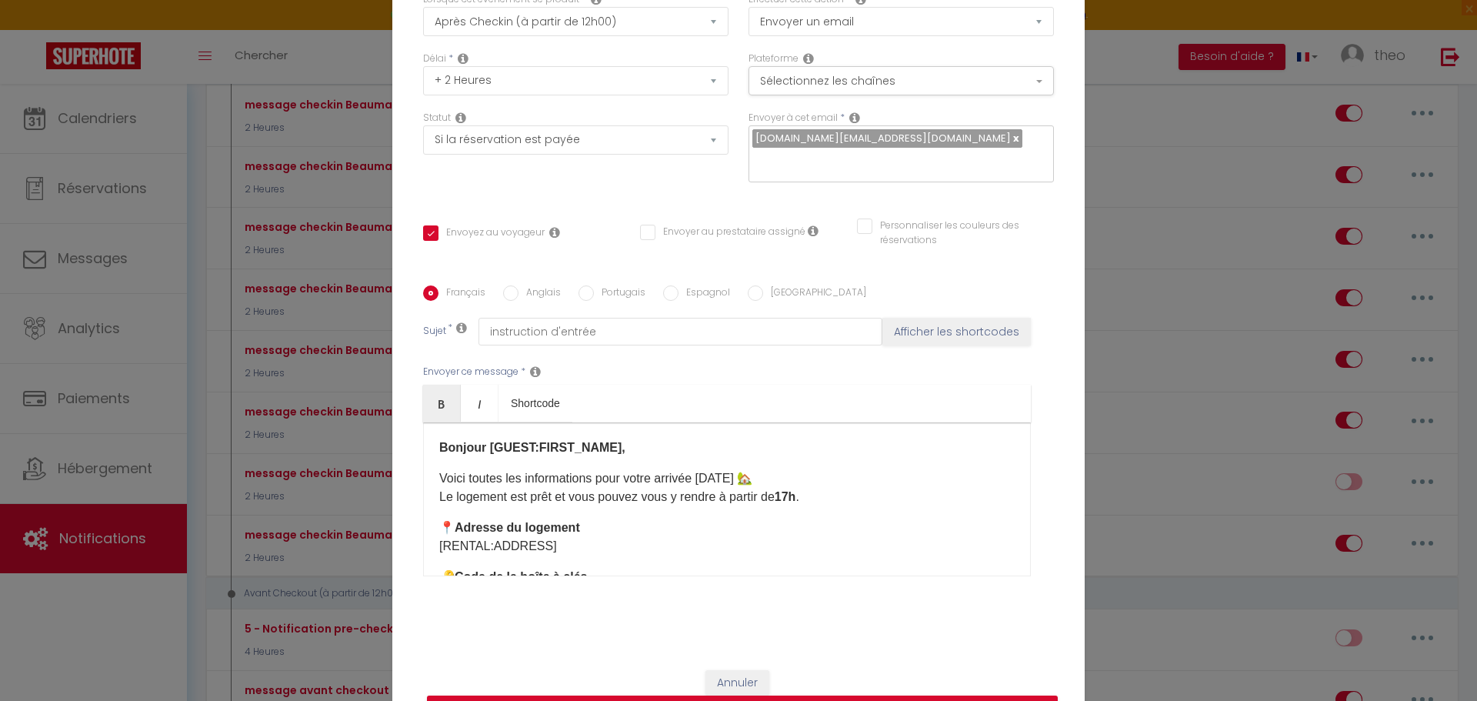
scroll to position [0, 0]
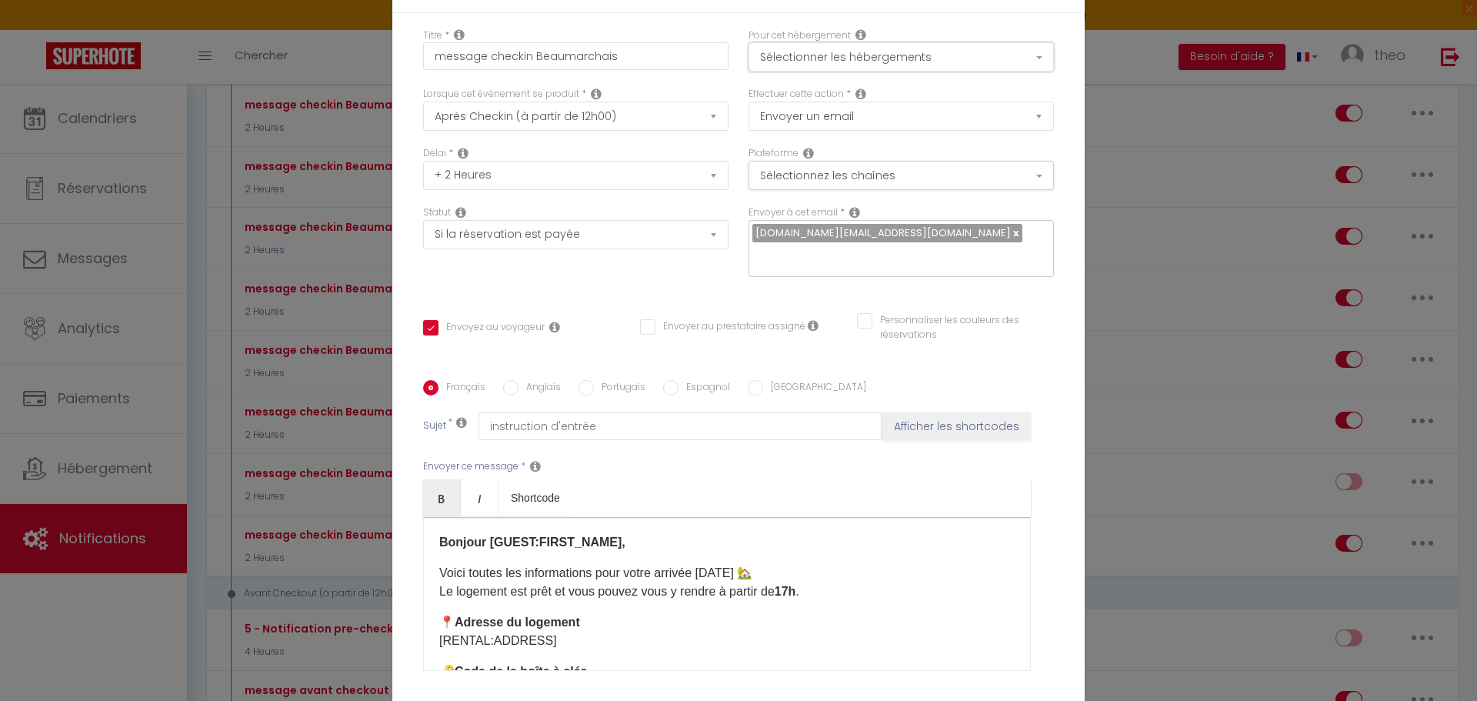
click at [787, 58] on button "Sélectionner les hébergements" at bounding box center [901, 56] width 305 height 29
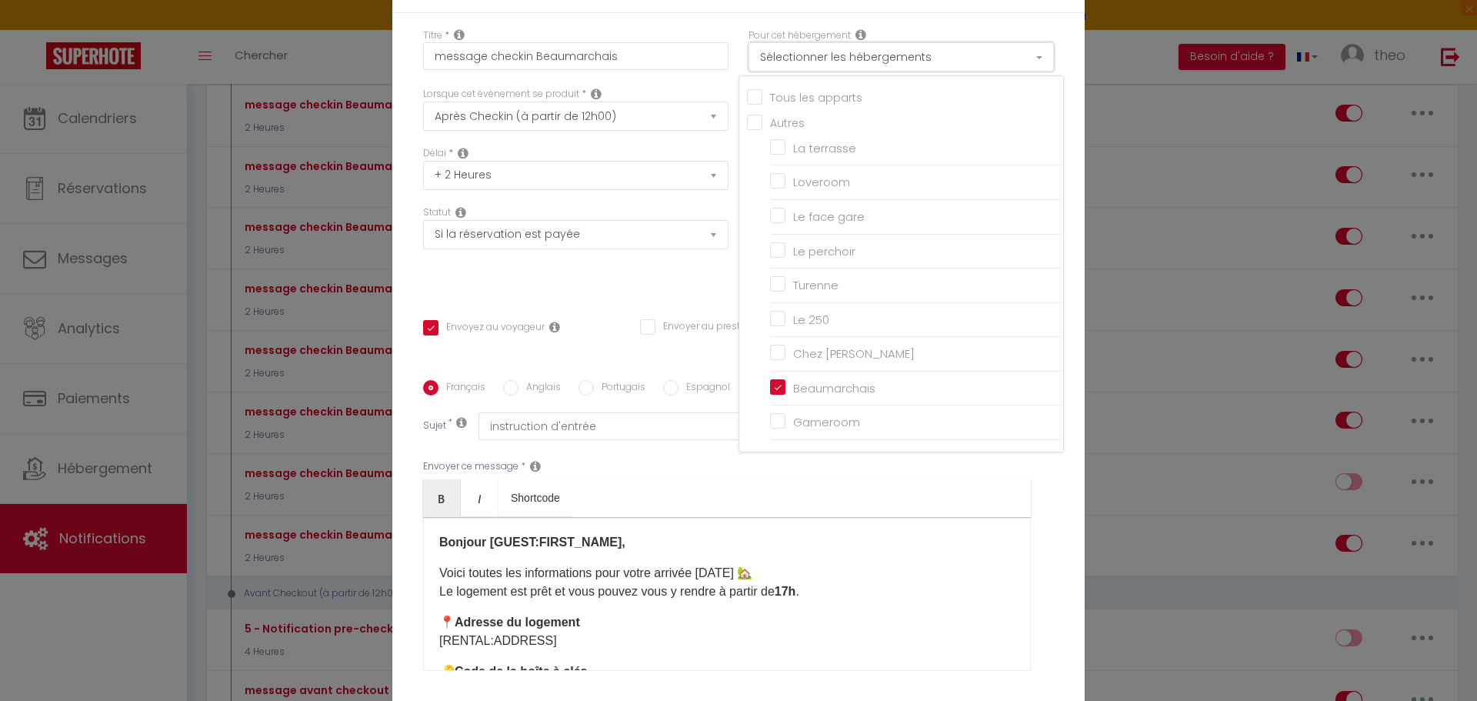
click at [785, 58] on button "Sélectionner les hébergements" at bounding box center [901, 56] width 305 height 29
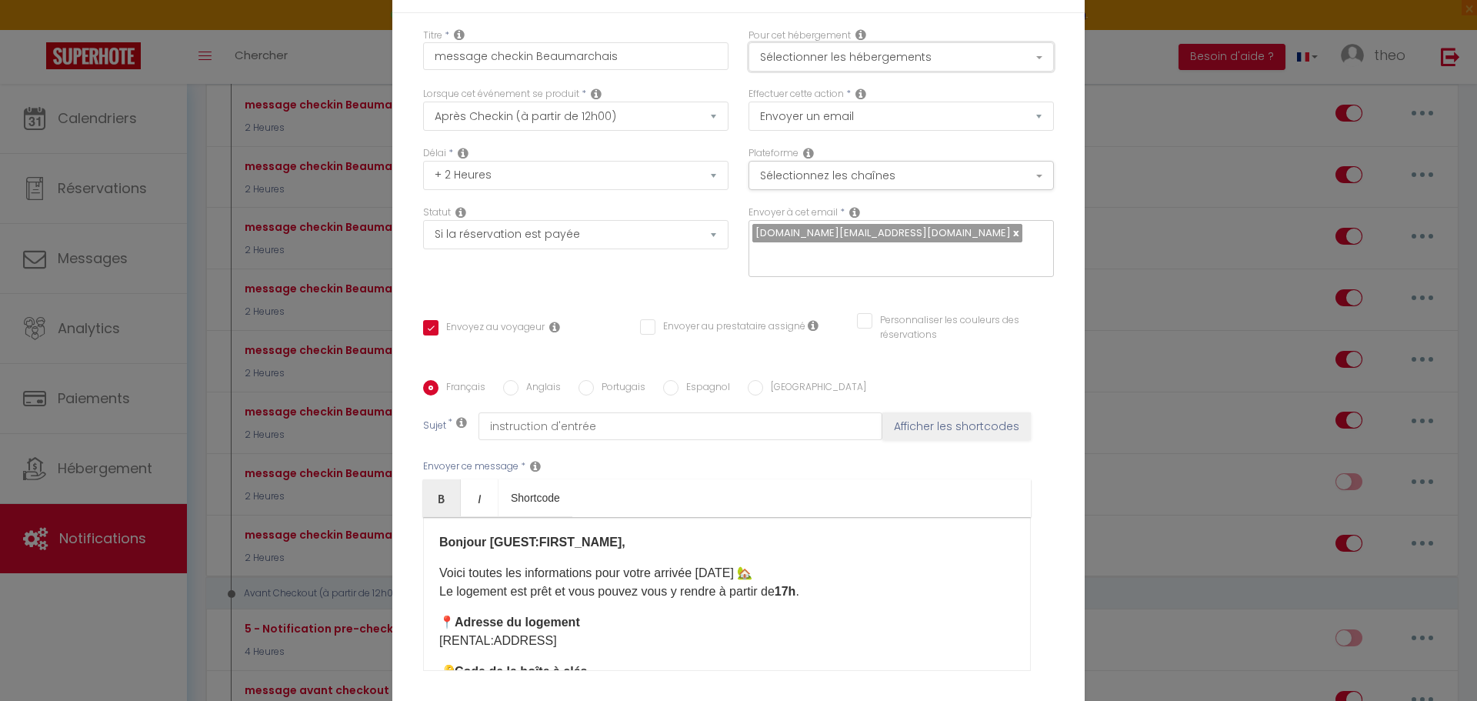
click at [785, 58] on button "Sélectionner les hébergements" at bounding box center [901, 56] width 305 height 29
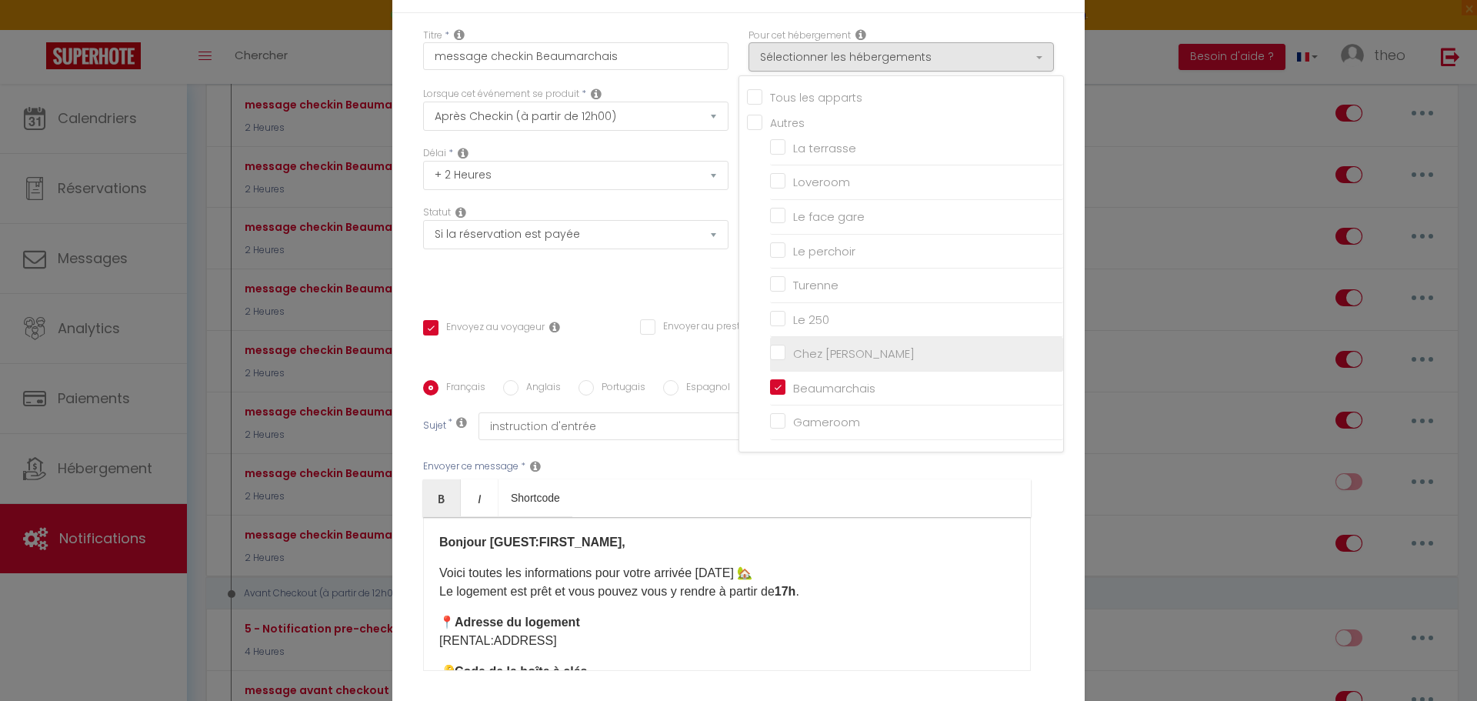
click at [782, 349] on input "Chez [PERSON_NAME]" at bounding box center [916, 353] width 293 height 15
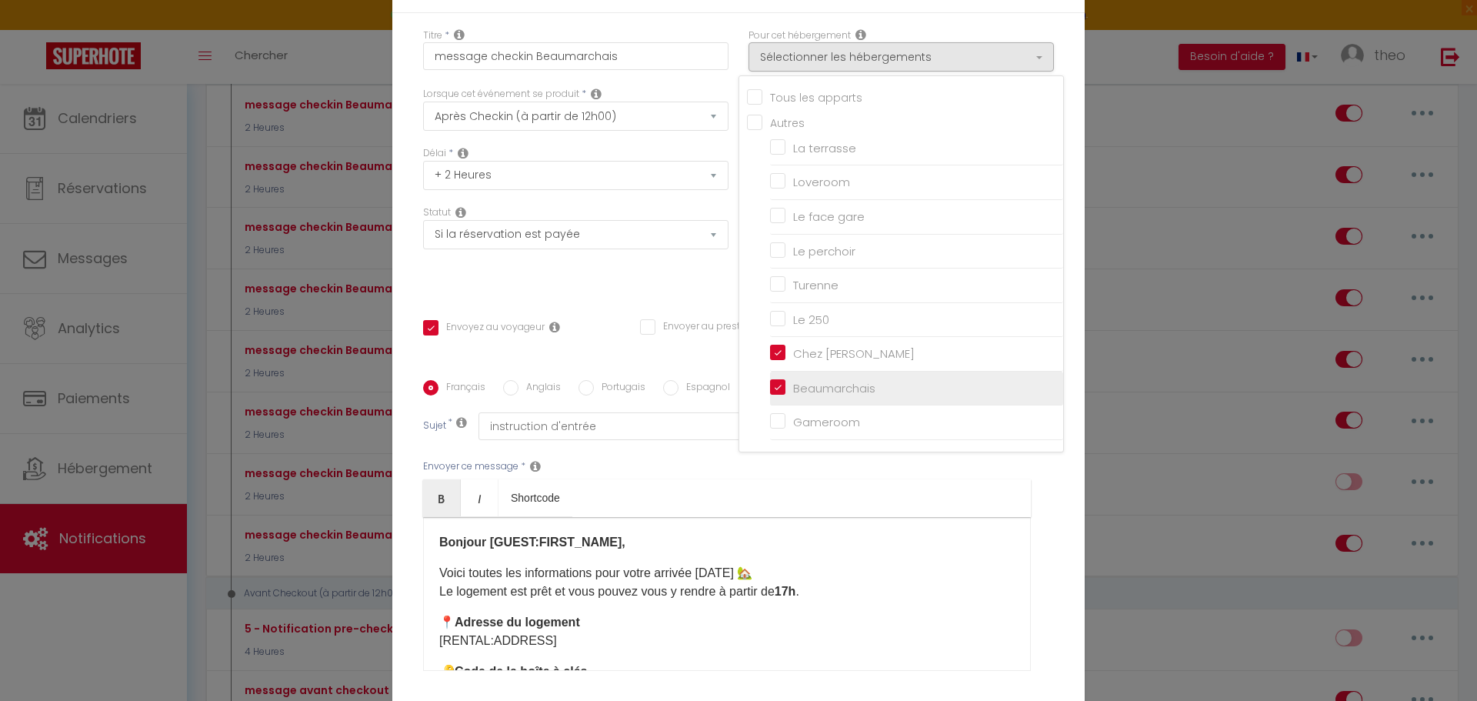
click at [770, 381] on input "Beaumarchais" at bounding box center [916, 388] width 293 height 15
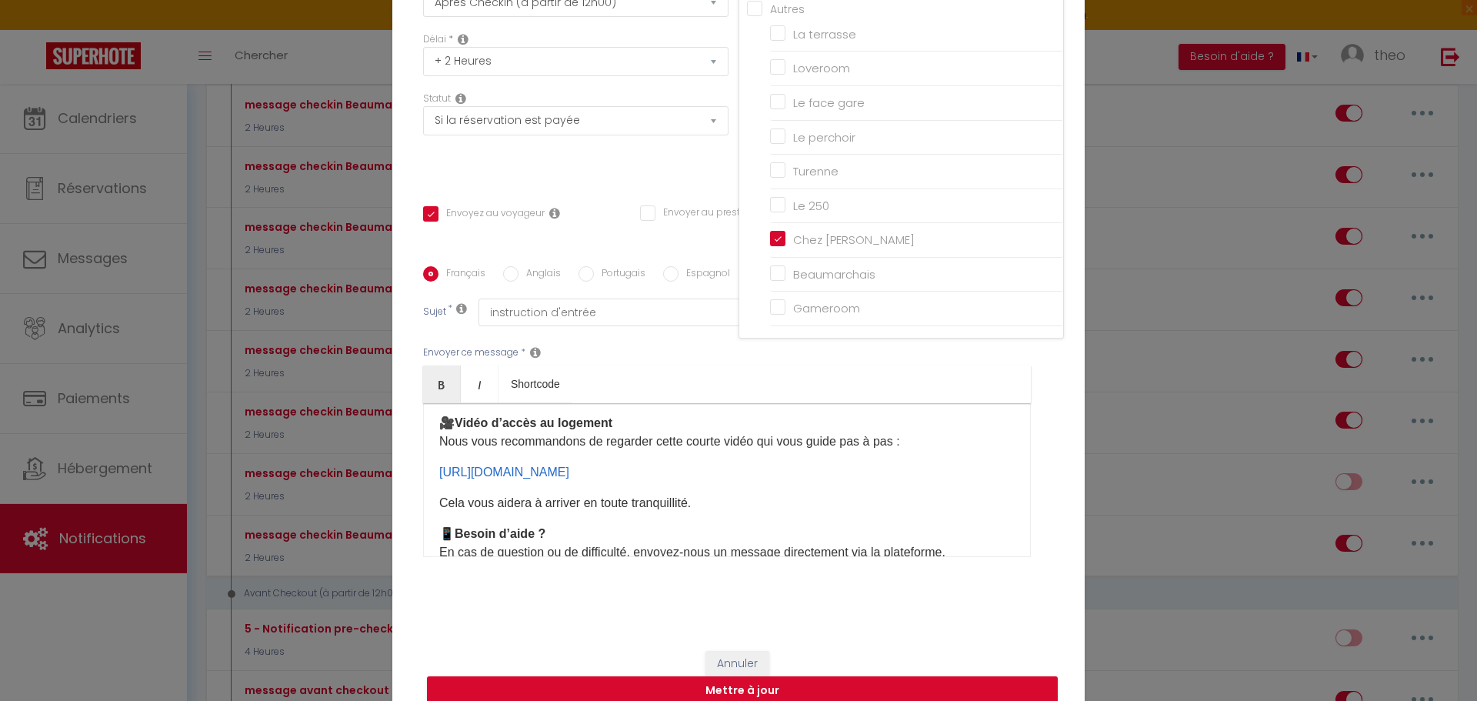
scroll to position [206, 0]
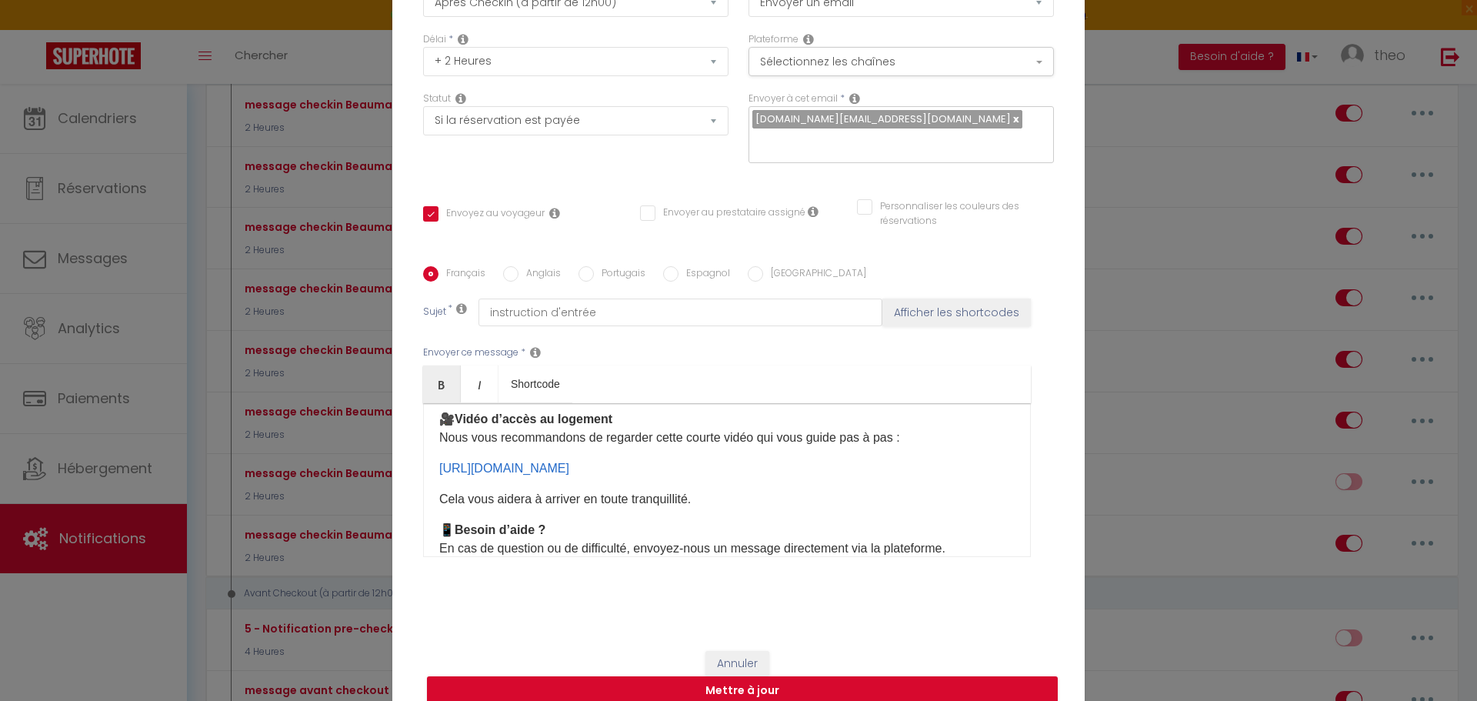
drag, startPoint x: 753, startPoint y: 465, endPoint x: 407, endPoint y: 467, distance: 345.5
click at [407, 467] on div "Titre * message checkin [PERSON_NAME] Pour cet hébergement Sélectionner les héb…" at bounding box center [738, 267] width 693 height 736
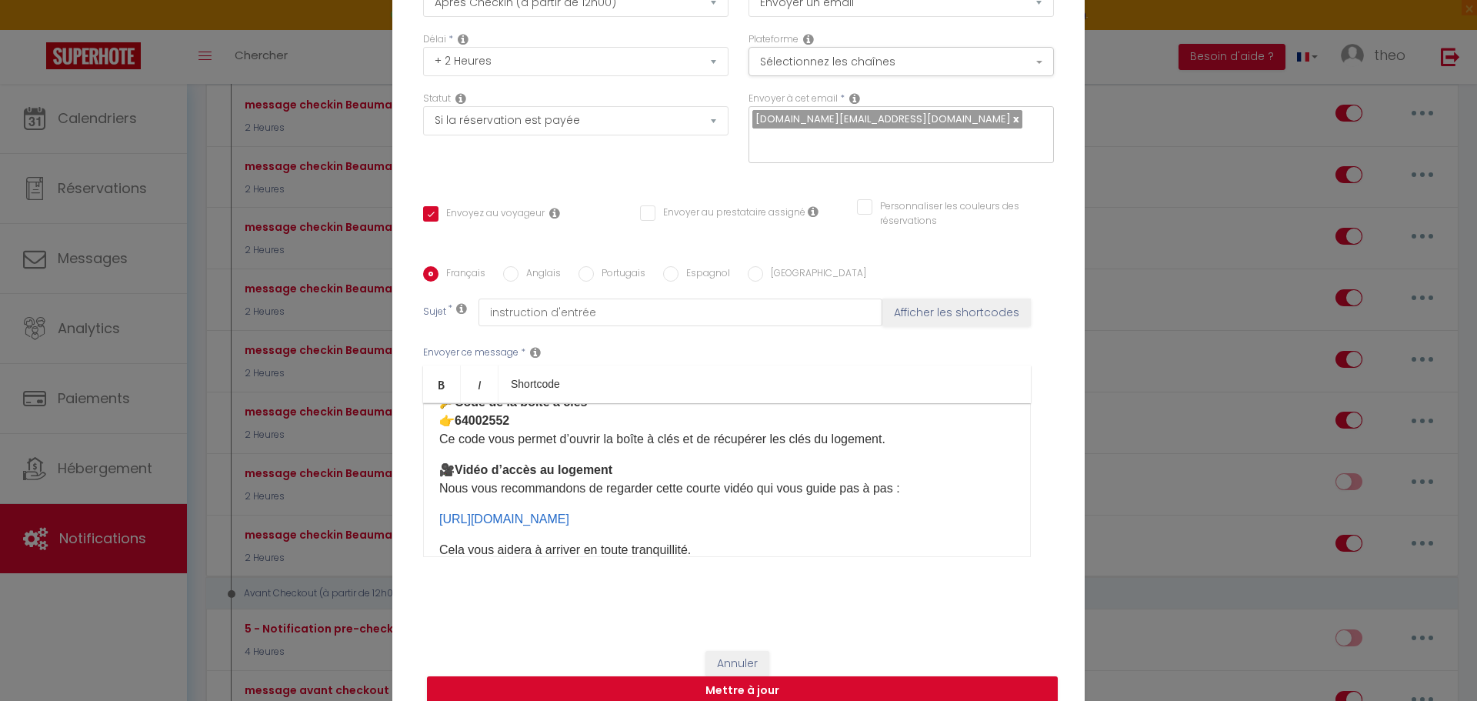
scroll to position [135, 0]
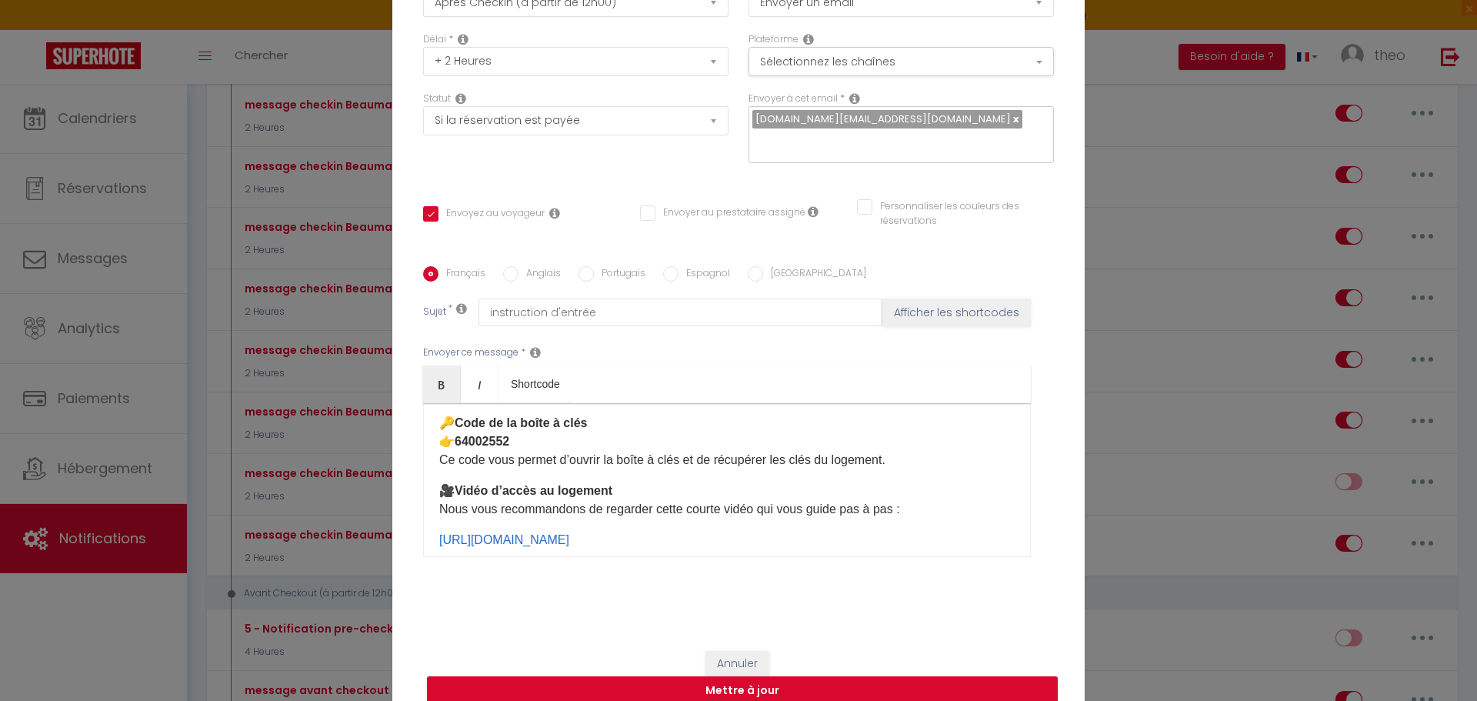
drag, startPoint x: 655, startPoint y: 484, endPoint x: 595, endPoint y: 352, distance: 144.6
click at [595, 352] on div "Envoyer ce message * Bold Italic Shortcode Rich text editor Bonjour [GUEST:FIRS…" at bounding box center [738, 451] width 631 height 250
click at [519, 273] on label "Anglais" at bounding box center [540, 274] width 42 height 17
click at [516, 273] on input "Anglais" at bounding box center [510, 273] width 15 height 15
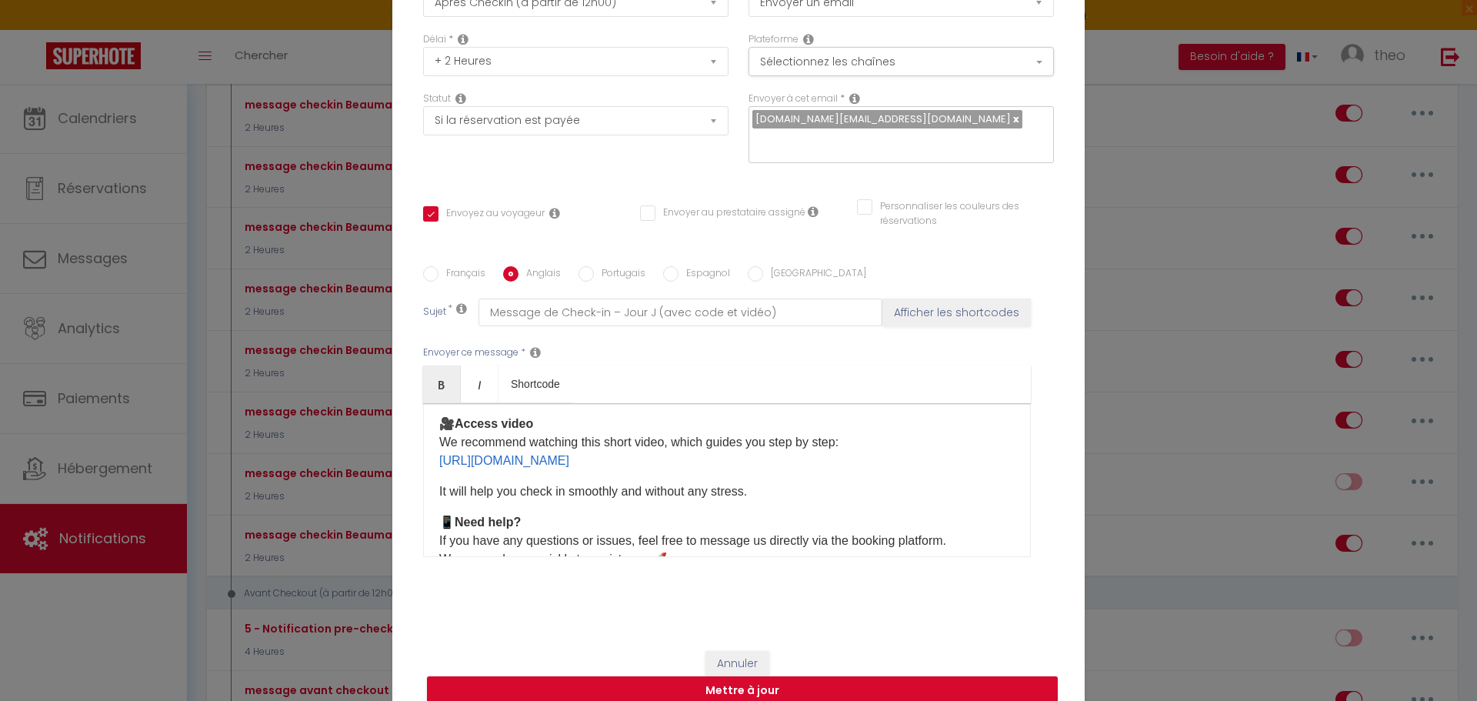
scroll to position [209, 0]
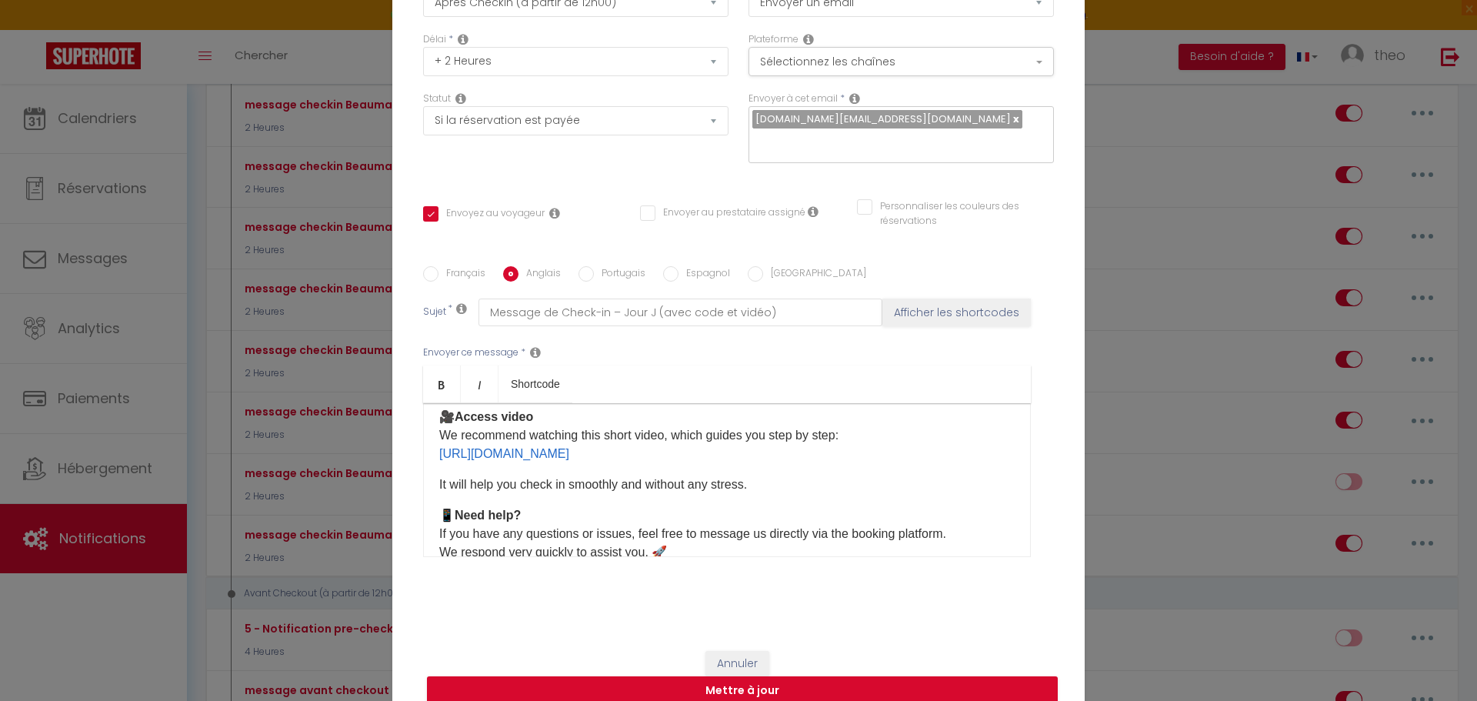
drag, startPoint x: 771, startPoint y: 458, endPoint x: 406, endPoint y: 453, distance: 364.8
click at [406, 453] on div "Titre * message checkin [PERSON_NAME] Pour cet hébergement Sélectionner les héb…" at bounding box center [738, 267] width 693 height 736
click at [431, 266] on div "Français Anglais Portugais Espagnol Italien Sujet * Message de Check-in – Jour …" at bounding box center [738, 421] width 631 height 356
click at [432, 279] on input "Français" at bounding box center [430, 273] width 15 height 15
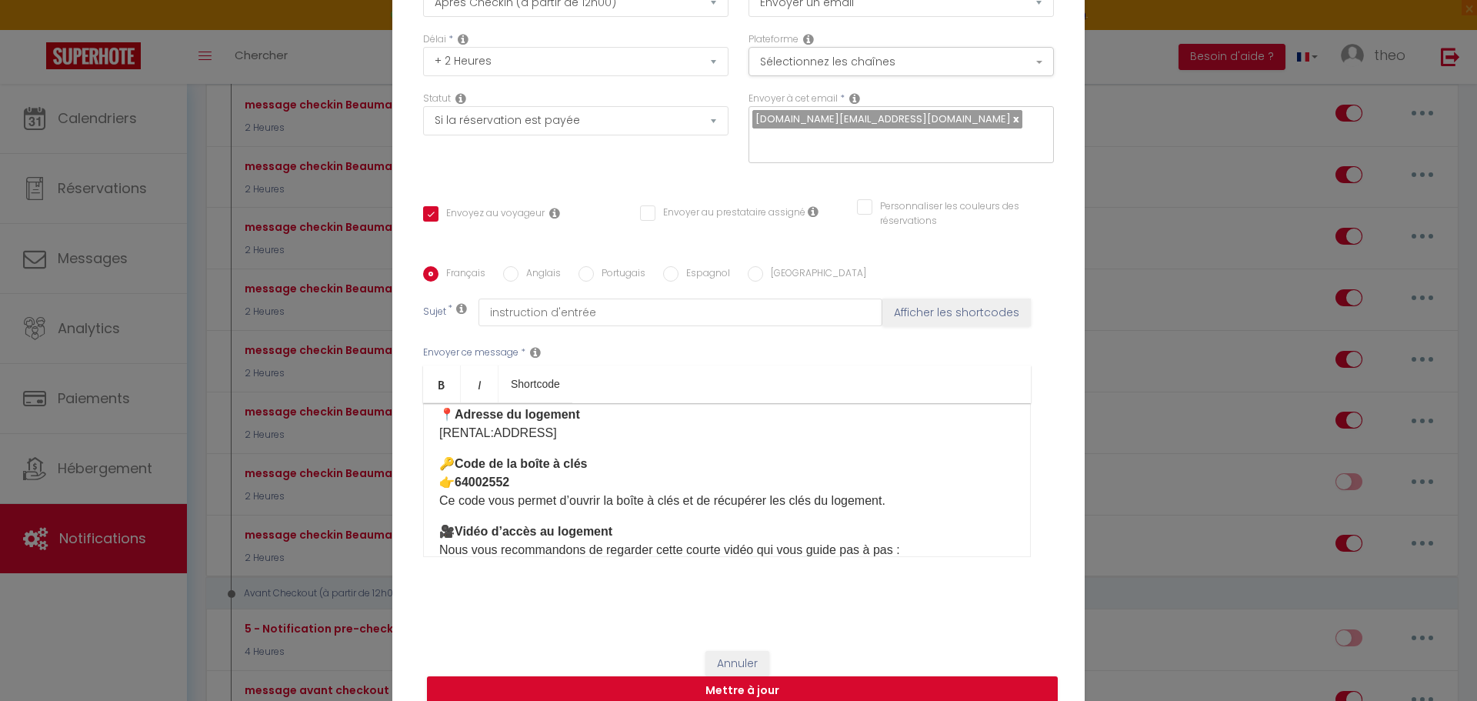
scroll to position [92, 0]
drag, startPoint x: 502, startPoint y: 476, endPoint x: 455, endPoint y: 489, distance: 49.5
click at [455, 489] on p "🔑 Code de la boîte à clés 👉 64002552 Ce code vous permet d’ouvrir la boîte à cl…" at bounding box center [727, 483] width 576 height 55
click at [497, 286] on div "Français Anglais Portugais Espagnol Italien Sujet * instruction d'entrée Affich…" at bounding box center [738, 421] width 639 height 310
click at [503, 279] on input "Anglais" at bounding box center [510, 273] width 15 height 15
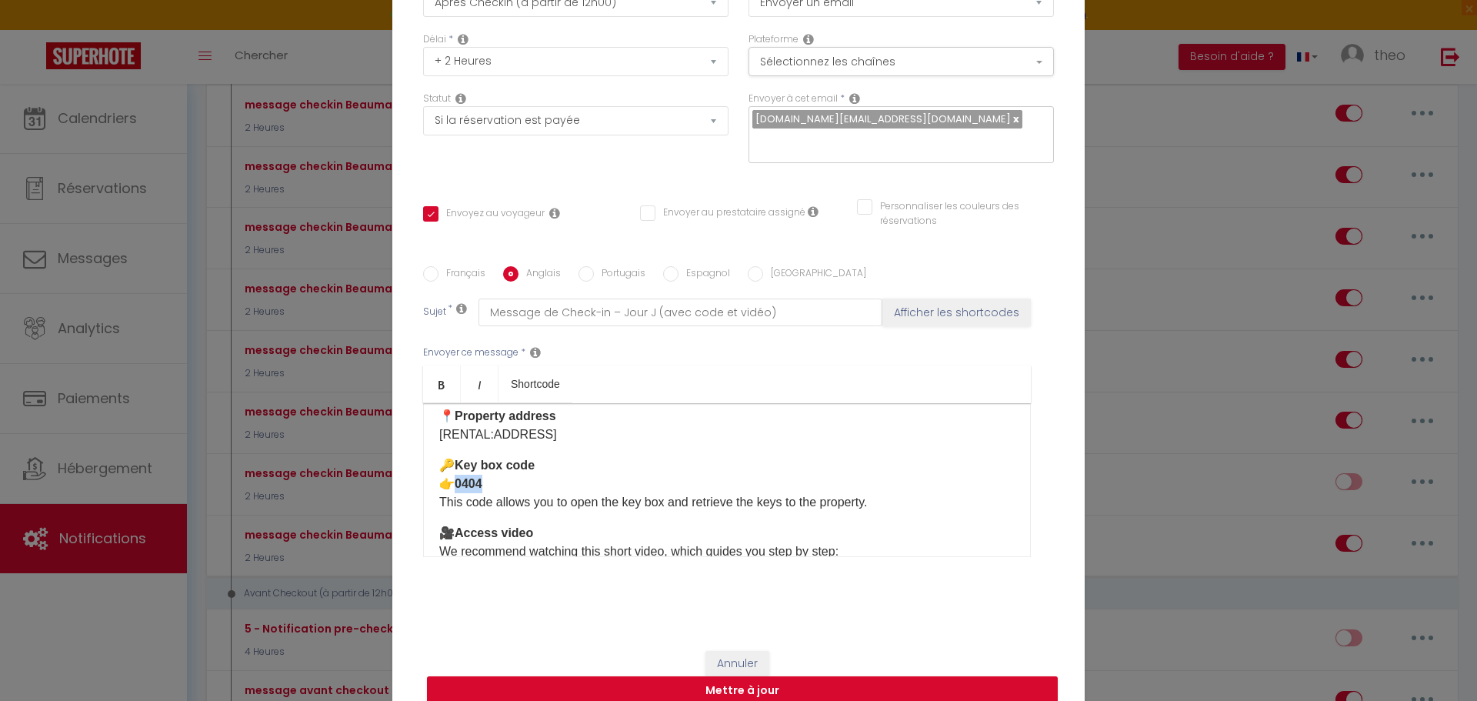
drag, startPoint x: 529, startPoint y: 487, endPoint x: 453, endPoint y: 481, distance: 75.7
click at [453, 481] on p "🔑 Key box code 👉 0404 This code allows you to open the key box and retrieve the…" at bounding box center [727, 483] width 576 height 55
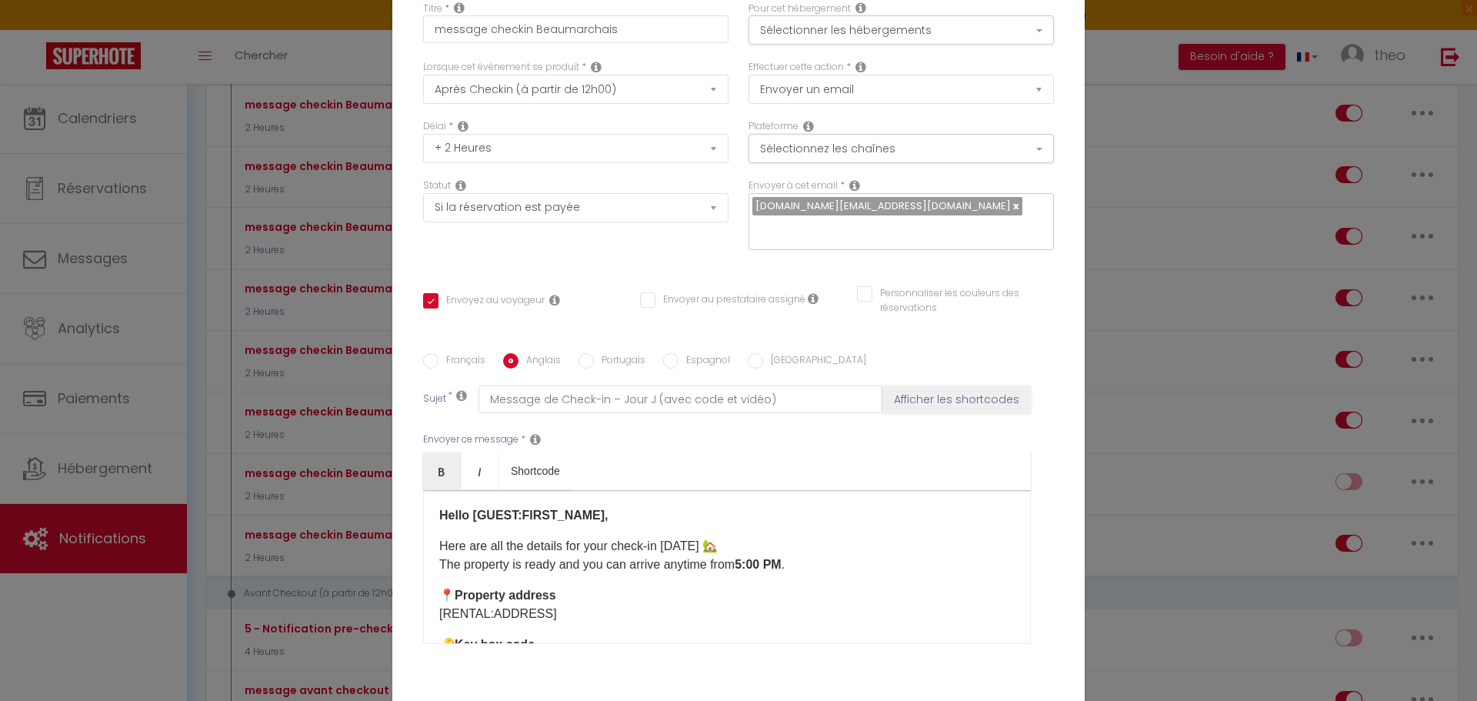
scroll to position [26, 0]
click at [469, 366] on label "Français" at bounding box center [462, 362] width 47 height 17
click at [439, 366] on input "Français" at bounding box center [430, 361] width 15 height 15
click at [512, 362] on input "Anglais" at bounding box center [510, 361] width 15 height 15
click at [456, 364] on label "Français" at bounding box center [462, 362] width 47 height 17
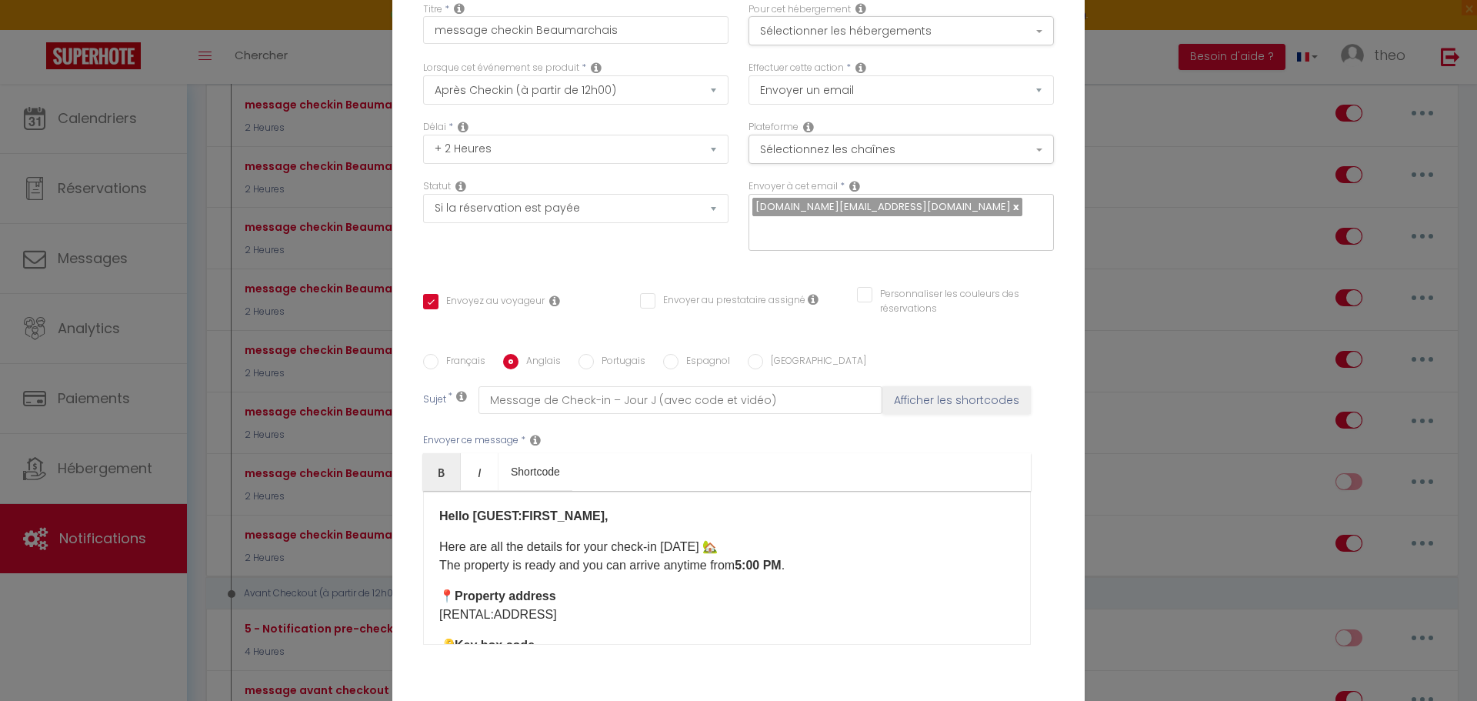
click at [439, 364] on input "Français" at bounding box center [430, 361] width 15 height 15
click at [506, 361] on input "Anglais" at bounding box center [510, 361] width 15 height 15
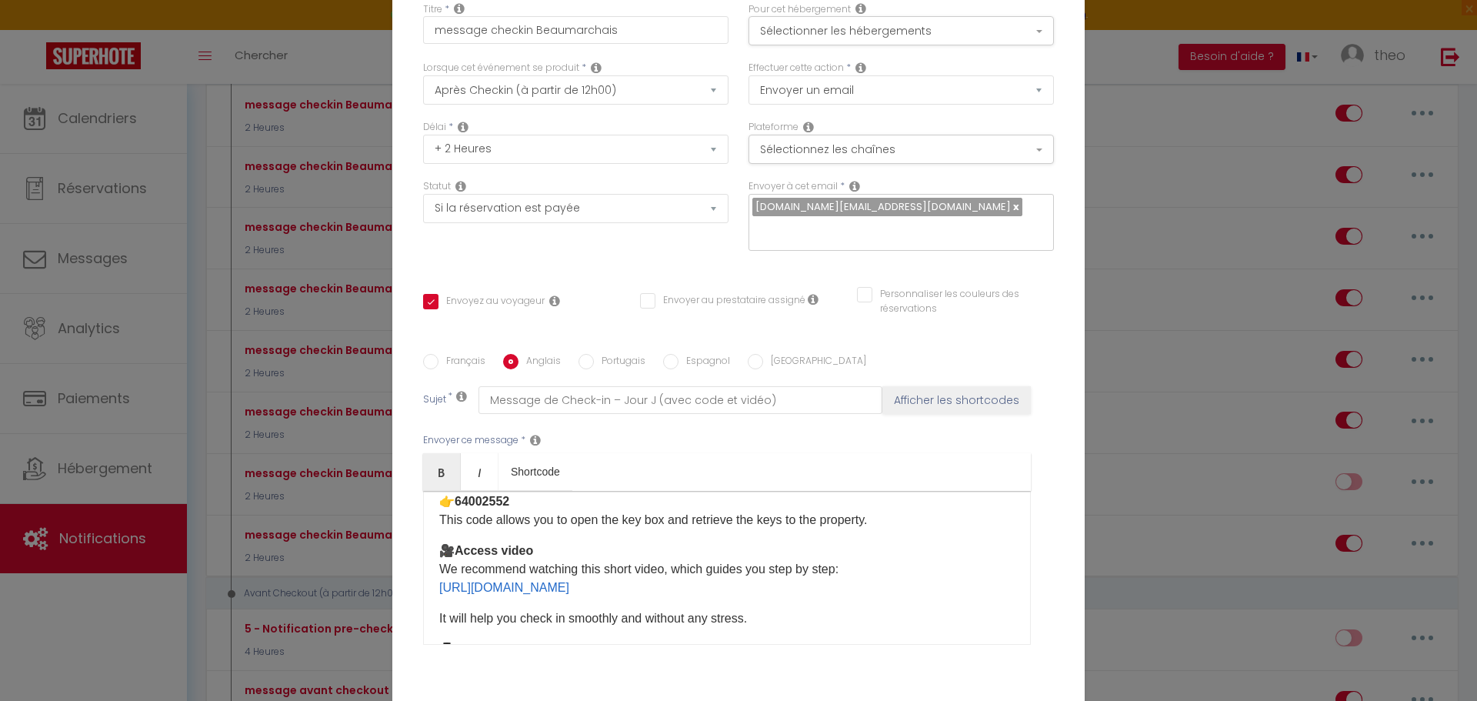
scroll to position [0, 0]
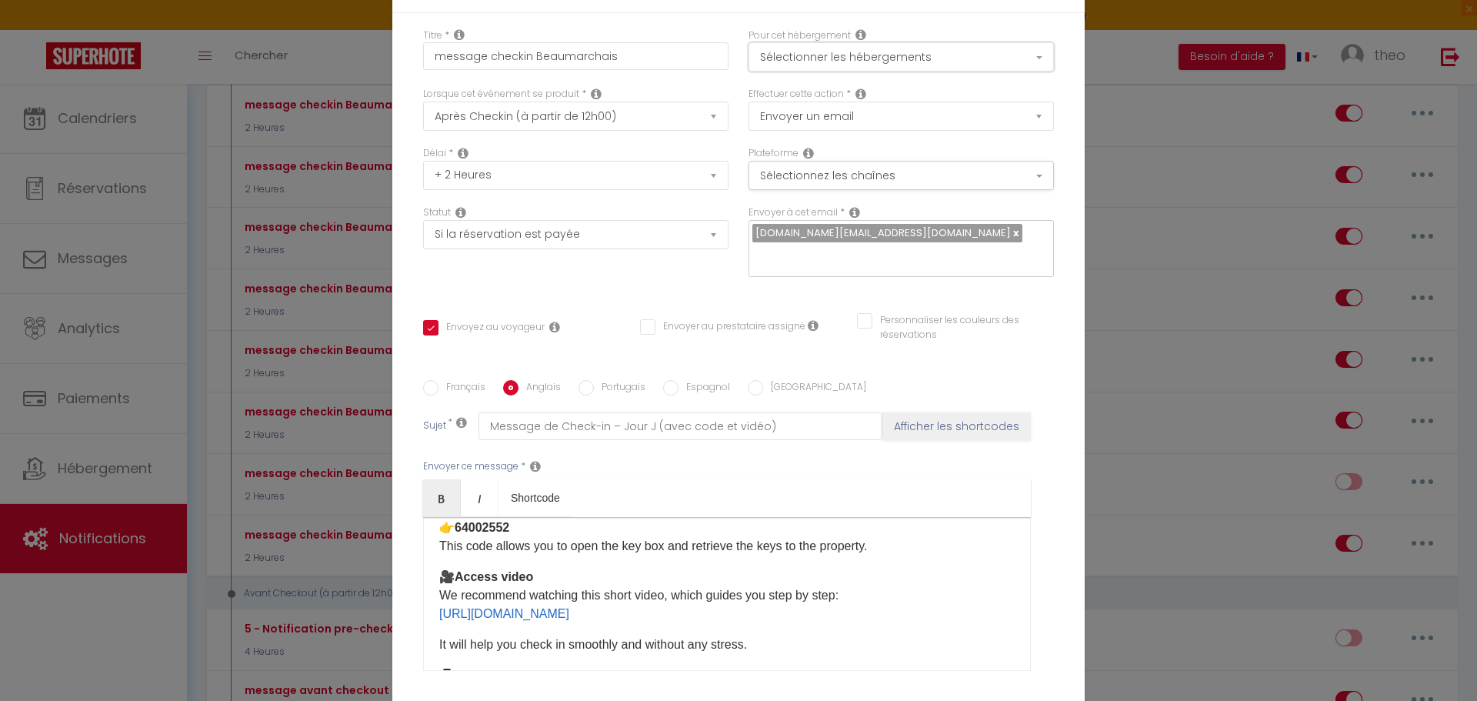
click at [904, 63] on button "Sélectionner les hébergements" at bounding box center [901, 56] width 305 height 29
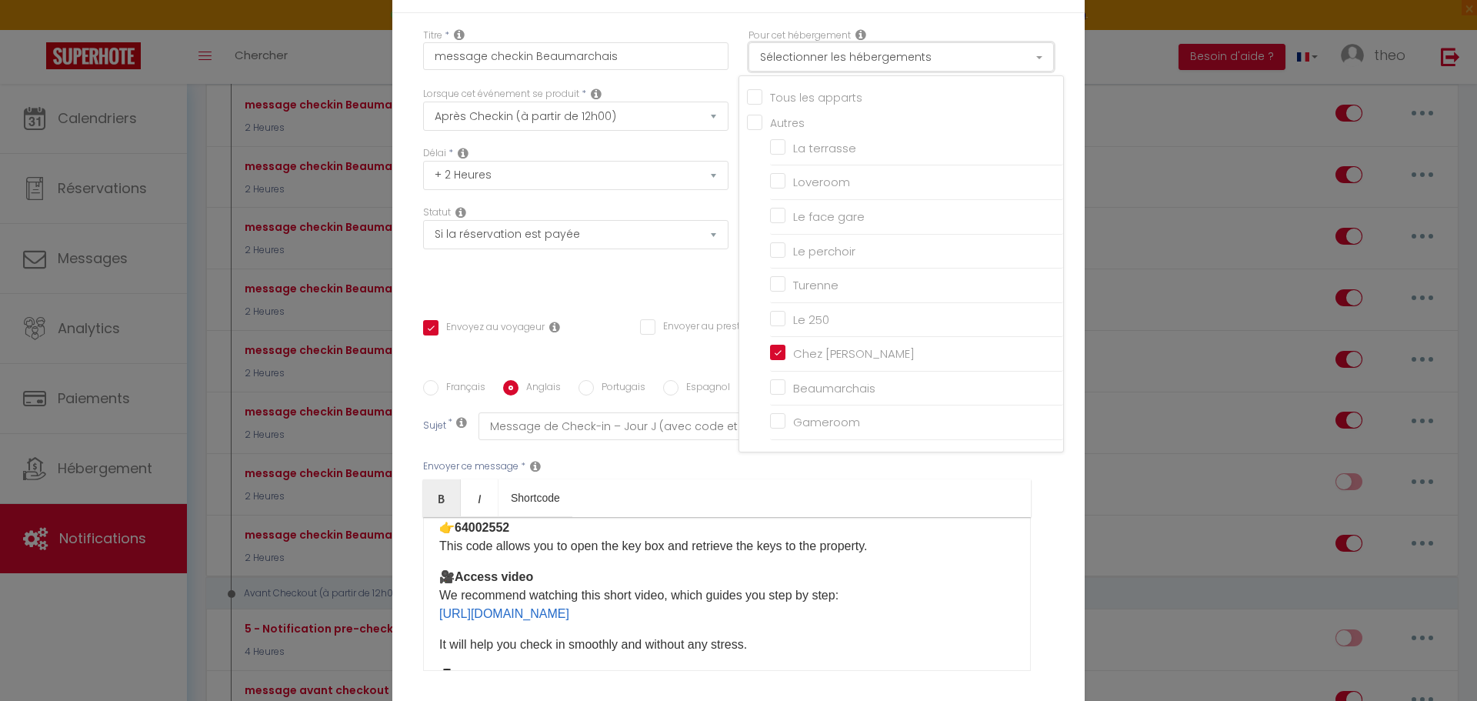
click at [902, 66] on button "Sélectionner les hébergements" at bounding box center [901, 56] width 305 height 29
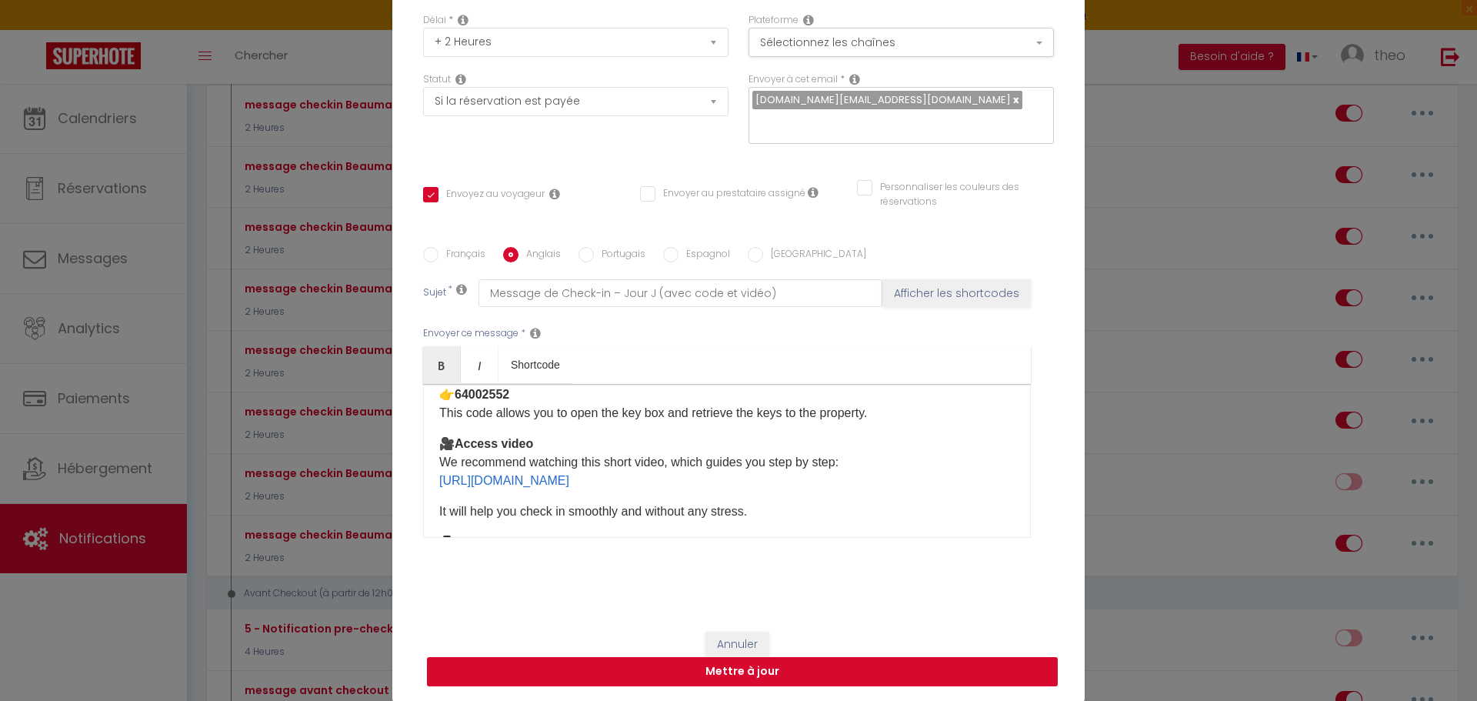
click at [850, 663] on button "Mettre à jour" at bounding box center [742, 671] width 631 height 29
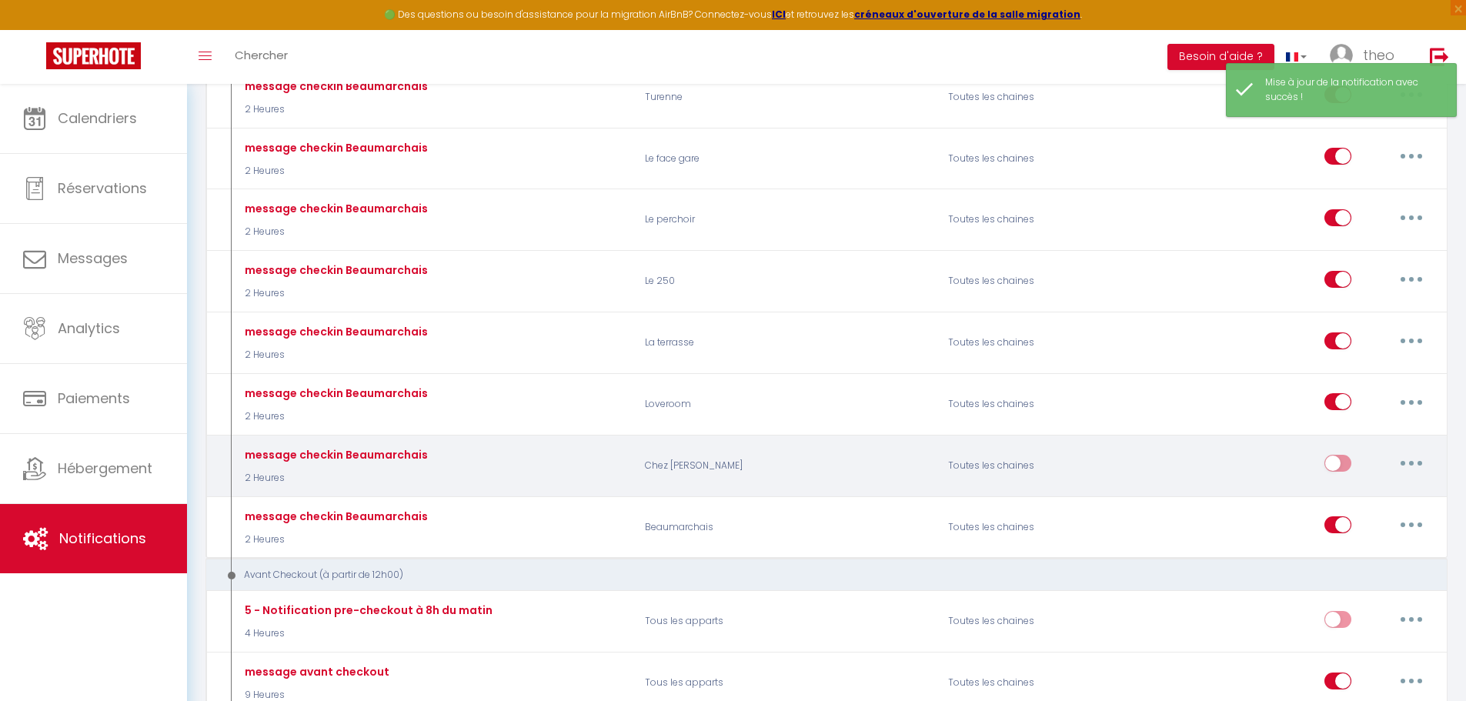
scroll to position [975, 0]
click at [1334, 465] on input "checkbox" at bounding box center [1337, 465] width 27 height 23
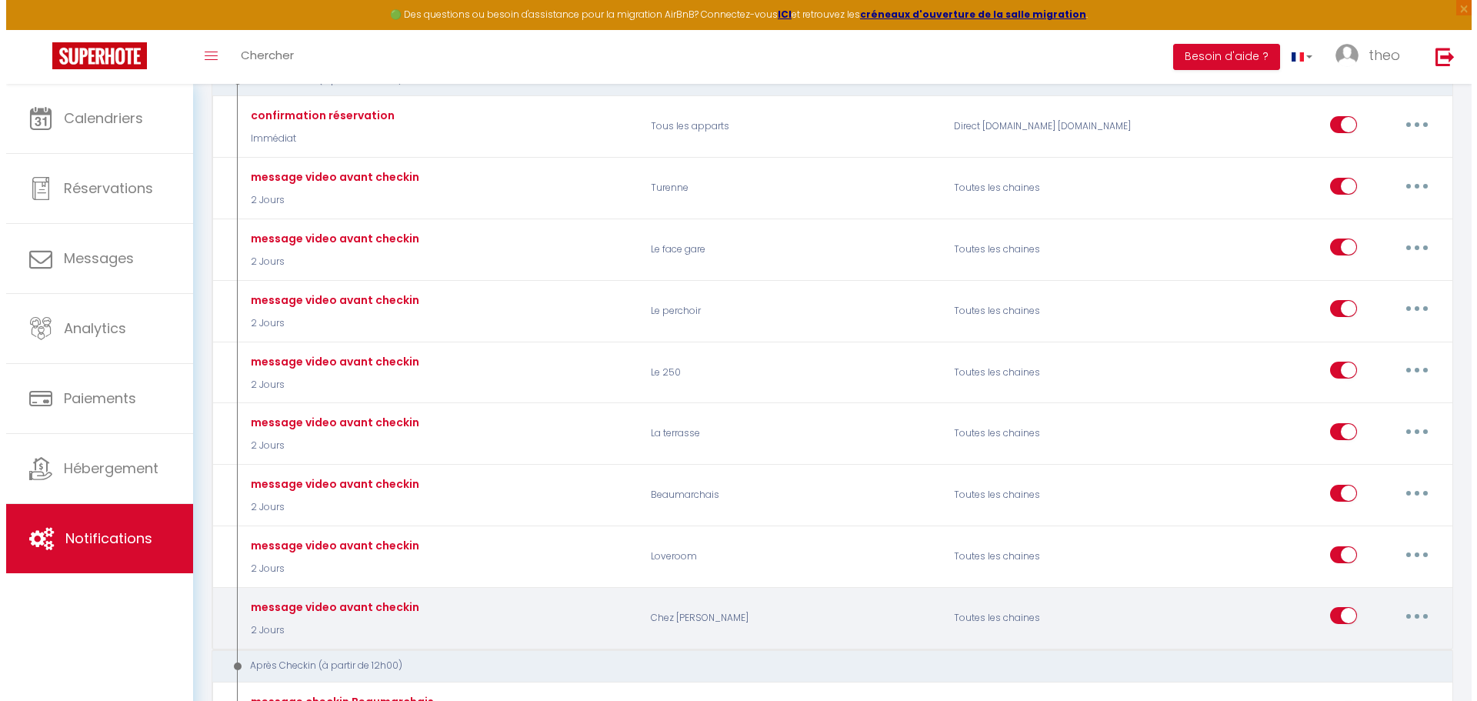
scroll to position [359, 0]
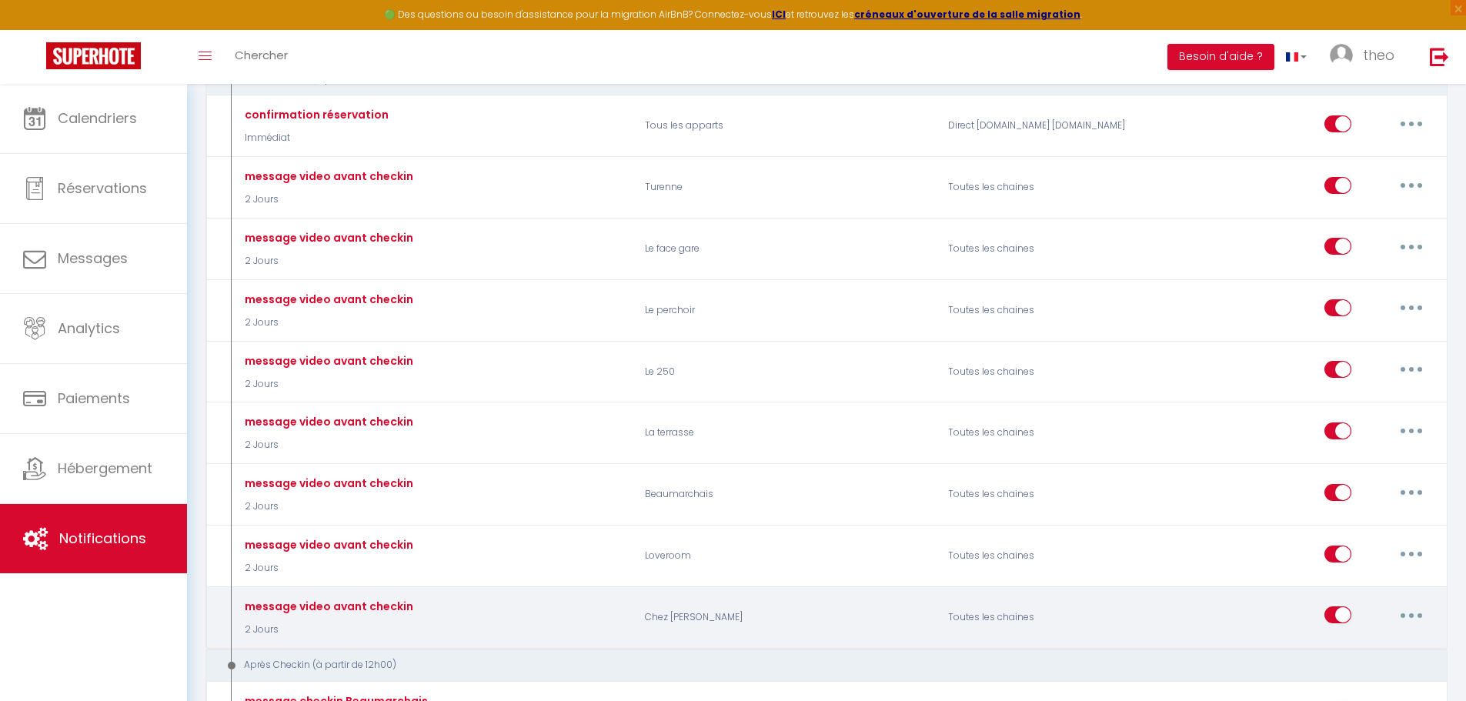
click at [1414, 615] on icon "button" at bounding box center [1411, 615] width 5 height 5
click at [1340, 642] on link "Editer" at bounding box center [1371, 650] width 114 height 26
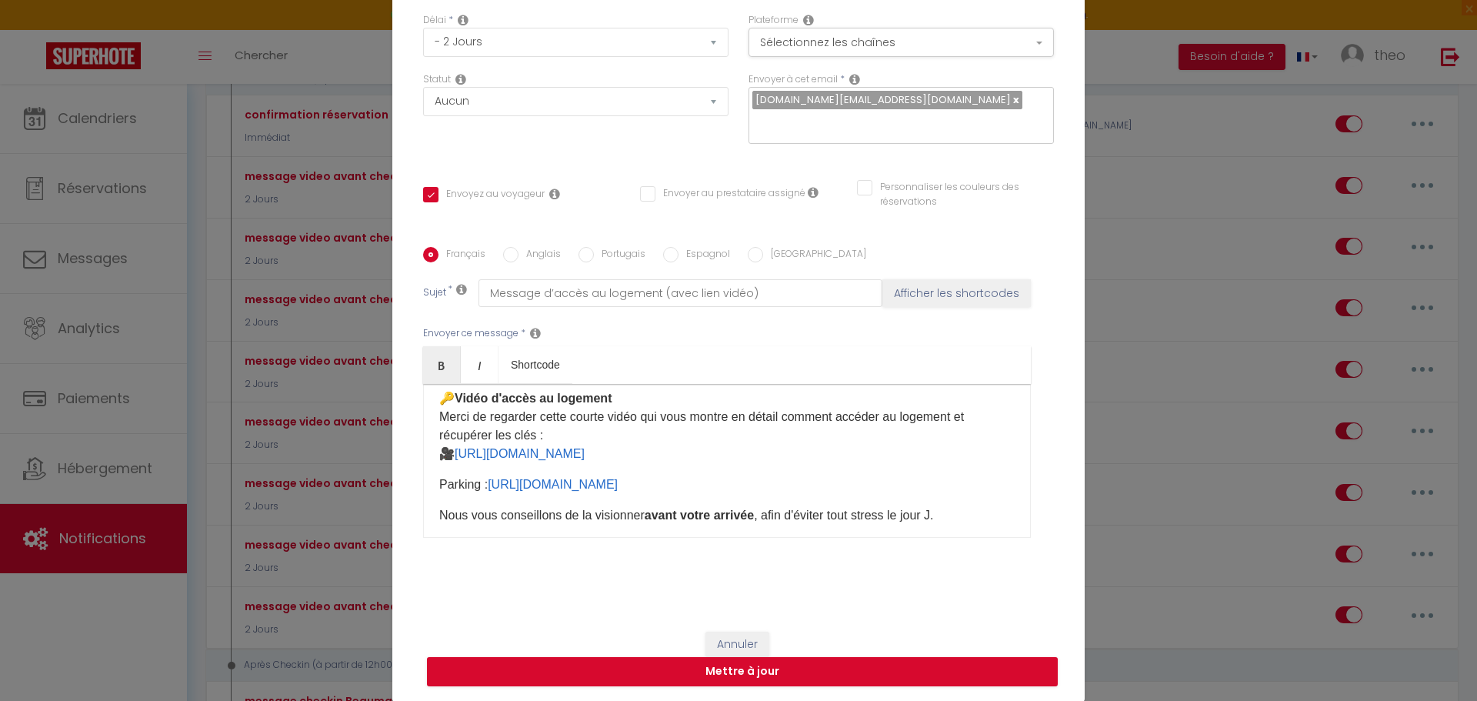
scroll to position [92, 0]
click at [429, 485] on div "Bonjour [GUEST:FIRST_NAME], Comme prévu, voici les informations pour accéder fa…" at bounding box center [727, 461] width 608 height 154
click at [769, 463] on div "Bonjour [GUEST:FIRST_NAME], Comme prévu, voici les informations pour accéder fa…" at bounding box center [727, 461] width 608 height 154
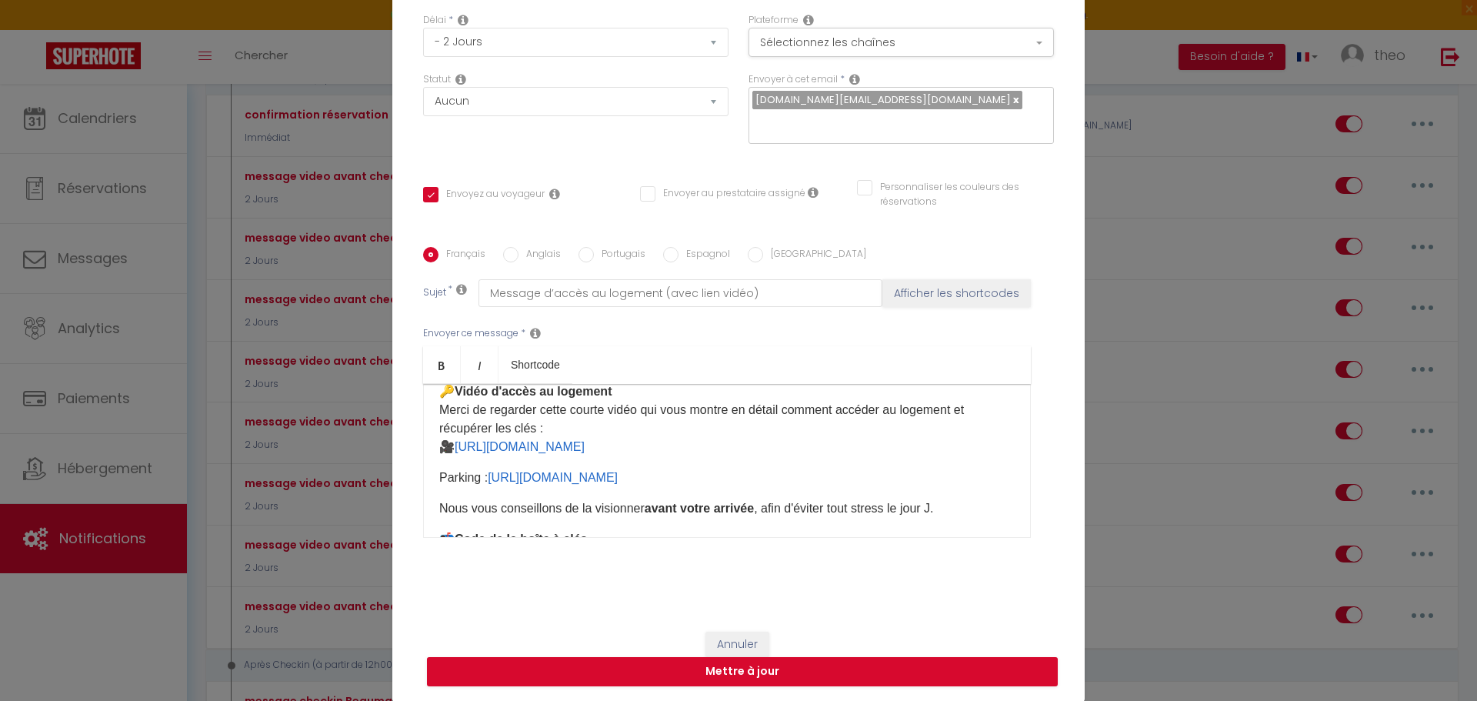
scroll to position [98, 0]
click at [427, 472] on div "Bonjour [GUEST:FIRST_NAME], Comme prévu, voici les informations pour accéder fa…" at bounding box center [727, 461] width 608 height 154
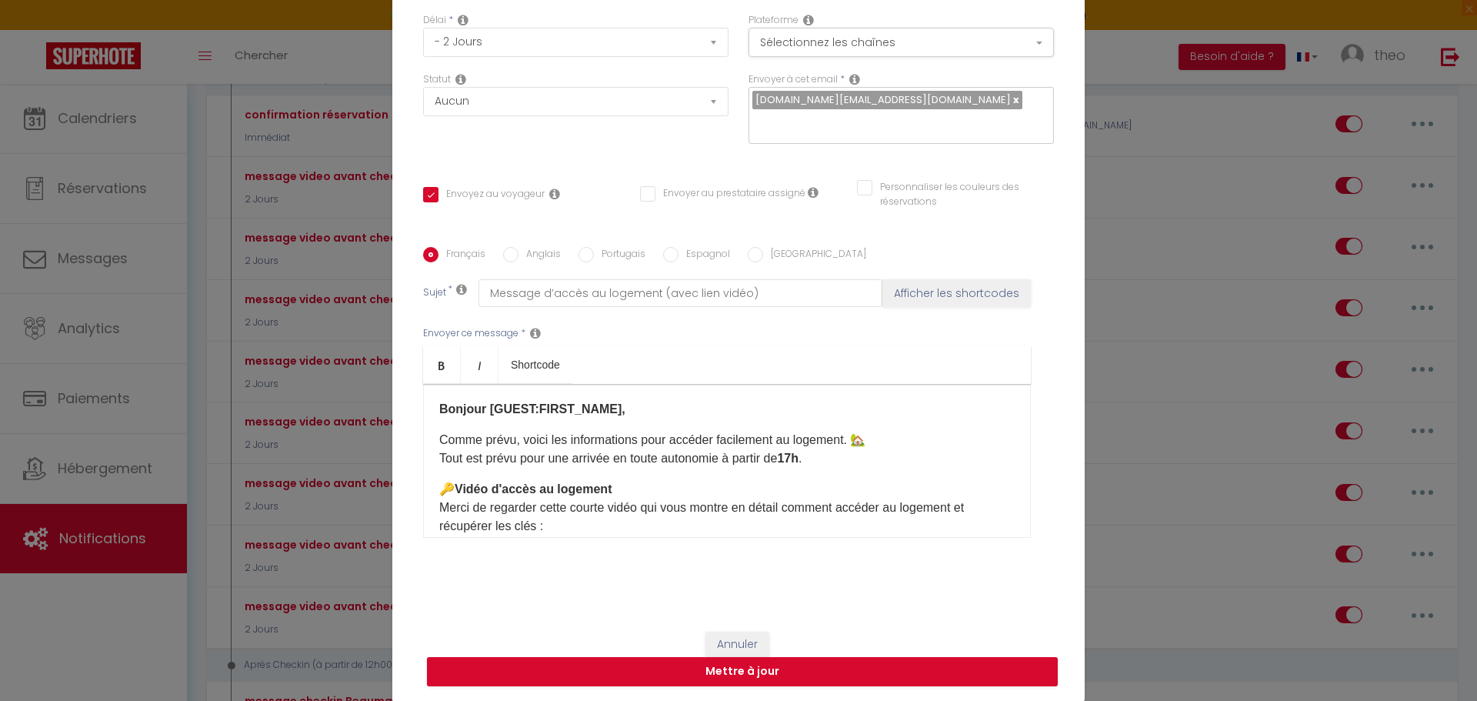
click at [439, 433] on p "Comme prévu, voici les informations pour accéder facilement au logement. 🏡 Tout…" at bounding box center [727, 449] width 576 height 37
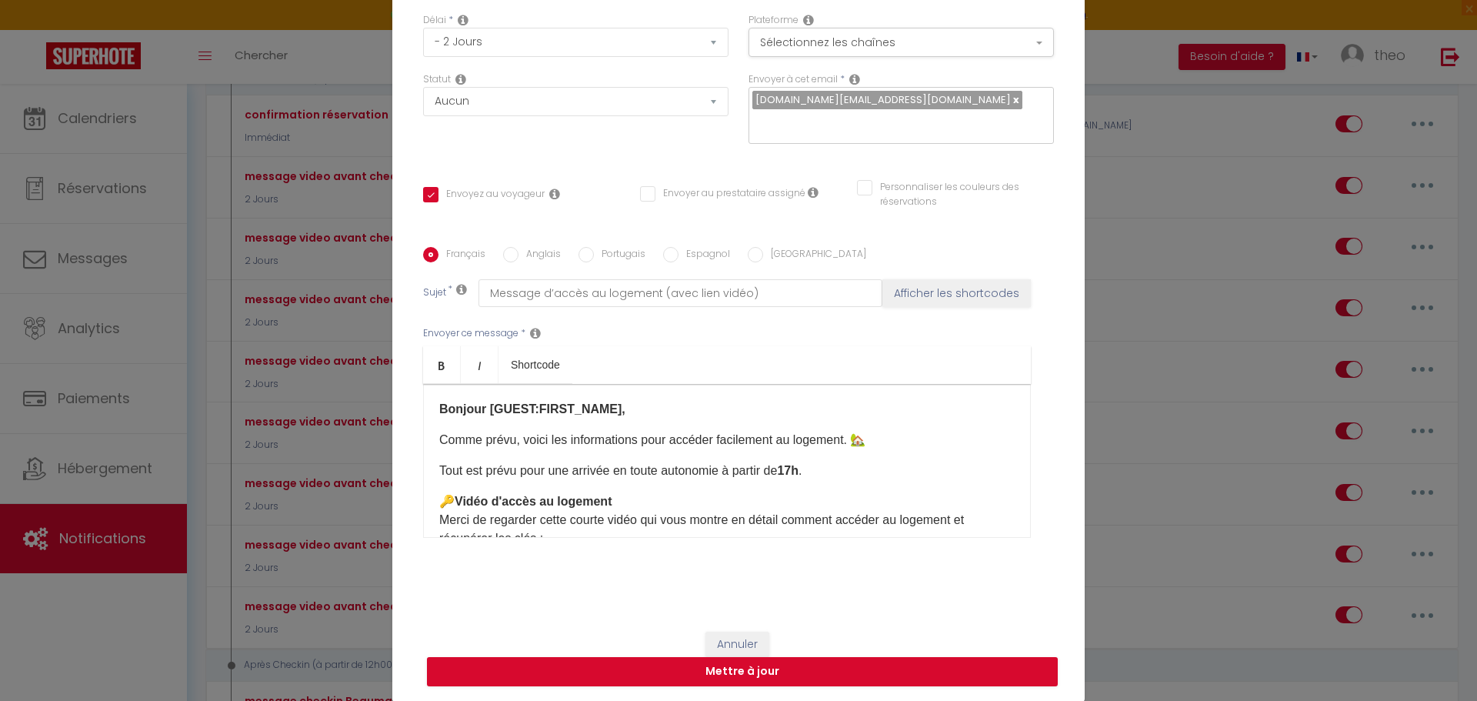
click at [439, 471] on p "Tout est prévu pour une arrivée en toute autonomie à partir de 17h ." at bounding box center [727, 471] width 576 height 18
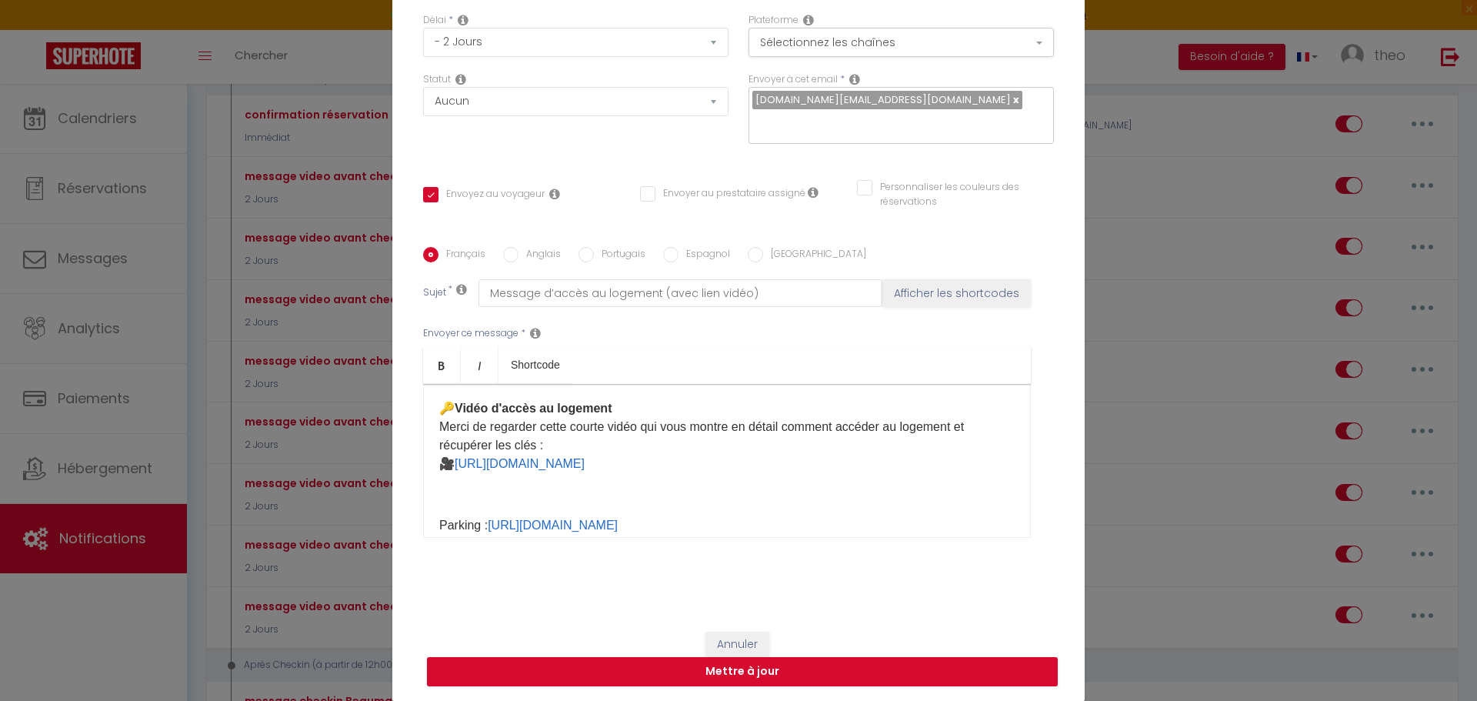
scroll to position [99, 0]
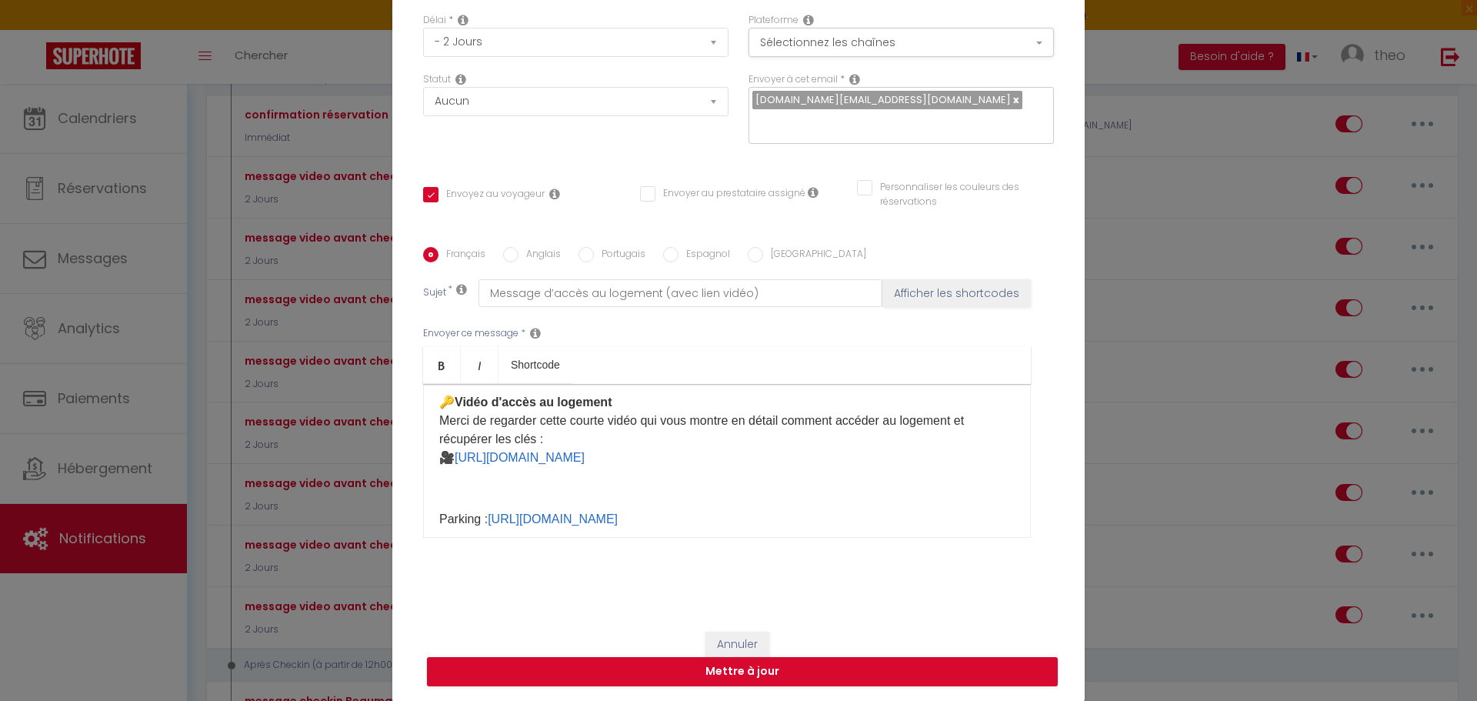
click at [1140, 170] on div "Modifier la notification × Titre * message video avant checkin Pour cet héberge…" at bounding box center [738, 350] width 1477 height 701
click at [743, 639] on button "Annuler" at bounding box center [738, 645] width 64 height 26
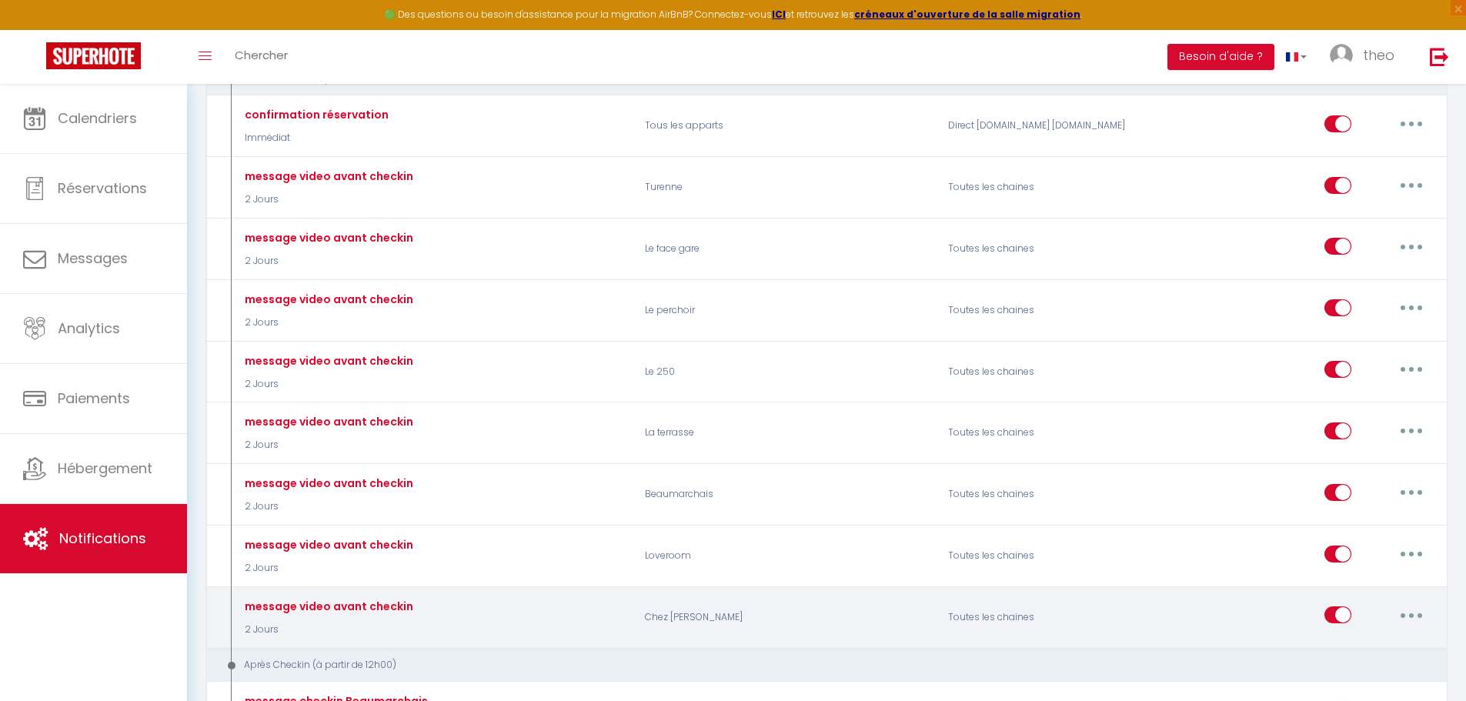
click at [1417, 623] on button "button" at bounding box center [1411, 615] width 43 height 25
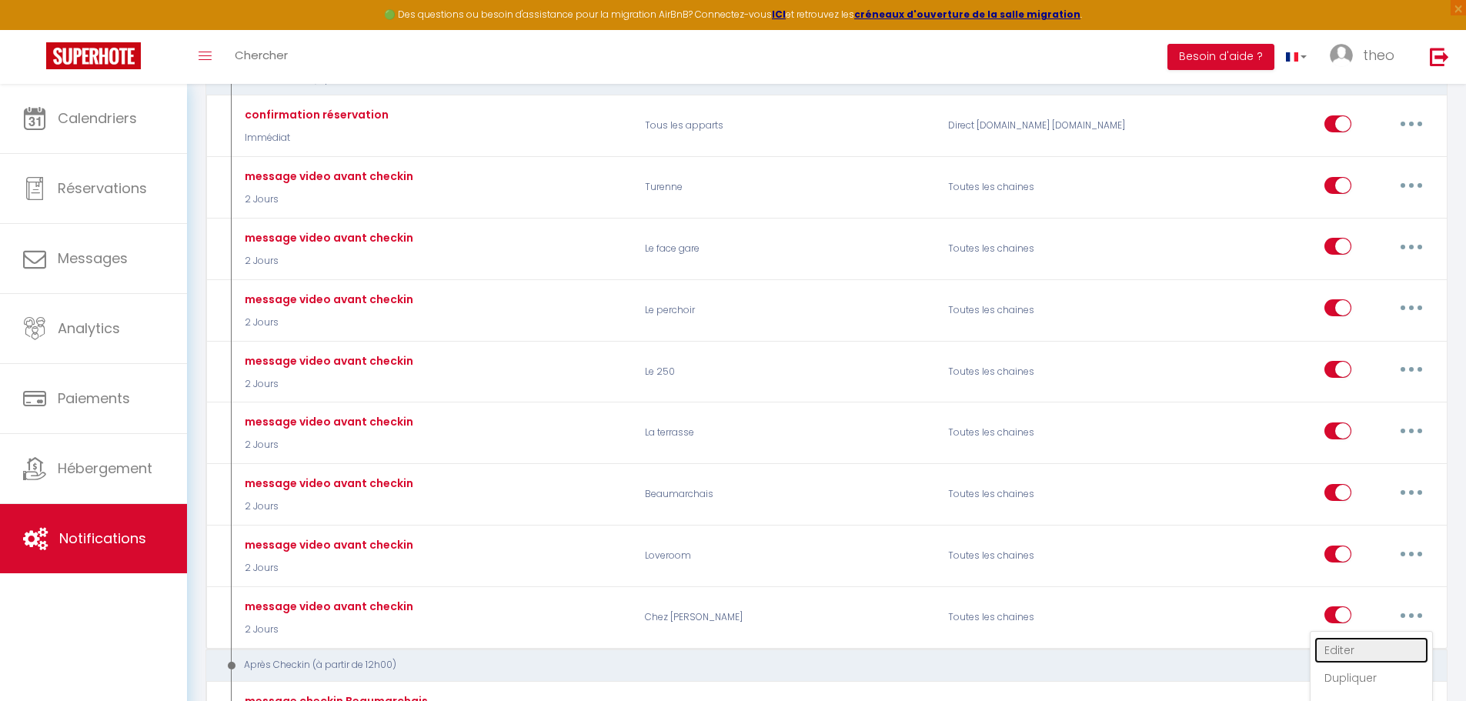
click at [1327, 653] on link "Editer" at bounding box center [1371, 650] width 114 height 26
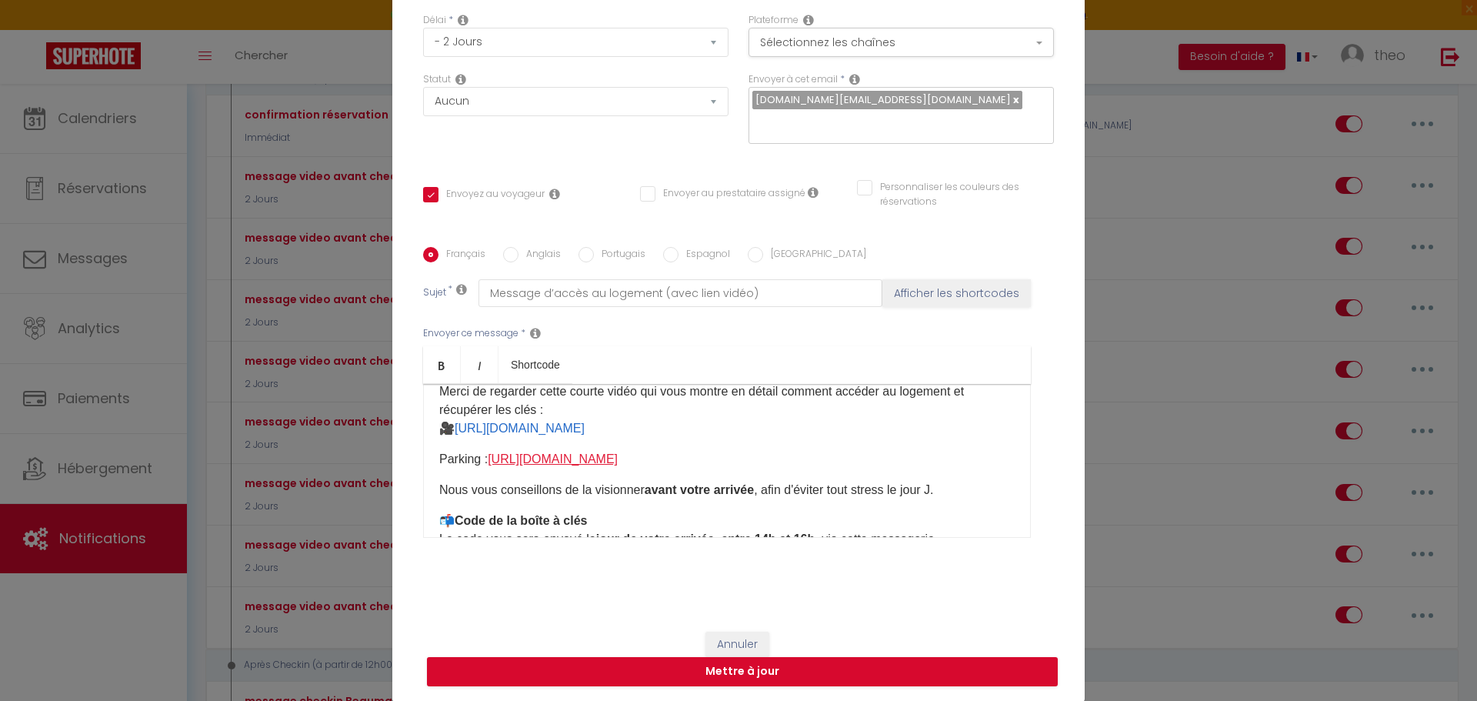
scroll to position [117, 0]
click at [439, 455] on p "​​Parking : [URL][DOMAIN_NAME] ​" at bounding box center [727, 458] width 576 height 18
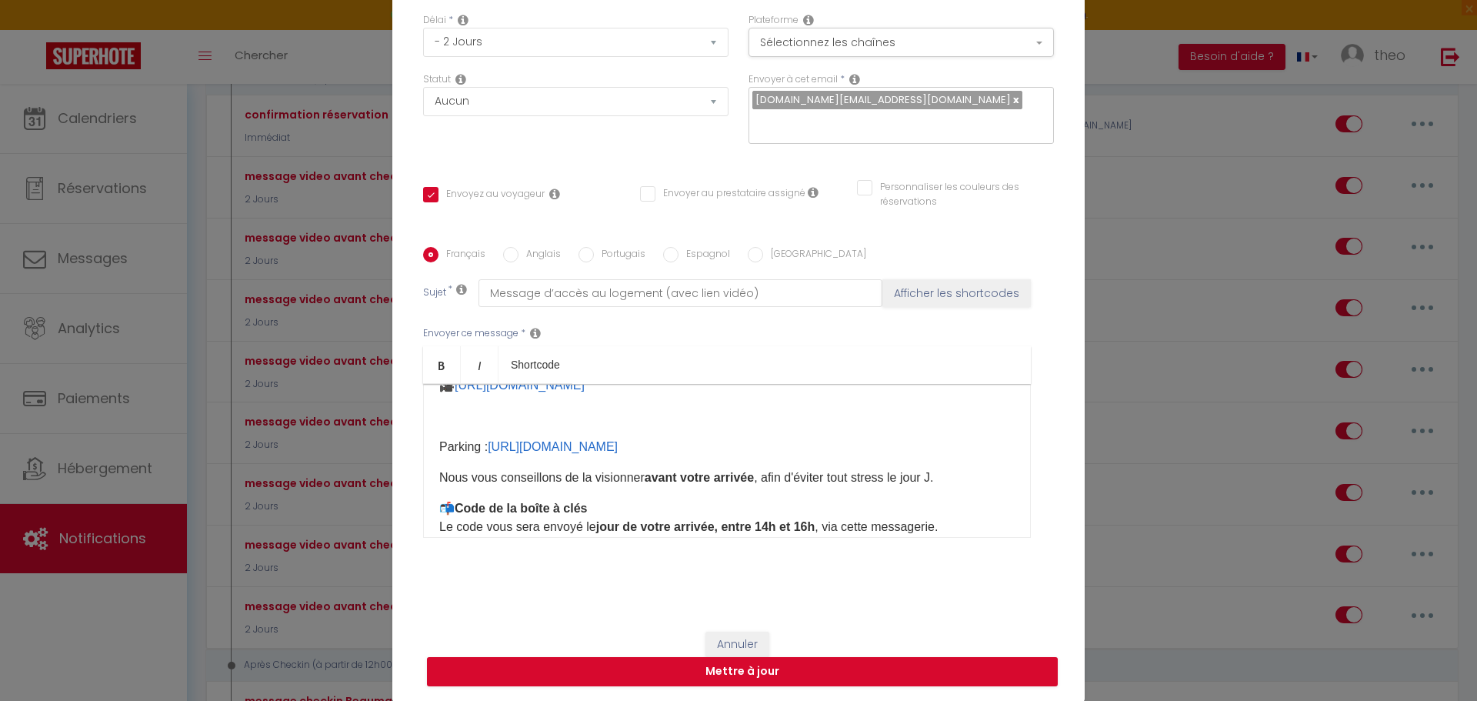
scroll to position [160, 0]
click at [810, 670] on button "Mettre à jour" at bounding box center [742, 671] width 631 height 29
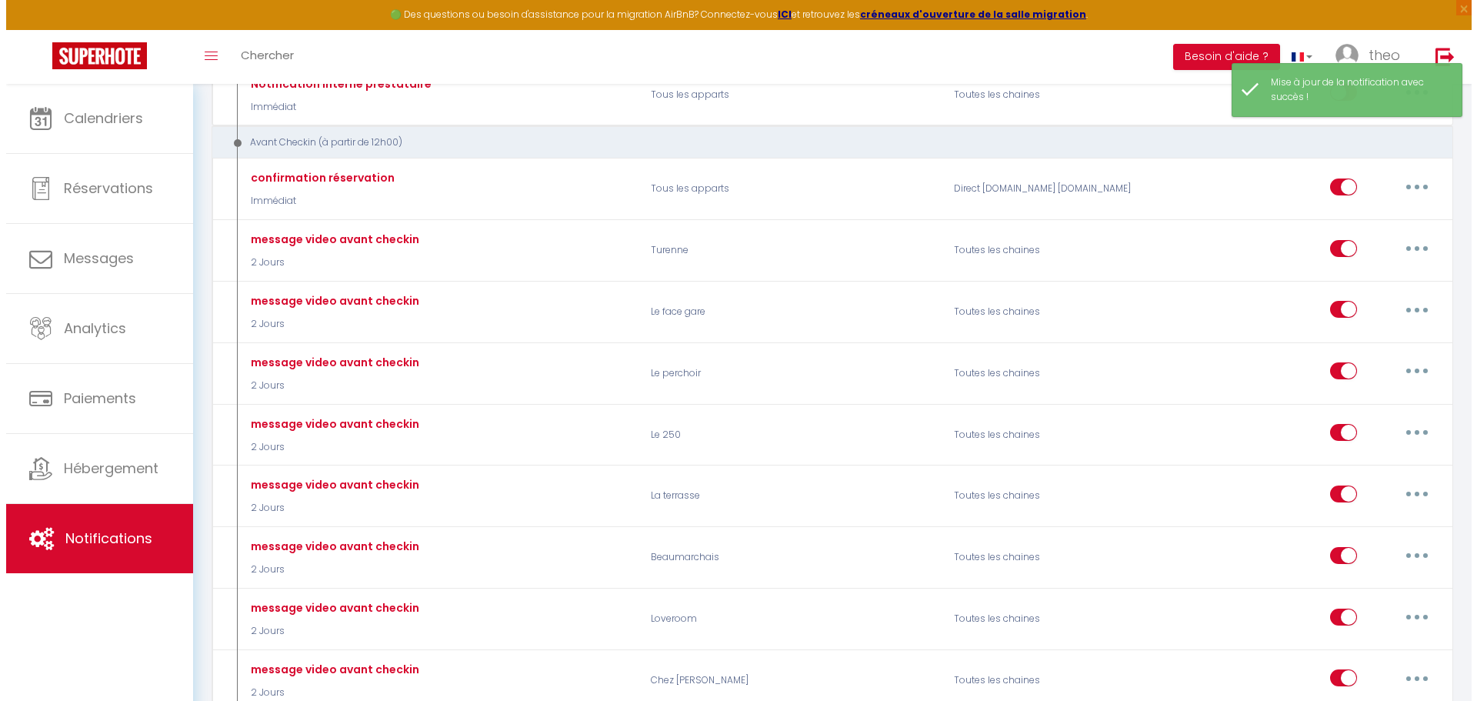
scroll to position [268, 0]
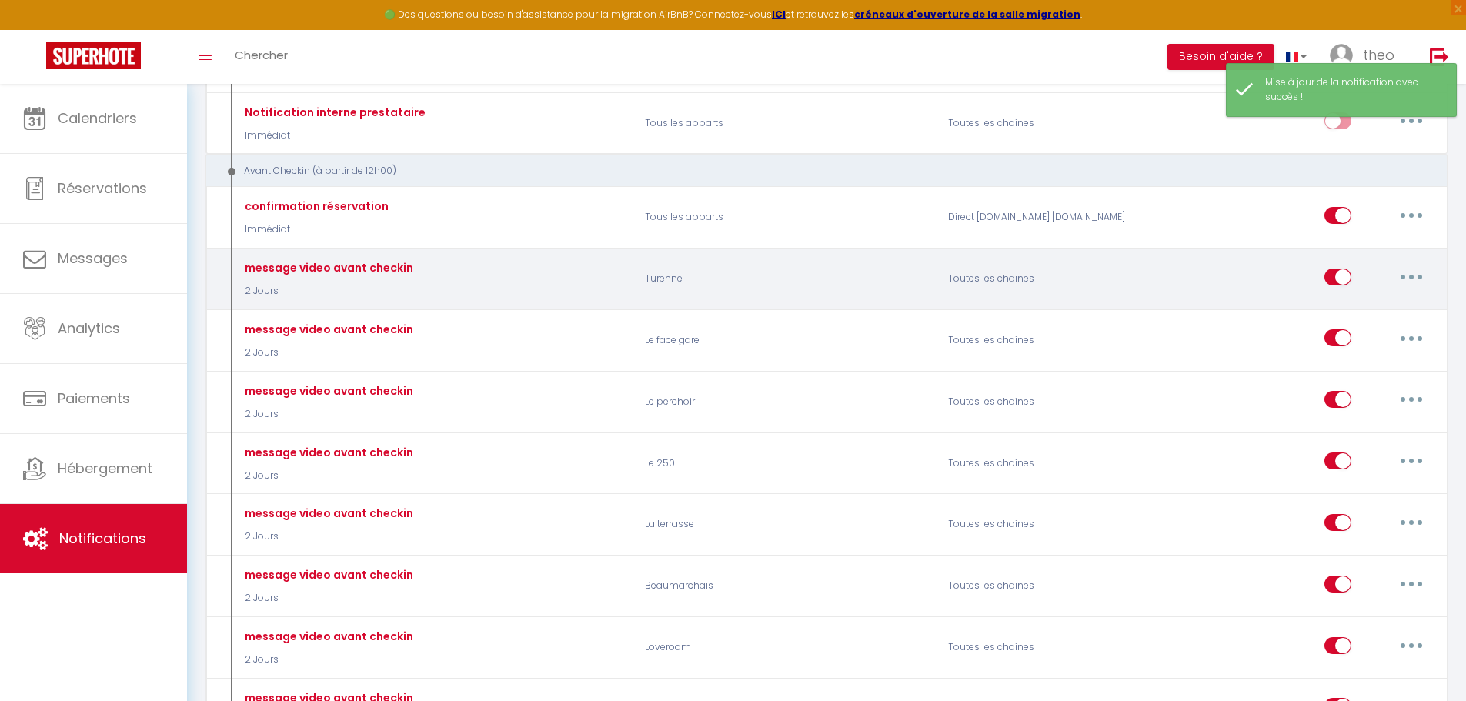
click at [1417, 279] on button "button" at bounding box center [1411, 277] width 43 height 25
click at [1340, 319] on link "Editer" at bounding box center [1371, 312] width 114 height 26
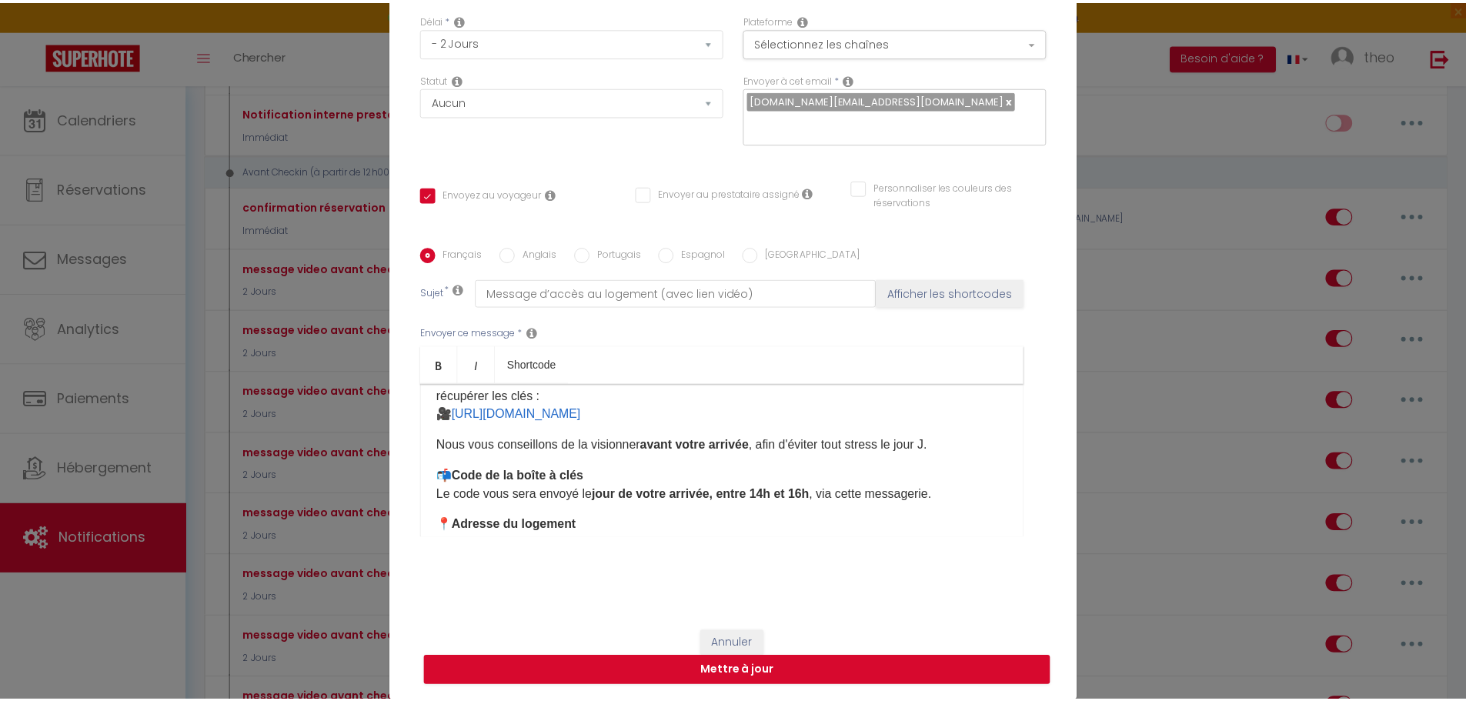
scroll to position [135, 0]
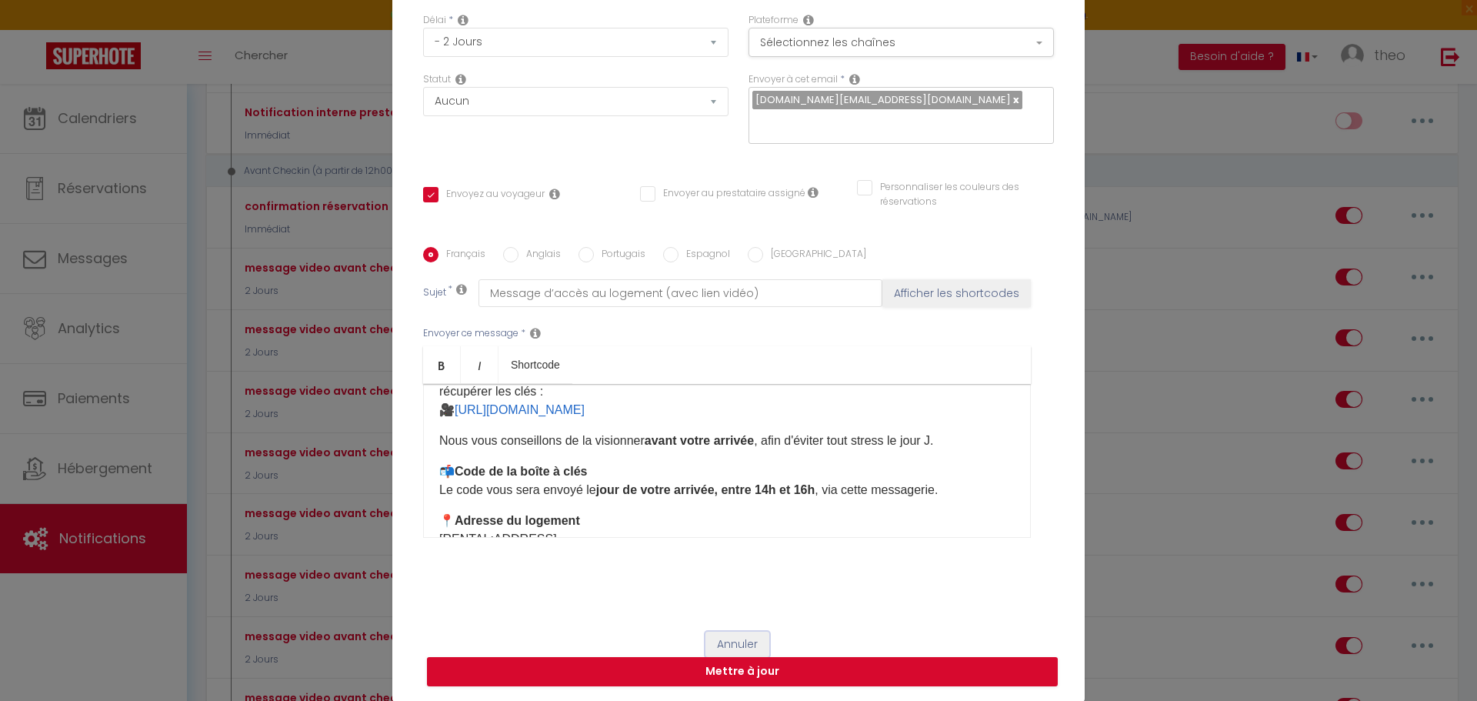
drag, startPoint x: 729, startPoint y: 643, endPoint x: 733, endPoint y: 633, distance: 11.4
click at [729, 642] on button "Annuler" at bounding box center [738, 645] width 64 height 26
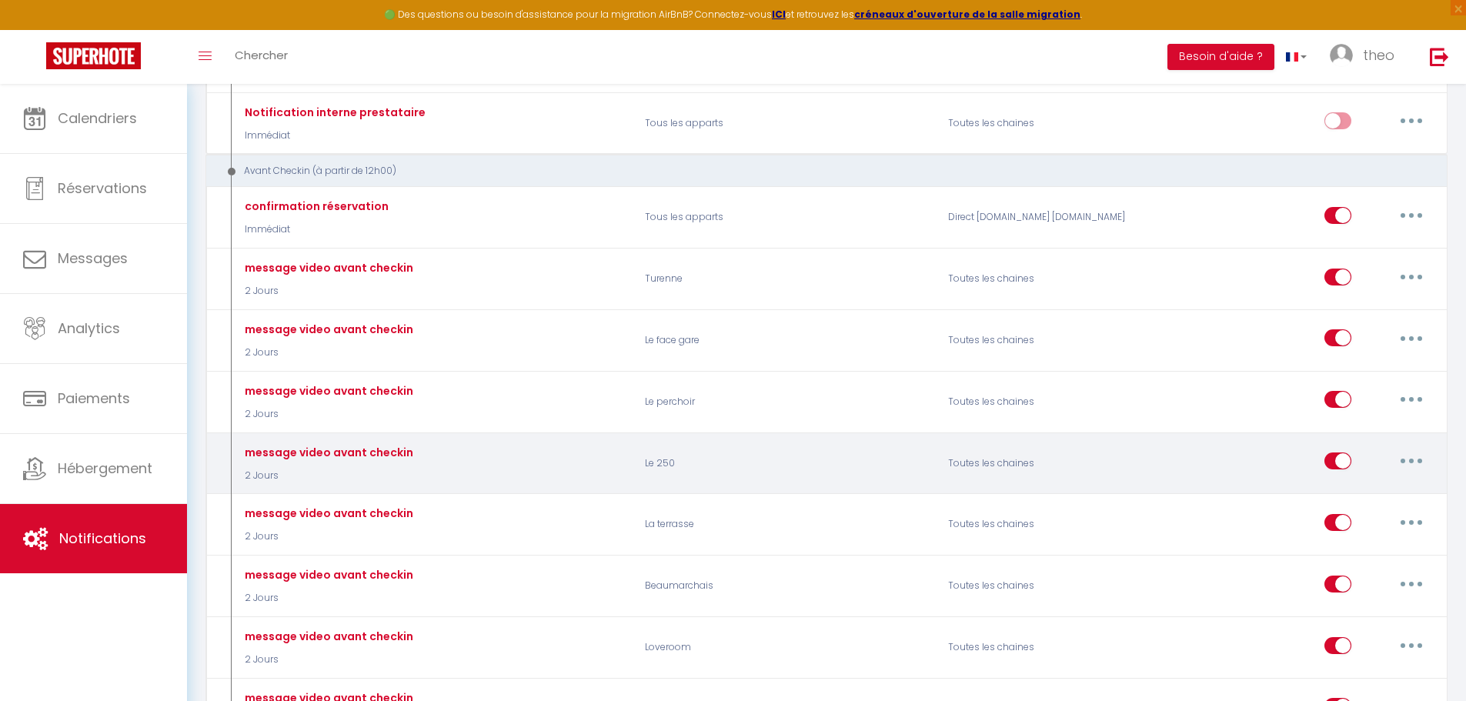
drag, startPoint x: 1417, startPoint y: 462, endPoint x: 1405, endPoint y: 466, distance: 12.2
click at [1415, 462] on button "button" at bounding box center [1411, 461] width 43 height 25
click at [1321, 496] on link "Editer" at bounding box center [1371, 496] width 114 height 26
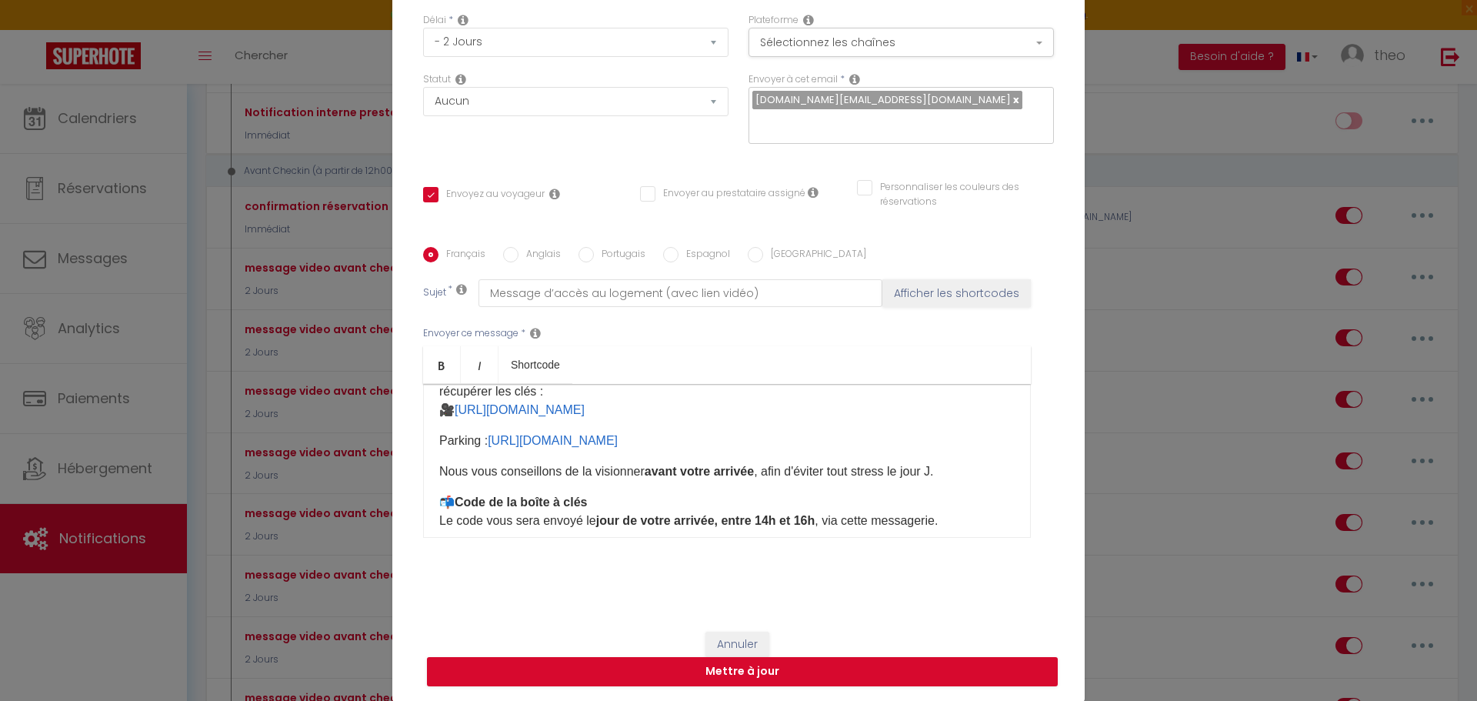
click at [432, 446] on div "Bonjour [GUEST:FIRST_NAME], Comme prévu, voici les informations pour accéder fa…" at bounding box center [727, 461] width 608 height 154
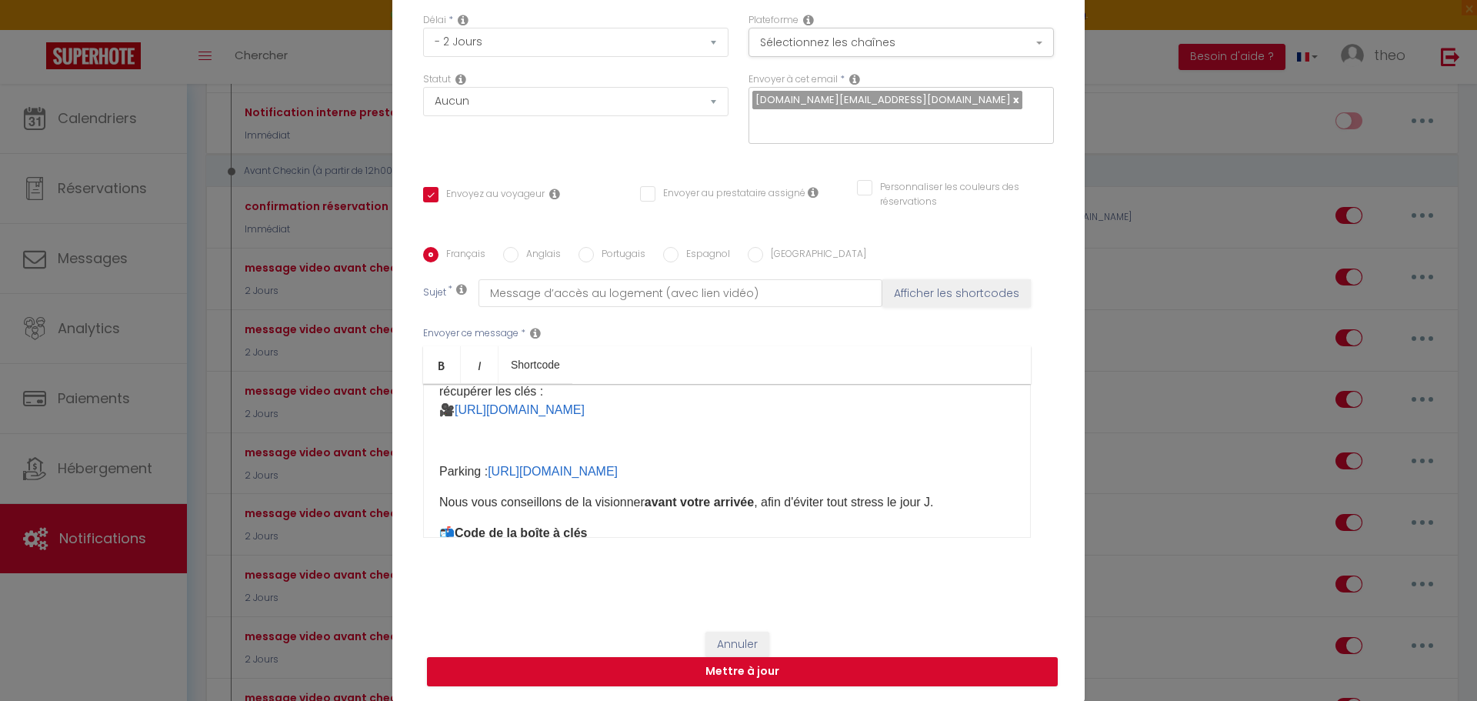
click at [530, 251] on label "Anglais" at bounding box center [540, 255] width 42 height 17
click at [519, 251] on input "Anglais" at bounding box center [510, 254] width 15 height 15
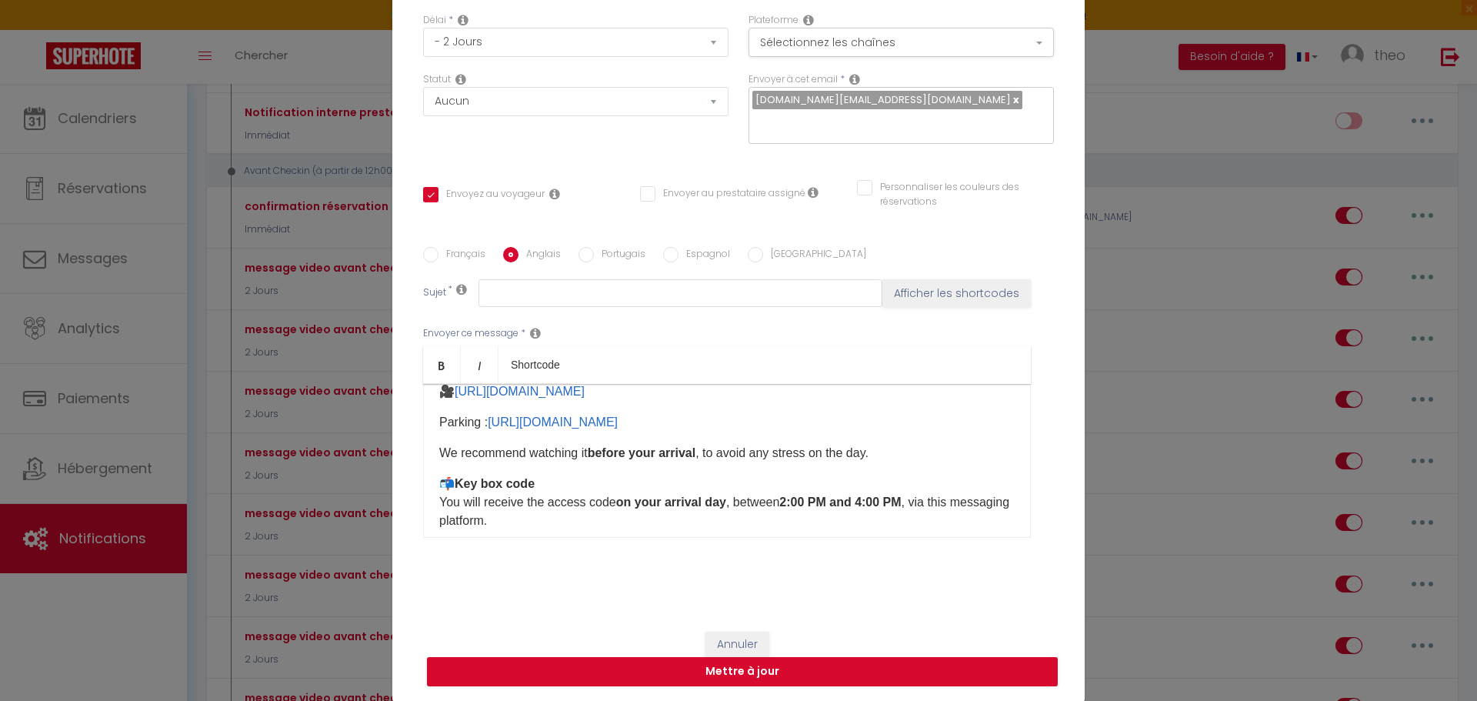
click at [432, 419] on div "Hello [GUEST:FIRST_NAME], As promised, here are the details to help you access …" at bounding box center [727, 461] width 608 height 154
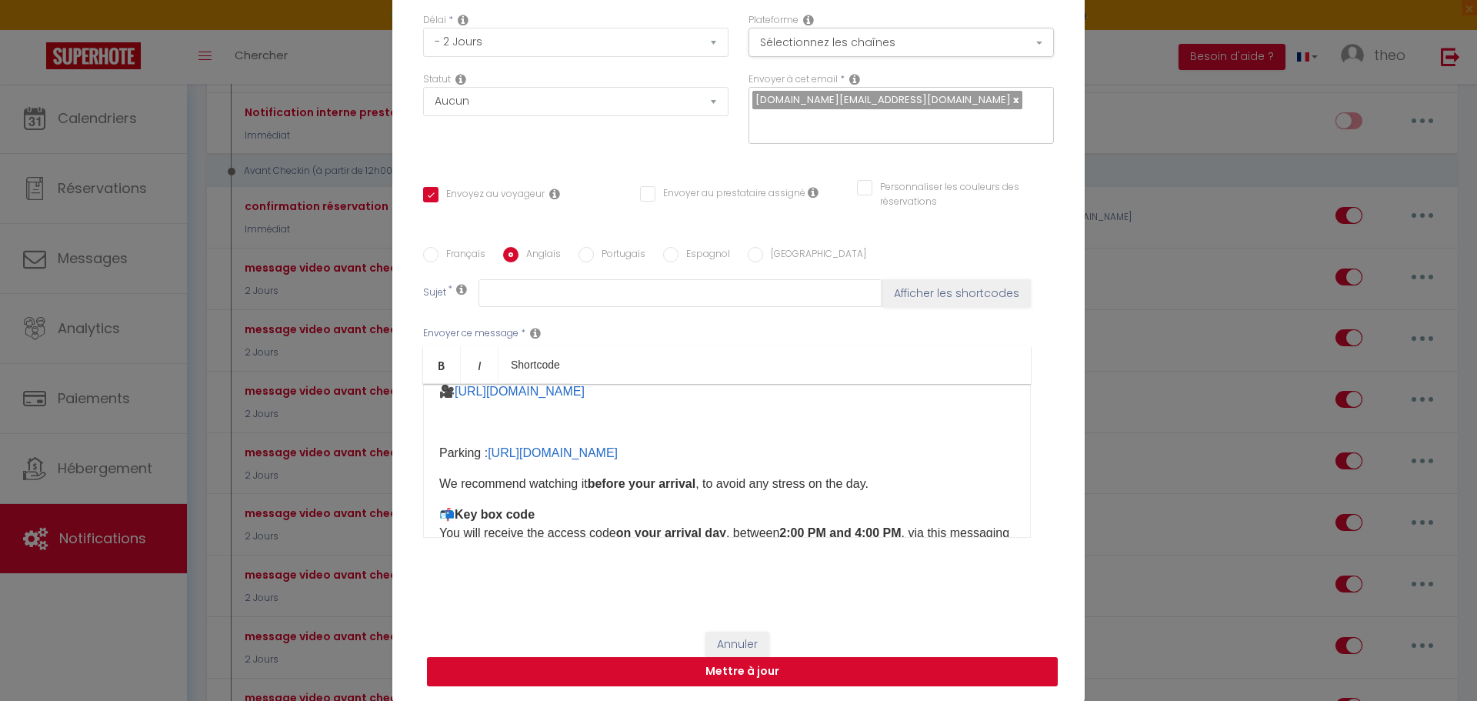
click at [632, 666] on button "Mettre à jour" at bounding box center [742, 671] width 631 height 29
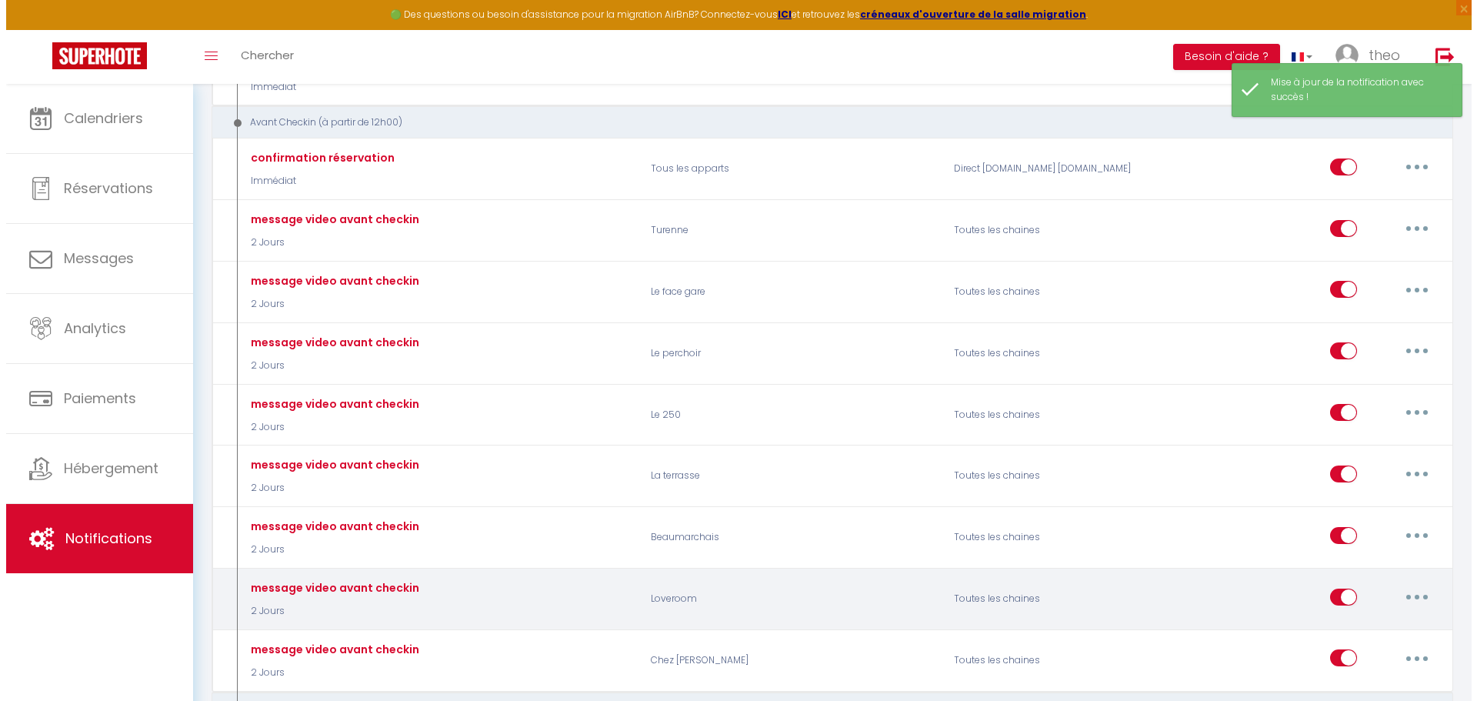
scroll to position [326, 0]
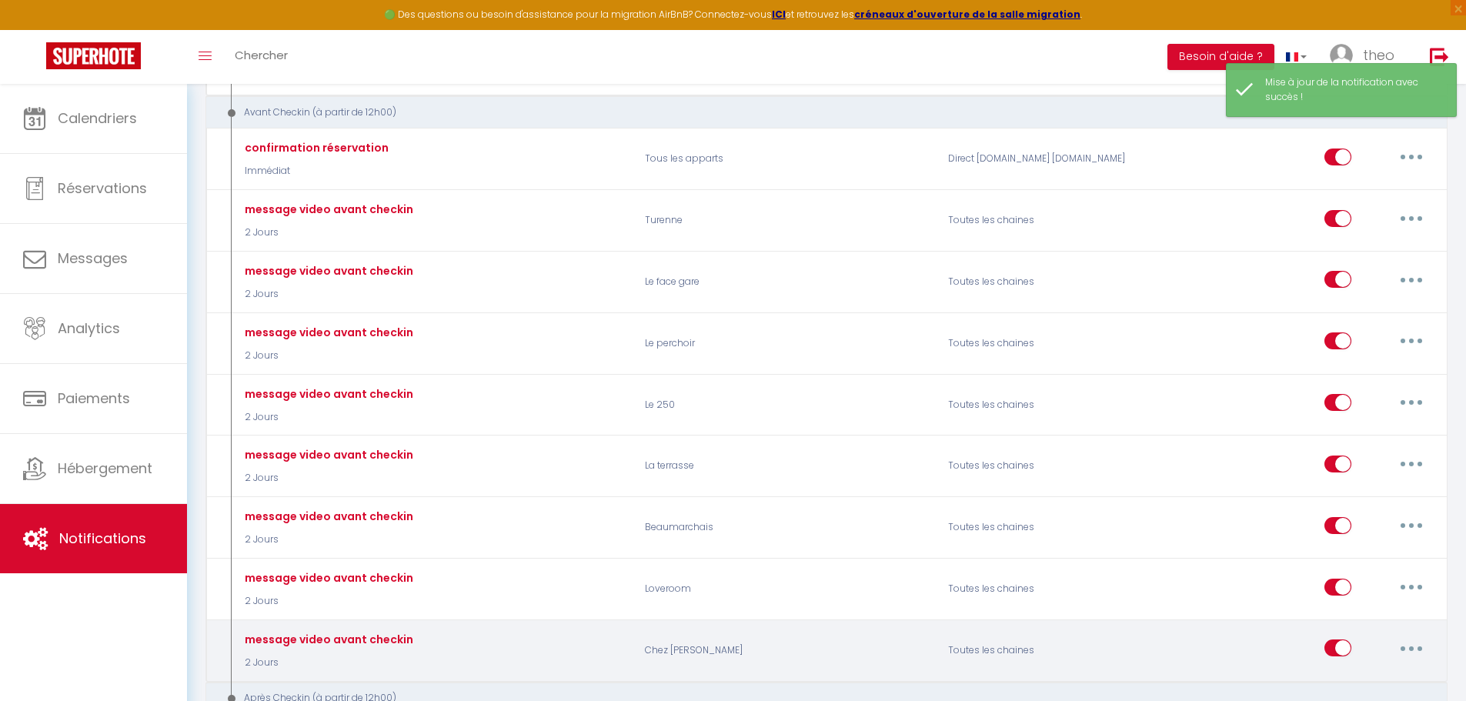
drag, startPoint x: 846, startPoint y: 609, endPoint x: 1000, endPoint y: 620, distance: 154.3
click at [976, 617] on div "message video avant checkin 2 Jours Loveroom Toutes les chaines Editer Duplique…" at bounding box center [826, 589] width 1242 height 62
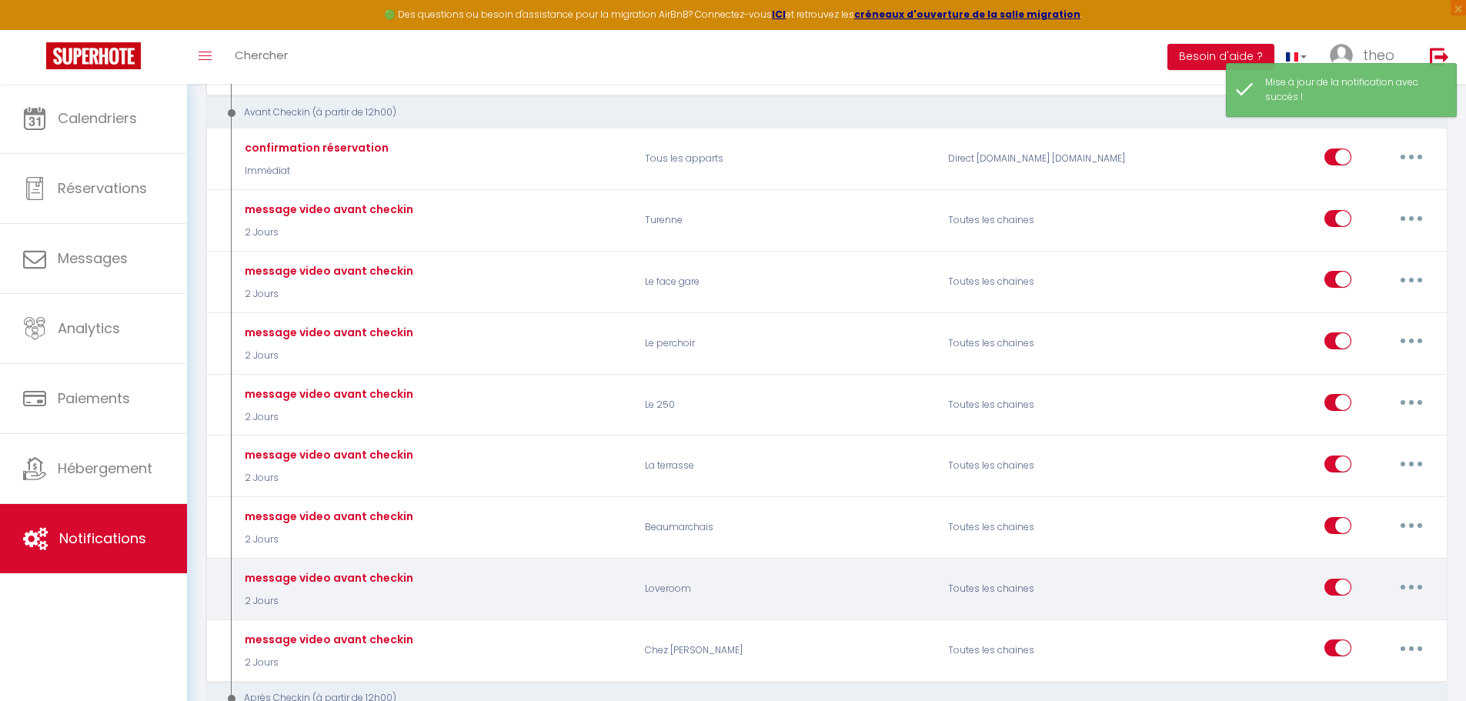
click at [1420, 594] on button "button" at bounding box center [1411, 587] width 43 height 25
click at [1359, 626] on link "Editer" at bounding box center [1371, 622] width 114 height 26
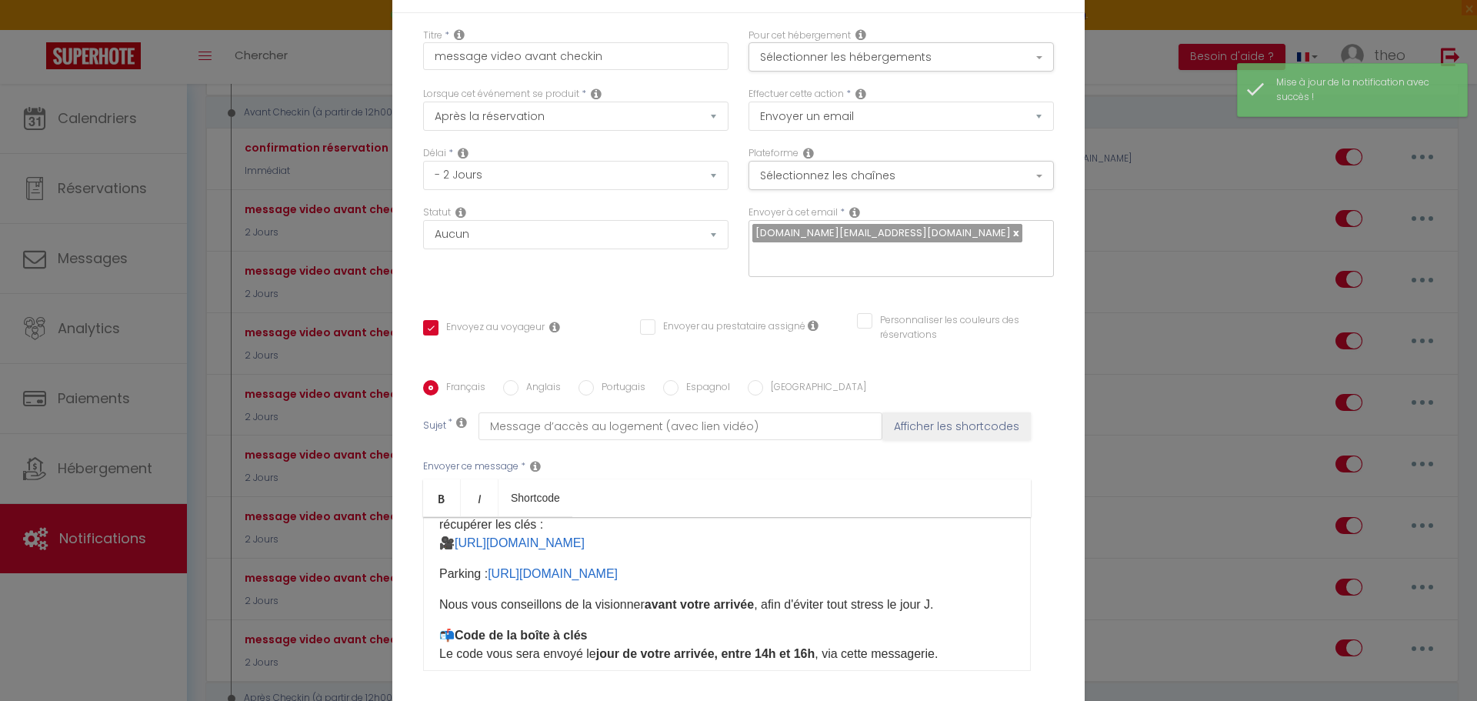
click at [439, 565] on p "​​​Parking : [URL][DOMAIN_NAME] ​" at bounding box center [727, 574] width 576 height 18
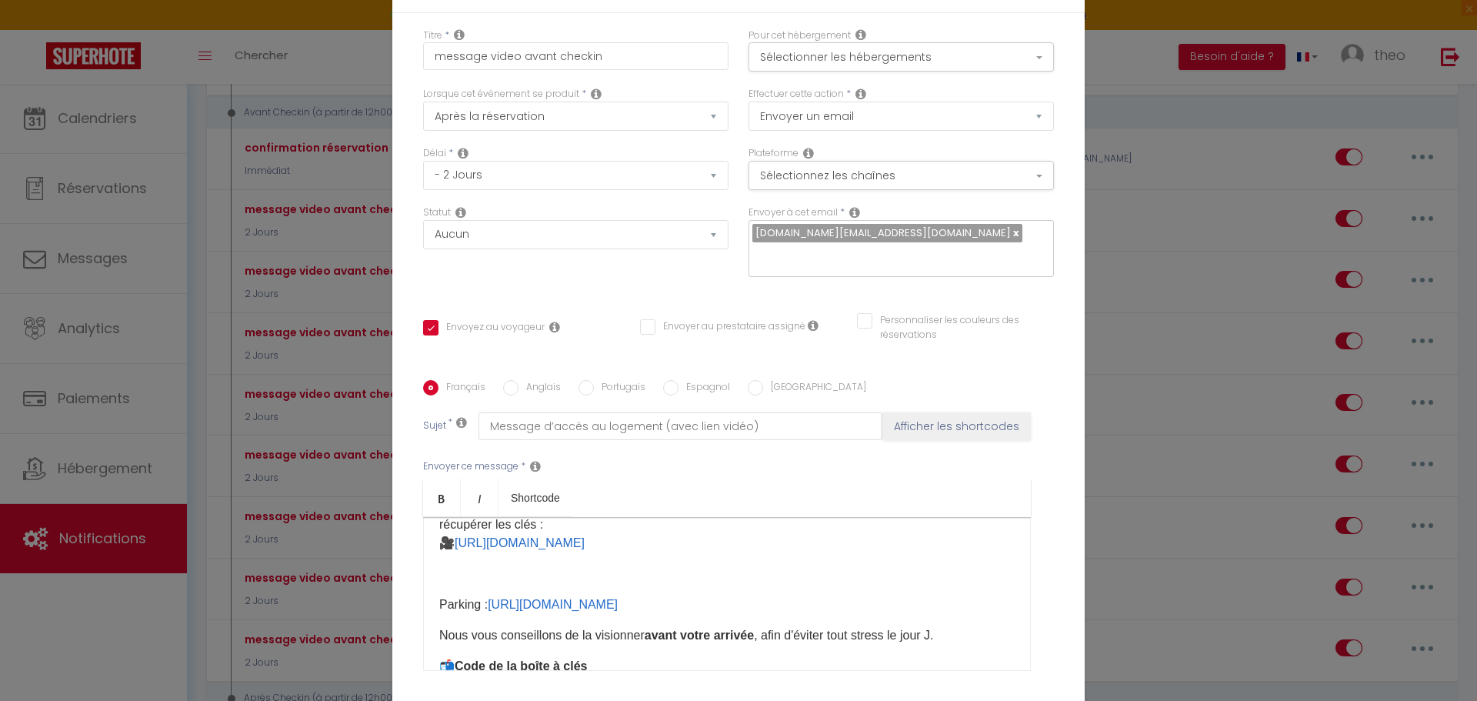
click at [512, 380] on input "Anglais" at bounding box center [510, 387] width 15 height 15
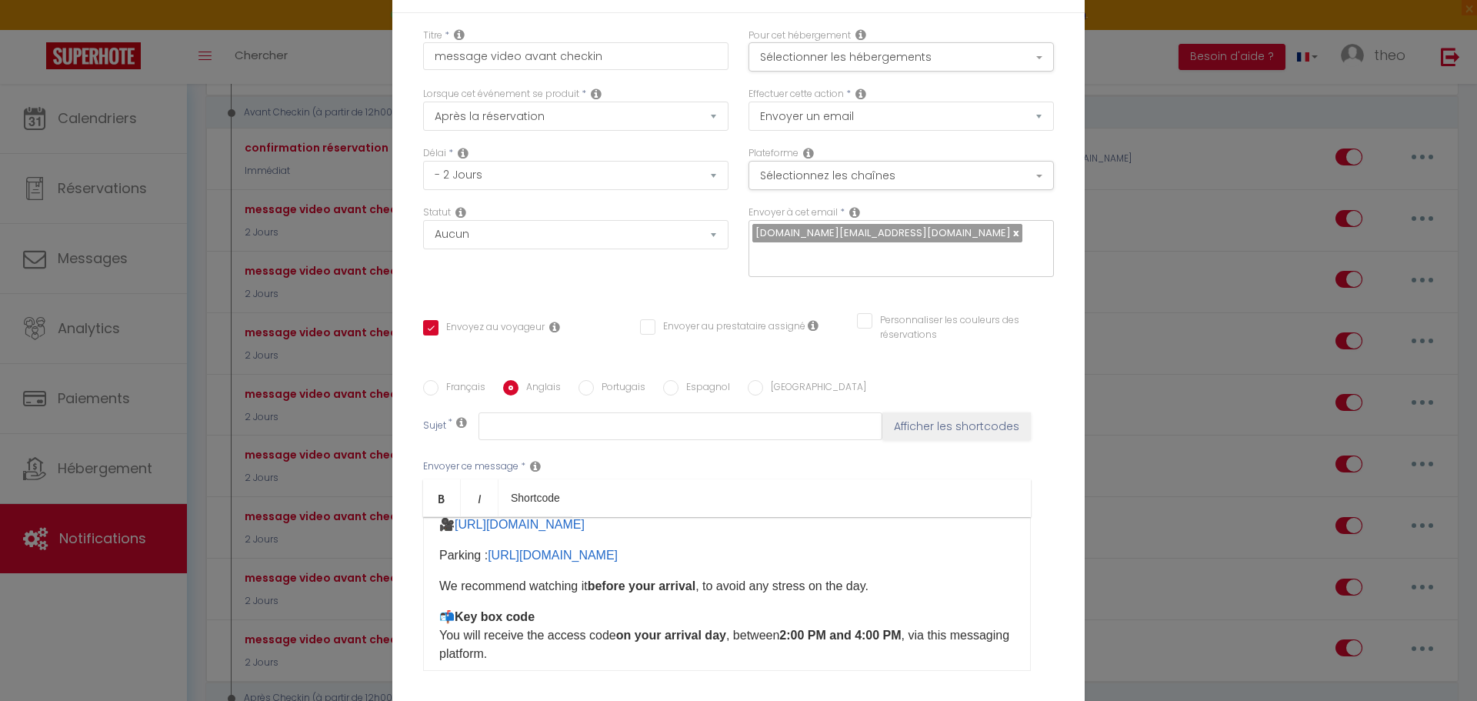
click at [442, 546] on p "Parking : [URL][DOMAIN_NAME] ​​" at bounding box center [727, 555] width 576 height 18
click at [439, 546] on p "Parking : [URL][DOMAIN_NAME] ​​" at bounding box center [727, 555] width 576 height 18
click at [429, 517] on div "Hello [GUEST:FIRST_NAME], As promised, here are the details to help you access …" at bounding box center [727, 594] width 608 height 154
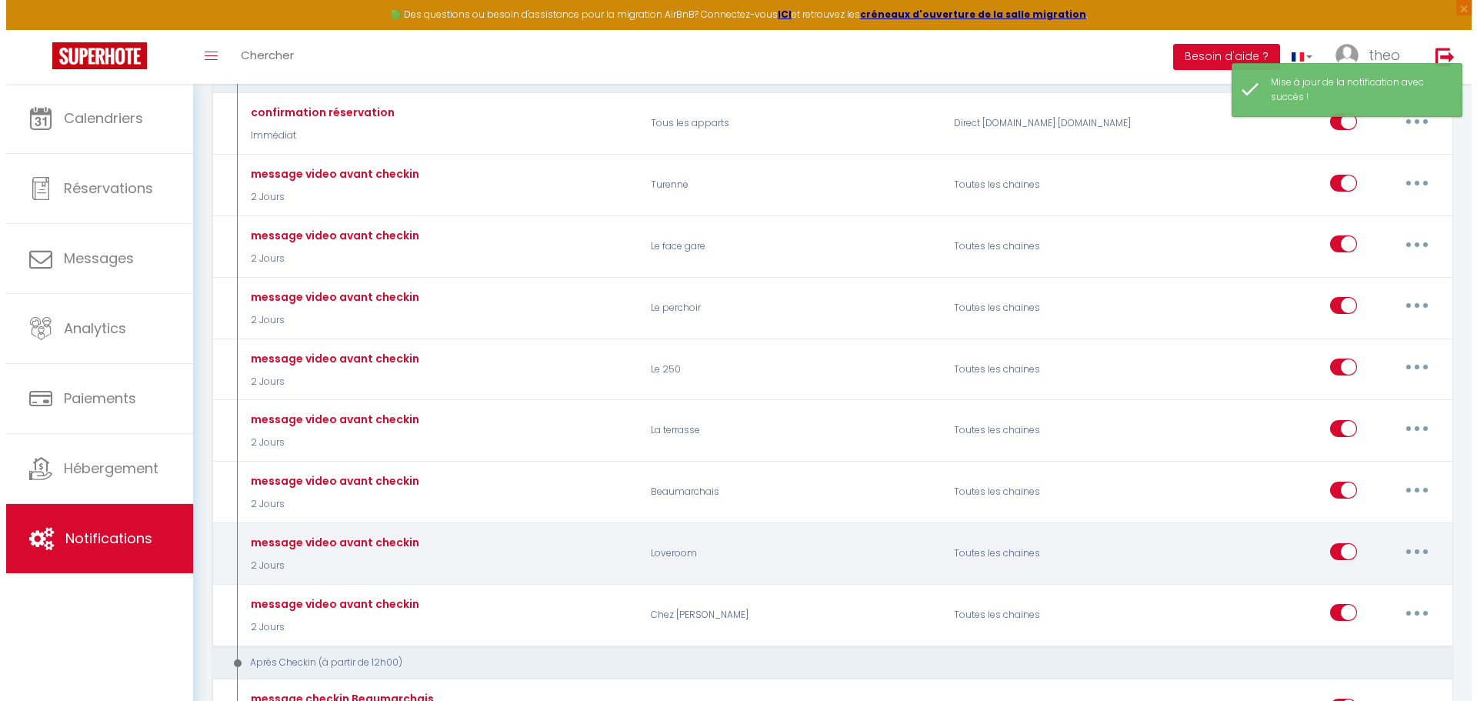
scroll to position [362, 0]
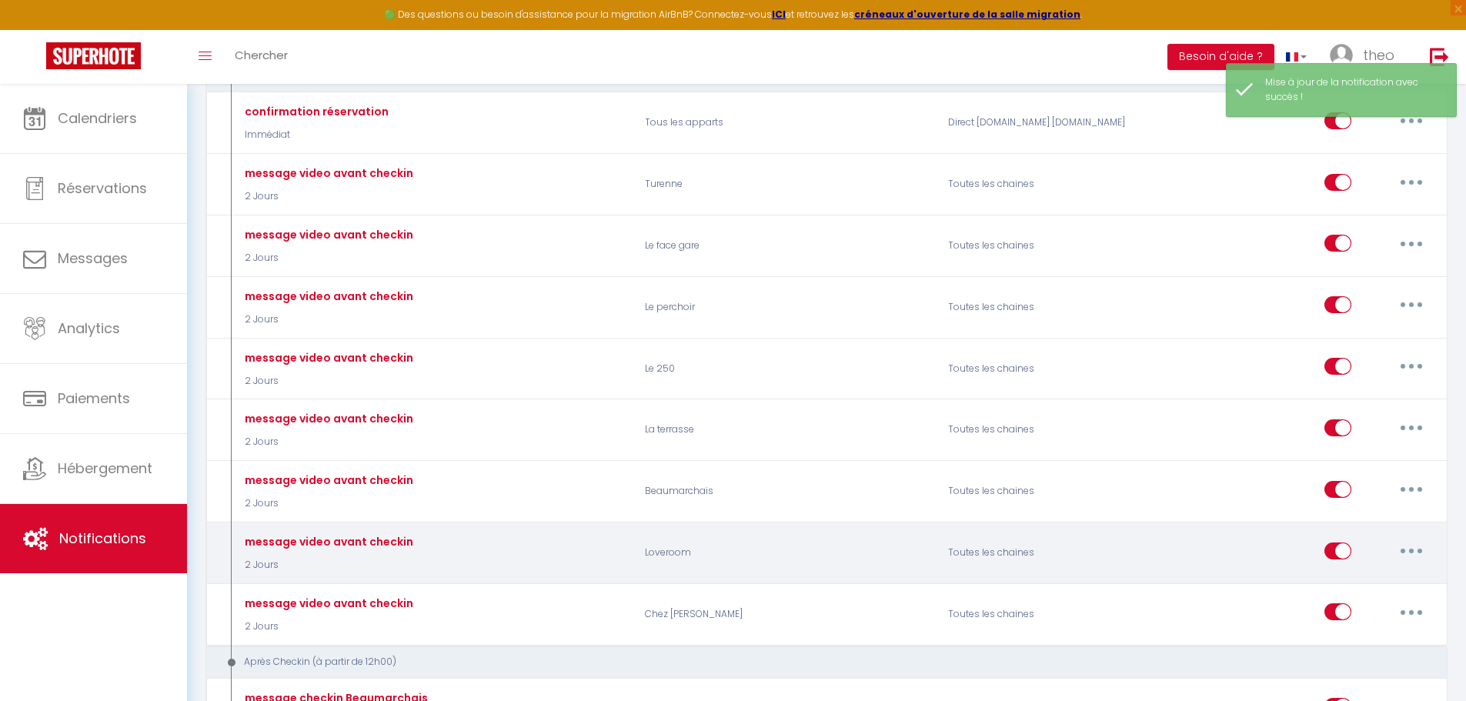
click at [1417, 552] on button "button" at bounding box center [1411, 551] width 43 height 25
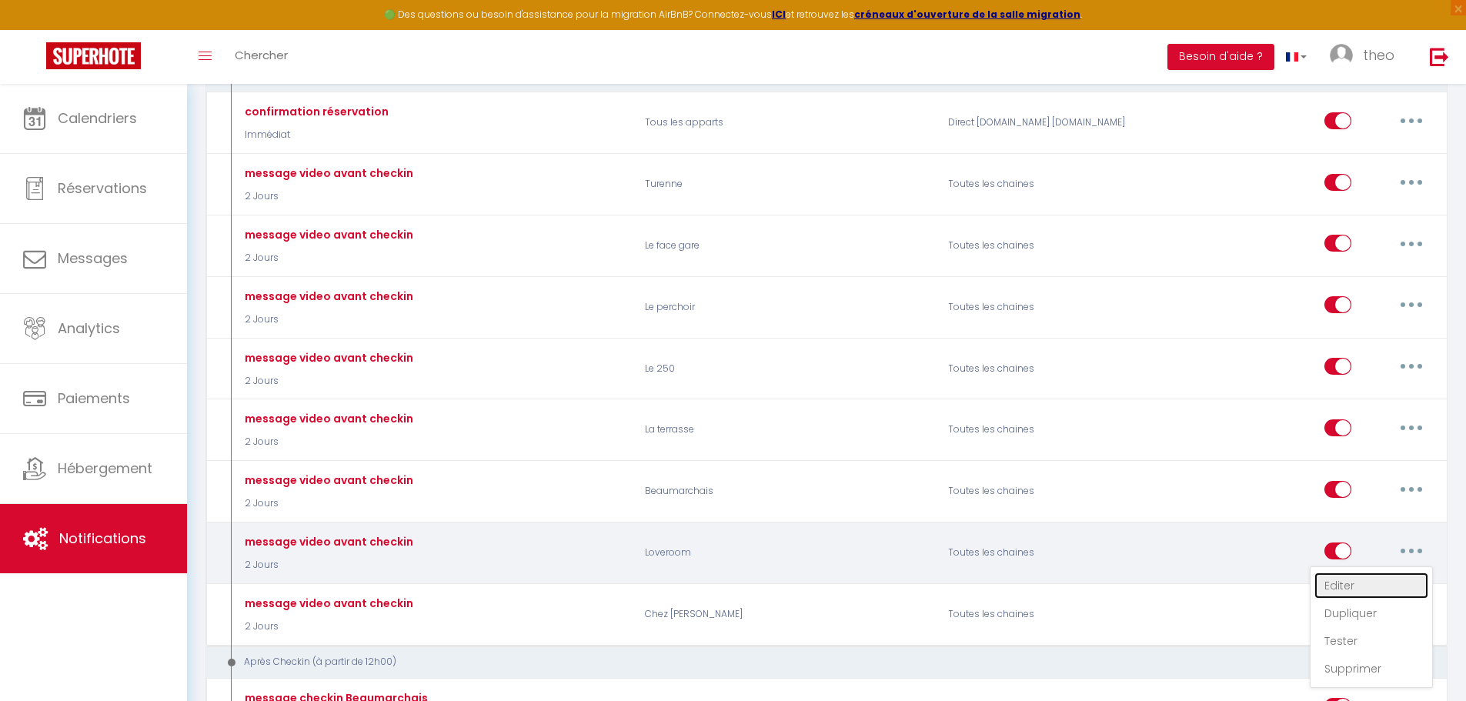
click at [1347, 579] on link "Editer" at bounding box center [1371, 586] width 114 height 26
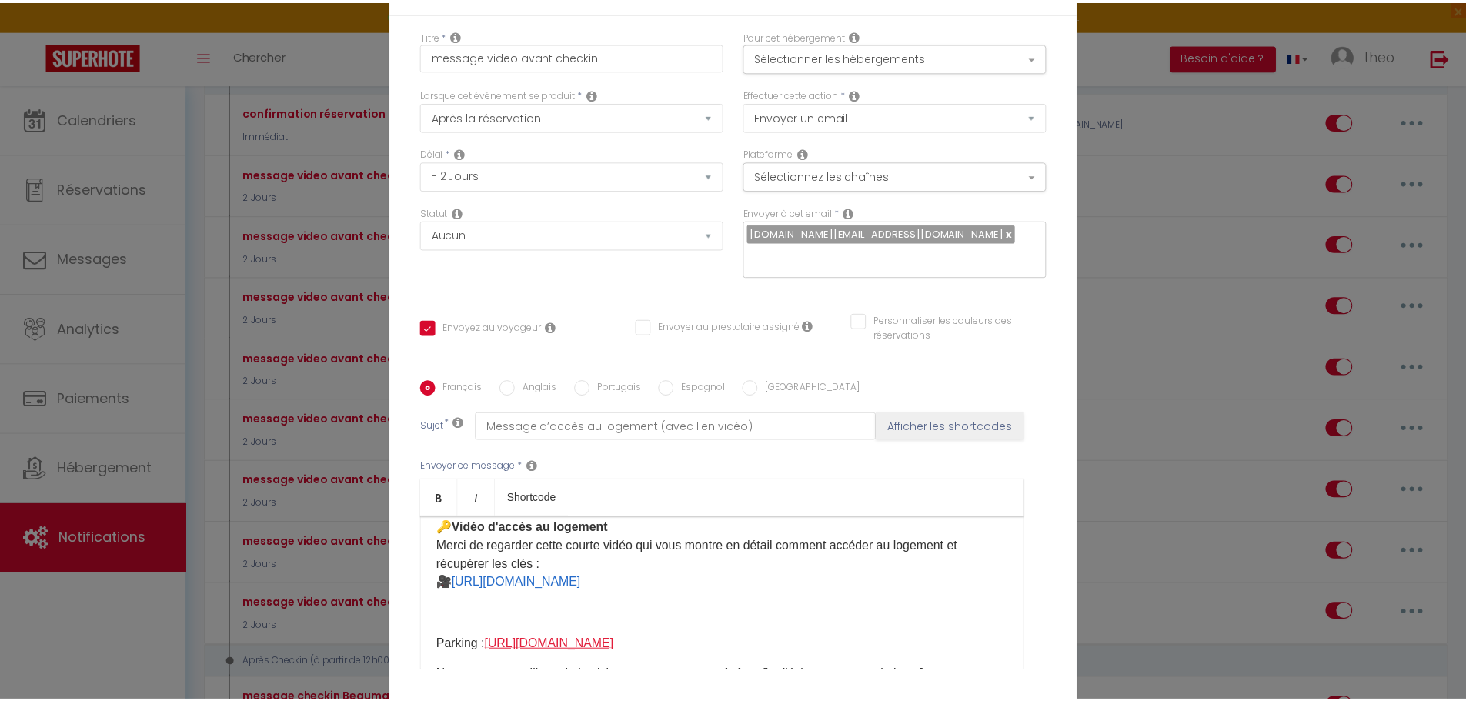
scroll to position [94, 0]
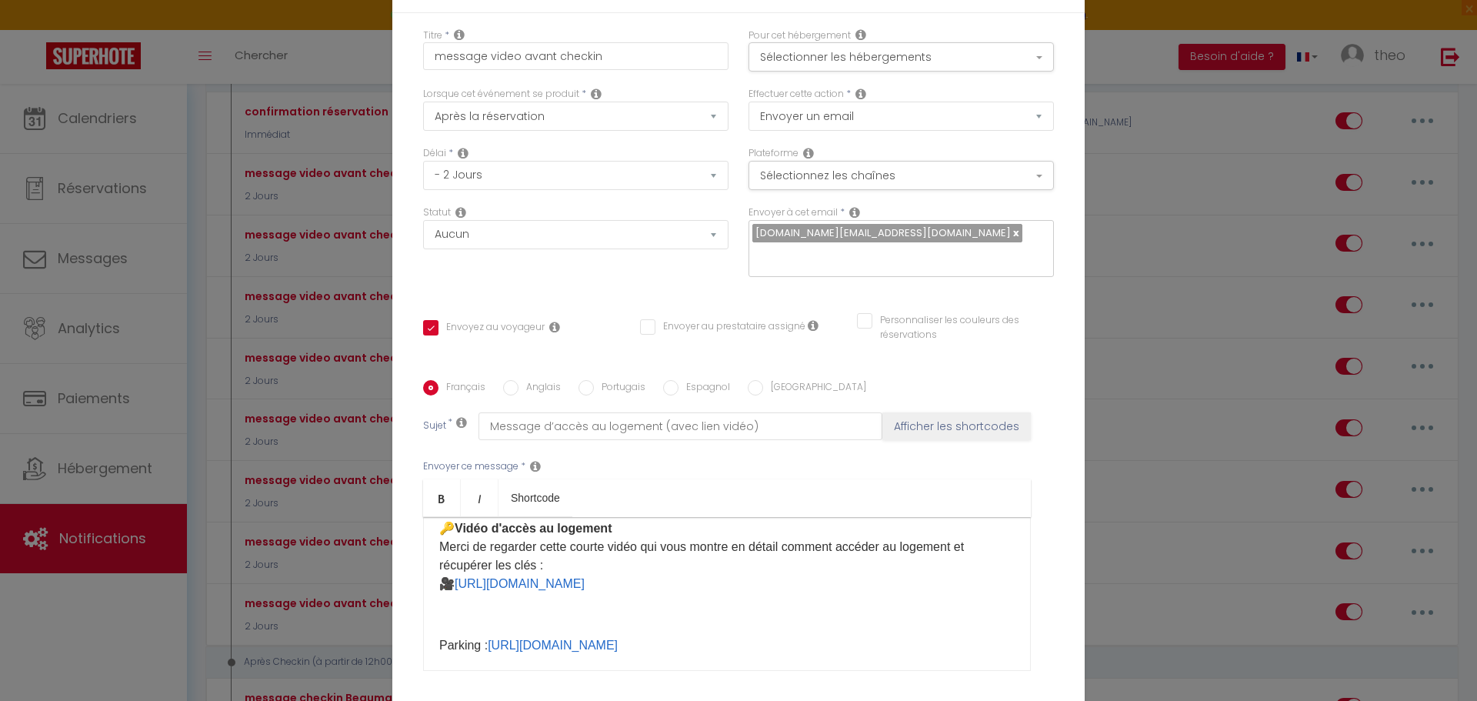
click at [512, 380] on div "Français Anglais Portugais Espagnol Italien Sujet * Message d’accès au logement…" at bounding box center [738, 535] width 639 height 310
click at [506, 380] on input "Anglais" at bounding box center [510, 387] width 15 height 15
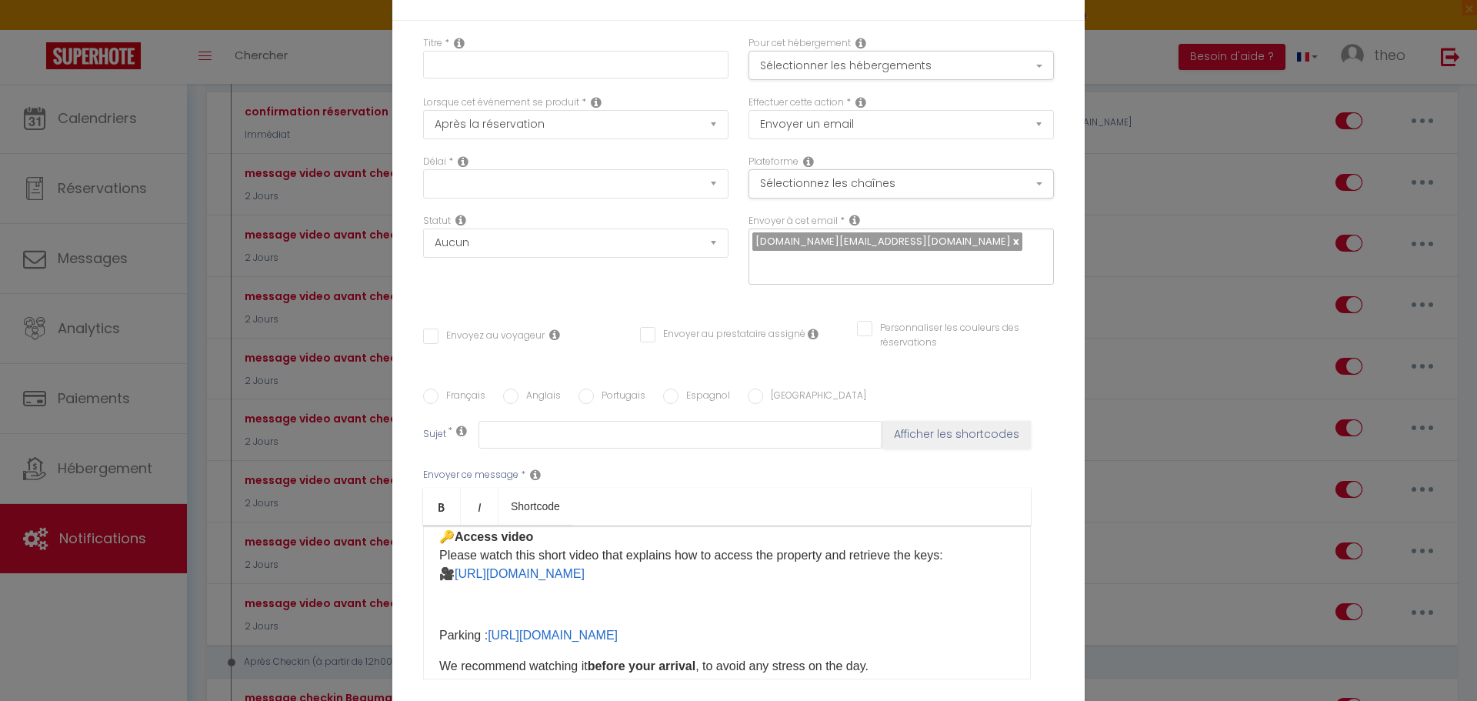
scroll to position [0, 0]
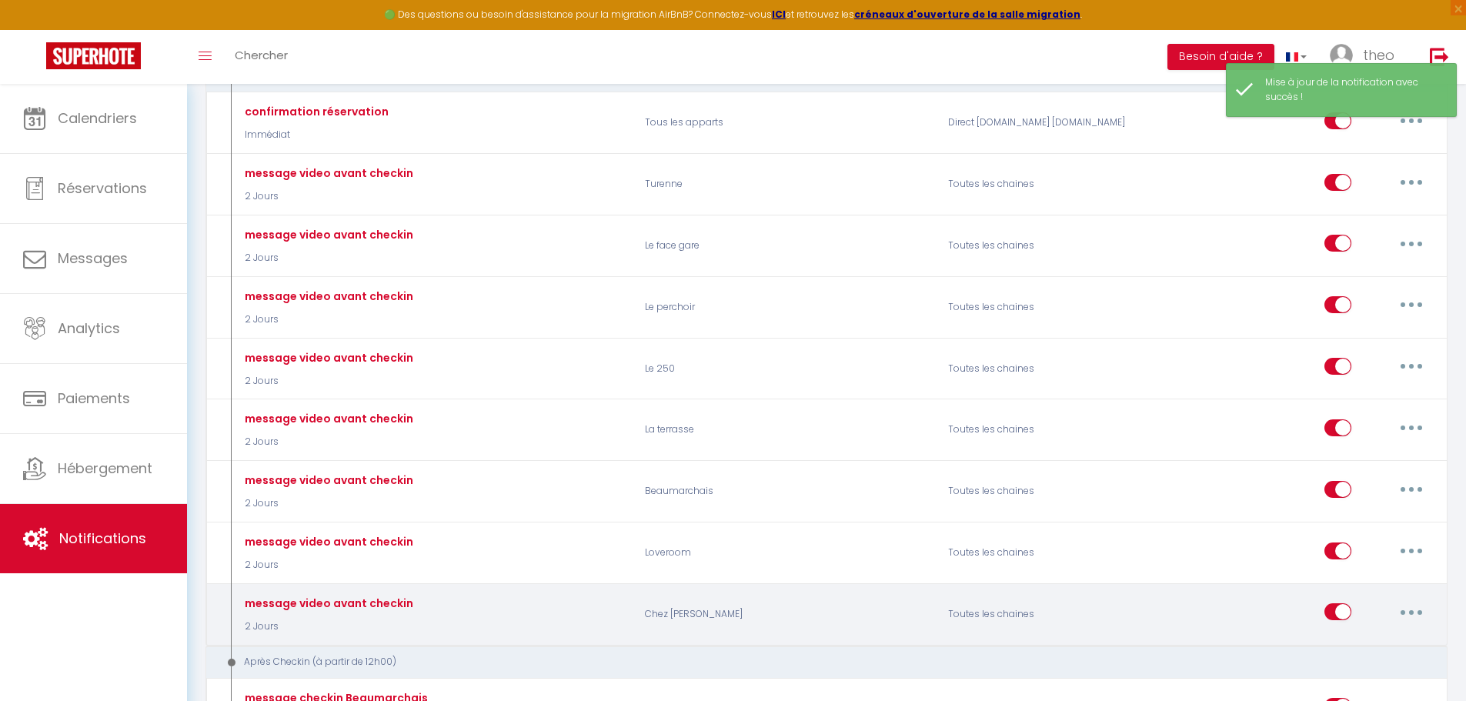
click at [1404, 613] on button "button" at bounding box center [1411, 611] width 43 height 25
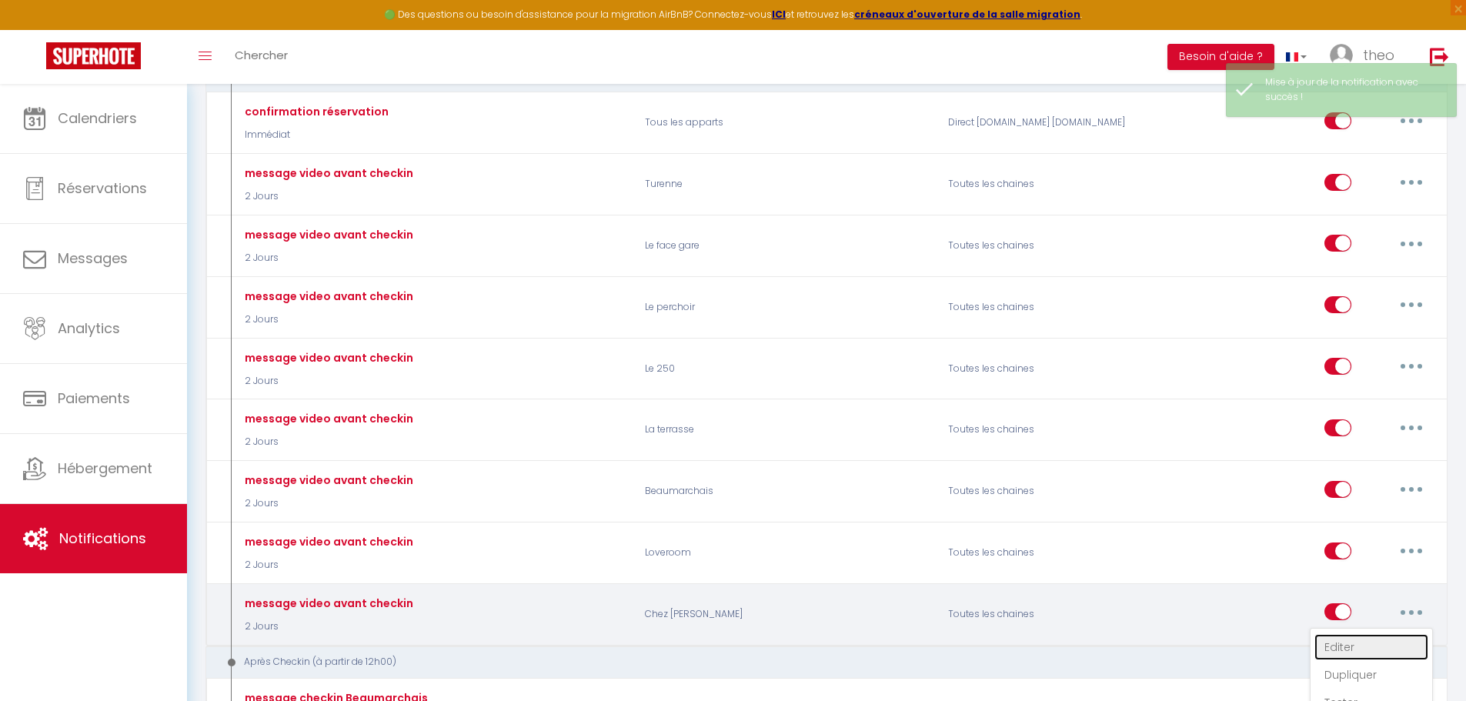
click at [1329, 644] on link "Editer" at bounding box center [1371, 647] width 114 height 26
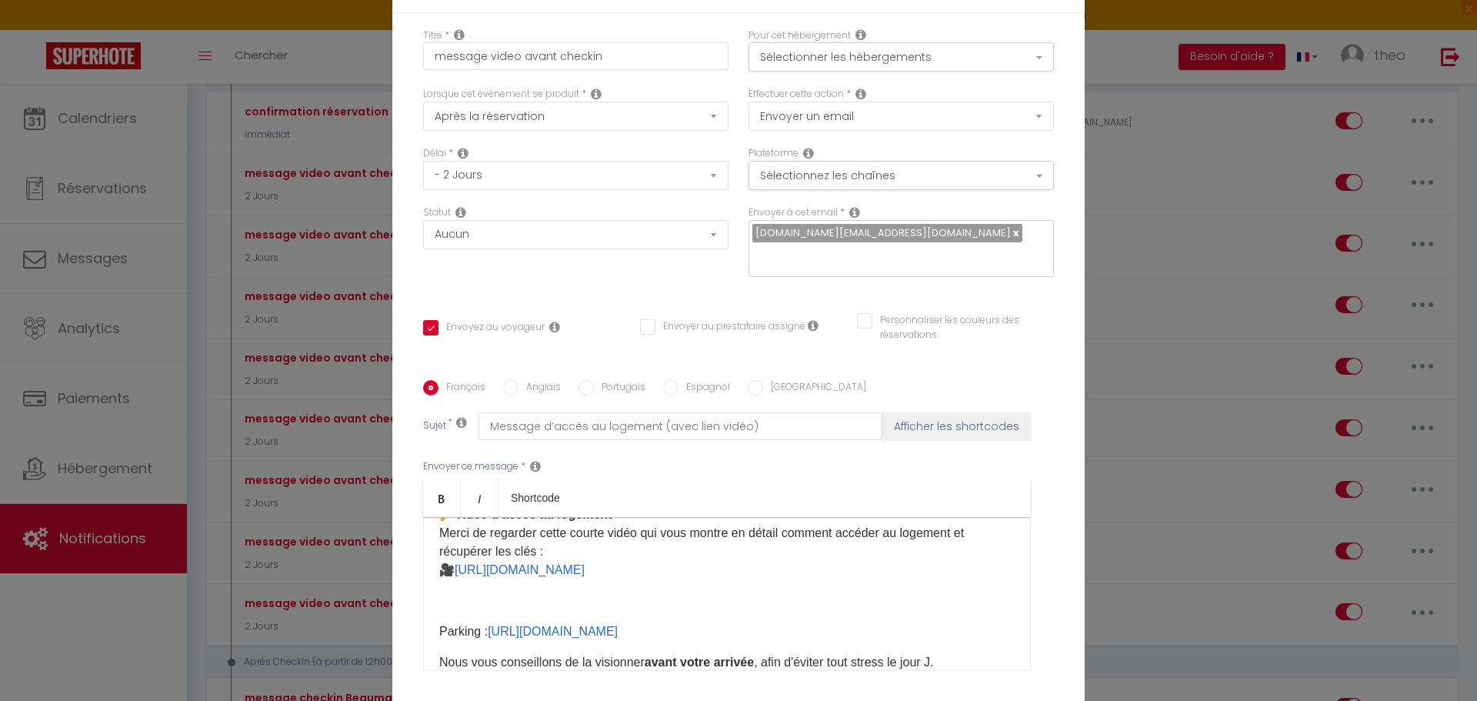
scroll to position [107, 0]
click at [522, 380] on label "Anglais" at bounding box center [540, 388] width 42 height 17
click at [519, 380] on input "Anglais" at bounding box center [510, 387] width 15 height 15
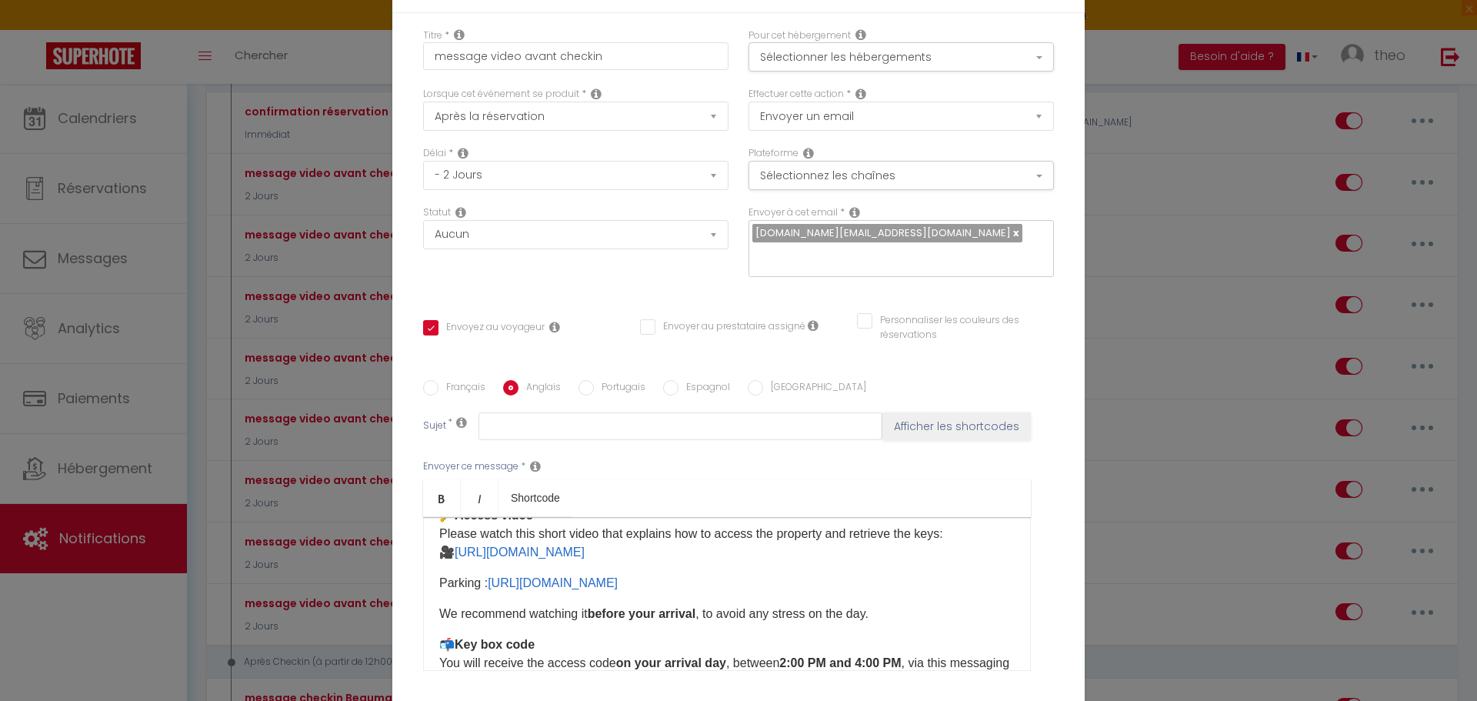
click at [428, 517] on div "Hello [GUEST:FIRST_NAME], As promised, here are the details to help you access …" at bounding box center [727, 594] width 608 height 154
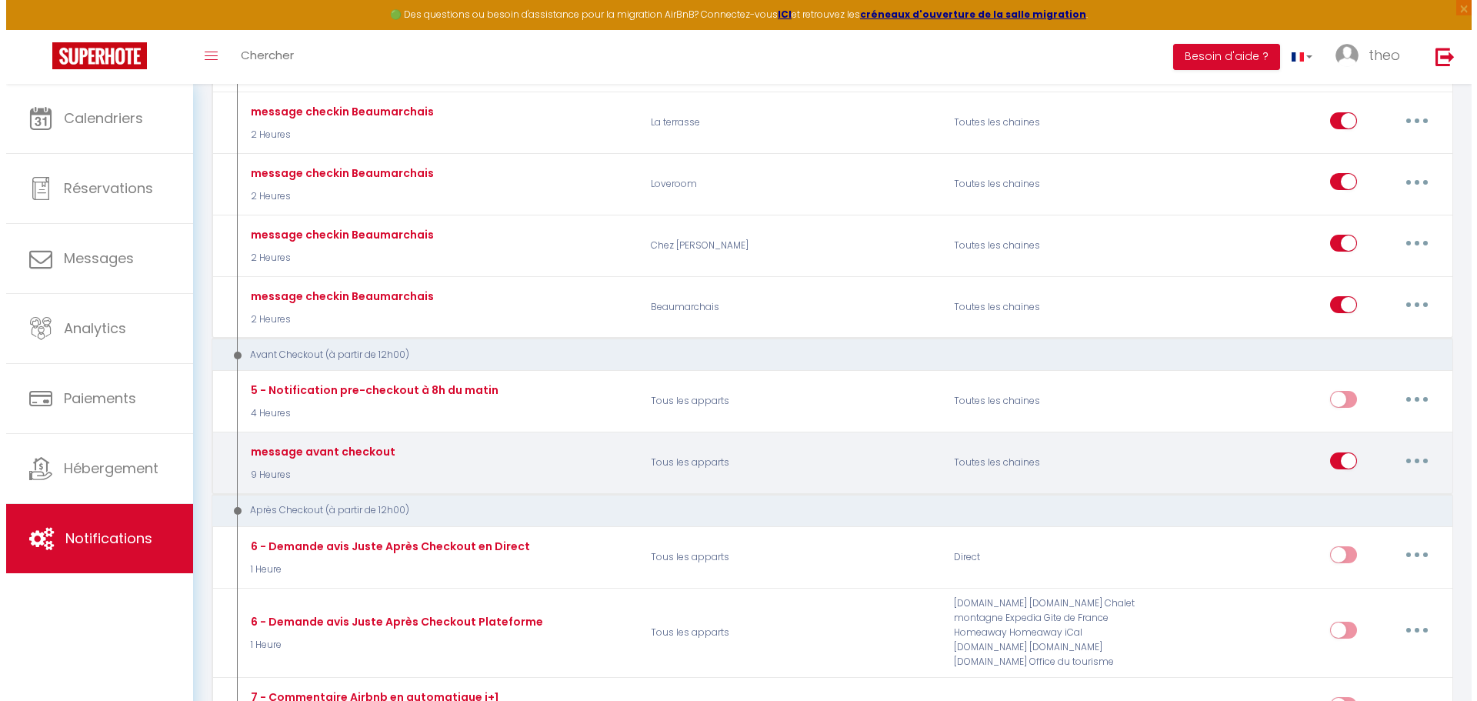
scroll to position [1195, 0]
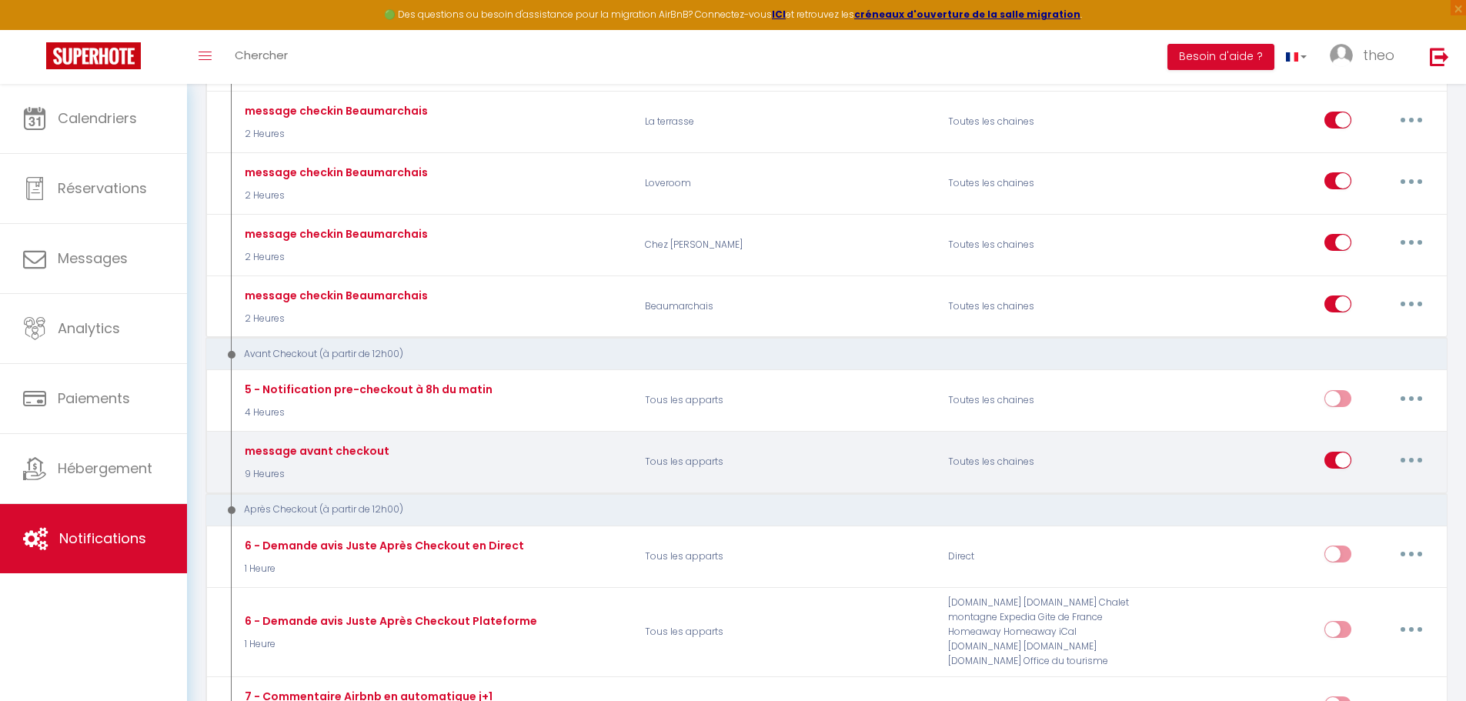
click at [1420, 462] on button "button" at bounding box center [1411, 460] width 43 height 25
click at [1371, 496] on link "Editer" at bounding box center [1371, 495] width 114 height 26
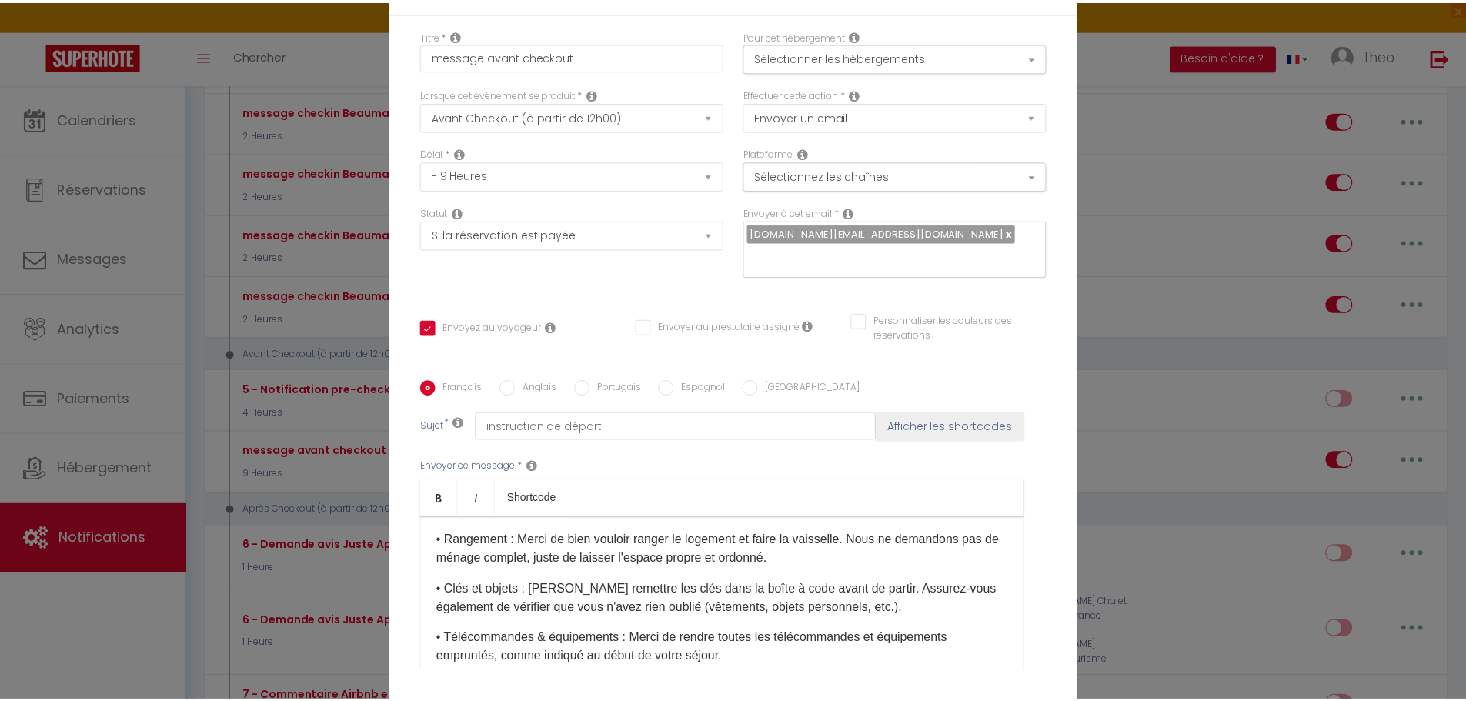
scroll to position [124, 0]
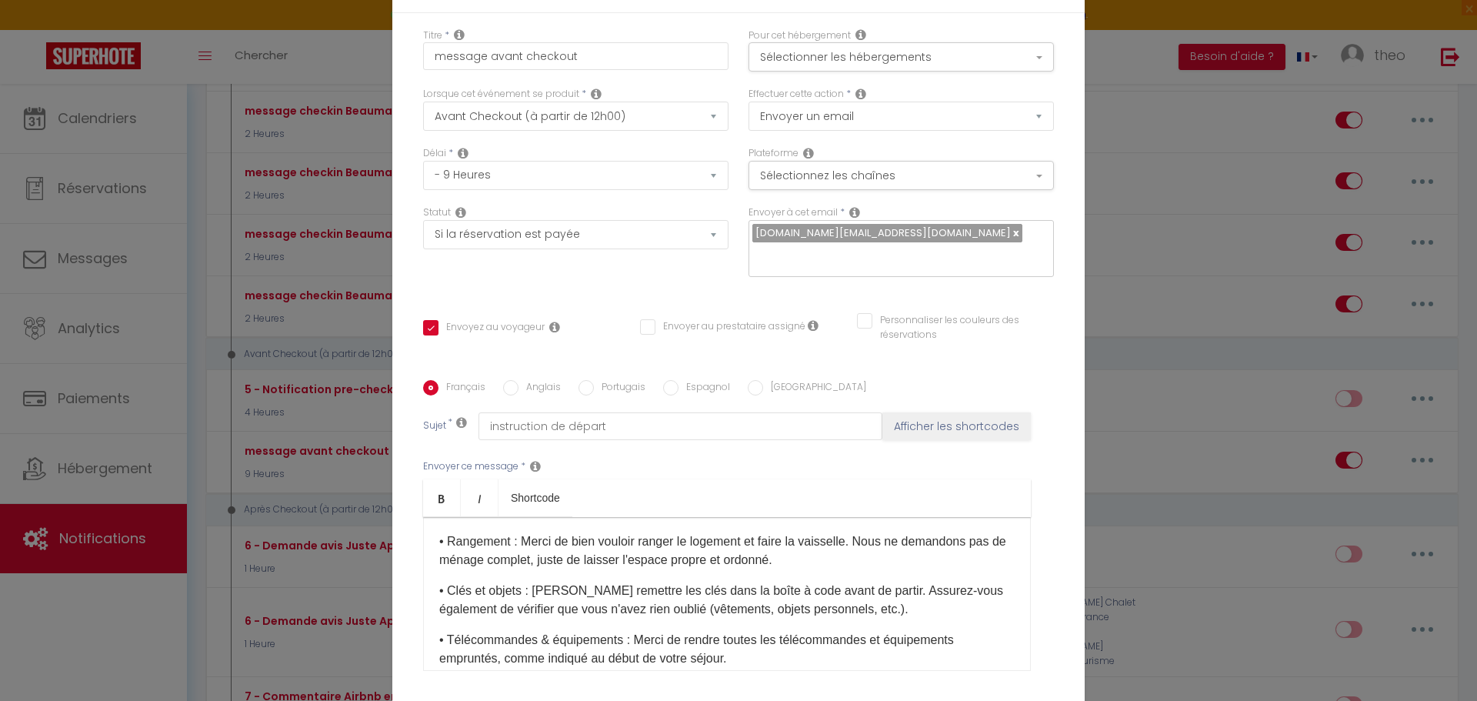
click at [1183, 234] on div "Modifier la notification × Titre * message avant checkout Pour cet hébergement …" at bounding box center [738, 350] width 1477 height 701
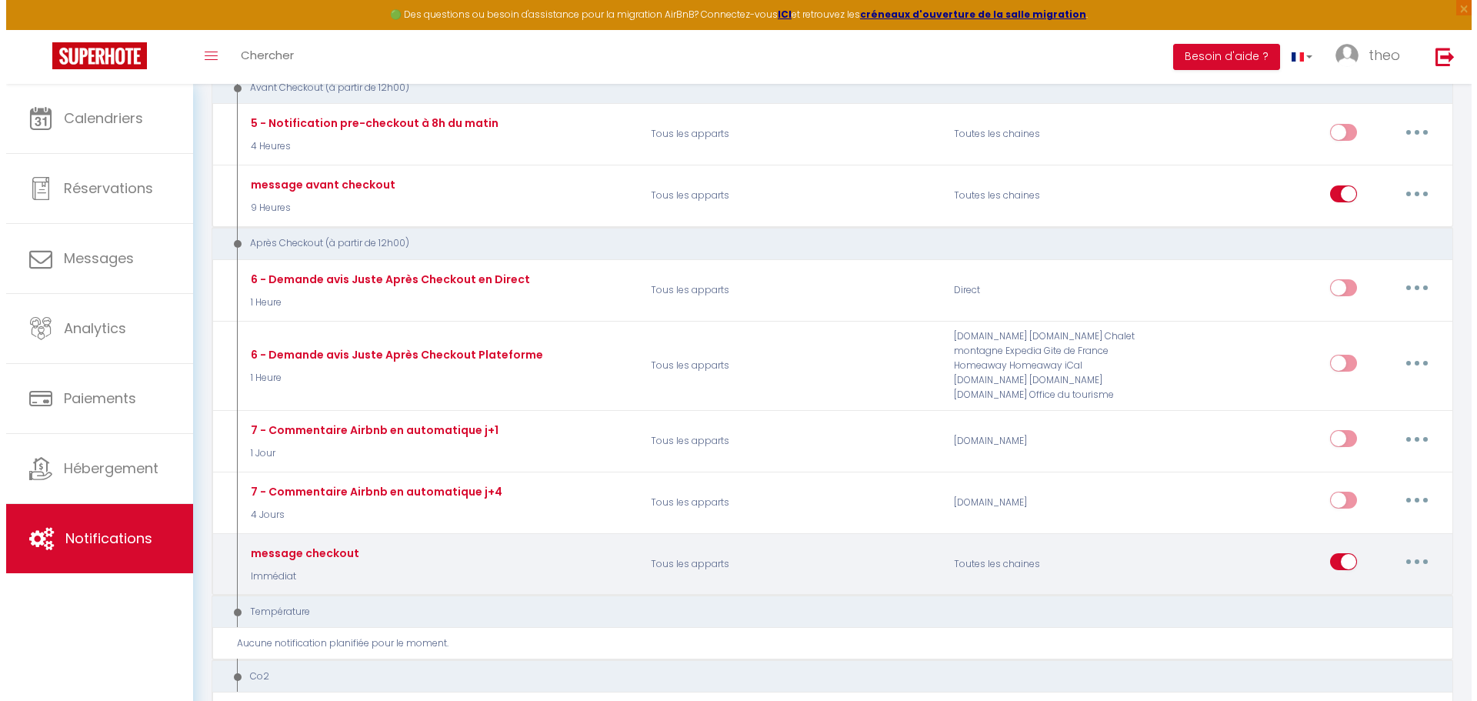
scroll to position [1462, 0]
click at [1425, 564] on button "button" at bounding box center [1411, 561] width 43 height 25
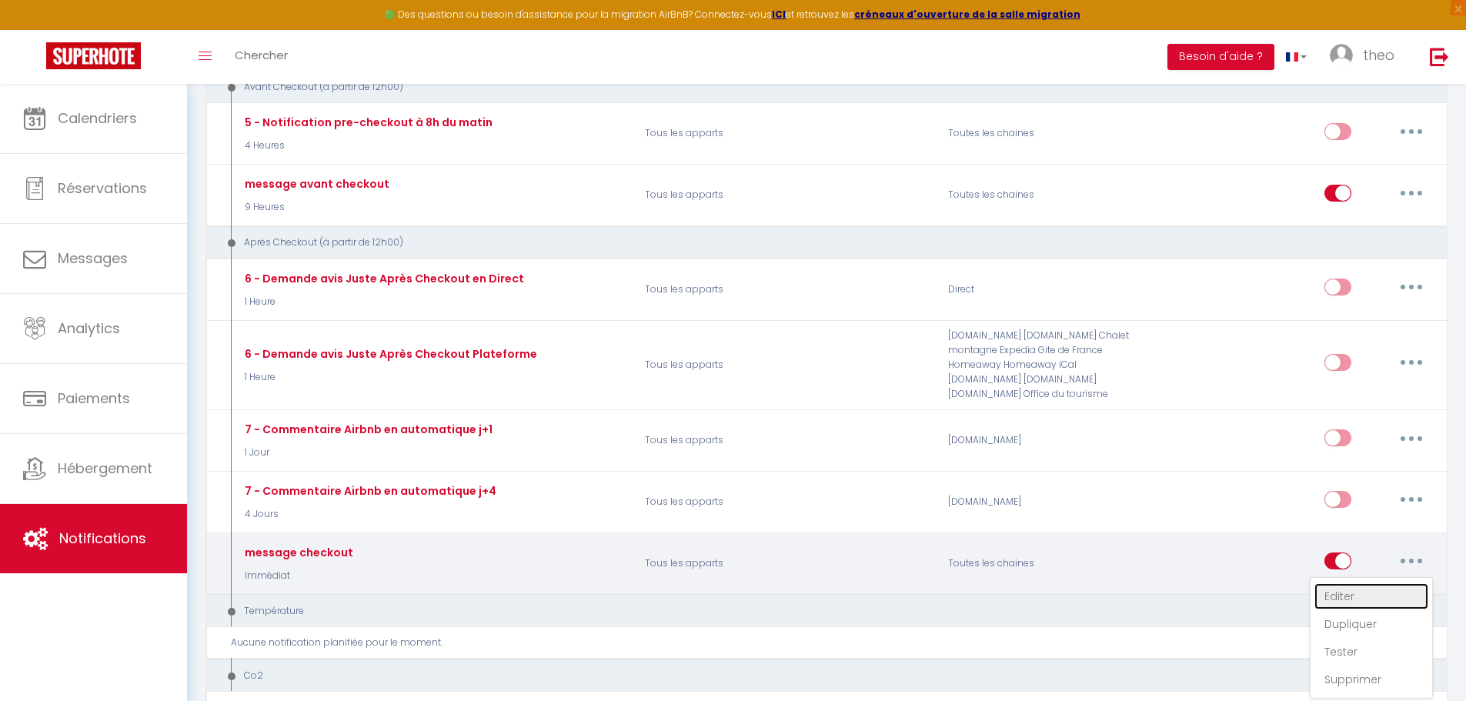
click at [1347, 594] on link "Editer" at bounding box center [1371, 596] width 114 height 26
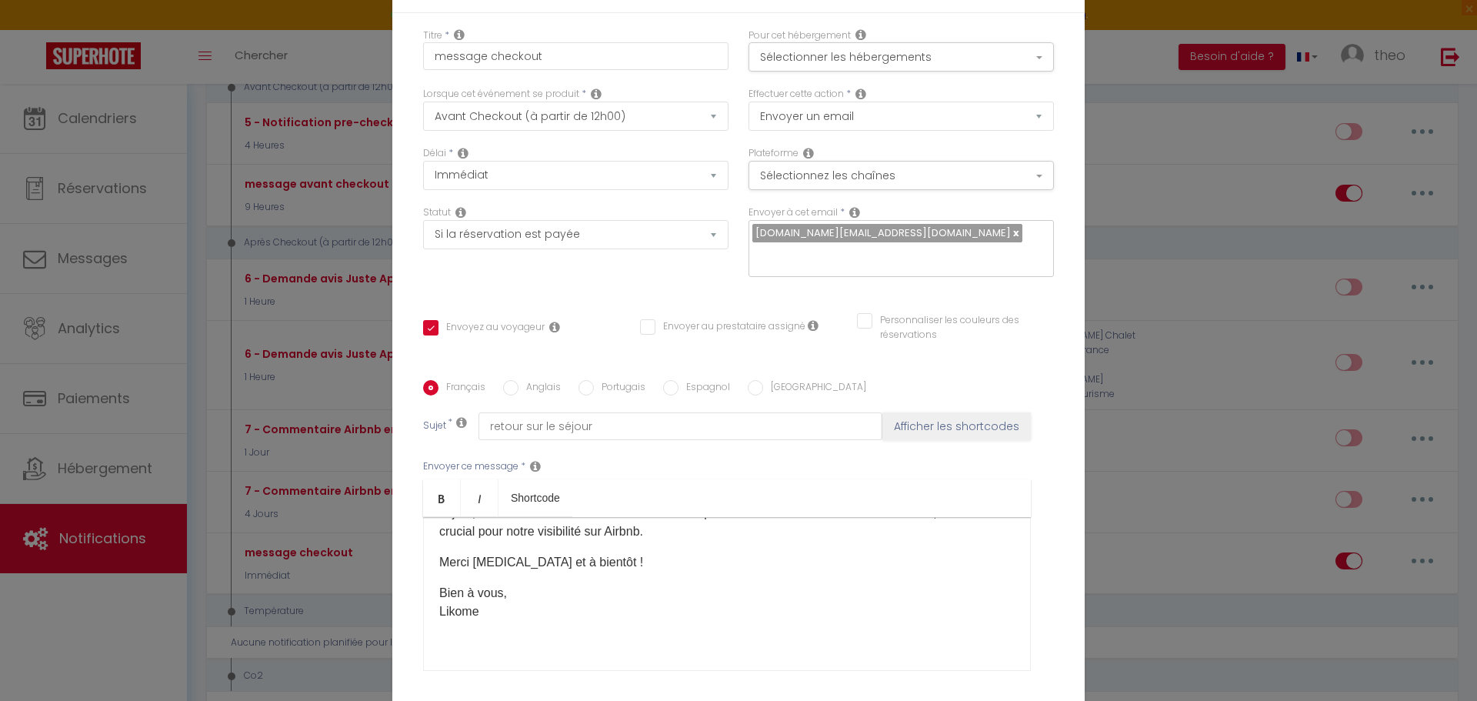
scroll to position [0, 0]
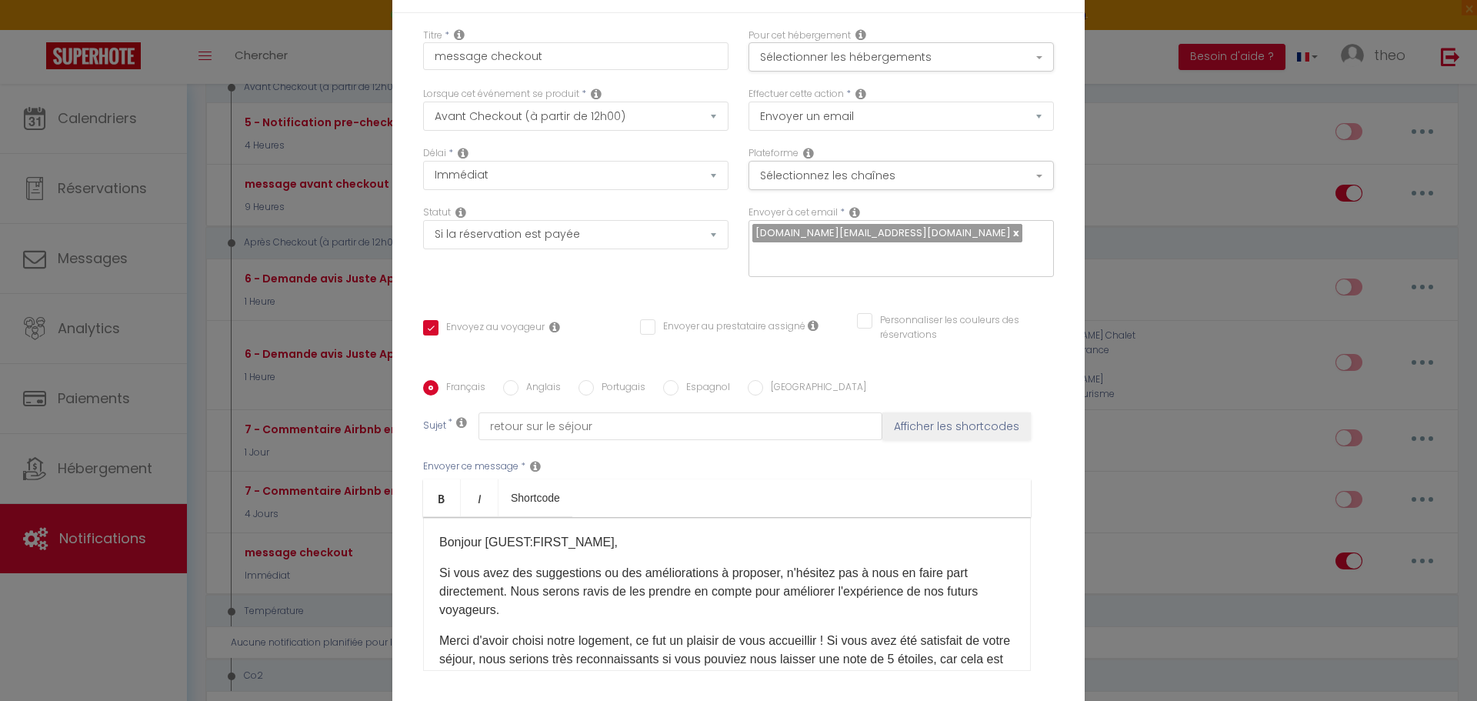
click at [1147, 225] on div "Modifier la notification × Titre * message checkout Pour cet hébergement Sélect…" at bounding box center [738, 350] width 1477 height 701
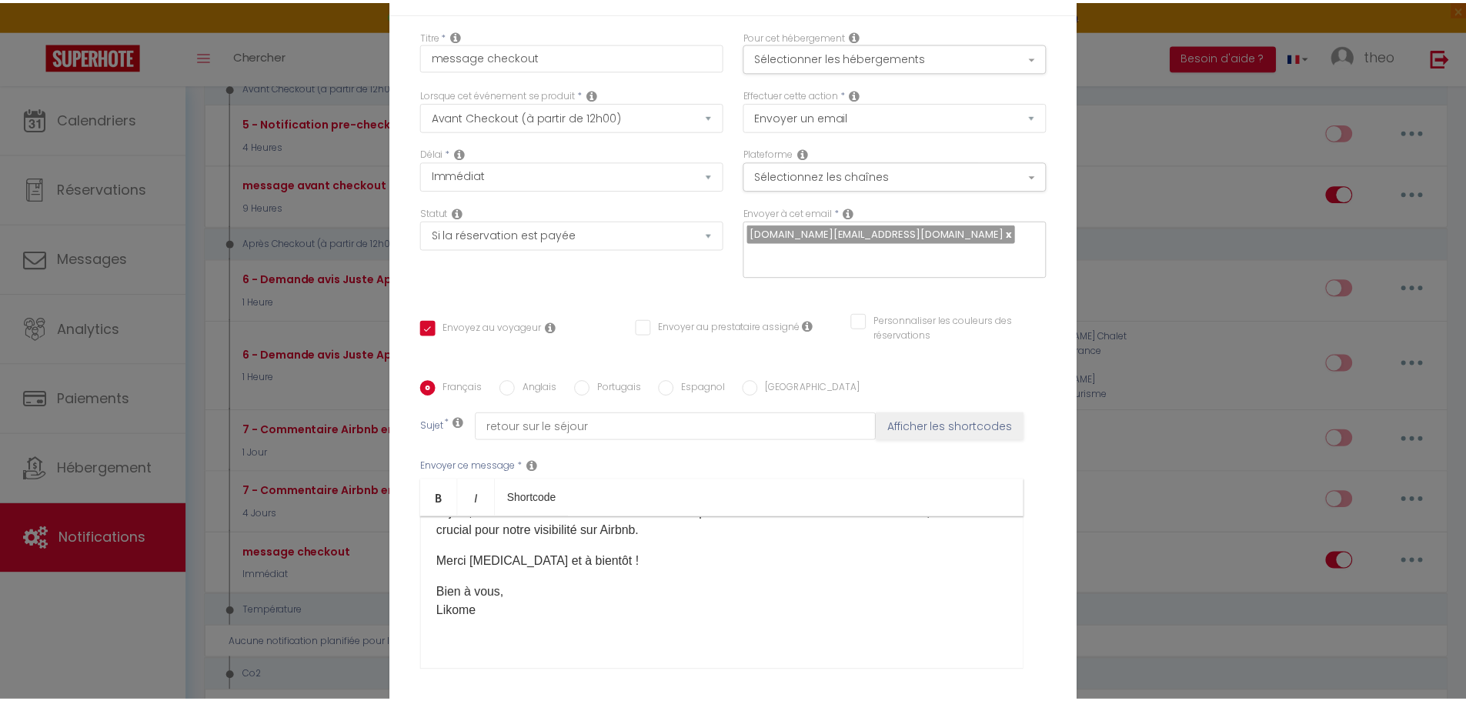
scroll to position [133, 0]
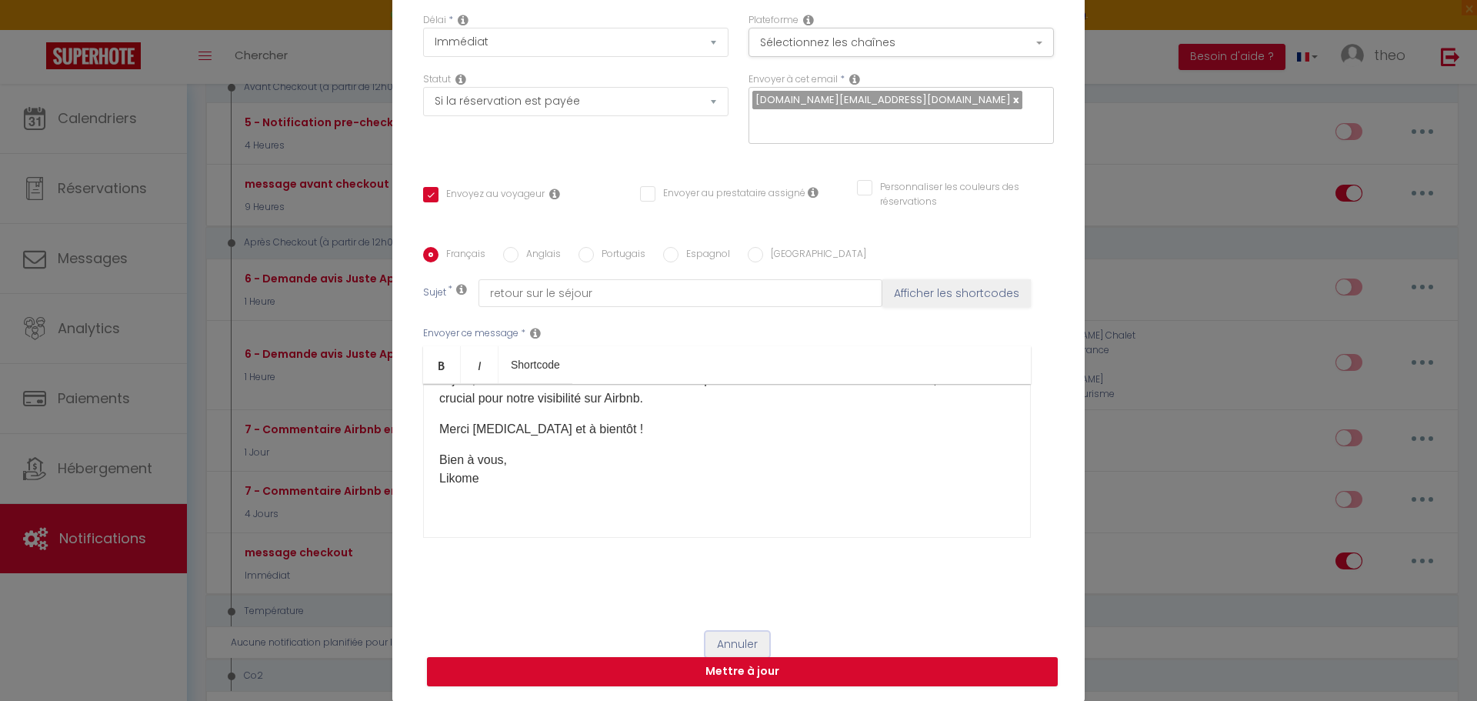
click at [747, 647] on button "Annuler" at bounding box center [738, 645] width 64 height 26
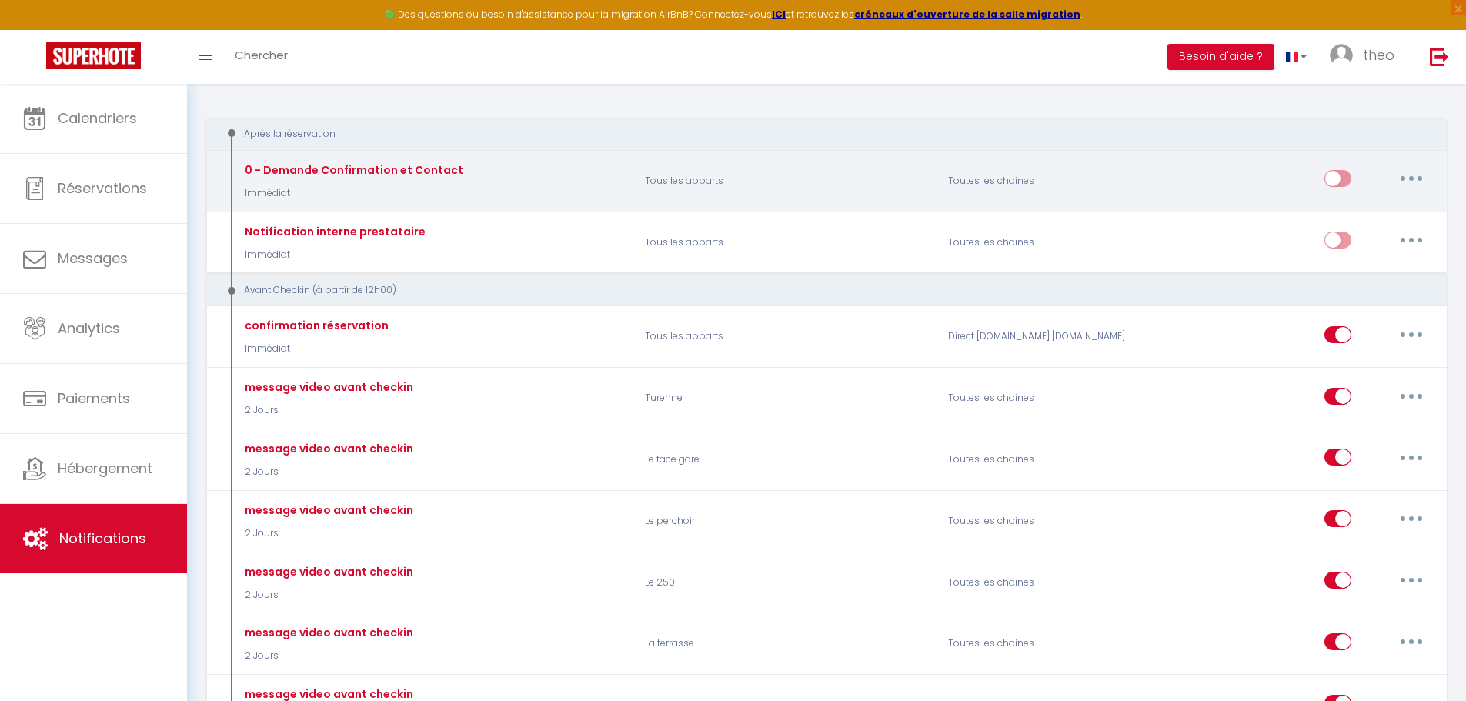
scroll to position [0, 0]
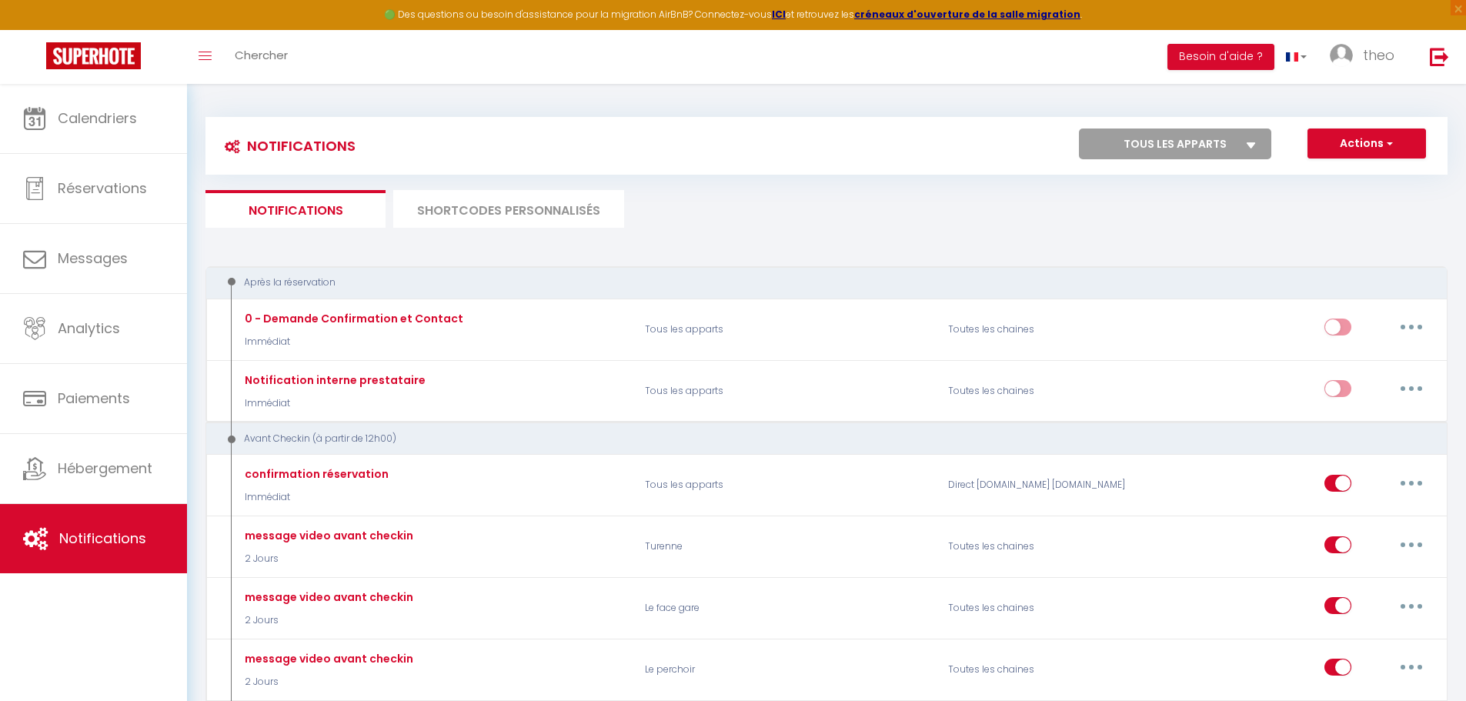
click at [1354, 122] on div "Notifications Actions Nouvelle Notification Exporter Importer Tous les apparts …" at bounding box center [826, 146] width 1242 height 58
click at [1354, 140] on button "Actions" at bounding box center [1366, 144] width 119 height 31
click at [1354, 142] on button "Actions" at bounding box center [1366, 144] width 119 height 31
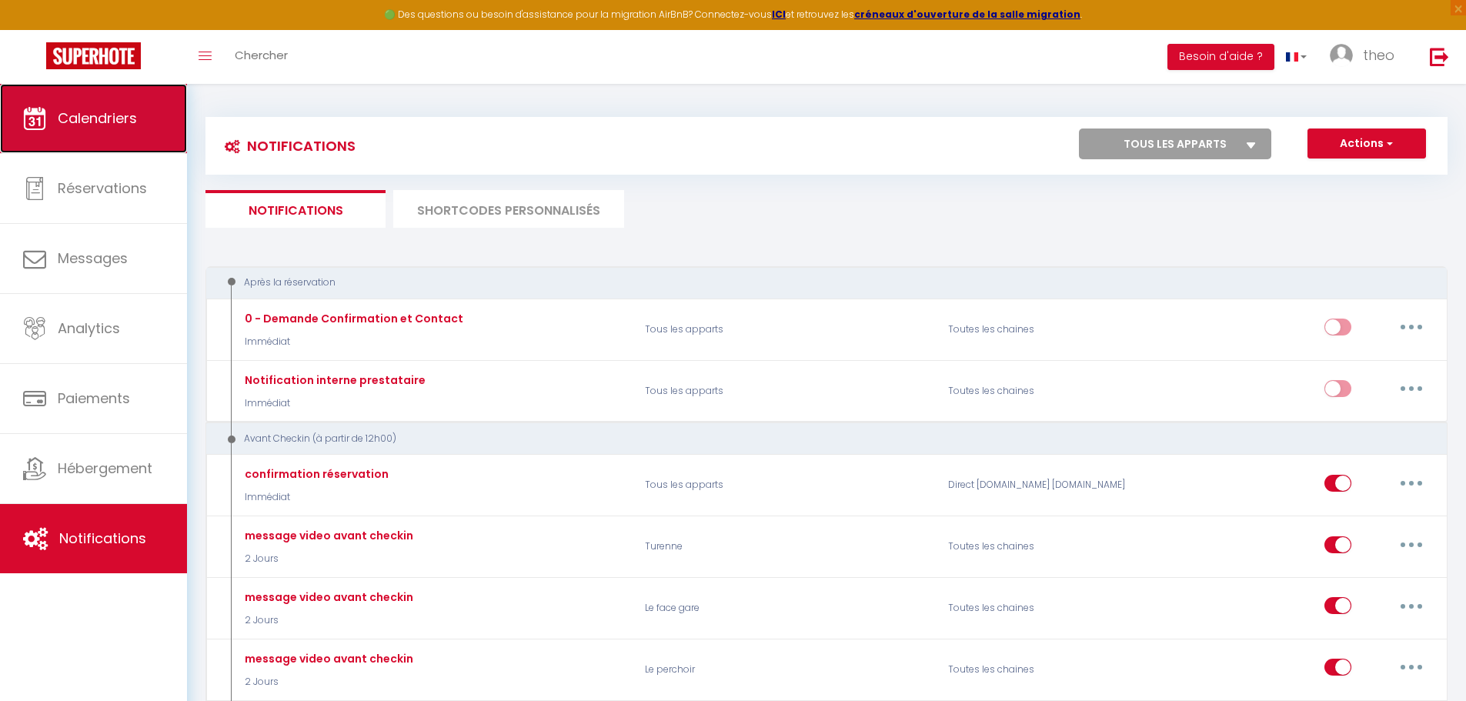
click at [97, 114] on span "Calendriers" at bounding box center [97, 117] width 79 height 19
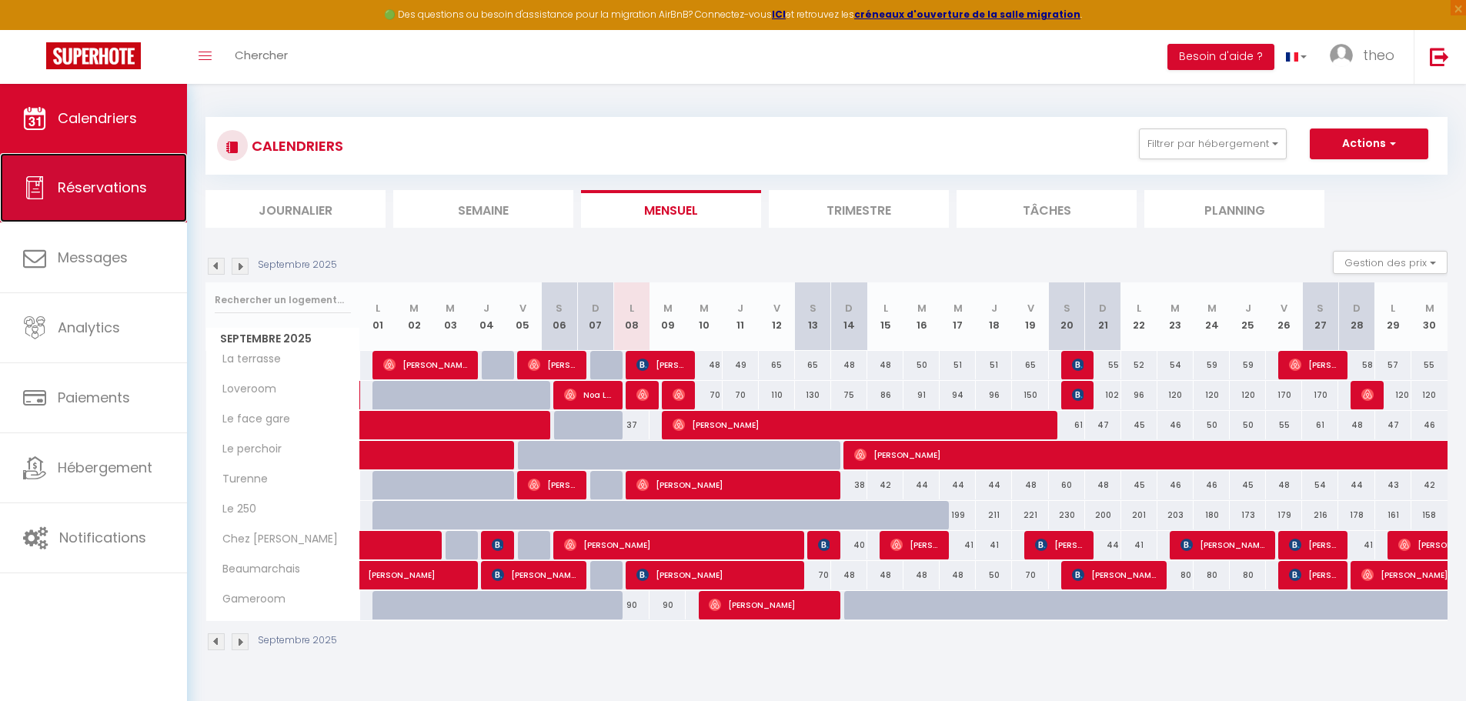
click at [142, 200] on link "Réservations" at bounding box center [93, 187] width 187 height 69
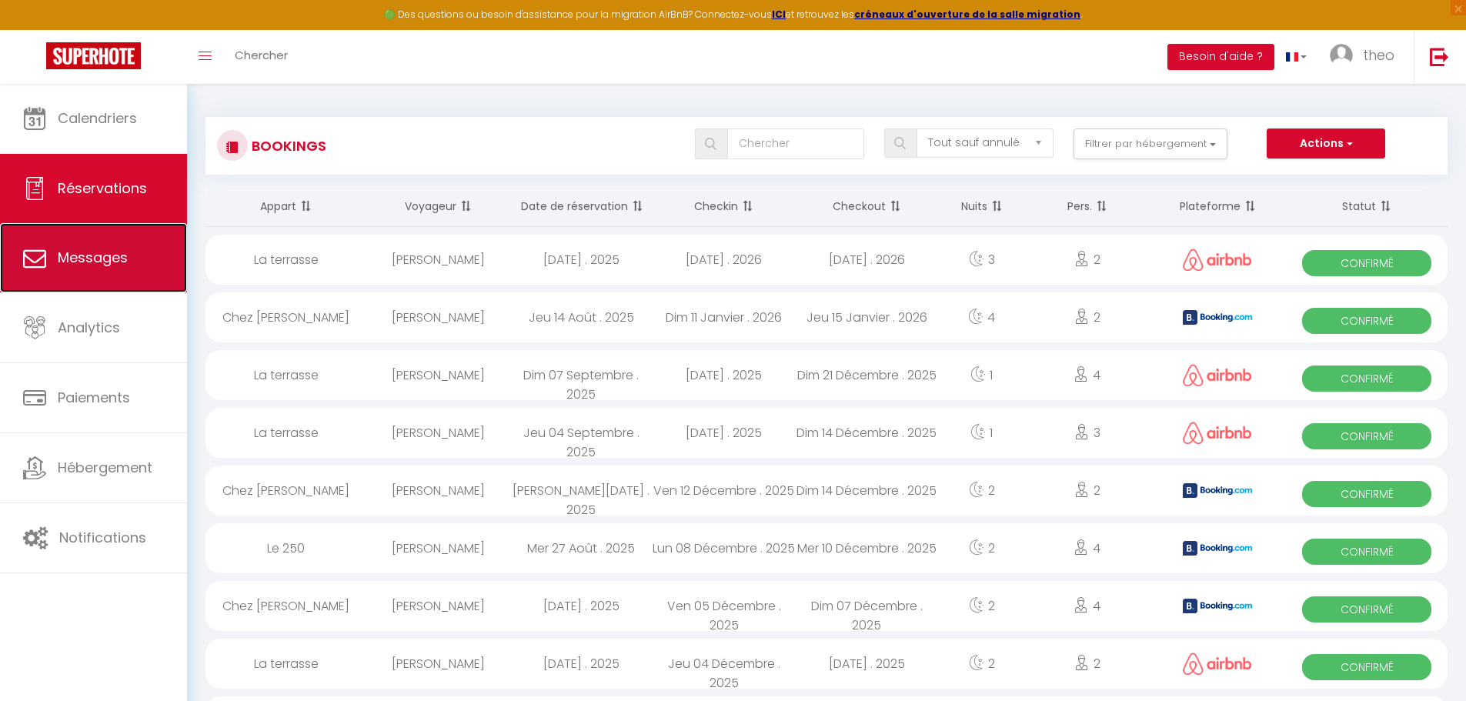
click at [138, 259] on link "Messages" at bounding box center [93, 257] width 187 height 69
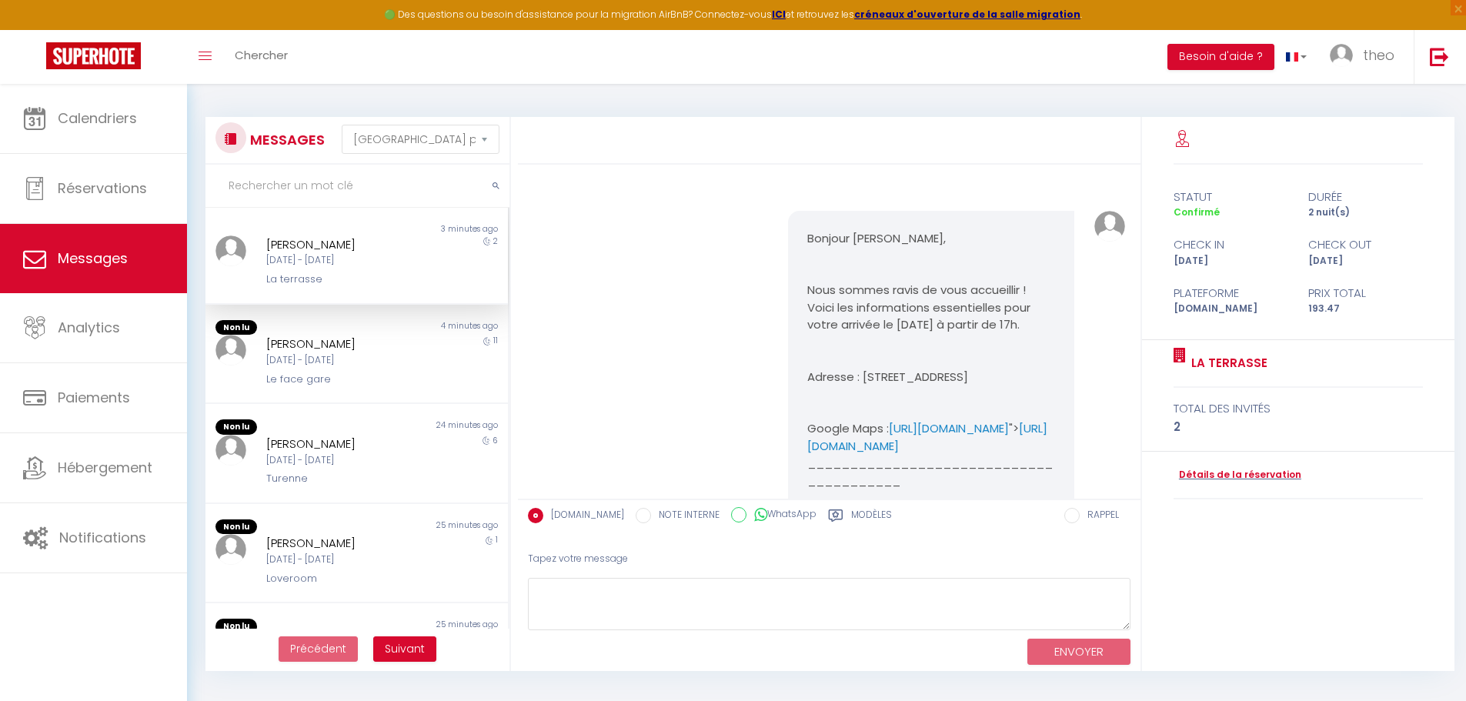
scroll to position [3555, 0]
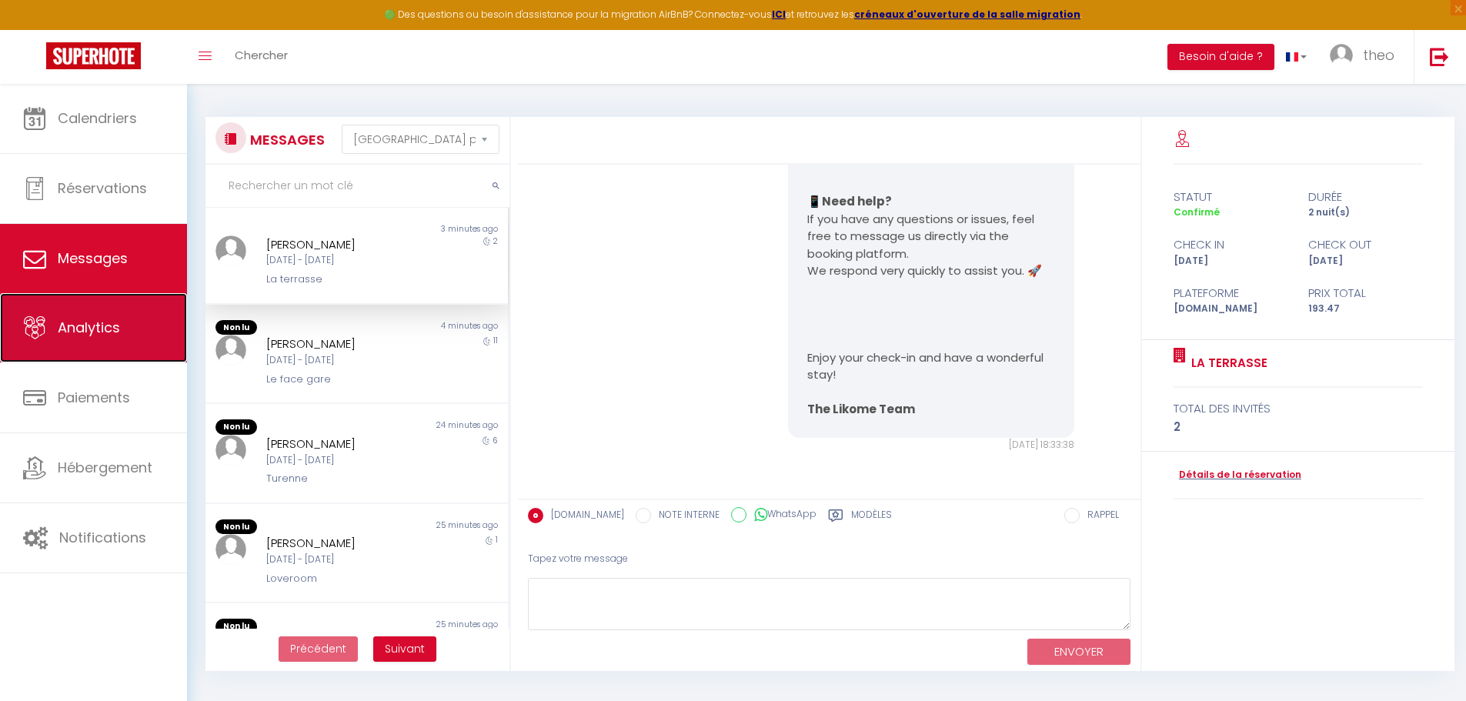
click at [132, 309] on link "Analytics" at bounding box center [93, 327] width 187 height 69
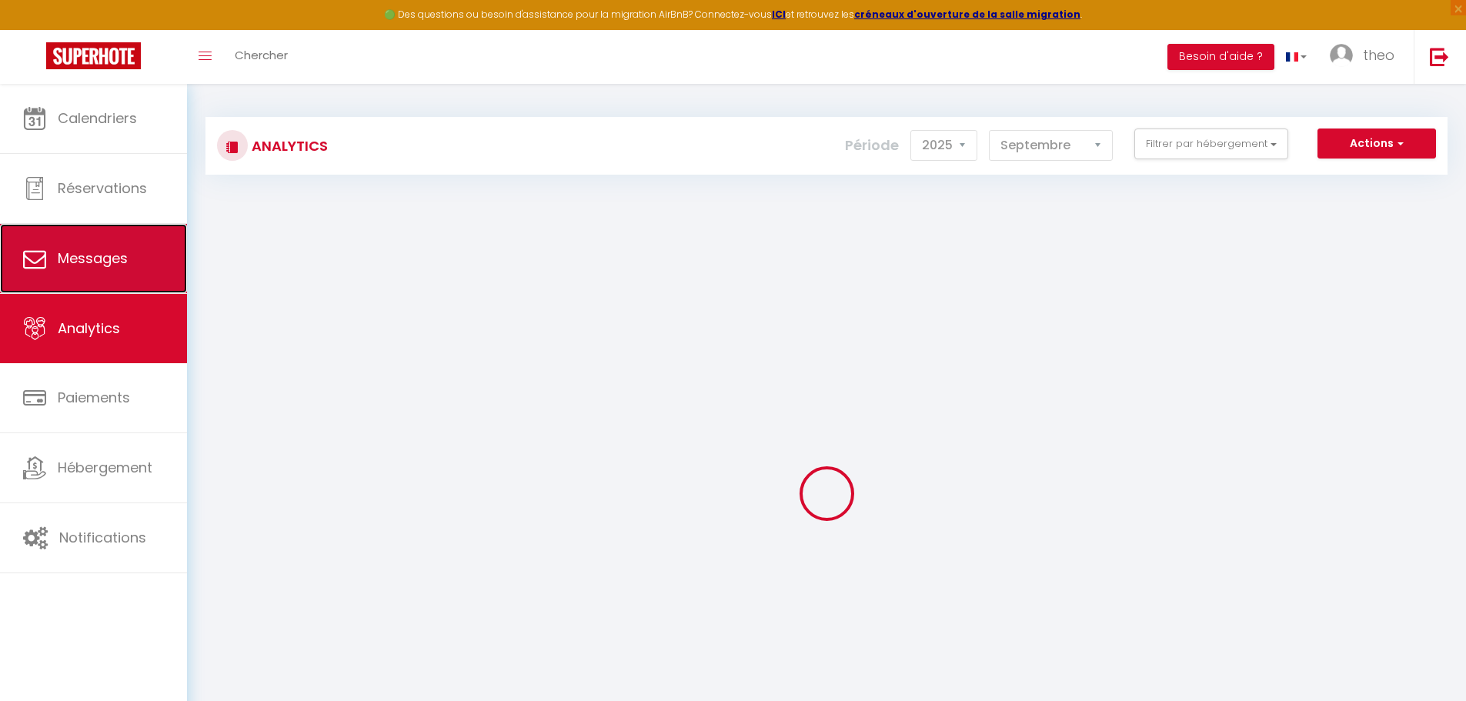
click at [133, 259] on link "Messages" at bounding box center [93, 258] width 187 height 69
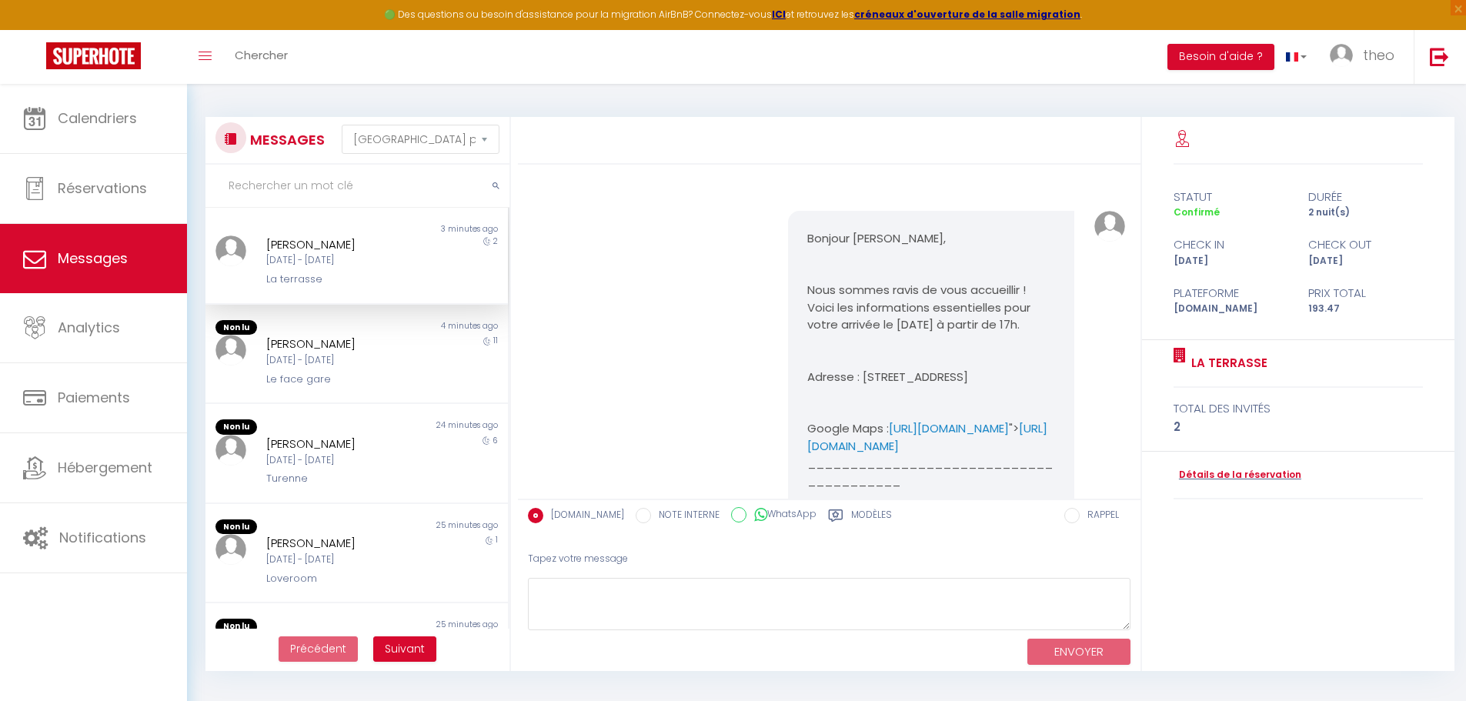
scroll to position [3555, 0]
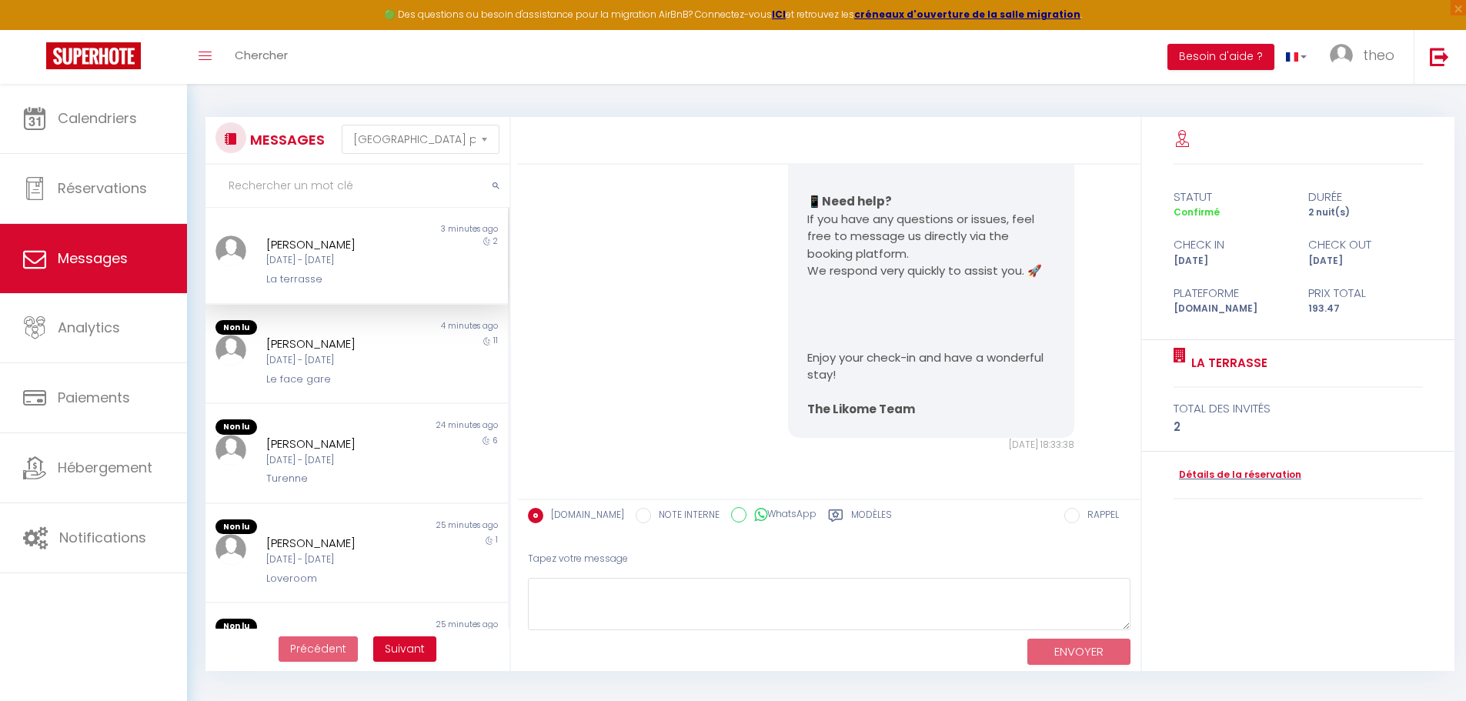
click at [651, 519] on label "NOTE INTERNE" at bounding box center [685, 516] width 68 height 17
click at [638, 519] on input "NOTE INTERNE" at bounding box center [643, 515] width 15 height 15
click at [583, 519] on label "[DOMAIN_NAME]" at bounding box center [583, 516] width 81 height 17
click at [543, 519] on input "[DOMAIN_NAME]" at bounding box center [535, 515] width 15 height 15
click at [828, 512] on icon at bounding box center [835, 515] width 15 height 15
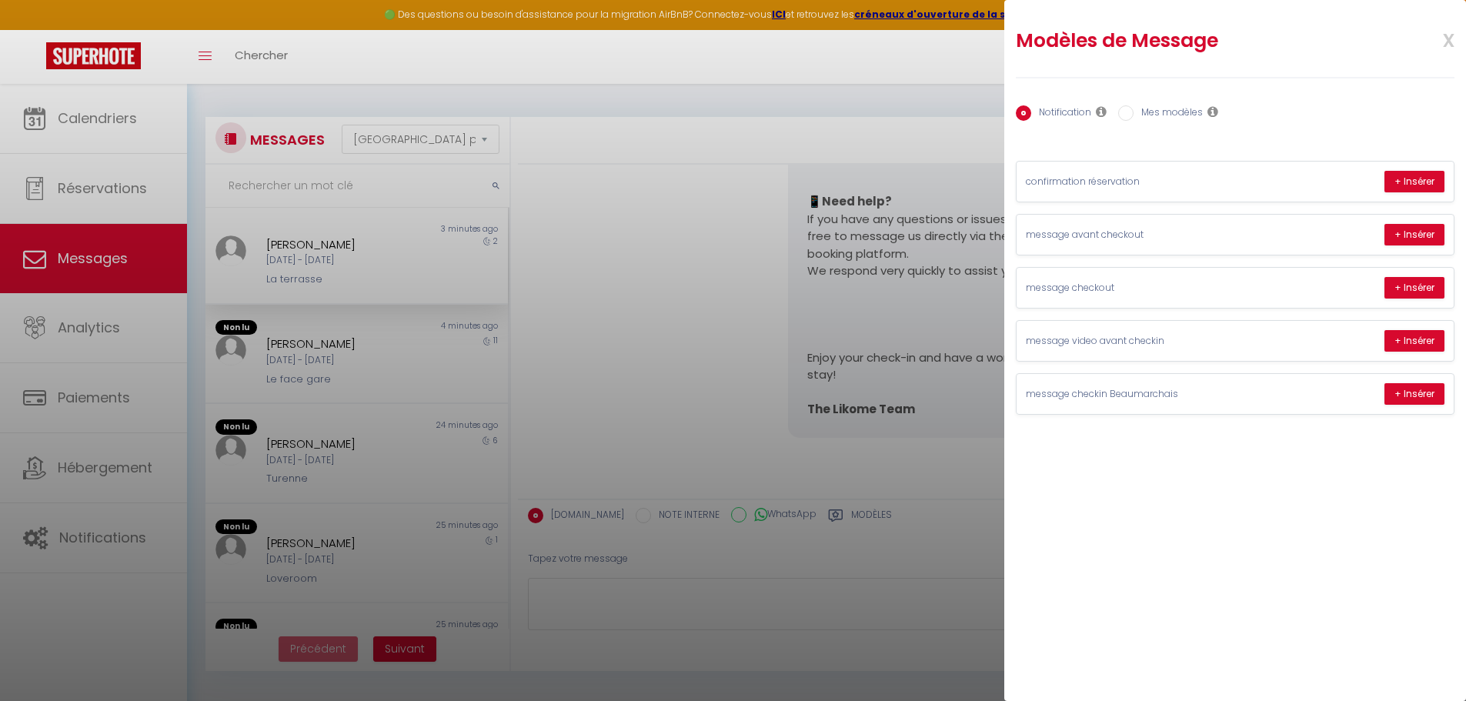
click at [1128, 110] on input "Mes modèles" at bounding box center [1125, 112] width 15 height 15
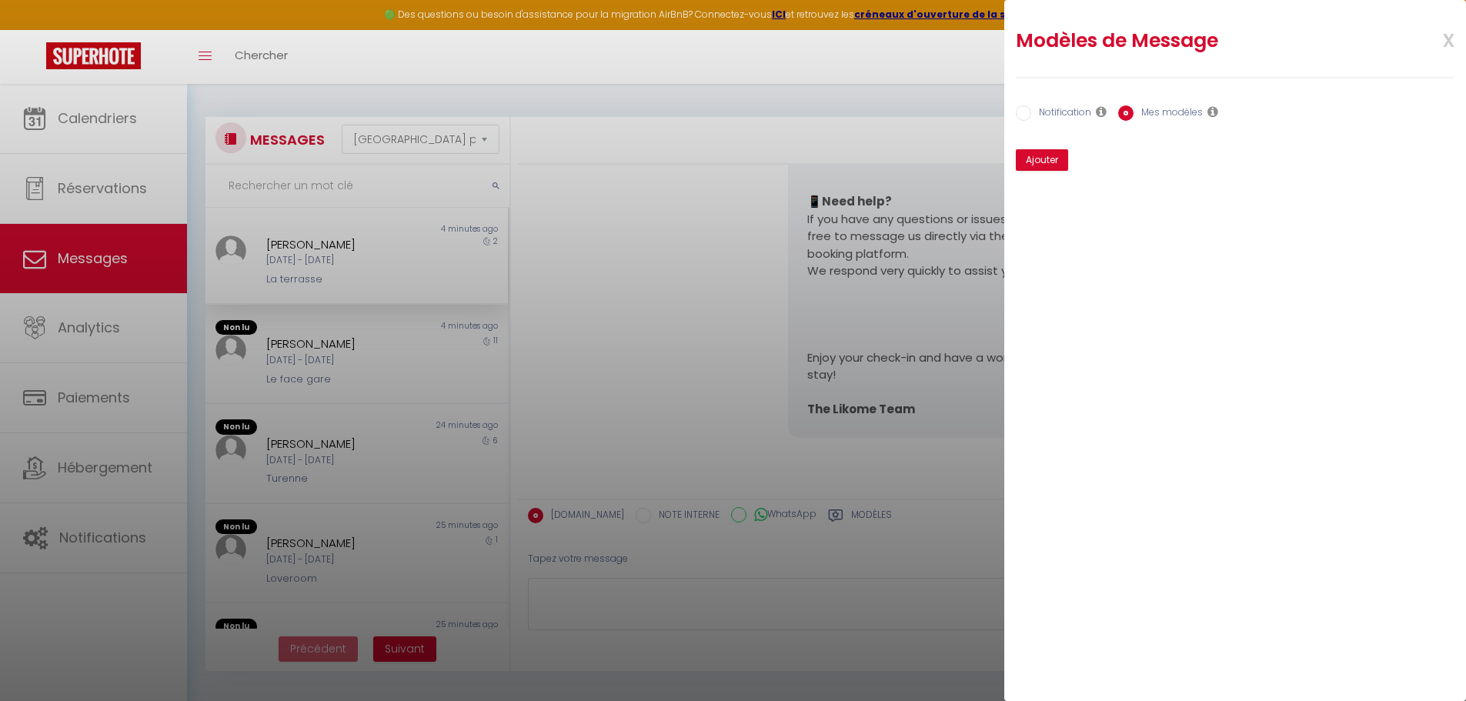
click at [1020, 119] on input "Notification" at bounding box center [1023, 112] width 15 height 15
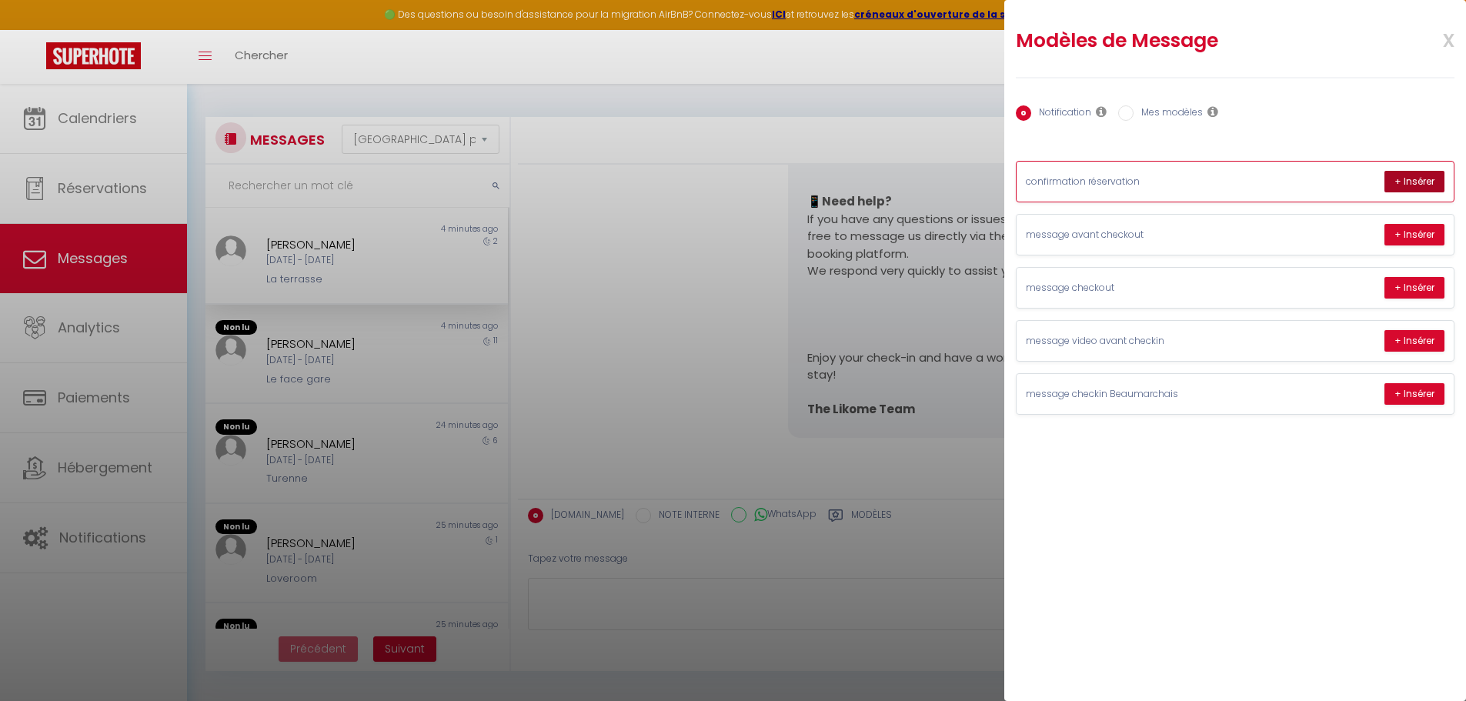
click at [1401, 192] on button "+ Insérer" at bounding box center [1414, 182] width 60 height 22
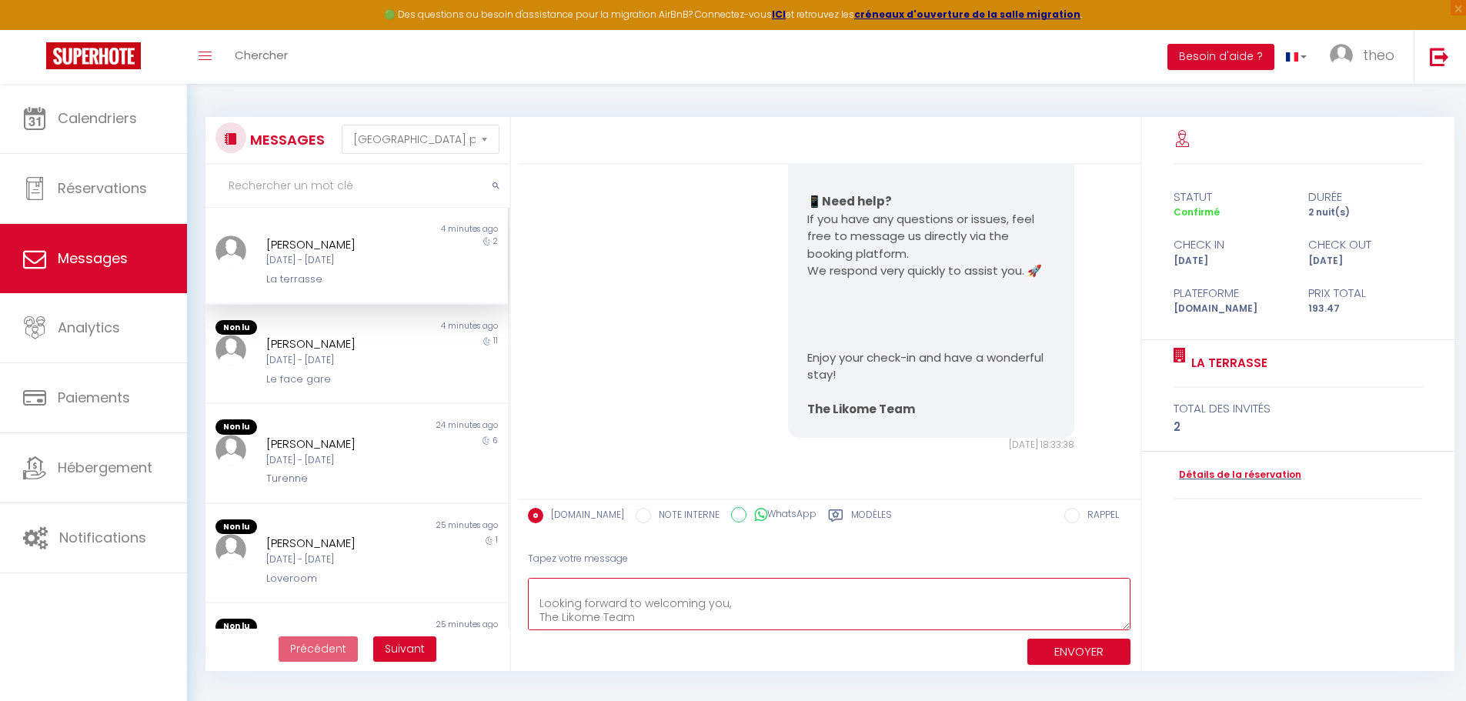
scroll to position [0, 0]
click at [840, 55] on div "Toggle menubar Chercher BUTTON Besoin d'aide ? theo Paramètres Équipe" at bounding box center [783, 57] width 1343 height 54
